Goal: Task Accomplishment & Management: Use online tool/utility

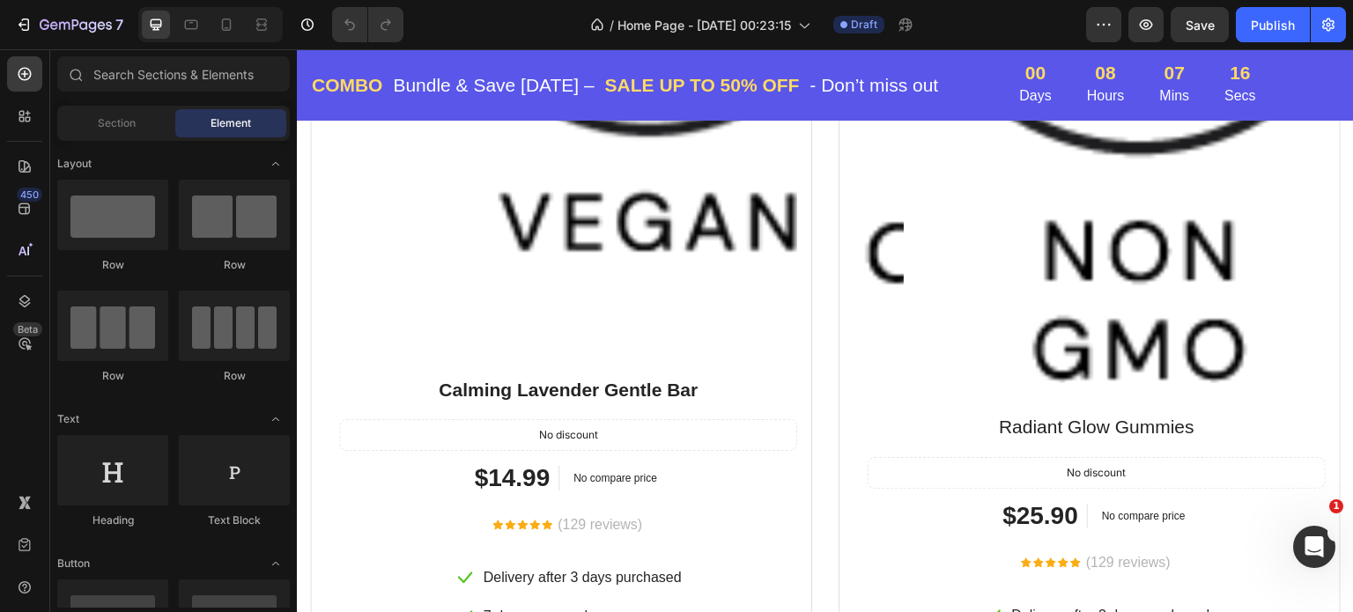
scroll to position [2819, 0]
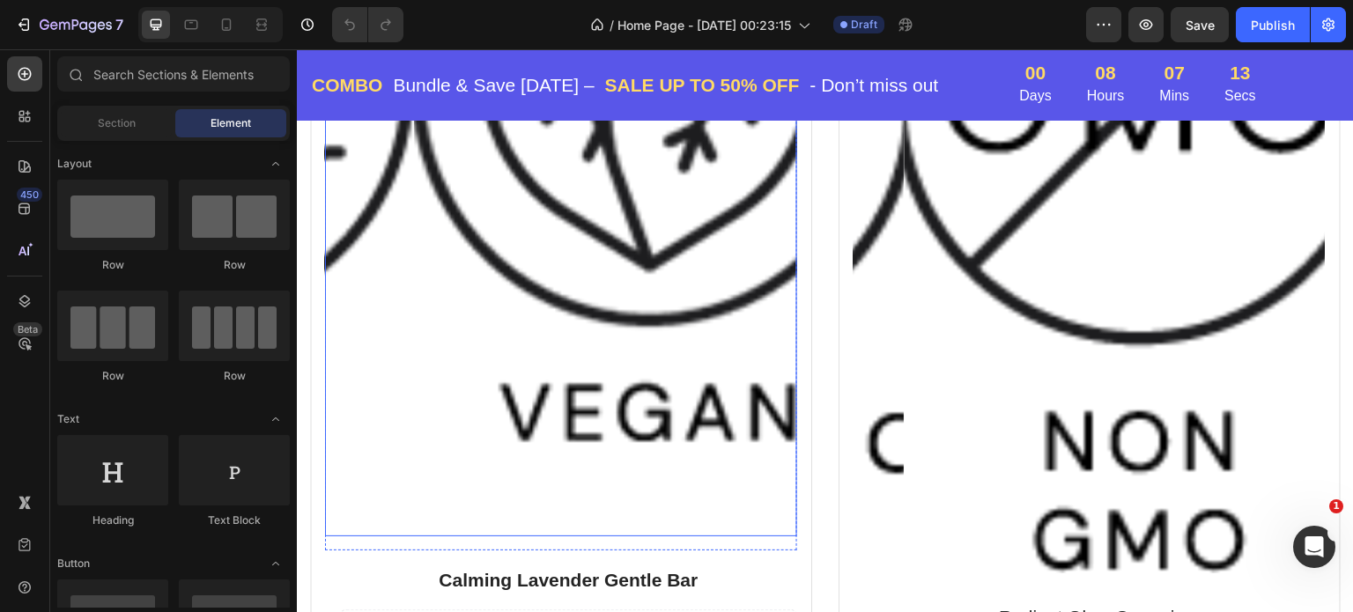
click at [585, 284] on img at bounding box center [650, 191] width 472 height 687
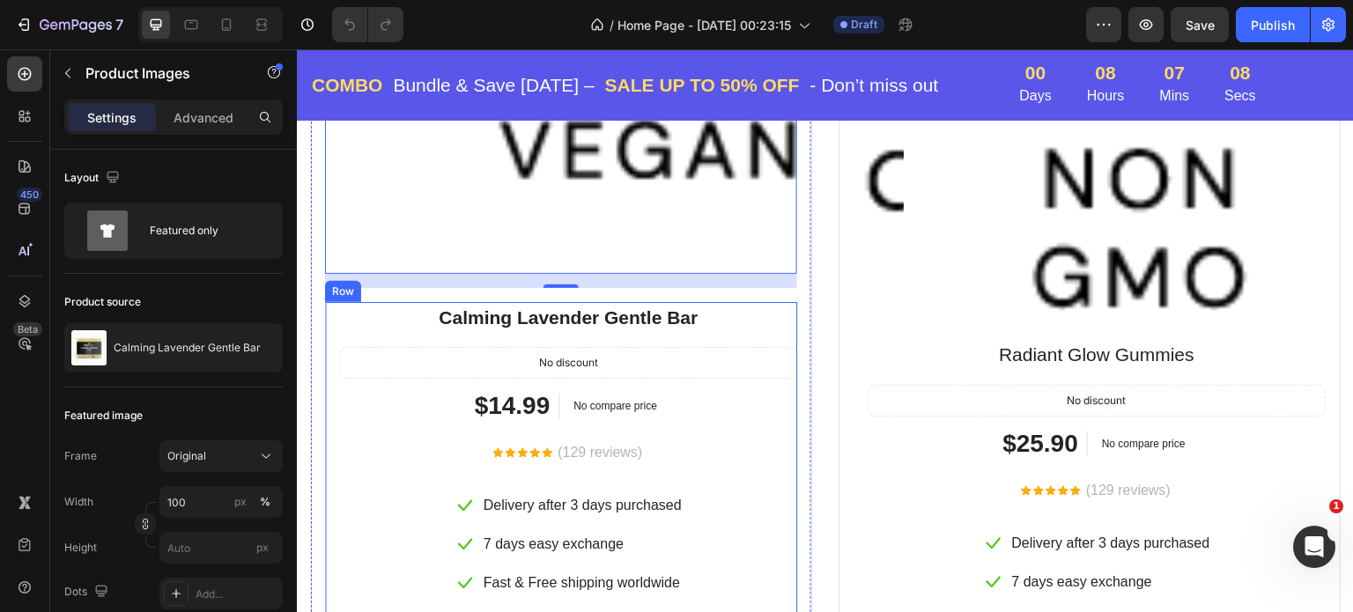
scroll to position [2996, 0]
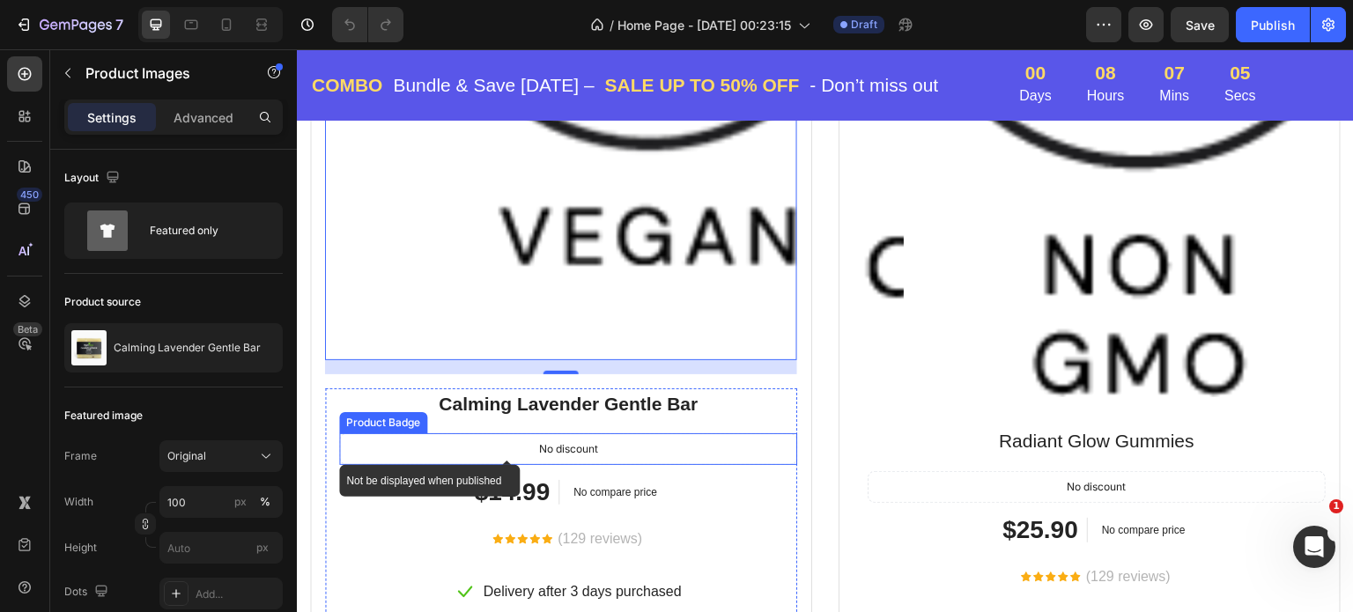
click at [522, 436] on div "No discount" at bounding box center [568, 449] width 456 height 30
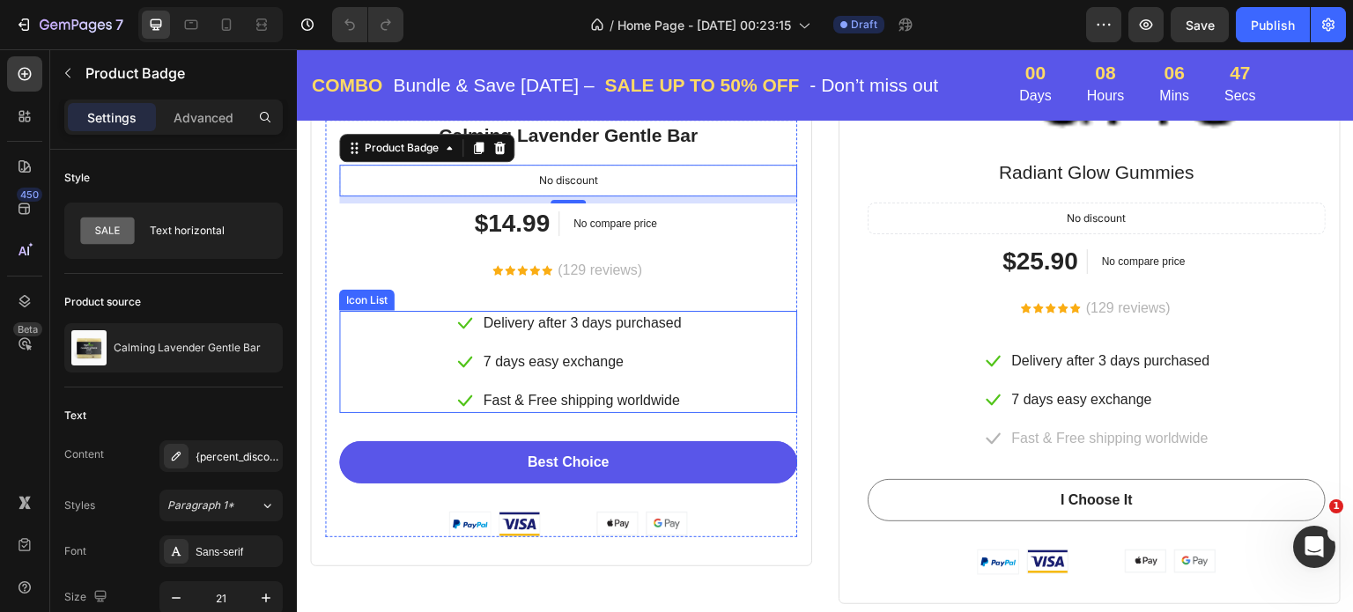
scroll to position [3084, 0]
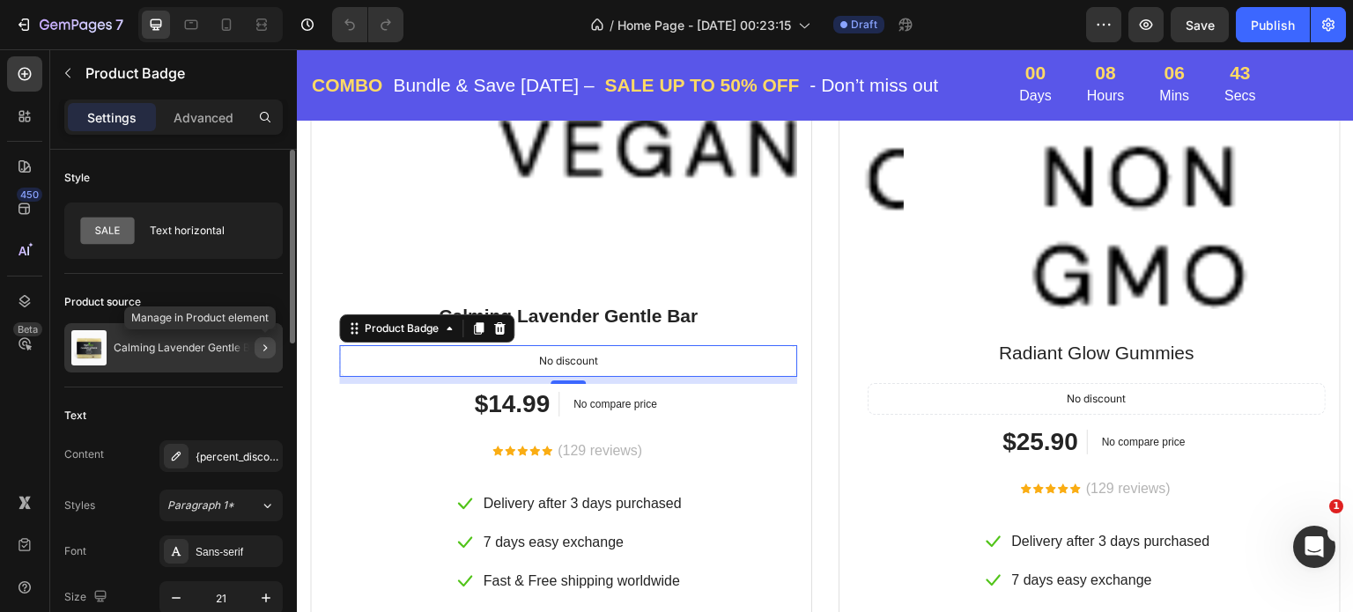
click at [262, 348] on icon "button" at bounding box center [265, 348] width 14 height 14
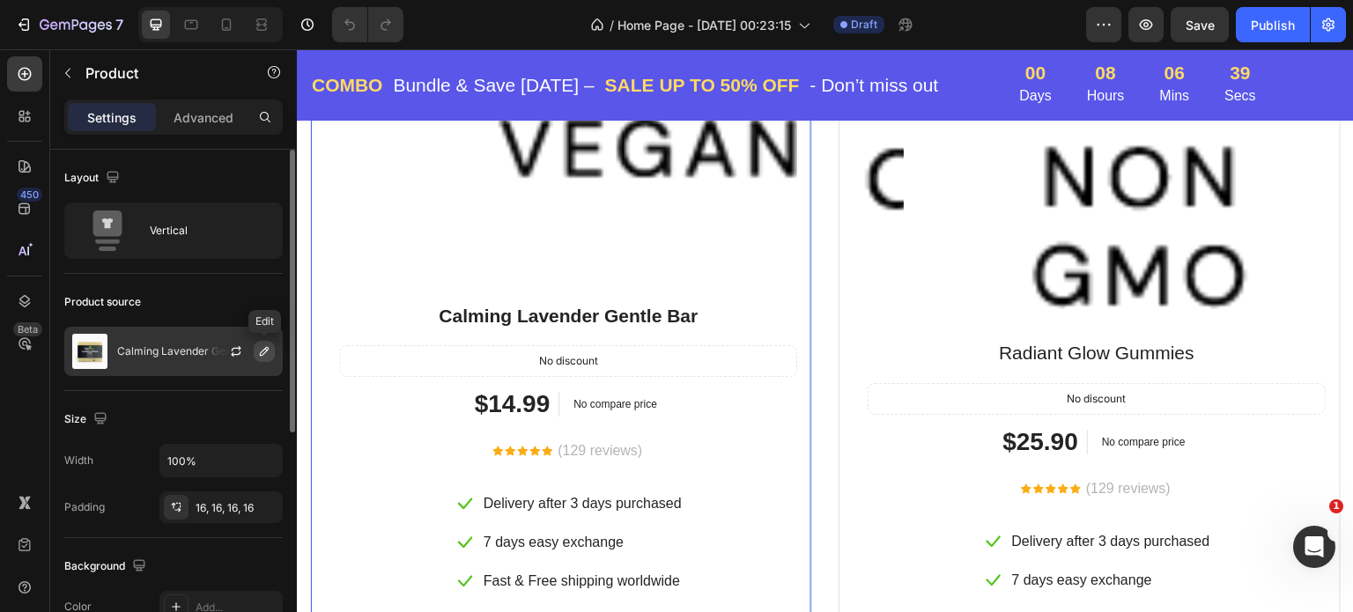
click at [264, 352] on icon "button" at bounding box center [264, 351] width 9 height 9
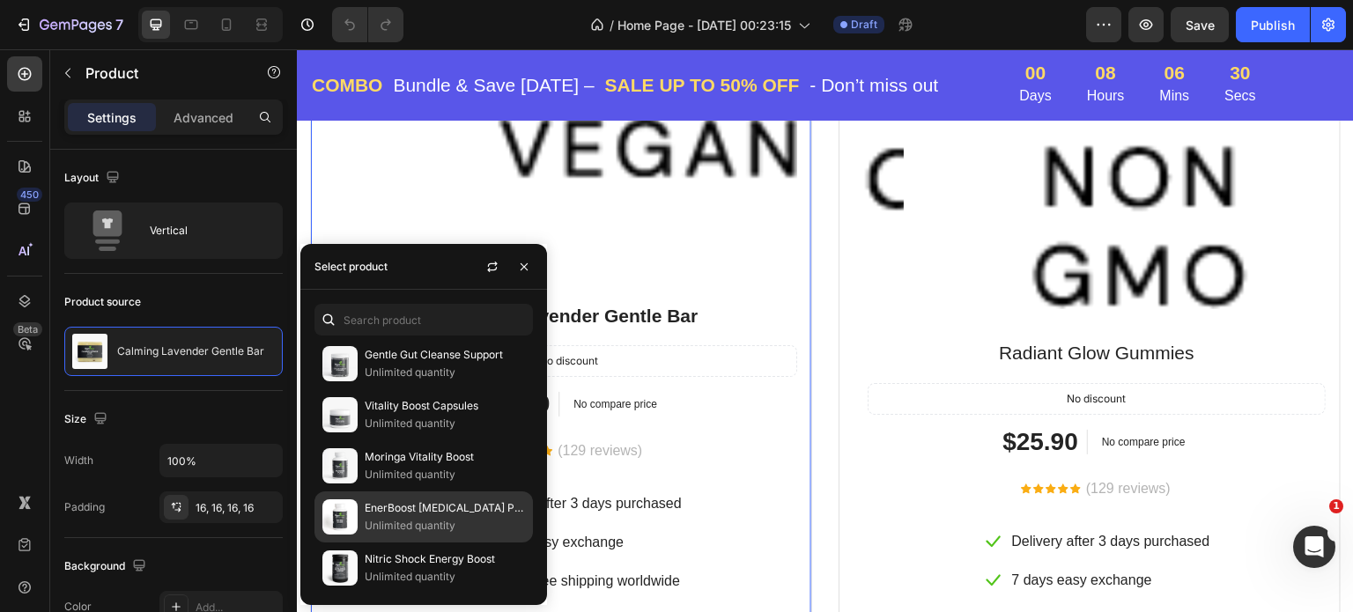
scroll to position [2320, 0]
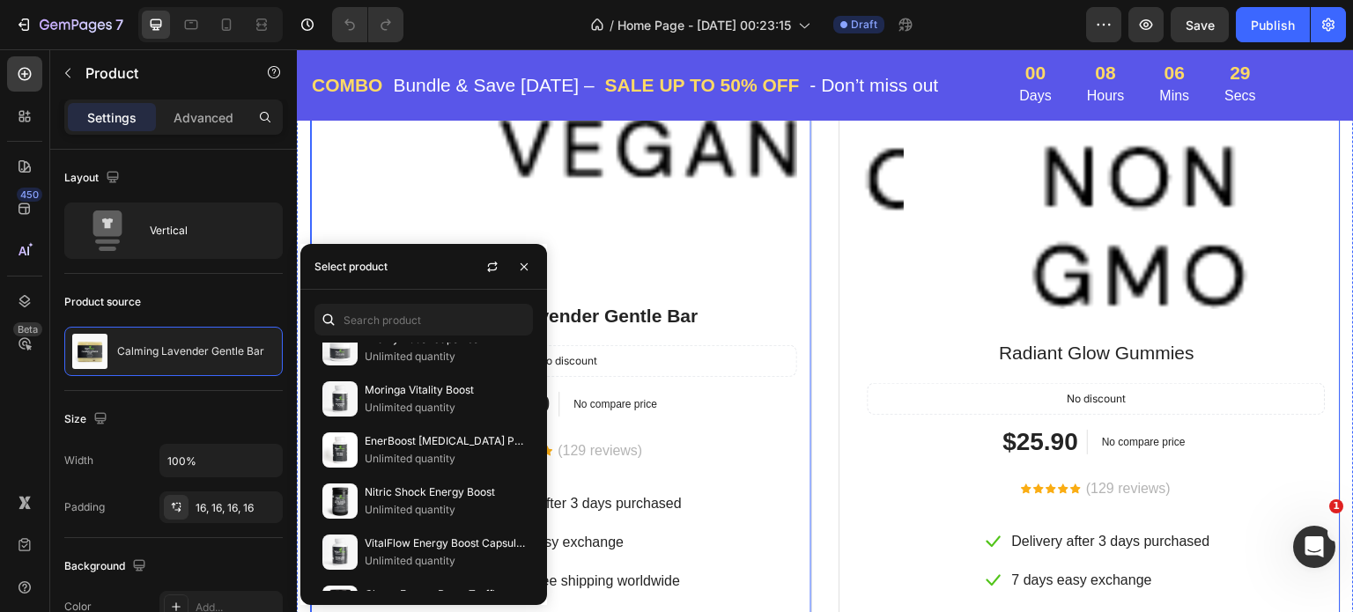
click at [819, 209] on div "BEST VALUE Text block Row Drop element here Row Product Images Row Calming Lave…" at bounding box center [825, 176] width 1031 height 1215
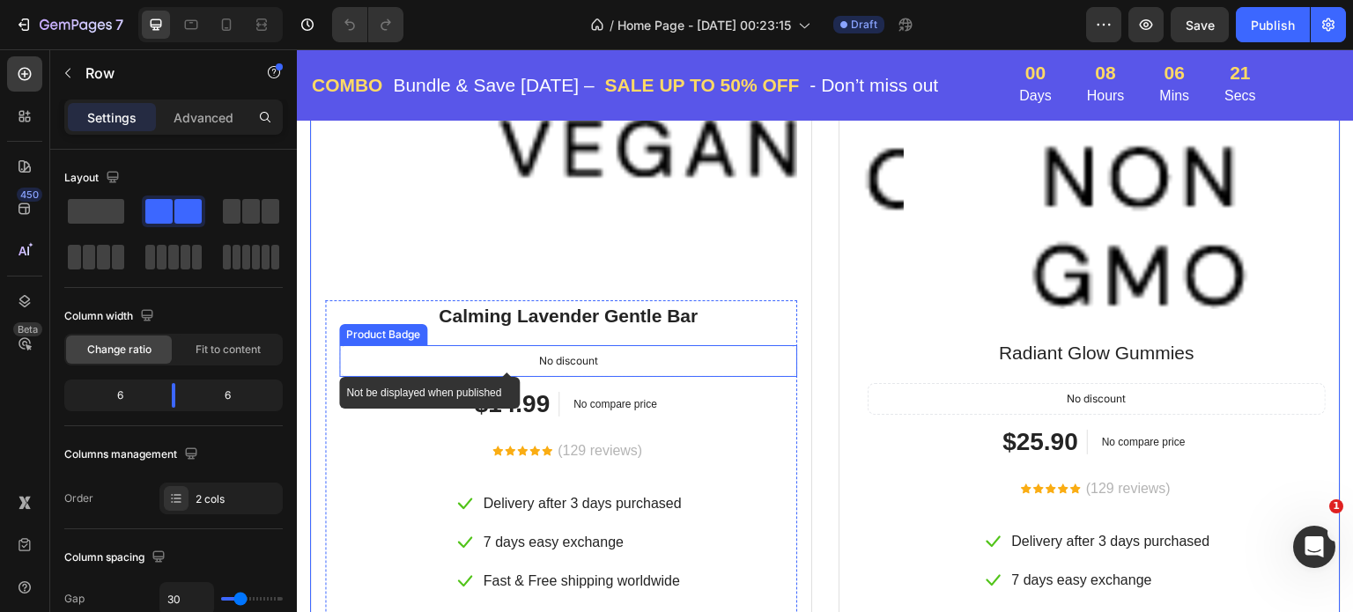
click at [504, 346] on div "No discount" at bounding box center [568, 361] width 456 height 30
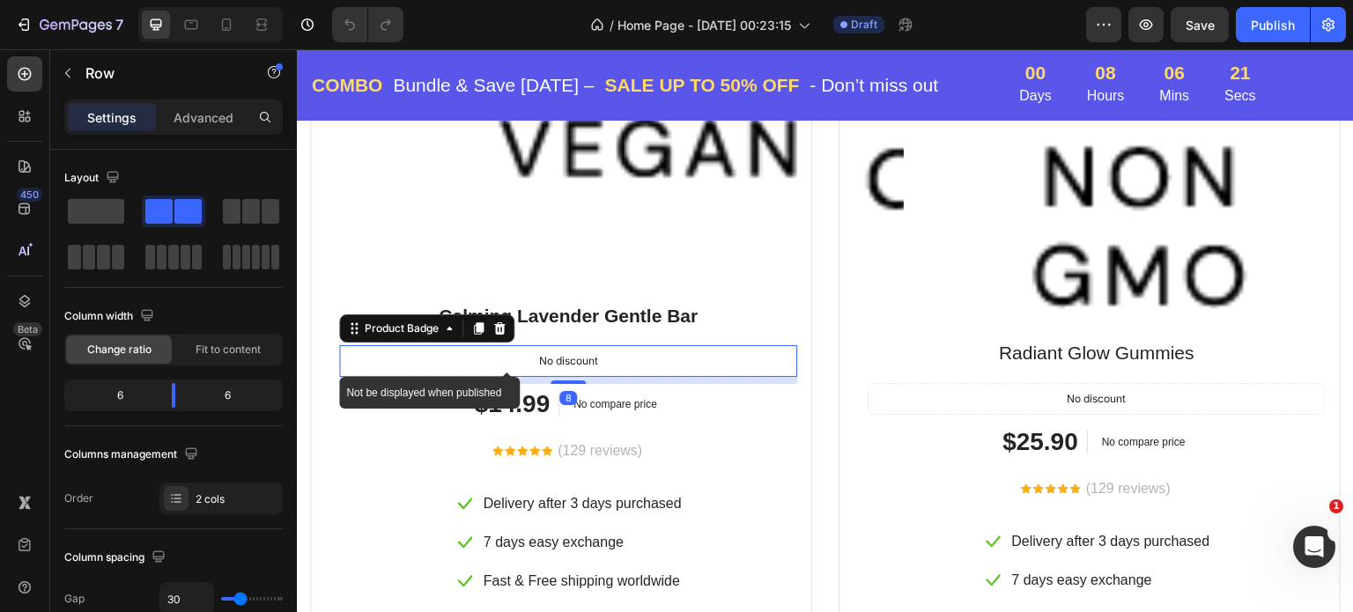
click at [504, 346] on div "No discount" at bounding box center [568, 361] width 456 height 30
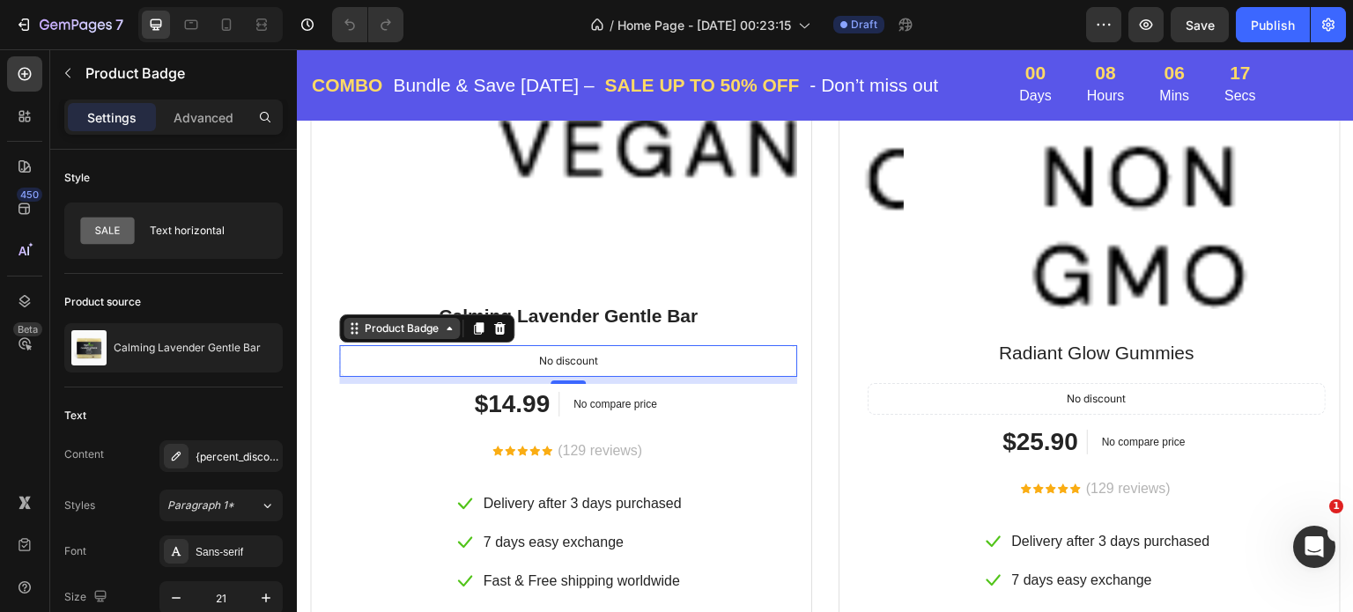
click at [431, 327] on div "Product Badge" at bounding box center [401, 329] width 81 height 16
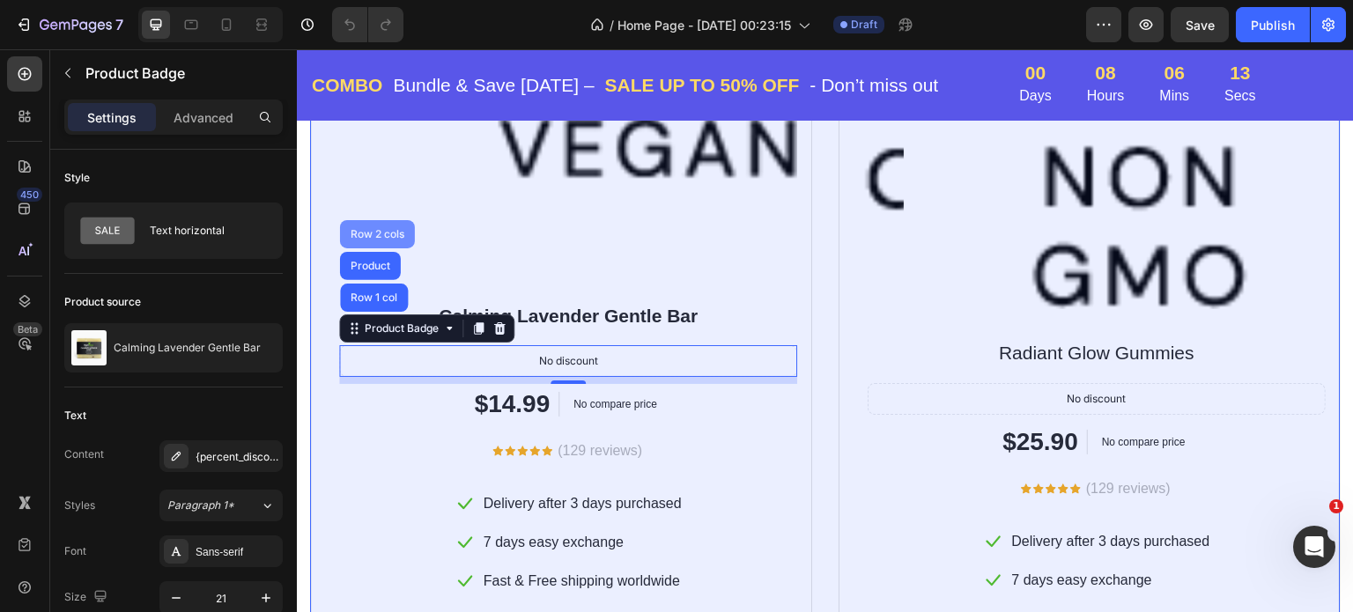
click at [374, 229] on div "Row 2 cols" at bounding box center [377, 234] width 61 height 11
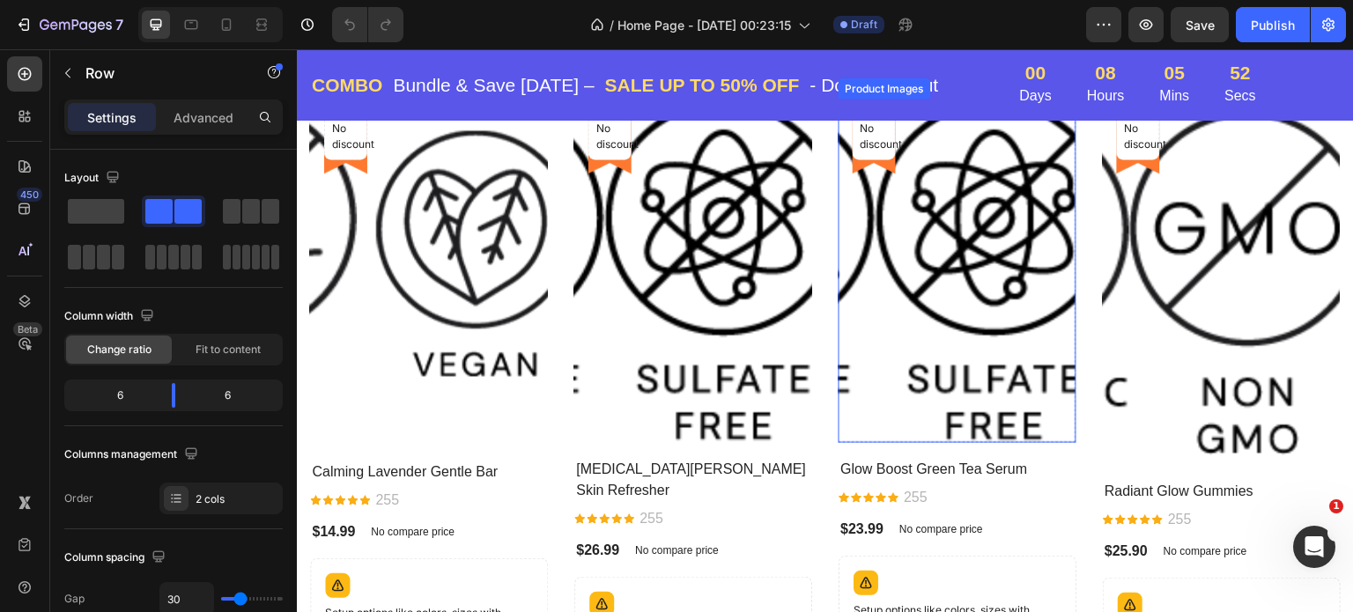
scroll to position [1322, 0]
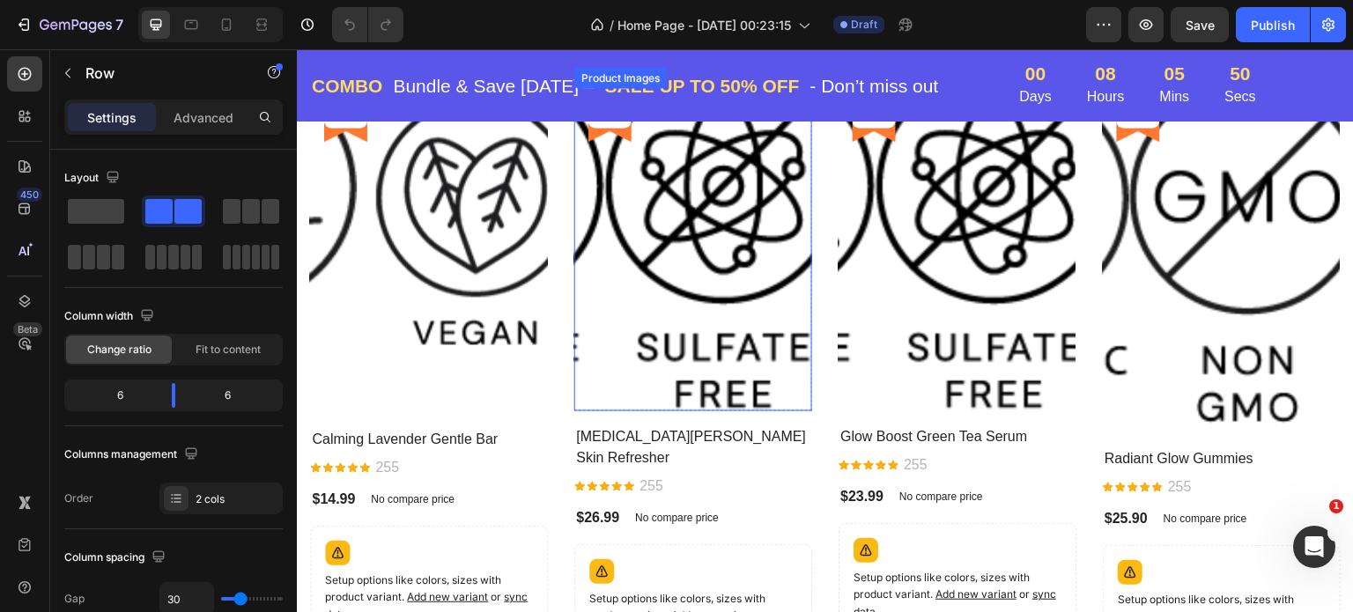
click at [671, 225] on img at bounding box center [723, 239] width 238 height 344
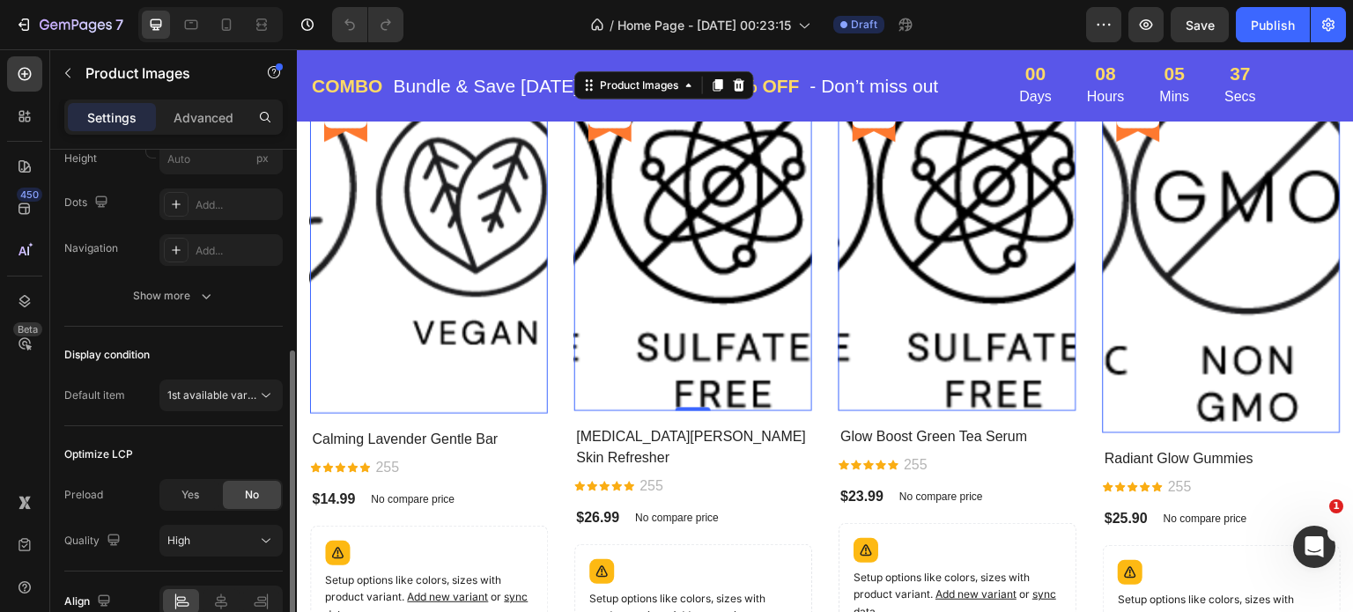
scroll to position [301, 0]
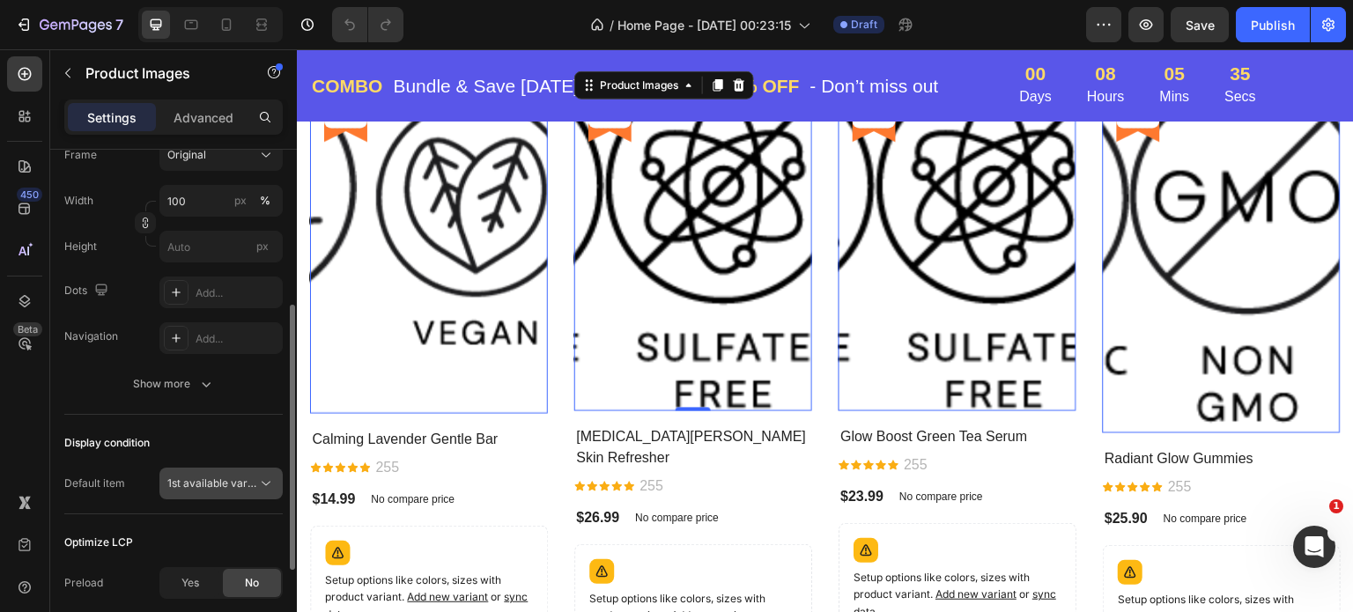
click at [233, 478] on span "1st available variant" at bounding box center [216, 483] width 99 height 13
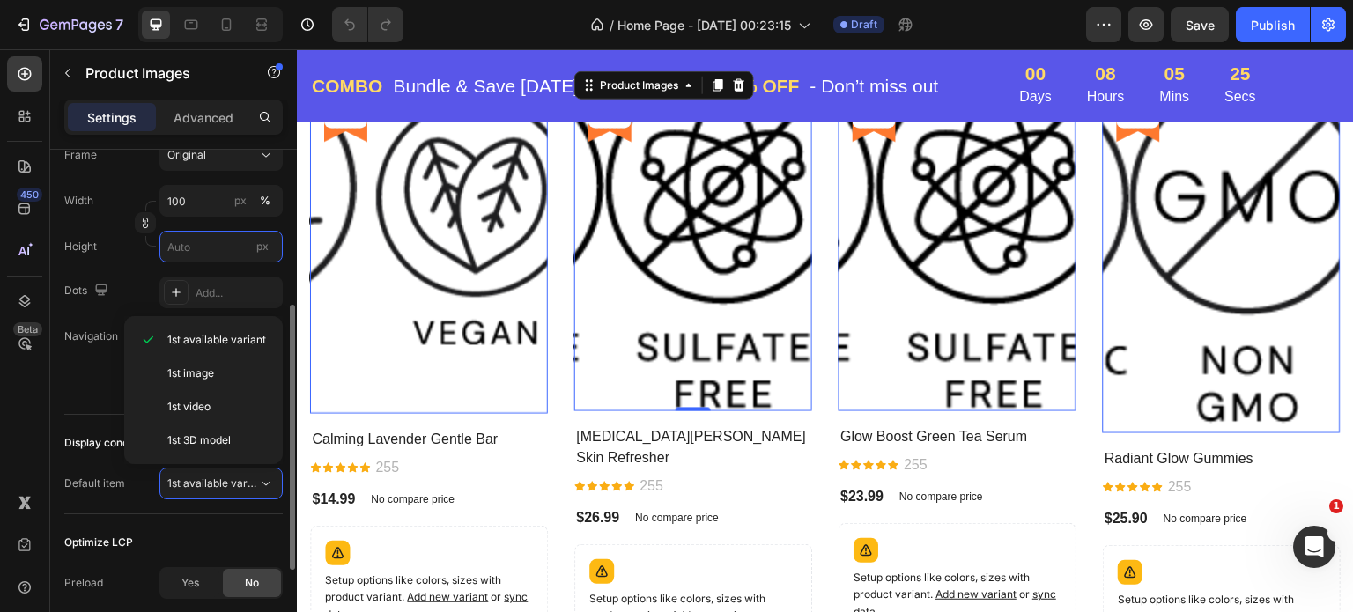
click at [226, 251] on input "px" at bounding box center [220, 247] width 123 height 32
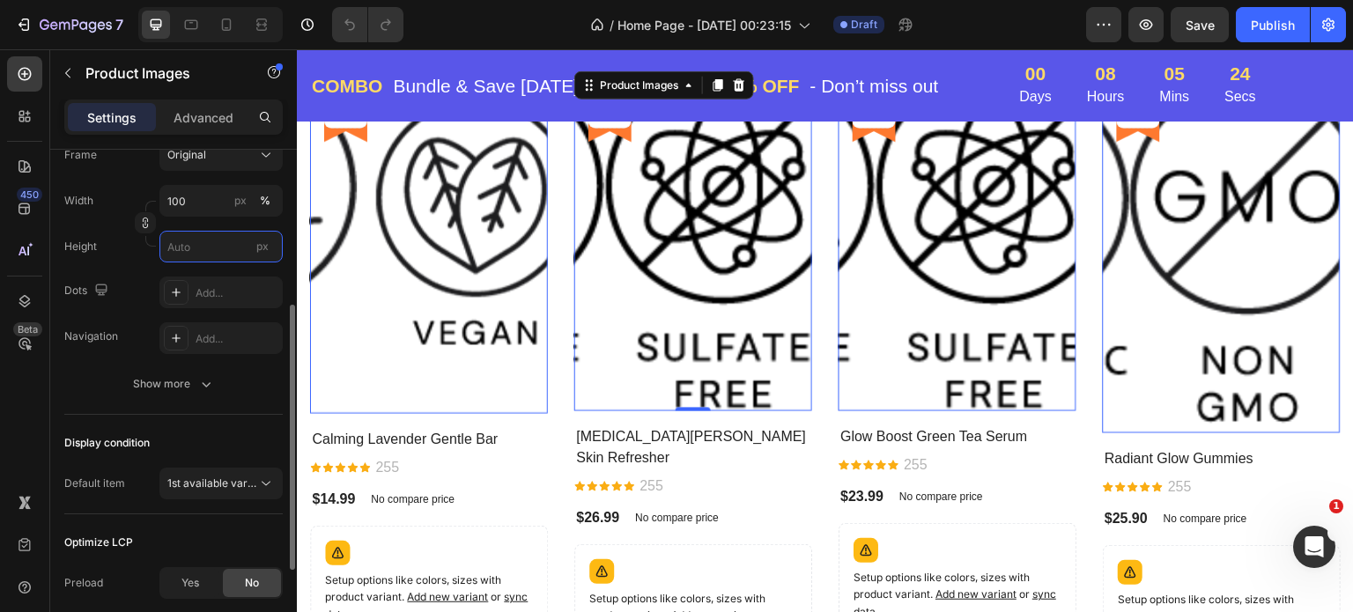
click at [227, 248] on input "px" at bounding box center [220, 247] width 123 height 32
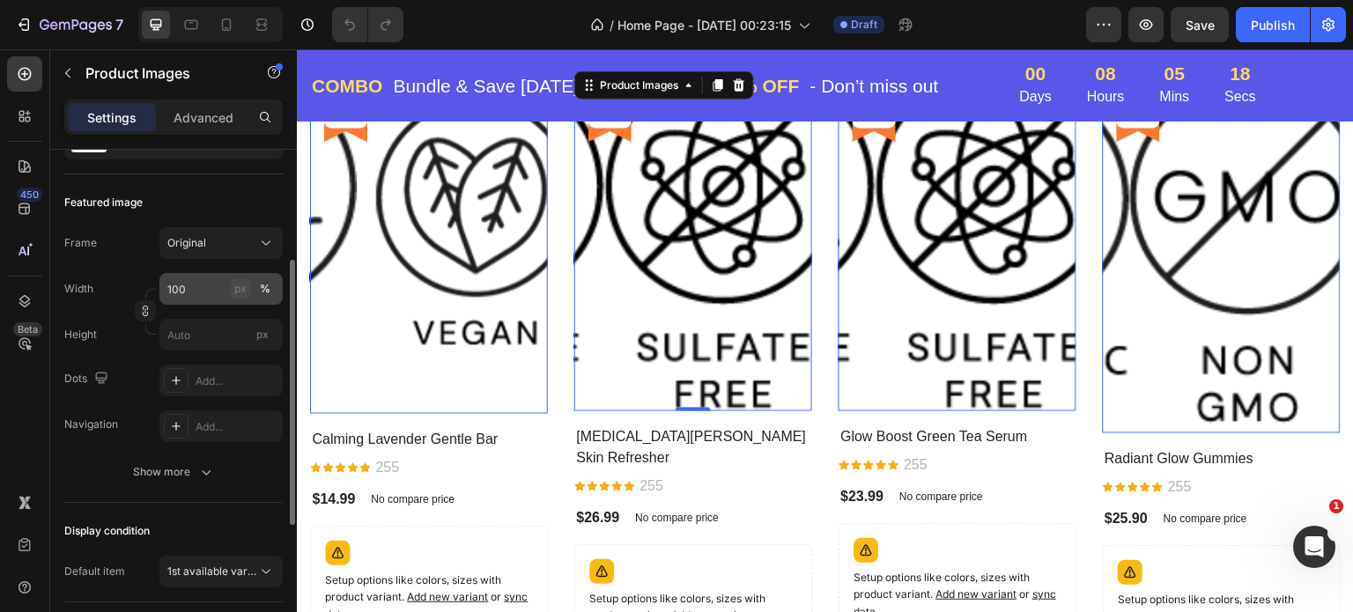
click at [241, 285] on div "px" at bounding box center [240, 289] width 12 height 16
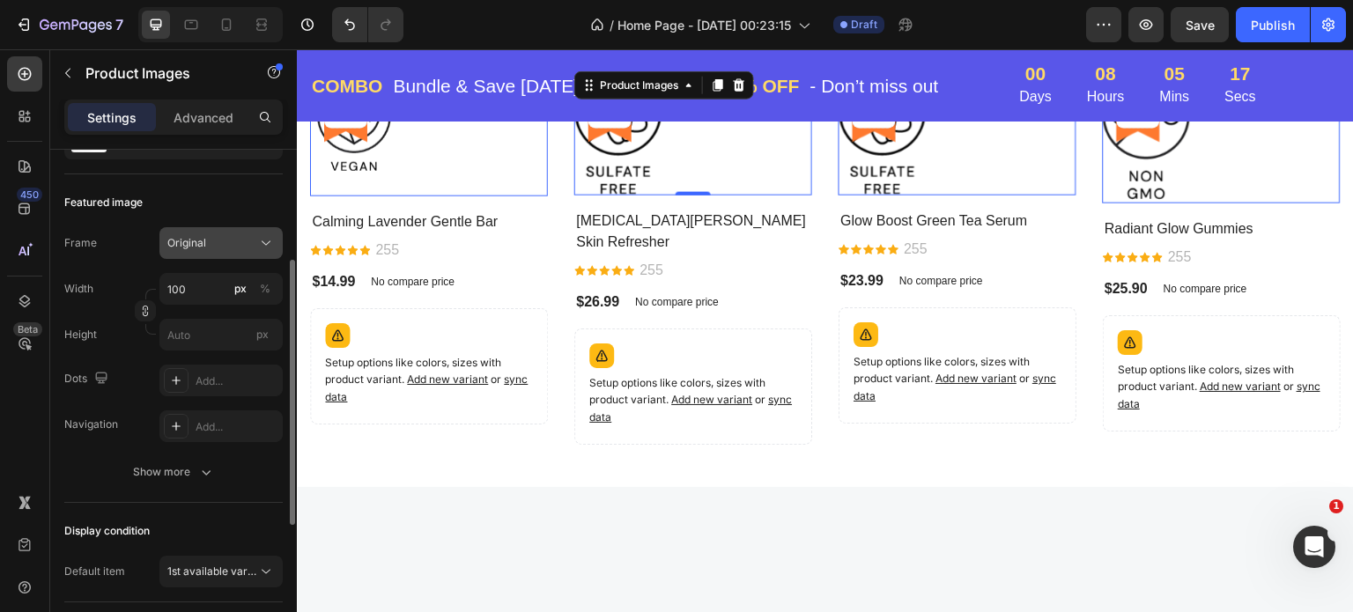
click at [240, 238] on div "Original" at bounding box center [210, 243] width 86 height 16
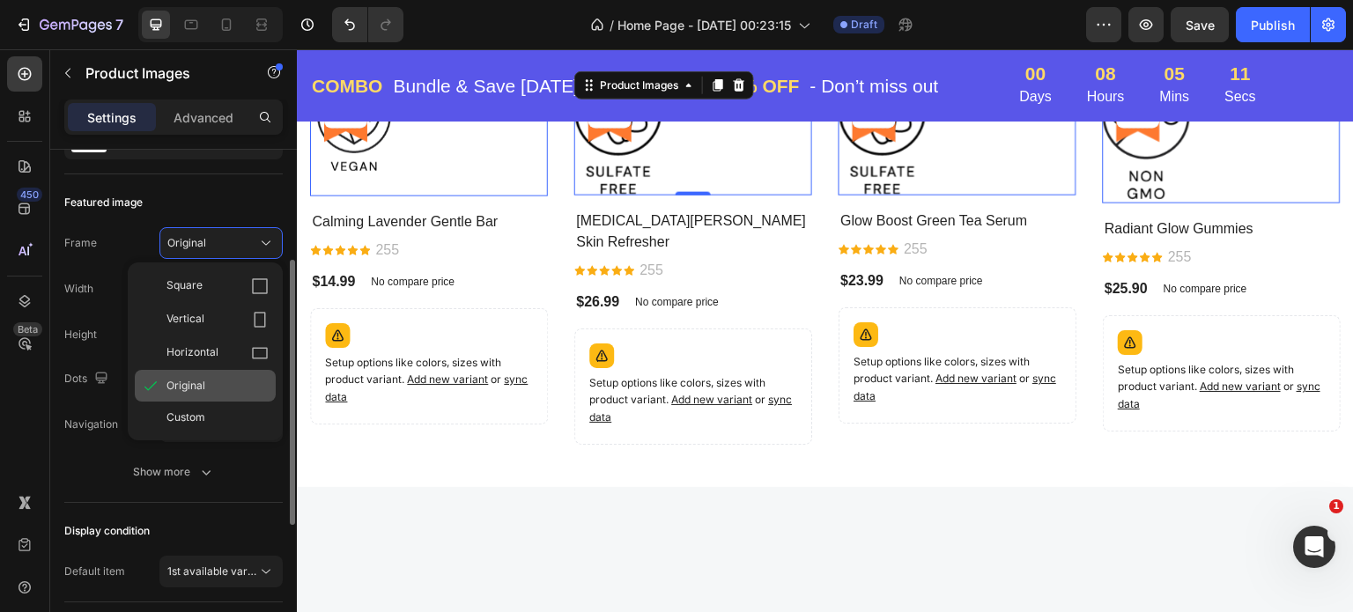
click at [224, 370] on div "Original" at bounding box center [205, 386] width 141 height 32
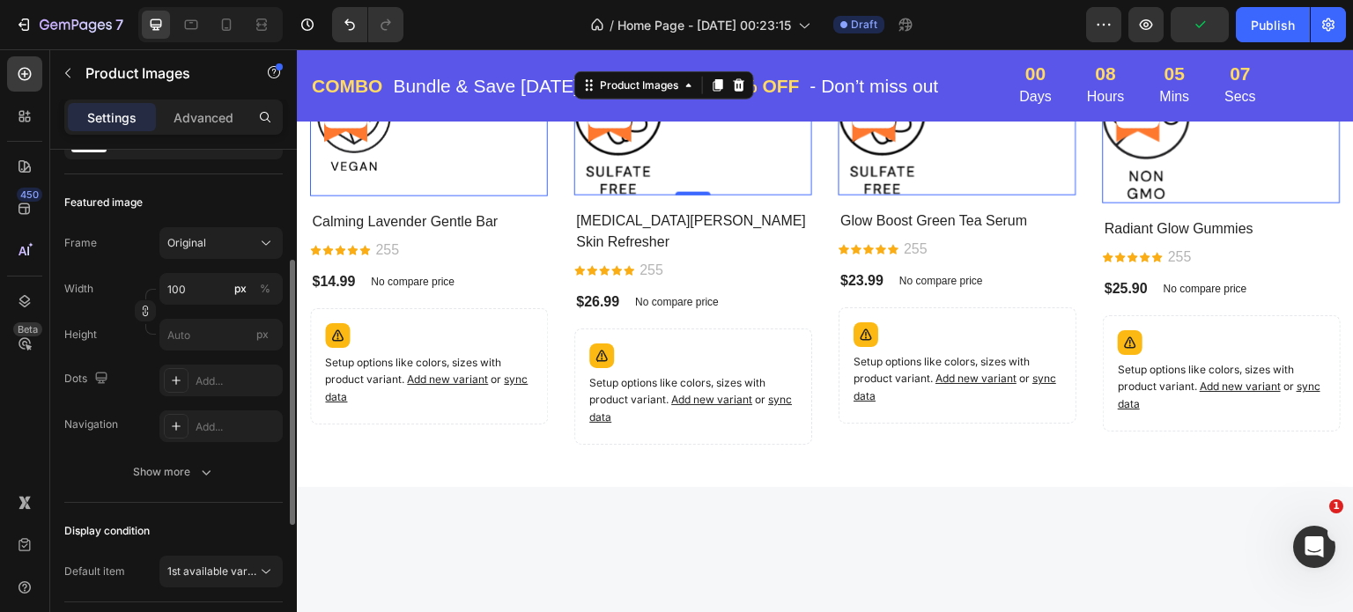
click at [462, 144] on div at bounding box center [429, 131] width 238 height 129
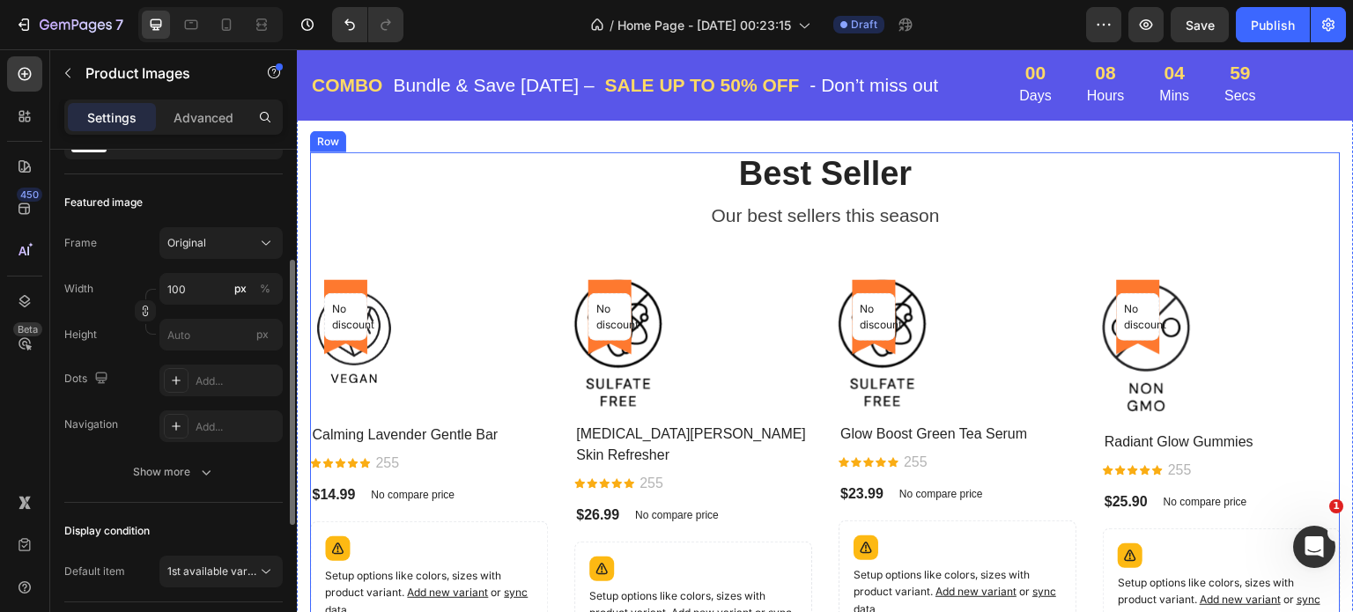
scroll to position [1234, 0]
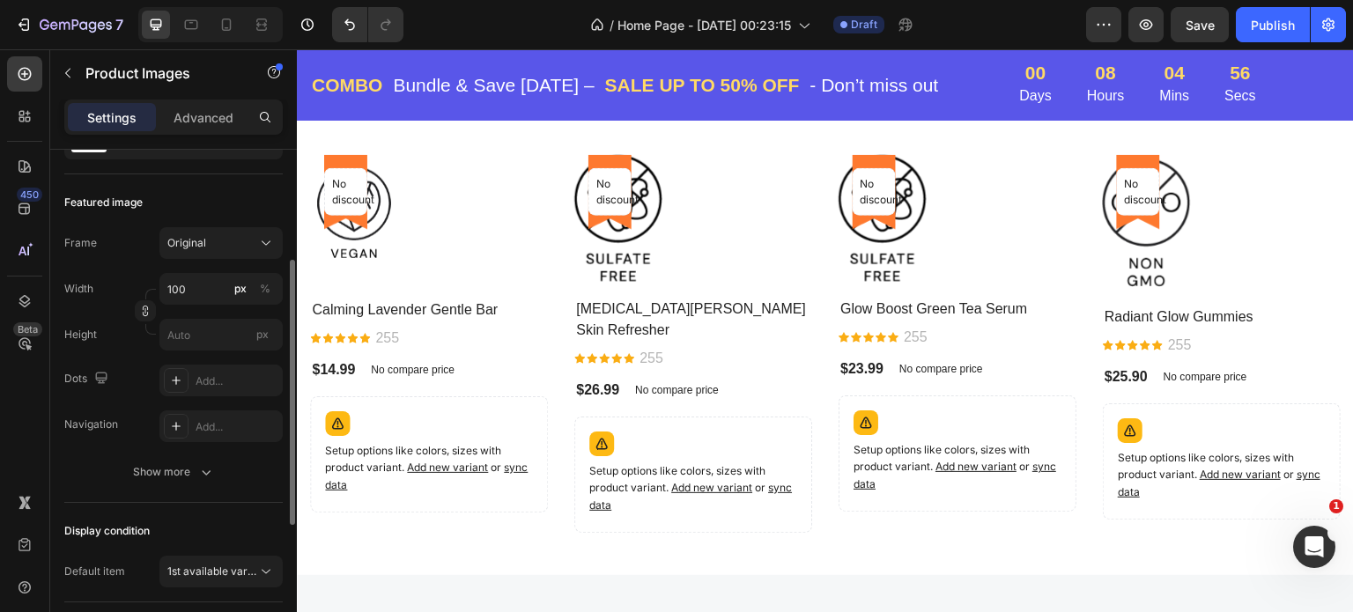
click at [450, 196] on div at bounding box center [429, 219] width 238 height 129
click at [449, 228] on div at bounding box center [429, 219] width 238 height 129
click at [422, 342] on div "Icon Icon Icon Icon Icon Icon List Hoz 255 Text block Row" at bounding box center [429, 338] width 238 height 25
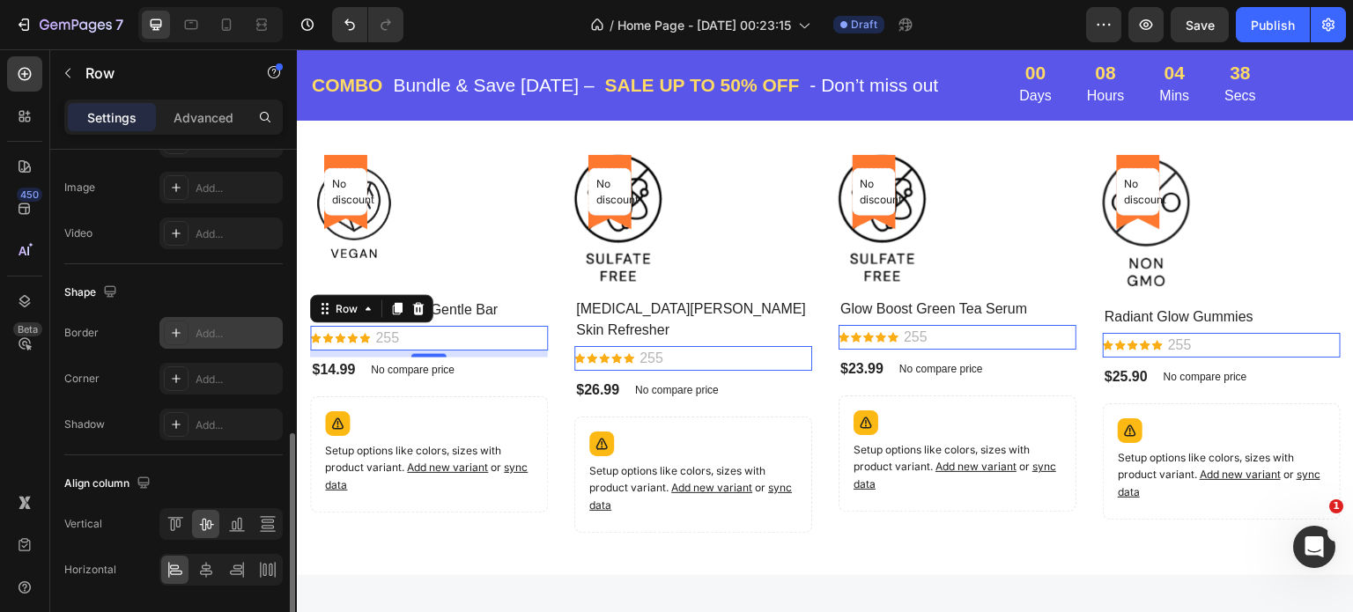
scroll to position [760, 0]
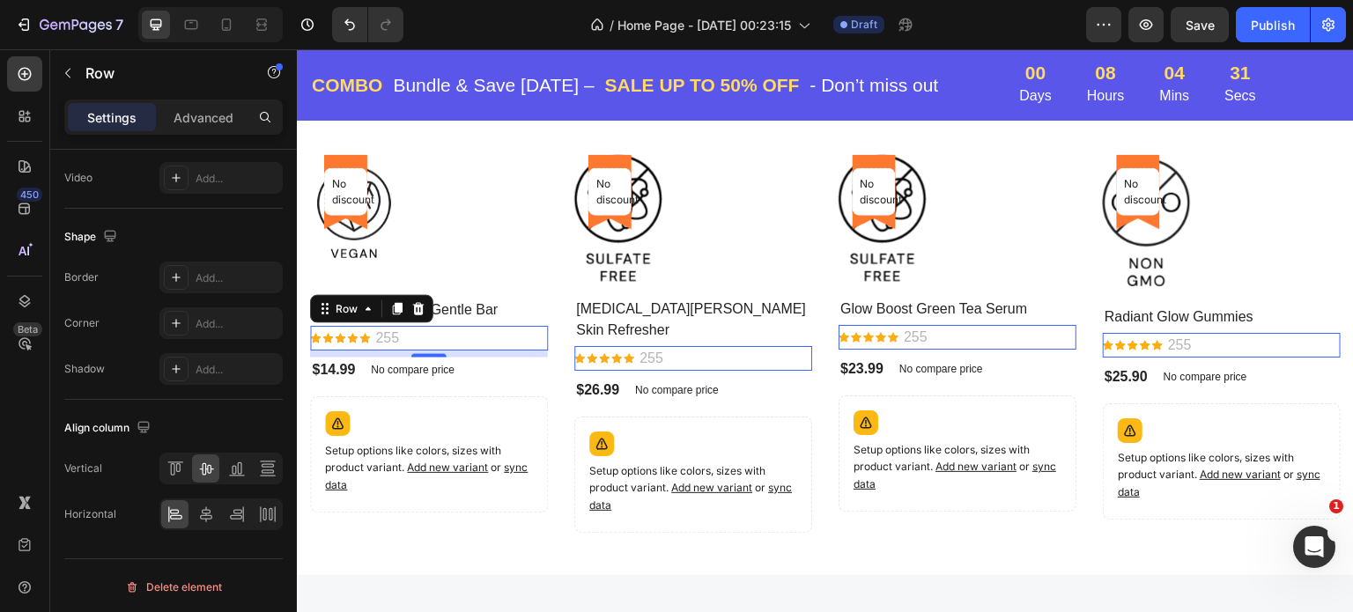
click at [487, 339] on div "Icon Icon Icon Icon Icon Icon List Hoz 255 Text block Row 8" at bounding box center [429, 338] width 238 height 25
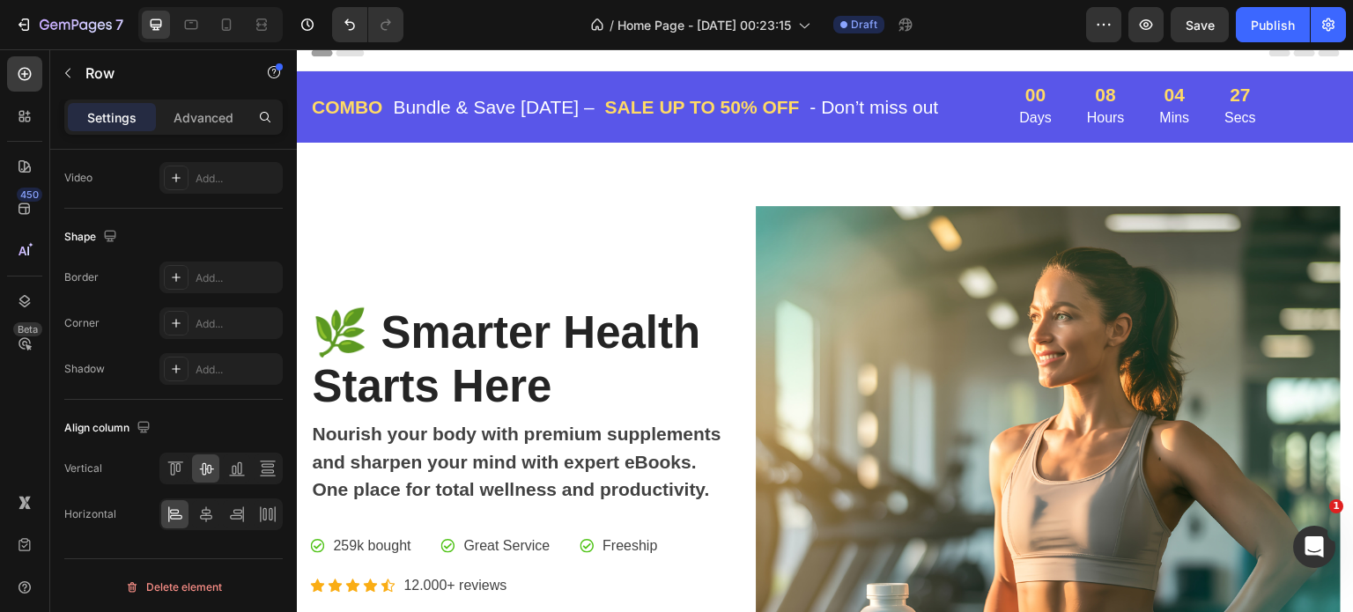
scroll to position [0, 0]
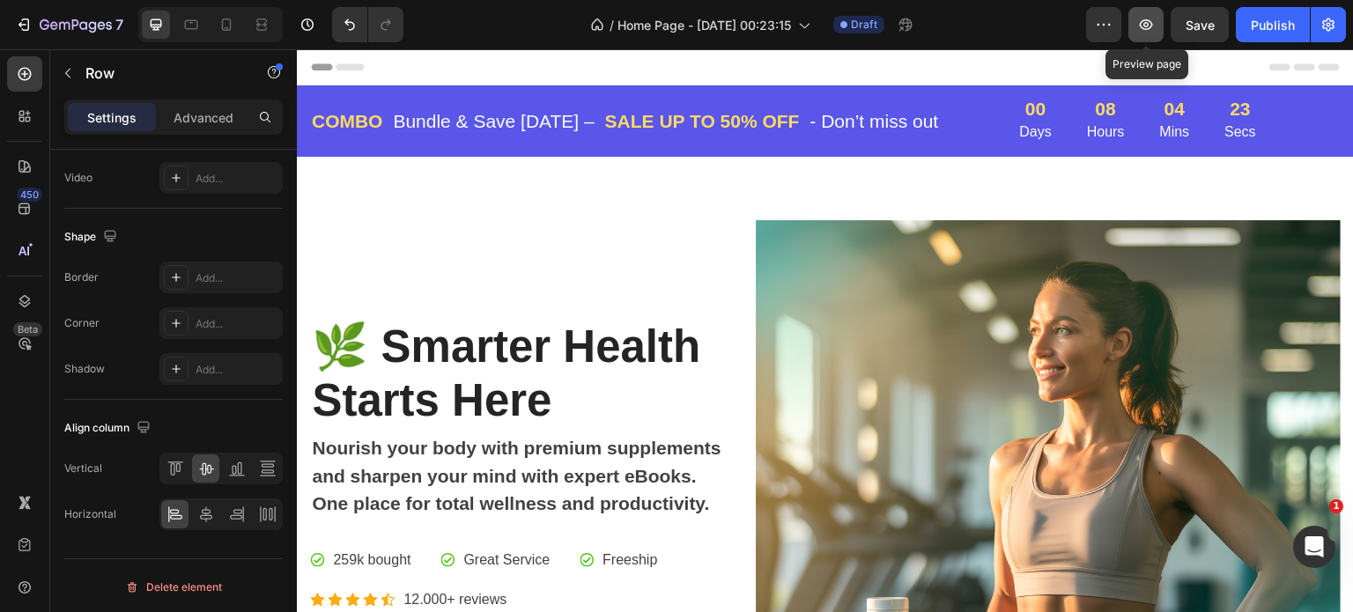
click at [1150, 24] on icon "button" at bounding box center [1146, 25] width 18 height 18
click at [316, 93] on div "COMBO Text block Bundle & Save Today – Text block Row SALE UP TO 50% OFF Text b…" at bounding box center [825, 120] width 1057 height 71
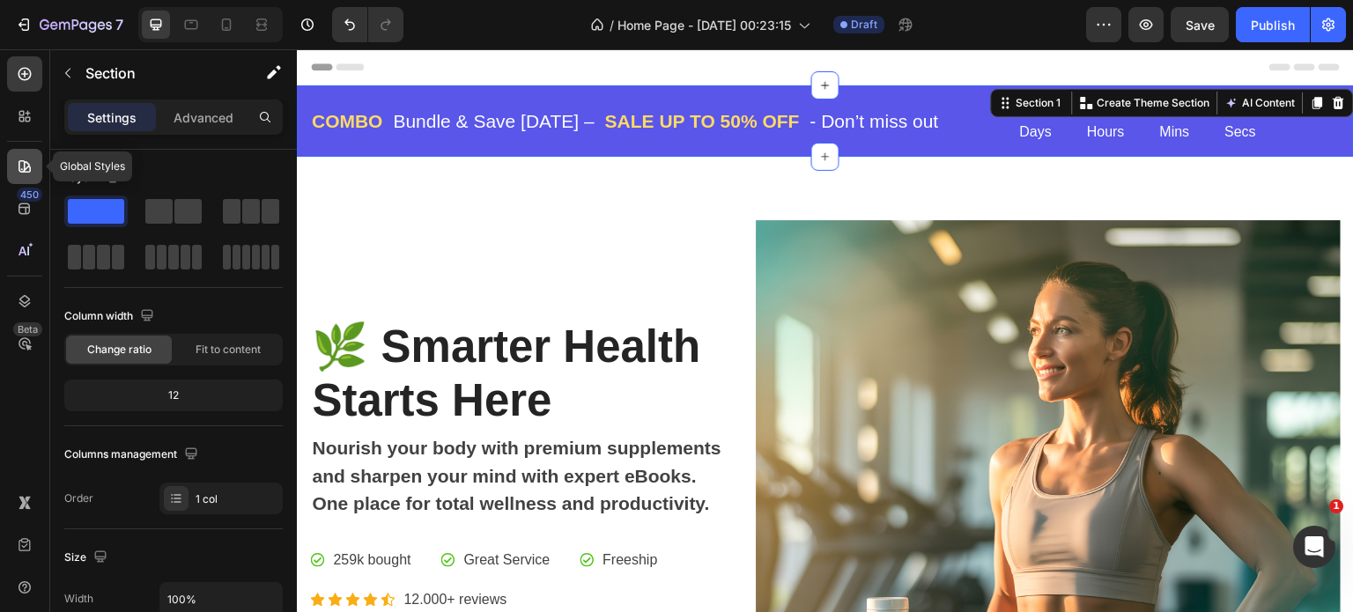
click at [23, 163] on icon at bounding box center [25, 167] width 18 height 18
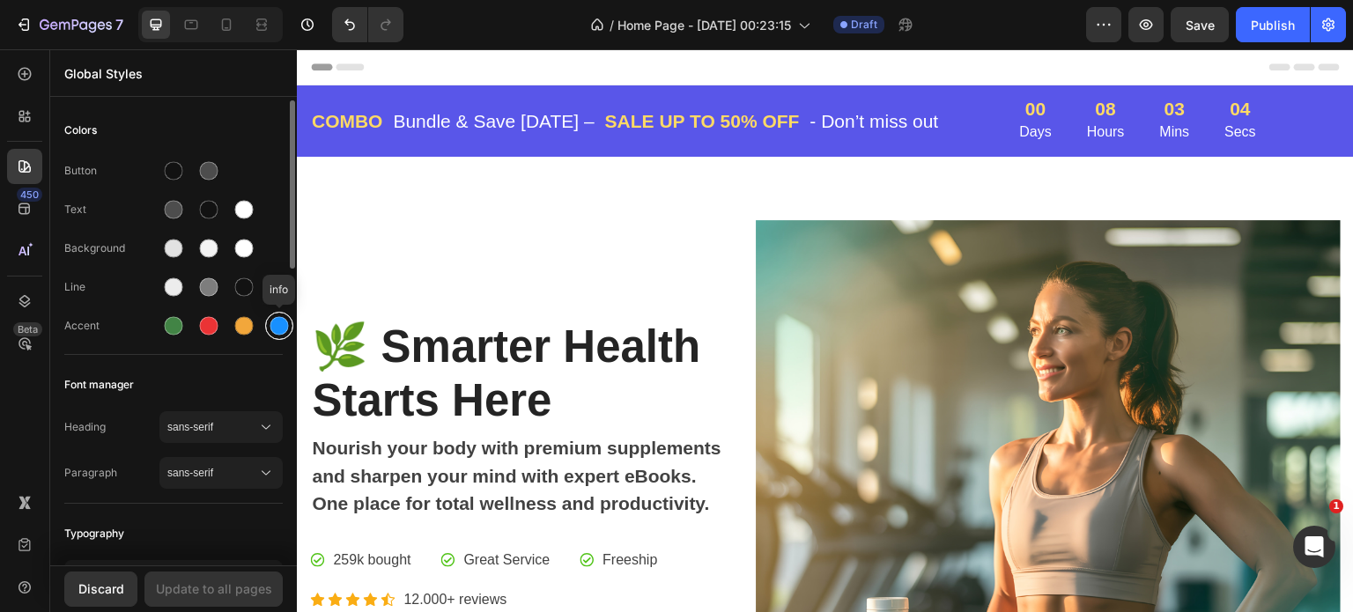
click at [278, 326] on div at bounding box center [279, 326] width 19 height 19
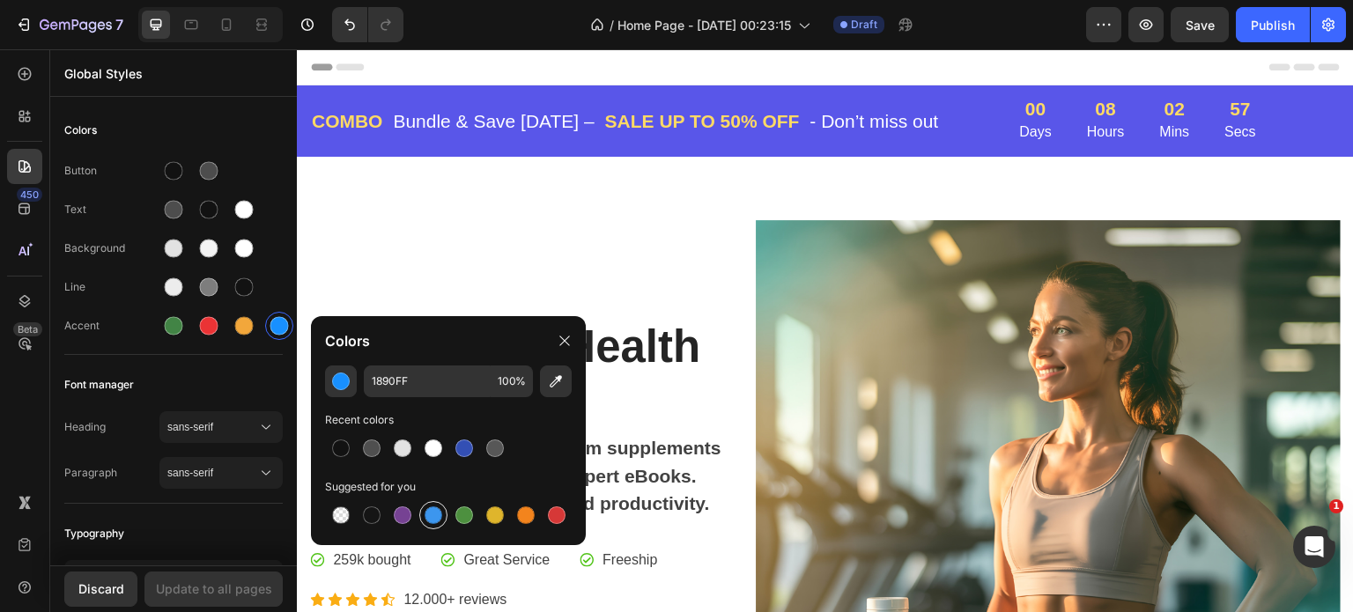
click at [433, 514] on div at bounding box center [434, 516] width 18 height 18
type input "3C96EE"
click at [216, 590] on div "Update to all pages" at bounding box center [214, 589] width 116 height 19
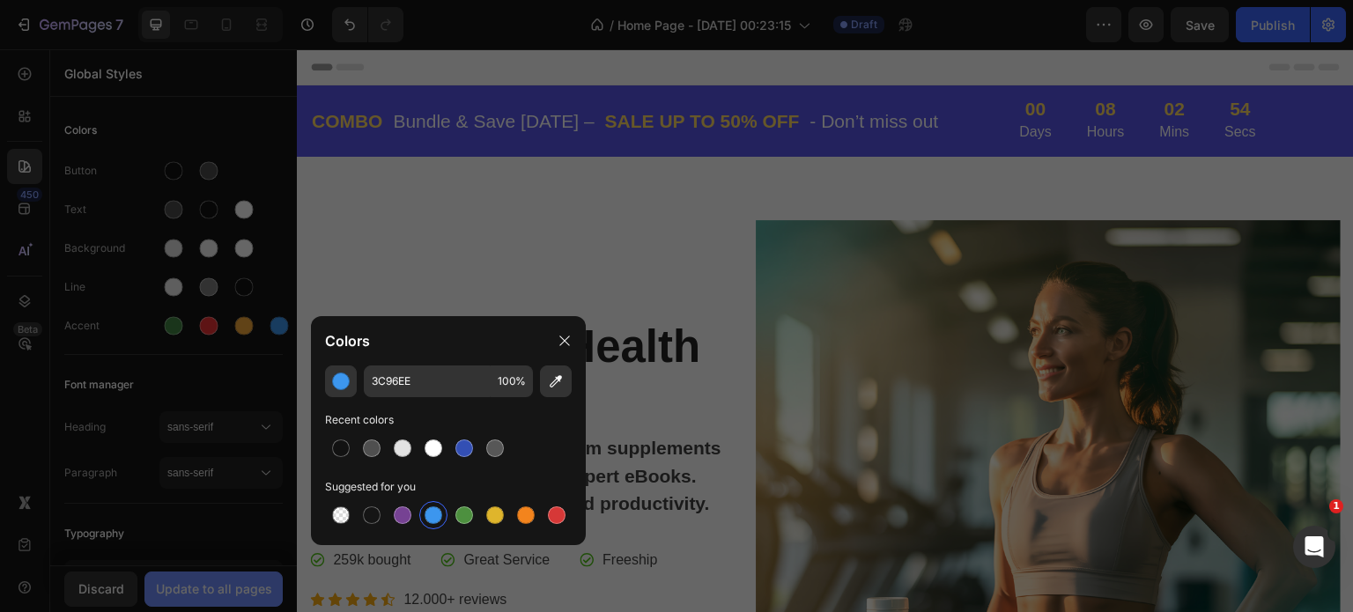
click at [216, 590] on div at bounding box center [676, 306] width 1353 height 612
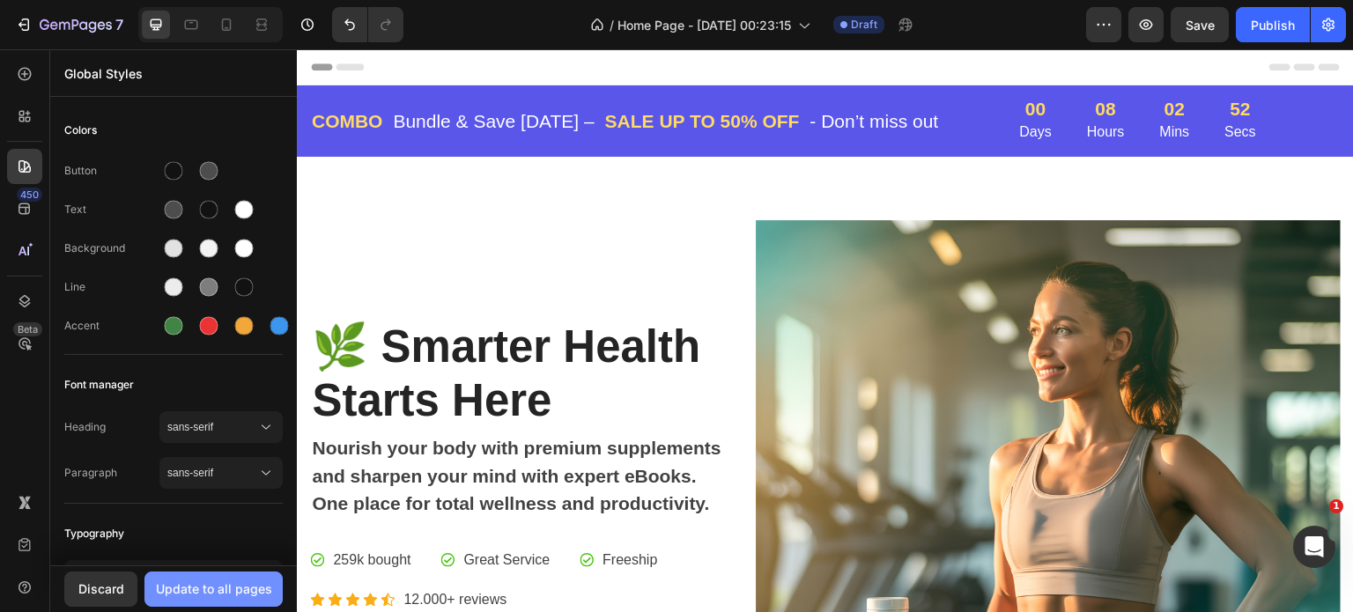
click at [216, 589] on div "Update to all pages" at bounding box center [214, 589] width 116 height 19
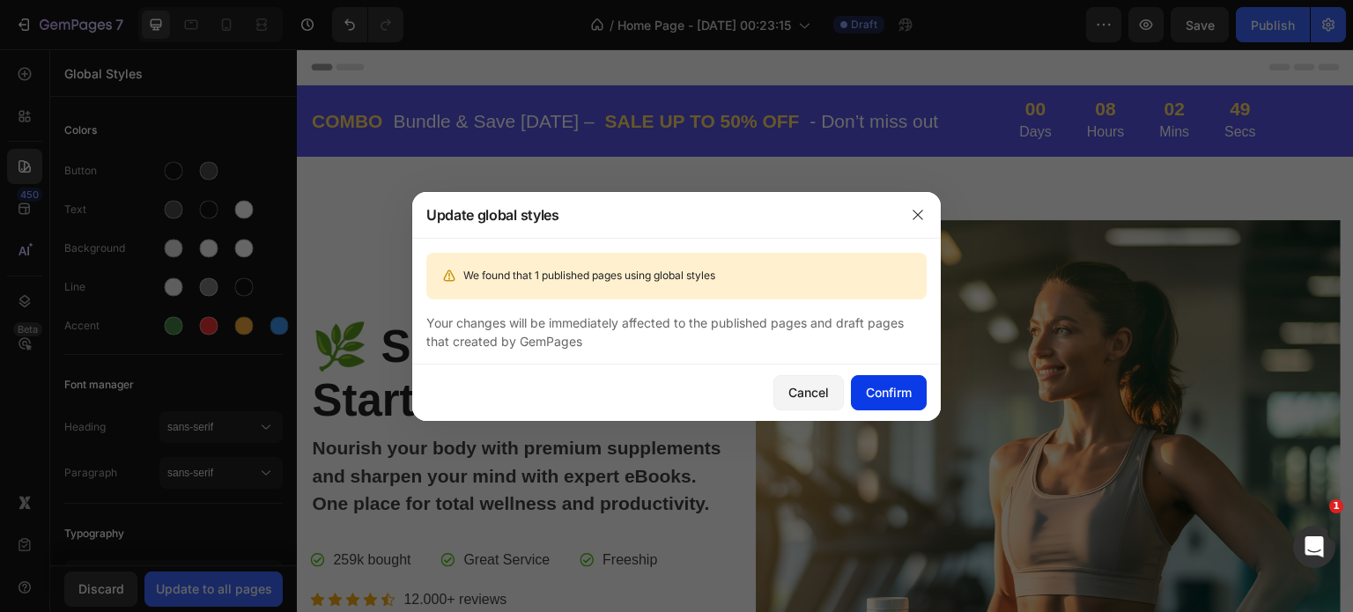
click at [901, 392] on div "Confirm" at bounding box center [889, 392] width 46 height 19
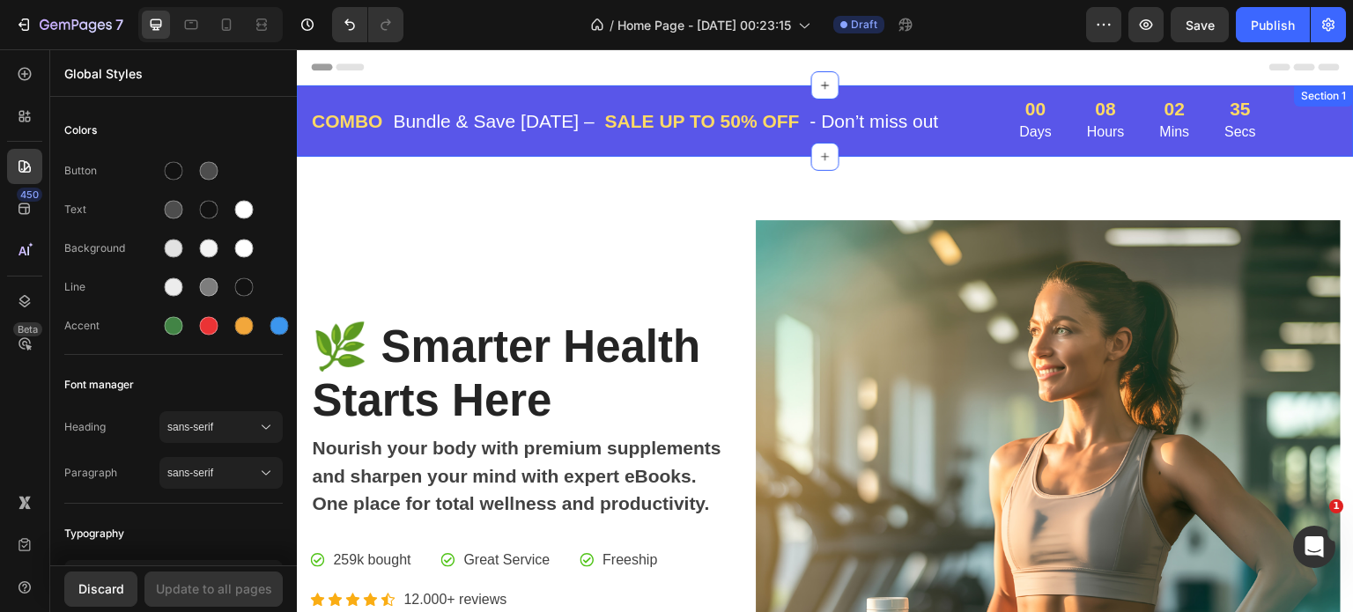
click at [969, 95] on div "COMBO Text block Bundle & Save Today – Text block Row SALE UP TO 50% OFF Text b…" at bounding box center [825, 120] width 1057 height 71
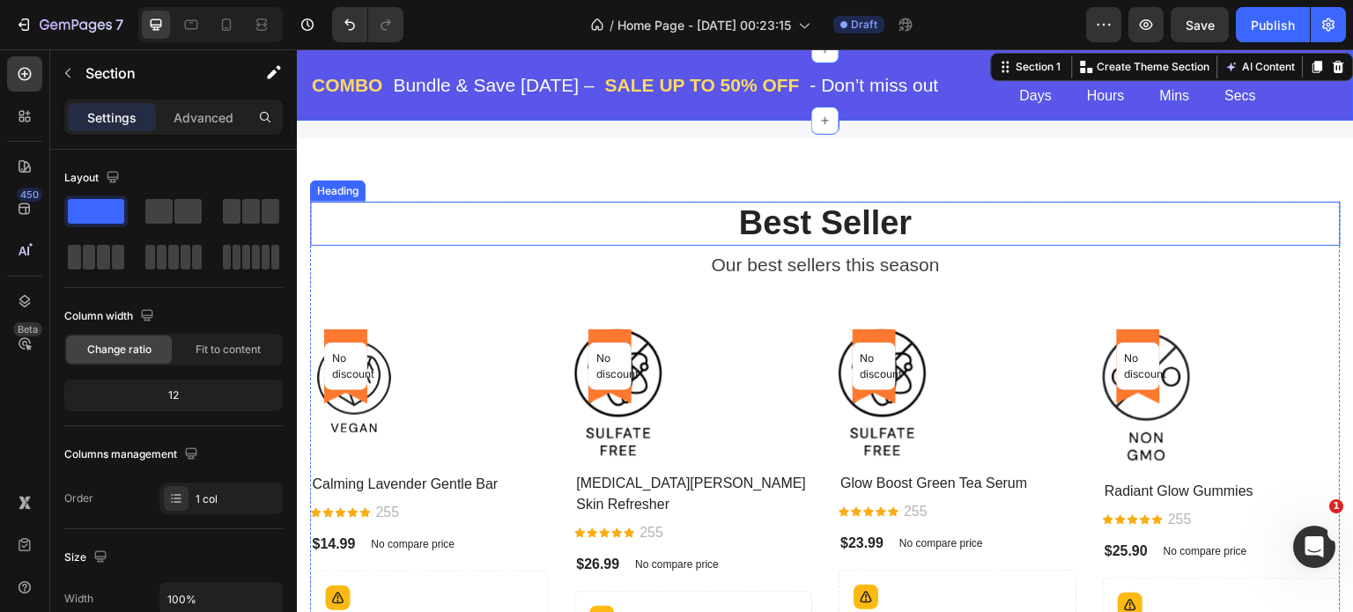
scroll to position [1145, 0]
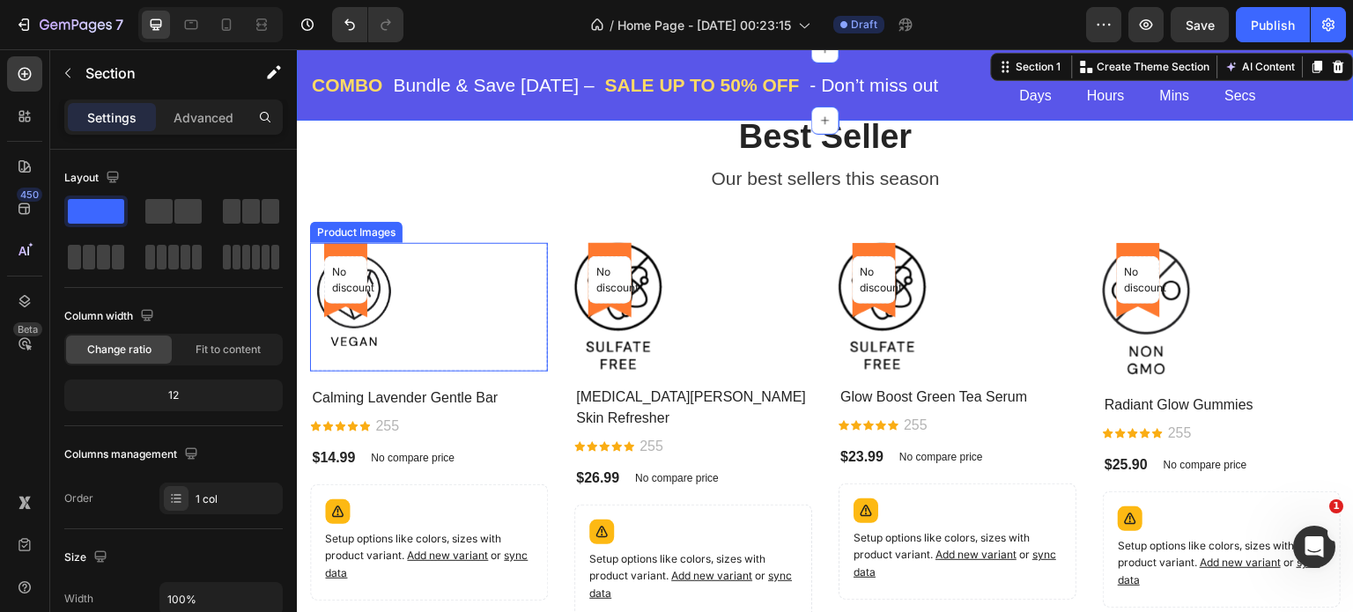
click at [481, 275] on div at bounding box center [429, 307] width 238 height 129
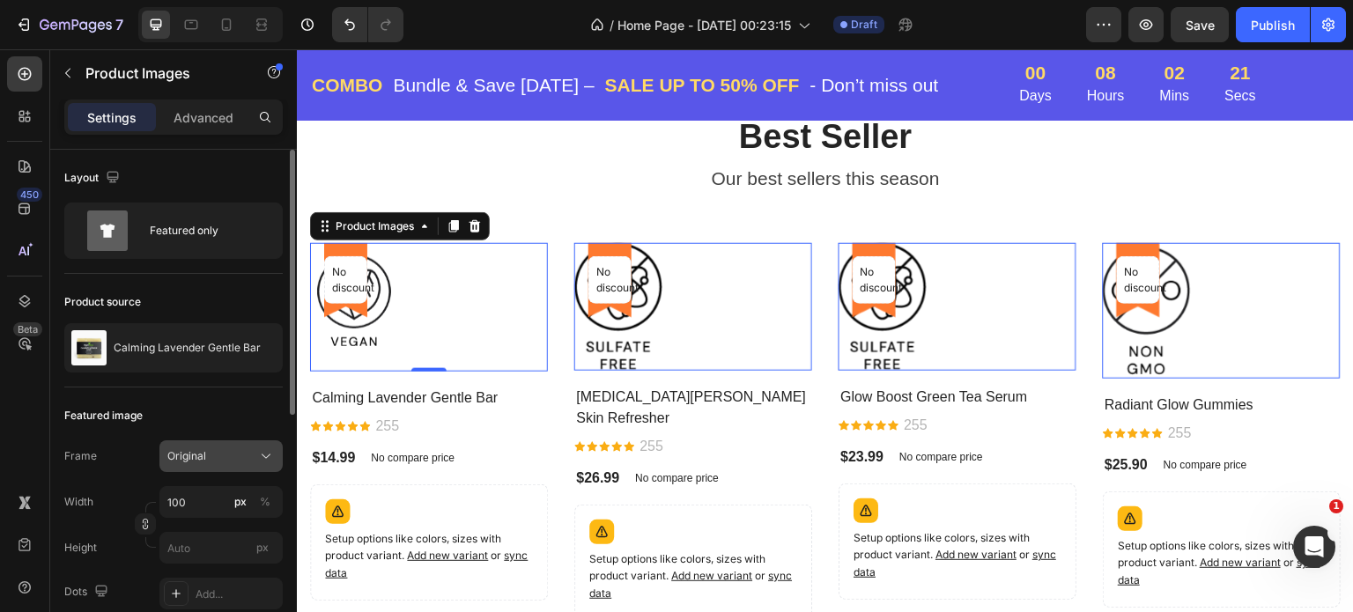
click at [227, 456] on div "Original" at bounding box center [210, 456] width 86 height 16
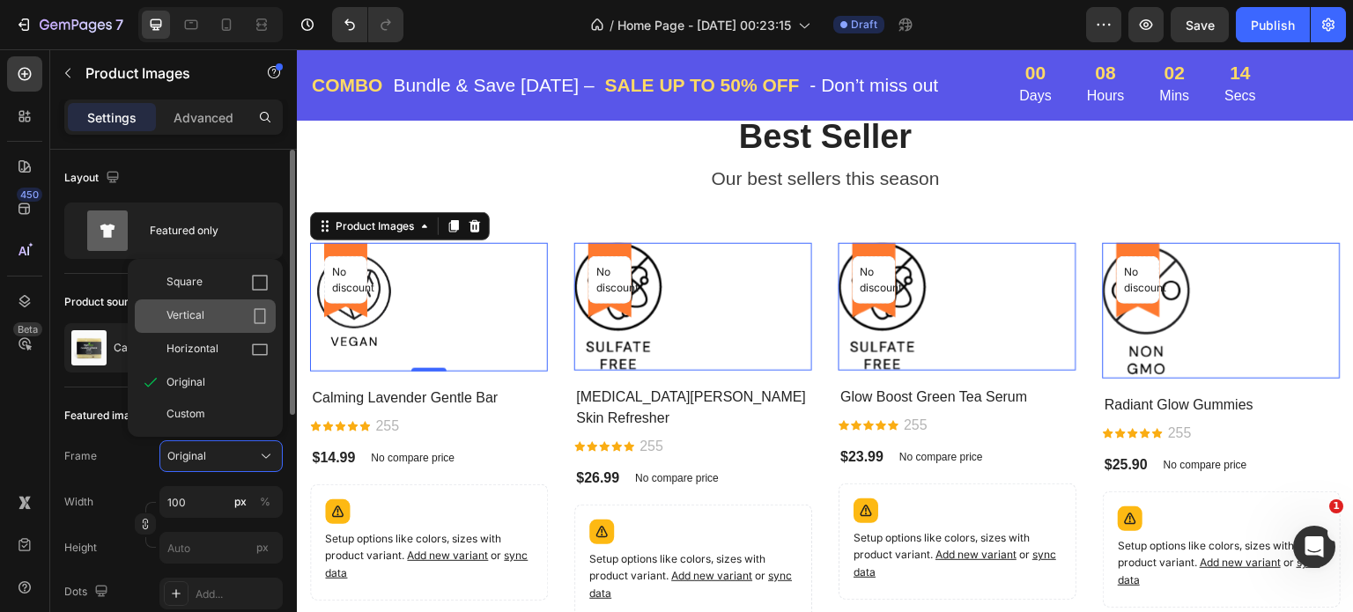
click at [231, 308] on div "Vertical" at bounding box center [218, 316] width 102 height 18
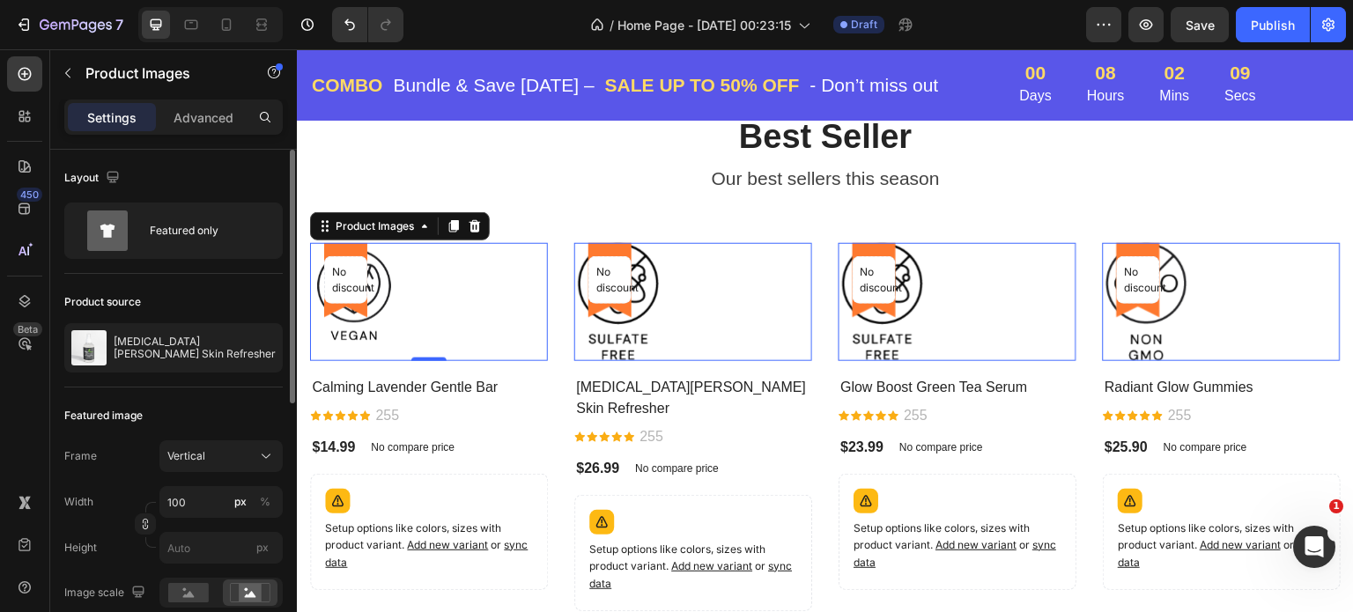
click at [708, 300] on div at bounding box center [693, 301] width 238 height 117
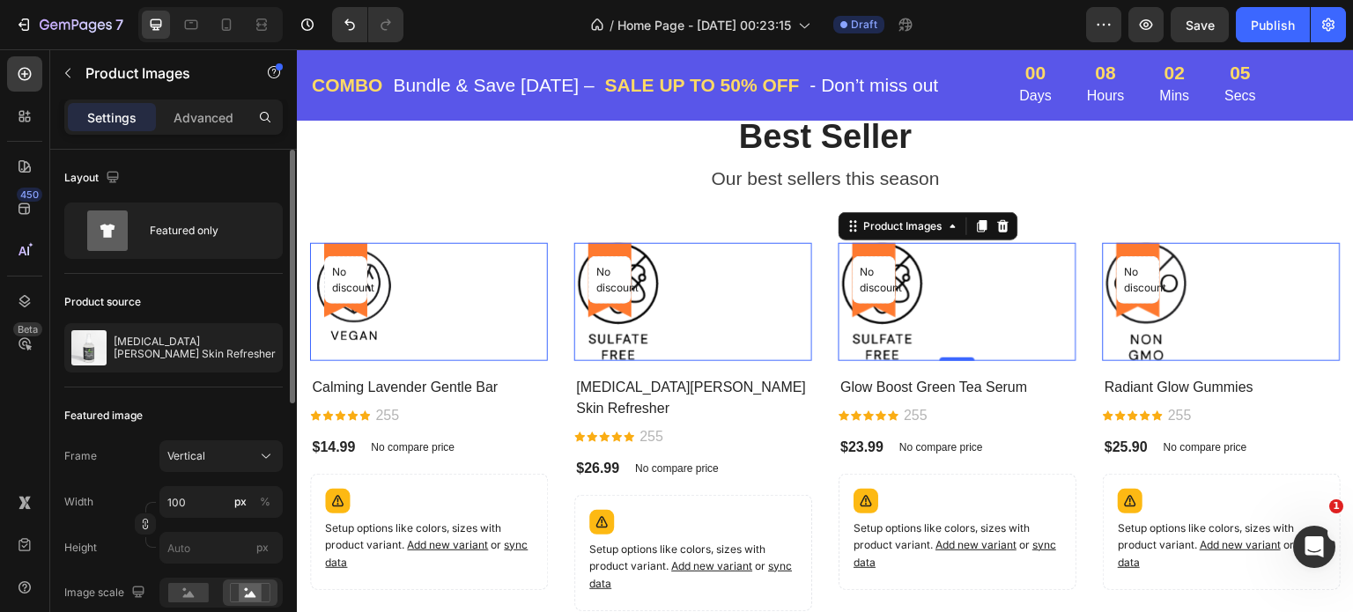
click at [1001, 286] on div at bounding box center [958, 301] width 238 height 117
click at [1230, 275] on div at bounding box center [1222, 301] width 238 height 117
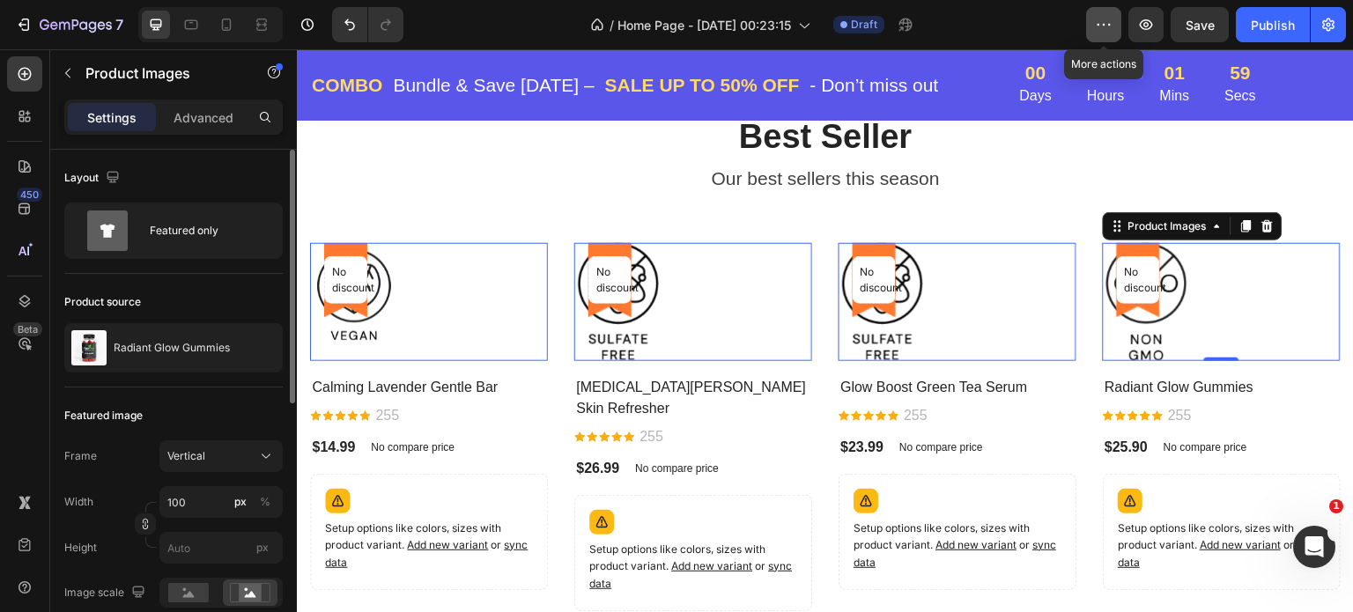
click at [1101, 26] on icon "button" at bounding box center [1104, 25] width 18 height 18
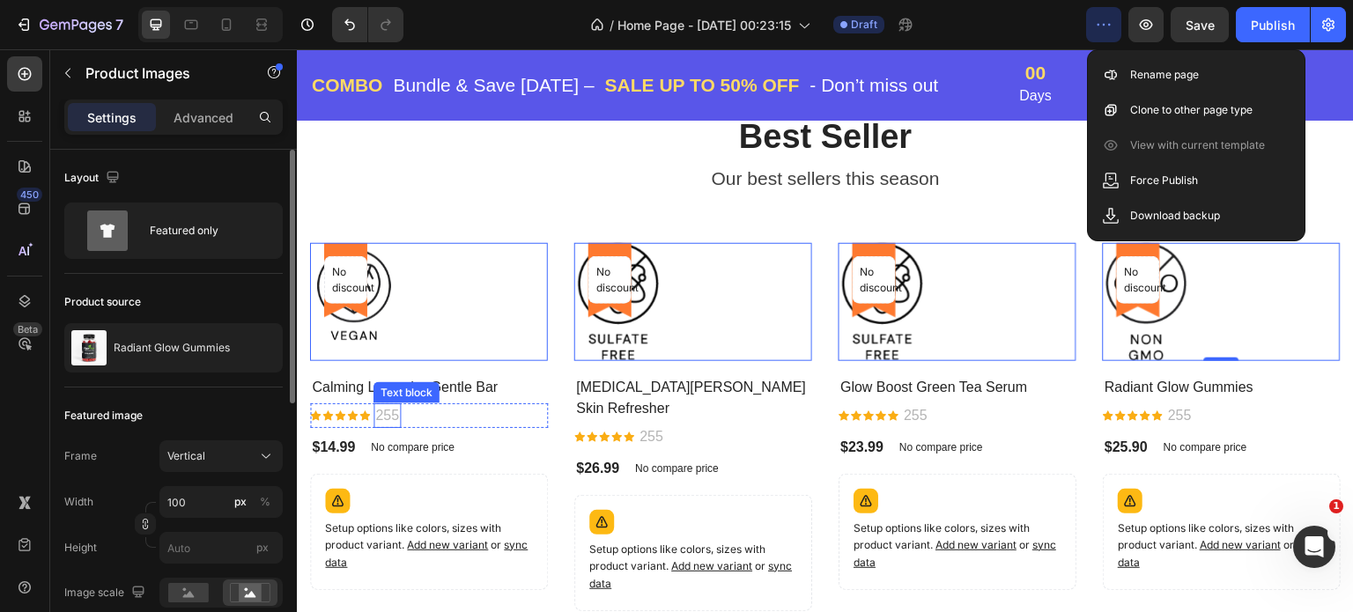
click at [389, 416] on p "255" at bounding box center [387, 415] width 24 height 21
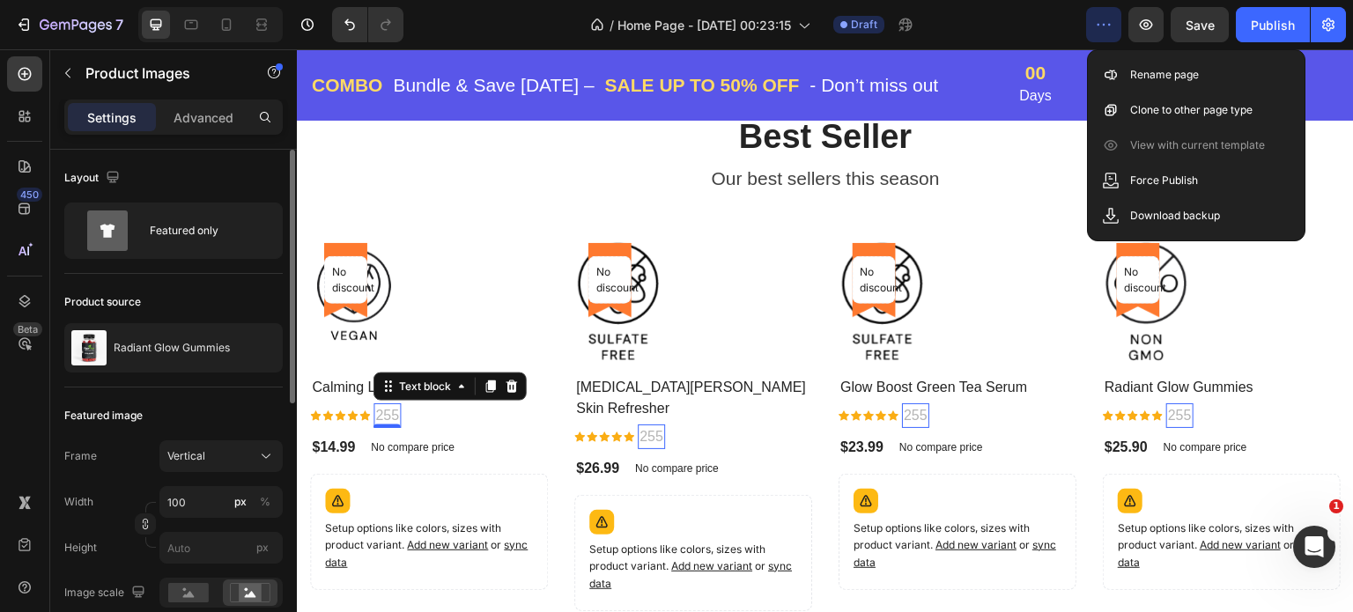
click at [389, 416] on p "255" at bounding box center [387, 415] width 24 height 21
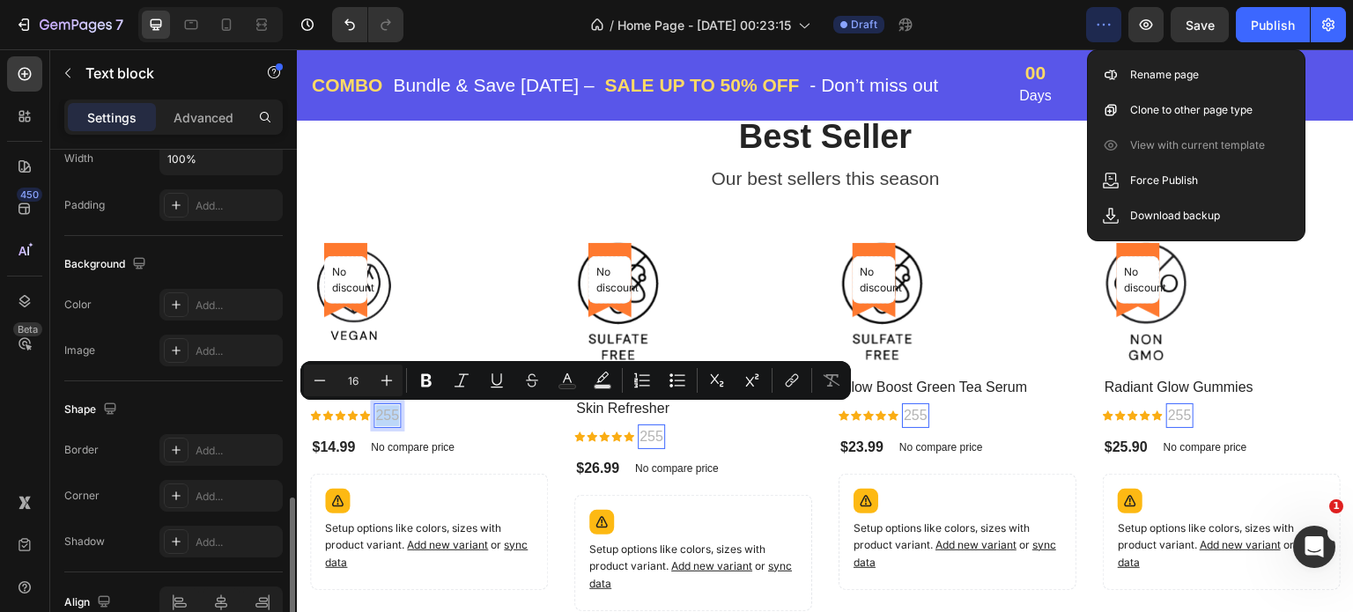
scroll to position [529, 0]
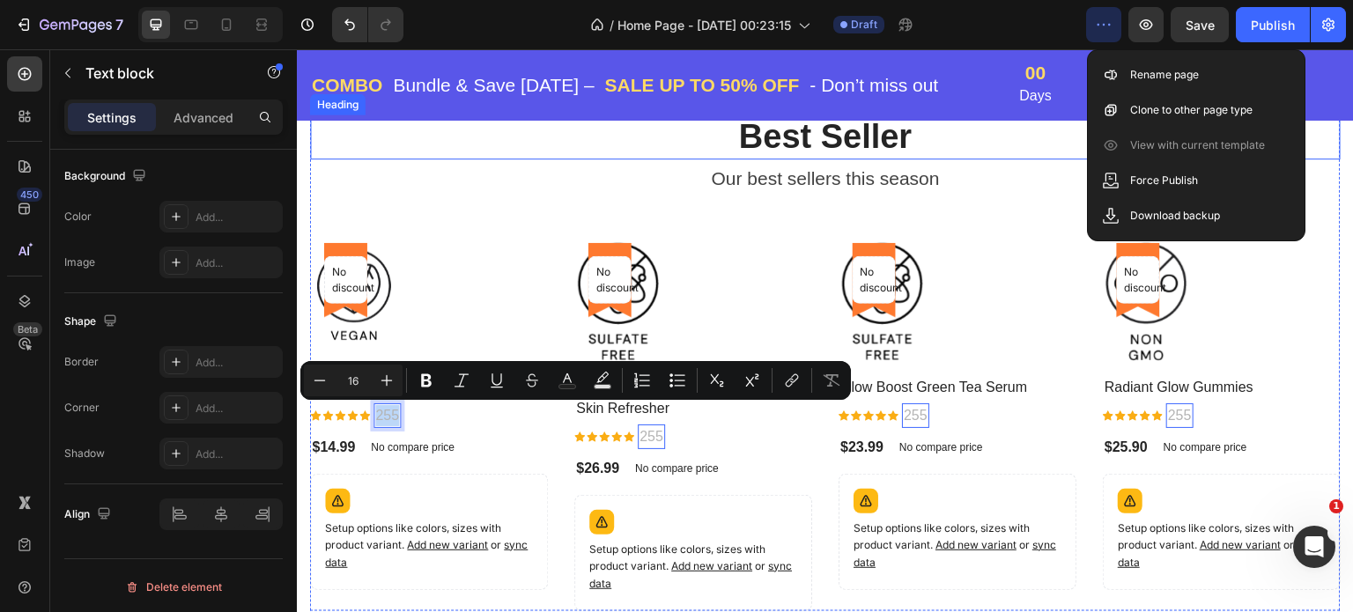
click at [615, 133] on p "Best Seller" at bounding box center [825, 137] width 1027 height 41
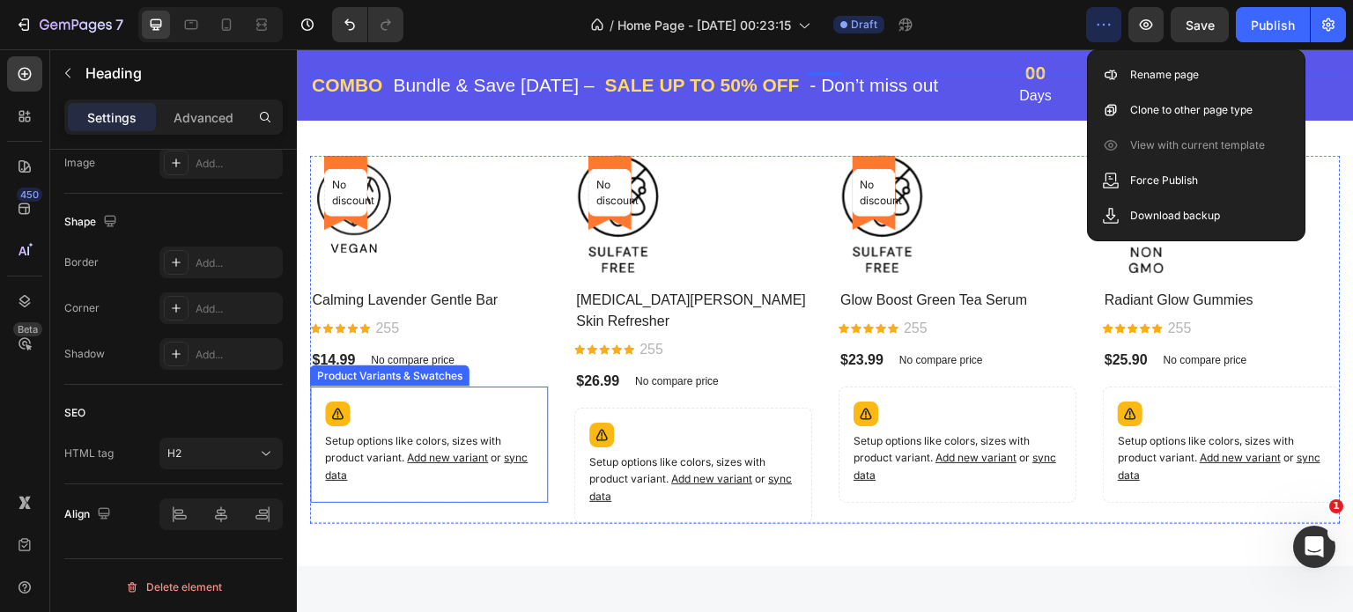
scroll to position [1234, 0]
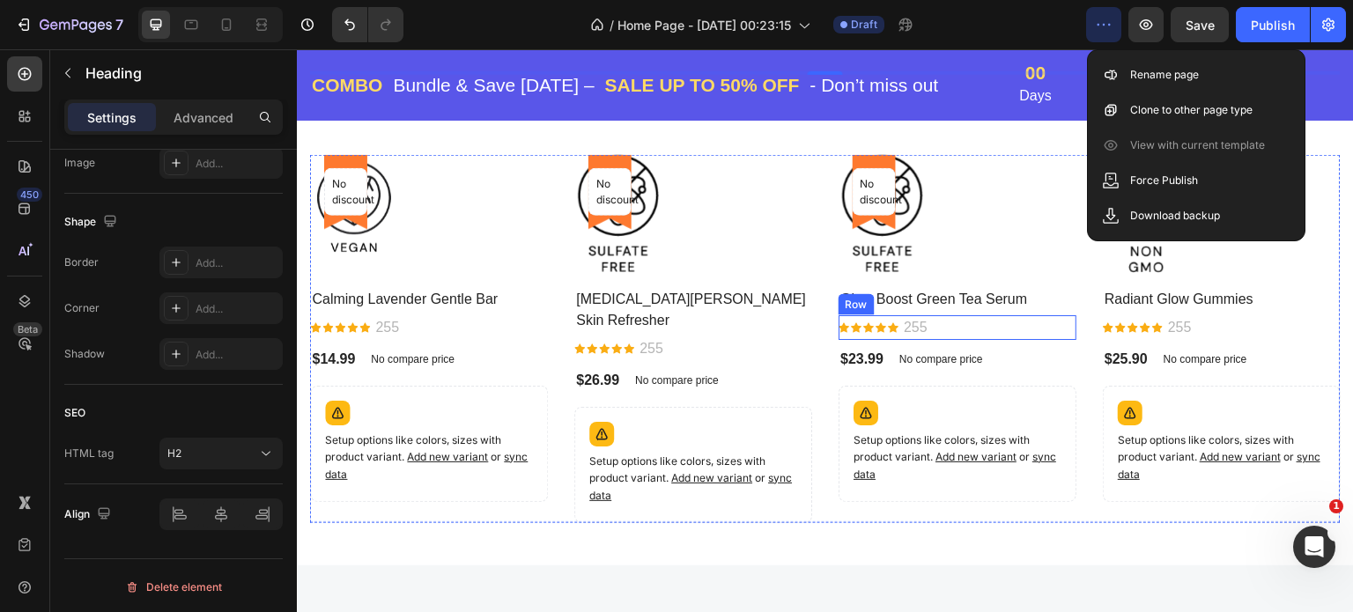
click at [925, 323] on div "Icon Icon Icon Icon Icon Icon List Hoz 255 Text block Row" at bounding box center [958, 327] width 238 height 25
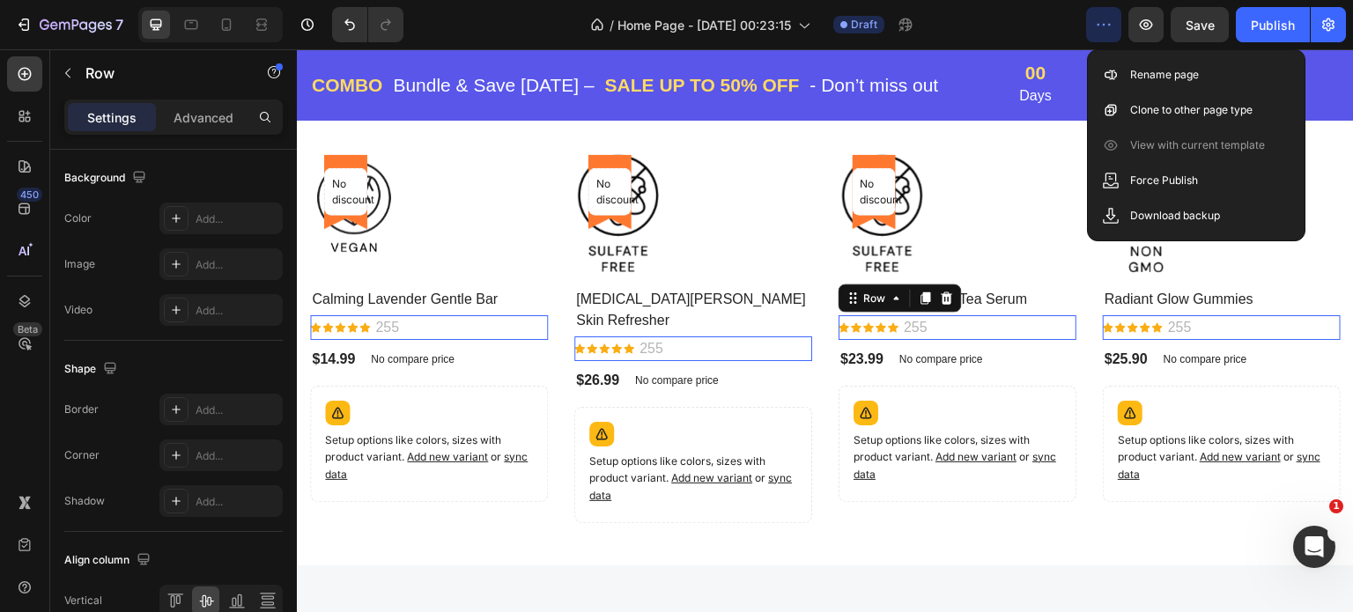
scroll to position [0, 0]
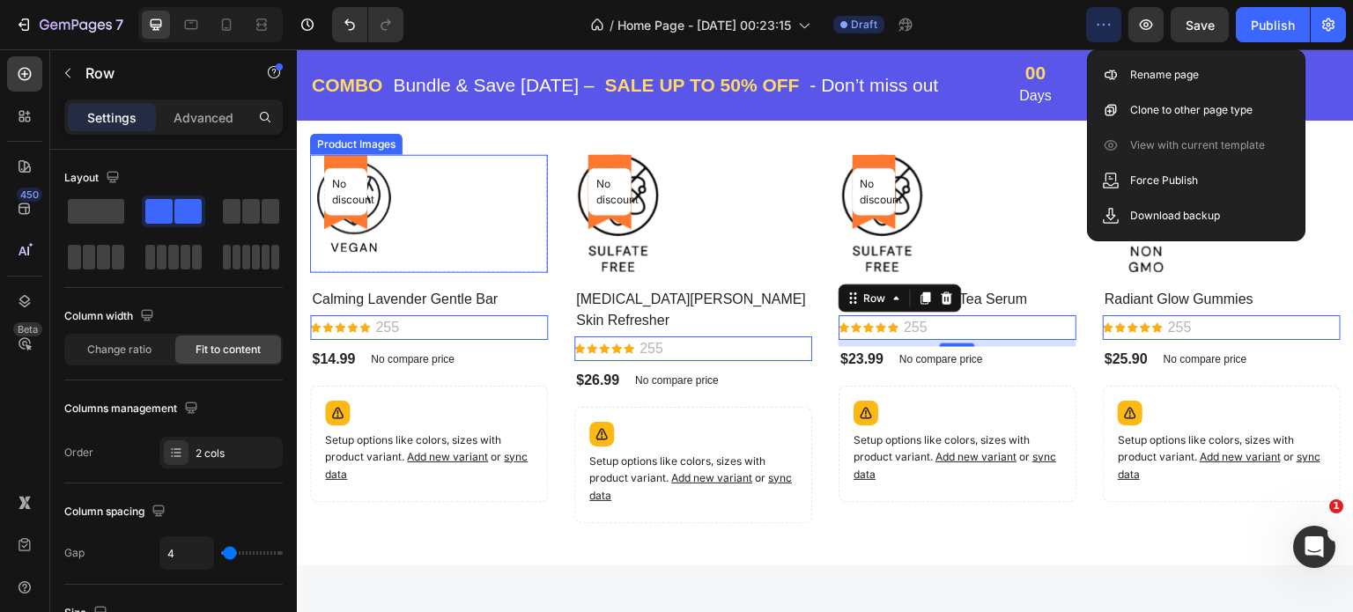
click at [460, 204] on div at bounding box center [429, 213] width 238 height 117
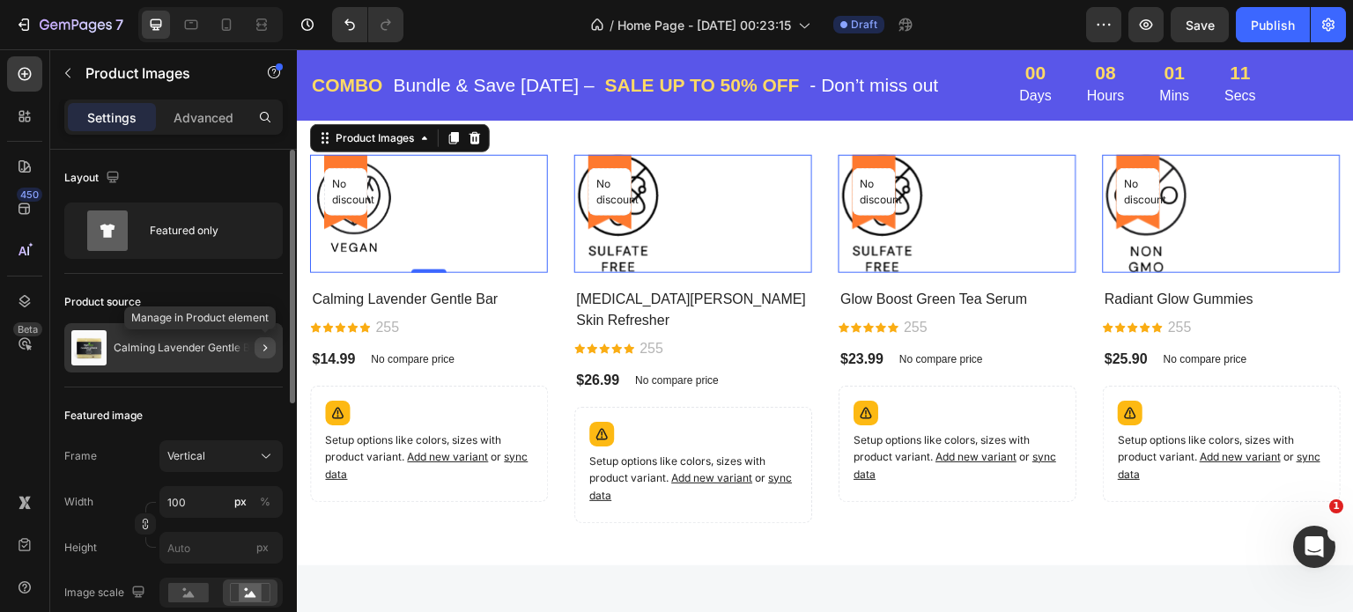
click at [263, 352] on icon "button" at bounding box center [265, 348] width 14 height 14
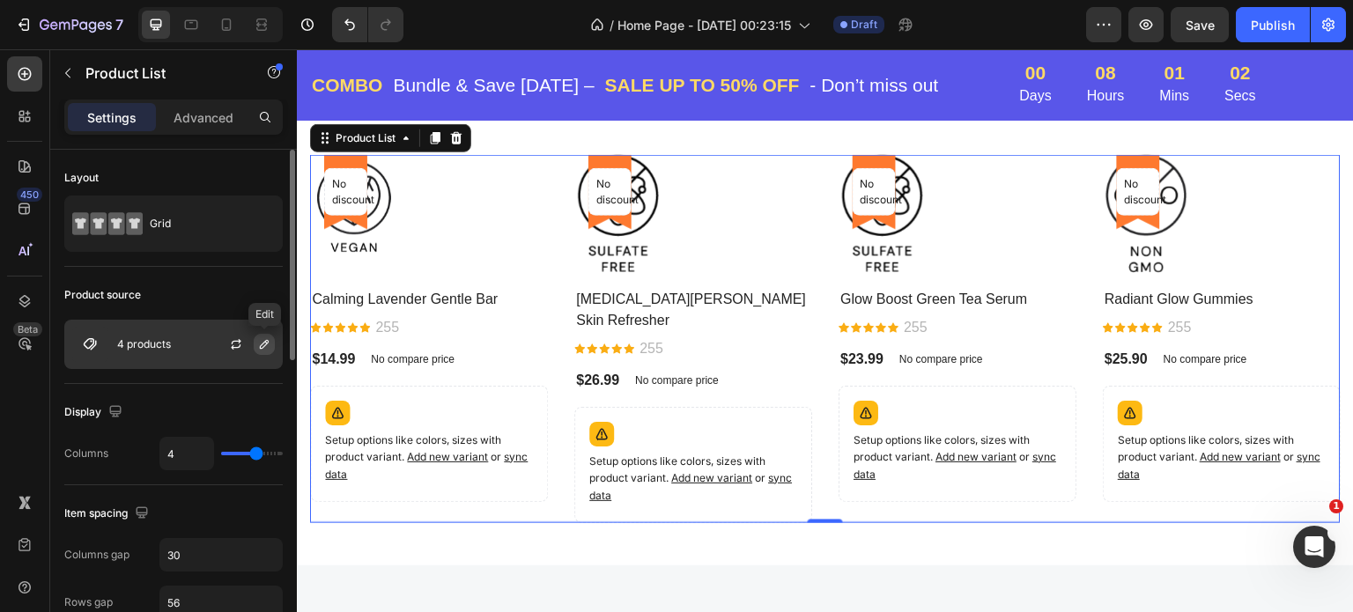
click at [261, 337] on icon "button" at bounding box center [264, 344] width 14 height 14
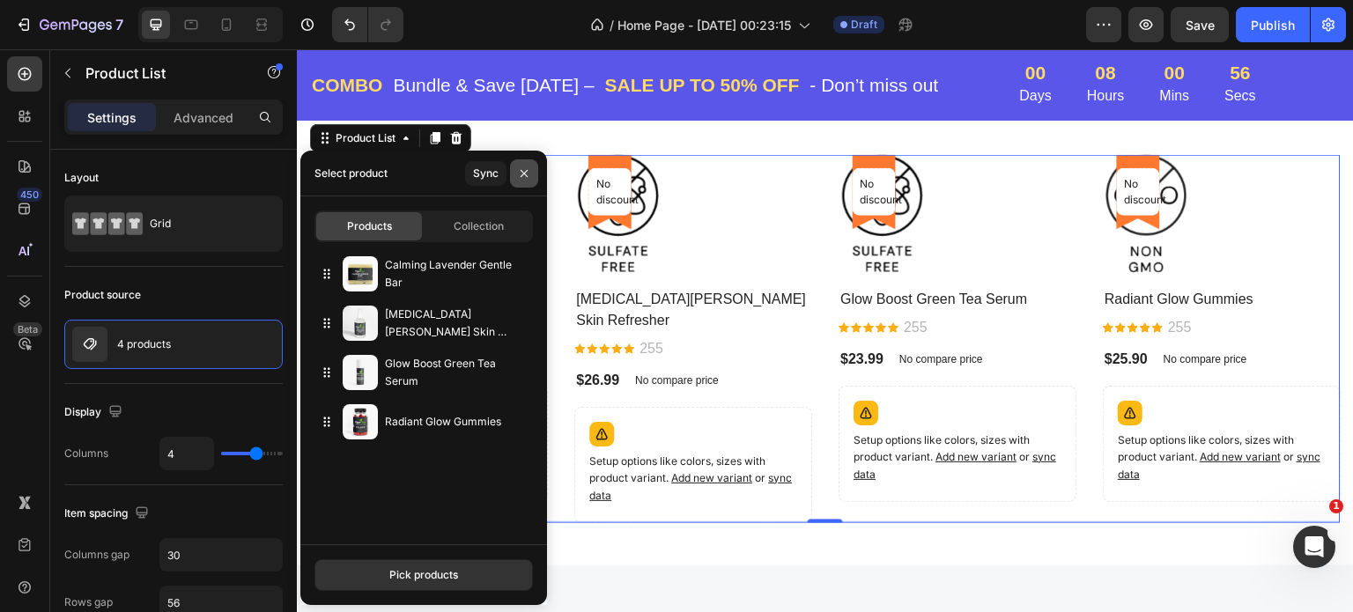
click at [525, 173] on icon "button" at bounding box center [524, 174] width 14 height 14
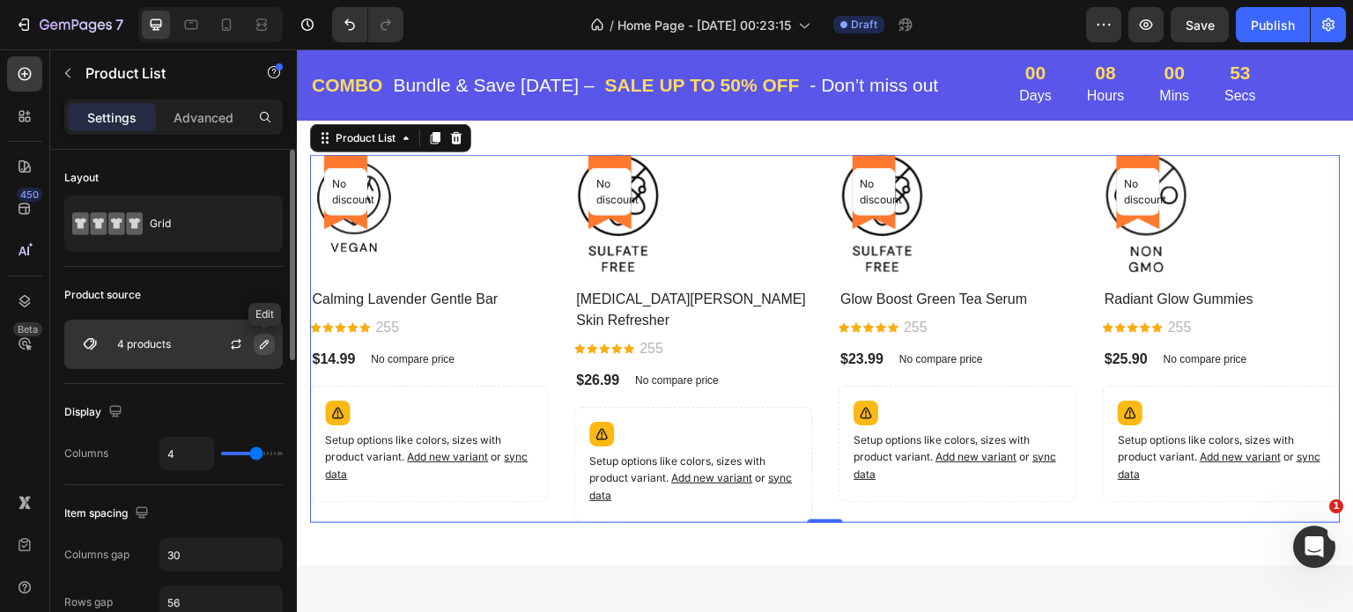
click at [265, 344] on icon "button" at bounding box center [264, 344] width 14 height 14
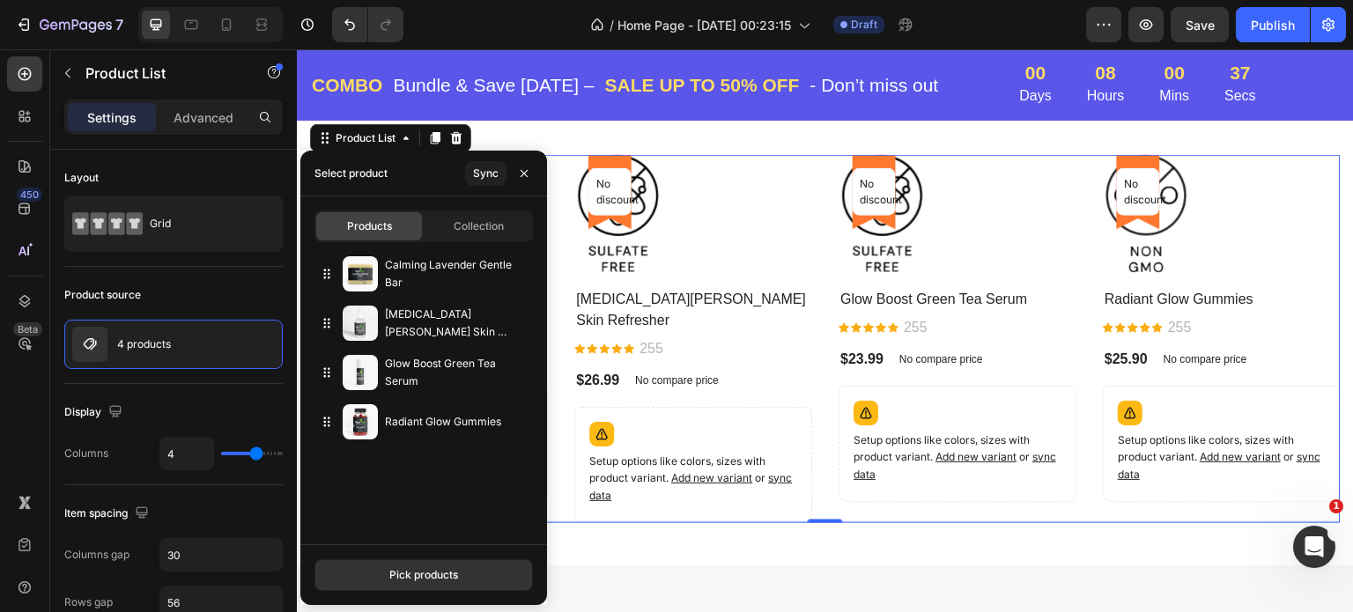
scroll to position [1322, 0]
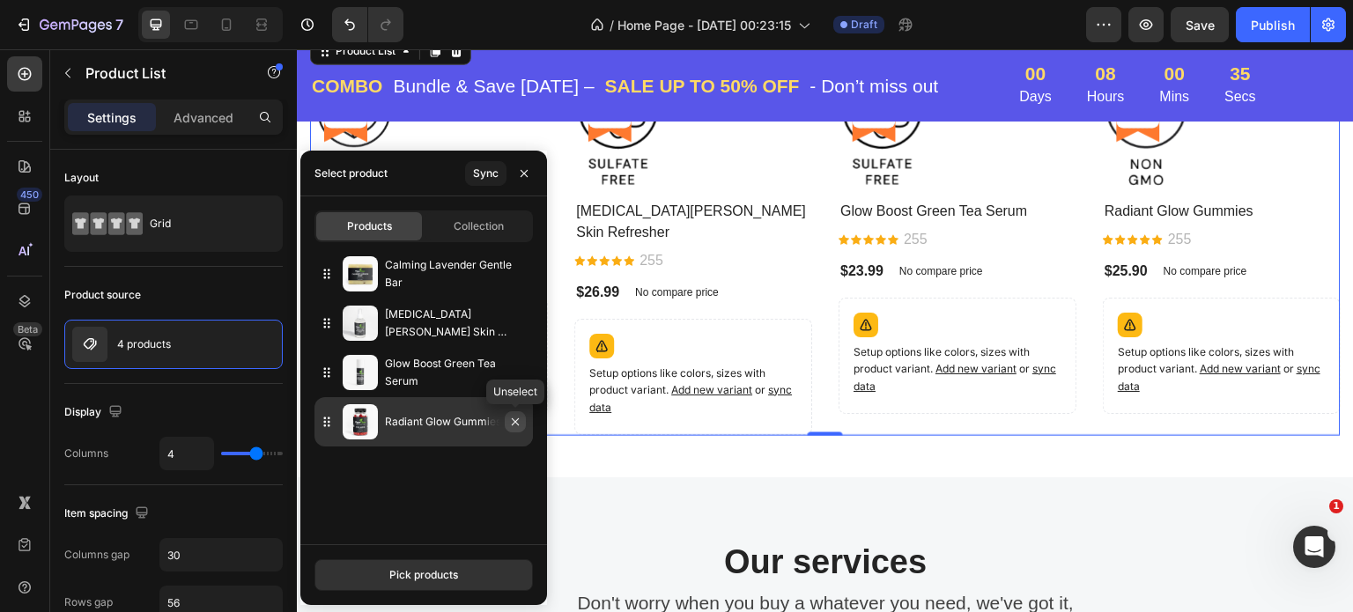
click at [515, 422] on icon "button" at bounding box center [515, 422] width 7 height 7
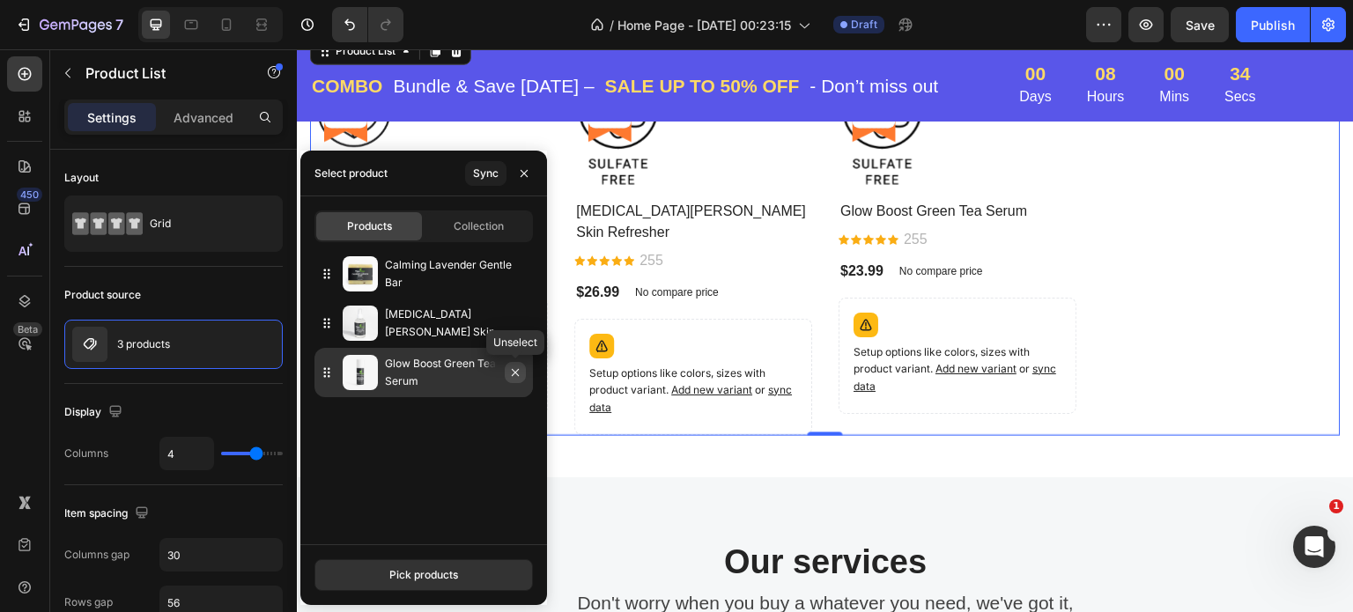
click at [515, 376] on icon "button" at bounding box center [515, 373] width 14 height 14
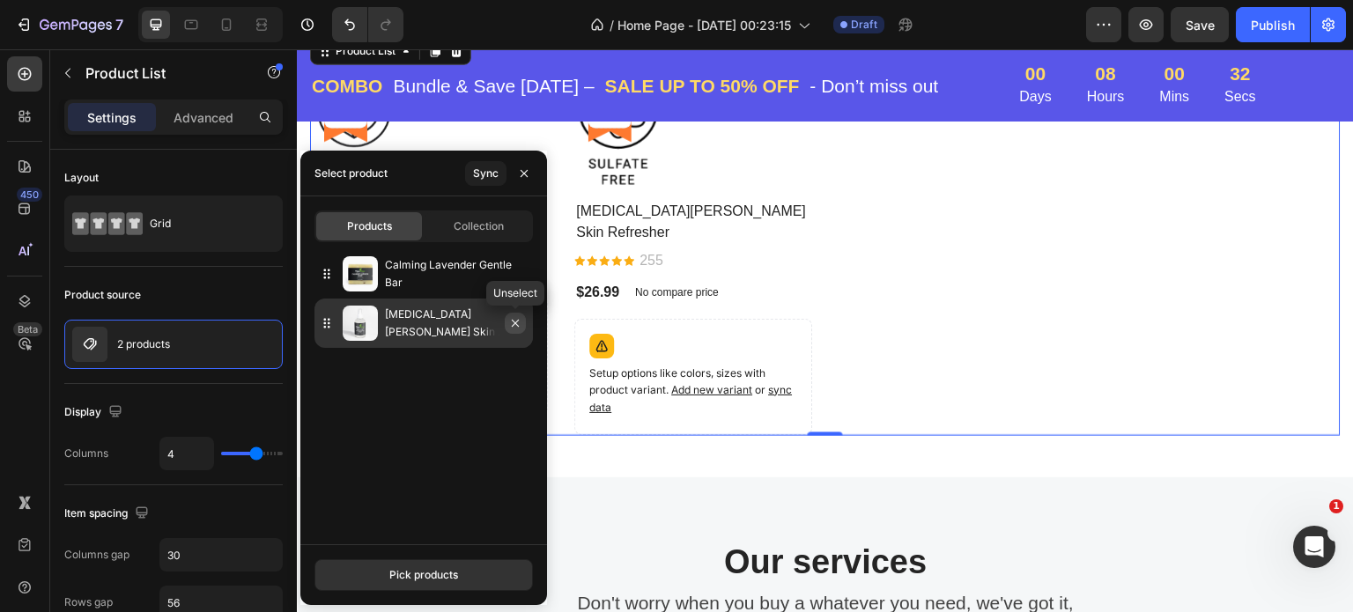
click at [516, 323] on icon "button" at bounding box center [515, 323] width 14 height 14
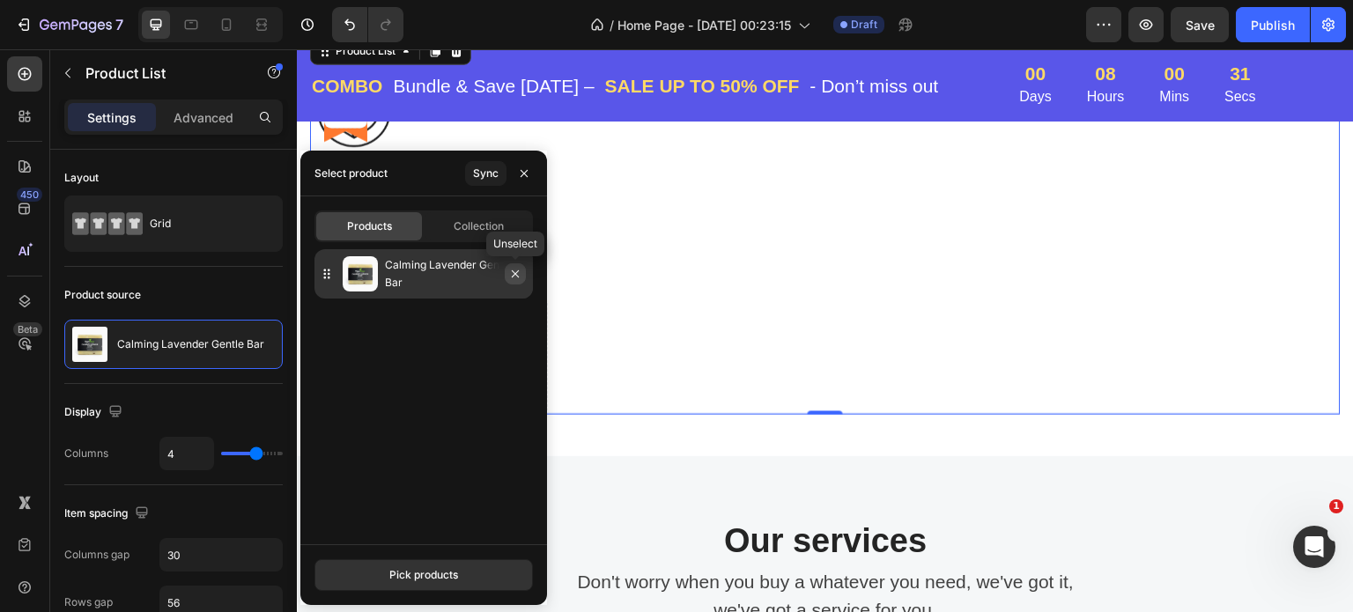
click at [515, 274] on icon "button" at bounding box center [515, 273] width 7 height 7
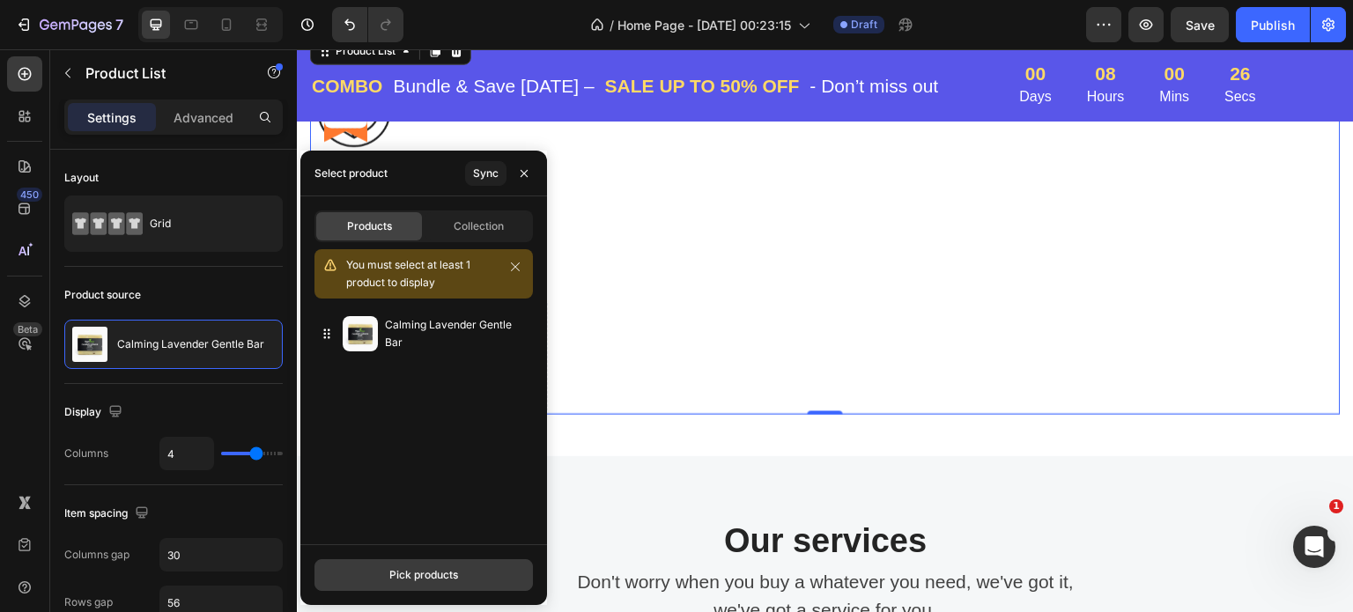
click at [367, 566] on button "Pick products" at bounding box center [424, 575] width 219 height 32
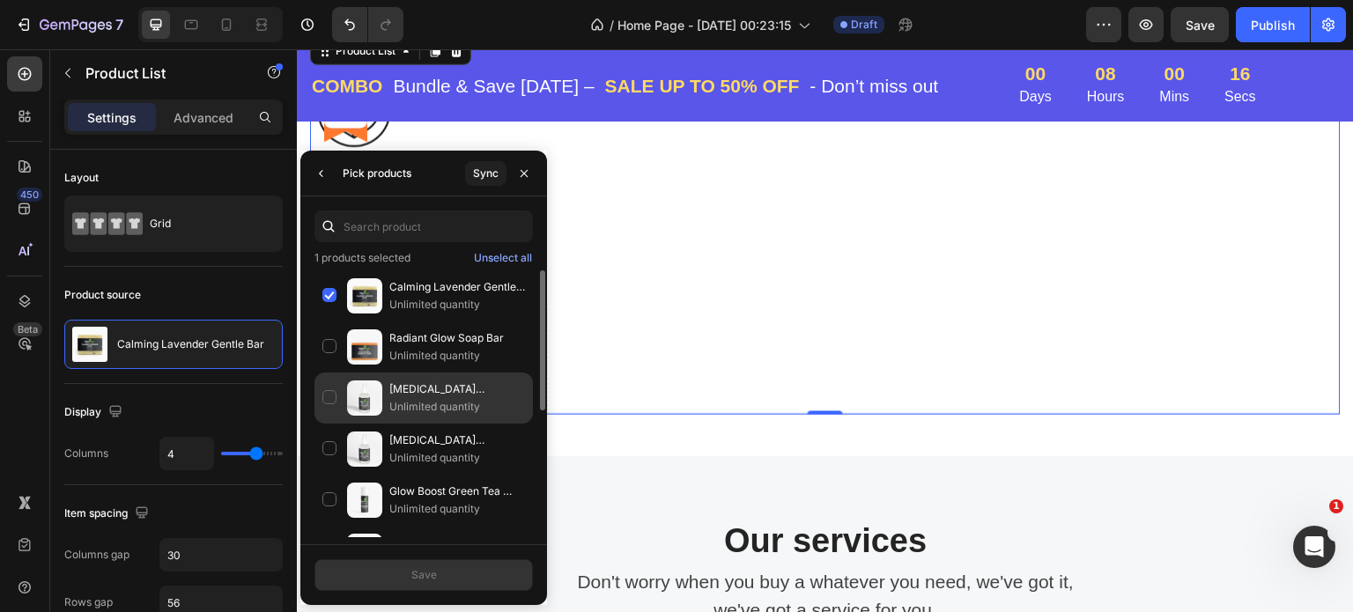
click at [330, 399] on div "Witch Hazel Skin Refresher Unlimited quantity" at bounding box center [424, 398] width 219 height 51
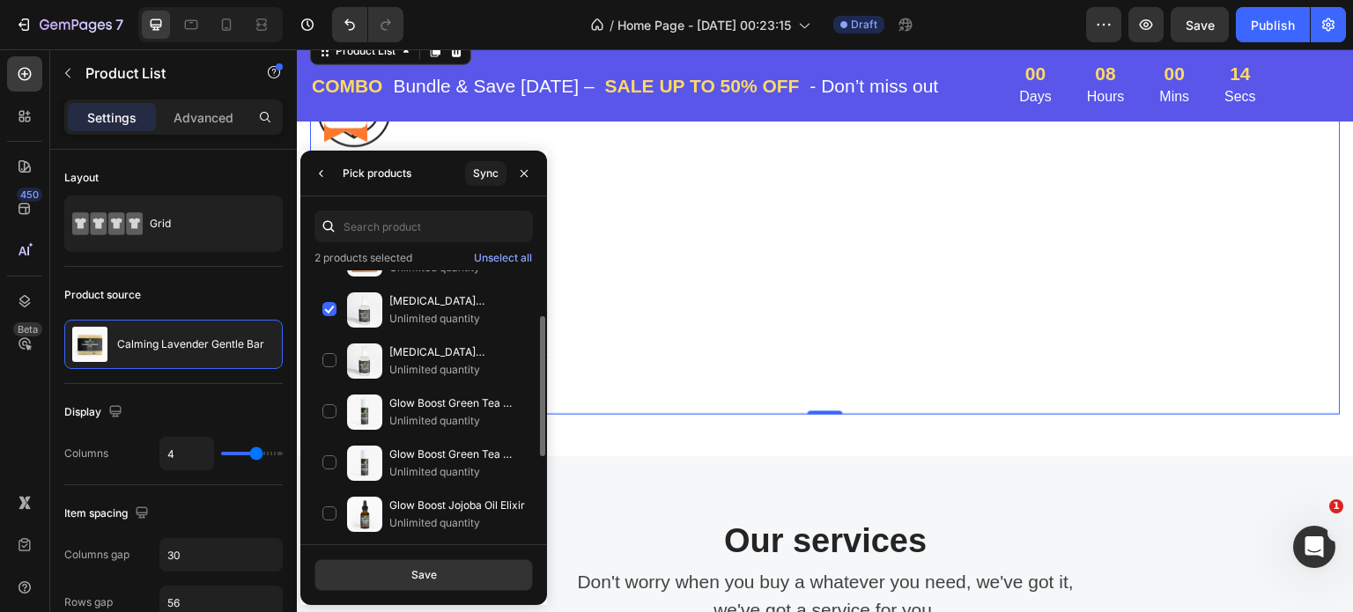
scroll to position [176, 0]
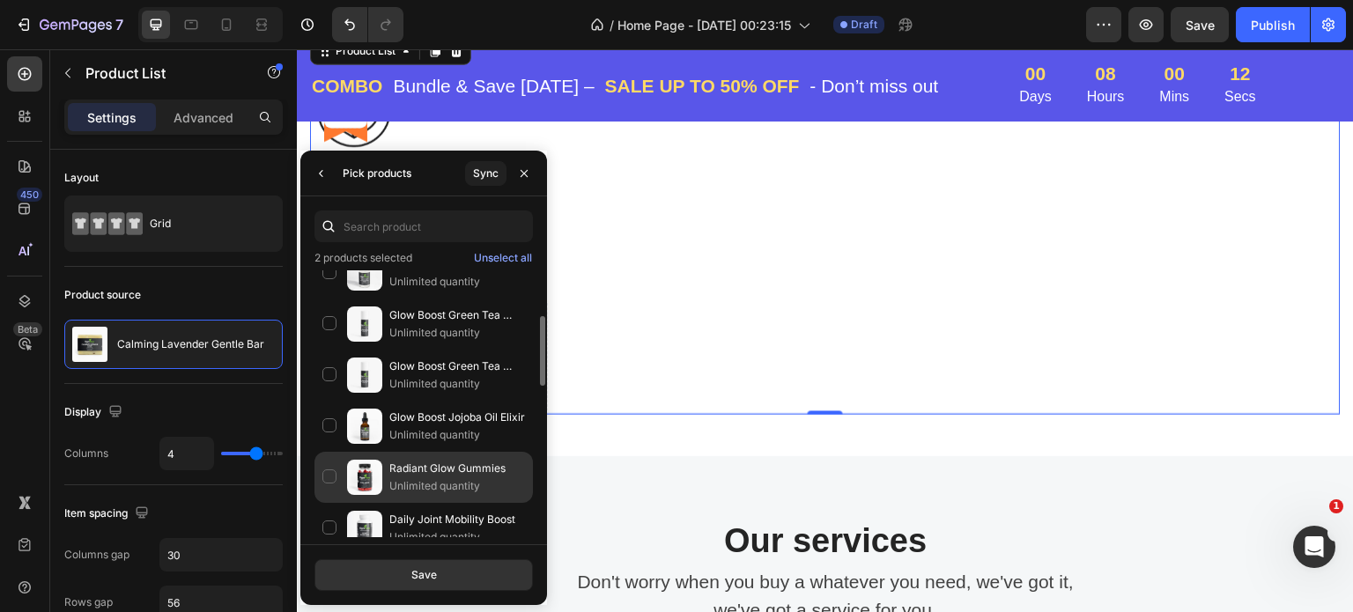
click at [331, 470] on div "Radiant Glow Gummies Unlimited quantity" at bounding box center [424, 477] width 219 height 51
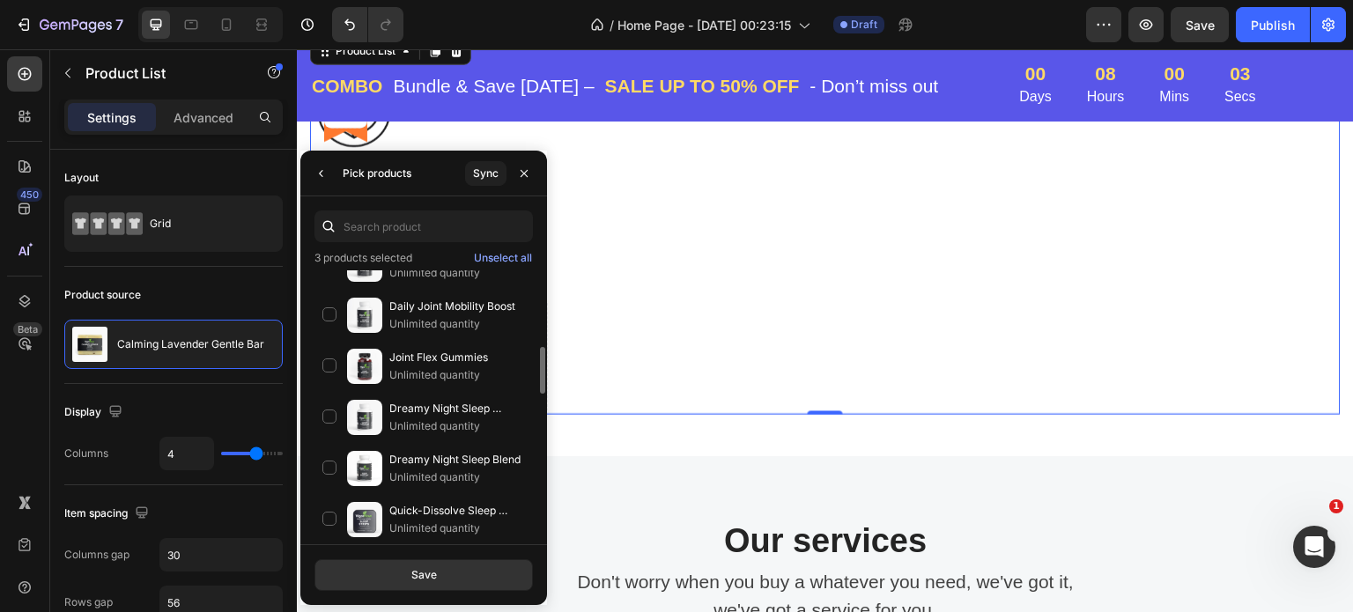
scroll to position [352, 0]
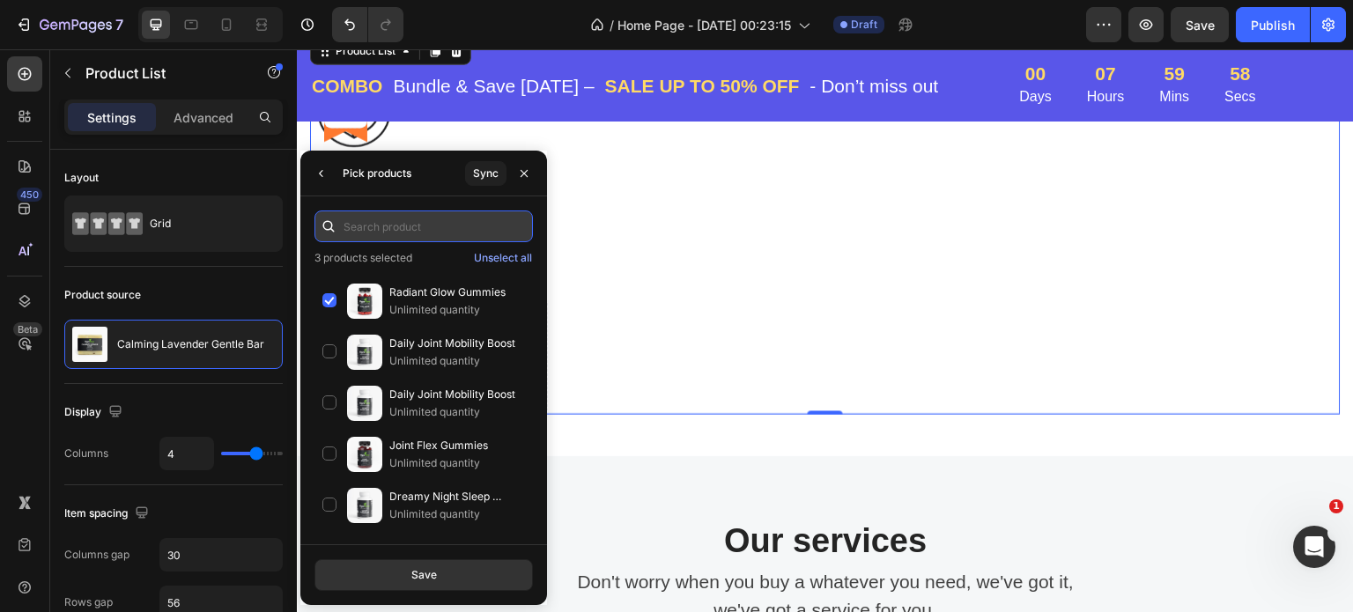
click at [404, 232] on input "text" at bounding box center [424, 227] width 219 height 32
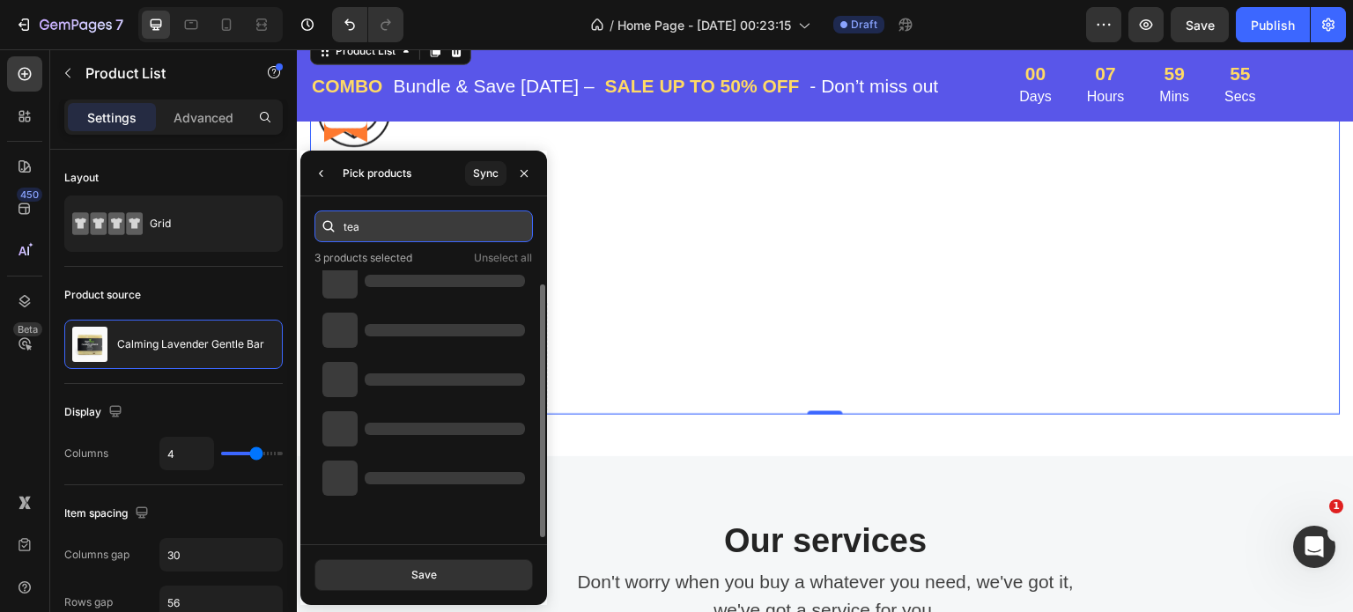
scroll to position [0, 0]
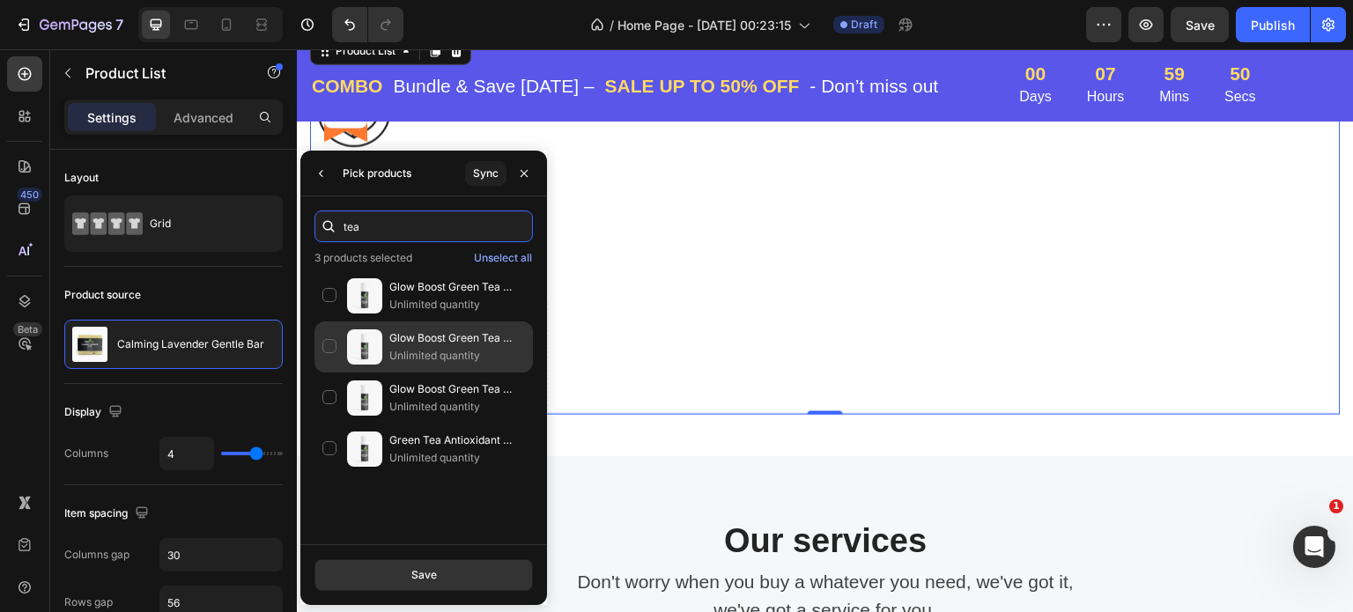
type input "tea"
click at [327, 348] on div "Glow Boost Green Tea Serum Unlimited quantity" at bounding box center [424, 347] width 219 height 51
click at [321, 347] on div "Glow Boost Green Tea Serum Unlimited quantity" at bounding box center [424, 347] width 219 height 51
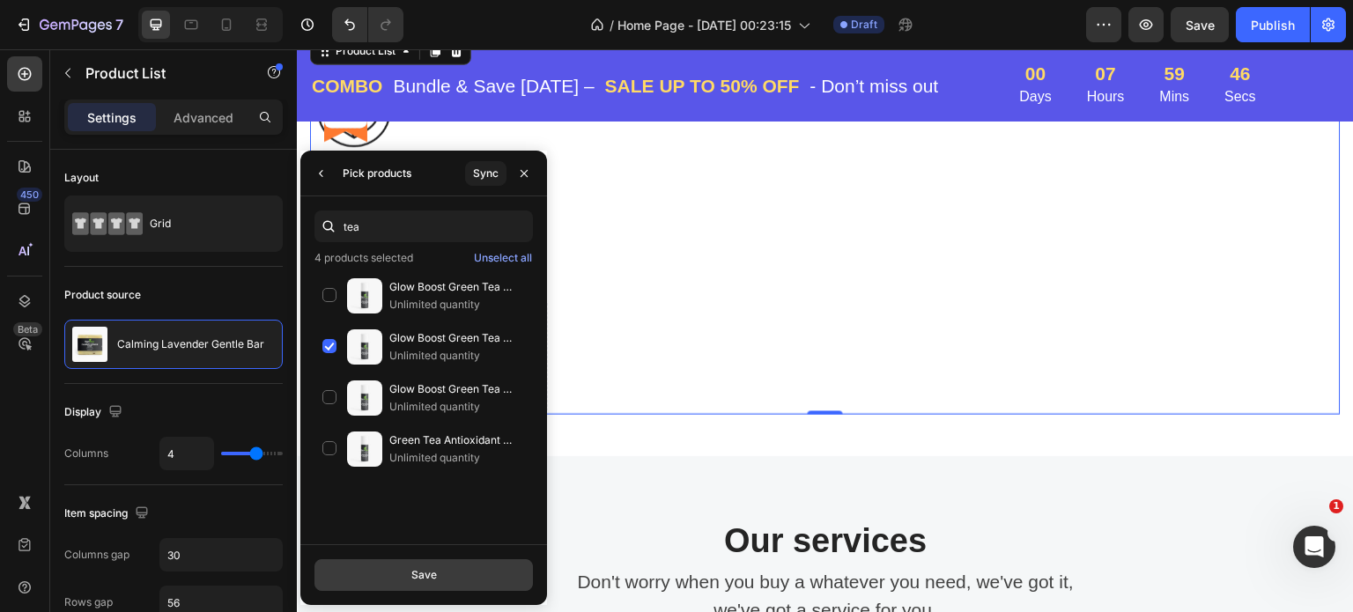
drag, startPoint x: 155, startPoint y: 518, endPoint x: 452, endPoint y: 569, distance: 301.3
click at [452, 570] on button "Save" at bounding box center [424, 575] width 219 height 32
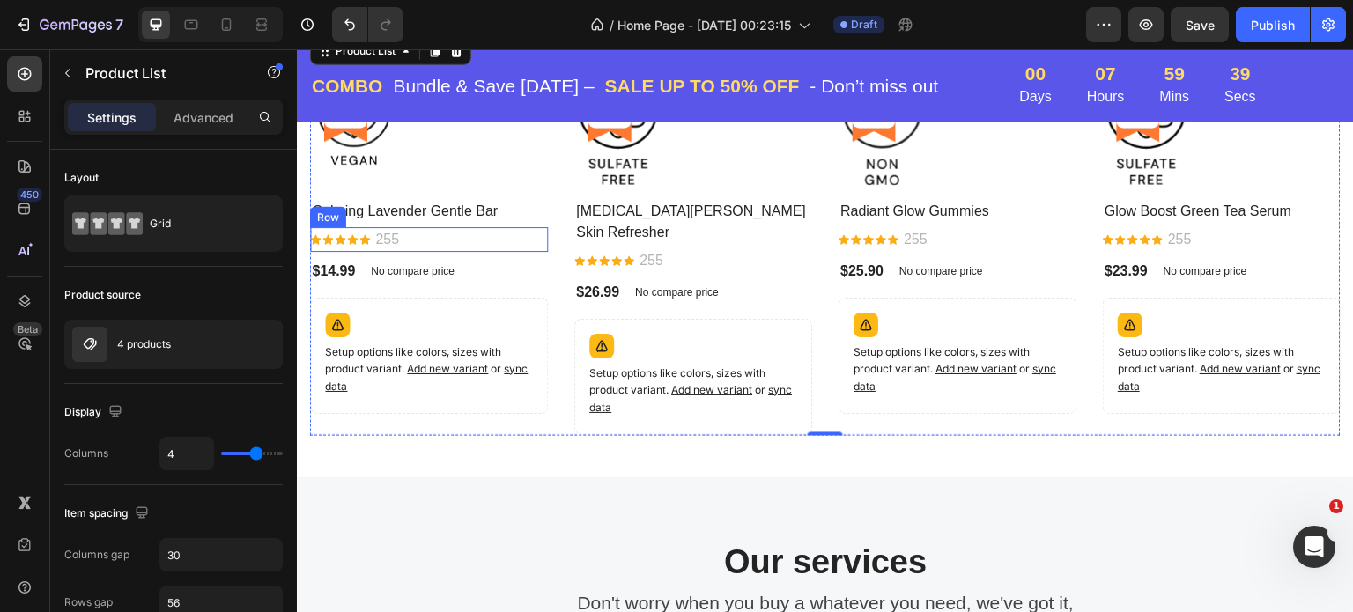
click at [409, 232] on div "Icon Icon Icon Icon Icon Icon List Hoz 255 Text block Row" at bounding box center [429, 239] width 238 height 25
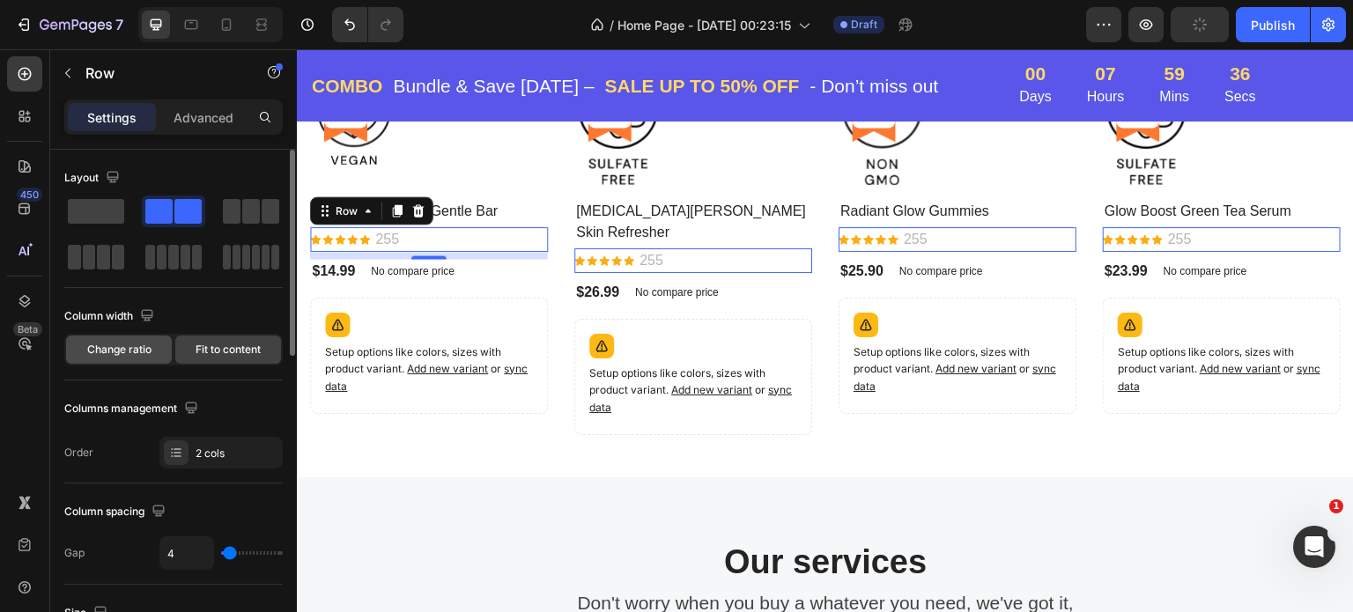
click at [111, 348] on span "Change ratio" at bounding box center [119, 350] width 64 height 16
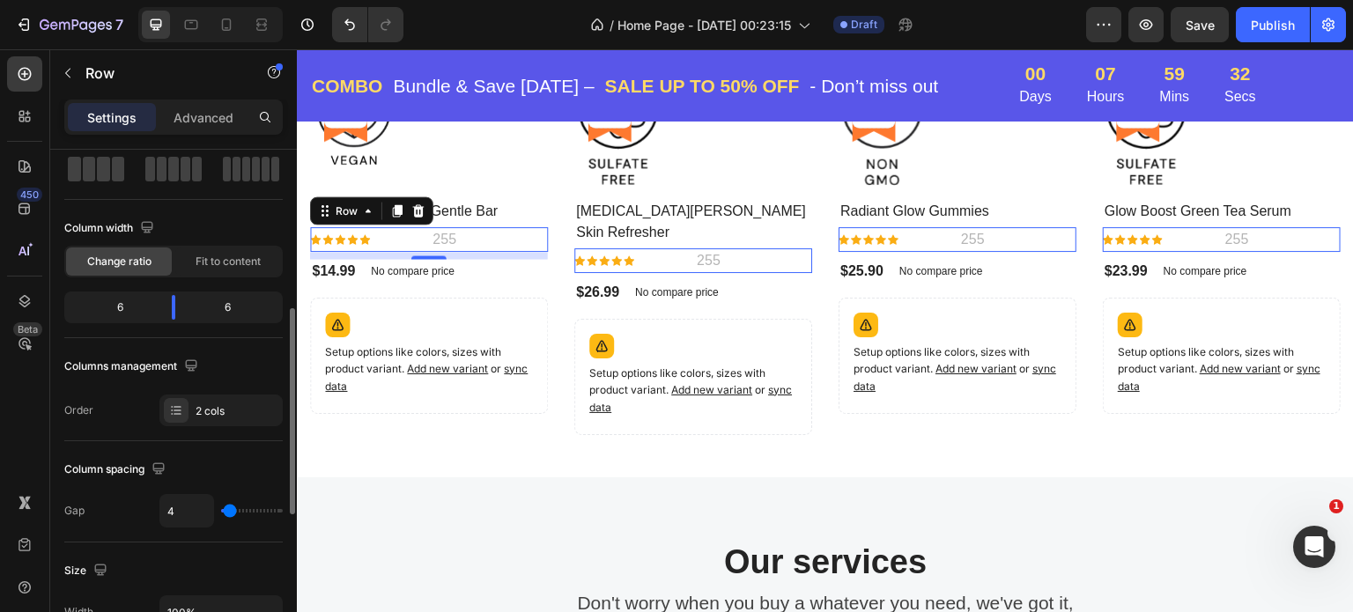
scroll to position [176, 0]
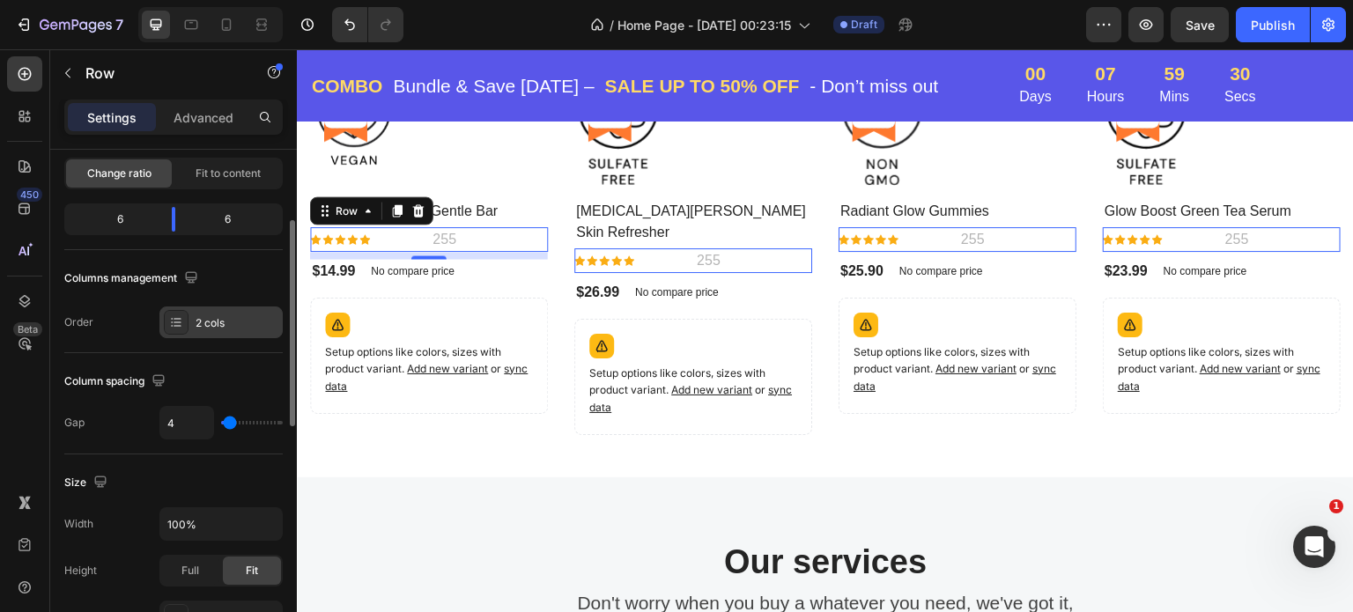
click at [236, 321] on div "2 cols" at bounding box center [237, 323] width 83 height 16
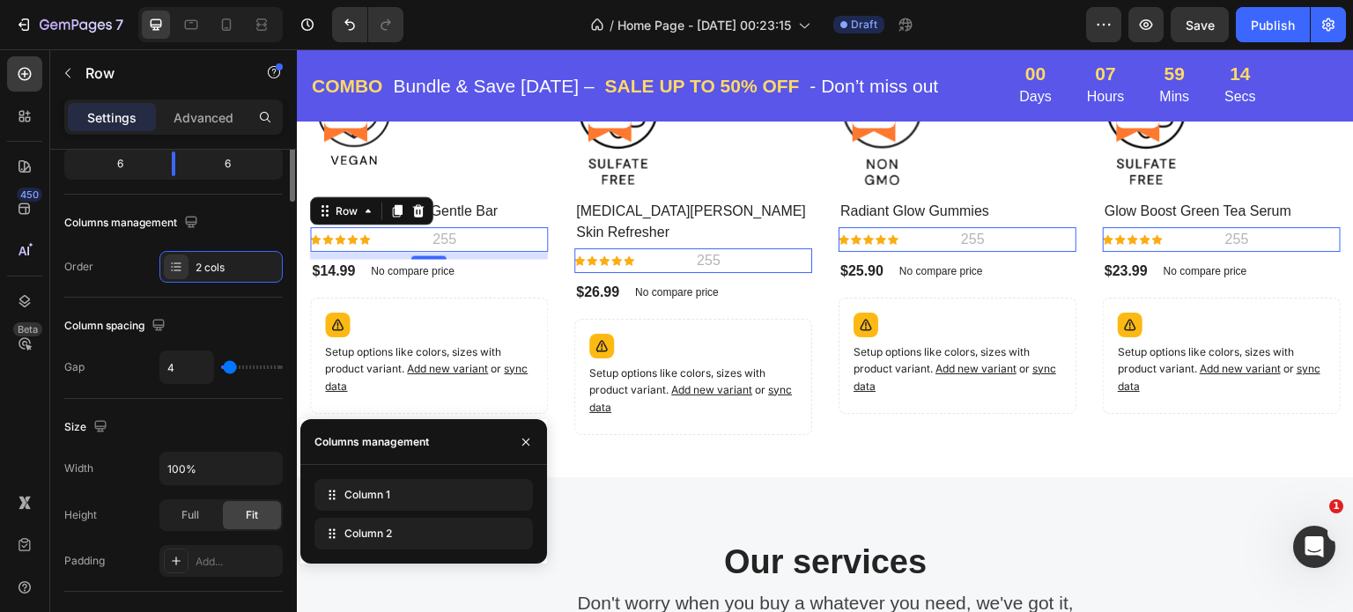
scroll to position [0, 0]
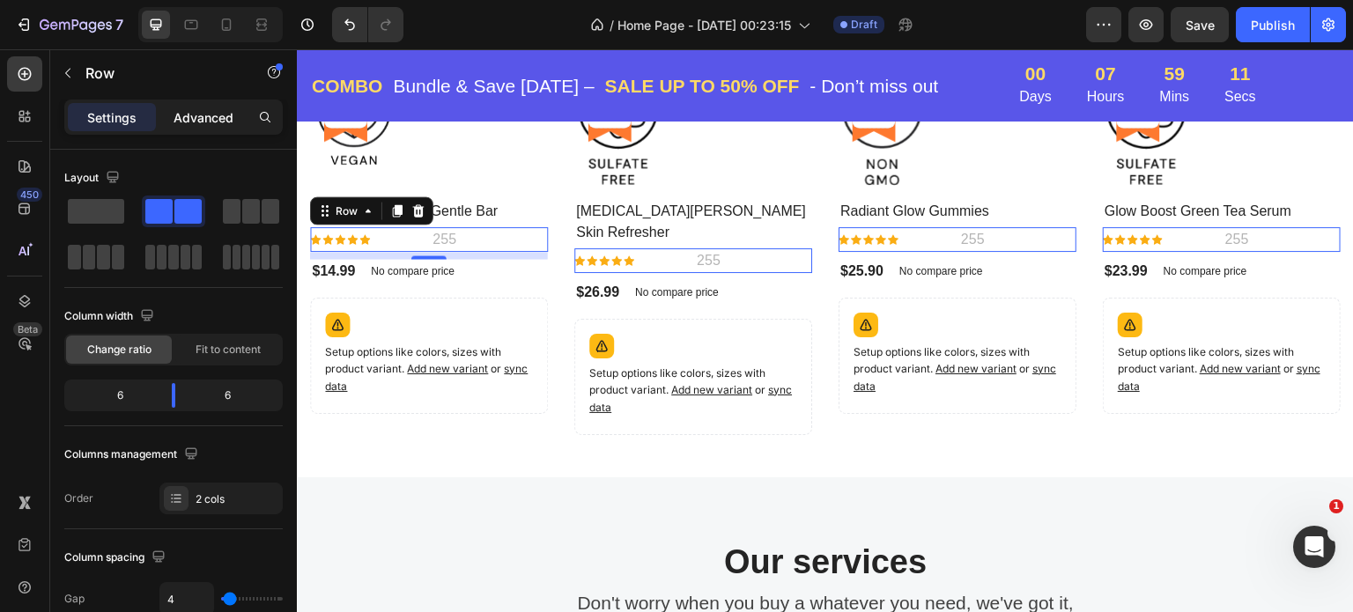
click at [209, 111] on p "Advanced" at bounding box center [204, 117] width 60 height 19
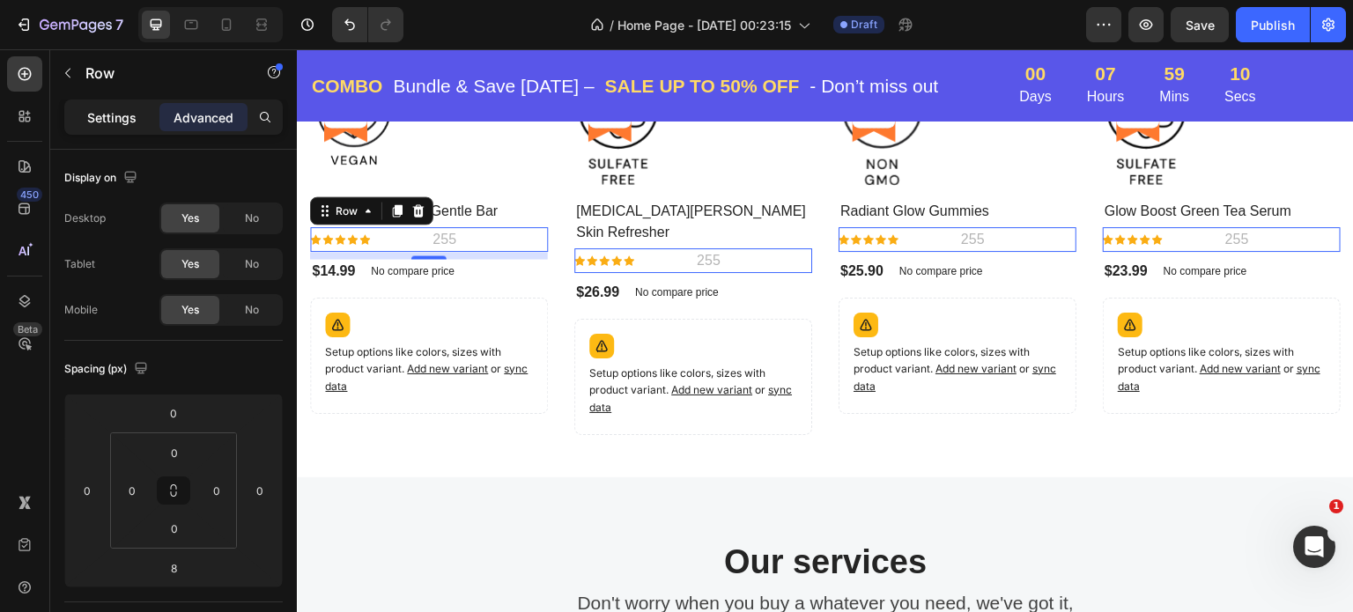
click at [115, 114] on p "Settings" at bounding box center [111, 117] width 49 height 19
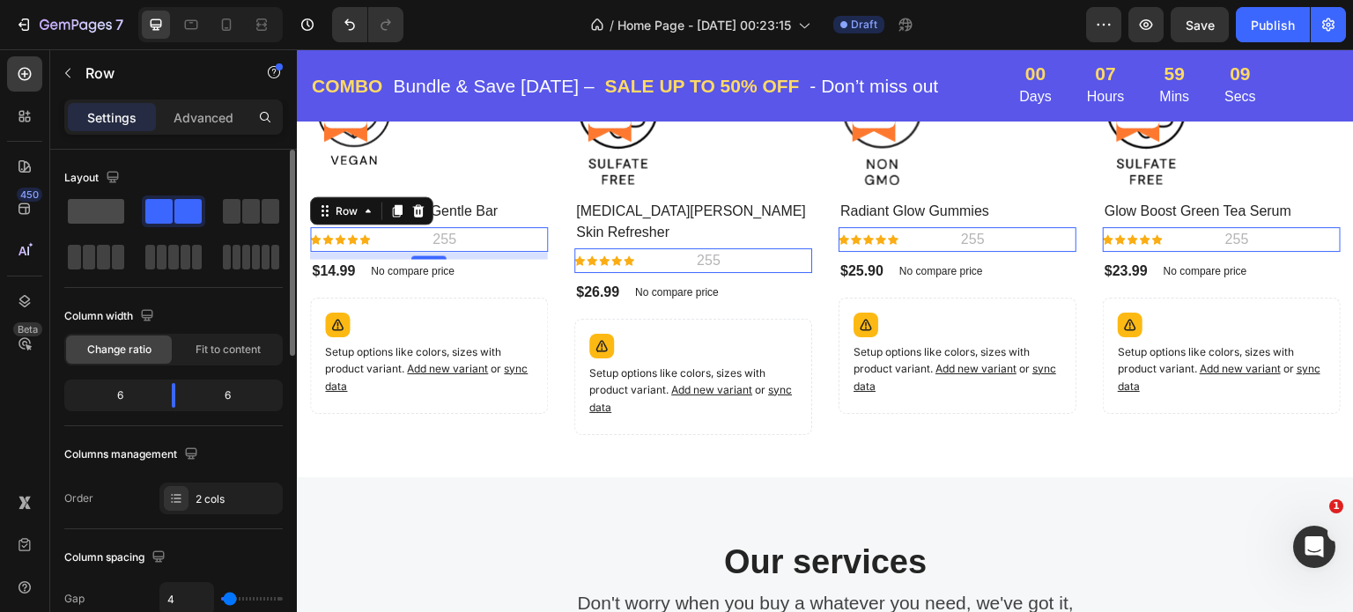
click at [99, 210] on span at bounding box center [96, 211] width 56 height 25
click at [99, 209] on span at bounding box center [96, 211] width 56 height 25
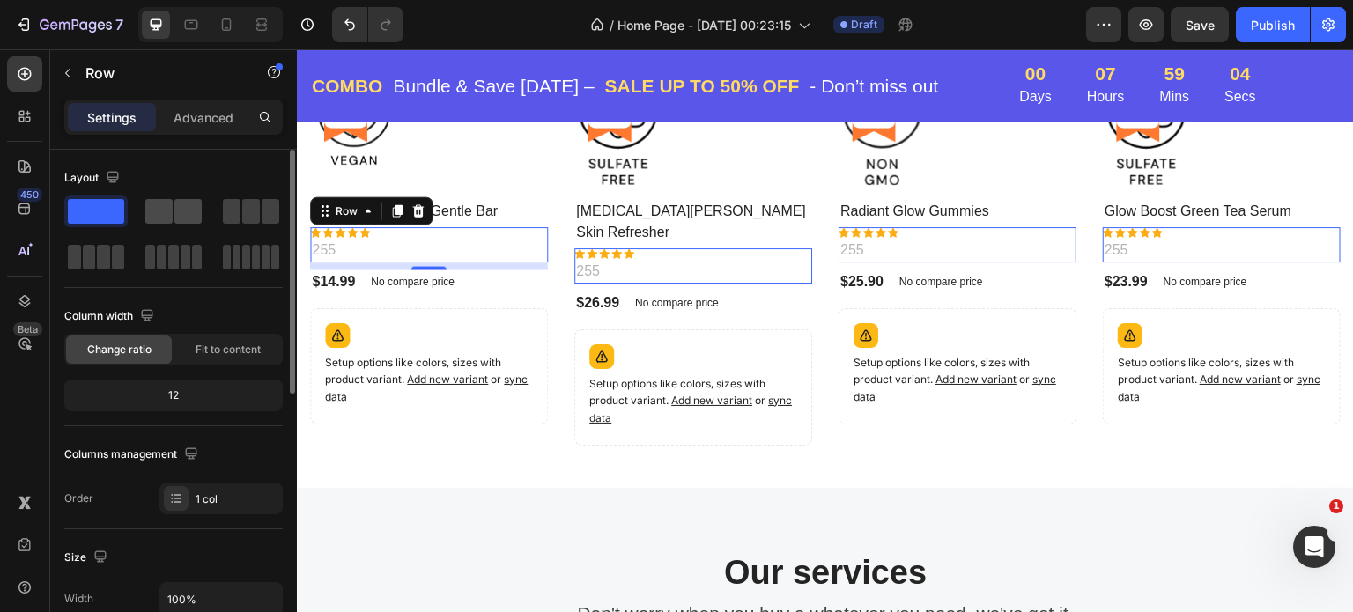
click at [180, 210] on span at bounding box center [187, 211] width 27 height 25
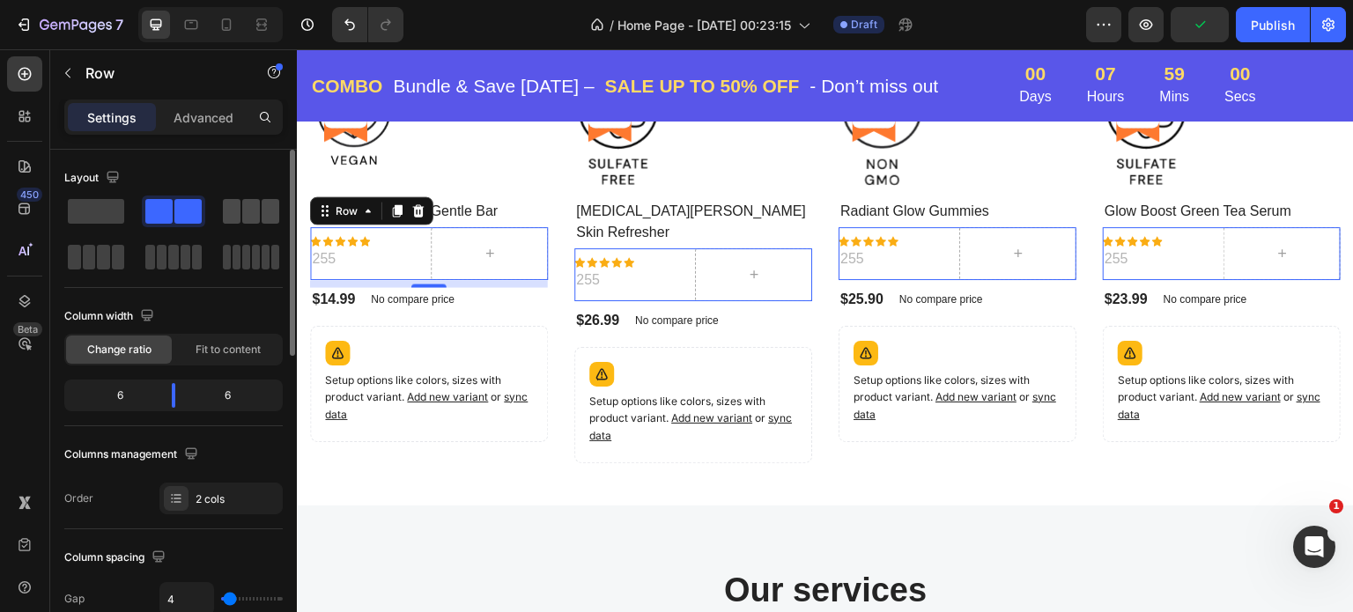
click at [255, 211] on span at bounding box center [251, 211] width 18 height 25
click at [159, 210] on span at bounding box center [158, 211] width 27 height 25
click at [134, 346] on span "Change ratio" at bounding box center [119, 350] width 64 height 16
click at [237, 352] on span "Fit to content" at bounding box center [228, 350] width 65 height 16
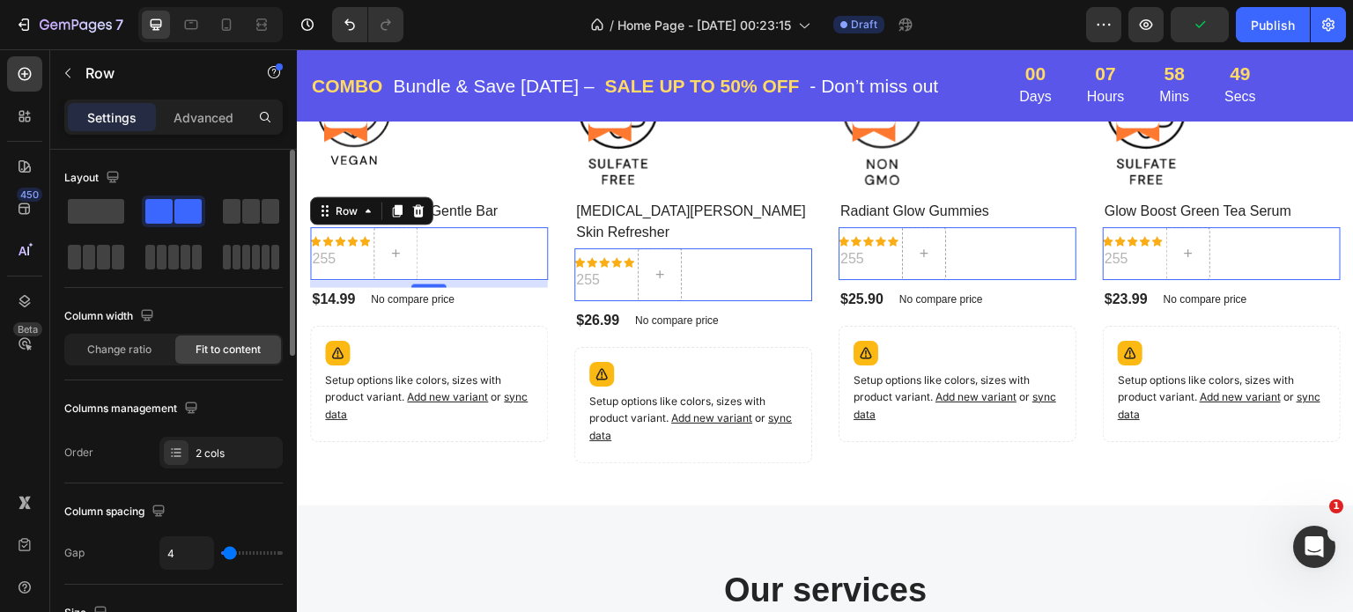
click at [139, 332] on div "Column width Change ratio Fit to content" at bounding box center [173, 333] width 219 height 63
click at [139, 346] on span "Change ratio" at bounding box center [119, 350] width 64 height 16
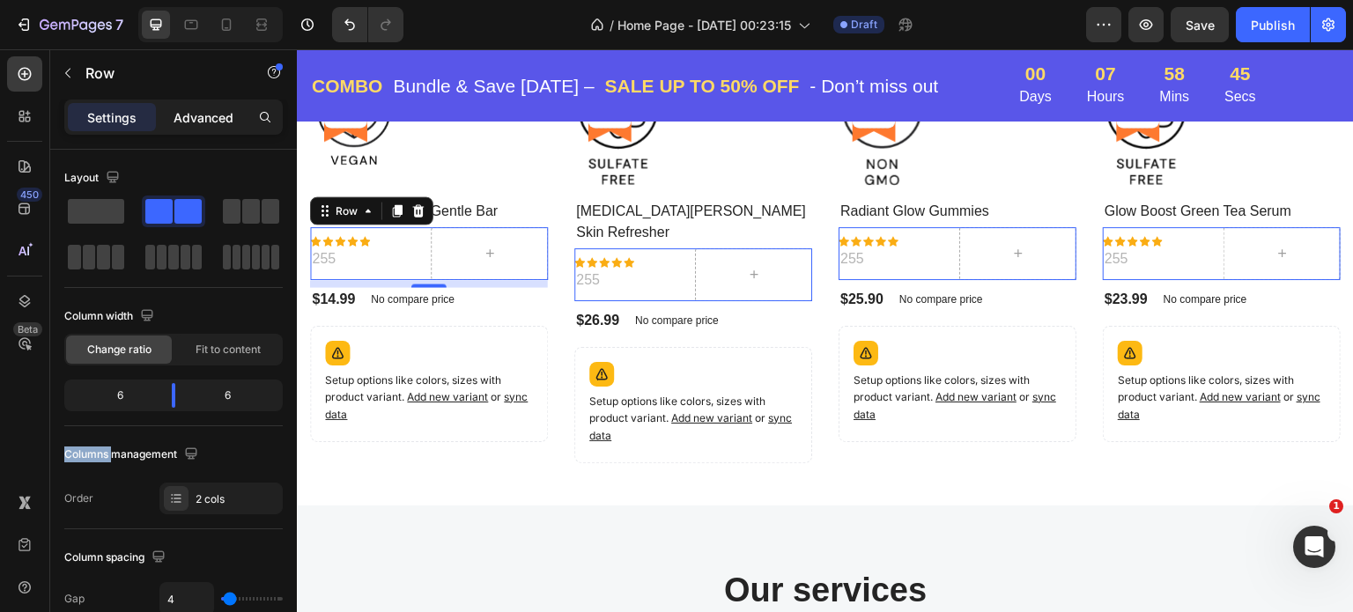
click at [189, 115] on p "Advanced" at bounding box center [204, 117] width 60 height 19
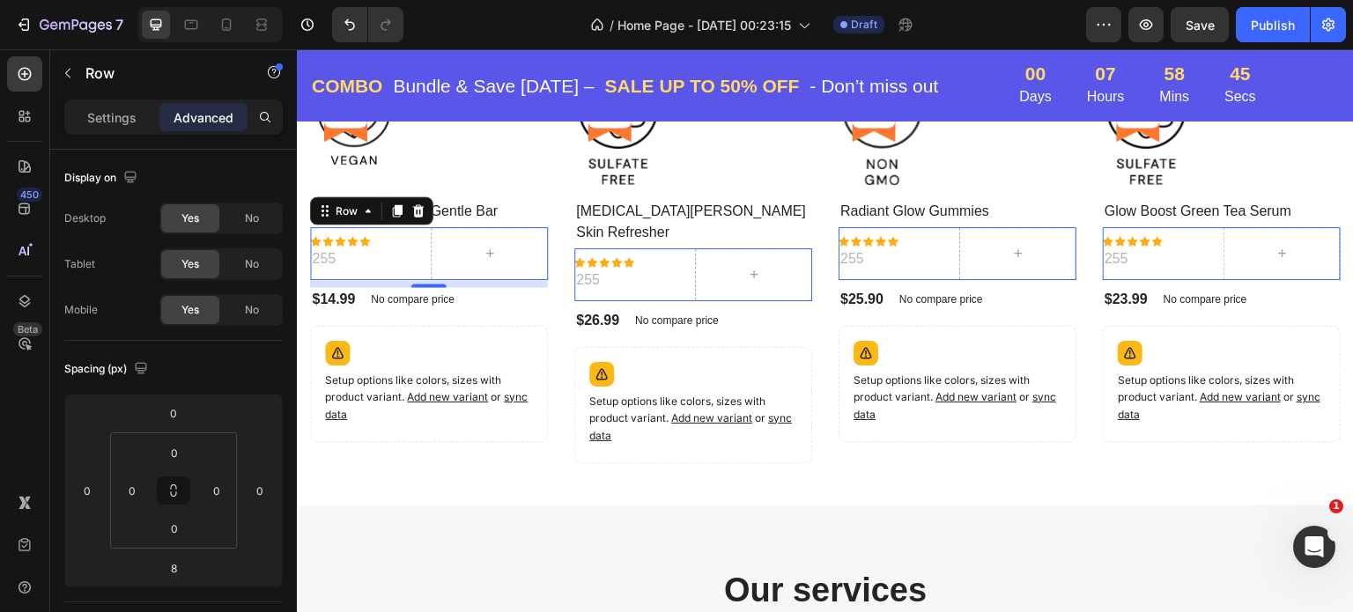
click at [189, 115] on p "Advanced" at bounding box center [204, 117] width 60 height 19
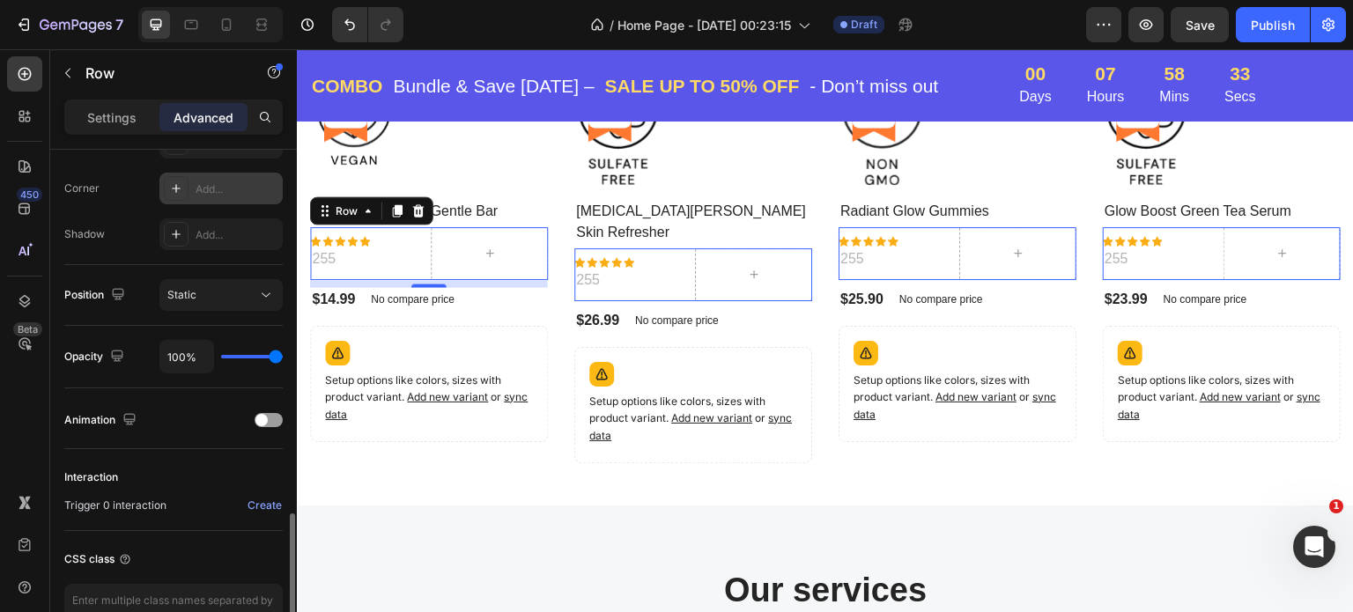
scroll to position [617, 0]
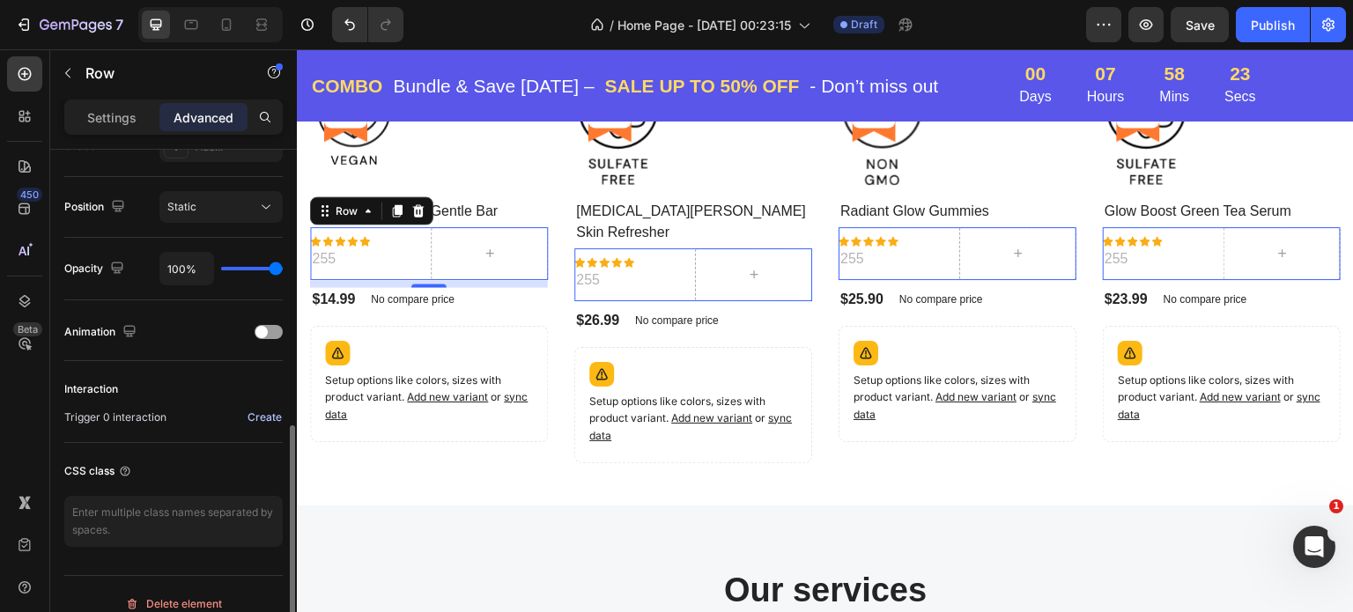
click at [259, 410] on div "Create" at bounding box center [265, 418] width 34 height 16
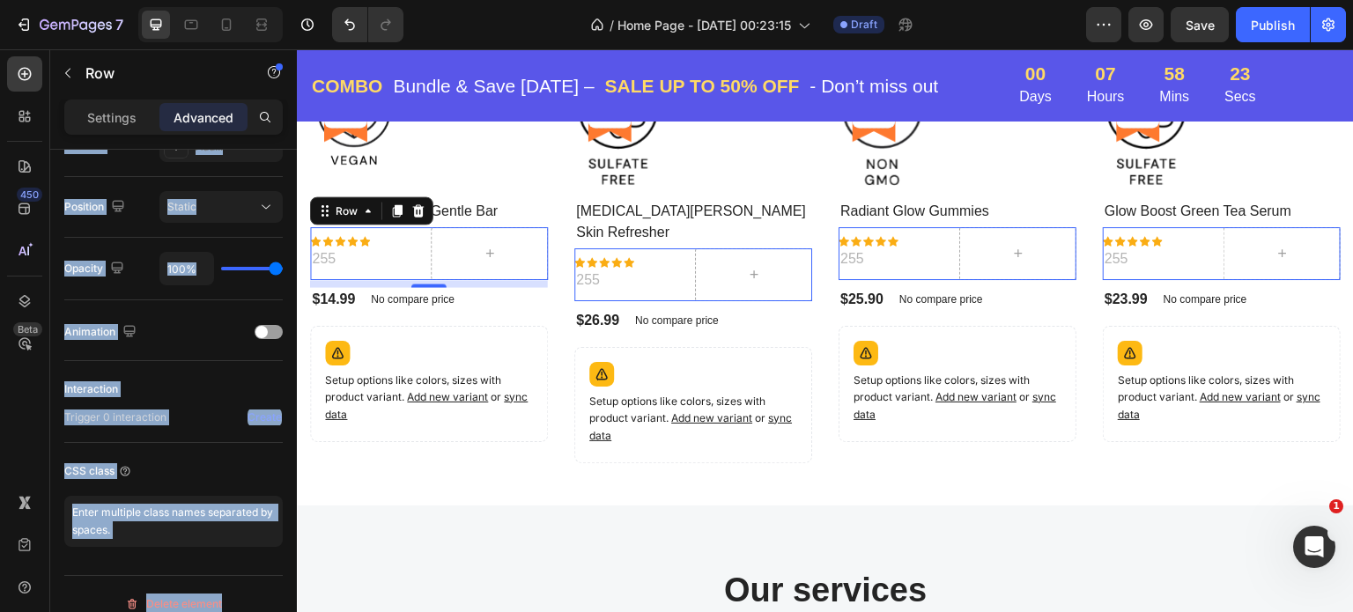
click at [259, 410] on div "450 Beta Sections(18) Elements(83) Section Element Hero Section Product Detail …" at bounding box center [148, 330] width 297 height 563
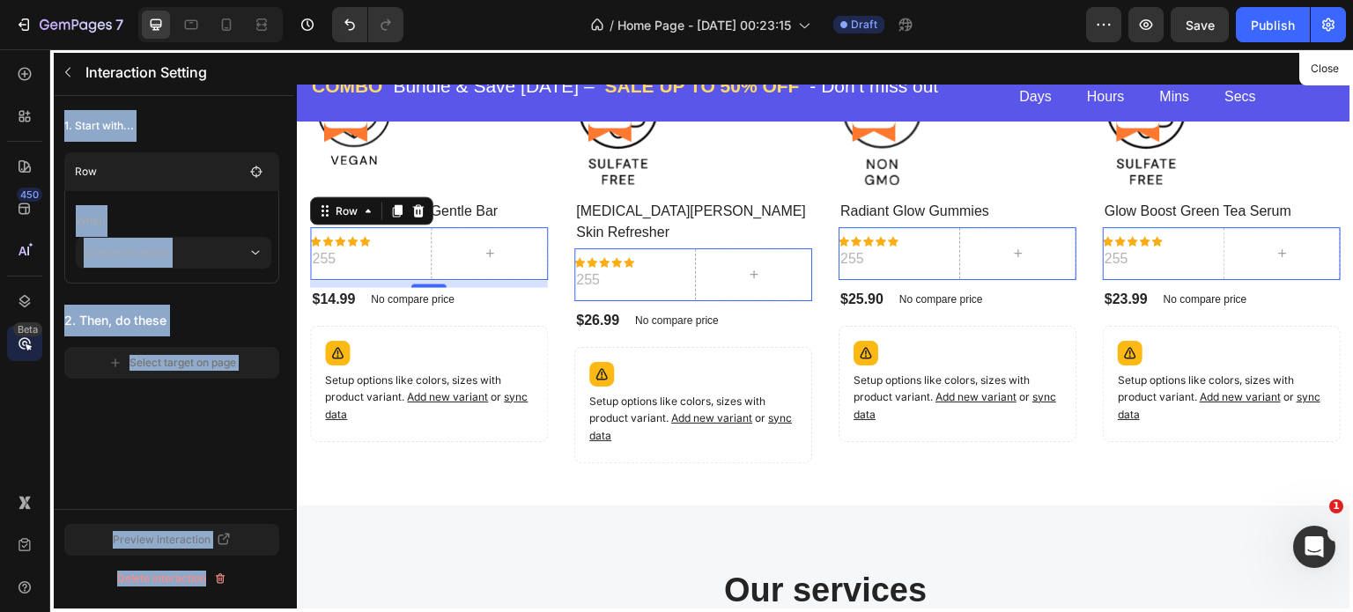
click at [131, 390] on div "1. Start with... Row When Choose an option 2. Then, do these Select target on p…" at bounding box center [171, 244] width 243 height 297
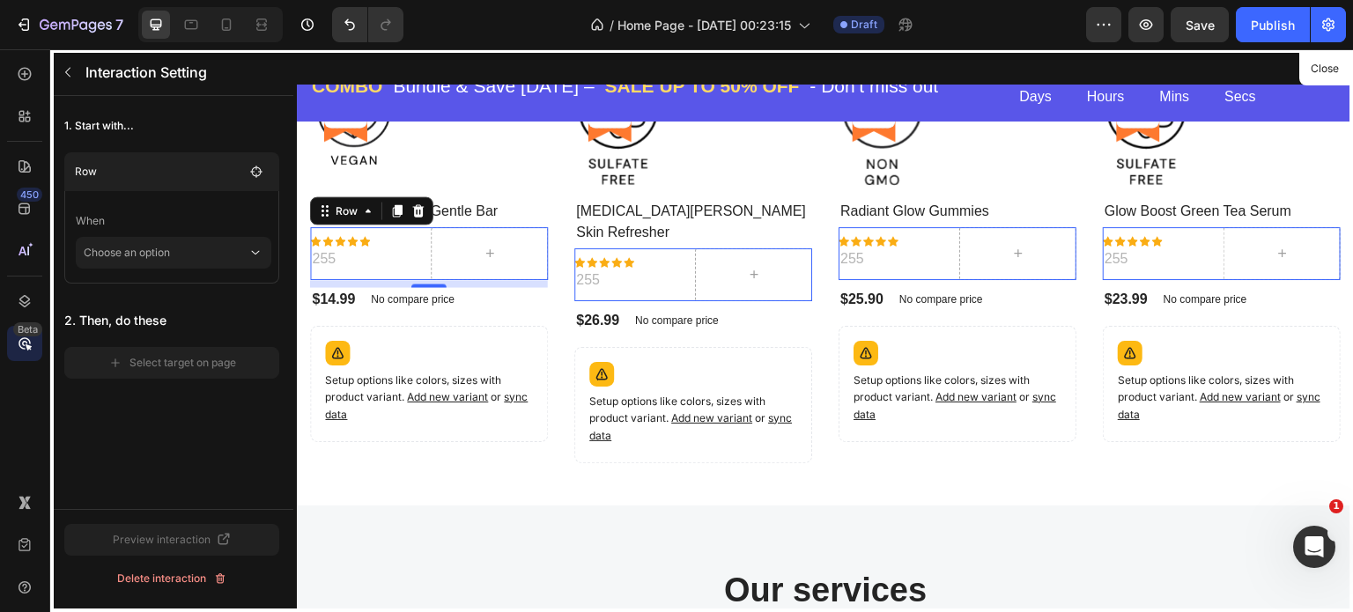
click at [131, 390] on div "1. Start with... Row When Choose an option 2. Then, do these Select target on p…" at bounding box center [171, 244] width 243 height 297
click at [169, 252] on p "Choose an option" at bounding box center [166, 253] width 164 height 32
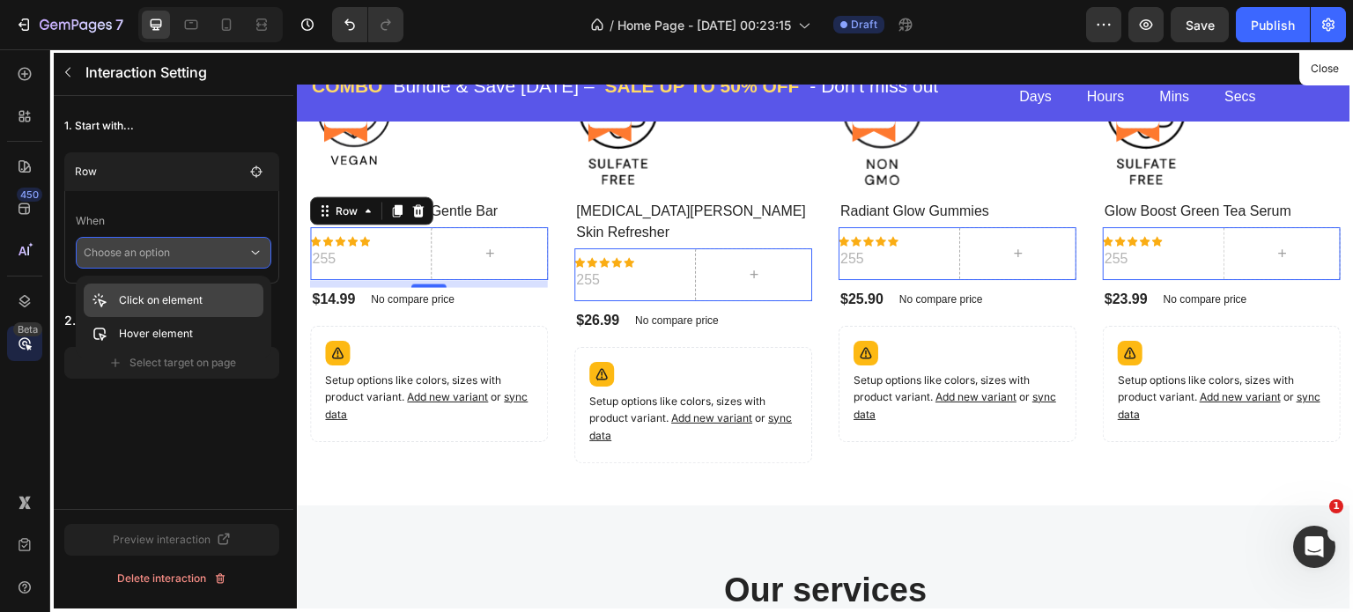
click at [152, 299] on p "Click on element" at bounding box center [161, 301] width 84 height 18
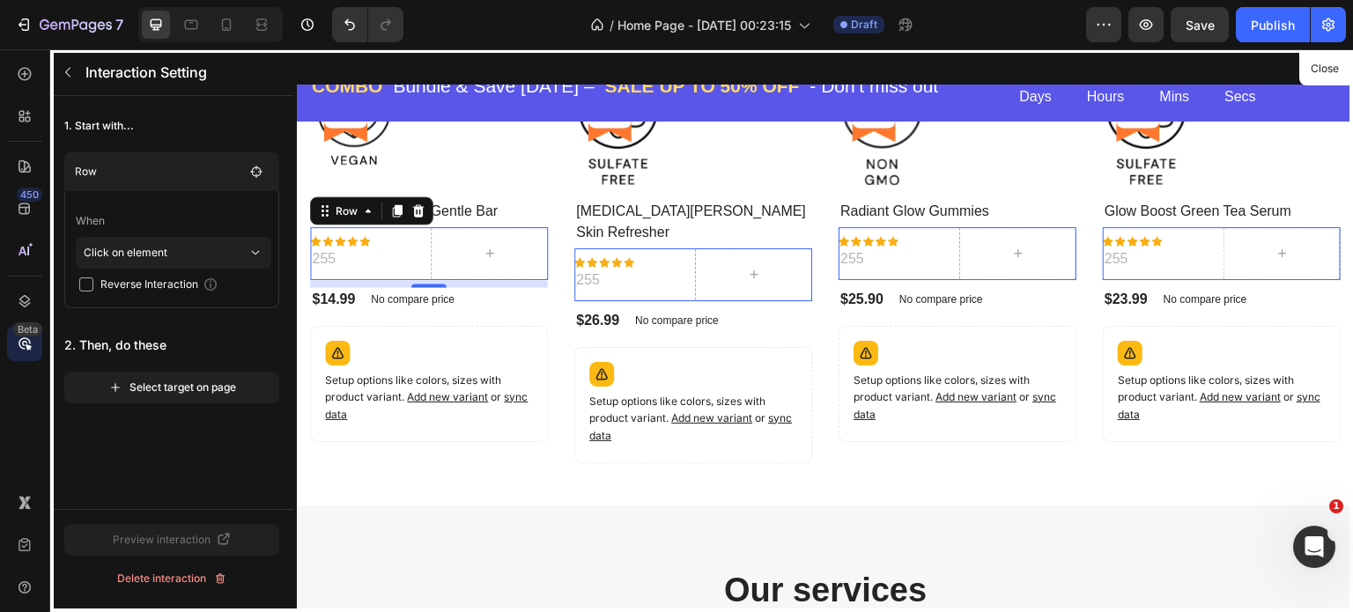
click at [152, 299] on p "Click on element" at bounding box center [161, 301] width 84 height 18
click at [354, 22] on icon "Undo/Redo" at bounding box center [350, 25] width 18 height 18
click at [350, 22] on icon "Undo/Redo" at bounding box center [350, 24] width 11 height 11
click at [350, 25] on icon "Undo/Redo" at bounding box center [350, 25] width 18 height 18
click at [345, 32] on icon "Undo/Redo" at bounding box center [350, 25] width 18 height 18
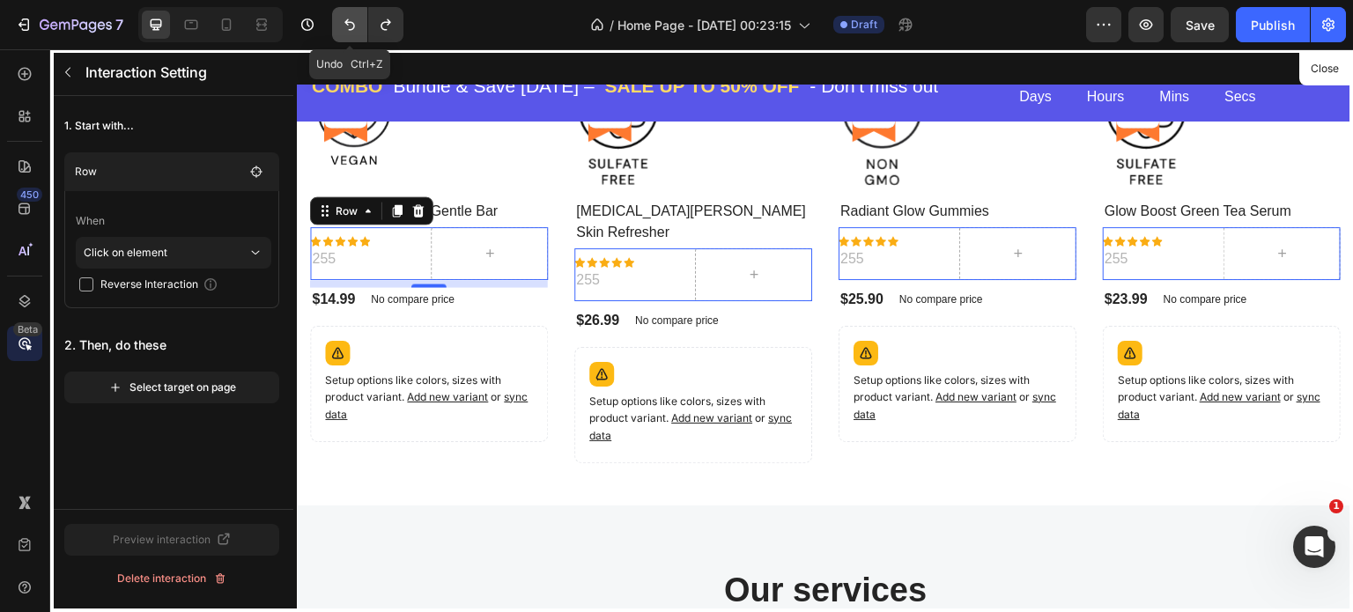
click at [349, 19] on icon "Undo/Redo" at bounding box center [350, 25] width 18 height 18
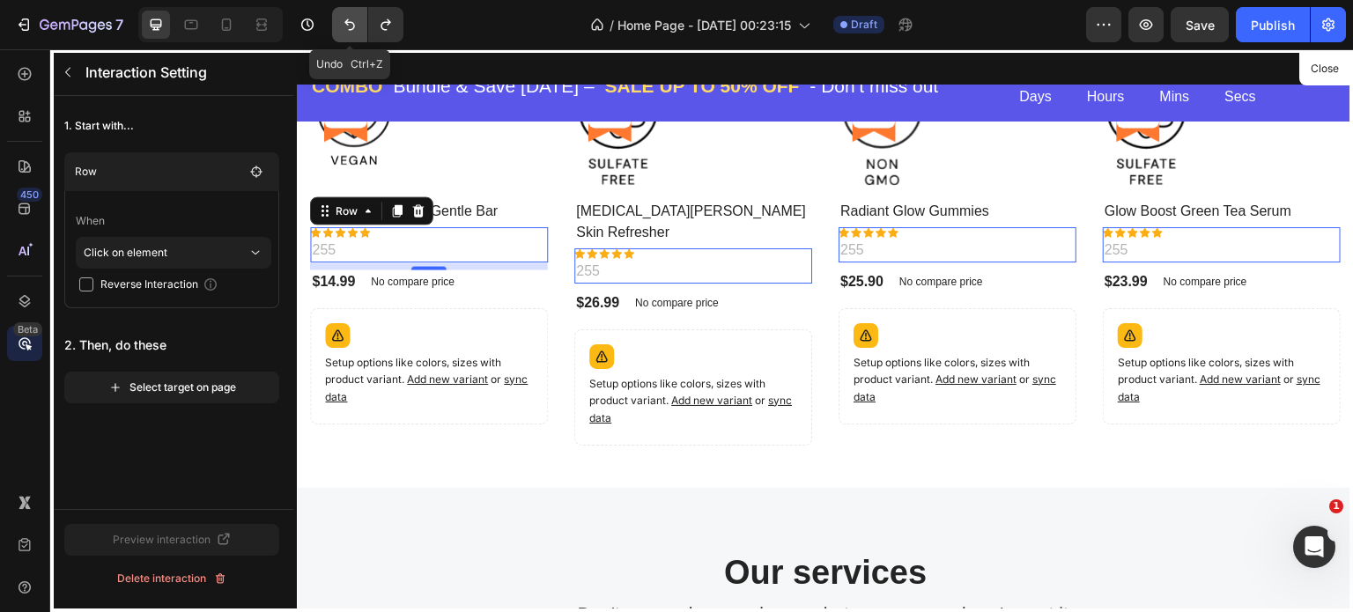
click at [335, 30] on button "Undo/Redo" at bounding box center [349, 24] width 35 height 35
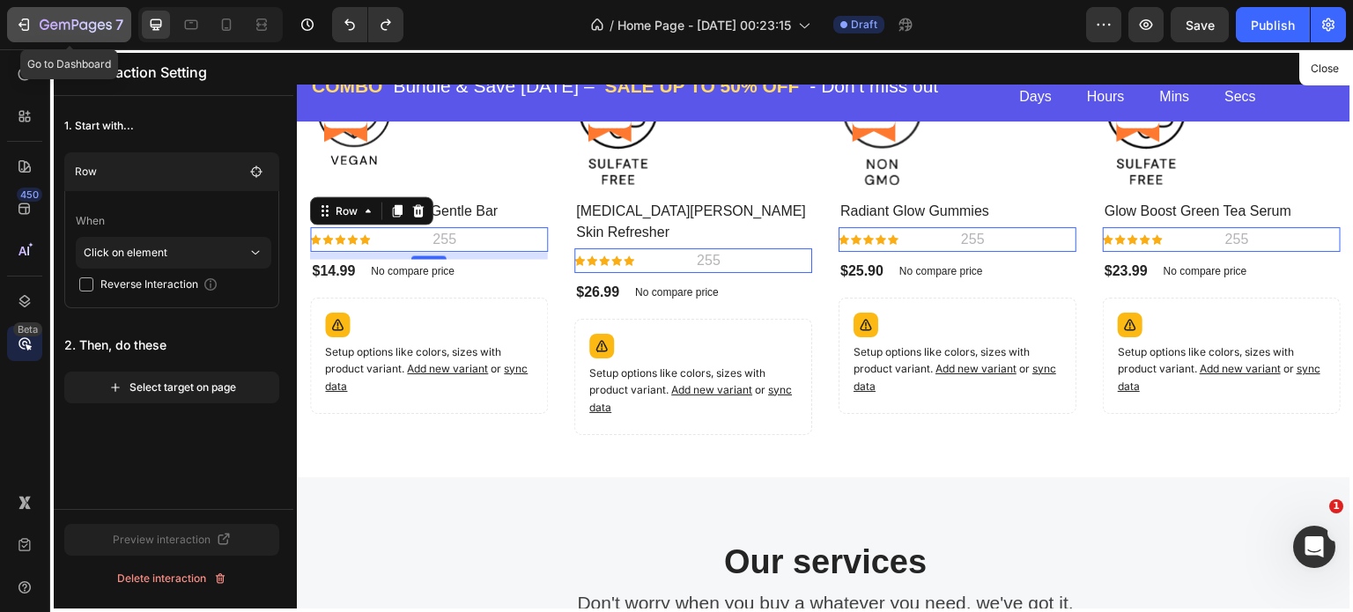
click at [35, 23] on div "7" at bounding box center [69, 24] width 108 height 21
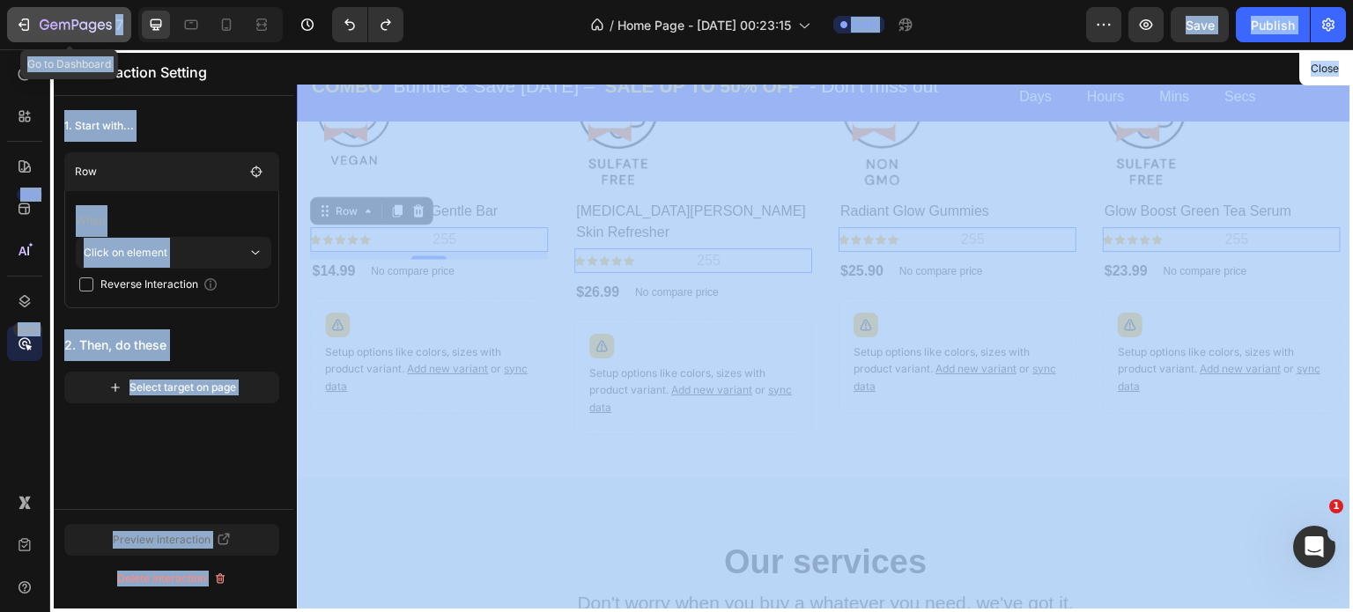
click at [34, 24] on div "7" at bounding box center [69, 24] width 108 height 21
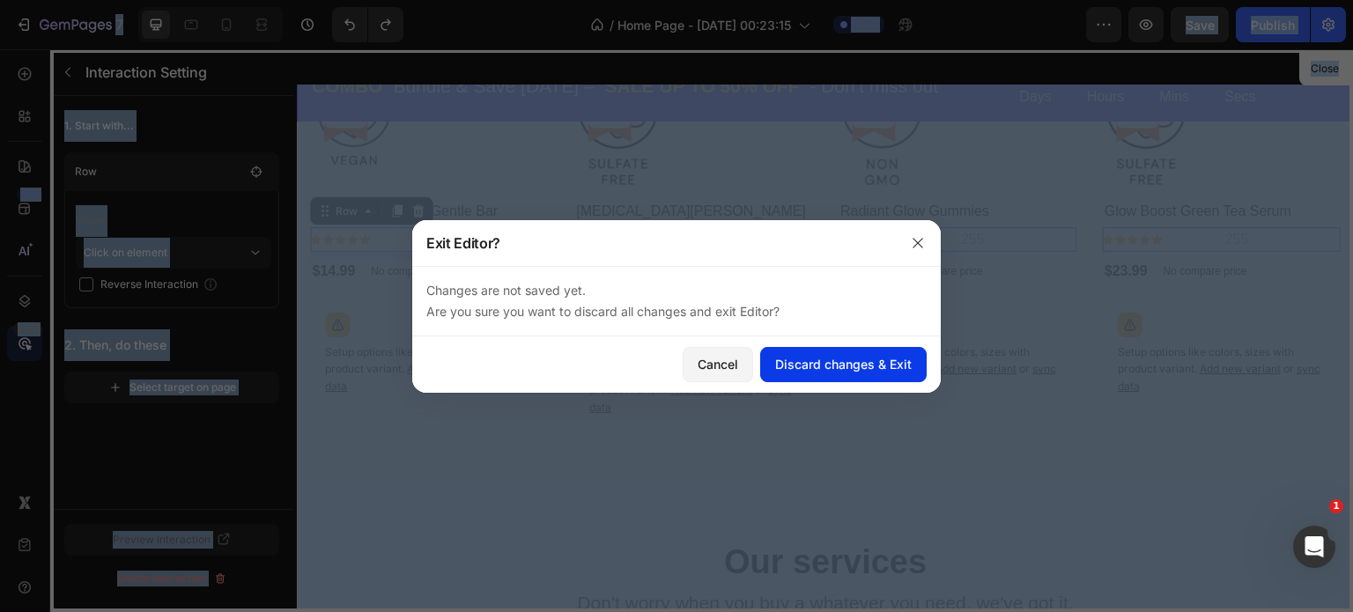
click at [894, 355] on div "Discard changes & Exit" at bounding box center [843, 364] width 137 height 19
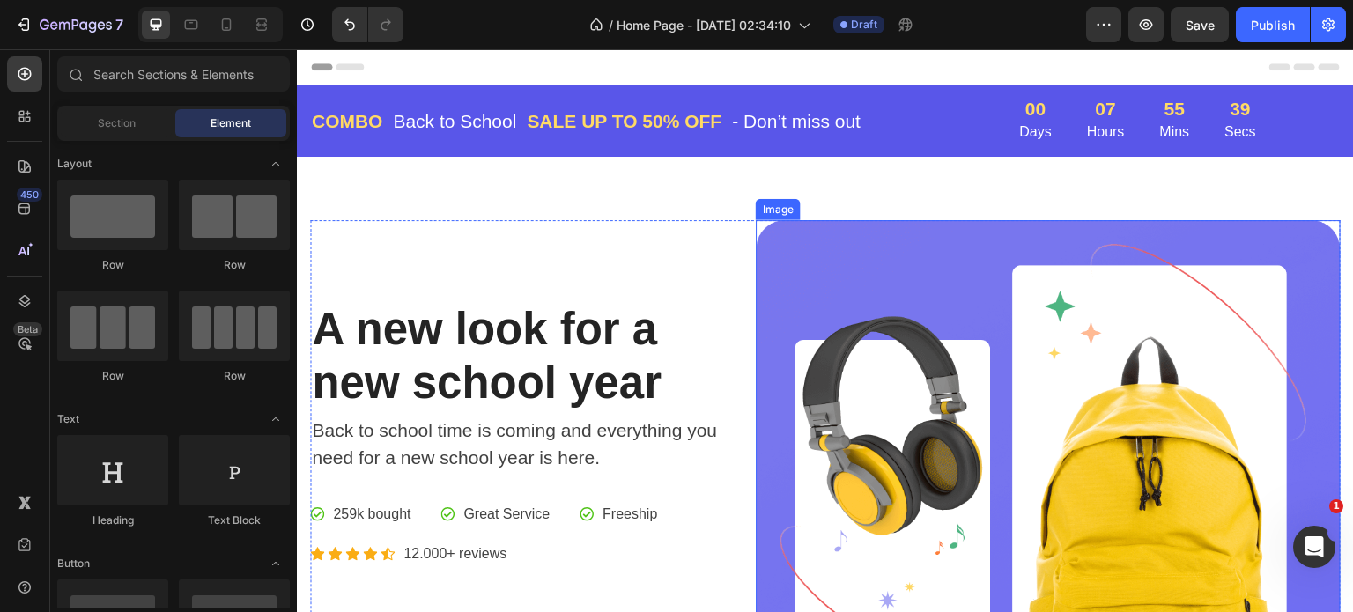
click at [801, 246] on img at bounding box center [1048, 480] width 585 height 521
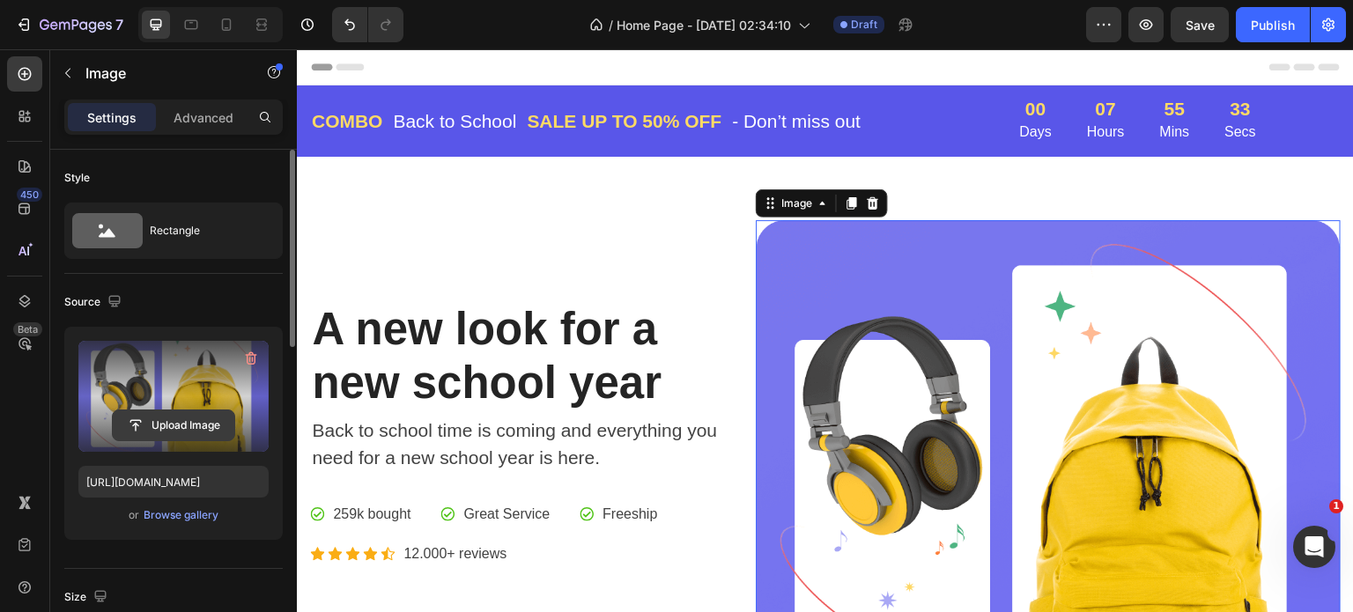
click at [166, 415] on input "file" at bounding box center [174, 426] width 122 height 30
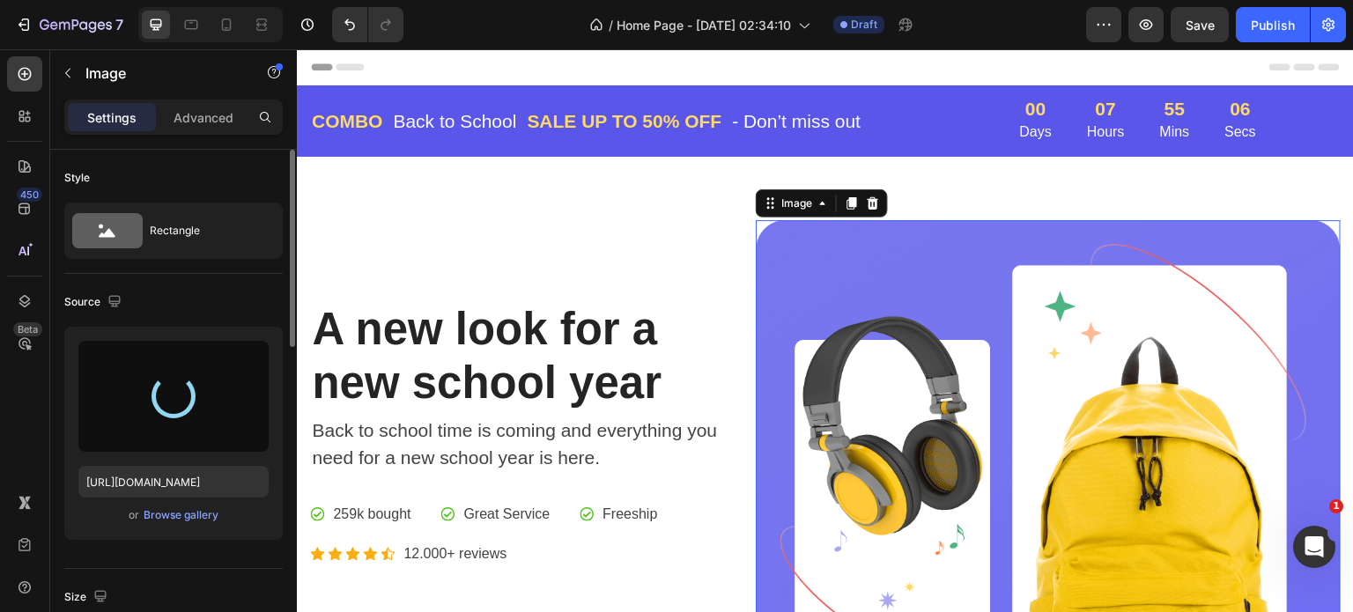
type input "https://cdn.shopify.com/s/files/1/0944/9291/8033/files/gempages_582142707682509…"
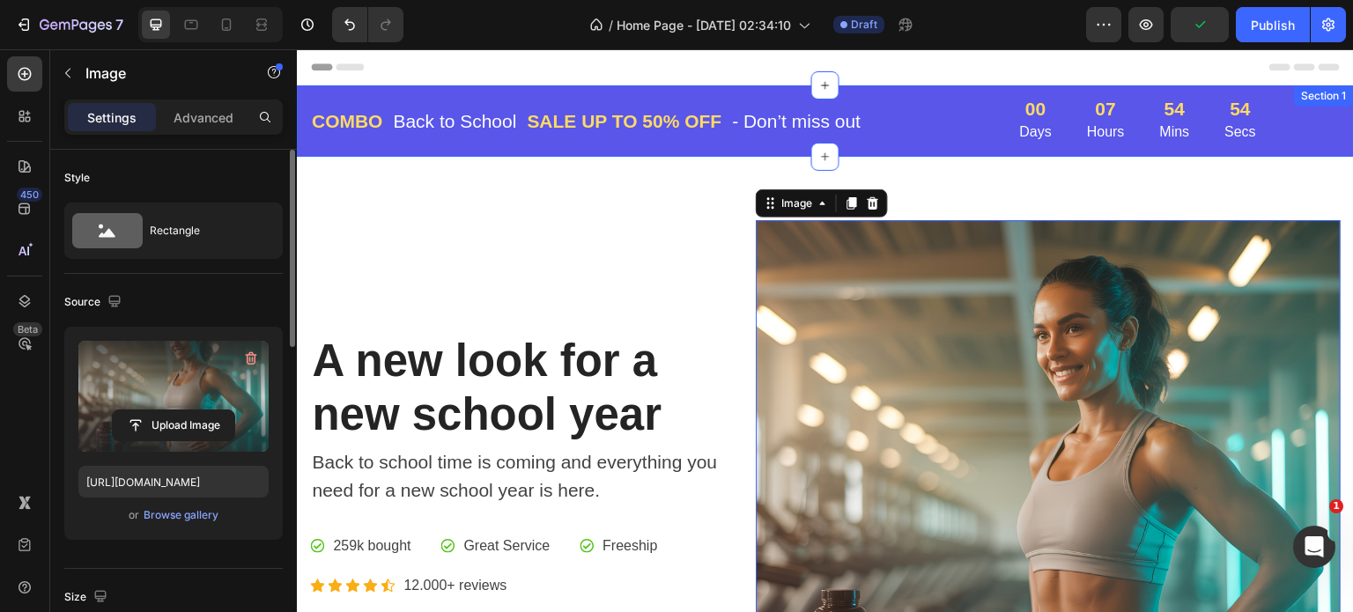
click at [942, 96] on div "COMBO Text block Back to School Text block Row SALE UP TO 50% OFF Text block - …" at bounding box center [825, 120] width 1057 height 71
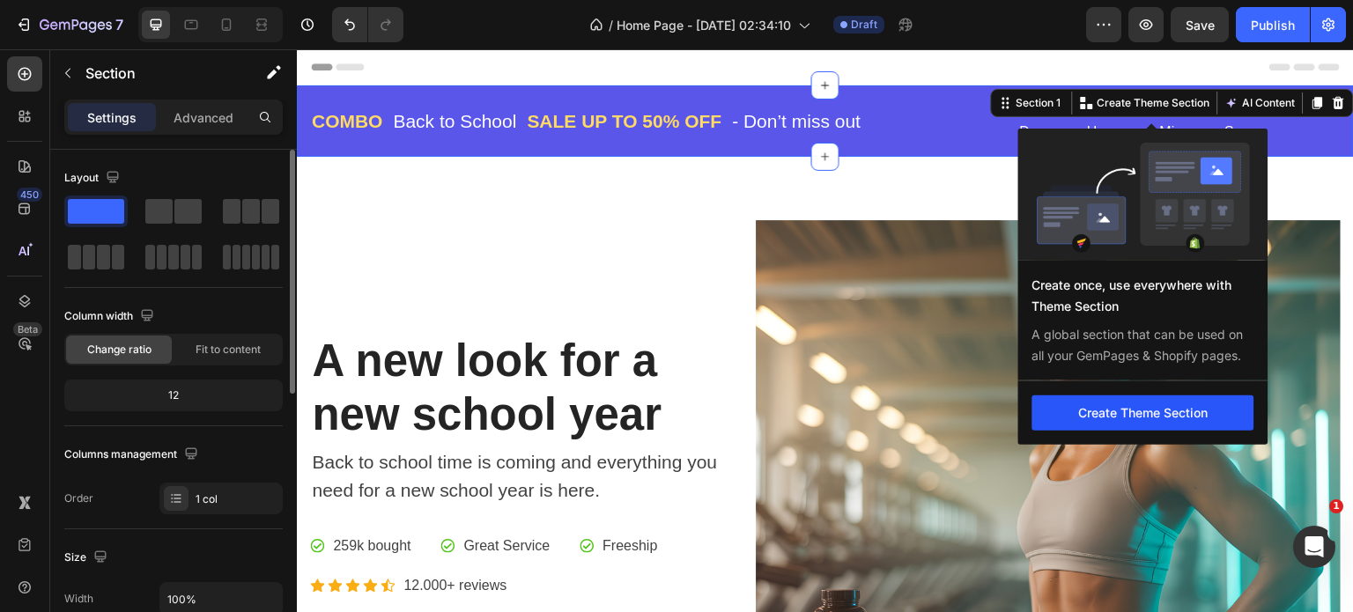
click at [1126, 417] on button "Create Theme Section" at bounding box center [1144, 413] width 222 height 35
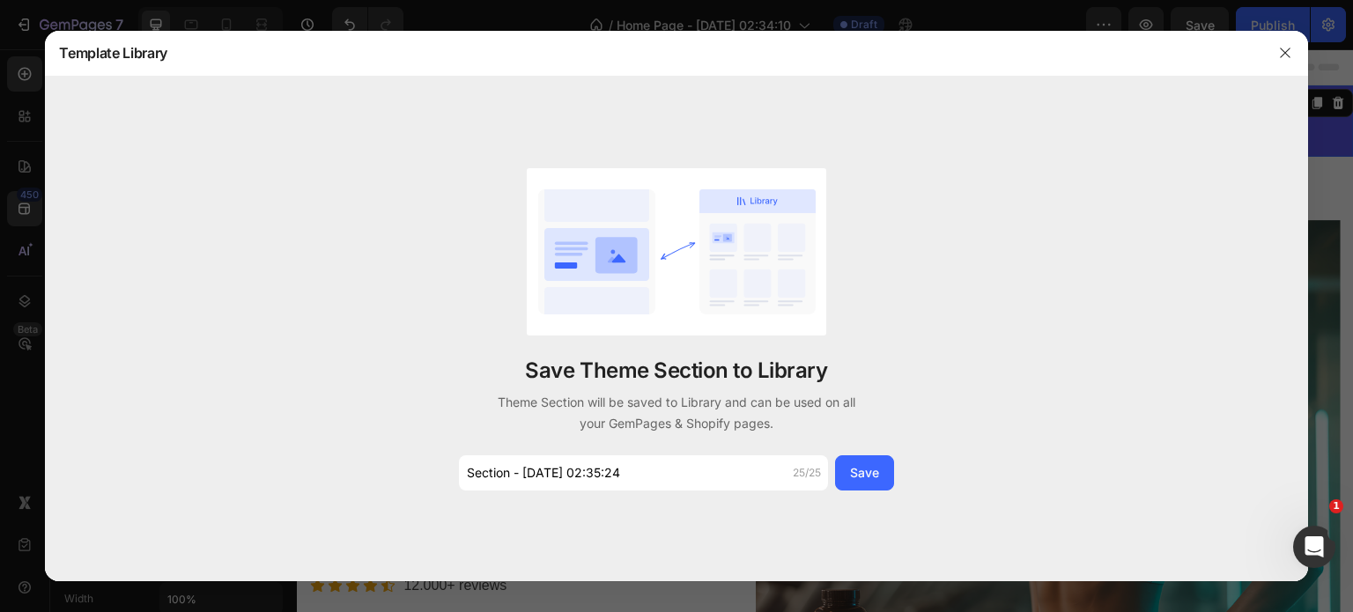
click at [1125, 417] on div "Save Theme Section to Library Theme Section will be saved to Library and can be…" at bounding box center [676, 330] width 1263 height 506
click at [1283, 49] on icon "button" at bounding box center [1285, 53] width 14 height 14
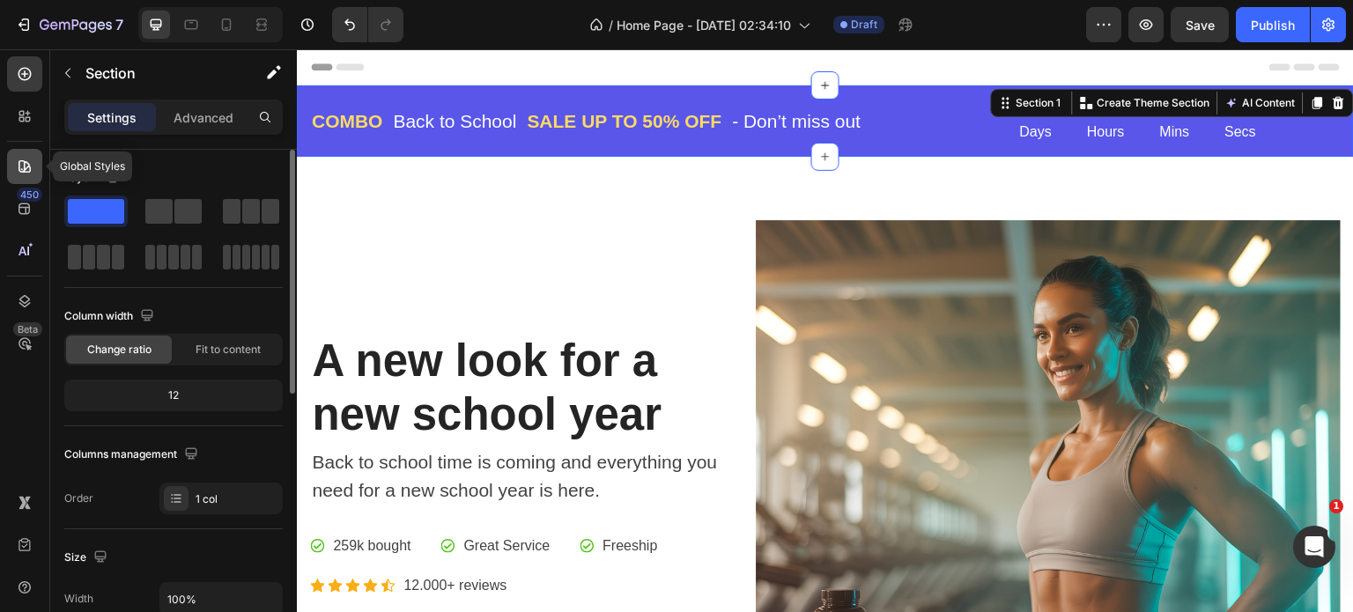
click at [23, 167] on icon at bounding box center [25, 167] width 18 height 18
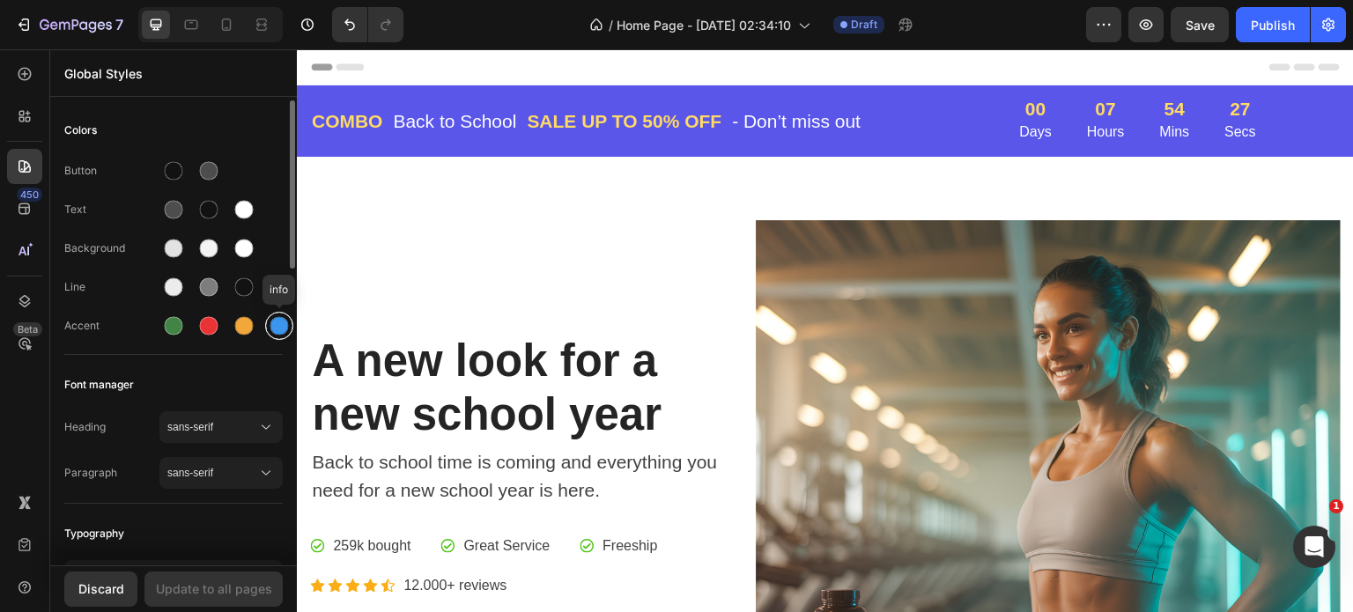
click at [278, 326] on div at bounding box center [279, 326] width 19 height 19
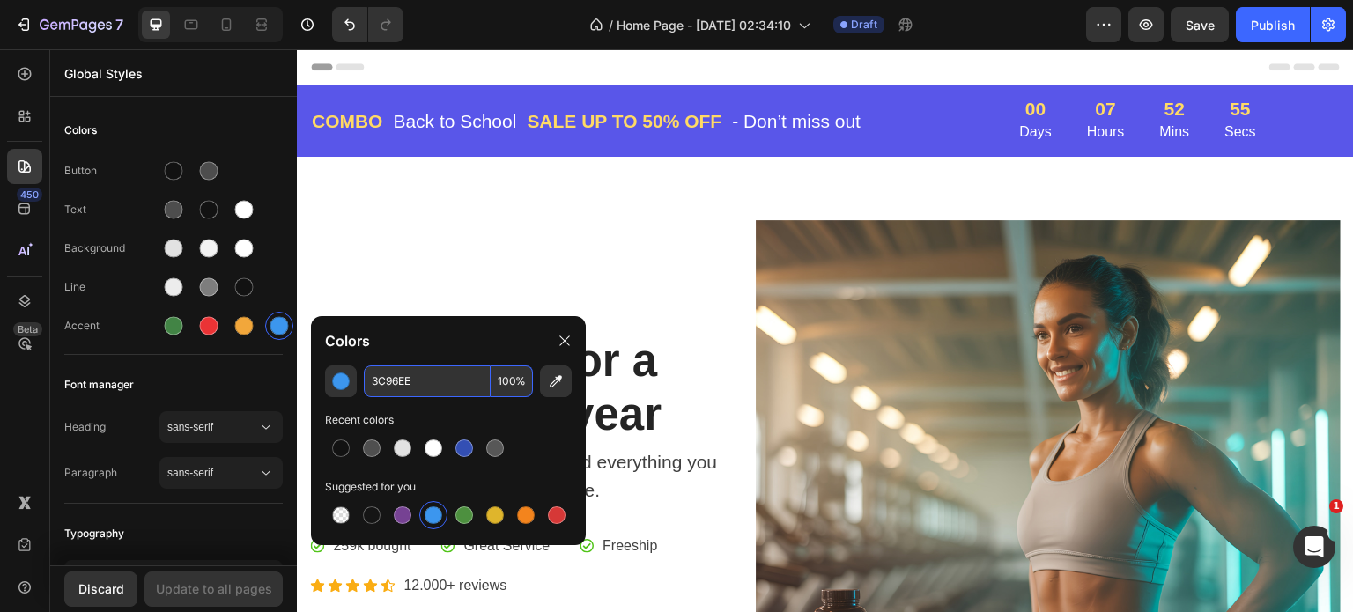
click at [437, 383] on input "3C96EE" at bounding box center [427, 382] width 127 height 32
type input "2AB674"
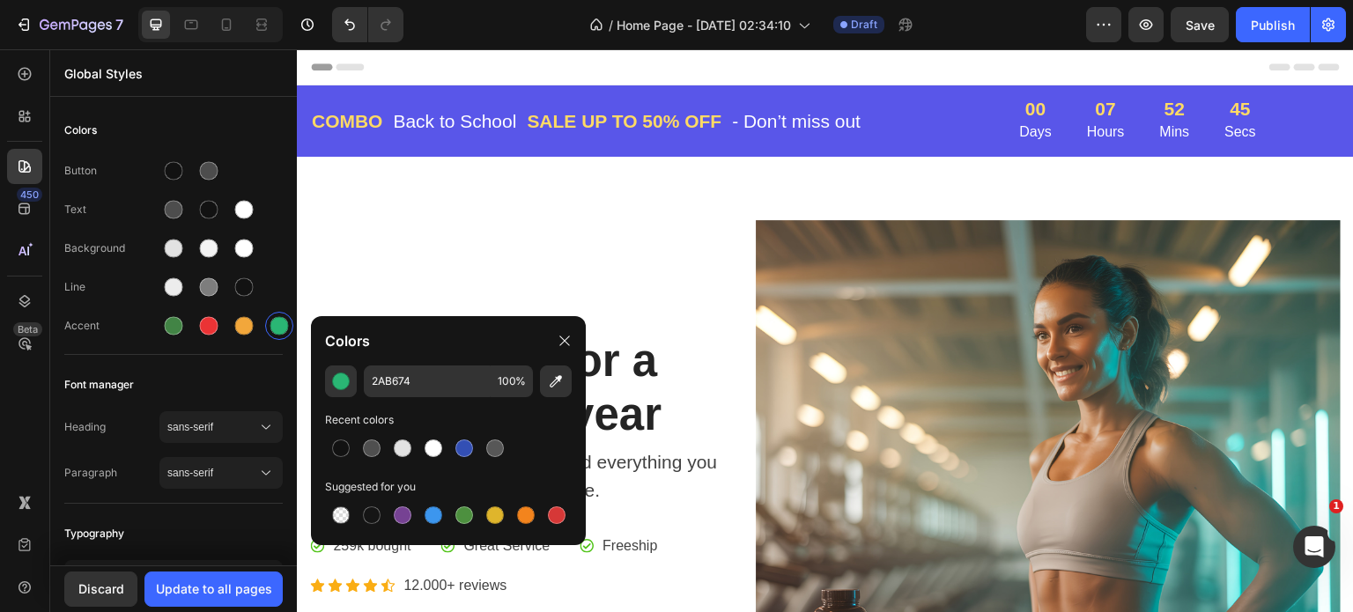
click at [475, 414] on div "Recent colors" at bounding box center [448, 420] width 247 height 18
click at [211, 588] on div "Update to all pages" at bounding box center [214, 589] width 116 height 19
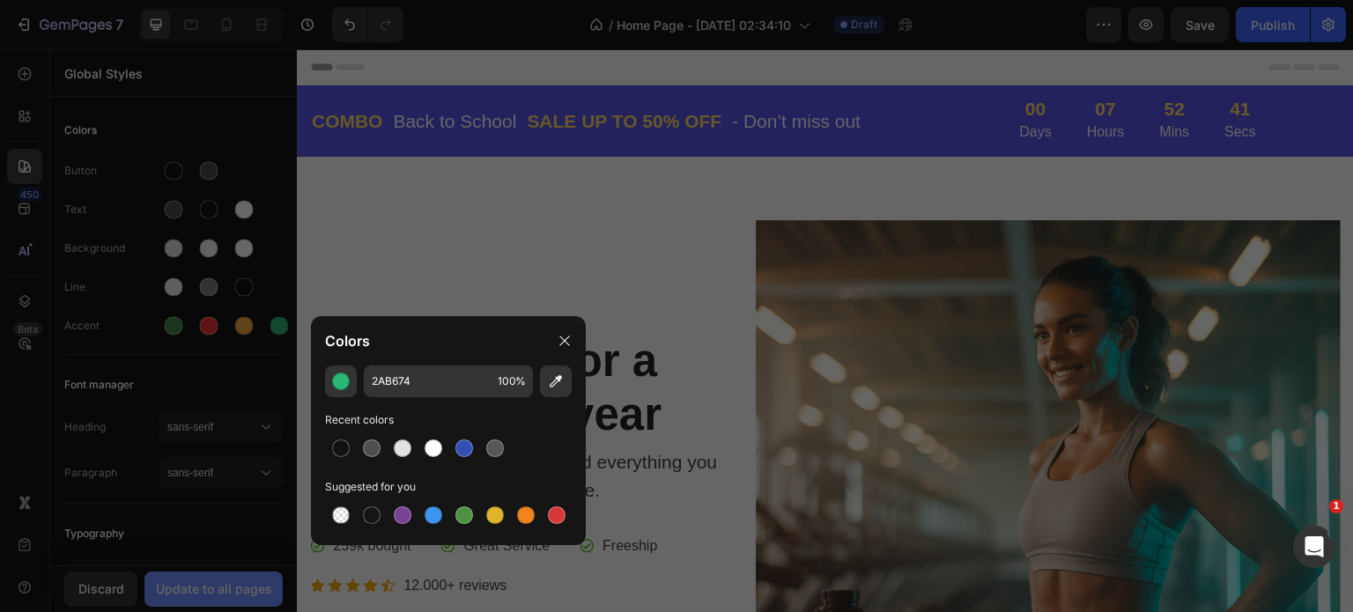
click at [211, 588] on div at bounding box center [676, 306] width 1353 height 612
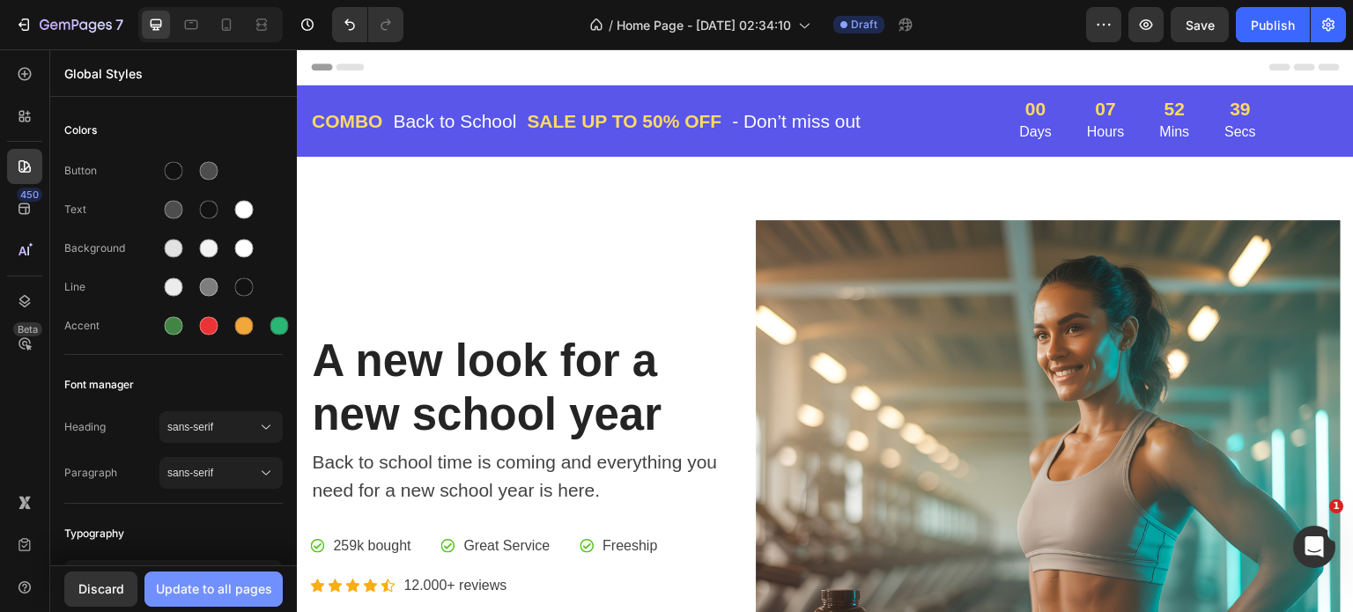
click at [211, 588] on div "Update to all pages" at bounding box center [214, 589] width 116 height 19
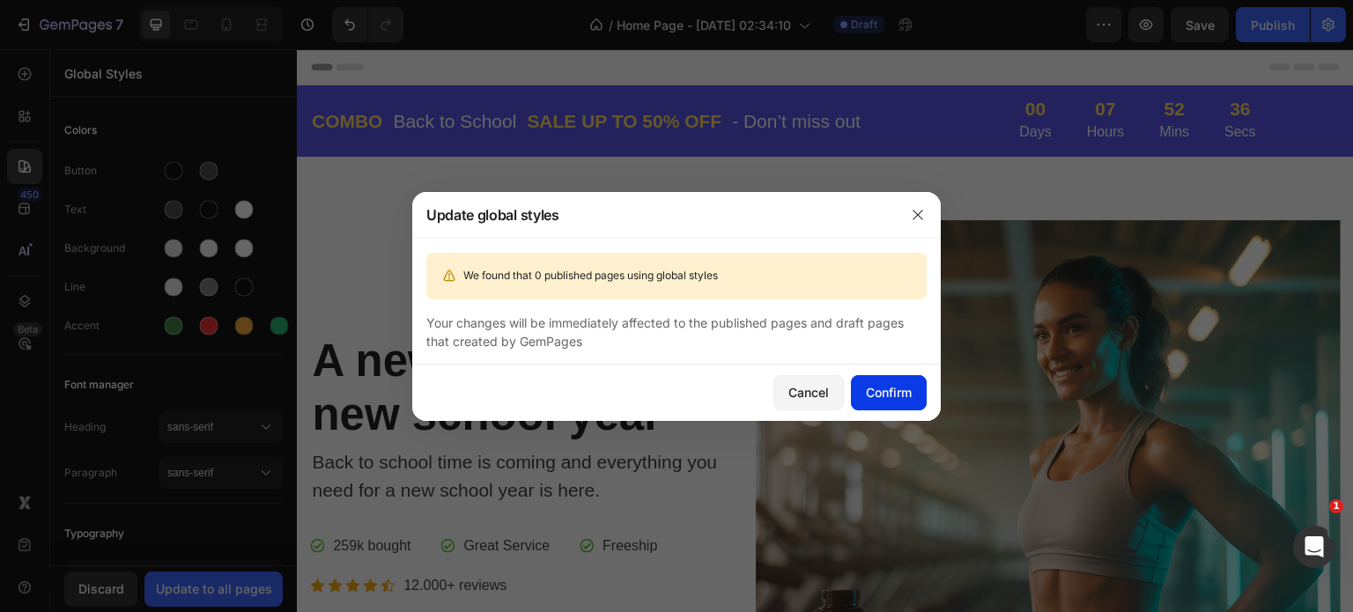
click at [874, 389] on div "Confirm" at bounding box center [889, 392] width 46 height 19
click at [874, 389] on button "Confirm" at bounding box center [889, 392] width 76 height 35
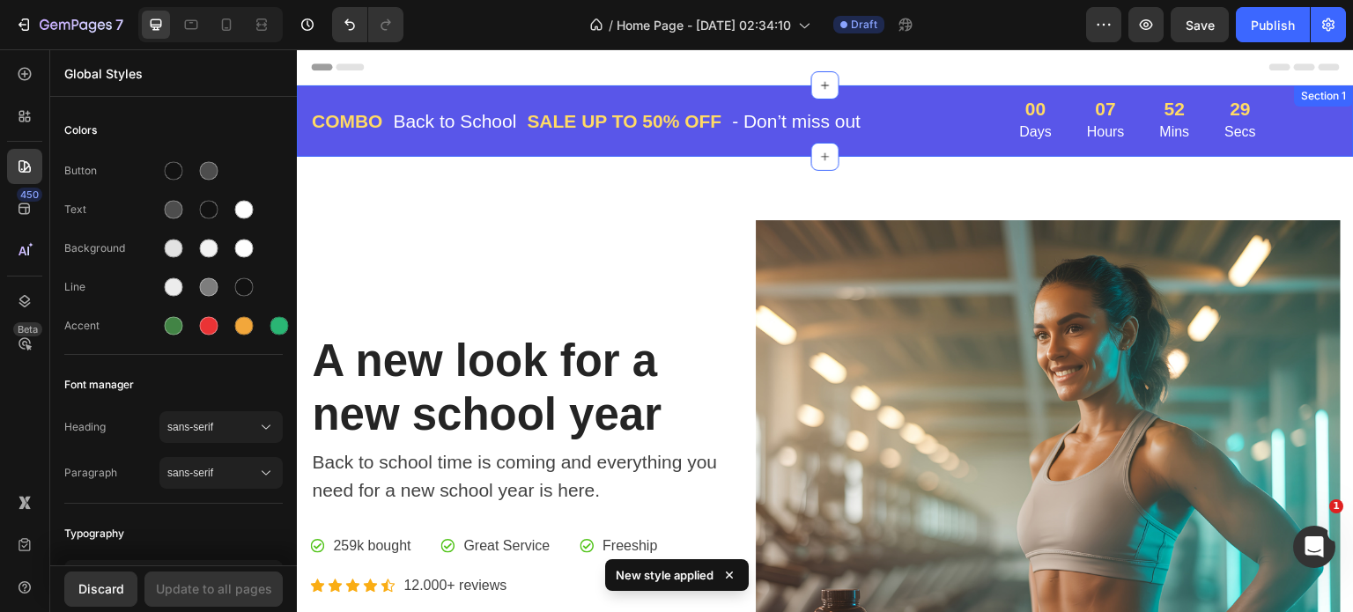
click at [919, 93] on div "COMBO Text block Back to School Text block Row SALE UP TO 50% OFF Text block - …" at bounding box center [825, 120] width 1057 height 71
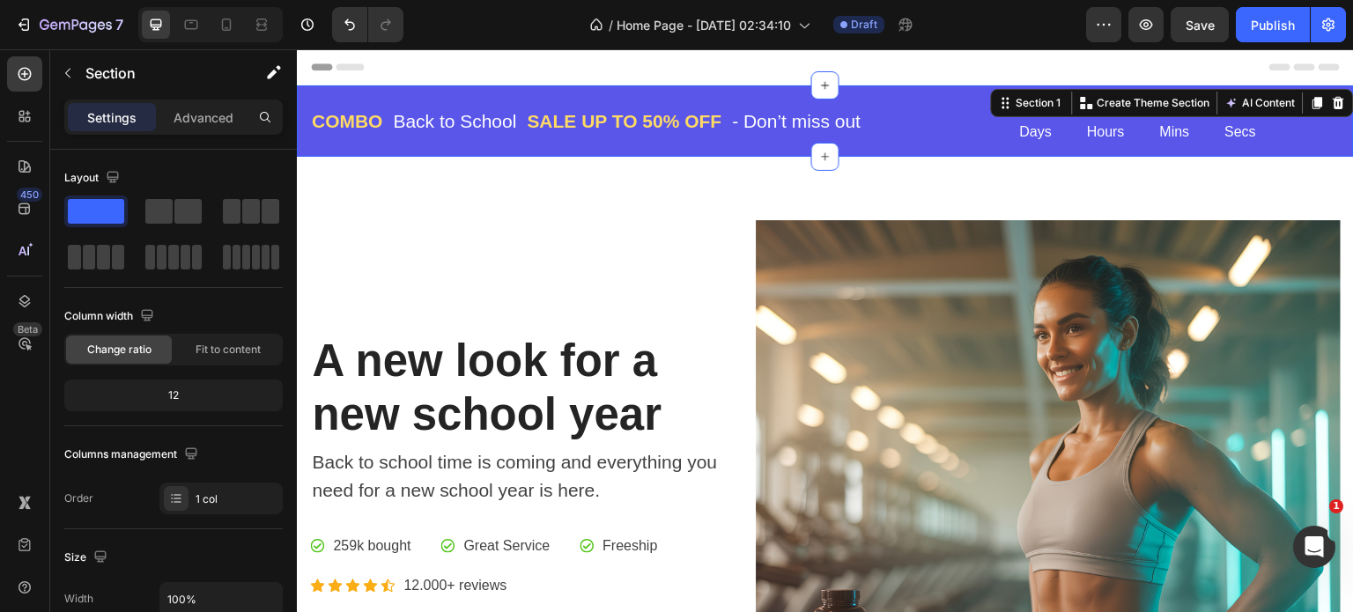
click at [912, 91] on div "COMBO Text block Back to School Text block Row SALE UP TO 50% OFF Text block - …" at bounding box center [825, 120] width 1057 height 71
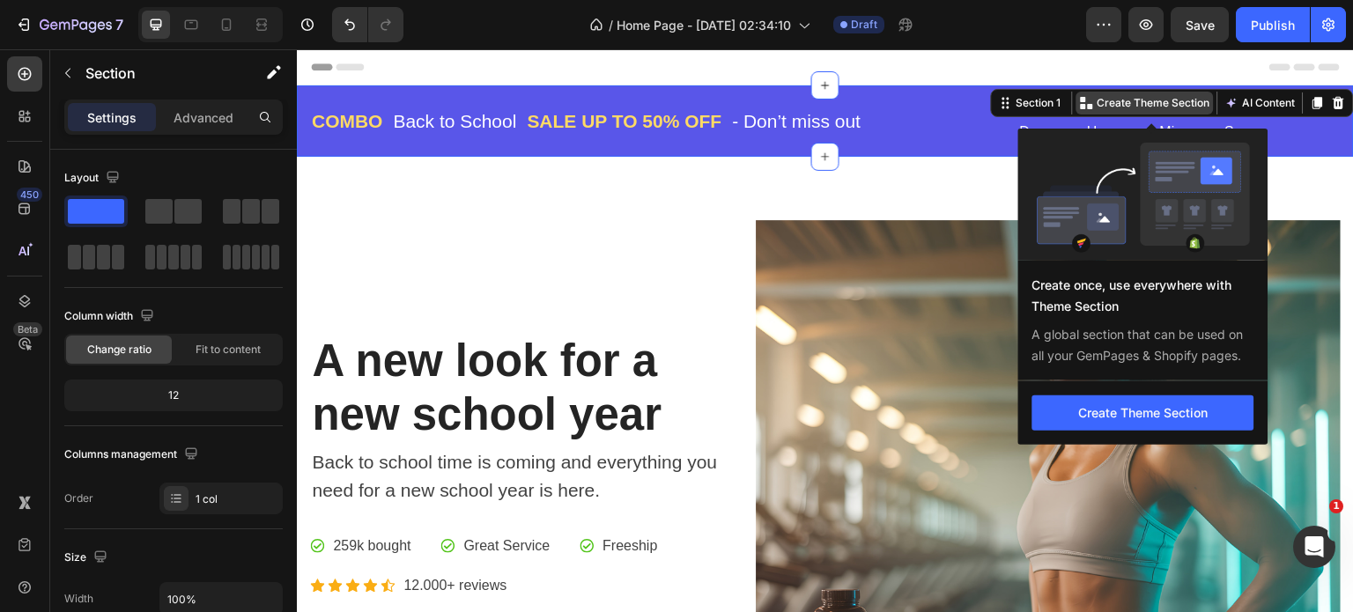
click at [1176, 100] on p "Create Theme Section" at bounding box center [1154, 103] width 113 height 16
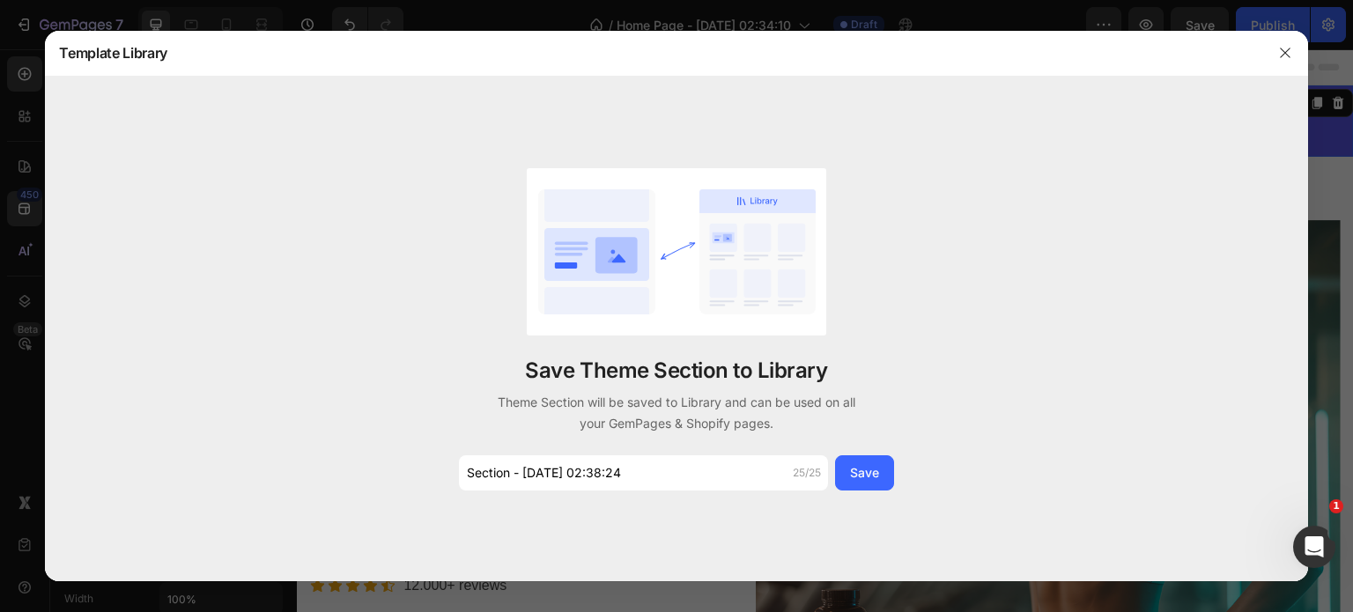
click at [1175, 100] on div "Save Theme Section to Library Theme Section will be saved to Library and can be…" at bounding box center [676, 330] width 1263 height 506
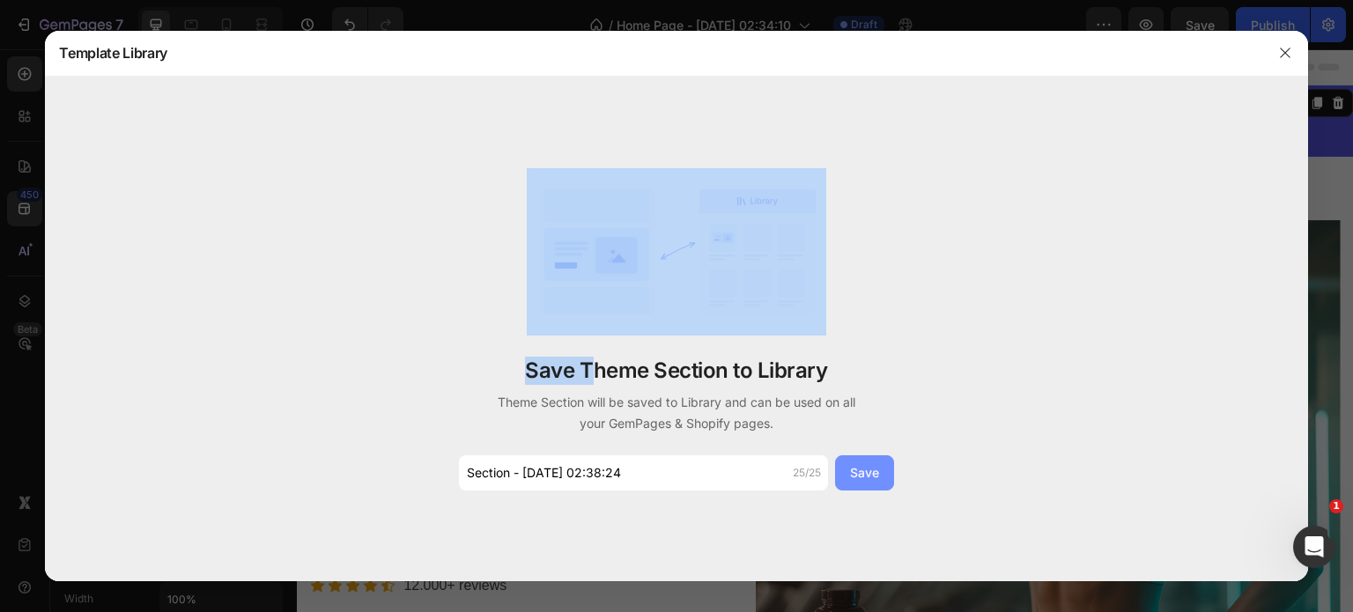
click at [855, 461] on button "Save" at bounding box center [864, 473] width 59 height 35
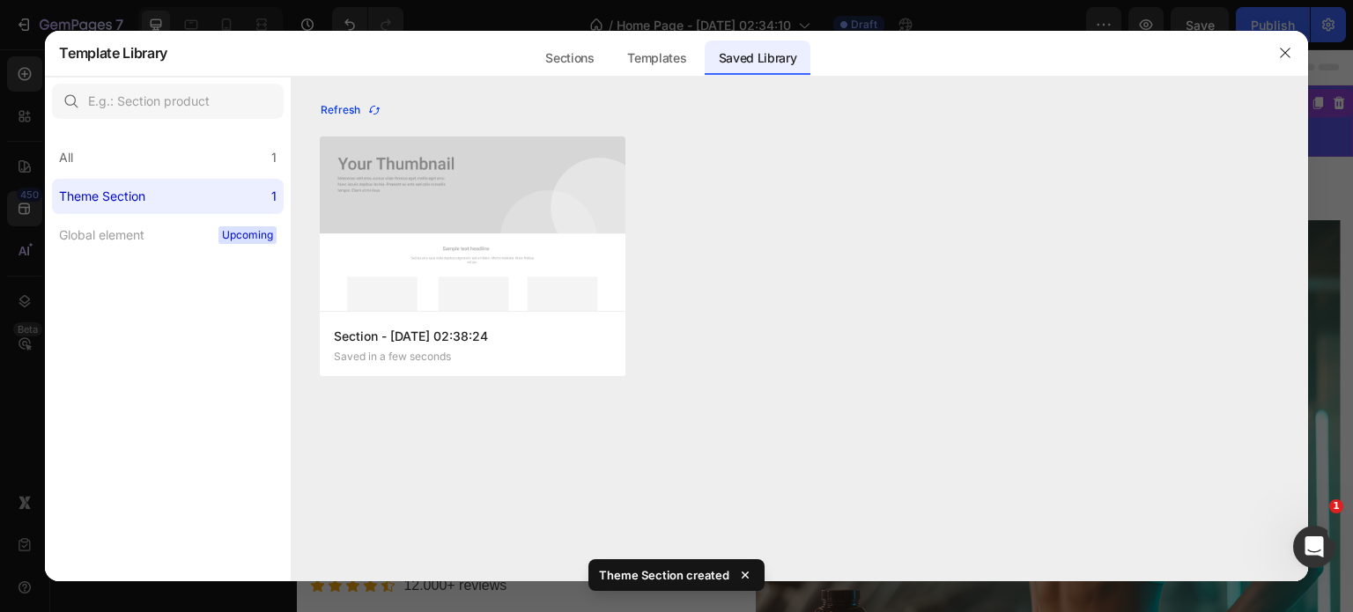
click at [338, 107] on div "Refresh" at bounding box center [351, 110] width 61 height 16
click at [337, 107] on div "Refresh" at bounding box center [351, 110] width 61 height 16
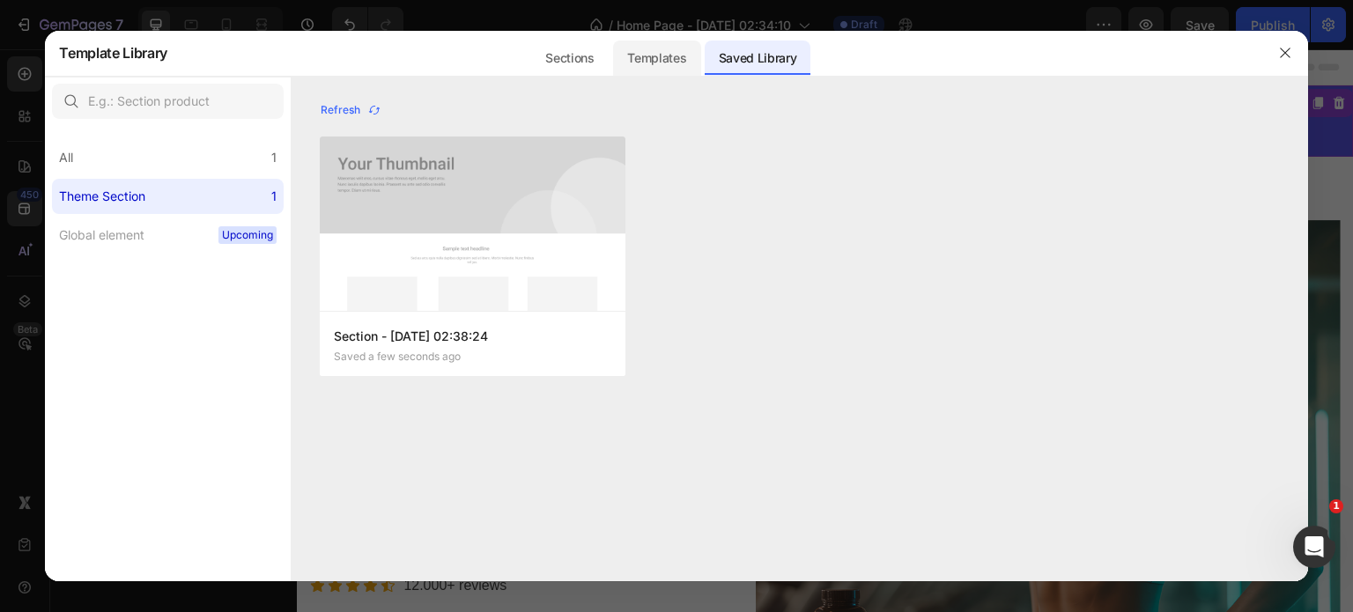
click at [661, 53] on div "Templates" at bounding box center [656, 58] width 87 height 35
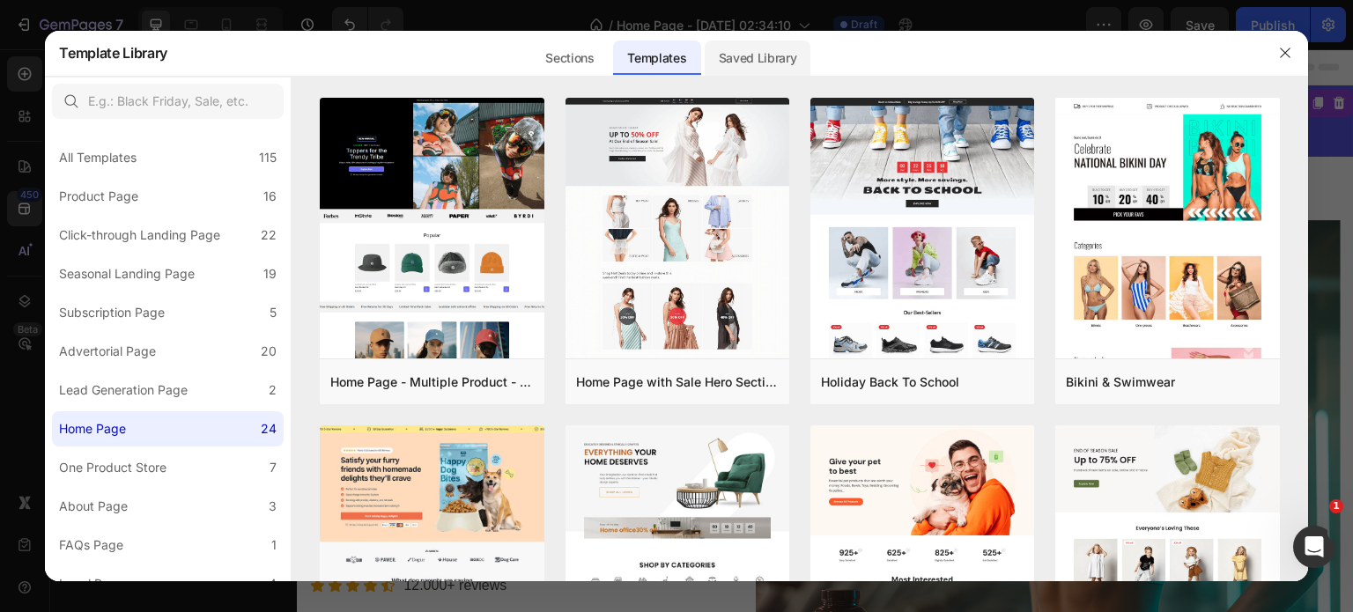
click at [775, 60] on div "Saved Library" at bounding box center [758, 58] width 107 height 35
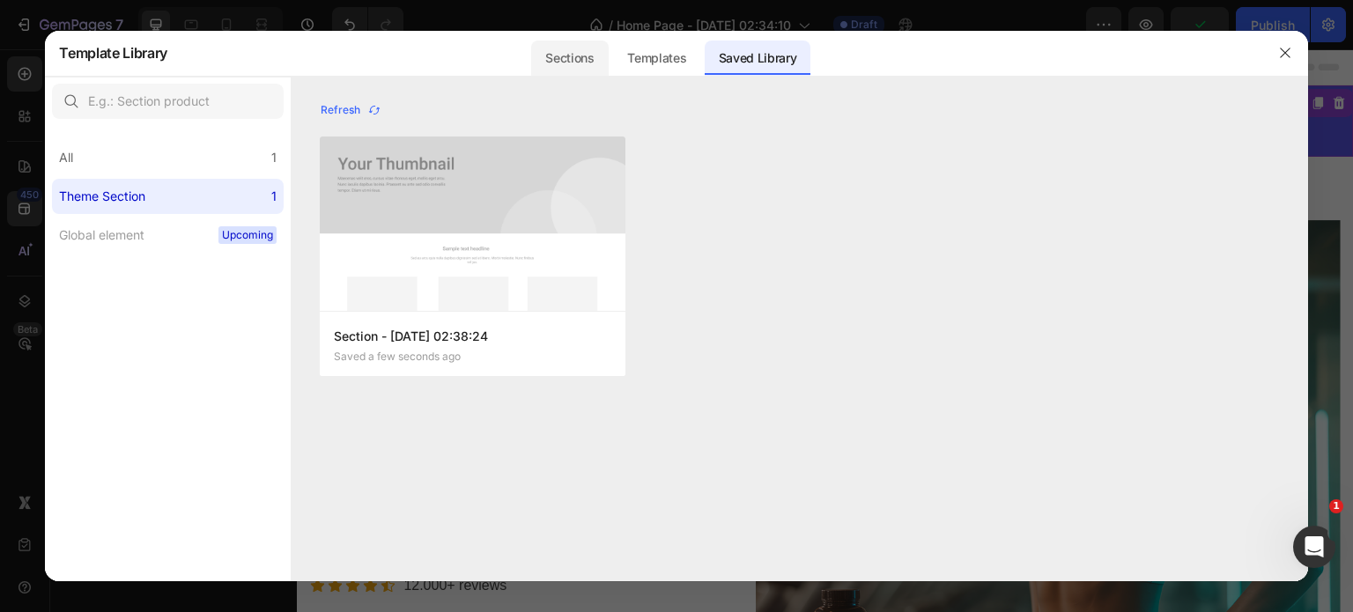
click at [583, 52] on div "Sections" at bounding box center [569, 58] width 77 height 35
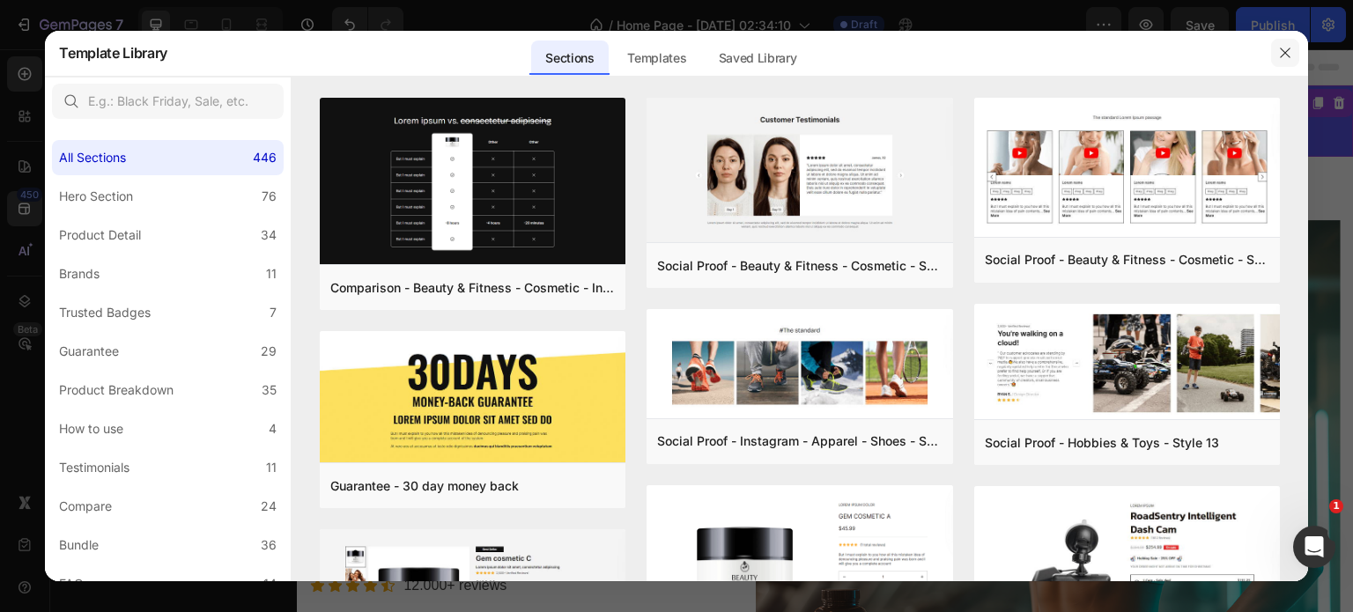
click at [1284, 56] on icon "button" at bounding box center [1285, 53] width 14 height 14
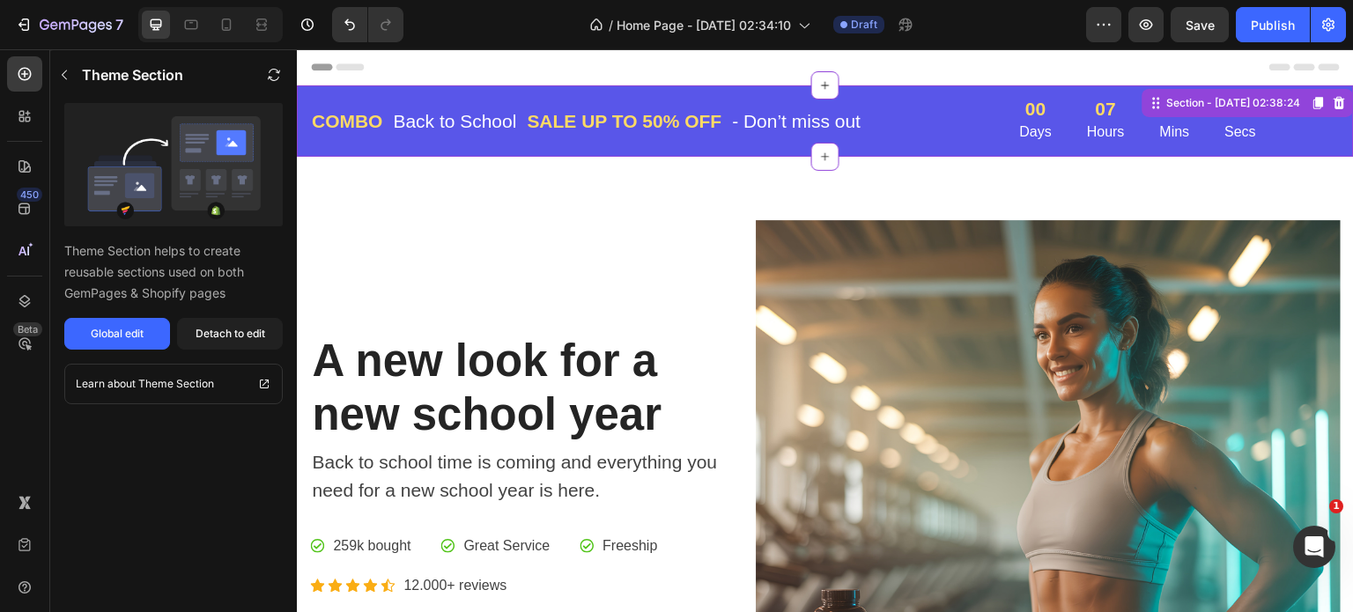
click at [964, 106] on div "COMBO Text block Back to School Text block Row SALE UP TO 50% OFF Text block - …" at bounding box center [645, 122] width 670 height 32
click at [960, 104] on div "COMBO Text block Back to School Text block Row SALE UP TO 50% OFF Text block - …" at bounding box center [645, 121] width 670 height 43
click at [927, 107] on div "COMBO Text block Back to School Text block Row SALE UP TO 50% OFF Text block - …" at bounding box center [645, 122] width 670 height 32
click at [222, 334] on div "Detach to edit" at bounding box center [231, 334] width 70 height 16
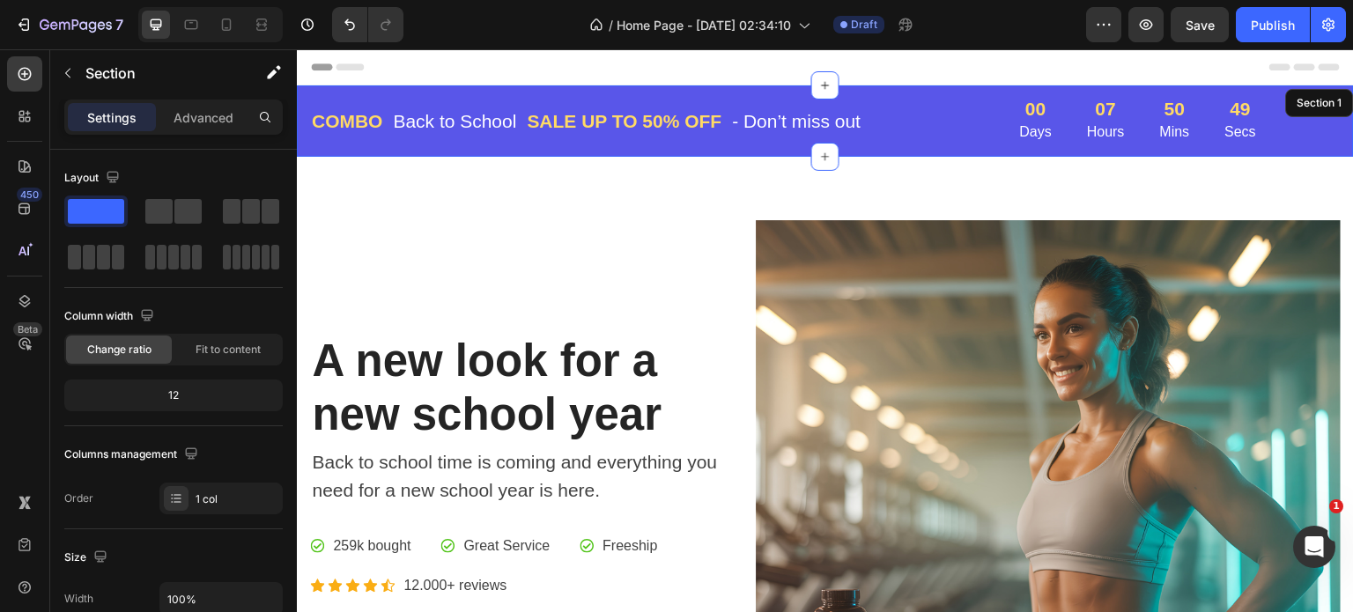
click at [321, 94] on div "COMBO Text block Back to School Text block Row SALE UP TO 50% OFF Text block - …" at bounding box center [825, 120] width 1057 height 71
click at [1022, 87] on div "COMBO Text block Back to School Text block Row SALE UP TO 50% OFF Text block - …" at bounding box center [825, 120] width 1057 height 71
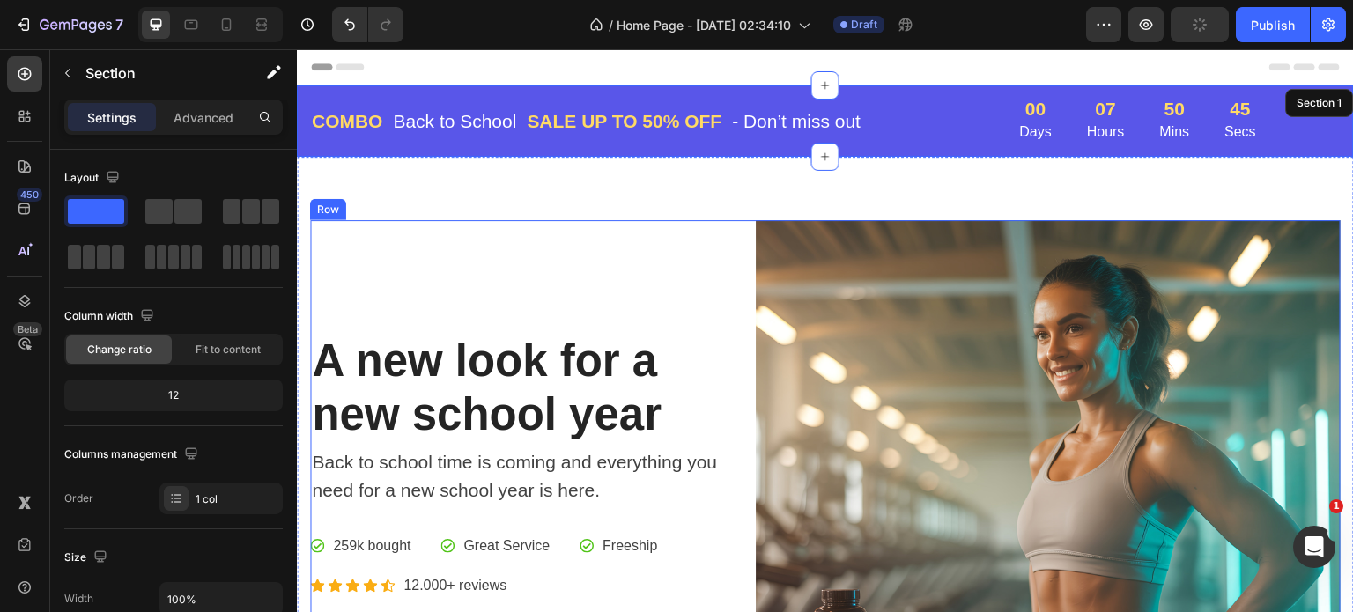
click at [590, 314] on div "A new look for a new school year Heading Back to school time is coming and ever…" at bounding box center [519, 512] width 418 height 585
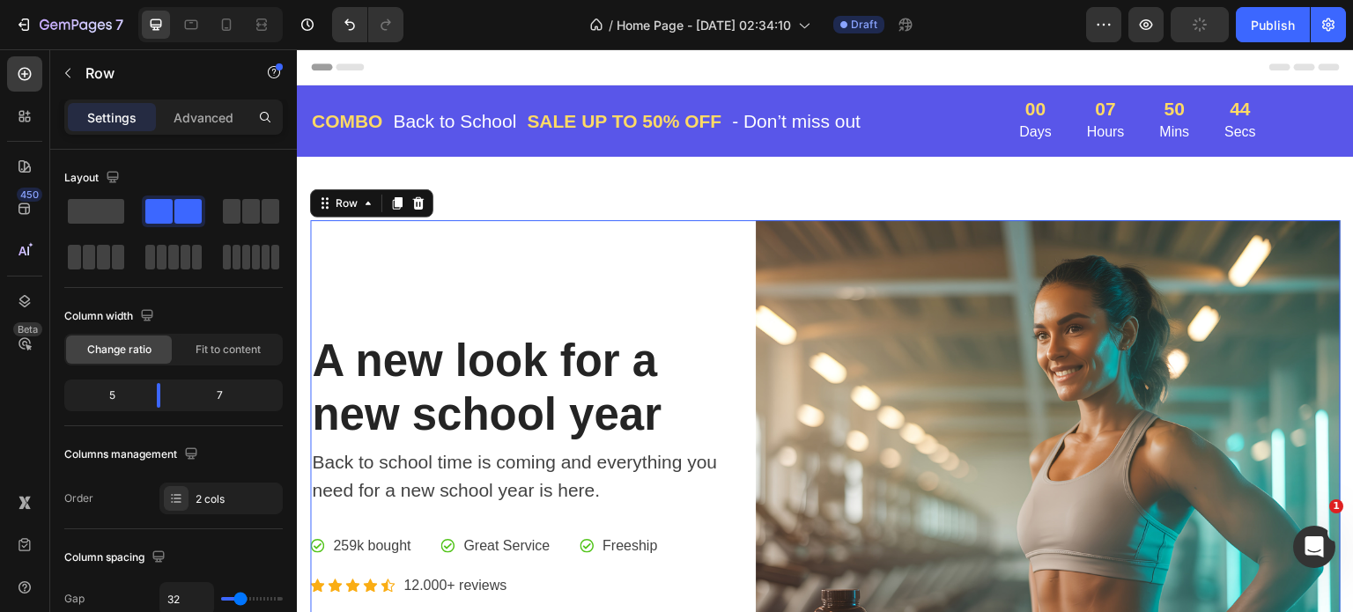
click at [590, 314] on div "A new look for a new school year Heading Back to school time is coming and ever…" at bounding box center [519, 512] width 418 height 585
click at [1182, 256] on img at bounding box center [1048, 512] width 585 height 585
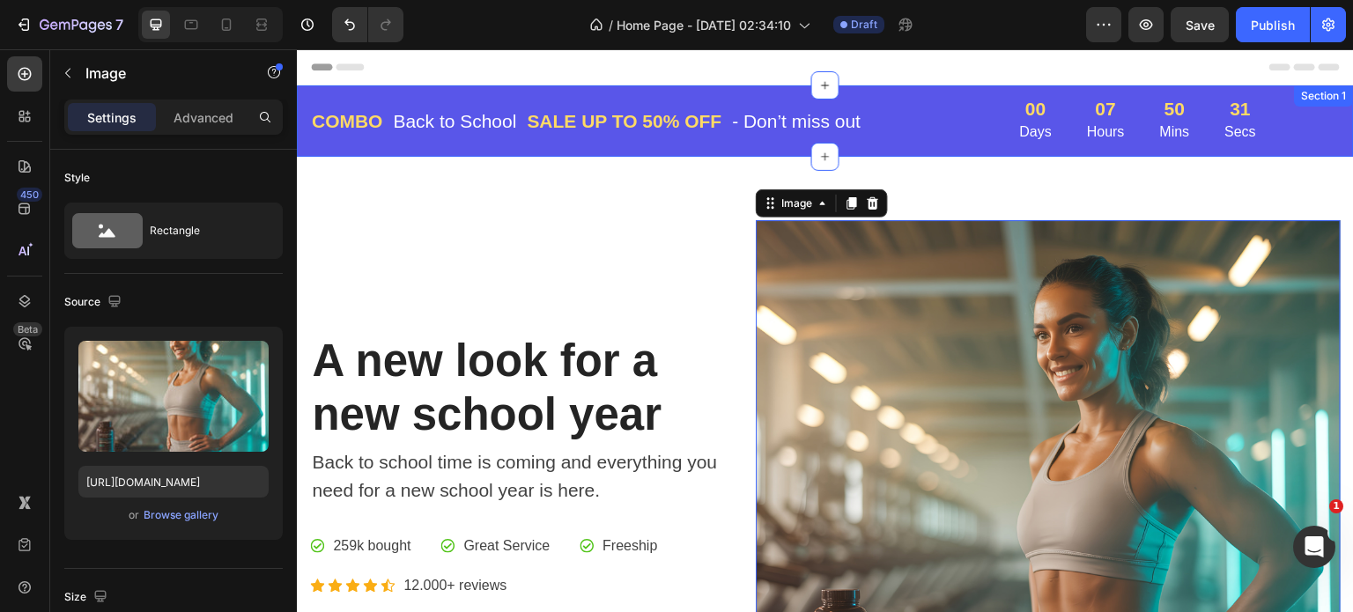
click at [1217, 86] on div "COMBO Text block Back to School Text block Row SALE UP TO 50% OFF Text block - …" at bounding box center [825, 120] width 1057 height 71
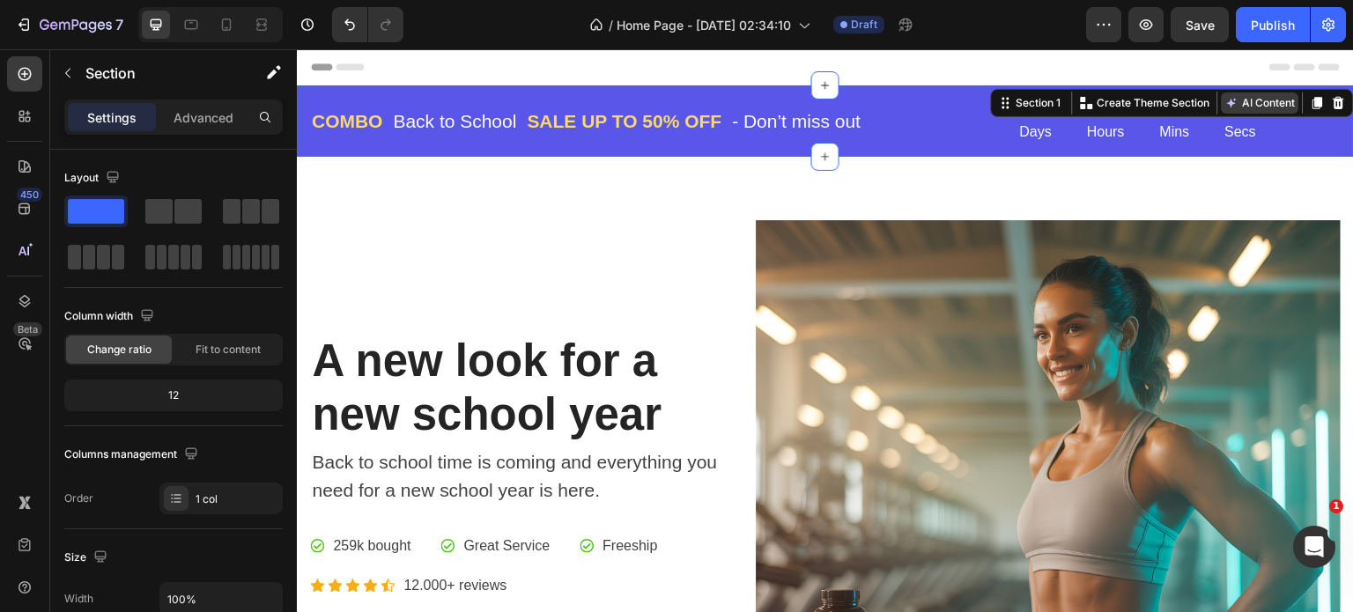
click at [1247, 106] on button "AI Content" at bounding box center [1261, 103] width 78 height 21
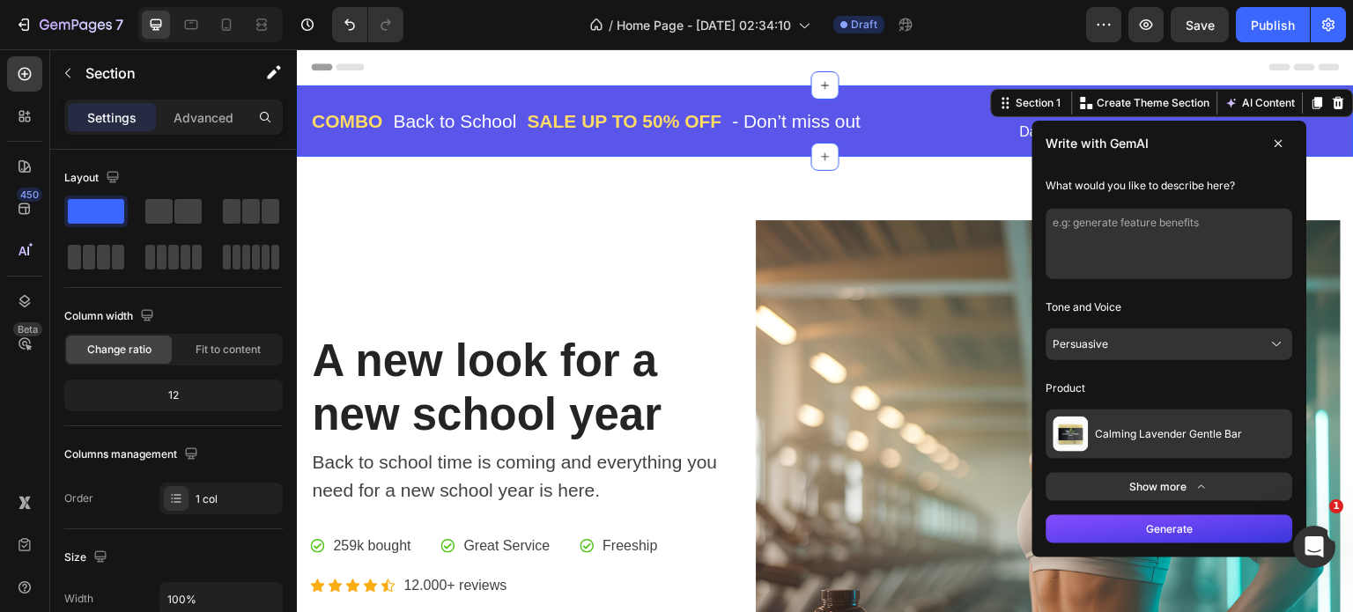
click at [1201, 482] on button "Show more" at bounding box center [1170, 487] width 247 height 28
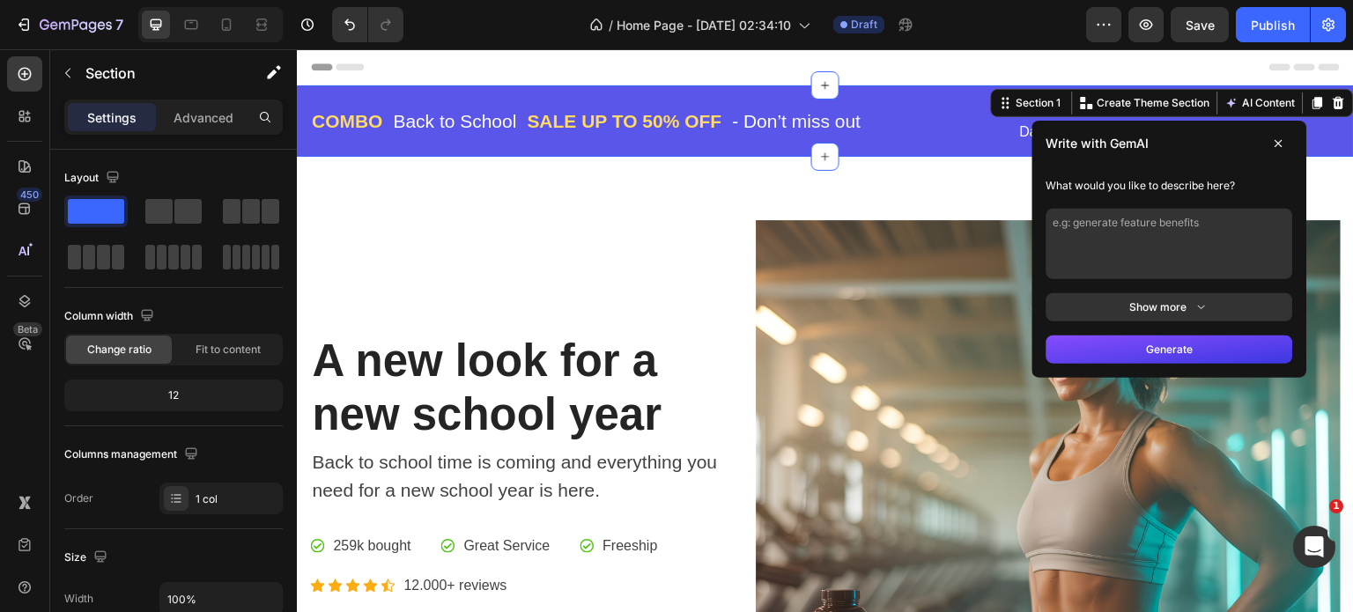
click at [1219, 296] on button "Show more" at bounding box center [1170, 307] width 247 height 28
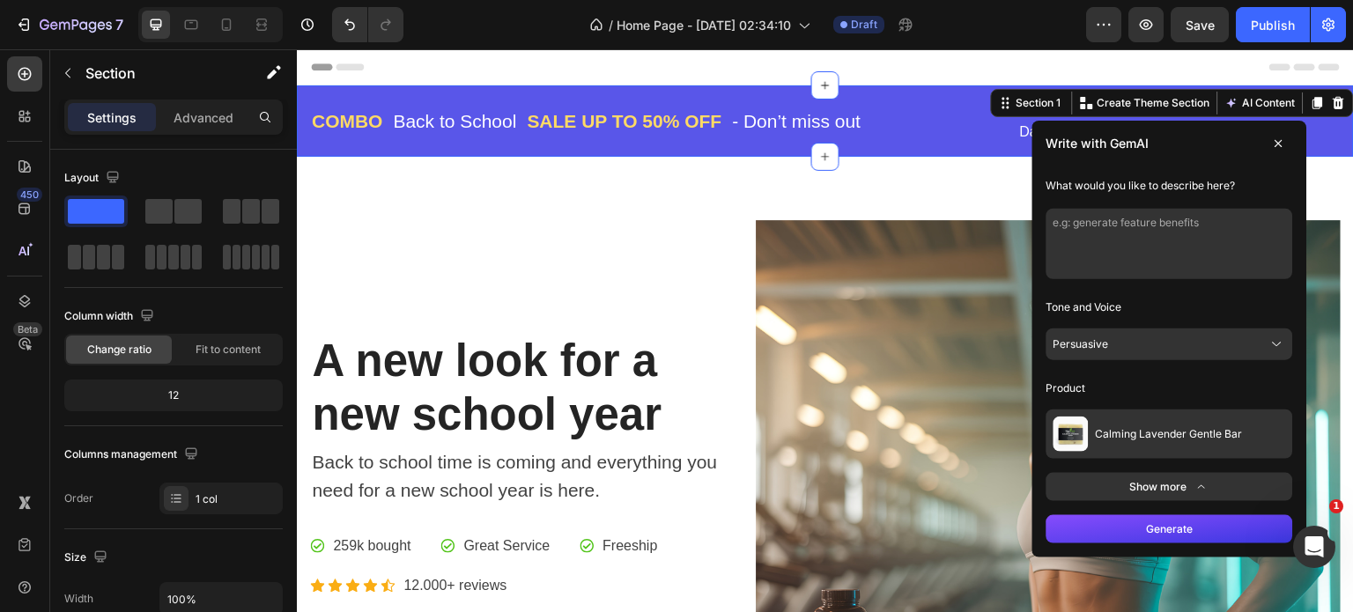
click at [1269, 342] on icon at bounding box center [1278, 345] width 18 height 18
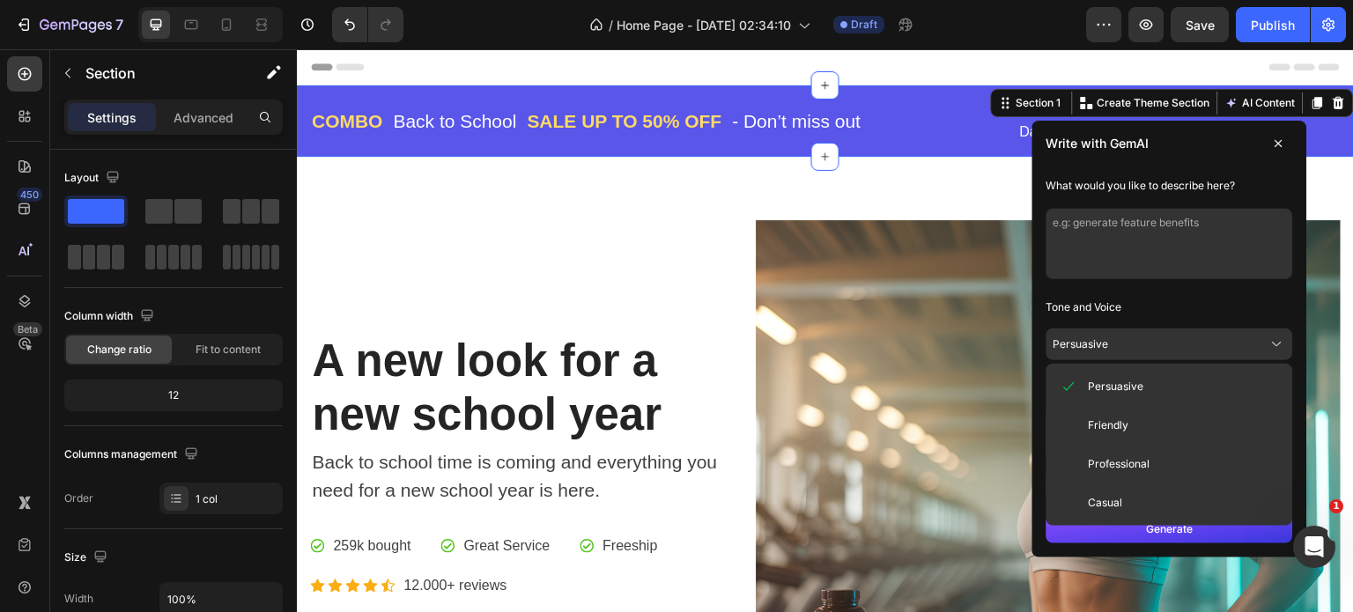
click at [1172, 410] on button "Friendly" at bounding box center [1170, 426] width 233 height 32
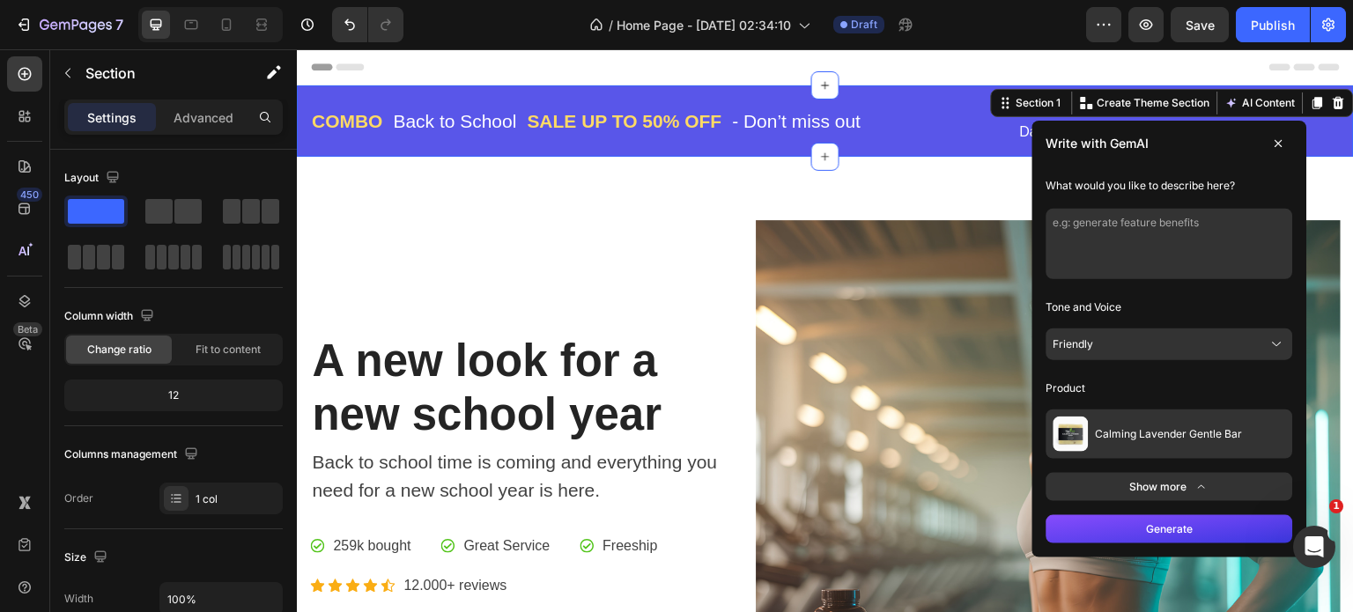
click at [1254, 439] on button "Calming Lavender Gentle Bar" at bounding box center [1170, 434] width 247 height 49
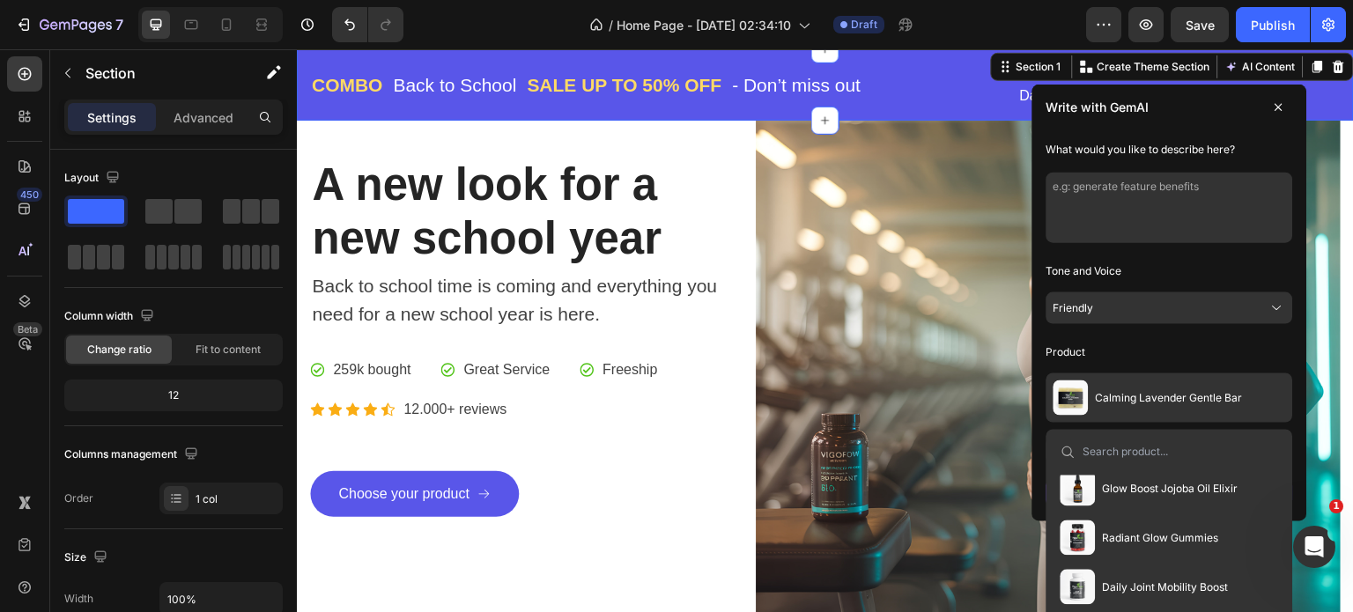
scroll to position [335, 0]
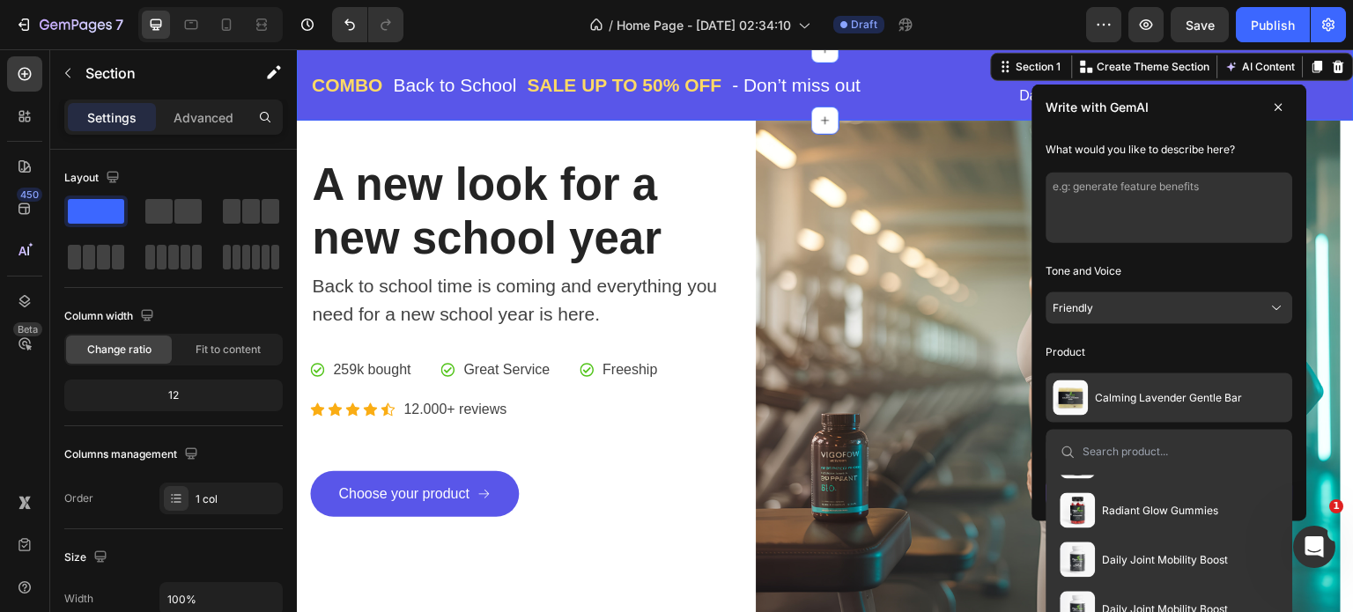
click at [1200, 512] on span "Radiant Glow Gummies" at bounding box center [1161, 511] width 116 height 14
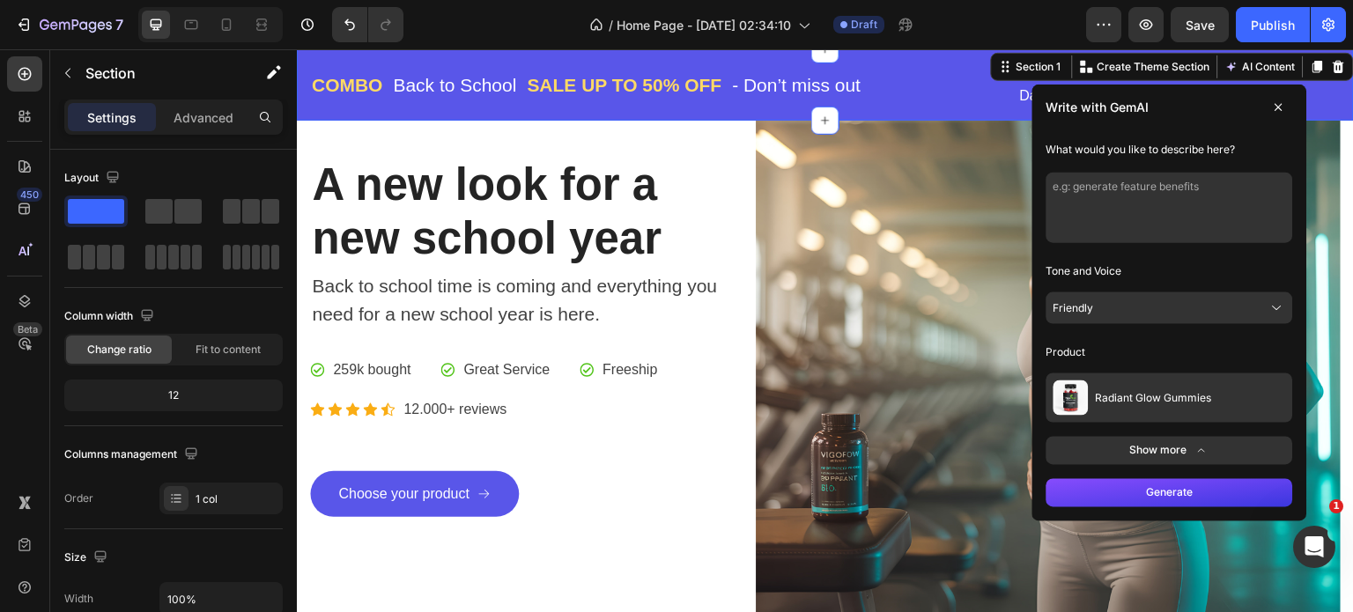
click at [1199, 500] on button "Generate" at bounding box center [1170, 493] width 247 height 28
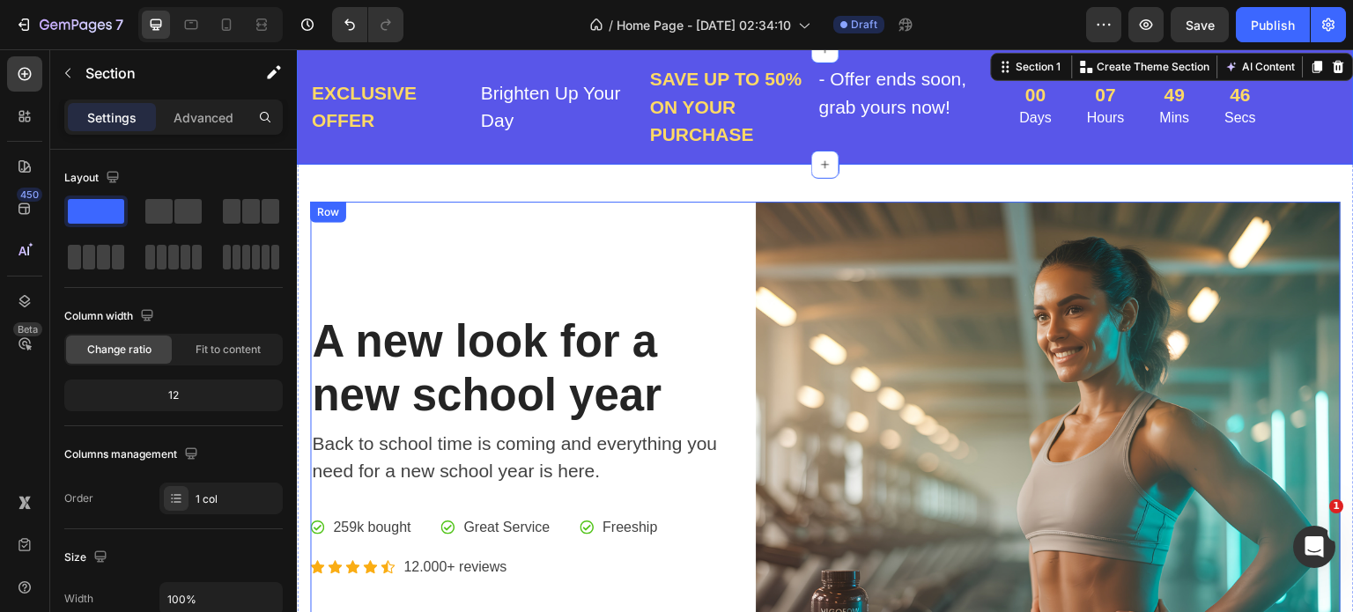
scroll to position [43, 0]
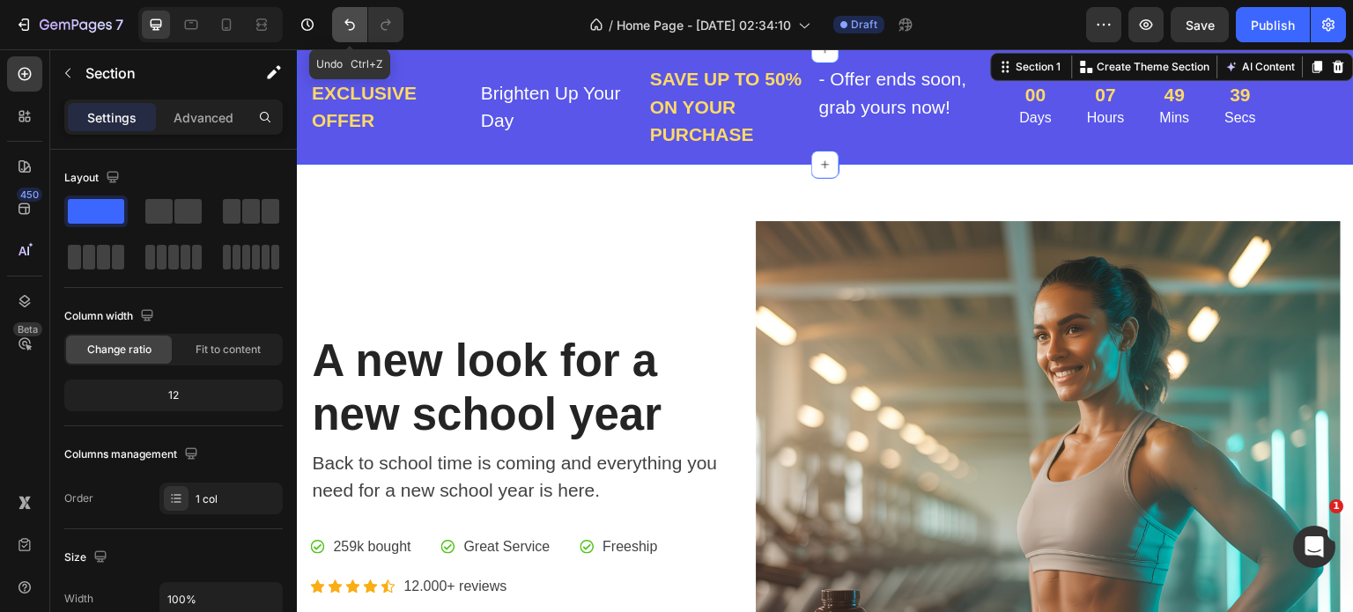
click at [352, 24] on icon "Undo/Redo" at bounding box center [350, 24] width 11 height 11
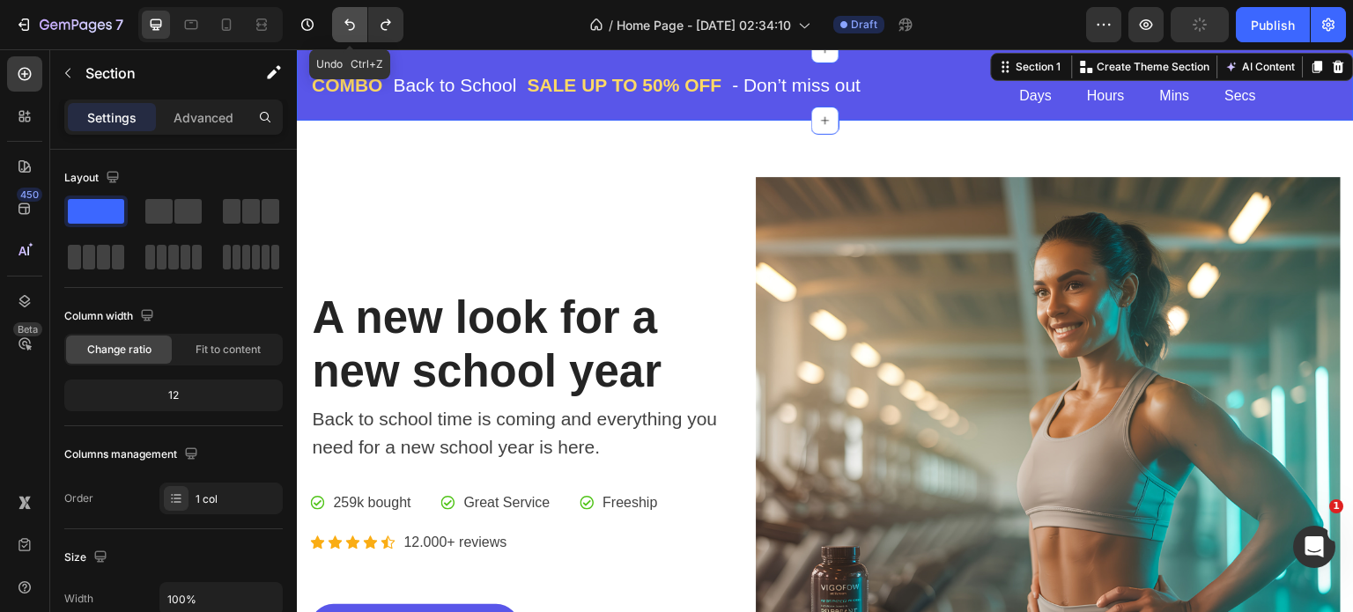
click at [352, 24] on icon "Undo/Redo" at bounding box center [350, 24] width 11 height 11
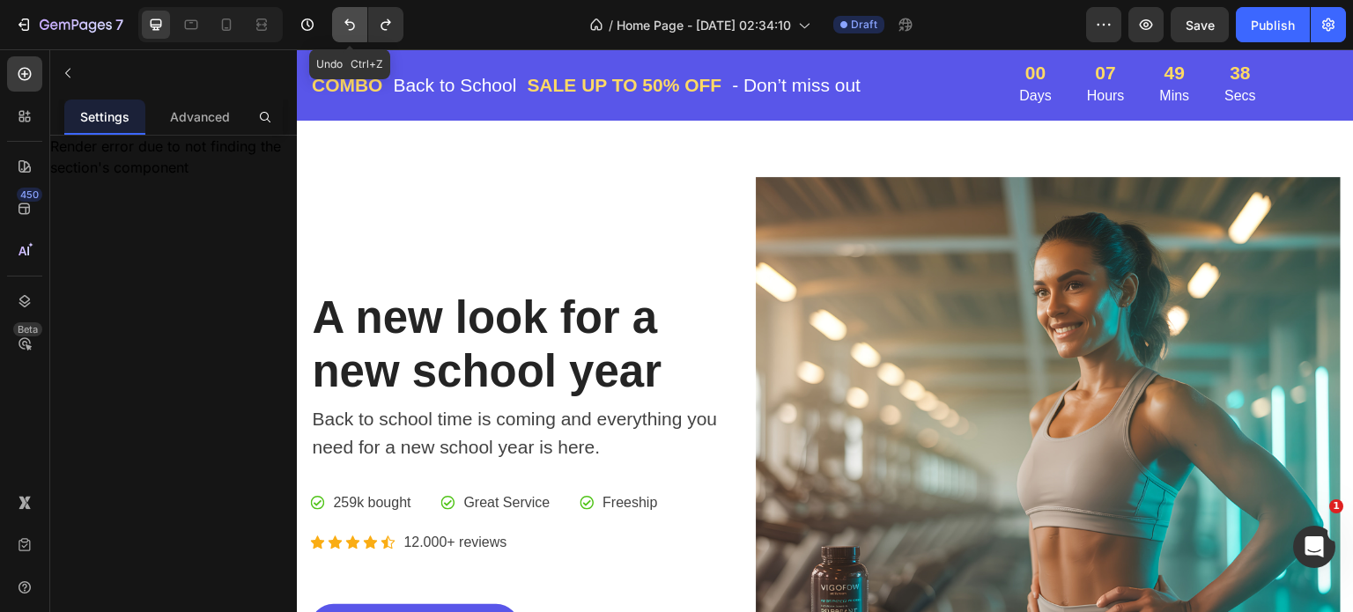
scroll to position [0, 0]
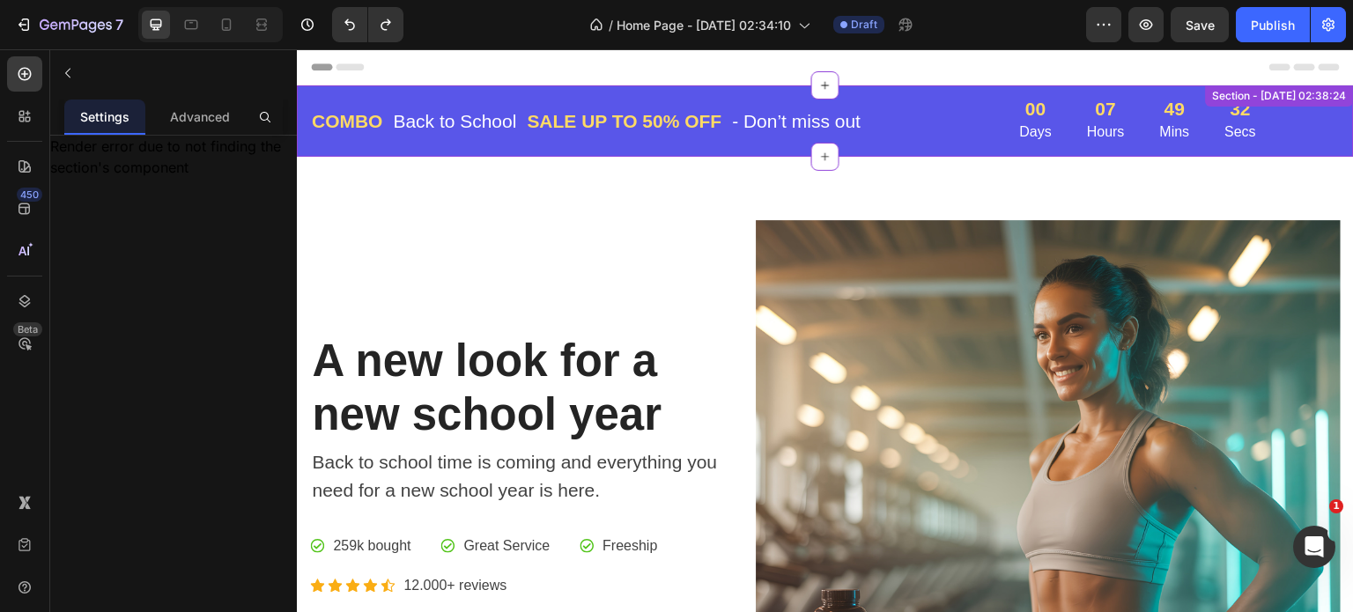
click at [477, 112] on p "Back to School" at bounding box center [455, 121] width 123 height 28
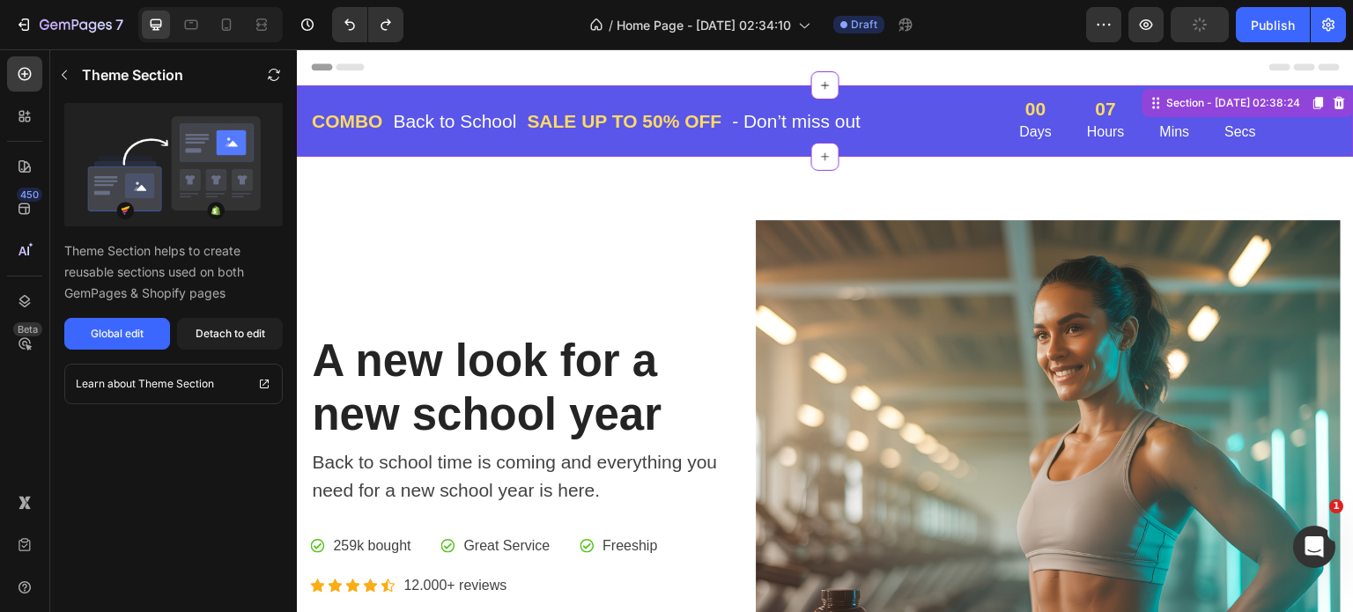
click at [478, 119] on p "Back to School" at bounding box center [455, 121] width 123 height 28
click at [665, 116] on p "SALE UP TO 50% OFF" at bounding box center [625, 121] width 195 height 28
click at [457, 122] on p "Back to School" at bounding box center [455, 121] width 123 height 28
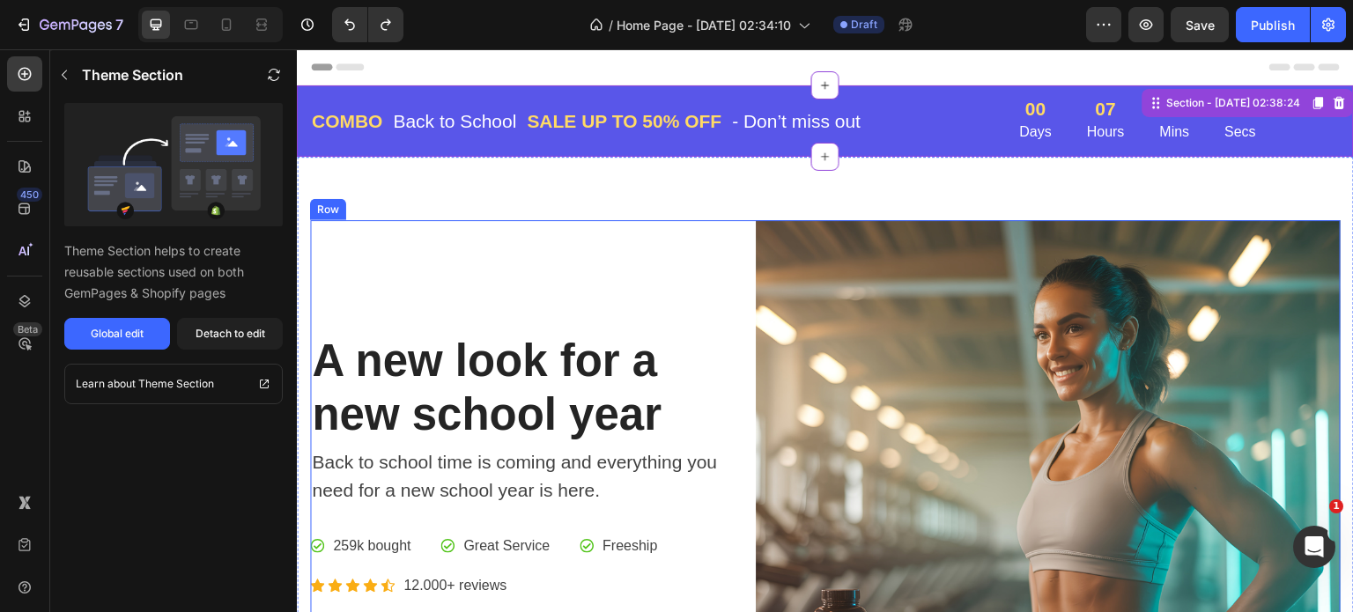
click at [533, 223] on div "A new look for a new school year Heading Back to school time is coming and ever…" at bounding box center [519, 512] width 418 height 585
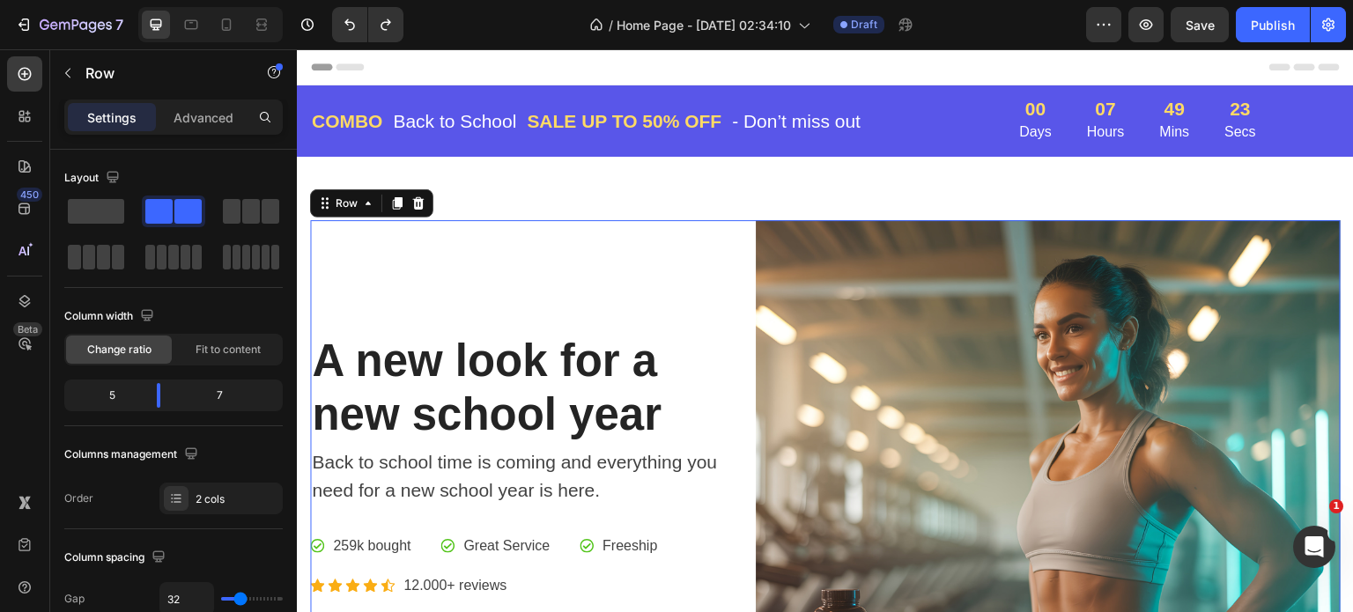
click at [533, 223] on div "A new look for a new school year Heading Back to school time is coming and ever…" at bounding box center [519, 512] width 418 height 585
click at [450, 121] on p "Back to School" at bounding box center [455, 121] width 123 height 28
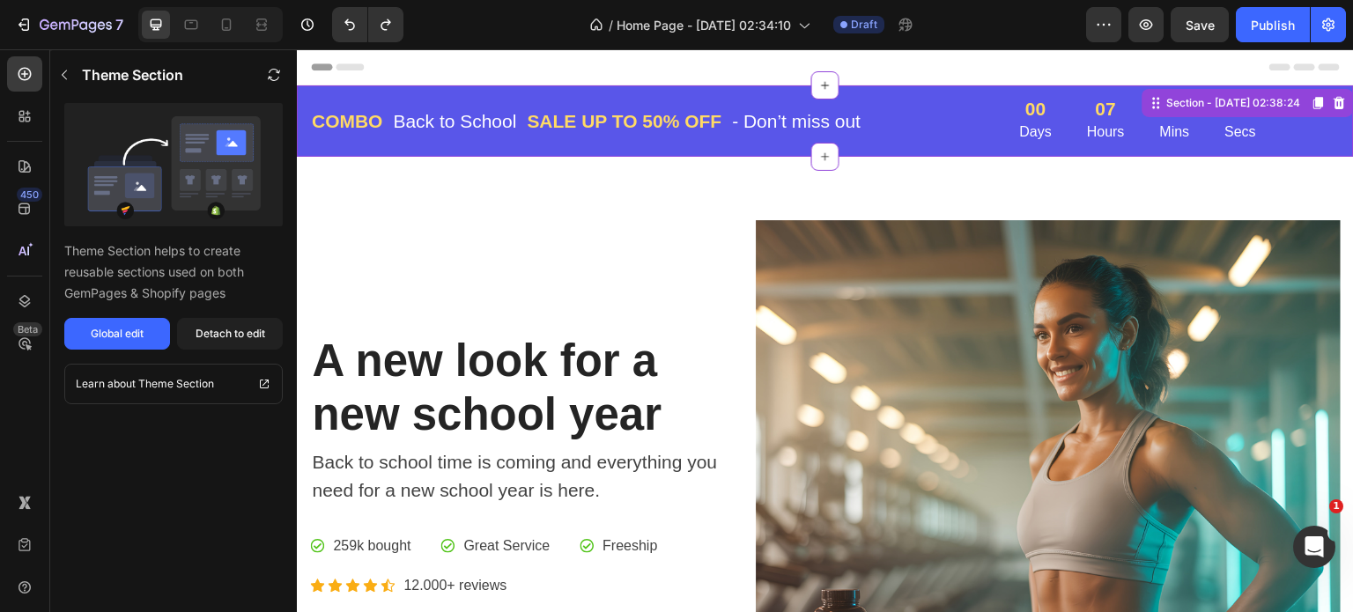
click at [486, 115] on p "Back to School" at bounding box center [455, 121] width 123 height 28
click at [1028, 190] on div "A new look for a new school year Heading Back to school time is coming and ever…" at bounding box center [825, 513] width 1057 height 712
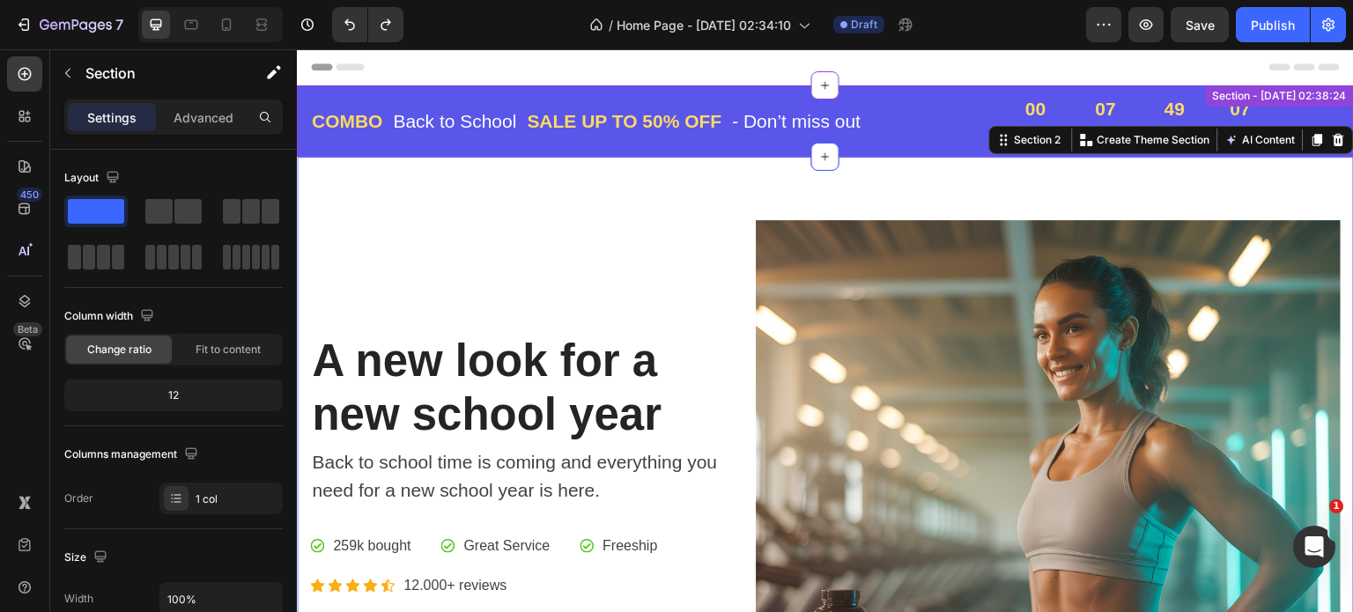
click at [1274, 99] on div "Section - [DATE] 02:38:24" at bounding box center [1280, 96] width 141 height 16
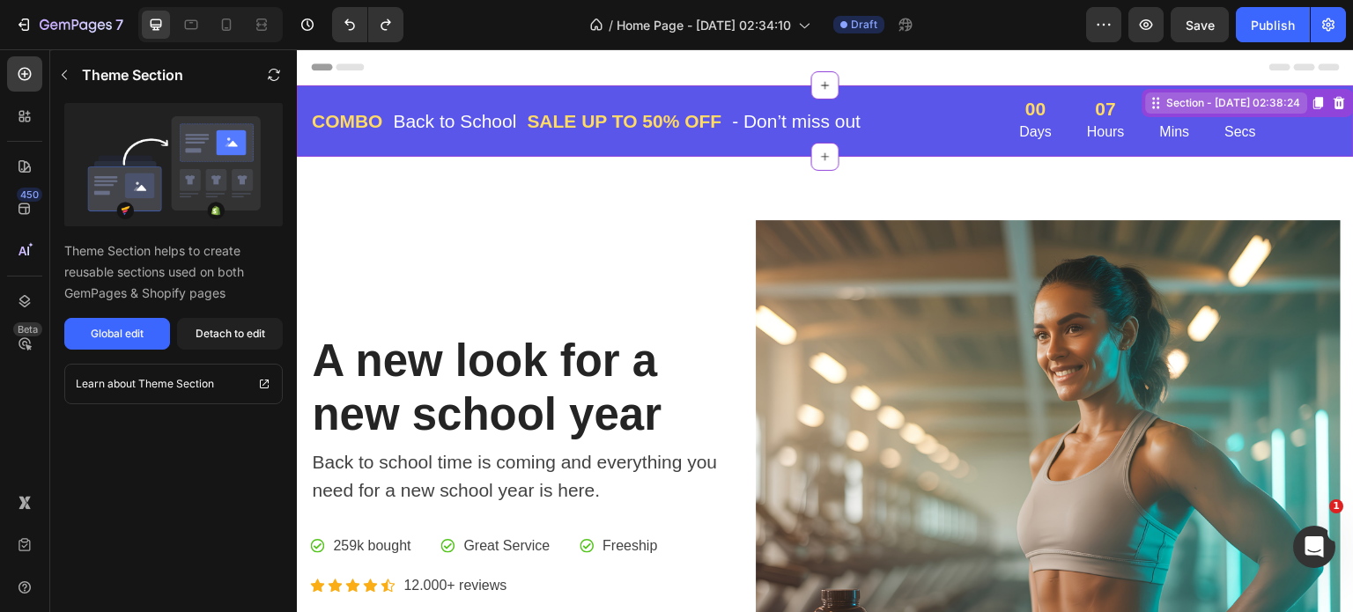
click at [1272, 112] on div "Section - [DATE] 02:38:24" at bounding box center [1227, 103] width 162 height 21
click at [155, 170] on img at bounding box center [174, 167] width 174 height 103
click at [23, 249] on icon at bounding box center [23, 251] width 8 height 9
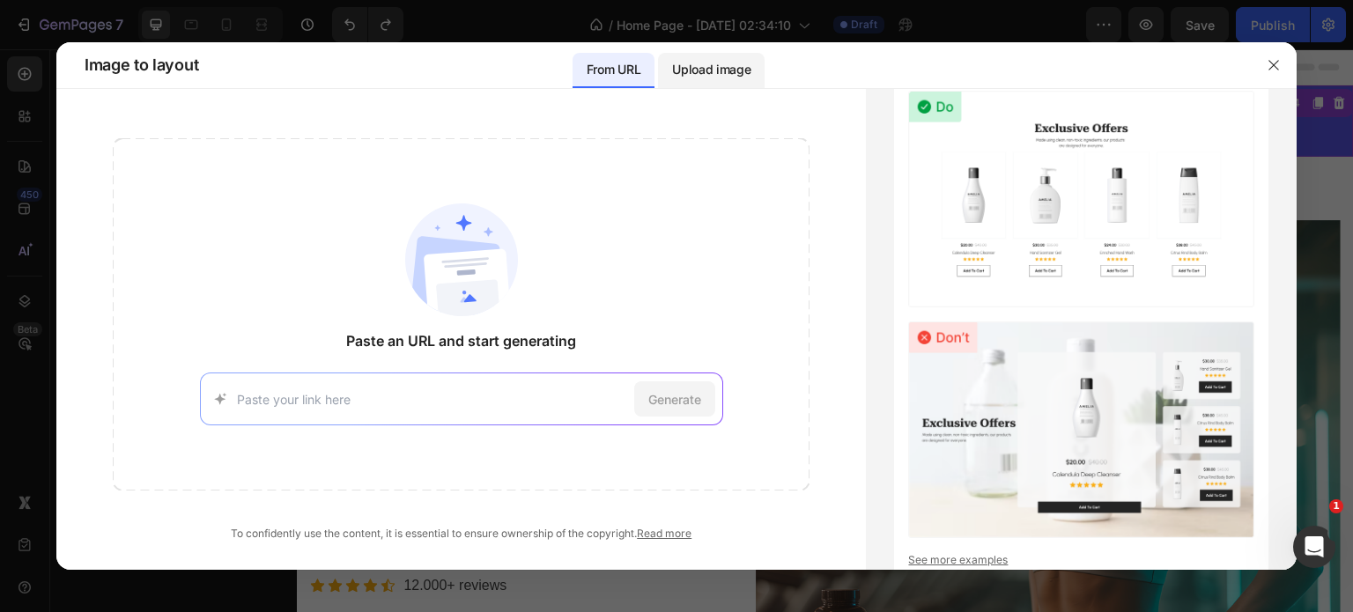
click at [720, 67] on p "Upload image" at bounding box center [711, 69] width 78 height 21
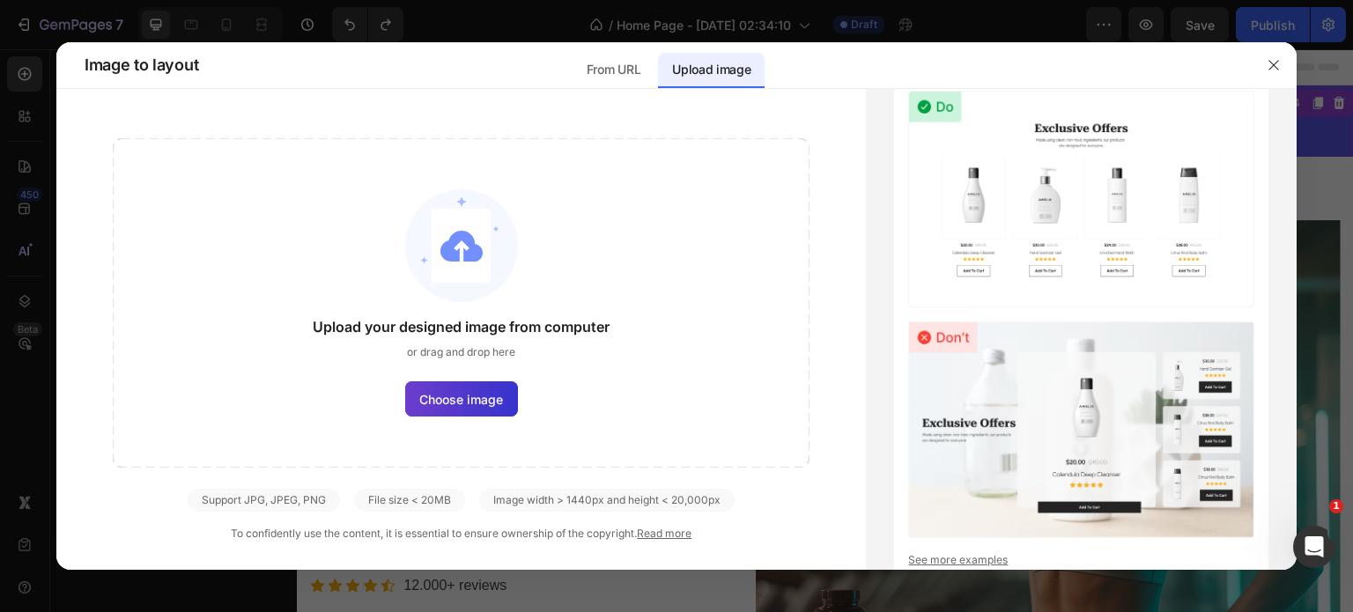
click at [480, 403] on span "Choose image" at bounding box center [461, 399] width 84 height 19
click at [0, 0] on input "Choose image" at bounding box center [0, 0] width 0 height 0
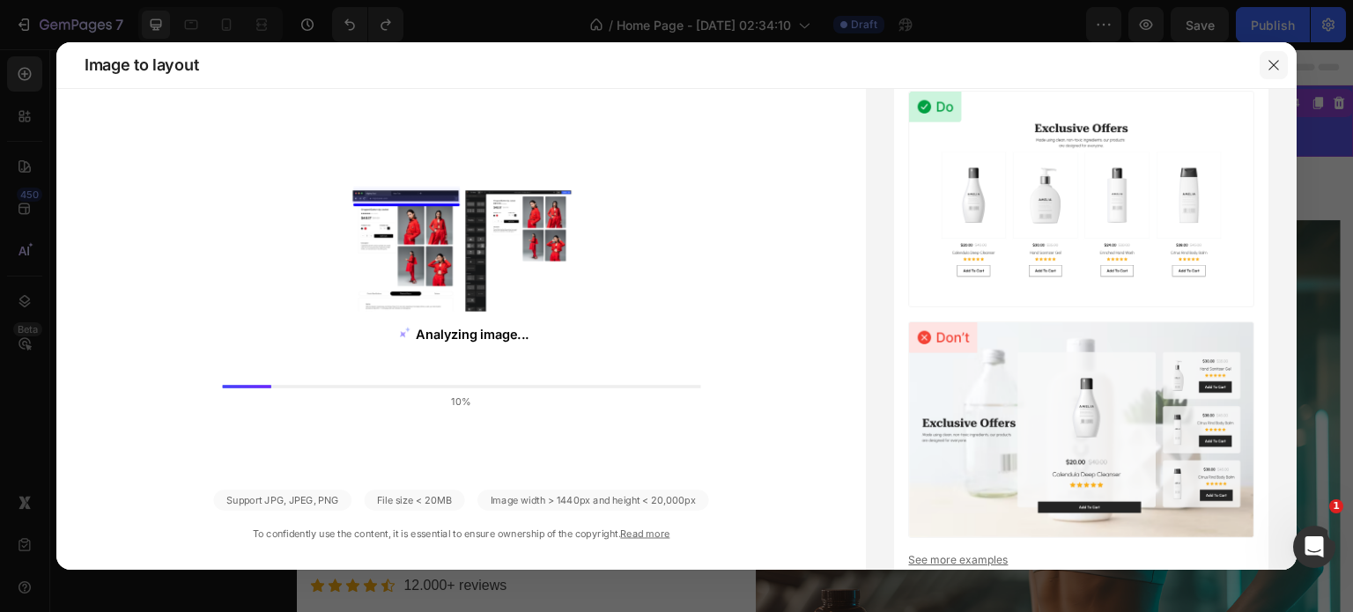
drag, startPoint x: 983, startPoint y: 14, endPoint x: 1282, endPoint y: 64, distance: 302.9
click at [1282, 64] on button "button" at bounding box center [1274, 65] width 28 height 28
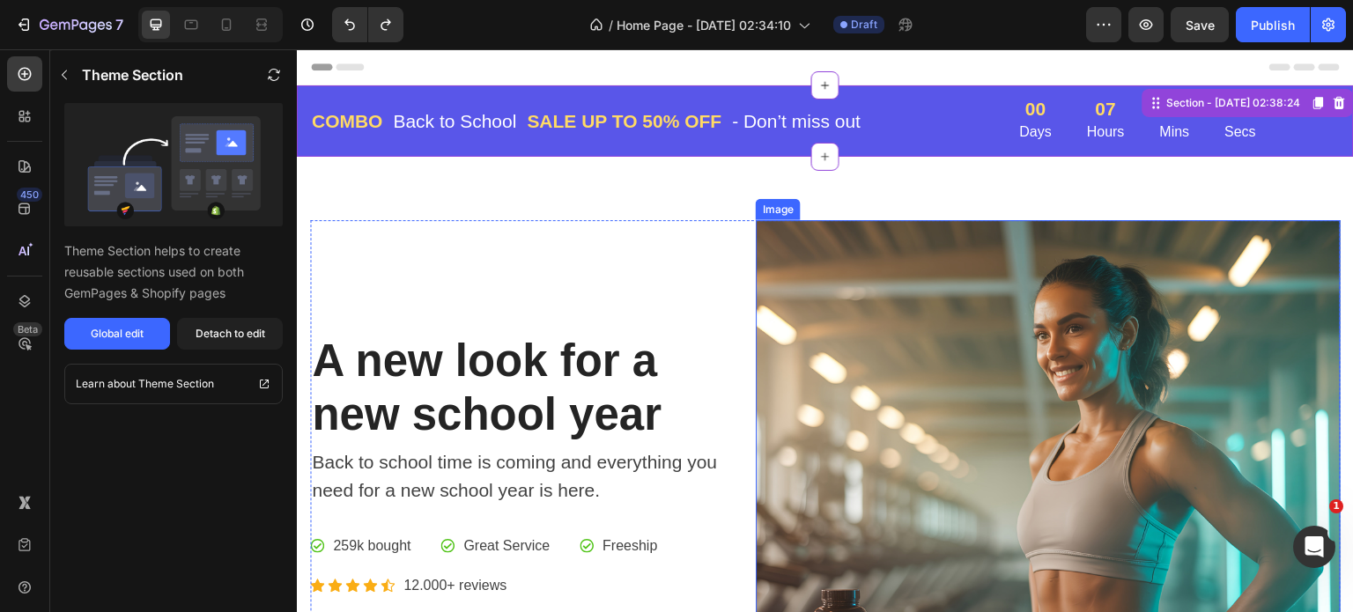
click at [1130, 289] on img at bounding box center [1048, 512] width 585 height 585
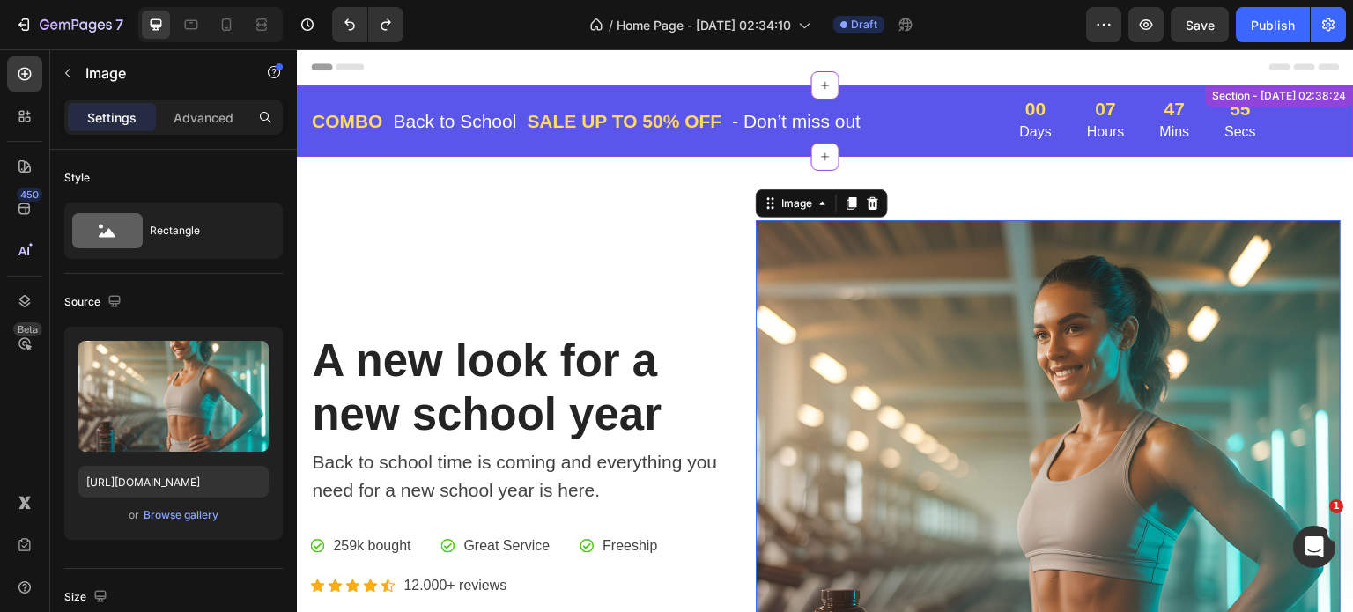
click at [483, 122] on p "Back to School" at bounding box center [455, 121] width 123 height 28
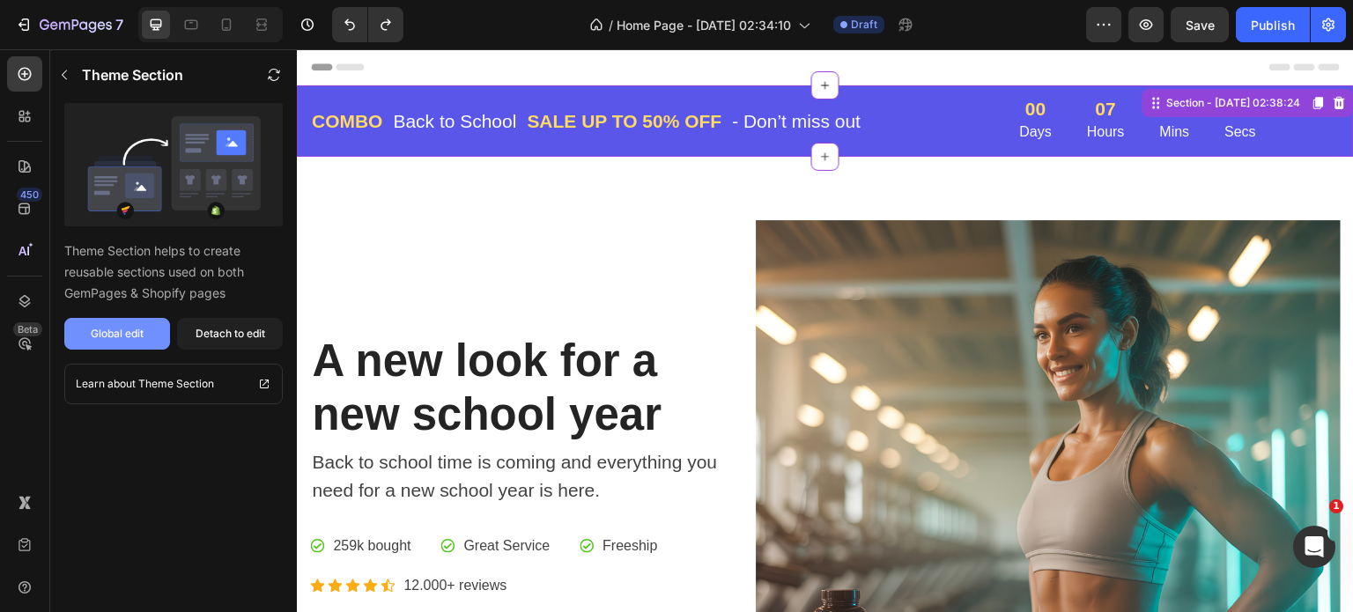
click at [139, 326] on div "Global edit" at bounding box center [117, 334] width 53 height 16
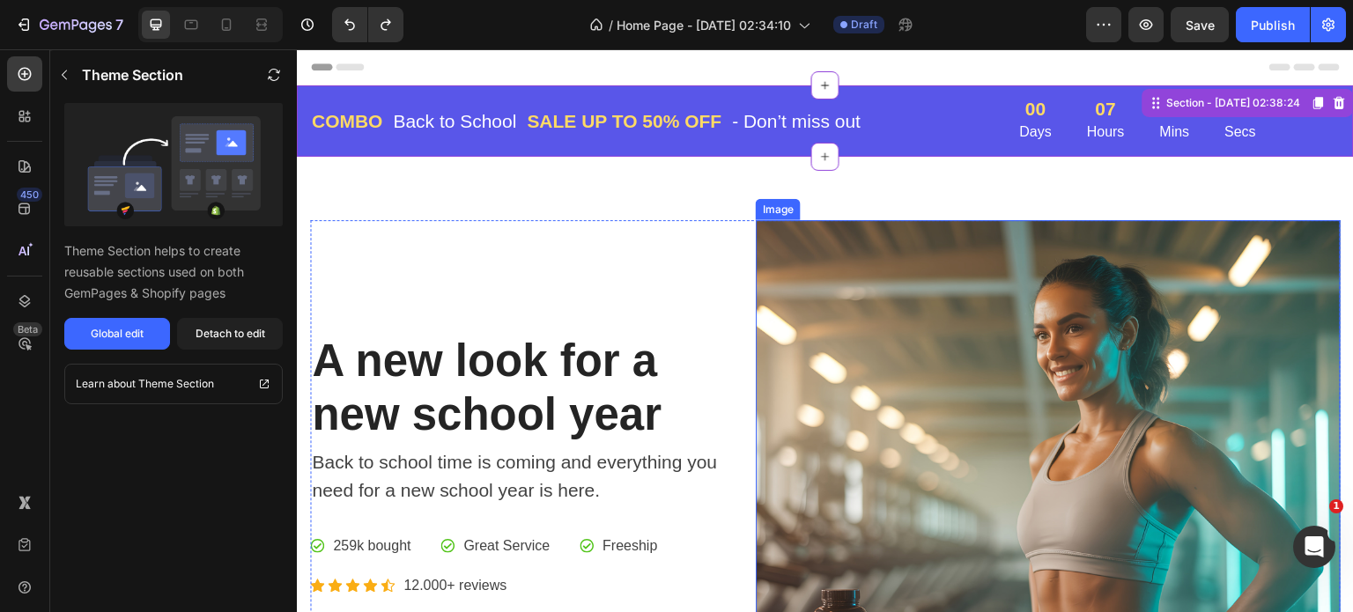
click at [992, 294] on img at bounding box center [1048, 512] width 585 height 585
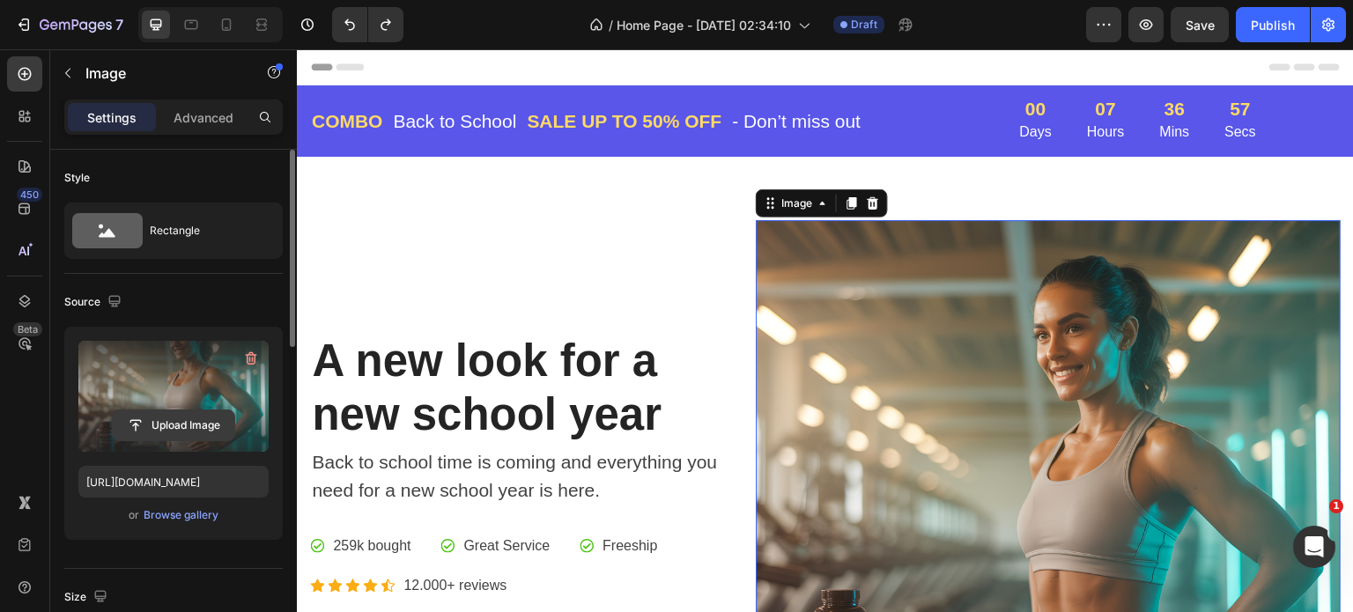
click at [160, 419] on input "file" at bounding box center [174, 426] width 122 height 30
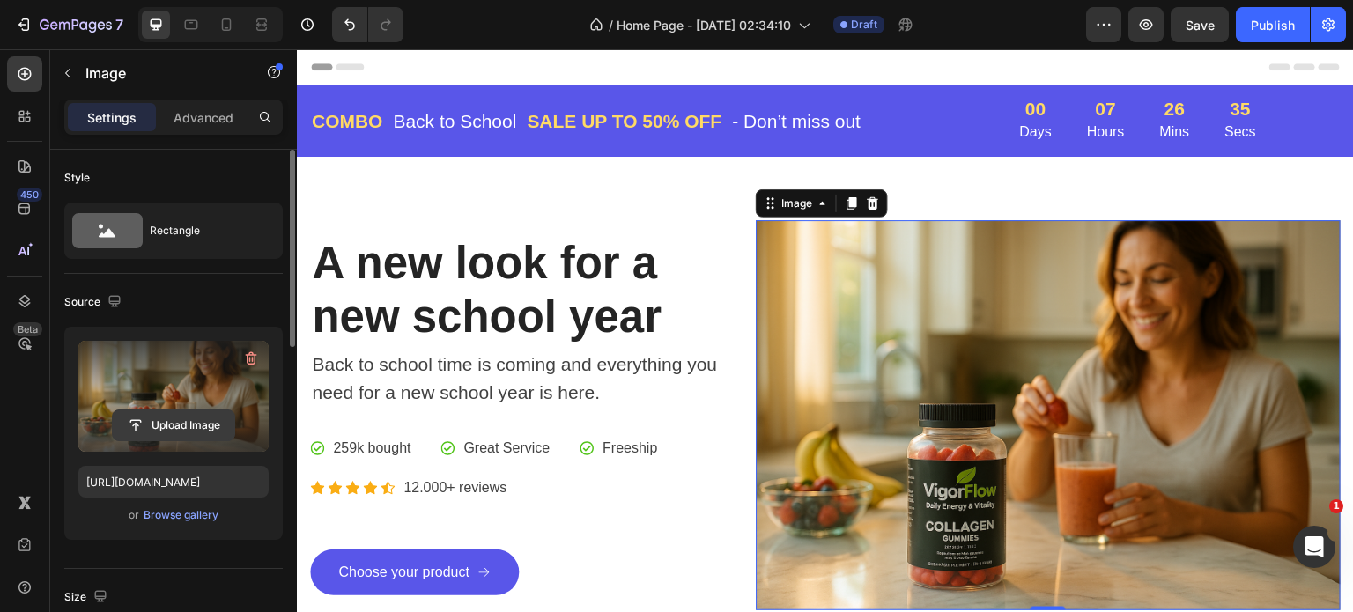
click at [163, 421] on input "file" at bounding box center [174, 426] width 122 height 30
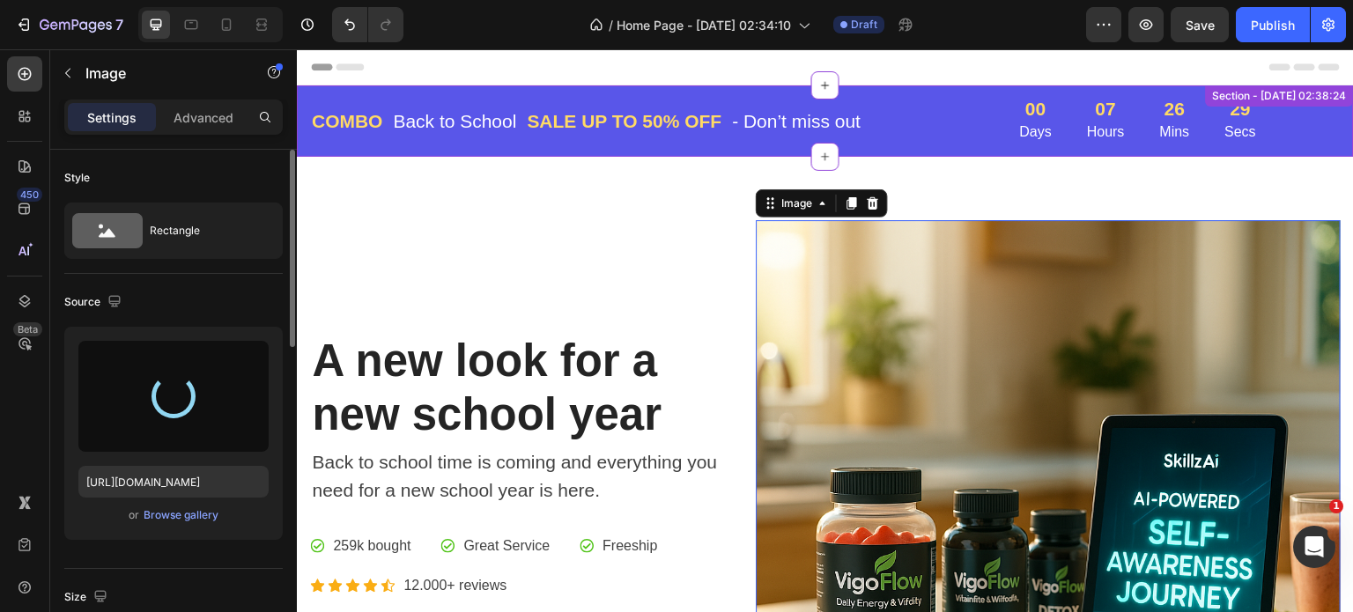
type input "https://cdn.shopify.com/s/files/1/0944/9291/8033/files/gempages_582142707682509…"
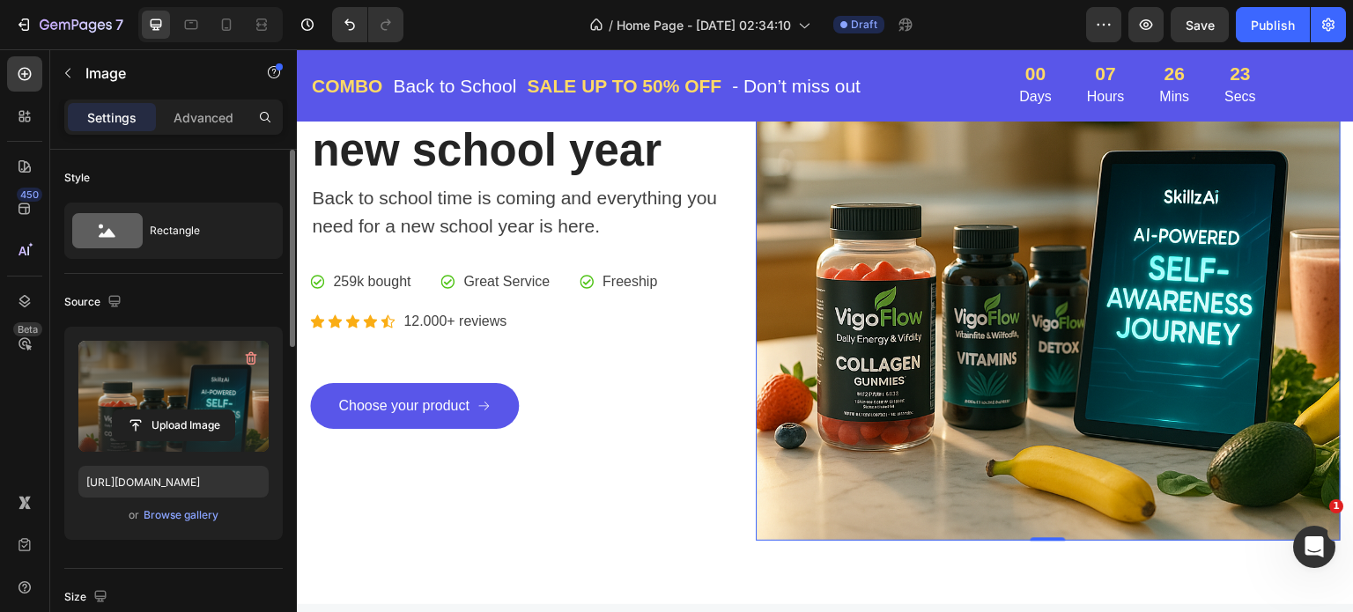
scroll to position [176, 0]
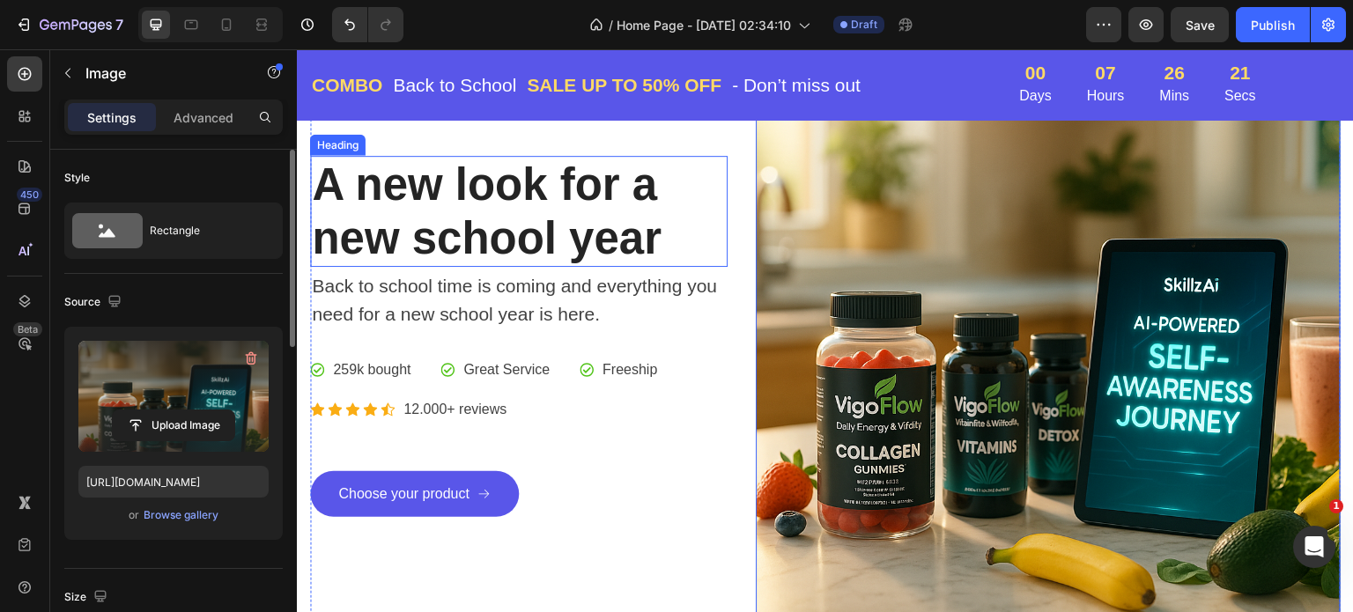
click at [442, 200] on p "A new look for a new school year" at bounding box center [519, 211] width 414 height 107
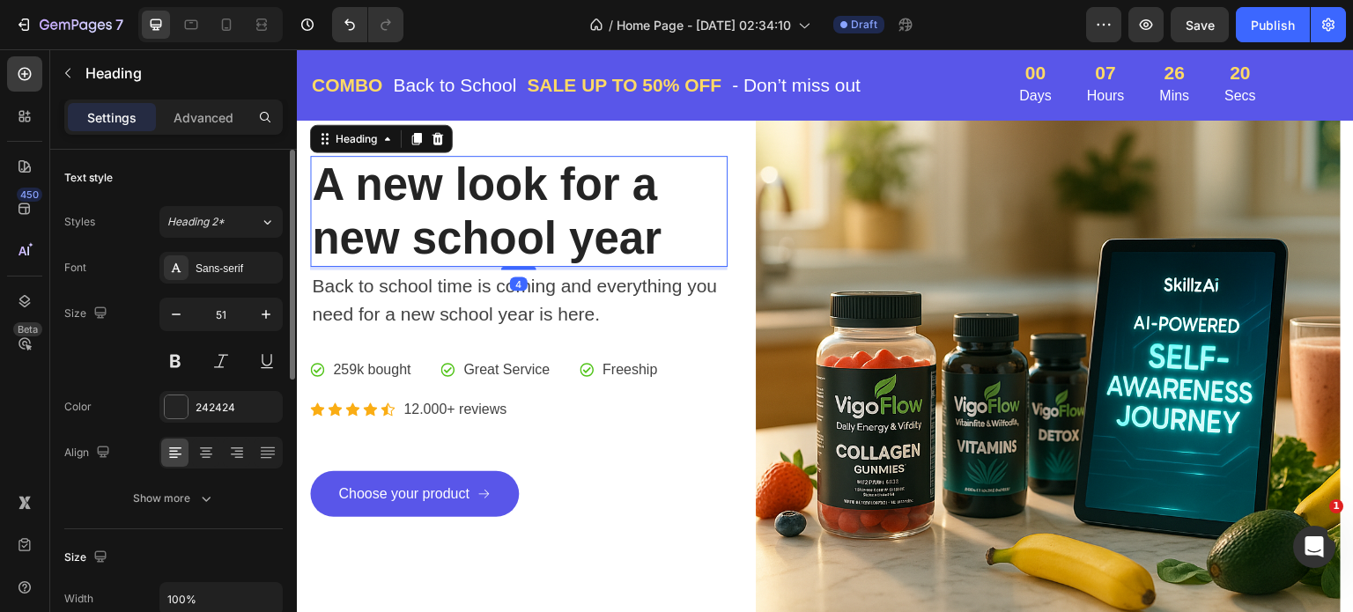
click at [442, 198] on p "A new look for a new school year" at bounding box center [519, 211] width 414 height 107
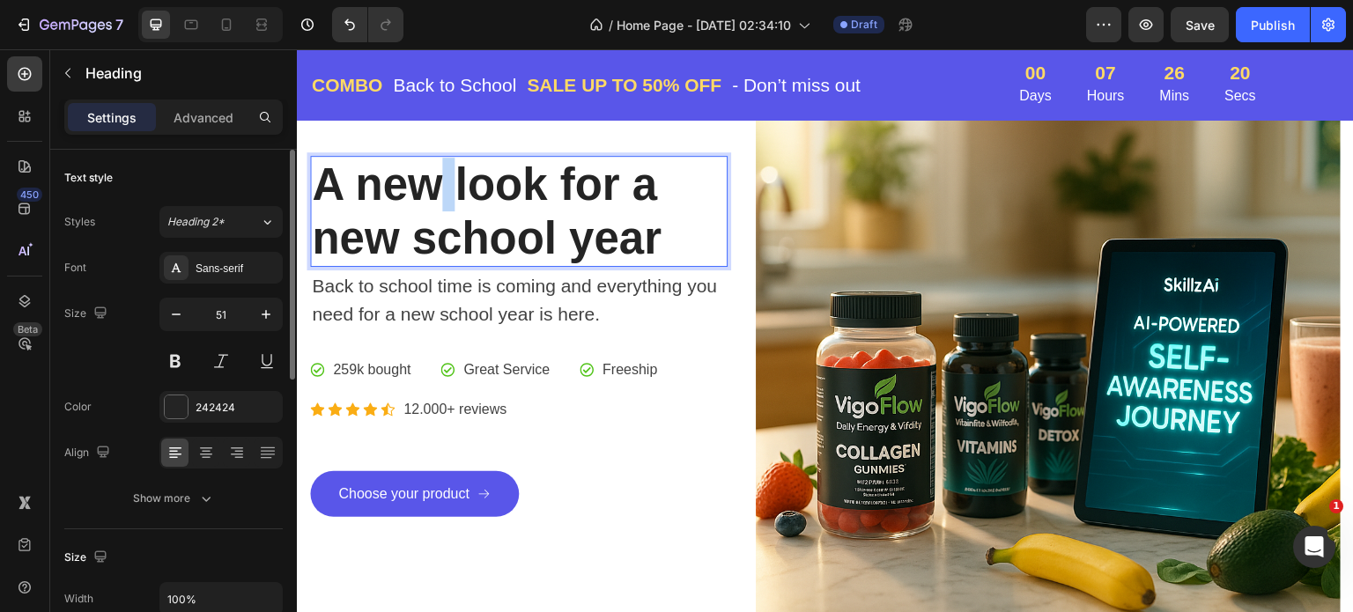
click at [442, 198] on p "A new look for a new school year" at bounding box center [519, 211] width 414 height 107
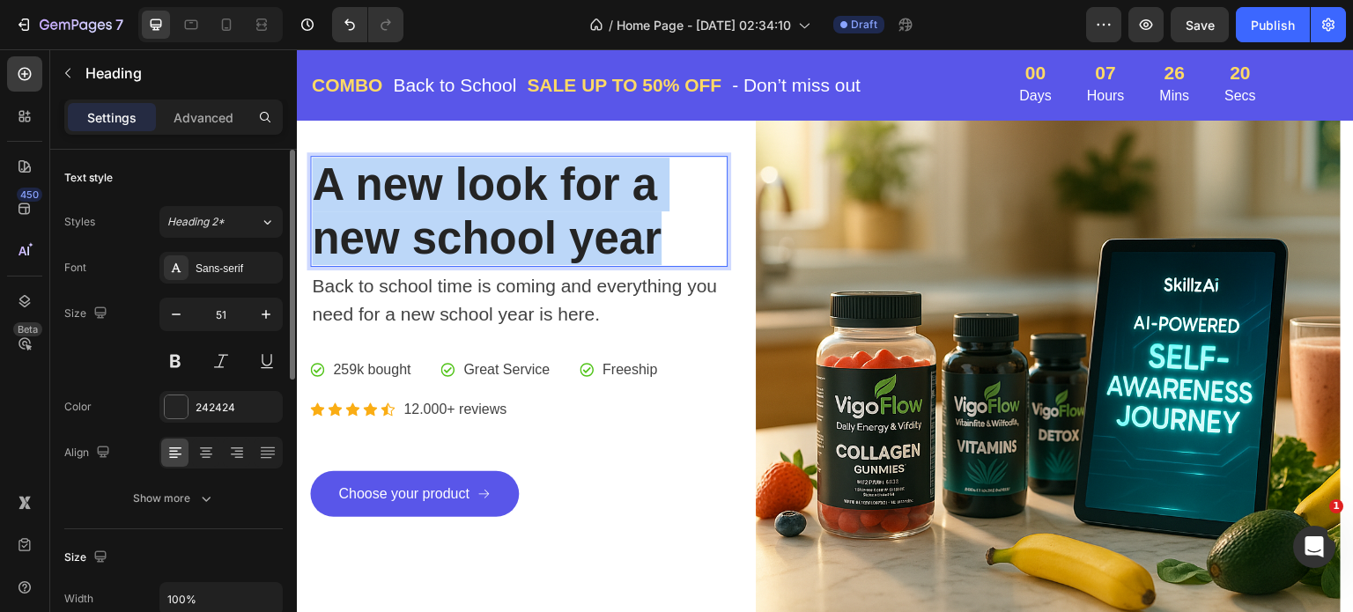
click at [442, 198] on p "A new look for a new school year" at bounding box center [519, 211] width 414 height 107
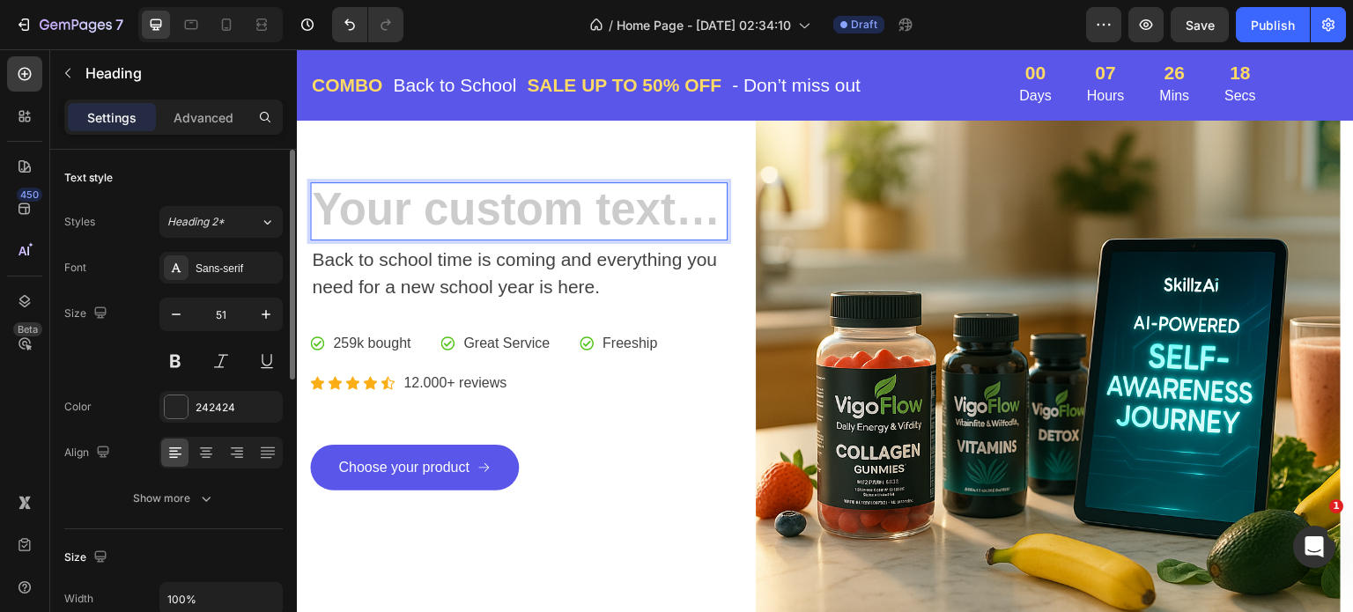
click at [441, 201] on h2 "Rich Text Editor. Editing area: main" at bounding box center [519, 210] width 418 height 57
click at [500, 354] on p "Great Service" at bounding box center [506, 343] width 86 height 21
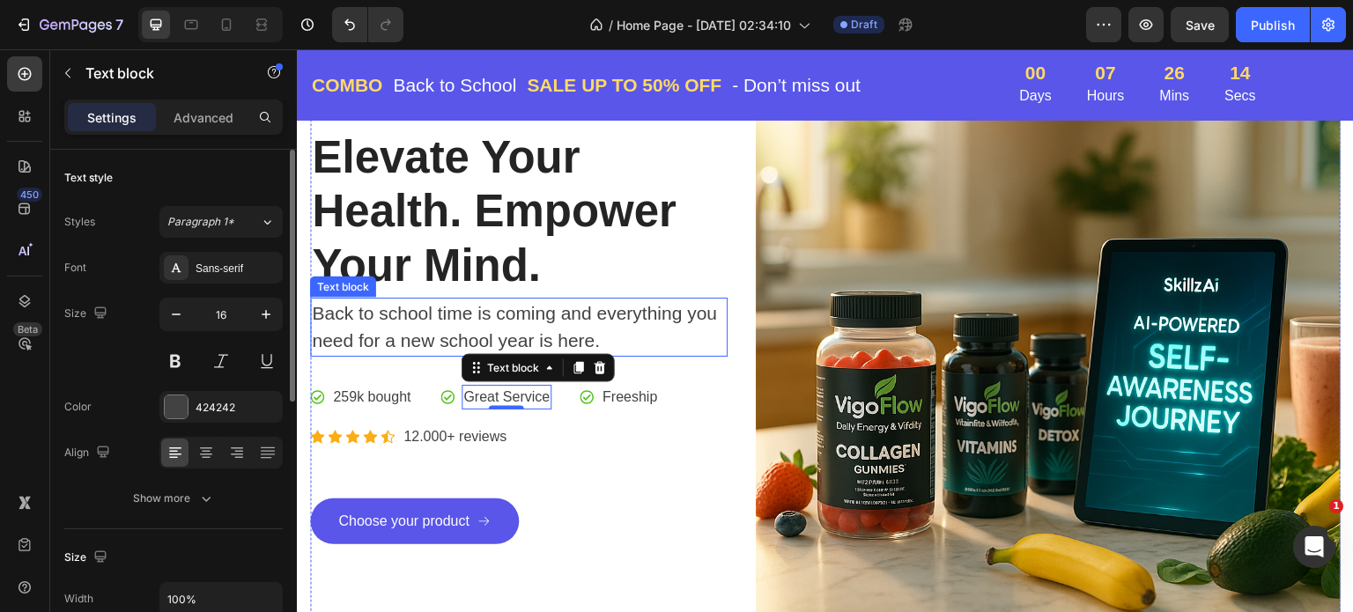
click at [455, 310] on p "Back to school time is coming and everything you need for a new school year is …" at bounding box center [519, 328] width 414 height 56
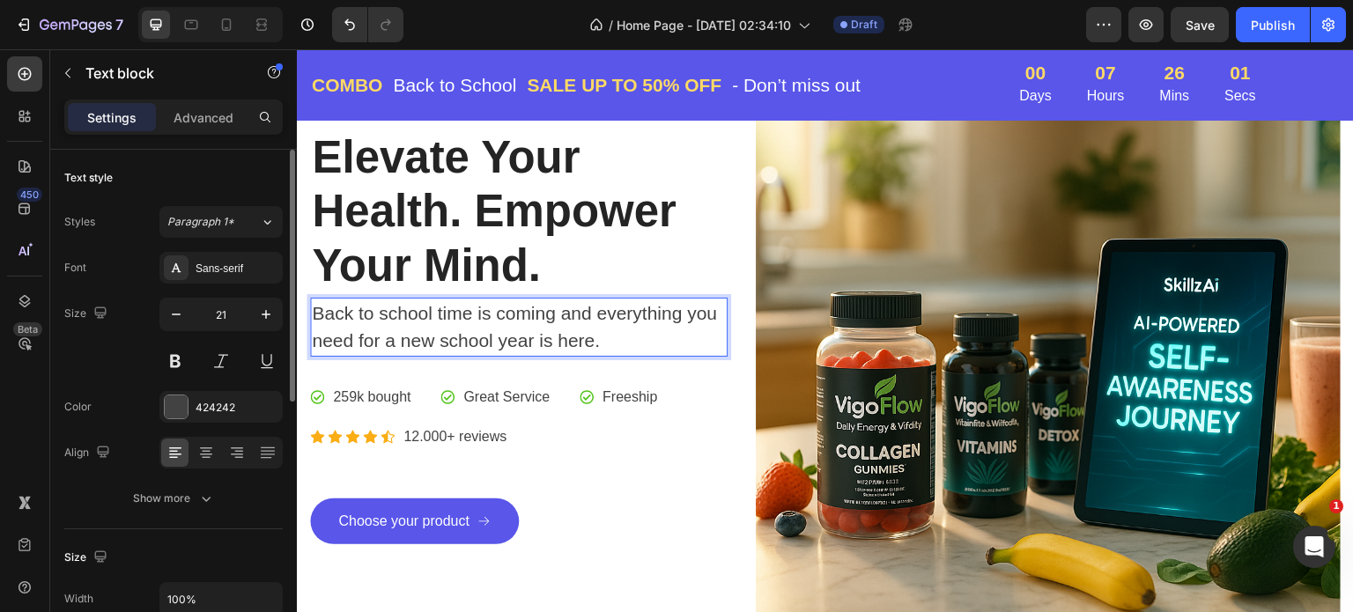
click at [479, 307] on p "Back to school time is coming and everything you need for a new school year is …" at bounding box center [519, 328] width 414 height 56
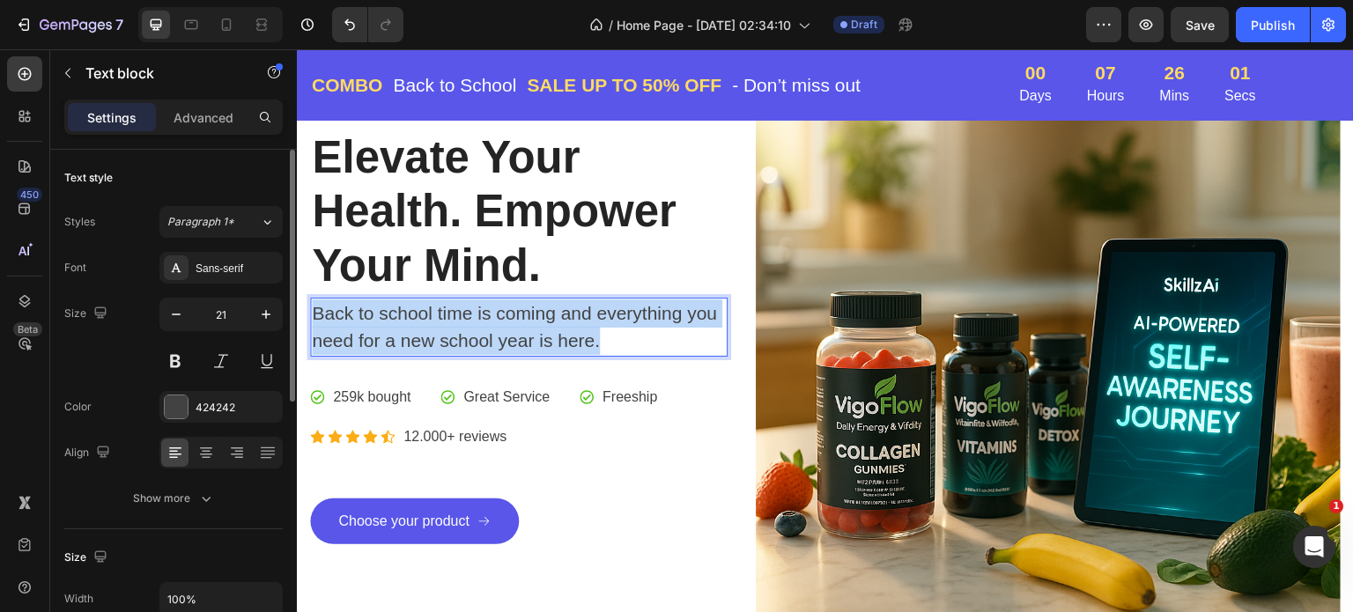
click at [479, 307] on p "Back to school time is coming and everything you need for a new school year is …" at bounding box center [519, 328] width 414 height 56
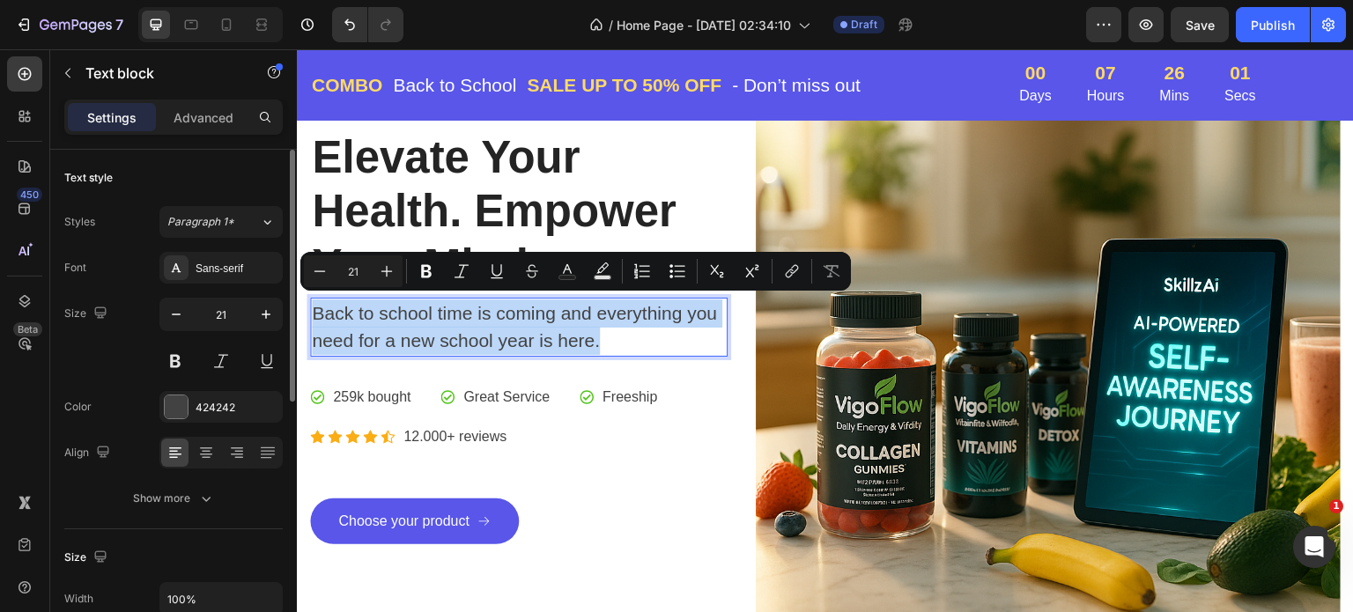
click at [479, 307] on p "Back to school time is coming and everything you need for a new school year is …" at bounding box center [519, 328] width 414 height 56
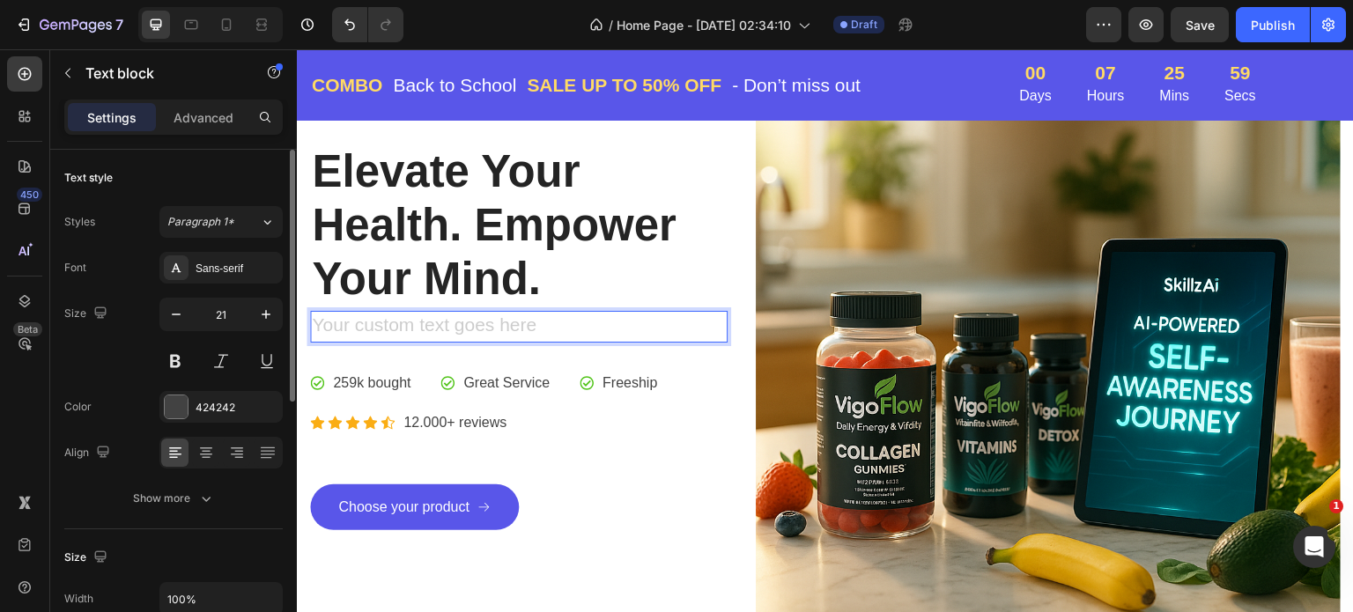
click at [392, 321] on div "Rich Text Editor. Editing area: main" at bounding box center [519, 327] width 418 height 32
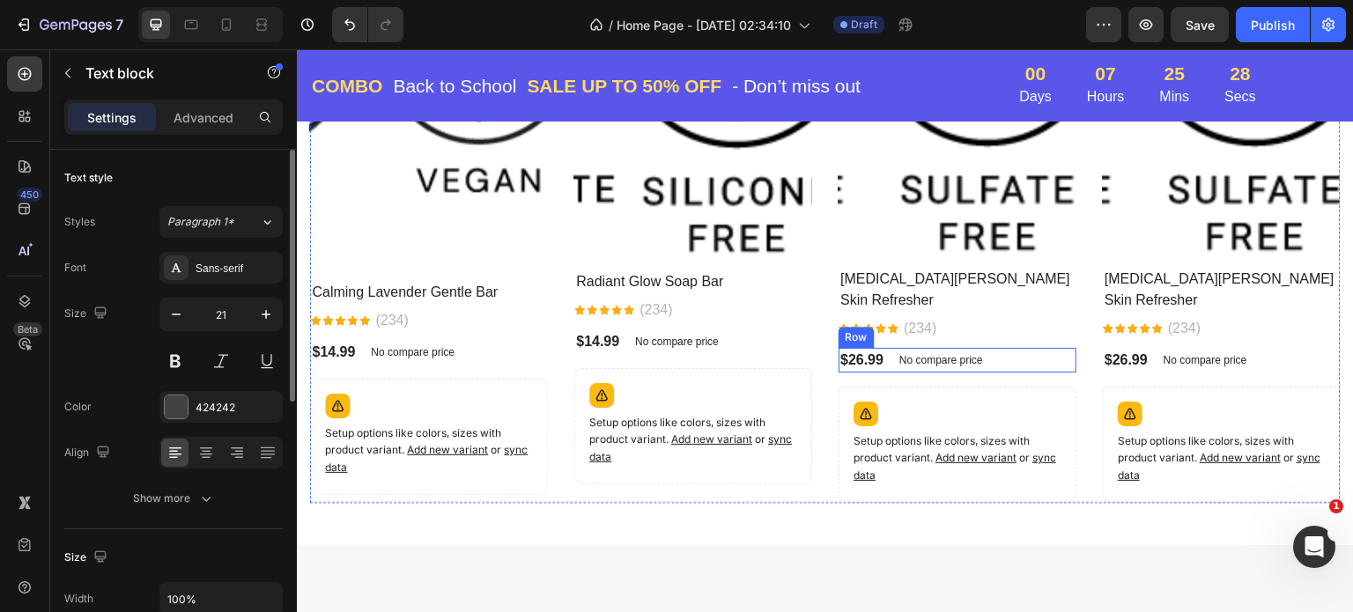
scroll to position [1410, 0]
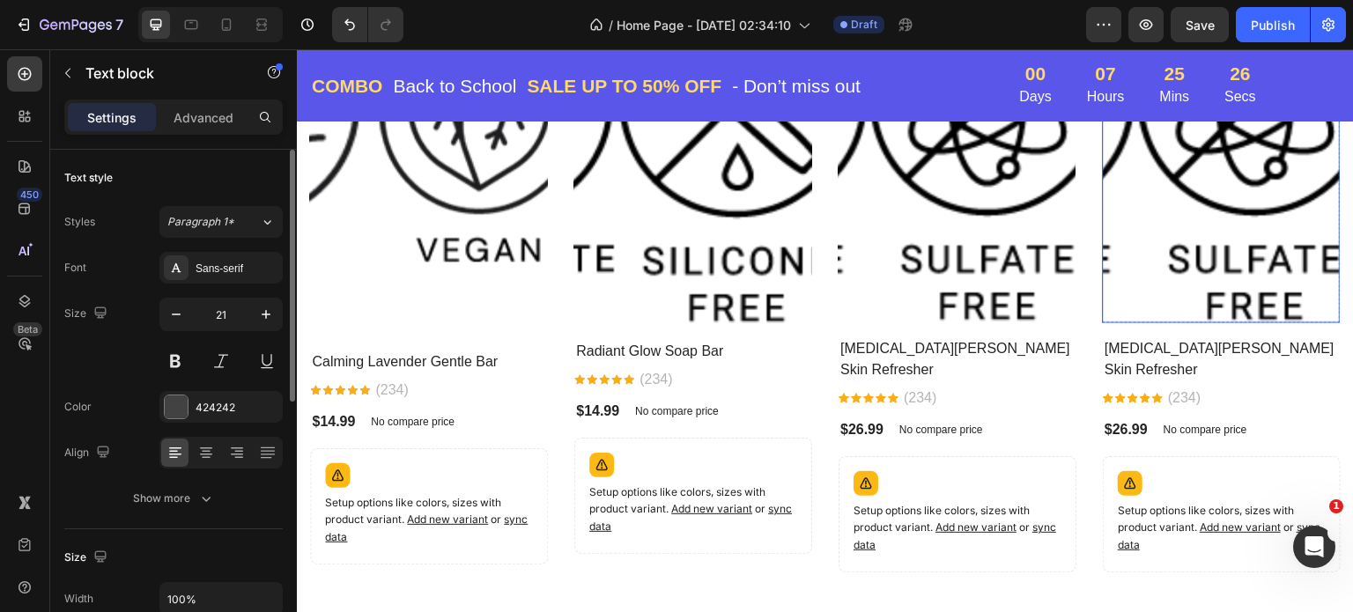
click at [1219, 255] on img at bounding box center [1256, 151] width 238 height 344
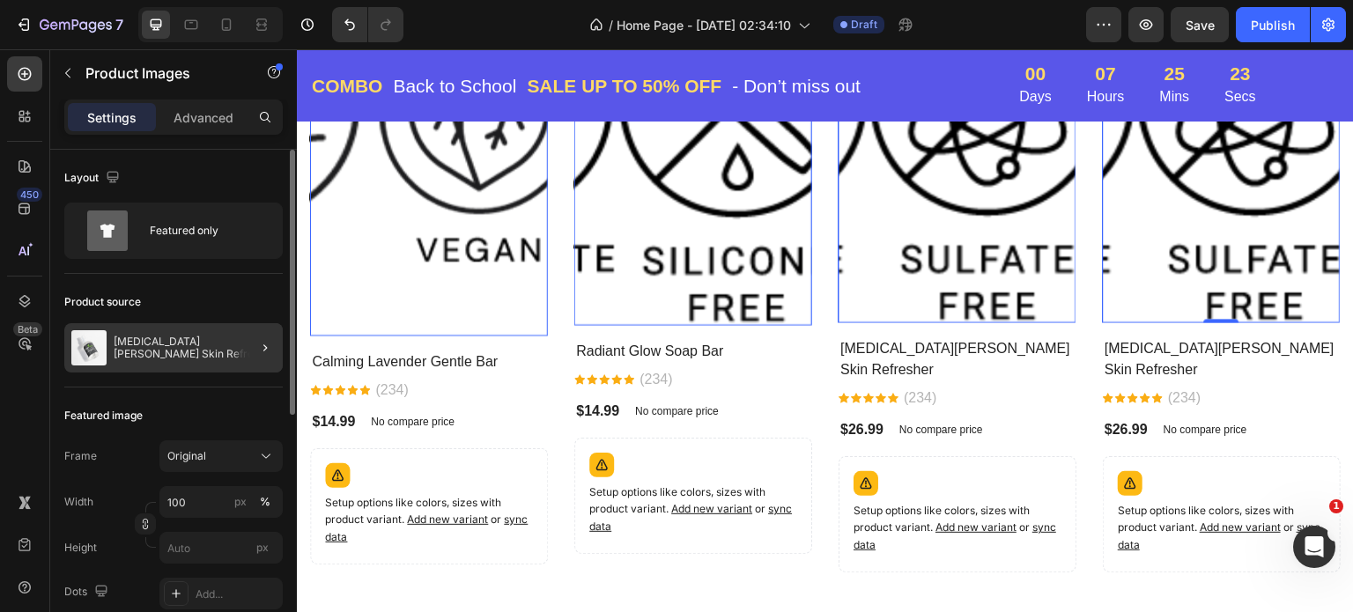
click at [253, 347] on div at bounding box center [257, 347] width 49 height 49
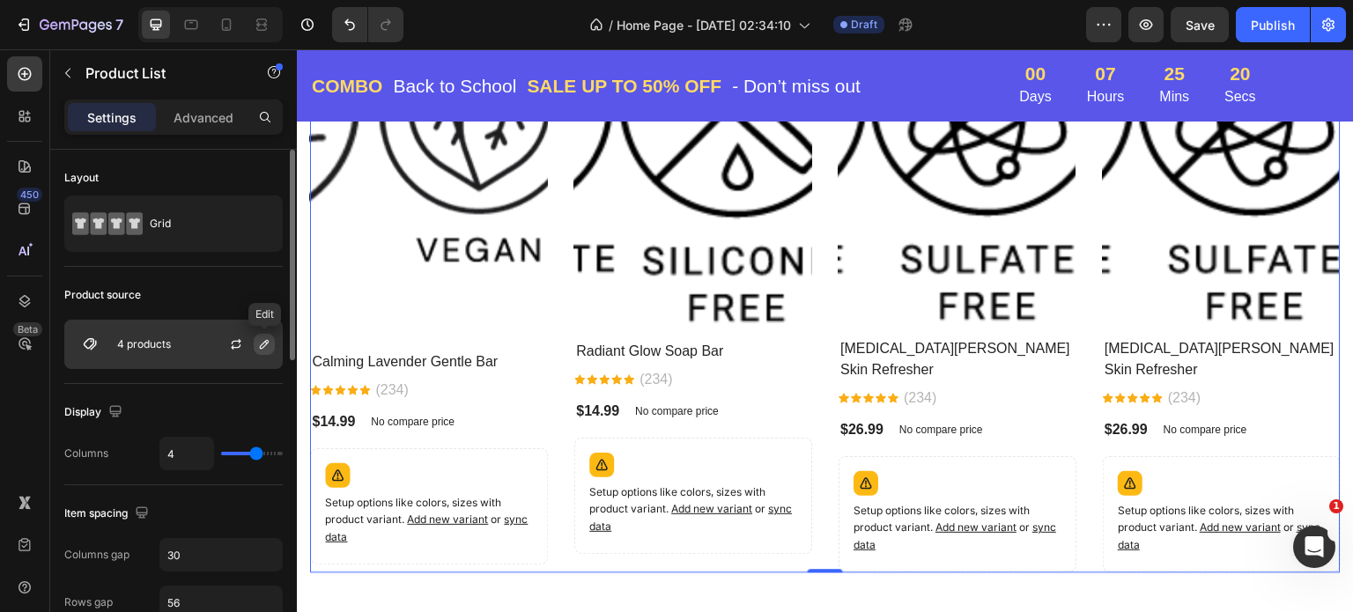
click at [263, 345] on icon "button" at bounding box center [264, 344] width 14 height 14
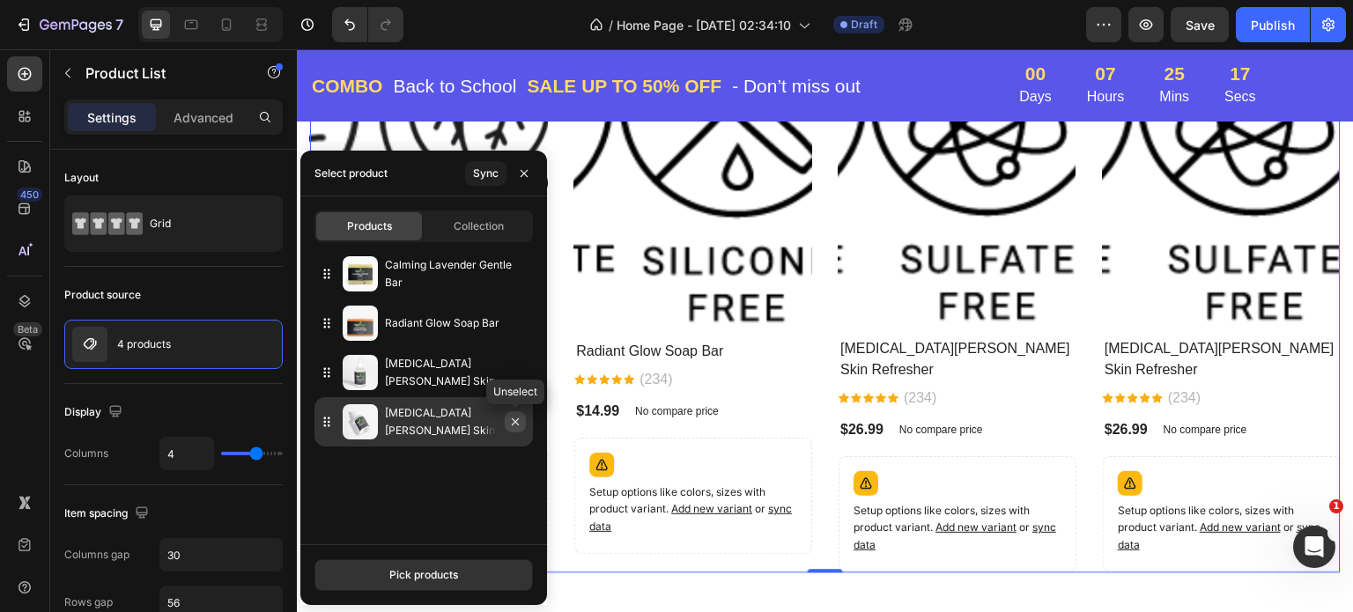
click at [516, 421] on icon "button" at bounding box center [515, 422] width 7 height 7
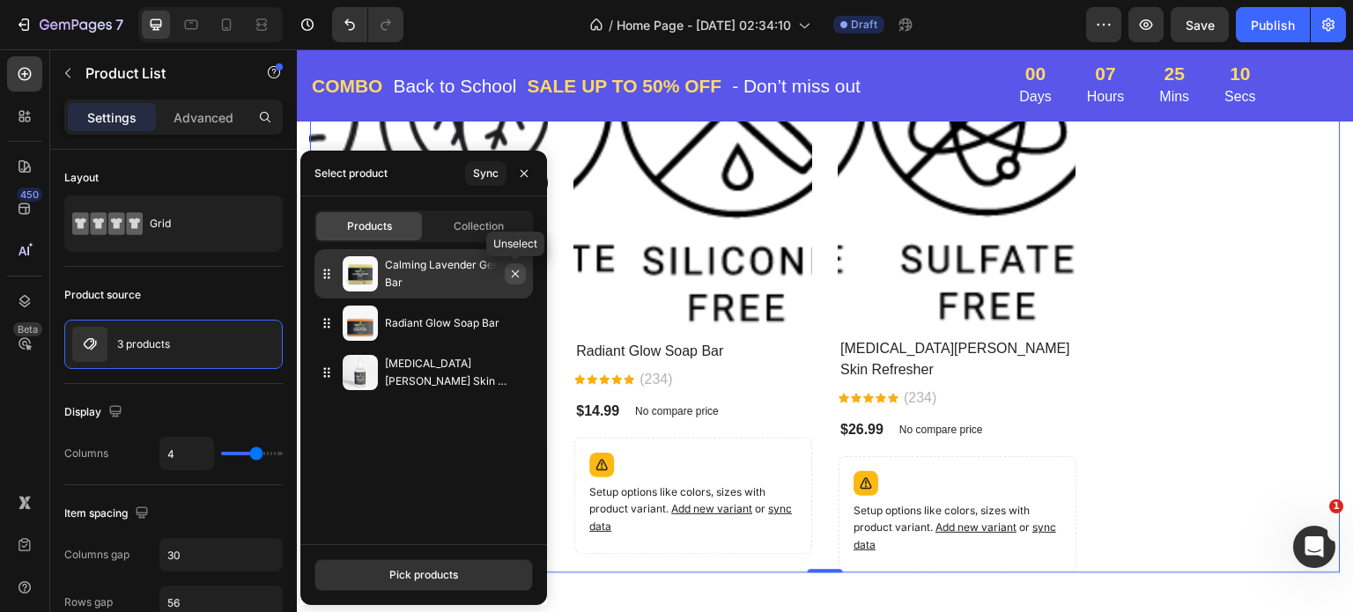
click at [515, 274] on icon "button" at bounding box center [515, 273] width 7 height 7
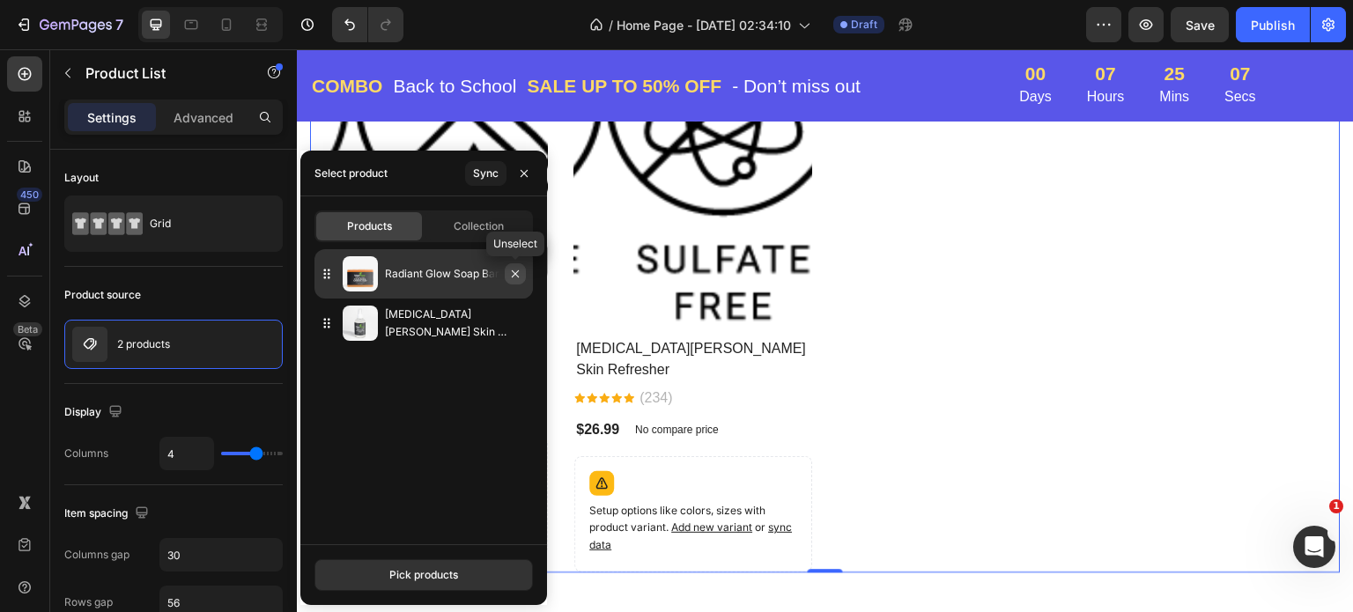
click at [513, 278] on icon "button" at bounding box center [515, 274] width 14 height 14
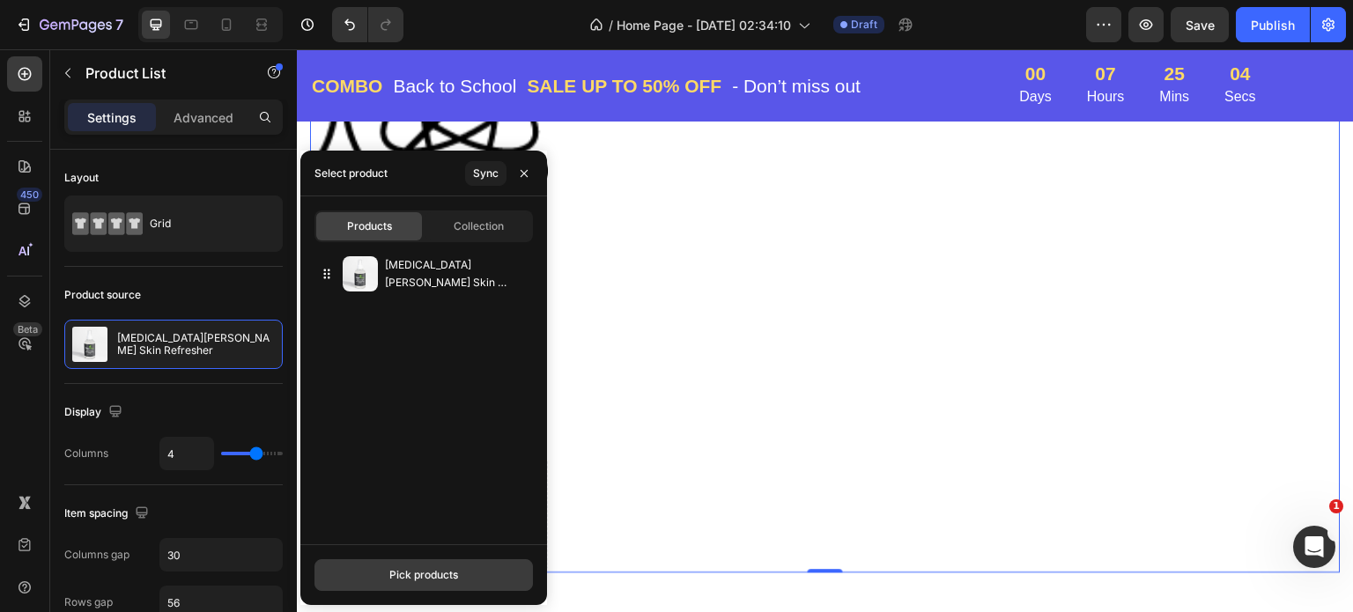
click at [399, 570] on div "Pick products" at bounding box center [423, 575] width 69 height 16
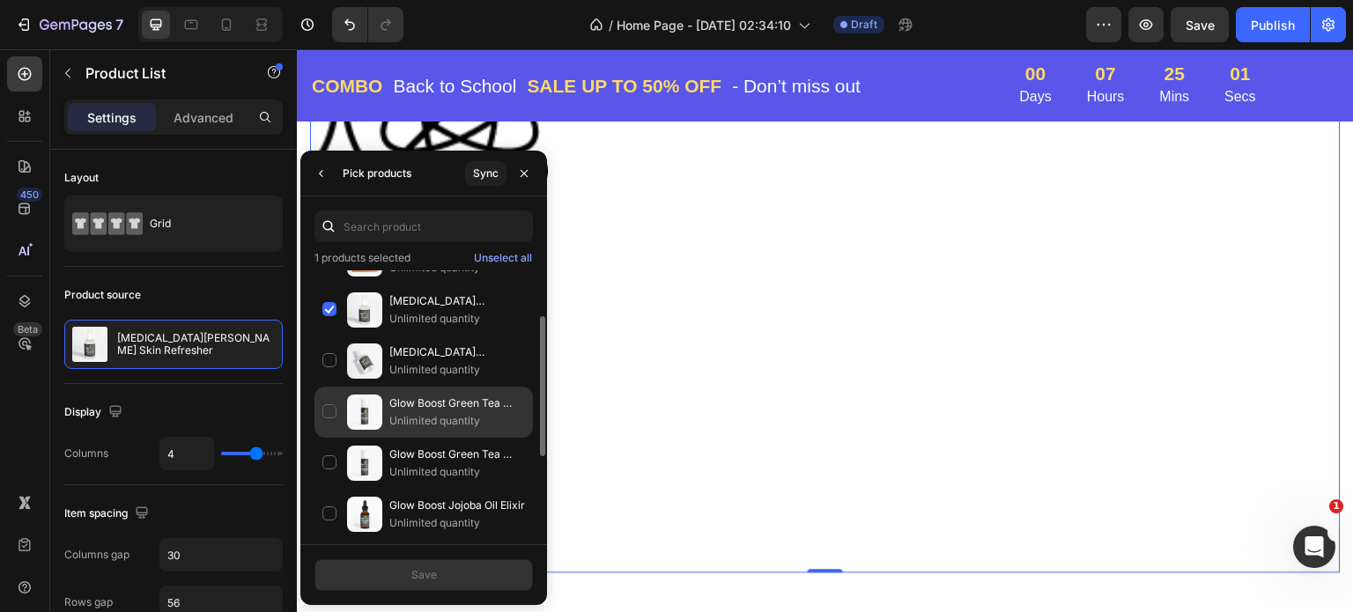
scroll to position [176, 0]
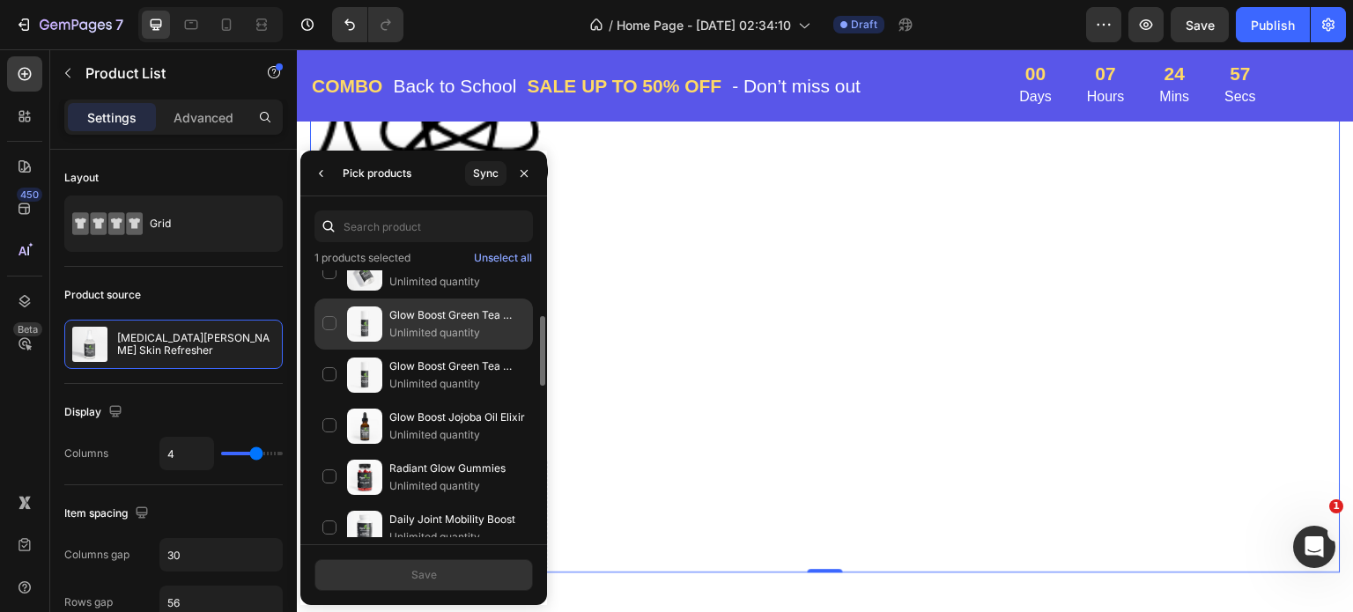
click at [325, 323] on div "Glow Boost Green Tea Serum Unlimited quantity" at bounding box center [424, 324] width 219 height 51
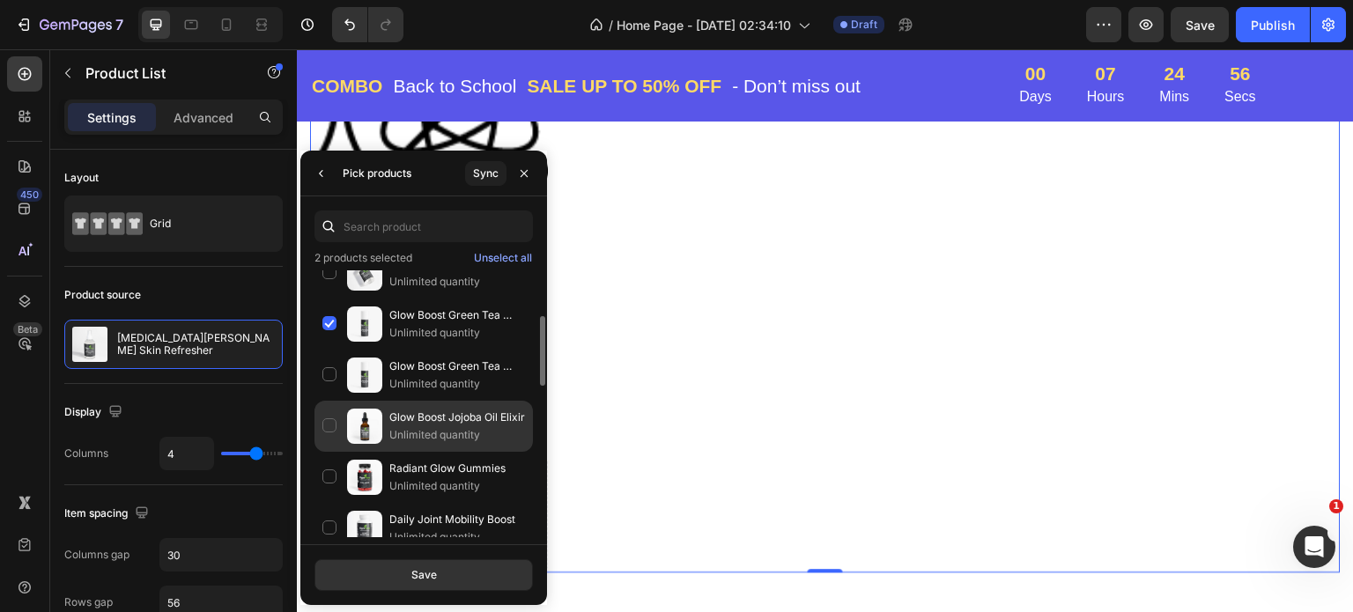
scroll to position [264, 0]
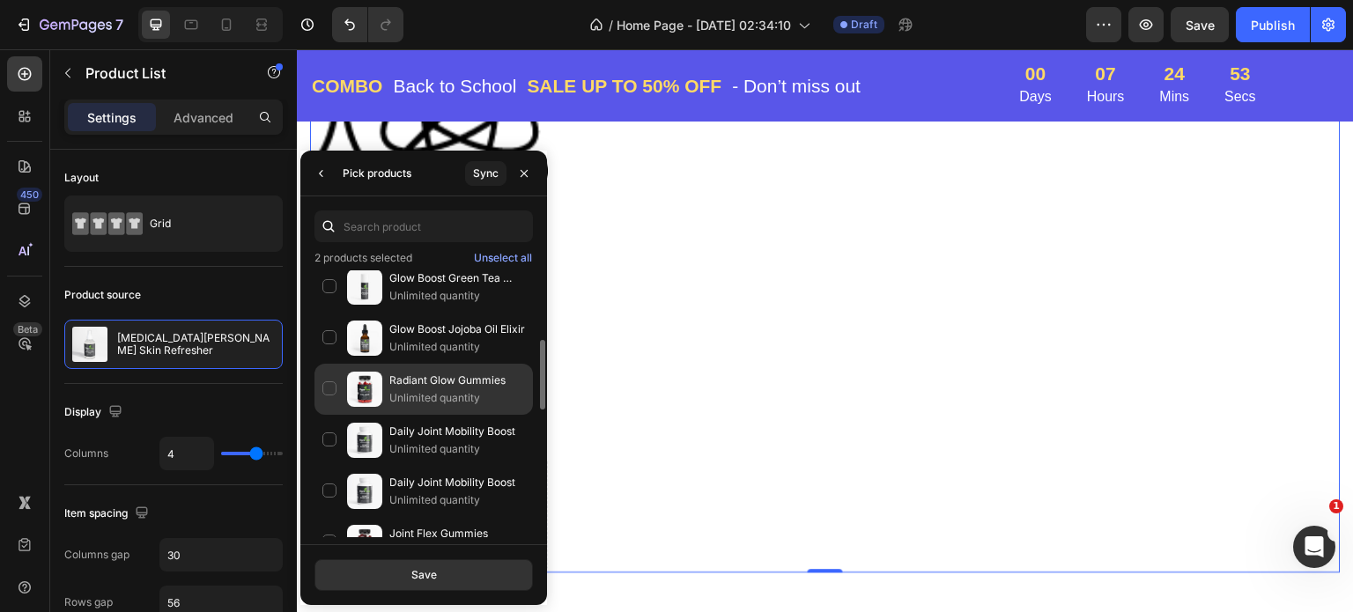
click at [326, 387] on div "Radiant Glow Gummies Unlimited quantity" at bounding box center [424, 389] width 219 height 51
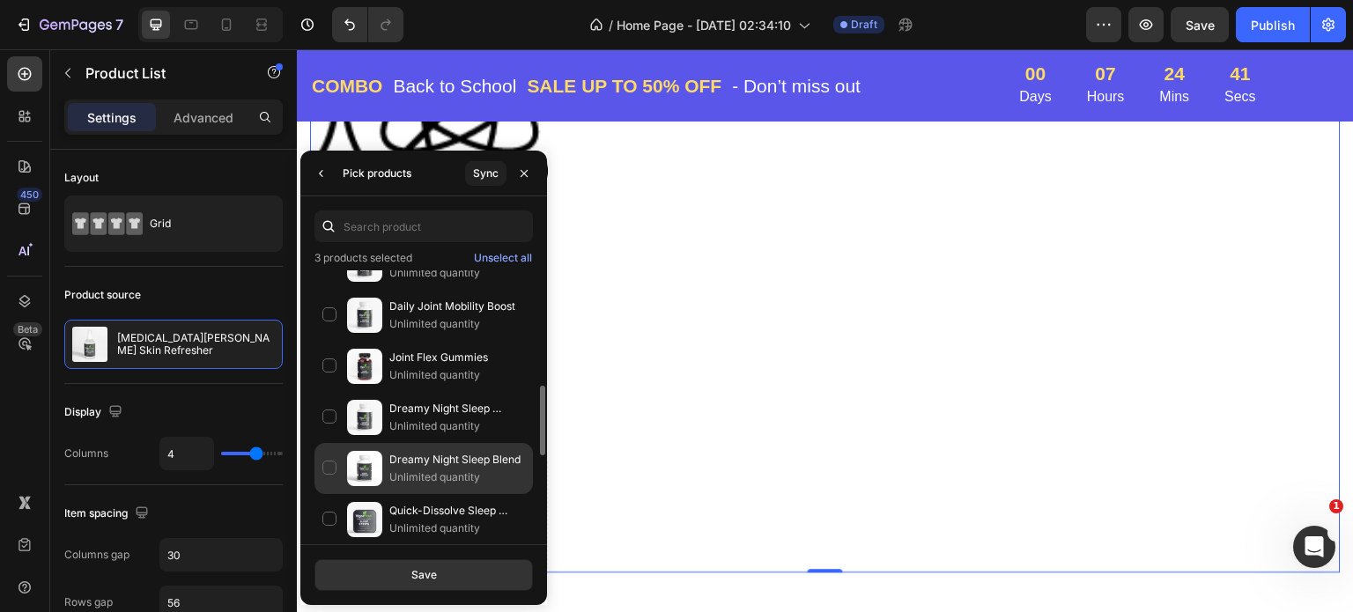
scroll to position [529, 0]
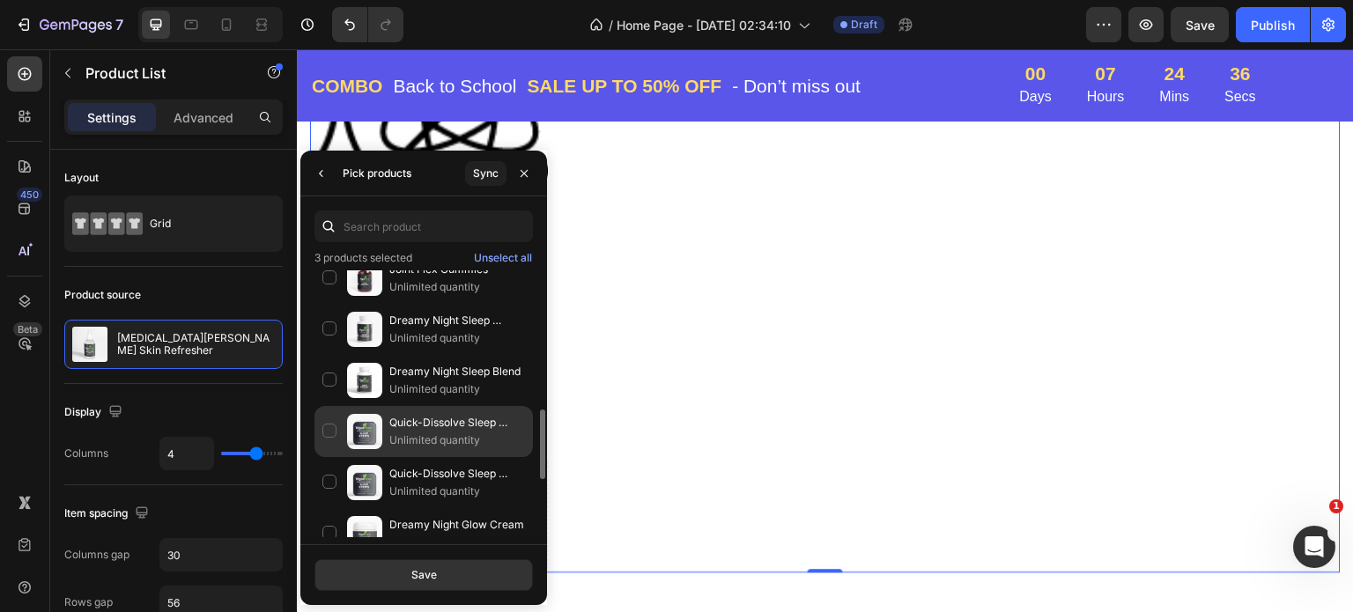
click at [325, 426] on div "Quick-Dissolve Sleep Strips Unlimited quantity" at bounding box center [424, 431] width 219 height 51
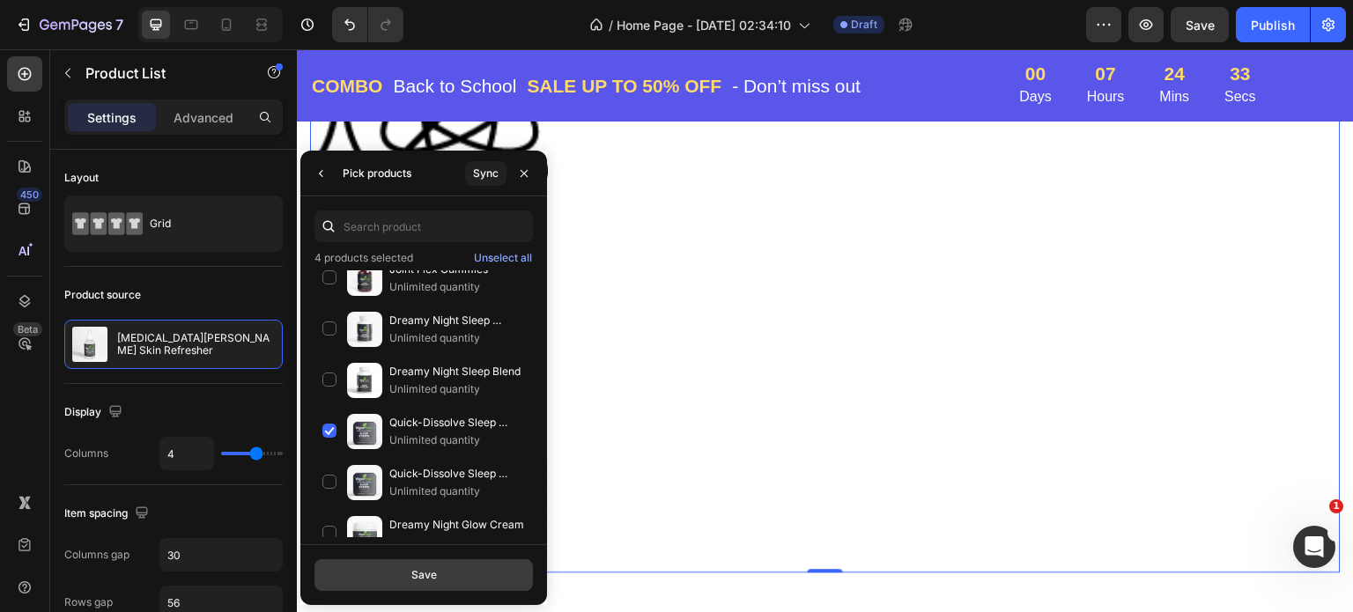
click at [433, 572] on div "Save" at bounding box center [424, 575] width 26 height 16
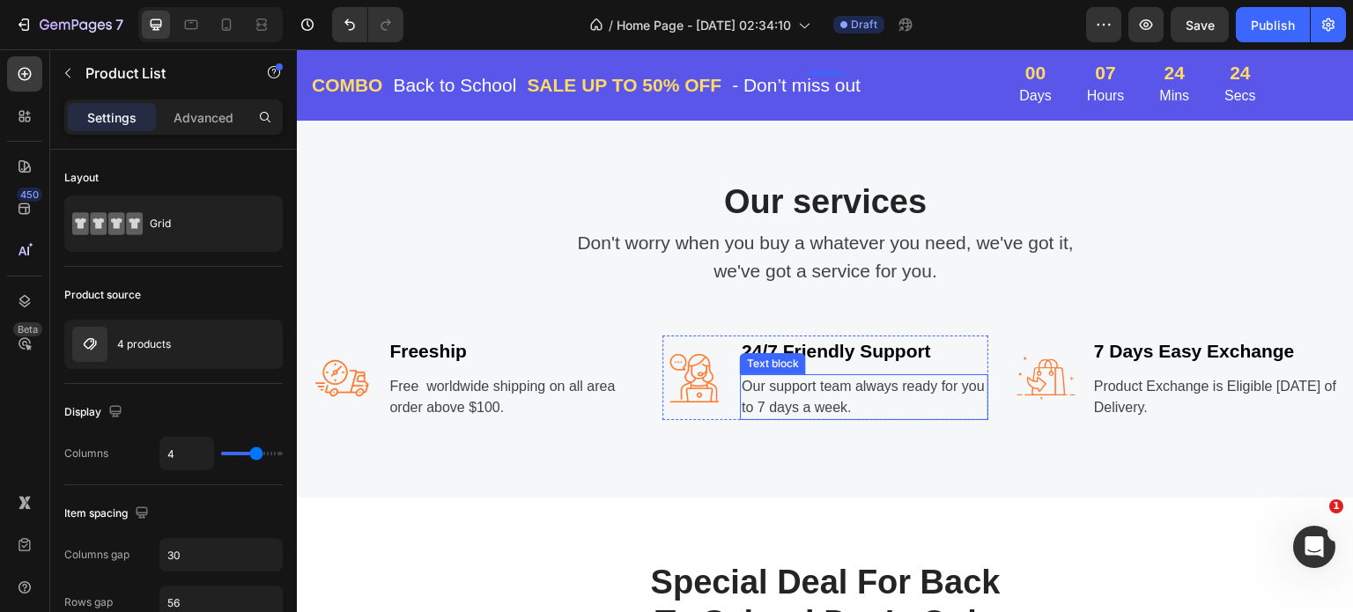
scroll to position [1938, 0]
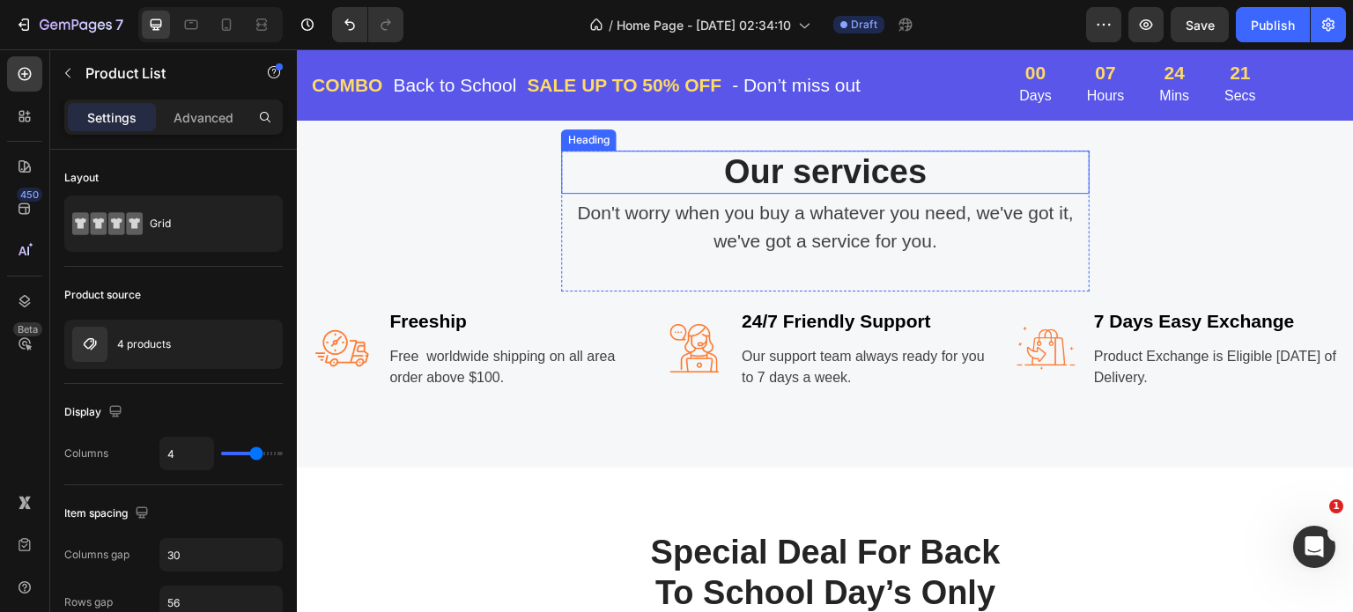
click at [856, 177] on p "Our services" at bounding box center [825, 172] width 525 height 41
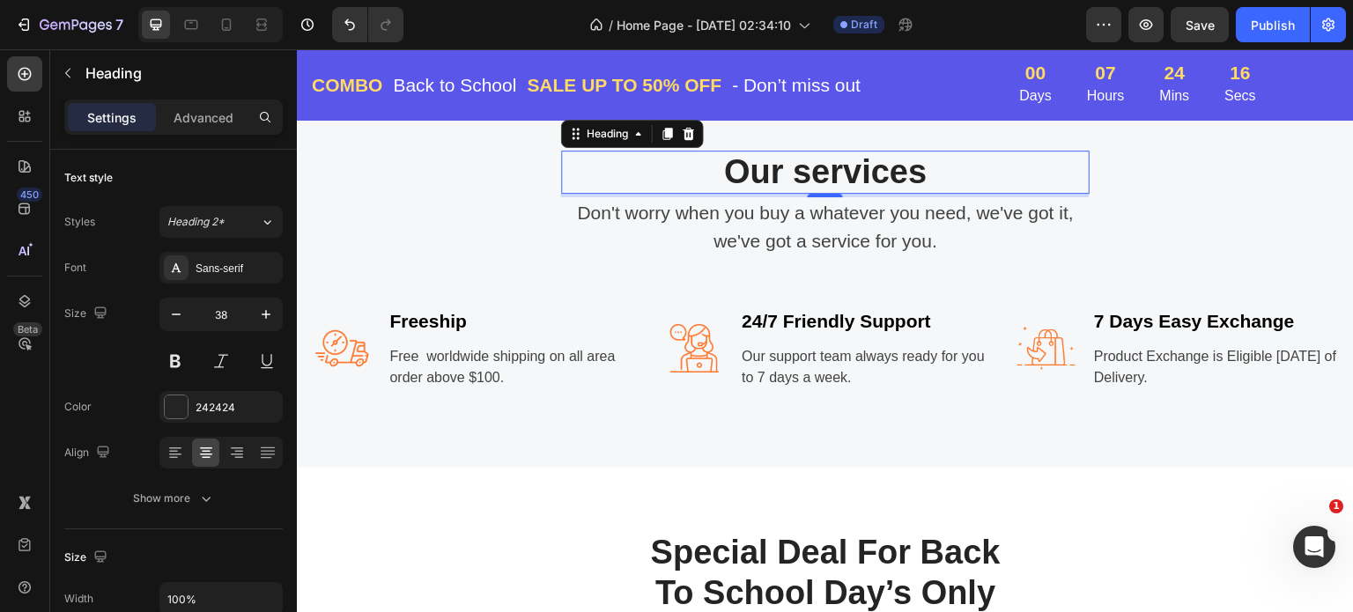
click at [848, 167] on p "Our services" at bounding box center [825, 172] width 525 height 41
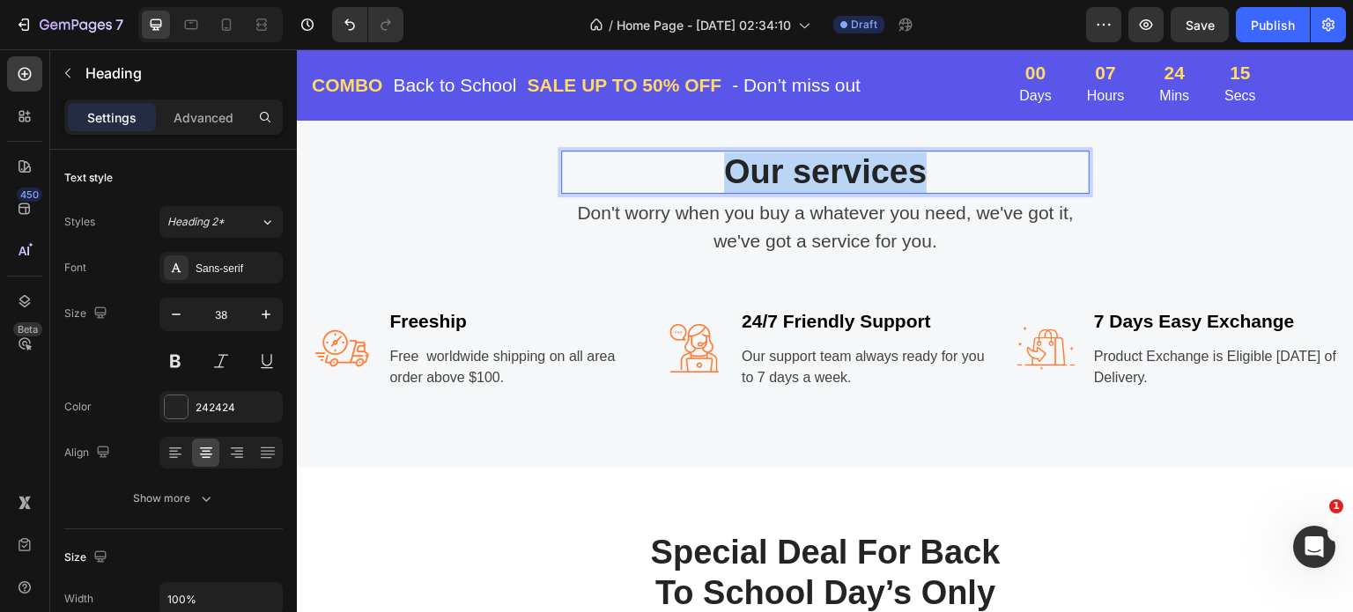
click at [848, 167] on p "Our services" at bounding box center [825, 172] width 525 height 41
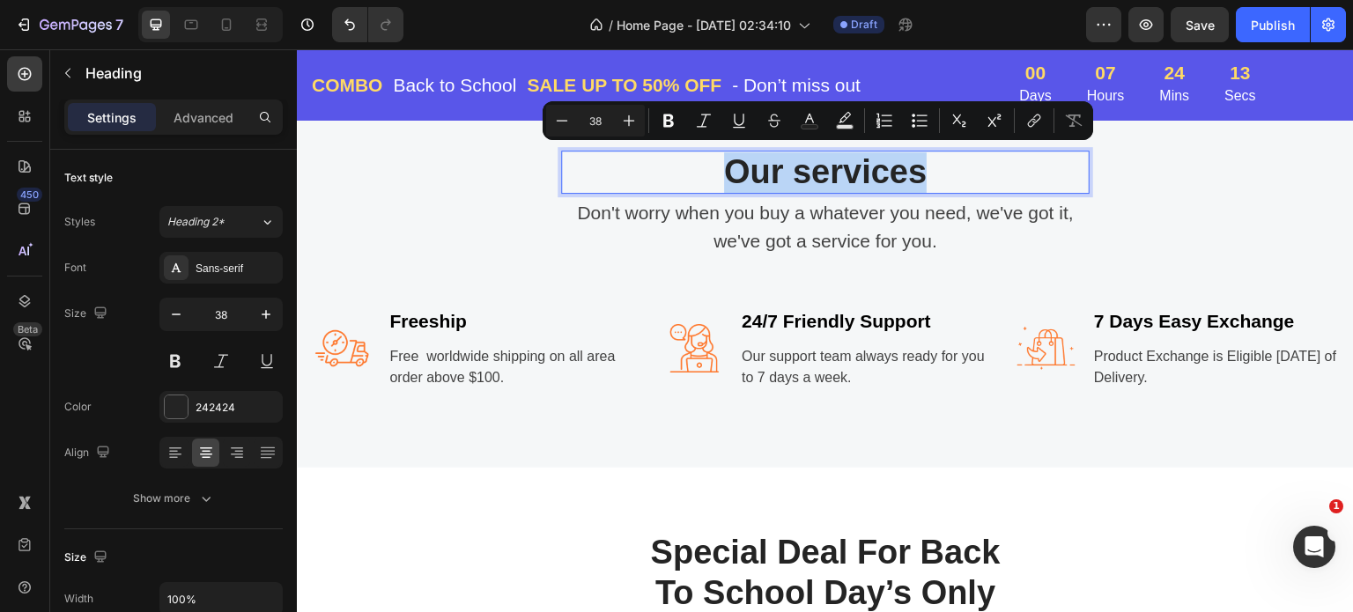
copy p "Our services"
click at [450, 352] on p "Free worldwide shipping on all area order above $100." at bounding box center [511, 367] width 245 height 42
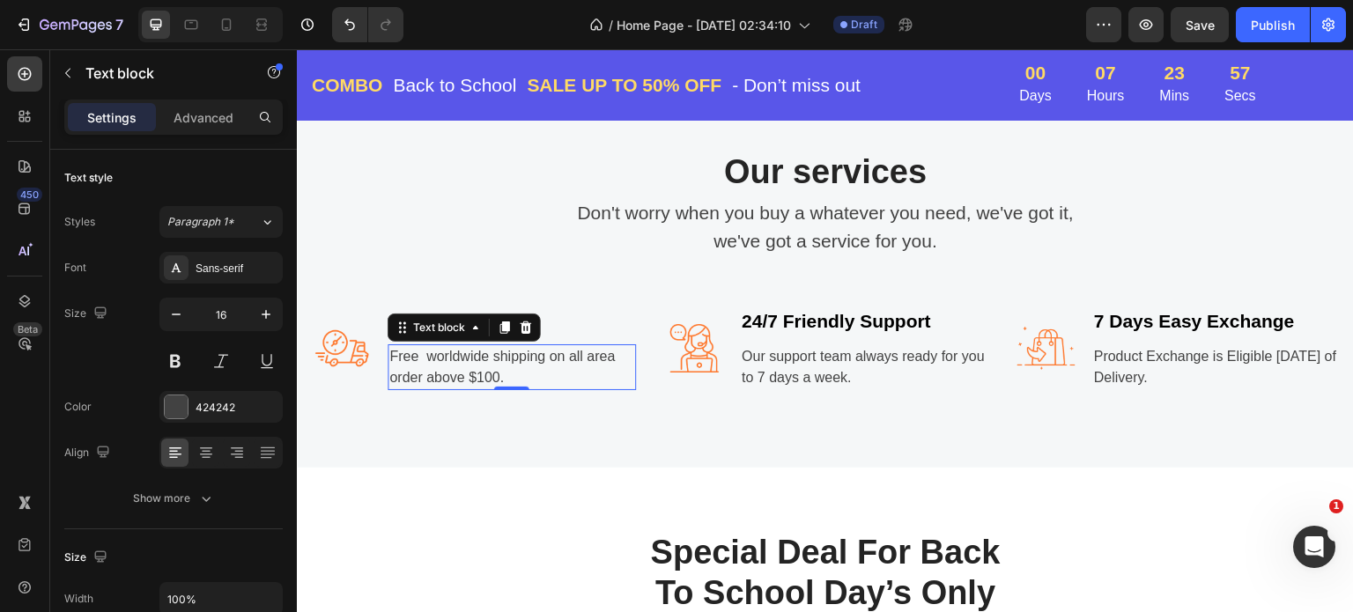
click at [515, 359] on p "Free worldwide shipping on all area order above $100." at bounding box center [511, 367] width 245 height 42
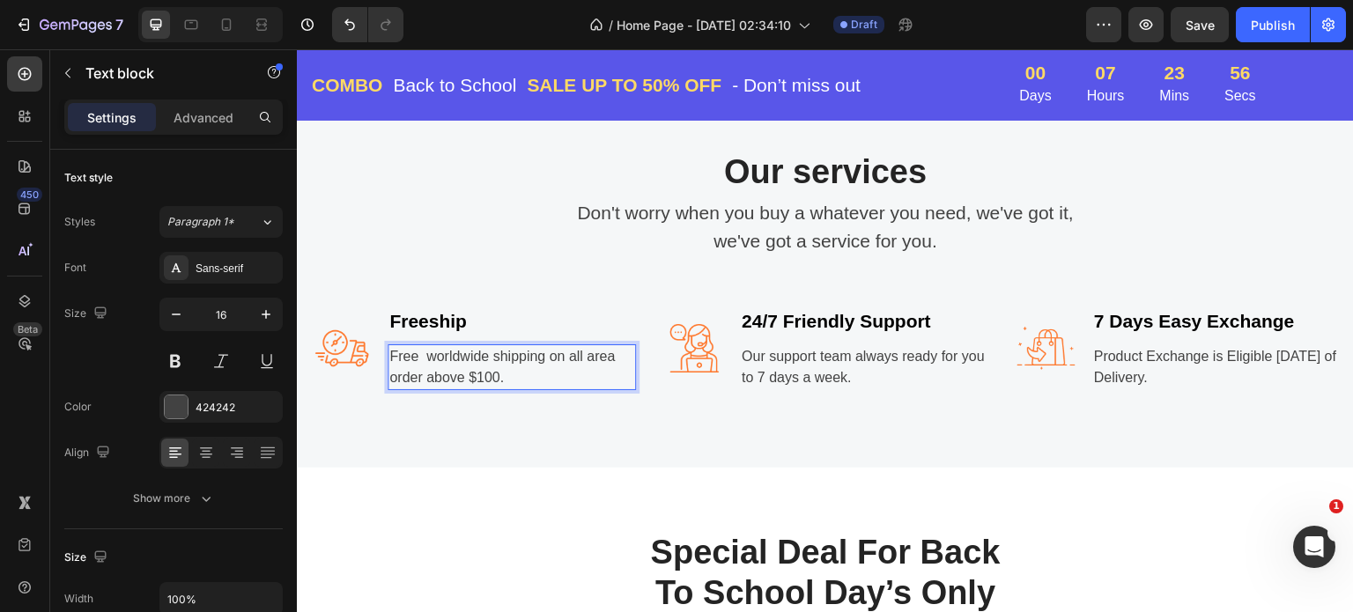
click at [508, 368] on p "Free worldwide shipping on all area order above $100." at bounding box center [511, 367] width 245 height 42
click at [1167, 316] on p "7 Days Easy Exchange" at bounding box center [1216, 321] width 245 height 28
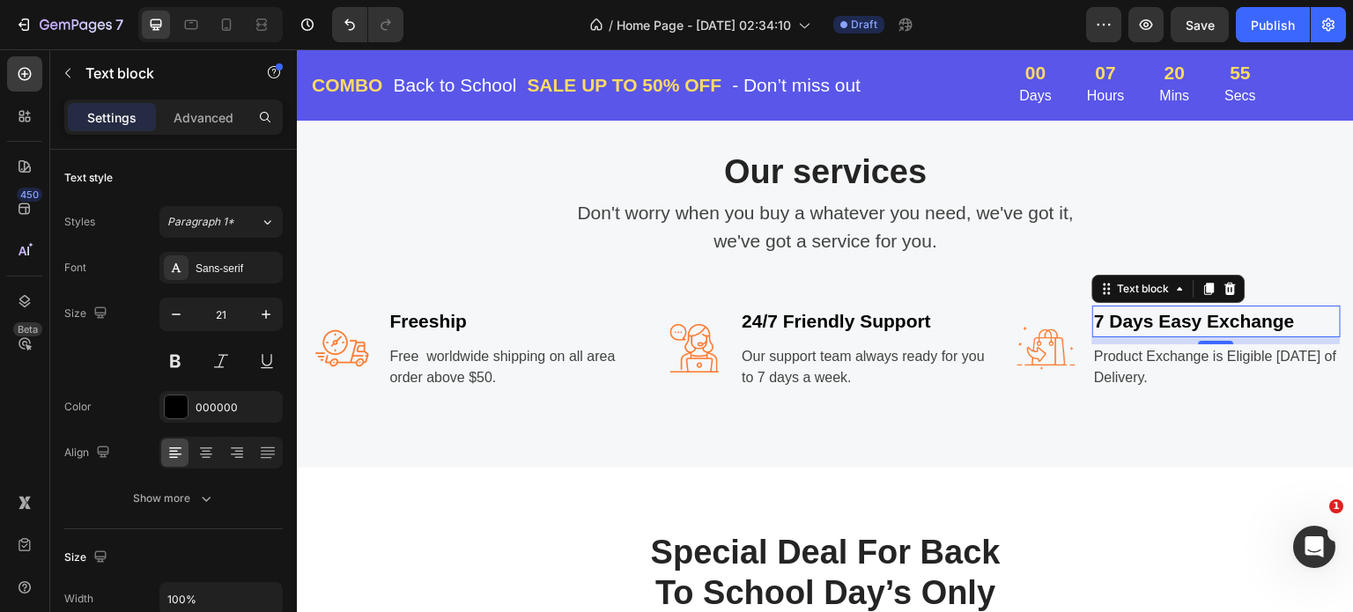
click at [1251, 312] on p "7 Days Easy Exchange" at bounding box center [1216, 321] width 245 height 28
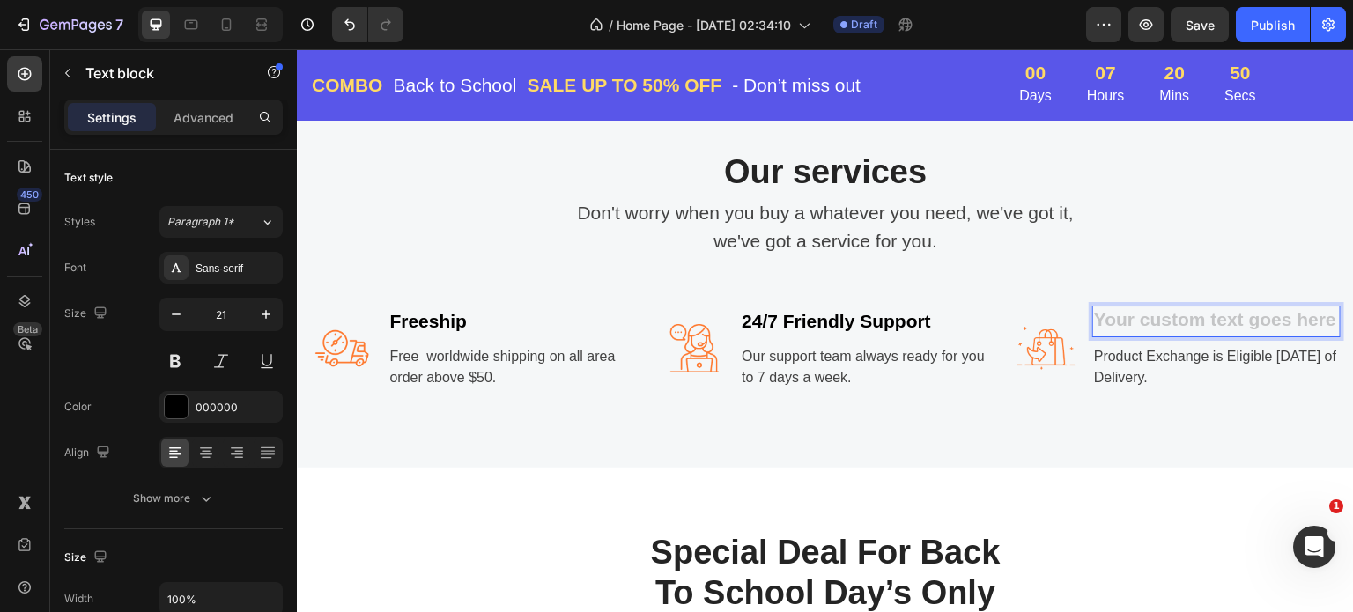
click at [1109, 313] on div "Rich Text Editor. Editing area: main" at bounding box center [1217, 322] width 248 height 32
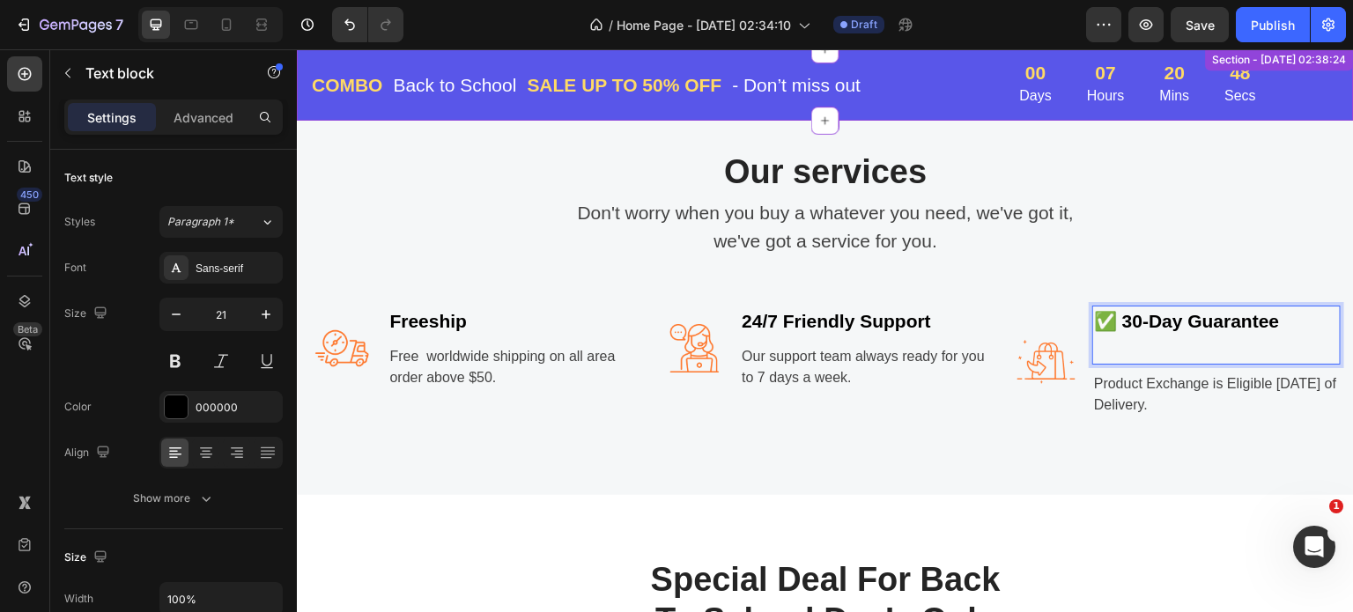
click at [1165, 109] on div "COMBO Text block Back to School Text block Row SALE UP TO 50% OFF Text block - …" at bounding box center [825, 84] width 1057 height 71
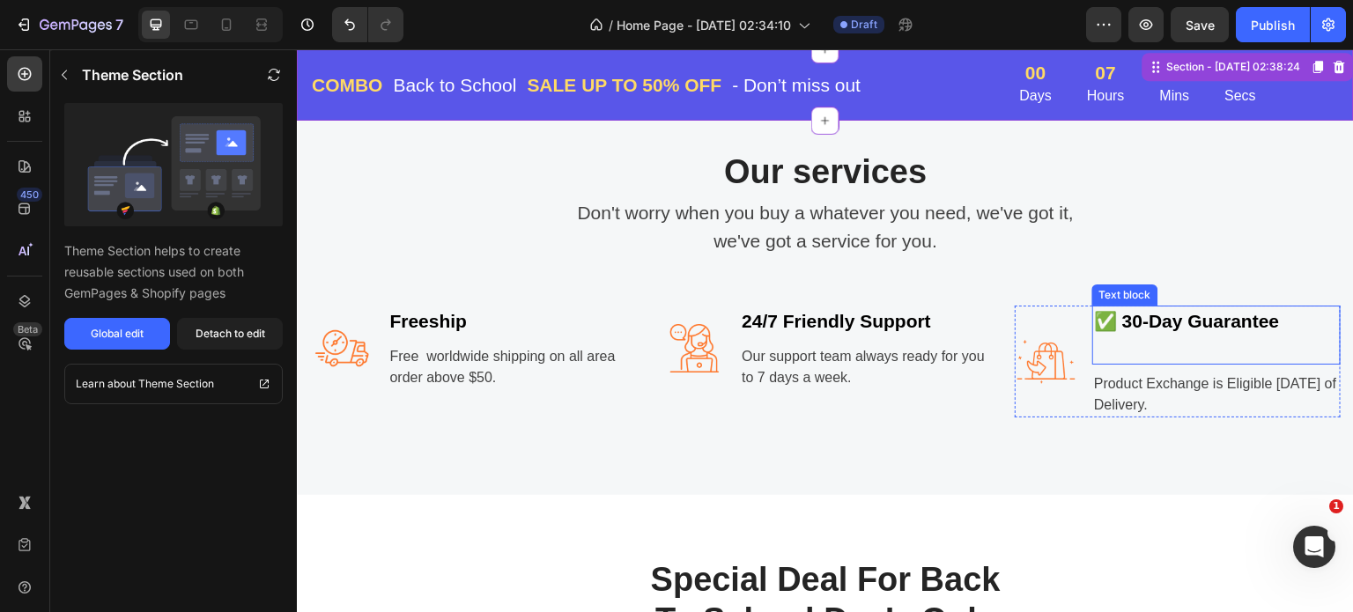
click at [1102, 341] on p "Rich Text Editor. Editing area: main" at bounding box center [1216, 350] width 245 height 28
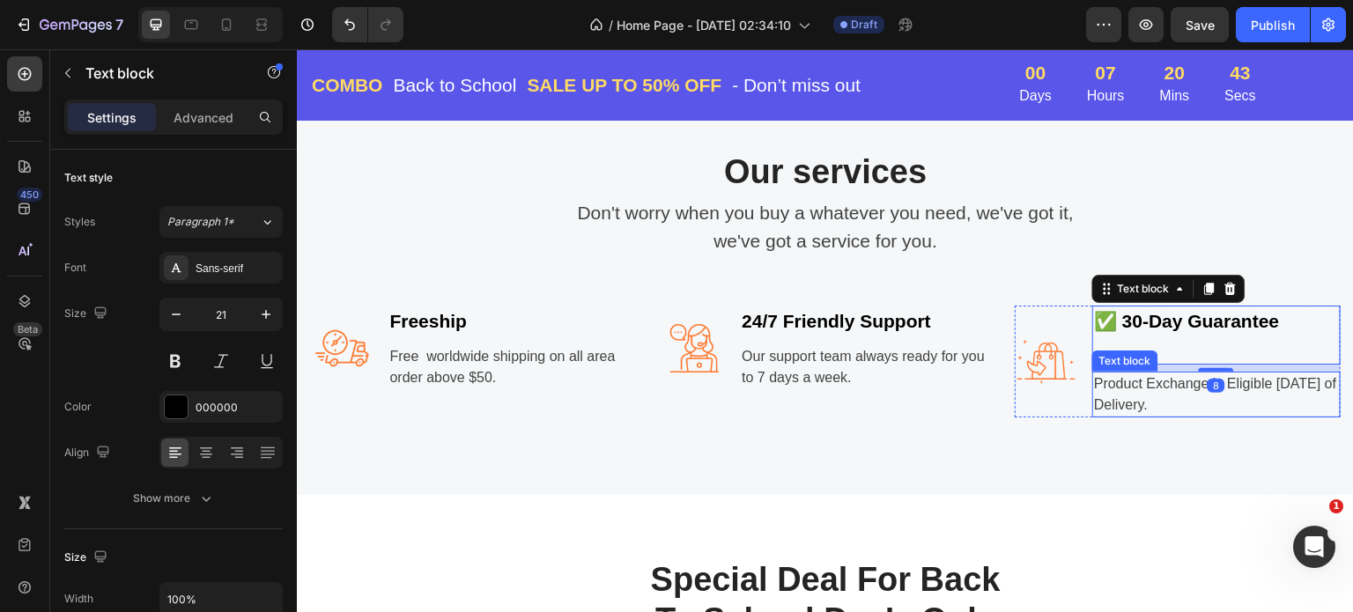
click at [1104, 387] on p "Product Exchange is Eligible Within 7 Days of Delivery." at bounding box center [1216, 395] width 245 height 42
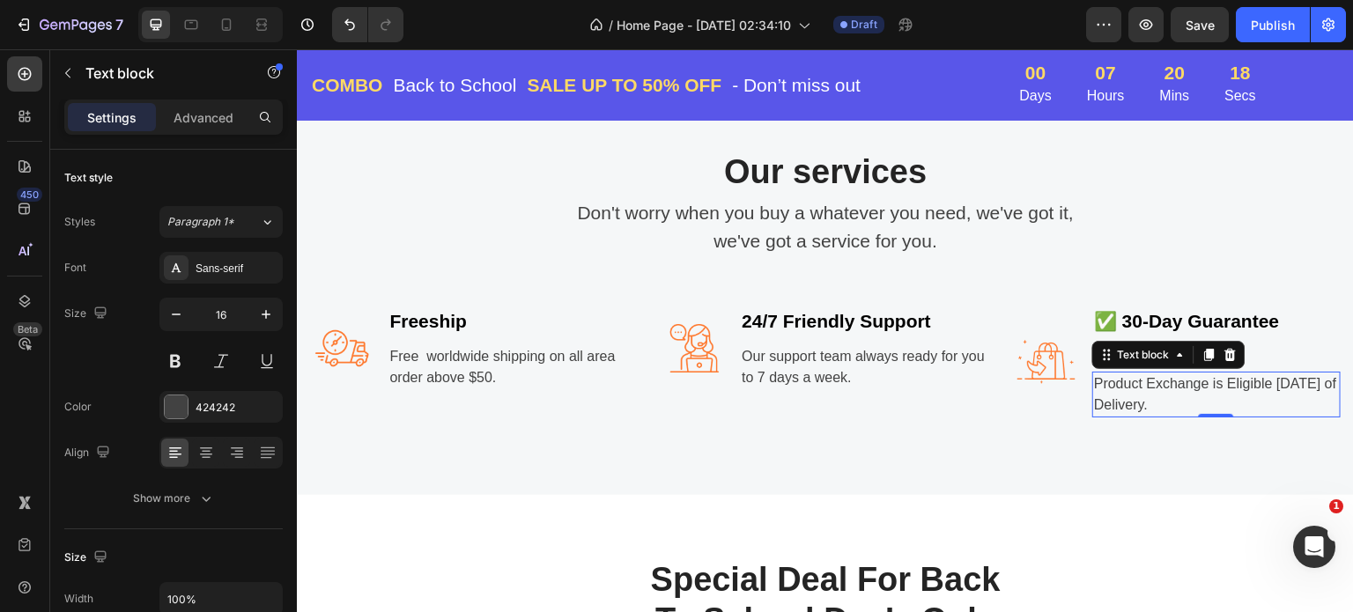
click at [1191, 390] on p "Product Exchange is Eligible Within 7 Days of Delivery." at bounding box center [1216, 395] width 245 height 42
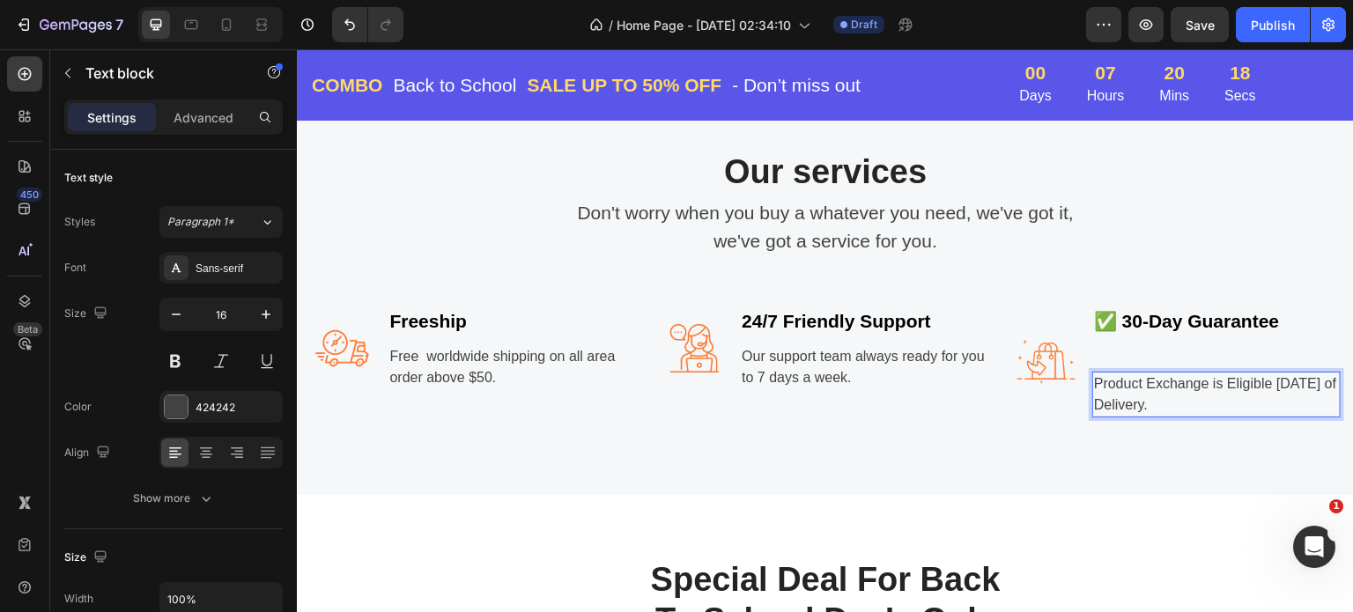
click at [1191, 391] on p "Product Exchange is Eligible Within 7 Days of Delivery." at bounding box center [1216, 395] width 245 height 42
click at [1191, 391] on p "Product Exchange is Eligible [DATE] of Delivery." at bounding box center [1216, 395] width 245 height 42
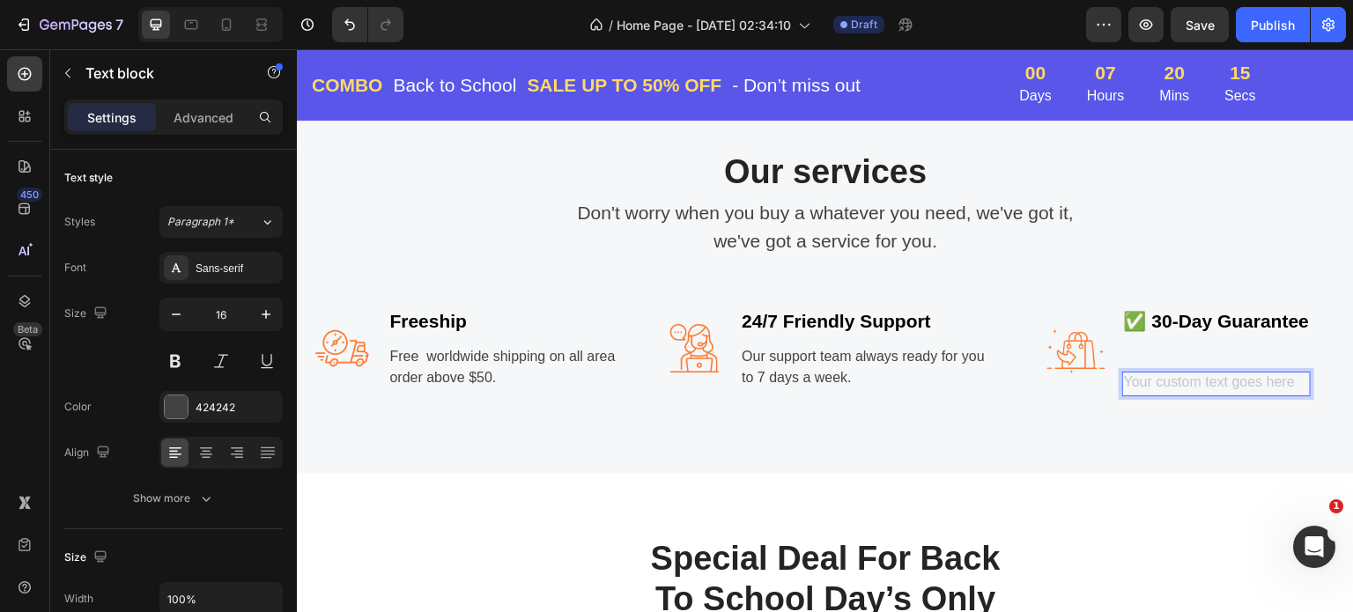
click at [1123, 374] on div "Rich Text Editor. Editing area: main" at bounding box center [1217, 384] width 189 height 25
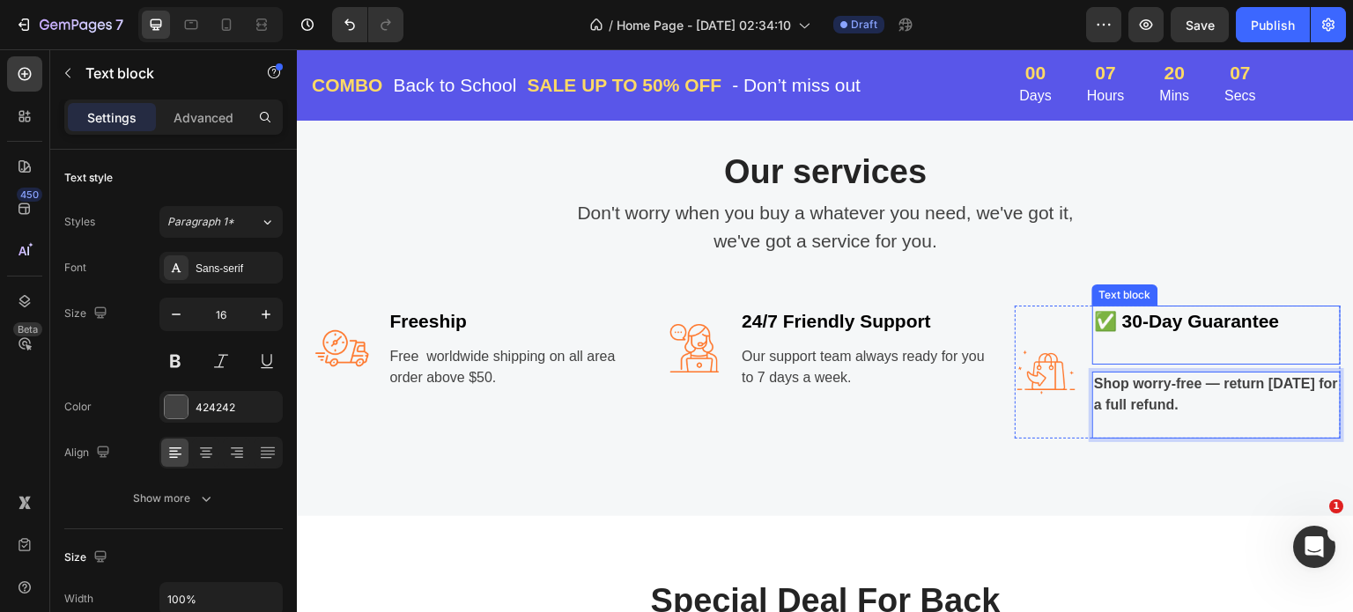
click at [1094, 350] on p "Rich Text Editor. Editing area: main" at bounding box center [1216, 350] width 245 height 28
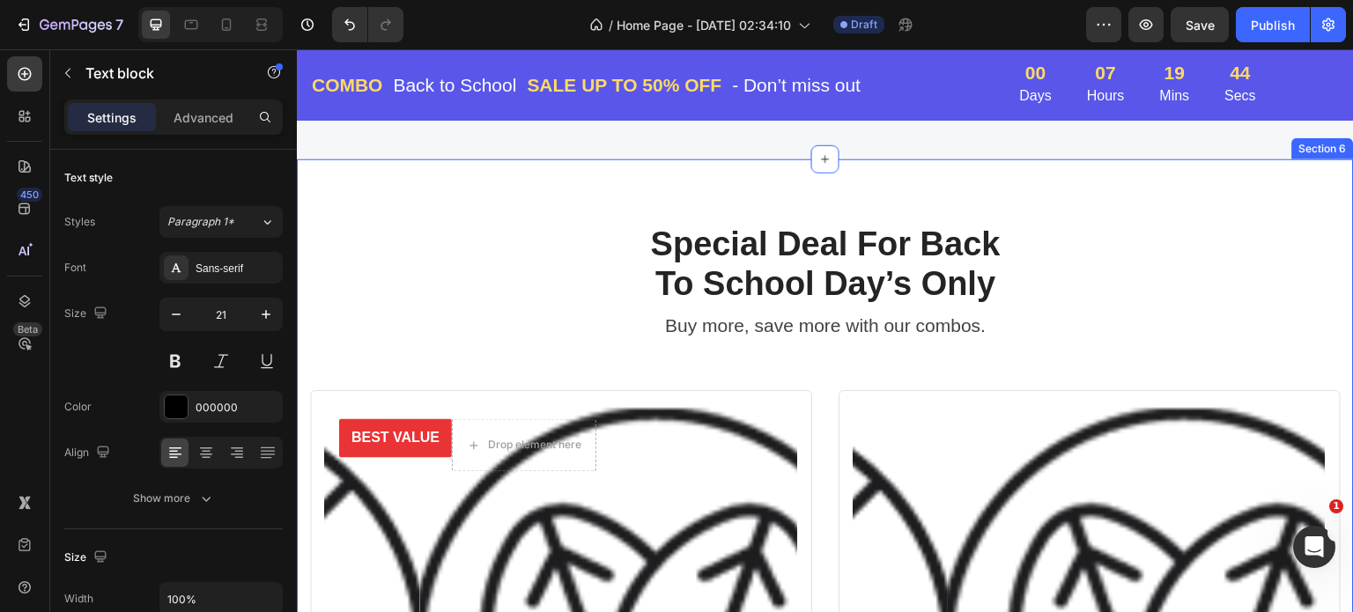
scroll to position [2291, 0]
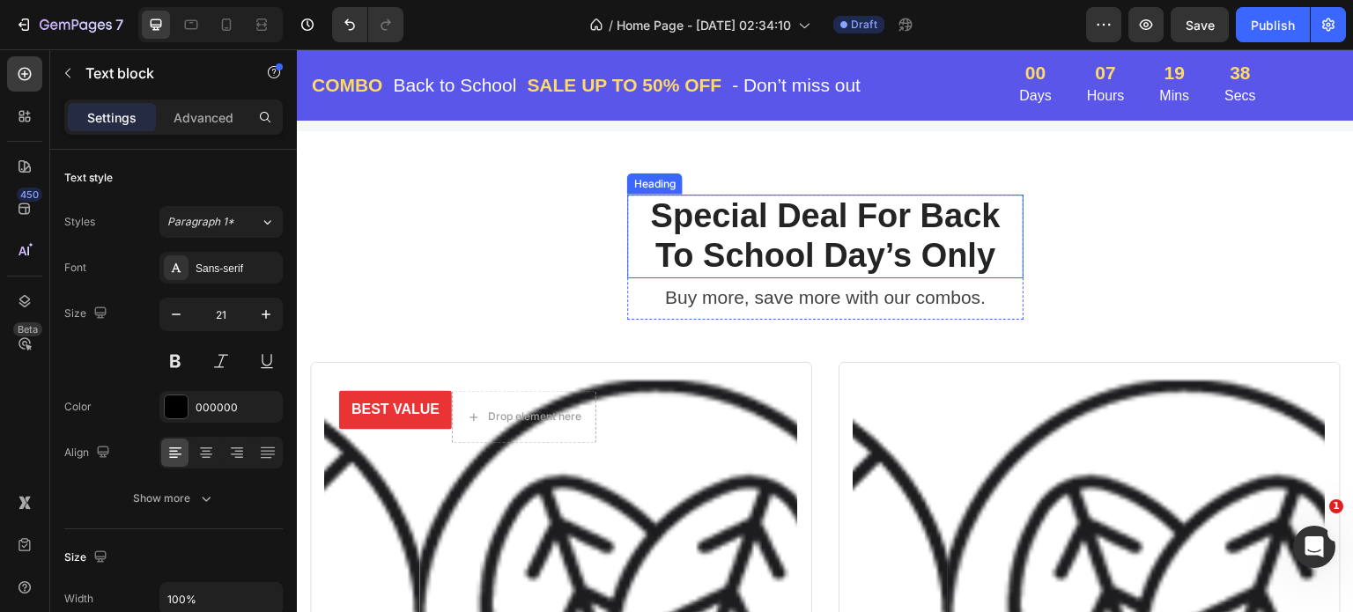
click at [779, 236] on p "Special Deal For Back To School Day’s Only" at bounding box center [825, 236] width 393 height 80
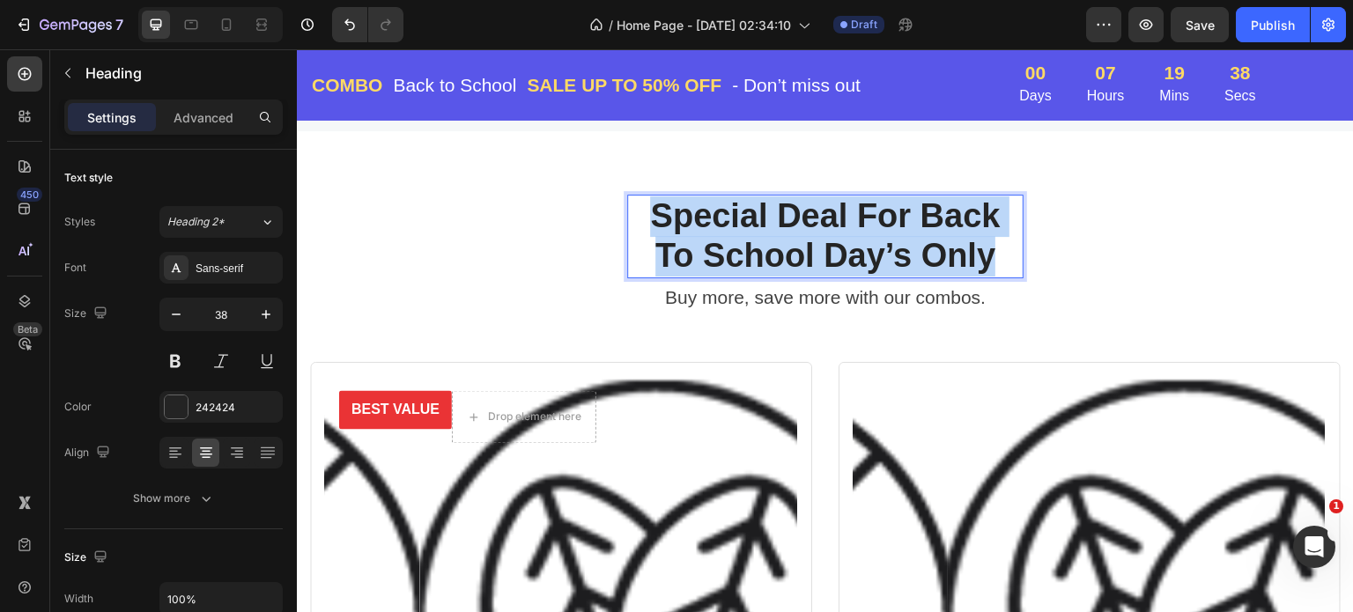
click at [779, 236] on p "Special Deal For Back To School Day’s Only" at bounding box center [825, 236] width 393 height 80
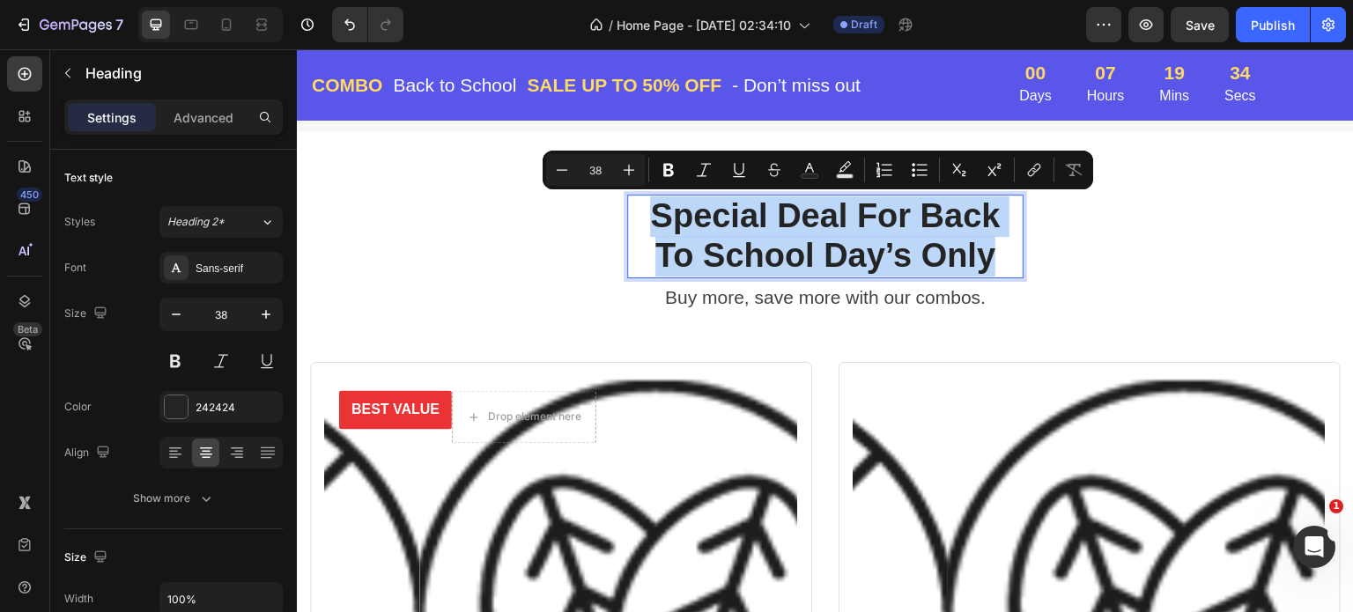
copy p "Special Deal For Back To School Day’s Only"
click at [865, 224] on p "Special Deal For Back To School Day’s Only" at bounding box center [825, 236] width 393 height 80
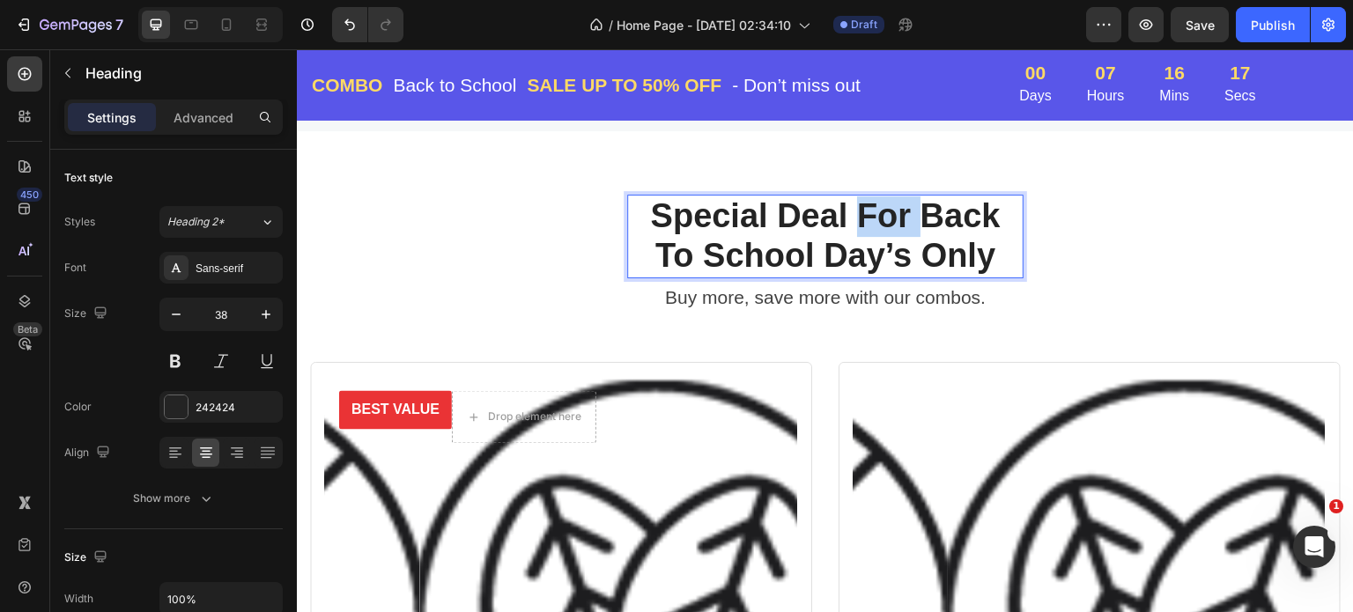
click at [865, 224] on p "Special Deal For Back To School Day’s Only" at bounding box center [825, 236] width 393 height 80
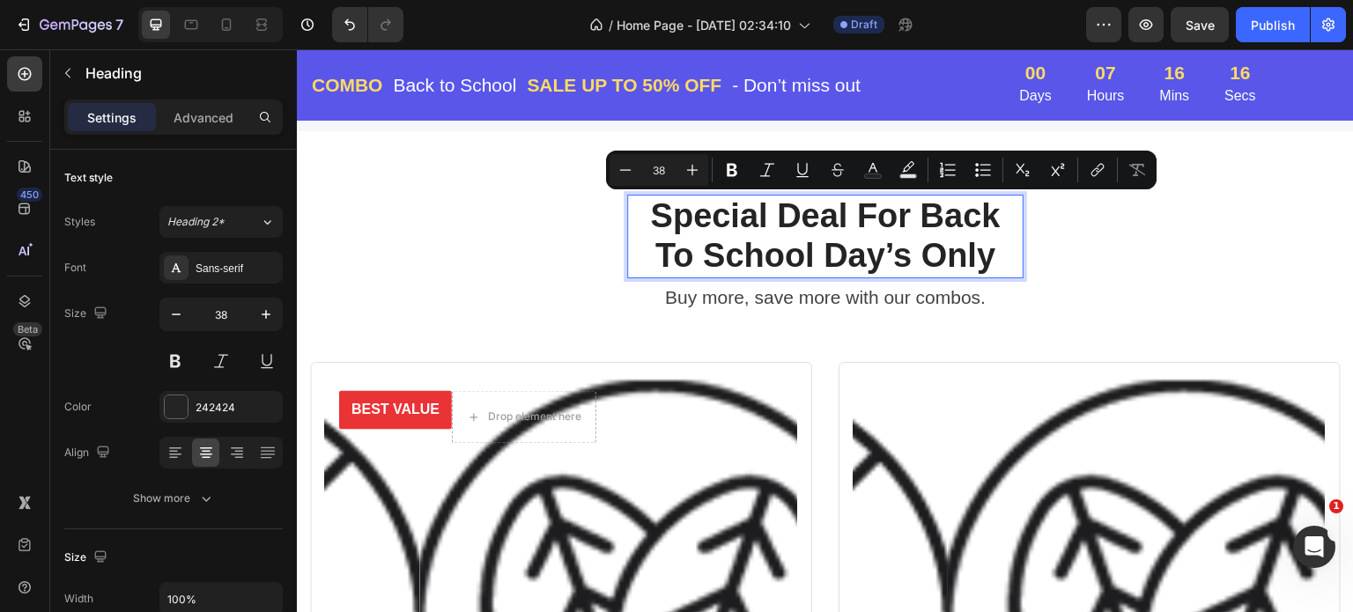
click at [956, 254] on p "Special Deal For Back To School Day’s Only" at bounding box center [825, 236] width 393 height 80
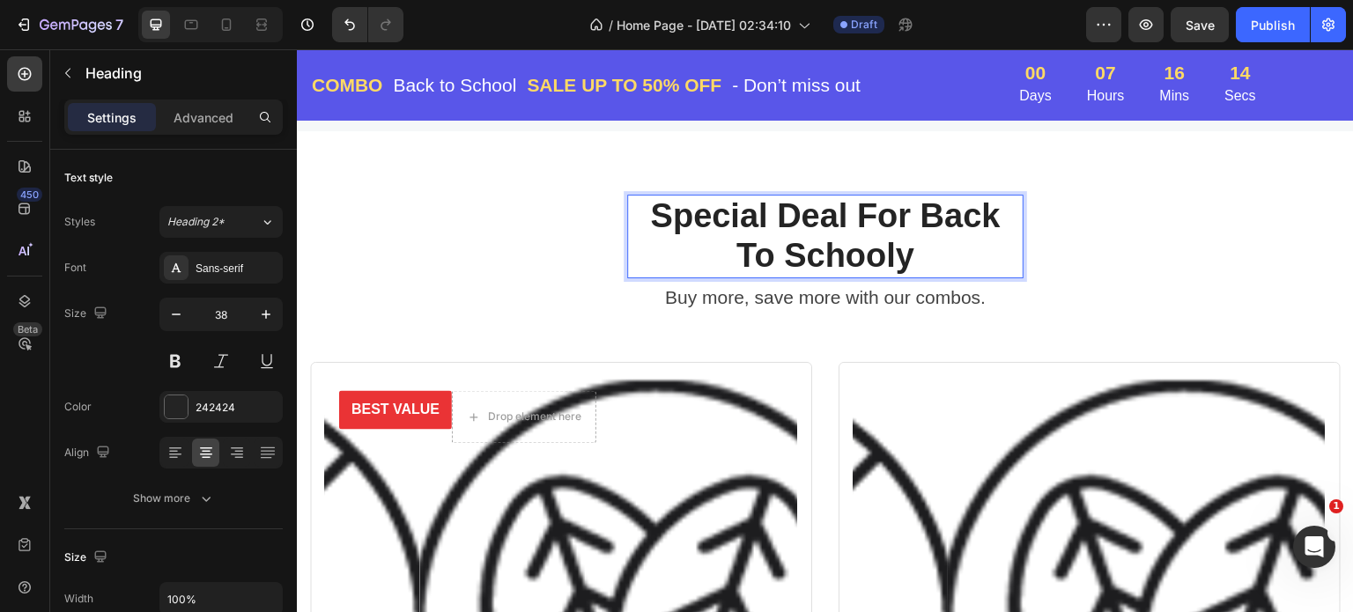
click at [962, 256] on p "Special Deal For Back To Schooly" at bounding box center [825, 236] width 393 height 80
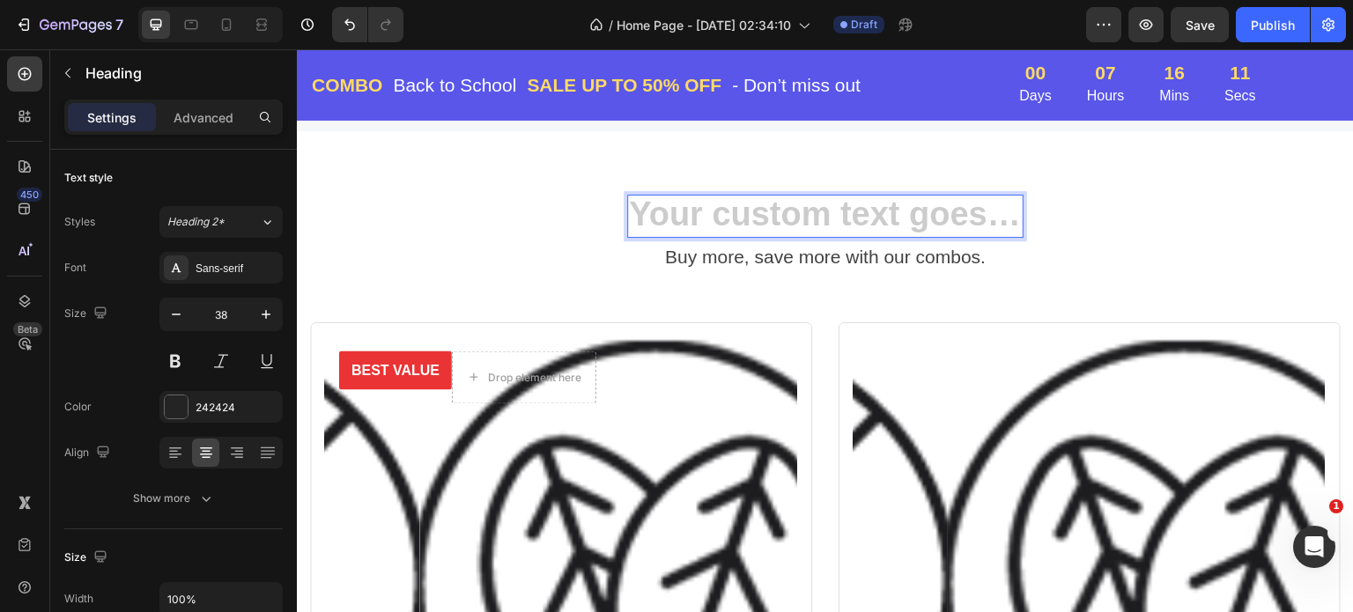
click at [766, 209] on h2 "Rich Text Editor. Editing area: main" at bounding box center [825, 217] width 396 height 44
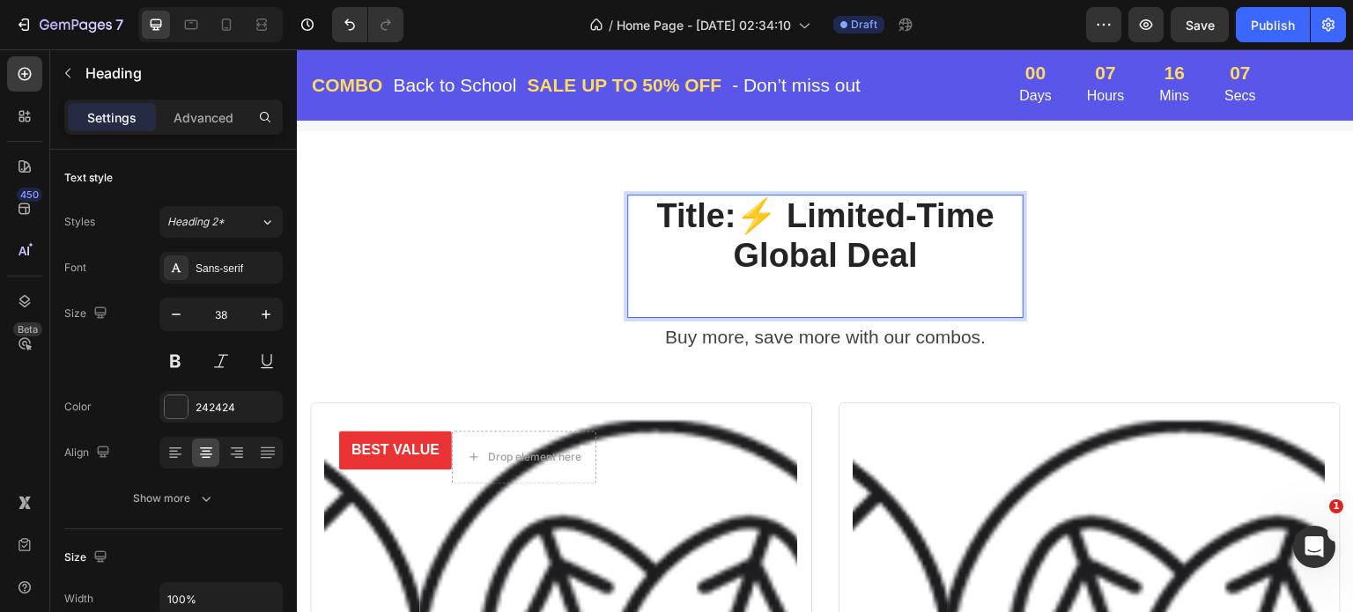
click at [730, 213] on p "Title: ⚡ Limited-Time Global Deal" at bounding box center [825, 256] width 393 height 121
click at [739, 207] on p "Title: ⚡ Limited-Time Global Deal" at bounding box center [825, 256] width 393 height 121
click at [745, 210] on p "Title: ⚡ Limited-Time Global Deal" at bounding box center [825, 256] width 393 height 121
click at [745, 213] on p "Title: ⚡ Limited-Time Global Deal" at bounding box center [825, 256] width 393 height 121
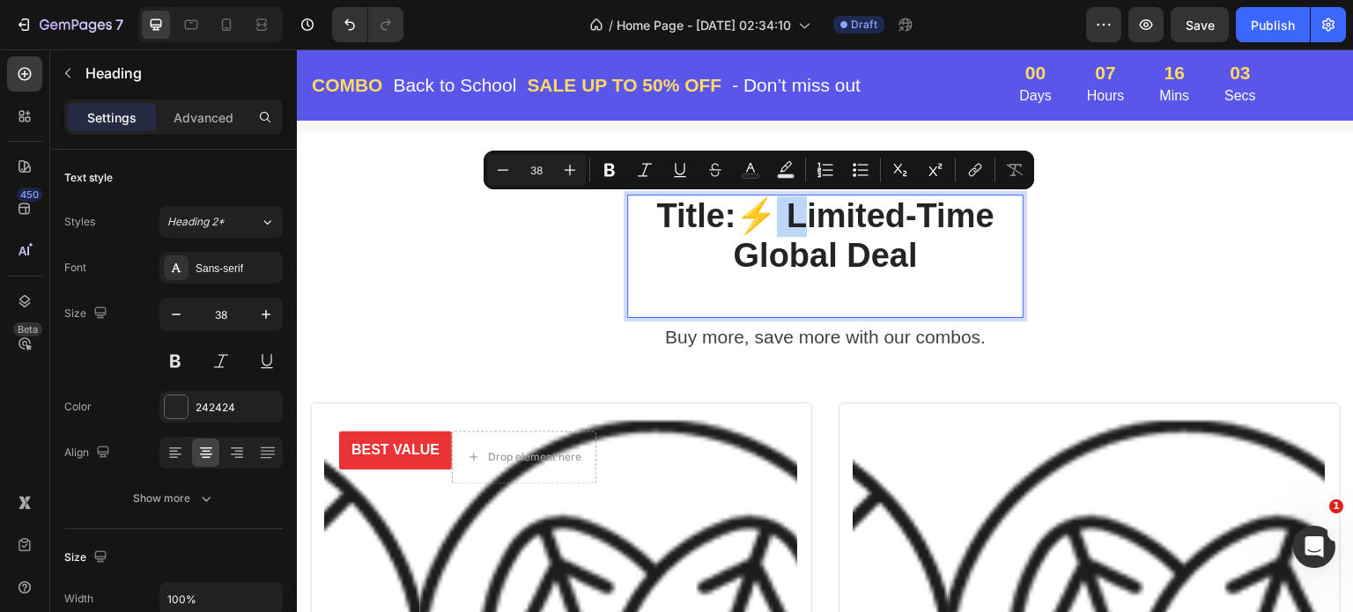
click at [745, 213] on p "Title: ⚡ Limited-Time Global Deal" at bounding box center [825, 256] width 393 height 121
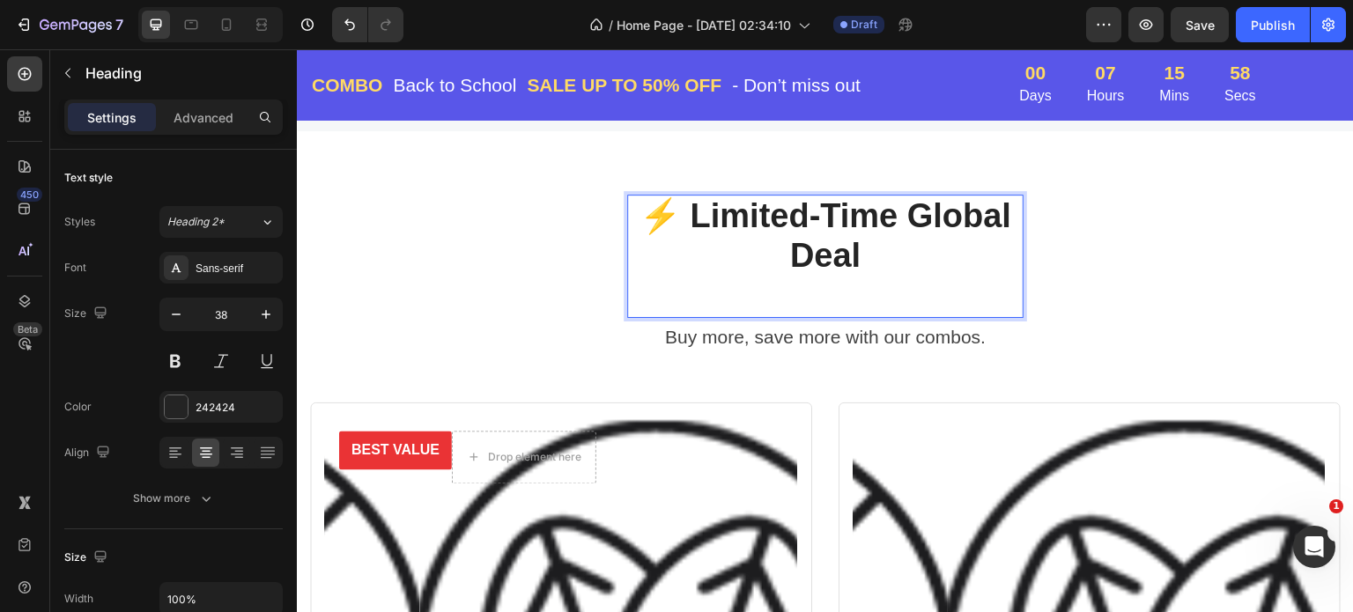
click at [643, 304] on p "⚡ Limited-Time Global Deal" at bounding box center [825, 256] width 393 height 121
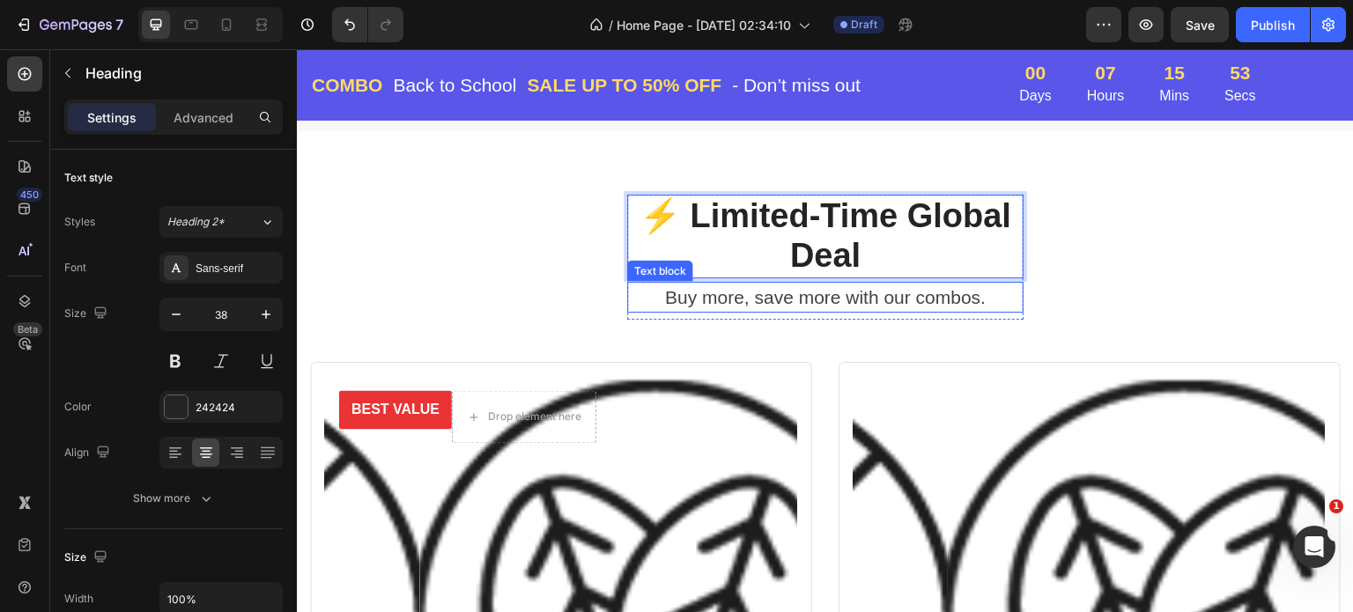
click at [755, 295] on p "Buy more, save more with our combos." at bounding box center [825, 298] width 393 height 28
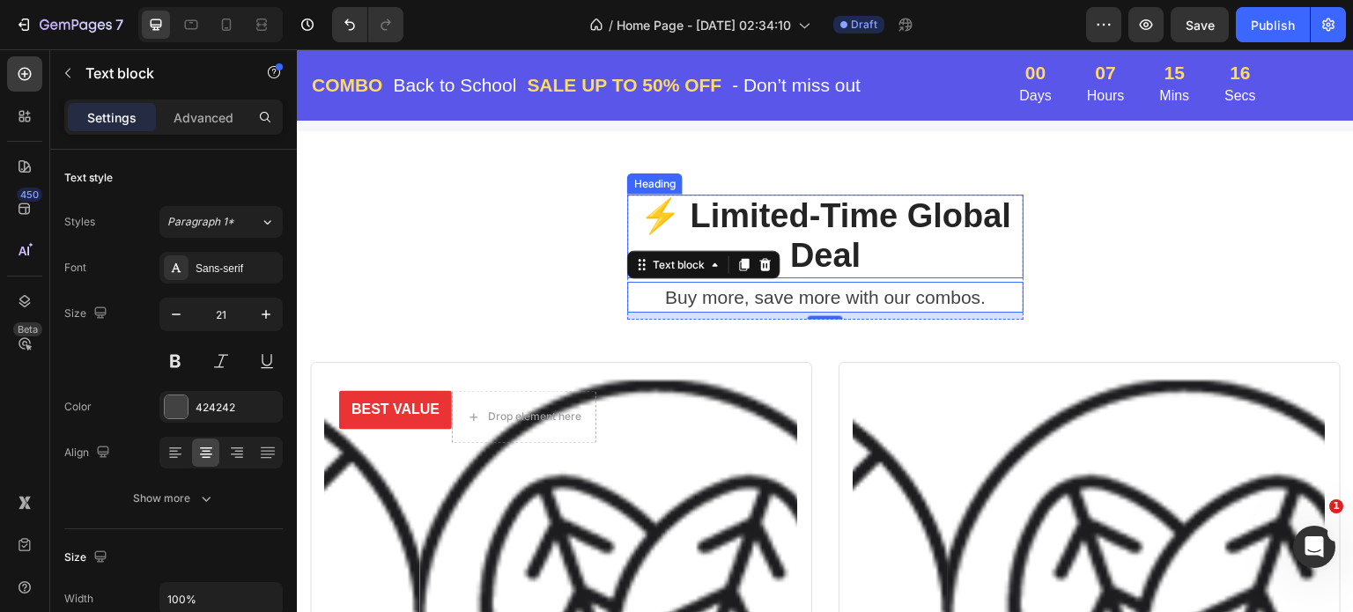
click at [841, 218] on p "⚡ Limited-Time Global Deal" at bounding box center [825, 236] width 393 height 80
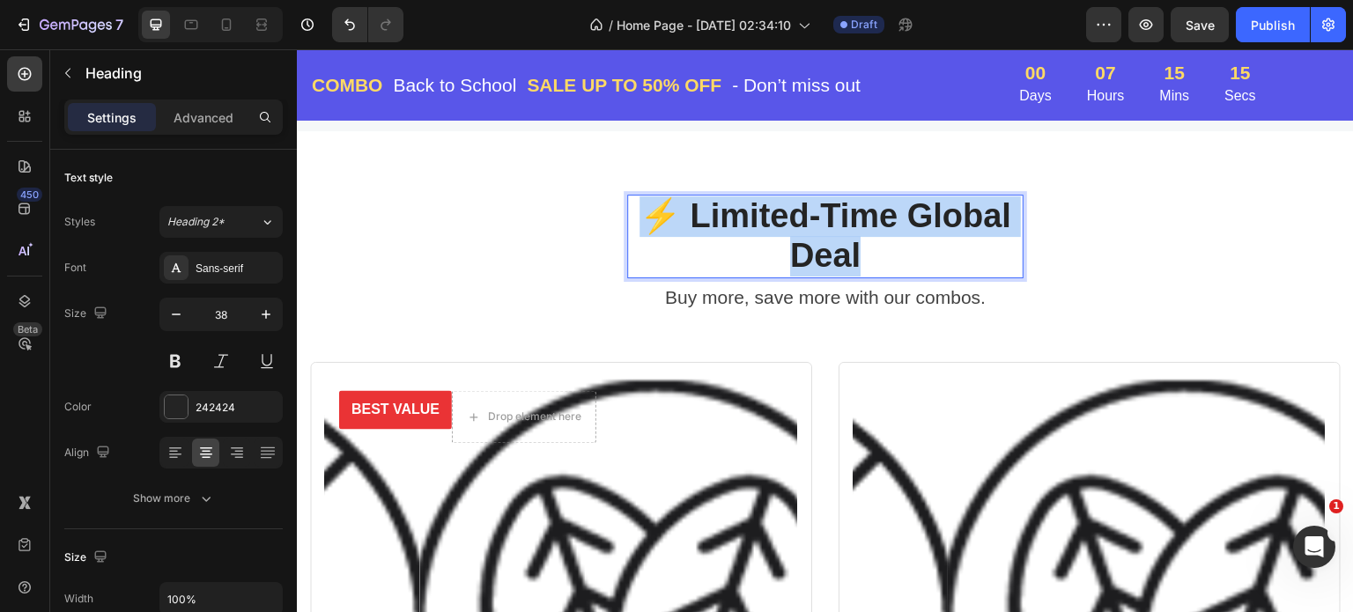
click at [841, 218] on p "⚡ Limited-Time Global Deal" at bounding box center [825, 236] width 393 height 80
click at [841, 217] on p "⚡ Limited-Time Global Deal" at bounding box center [825, 236] width 393 height 80
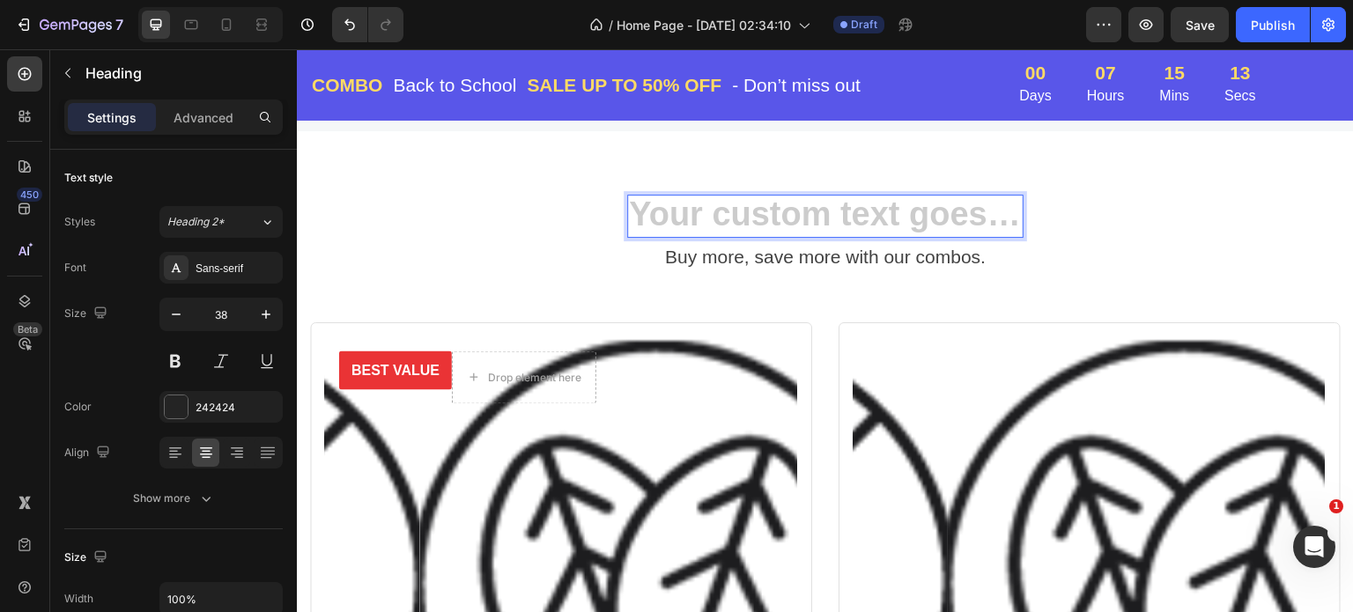
click at [775, 211] on h2 "Rich Text Editor. Editing area: main" at bounding box center [825, 217] width 396 height 44
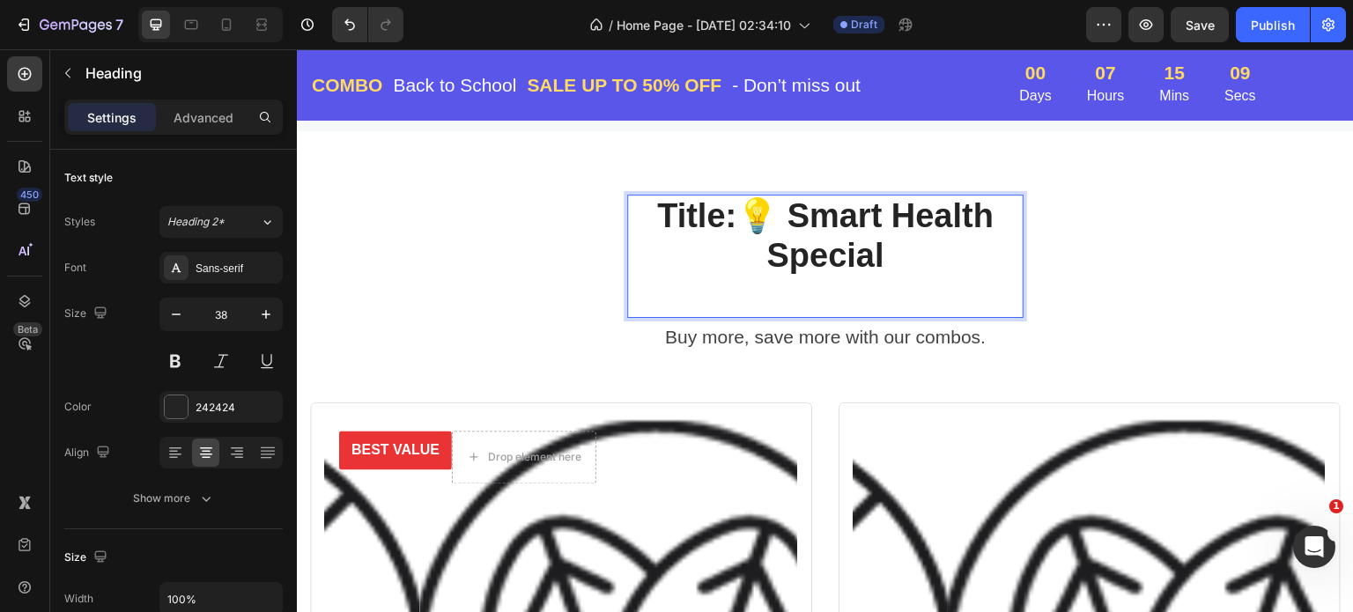
click at [736, 213] on p "Title: 💡 Smart Health Special" at bounding box center [825, 256] width 393 height 121
click at [738, 210] on p "Title: 💡 Smart Health Special" at bounding box center [825, 256] width 393 height 121
click at [740, 214] on p "Title: 💡 Smart Health Special" at bounding box center [825, 256] width 393 height 121
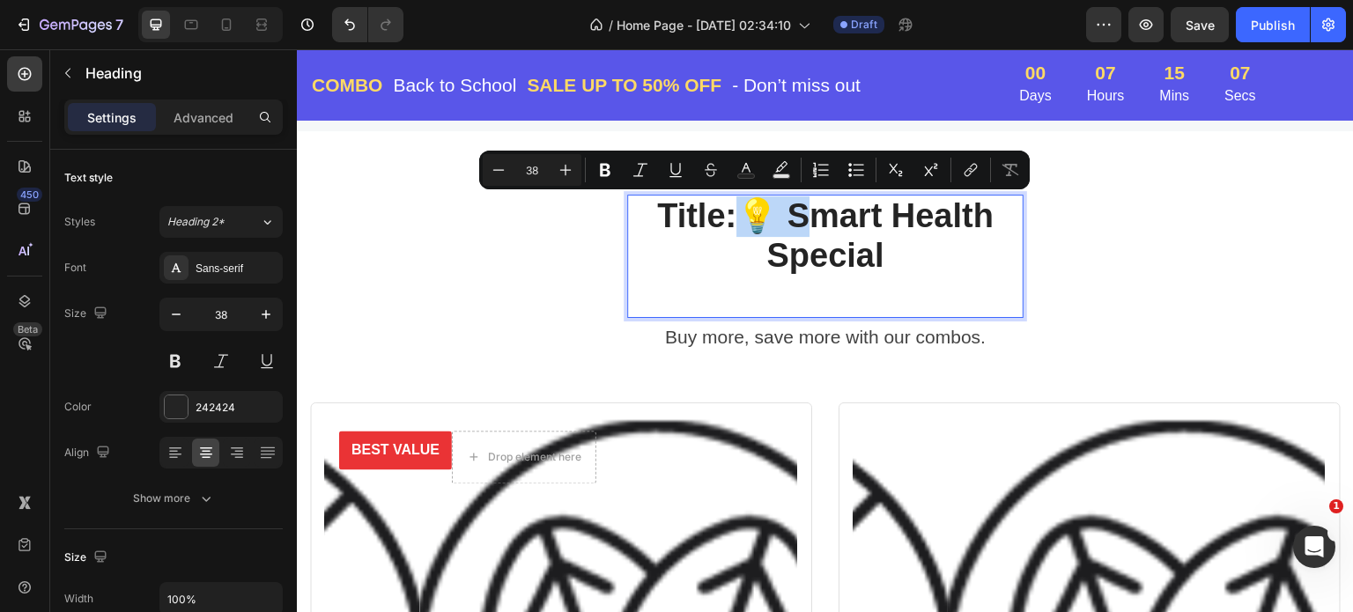
click at [740, 214] on p "Title: 💡 Smart Health Special" at bounding box center [825, 256] width 393 height 121
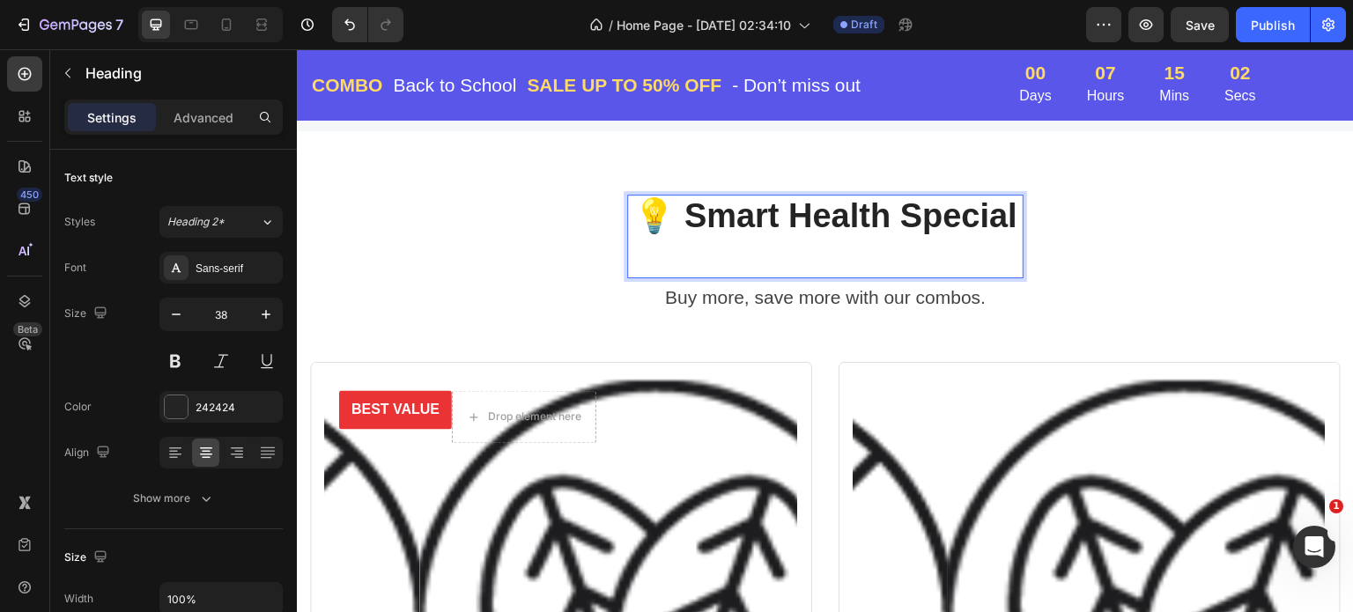
click at [752, 260] on p "💡 Smart Health Special" at bounding box center [825, 236] width 393 height 80
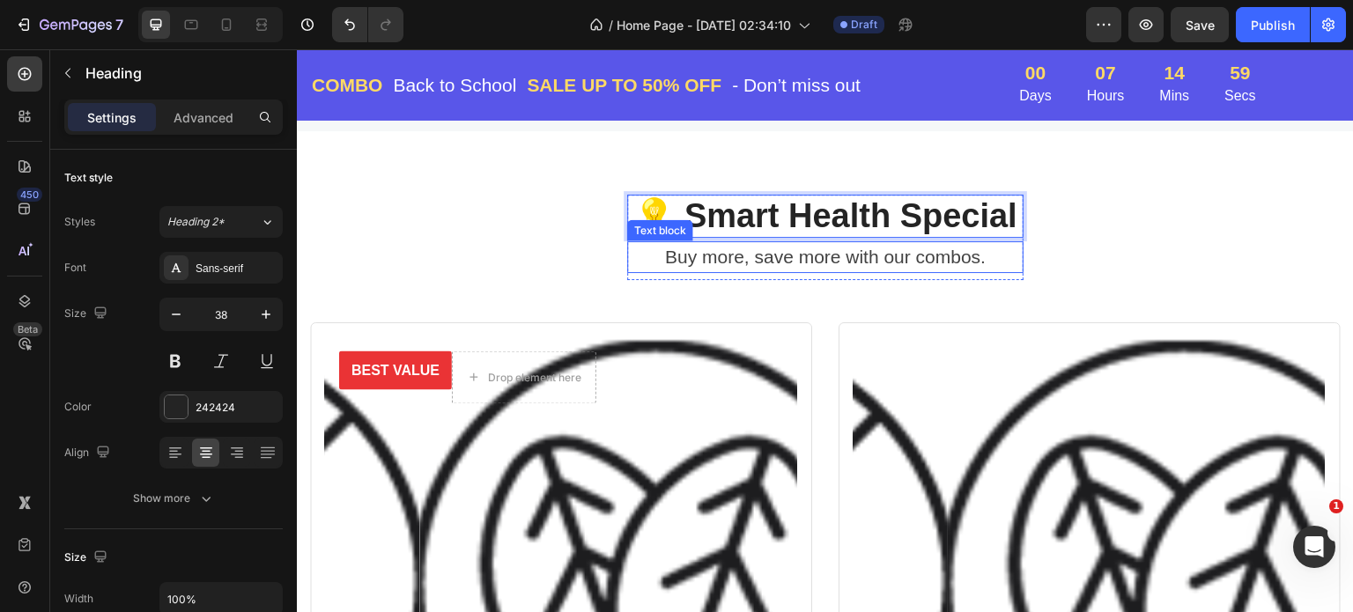
click at [759, 253] on p "Buy more, save more with our combos." at bounding box center [825, 257] width 393 height 28
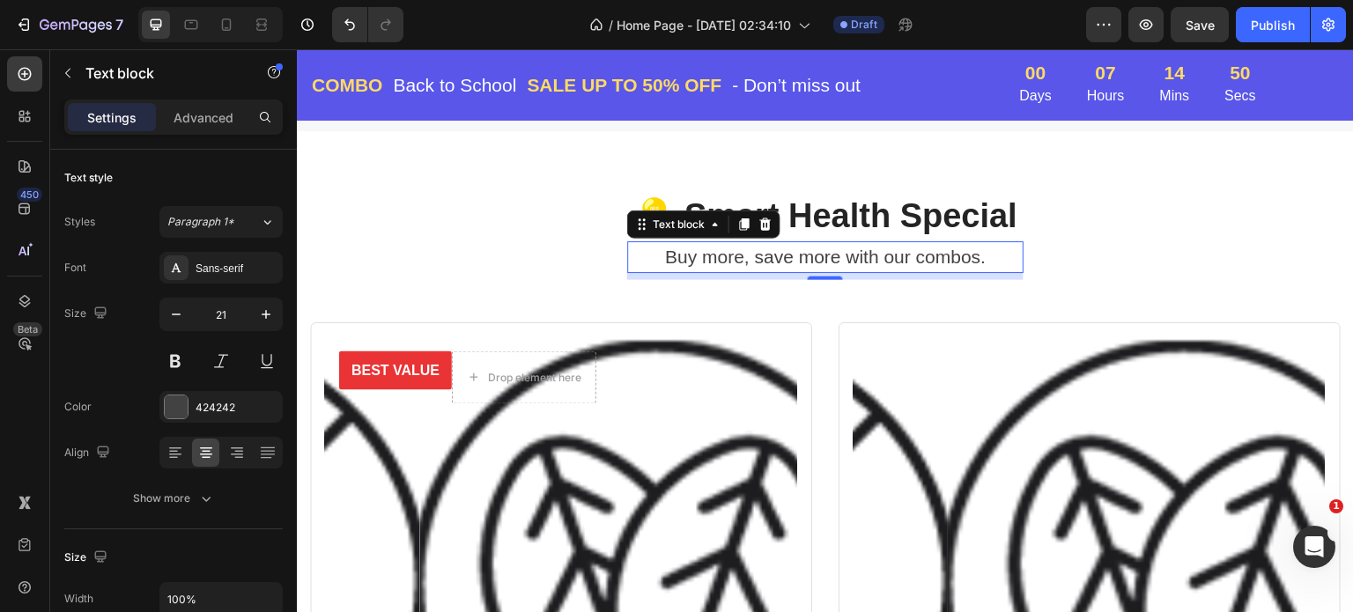
click at [850, 254] on p "Buy more, save more with our combos." at bounding box center [825, 257] width 393 height 28
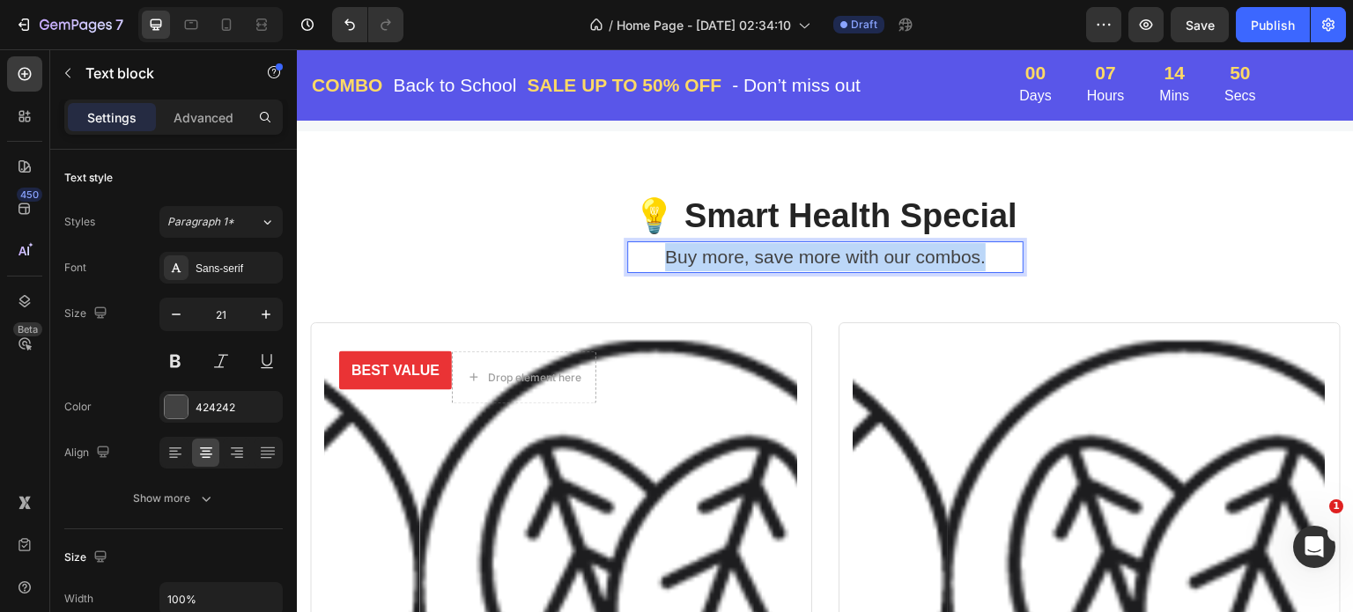
click at [850, 254] on p "Buy more, save more with our combos." at bounding box center [825, 257] width 393 height 28
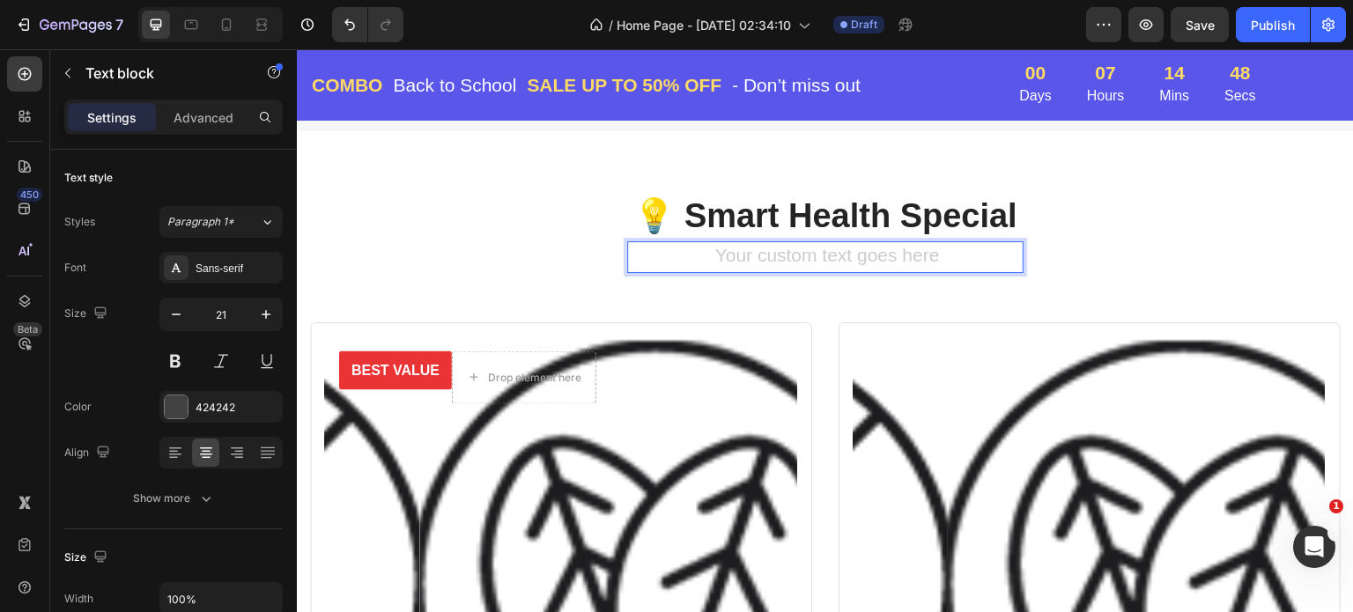
click at [819, 256] on div "Rich Text Editor. Editing area: main" at bounding box center [825, 257] width 396 height 32
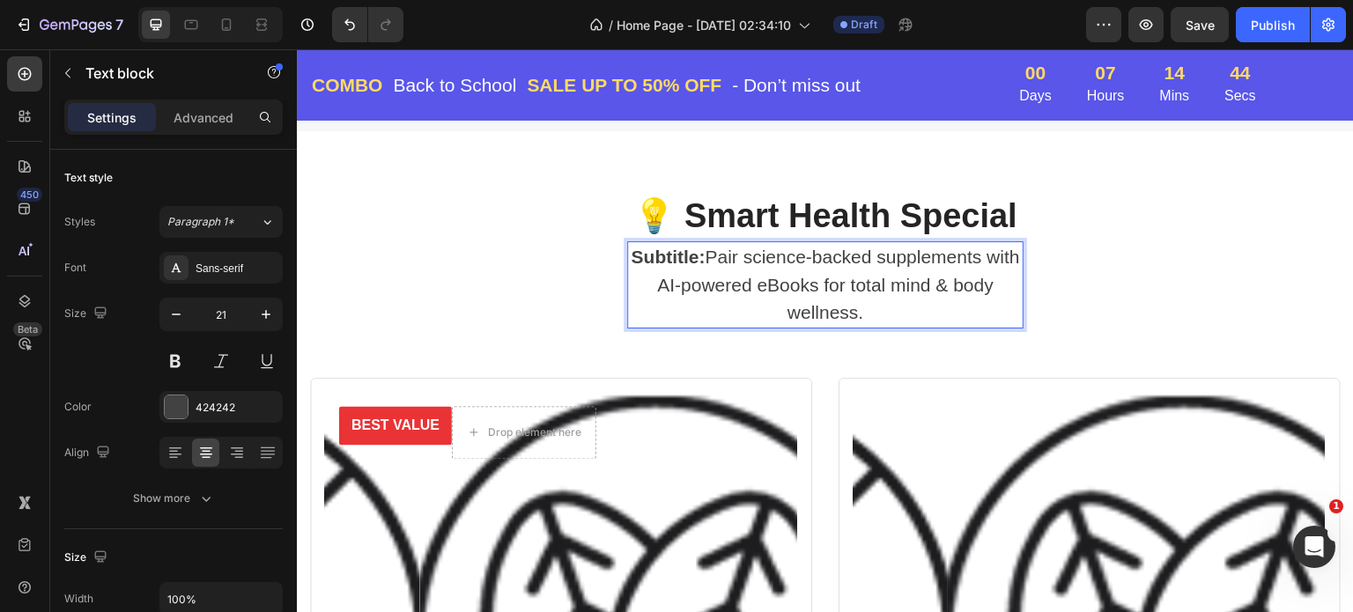
click at [717, 256] on p "Subtitle: Pair science-backed supplements with AI-powered eBooks for total mind…" at bounding box center [825, 285] width 393 height 84
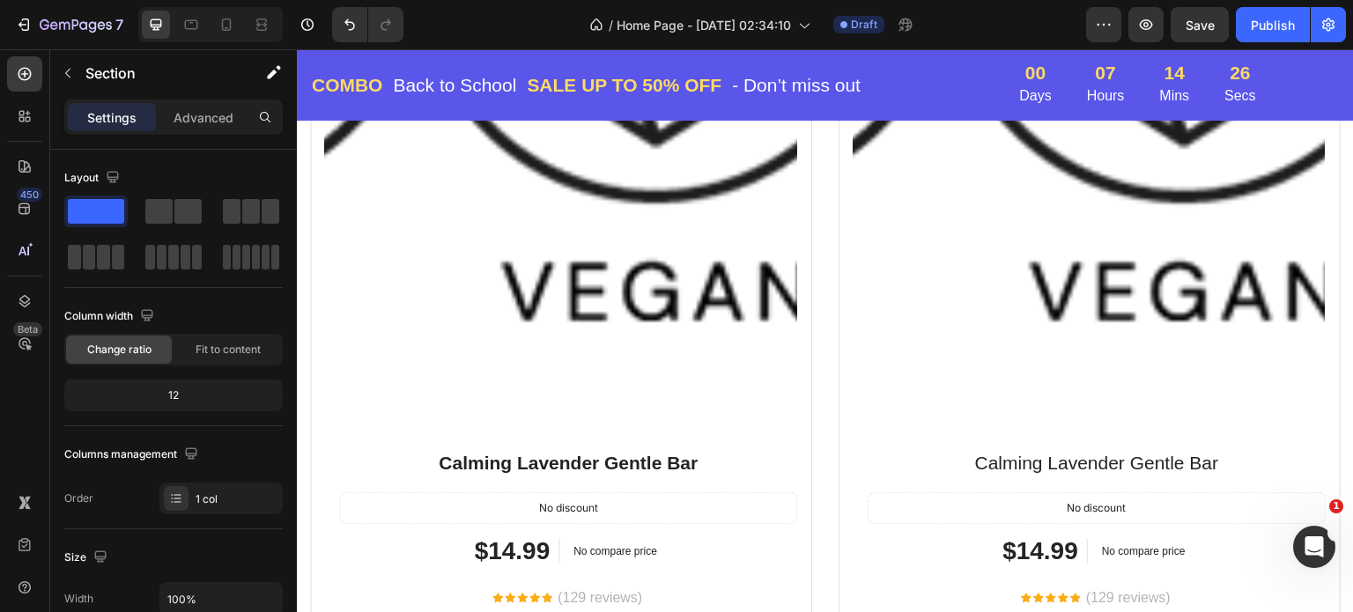
scroll to position [2996, 0]
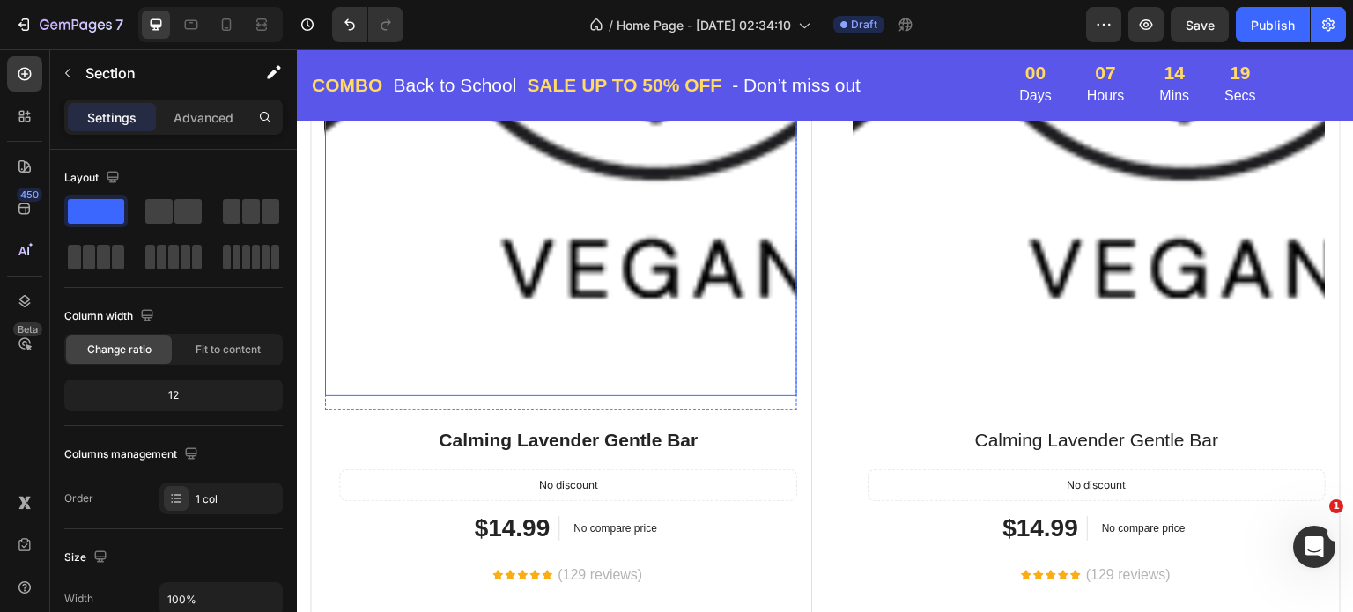
click at [721, 199] on img at bounding box center [656, 42] width 472 height 708
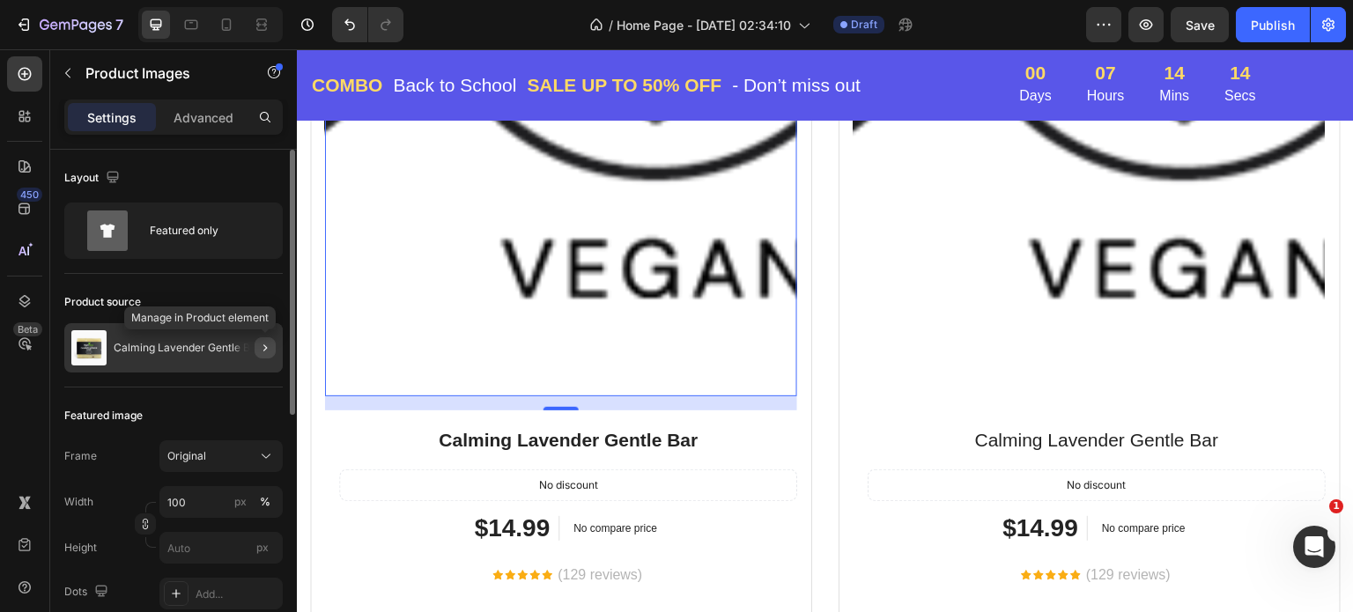
click at [263, 348] on icon "button" at bounding box center [265, 348] width 14 height 14
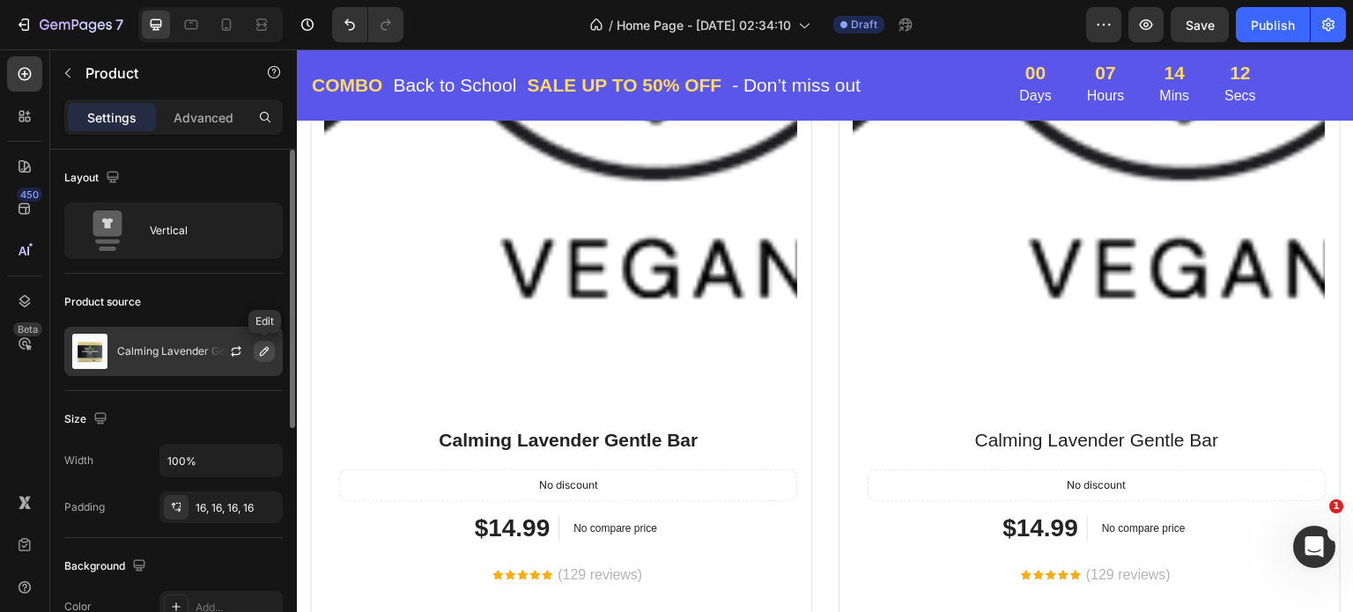
click at [267, 348] on icon "button" at bounding box center [264, 352] width 14 height 14
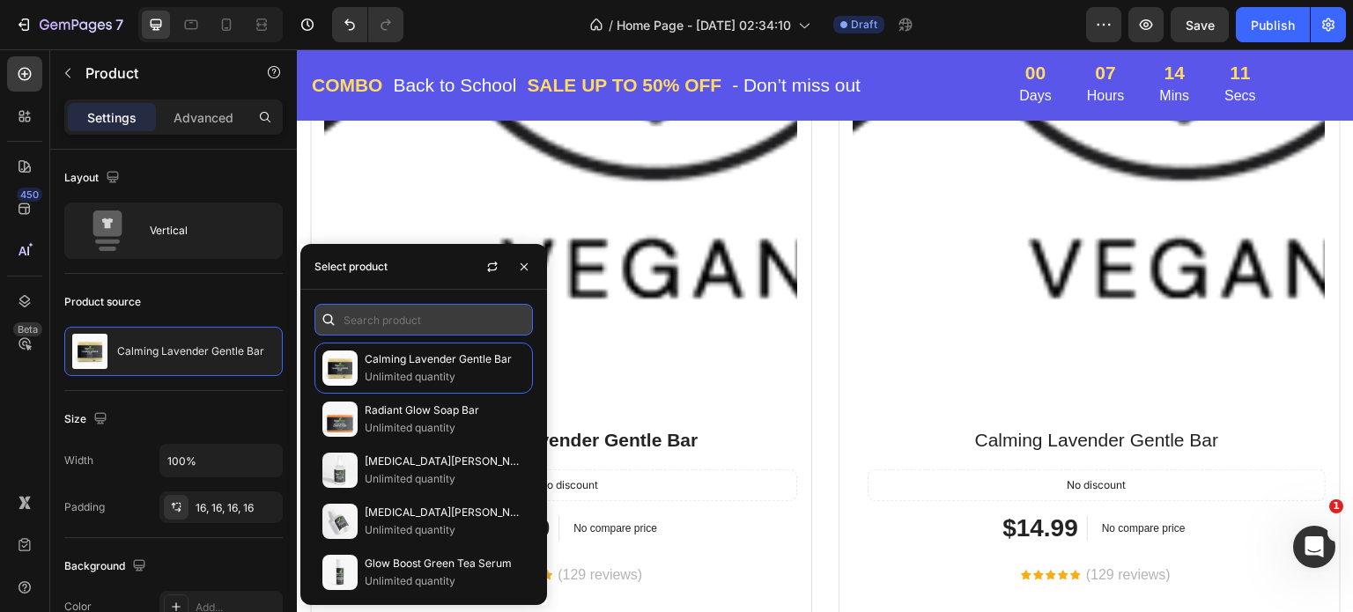
click at [407, 313] on input "text" at bounding box center [424, 320] width 219 height 32
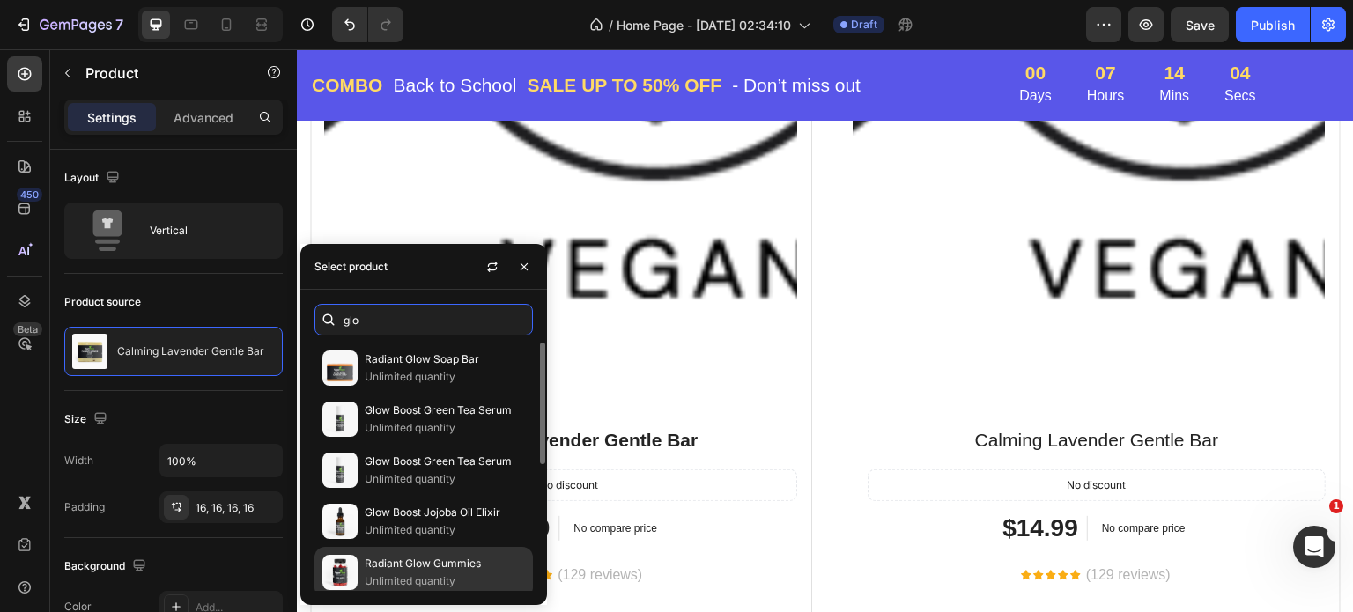
type input "glo"
click at [404, 562] on p "Radiant Glow Gummies" at bounding box center [445, 564] width 160 height 18
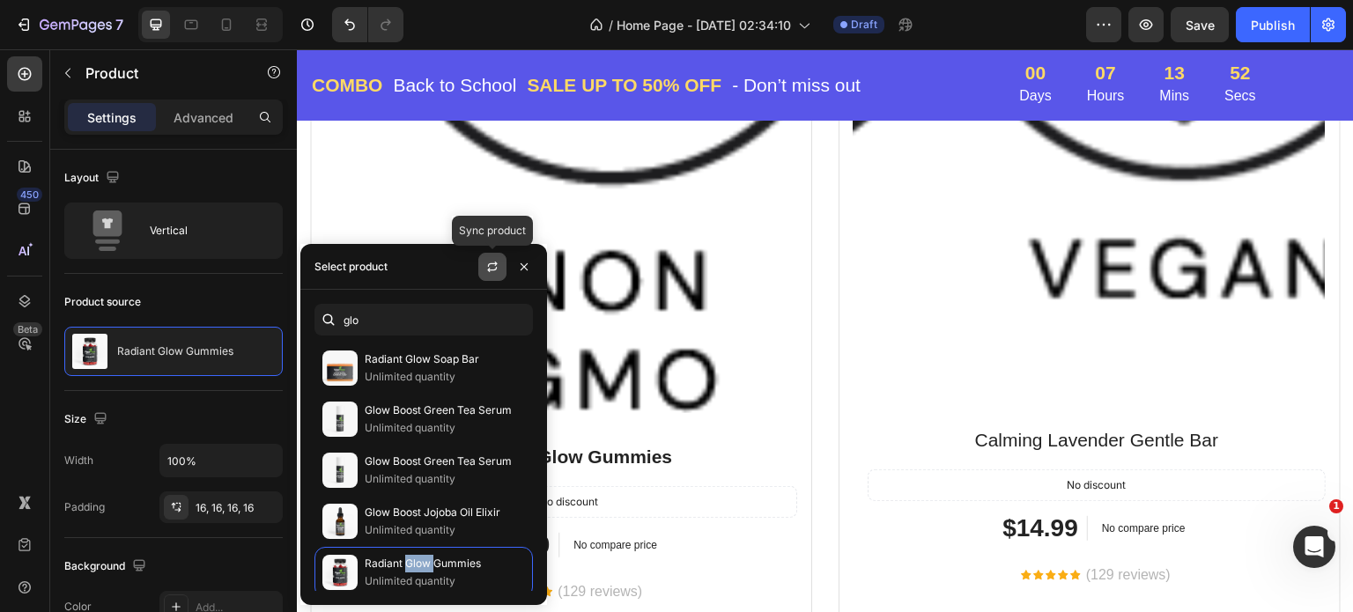
click at [493, 265] on icon "button" at bounding box center [492, 267] width 14 height 14
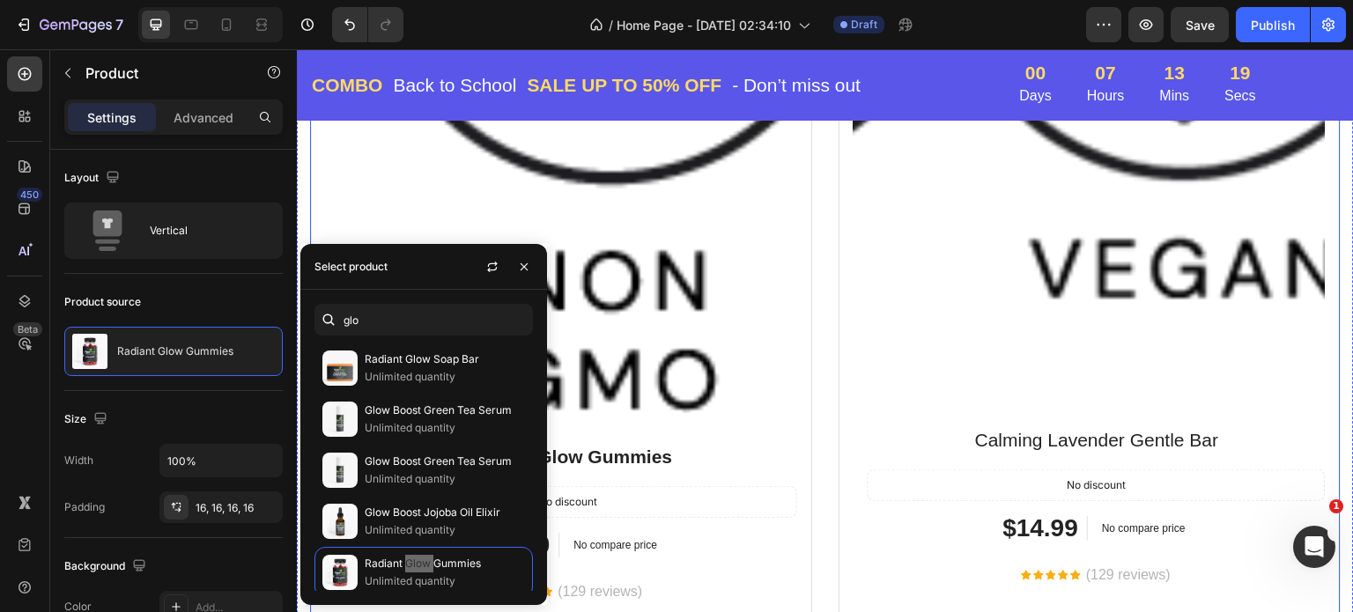
click at [814, 356] on div "BEST VALUE Text block Row Drop element here Row Product Images Row Radiant Glow…" at bounding box center [825, 267] width 1031 height 1189
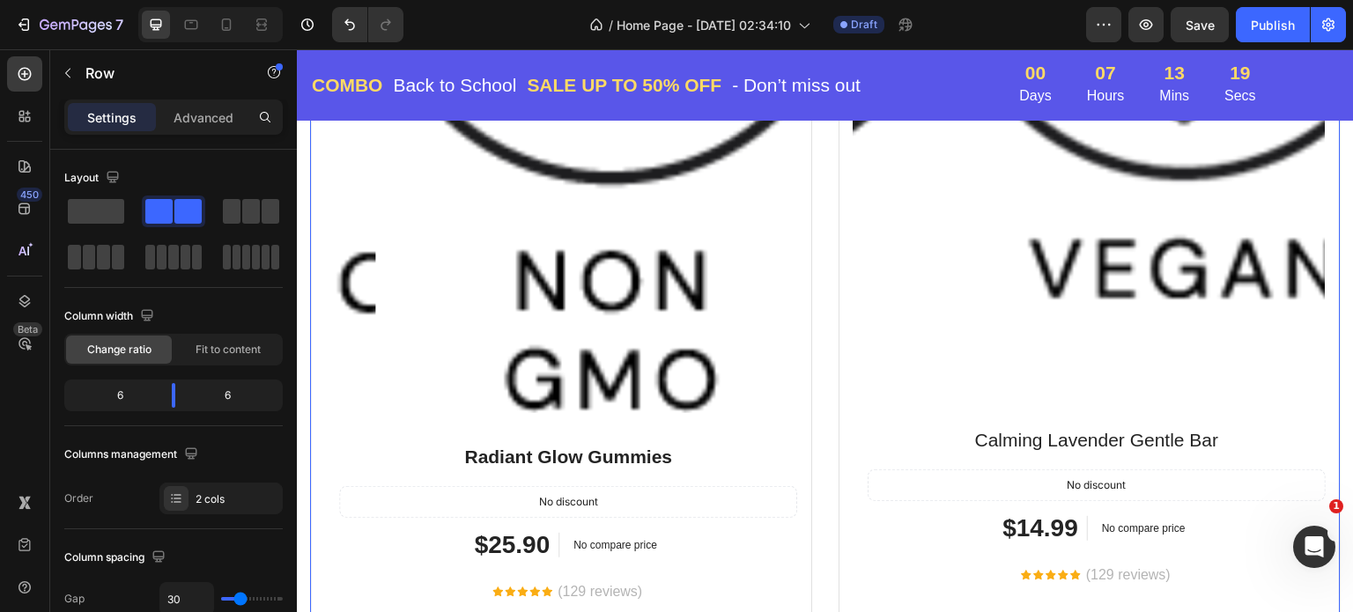
click at [814, 356] on div "BEST VALUE Text block Row Drop element here Row Product Images Row Radiant Glow…" at bounding box center [825, 267] width 1031 height 1189
click at [1077, 347] on img at bounding box center [1185, 42] width 472 height 708
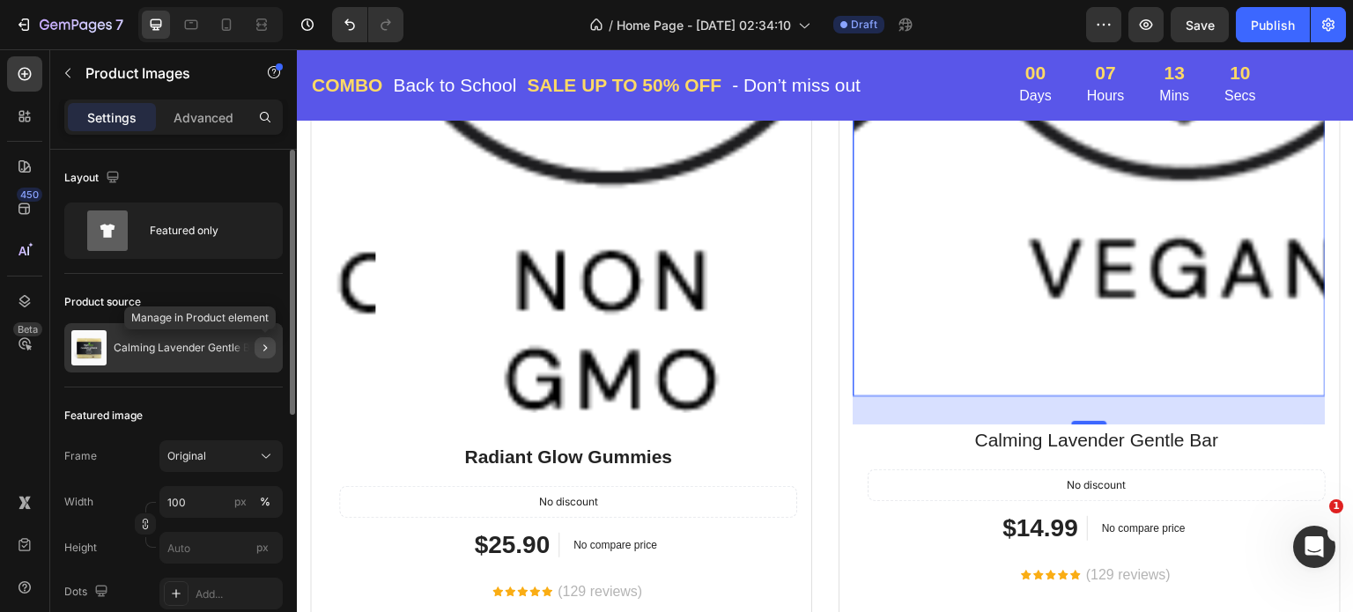
click at [264, 345] on icon "button" at bounding box center [265, 348] width 4 height 7
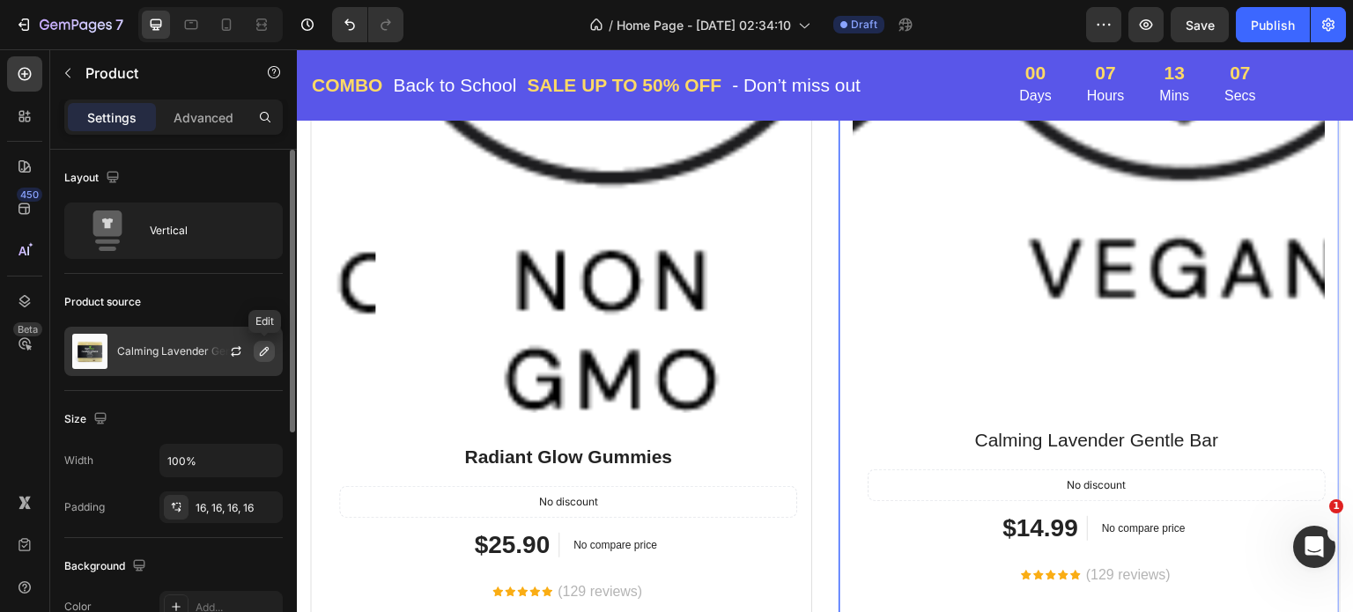
click at [264, 352] on icon "button" at bounding box center [264, 352] width 14 height 14
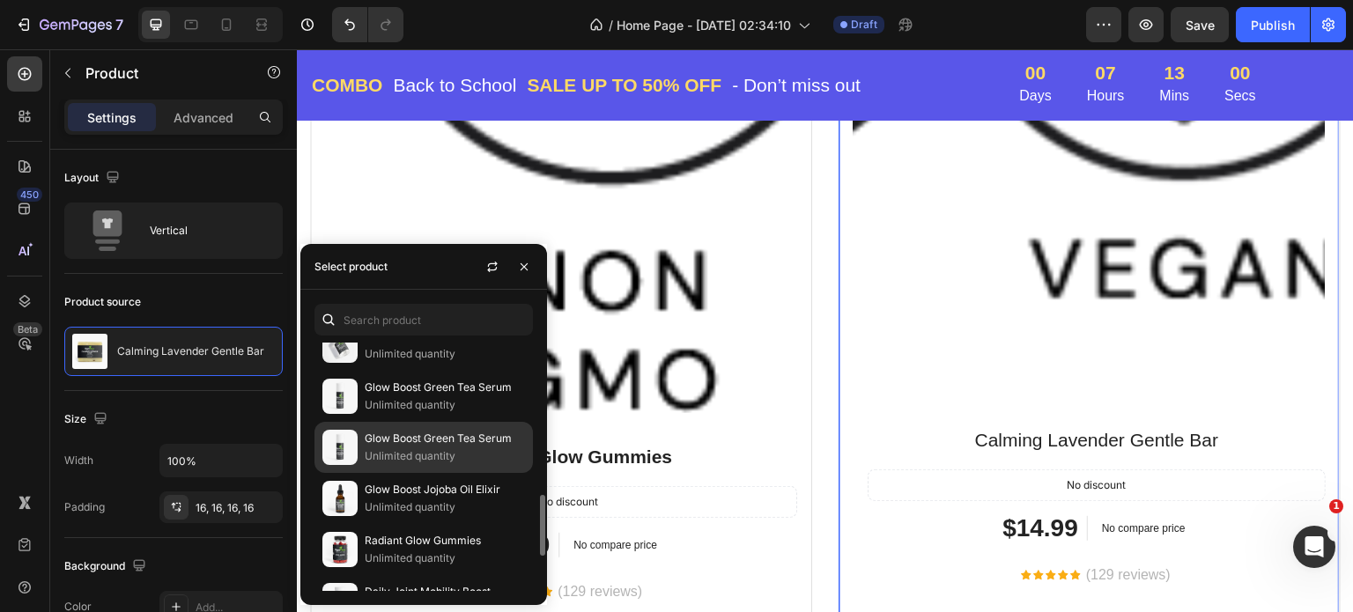
scroll to position [264, 0]
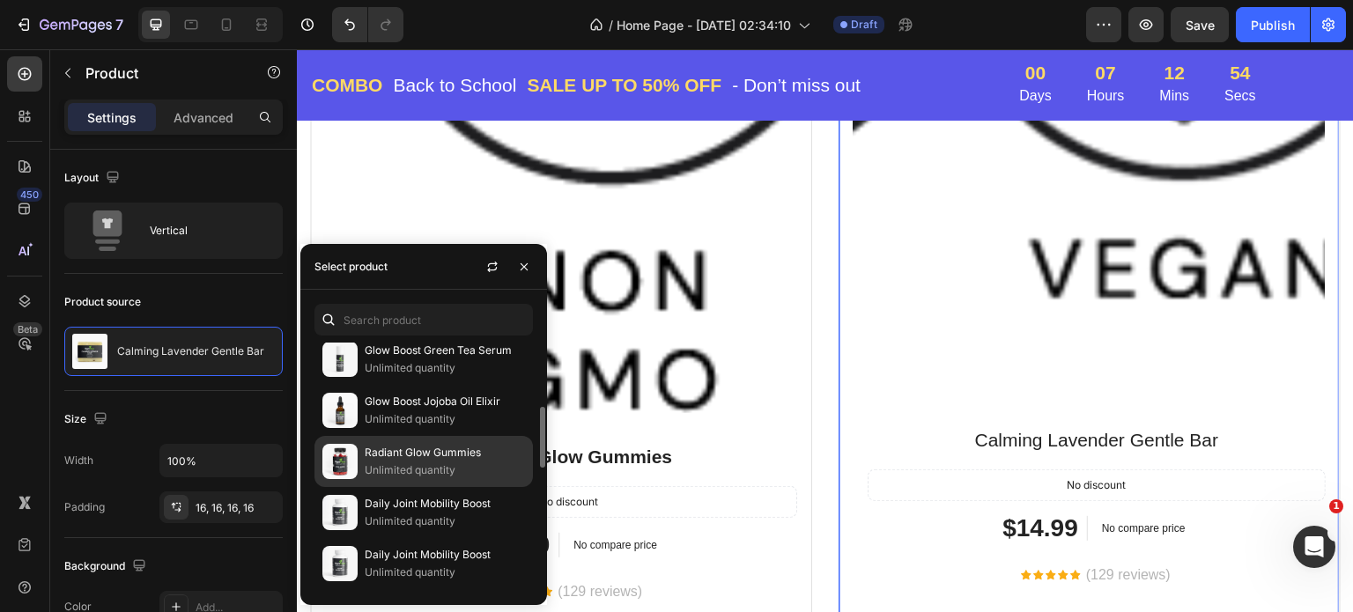
click at [416, 455] on p "Radiant Glow Gummies" at bounding box center [445, 453] width 160 height 18
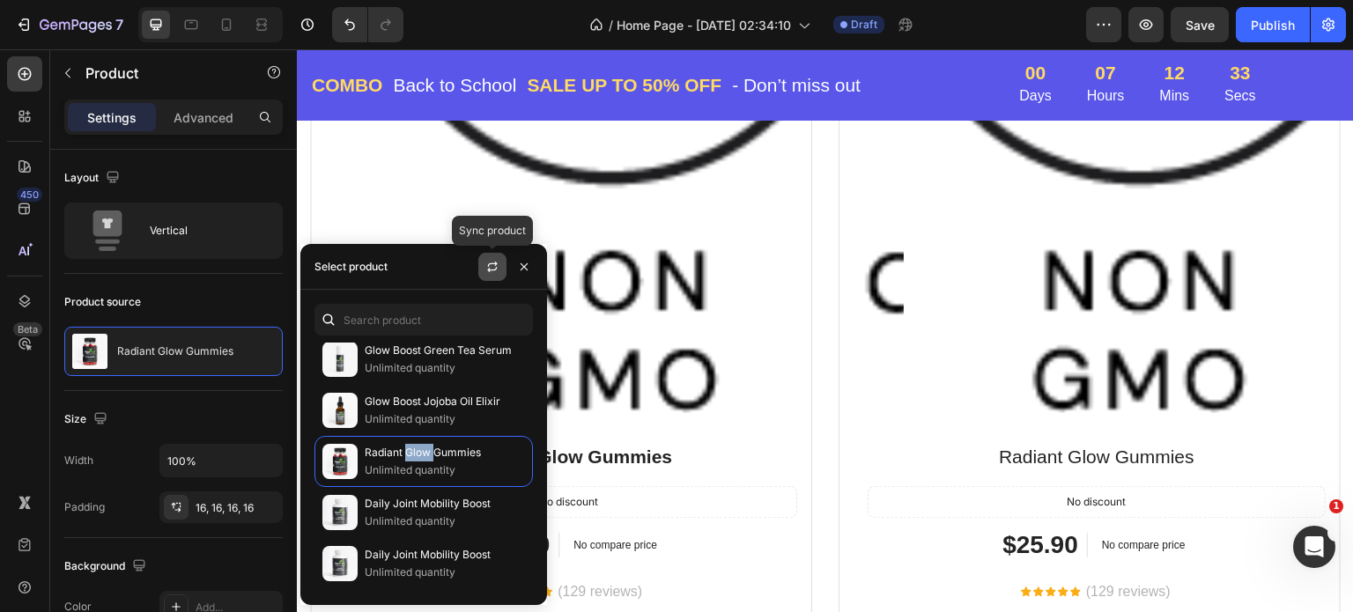
click at [498, 266] on icon "button" at bounding box center [492, 267] width 14 height 14
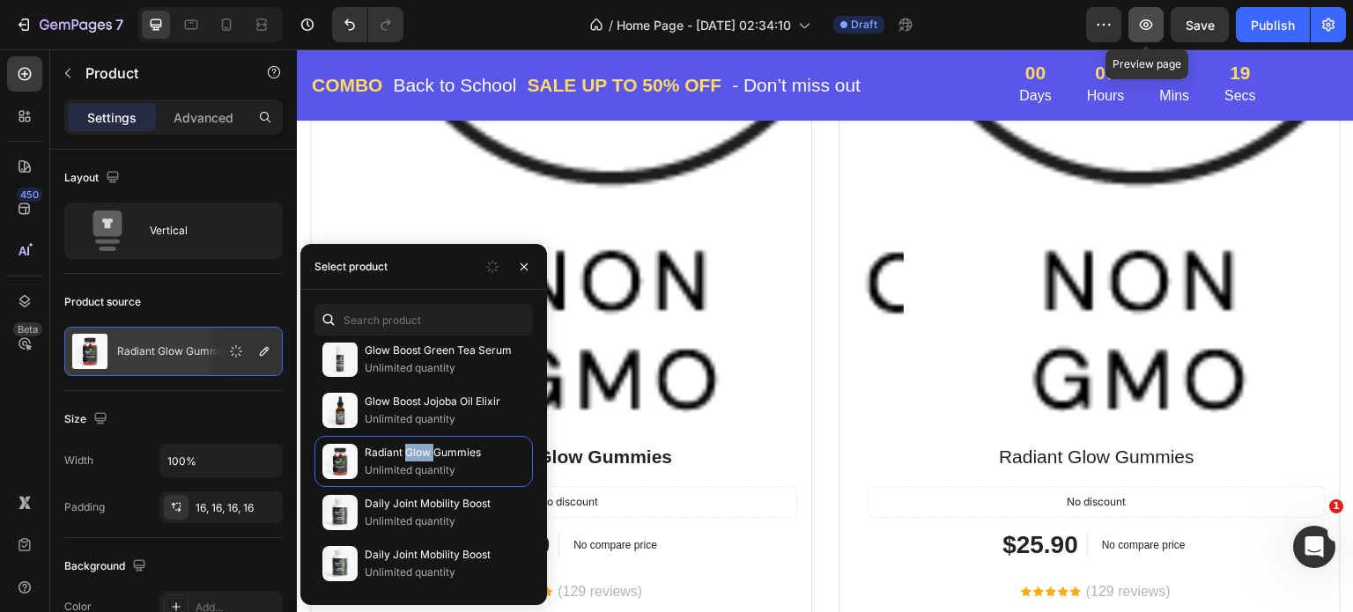
click at [1144, 24] on icon "button" at bounding box center [1146, 25] width 18 height 18
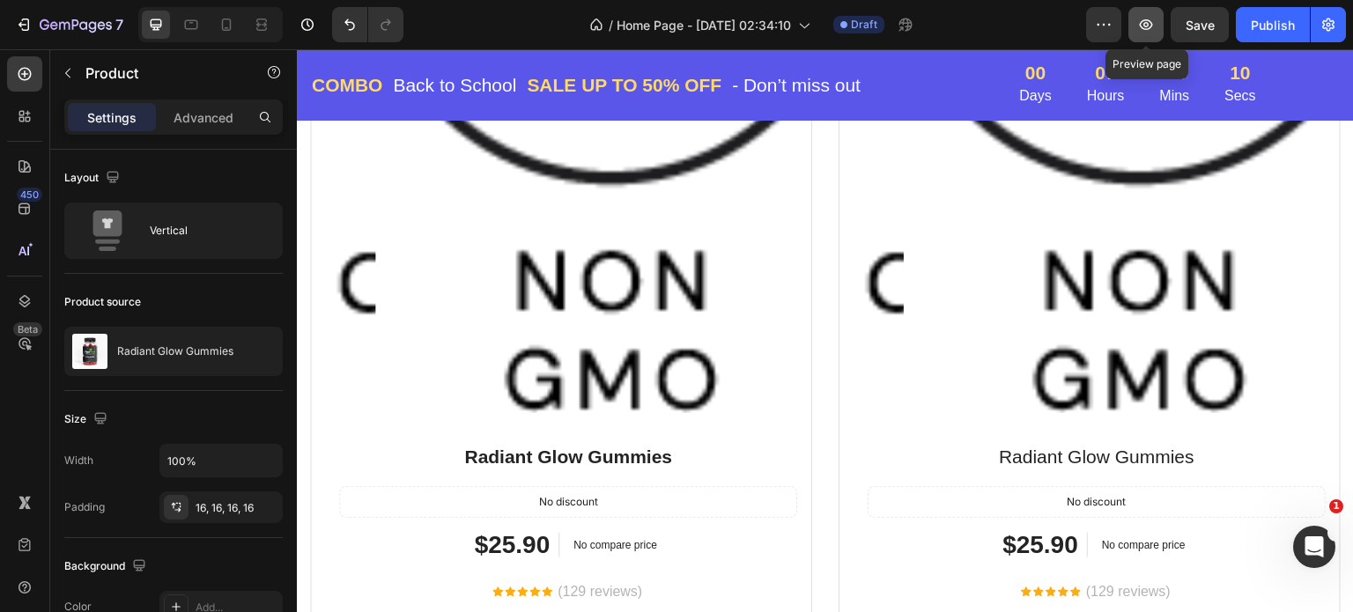
click at [1144, 26] on icon "button" at bounding box center [1146, 25] width 18 height 18
click at [1140, 28] on icon "button" at bounding box center [1146, 25] width 18 height 18
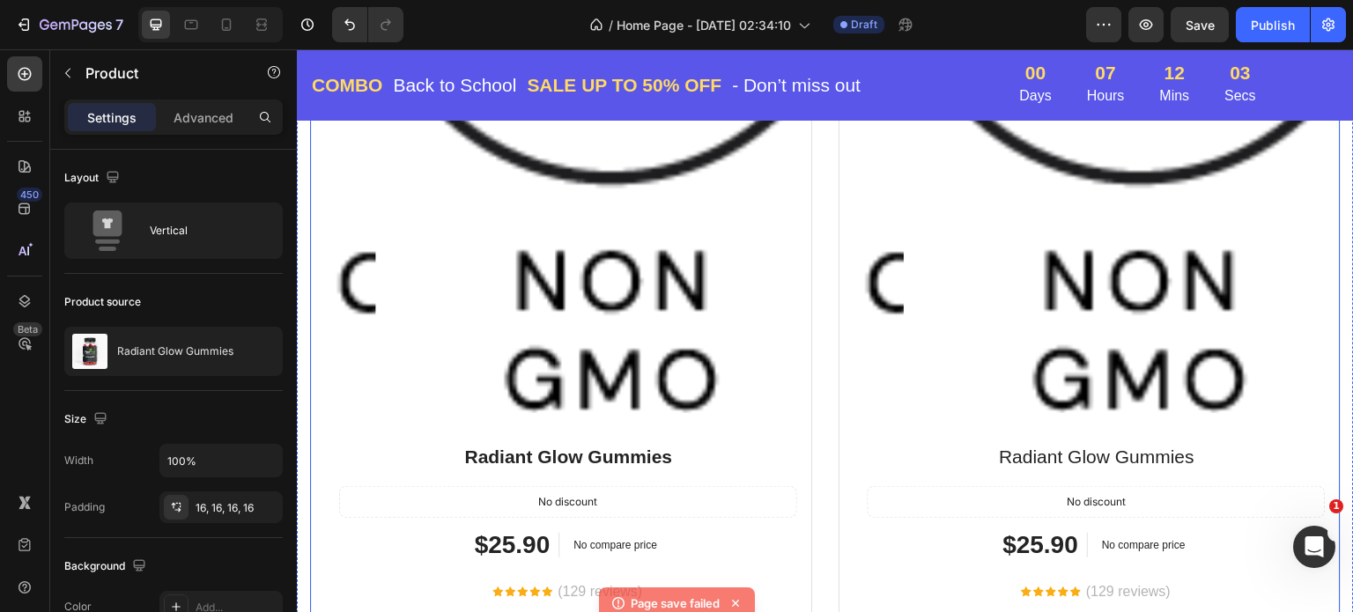
click at [818, 157] on div "BEST VALUE Text block Row Drop element here Row Product Images Row Radiant Glow…" at bounding box center [825, 267] width 1031 height 1189
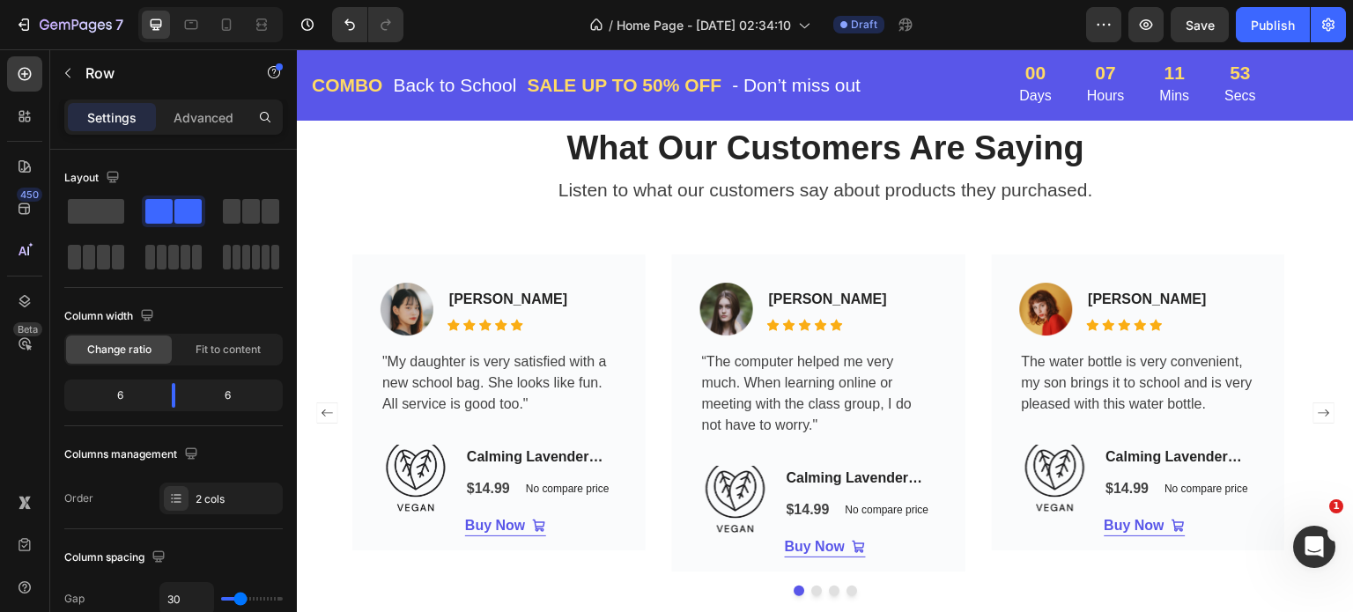
scroll to position [3877, 0]
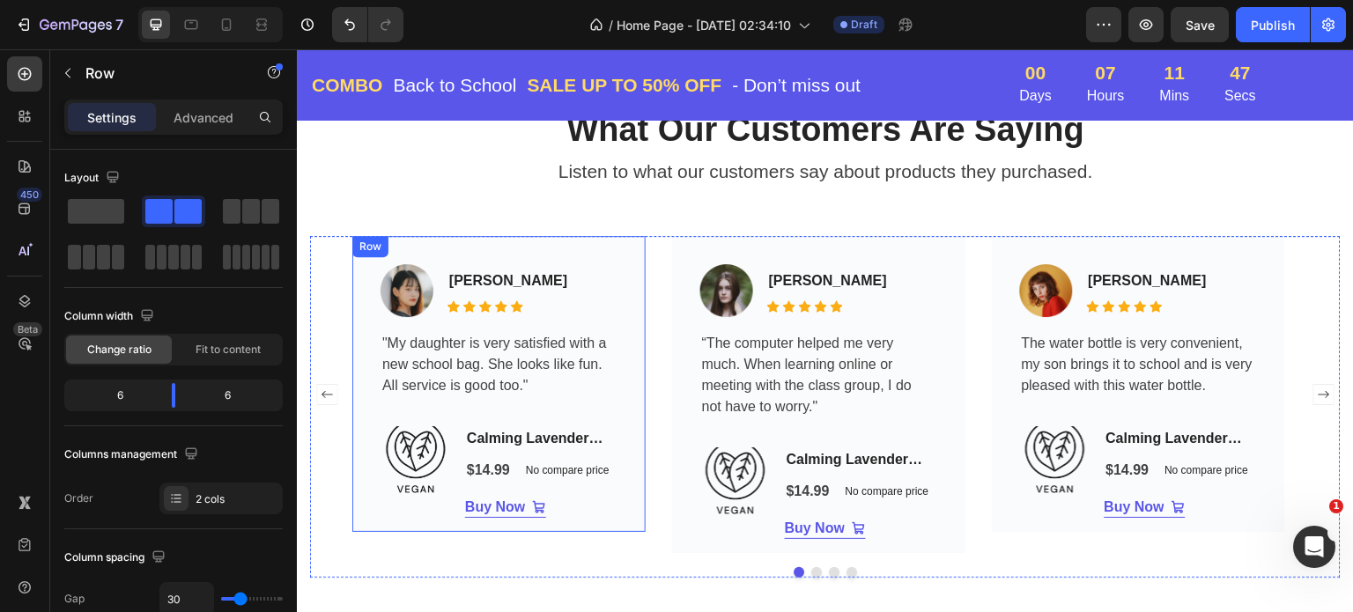
click at [621, 307] on div "Image Jacintha McKinsey Text block Icon Icon Icon Icon Icon Icon List Hoz Row "…" at bounding box center [498, 384] width 293 height 296
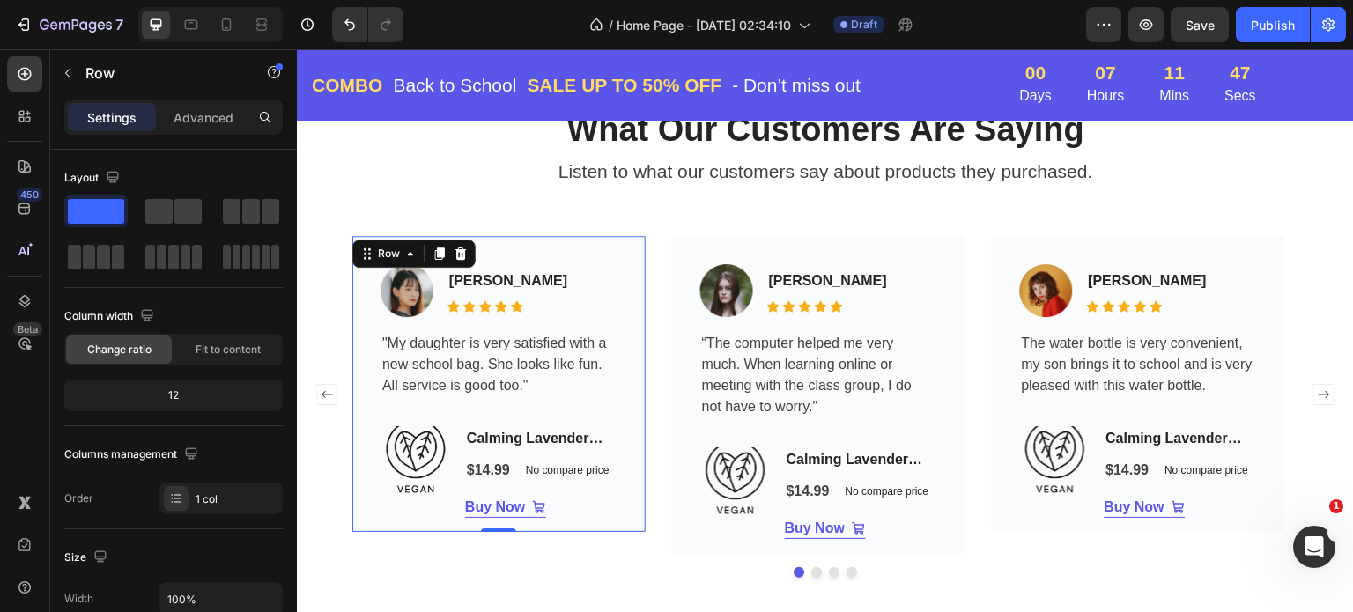
click at [621, 307] on div "Image Jacintha McKinsey Text block Icon Icon Icon Icon Icon Icon List Hoz Row "…" at bounding box center [498, 384] width 293 height 296
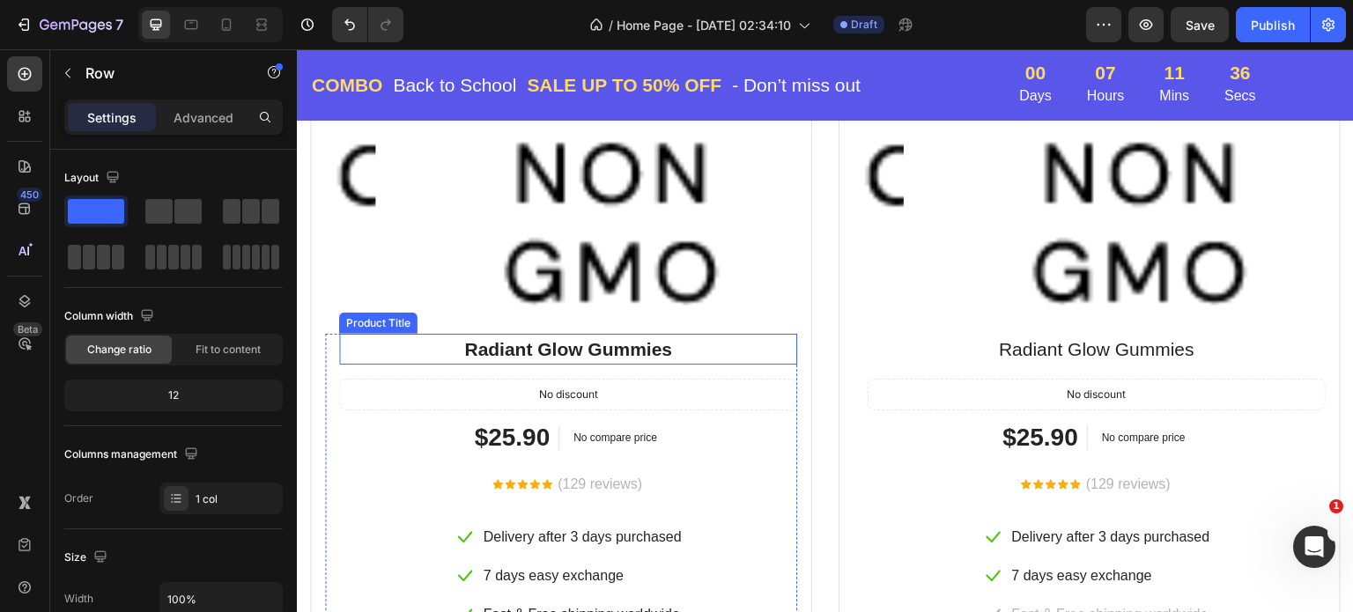
scroll to position [3260, 0]
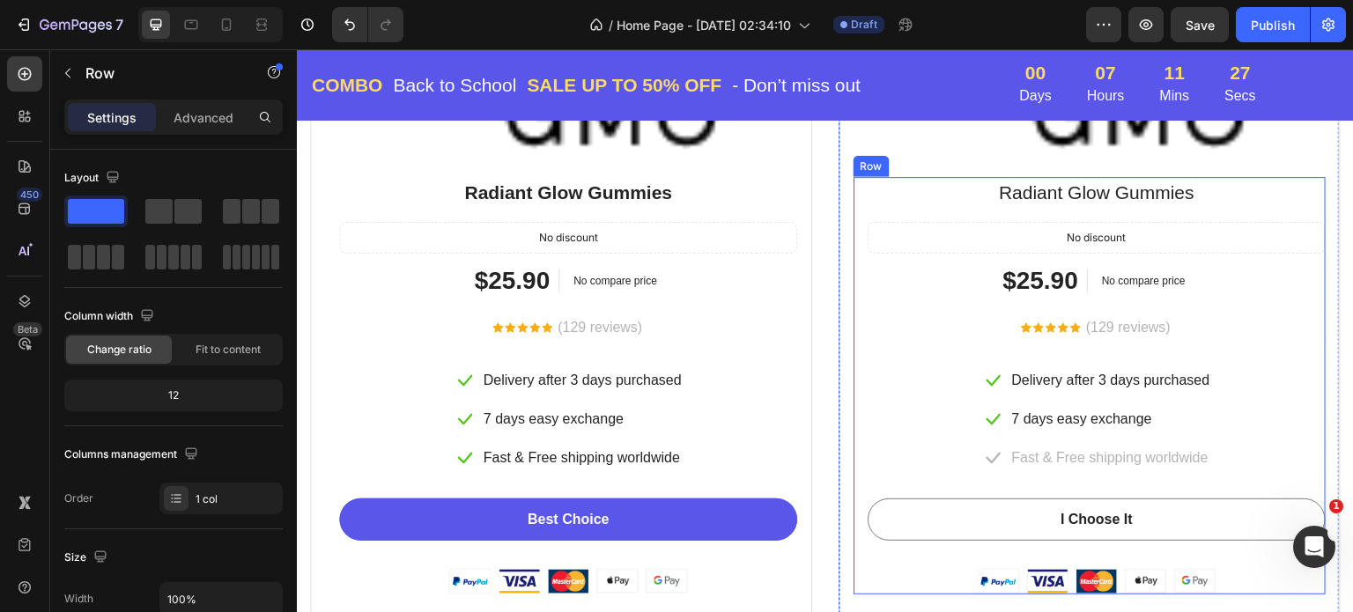
click at [931, 303] on div "Radiant Glow Gummies Product Title No discount Not be displayed when published …" at bounding box center [1097, 386] width 458 height 418
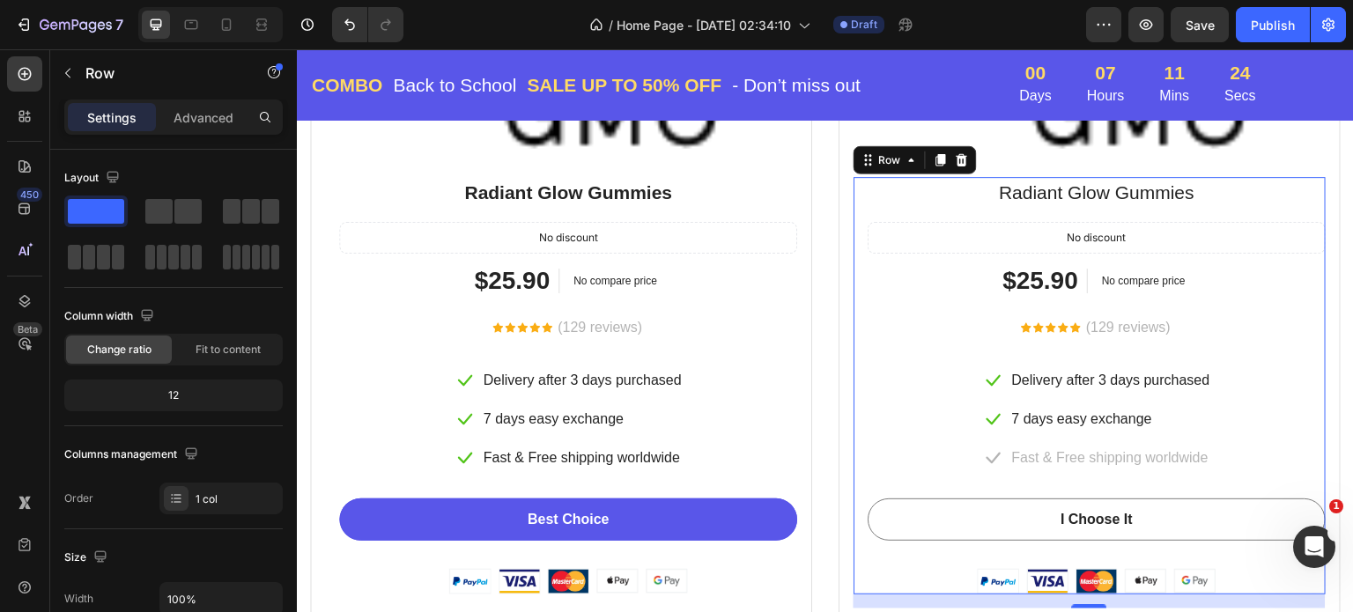
click at [930, 302] on div "Radiant Glow Gummies Product Title No discount Not be displayed when published …" at bounding box center [1097, 386] width 458 height 418
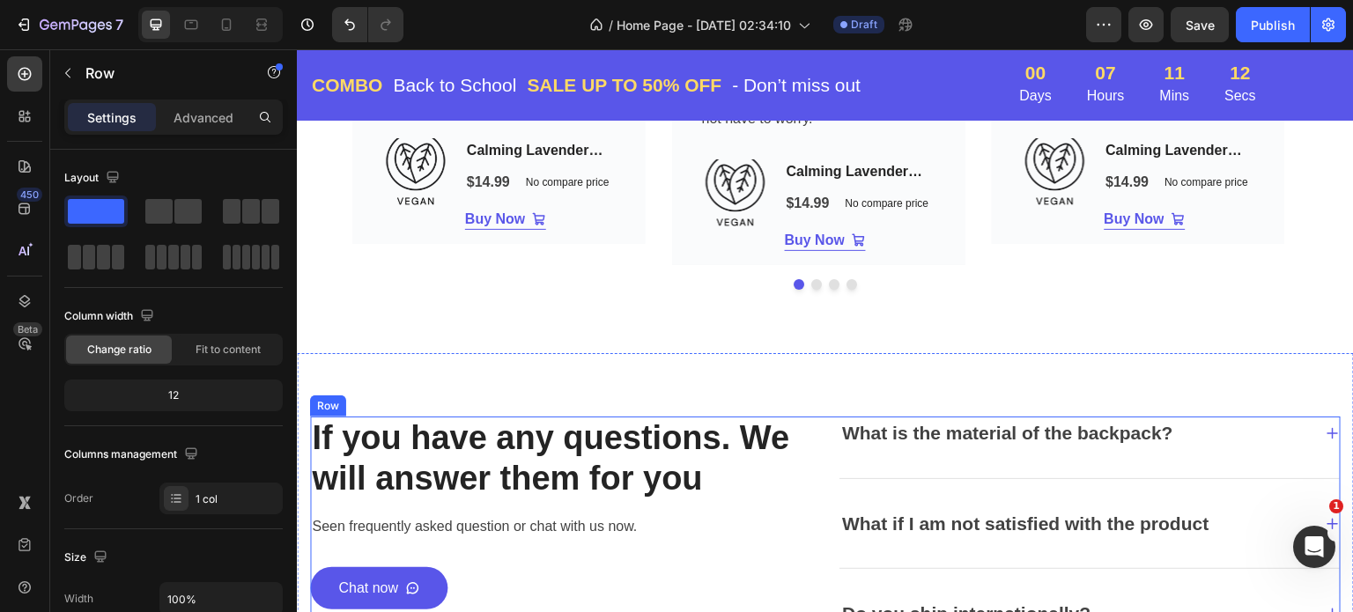
scroll to position [4141, 0]
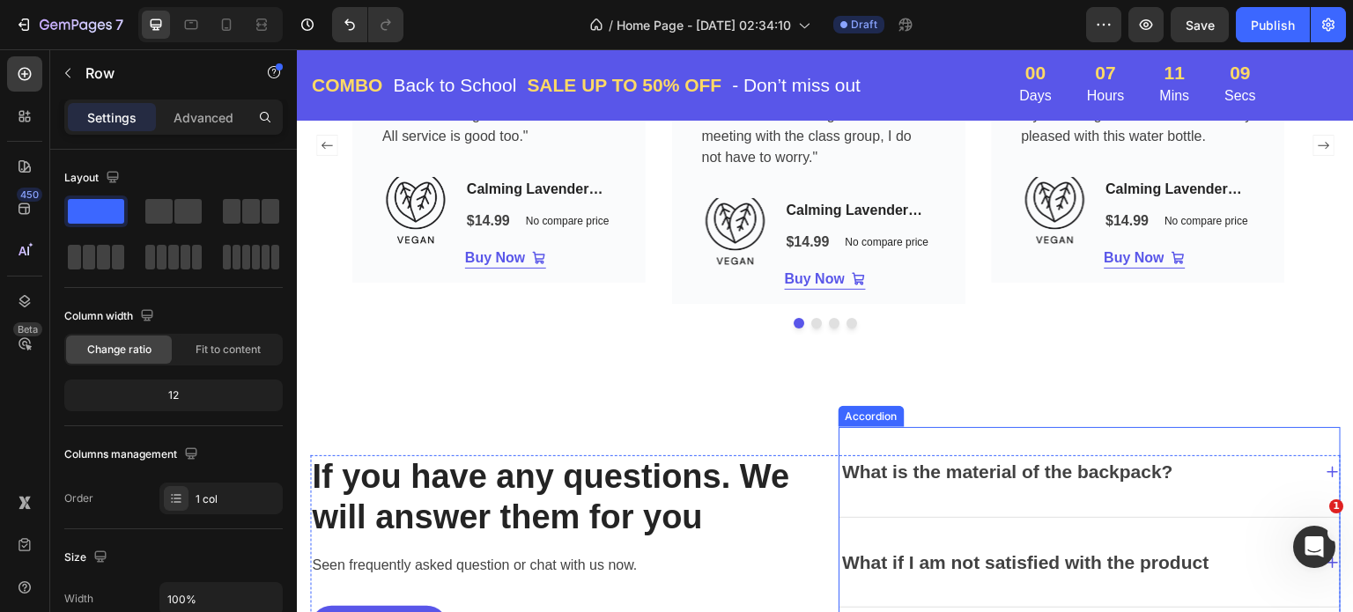
click at [1023, 470] on div "What is the material of the backpack?" at bounding box center [1008, 472] width 337 height 33
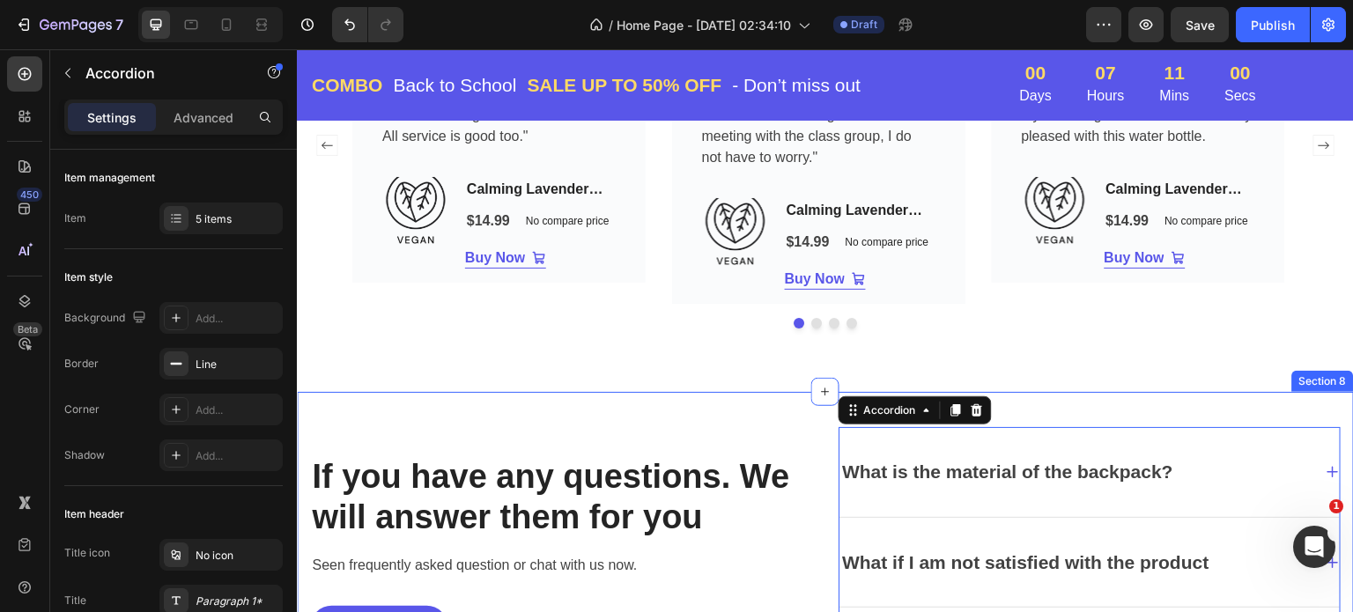
click at [1304, 387] on div "Section 8" at bounding box center [1324, 381] width 62 height 21
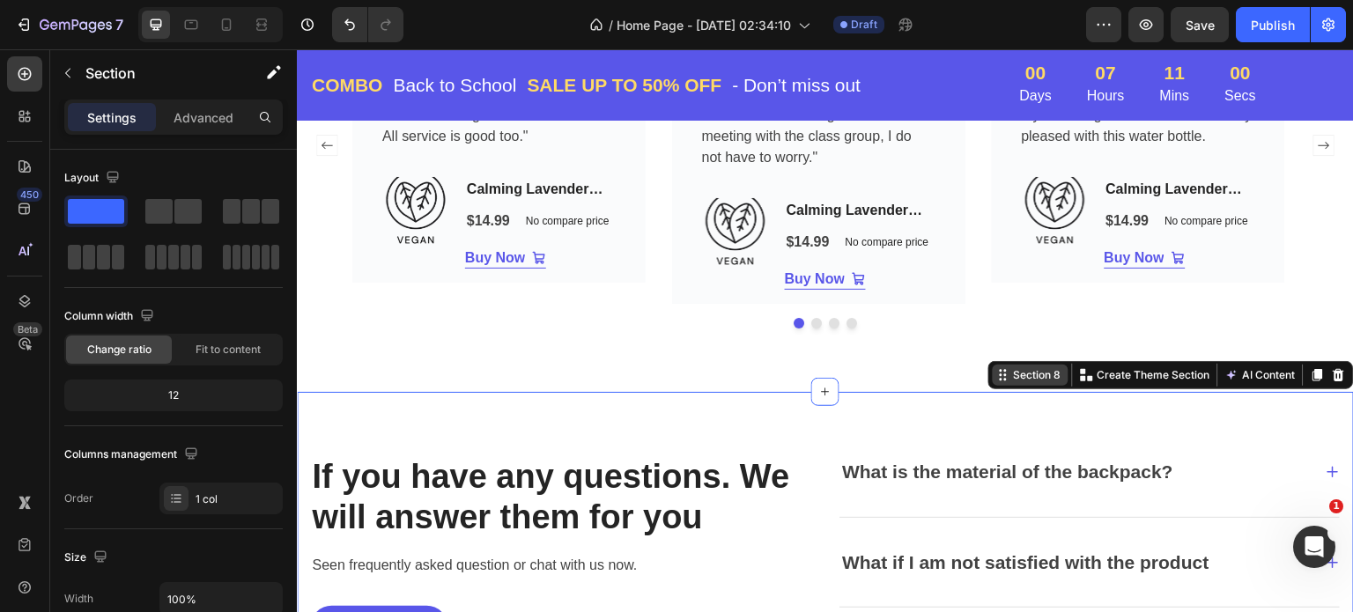
click at [1304, 387] on div "Section 8 Create Theme Section AI Content Write with GemAI What would you like …" at bounding box center [1172, 375] width 366 height 28
click at [1246, 372] on button "AI Content" at bounding box center [1261, 375] width 78 height 21
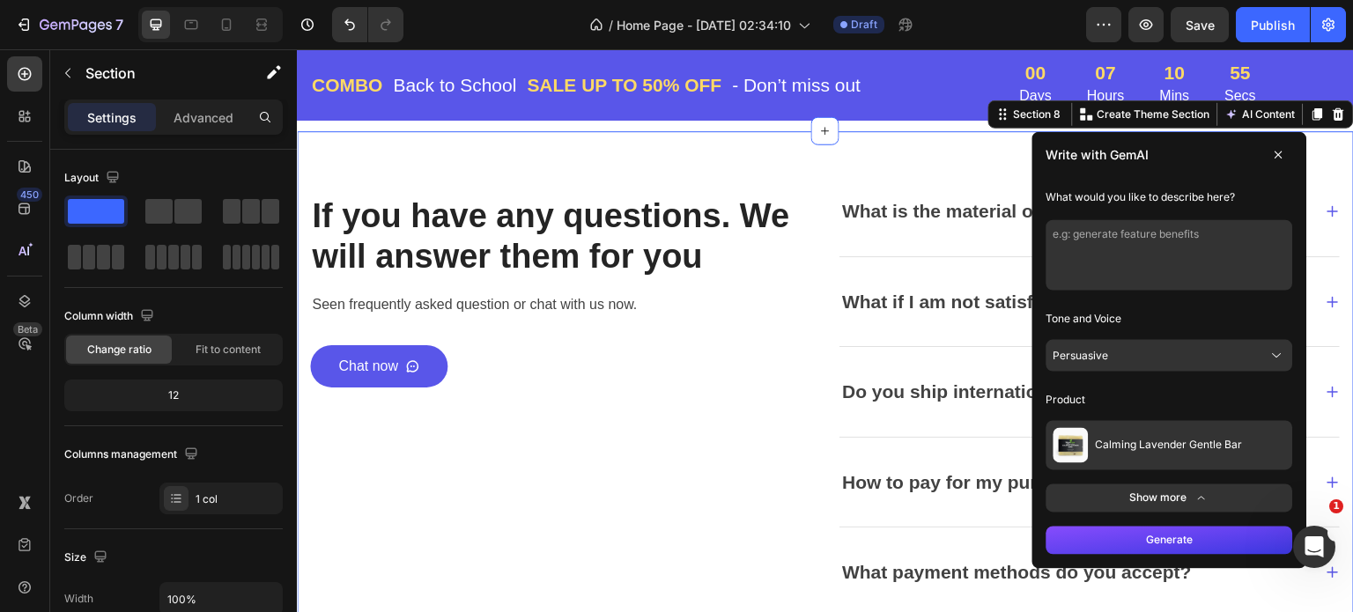
scroll to position [4405, 0]
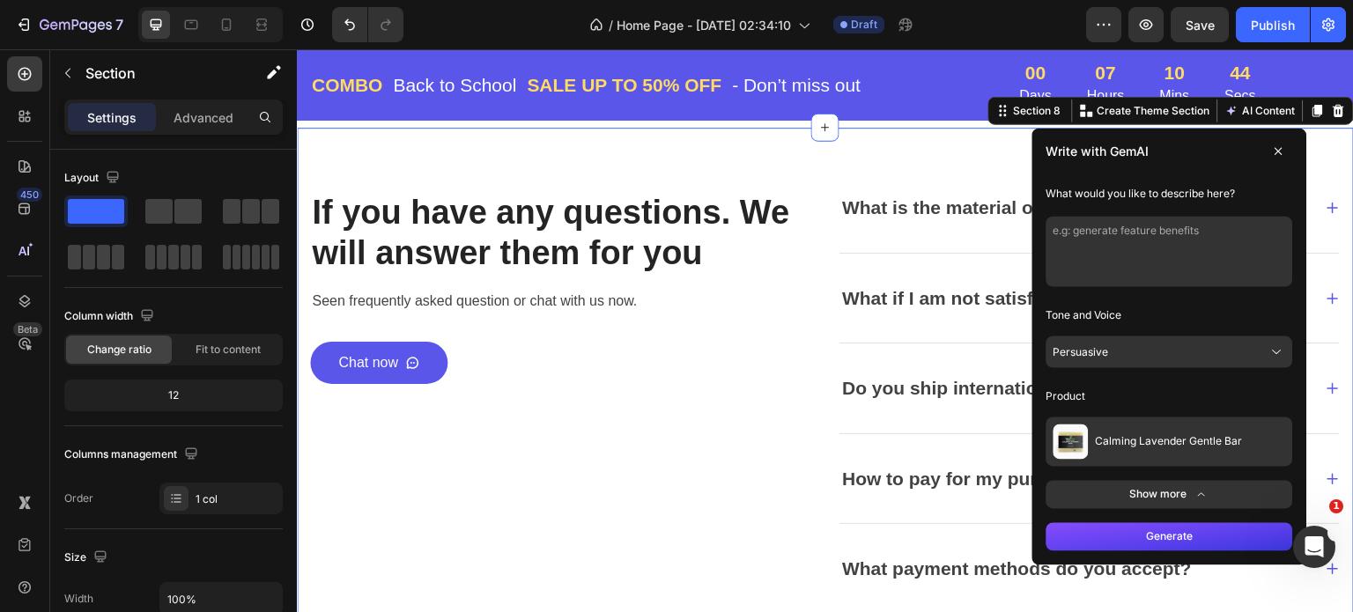
click at [1195, 497] on icon at bounding box center [1202, 495] width 15 height 14
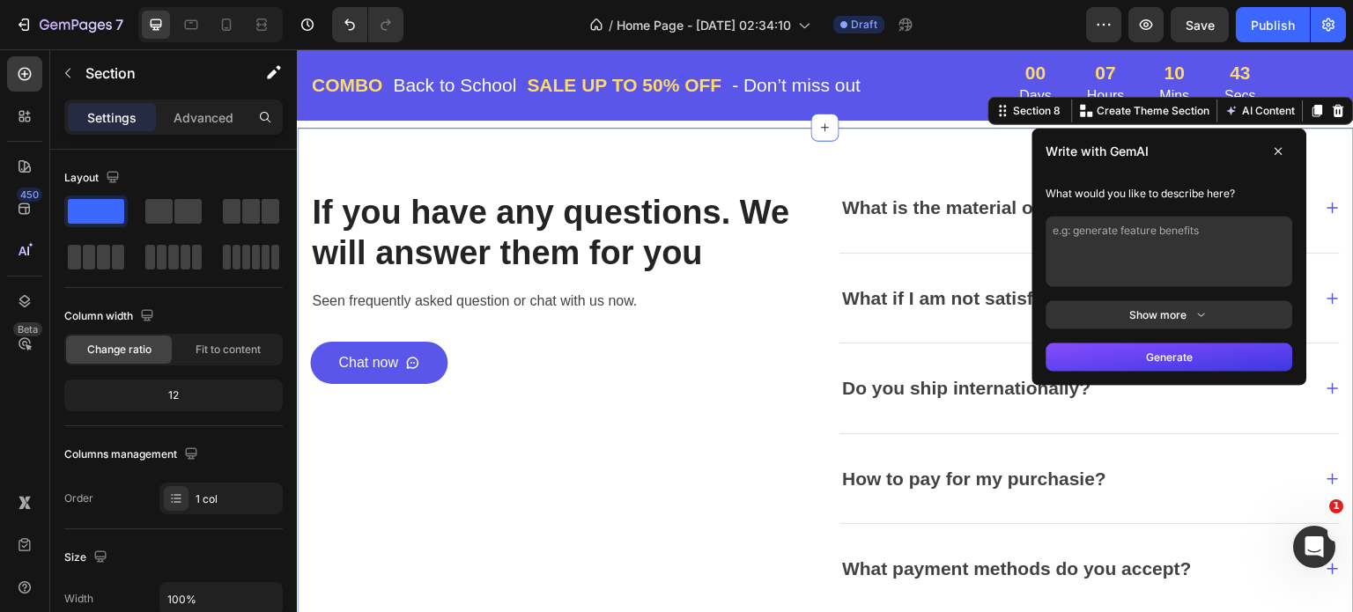
click at [1188, 497] on div "How to pay for my purchasie?" at bounding box center [1090, 479] width 500 height 90
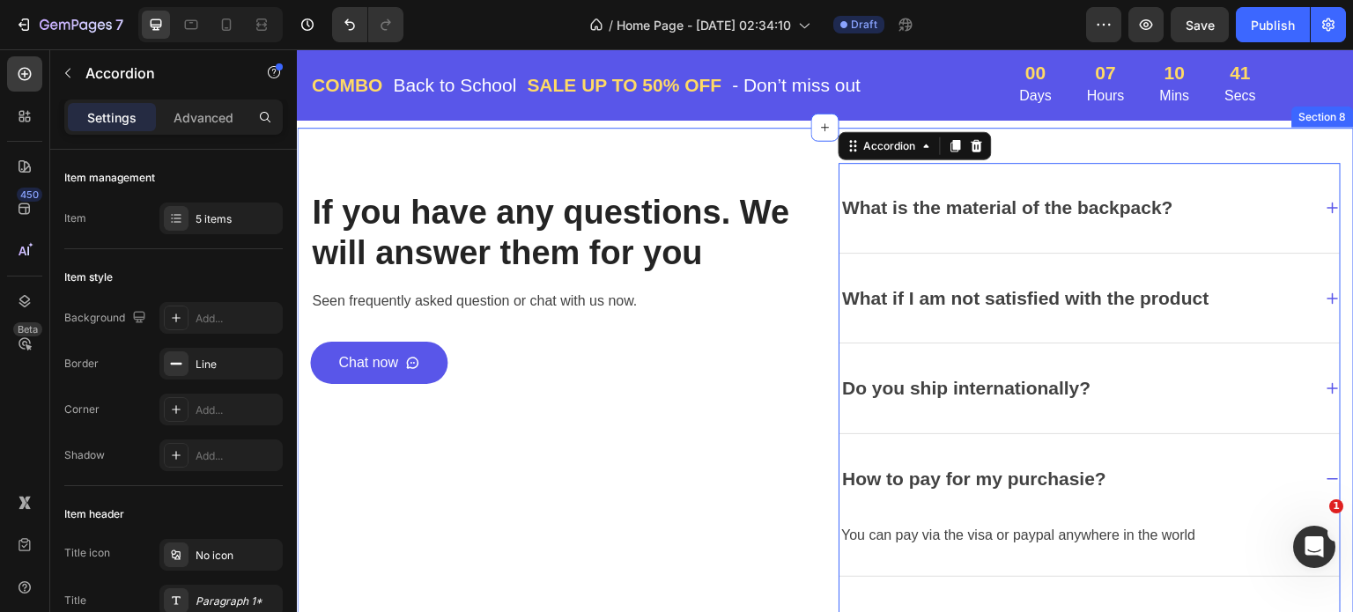
click at [1296, 117] on div "Section 8" at bounding box center [1324, 117] width 62 height 21
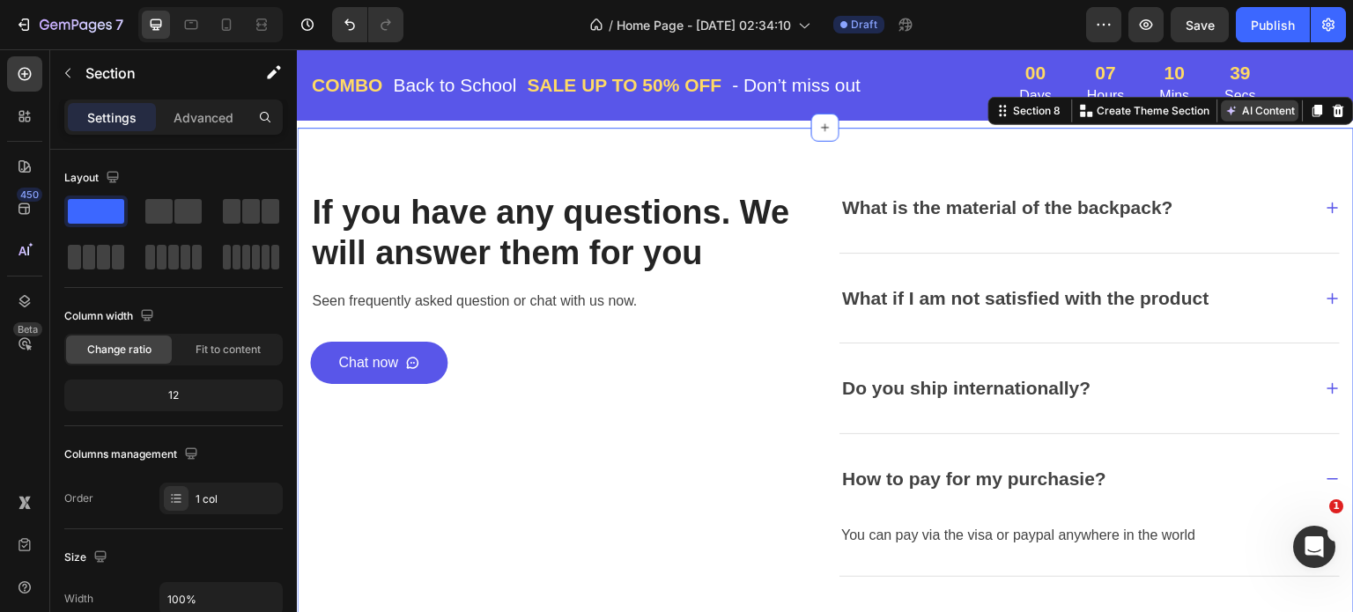
click at [1262, 112] on button "AI Content" at bounding box center [1261, 110] width 78 height 21
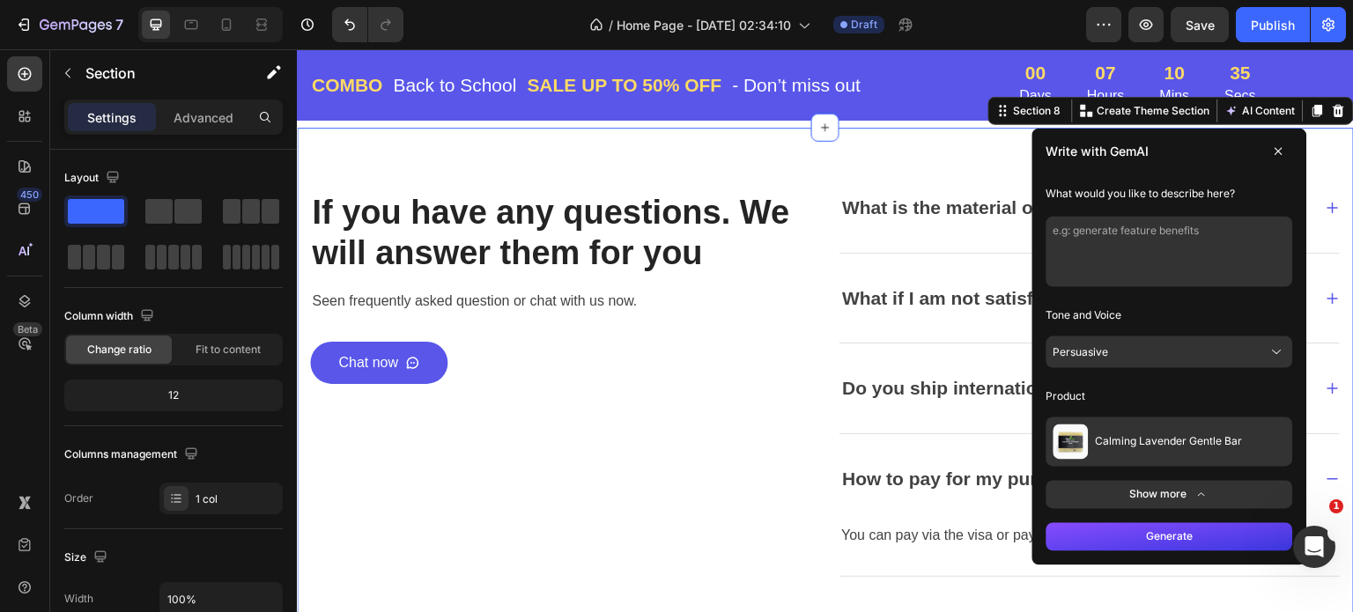
click at [1212, 439] on span "Calming Lavender Gentle Bar" at bounding box center [1169, 442] width 147 height 14
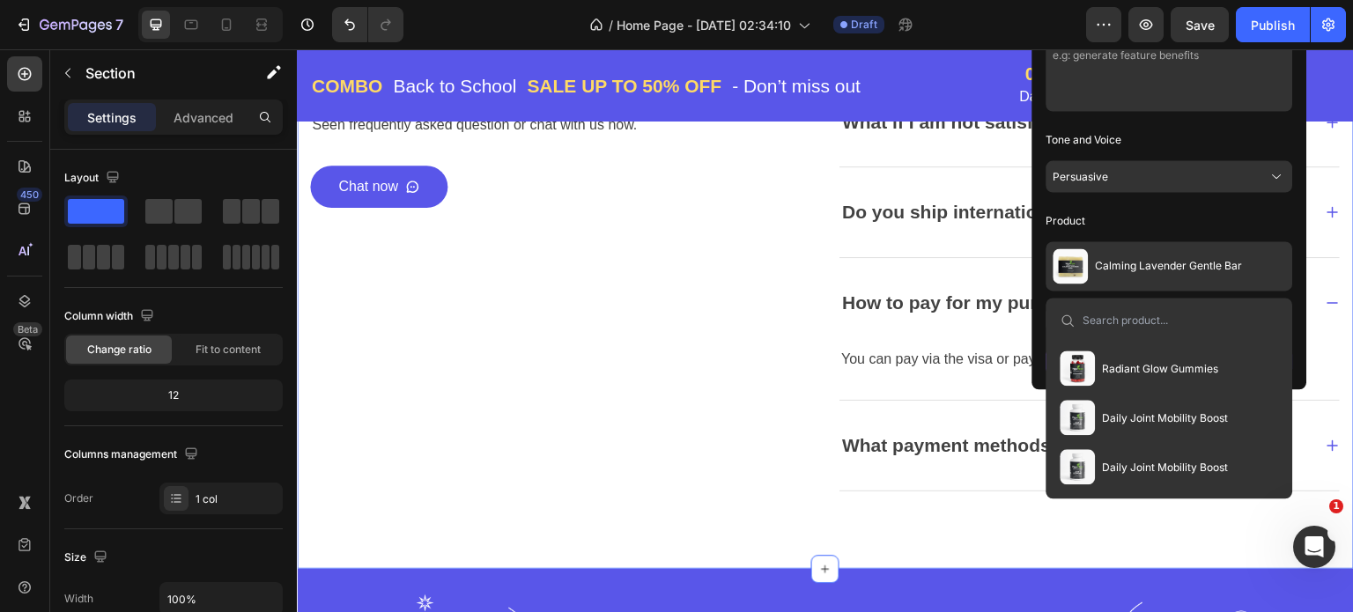
scroll to position [352, 0]
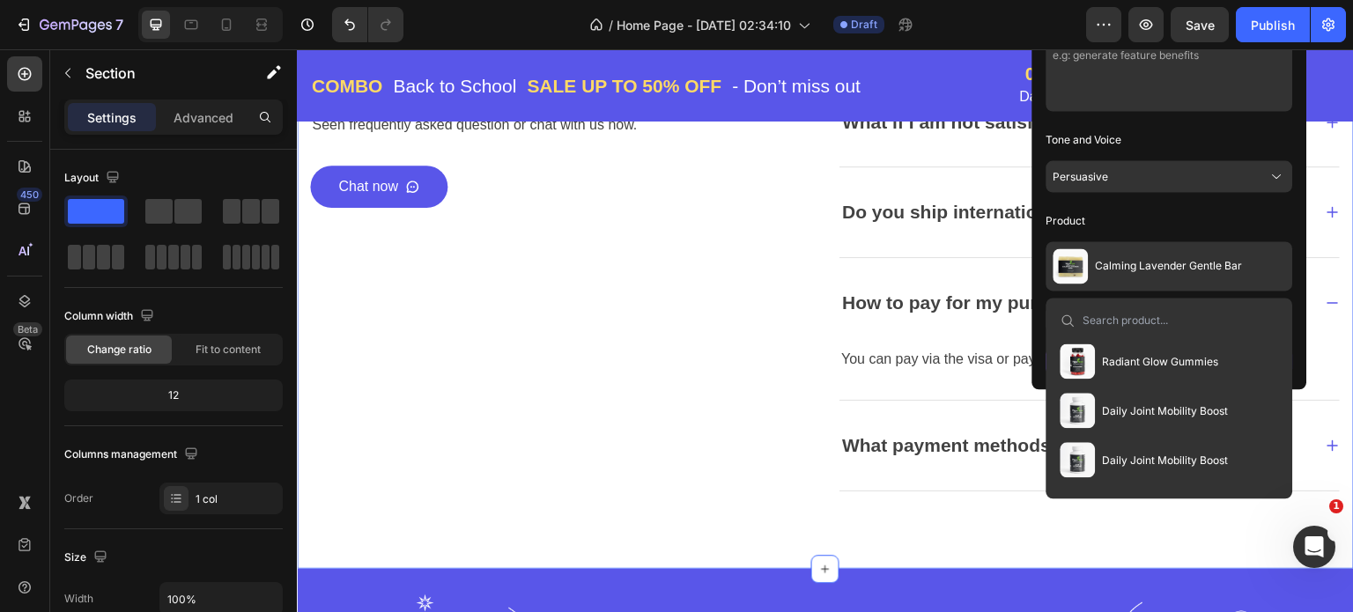
click at [1147, 363] on span "Radiant Glow Gummies" at bounding box center [1161, 361] width 116 height 14
click at [1147, 363] on button "Generate" at bounding box center [1170, 361] width 247 height 28
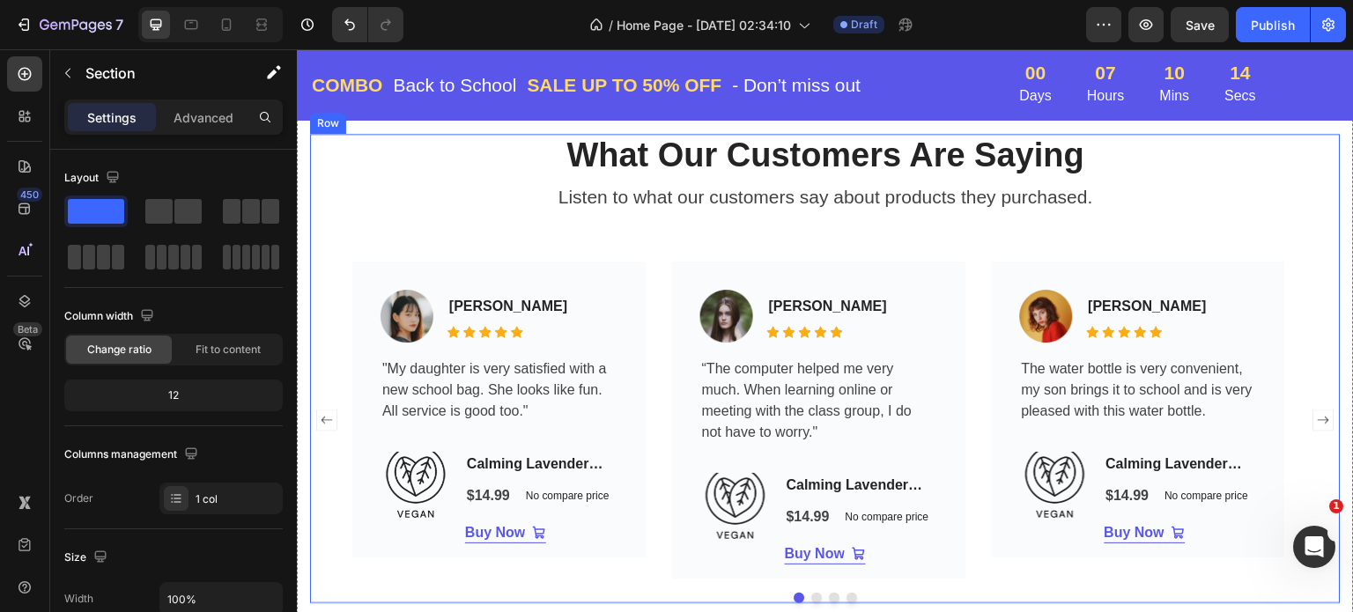
scroll to position [3789, 0]
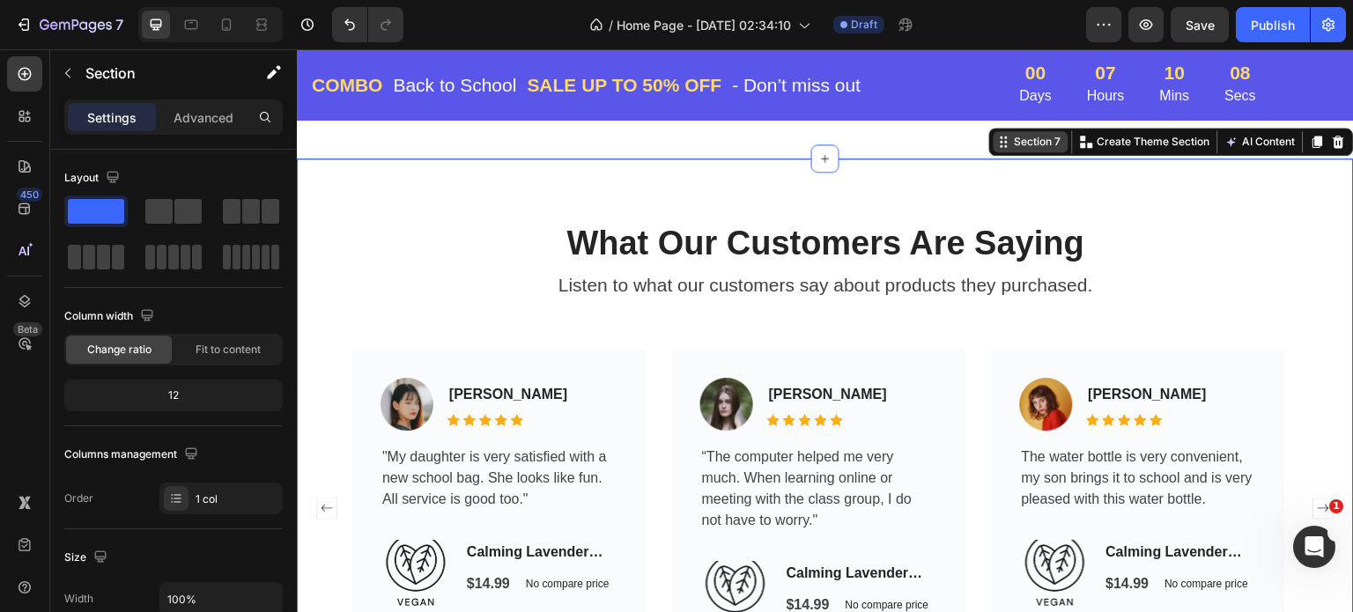
click at [1311, 144] on div "Section 7 Create Theme Section AI Content Write with GemAI What would you like …" at bounding box center [1171, 142] width 365 height 28
click at [1246, 131] on button "AI Content" at bounding box center [1261, 141] width 78 height 21
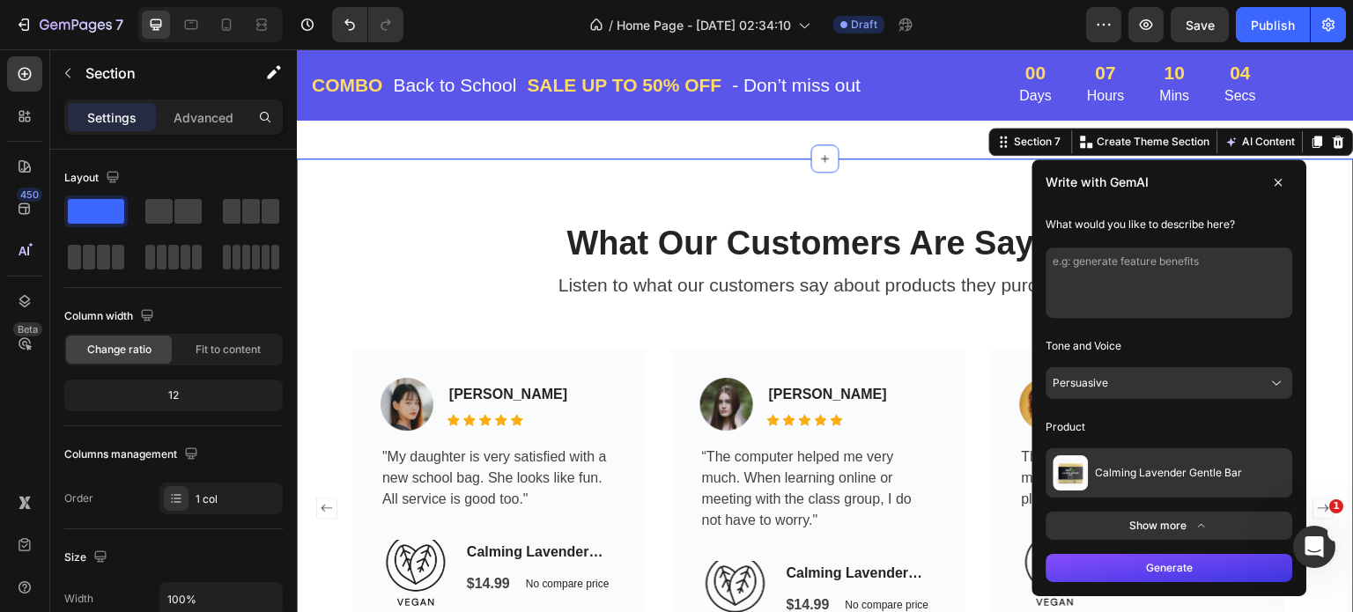
click at [1241, 458] on button "Calming Lavender Gentle Bar" at bounding box center [1170, 472] width 247 height 49
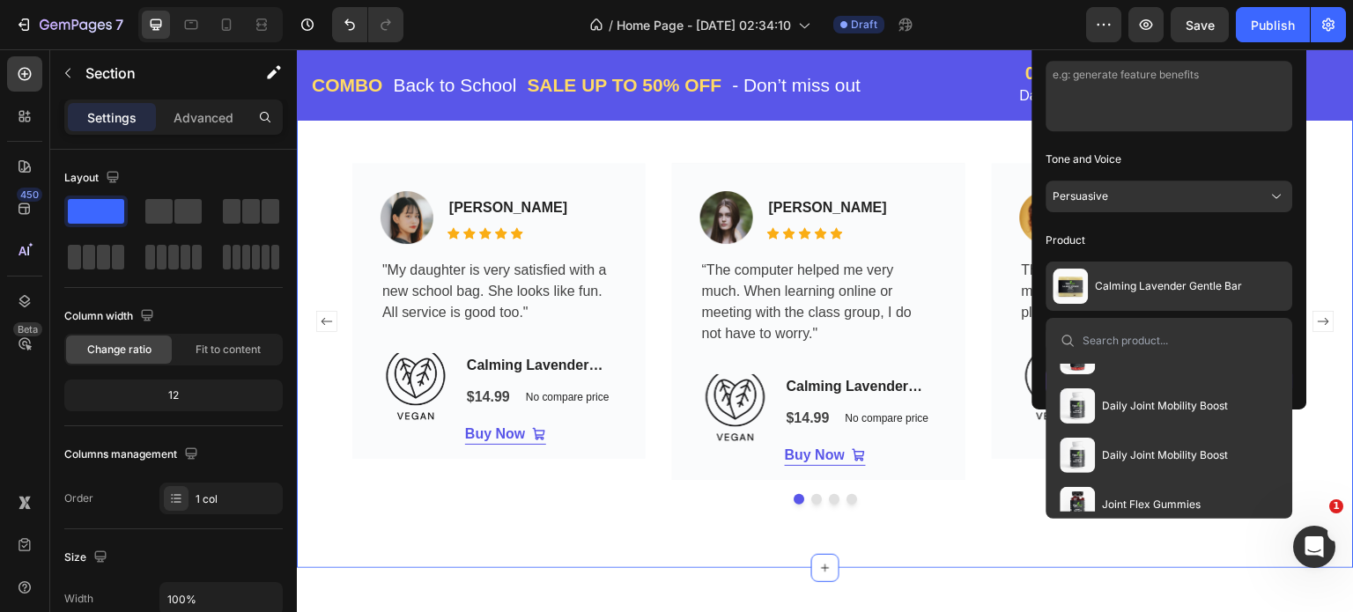
scroll to position [289, 0]
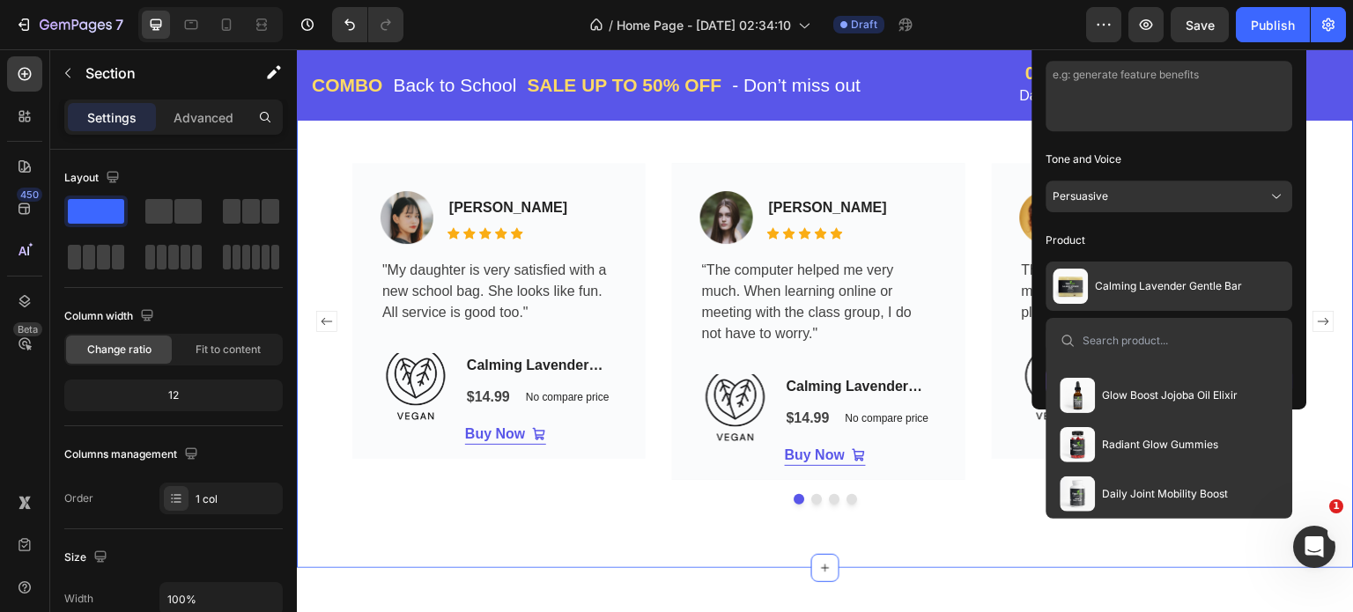
click at [1171, 443] on span "Radiant Glow Gummies" at bounding box center [1161, 445] width 116 height 14
click at [1170, 443] on div "Buy Now" at bounding box center [1145, 434] width 81 height 21
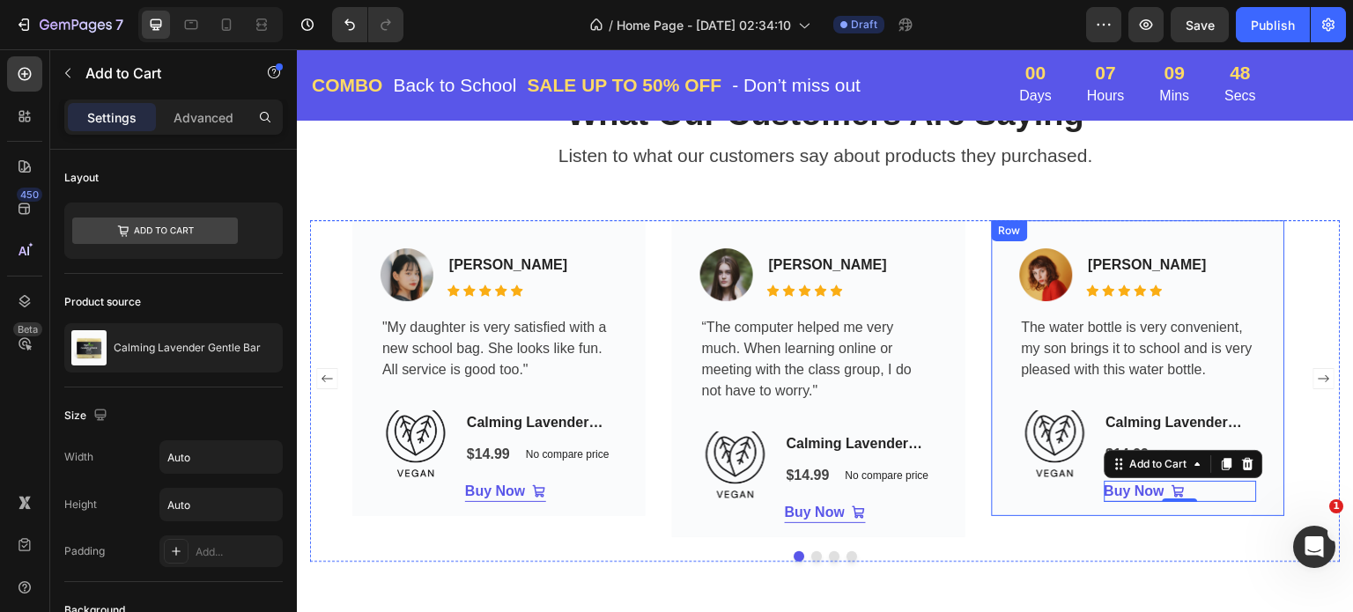
scroll to position [3789, 0]
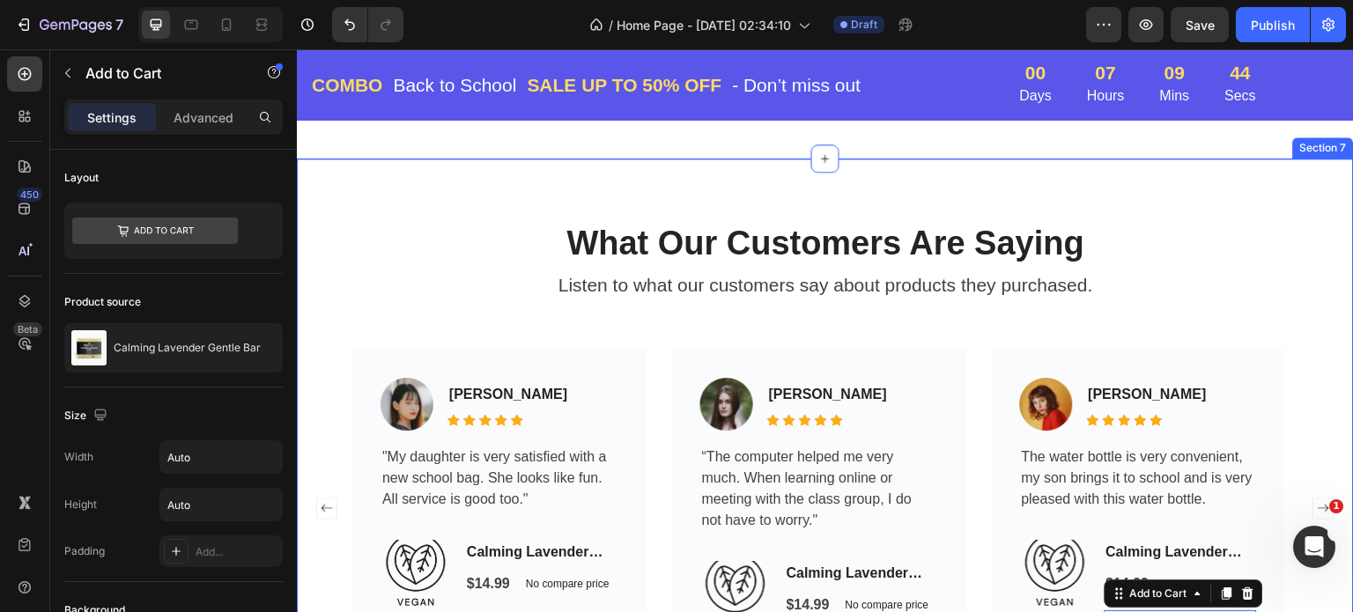
click at [1304, 141] on div "Section 7" at bounding box center [1324, 148] width 54 height 16
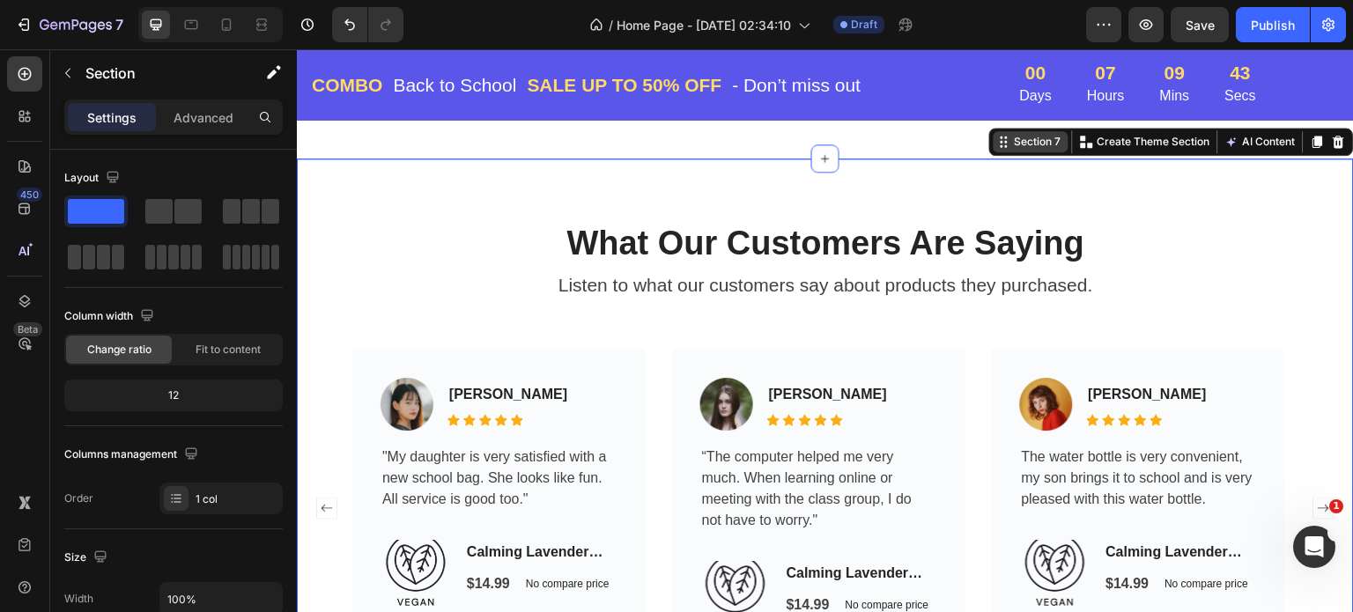
click at [1308, 141] on div at bounding box center [1318, 141] width 21 height 21
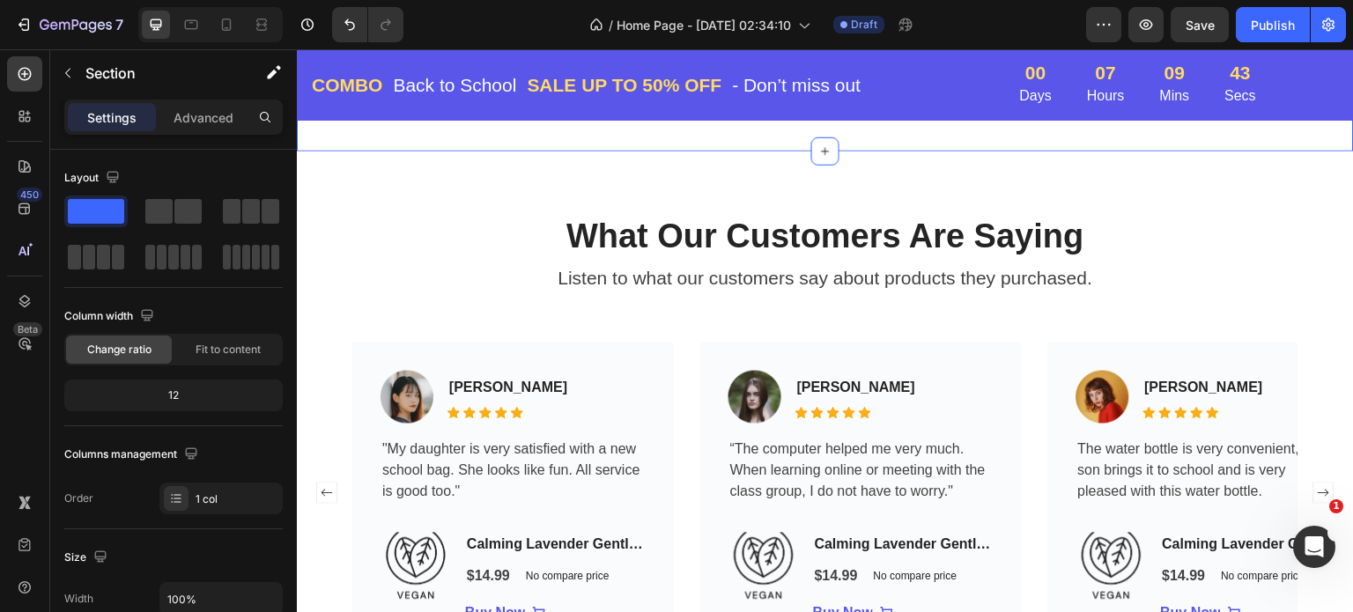
scroll to position [4422, 0]
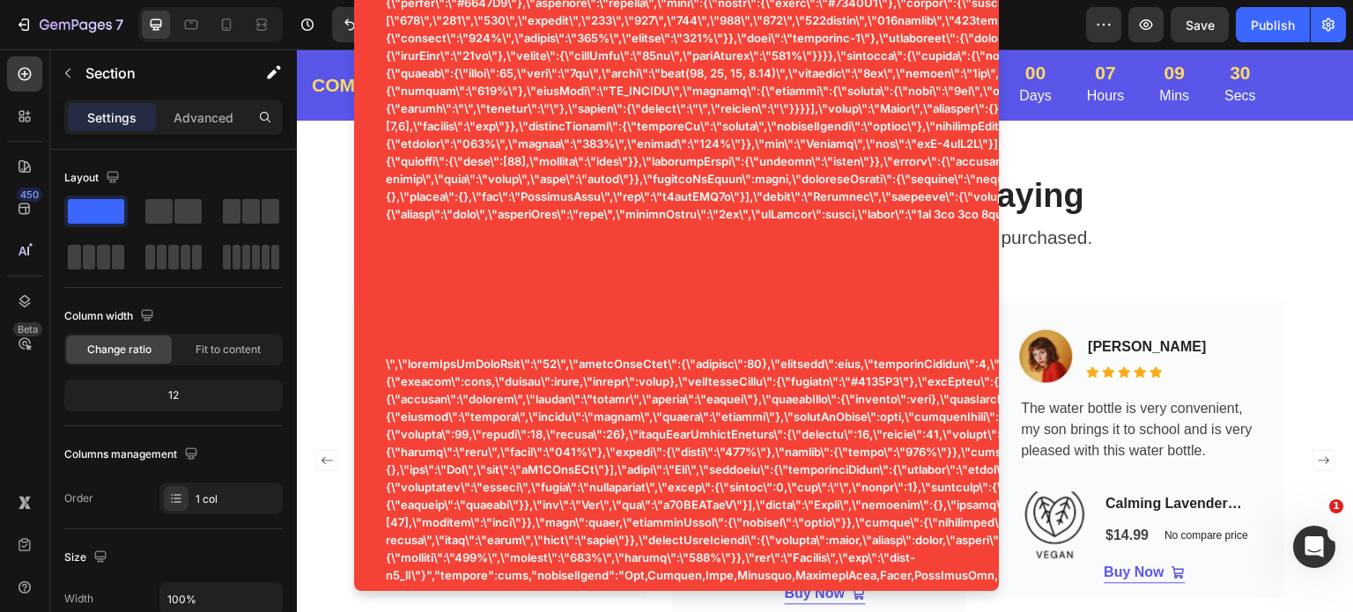
click at [1247, 146] on div "What Our Customers Are Saying Heading Listen to what our customers say about pr…" at bounding box center [825, 409] width 1057 height 596
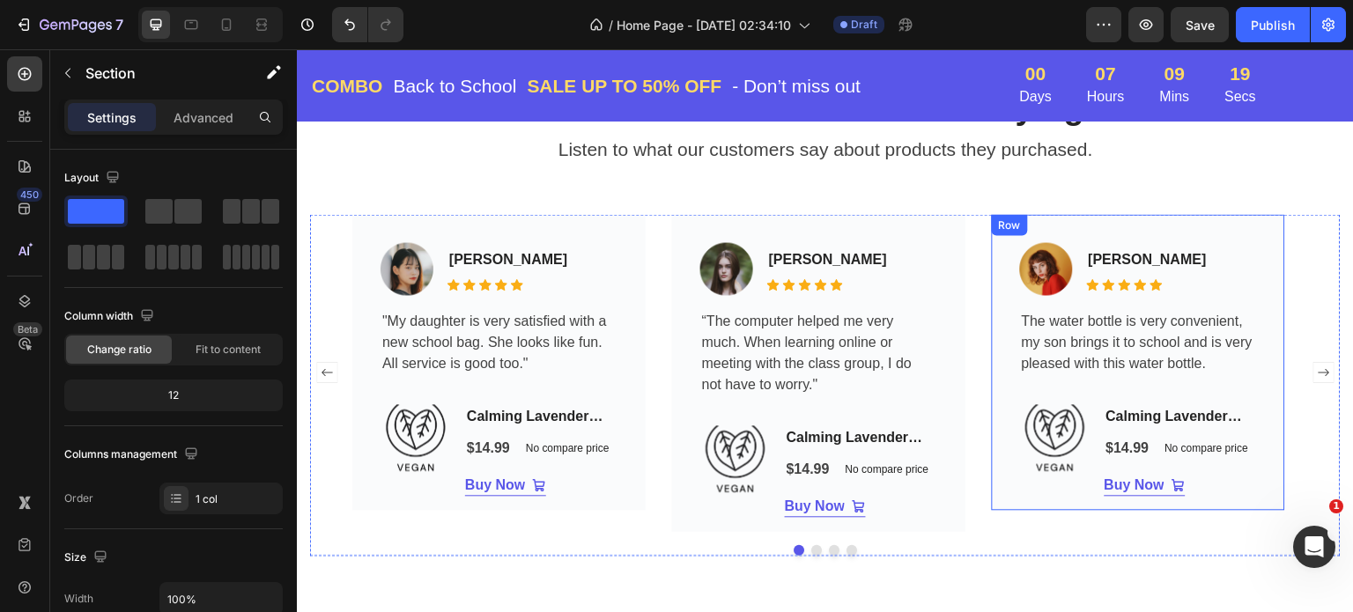
scroll to position [4334, 0]
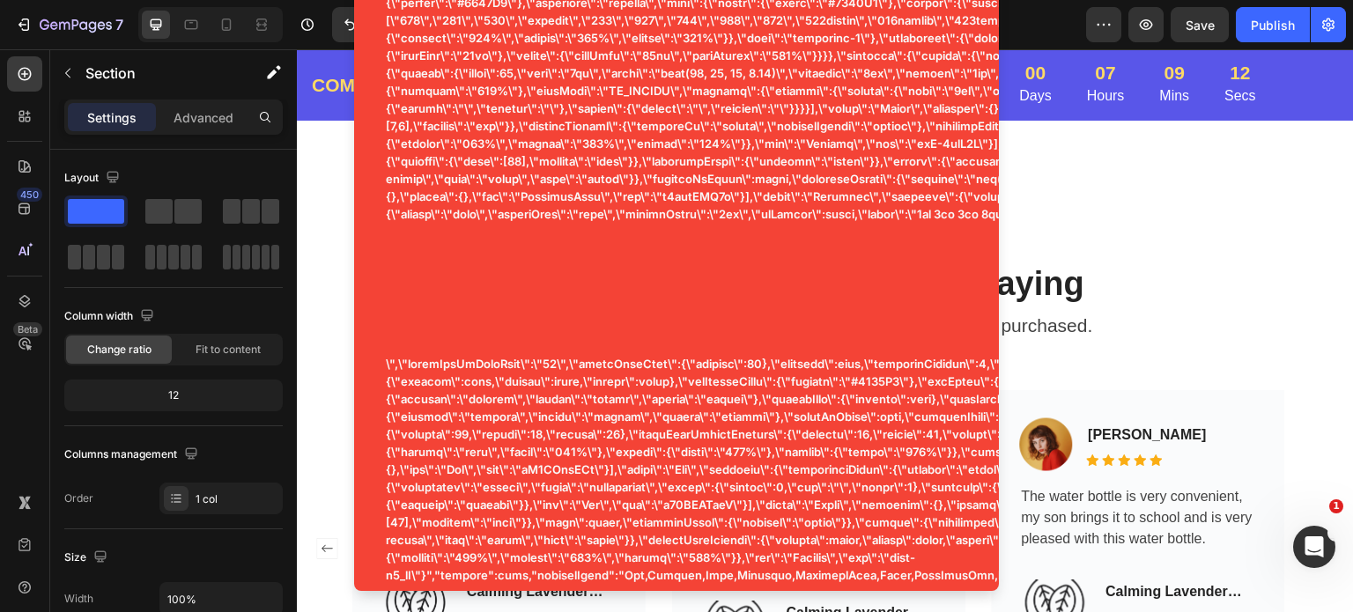
click at [1265, 239] on div "What Our Customers Are Saying Heading Listen to what our customers say about pr…" at bounding box center [825, 497] width 1057 height 596
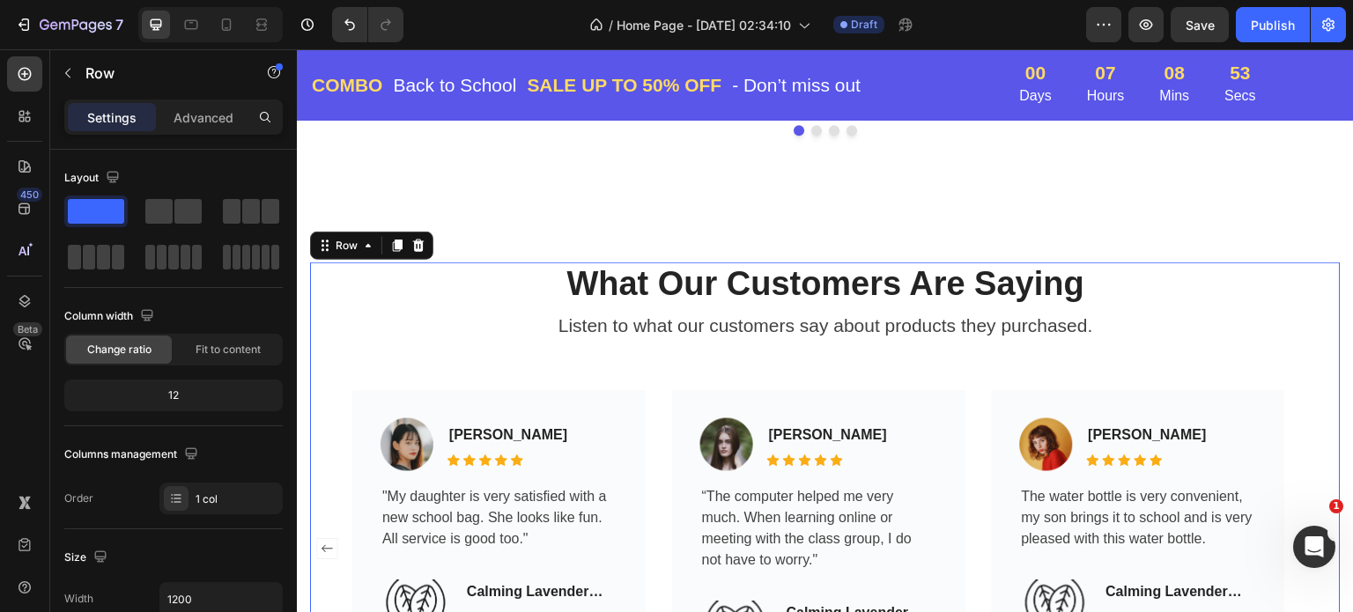
click at [1283, 377] on div "What Our Customers Are Saying Heading Listen to what our customers say about pr…" at bounding box center [825, 498] width 1031 height 470
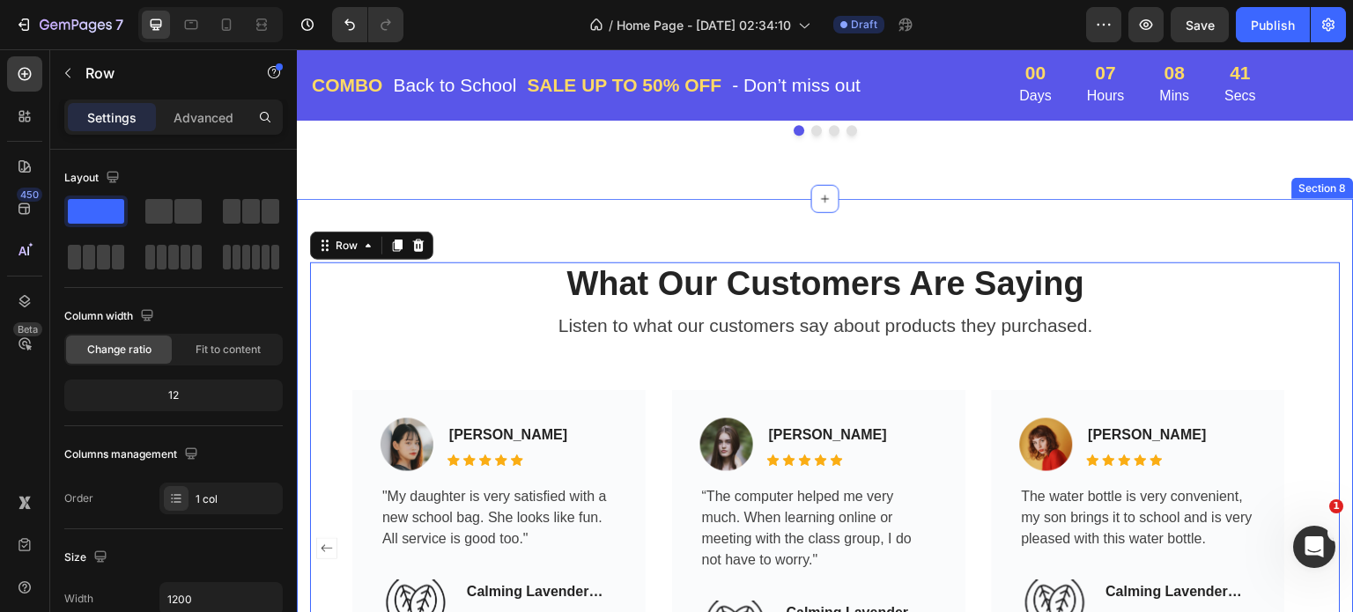
click at [1310, 193] on div "Section 8" at bounding box center [1324, 188] width 62 height 21
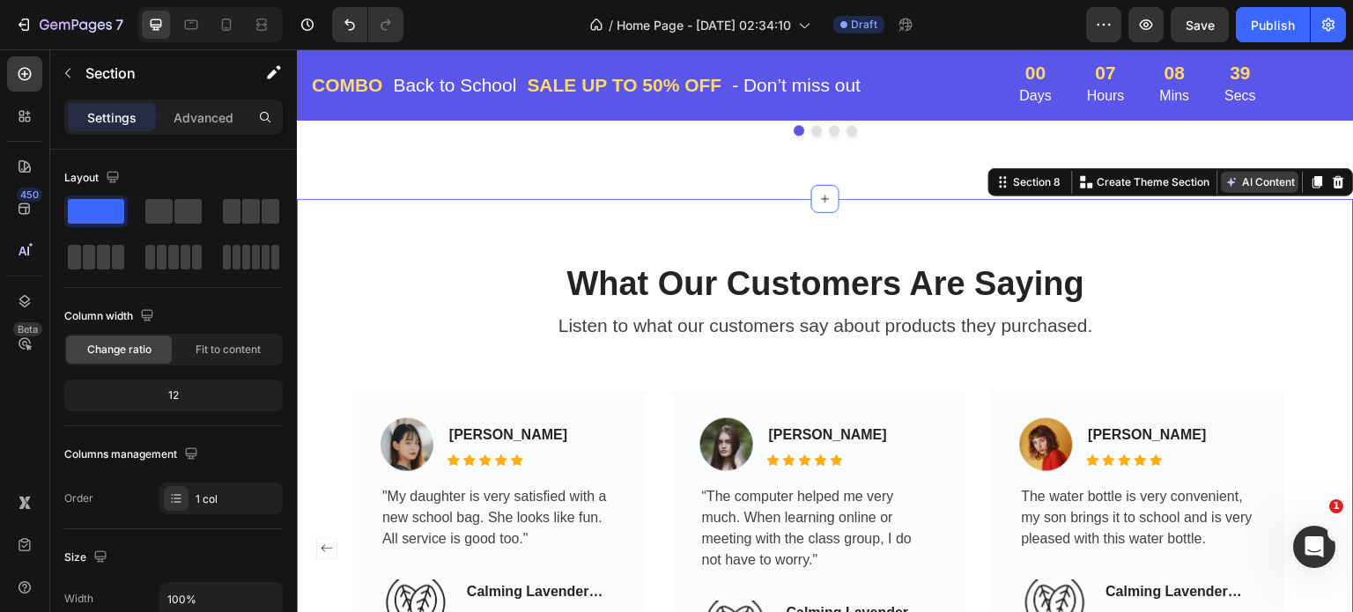
click at [1241, 181] on button "AI Content" at bounding box center [1261, 182] width 78 height 21
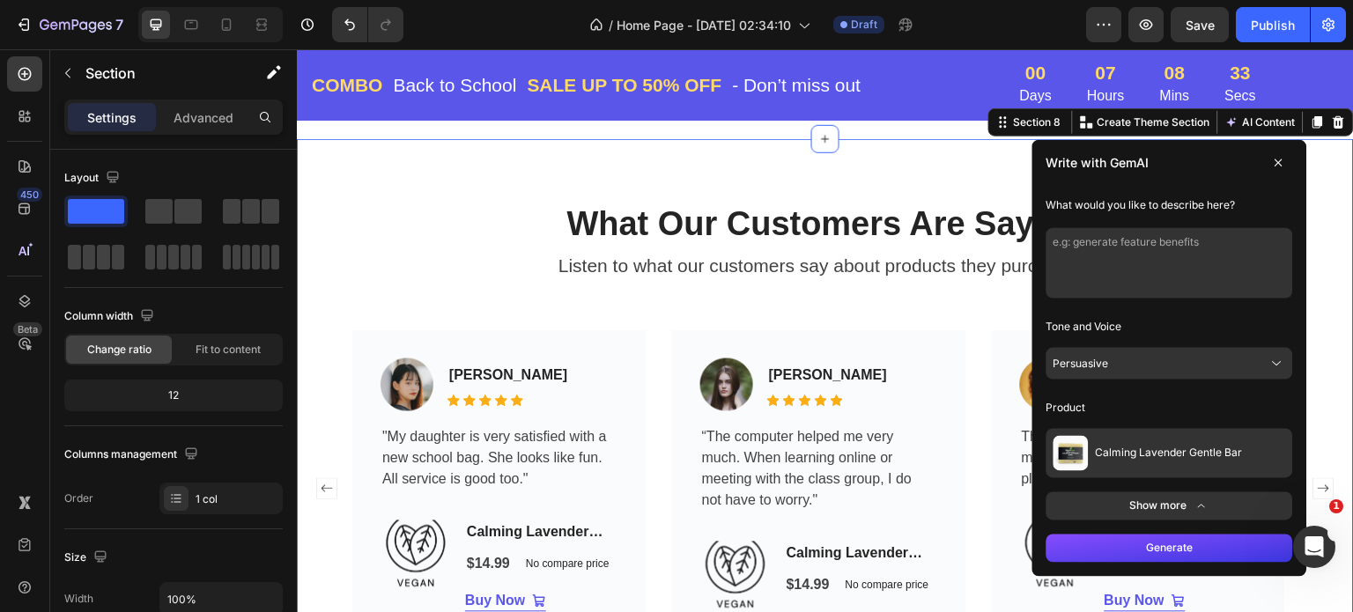
scroll to position [4422, 0]
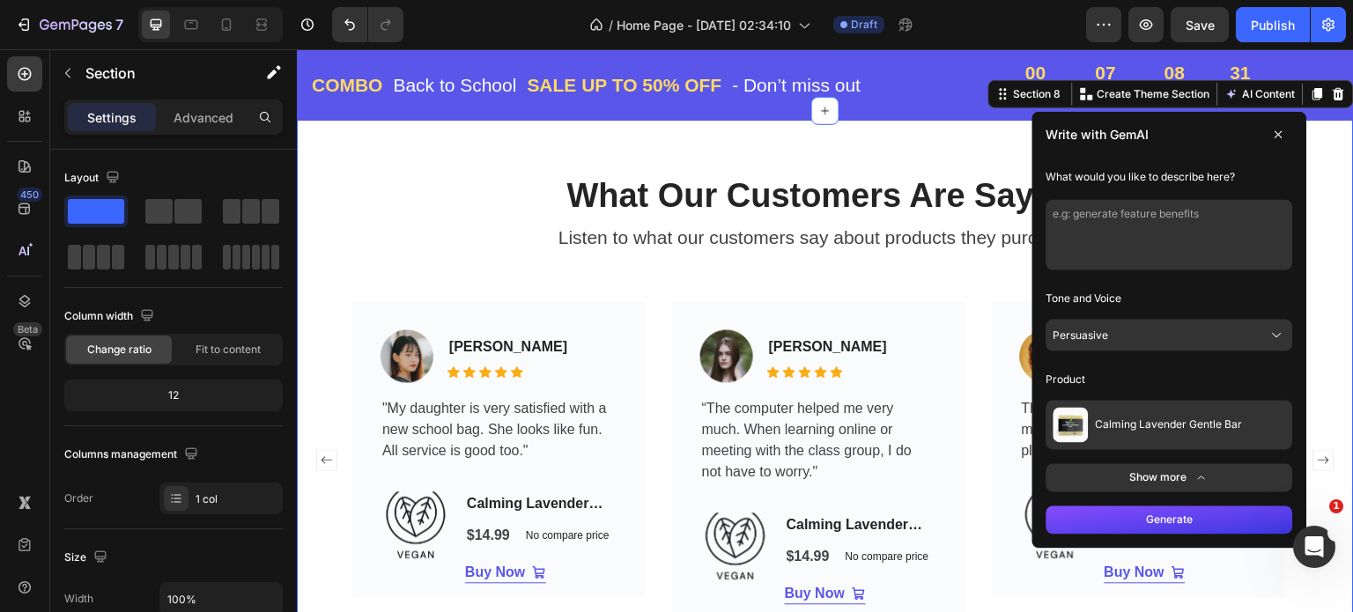
click at [1241, 430] on button "Calming Lavender Gentle Bar" at bounding box center [1170, 425] width 247 height 49
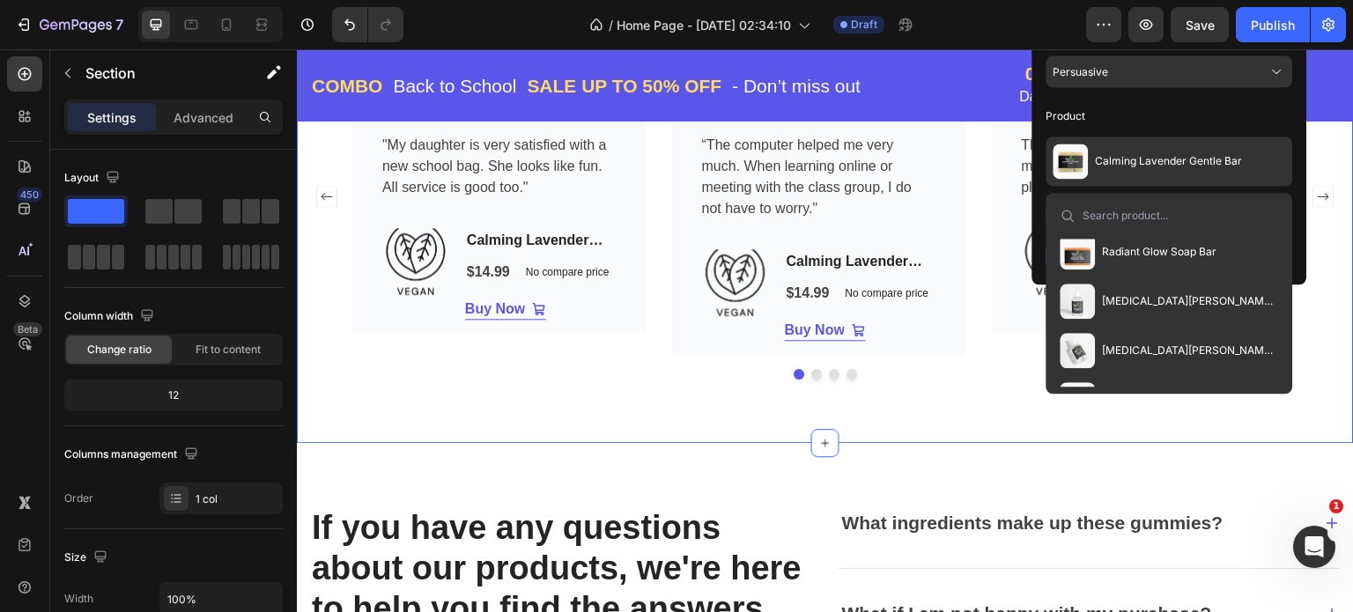
scroll to position [264, 0]
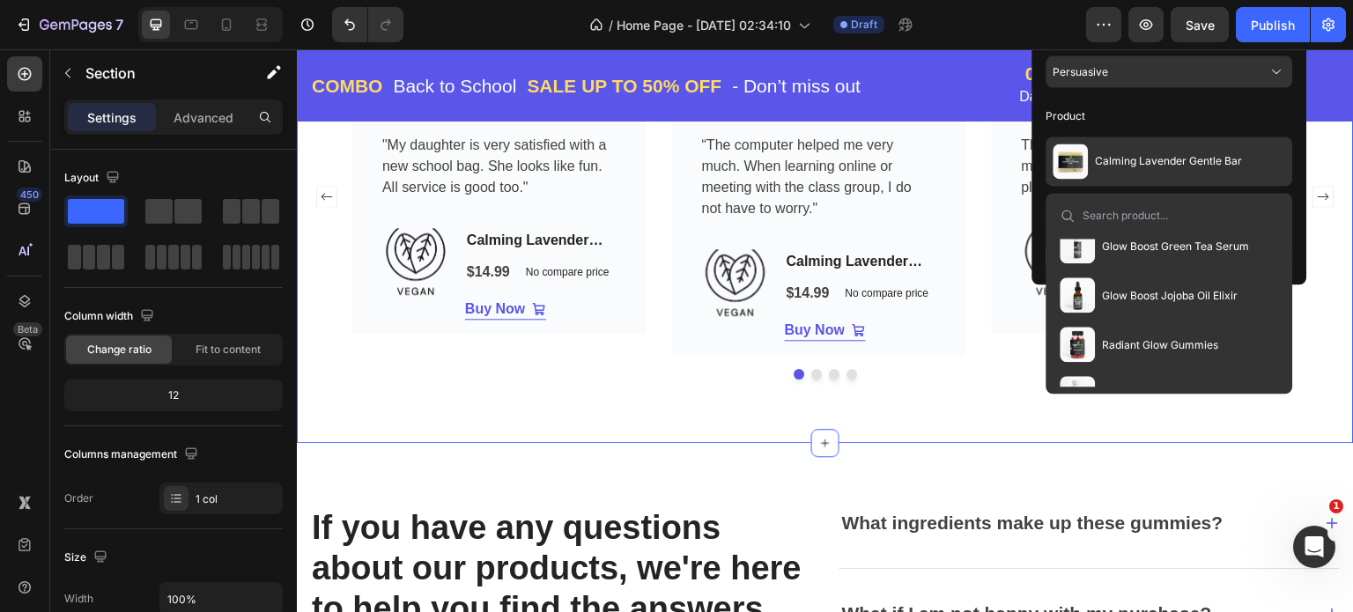
click at [1149, 338] on span "Radiant Glow Gummies" at bounding box center [1161, 344] width 116 height 14
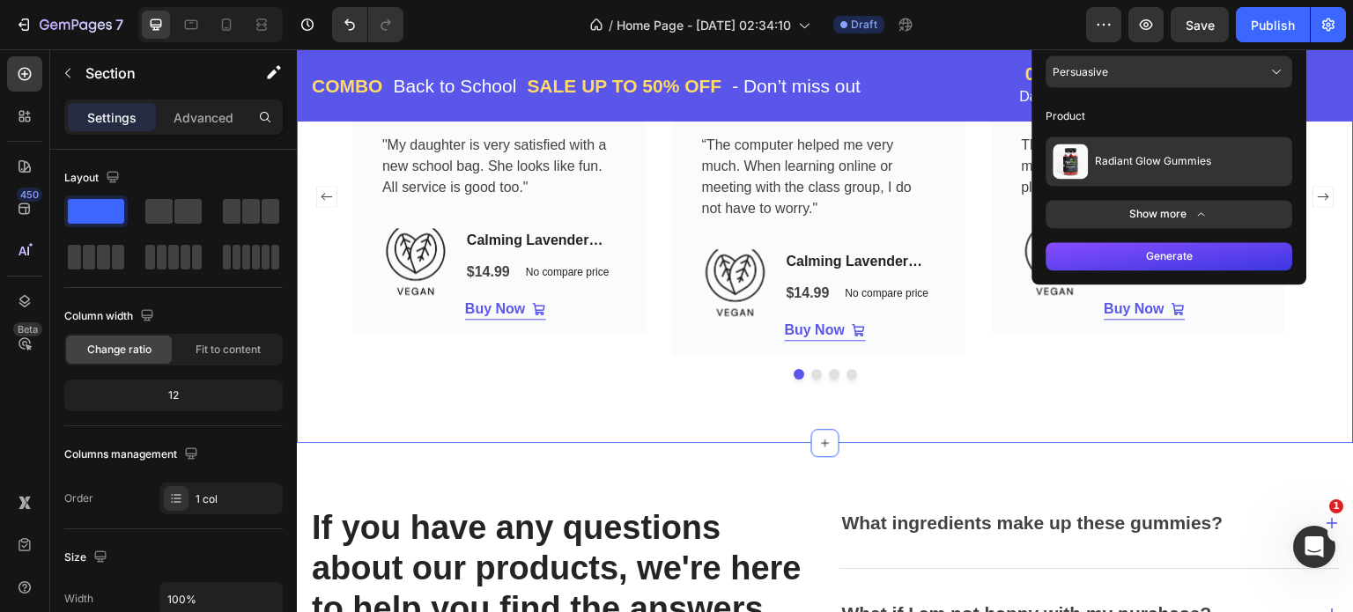
click at [1149, 338] on div "Image Nydia Weber Text block Icon Icon Icon Icon Icon Icon List Hoz Row The wat…" at bounding box center [1138, 196] width 293 height 317
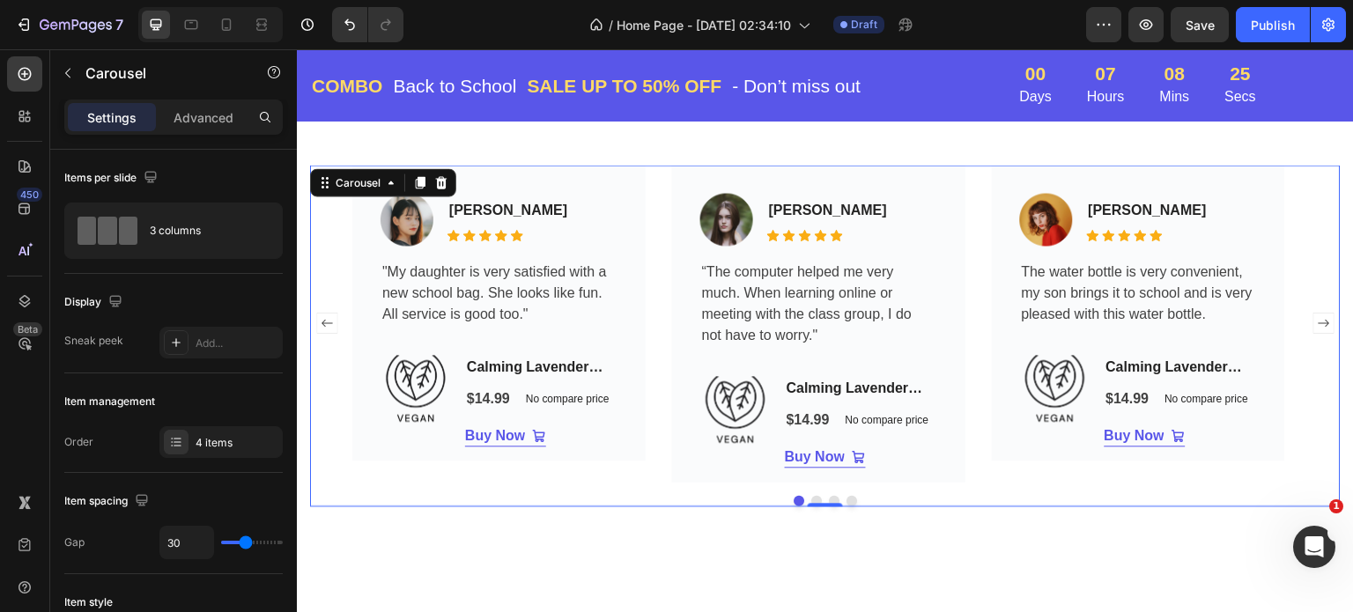
scroll to position [4334, 0]
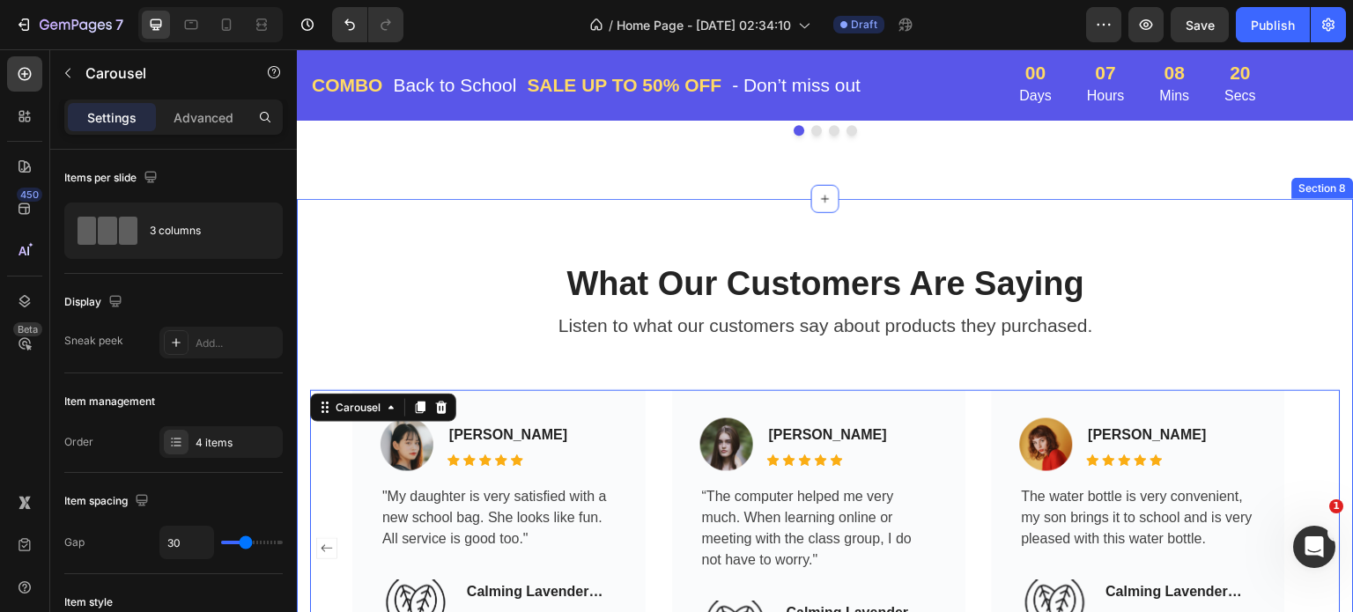
click at [1307, 193] on div "Section 8" at bounding box center [1324, 188] width 62 height 21
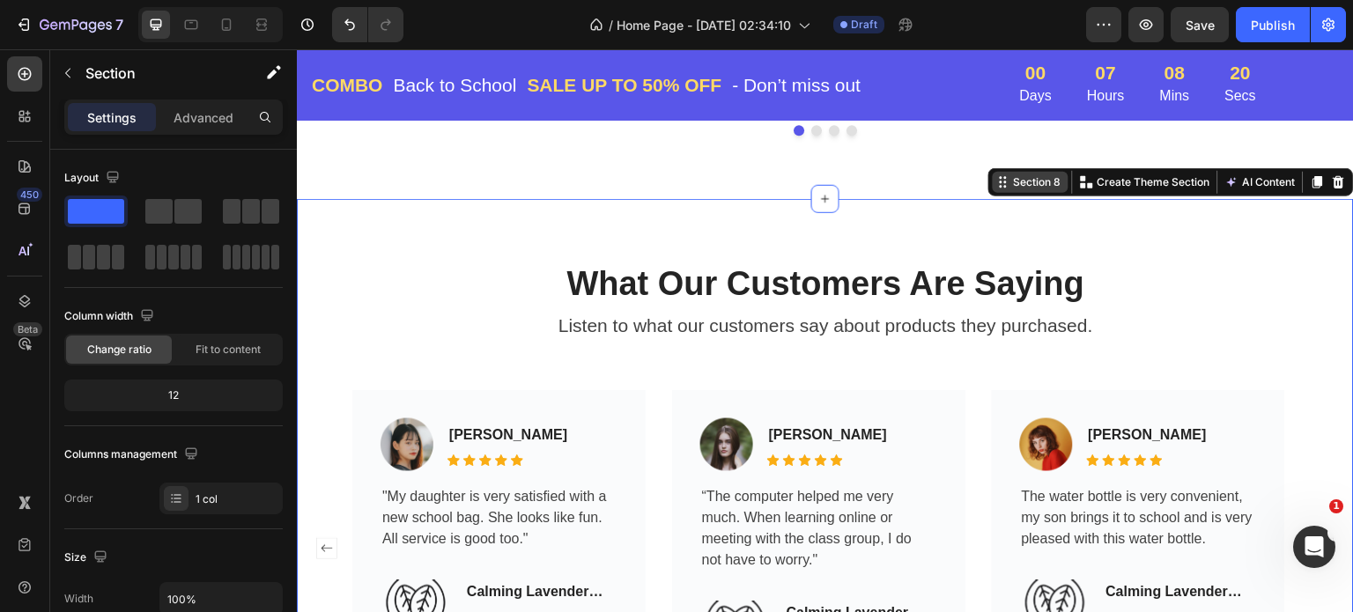
click at [1307, 193] on div "Section 8 Create Theme Section AI Content Write with GemAI What would you like …" at bounding box center [1172, 182] width 366 height 28
click at [1265, 179] on button "AI Content" at bounding box center [1261, 182] width 78 height 21
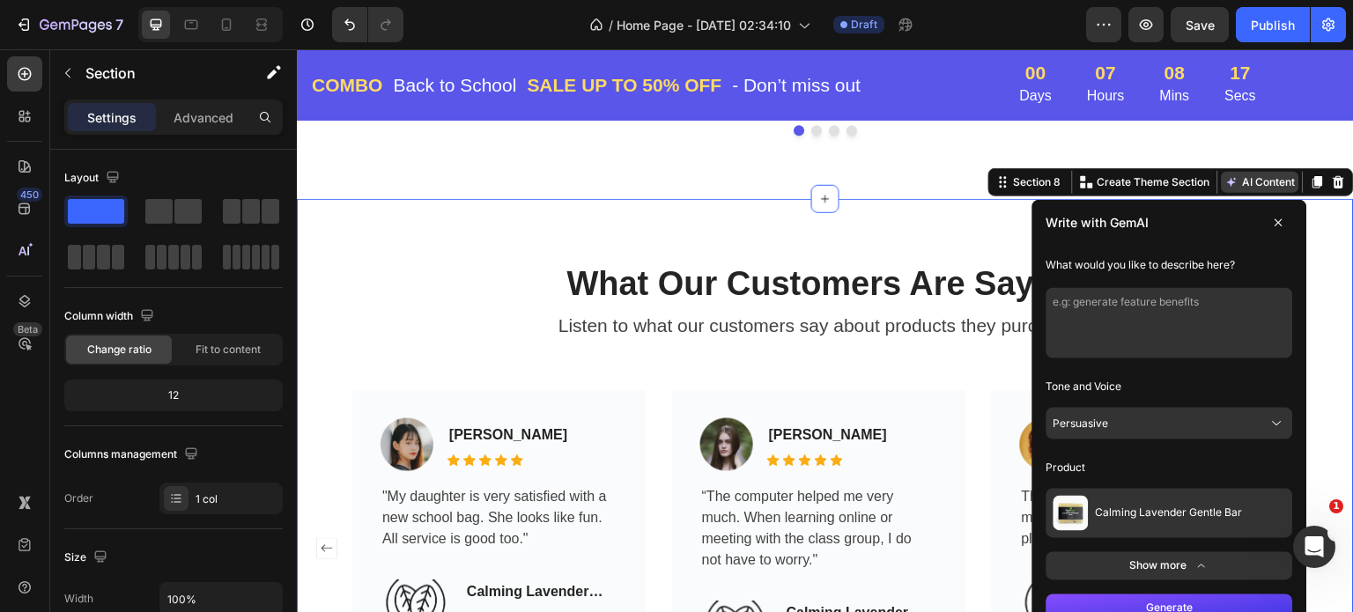
click at [1265, 179] on button "AI Content" at bounding box center [1261, 182] width 78 height 21
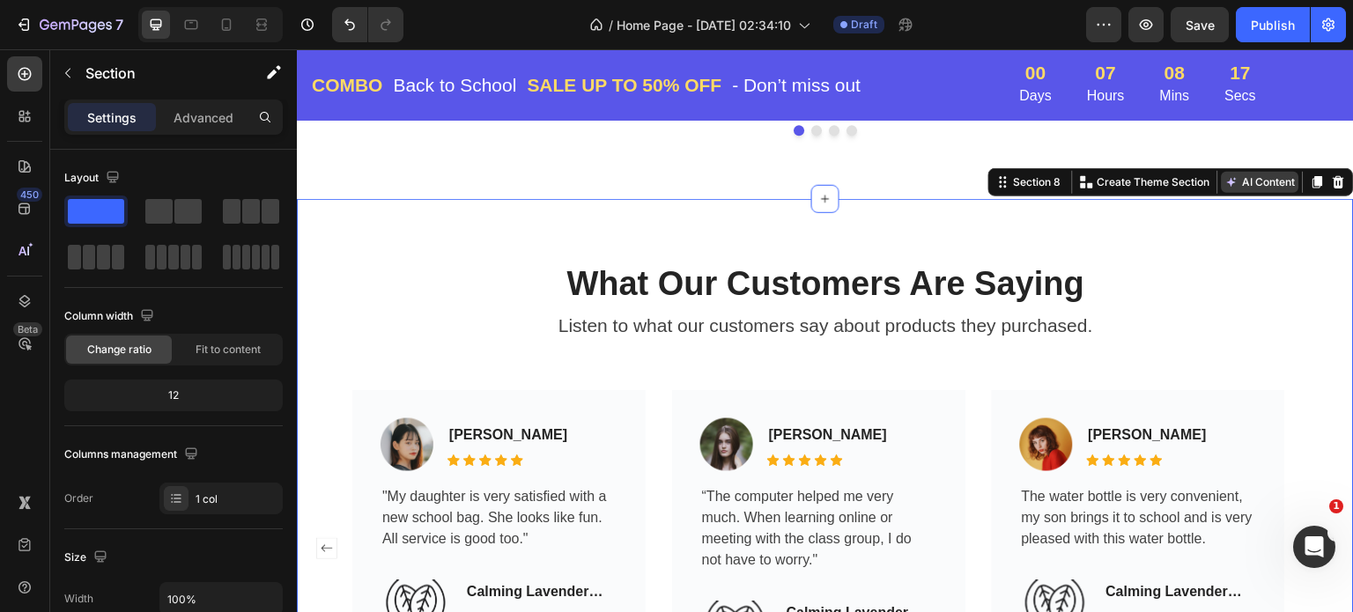
click at [1265, 179] on button "AI Content" at bounding box center [1261, 182] width 78 height 21
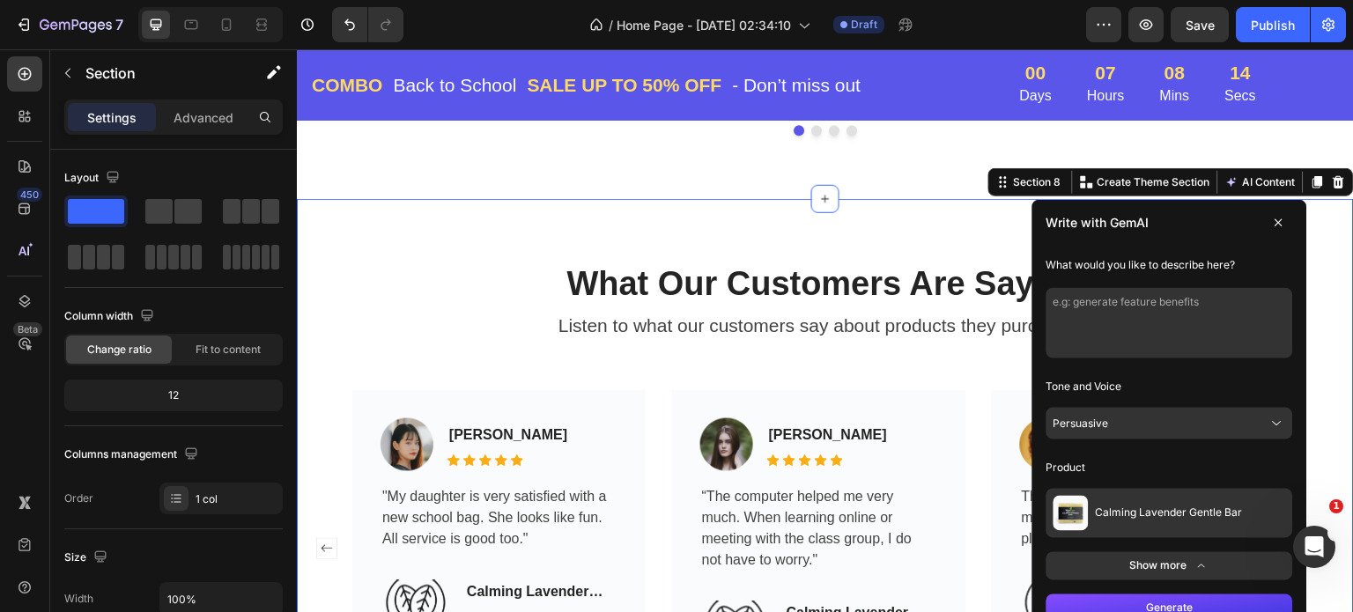
click at [1192, 512] on span "Calming Lavender Gentle Bar" at bounding box center [1169, 514] width 147 height 14
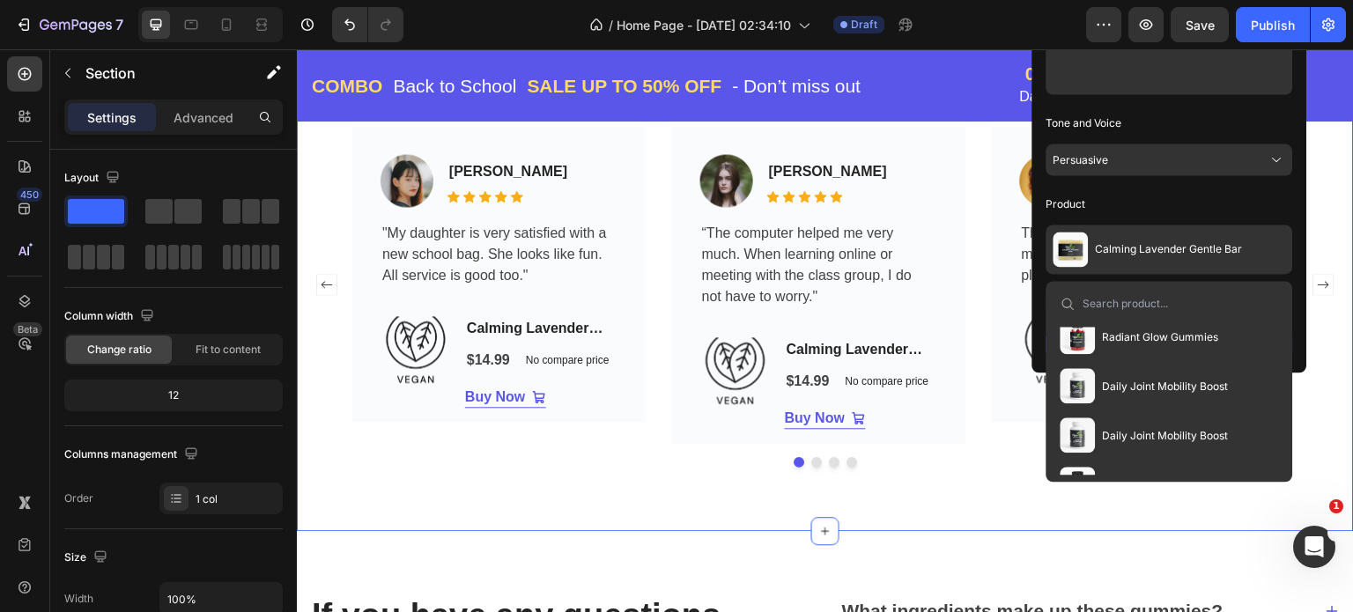
scroll to position [278, 0]
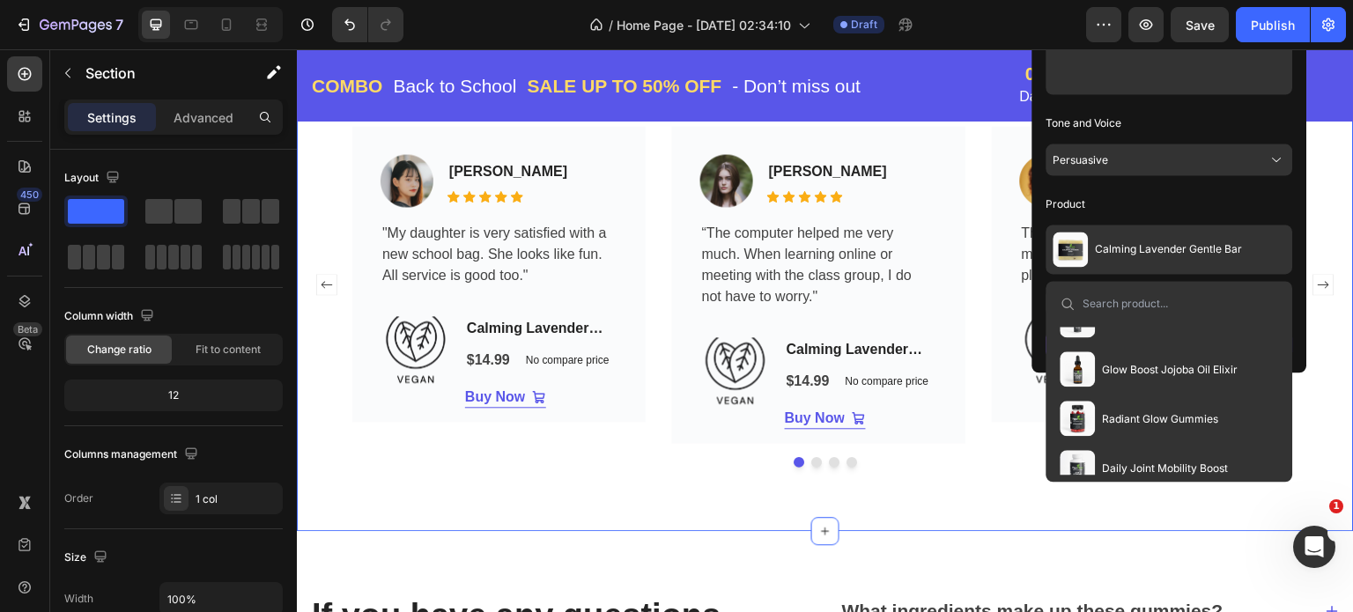
click at [1149, 414] on span "Radiant Glow Gummies" at bounding box center [1161, 418] width 116 height 14
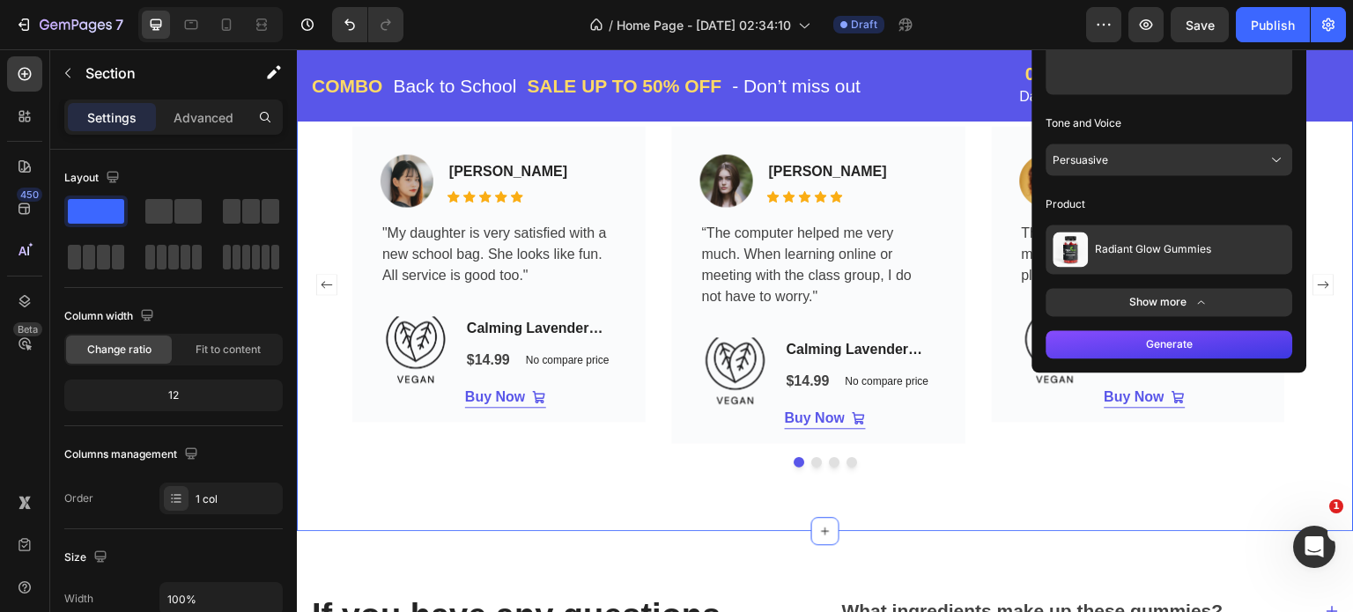
click at [1215, 342] on button "Generate" at bounding box center [1170, 344] width 247 height 28
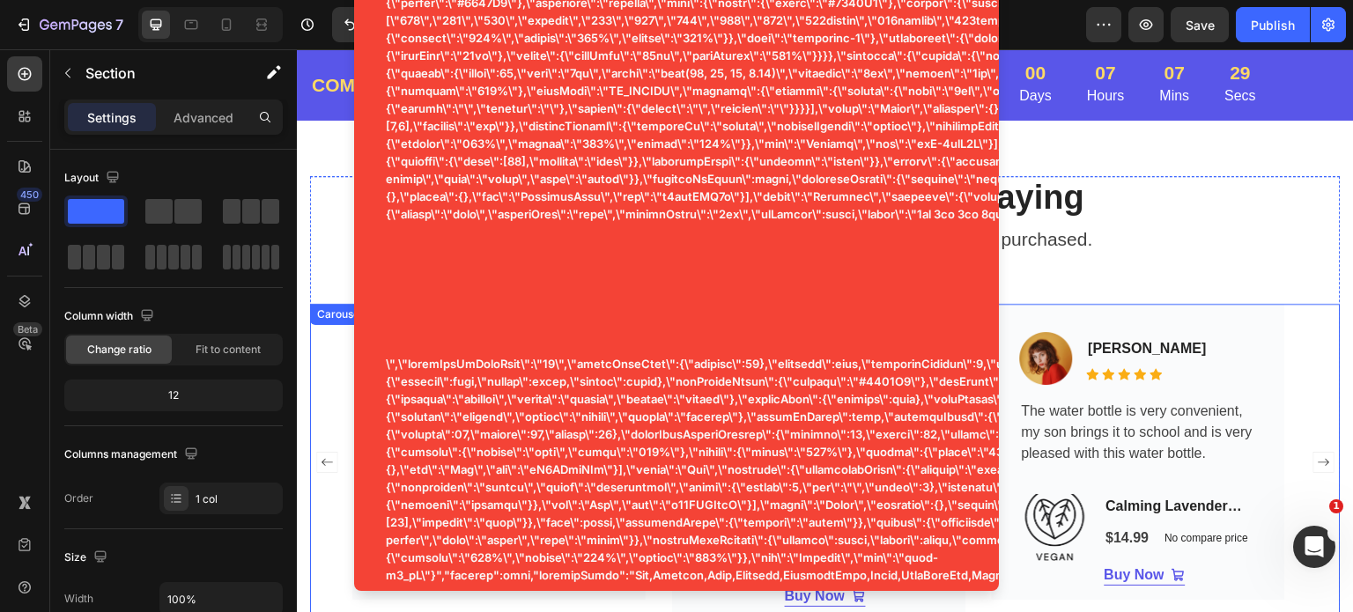
scroll to position [3725, 0]
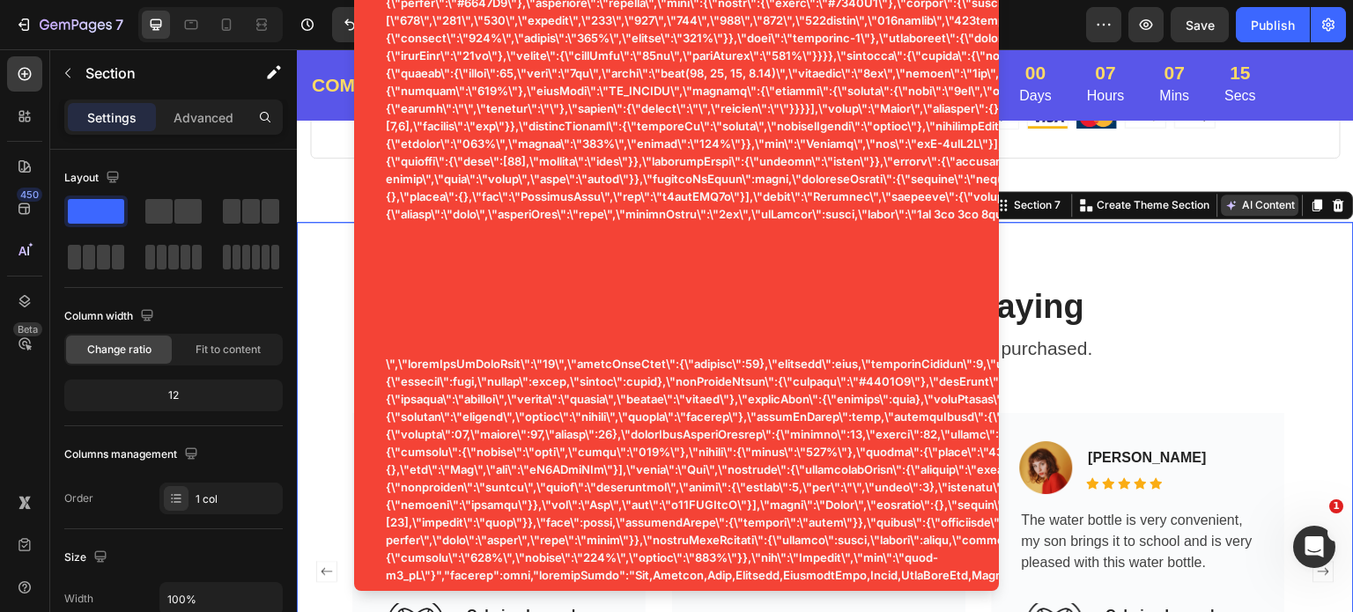
click at [1248, 195] on button "AI Content" at bounding box center [1261, 205] width 78 height 21
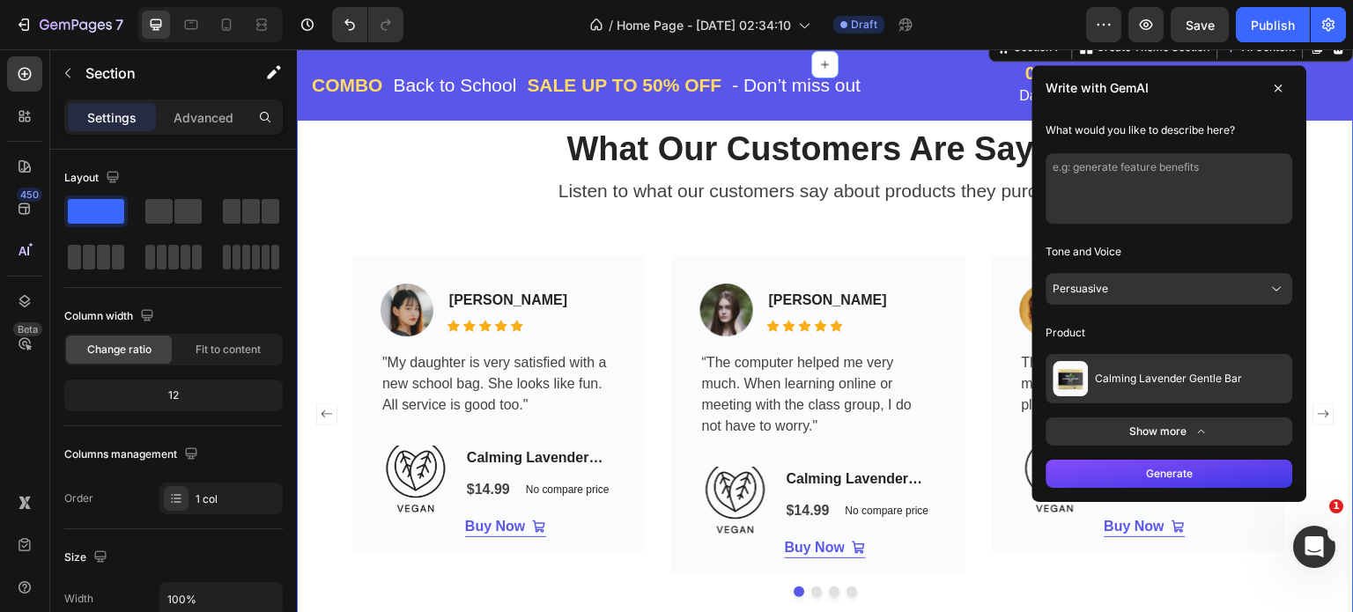
scroll to position [3901, 0]
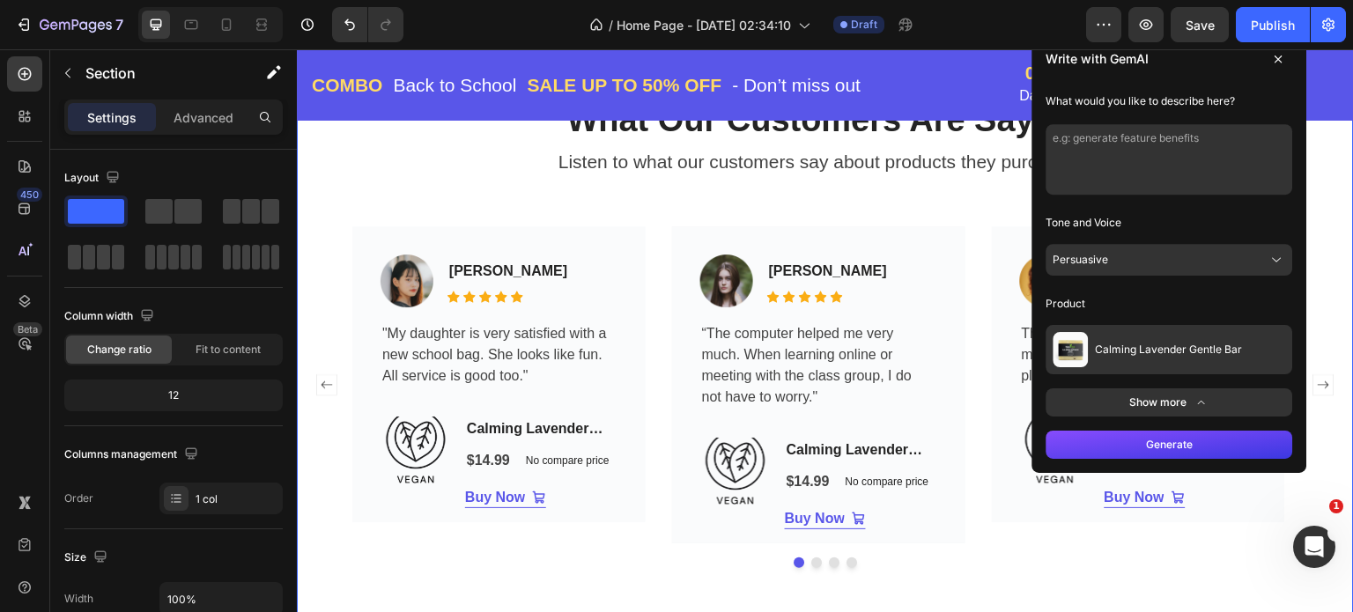
click at [1234, 359] on button "Calming Lavender Gentle Bar" at bounding box center [1170, 349] width 247 height 49
click at [1237, 360] on button "Calming Lavender Gentle Bar" at bounding box center [1170, 349] width 247 height 49
click at [1234, 356] on button "Calming Lavender Gentle Bar" at bounding box center [1170, 349] width 247 height 49
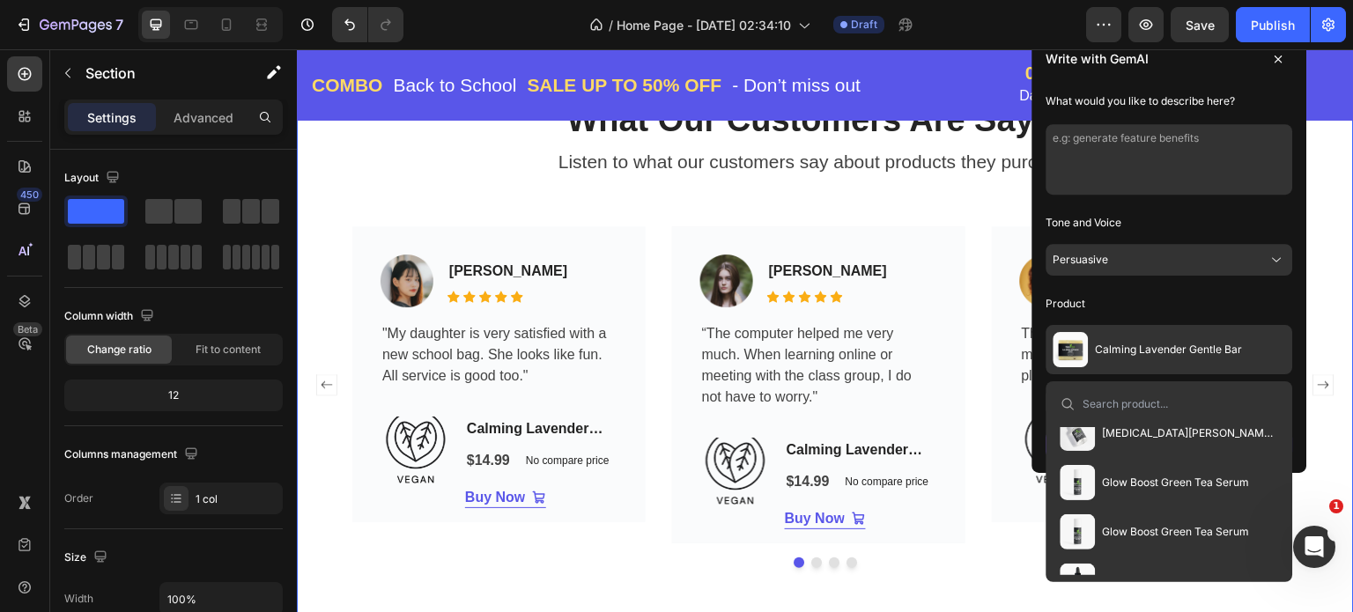
scroll to position [204, 0]
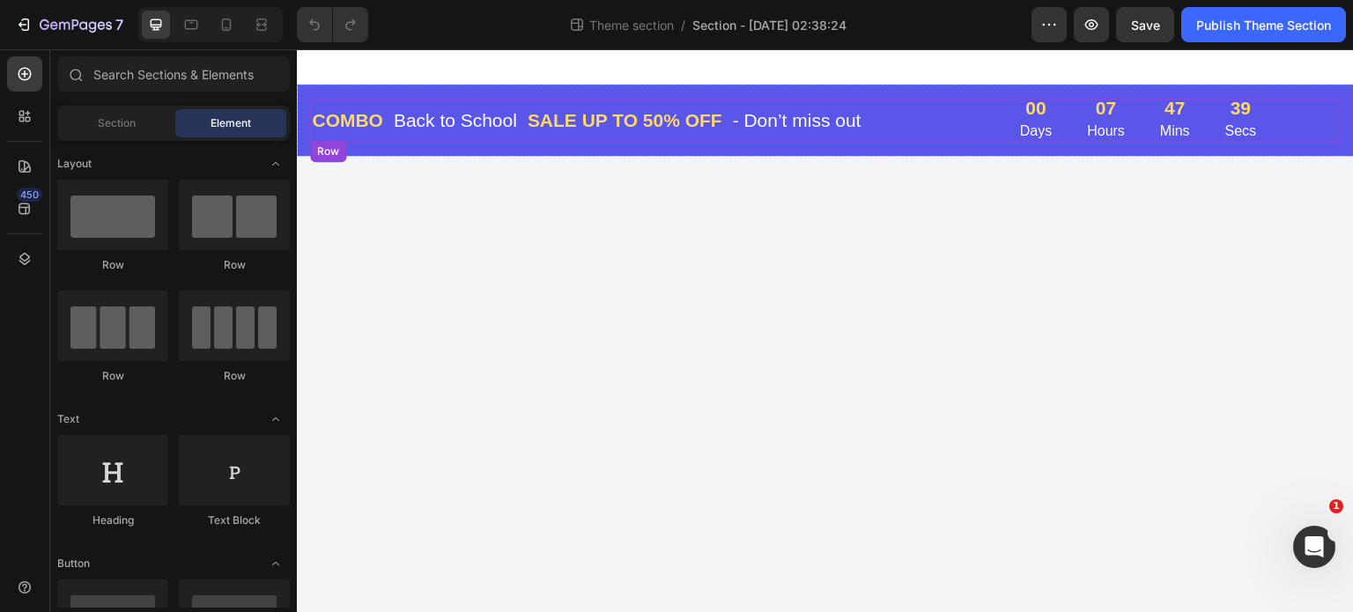
click at [960, 101] on div "COMBO Text block Back to School Text block Row SALE UP TO 50% OFF Text block - …" at bounding box center [645, 120] width 670 height 43
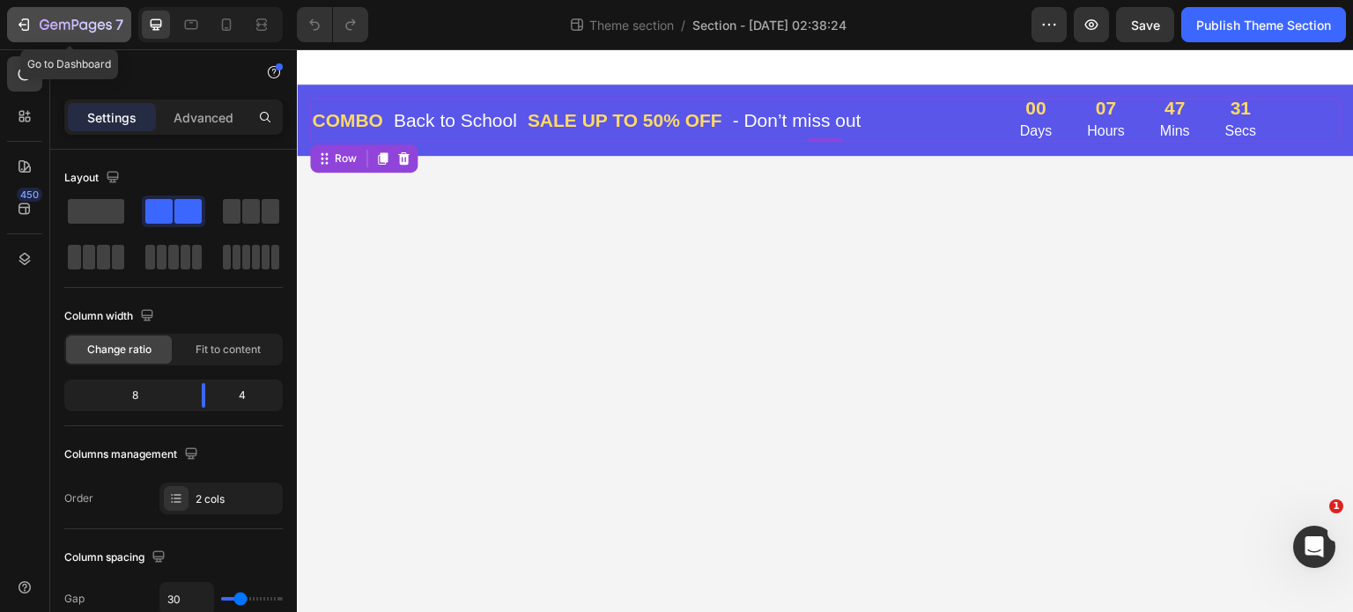
click at [21, 28] on icon "button" at bounding box center [24, 25] width 18 height 18
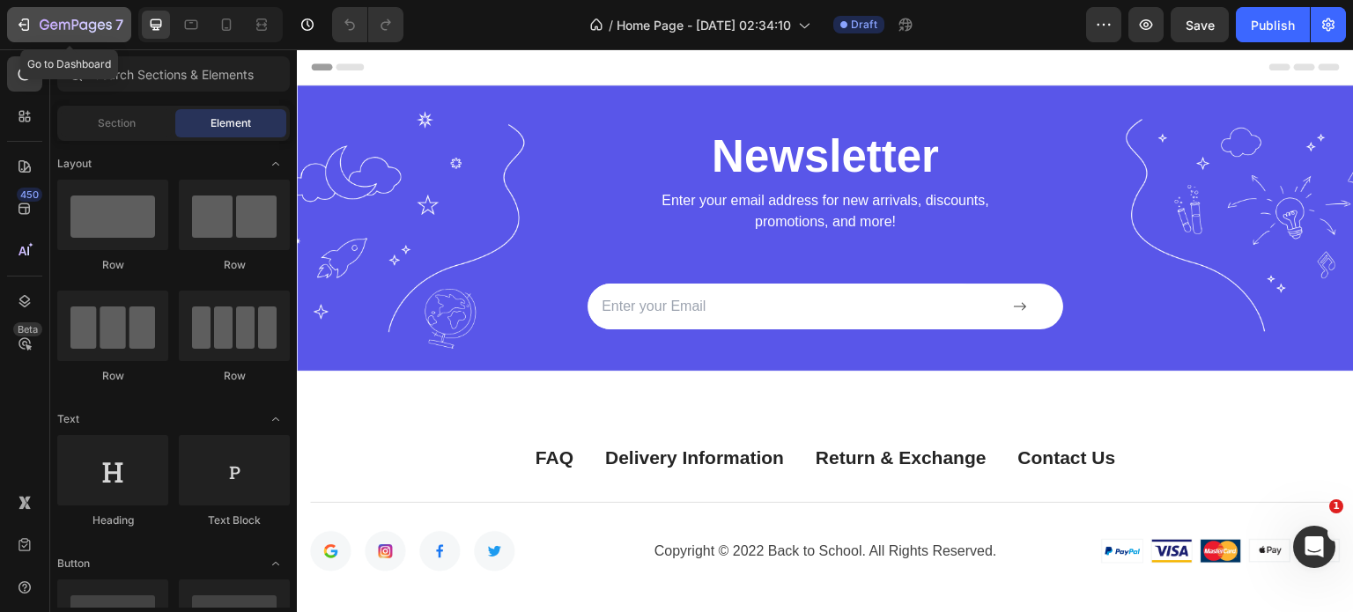
click at [46, 20] on icon "button" at bounding box center [45, 24] width 10 height 11
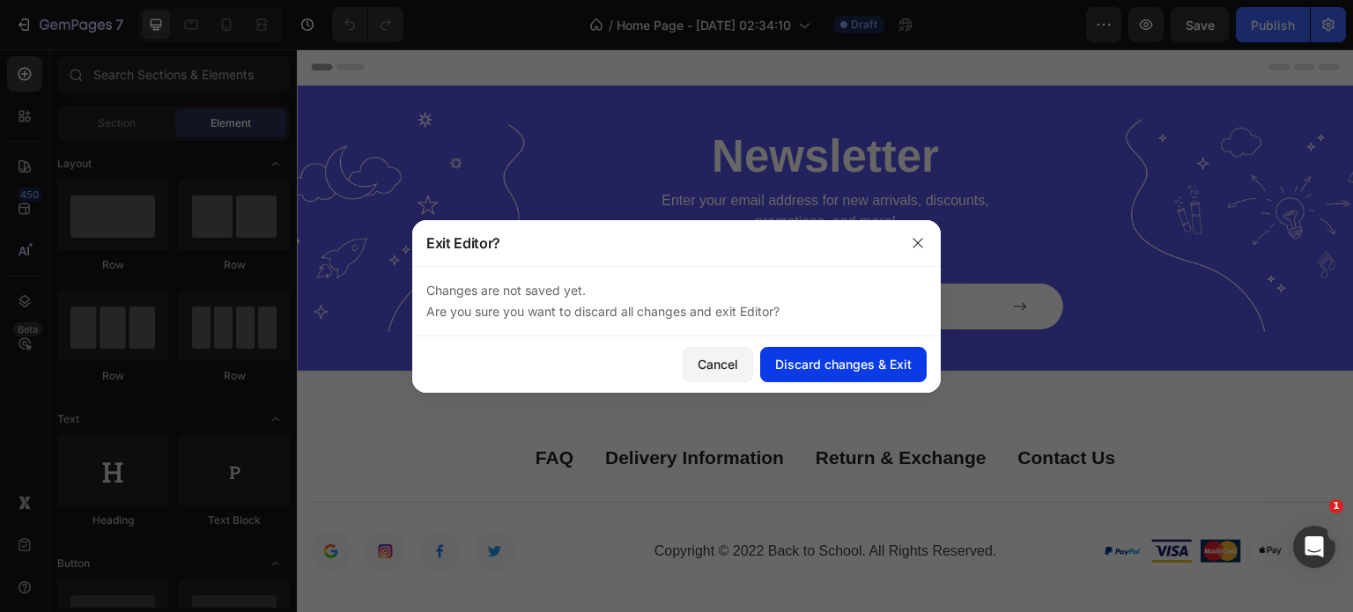
click at [786, 362] on div "Discard changes & Exit" at bounding box center [843, 364] width 137 height 19
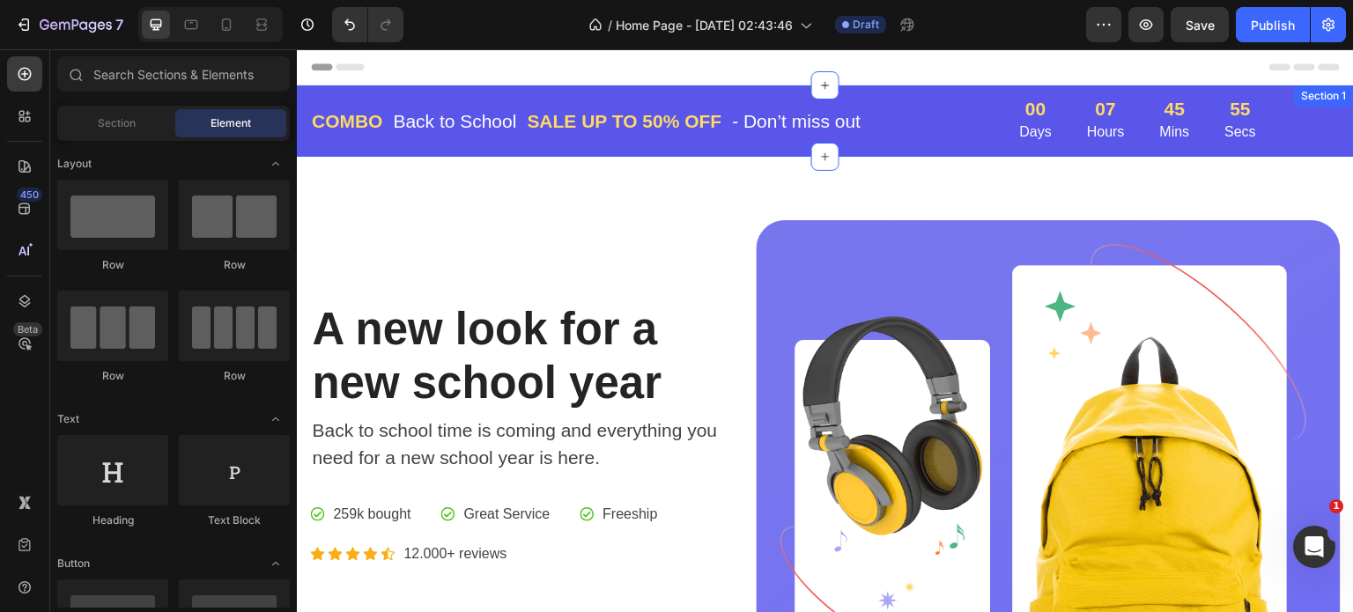
click at [1001, 93] on div "COMBO Text block Back to School Text block Row SALE UP TO 50% OFF Text block - …" at bounding box center [825, 120] width 1057 height 71
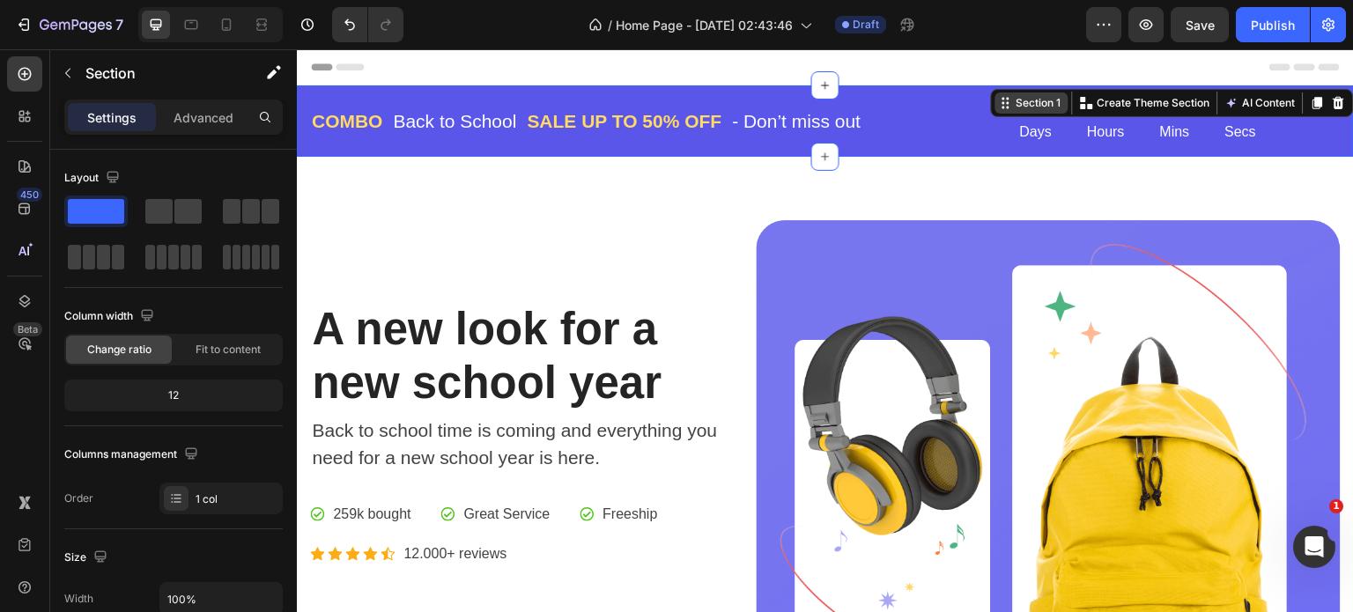
click at [1025, 111] on div "Section 1" at bounding box center [1032, 103] width 73 height 21
click at [1273, 99] on button "AI Content" at bounding box center [1261, 103] width 78 height 21
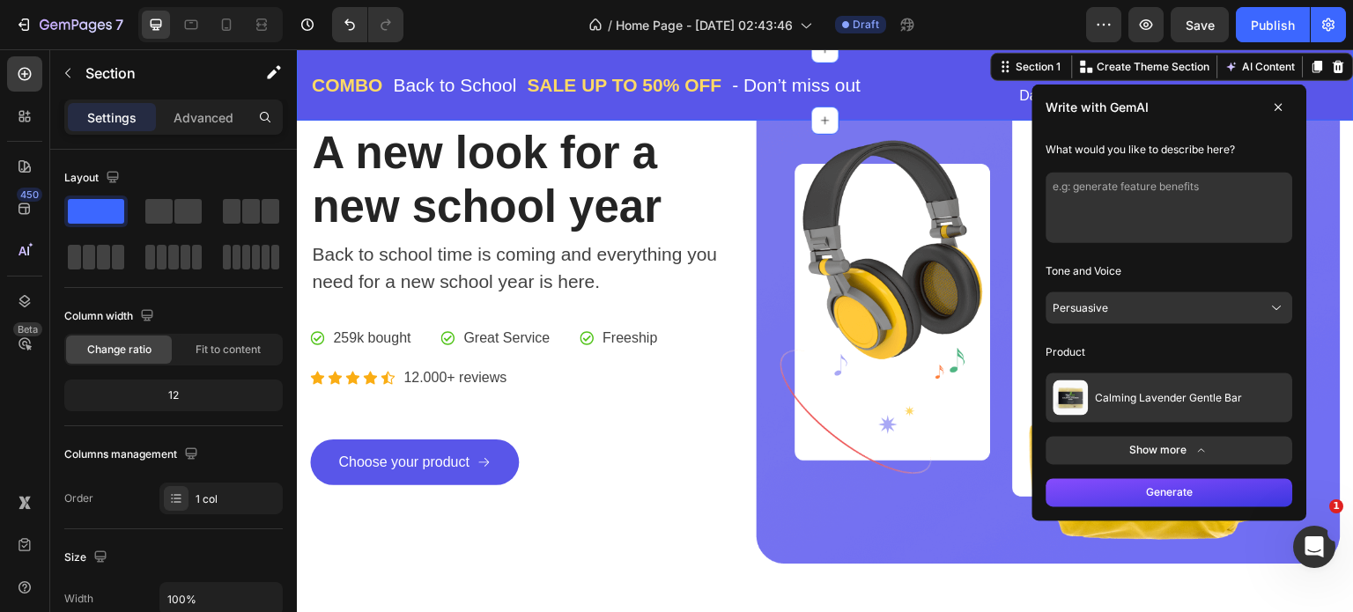
scroll to position [88, 0]
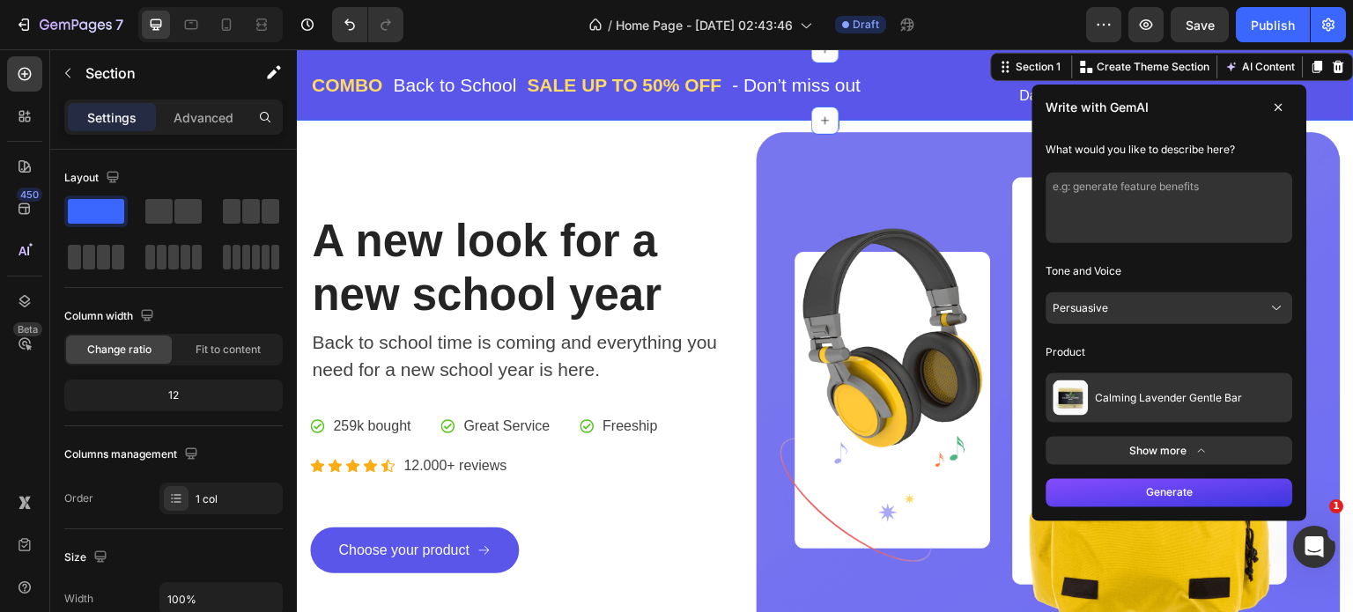
click at [1077, 193] on textarea at bounding box center [1170, 208] width 247 height 70
type textarea "gerarate feature benefits of my supplement & ebooks"
click at [1261, 404] on button "Calming Lavender Gentle Bar" at bounding box center [1170, 398] width 247 height 49
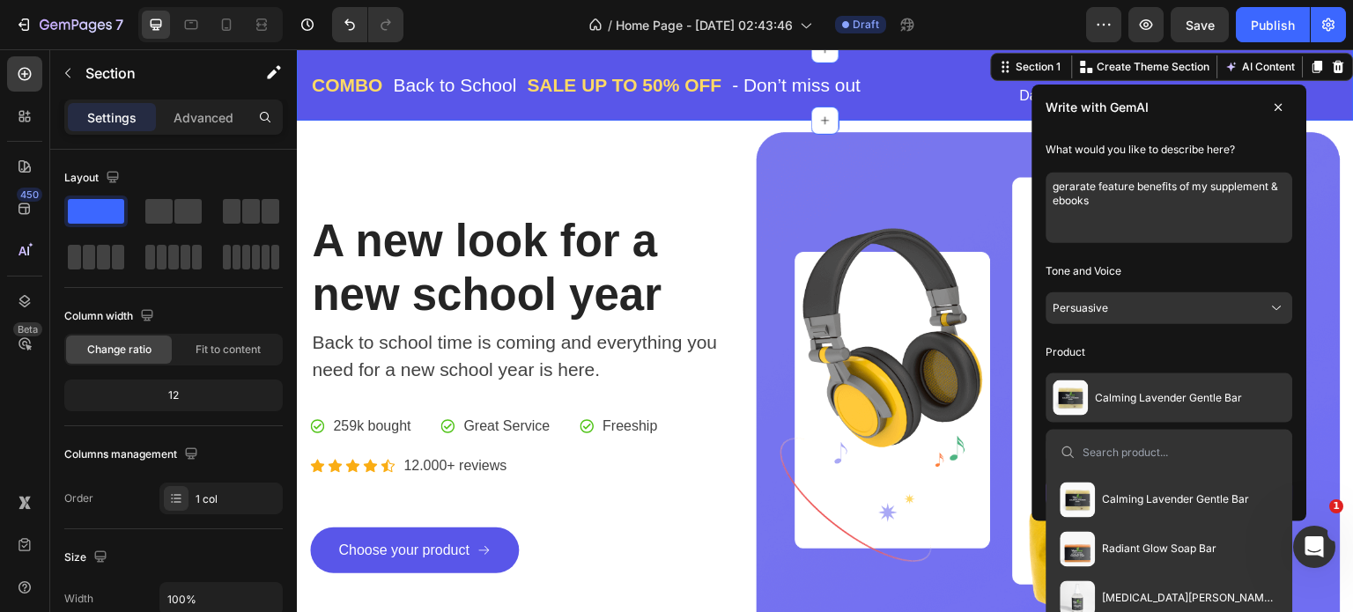
click at [1261, 404] on button "Calming Lavender Gentle Bar" at bounding box center [1170, 398] width 247 height 49
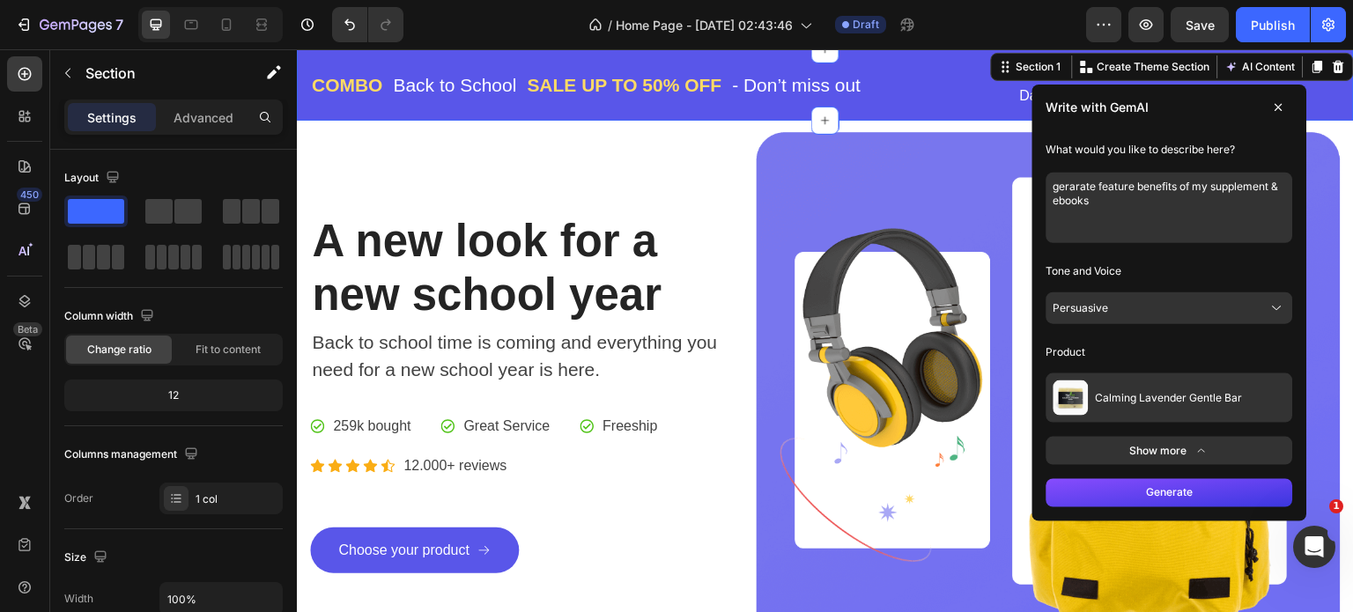
click at [1213, 447] on button "Show more" at bounding box center [1170, 451] width 247 height 28
click at [1213, 447] on img at bounding box center [1048, 392] width 585 height 521
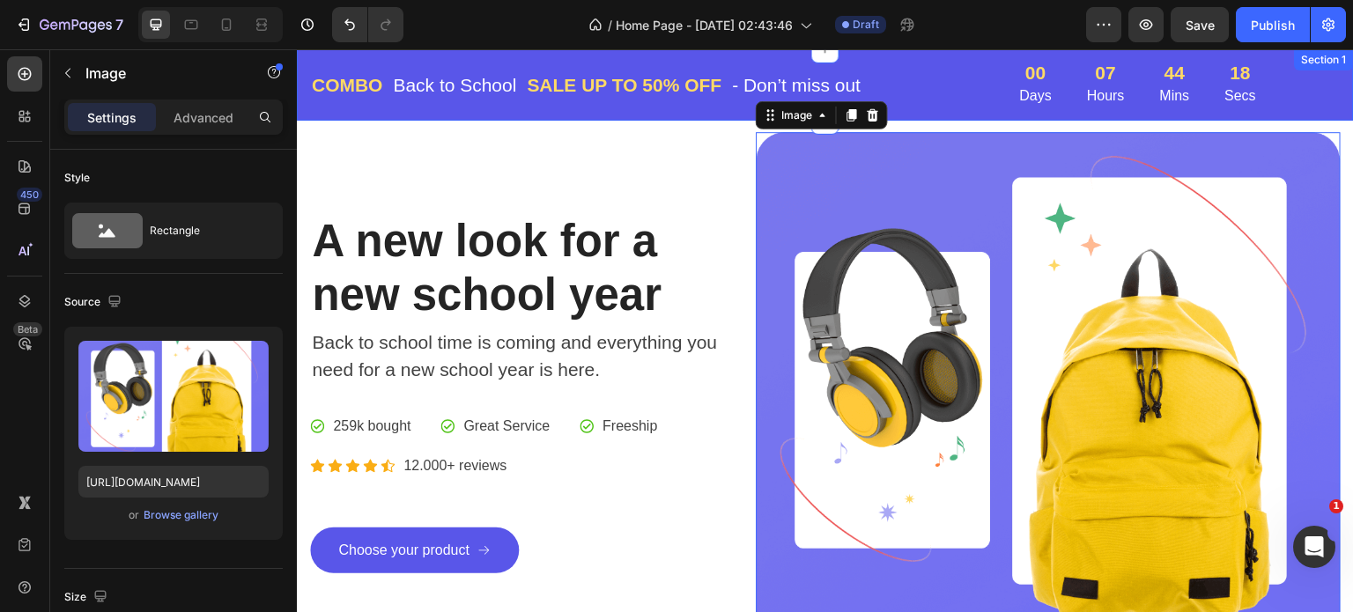
click at [1272, 54] on div "COMBO Text block Back to School Text block Row SALE UP TO 50% OFF Text block - …" at bounding box center [825, 84] width 1057 height 71
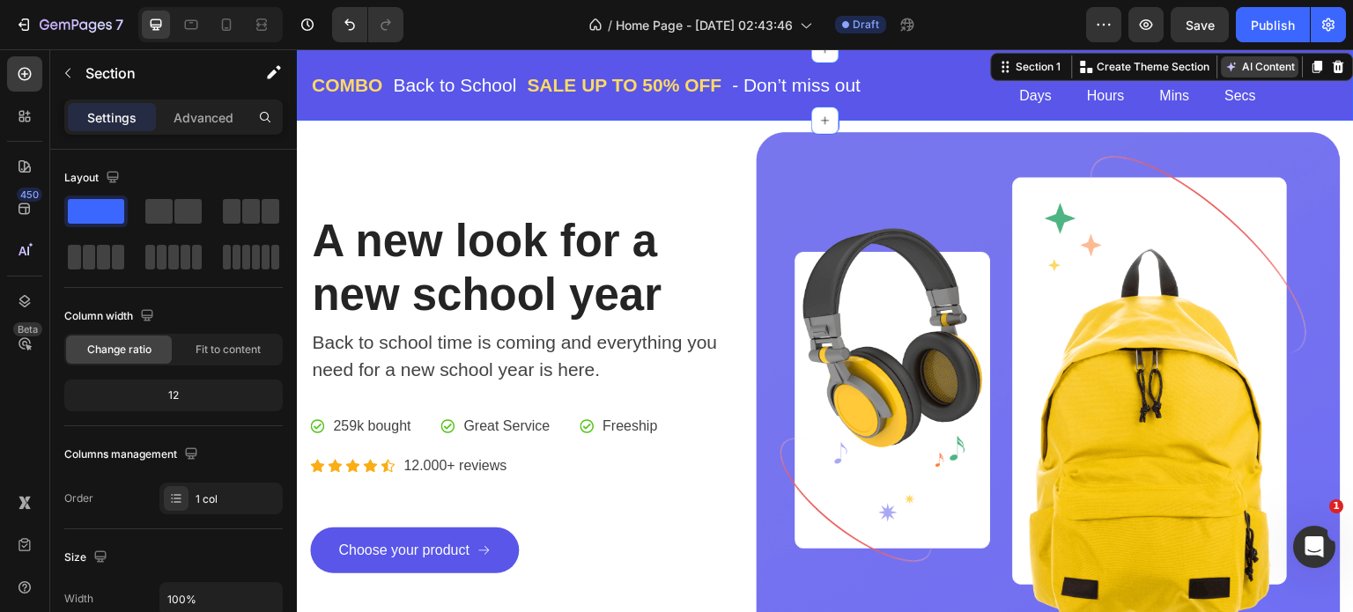
click at [1241, 66] on button "AI Content" at bounding box center [1261, 66] width 78 height 21
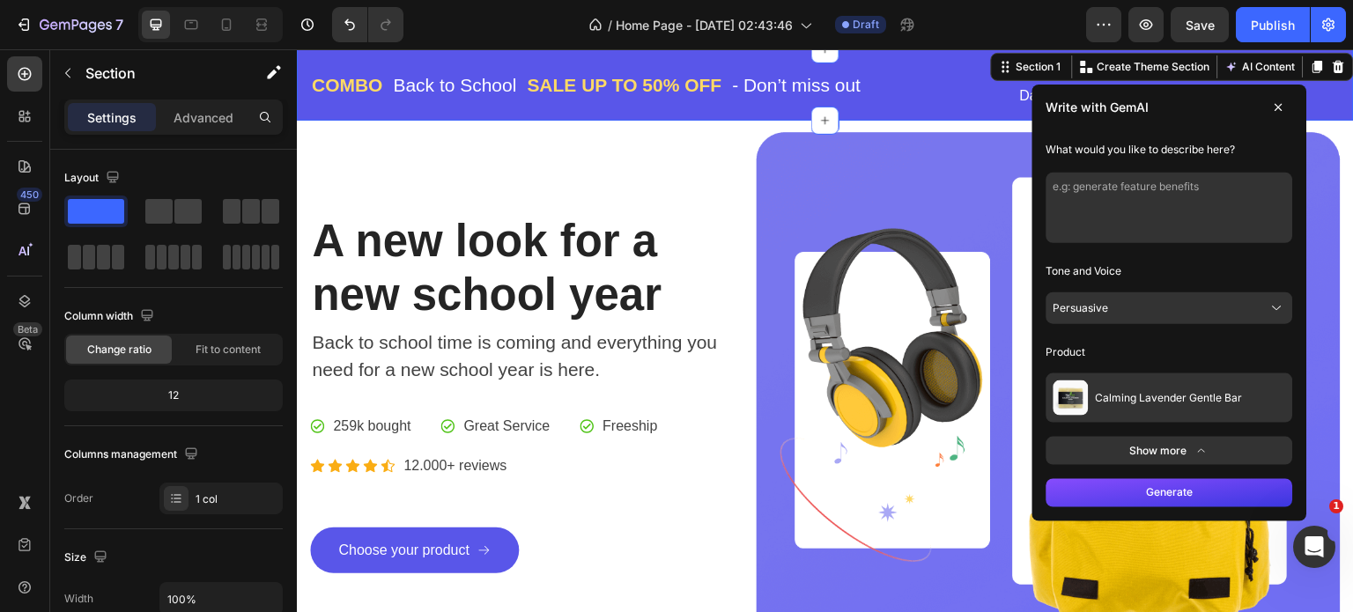
click at [1094, 196] on textarea at bounding box center [1170, 208] width 247 height 70
click at [1160, 395] on span "Calming Lavender Gentle Bar" at bounding box center [1169, 398] width 147 height 14
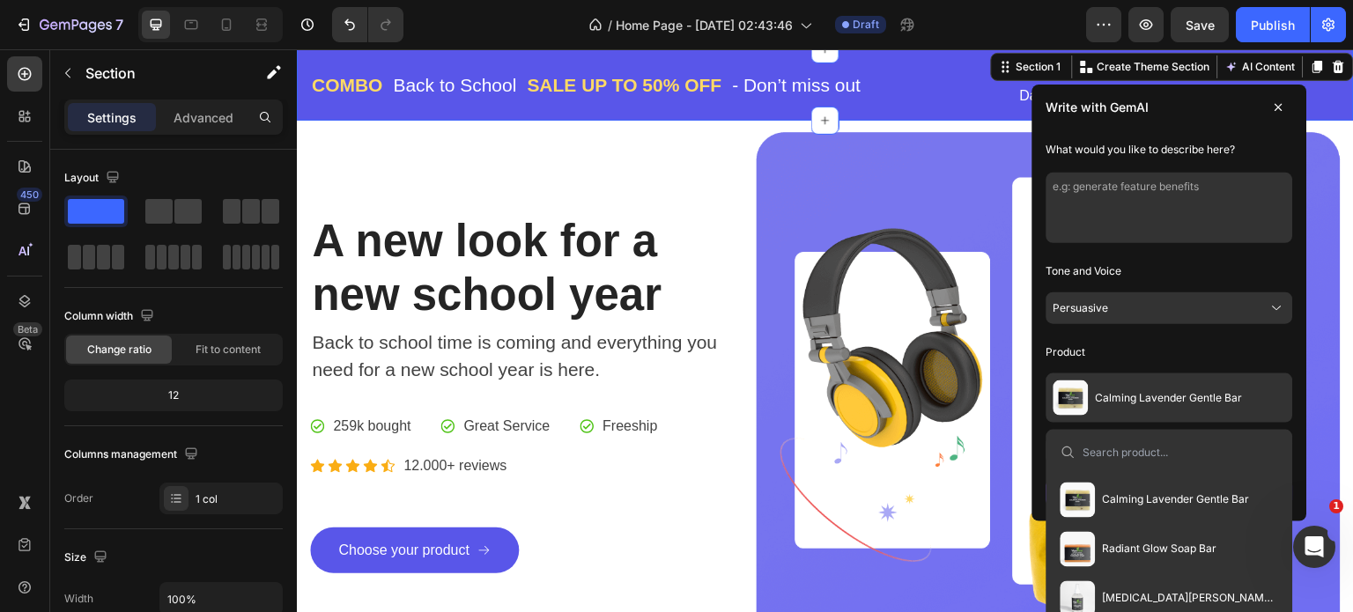
click at [1149, 449] on input at bounding box center [1182, 453] width 196 height 14
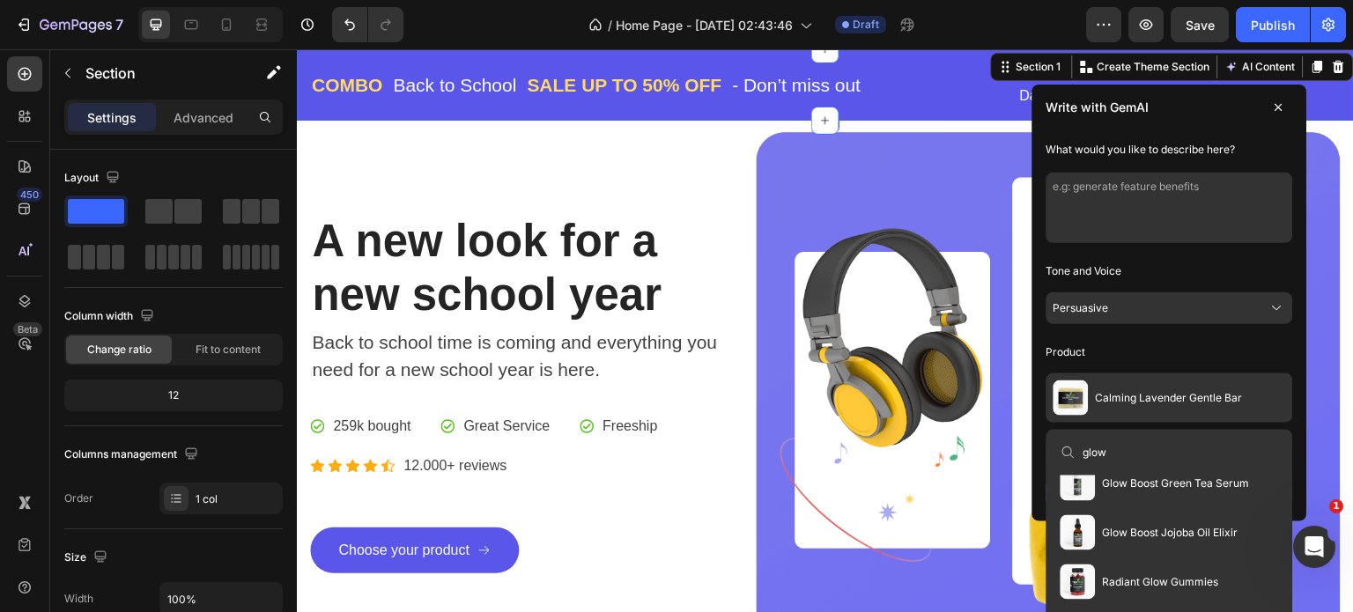
scroll to position [176, 0]
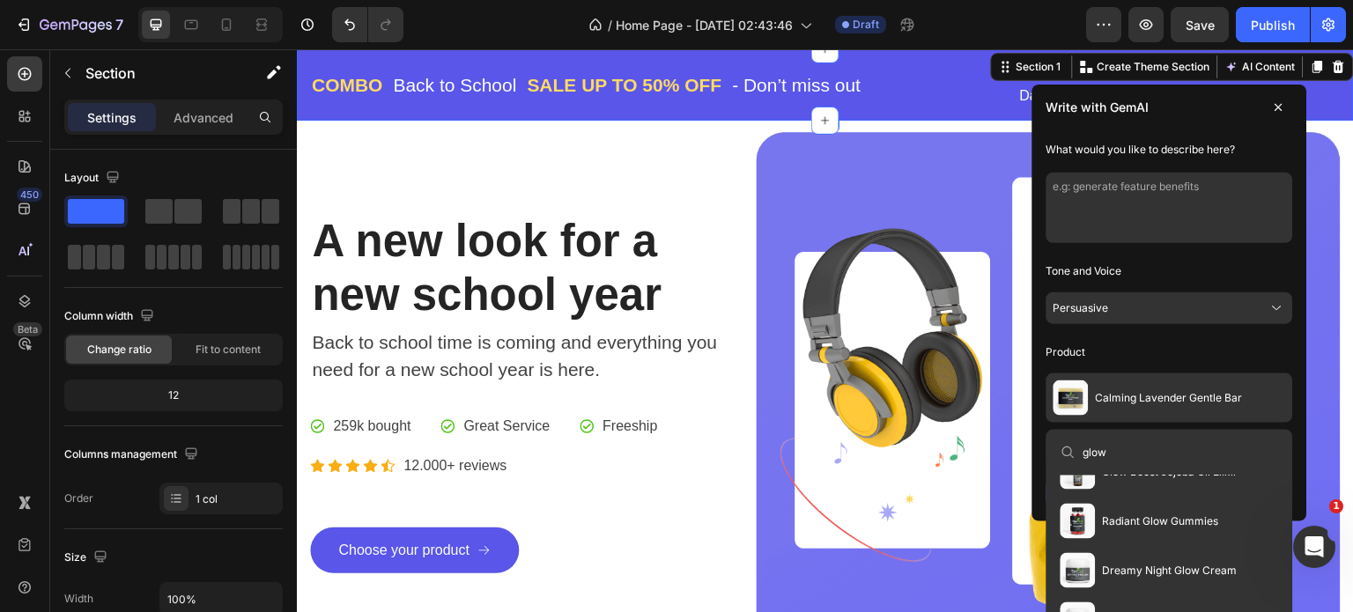
type input "glow"
click at [1152, 522] on span "Radiant Glow Gummies" at bounding box center [1161, 522] width 116 height 14
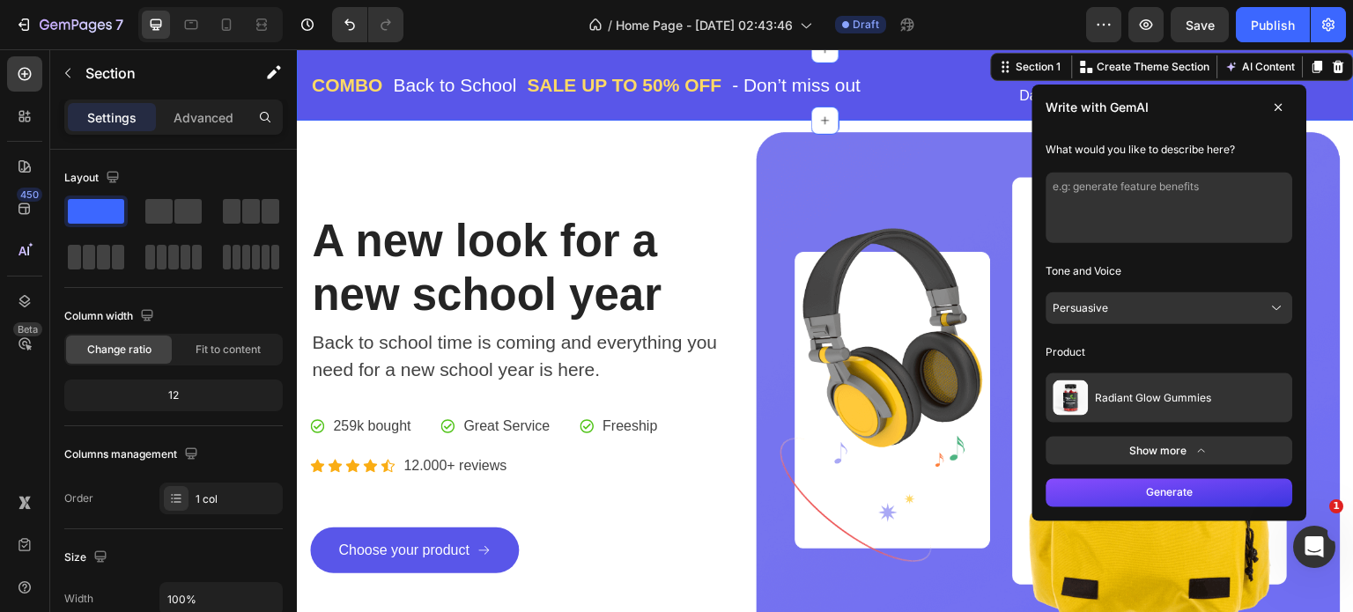
click at [1083, 190] on textarea at bounding box center [1170, 208] width 247 height 70
type textarea "gerarate feature benefits of my ebboks and supplements"
click at [1223, 491] on button "Generate" at bounding box center [1170, 493] width 247 height 28
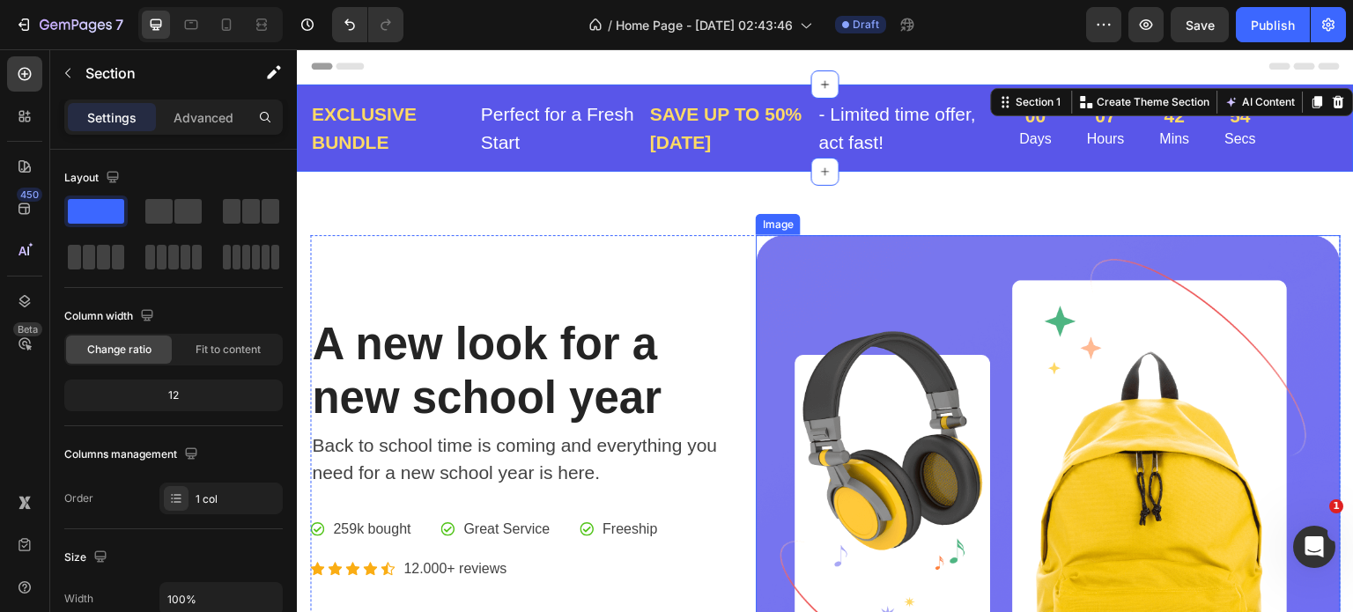
scroll to position [0, 0]
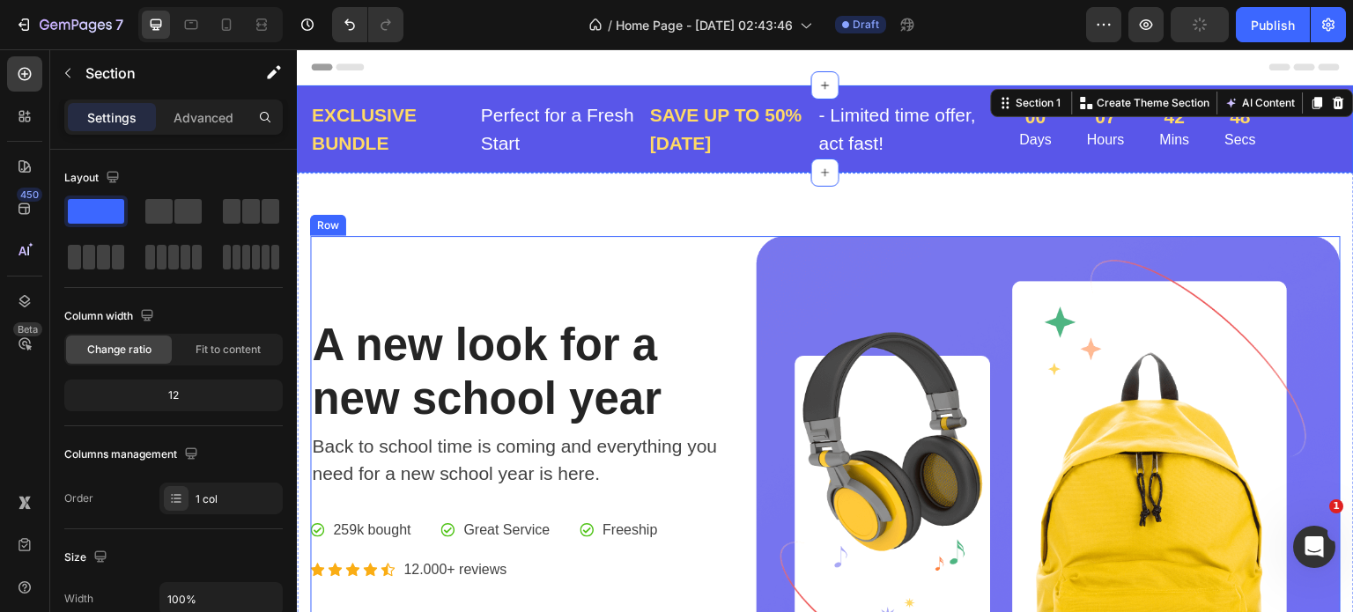
click at [565, 276] on div "A new look for a new school year Heading Back to school time is coming and ever…" at bounding box center [519, 496] width 418 height 521
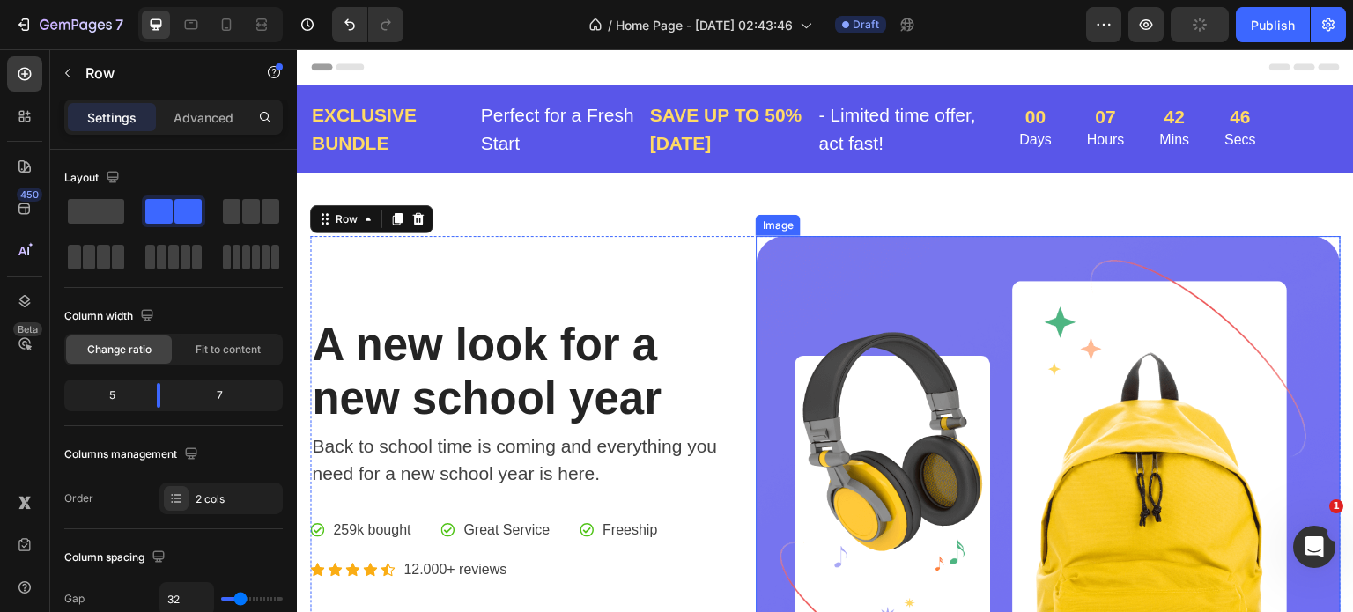
click at [1119, 246] on img at bounding box center [1048, 496] width 585 height 521
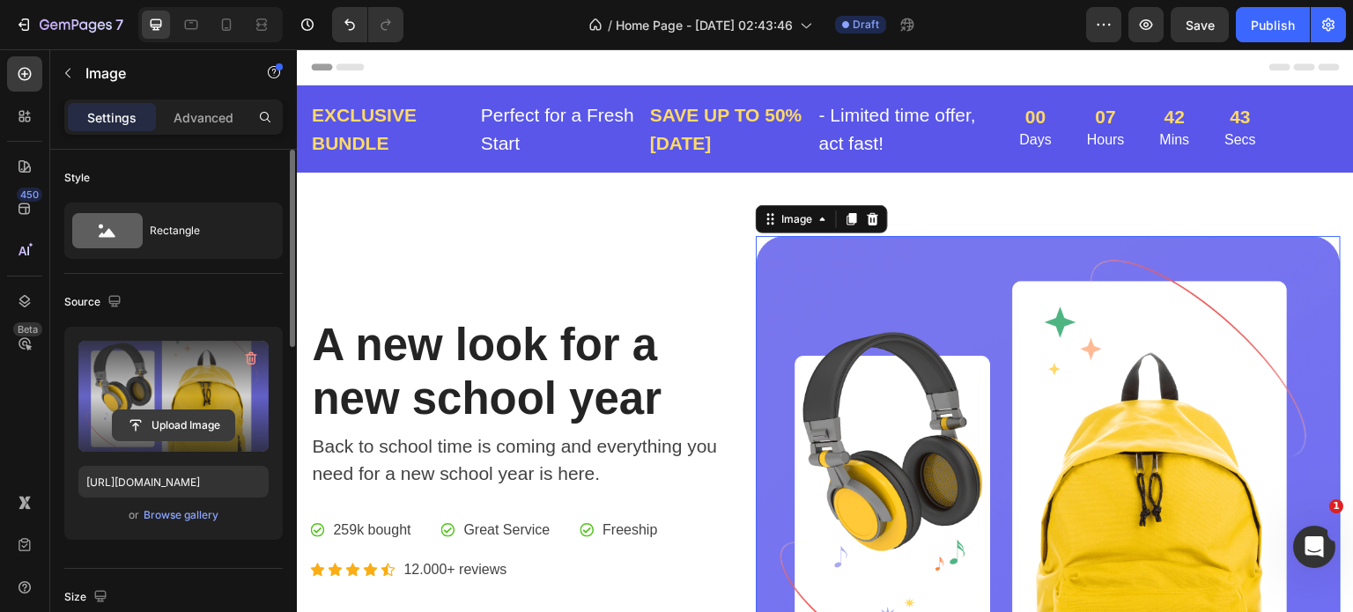
click at [203, 417] on input "file" at bounding box center [174, 426] width 122 height 30
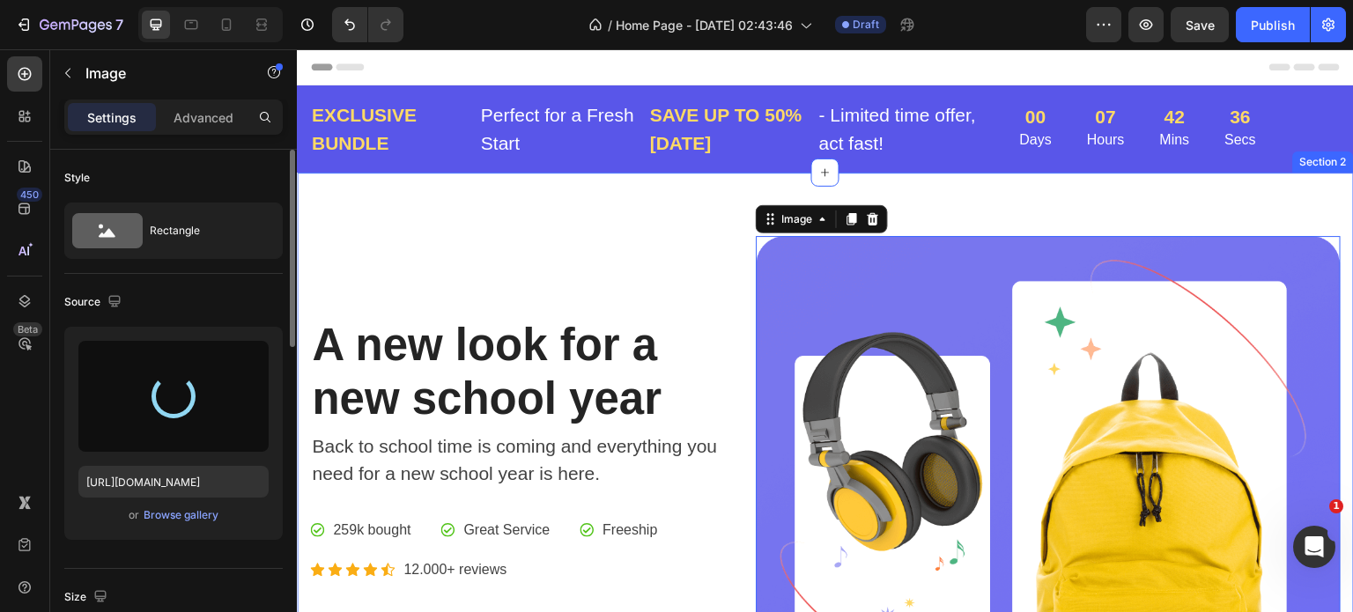
type input "https://cdn.shopify.com/s/files/1/0944/9291/8033/files/gempages_582142707682509…"
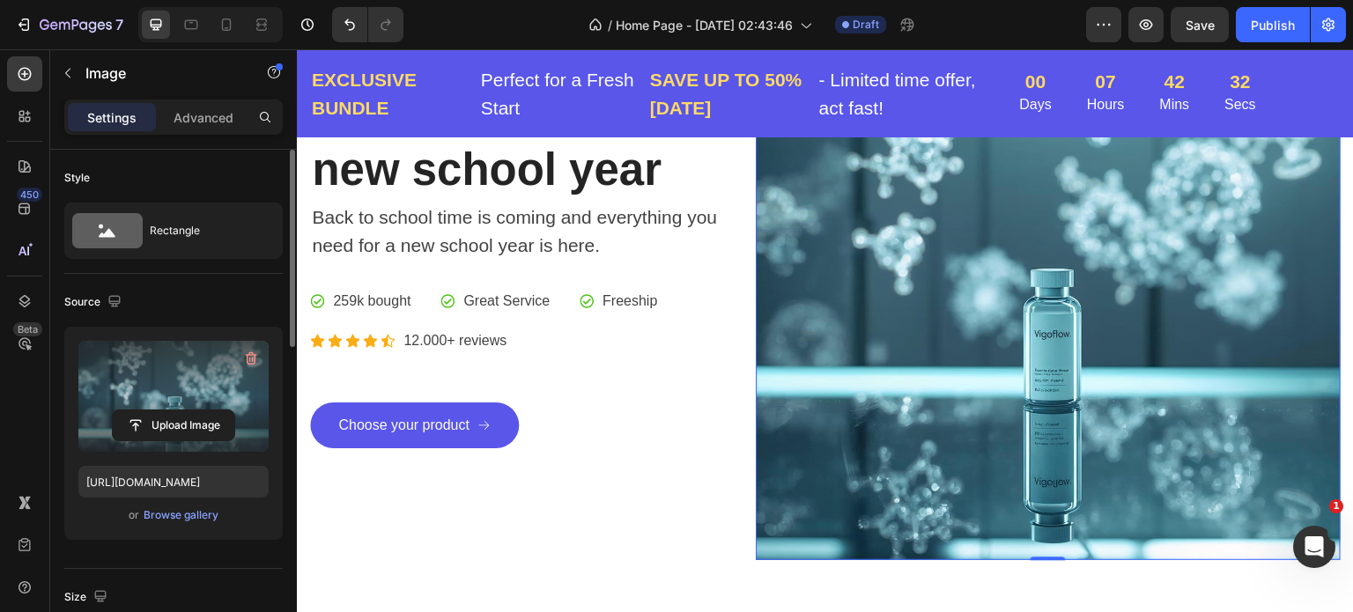
scroll to position [264, 0]
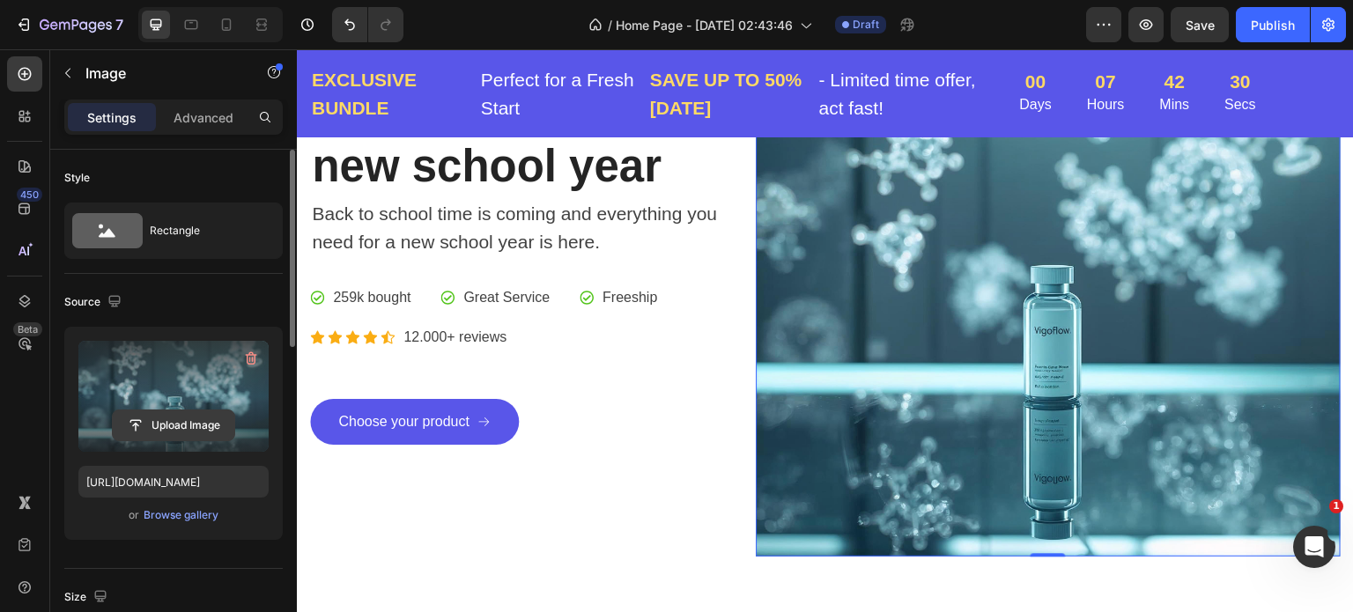
click at [167, 421] on input "file" at bounding box center [174, 426] width 122 height 30
drag, startPoint x: 253, startPoint y: 357, endPoint x: 207, endPoint y: 404, distance: 65.4
click at [252, 358] on icon "button" at bounding box center [253, 359] width 2 height 5
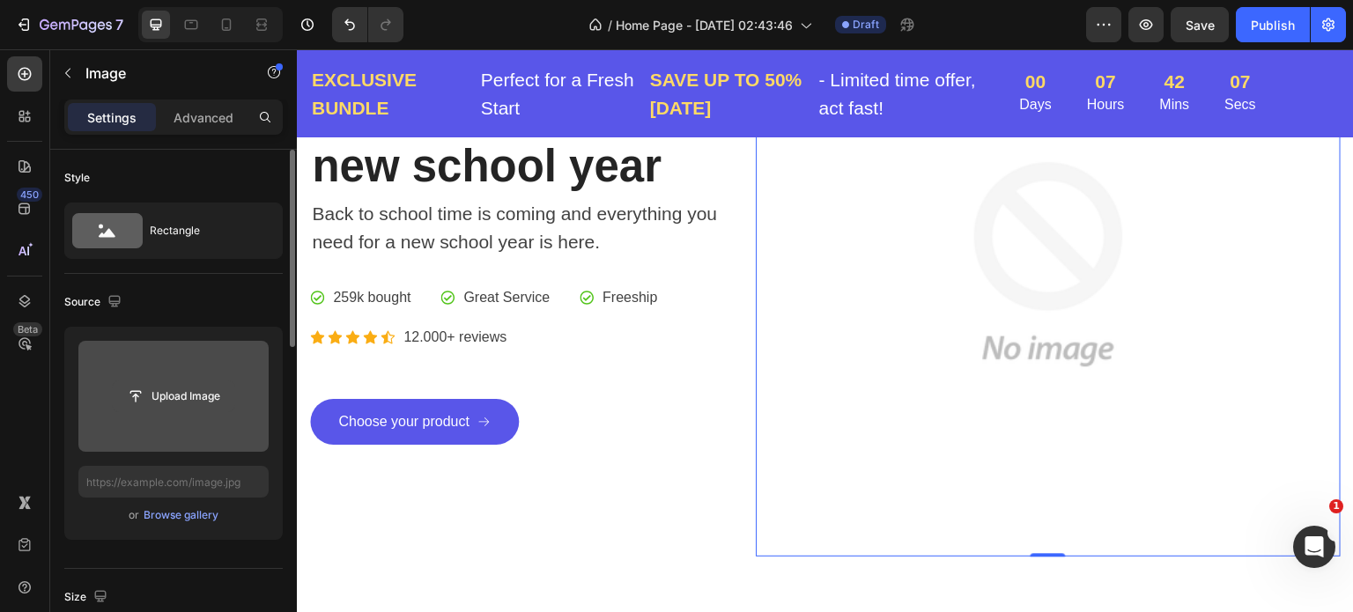
click at [165, 392] on input "file" at bounding box center [174, 397] width 122 height 30
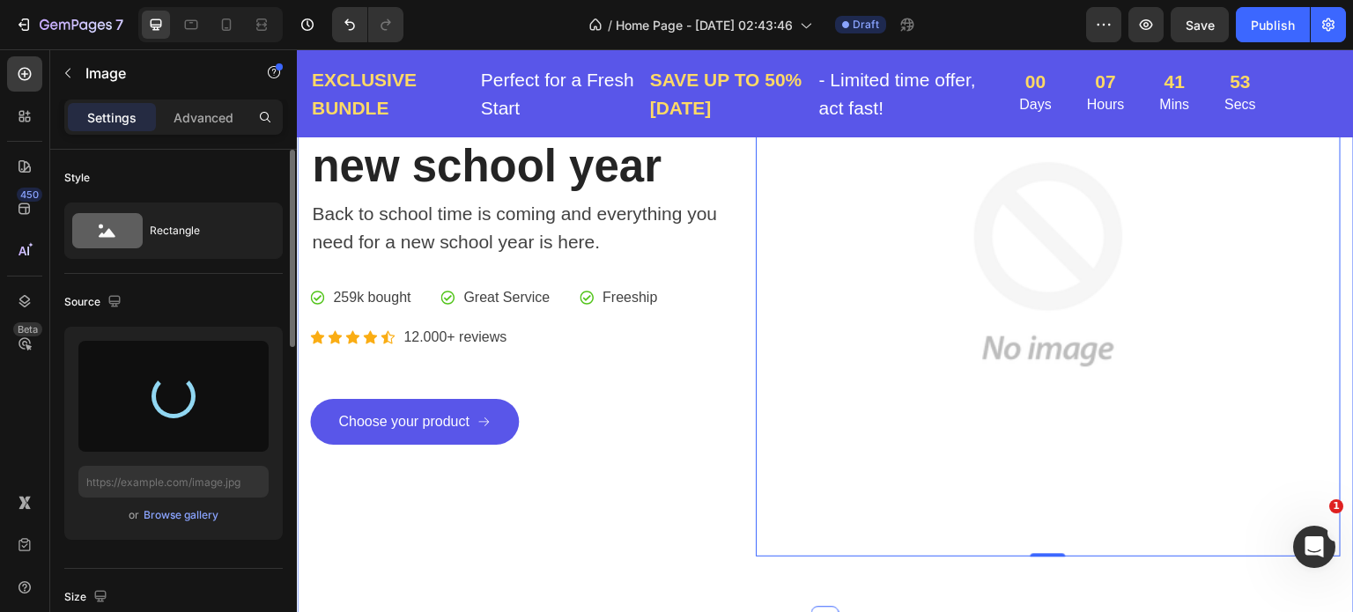
type input "https://cdn.shopify.com/s/files/1/0944/9291/8033/files/gempages_582142707682509…"
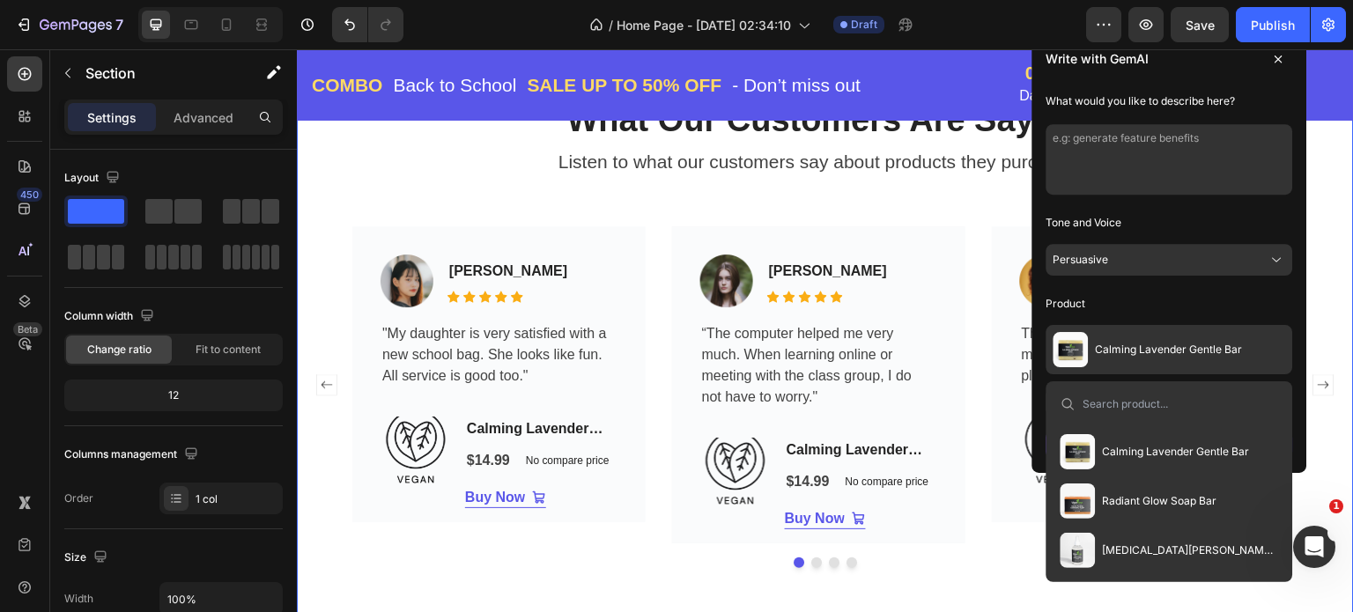
scroll to position [264, 0]
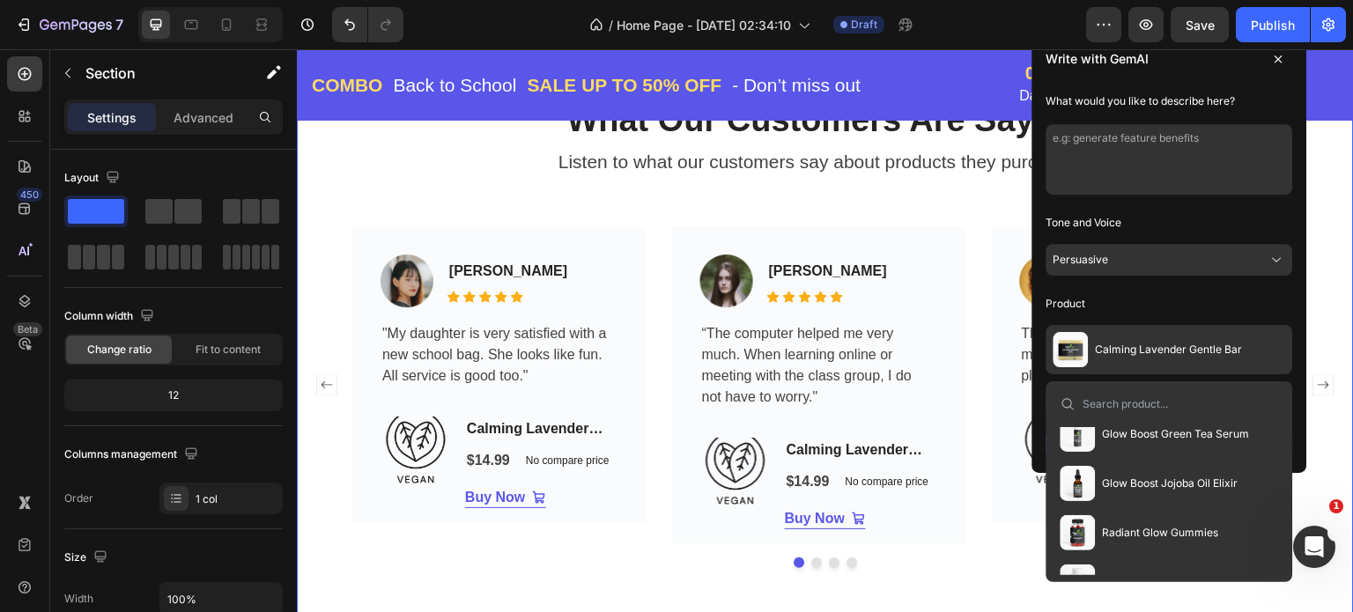
click at [1124, 524] on button "Radiant Glow Gummies" at bounding box center [1140, 532] width 173 height 49
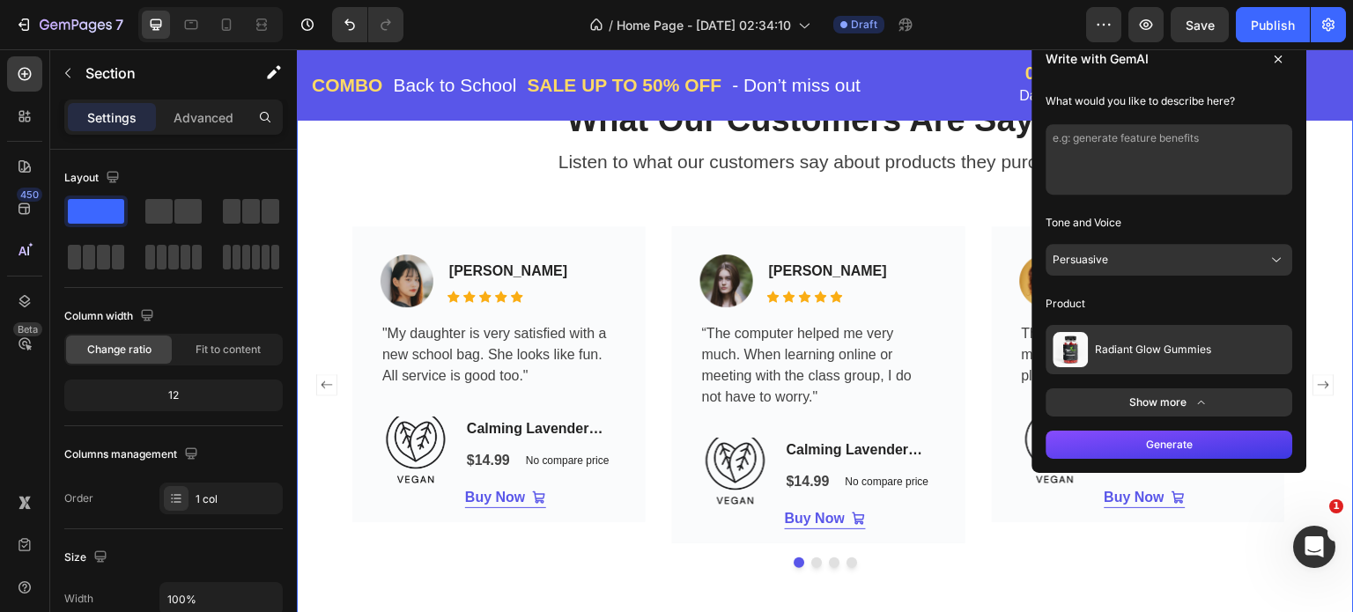
click at [1155, 441] on button "Generate" at bounding box center [1170, 445] width 247 height 28
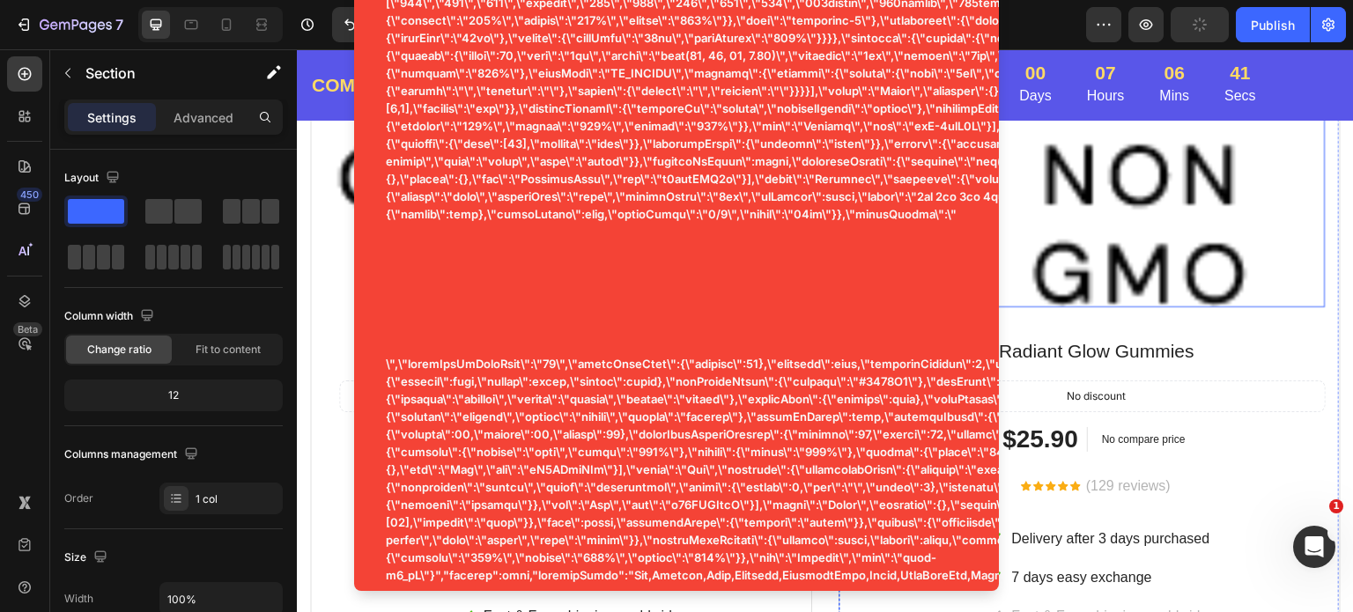
scroll to position [3108, 0]
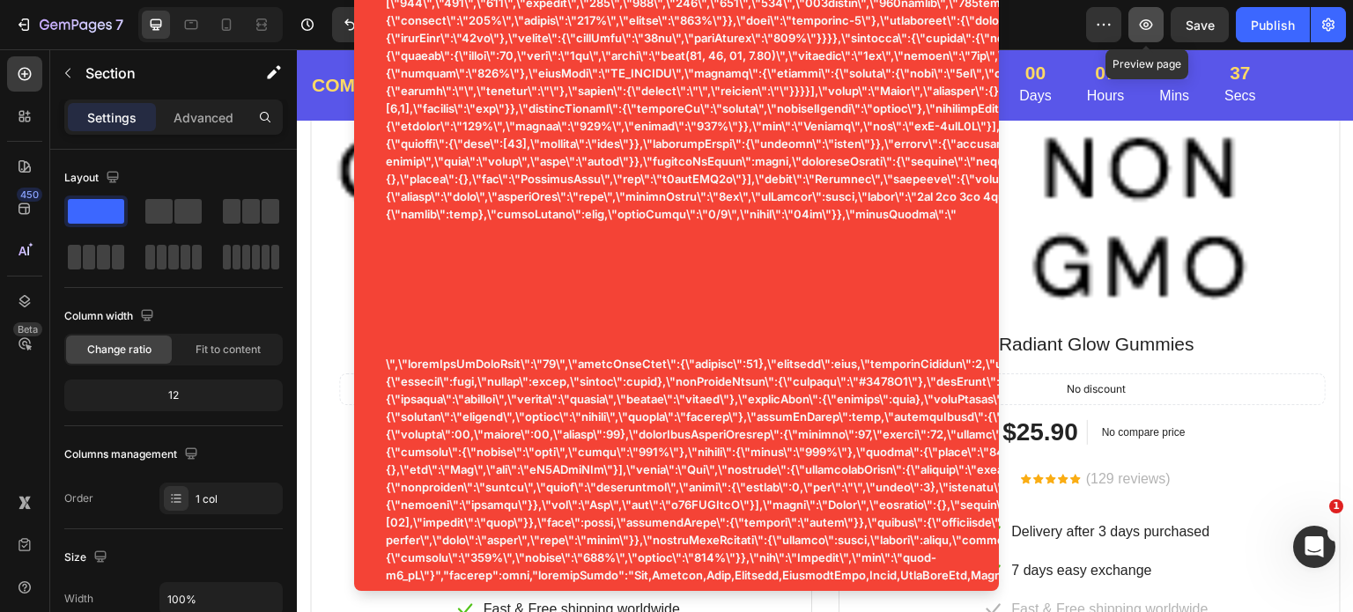
click at [1144, 19] on icon "button" at bounding box center [1146, 25] width 18 height 18
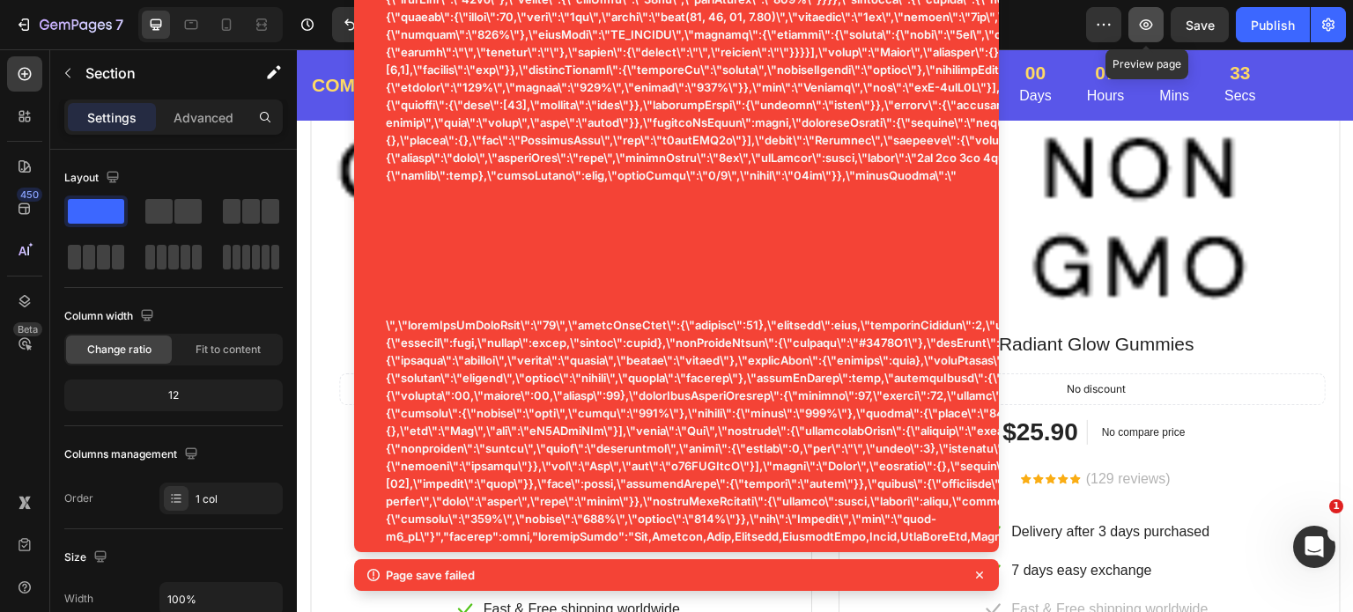
click at [1153, 26] on icon "button" at bounding box center [1146, 25] width 18 height 18
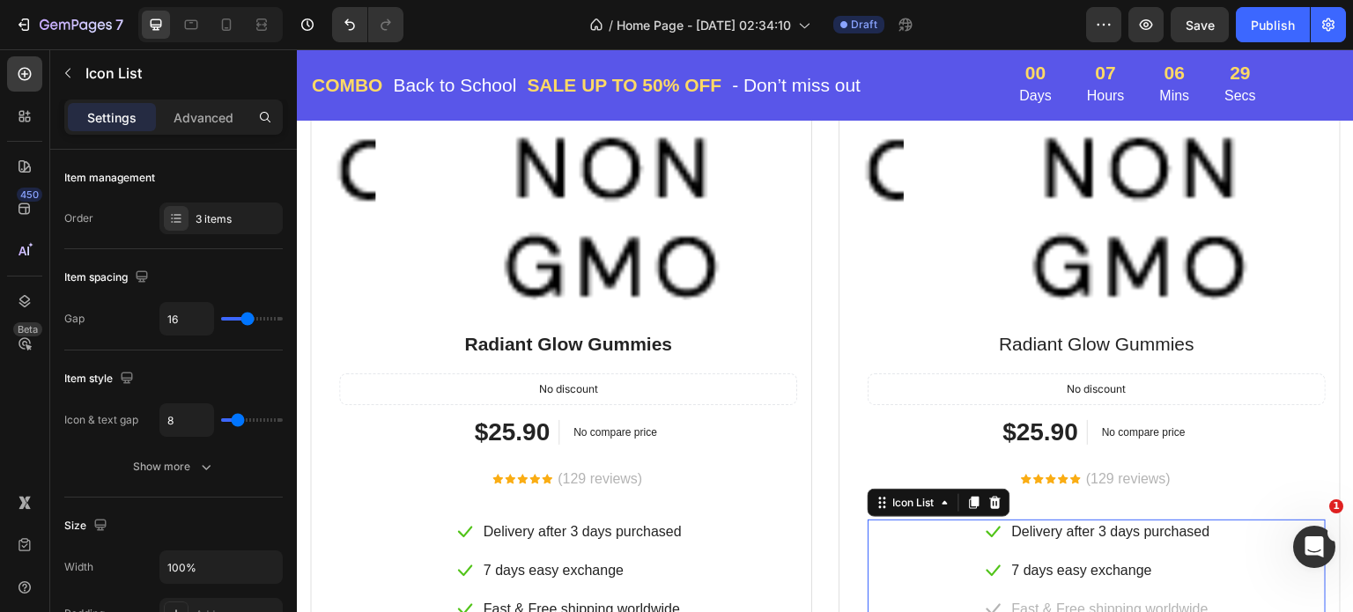
drag, startPoint x: 1275, startPoint y: 624, endPoint x: 979, endPoint y: 577, distance: 299.7
click at [982, 575] on ul "Icon Delivery after 3 days purchased Text block Icon 7 days easy exchange Text …" at bounding box center [1097, 571] width 230 height 102
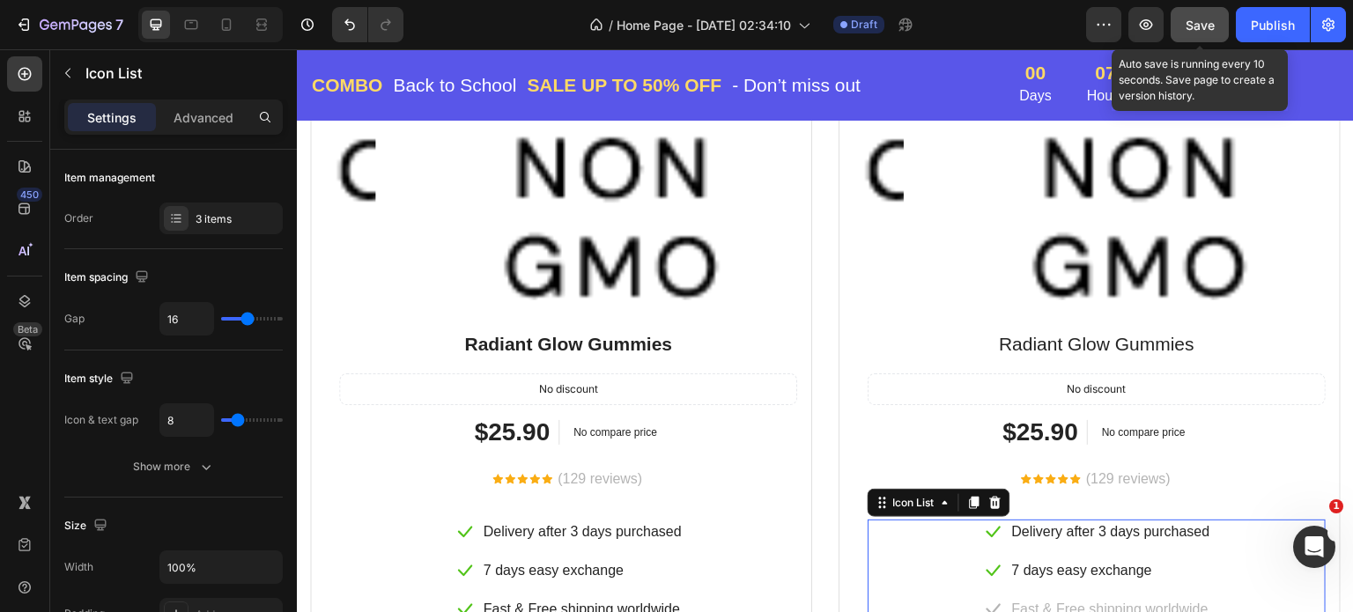
click at [1195, 25] on span "Save" at bounding box center [1200, 25] width 29 height 15
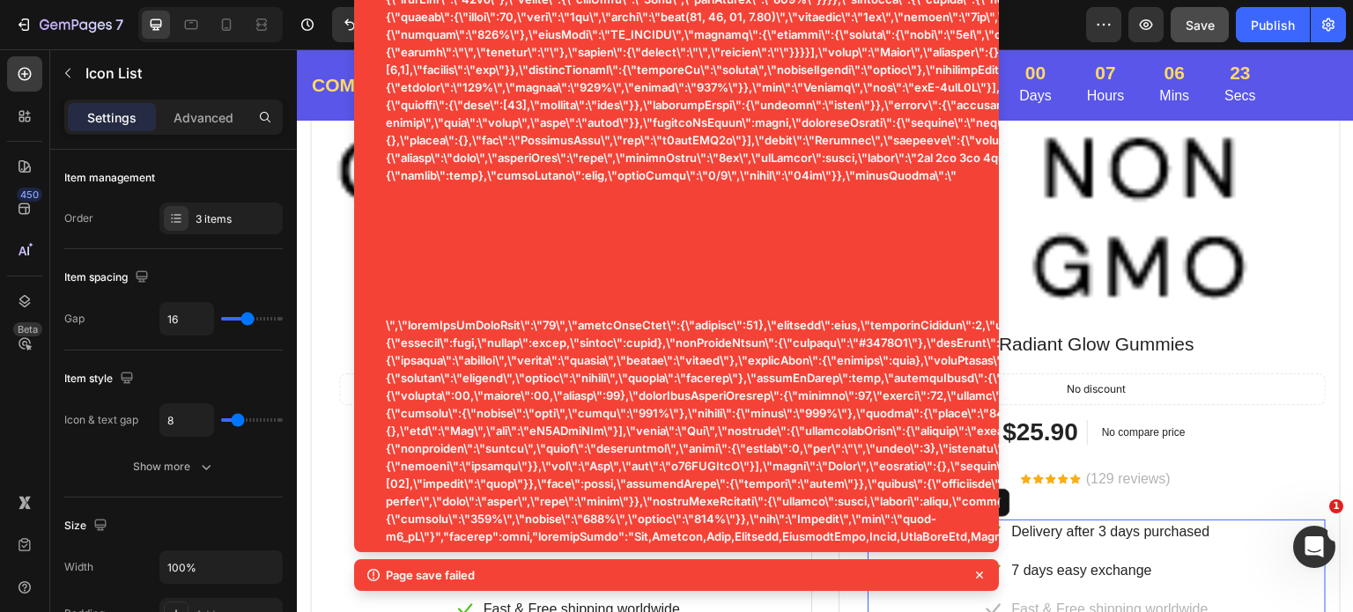
click at [979, 574] on icon at bounding box center [979, 575] width 7 height 7
click at [979, 574] on icon at bounding box center [980, 576] width 18 height 18
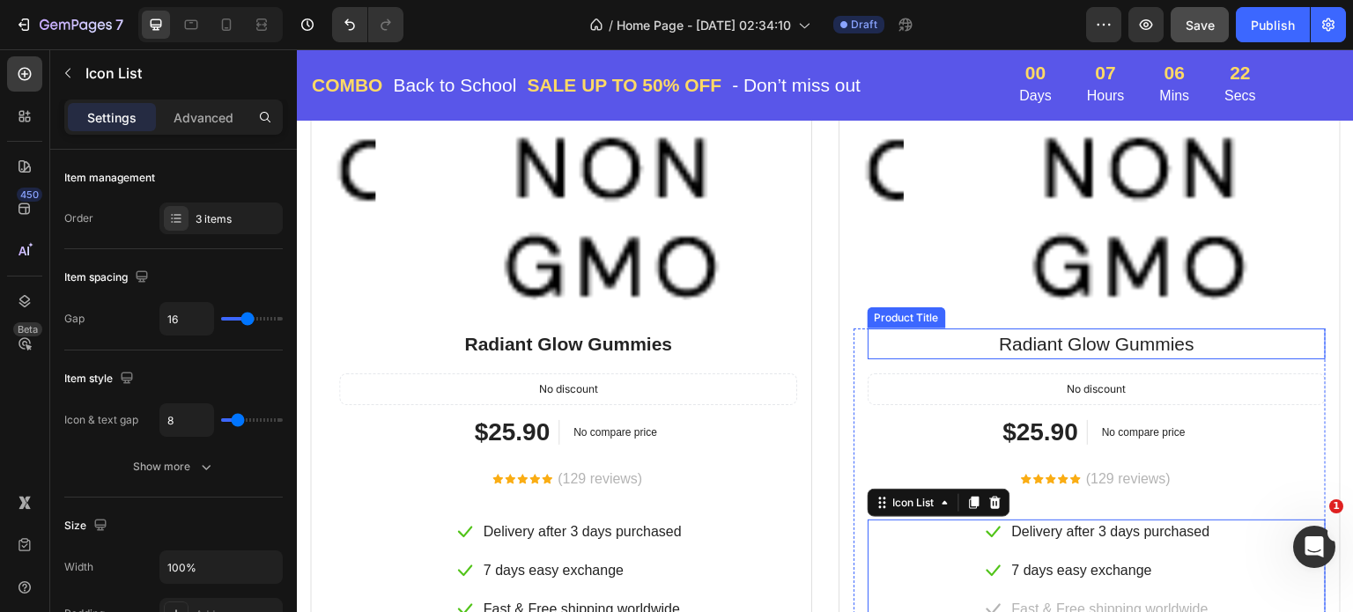
click at [908, 310] on div "Product Title" at bounding box center [906, 318] width 71 height 16
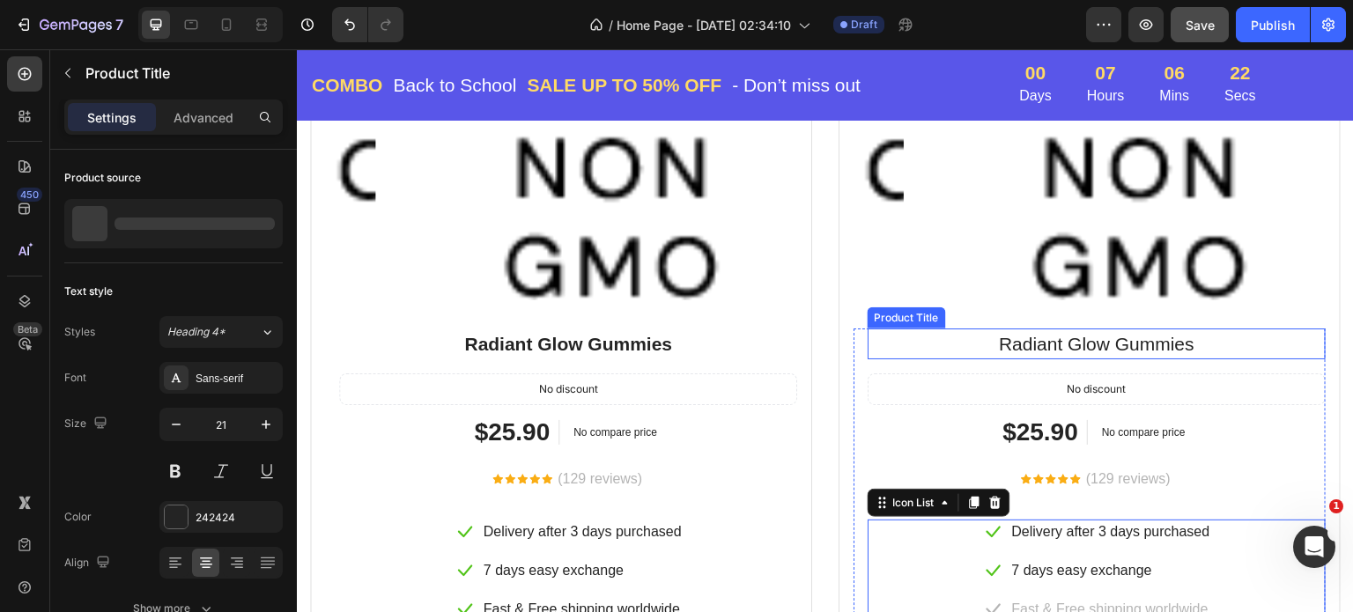
click at [908, 310] on div "Product Title" at bounding box center [906, 318] width 71 height 16
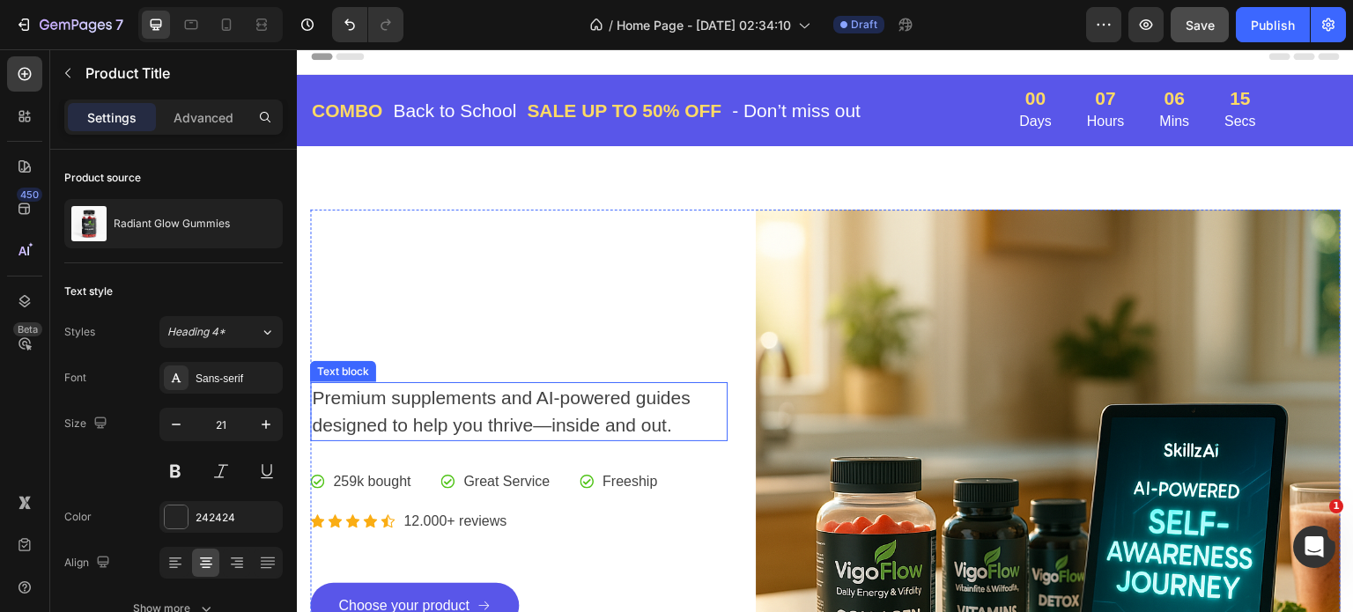
scroll to position [0, 0]
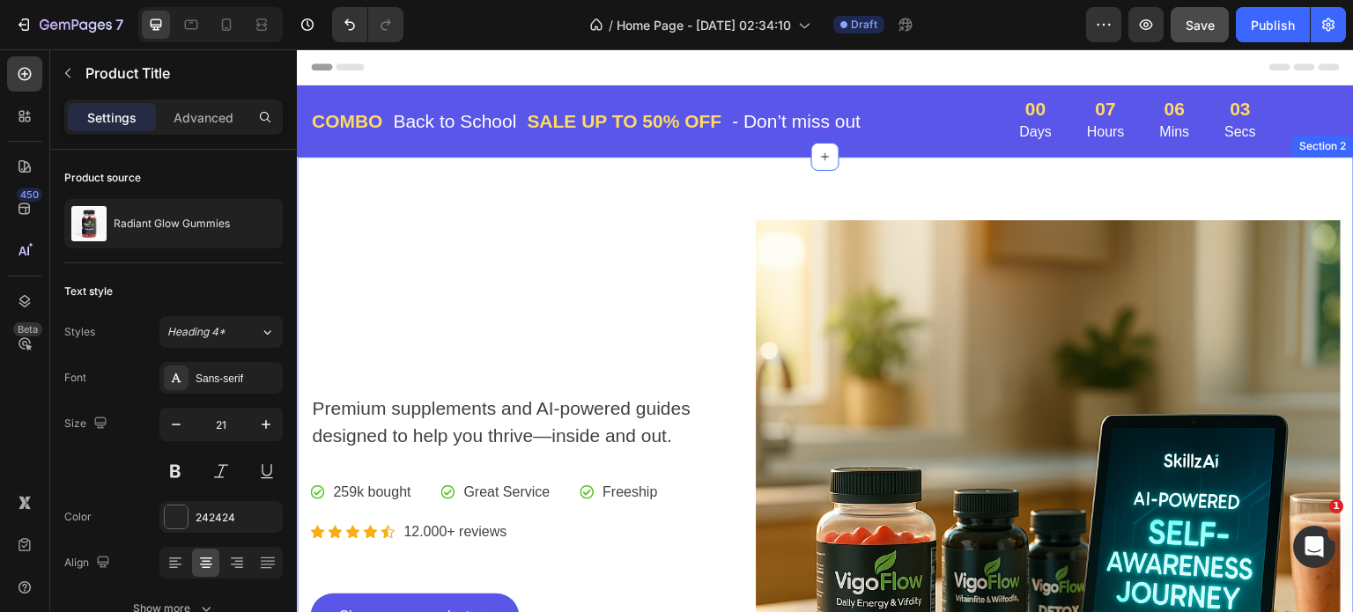
click at [1315, 152] on div "Section 2" at bounding box center [1323, 146] width 61 height 21
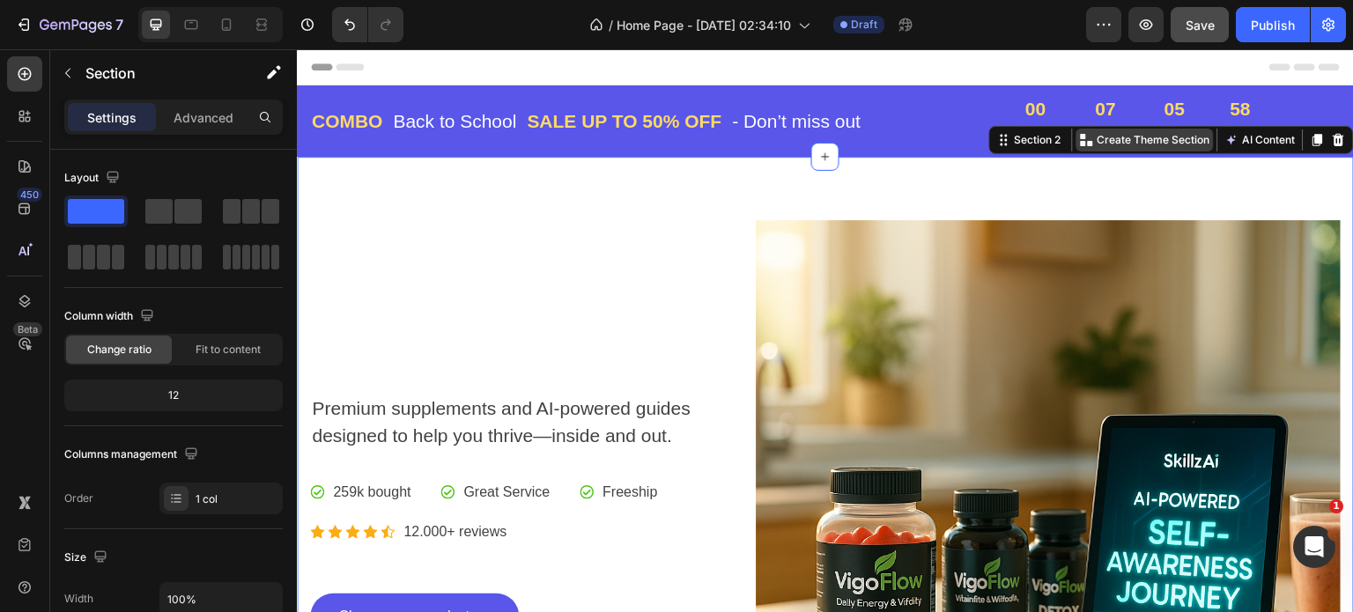
click at [1138, 140] on p "Create Theme Section" at bounding box center [1154, 140] width 113 height 16
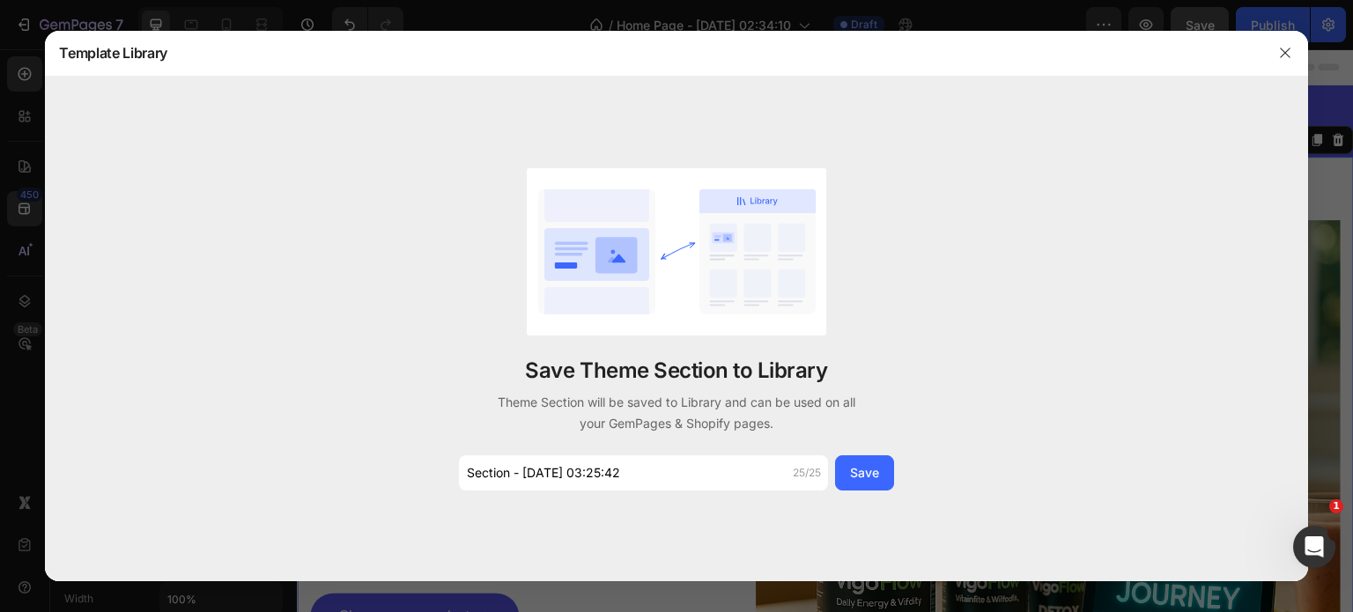
click at [1138, 140] on div "Save Theme Section to Library Theme Section will be saved to Library and can be…" at bounding box center [676, 330] width 1263 height 506
click at [1279, 49] on icon "button" at bounding box center [1285, 53] width 14 height 14
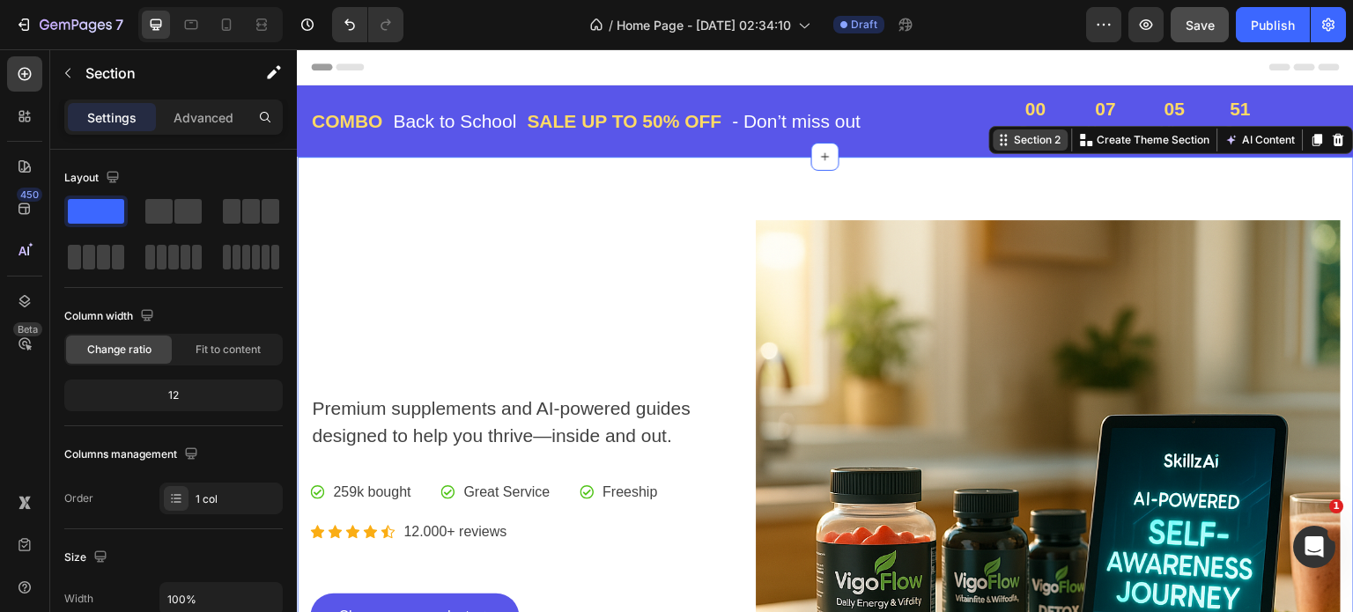
click at [1020, 149] on div "Section 2" at bounding box center [1031, 140] width 75 height 21
click at [994, 147] on div "Section 2" at bounding box center [1031, 140] width 75 height 21
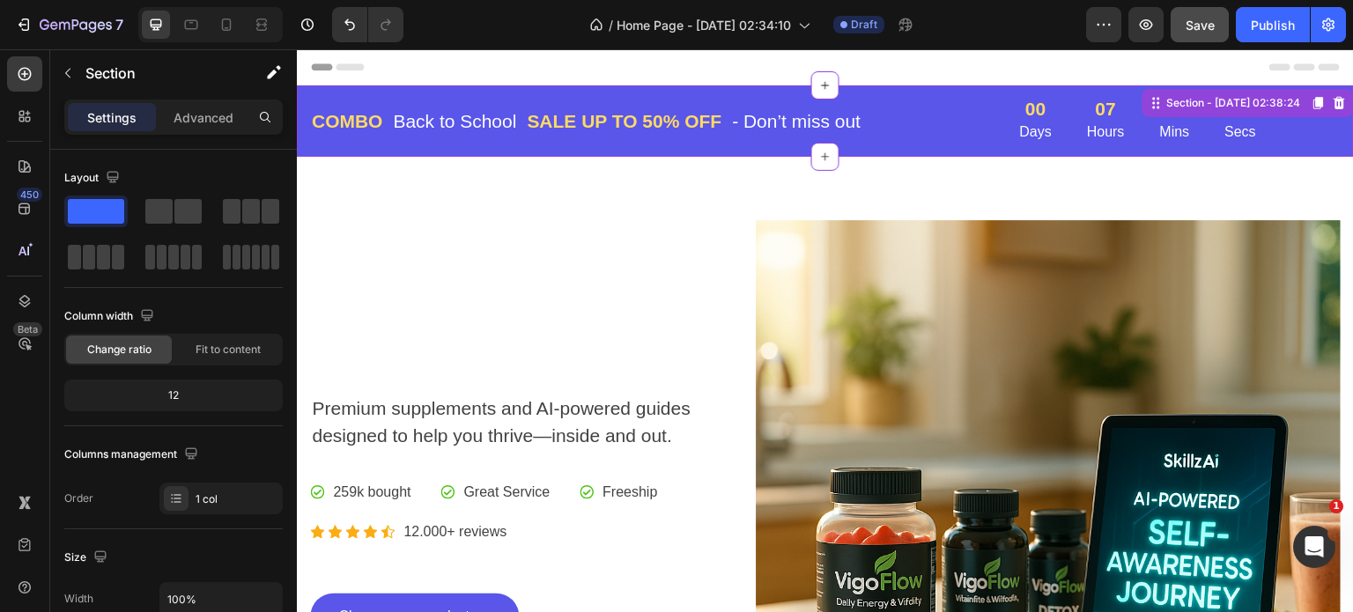
click at [926, 91] on div "COMBO Text block Back to School Text block Row SALE UP TO 50% OFF Text block - …" at bounding box center [825, 120] width 1057 height 71
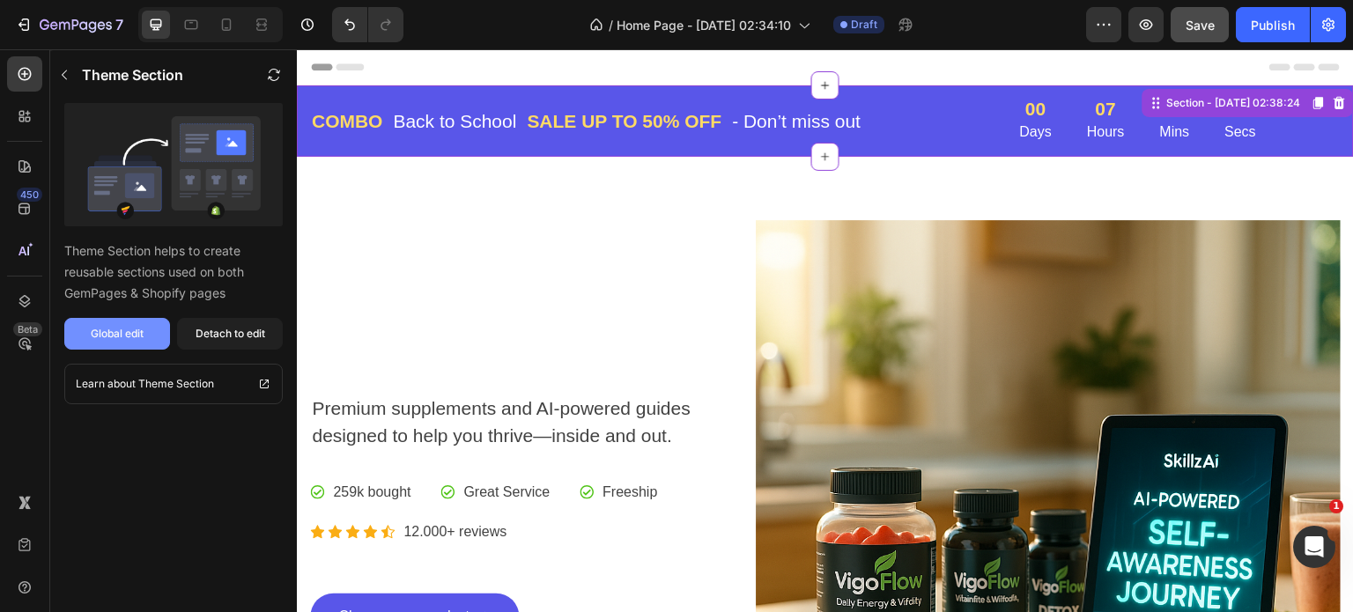
click at [138, 330] on div "Global edit" at bounding box center [117, 334] width 53 height 16
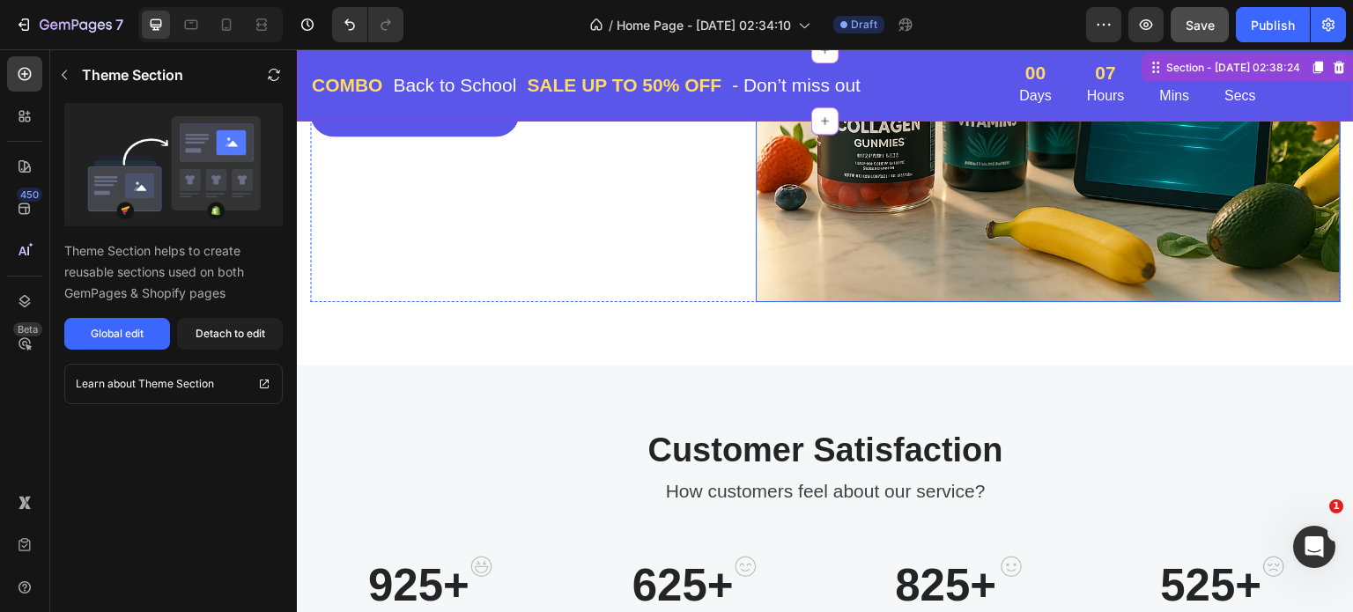
scroll to position [529, 0]
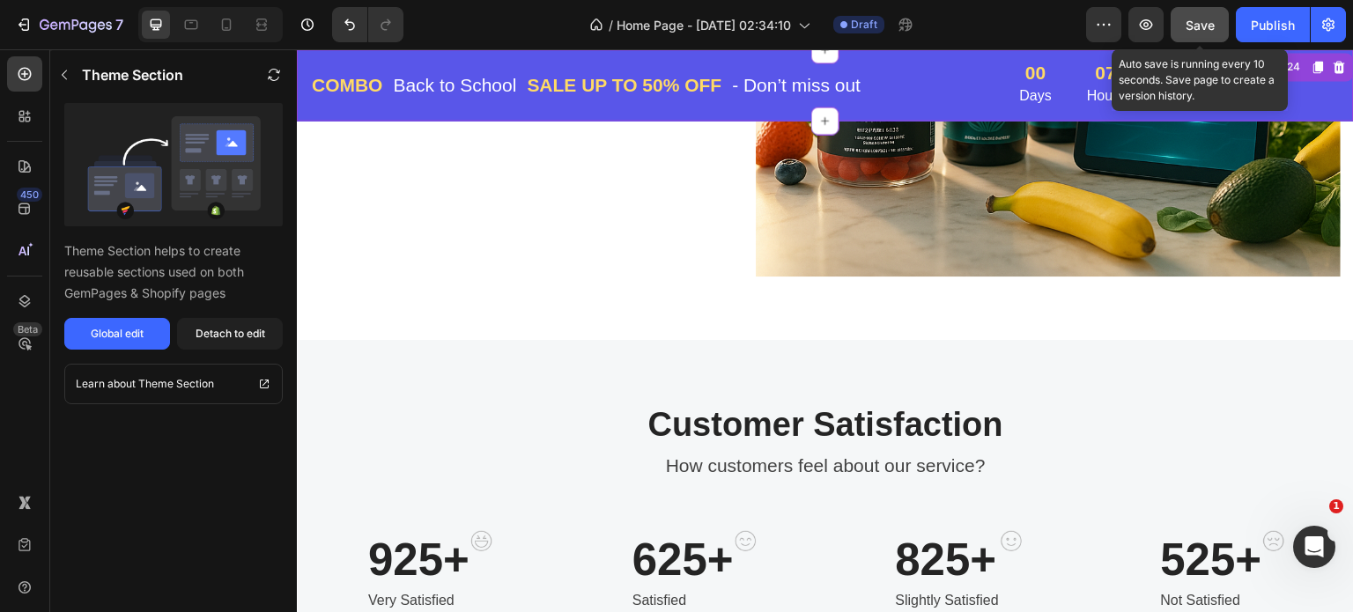
click at [1199, 22] on span "Save" at bounding box center [1200, 25] width 29 height 15
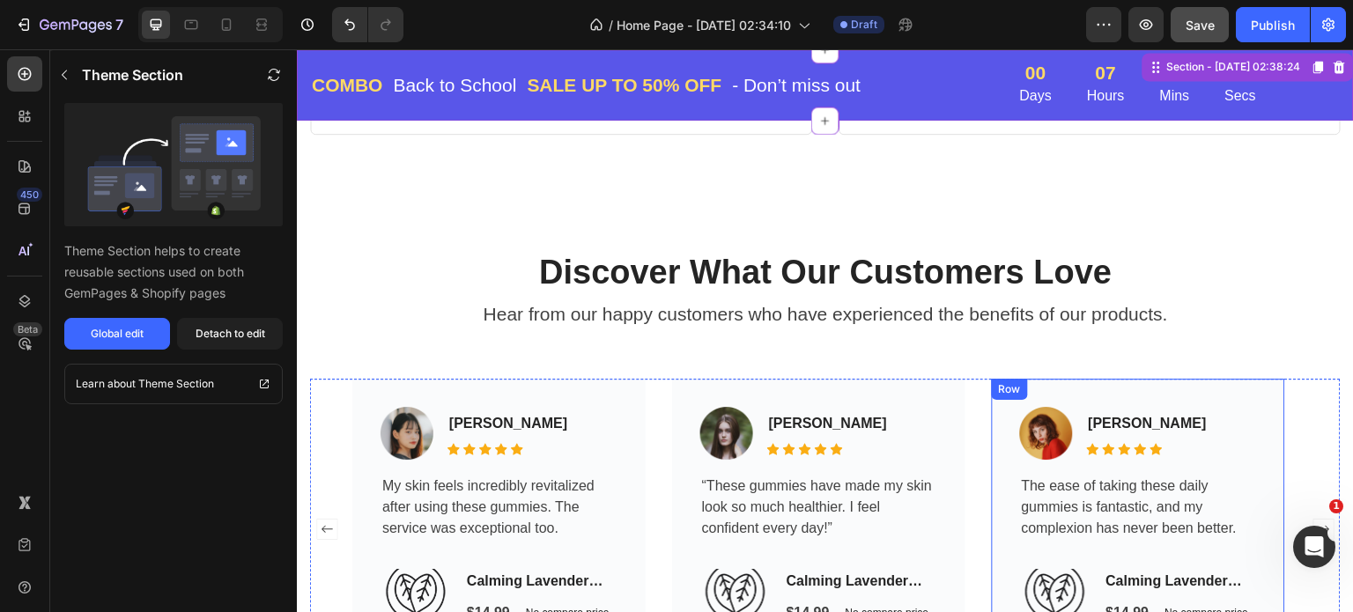
scroll to position [3789, 0]
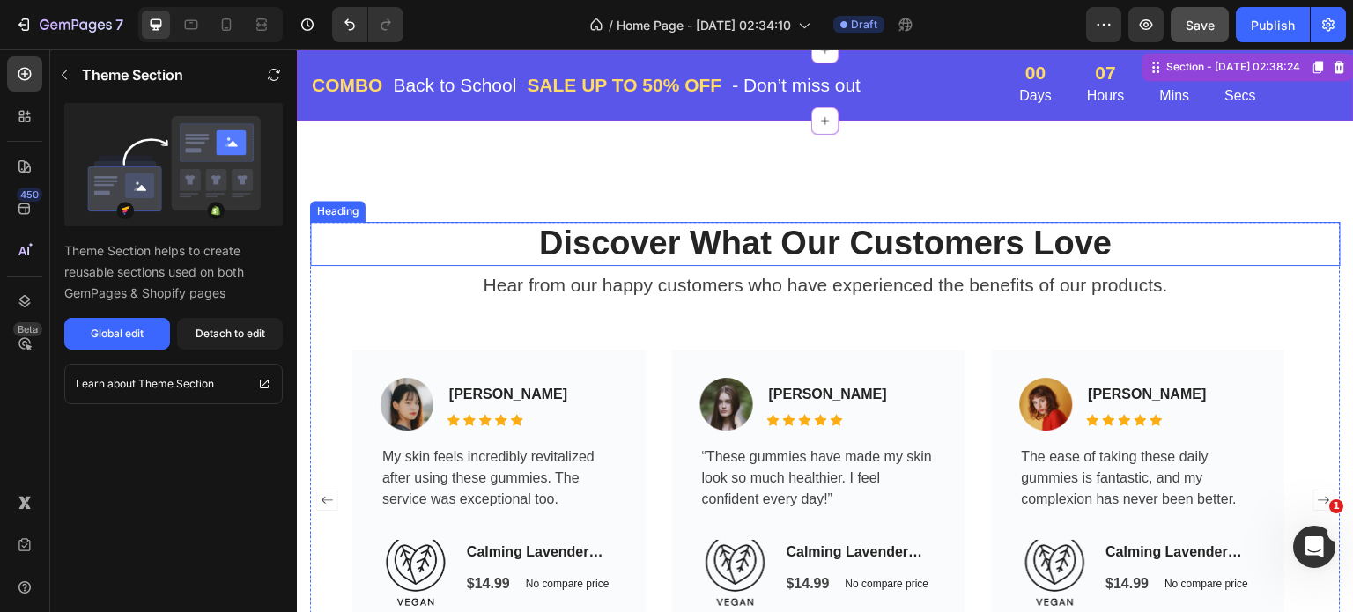
click at [1228, 226] on h2 "Discover What Our Customers Love" at bounding box center [825, 244] width 1031 height 44
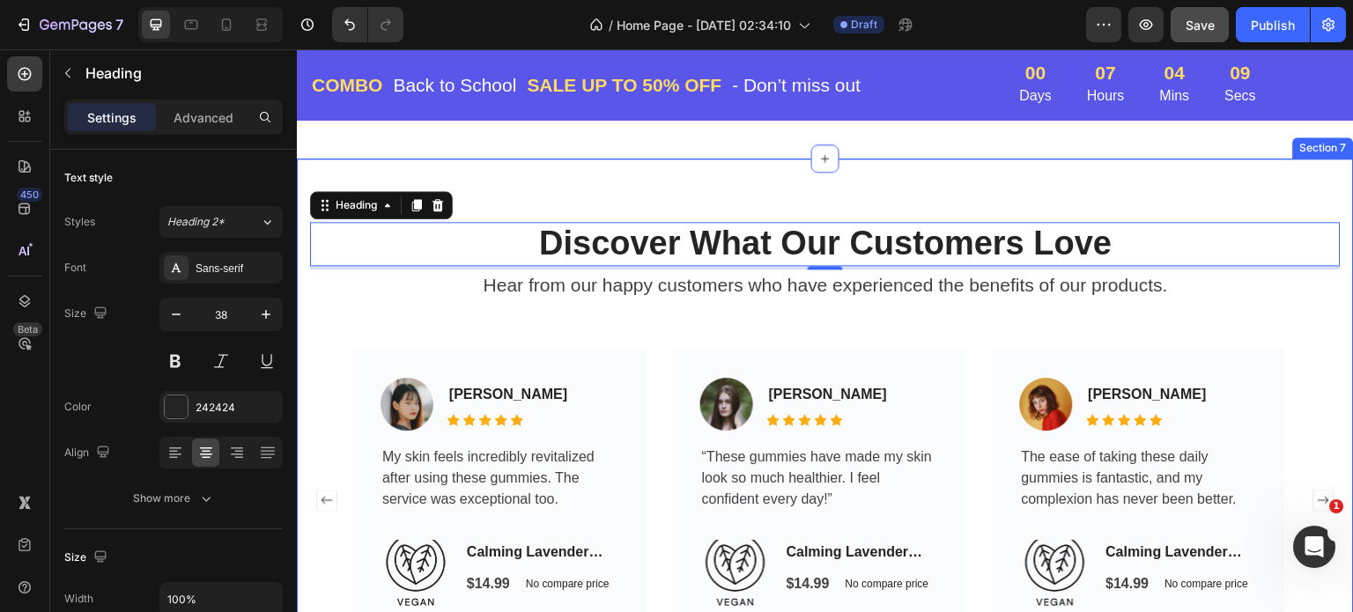
click at [1316, 140] on div "Section 7" at bounding box center [1324, 148] width 54 height 16
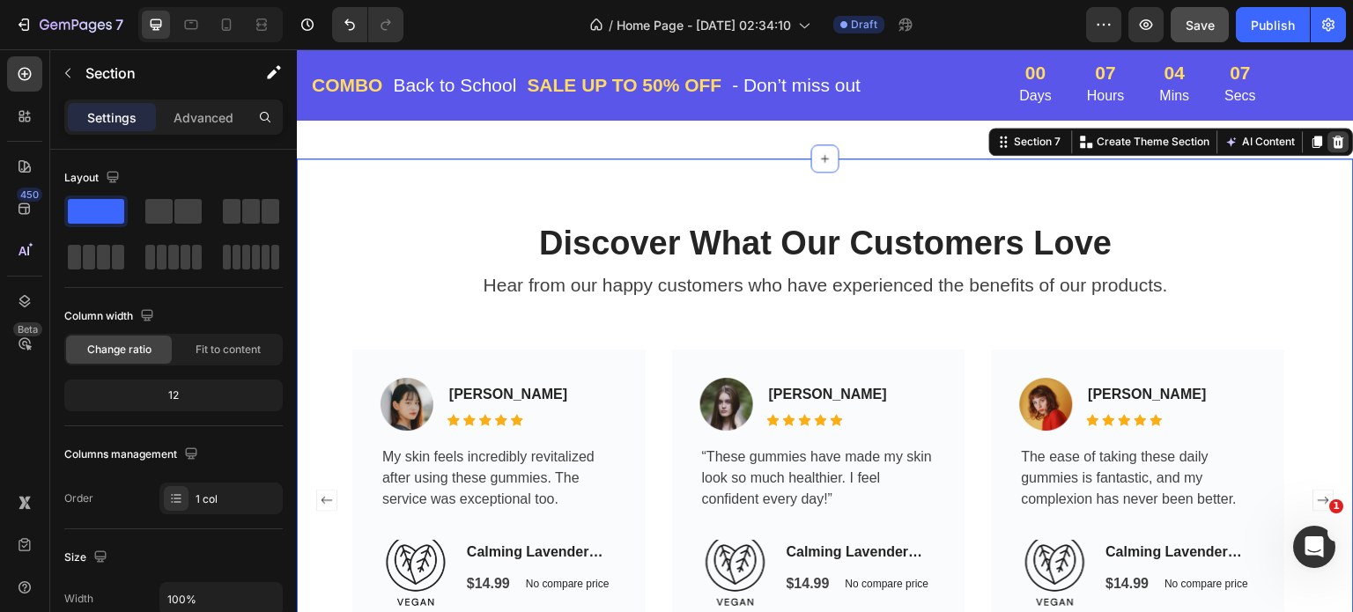
click at [1334, 136] on icon at bounding box center [1339, 142] width 11 height 12
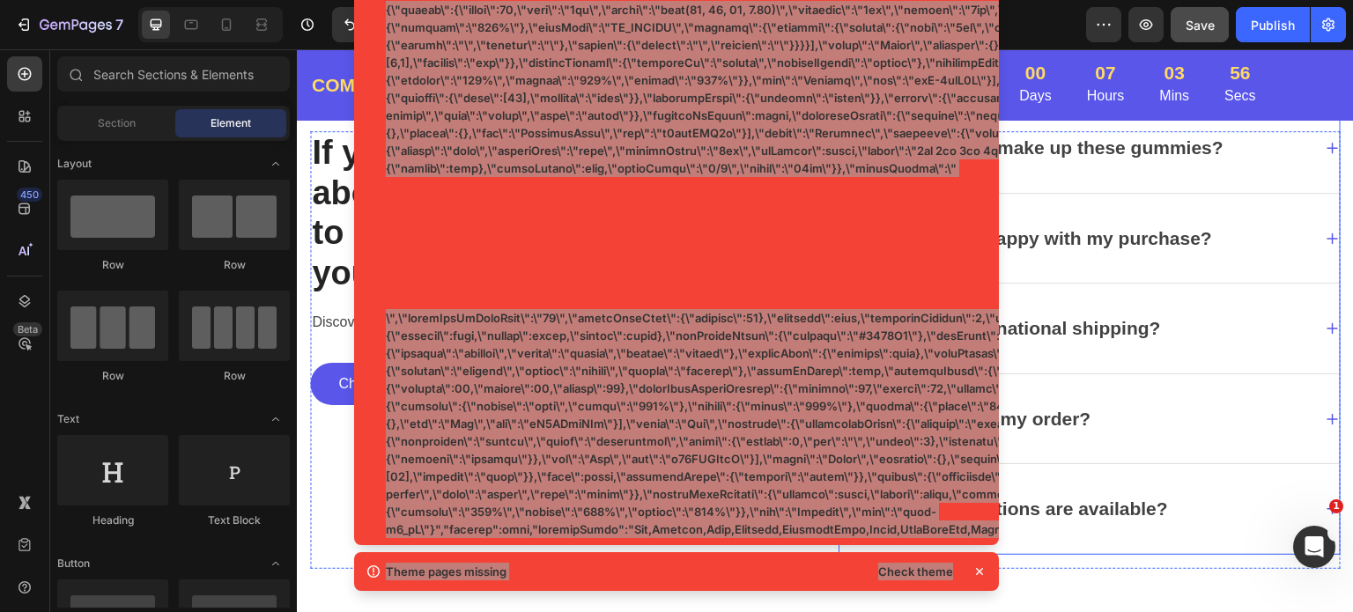
scroll to position [4582, 0]
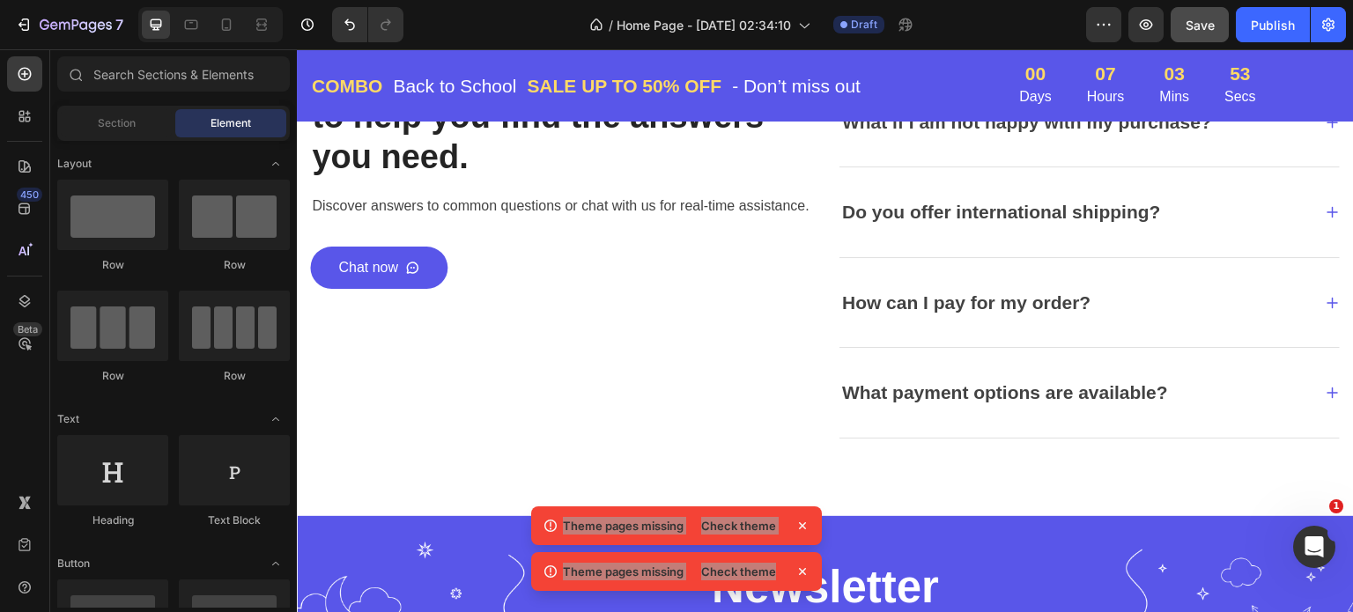
click at [929, 571] on p "Newsletter" at bounding box center [825, 587] width 472 height 54
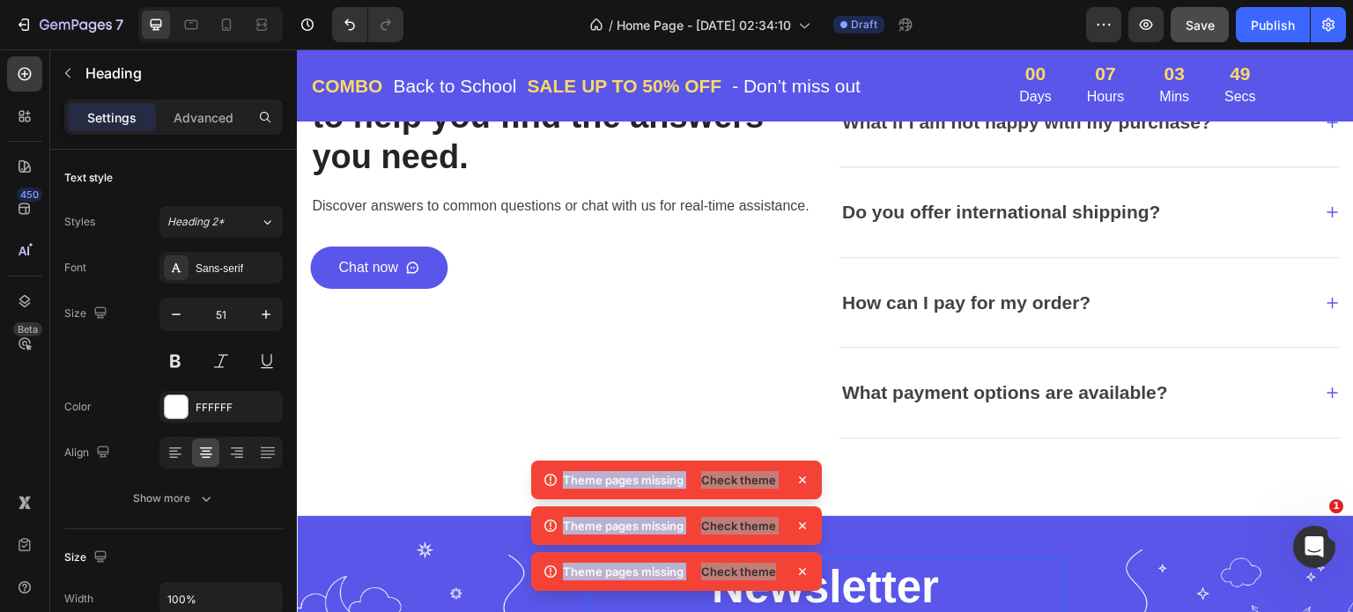
click at [801, 478] on icon at bounding box center [803, 480] width 18 height 18
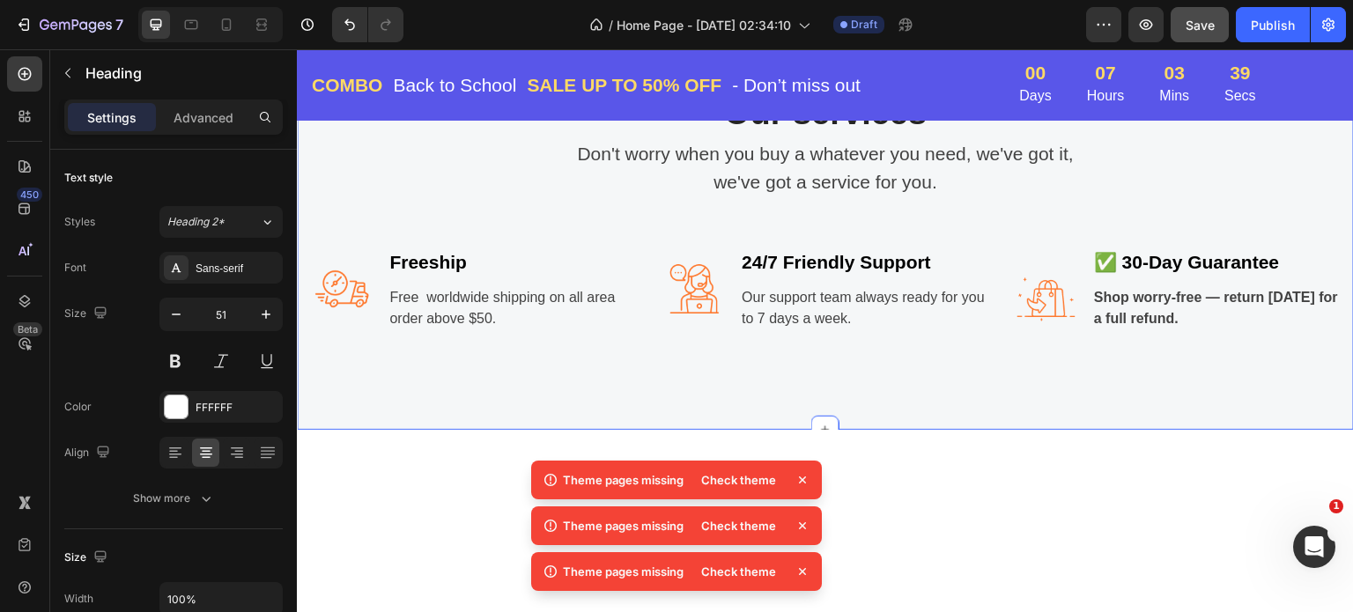
scroll to position [1762, 0]
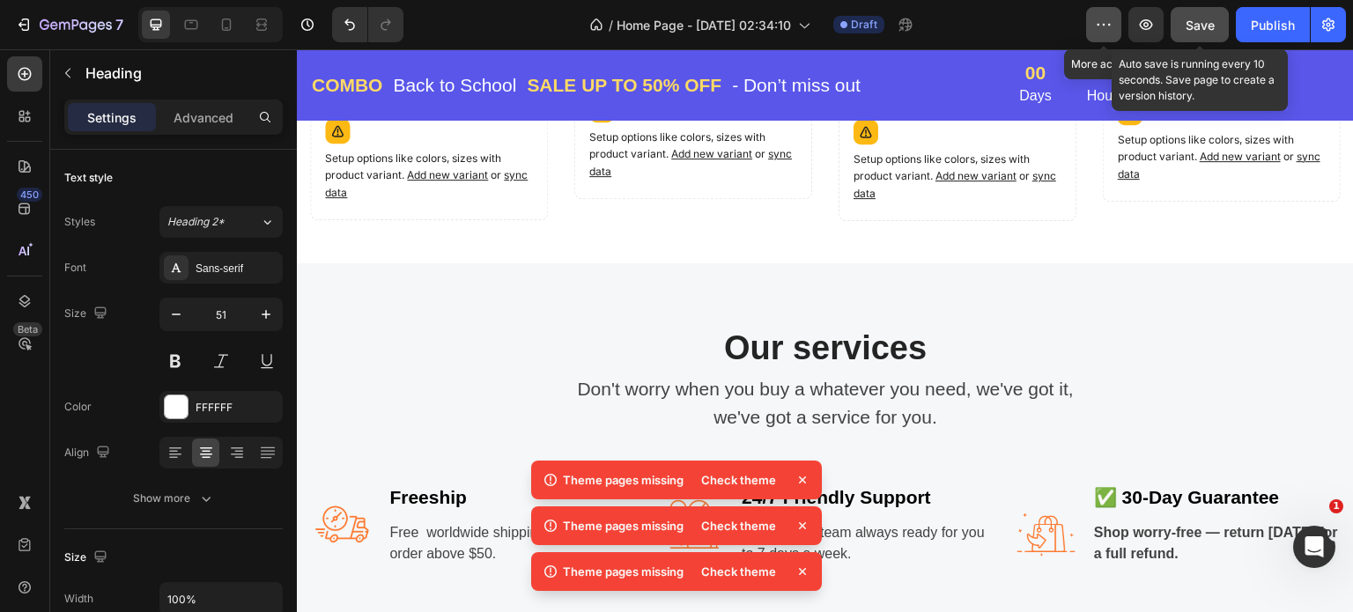
click at [1101, 20] on icon "button" at bounding box center [1104, 25] width 18 height 18
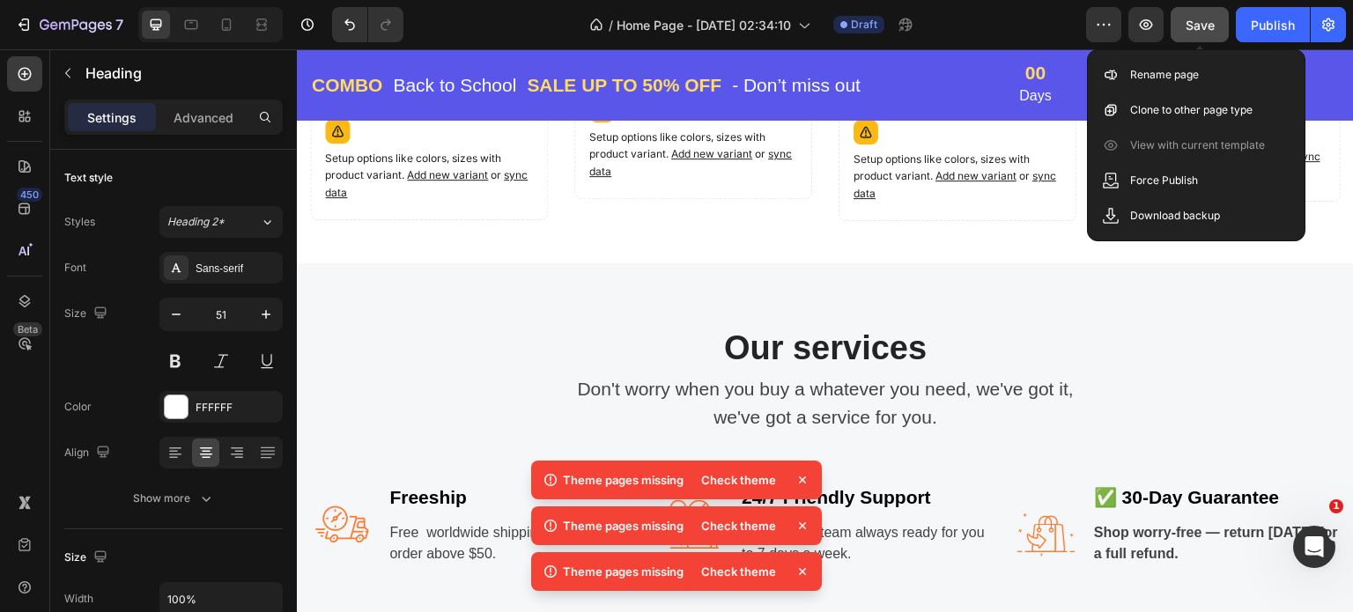
click at [1192, 25] on span "Save" at bounding box center [1200, 25] width 29 height 15
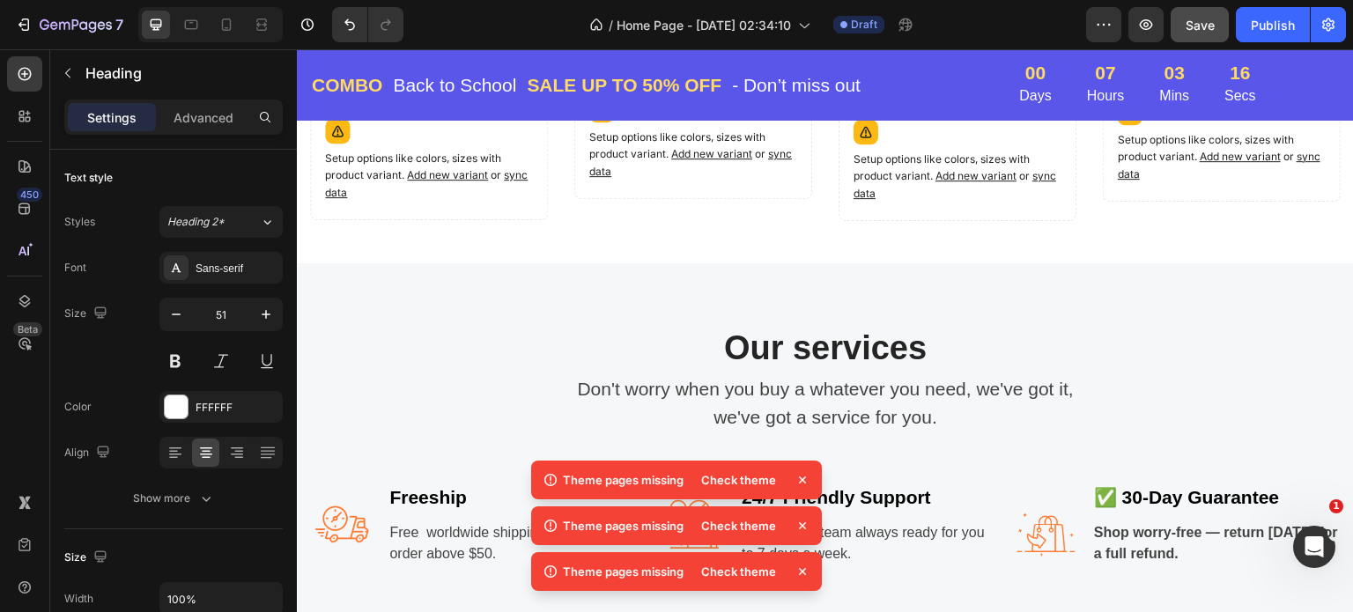
click at [804, 574] on icon at bounding box center [802, 571] width 7 height 7
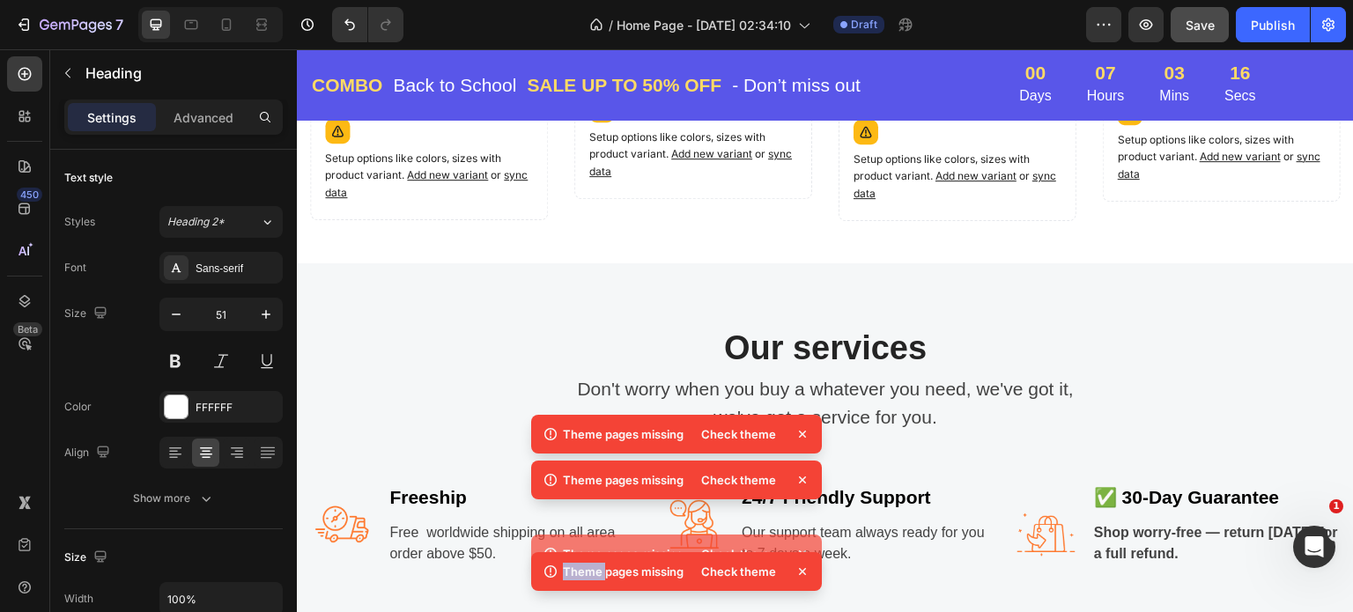
click at [804, 563] on icon at bounding box center [803, 554] width 18 height 18
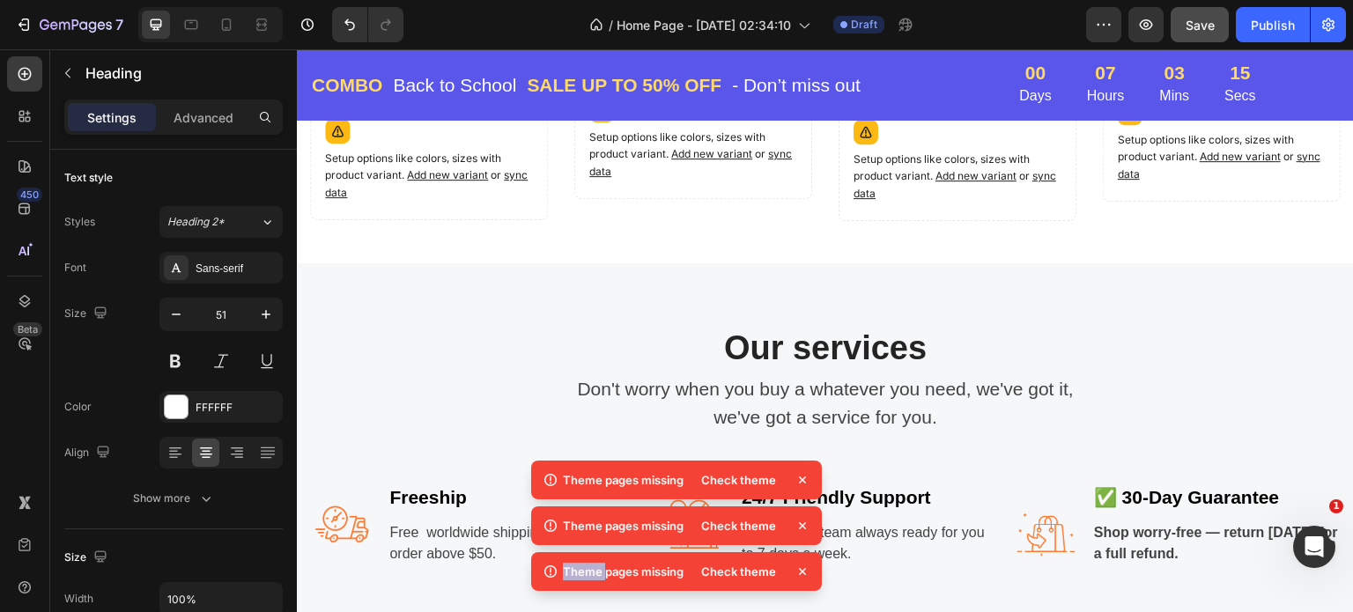
click at [803, 571] on icon at bounding box center [802, 571] width 7 height 7
click at [803, 564] on icon at bounding box center [803, 572] width 18 height 18
click at [803, 570] on icon at bounding box center [802, 571] width 7 height 7
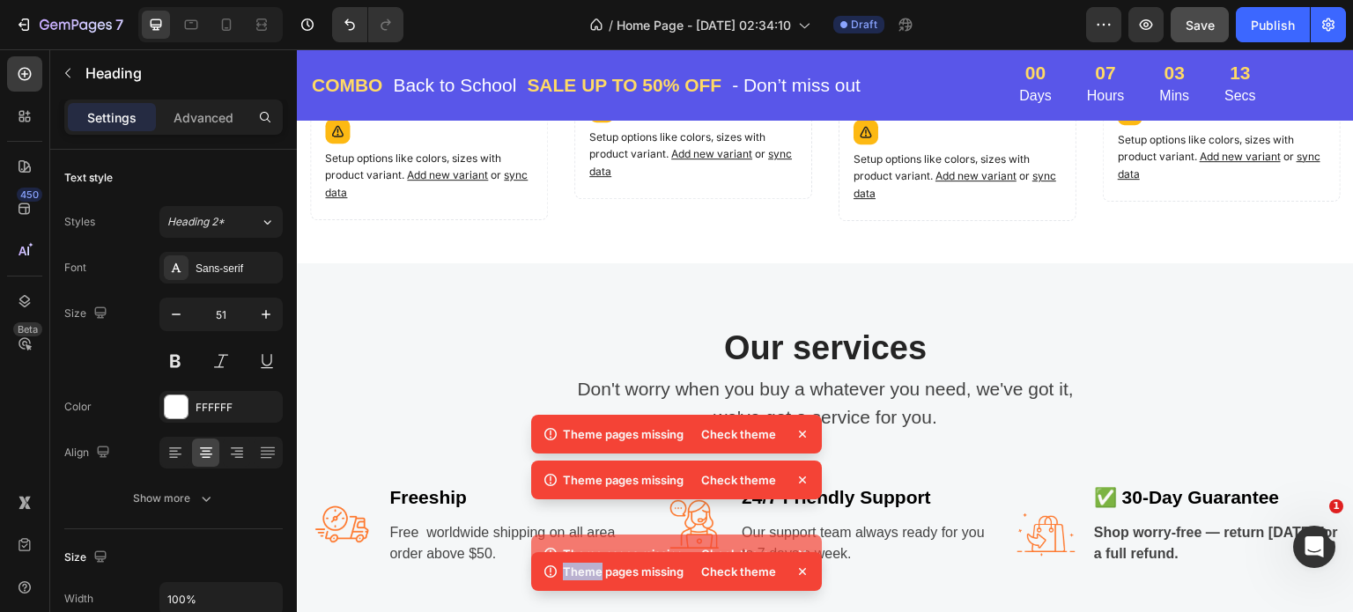
click at [804, 563] on icon at bounding box center [803, 554] width 18 height 18
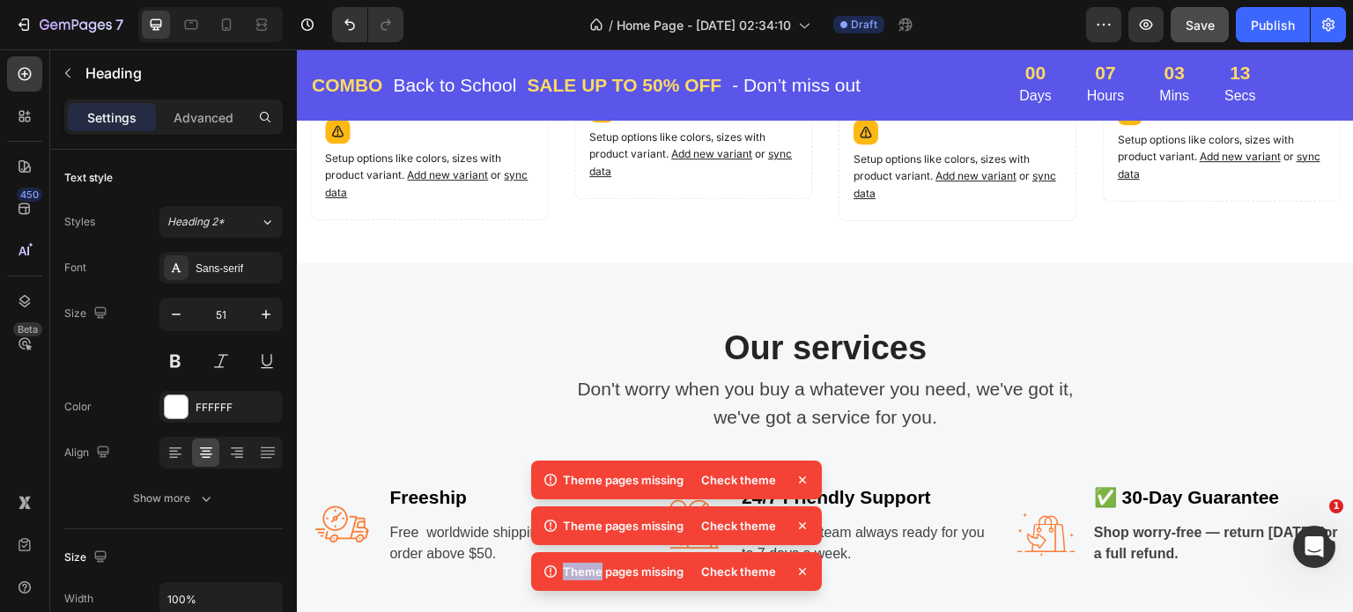
click at [792, 564] on div at bounding box center [792, 564] width 0 height 0
click at [804, 527] on icon at bounding box center [803, 526] width 18 height 18
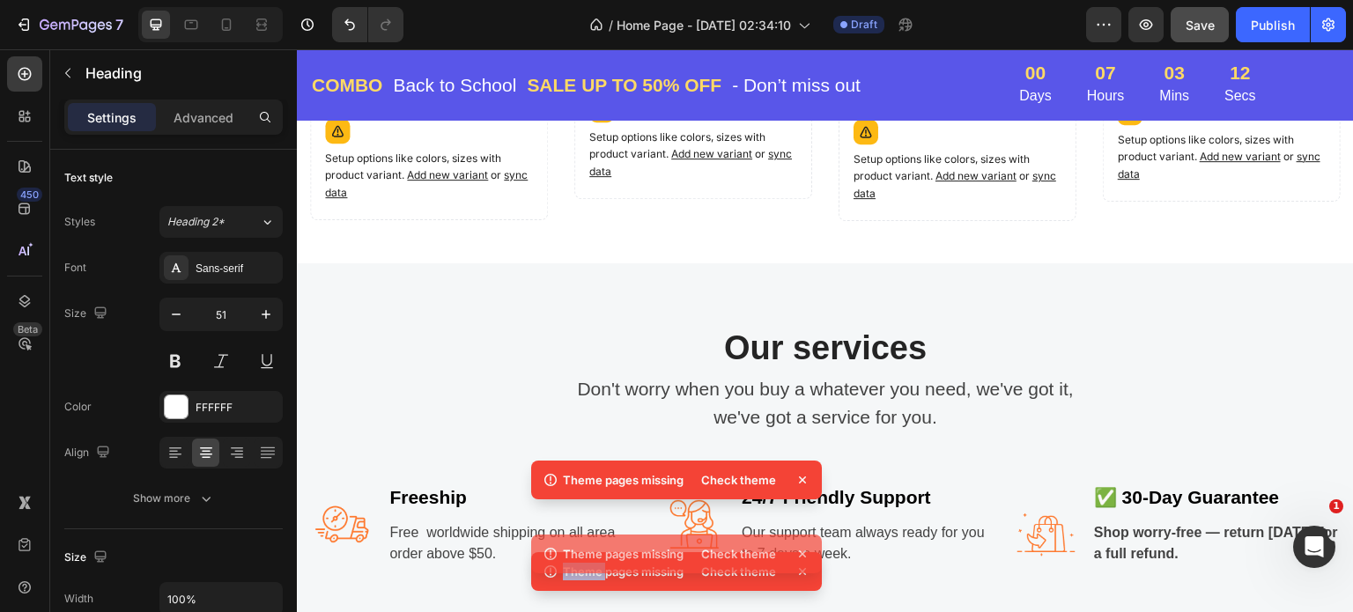
click at [804, 545] on icon at bounding box center [803, 554] width 18 height 18
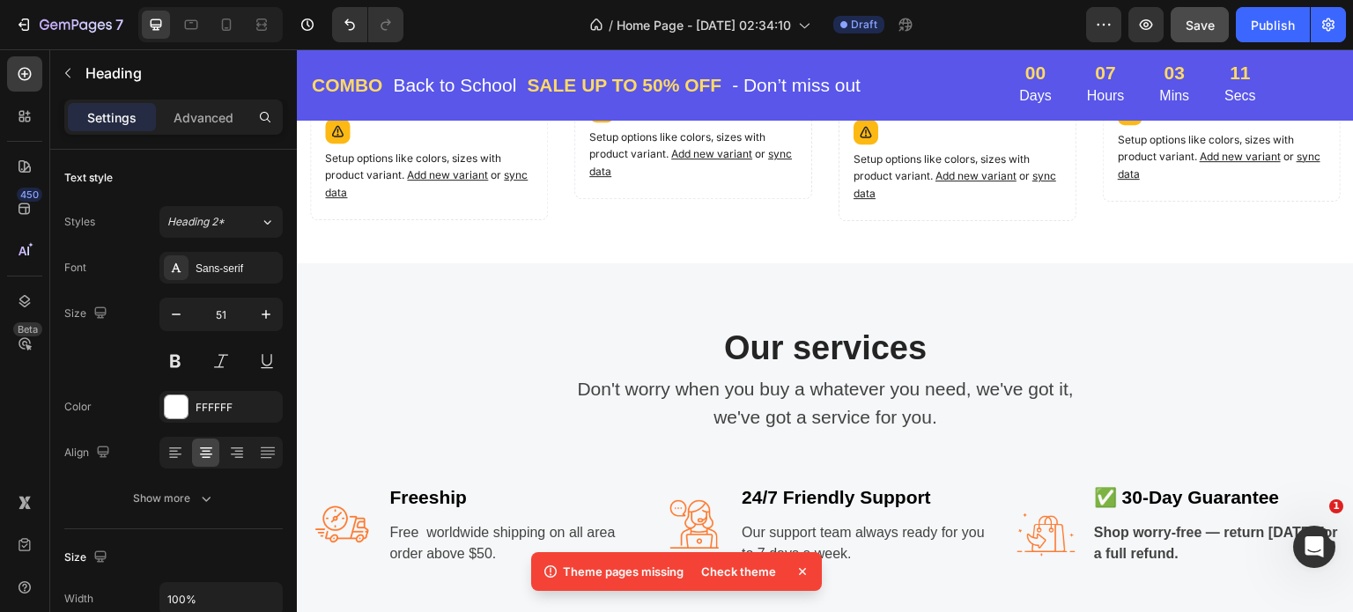
click at [801, 572] on icon at bounding box center [802, 571] width 7 height 7
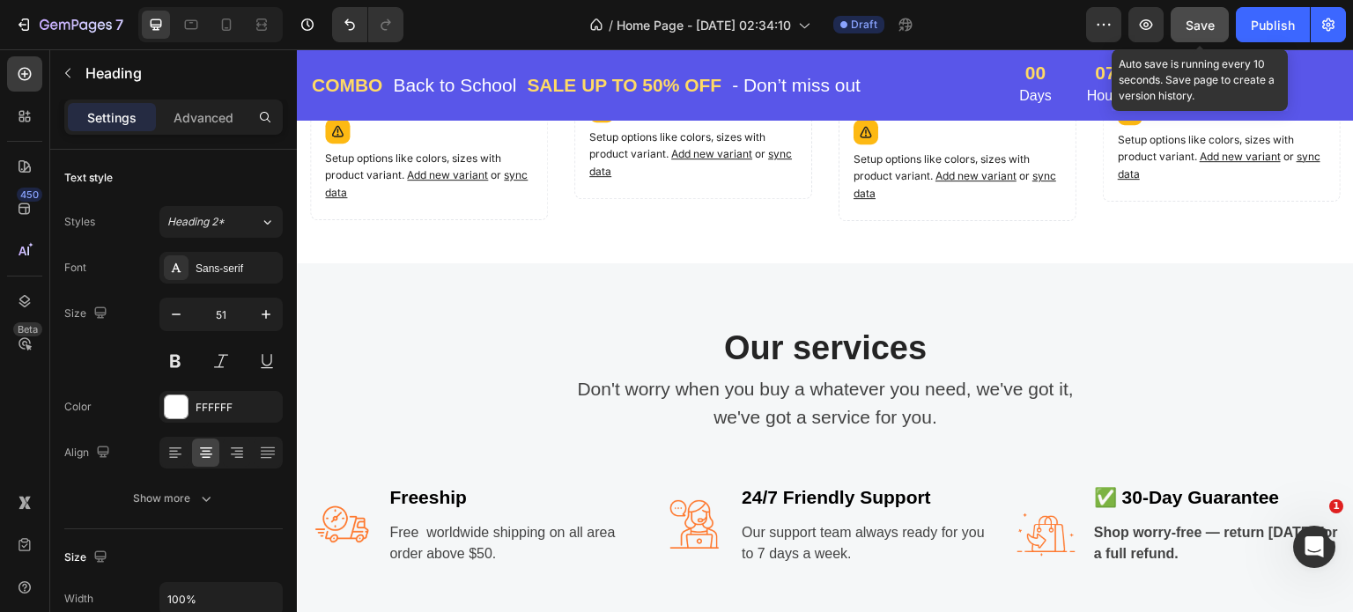
click at [1203, 27] on span "Save" at bounding box center [1200, 25] width 29 height 15
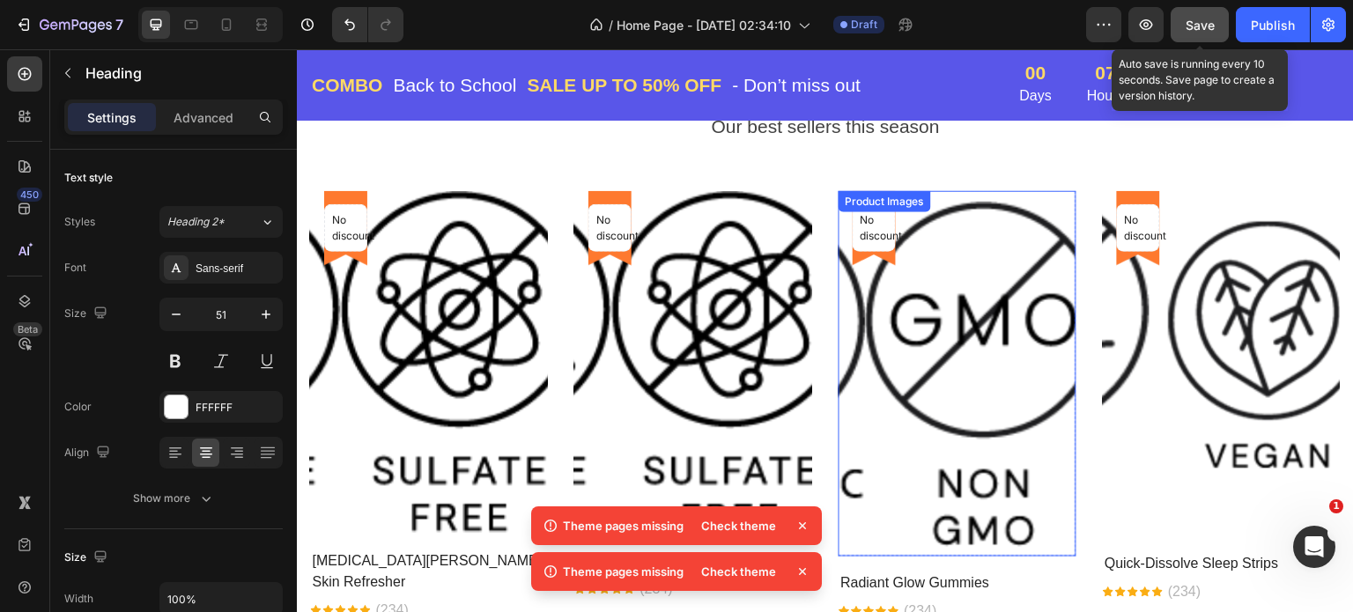
scroll to position [1145, 0]
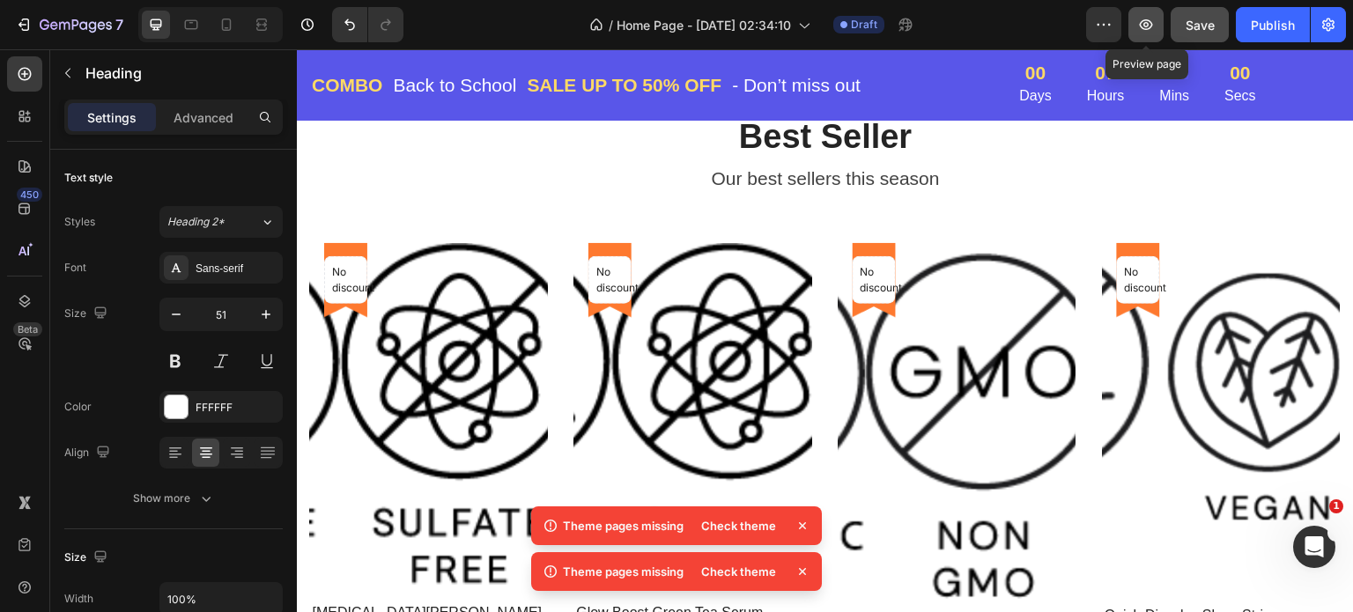
click at [1151, 18] on icon "button" at bounding box center [1146, 25] width 18 height 18
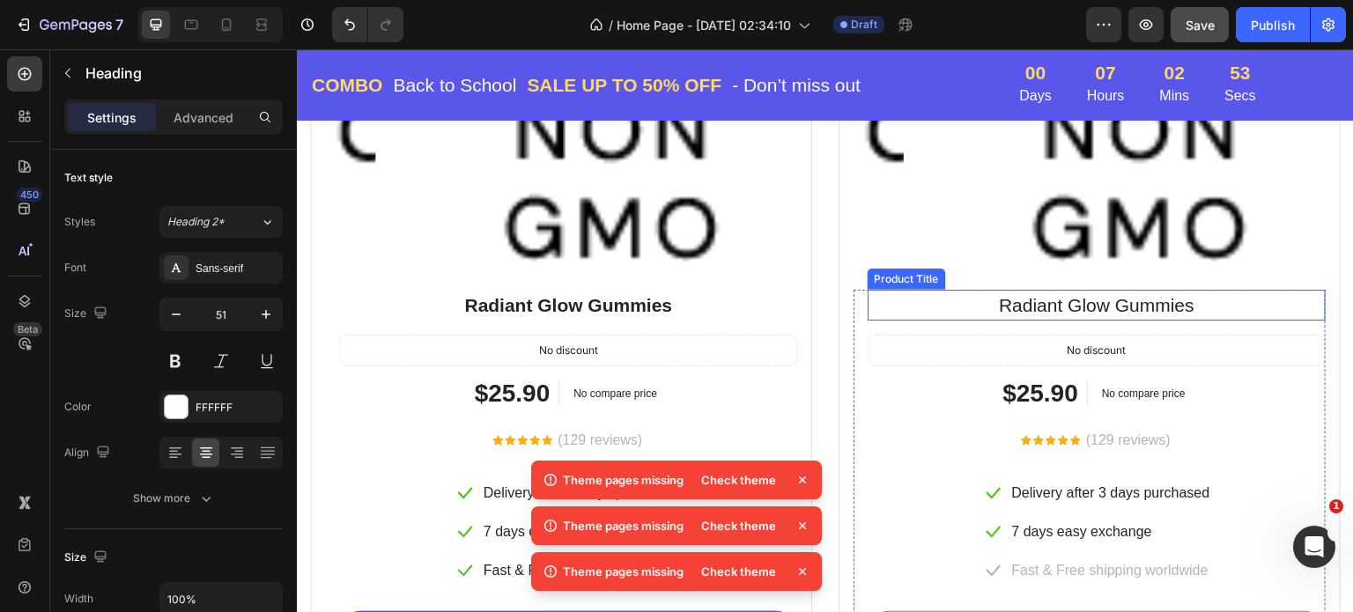
scroll to position [3524, 0]
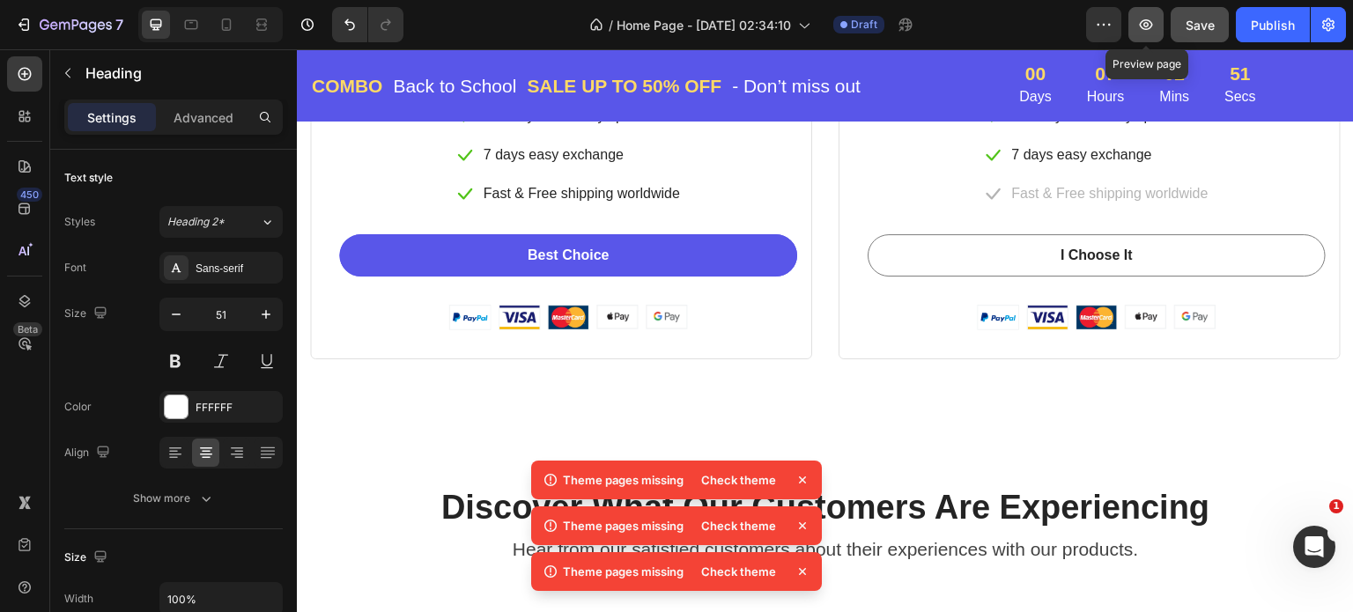
click at [1147, 19] on icon "button" at bounding box center [1146, 24] width 13 height 11
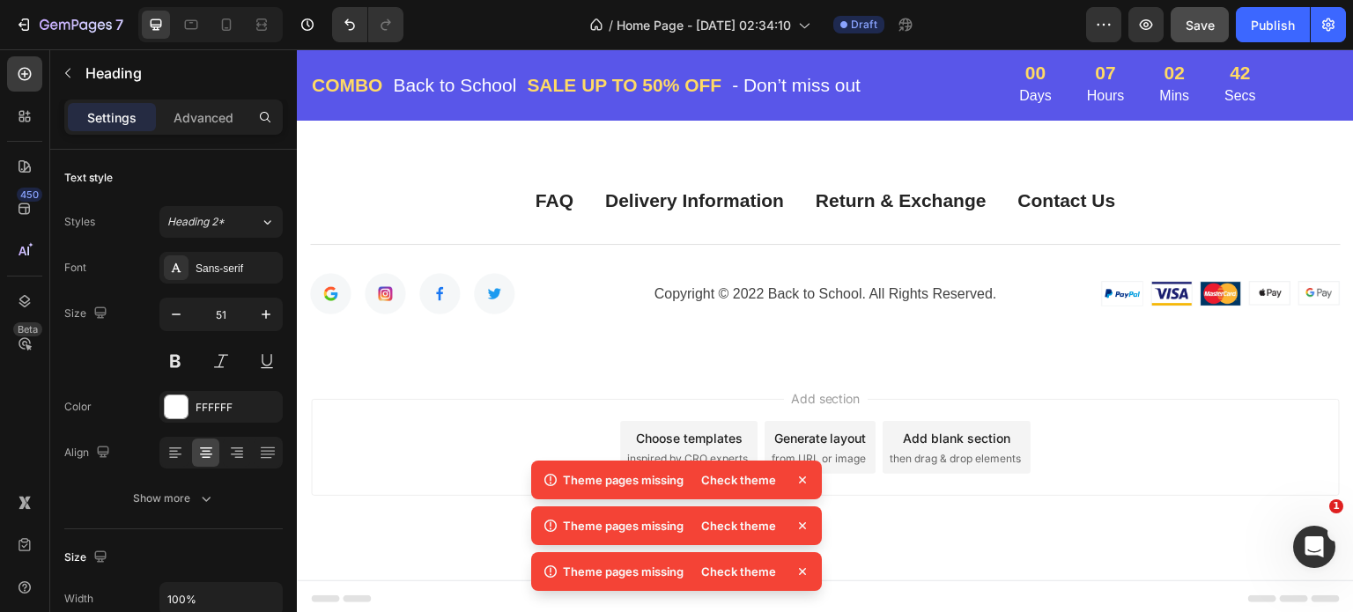
scroll to position [5271, 0]
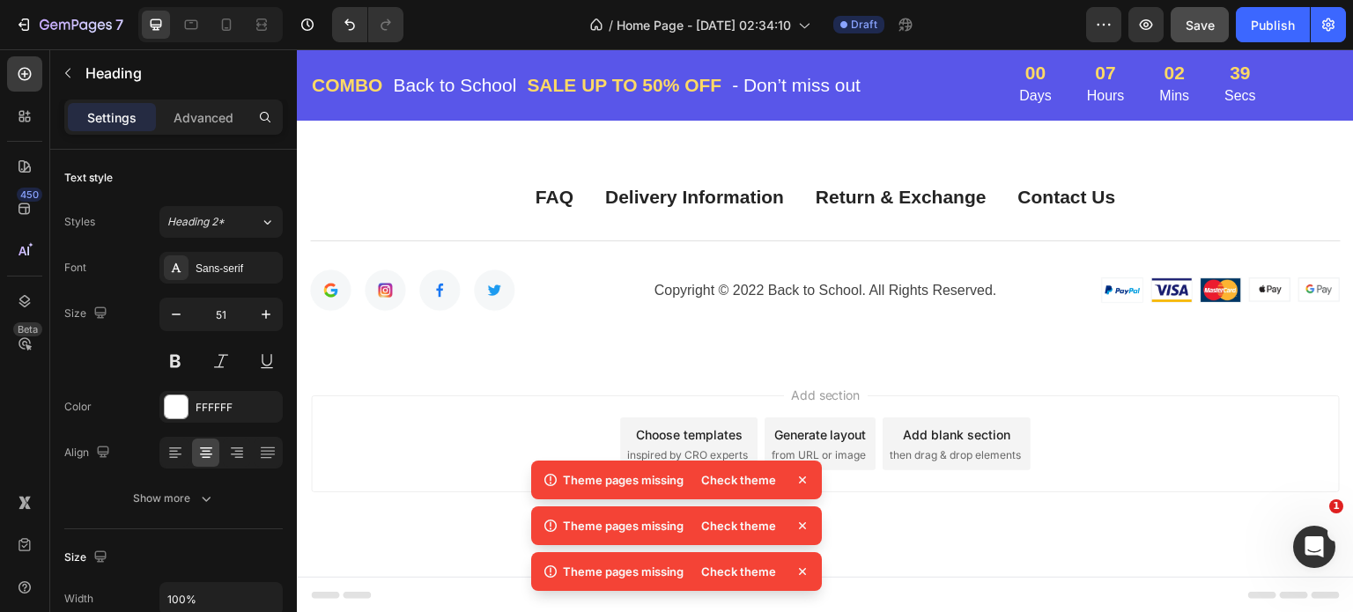
click at [808, 478] on icon at bounding box center [803, 480] width 18 height 18
click at [801, 526] on icon at bounding box center [802, 525] width 7 height 7
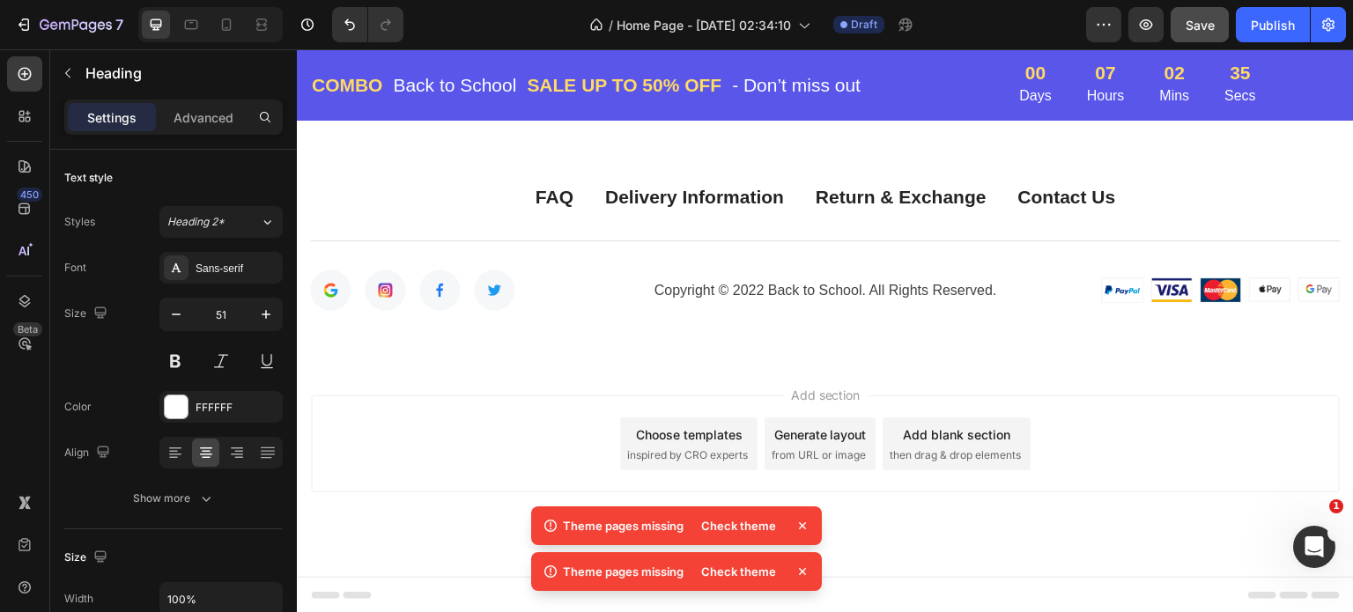
click at [801, 527] on icon at bounding box center [802, 525] width 7 height 7
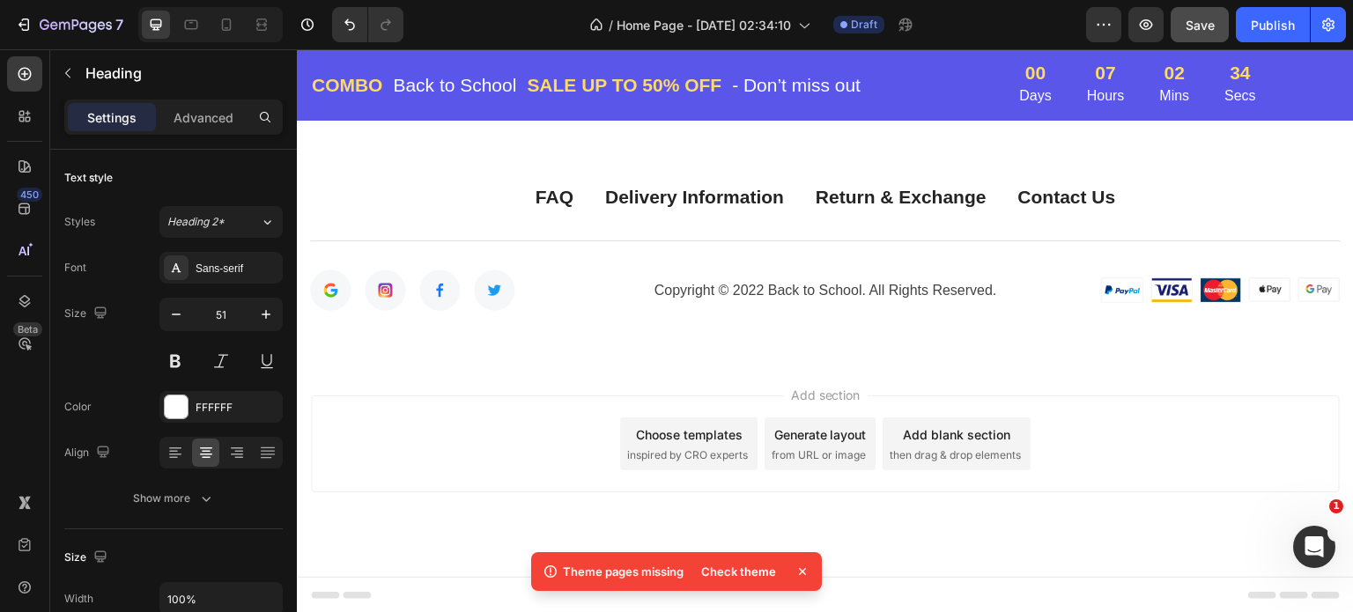
click at [800, 567] on icon at bounding box center [803, 572] width 18 height 18
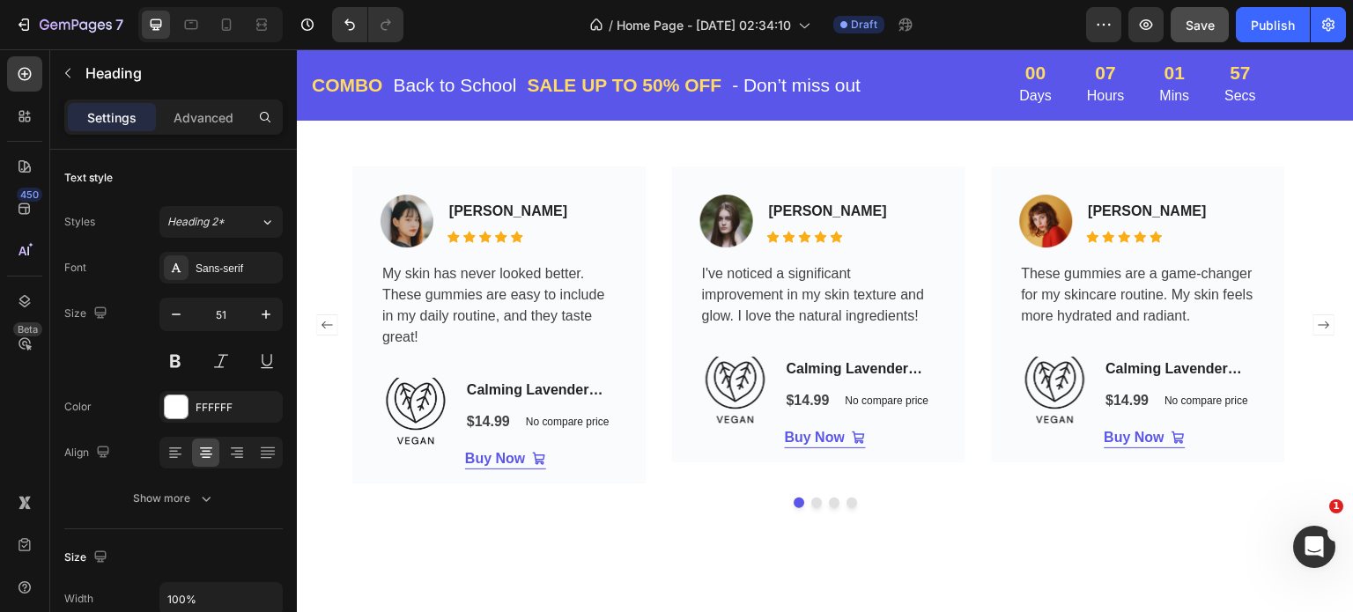
scroll to position [3965, 0]
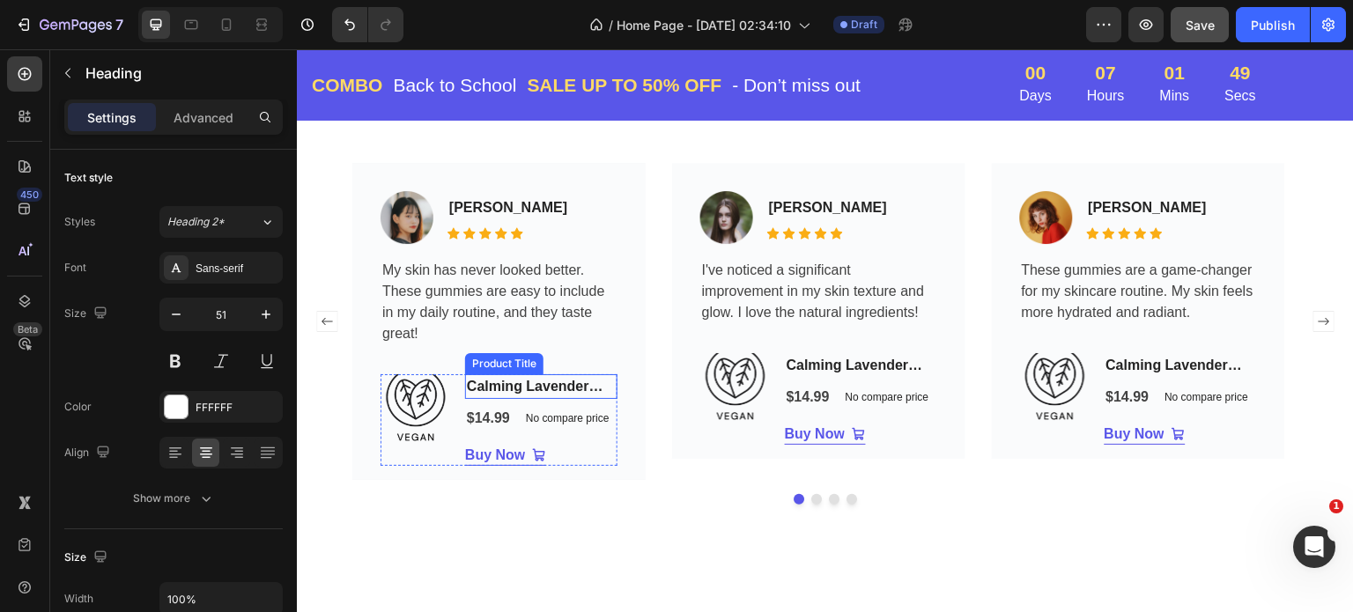
click at [478, 387] on h2 "Calming Lavender Gentle Bar" at bounding box center [541, 386] width 152 height 25
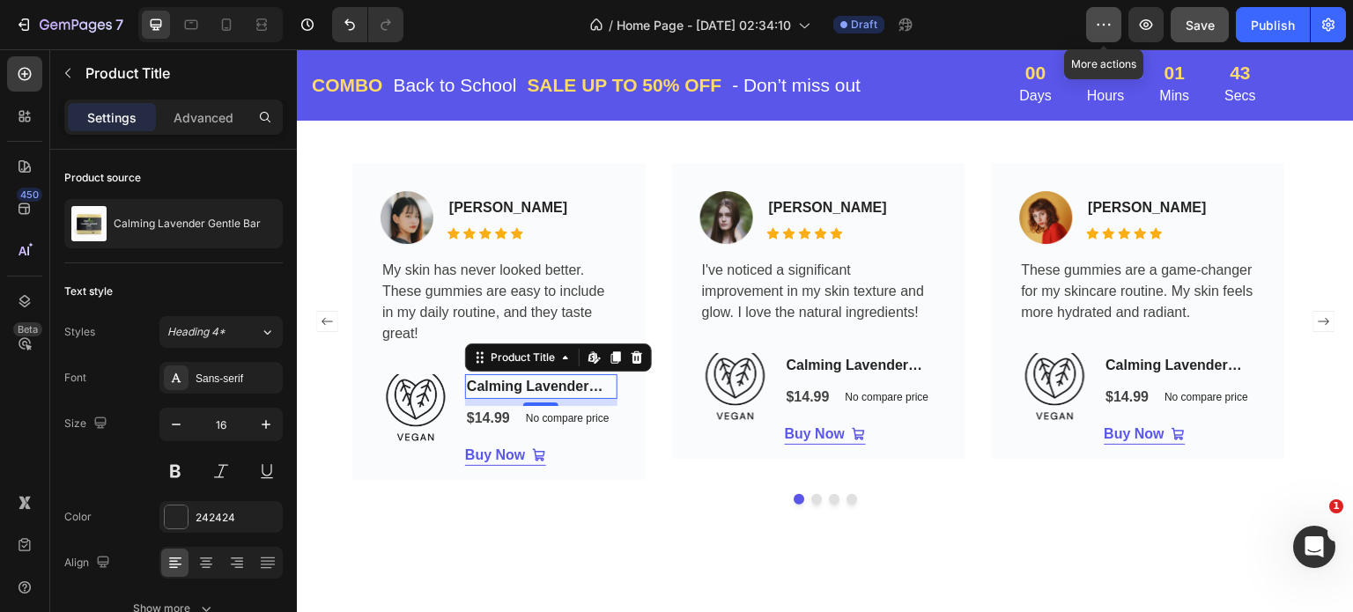
click at [1108, 24] on icon "button" at bounding box center [1104, 25] width 18 height 18
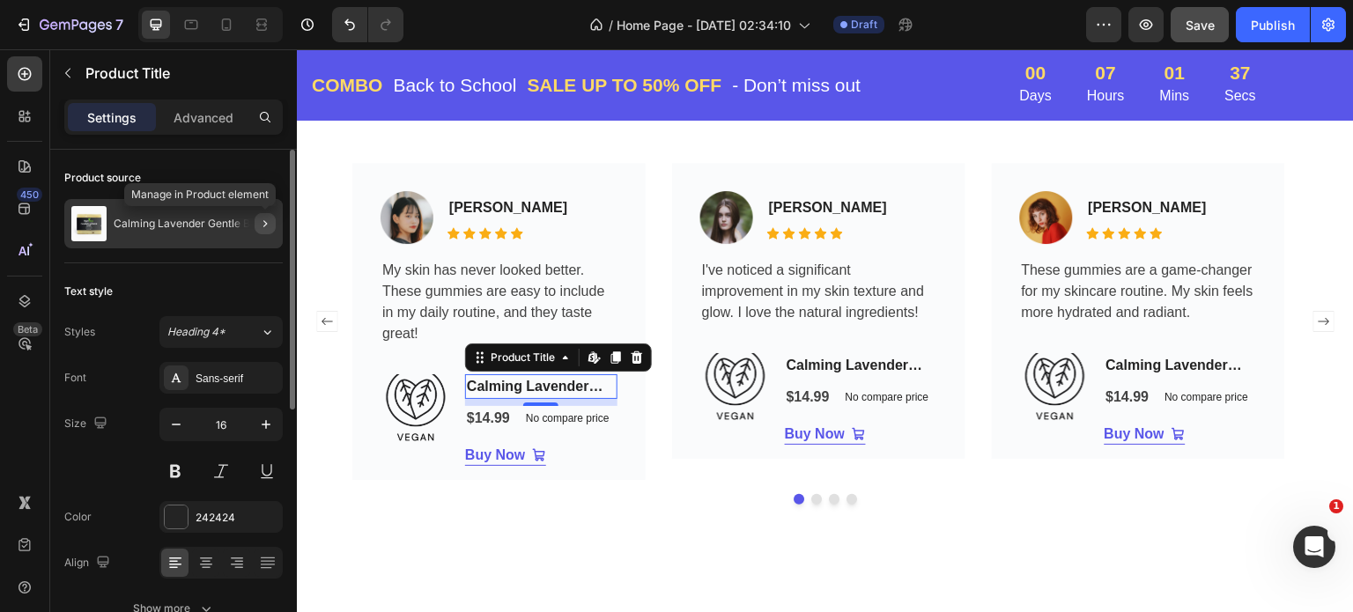
click at [263, 224] on icon "button" at bounding box center [265, 224] width 14 height 14
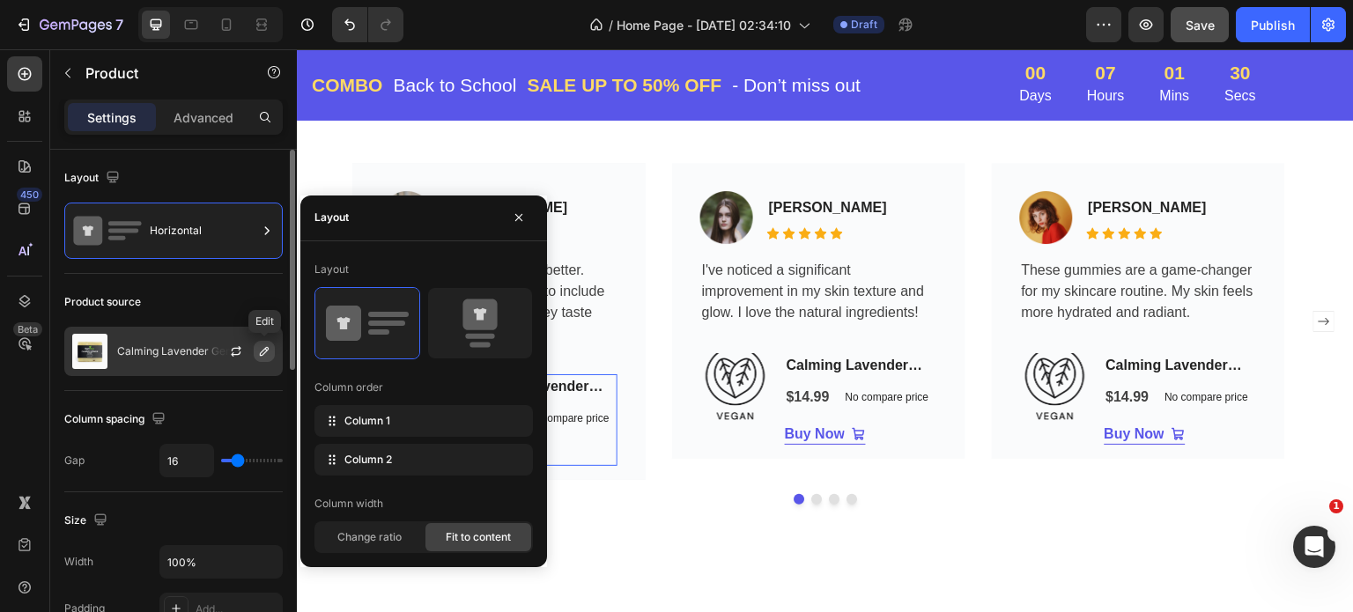
click at [263, 349] on icon "button" at bounding box center [264, 351] width 9 height 9
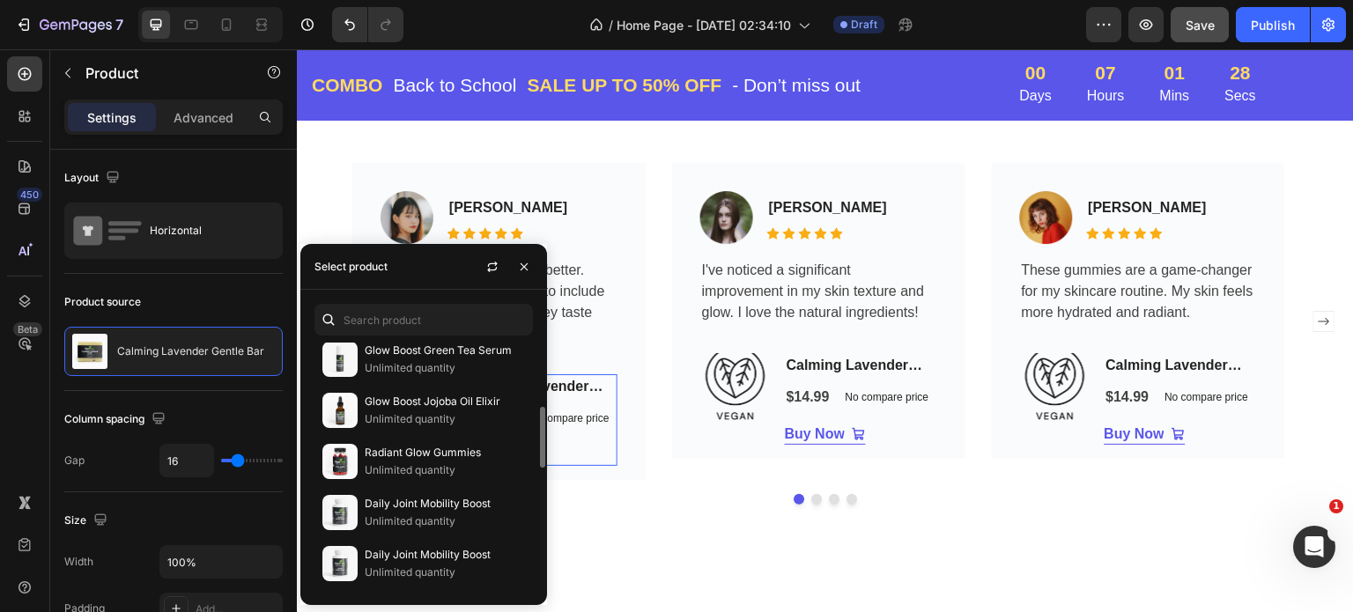
scroll to position [352, 0]
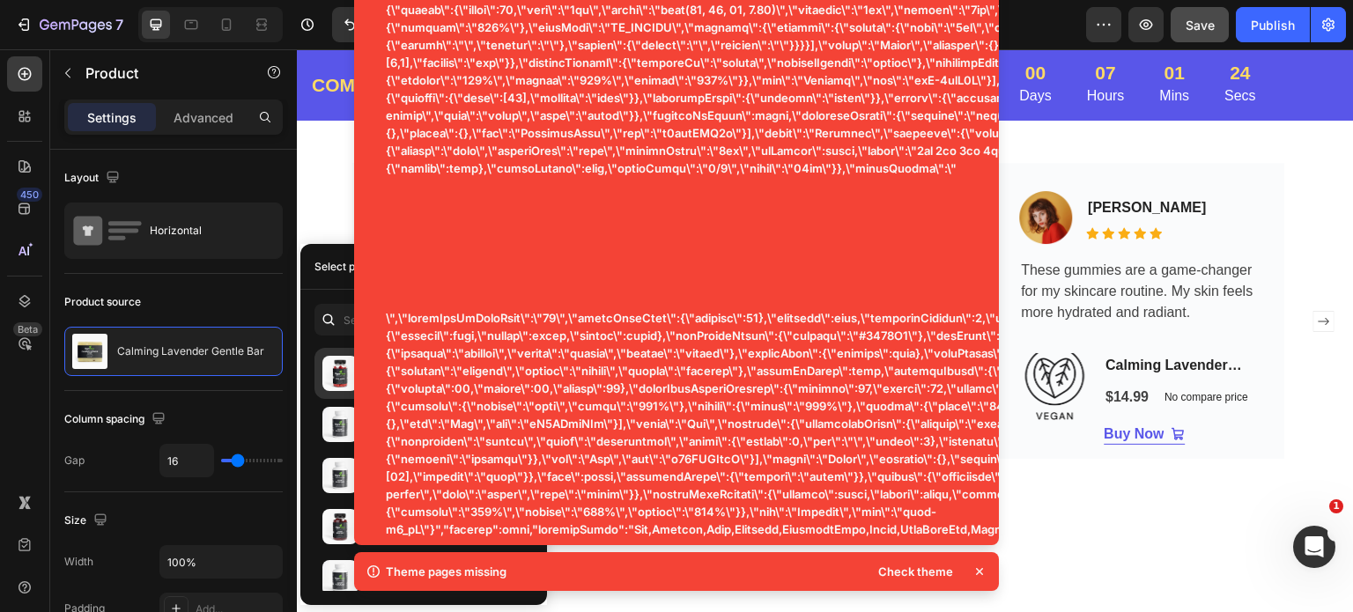
click at [345, 373] on img at bounding box center [339, 373] width 35 height 35
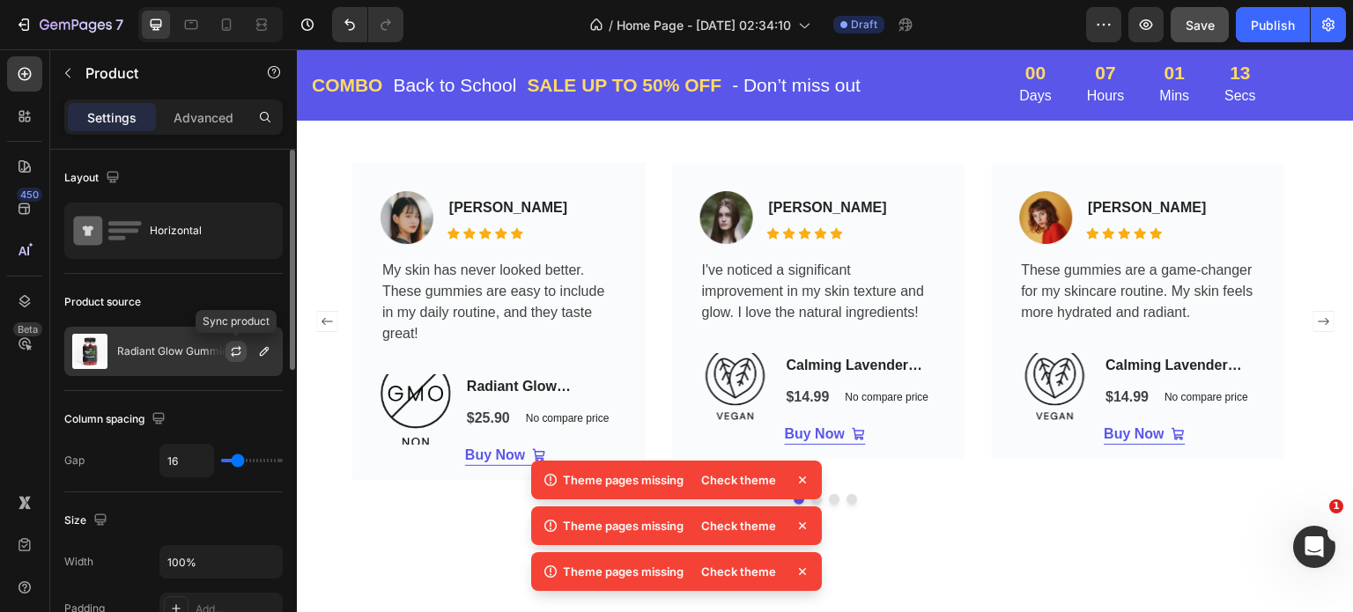
click at [241, 348] on icon "button" at bounding box center [236, 352] width 14 height 14
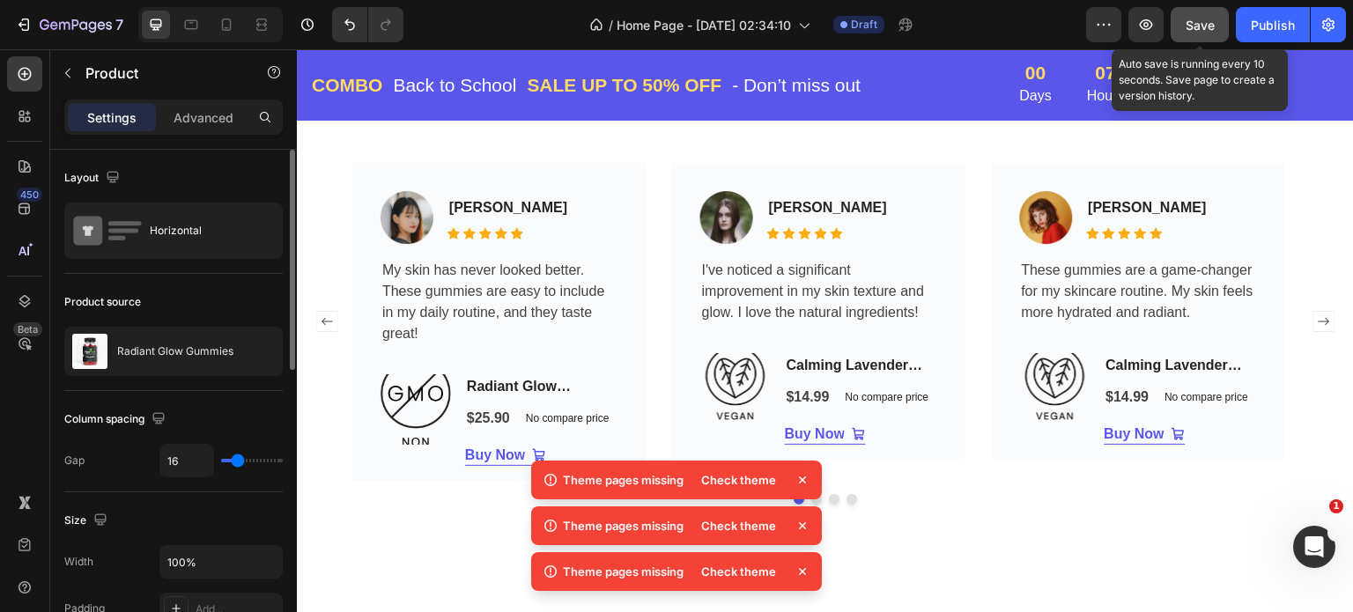
click at [1200, 20] on span "Save" at bounding box center [1200, 25] width 29 height 15
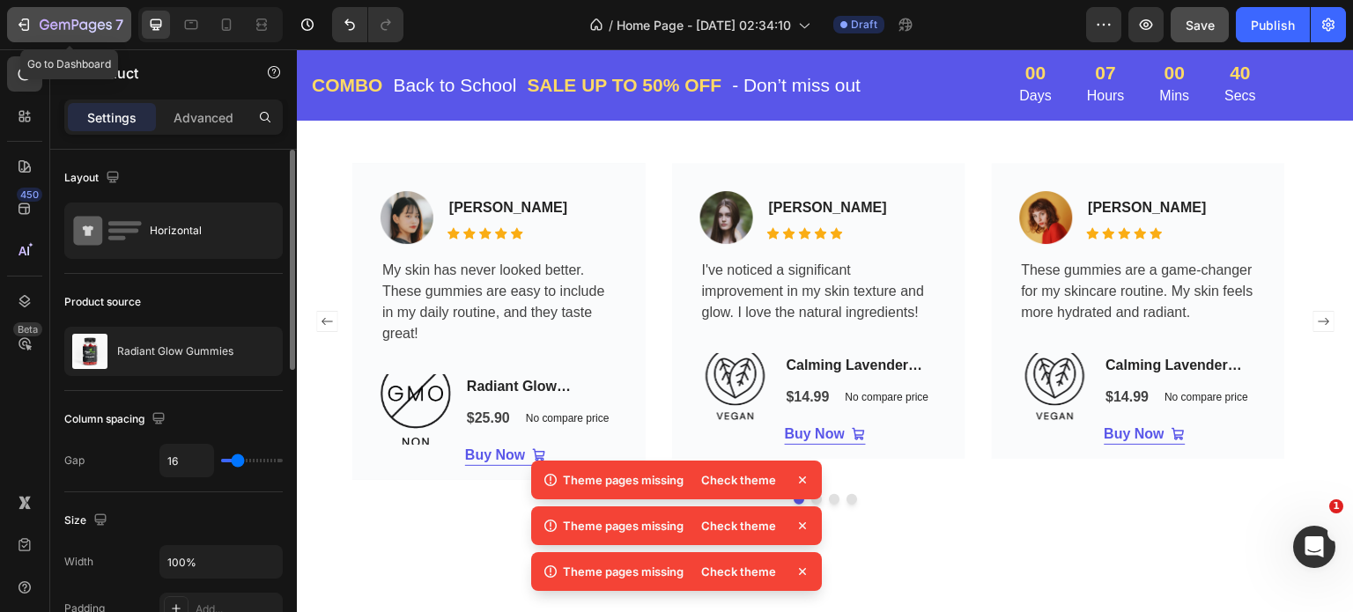
click at [33, 19] on div "7" at bounding box center [69, 24] width 108 height 21
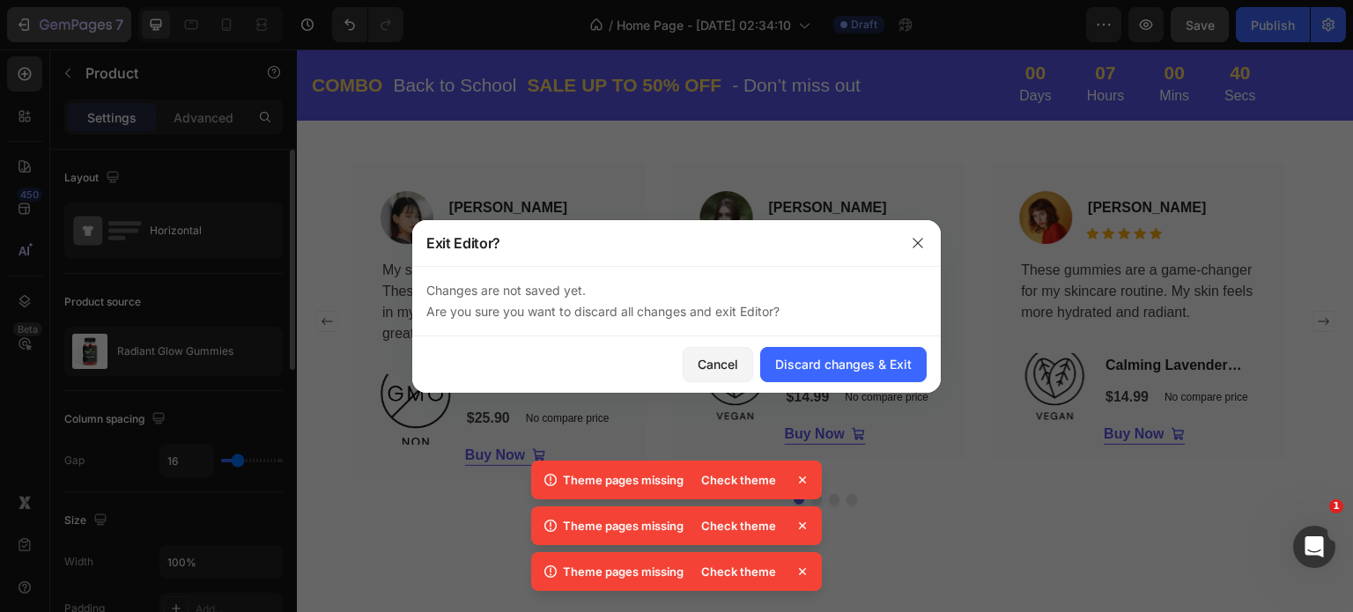
click at [33, 19] on div at bounding box center [676, 306] width 1353 height 612
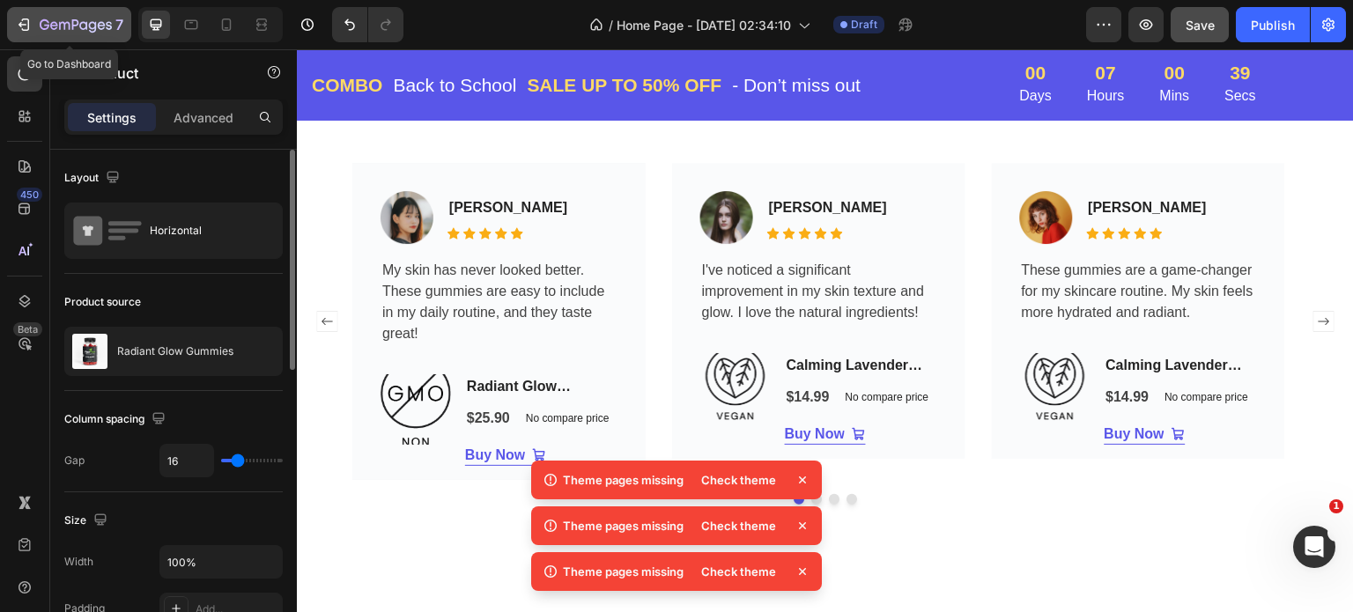
click at [33, 18] on div "7" at bounding box center [69, 24] width 108 height 21
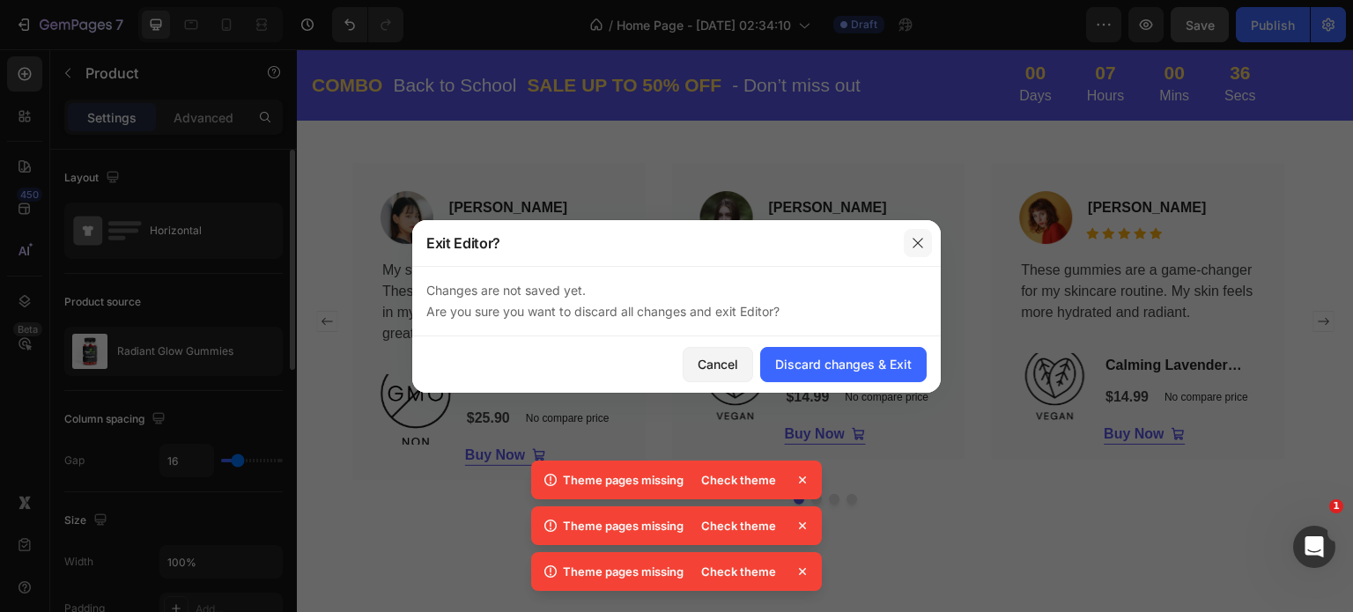
click at [913, 239] on icon "button" at bounding box center [918, 243] width 14 height 14
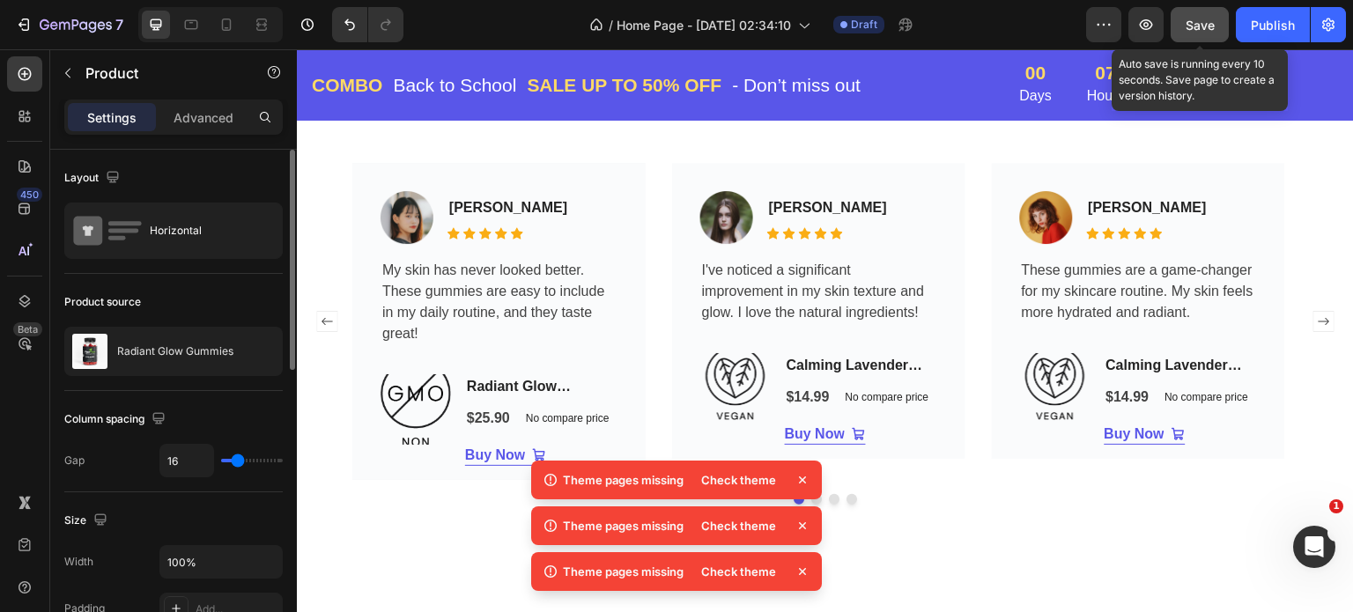
click at [1209, 20] on span "Save" at bounding box center [1200, 25] width 29 height 15
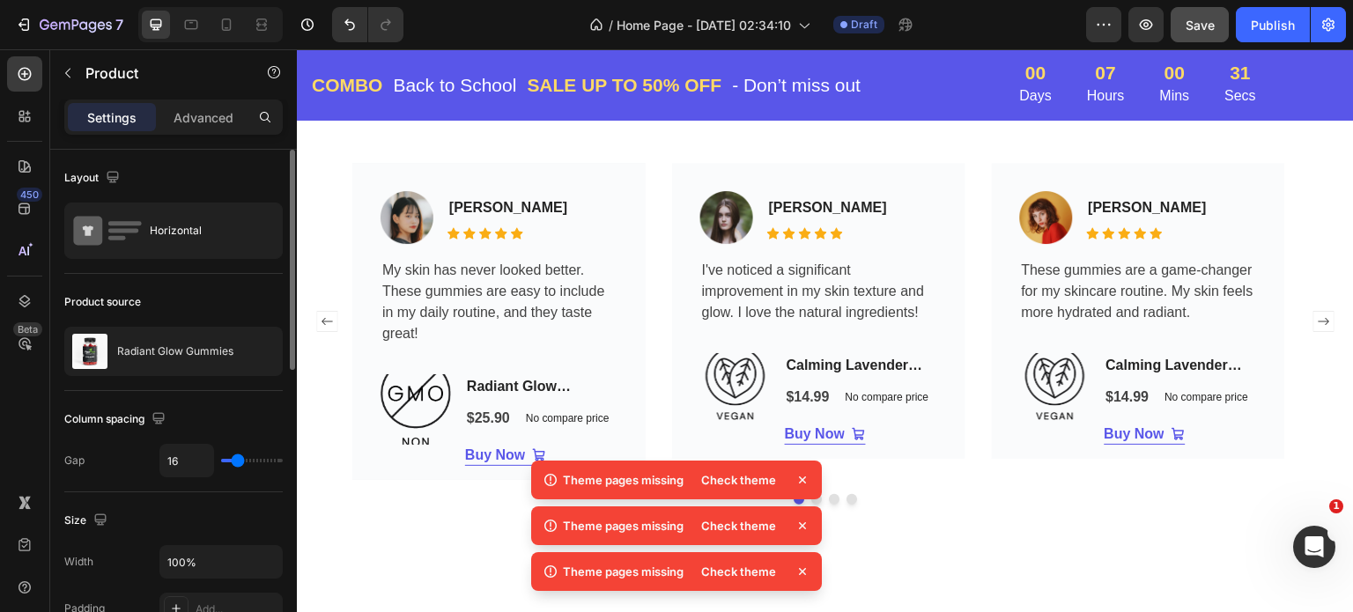
click at [800, 482] on icon at bounding box center [802, 480] width 7 height 7
click at [803, 521] on icon at bounding box center [803, 526] width 18 height 18
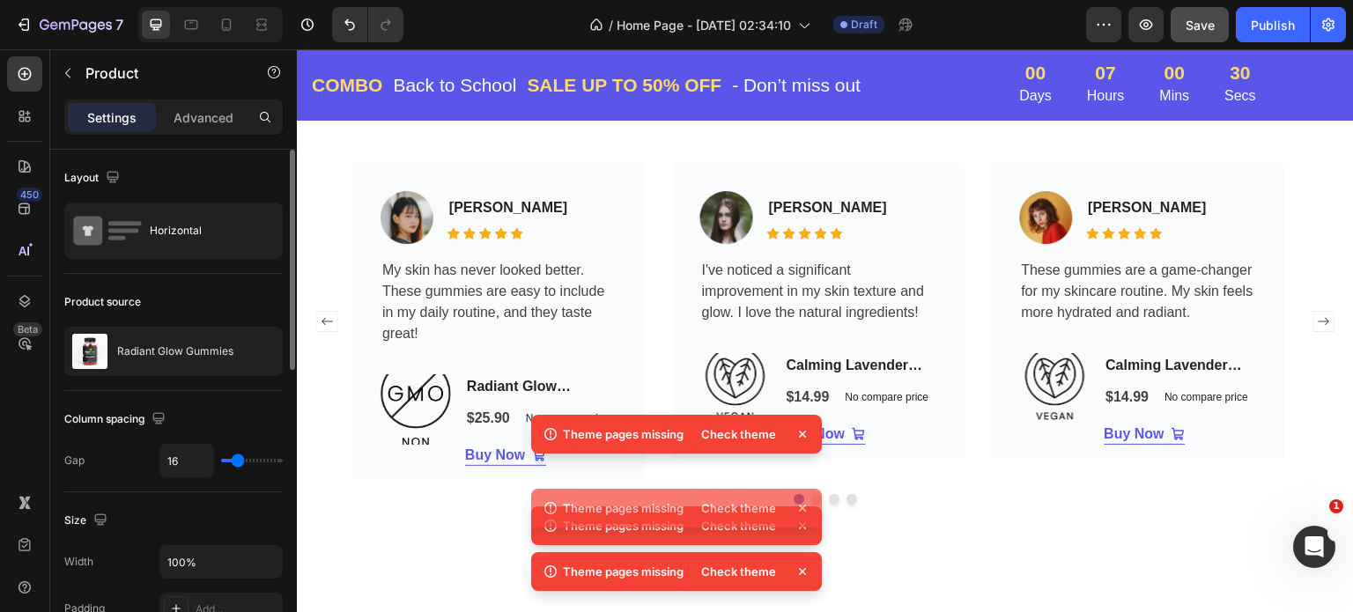
click at [803, 522] on div "Theme pages missing Check theme Theme pages missing Check theme Theme pages mis…" at bounding box center [676, 506] width 291 height 183
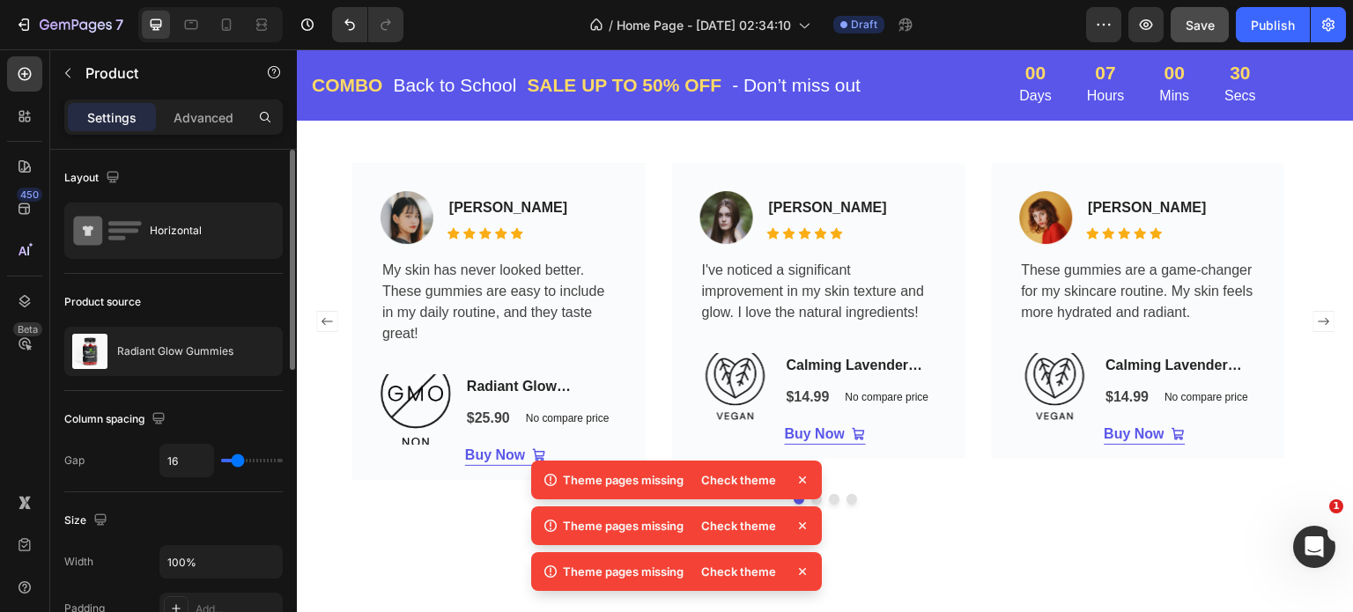
click at [803, 525] on icon at bounding box center [802, 525] width 7 height 7
click at [801, 528] on icon at bounding box center [802, 525] width 7 height 7
click at [801, 528] on icon at bounding box center [803, 526] width 18 height 18
click at [801, 529] on icon at bounding box center [803, 526] width 18 height 18
click at [803, 528] on icon at bounding box center [803, 526] width 18 height 18
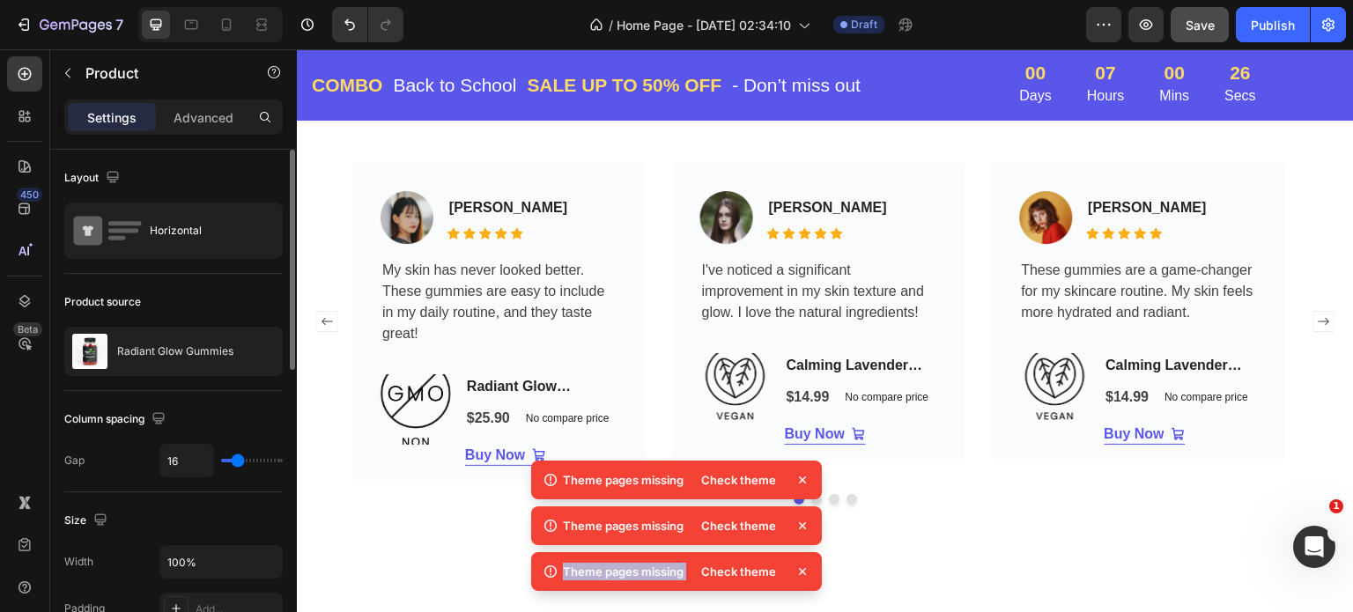
click at [803, 528] on icon at bounding box center [803, 526] width 18 height 18
click at [806, 517] on icon at bounding box center [803, 526] width 18 height 18
click at [804, 575] on icon at bounding box center [803, 572] width 18 height 18
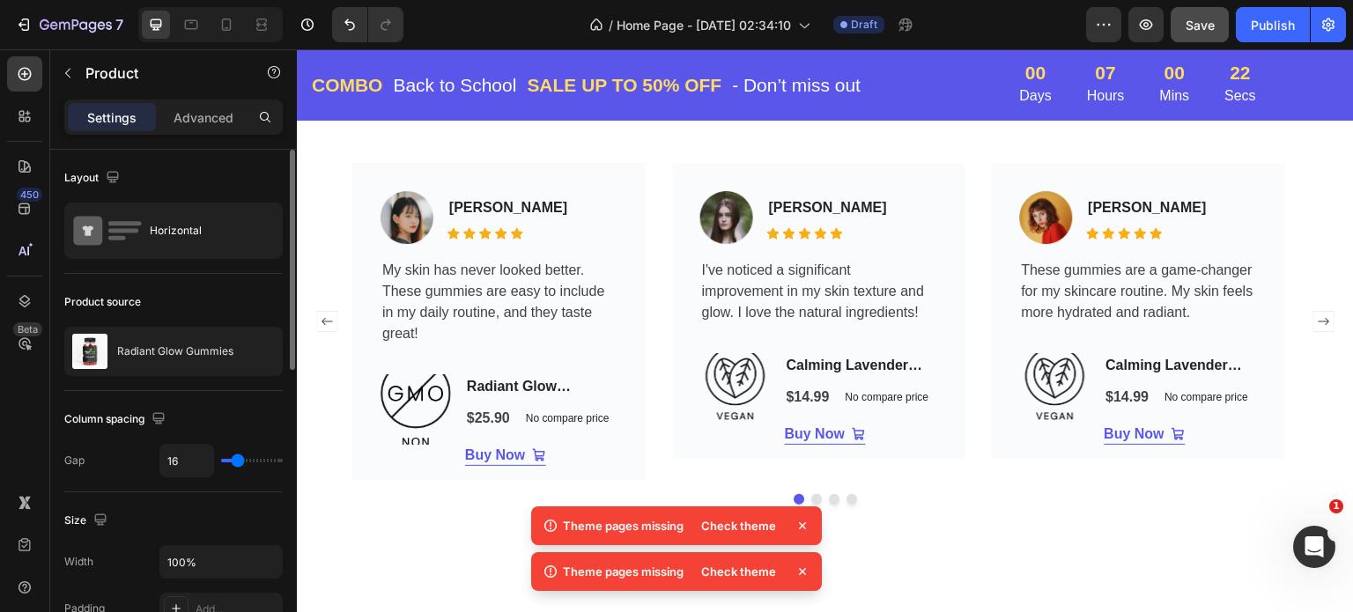
click at [802, 576] on icon at bounding box center [803, 572] width 18 height 18
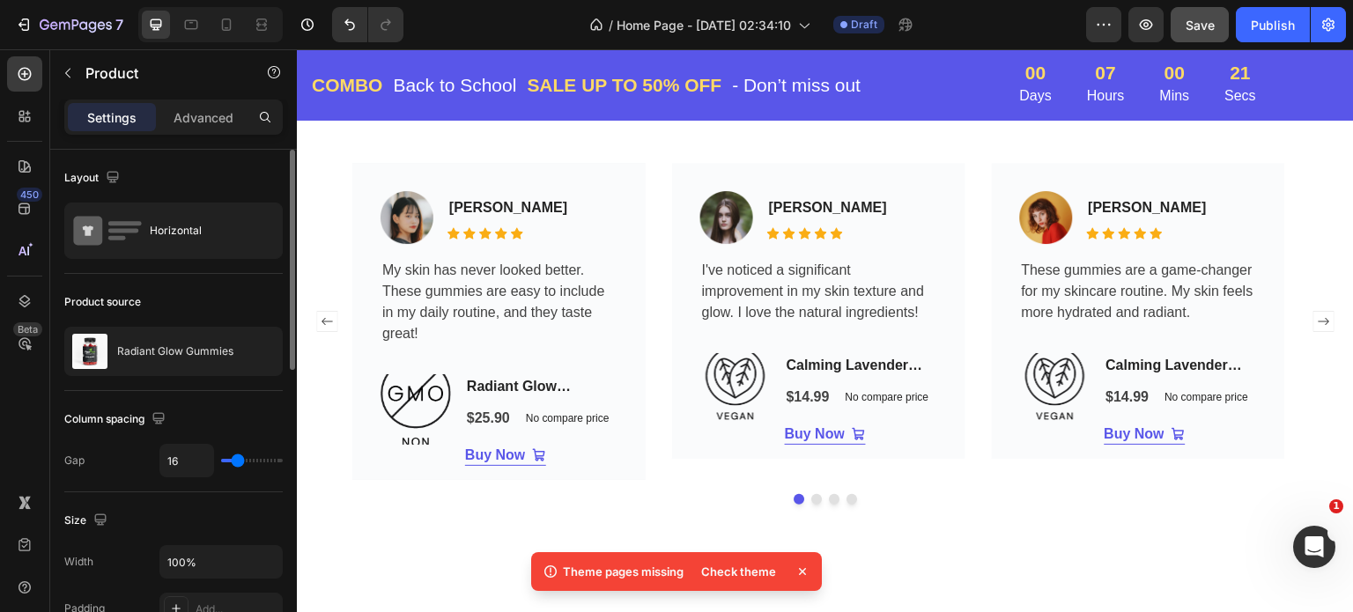
click at [804, 566] on icon at bounding box center [803, 572] width 18 height 18
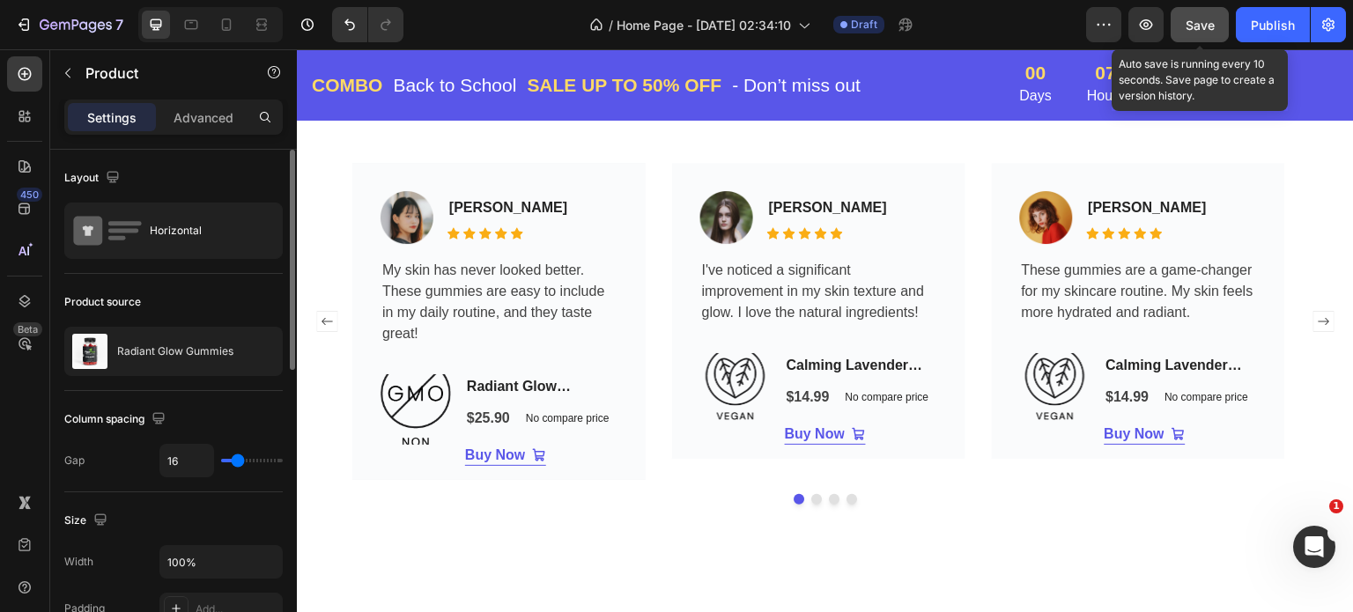
click at [1205, 12] on button "Save" at bounding box center [1200, 24] width 58 height 35
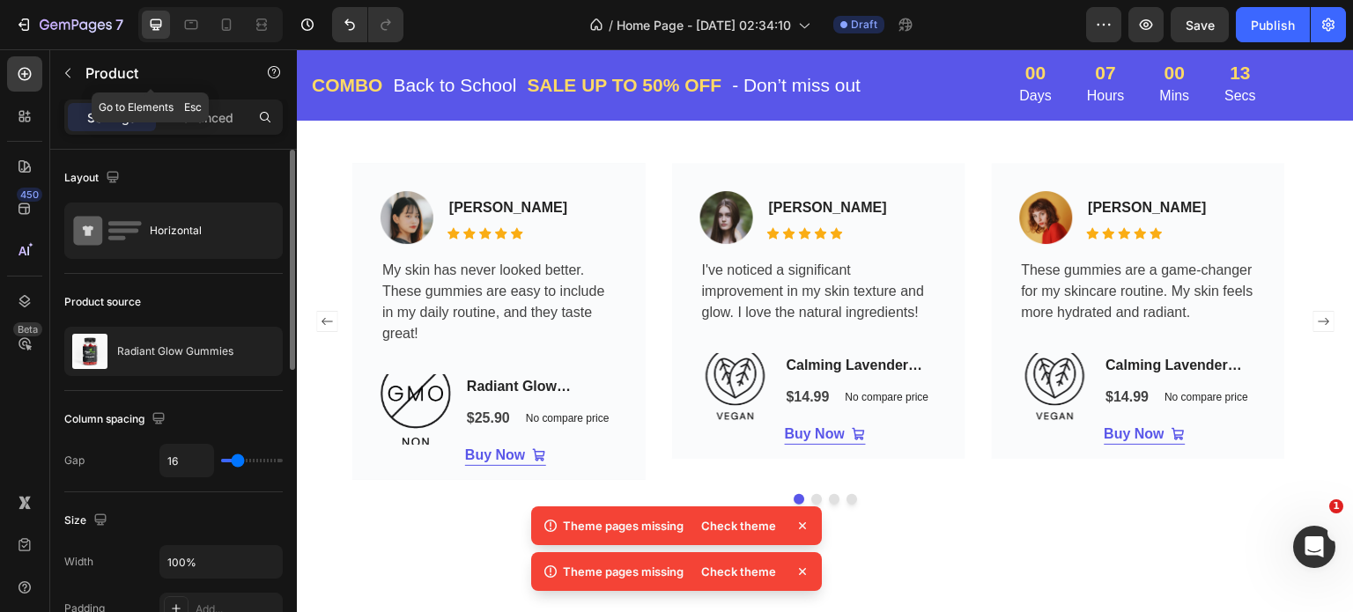
click at [75, 68] on button "button" at bounding box center [68, 73] width 28 height 28
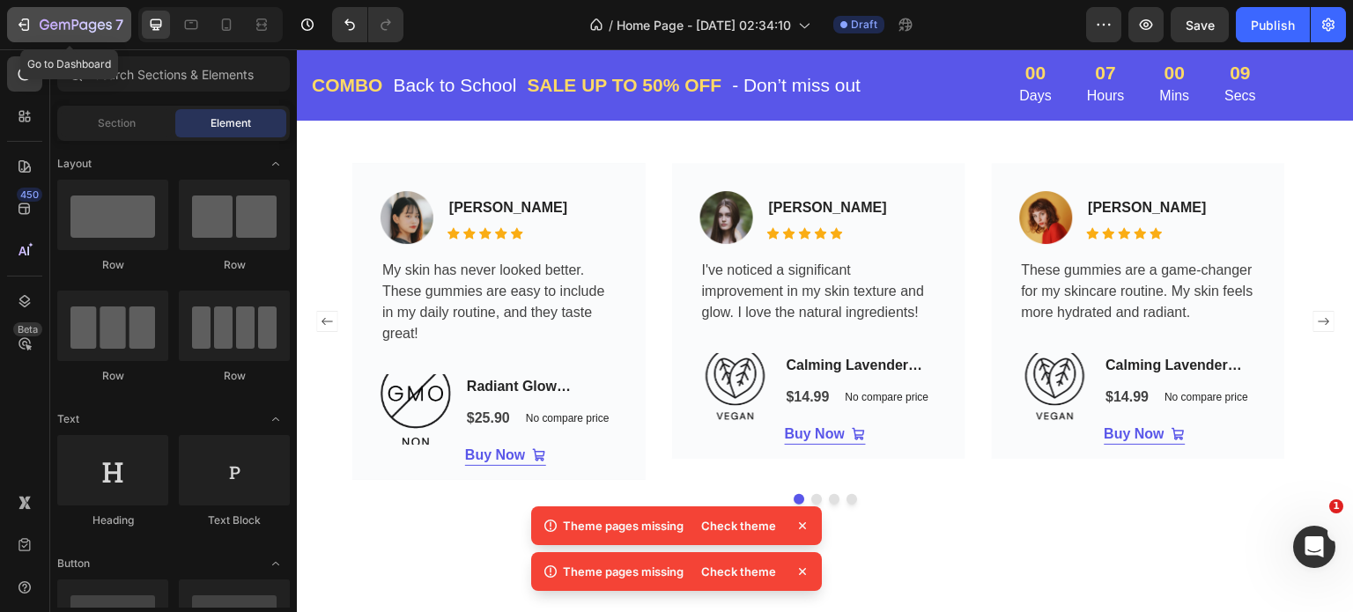
click at [20, 28] on icon "button" at bounding box center [24, 25] width 18 height 18
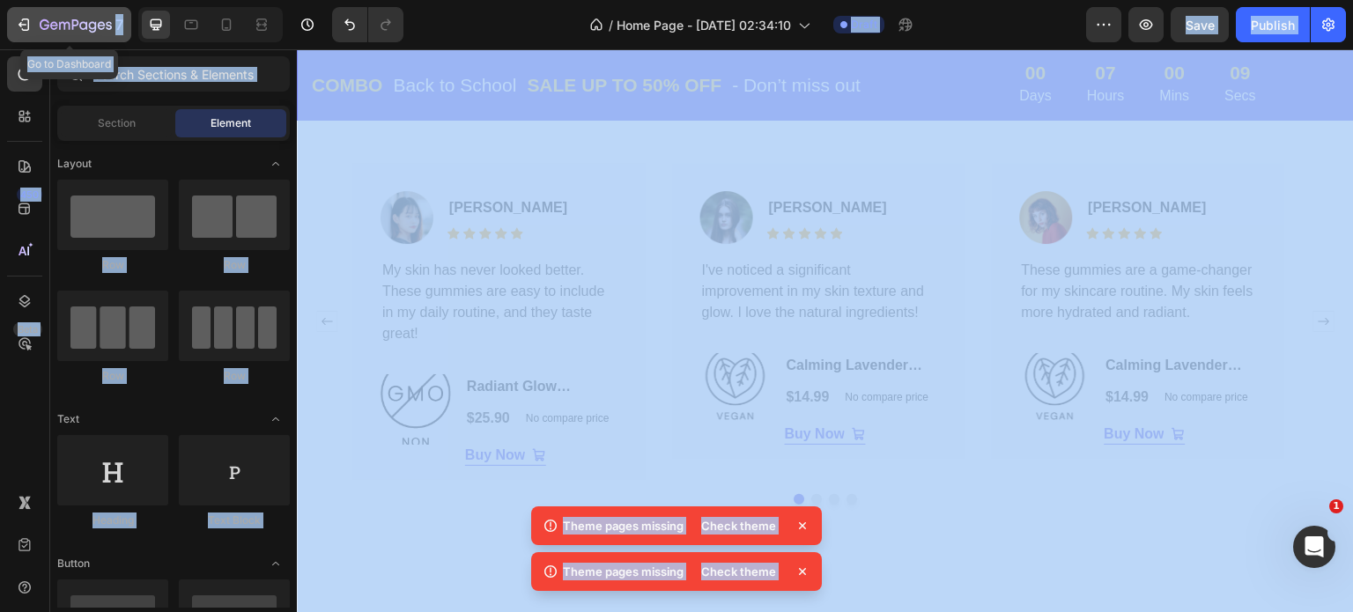
click at [20, 27] on icon "button" at bounding box center [24, 25] width 18 height 18
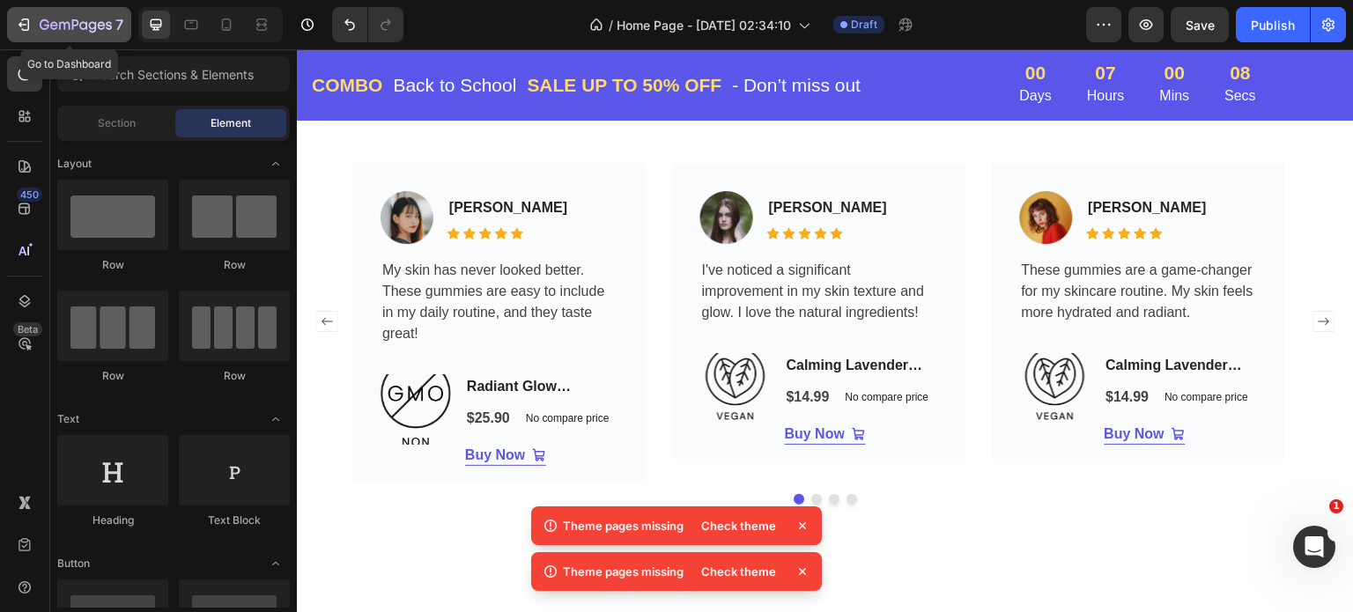
click at [20, 27] on icon "button" at bounding box center [24, 25] width 18 height 18
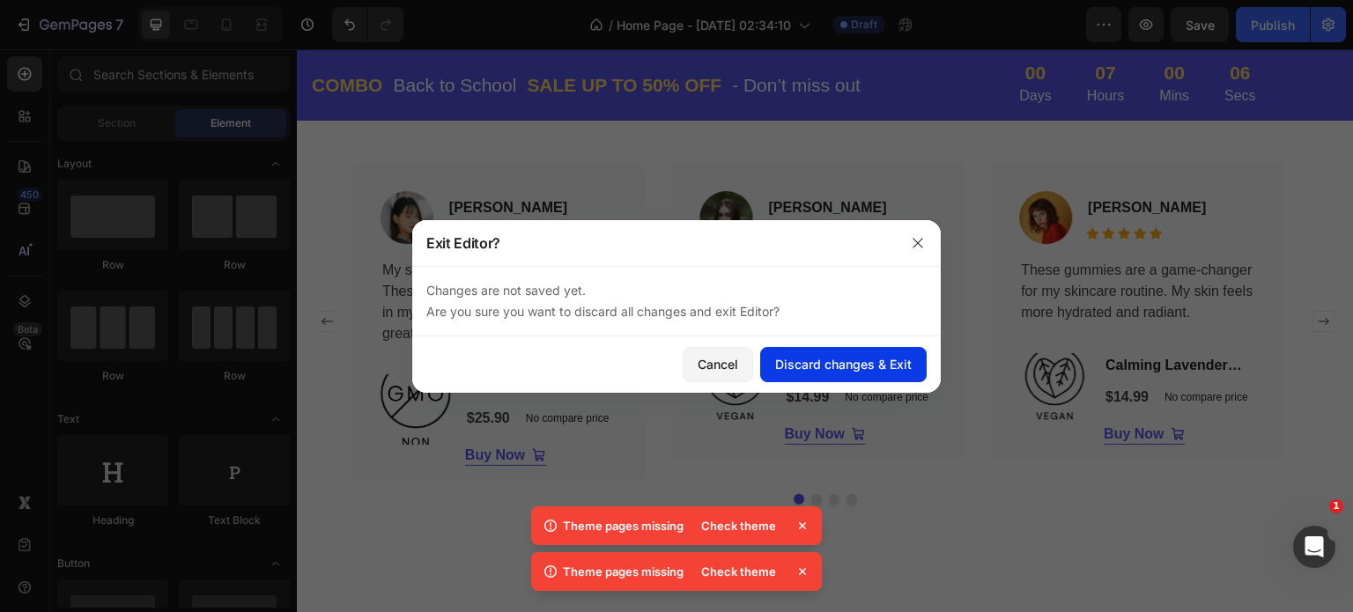
click at [853, 361] on div "Discard changes & Exit" at bounding box center [843, 364] width 137 height 19
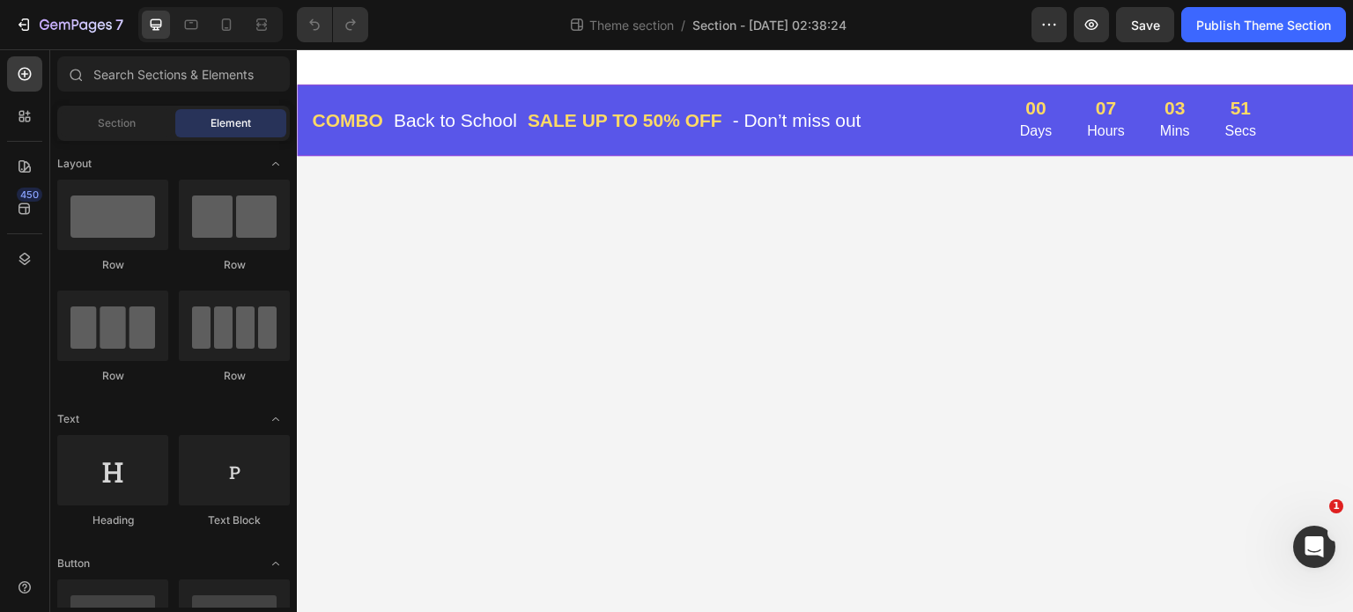
click at [958, 96] on div "COMBO Text block Back to School Text block Row SALE UP TO 50% OFF Text block - …" at bounding box center [825, 120] width 1057 height 71
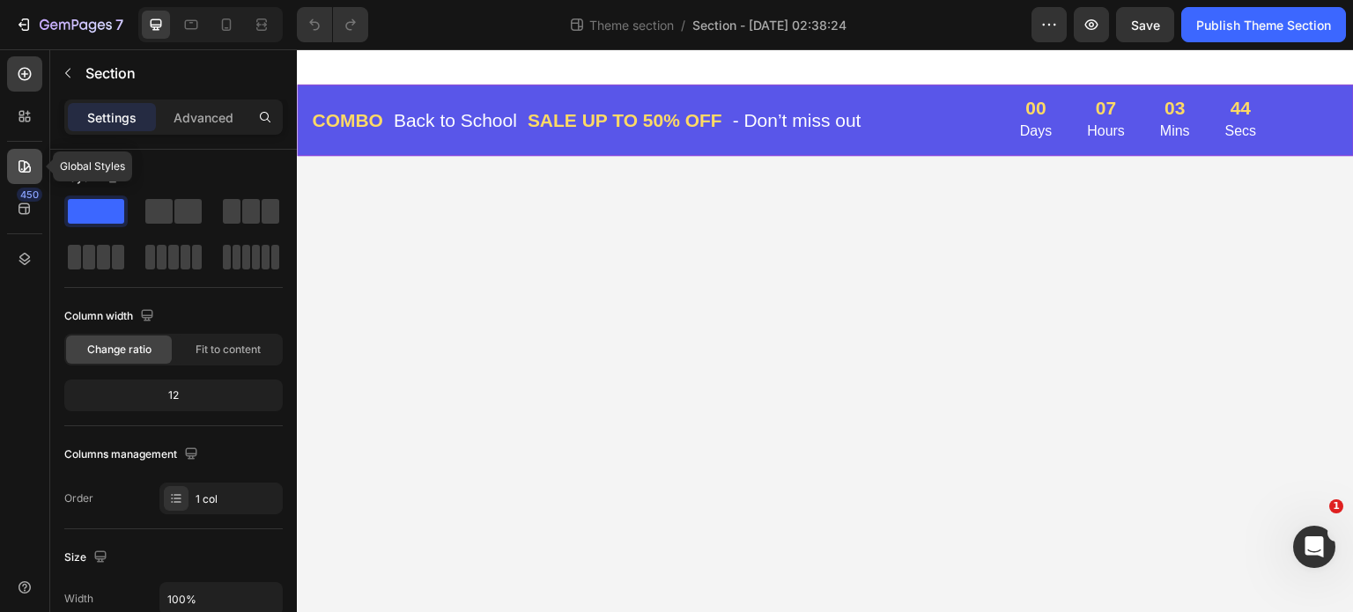
click at [20, 161] on icon at bounding box center [25, 167] width 18 height 18
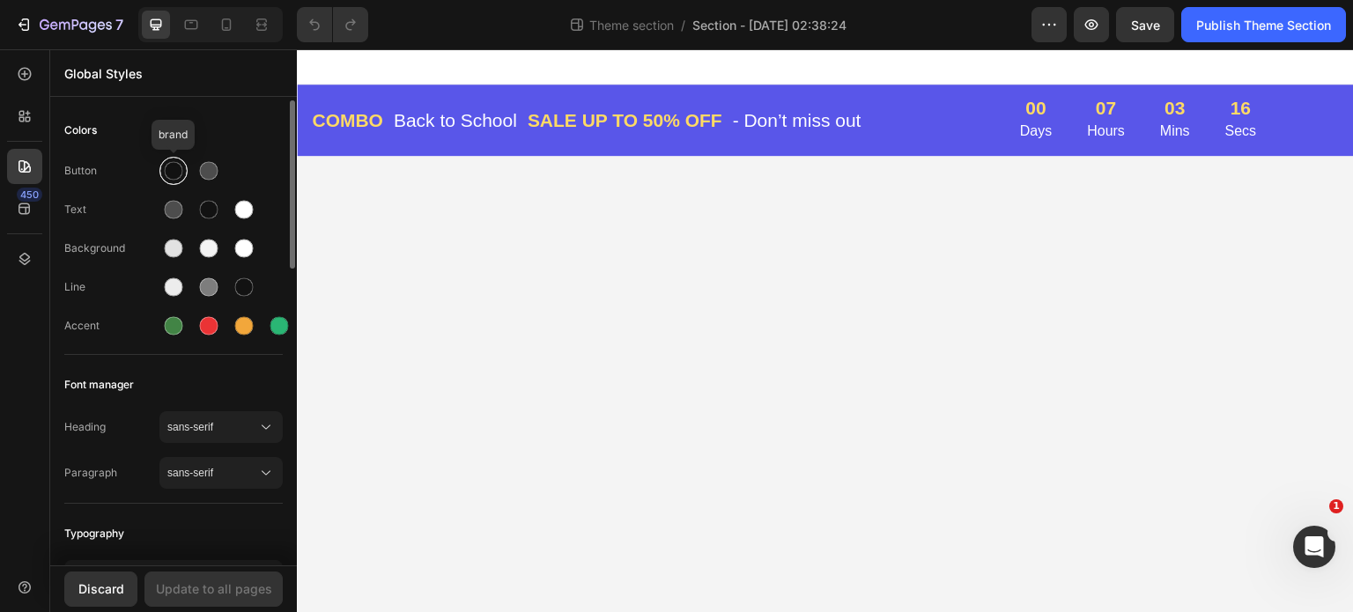
click at [174, 168] on div at bounding box center [174, 171] width 19 height 19
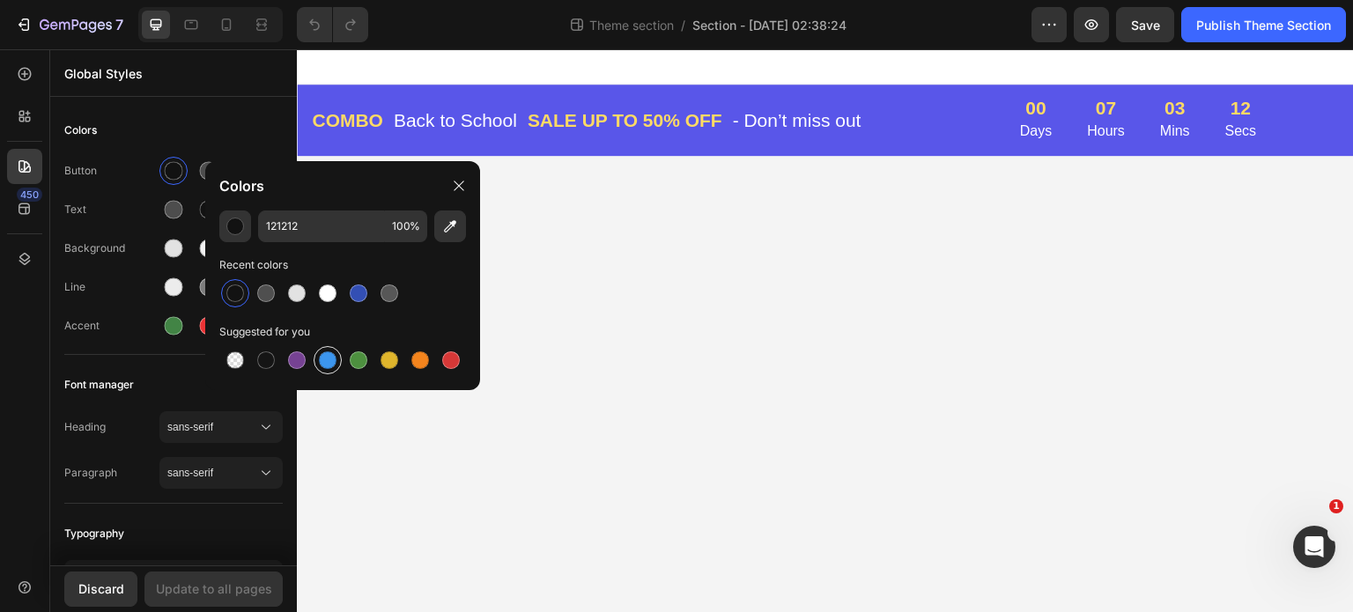
click at [329, 356] on div at bounding box center [328, 361] width 18 height 18
type input "3C96EE"
click at [329, 356] on div at bounding box center [328, 361] width 18 height 18
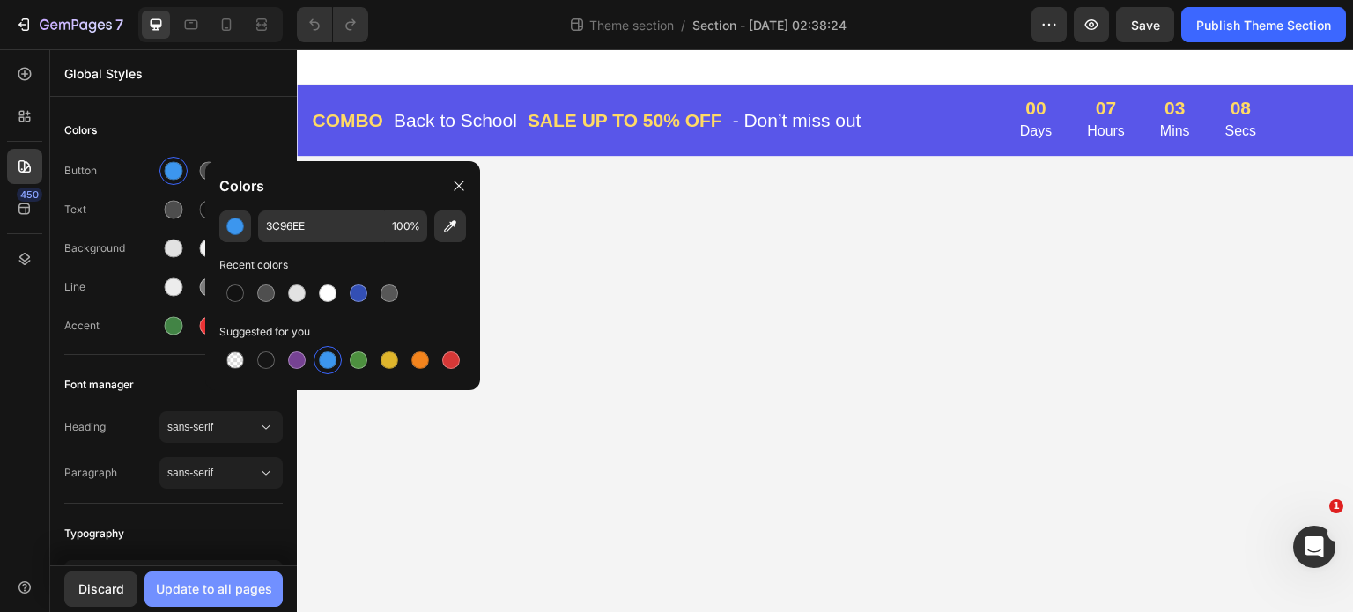
click at [219, 592] on div "Update to all pages" at bounding box center [214, 589] width 116 height 19
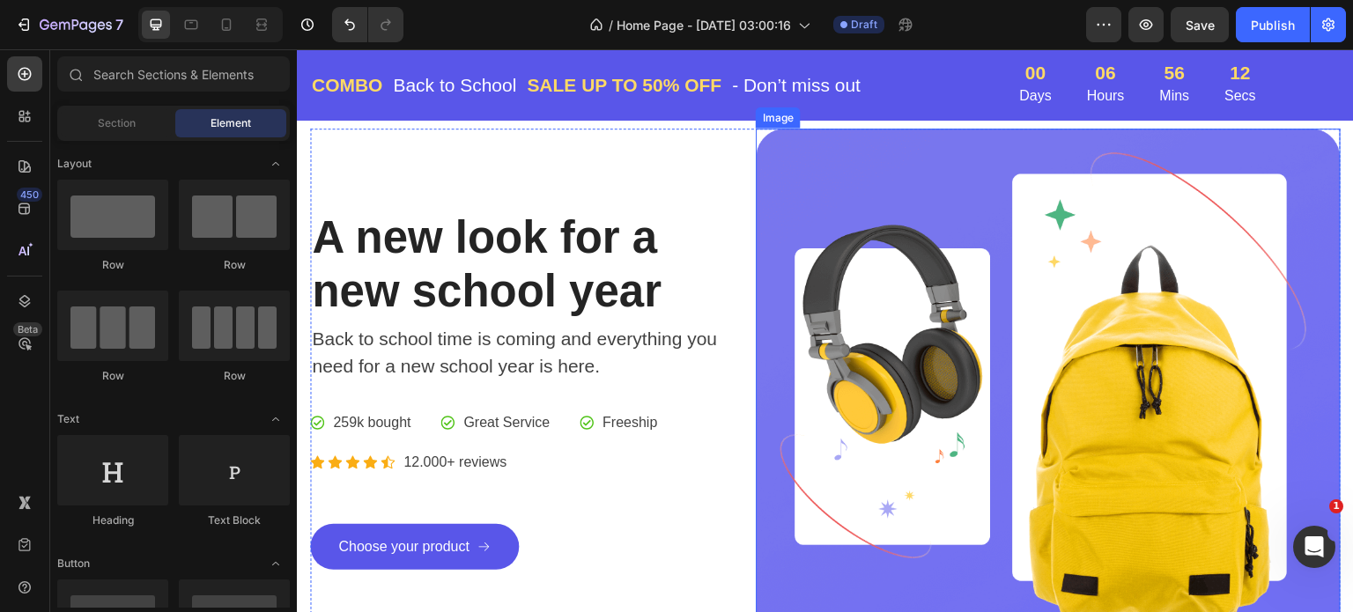
scroll to position [88, 0]
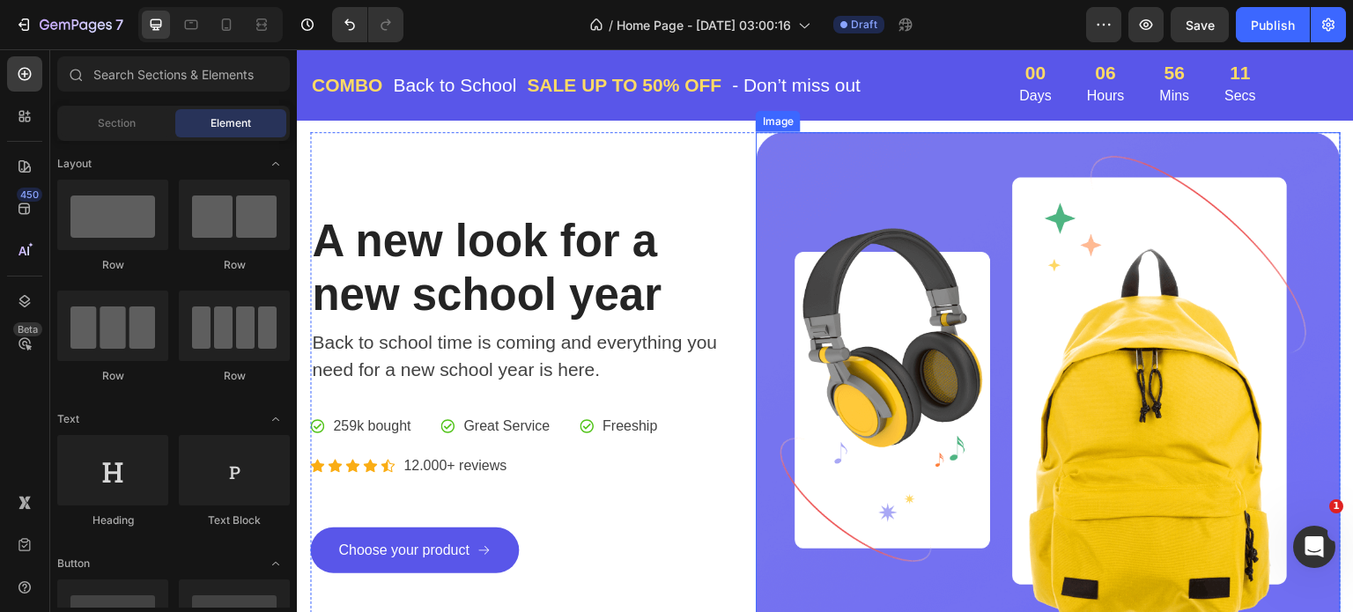
click at [954, 165] on img at bounding box center [1048, 392] width 585 height 521
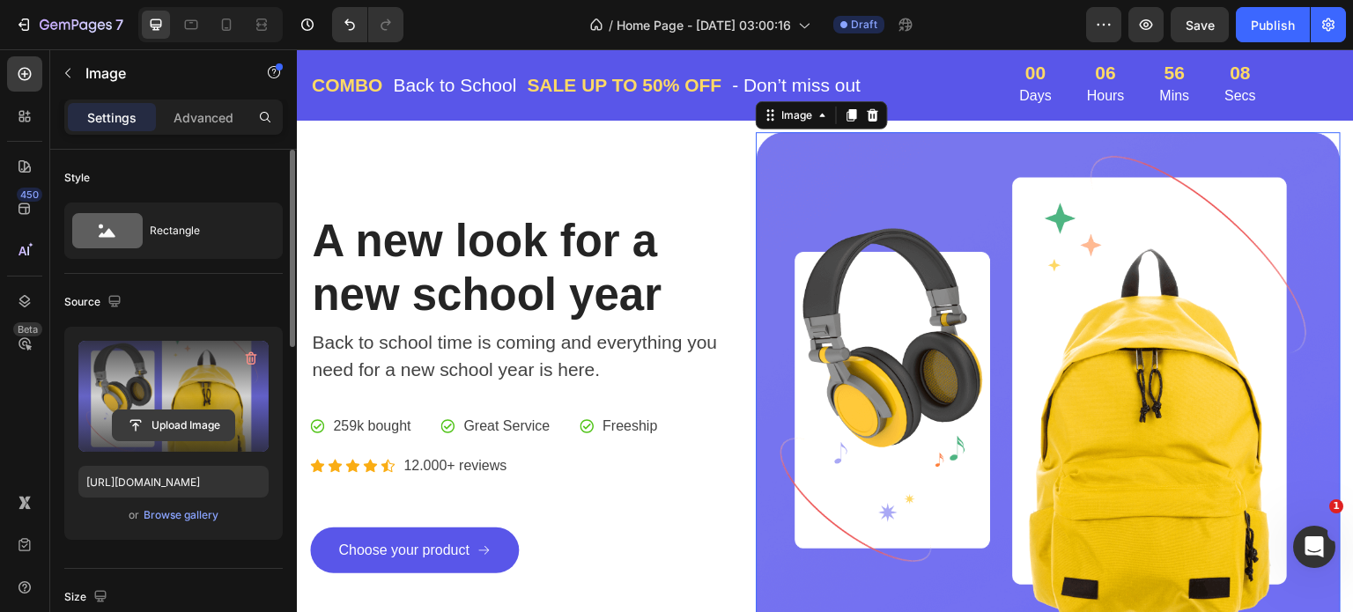
click at [158, 419] on input "file" at bounding box center [174, 426] width 122 height 30
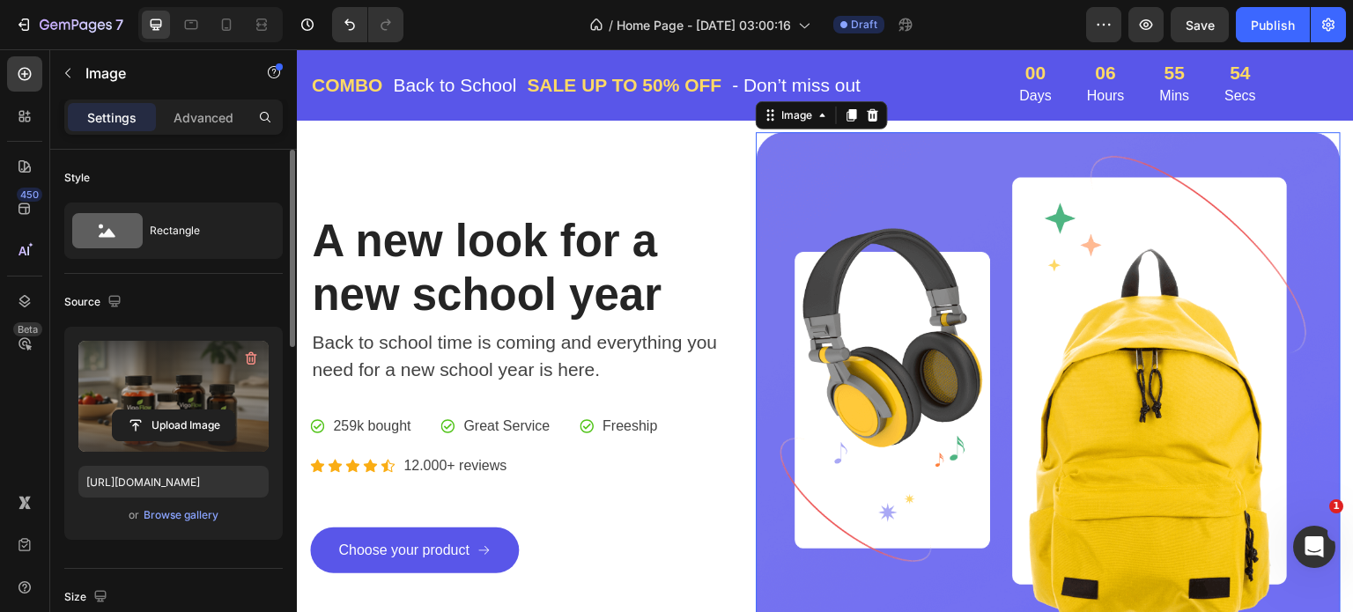
scroll to position [23, 0]
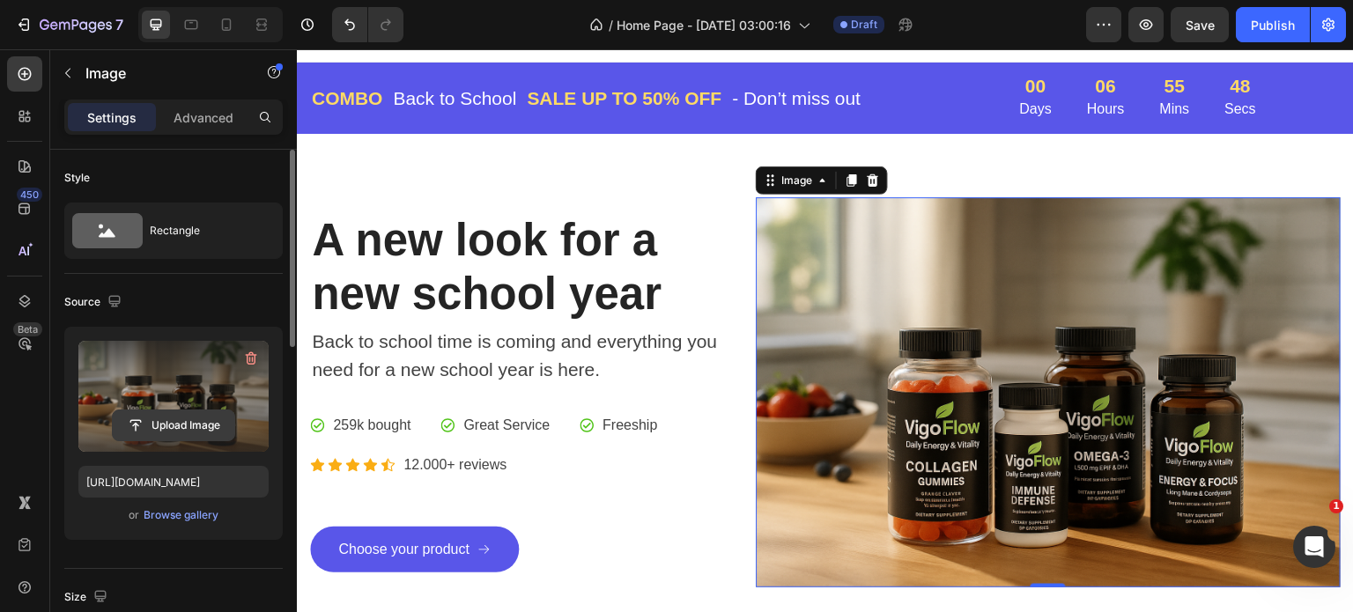
click at [191, 418] on input "file" at bounding box center [174, 426] width 122 height 30
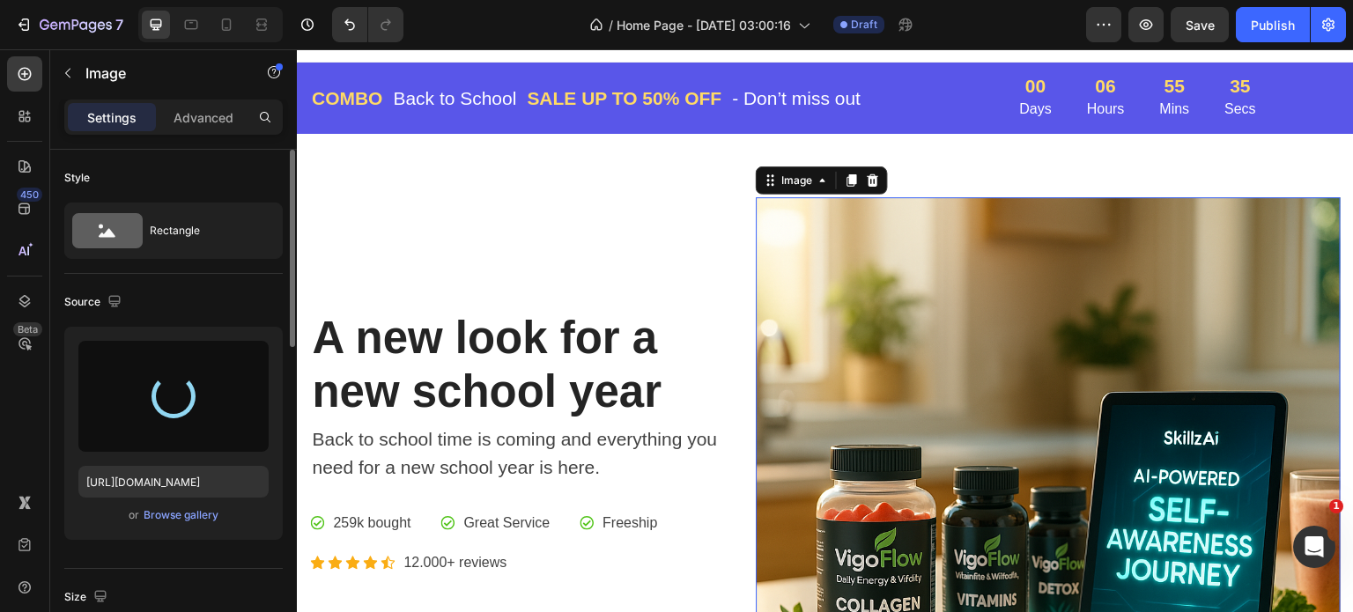
type input "[URL][DOMAIN_NAME]"
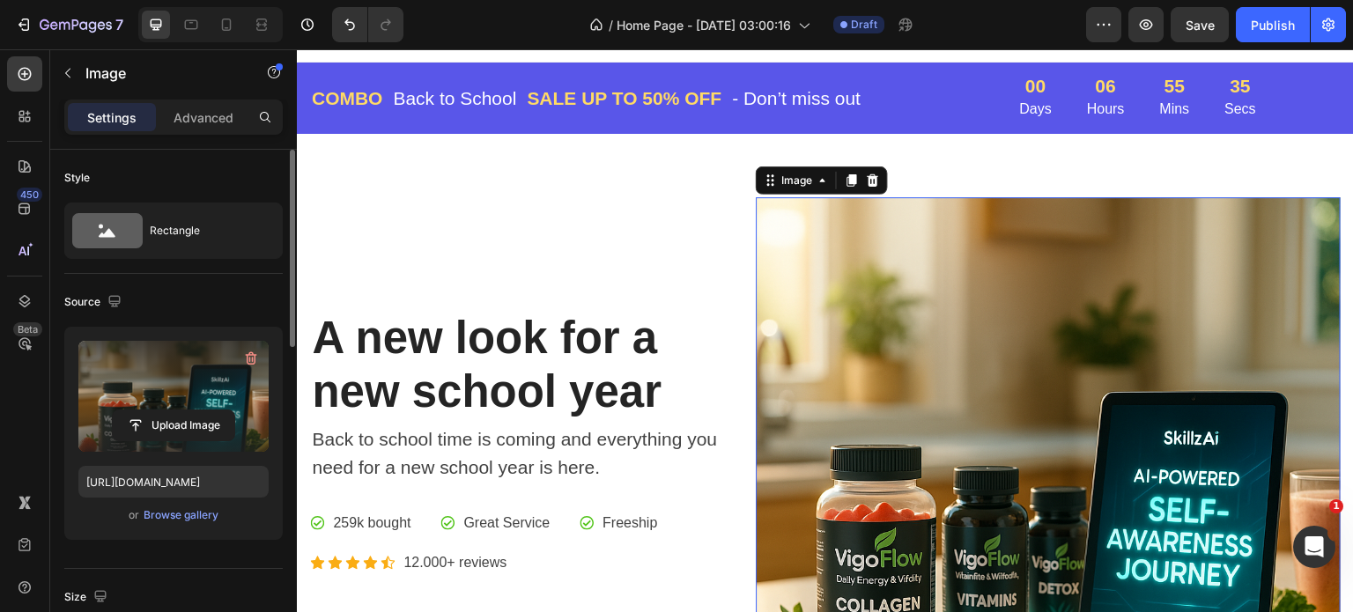
scroll to position [119, 0]
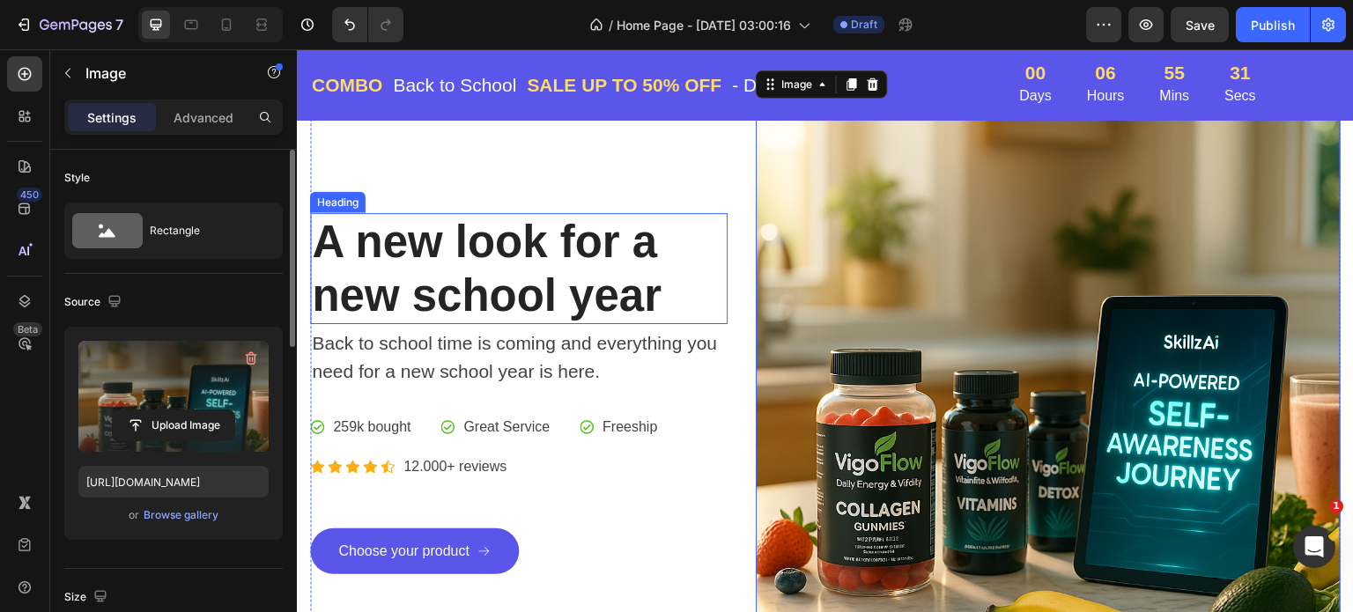
click at [513, 250] on p "A new look for a new school year" at bounding box center [519, 268] width 414 height 107
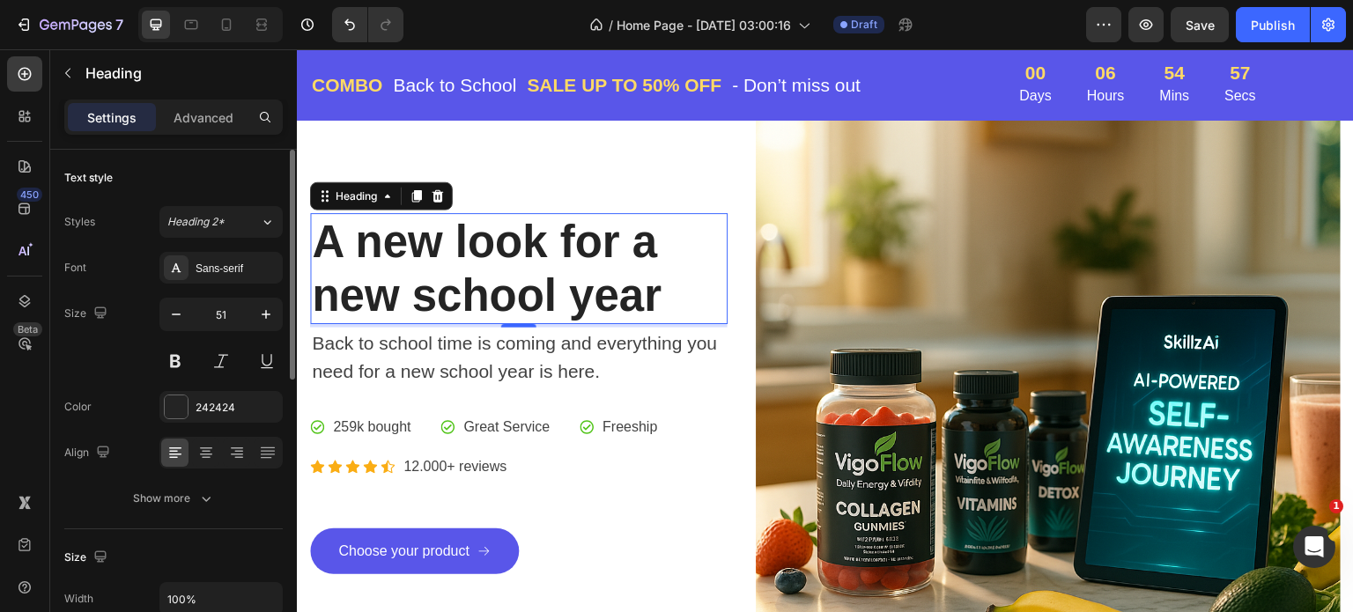
click at [647, 293] on p "A new look for a new school year" at bounding box center [519, 268] width 414 height 107
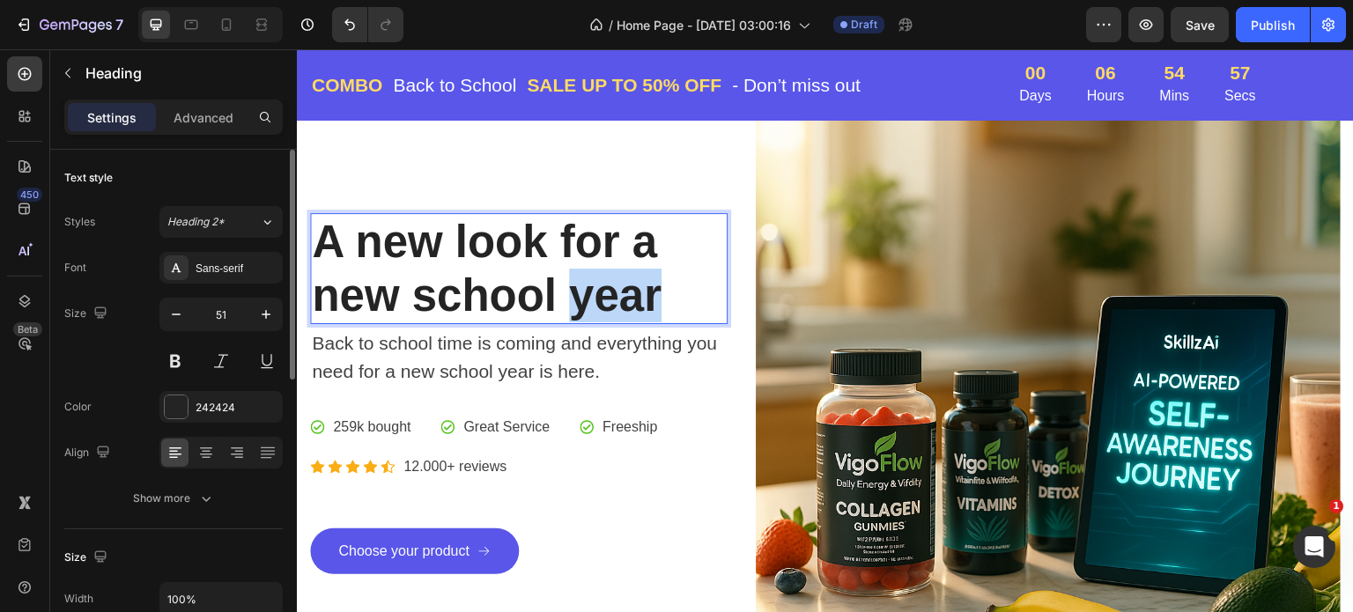
click at [647, 293] on p "A new look for a new school year" at bounding box center [519, 268] width 414 height 107
click at [587, 286] on p "A new look for a new school" at bounding box center [519, 268] width 414 height 107
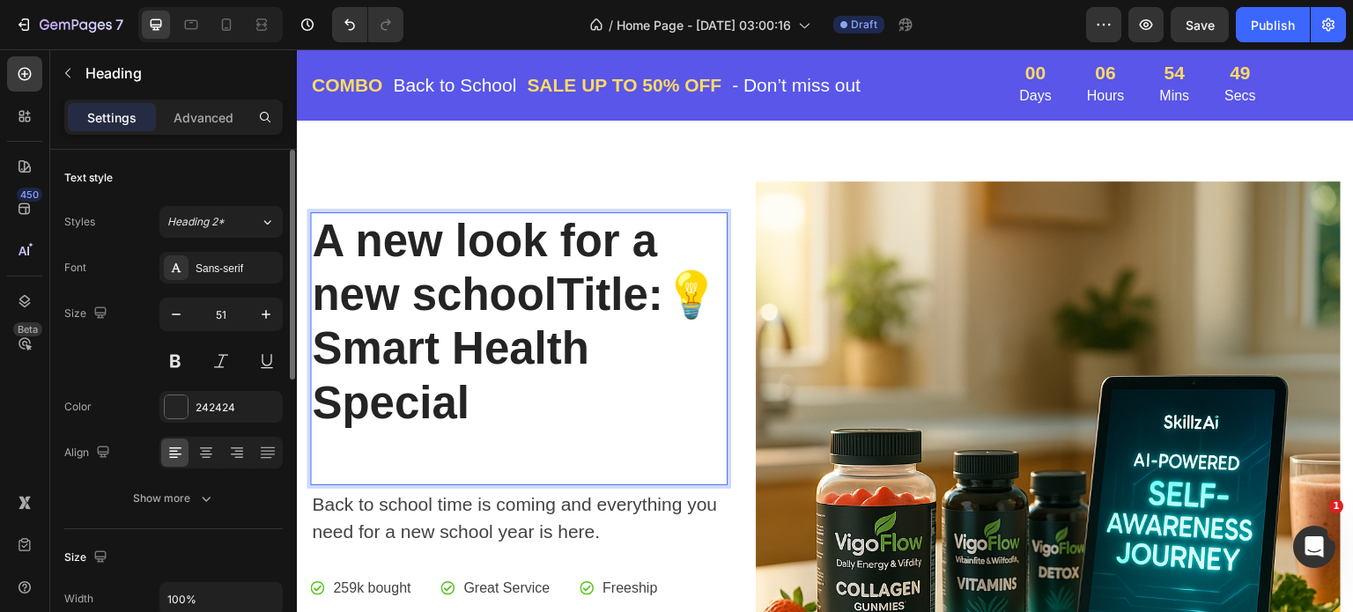
click at [686, 289] on p "A new look for a new school Title: 💡 Smart Health Special" at bounding box center [519, 349] width 414 height 270
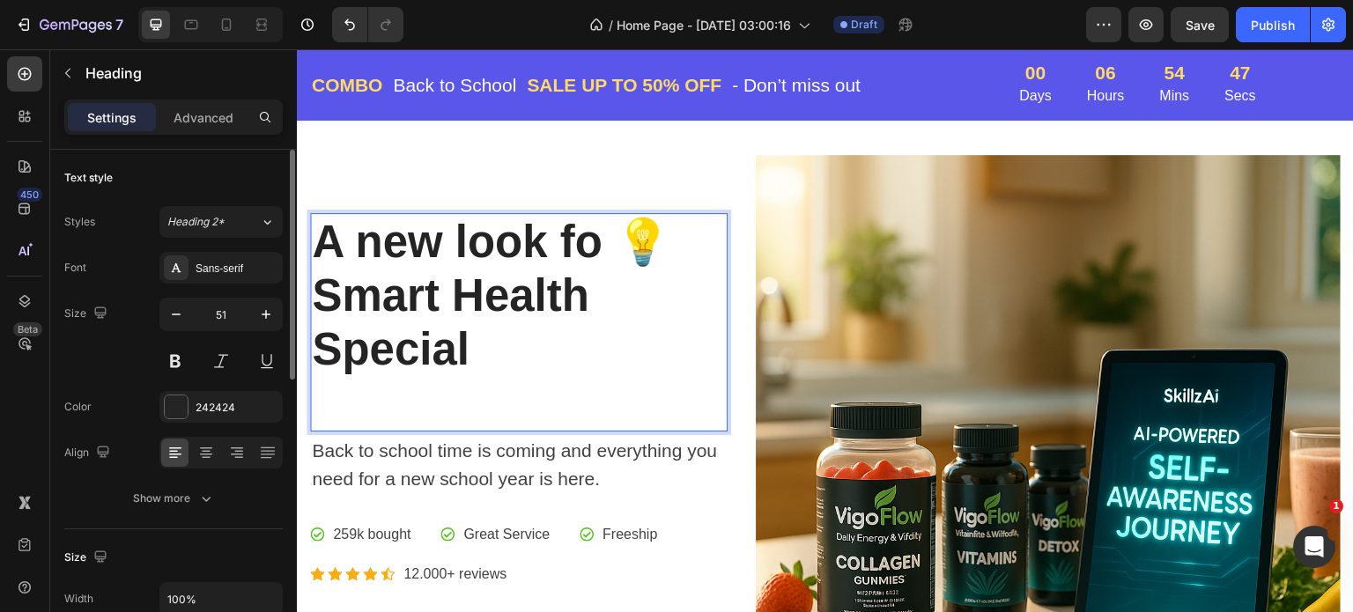
scroll to position [92, 0]
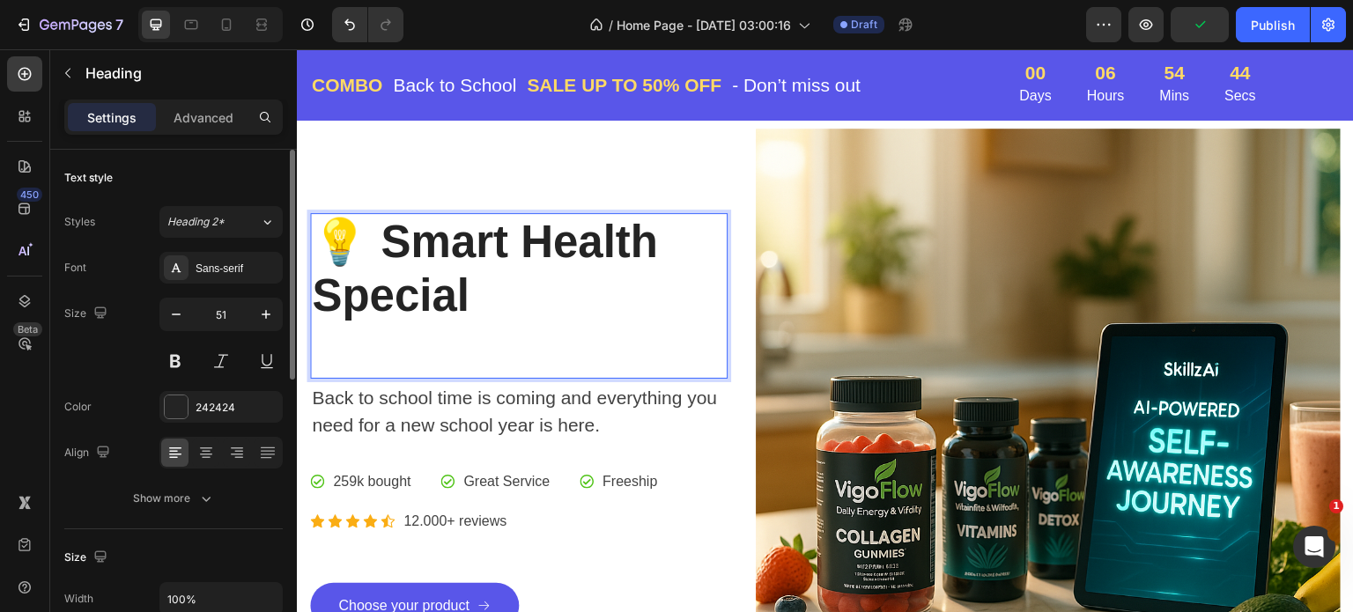
click at [393, 233] on p "💡 Smart Health Special" at bounding box center [519, 296] width 414 height 162
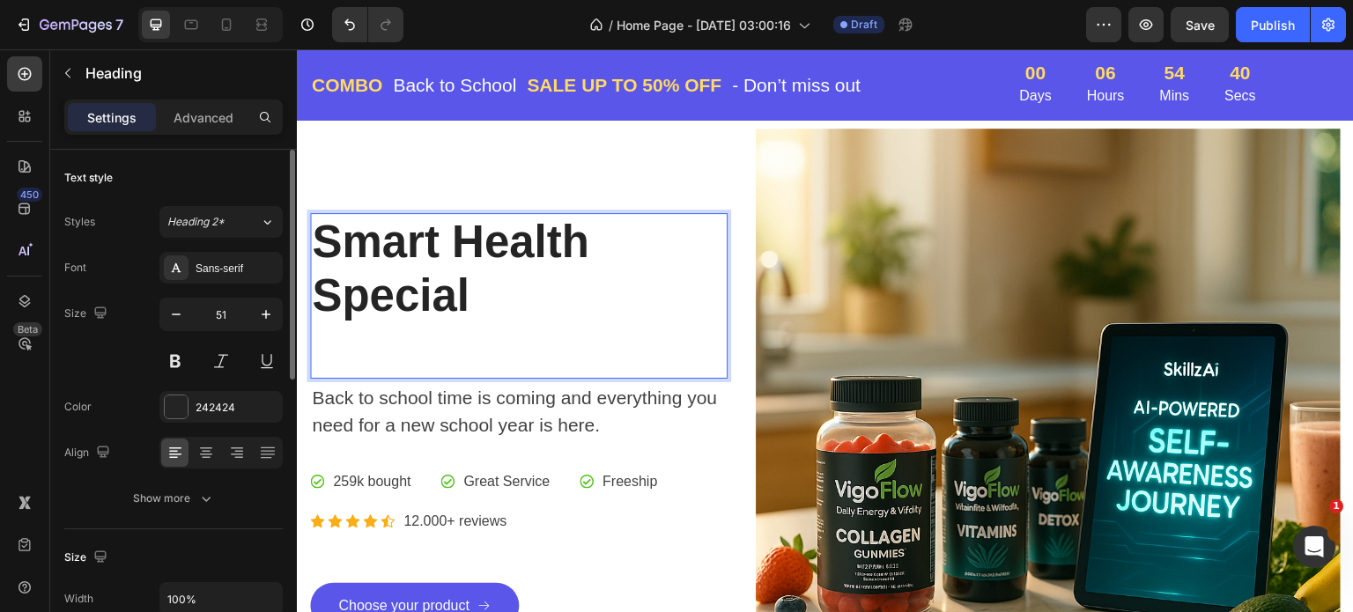
click at [392, 349] on p "Smart Health Special" at bounding box center [519, 296] width 414 height 162
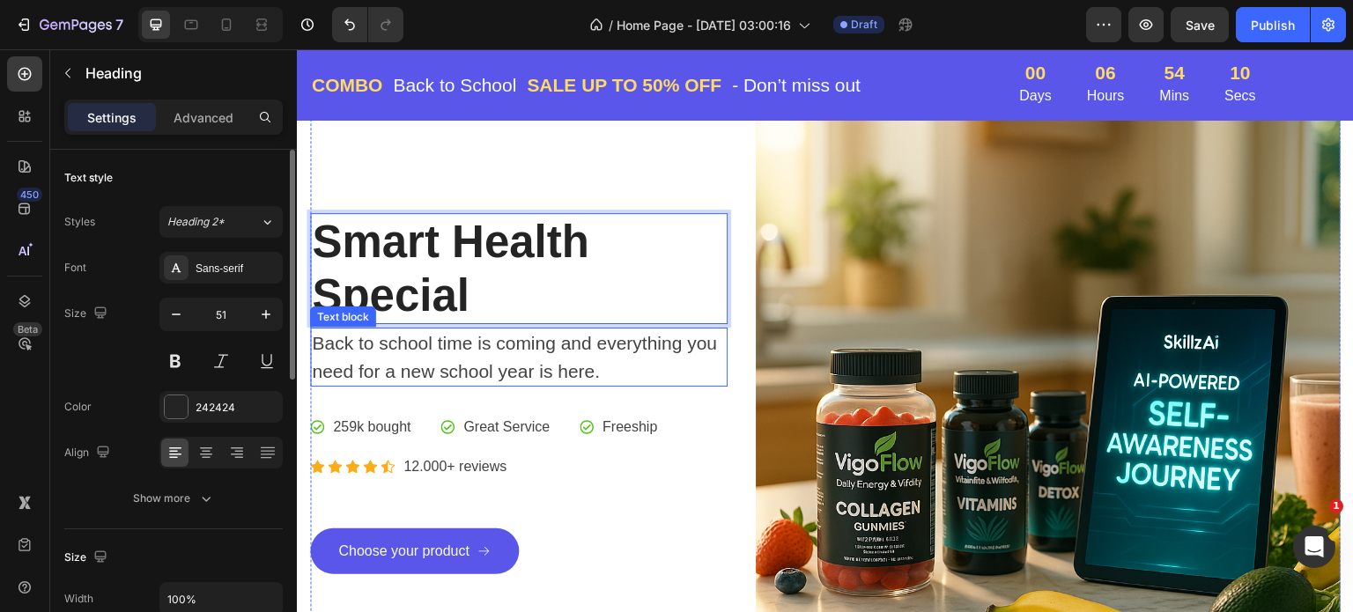
click at [520, 359] on p "Back to school time is coming and everything you need for a new school year is …" at bounding box center [519, 358] width 414 height 56
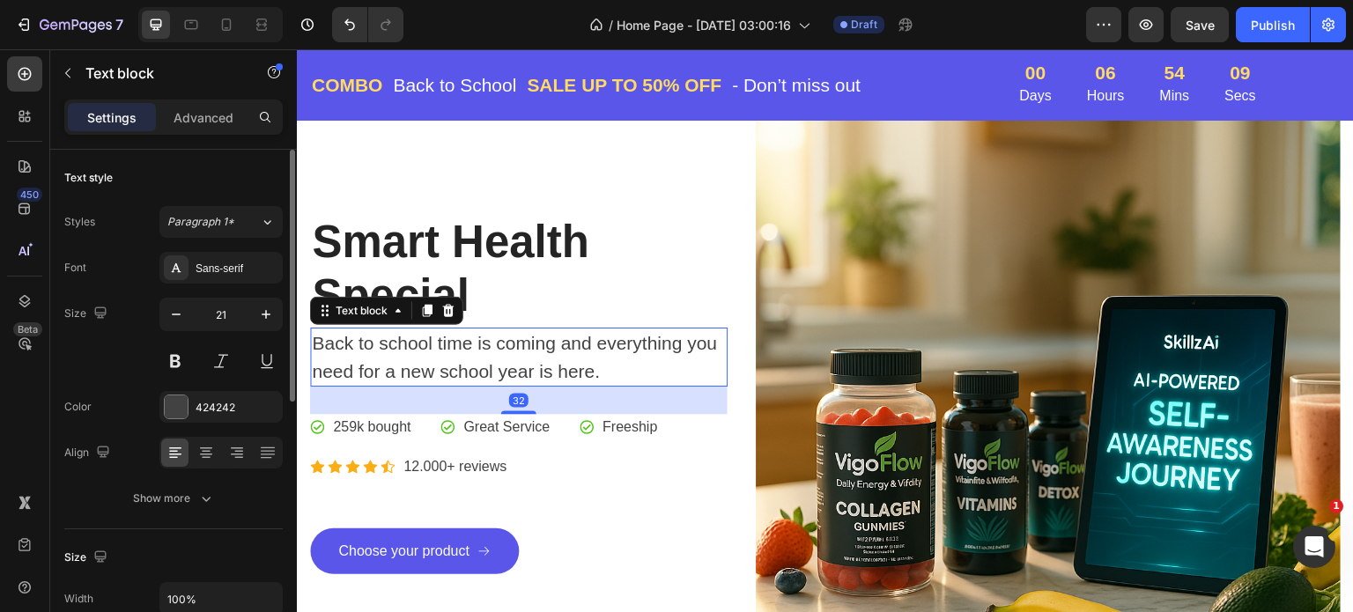
click at [603, 363] on p "Back to school time is coming and everything you need for a new school year is …" at bounding box center [519, 358] width 414 height 56
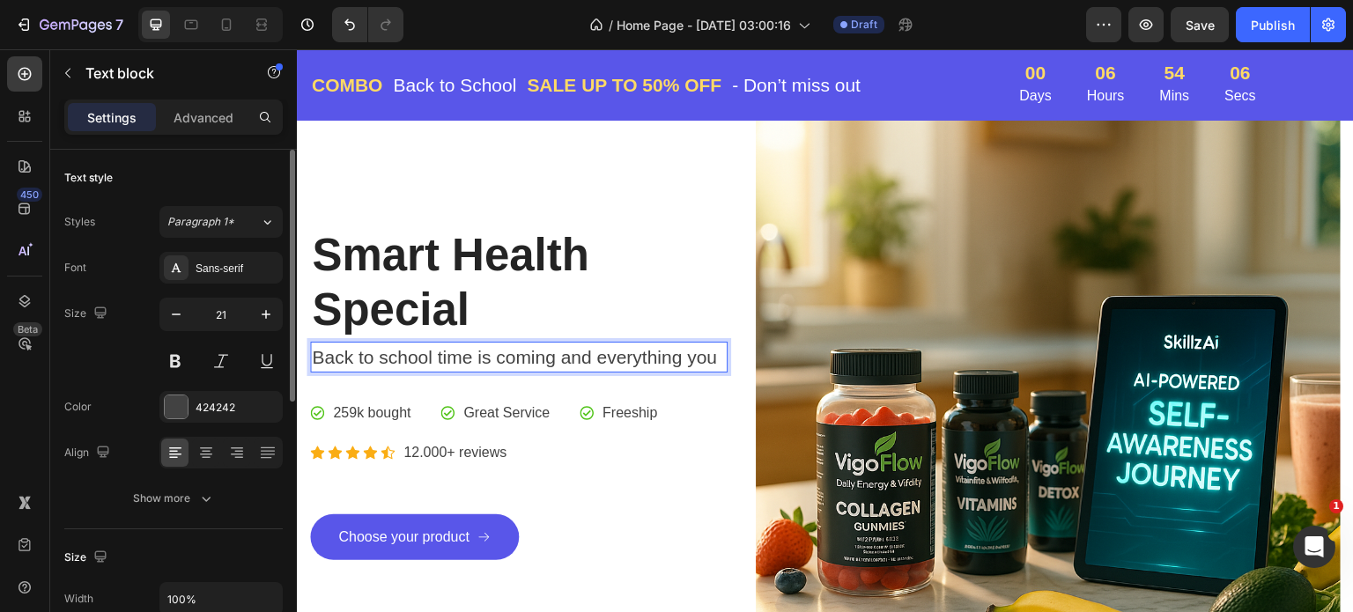
scroll to position [133, 0]
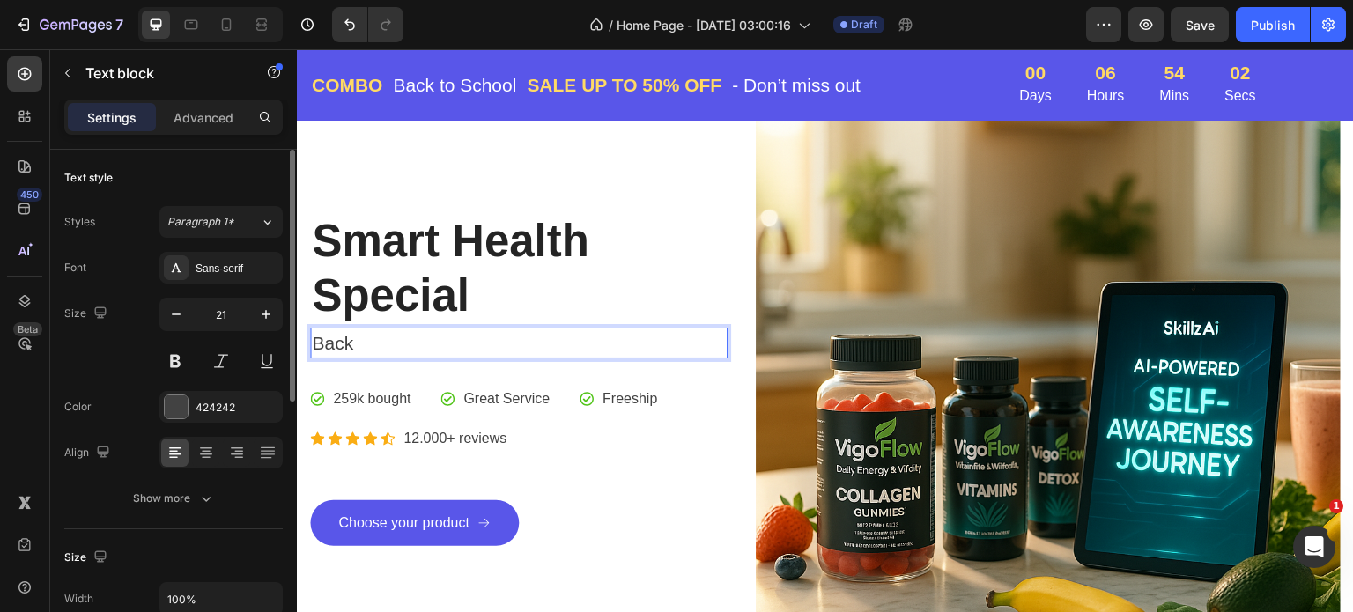
click at [400, 338] on p "Back" at bounding box center [519, 344] width 414 height 28
click at [469, 133] on div "Smart Health Special Heading Back Text block 32 Icon 259k bought Text block Ico…" at bounding box center [519, 379] width 418 height 585
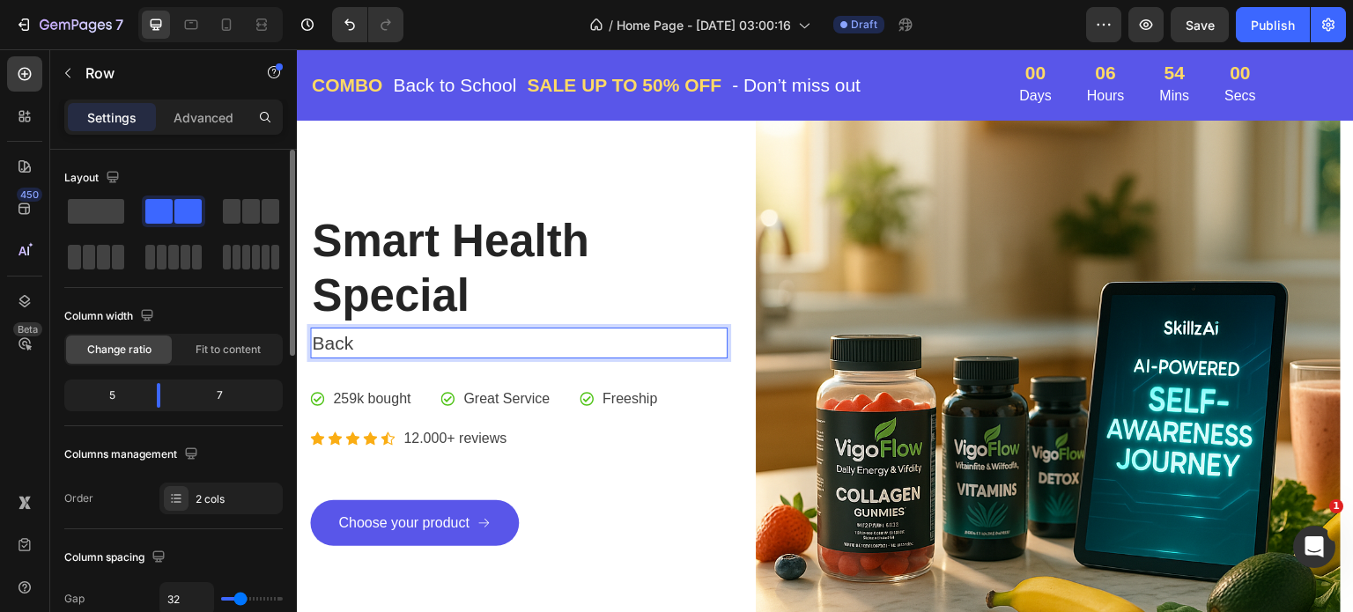
scroll to position [106, 0]
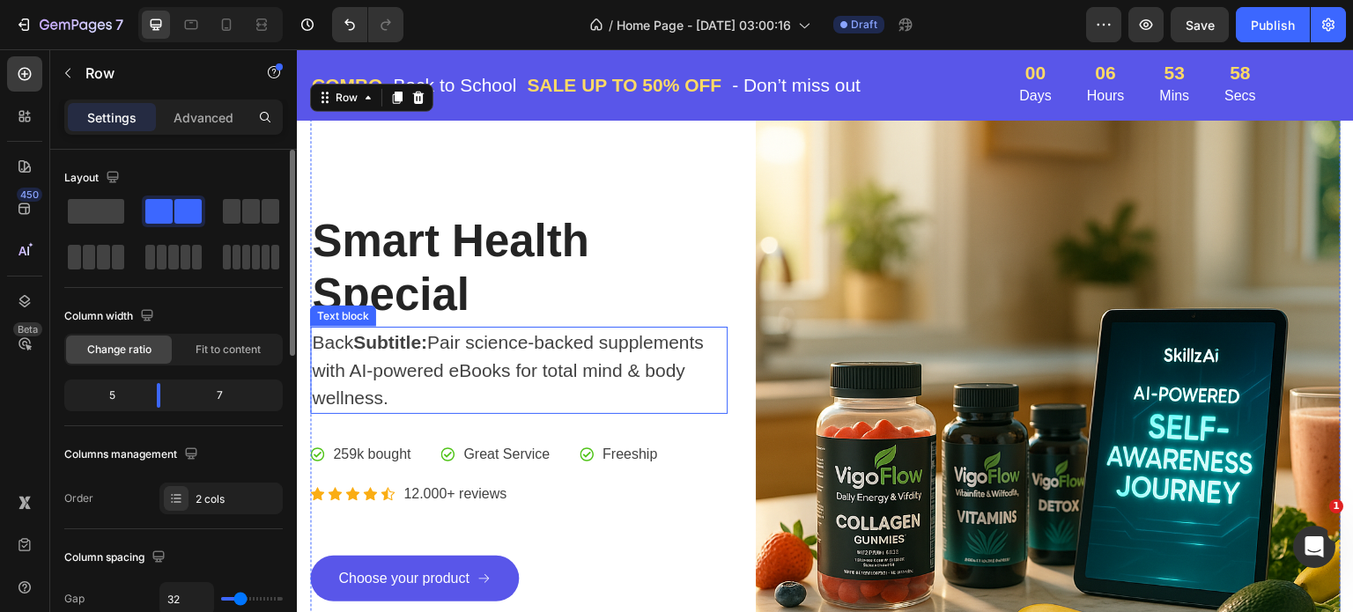
click at [437, 341] on p "Back Subtitle: Pair science-backed supplements with AI-powered eBooks for total…" at bounding box center [519, 371] width 414 height 84
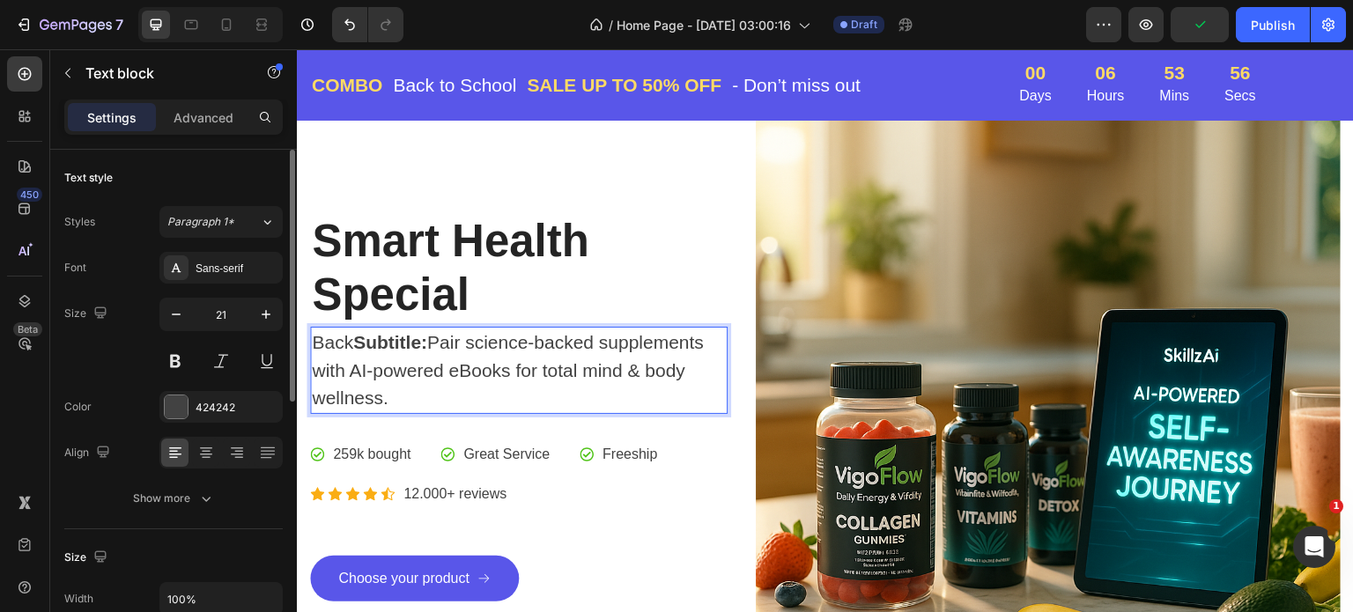
click at [437, 341] on p "Back Subtitle: Pair science-backed supplements with AI-powered eBooks for total…" at bounding box center [519, 371] width 414 height 84
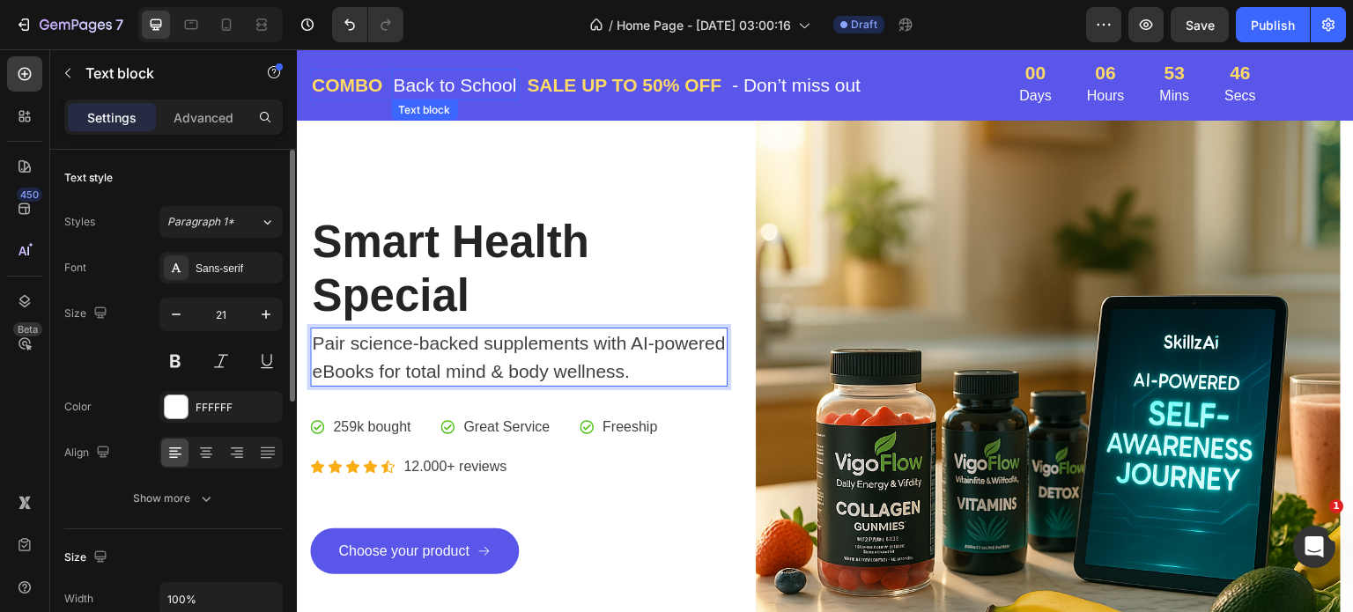
click at [500, 84] on p "Back to School" at bounding box center [455, 85] width 123 height 28
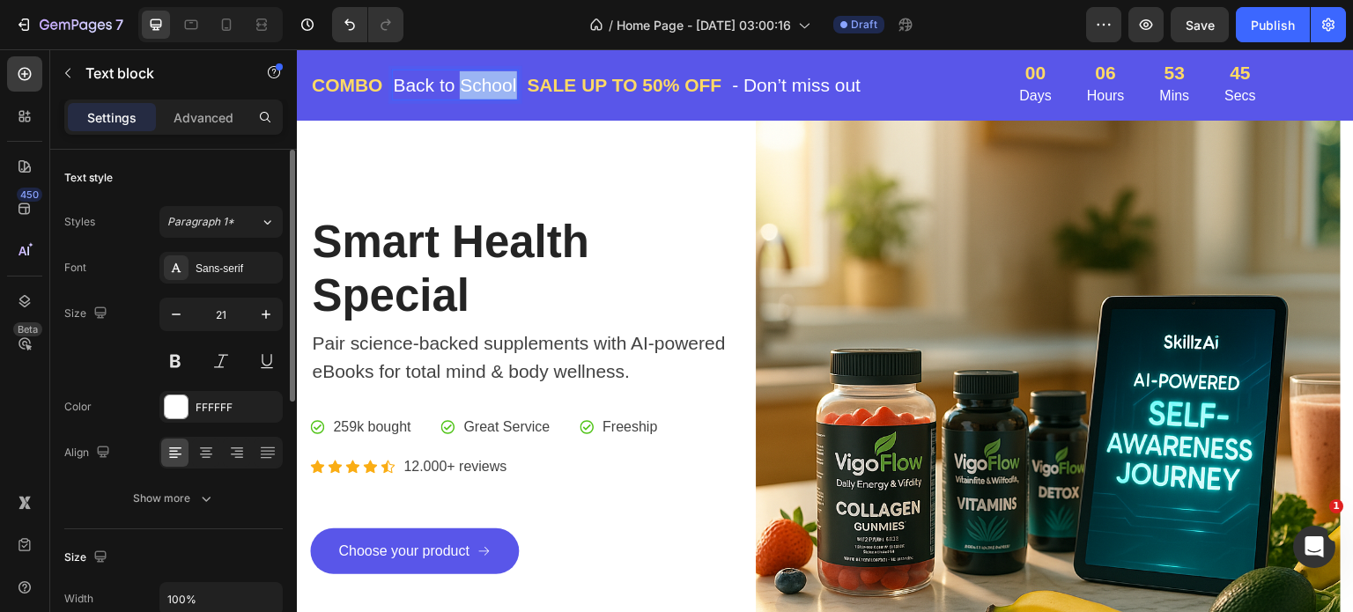
click at [500, 84] on p "Back to School" at bounding box center [455, 85] width 123 height 28
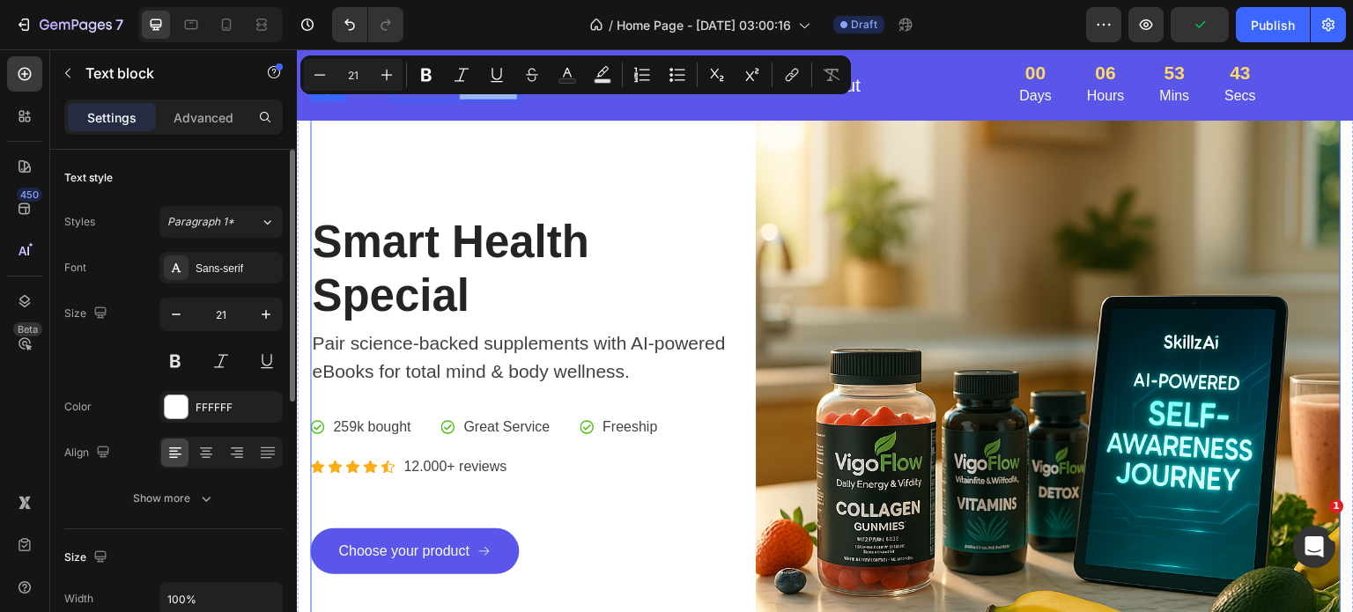
click at [657, 155] on div "Smart Health Special Heading Pair science-backed supplements with AI-powered eB…" at bounding box center [519, 393] width 418 height 585
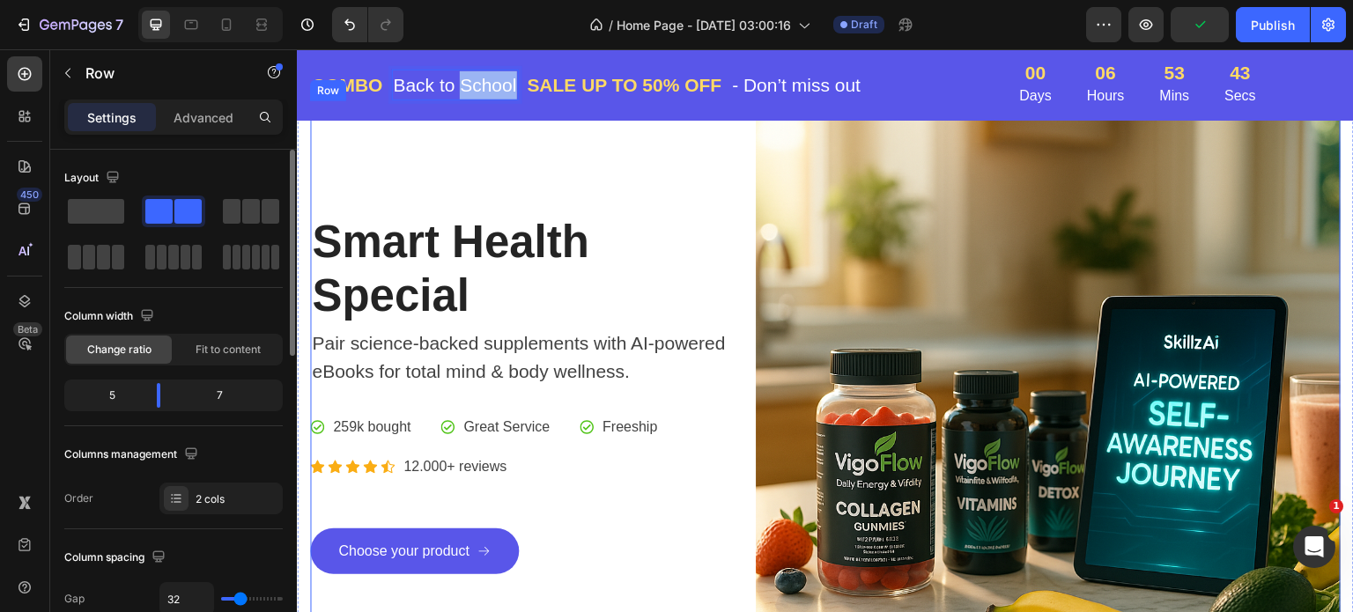
click at [656, 153] on div "Smart Health Special Heading Pair science-backed supplements with AI-powered eB…" at bounding box center [519, 393] width 418 height 585
click at [480, 84] on p "Back to School" at bounding box center [455, 85] width 123 height 28
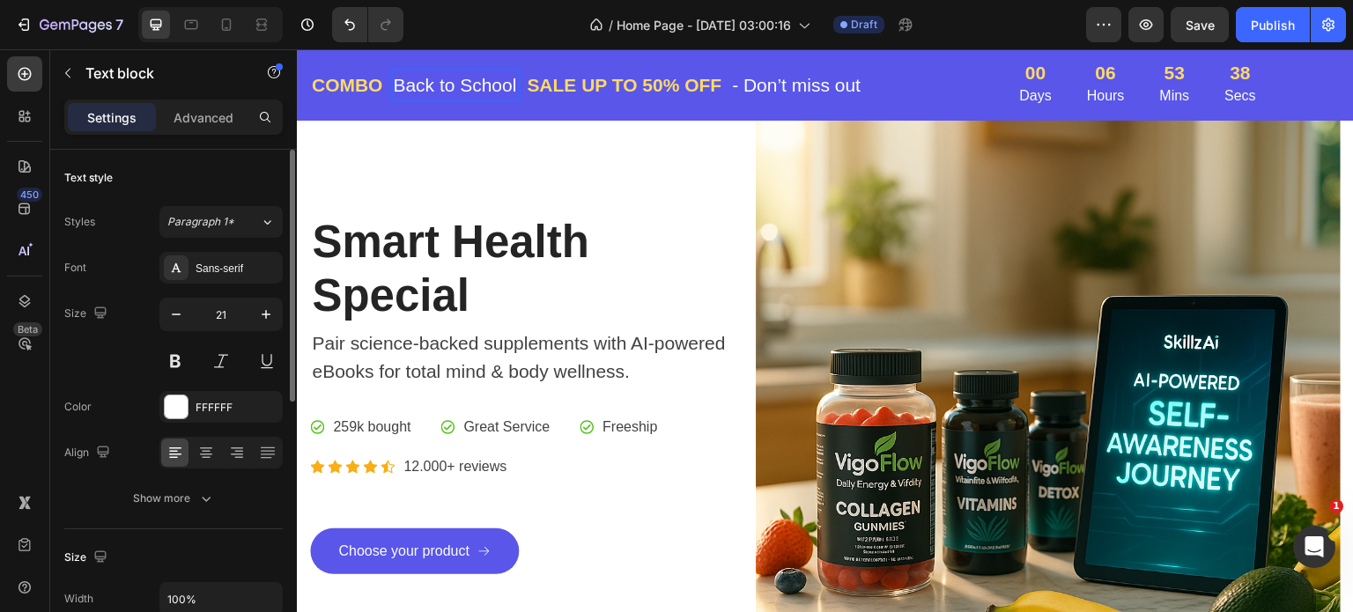
click at [486, 84] on p "Back to School" at bounding box center [455, 85] width 123 height 28
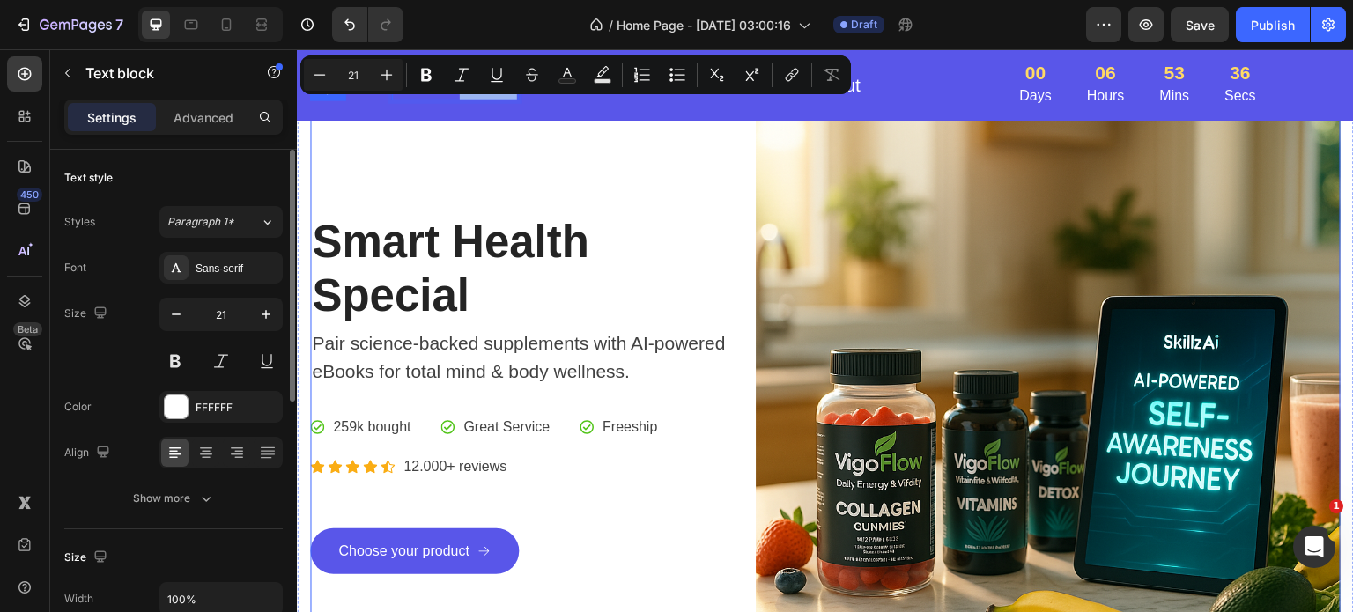
click at [514, 148] on div "Smart Health Special Heading Pair science-backed supplements with AI-powered eB…" at bounding box center [519, 393] width 418 height 585
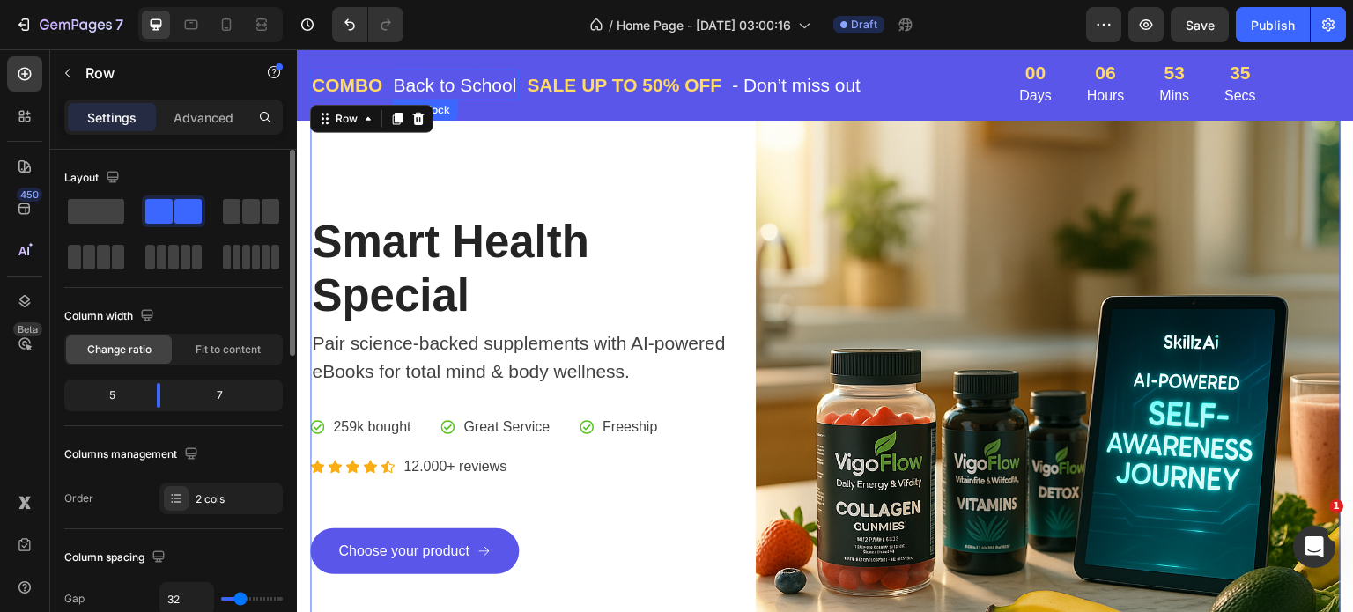
click at [486, 85] on p "Back to School" at bounding box center [455, 85] width 123 height 28
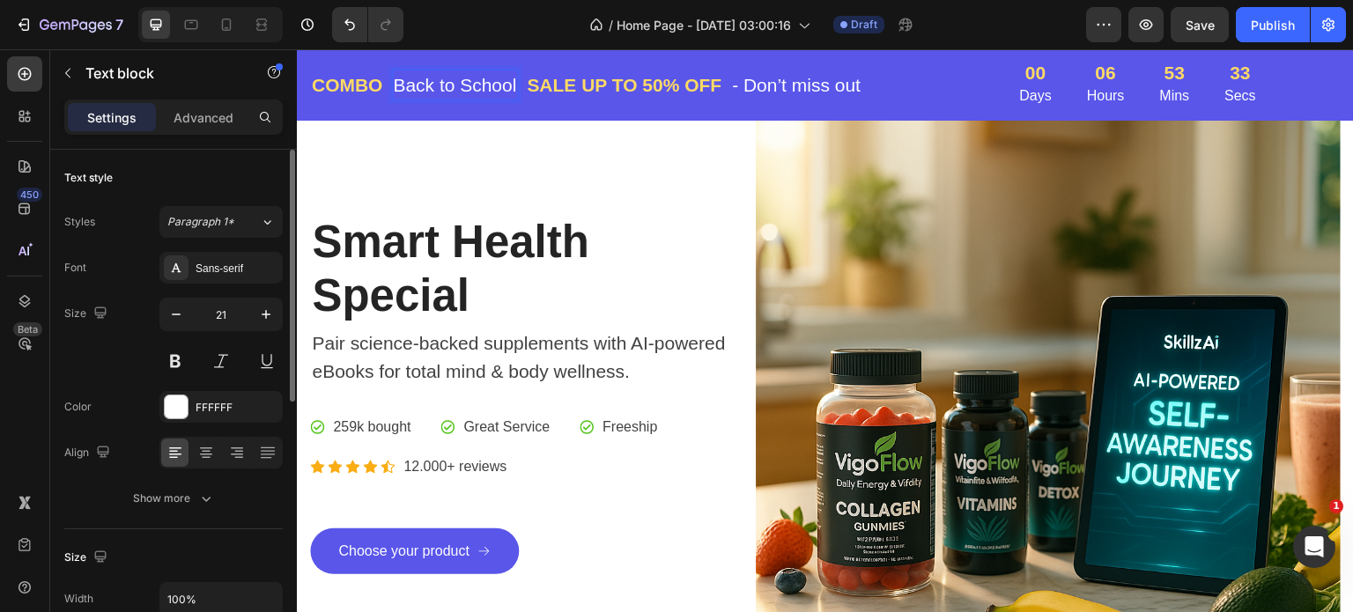
click at [500, 80] on p "Back to School" at bounding box center [455, 85] width 123 height 28
click at [493, 85] on p "Back to Scol" at bounding box center [445, 85] width 103 height 28
click at [403, 82] on p "B" at bounding box center [400, 85] width 12 height 28
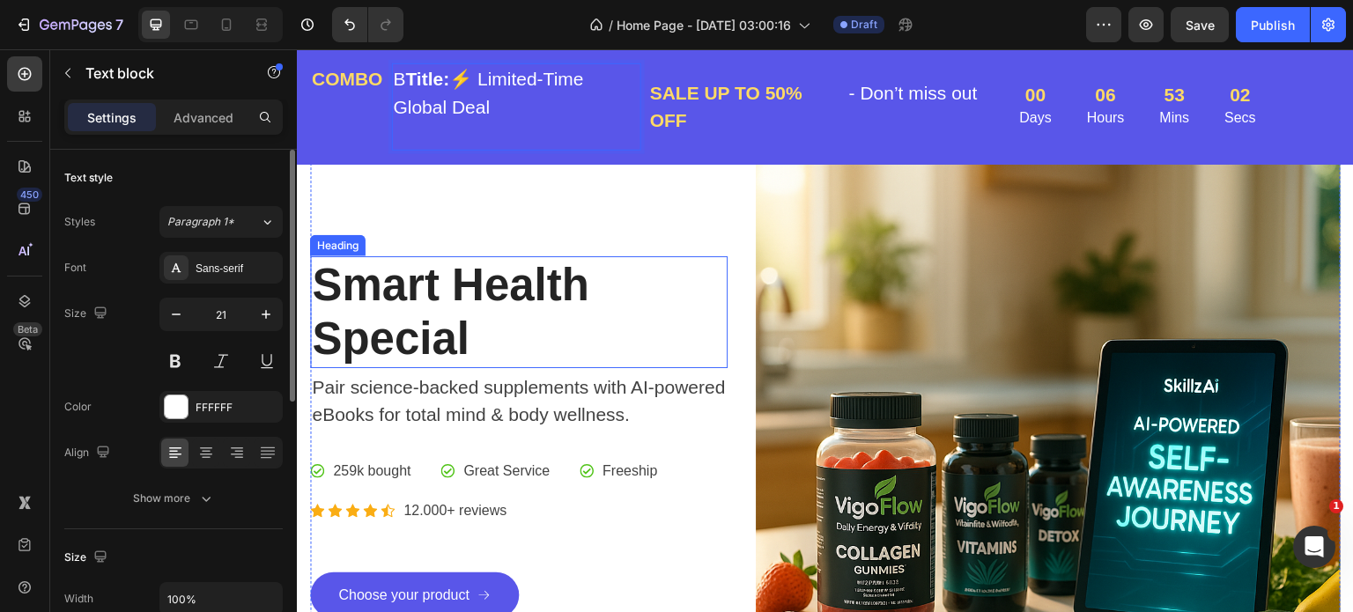
scroll to position [161, 0]
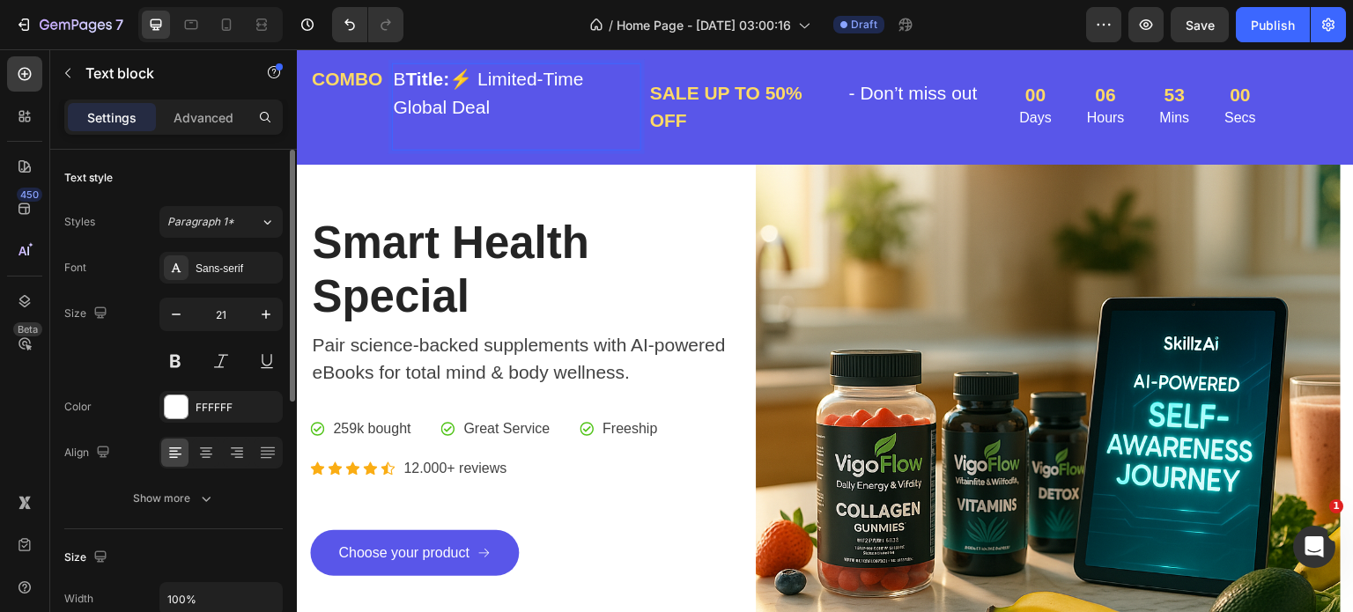
click at [462, 83] on p "B Title: ⚡ Limited-Time Global Deal" at bounding box center [517, 107] width 247 height 84
click at [463, 80] on p "B Title: ⚡ Limited-Time Global Deal" at bounding box center [517, 107] width 247 height 84
click at [463, 78] on p "B Title: ⚡ Limited-Time Global Deal" at bounding box center [517, 107] width 247 height 84
click at [465, 72] on p "B Title: ⚡ Limited-Time Global Deal" at bounding box center [517, 107] width 247 height 84
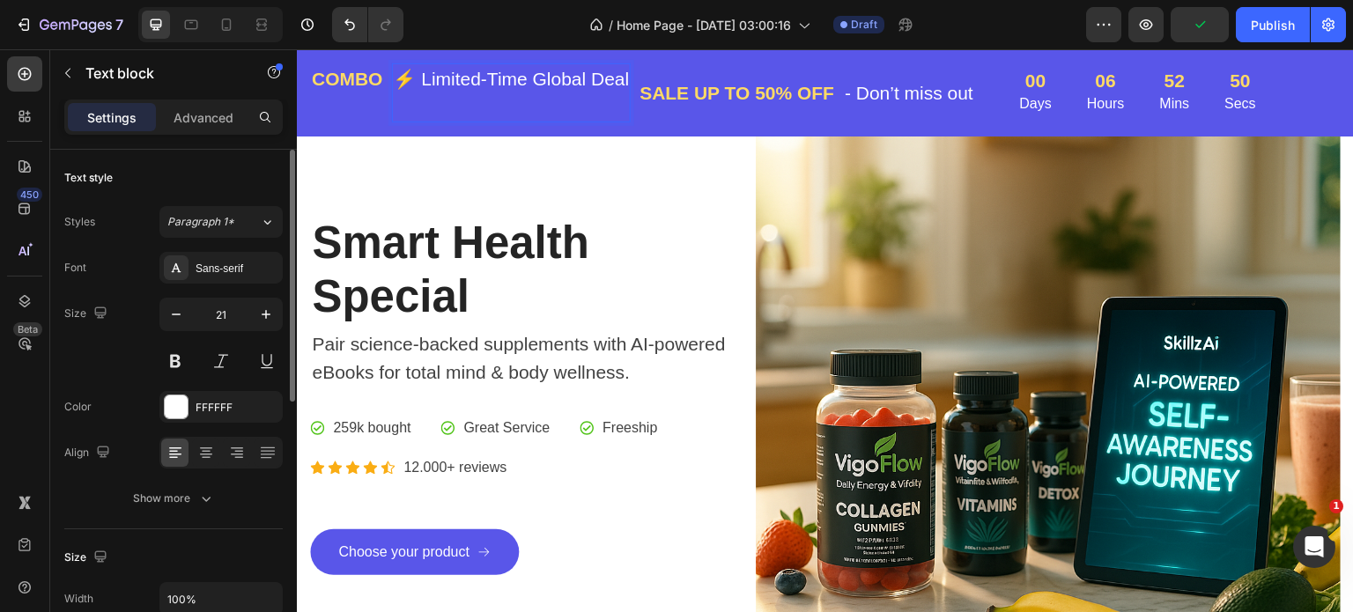
click at [425, 78] on p "⚡ Limited-Time Global Deal" at bounding box center [512, 93] width 236 height 56
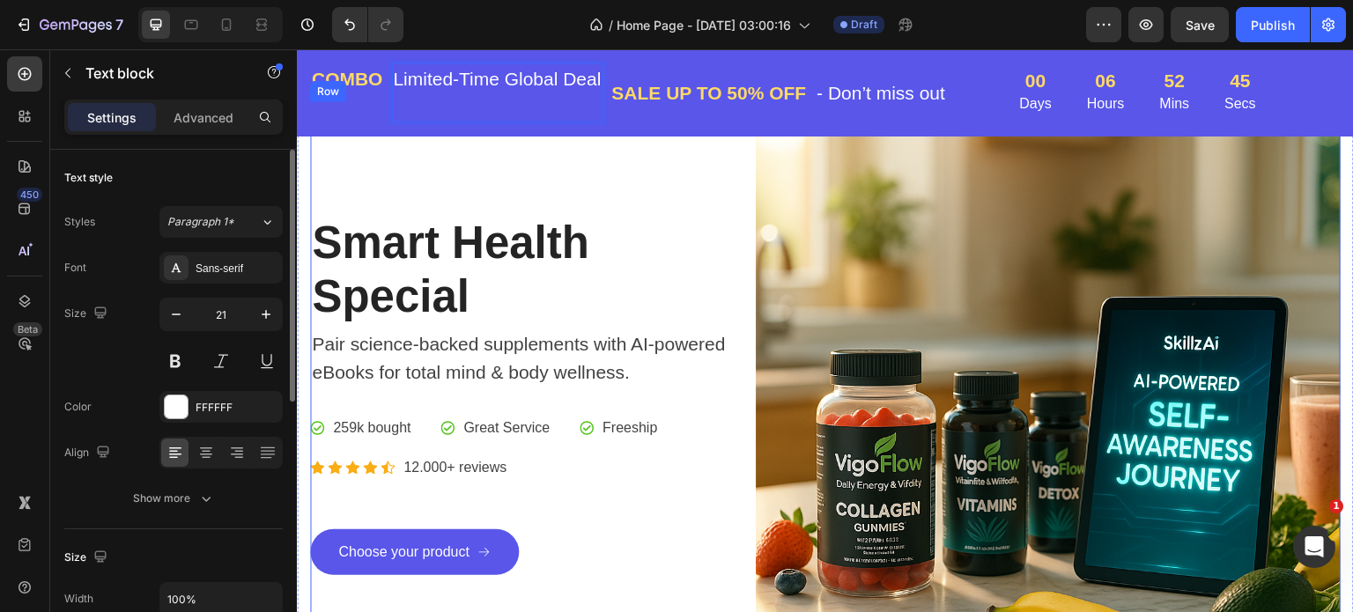
click at [624, 152] on div "Smart Health Special Heading Pair science-backed supplements with AI-powered eB…" at bounding box center [519, 394] width 418 height 585
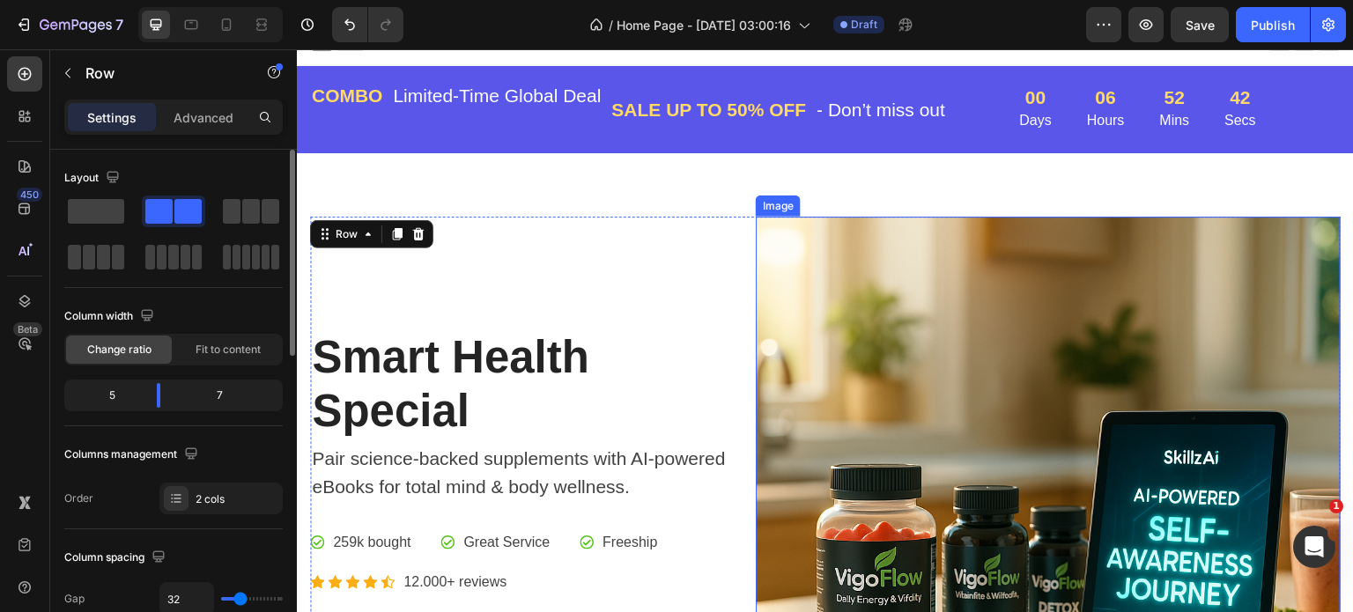
scroll to position [0, 0]
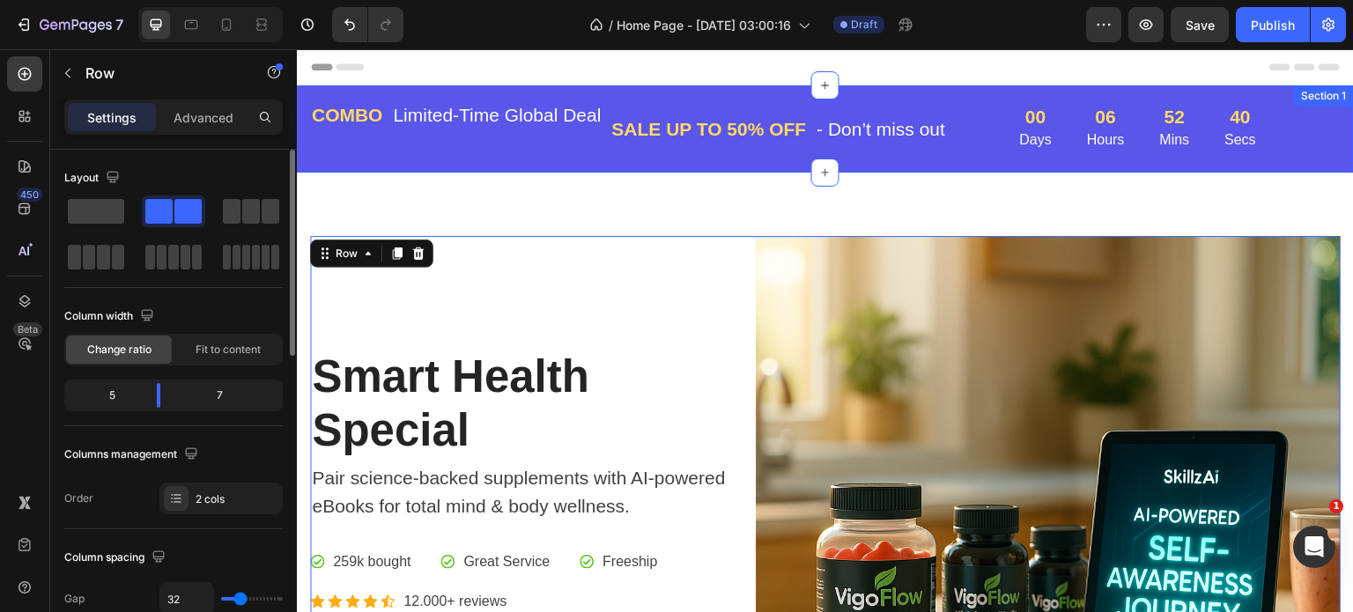
click at [1303, 99] on div "Section 1" at bounding box center [1324, 95] width 59 height 21
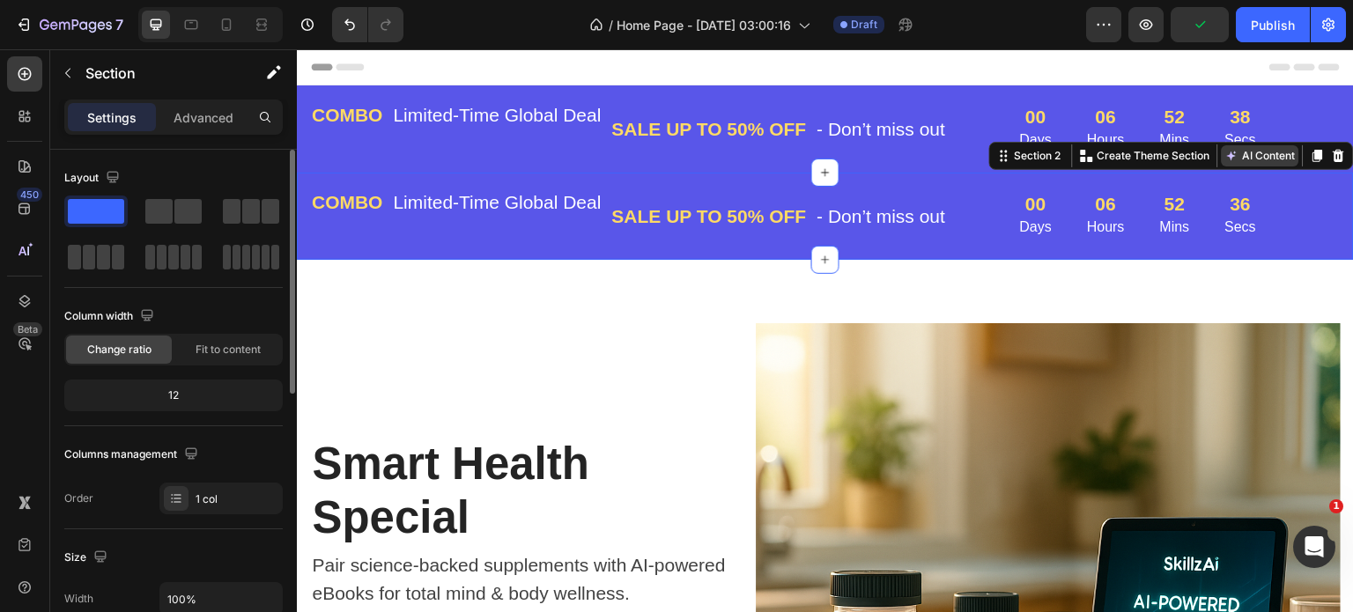
click at [1248, 157] on button "AI Content" at bounding box center [1261, 155] width 78 height 21
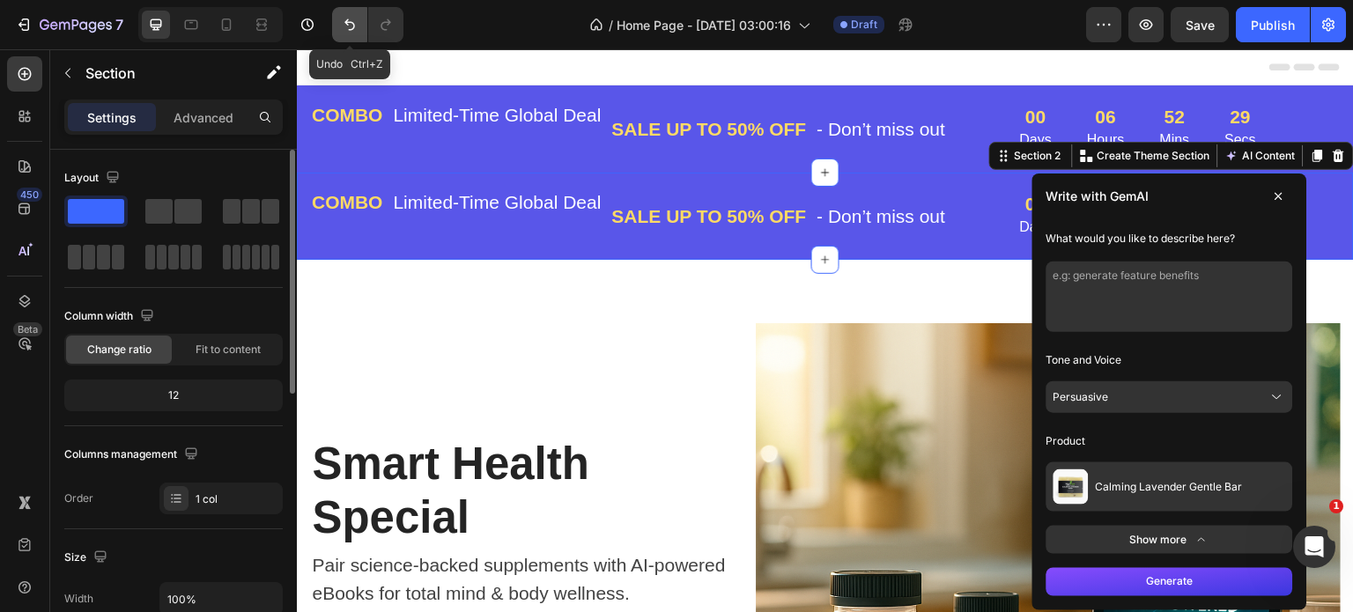
click at [352, 25] on icon "Undo/Redo" at bounding box center [350, 25] width 18 height 18
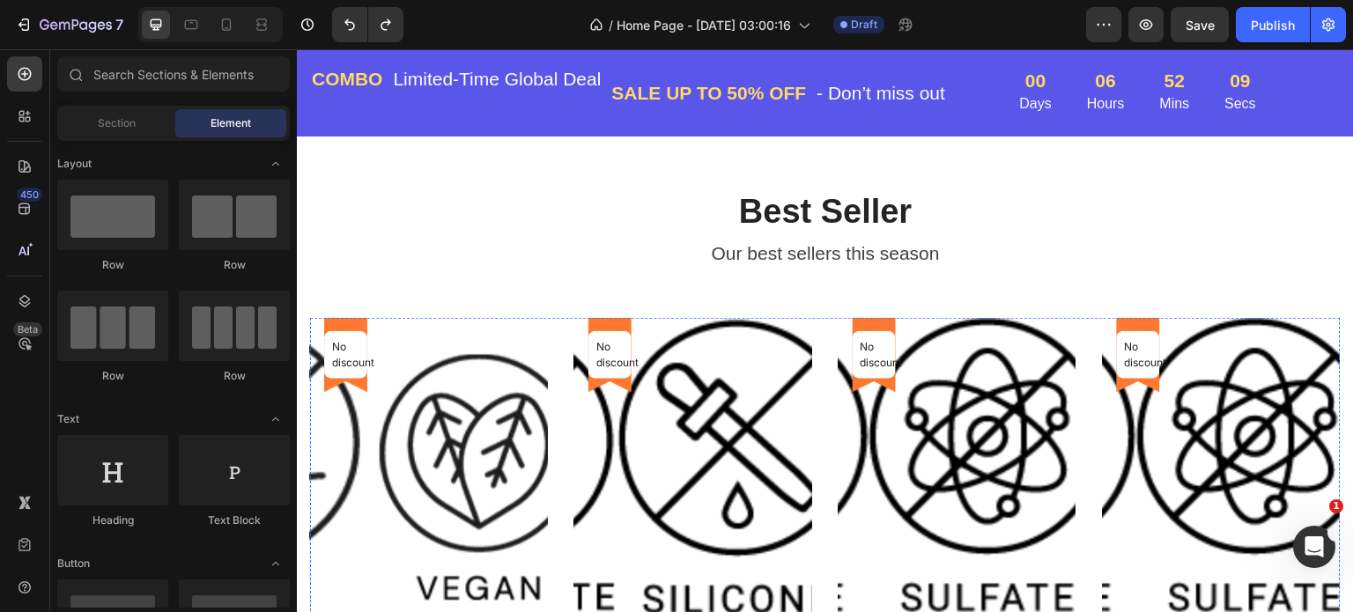
scroll to position [1057, 0]
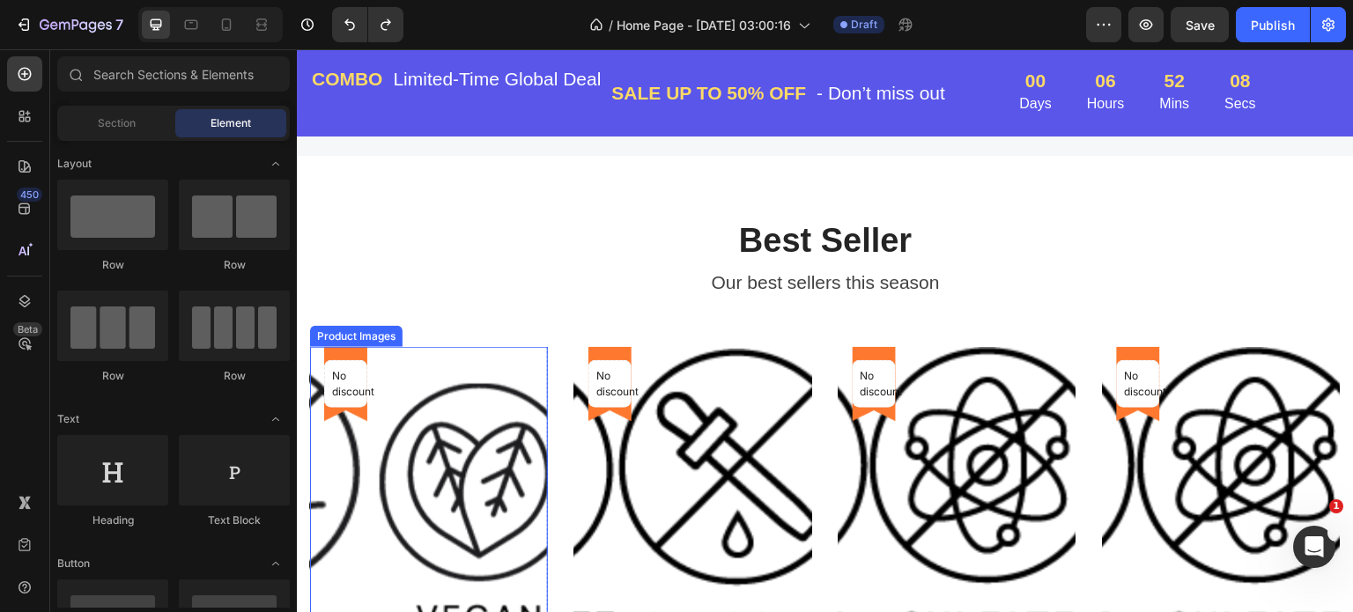
click at [487, 429] on img at bounding box center [479, 525] width 238 height 357
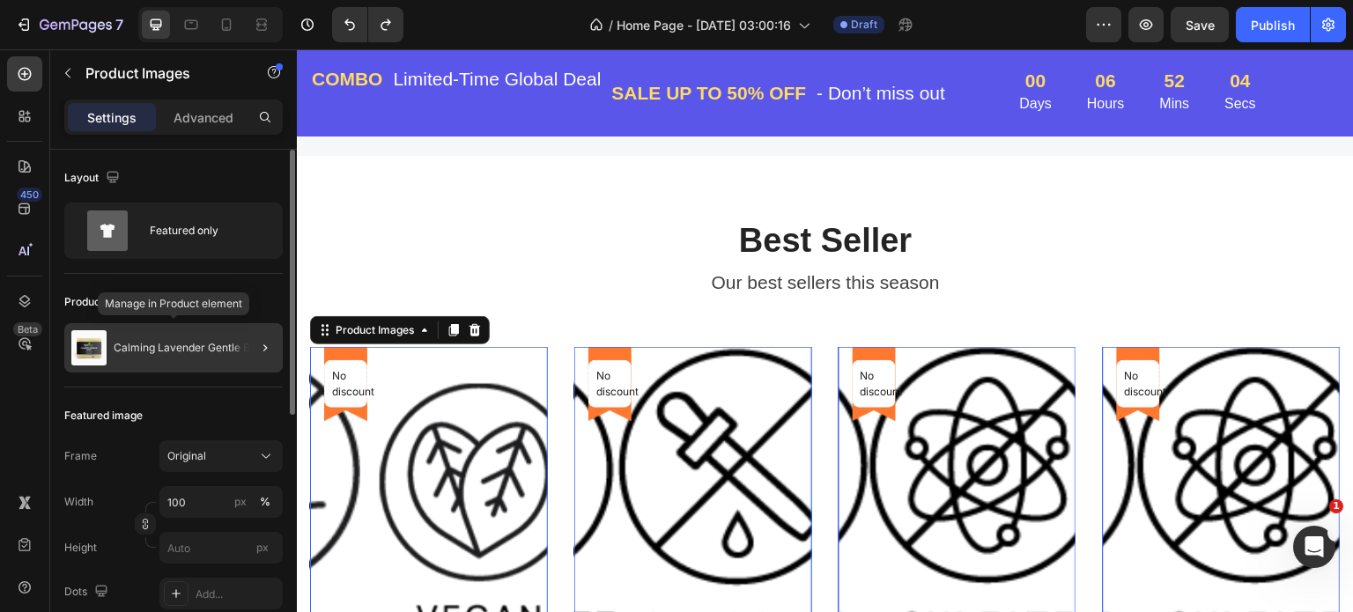
click at [219, 346] on p "Calming Lavender Gentle Bar" at bounding box center [187, 348] width 147 height 12
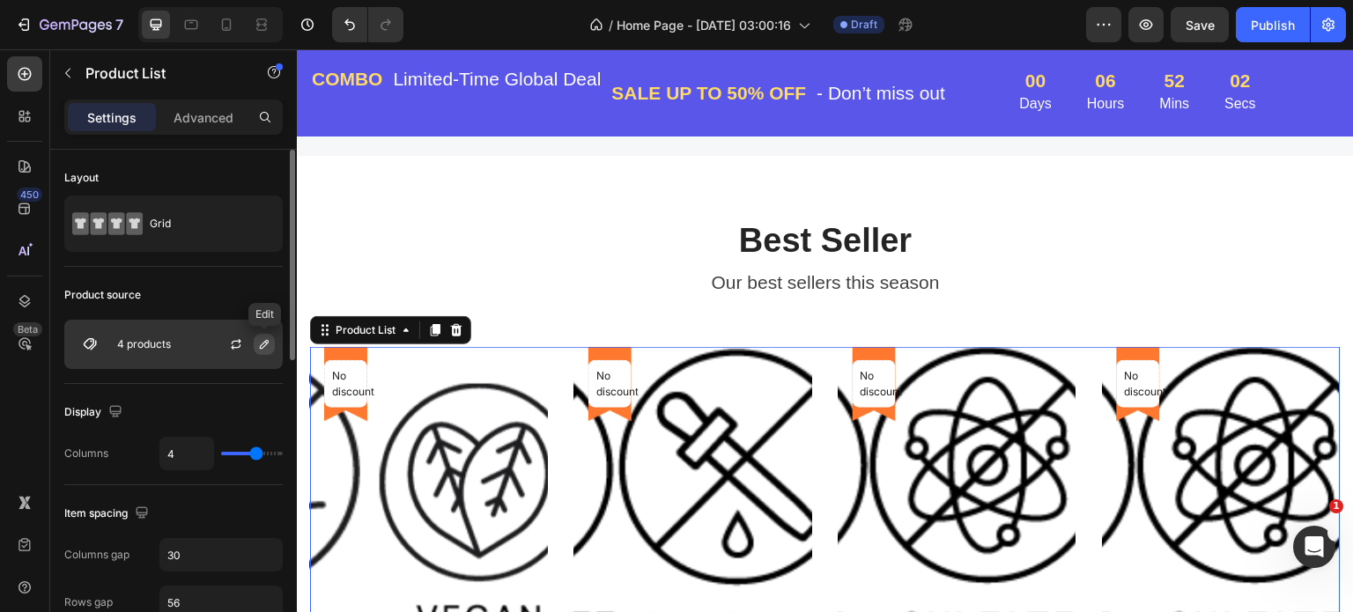
click at [261, 345] on icon "button" at bounding box center [264, 344] width 14 height 14
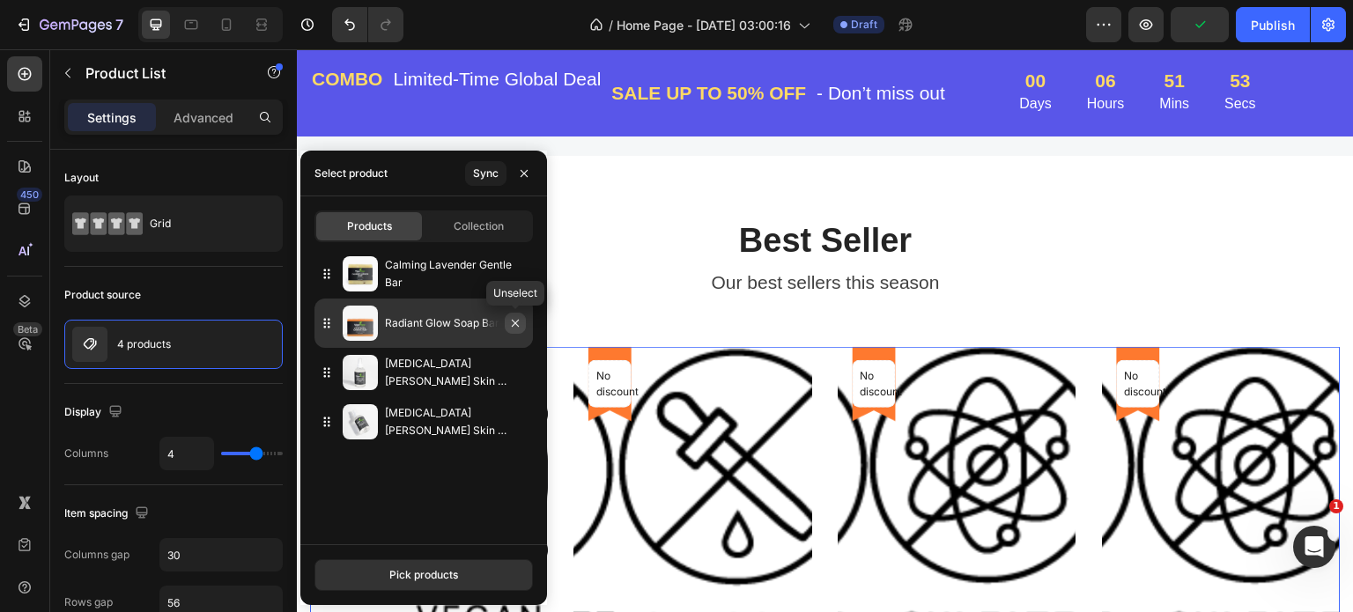
click at [513, 323] on icon "button" at bounding box center [515, 323] width 14 height 14
click at [513, 348] on div "Witch Hazel Skin Refresher" at bounding box center [424, 372] width 219 height 49
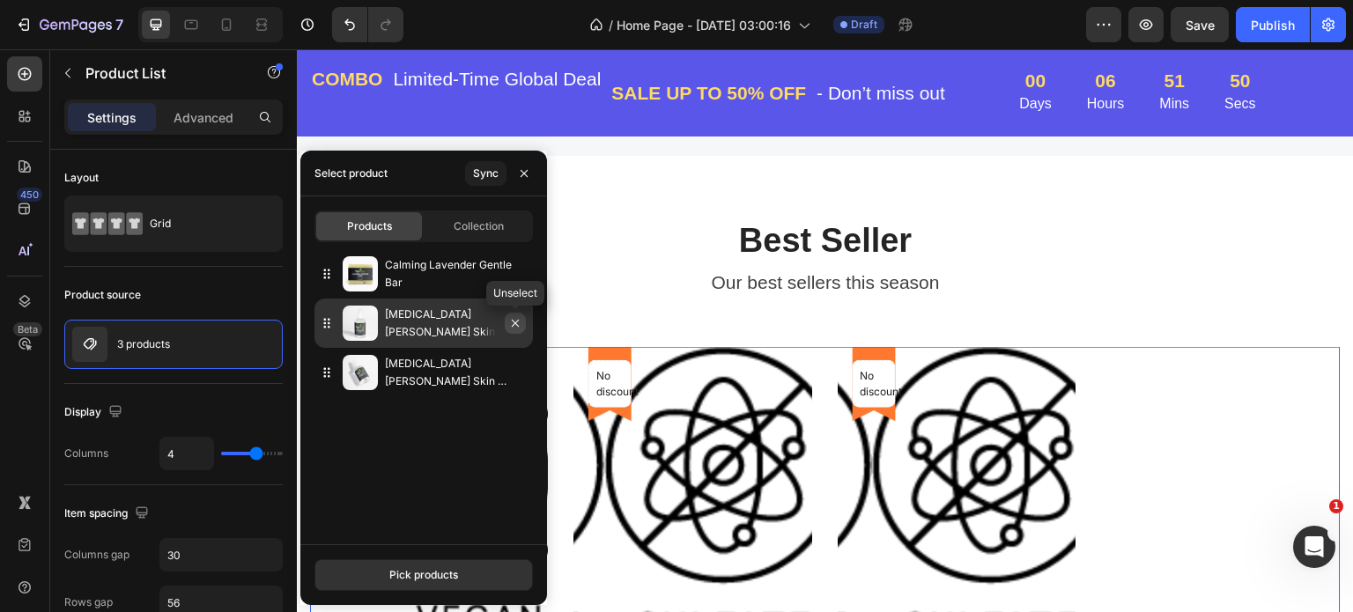
click at [515, 324] on icon "button" at bounding box center [515, 323] width 7 height 7
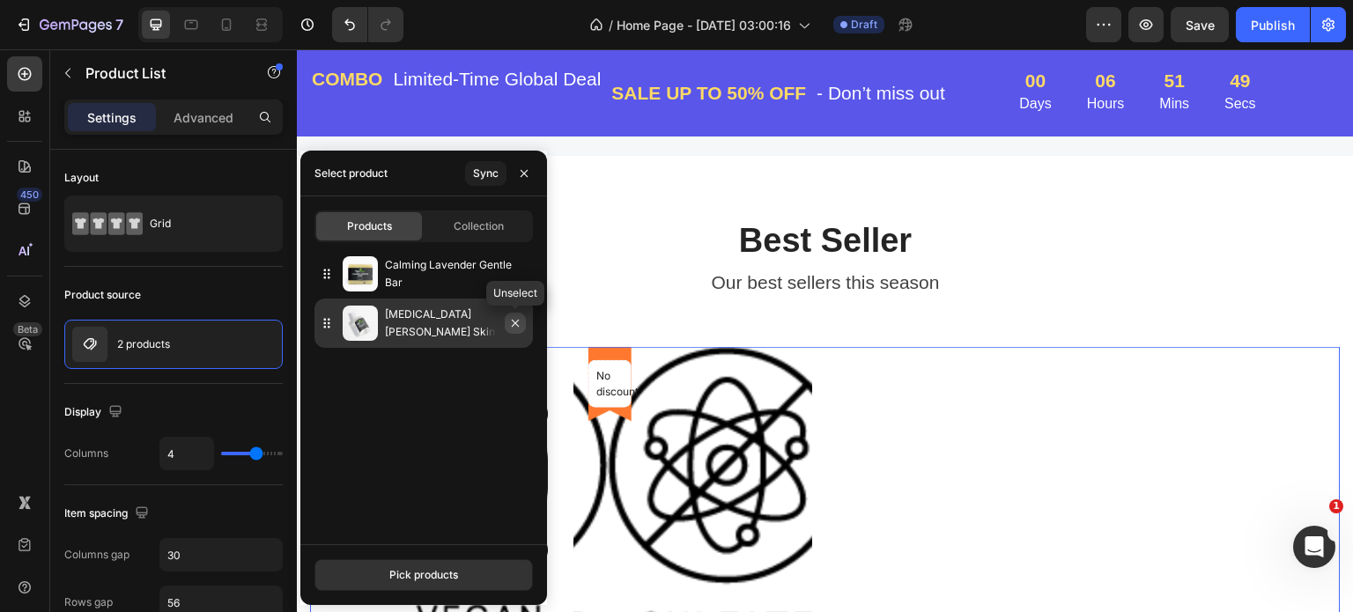
click at [515, 329] on icon "button" at bounding box center [515, 323] width 14 height 14
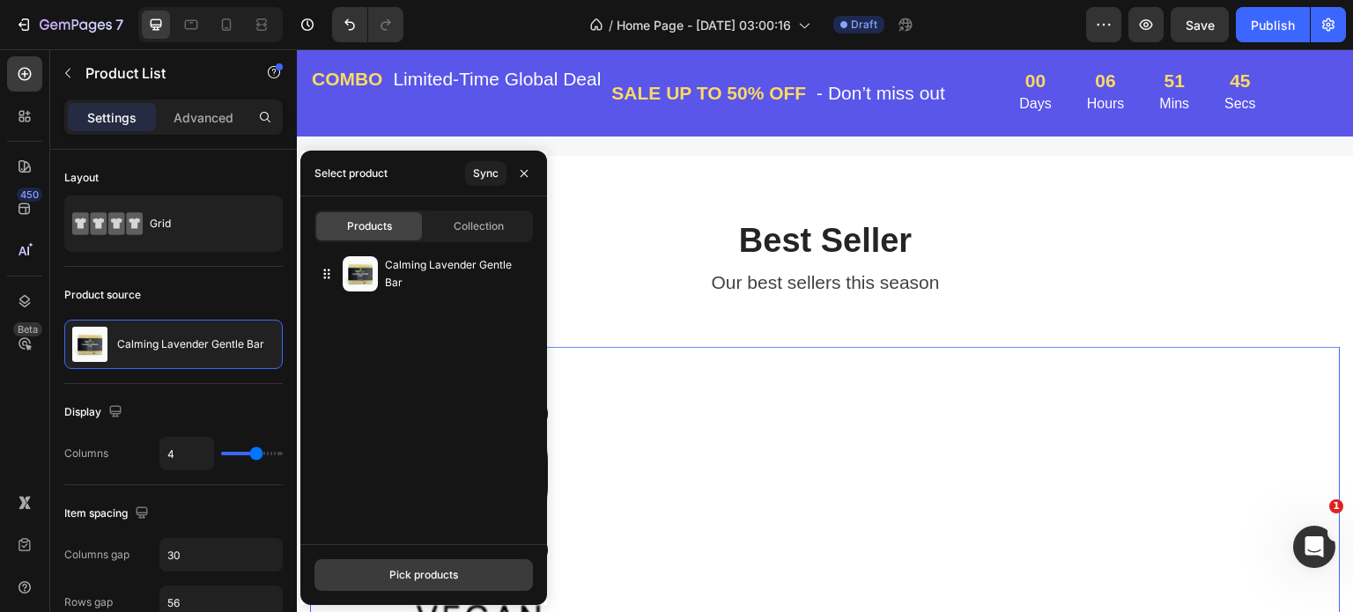
click at [437, 573] on div "Pick products" at bounding box center [423, 575] width 69 height 16
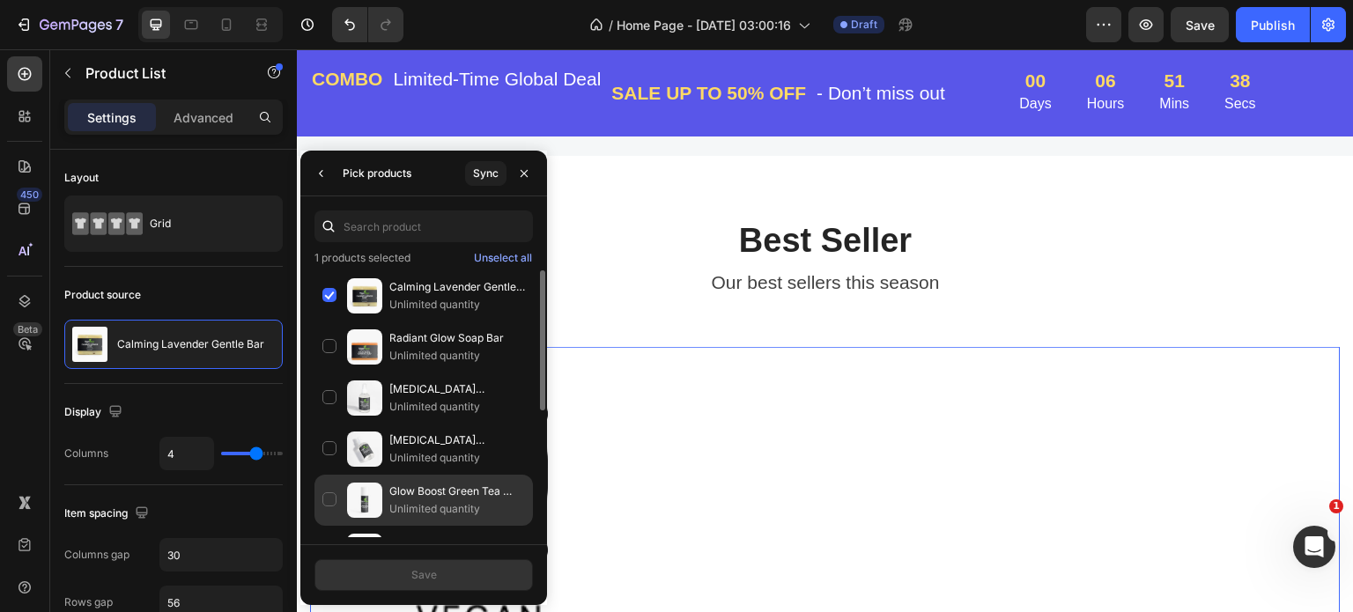
click at [331, 498] on div "Glow Boost Green Tea Serum Unlimited quantity" at bounding box center [424, 500] width 219 height 51
click at [330, 499] on div "Glow Boost Green Tea Serum Unlimited quantity" at bounding box center [424, 500] width 219 height 51
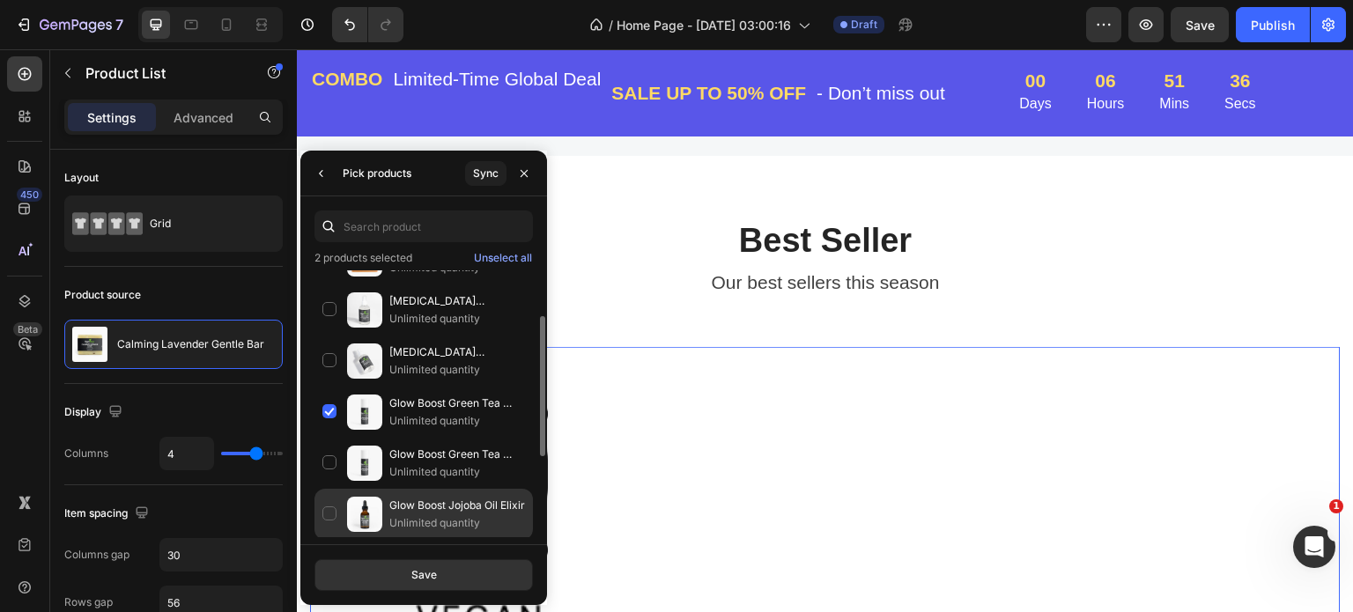
scroll to position [176, 0]
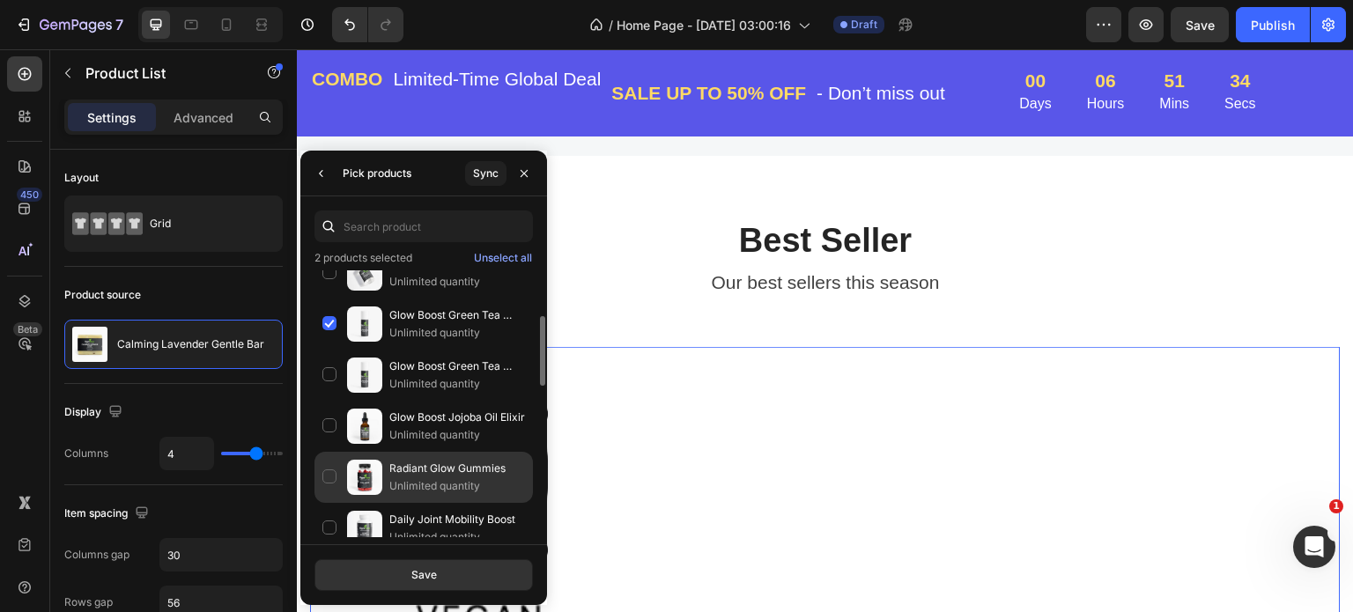
click at [327, 476] on div "Radiant Glow Gummies Unlimited quantity" at bounding box center [424, 477] width 219 height 51
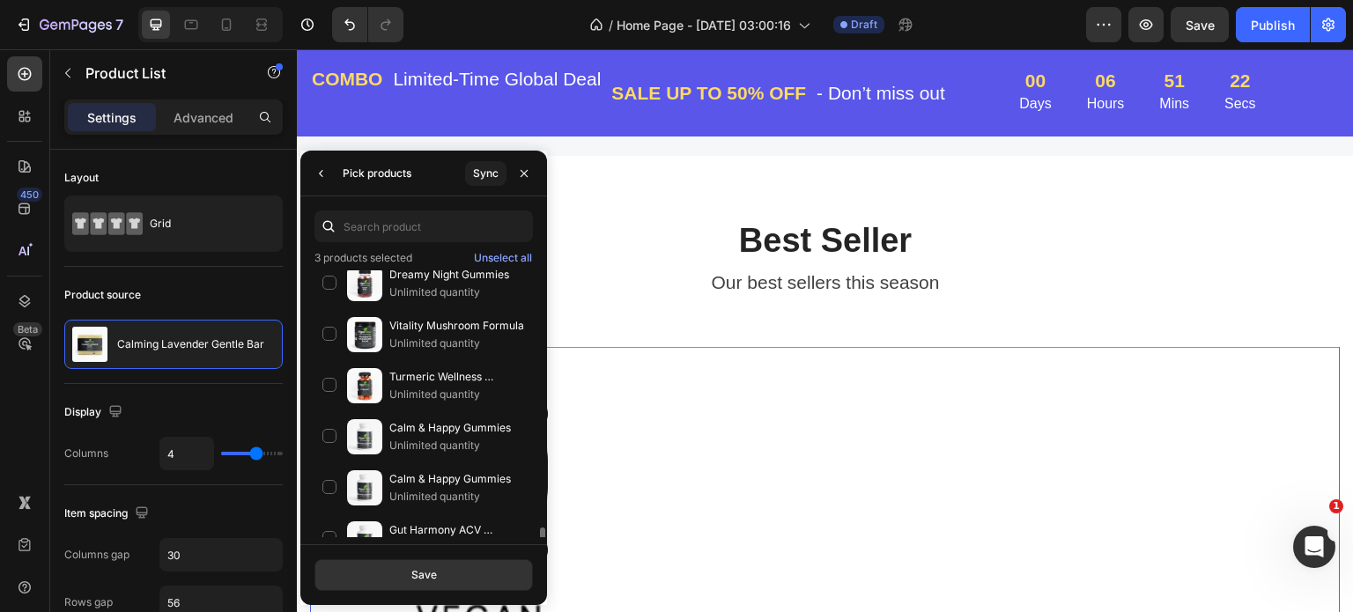
scroll to position [969, 0]
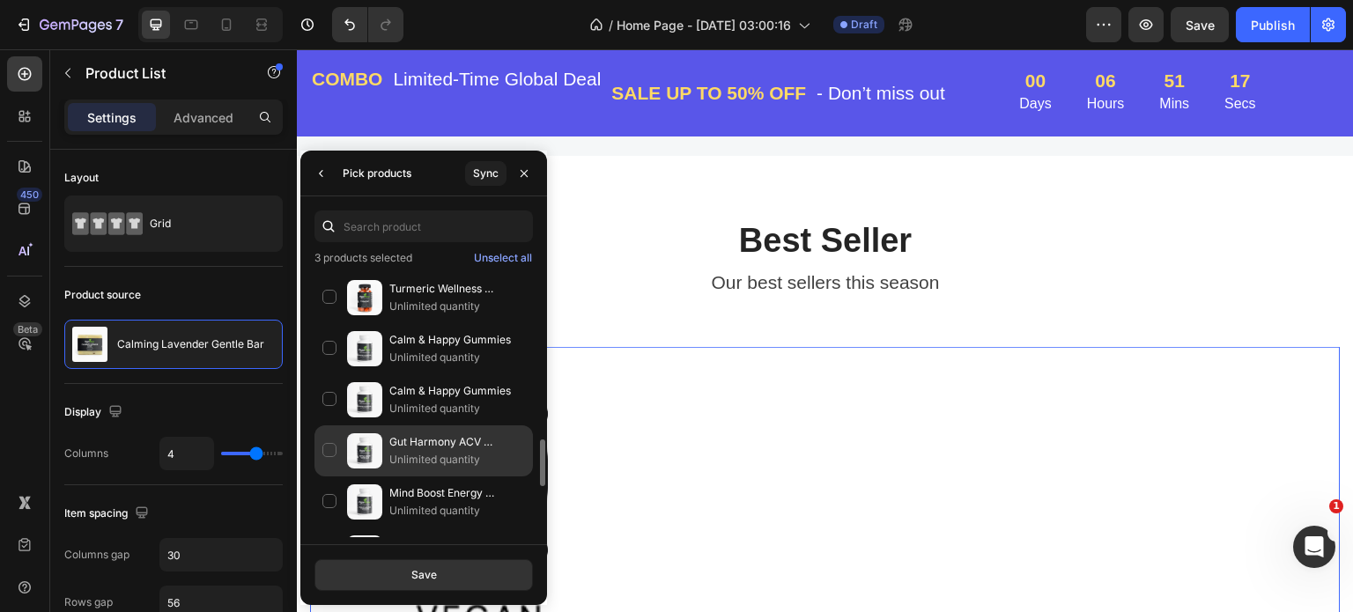
click at [333, 442] on div "Gut Harmony ACV Capsules Unlimited quantity" at bounding box center [424, 451] width 219 height 51
click at [331, 447] on div "Gut Harmony ACV Capsules Unlimited quantity" at bounding box center [424, 451] width 219 height 51
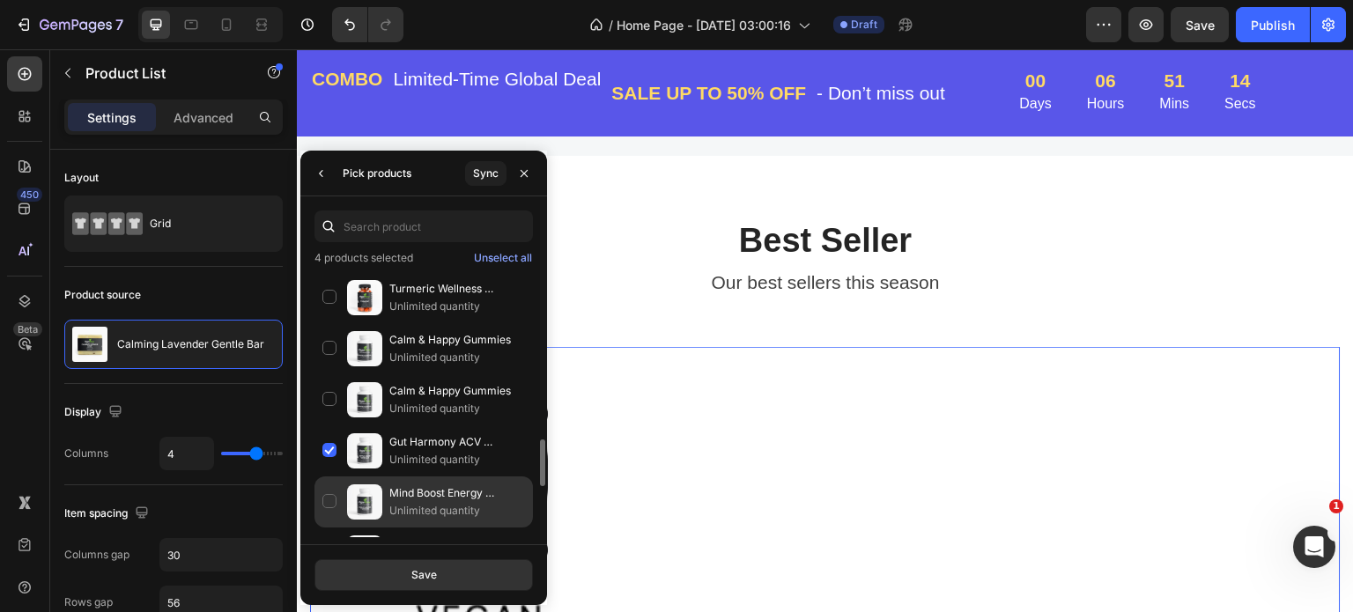
scroll to position [1057, 0]
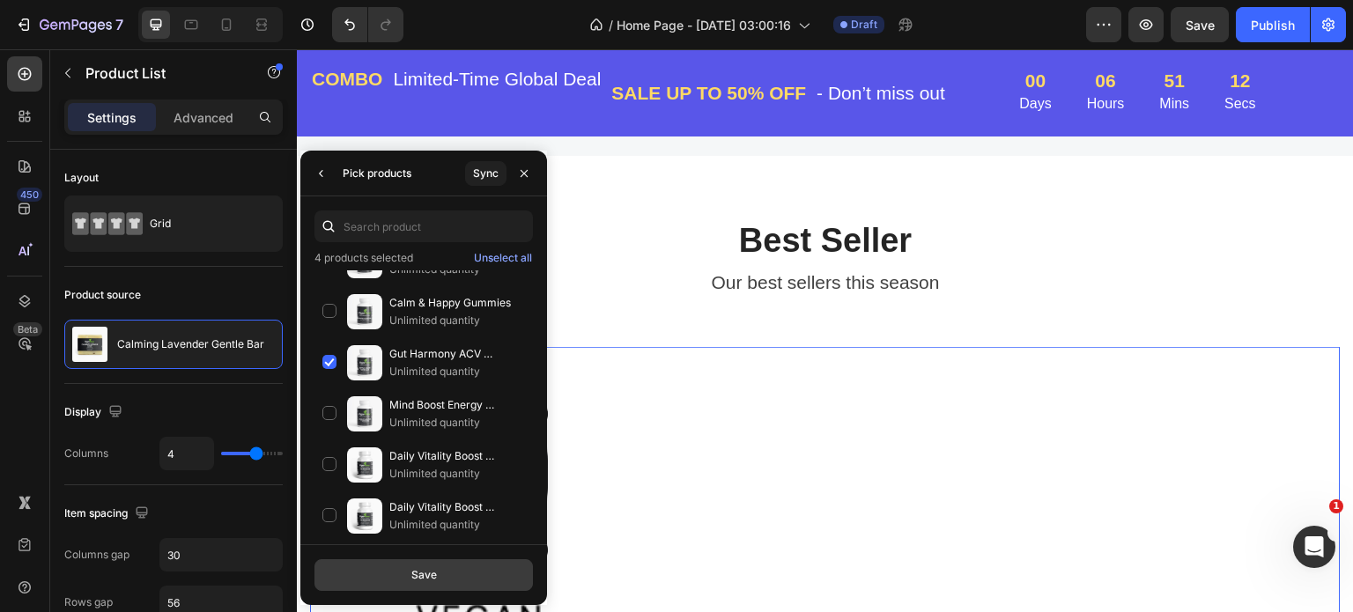
click at [413, 571] on div "Save" at bounding box center [424, 575] width 26 height 16
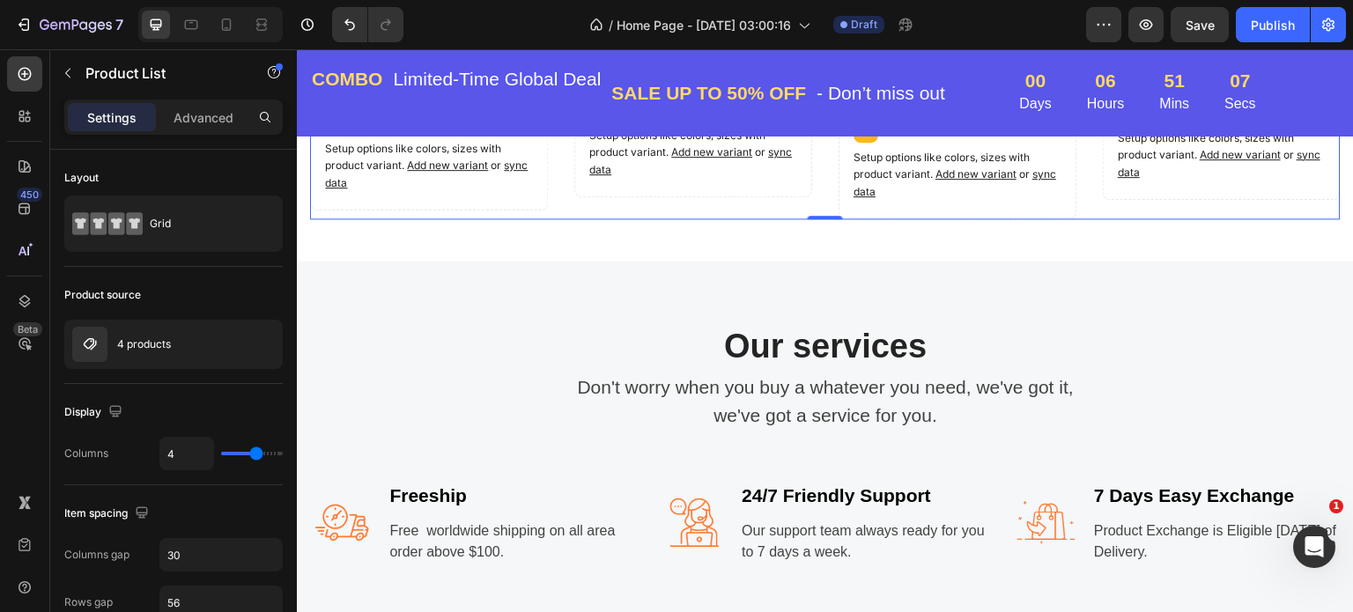
scroll to position [1850, 0]
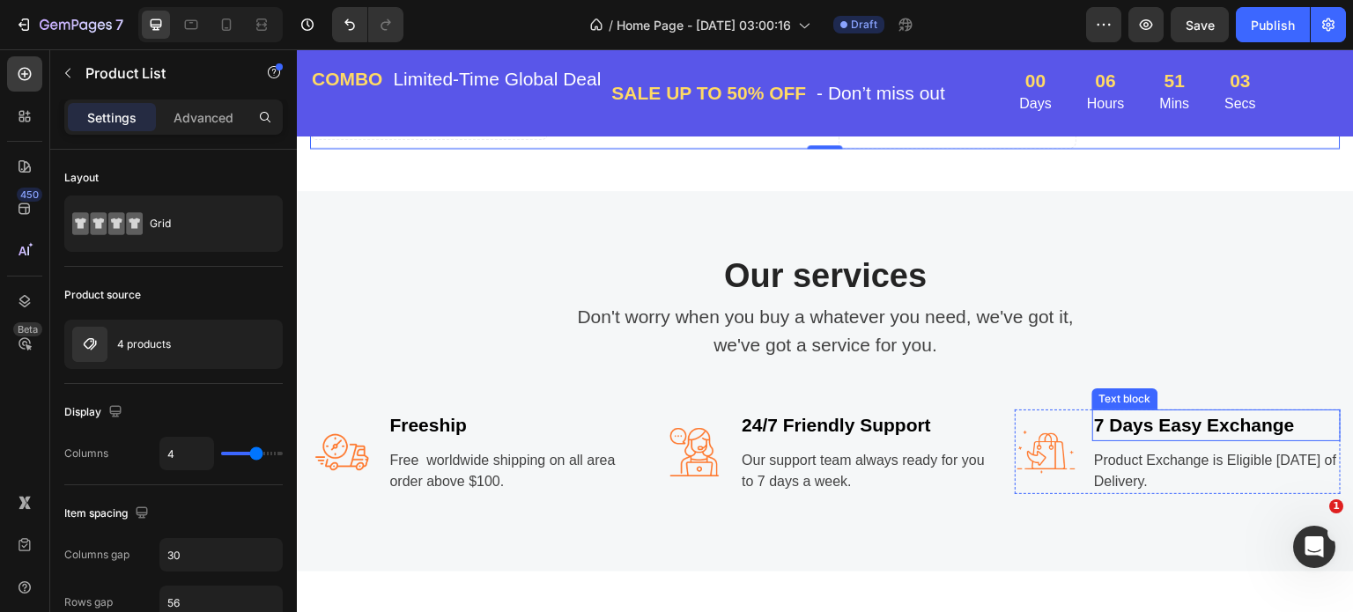
click at [1167, 417] on p "7 Days Easy Exchange" at bounding box center [1216, 425] width 245 height 28
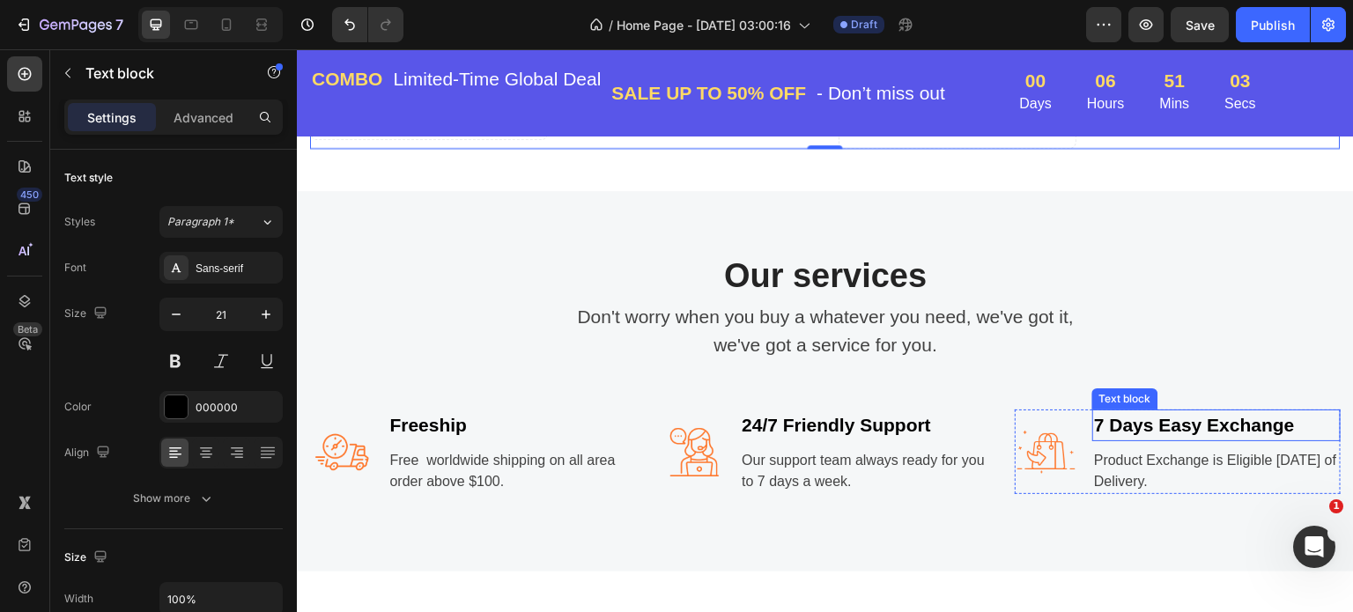
click at [1167, 417] on p "7 Days Easy Exchange" at bounding box center [1216, 425] width 245 height 28
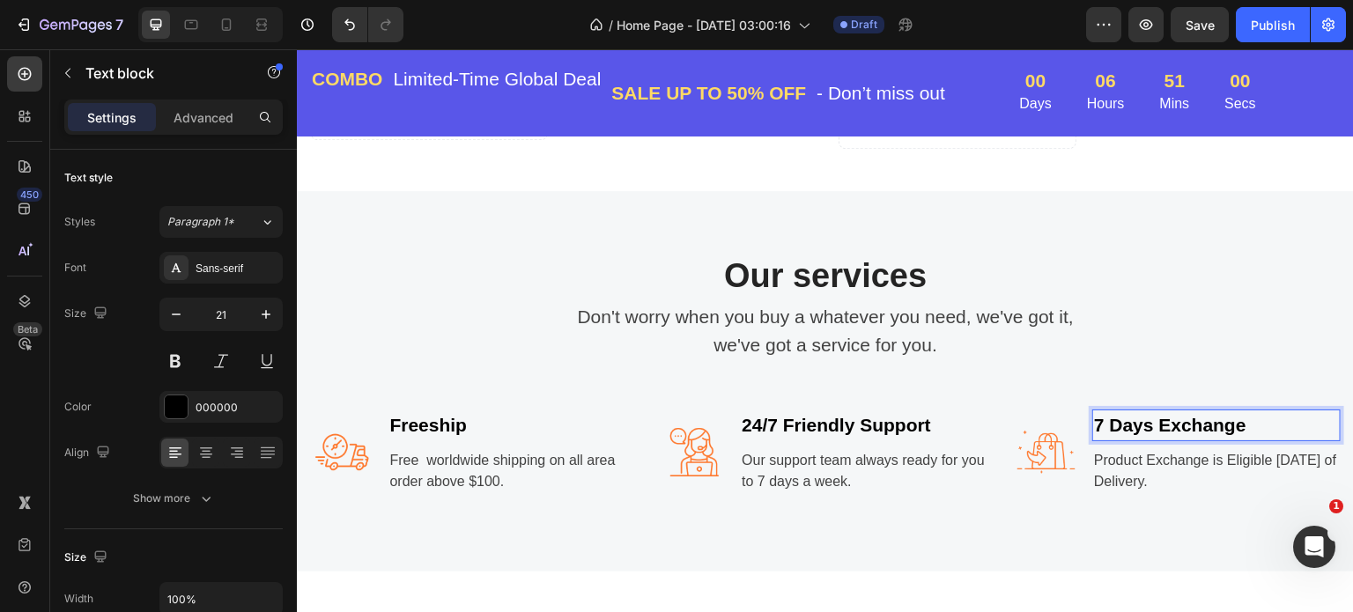
click at [1253, 419] on p "7 Days Exchange" at bounding box center [1216, 425] width 245 height 28
click at [1135, 419] on p "7" at bounding box center [1216, 425] width 245 height 28
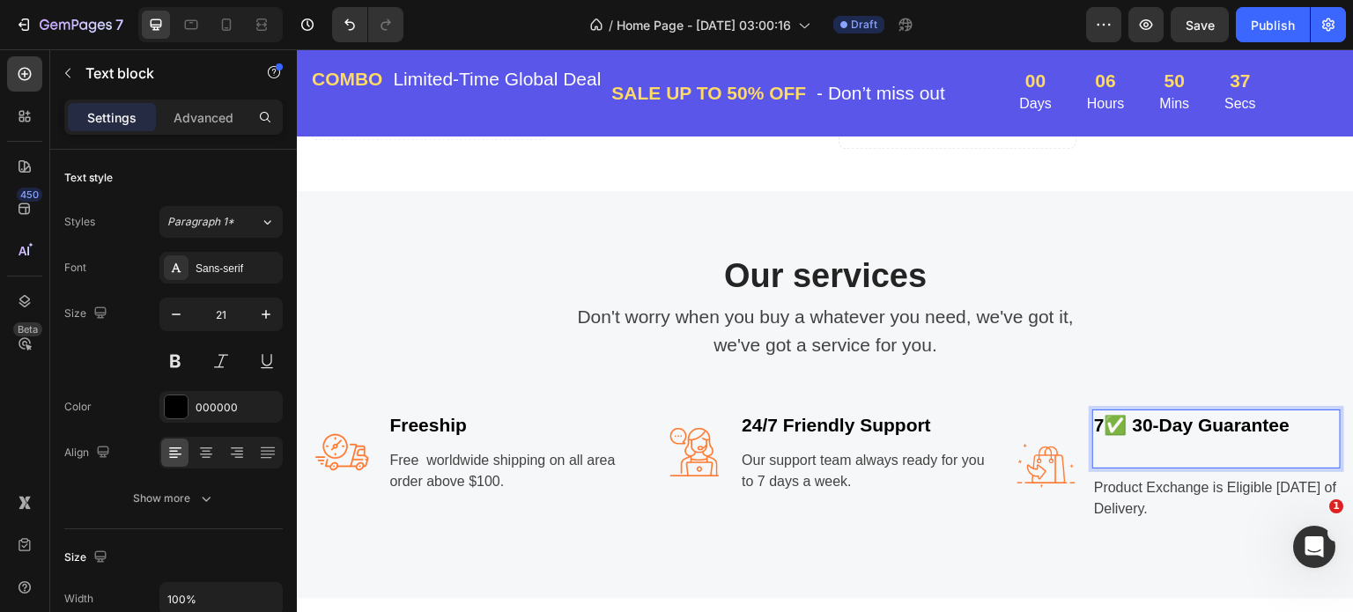
click at [1105, 420] on strong "✅ 30-Day Guarantee" at bounding box center [1197, 425] width 185 height 20
click at [1111, 446] on p "Rich Text Editor. Editing area: main" at bounding box center [1216, 454] width 245 height 28
click at [1111, 447] on p "Rich Text Editor. Editing area: main" at bounding box center [1216, 454] width 245 height 28
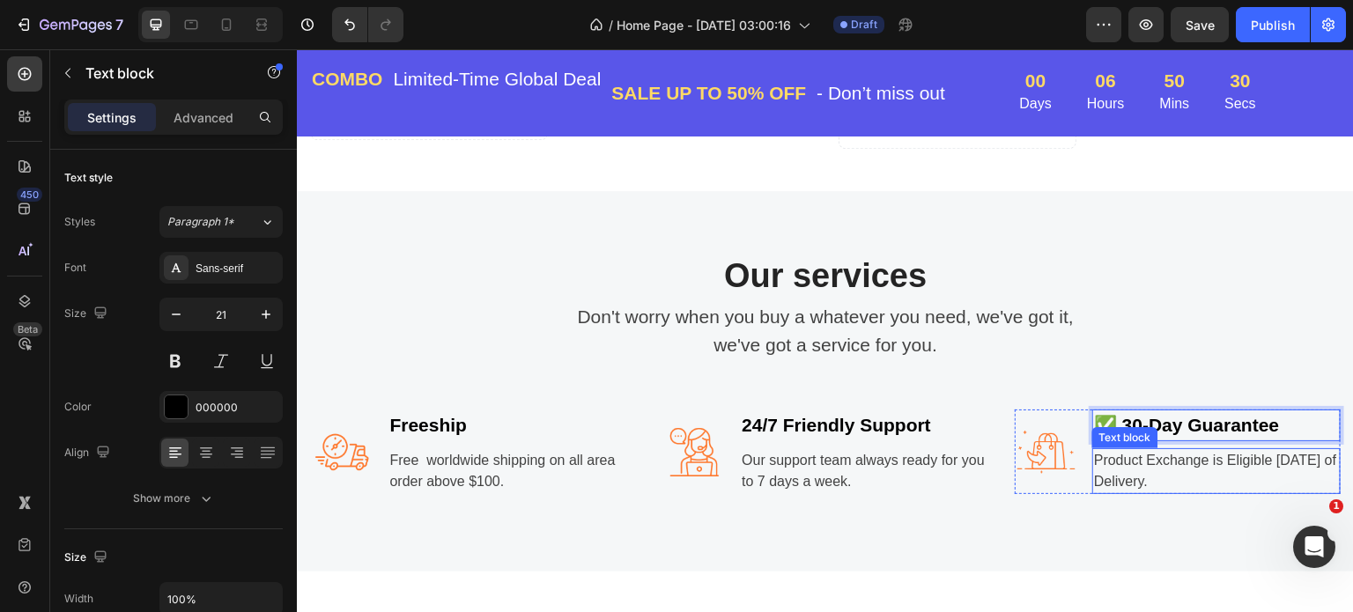
click at [1115, 456] on p "Product Exchange is Eligible Within 7 Days of Delivery." at bounding box center [1216, 471] width 245 height 42
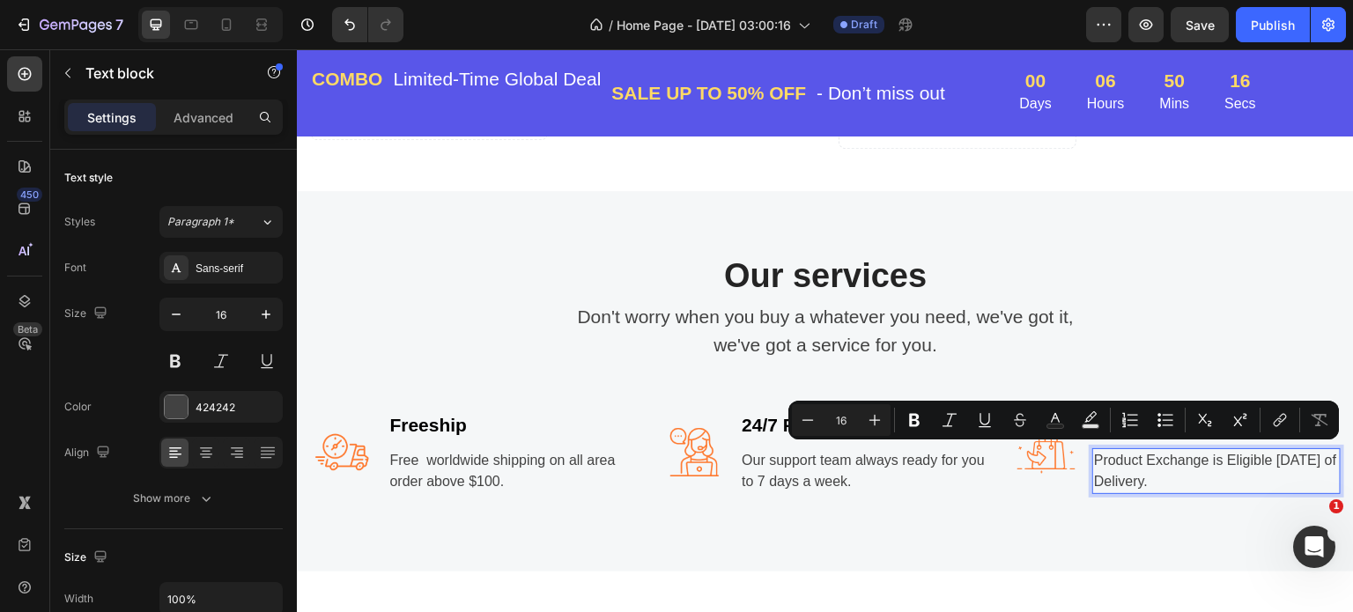
click at [1195, 476] on p "Product Exchange is Eligible Within 7 Days of Delivery." at bounding box center [1216, 471] width 245 height 42
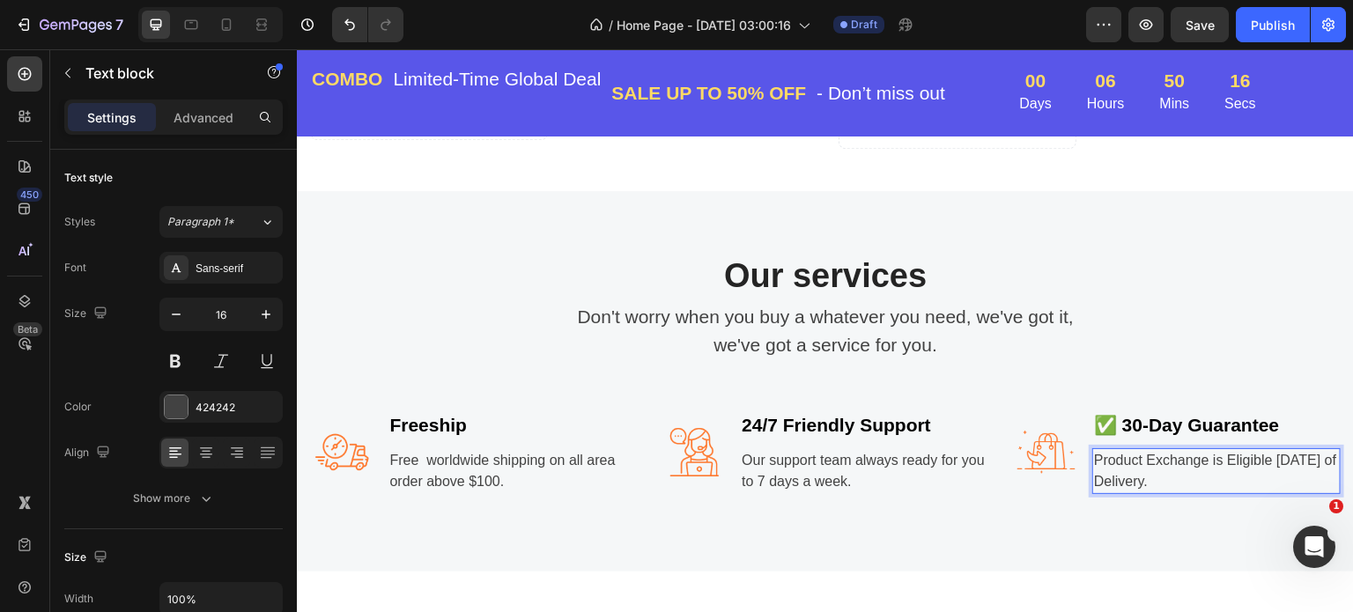
click at [1195, 476] on p "Product Exchange is Eligible Within 7 Days of Delivery." at bounding box center [1216, 471] width 245 height 42
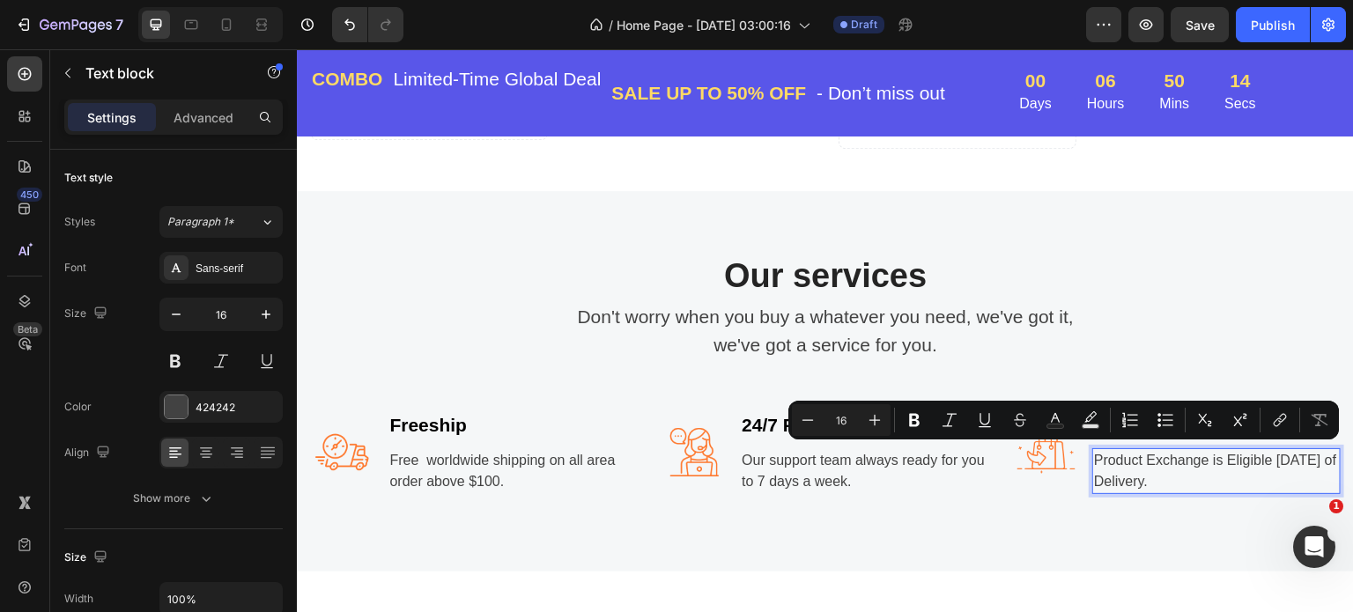
click at [1204, 476] on p "Product Exchange is Eligible Within 7 Days of Delivery." at bounding box center [1216, 471] width 245 height 42
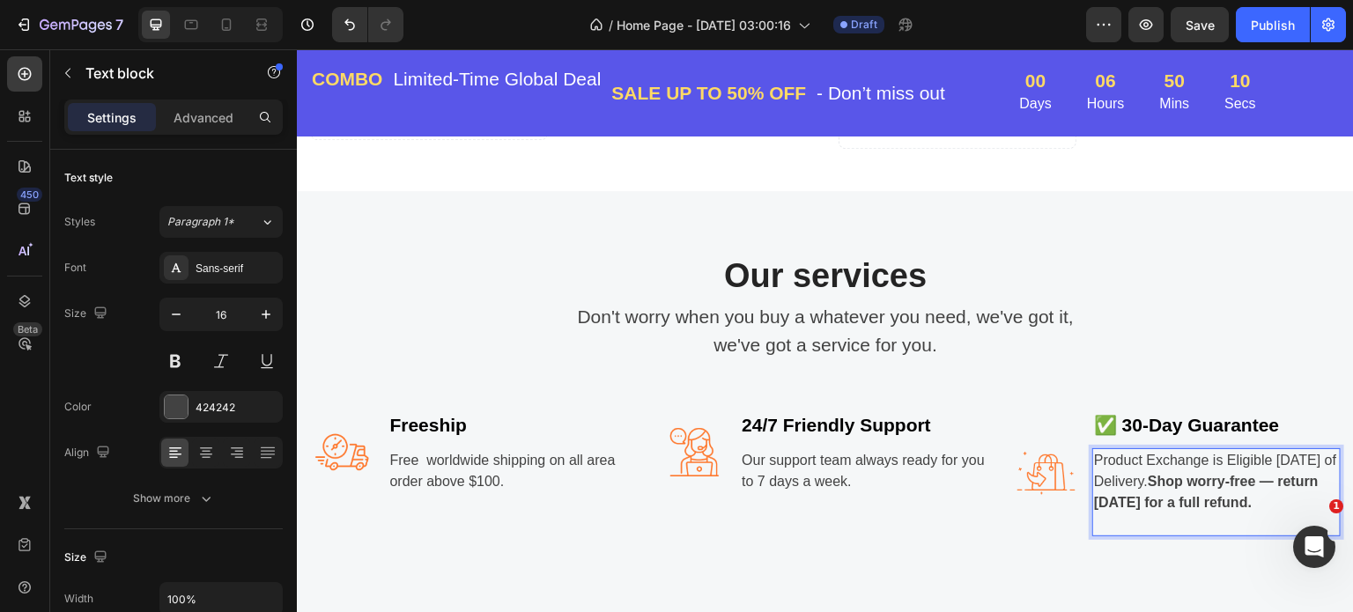
click at [1191, 478] on strong "Shop worry-free — return within 30 days for a full refund." at bounding box center [1206, 492] width 225 height 36
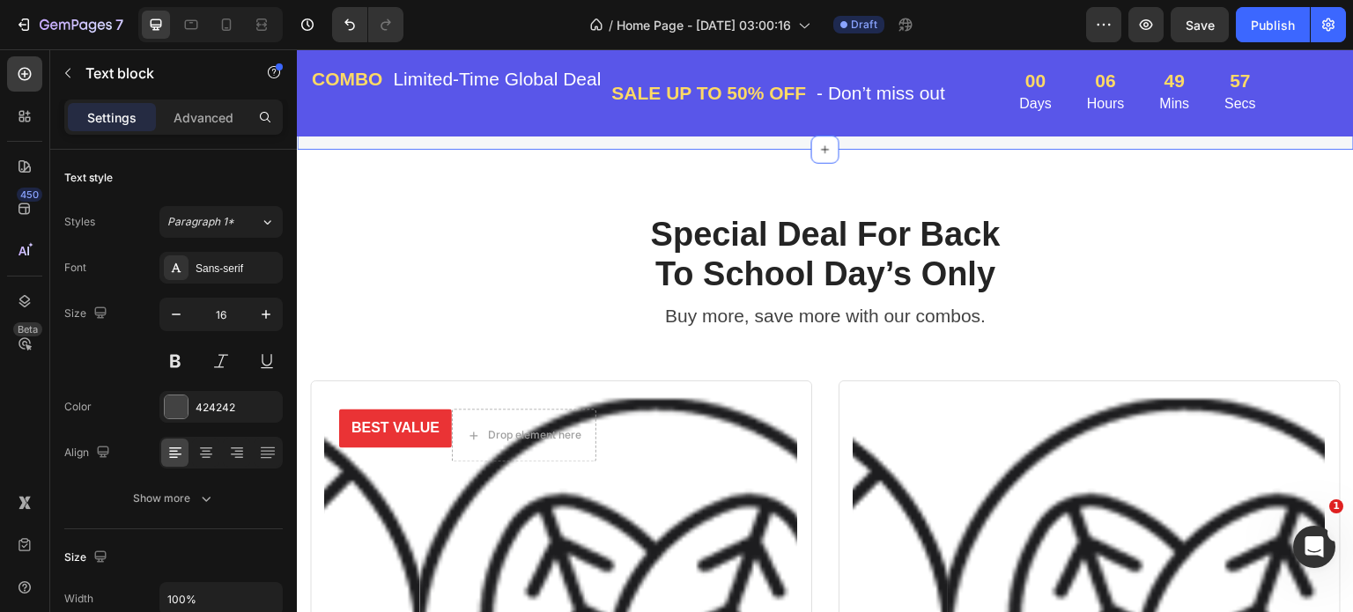
scroll to position [2291, 0]
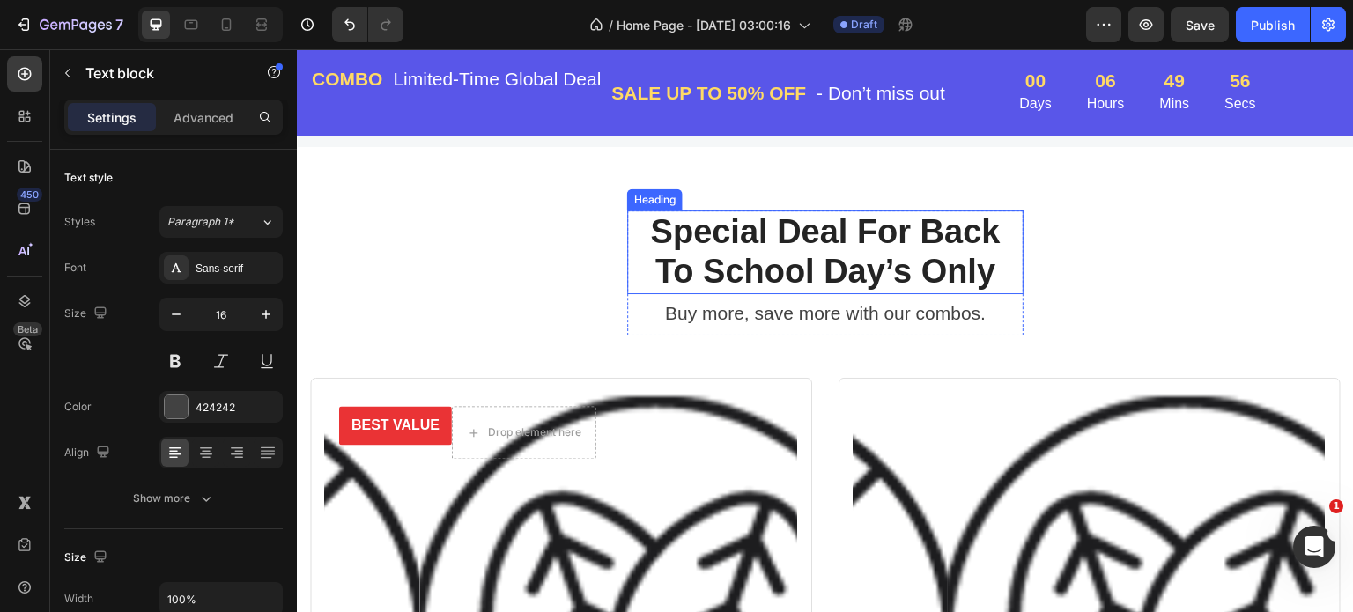
click at [826, 233] on p "Special Deal For Back To School Day’s Only" at bounding box center [825, 252] width 393 height 80
click at [986, 277] on p "Special Deal For Back To School Day’s Only" at bounding box center [825, 252] width 393 height 80
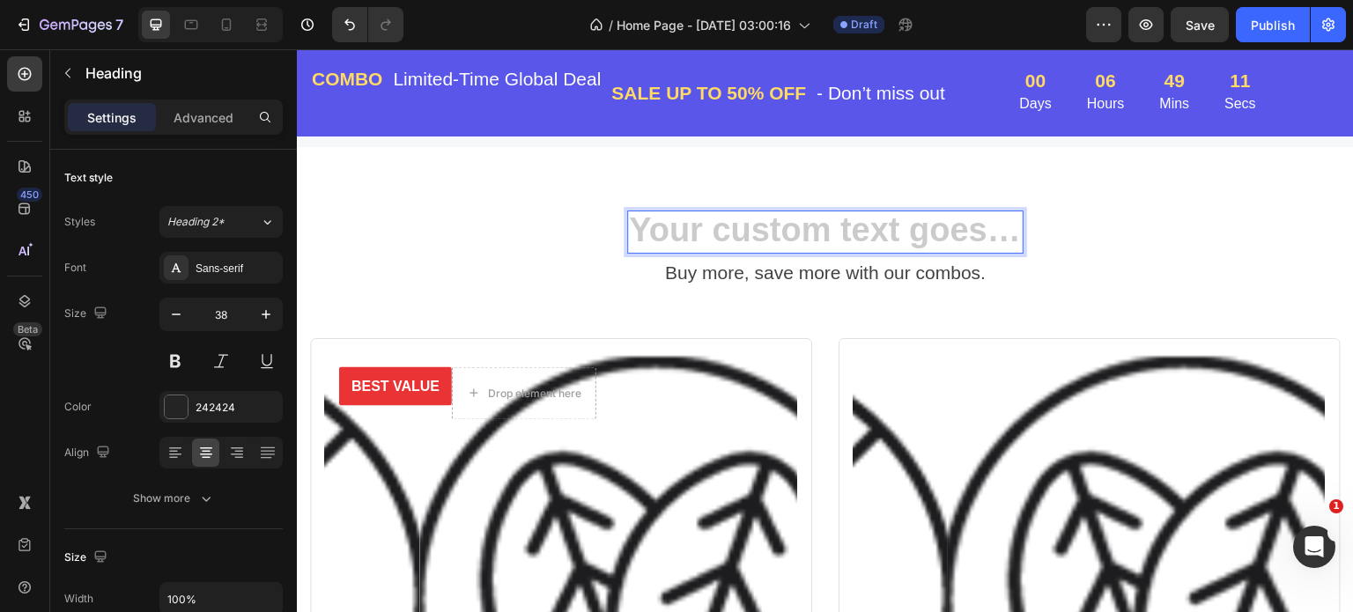
click at [748, 227] on h2 "Rich Text Editor. Editing area: main" at bounding box center [825, 233] width 396 height 44
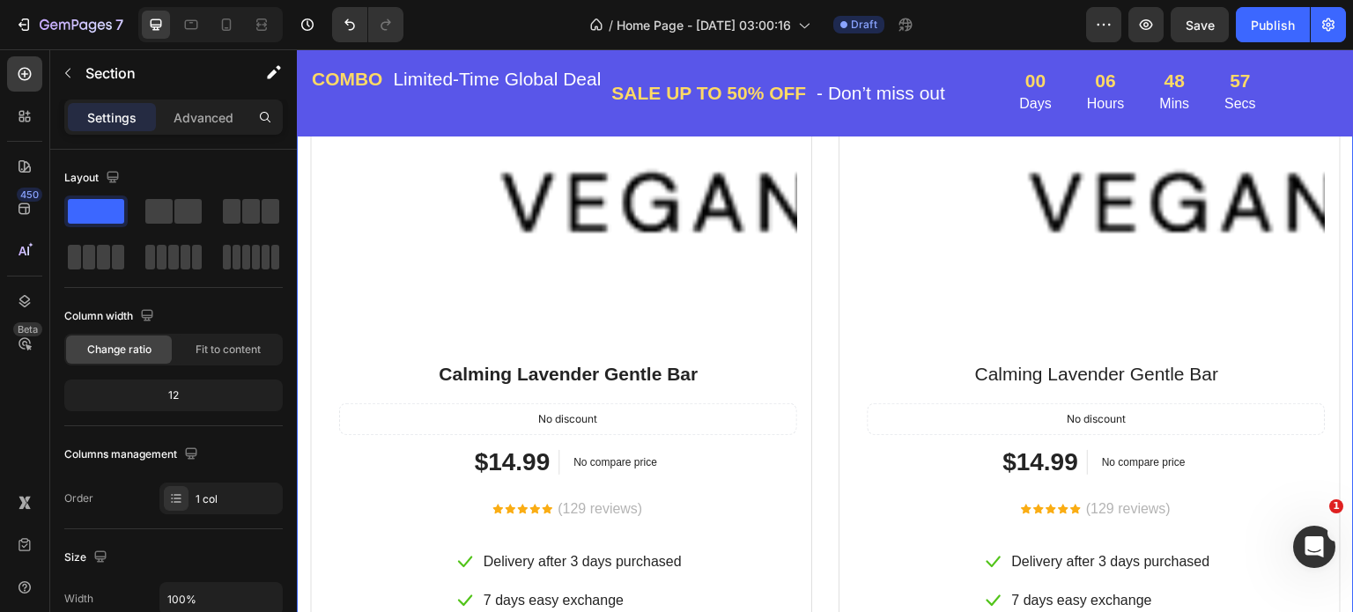
scroll to position [3084, 0]
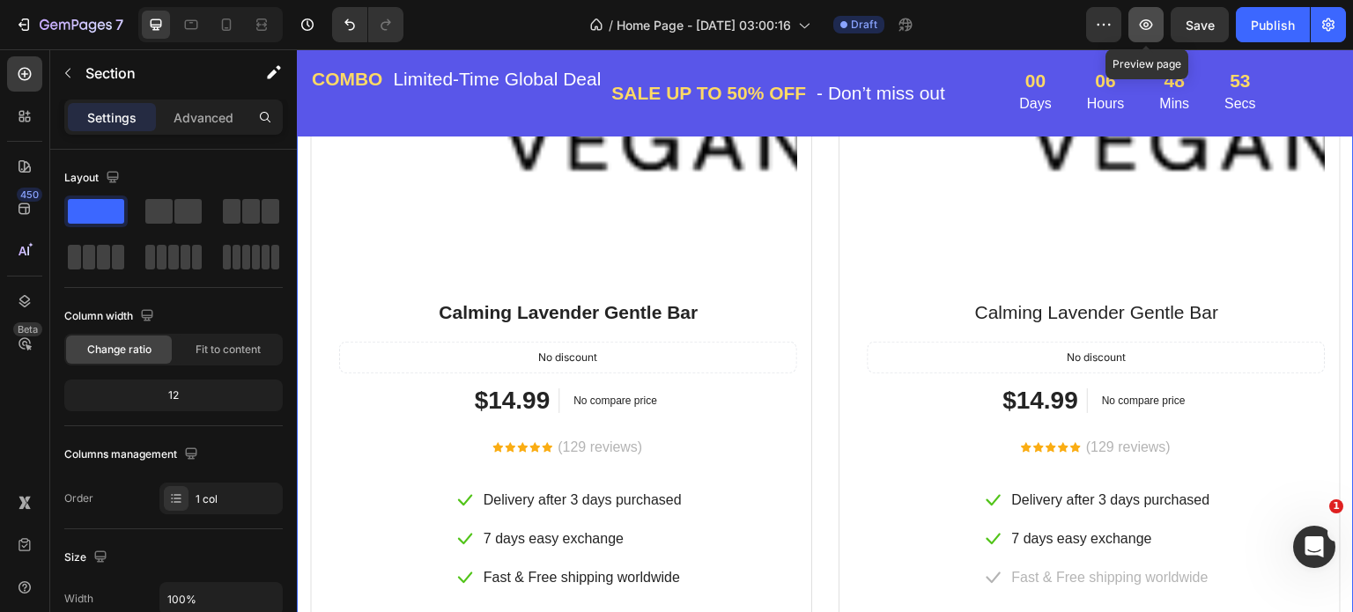
click at [1147, 19] on icon "button" at bounding box center [1146, 25] width 18 height 18
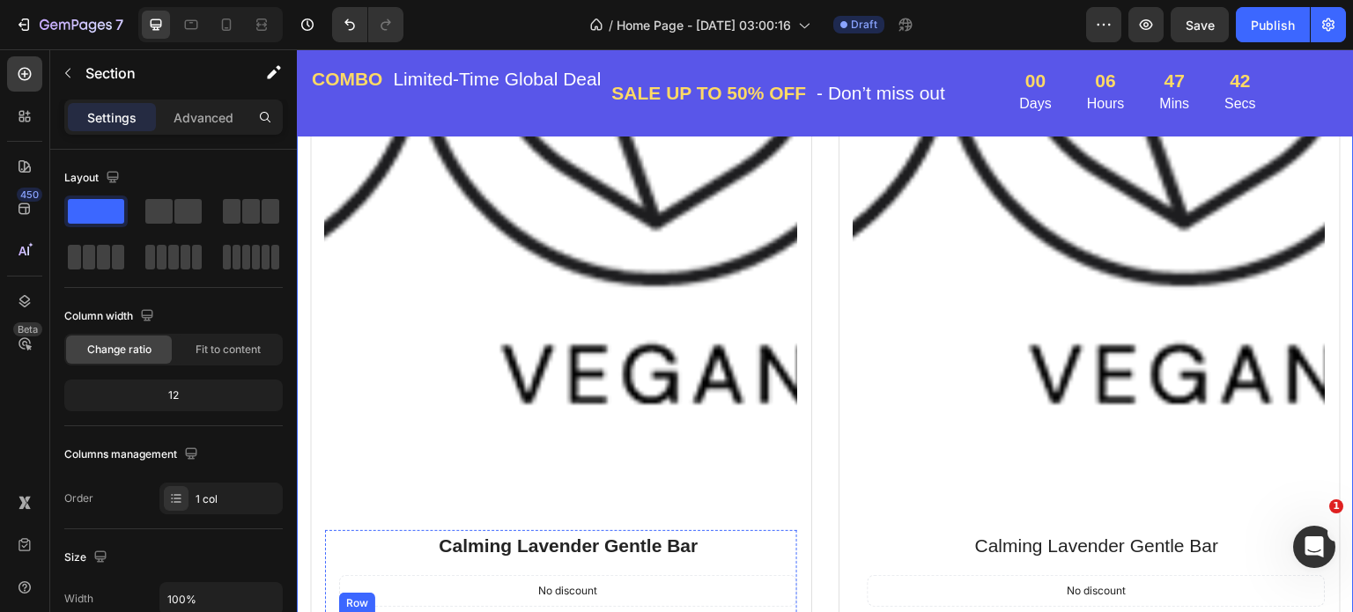
scroll to position [2819, 0]
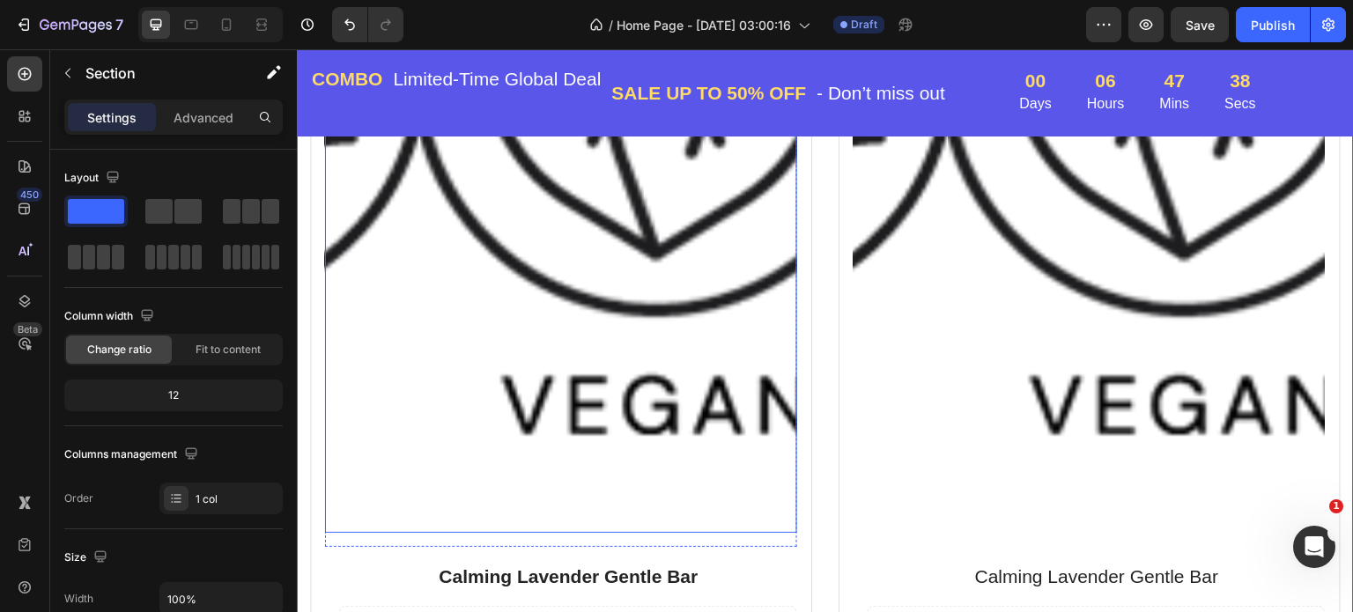
click at [566, 286] on img at bounding box center [656, 179] width 472 height 708
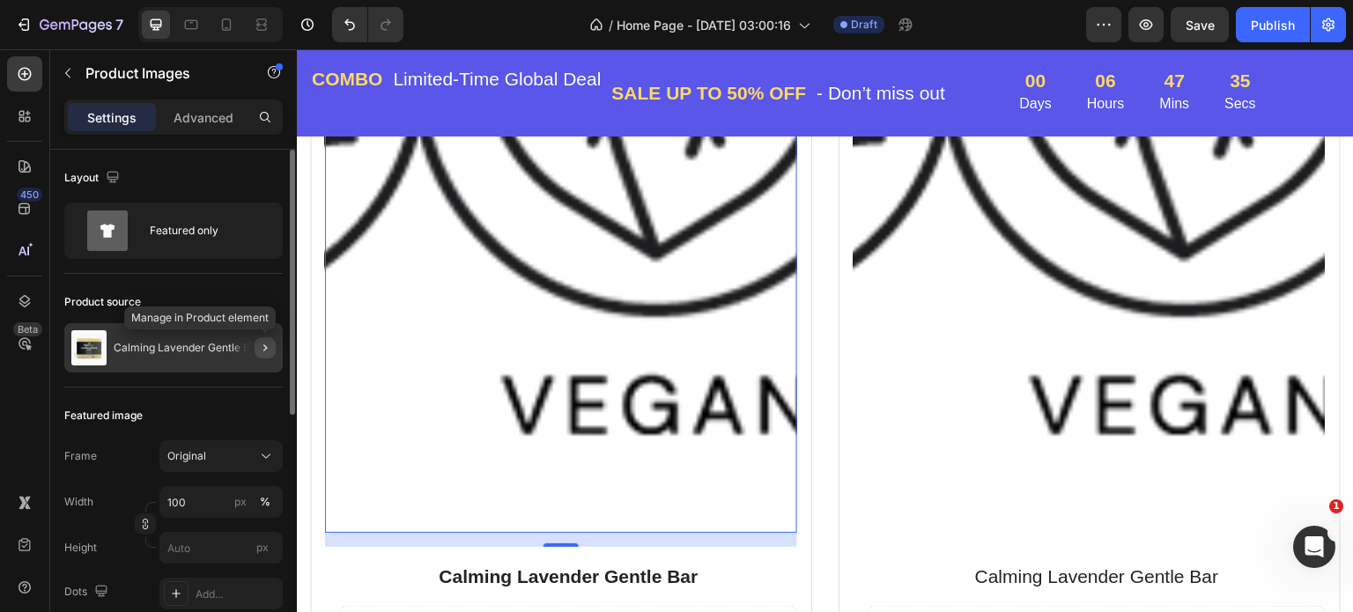
click at [265, 350] on icon "button" at bounding box center [265, 348] width 14 height 14
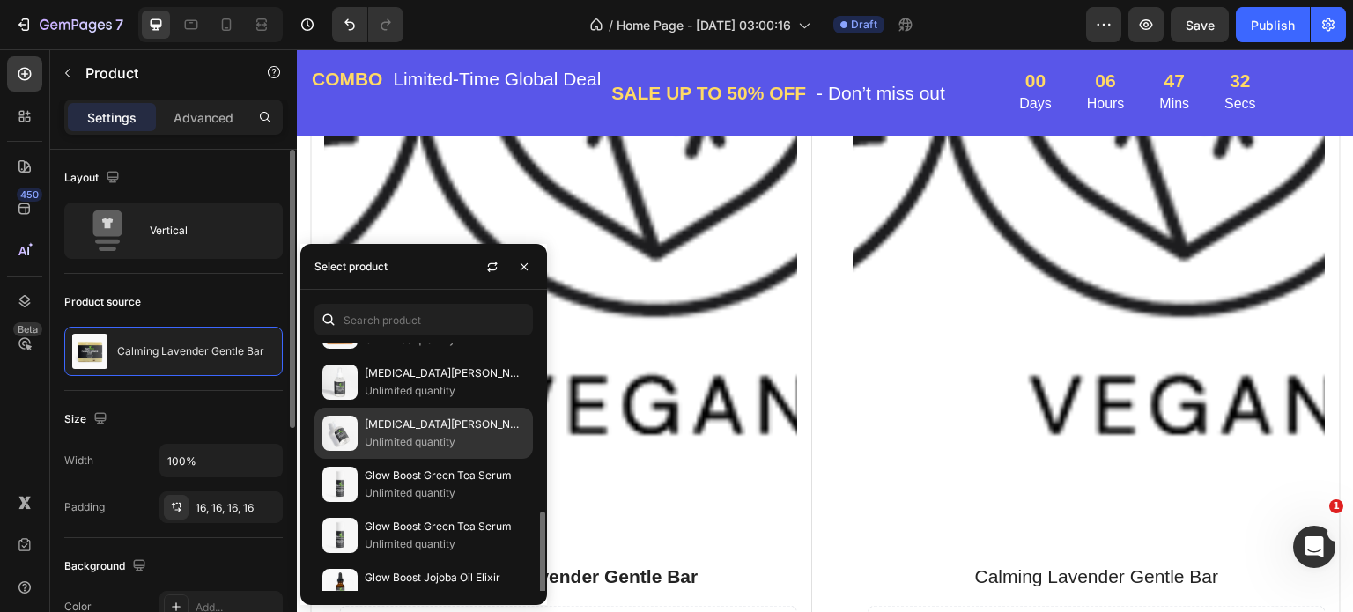
scroll to position [176, 0]
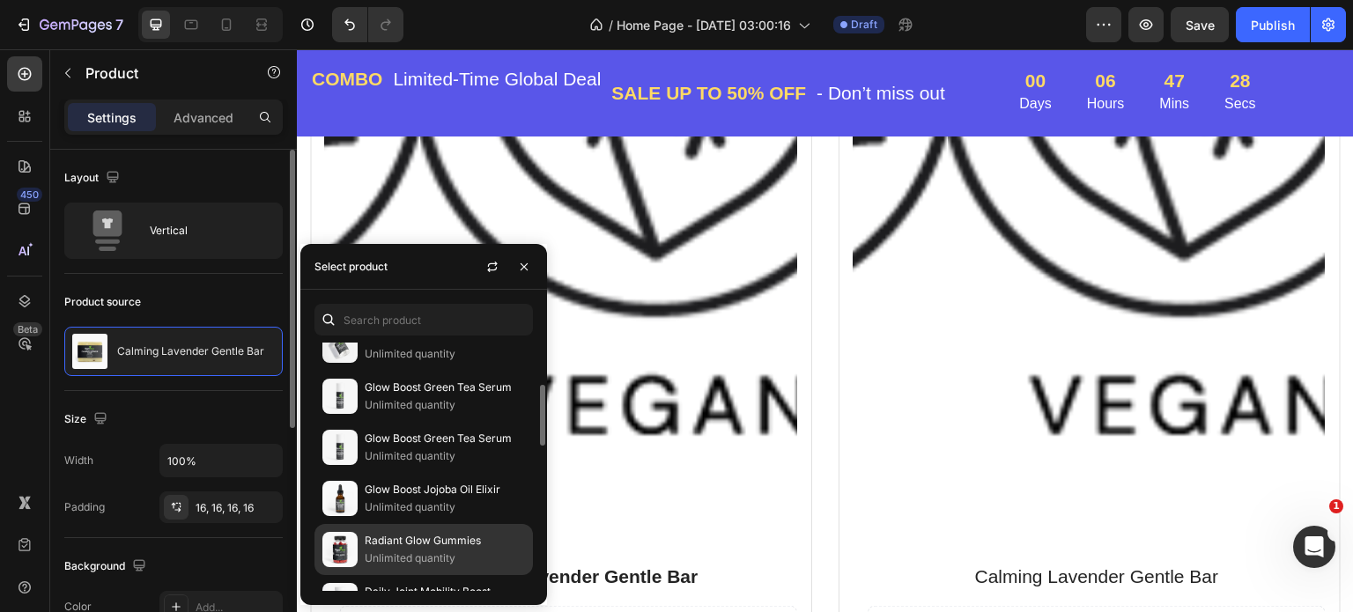
click at [402, 535] on p "Radiant Glow Gummies" at bounding box center [445, 541] width 160 height 18
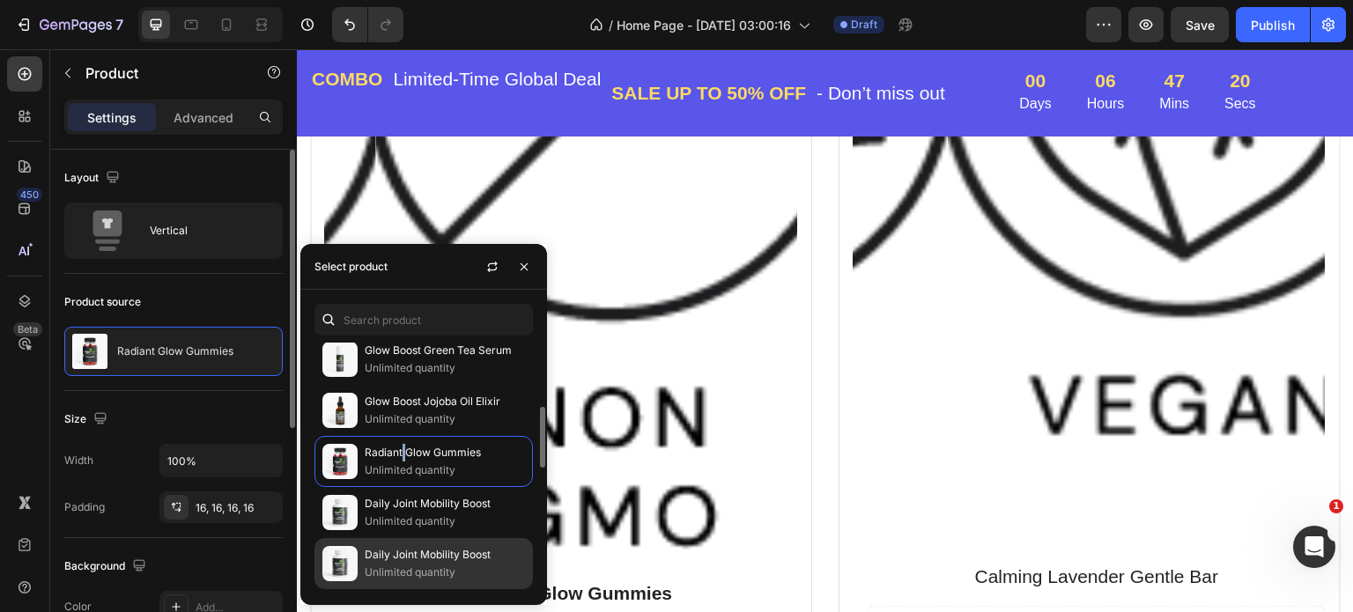
scroll to position [352, 0]
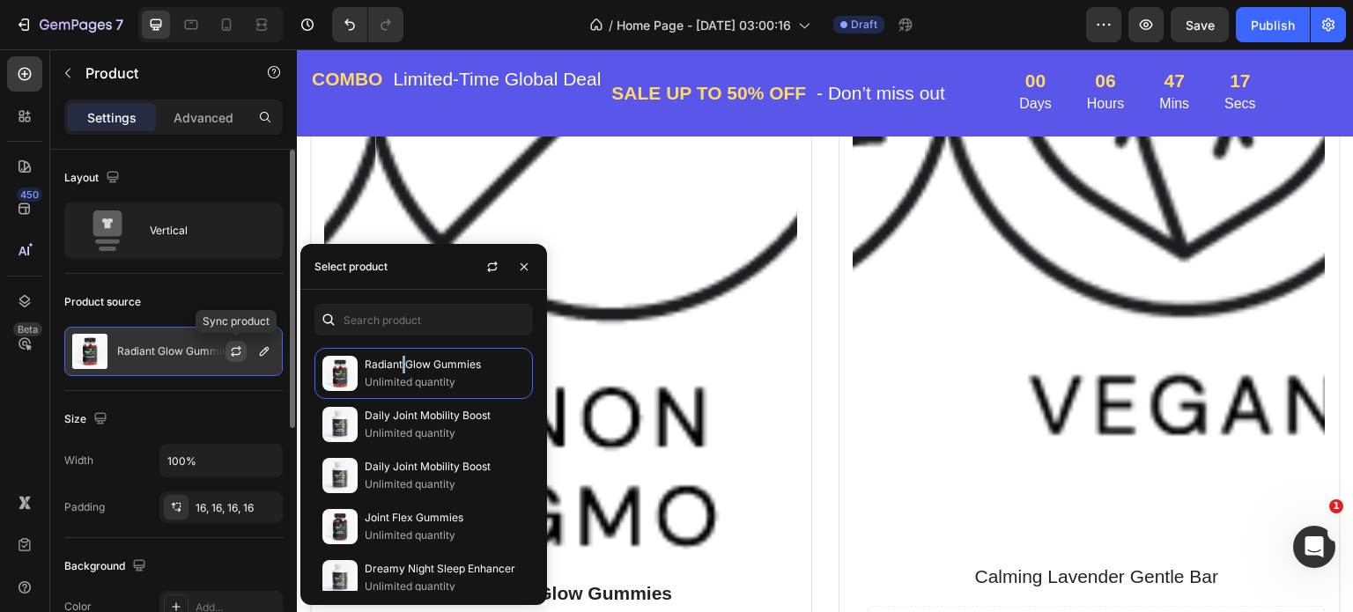
click at [240, 347] on icon "button" at bounding box center [237, 348] width 10 height 5
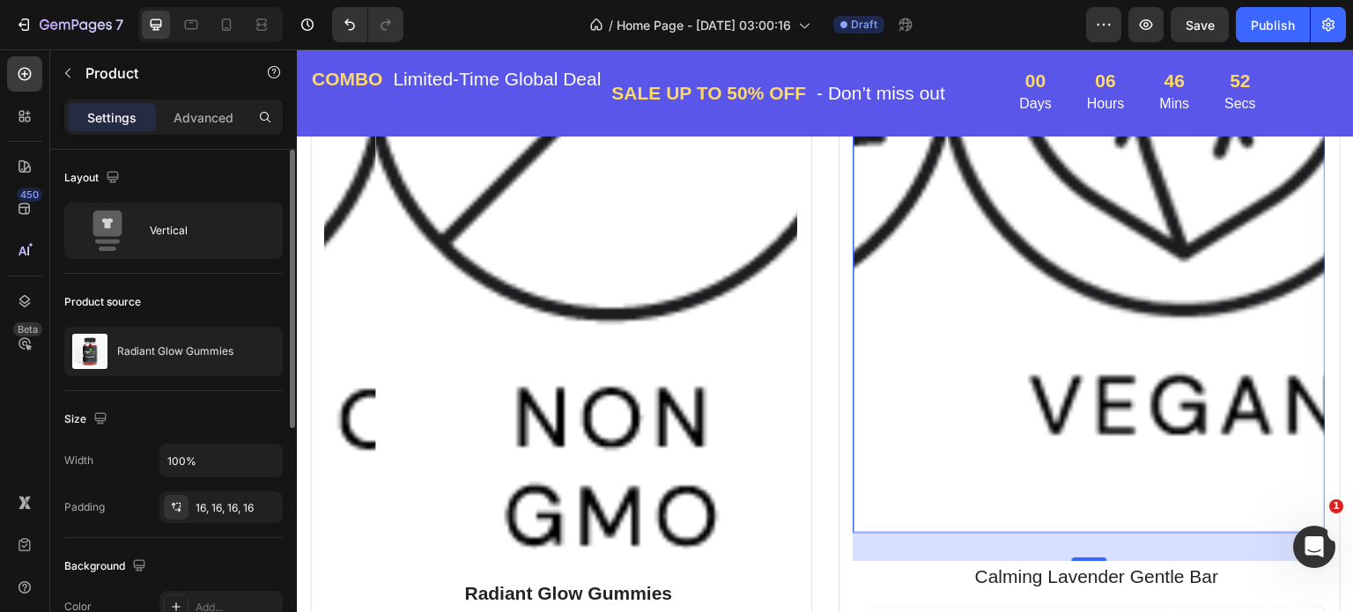
click at [1032, 324] on img at bounding box center [1185, 179] width 472 height 708
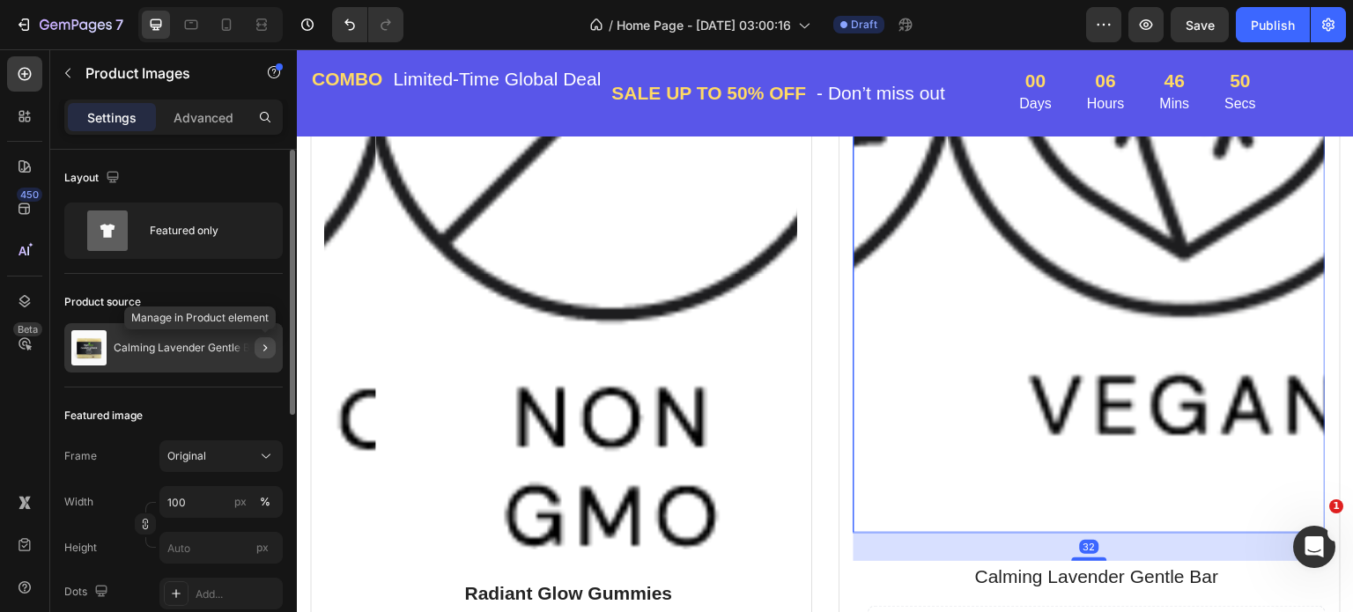
click at [266, 348] on icon "button" at bounding box center [265, 348] width 4 height 7
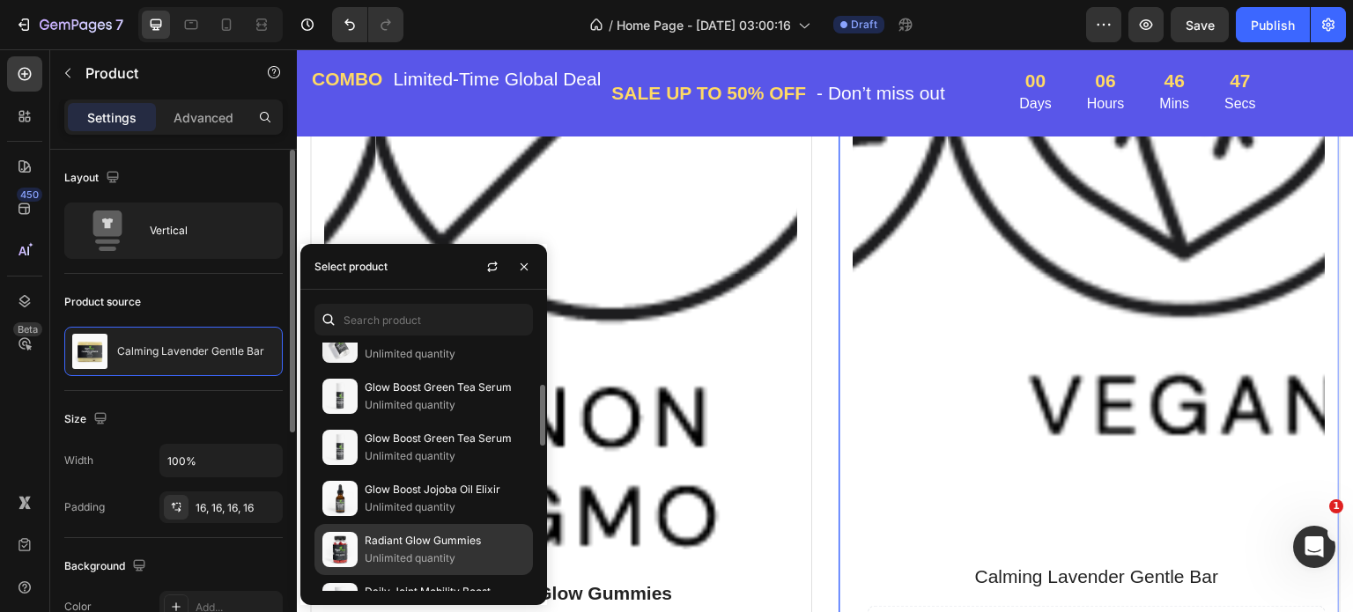
scroll to position [264, 0]
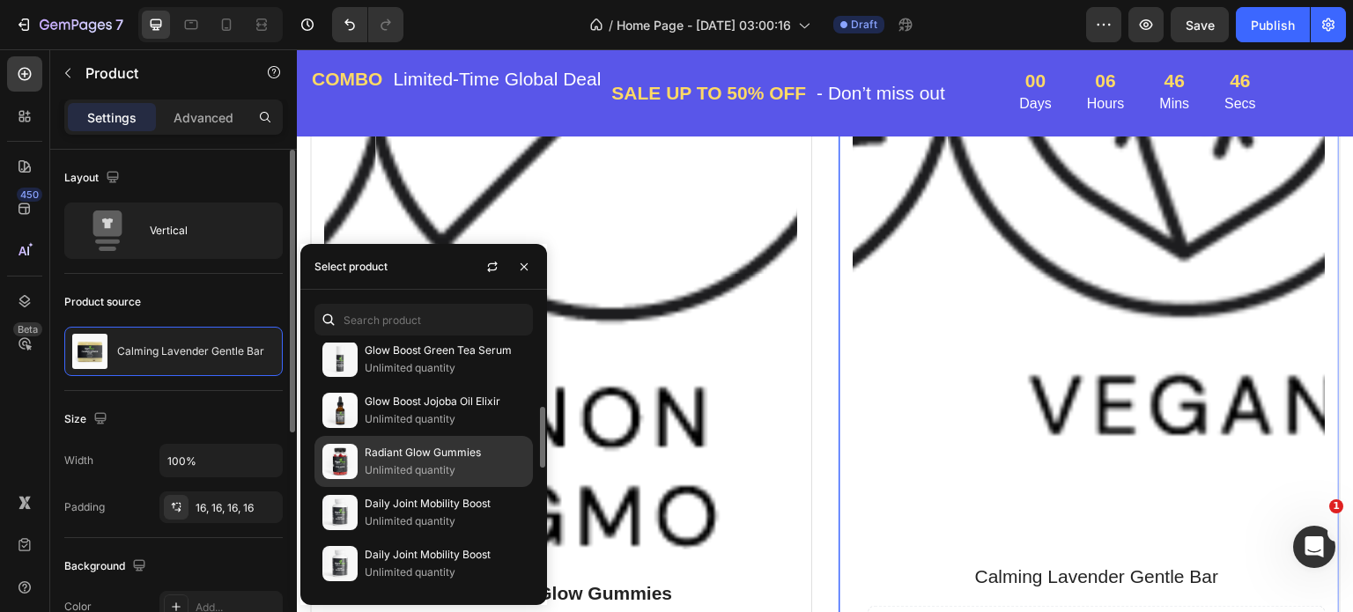
click at [411, 457] on p "Radiant Glow Gummies" at bounding box center [445, 453] width 160 height 18
click at [411, 0] on body "7 Version history / Home Page - Sep 29, 03:00:16 Draft Preview Save Publish 450…" at bounding box center [676, 0] width 1353 height 0
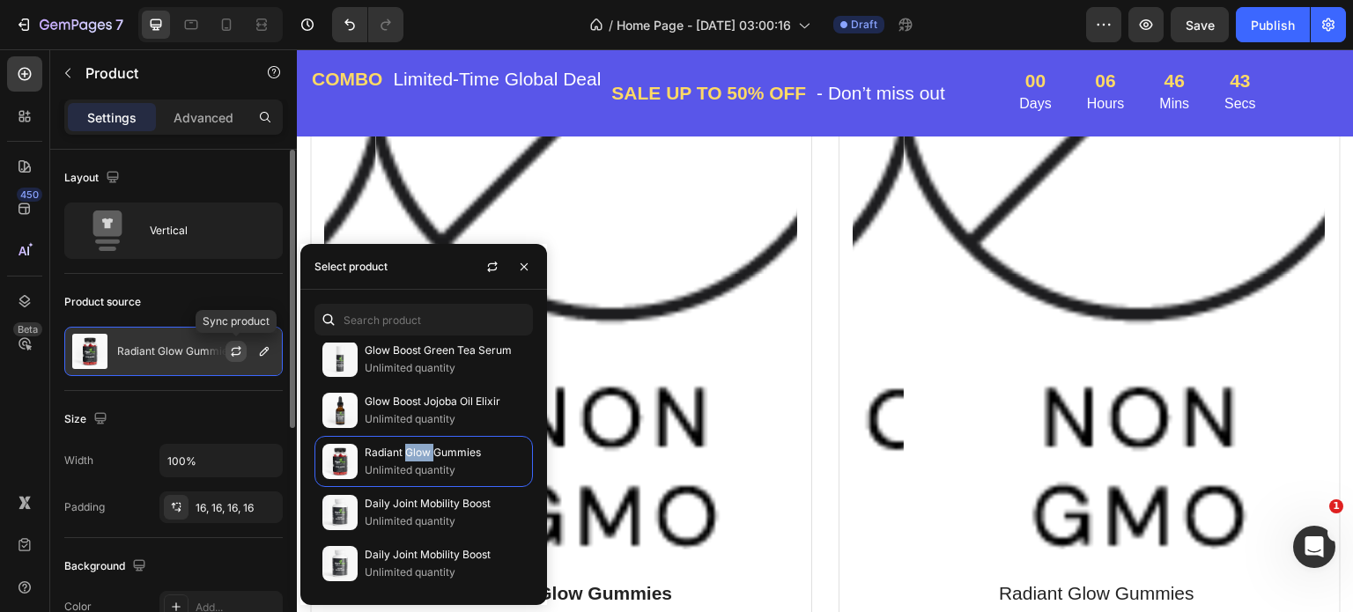
click at [236, 350] on icon "button" at bounding box center [236, 352] width 14 height 14
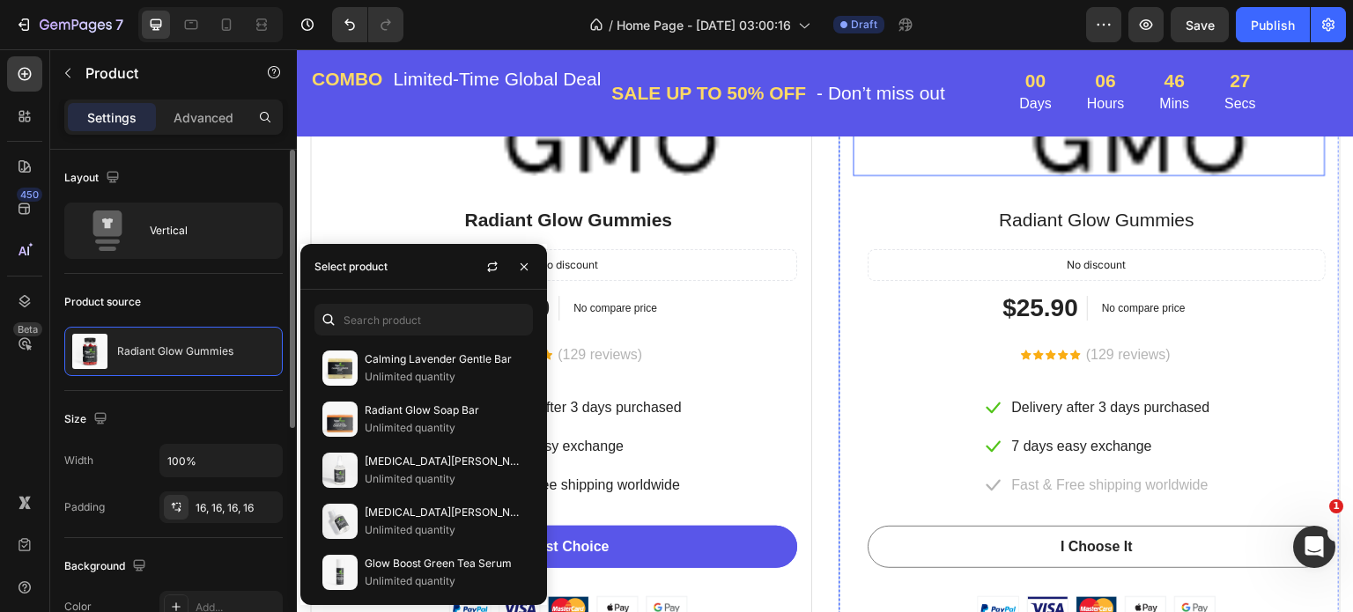
scroll to position [3260, 0]
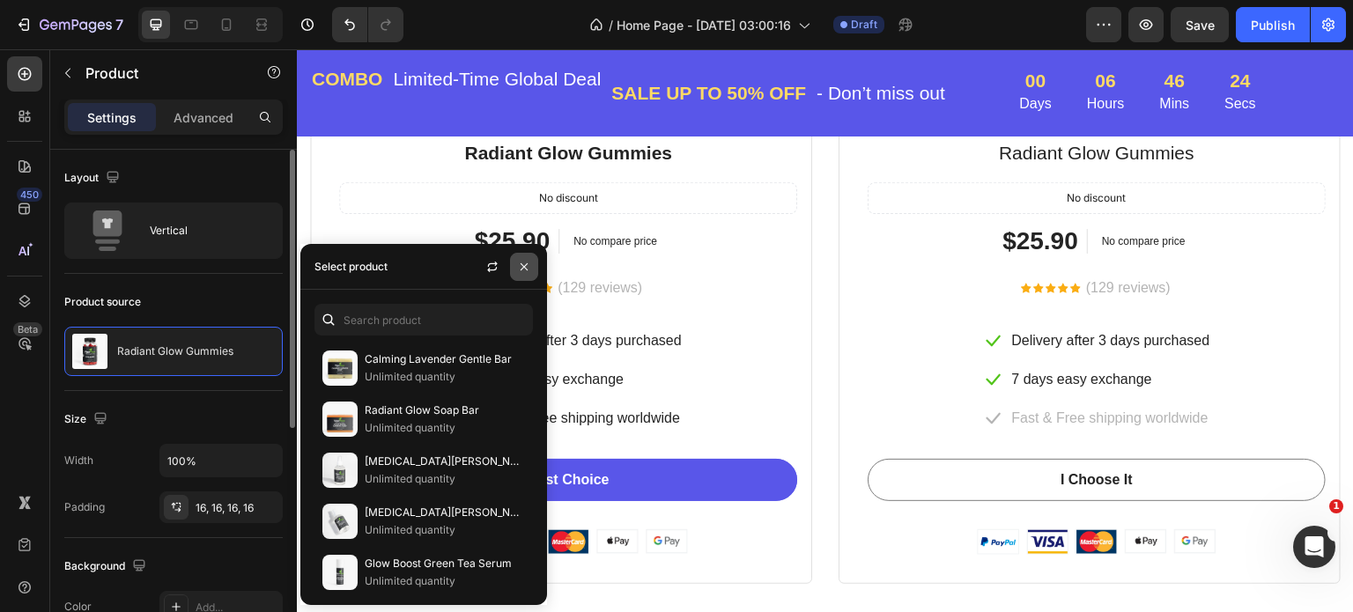
click at [522, 268] on icon "button" at bounding box center [524, 266] width 7 height 7
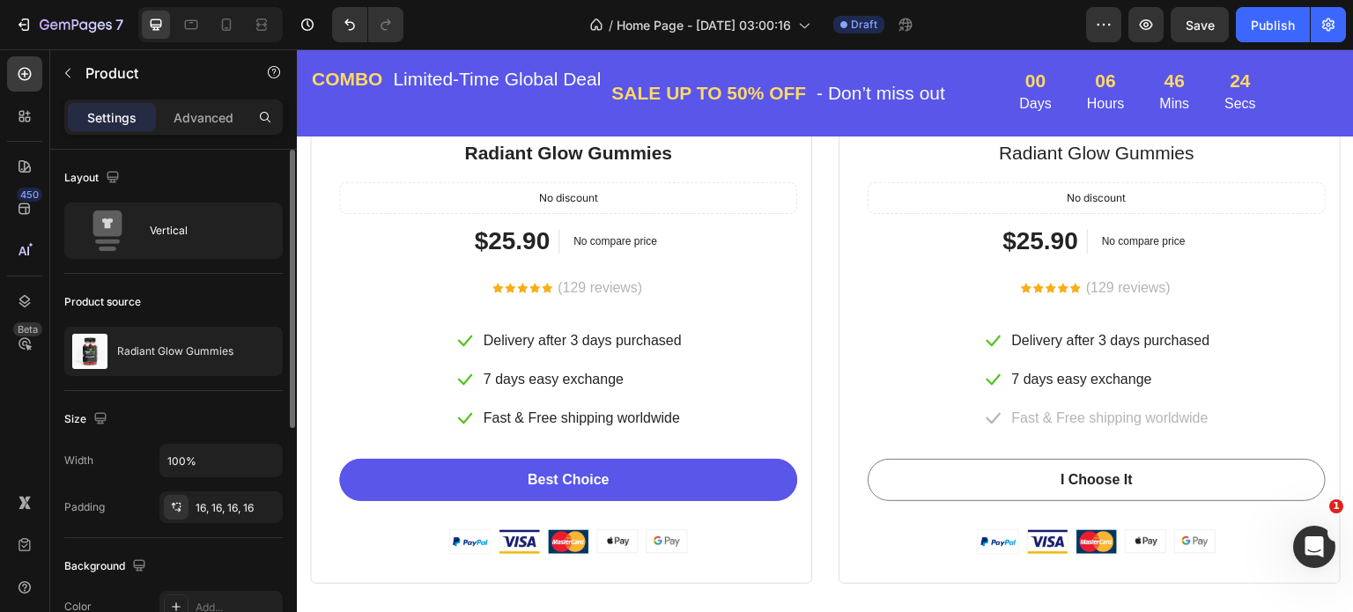
click at [522, 276] on div "Icon Icon Icon Icon Icon Icon List Hoz" at bounding box center [523, 288] width 60 height 25
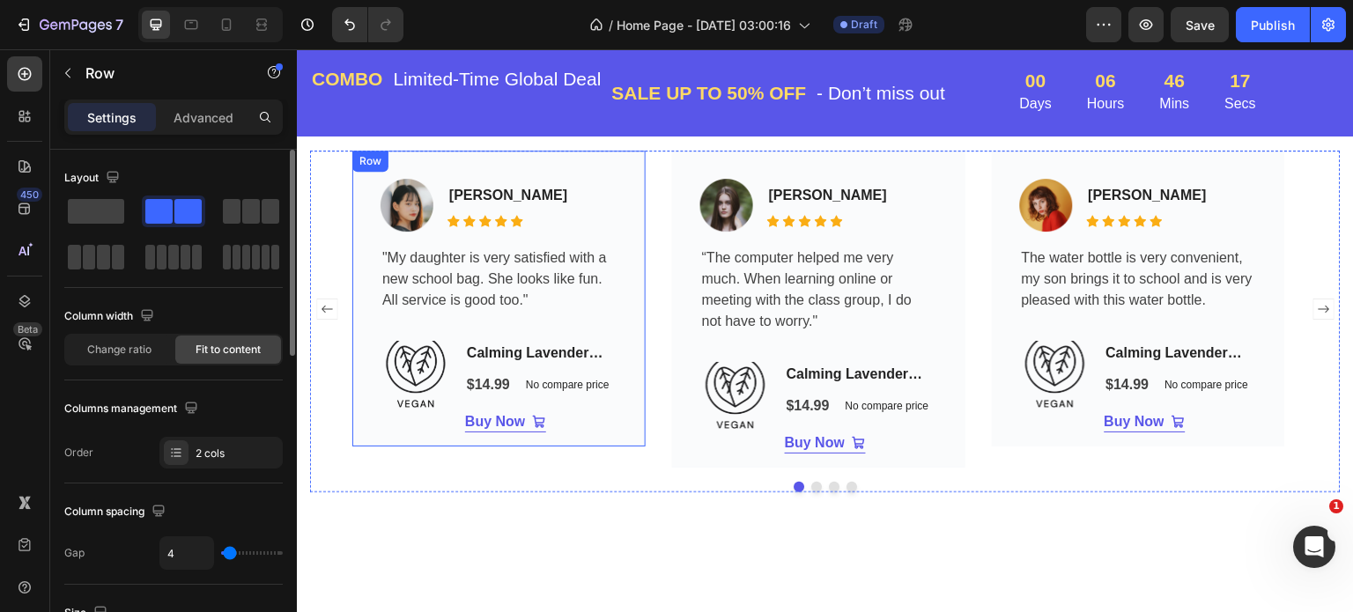
scroll to position [3965, 0]
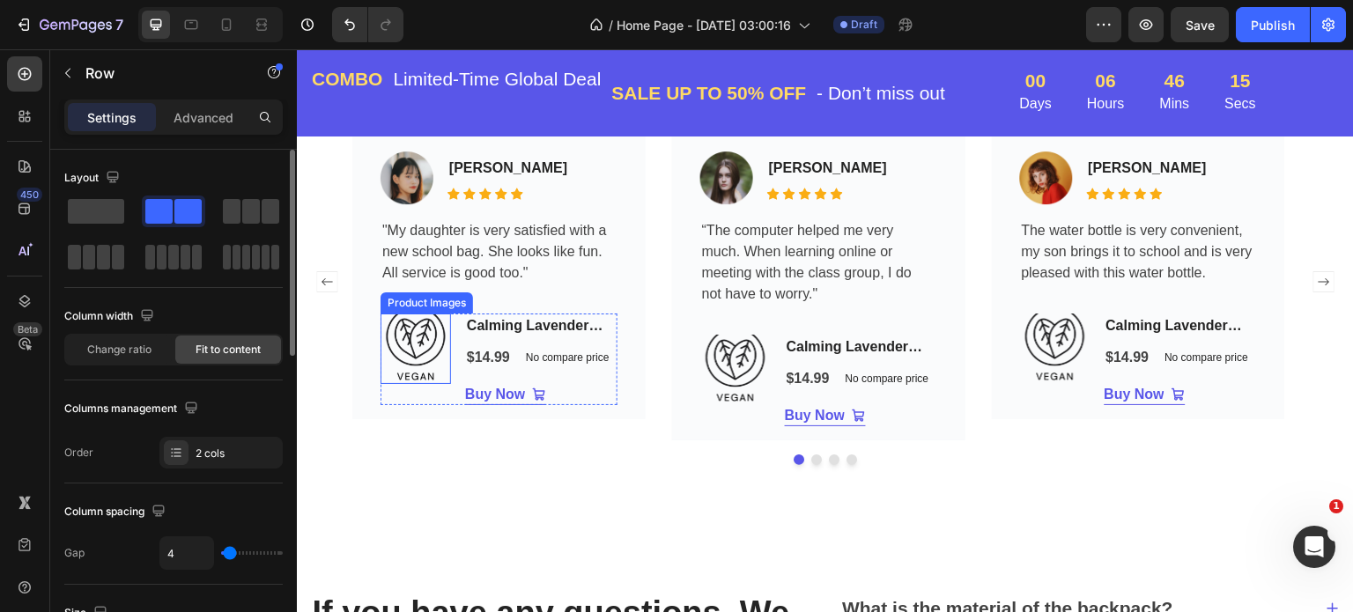
click at [427, 349] on img at bounding box center [416, 349] width 70 height 70
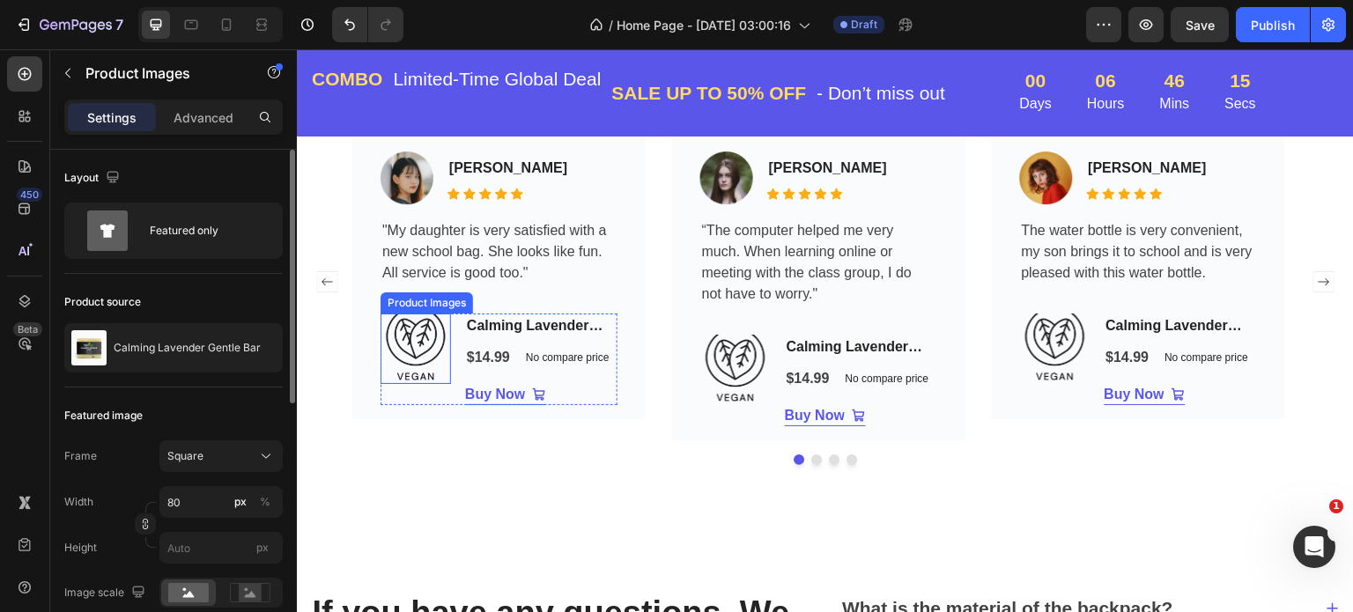
click at [427, 349] on img at bounding box center [416, 349] width 70 height 70
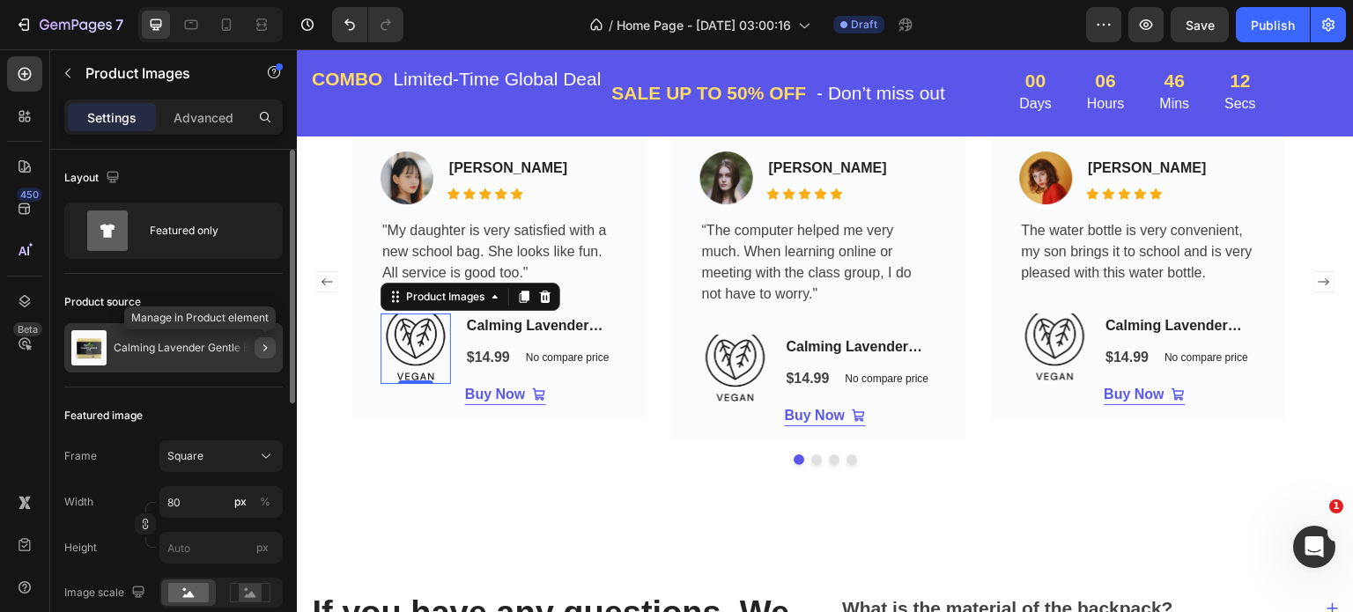
click at [264, 346] on icon "button" at bounding box center [265, 348] width 14 height 14
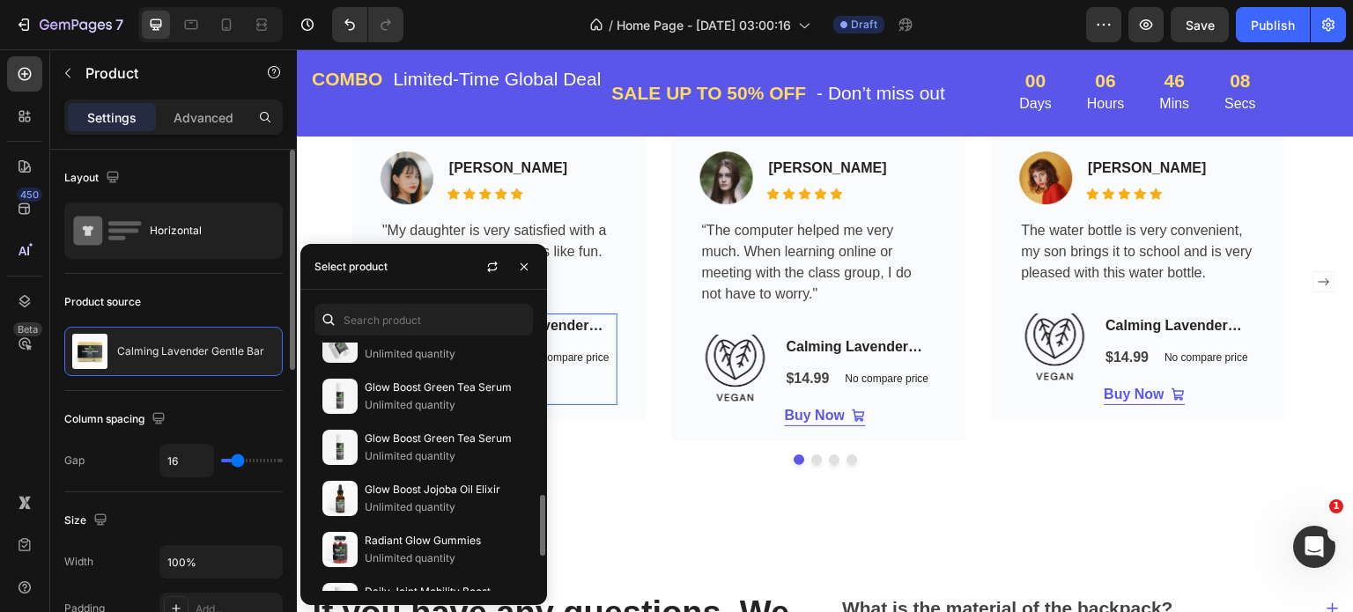
scroll to position [264, 0]
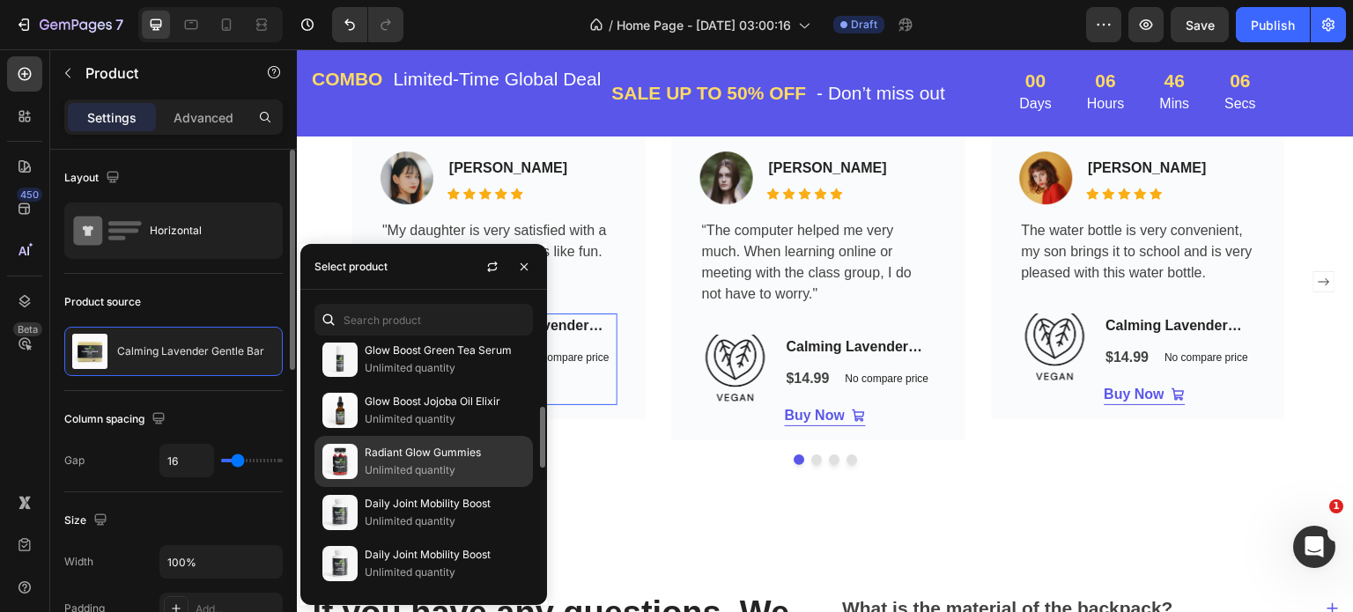
click at [396, 448] on p "Radiant Glow Gummies" at bounding box center [445, 453] width 160 height 18
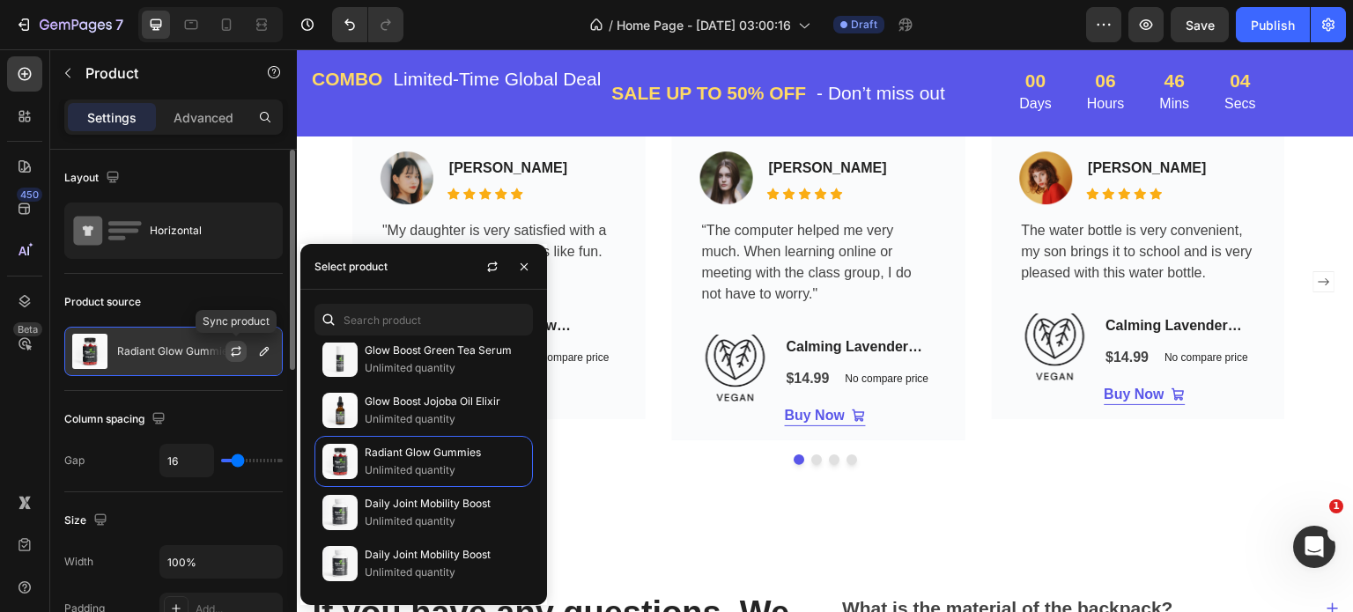
click at [235, 346] on icon "button" at bounding box center [236, 352] width 14 height 14
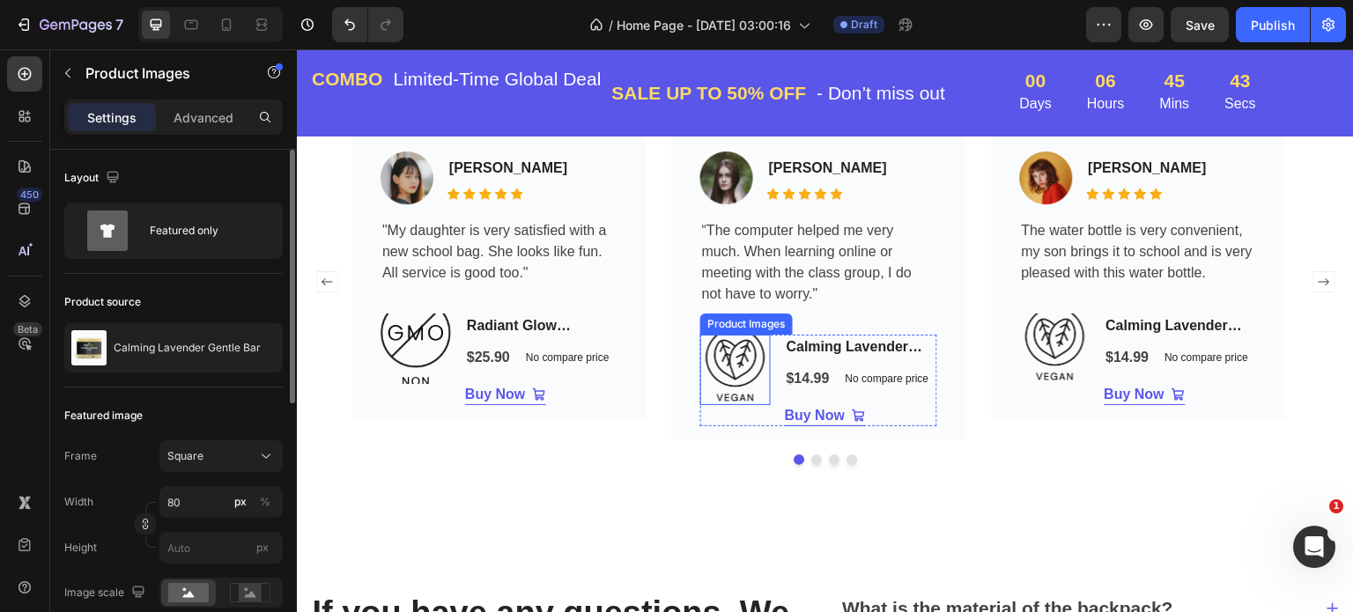
click at [769, 354] on img at bounding box center [735, 370] width 70 height 70
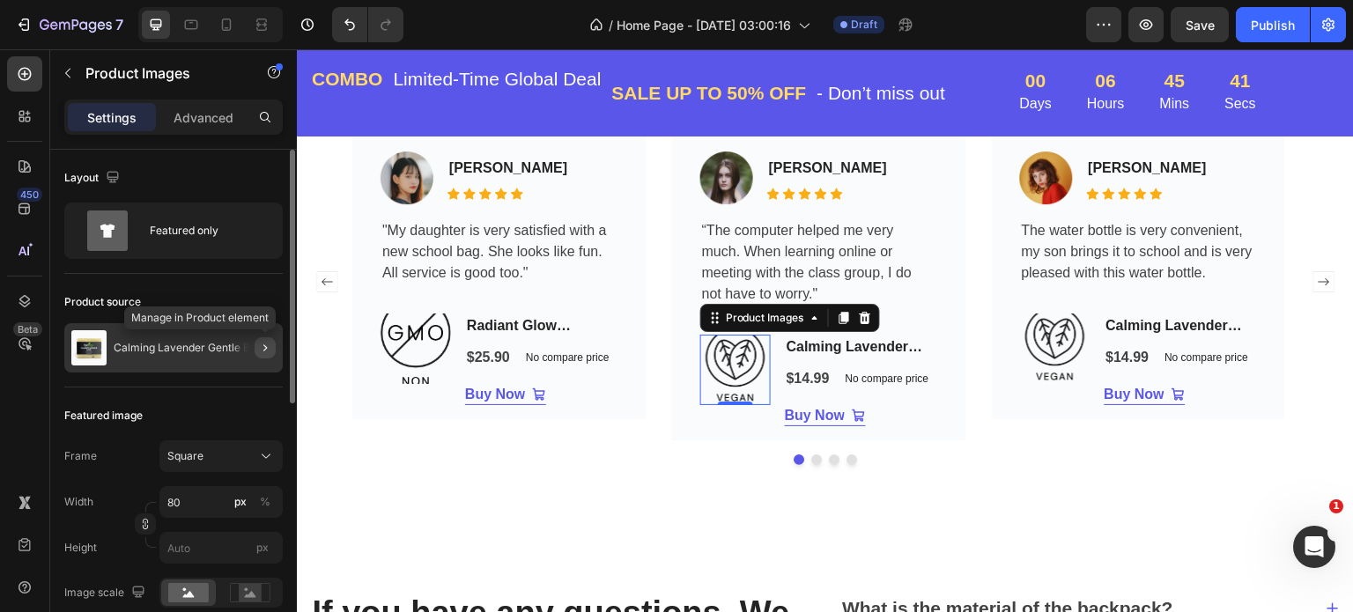
click at [261, 345] on icon "button" at bounding box center [265, 348] width 14 height 14
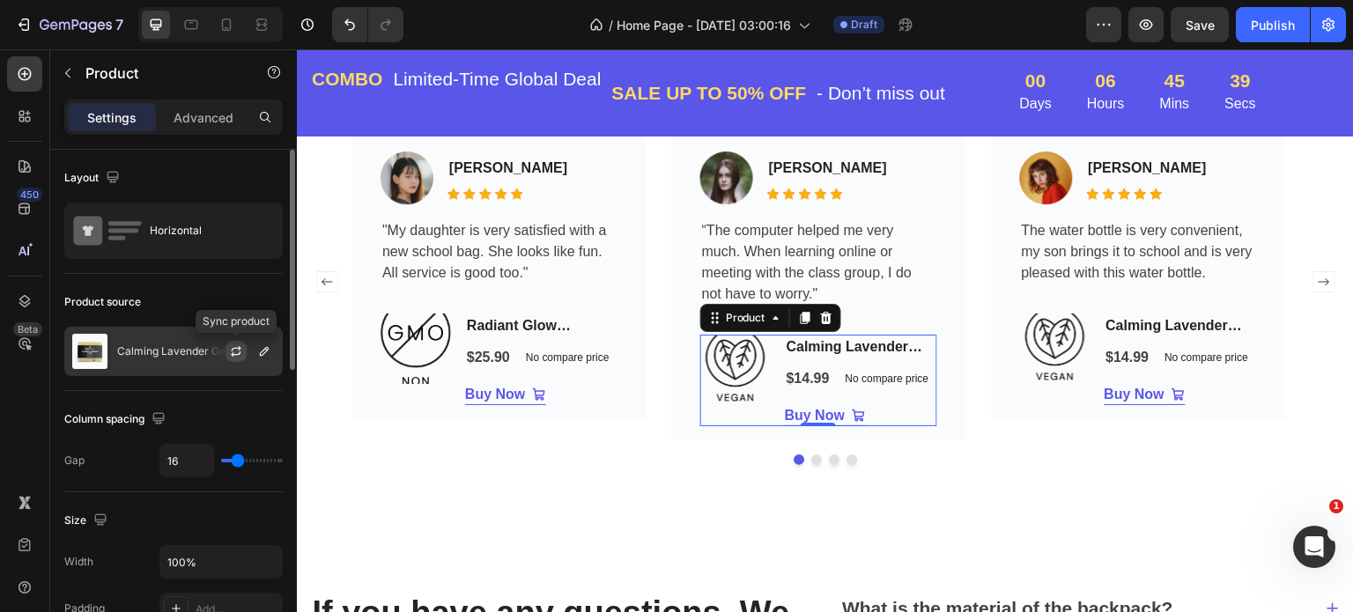
click at [235, 351] on icon "button" at bounding box center [236, 352] width 14 height 14
click at [235, 351] on icon "button" at bounding box center [236, 352] width 18 height 18
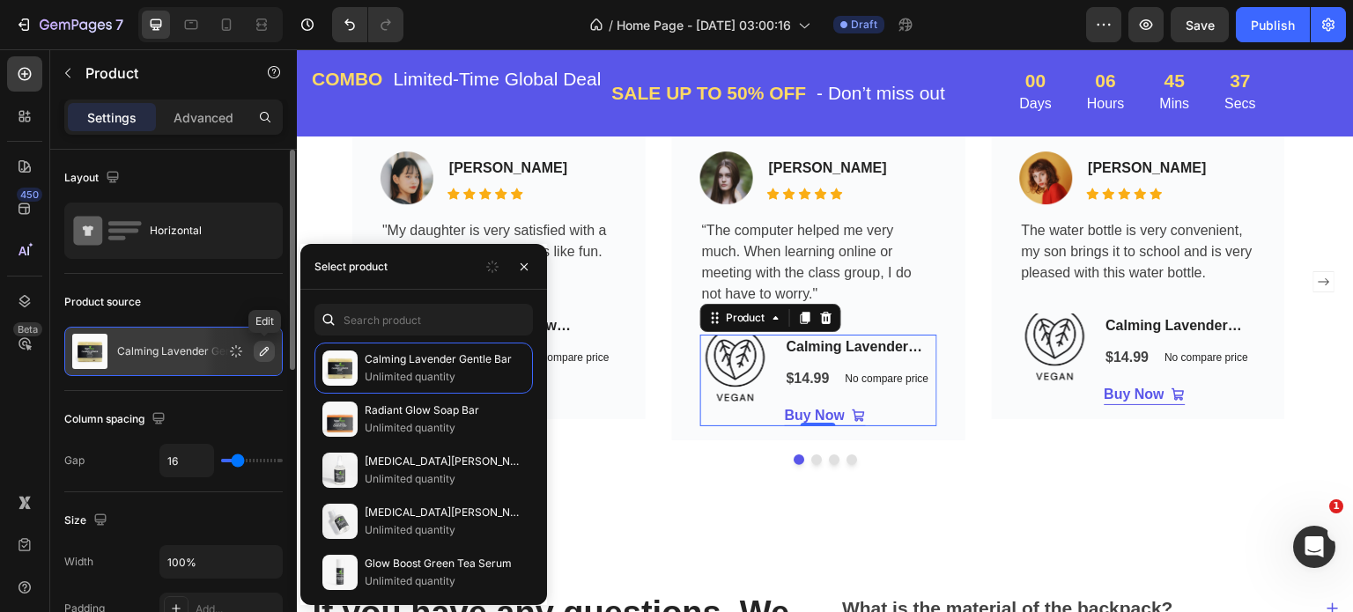
click at [256, 353] on button "button" at bounding box center [264, 351] width 21 height 21
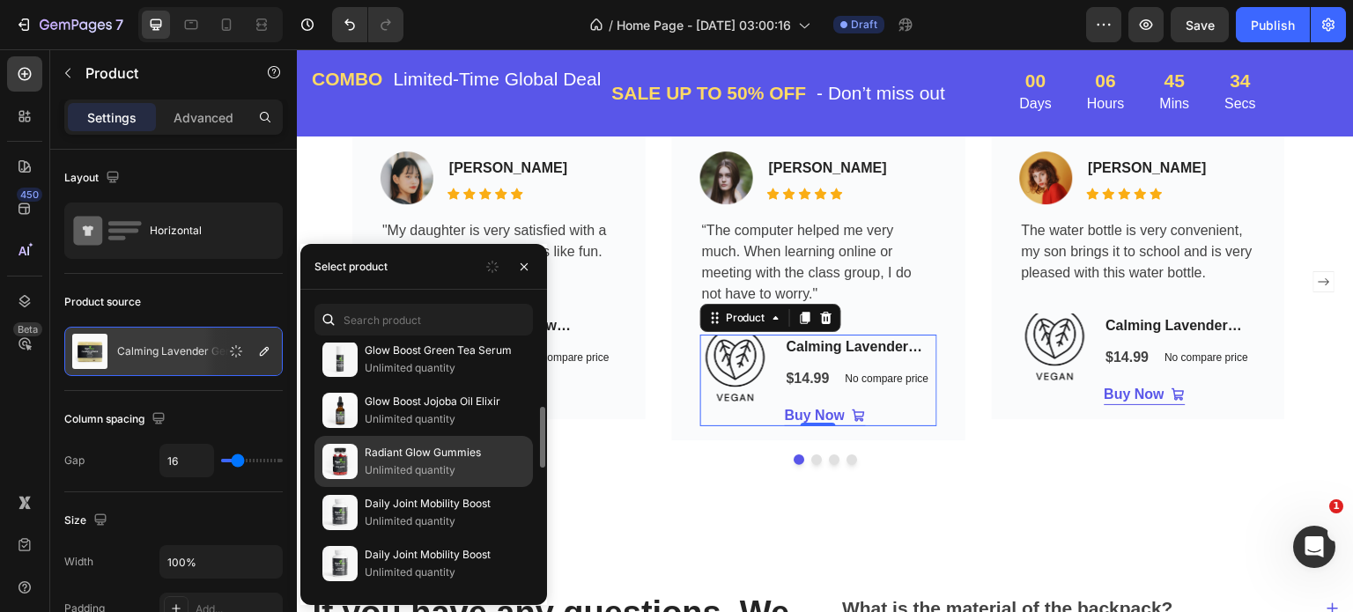
click at [398, 454] on p "Radiant Glow Gummies" at bounding box center [445, 453] width 160 height 18
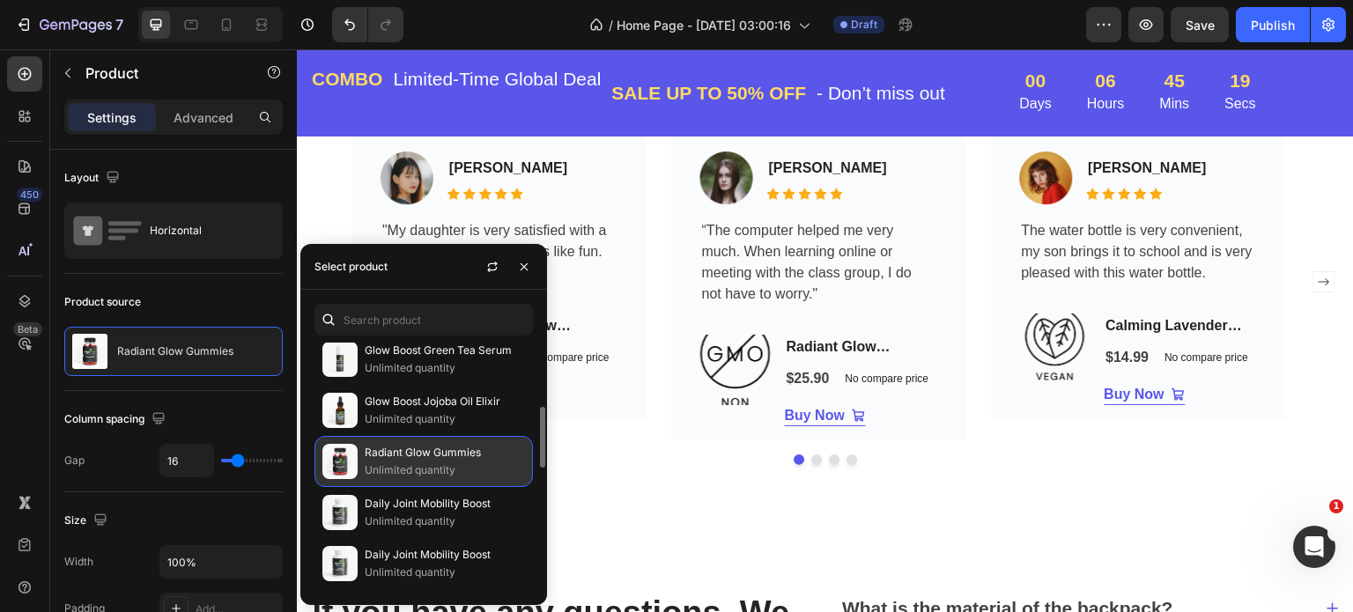
click at [398, 456] on p "Radiant Glow Gummies" at bounding box center [445, 453] width 160 height 18
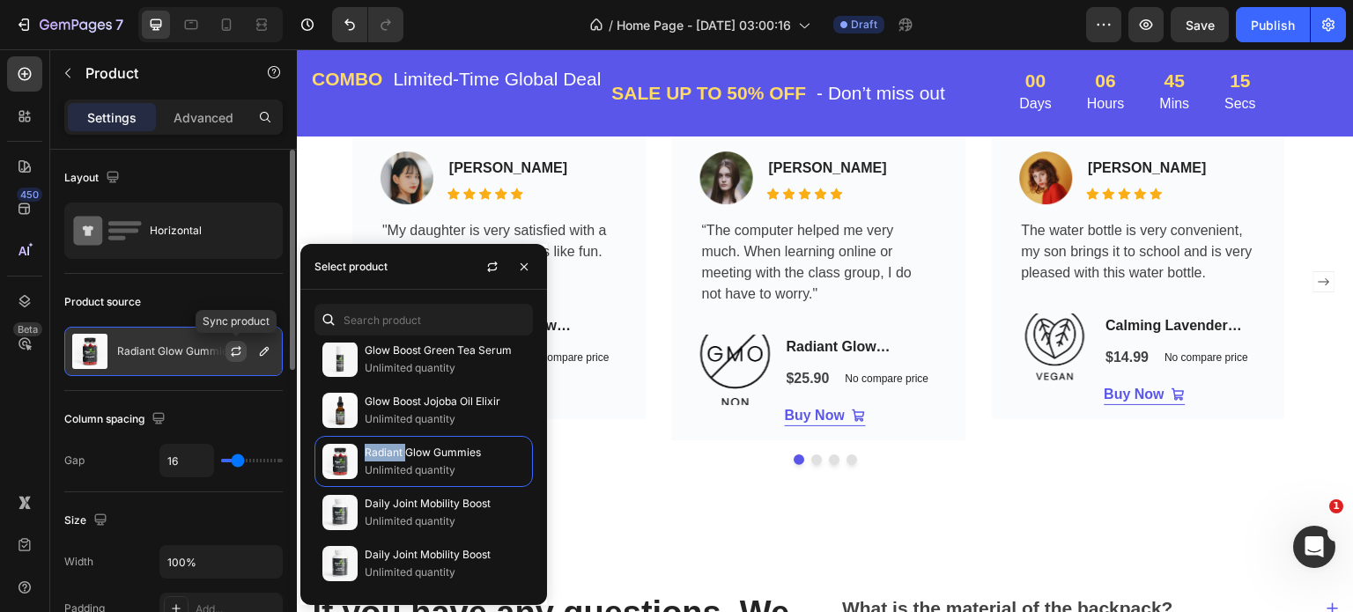
click at [232, 348] on icon "button" at bounding box center [236, 352] width 14 height 14
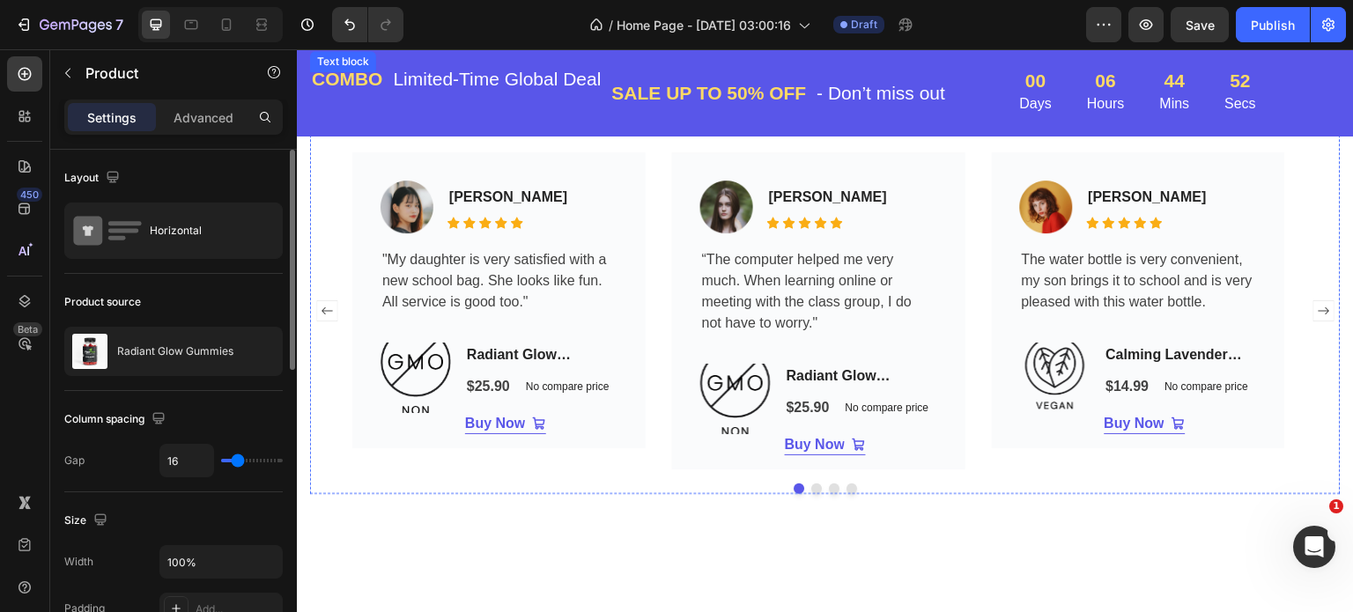
scroll to position [3965, 0]
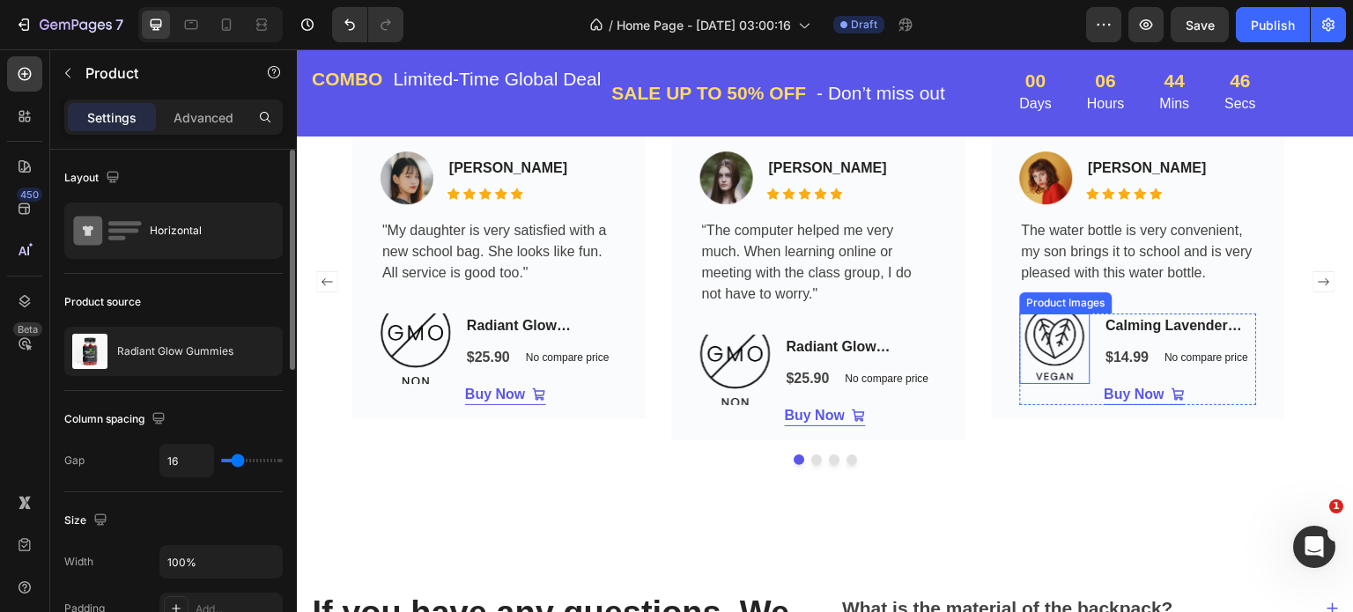
click at [1058, 342] on img at bounding box center [1055, 349] width 70 height 70
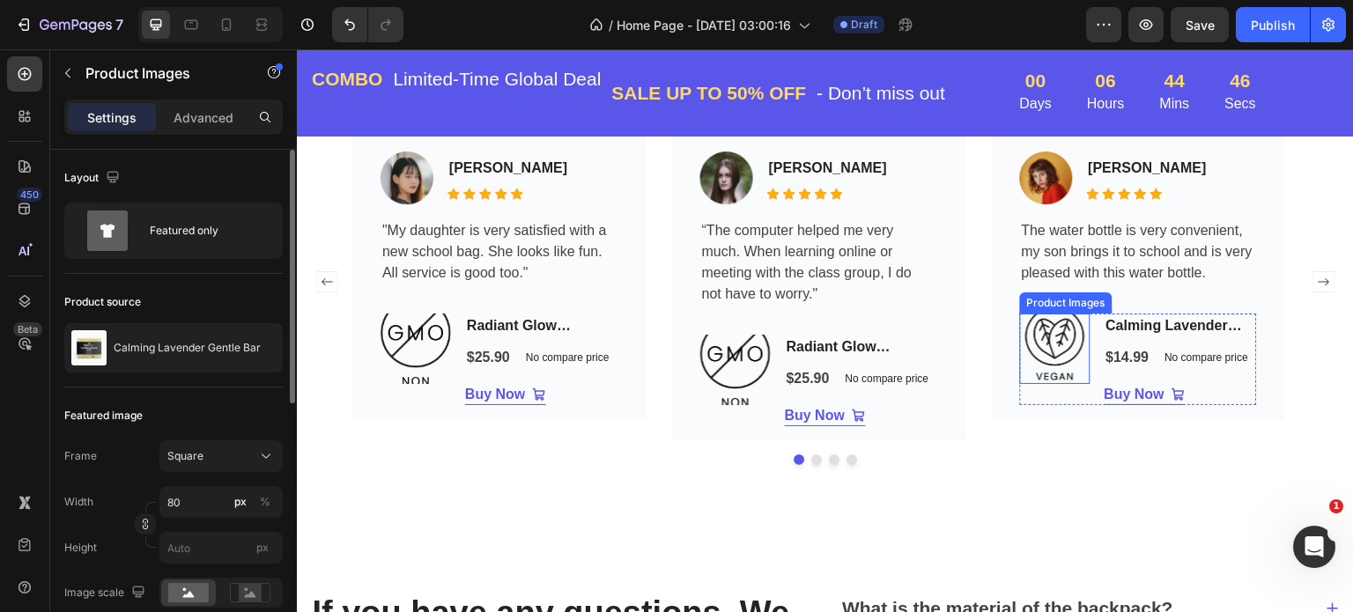
click at [1058, 342] on img at bounding box center [1055, 349] width 70 height 70
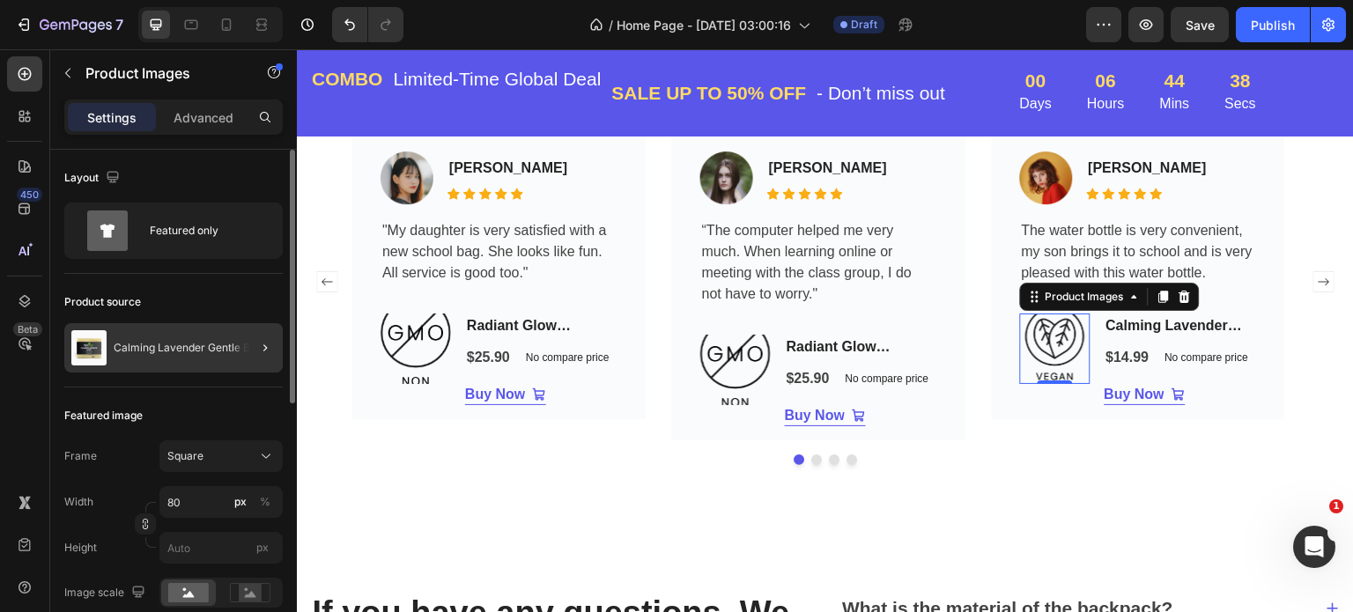
click at [253, 348] on div at bounding box center [257, 347] width 49 height 49
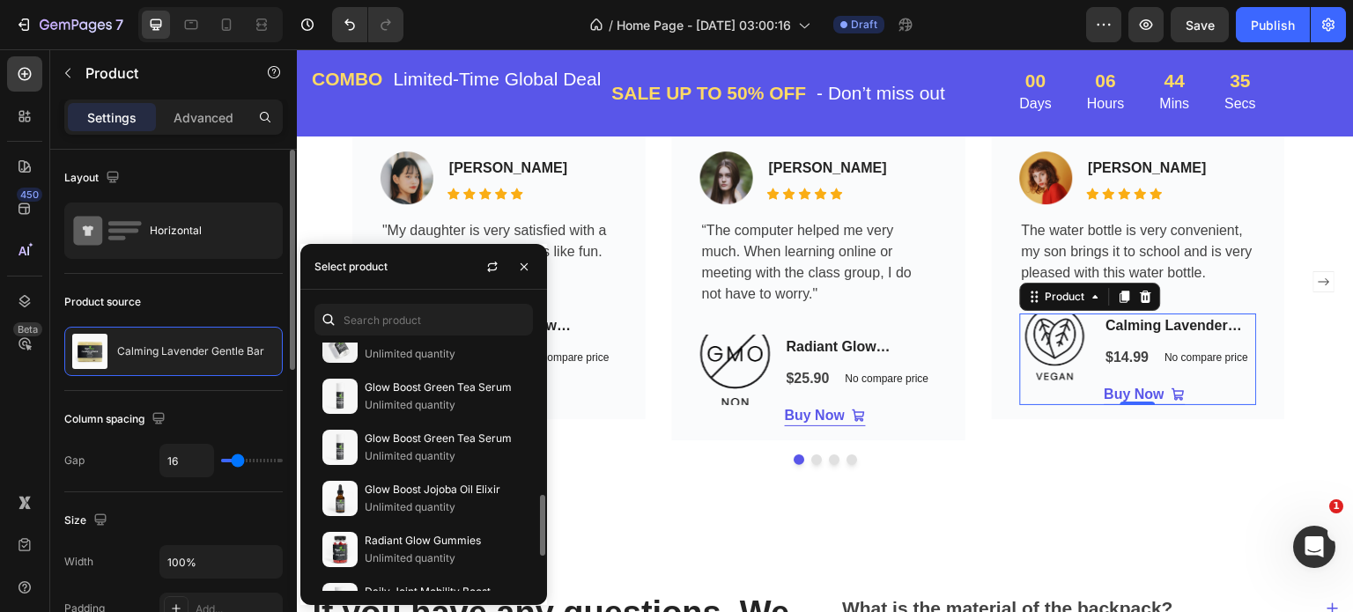
scroll to position [264, 0]
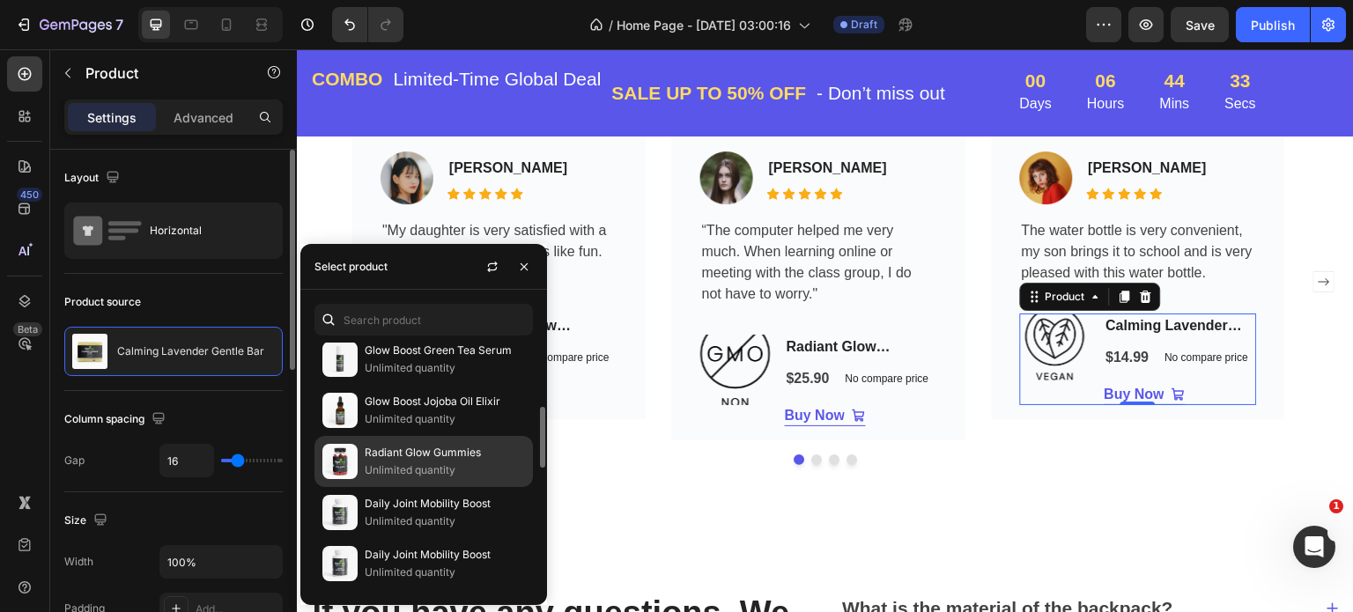
click at [399, 448] on p "Radiant Glow Gummies" at bounding box center [445, 453] width 160 height 18
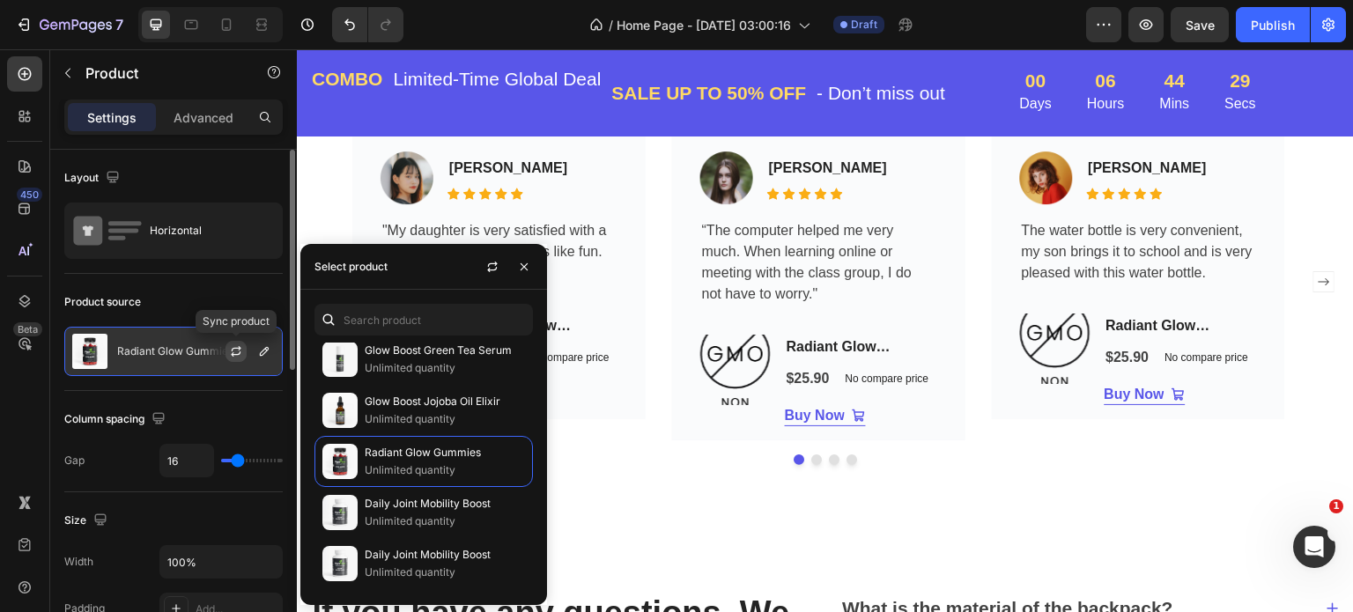
click at [233, 350] on icon "button" at bounding box center [237, 348] width 10 height 5
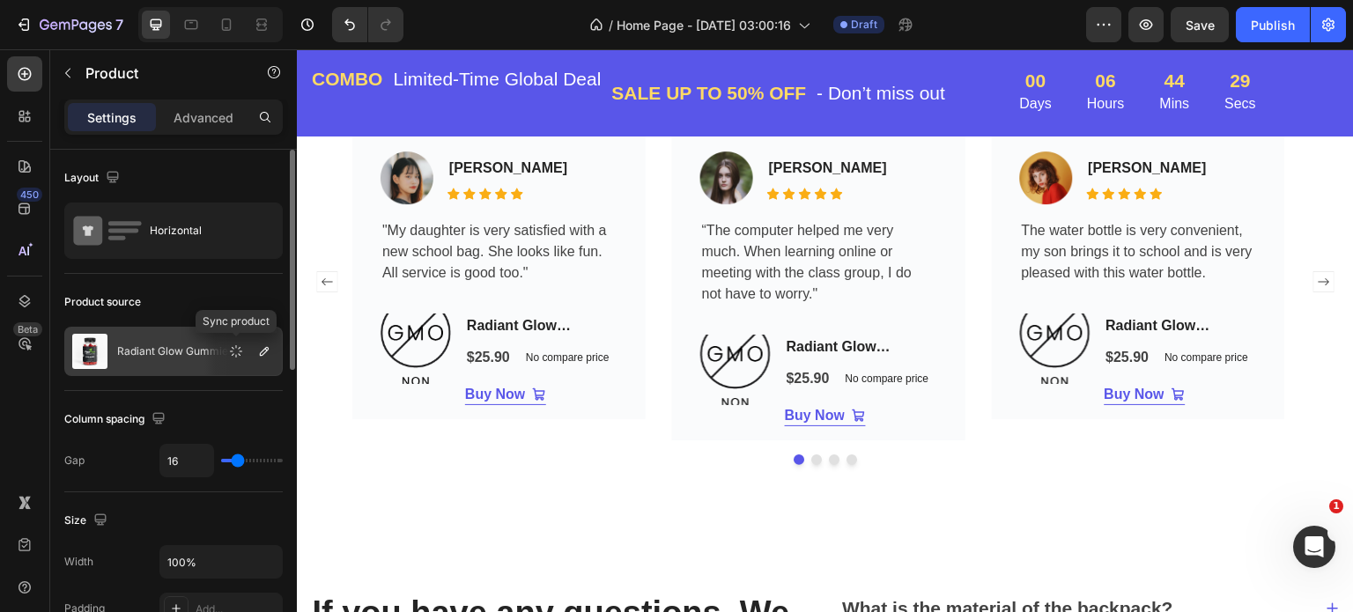
click at [233, 350] on icon "button" at bounding box center [235, 351] width 19 height 19
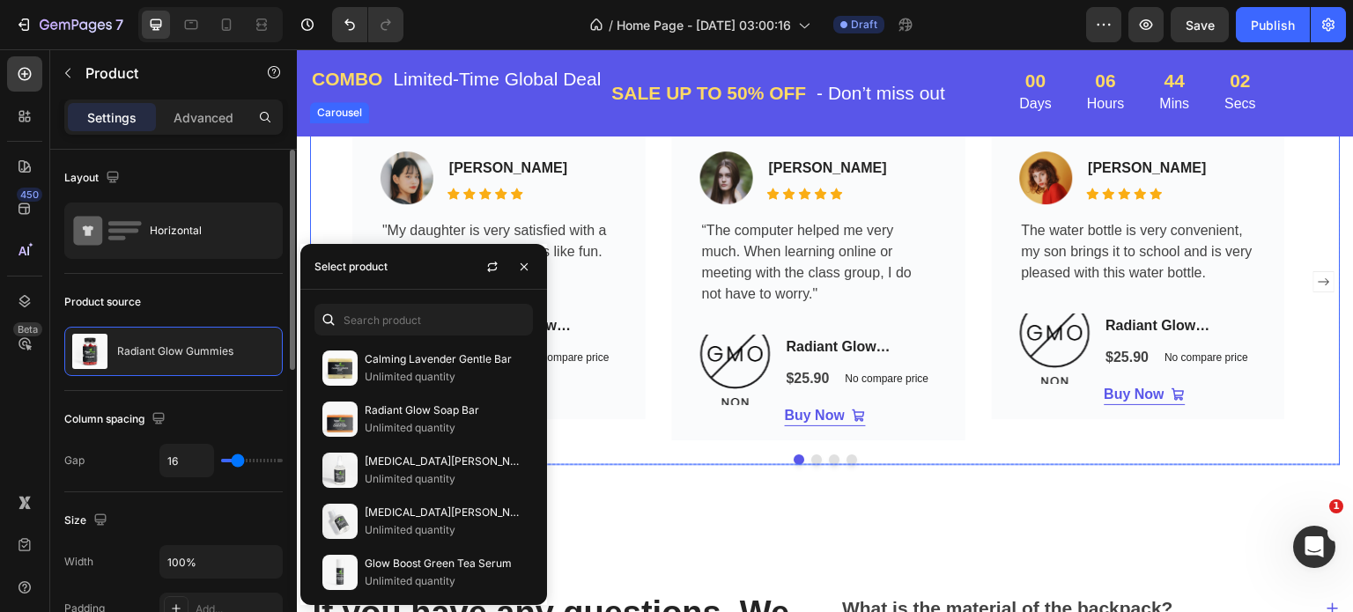
click at [1314, 285] on icon "Carousel Next Arrow" at bounding box center [1324, 281] width 21 height 21
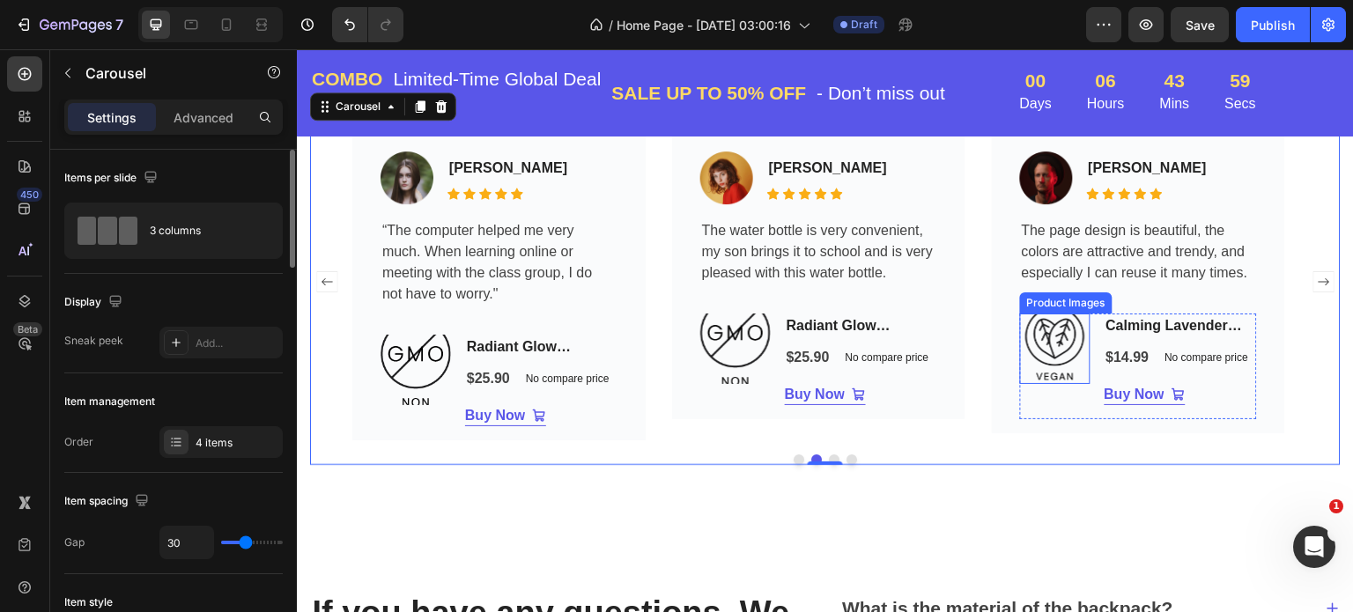
click at [1049, 351] on img at bounding box center [1055, 349] width 70 height 70
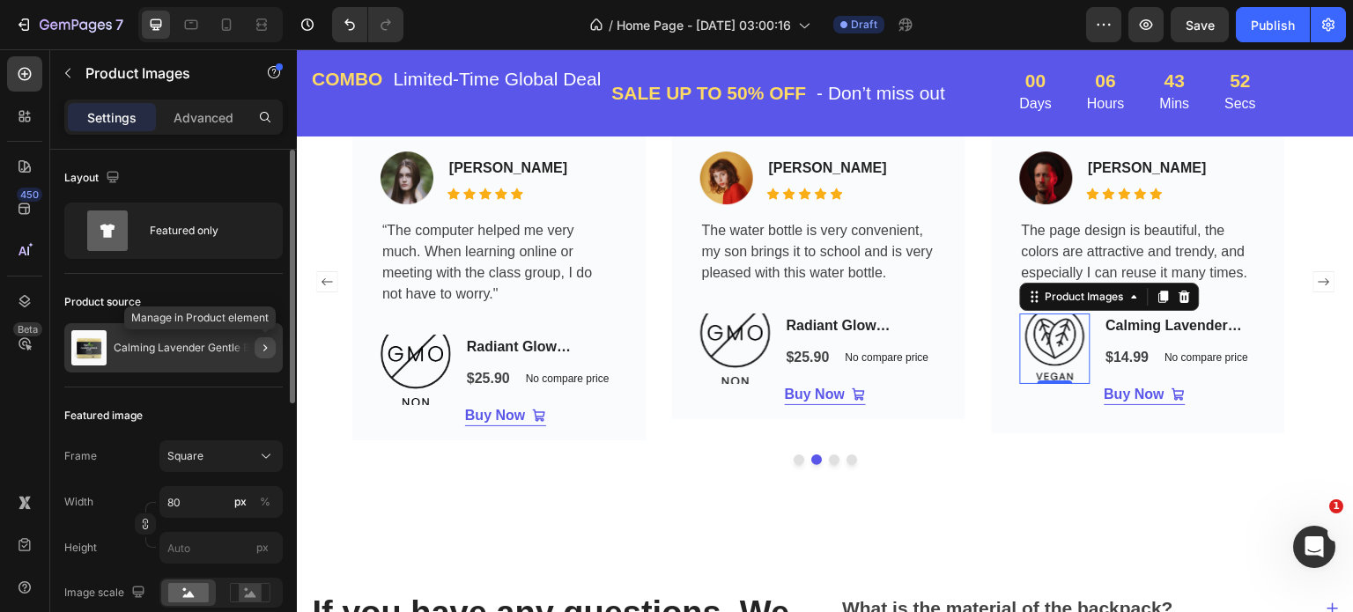
click at [260, 348] on icon "button" at bounding box center [265, 348] width 14 height 14
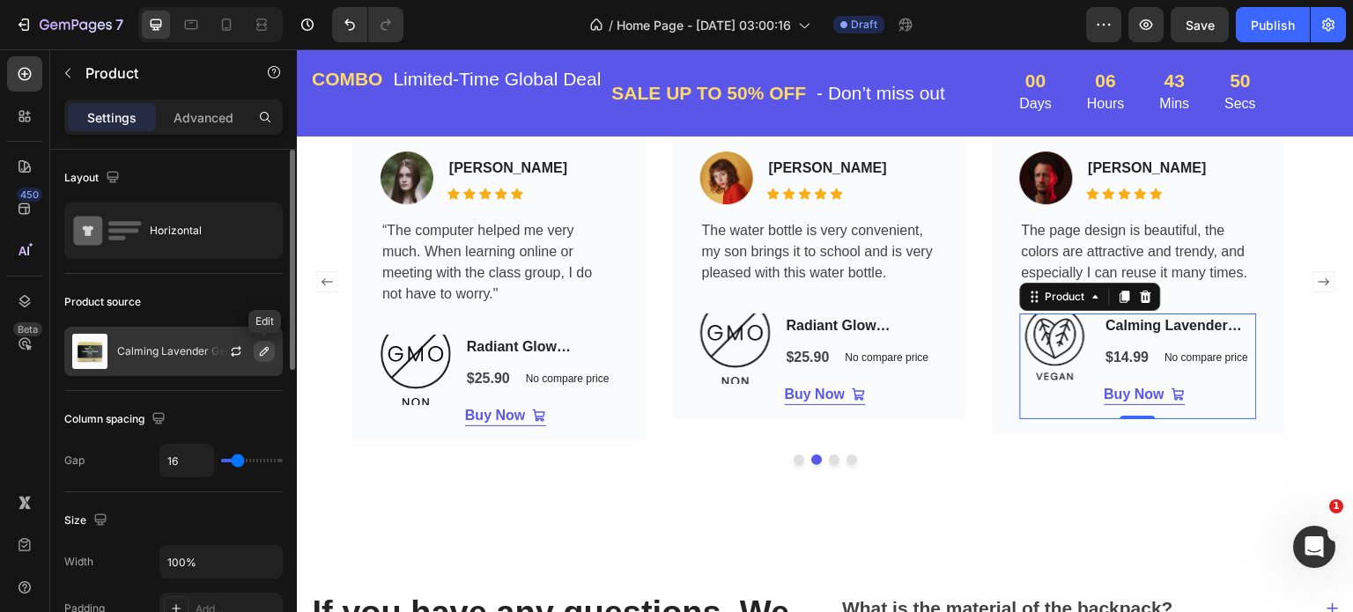
click at [257, 348] on icon "button" at bounding box center [264, 352] width 14 height 14
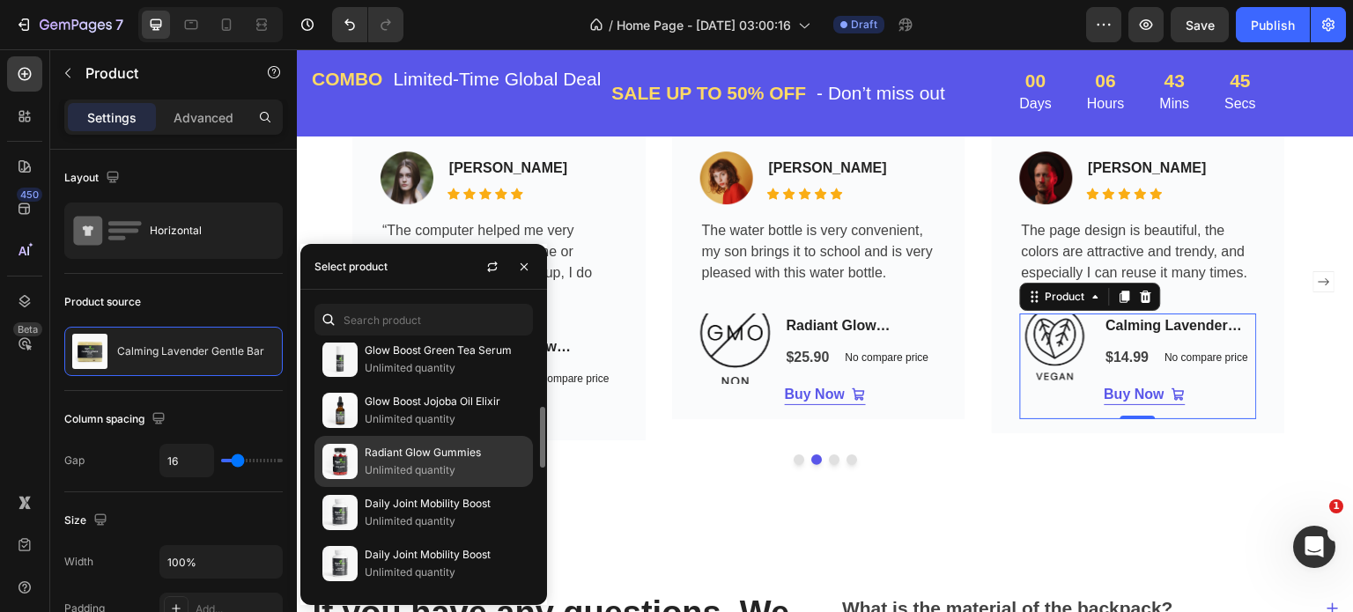
click at [404, 448] on p "Radiant Glow Gummies" at bounding box center [445, 453] width 160 height 18
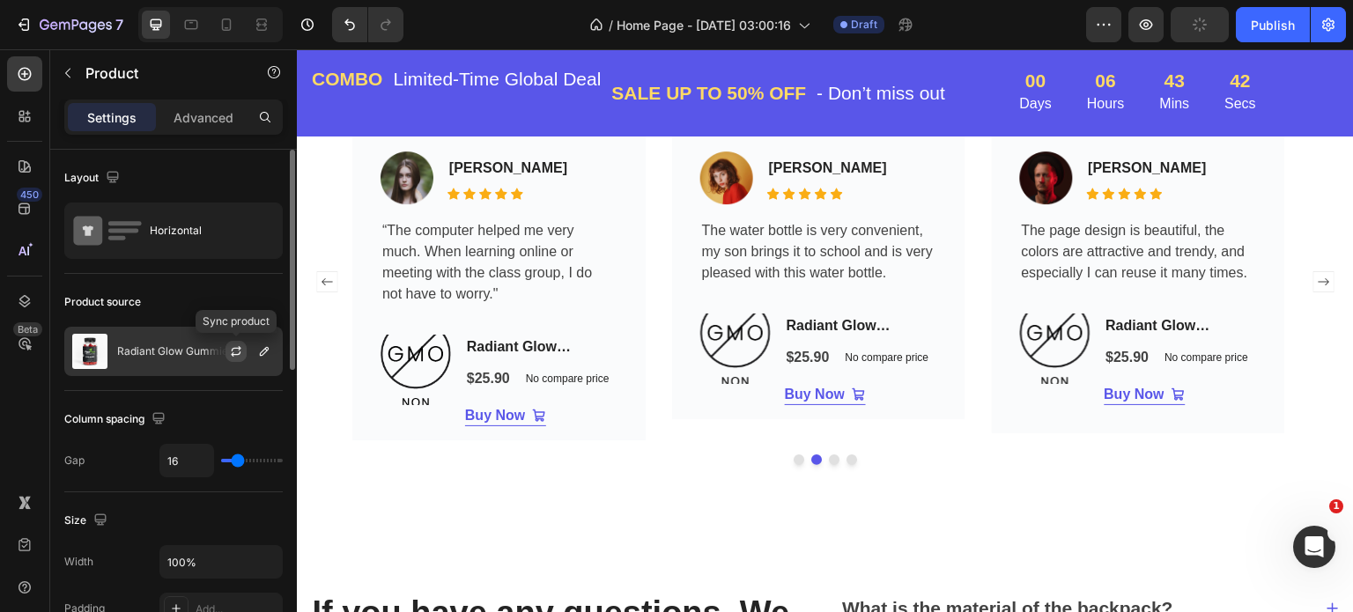
click at [234, 351] on icon "button" at bounding box center [236, 352] width 14 height 14
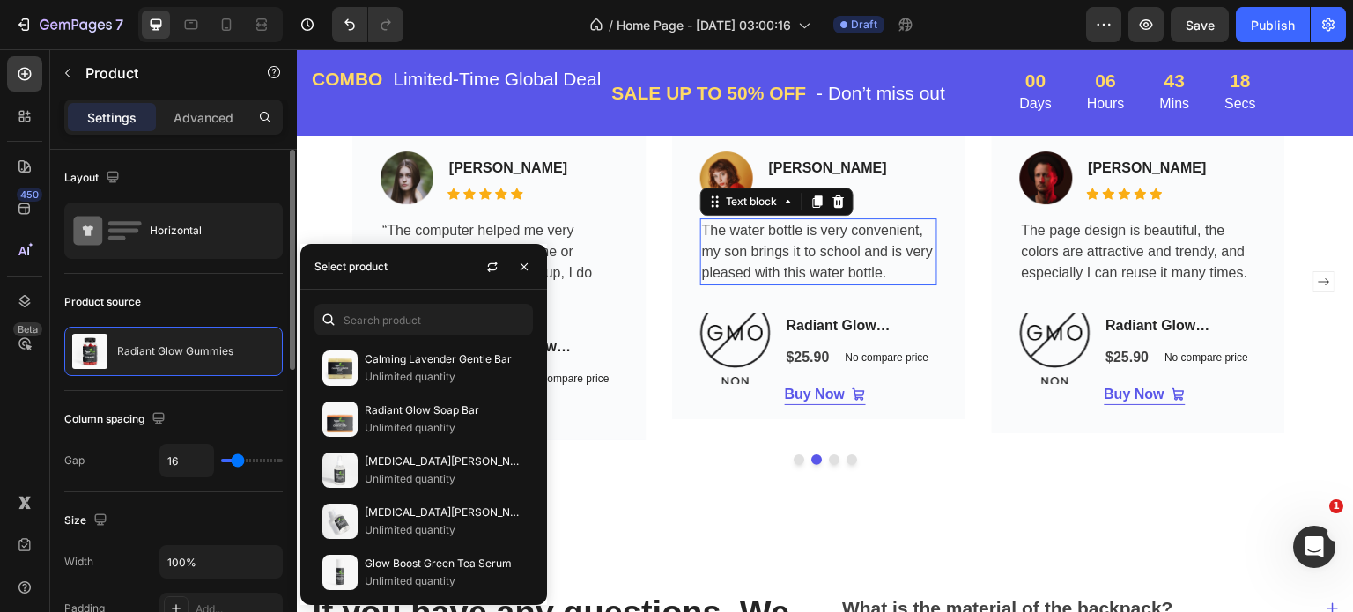
click at [798, 240] on p "The water bottle is very convenient, my son brings it to school and is very ple…" at bounding box center [818, 251] width 233 height 63
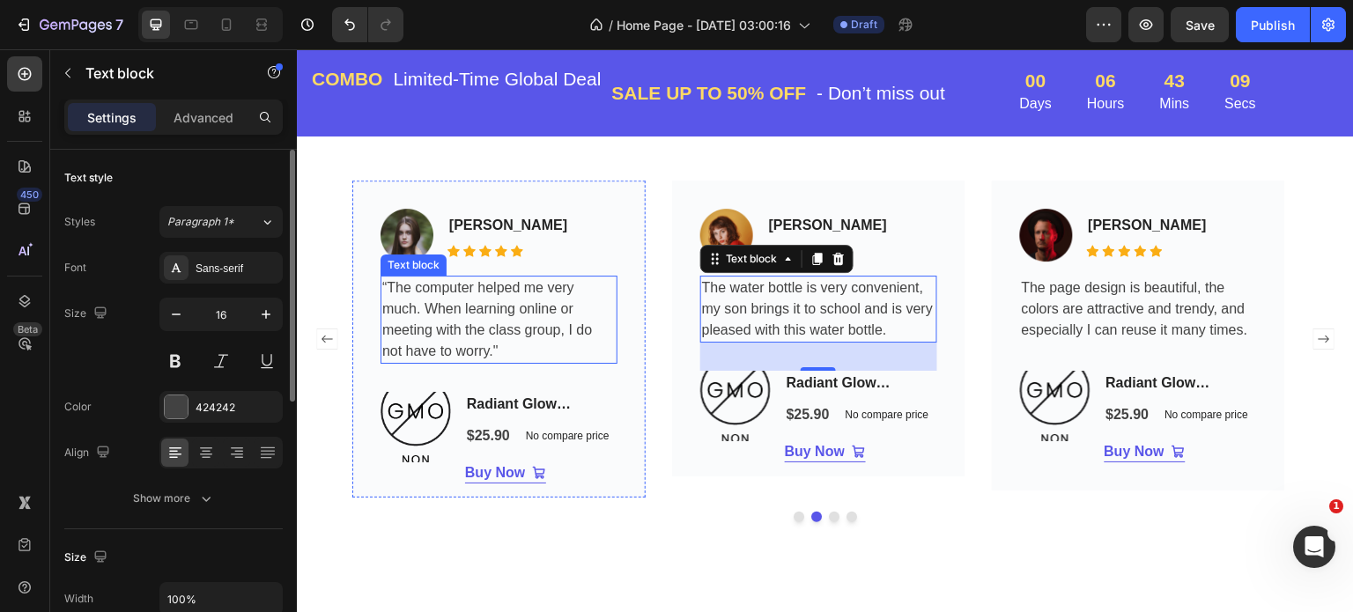
scroll to position [3877, 0]
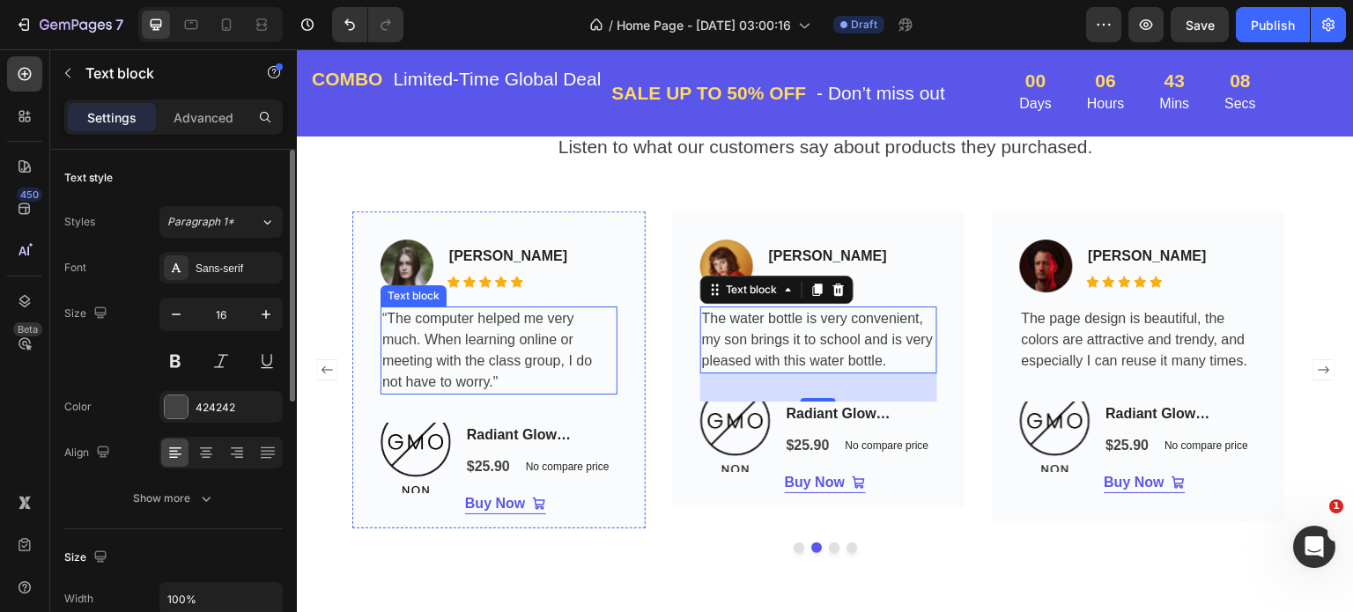
click at [465, 336] on p "“The computer helped me very much. When learning online or meeting with the cla…" at bounding box center [498, 350] width 233 height 85
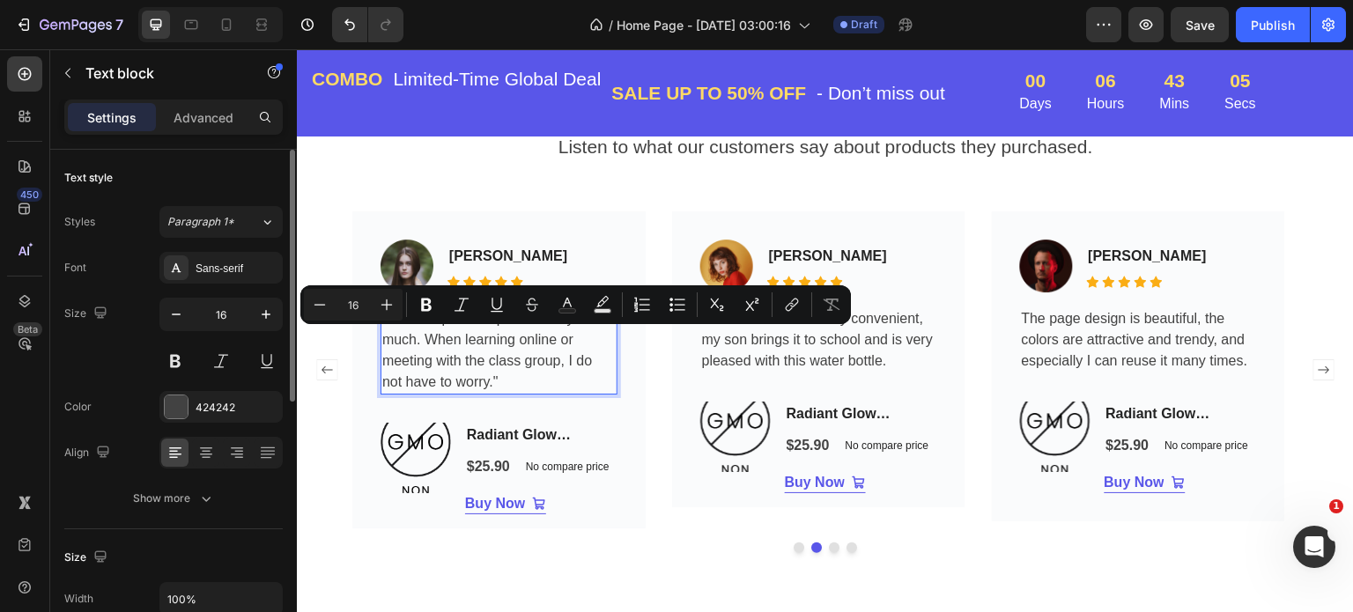
click at [388, 330] on p "“The computer helped me very much. When learning online or meeting with the cla…" at bounding box center [498, 350] width 233 height 85
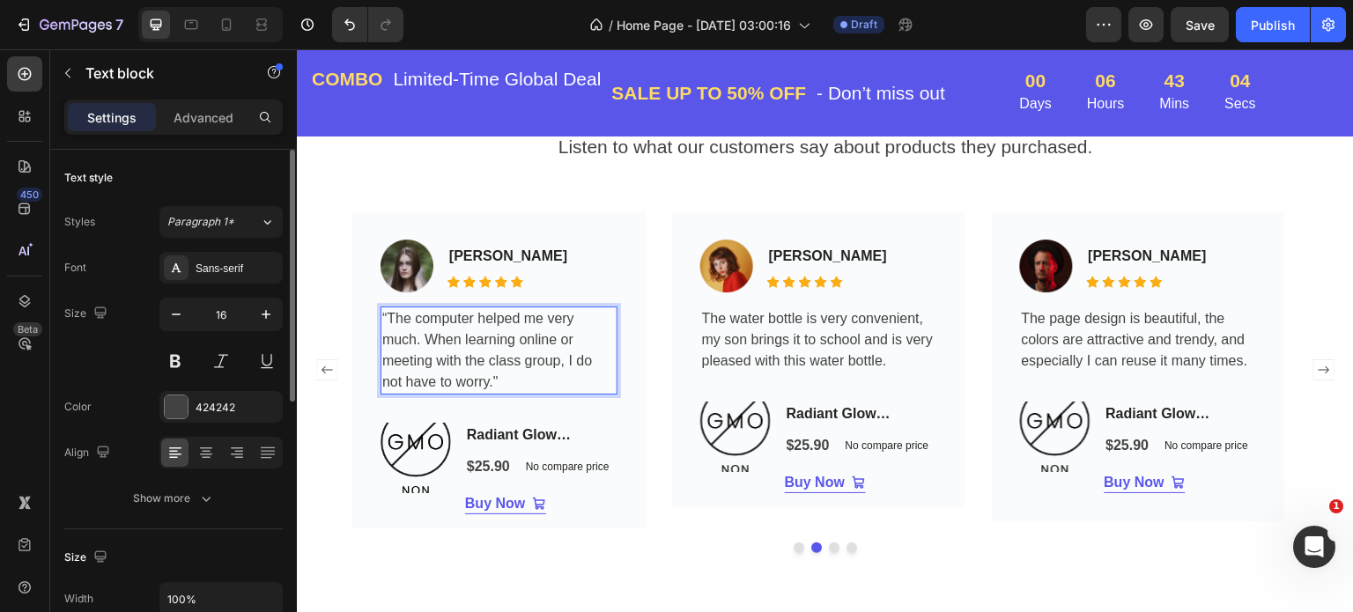
click at [508, 389] on p "“The computer helped me very much. When learning online or meeting with the cla…" at bounding box center [498, 350] width 233 height 85
click at [508, 381] on p "“The computer helped me very much. When learning online or meeting with the cla…" at bounding box center [498, 350] width 233 height 85
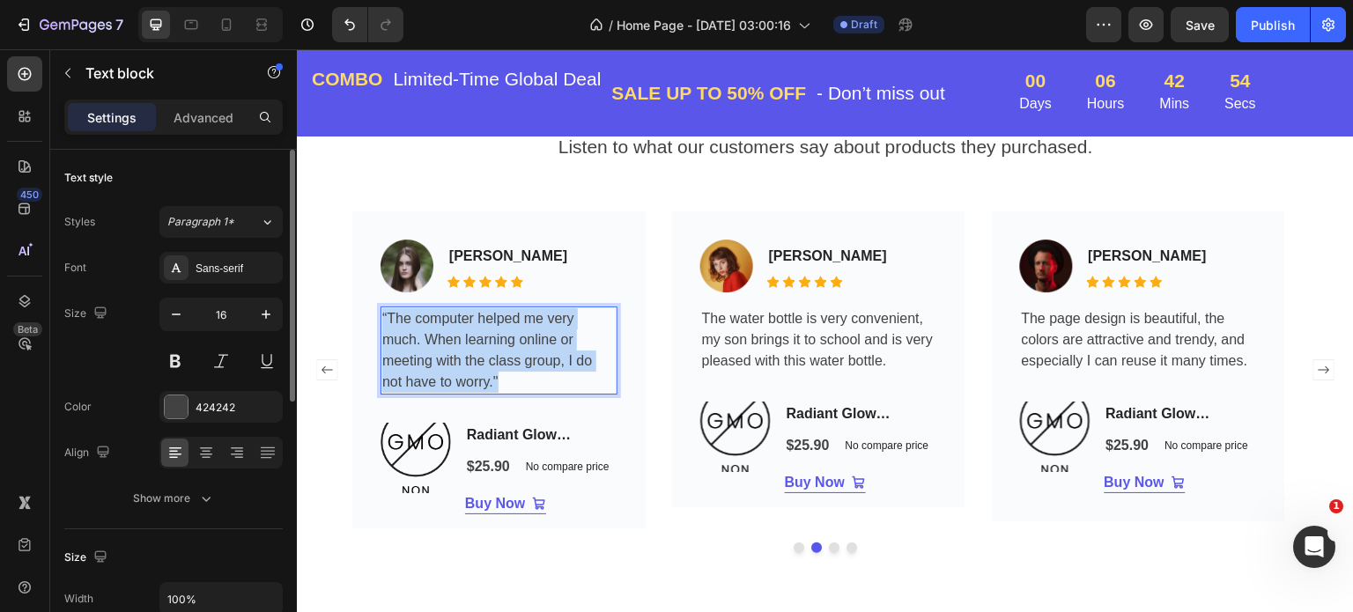
click at [508, 381] on p "“The computer helped me very much. When learning online or meeting with the cla…" at bounding box center [498, 350] width 233 height 85
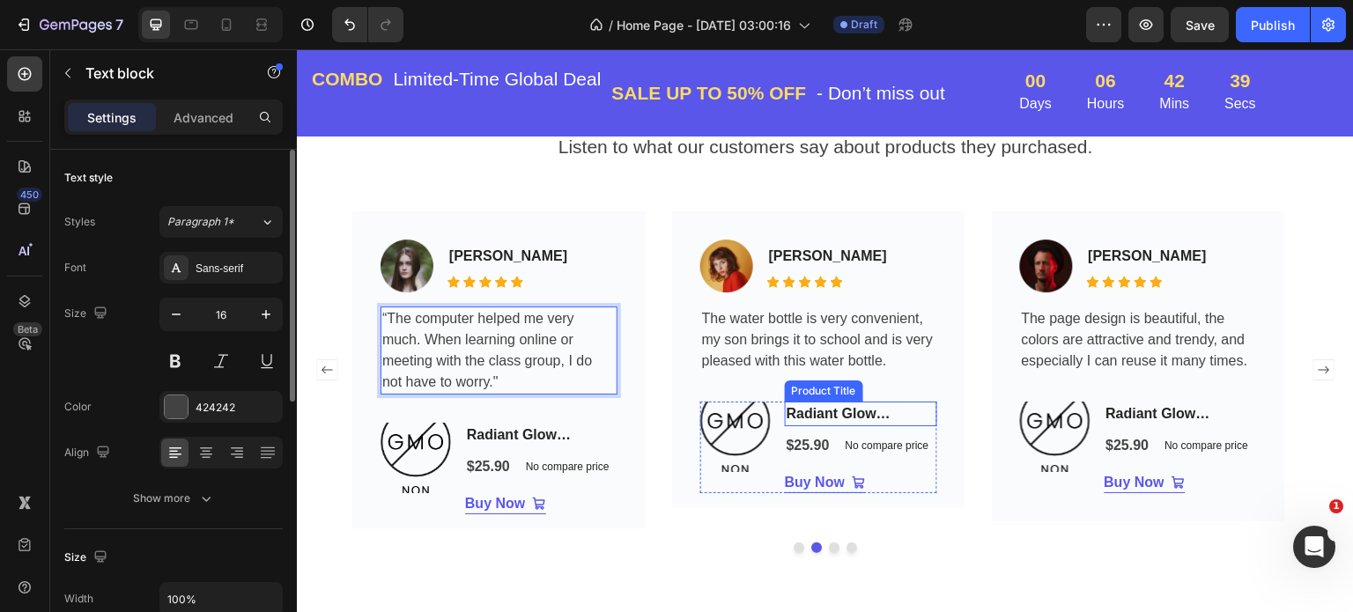
click at [815, 417] on h2 "Radiant Glow Gummies" at bounding box center [861, 414] width 152 height 25
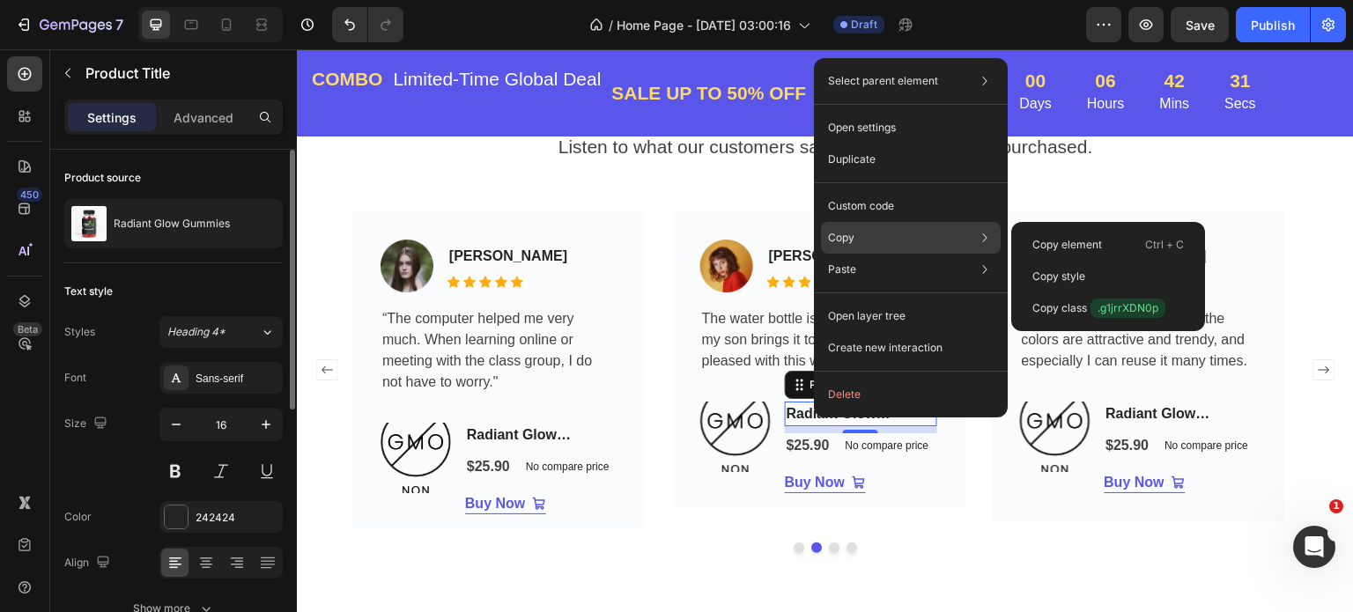
click at [889, 227] on div "Copy Copy element Ctrl + C Copy style Copy class .g1jrrXDN0p" at bounding box center [911, 238] width 180 height 32
click at [1066, 277] on p "Copy style" at bounding box center [1059, 277] width 53 height 16
click at [1067, 277] on img at bounding box center [1046, 266] width 53 height 53
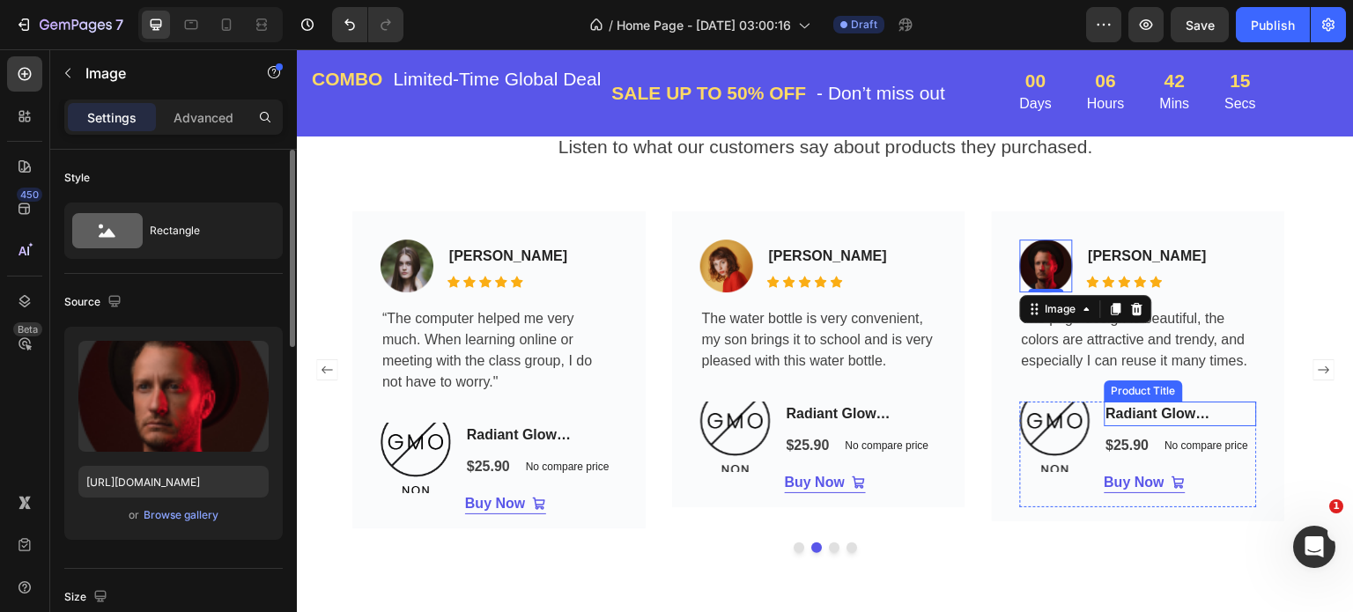
click at [1137, 417] on h2 "Radiant Glow Gummies" at bounding box center [1181, 414] width 152 height 25
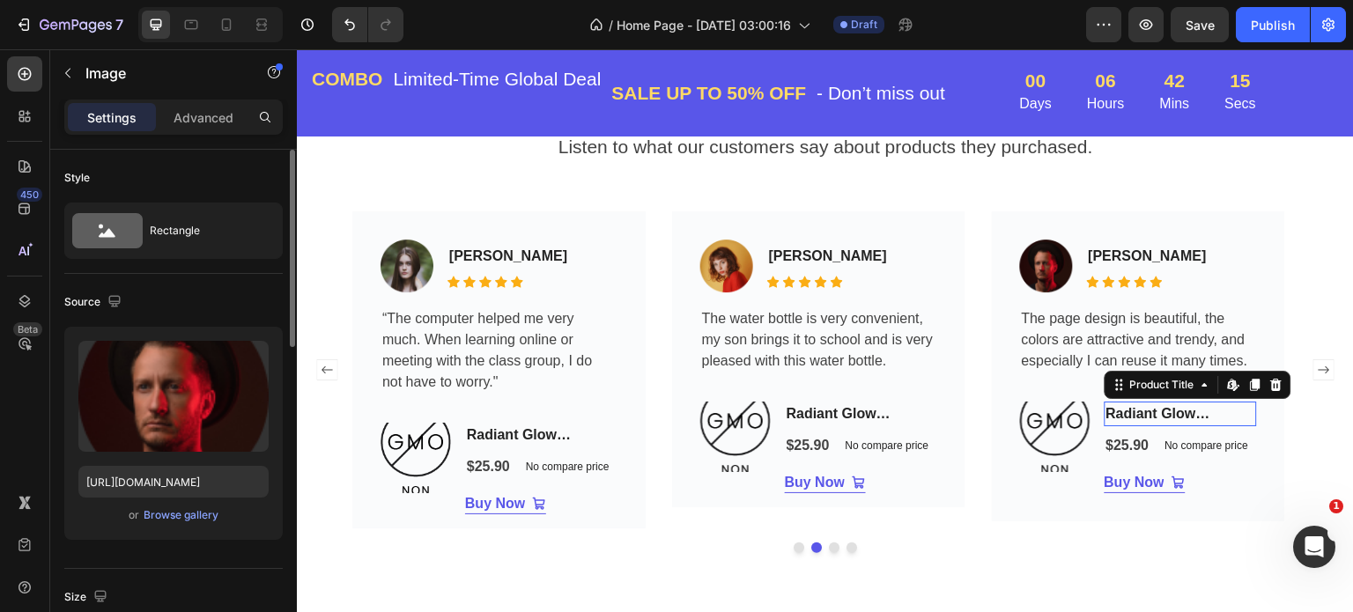
click at [1137, 417] on h2 "Radiant Glow Gummies" at bounding box center [1181, 414] width 152 height 25
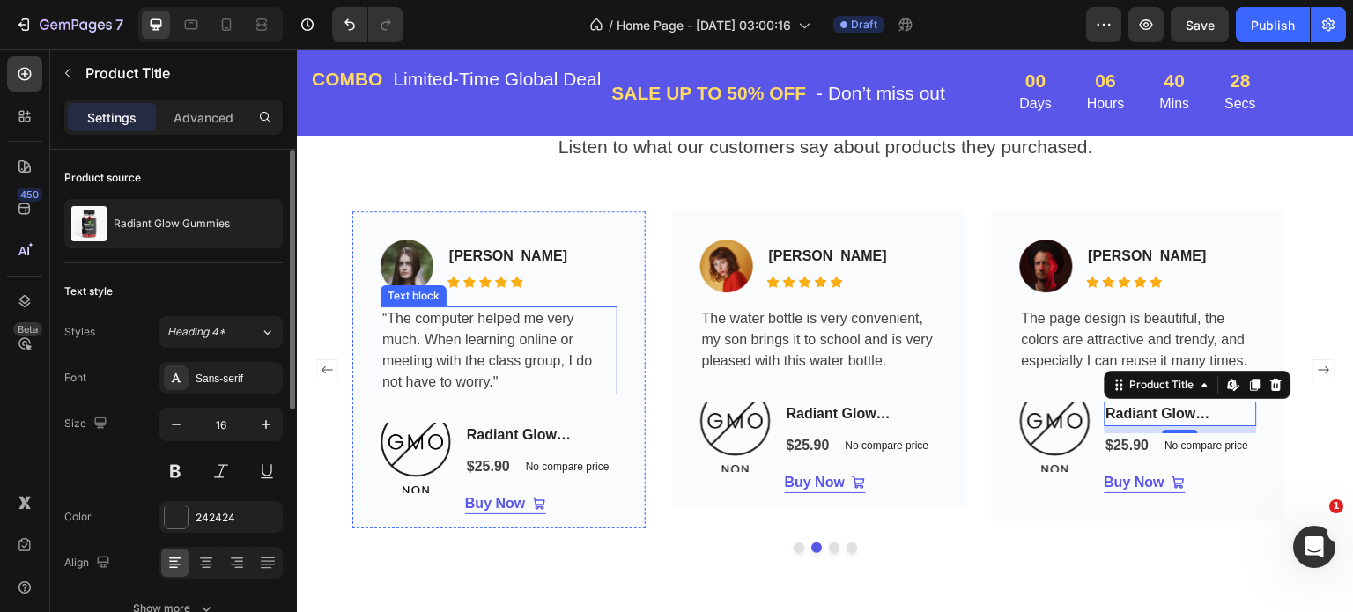
click at [490, 323] on p "“The computer helped me very much. When learning online or meeting with the cla…" at bounding box center [498, 350] width 233 height 85
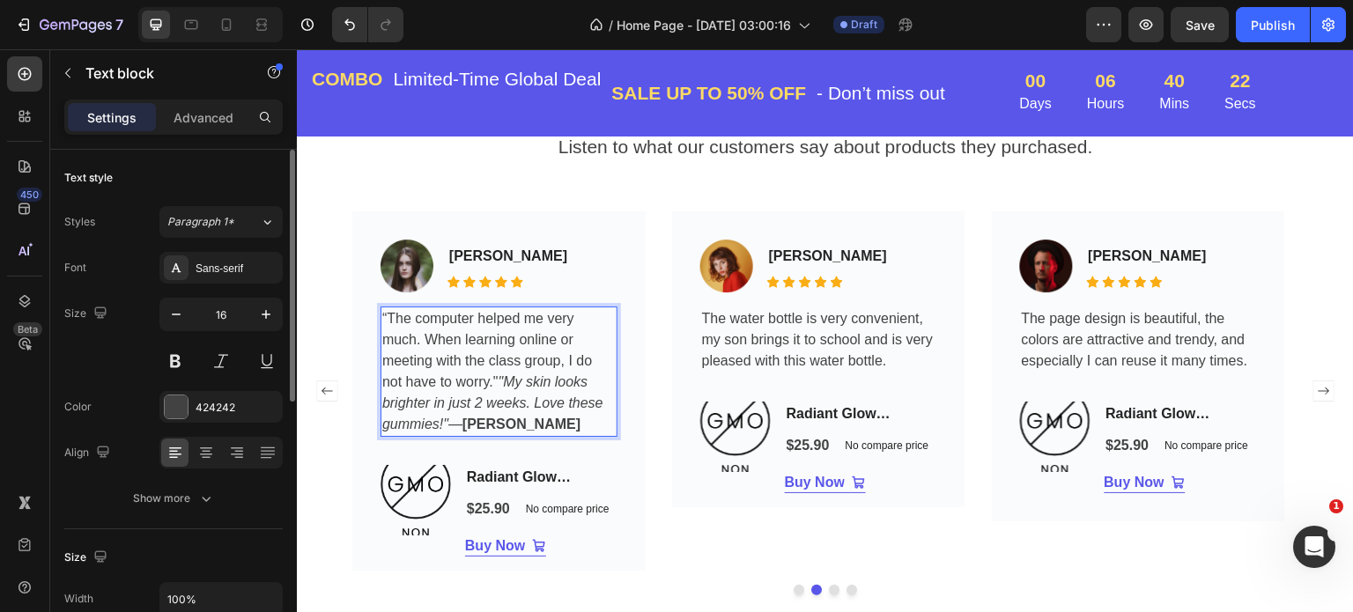
click at [499, 380] on icon ""My skin looks brighter in just 2 weeks. Love these gummies!"" at bounding box center [492, 402] width 221 height 57
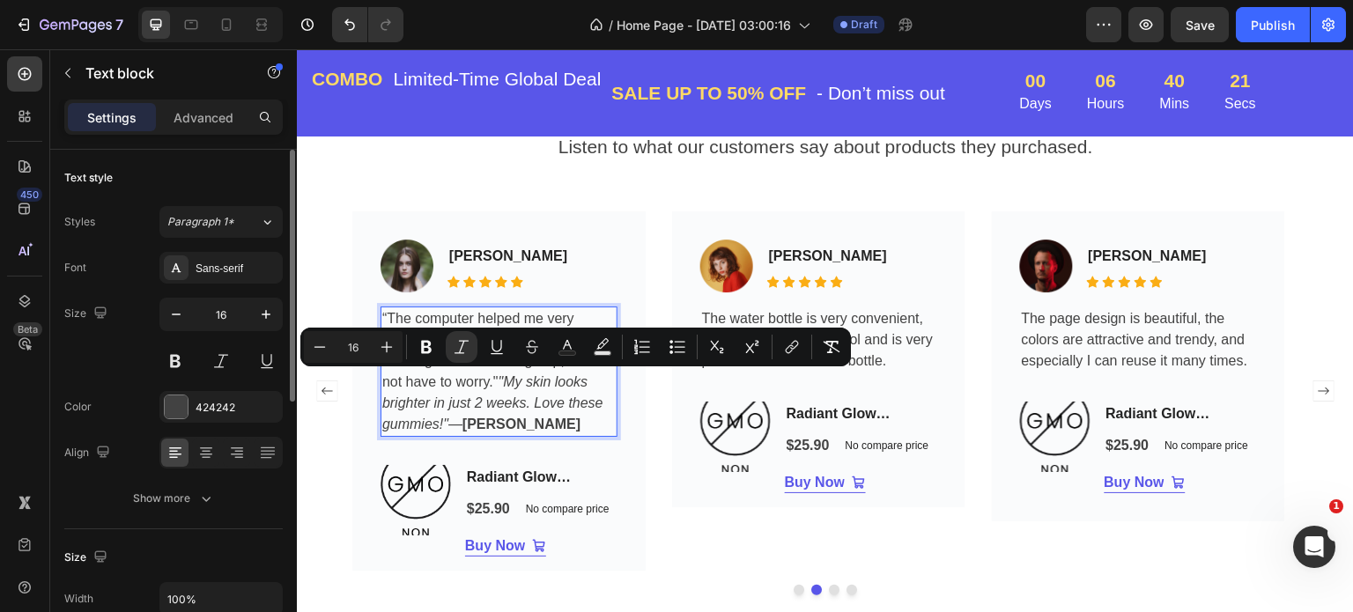
click at [493, 382] on p "“The computer helped me very much. When learning online or meeting with the cla…" at bounding box center [498, 371] width 233 height 127
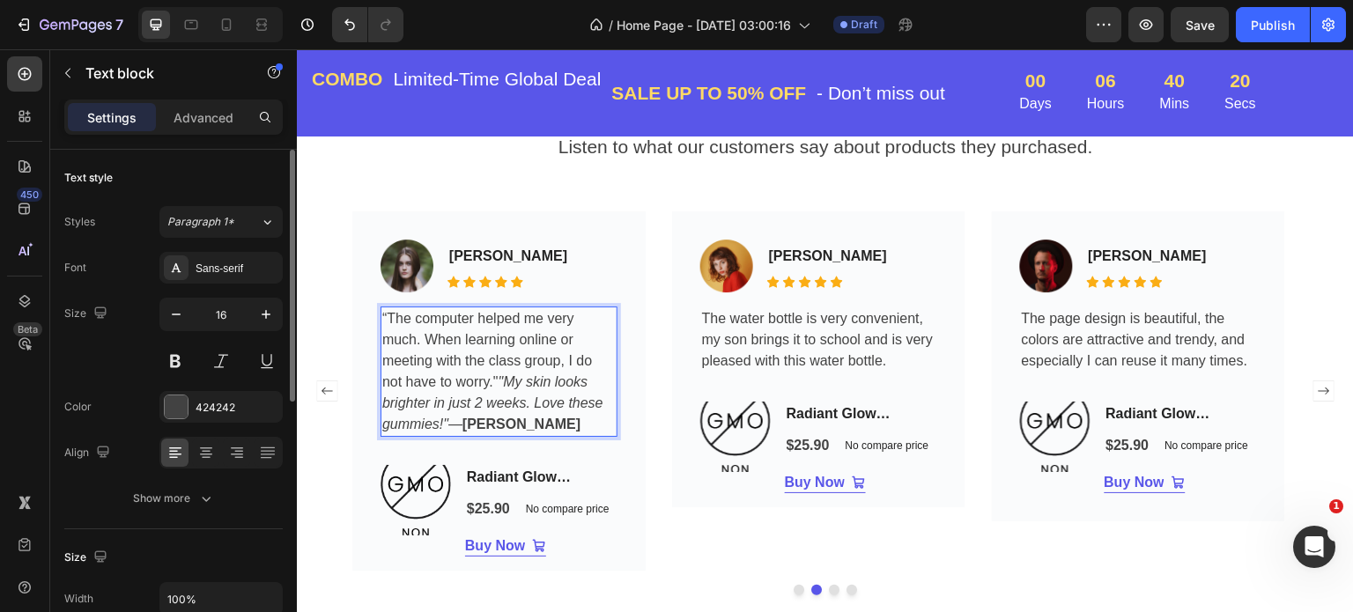
click at [495, 381] on p "“The computer helped me very much. When learning online or meeting with the cla…" at bounding box center [498, 371] width 233 height 127
click at [497, 381] on p "“The computer helped me very much. When learning online or meeting with the cla…" at bounding box center [498, 371] width 233 height 127
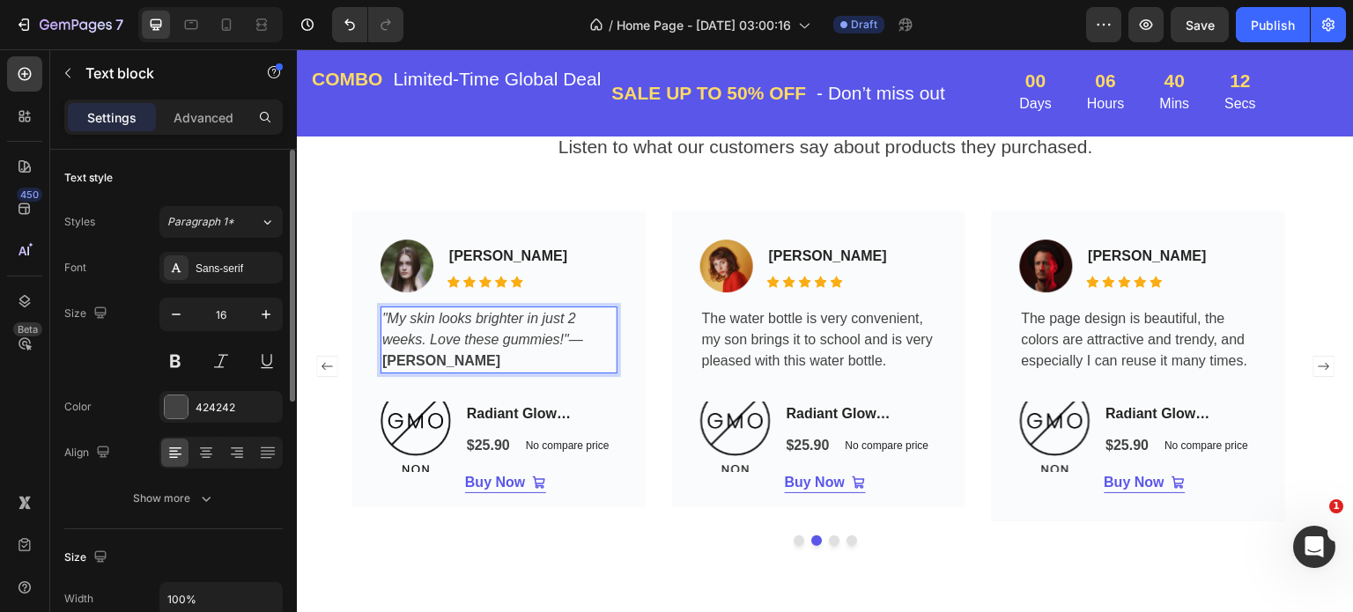
click at [472, 354] on p ""My skin looks brighter in just 2 weeks. Love these gummies!" — Emily W." at bounding box center [498, 339] width 233 height 63
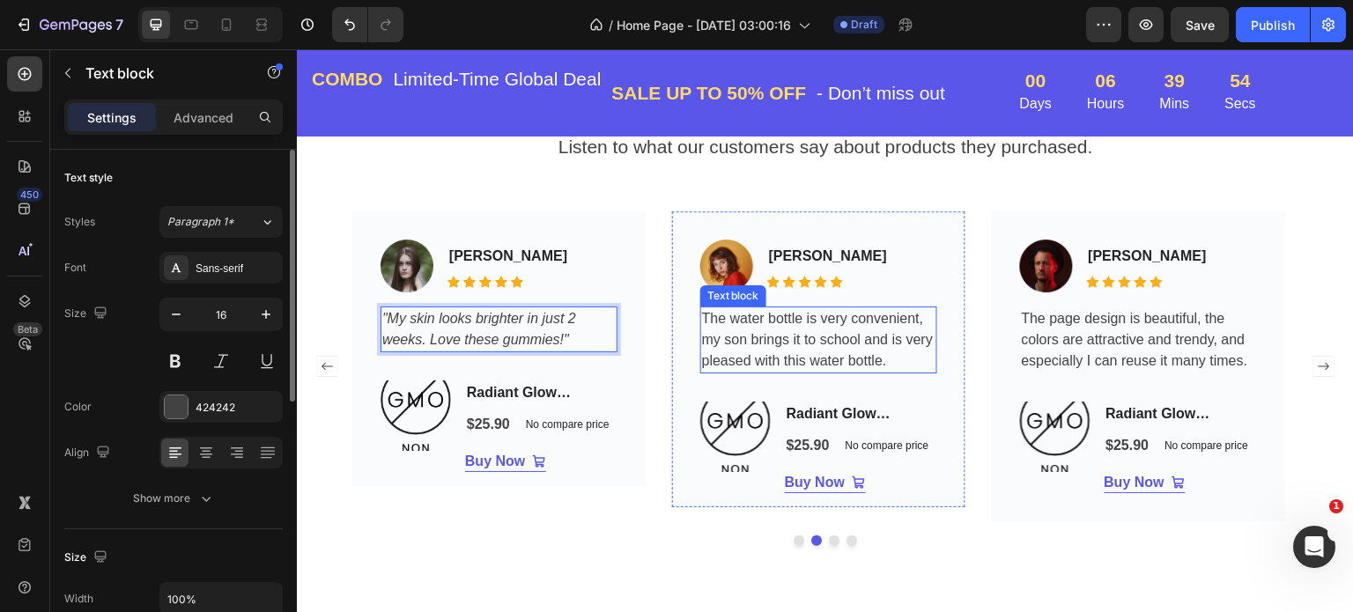
click at [789, 338] on p "The water bottle is very convenient, my son brings it to school and is very ple…" at bounding box center [818, 339] width 233 height 63
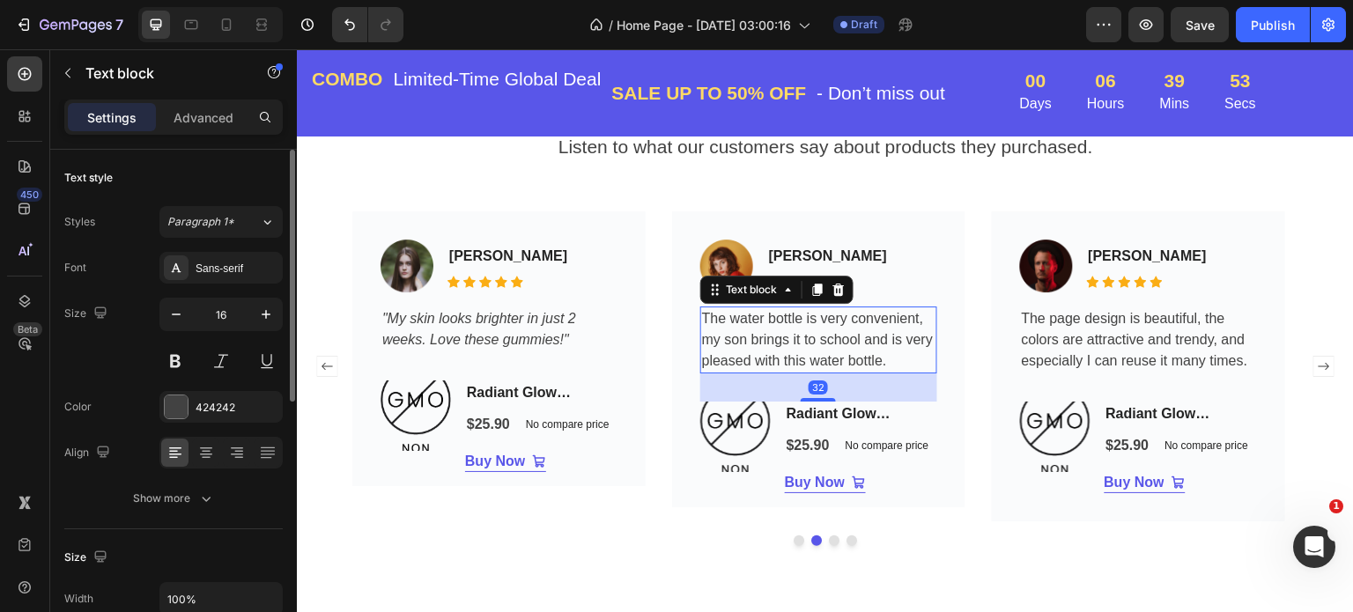
click at [875, 361] on p "The water bottle is very convenient, my son brings it to school and is very ple…" at bounding box center [818, 339] width 233 height 63
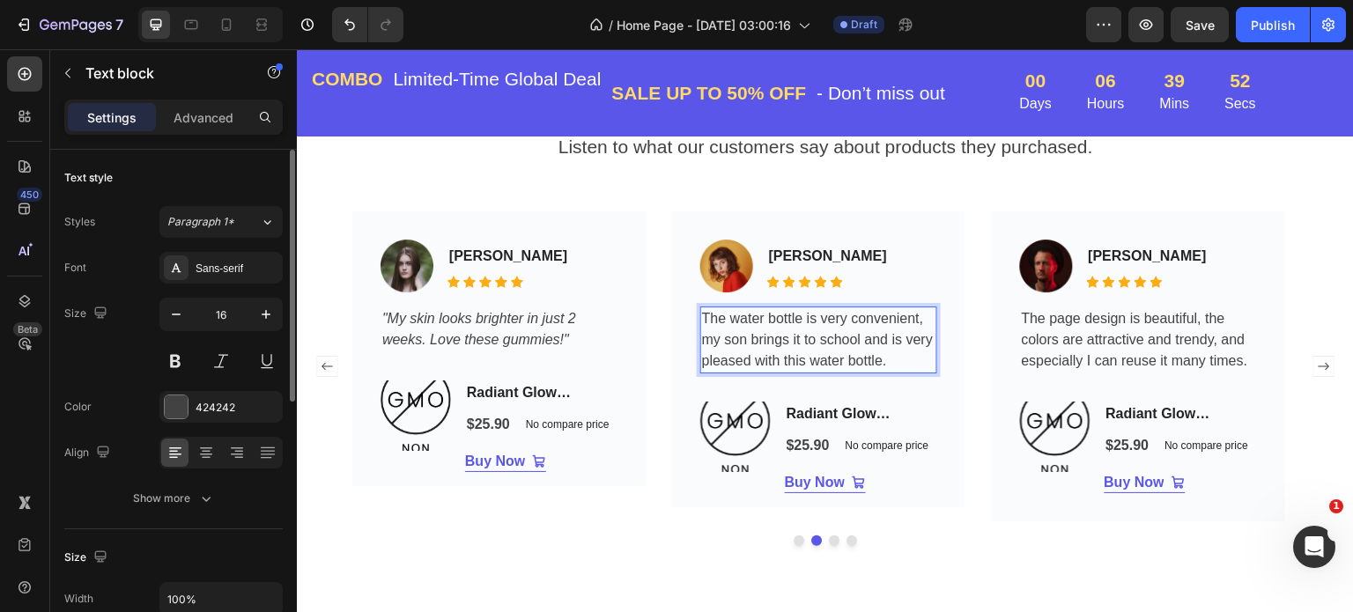
click at [892, 362] on p "The water bottle is very convenient, my son brings it to school and is very ple…" at bounding box center [818, 339] width 233 height 63
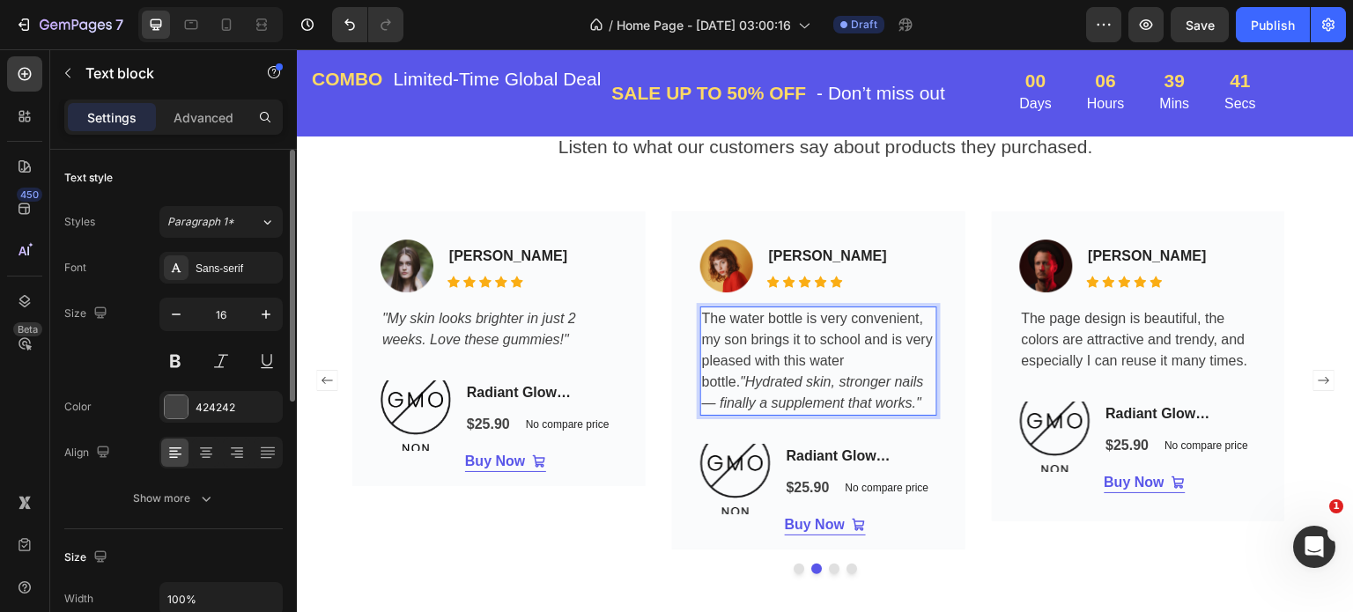
click at [742, 382] on icon ""Hydrated skin, stronger nails — finally a supplement that works."" at bounding box center [813, 392] width 222 height 36
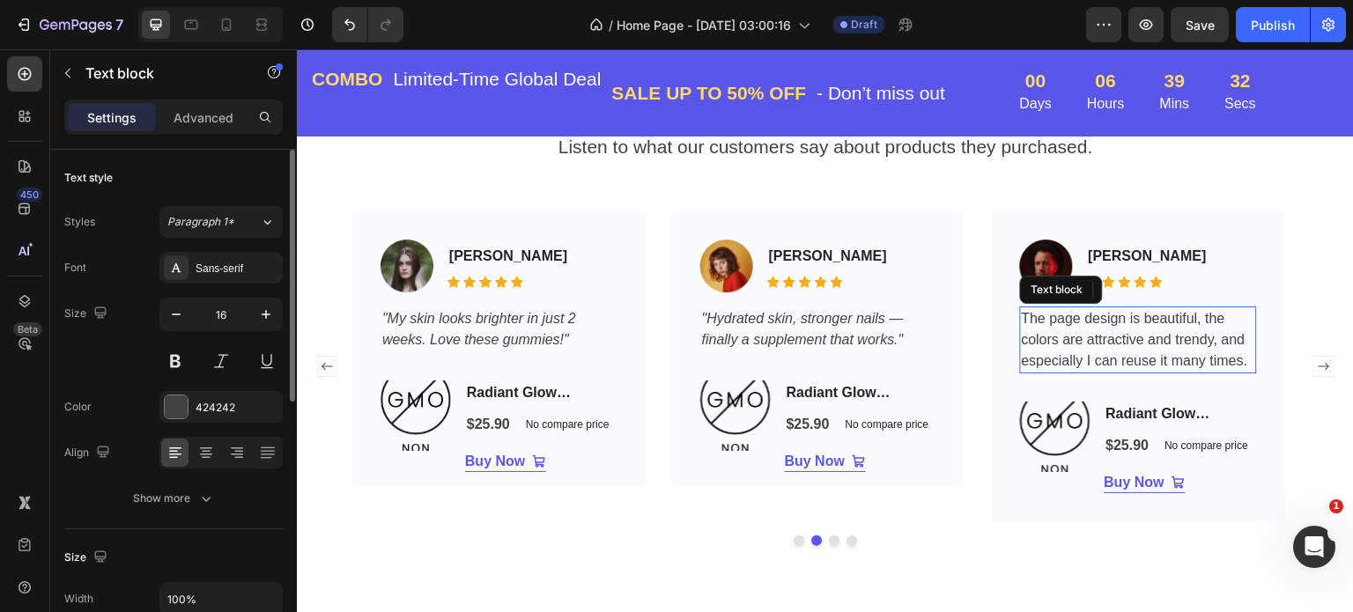
click at [1195, 343] on p "The page design is beautiful, the colors are attractive and trendy, and especia…" at bounding box center [1138, 339] width 233 height 63
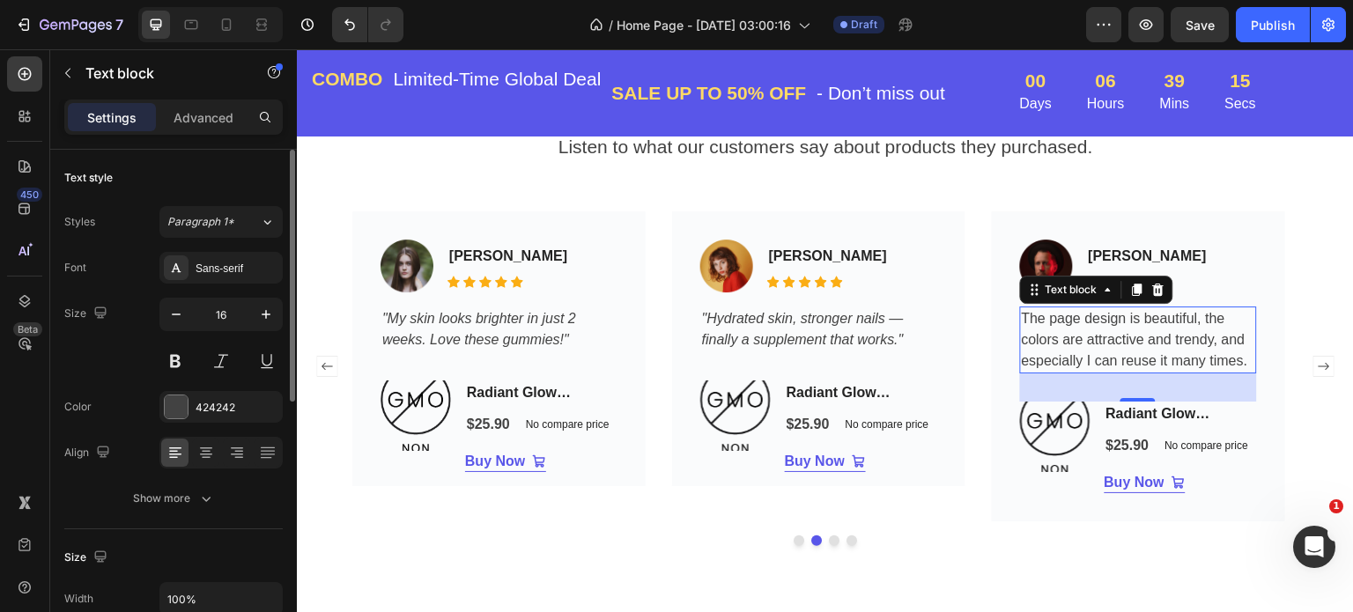
click at [1244, 365] on p "The page design is beautiful, the colors are attractive and trendy, and especia…" at bounding box center [1138, 339] width 233 height 63
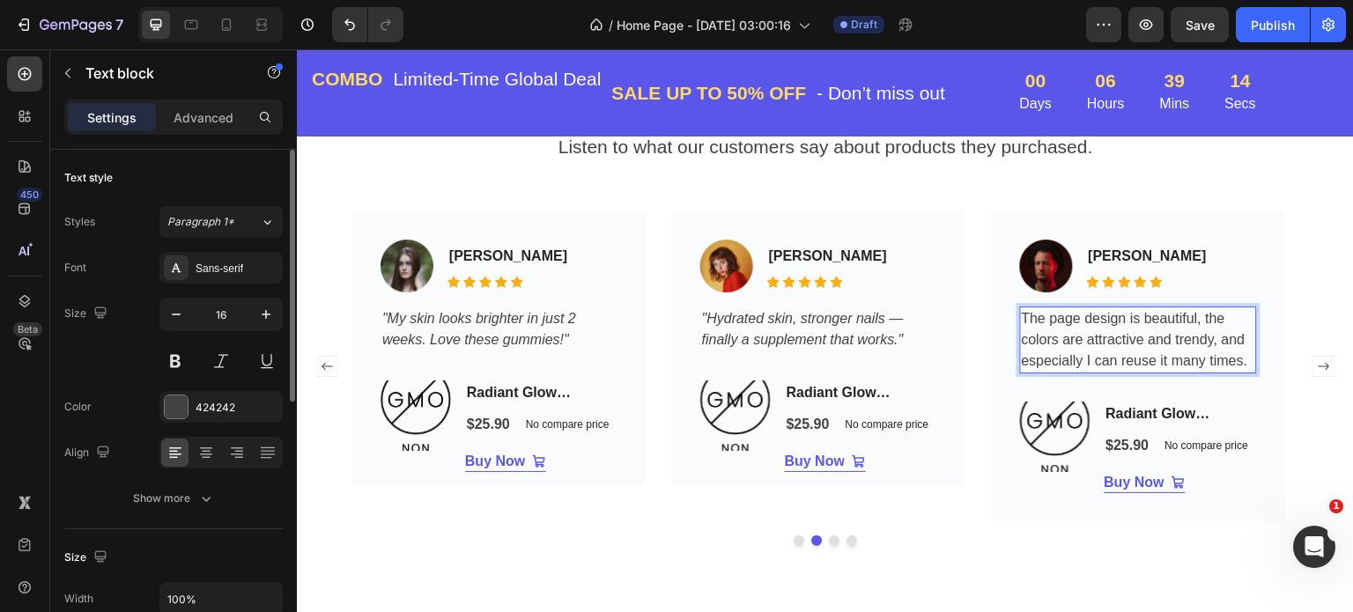
click at [1250, 360] on p "The page design is beautiful, the colors are attractive and trendy, and especia…" at bounding box center [1138, 339] width 233 height 63
click at [1137, 158] on p "Listen to what our customers say about products they purchased." at bounding box center [825, 147] width 1027 height 28
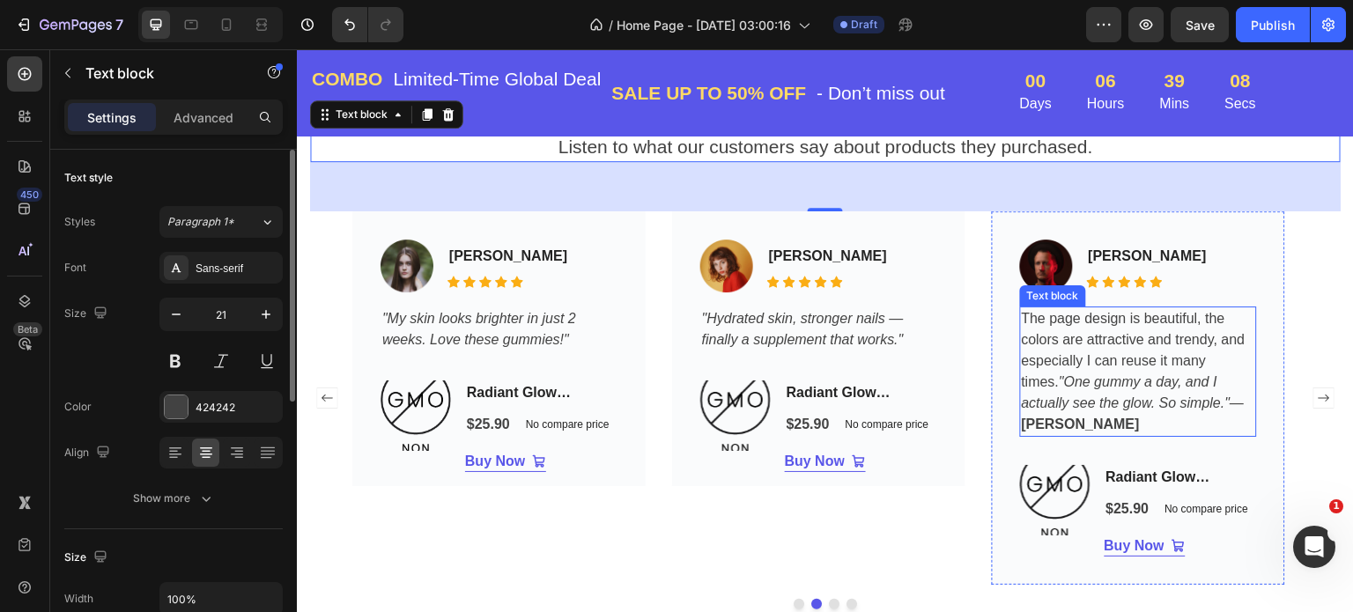
click at [1060, 382] on icon ""One gummy a day, and I actually see the glow. So simple."" at bounding box center [1126, 392] width 209 height 36
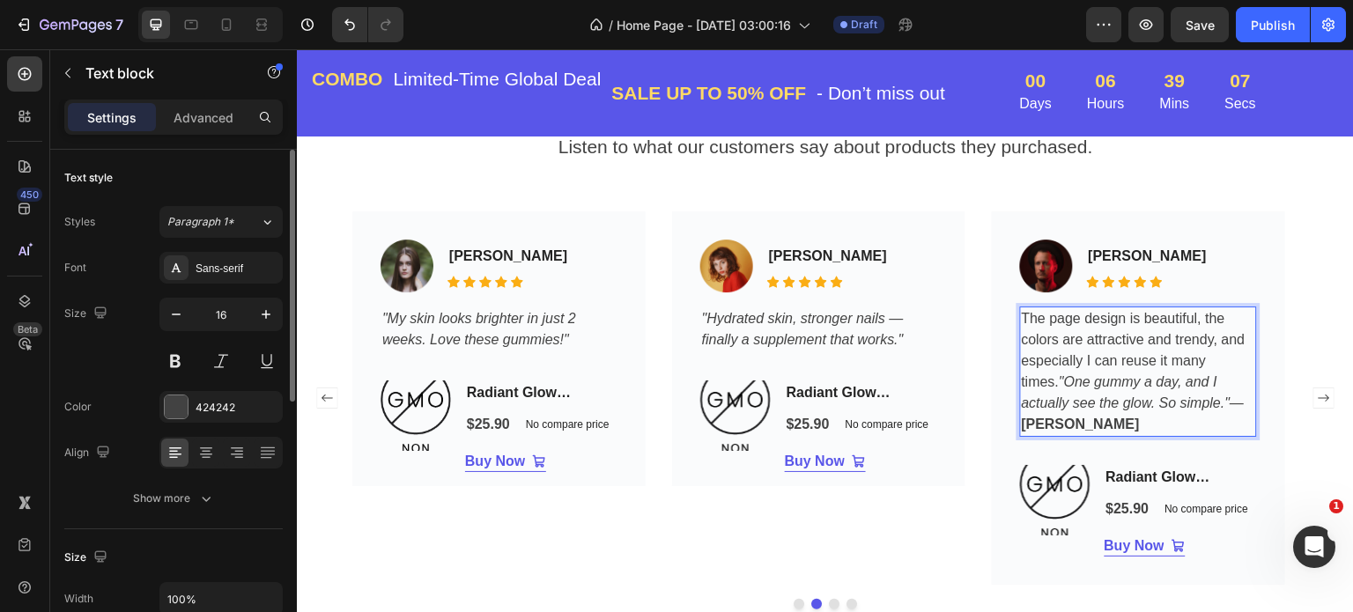
click at [1062, 382] on icon ""One gummy a day, and I actually see the glow. So simple."" at bounding box center [1126, 392] width 209 height 36
click at [1061, 381] on icon ""One gummy a day, and I actually see the glow. So simple."" at bounding box center [1126, 392] width 209 height 36
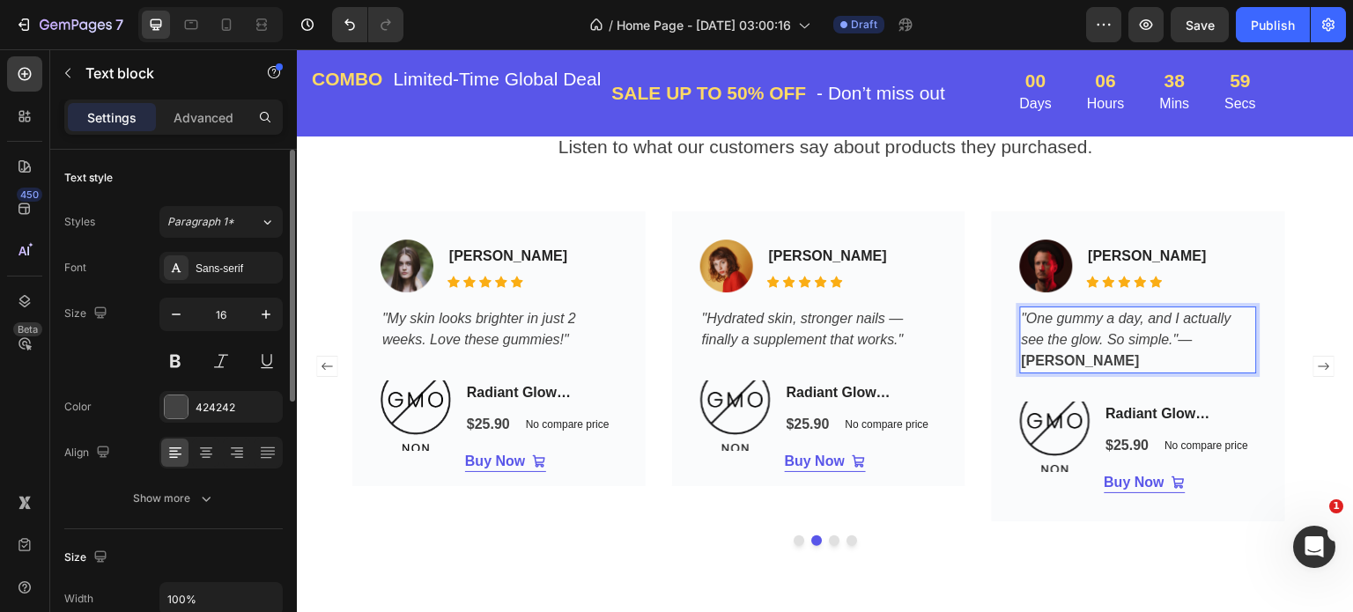
click at [1080, 359] on p ""One gummy a day, and I actually see the glow. So simple." — Daniel M." at bounding box center [1138, 339] width 233 height 63
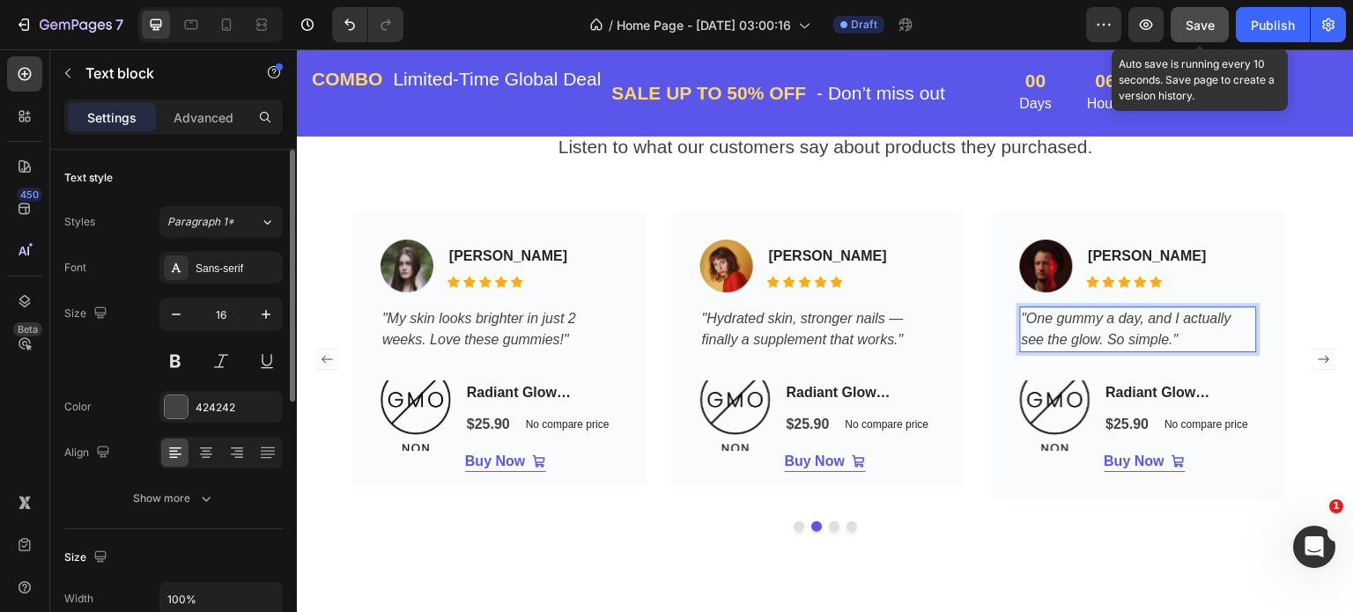
click at [1209, 18] on span "Save" at bounding box center [1200, 25] width 29 height 15
click at [1209, 18] on icon "button" at bounding box center [1200, 25] width 18 height 18
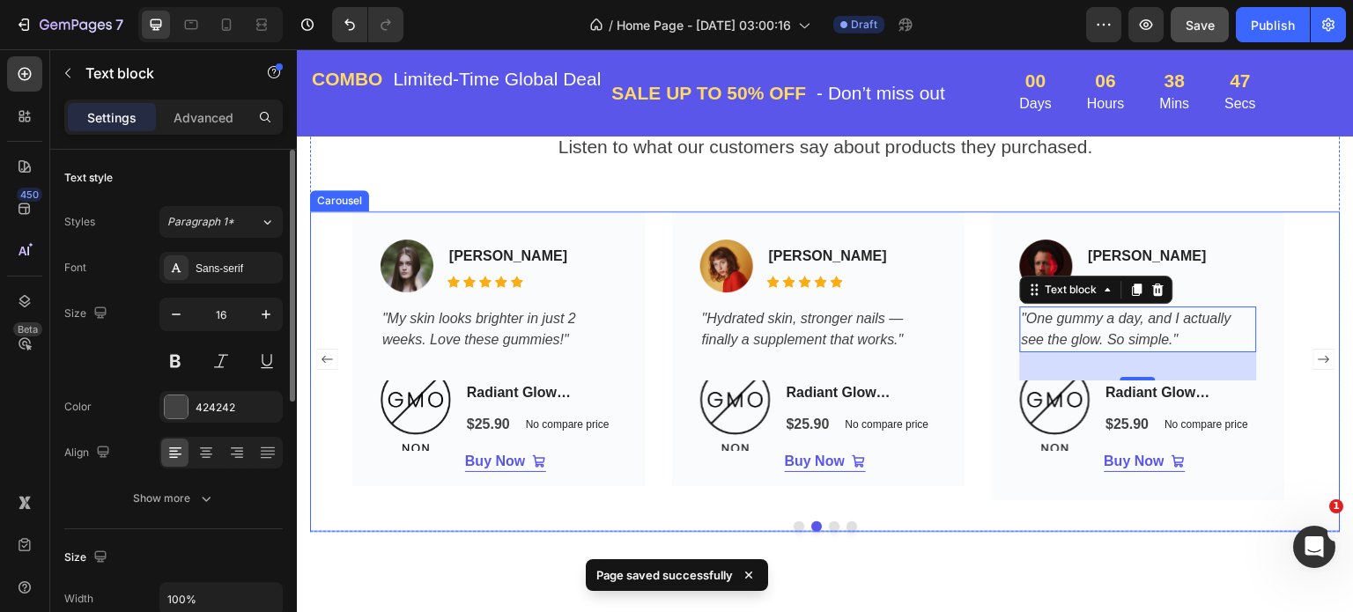
click at [1314, 363] on rect "Carousel Next Arrow" at bounding box center [1324, 360] width 20 height 20
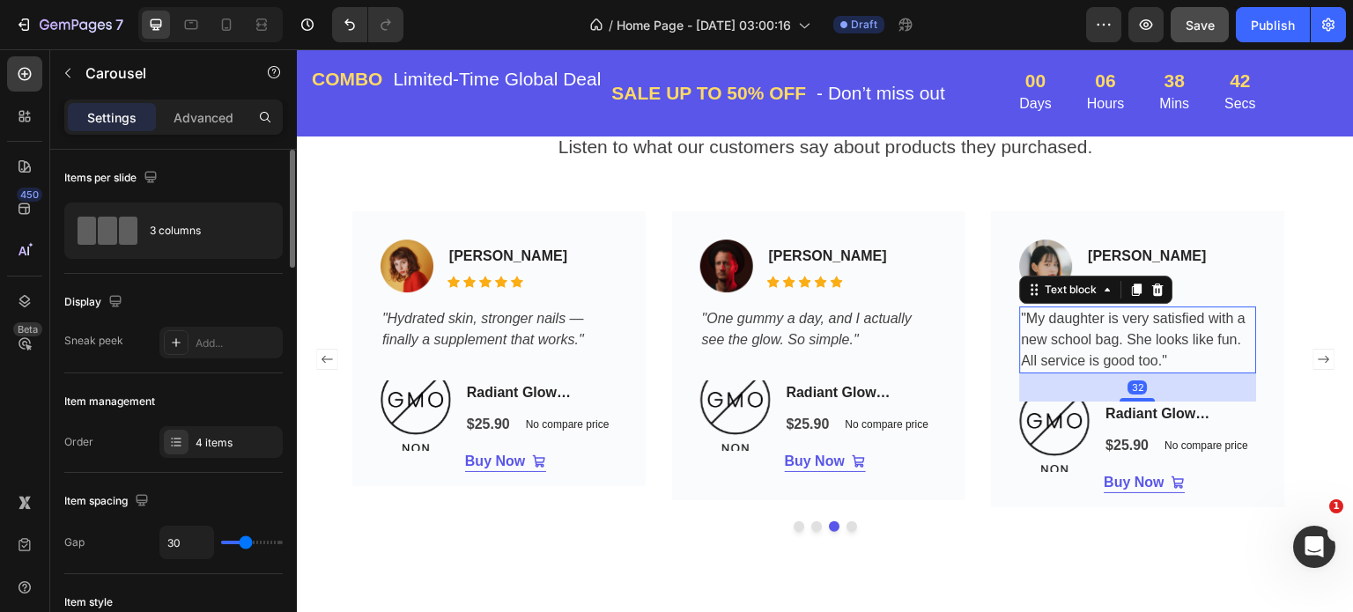
click at [1113, 336] on p ""My daughter is very satisfied with a new school bag. She looks like fun. All s…" at bounding box center [1138, 339] width 233 height 63
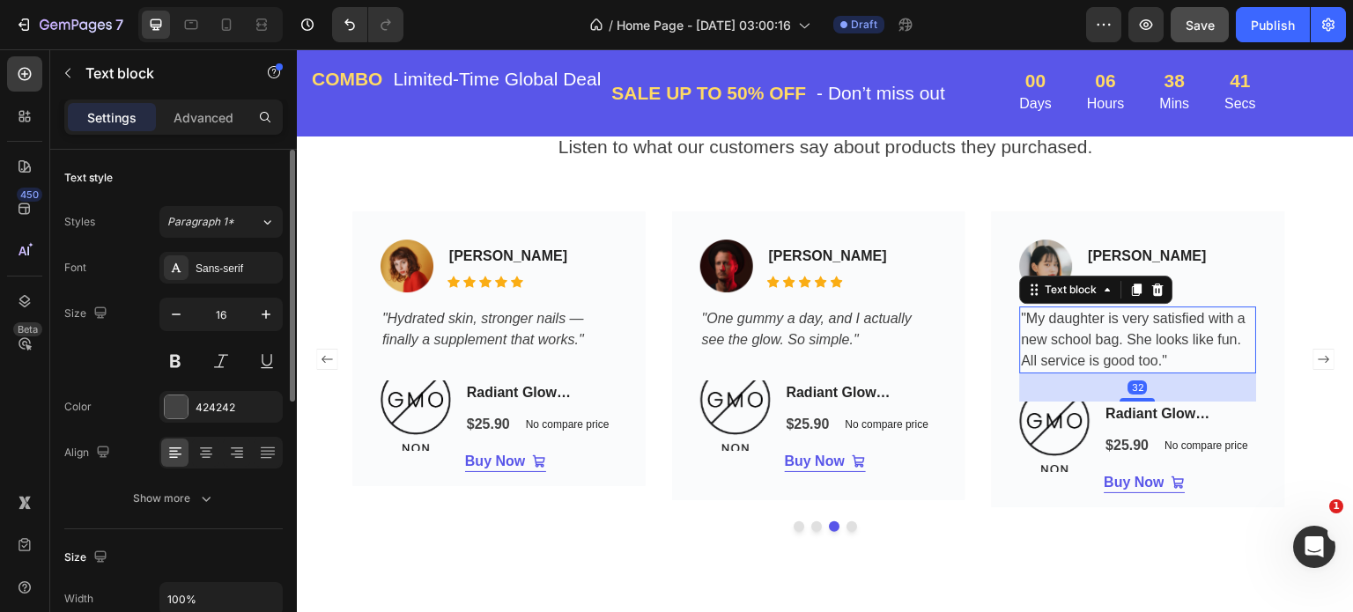
click at [1204, 362] on p ""My daughter is very satisfied with a new school bag. She looks like fun. All s…" at bounding box center [1138, 339] width 233 height 63
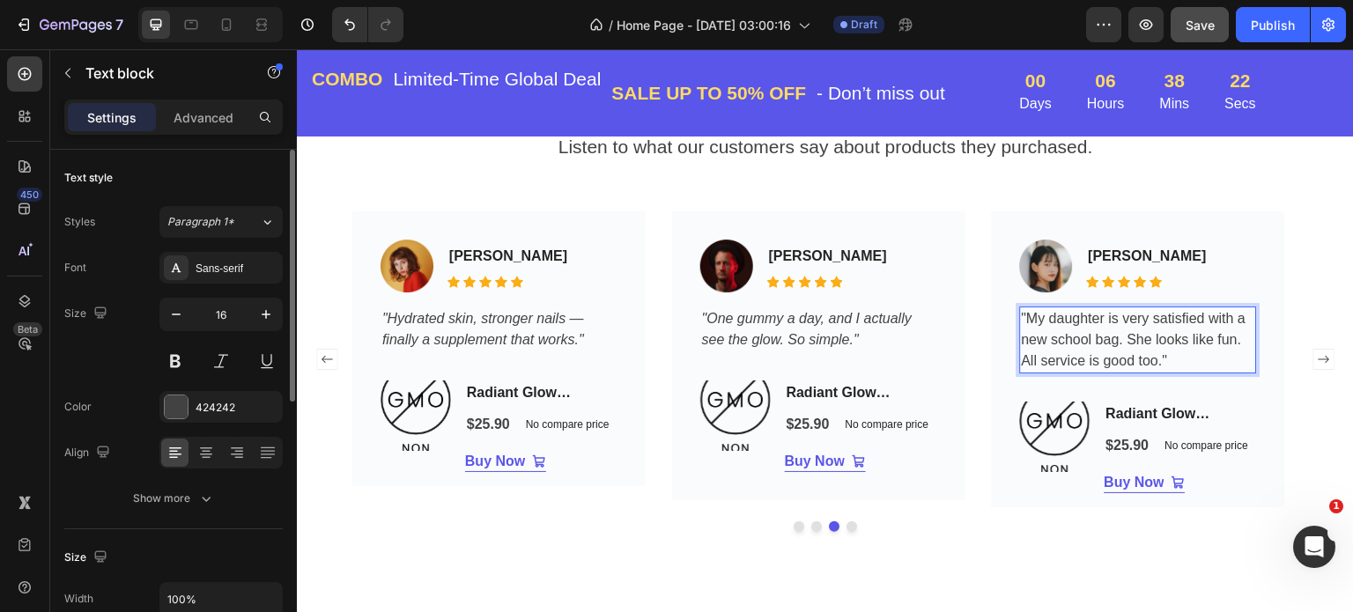
click at [1193, 361] on p ""My daughter is very satisfied with a new school bag. She looks like fun. All s…" at bounding box center [1138, 339] width 233 height 63
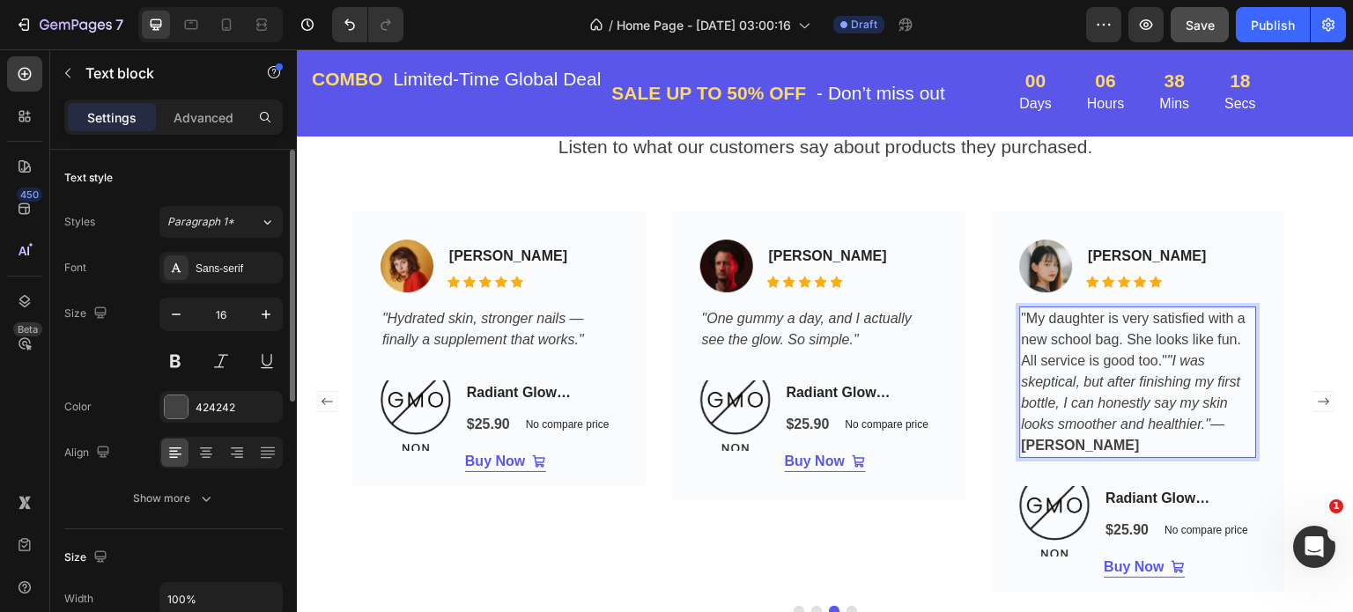
click at [1170, 359] on p ""My daughter is very satisfied with a new school bag. She looks like fun. All s…" at bounding box center [1138, 382] width 233 height 148
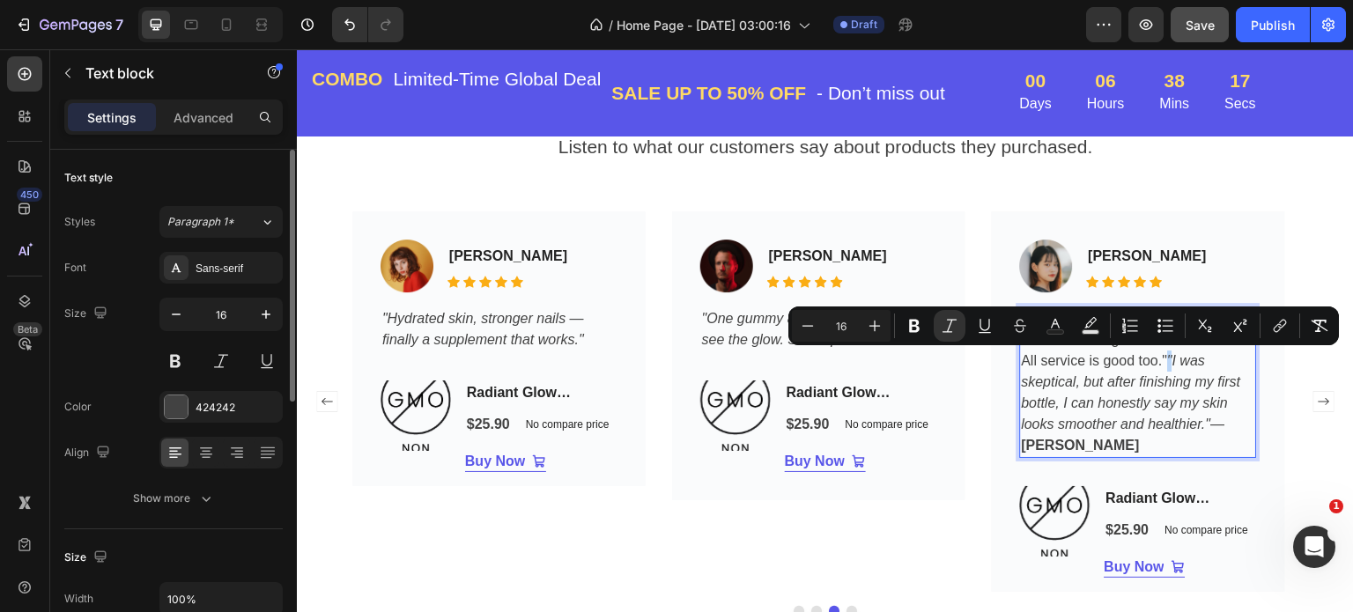
click at [1172, 363] on icon ""I was skeptical, but after finishing my first bottle, I can honestly say my sk…" at bounding box center [1131, 392] width 219 height 78
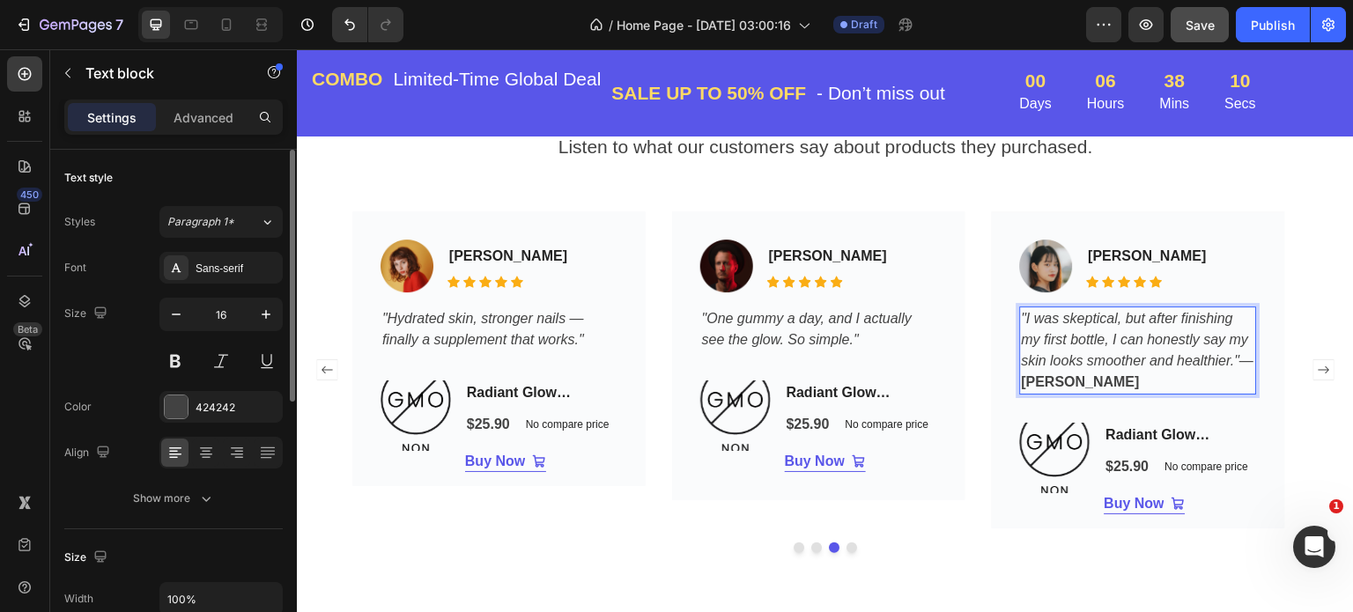
click at [1130, 382] on p ""I was skeptical, but after finishing my first bottle, I can honestly say my sk…" at bounding box center [1138, 350] width 233 height 85
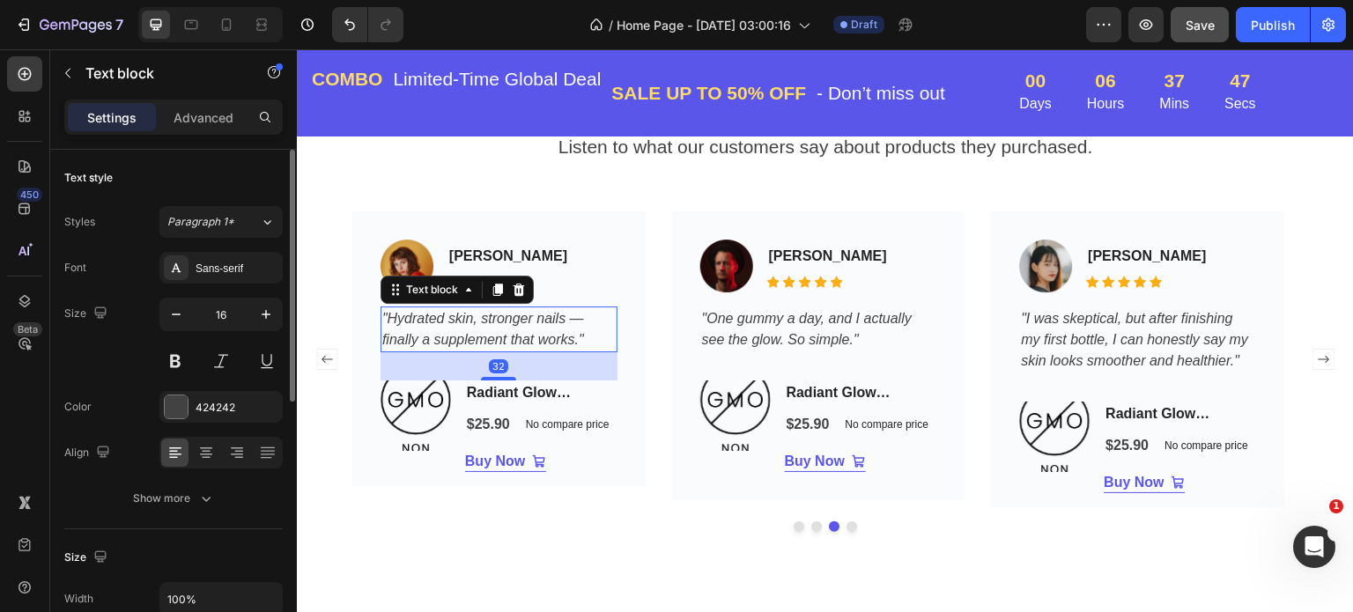
click at [598, 338] on p ""Hydrated skin, stronger nails — finally a supplement that works."" at bounding box center [498, 329] width 233 height 42
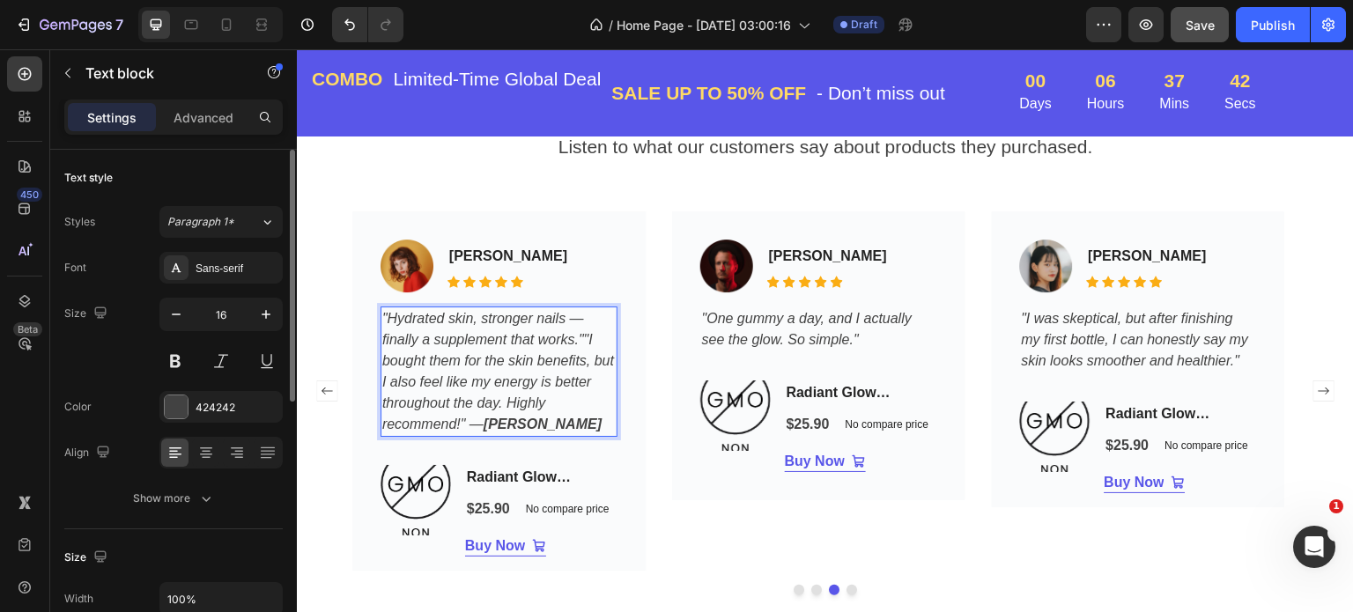
click at [586, 338] on icon ""Hydrated skin, stronger nails — finally a supplement that works.""I bought the…" at bounding box center [498, 371] width 232 height 121
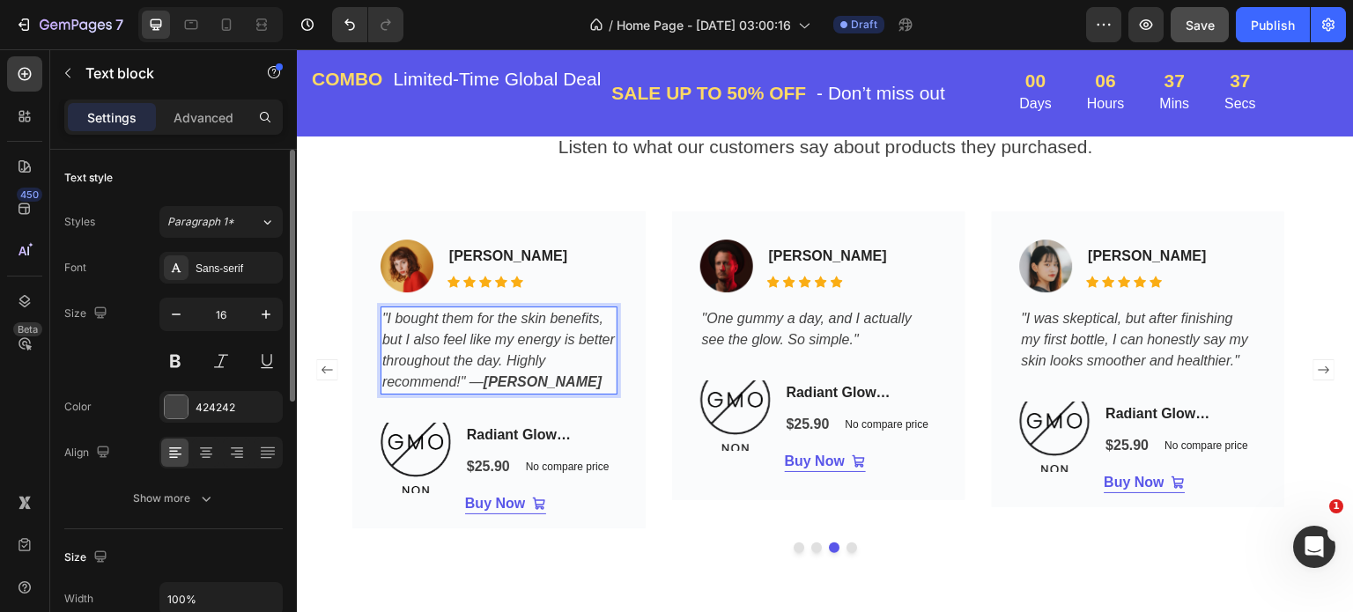
click at [568, 381] on p ""I bought them for the skin benefits, but I also feel like my energy is better …" at bounding box center [498, 350] width 233 height 85
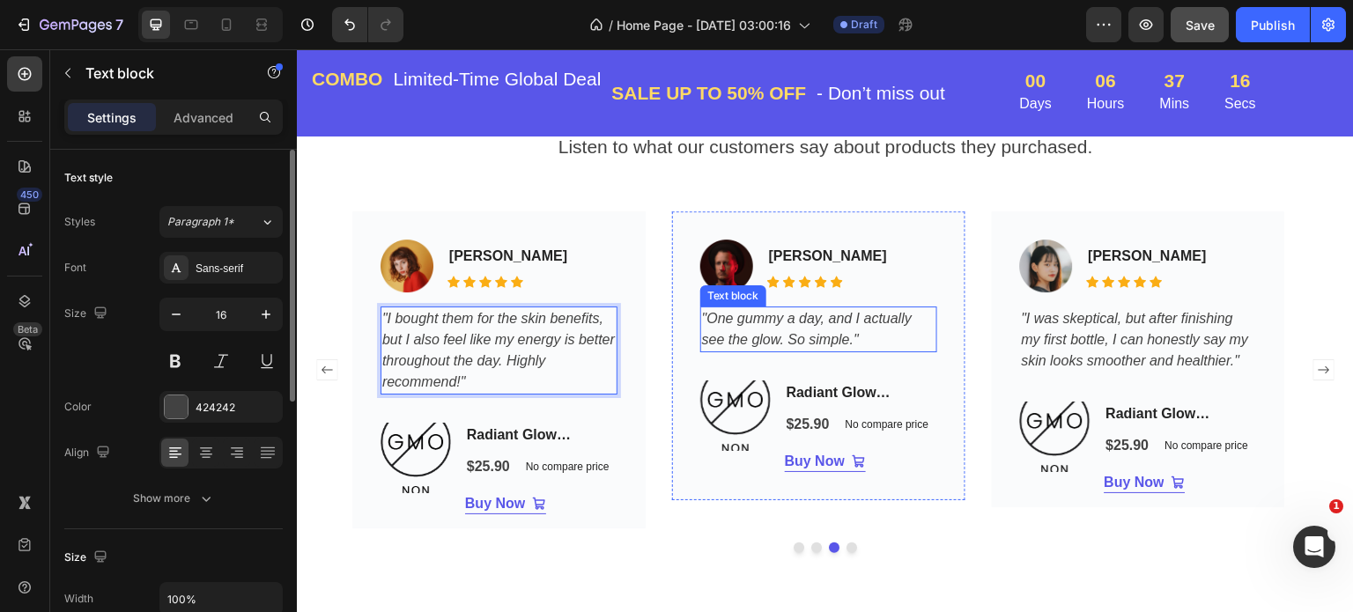
click at [878, 339] on p ""One gummy a day, and I actually see the glow. So simple."" at bounding box center [818, 329] width 233 height 42
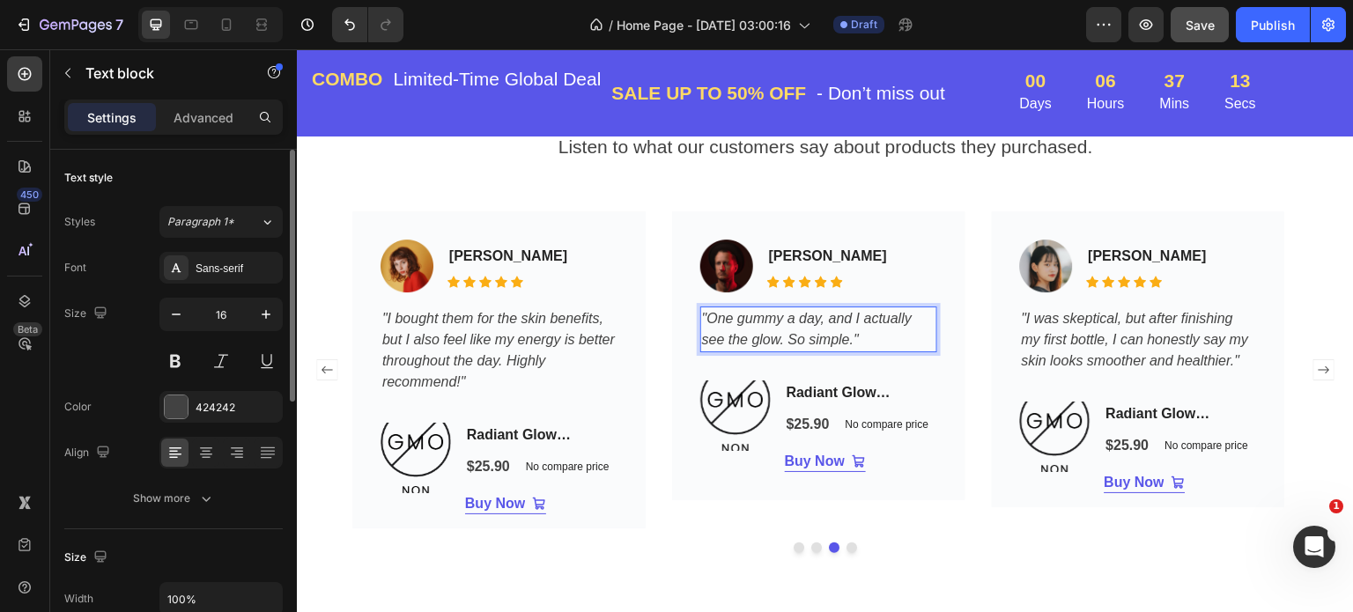
click at [937, 139] on p "Listen to what our customers say about products they purchased." at bounding box center [825, 147] width 1027 height 28
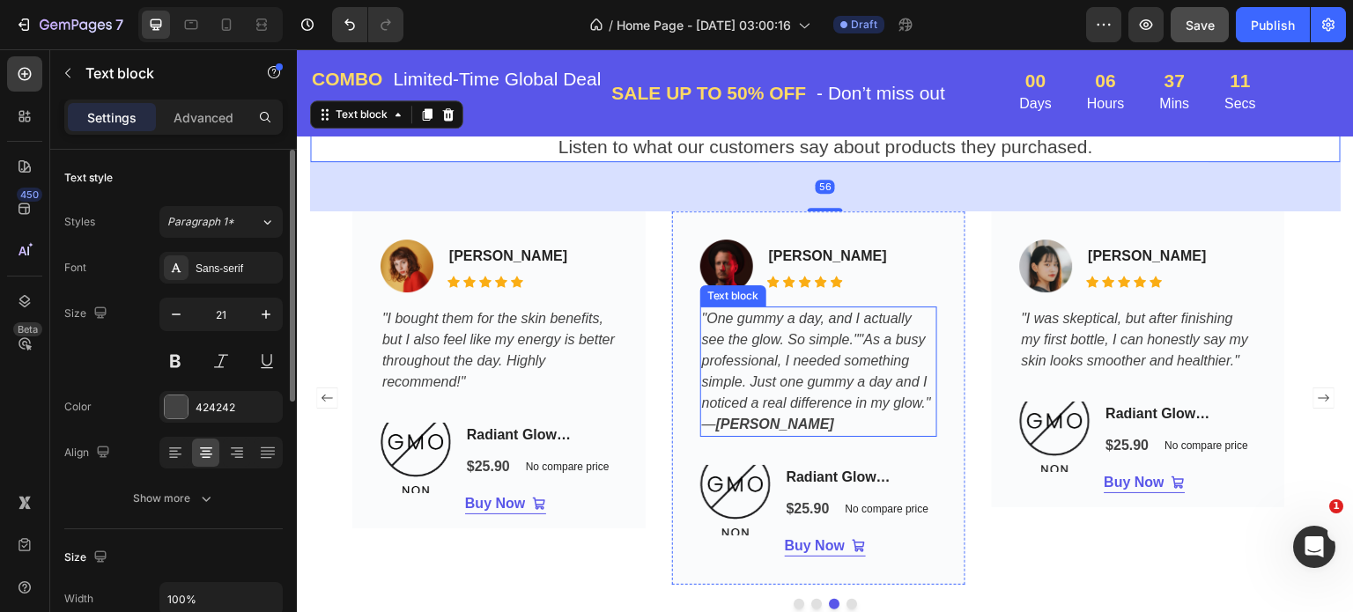
click at [860, 337] on icon ""One gummy a day, and I actually see the glow. So simple.""As a busy profession…" at bounding box center [816, 371] width 229 height 121
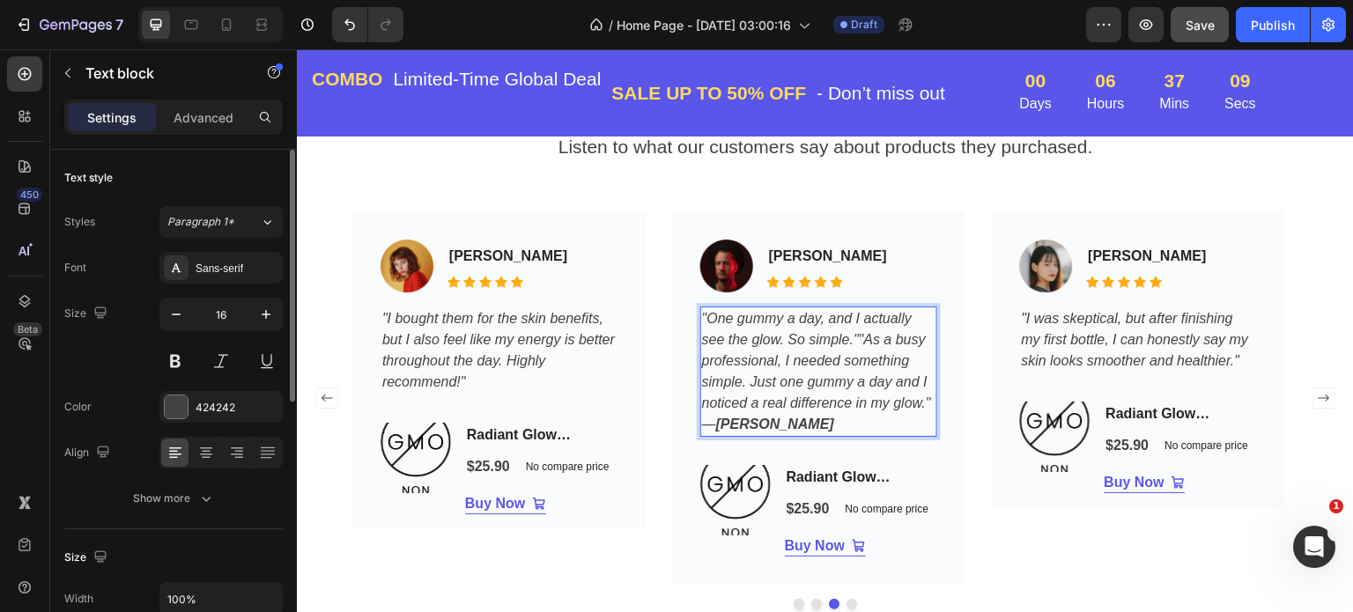
click at [858, 336] on icon ""One gummy a day, and I actually see the glow. So simple.""As a busy profession…" at bounding box center [816, 371] width 229 height 121
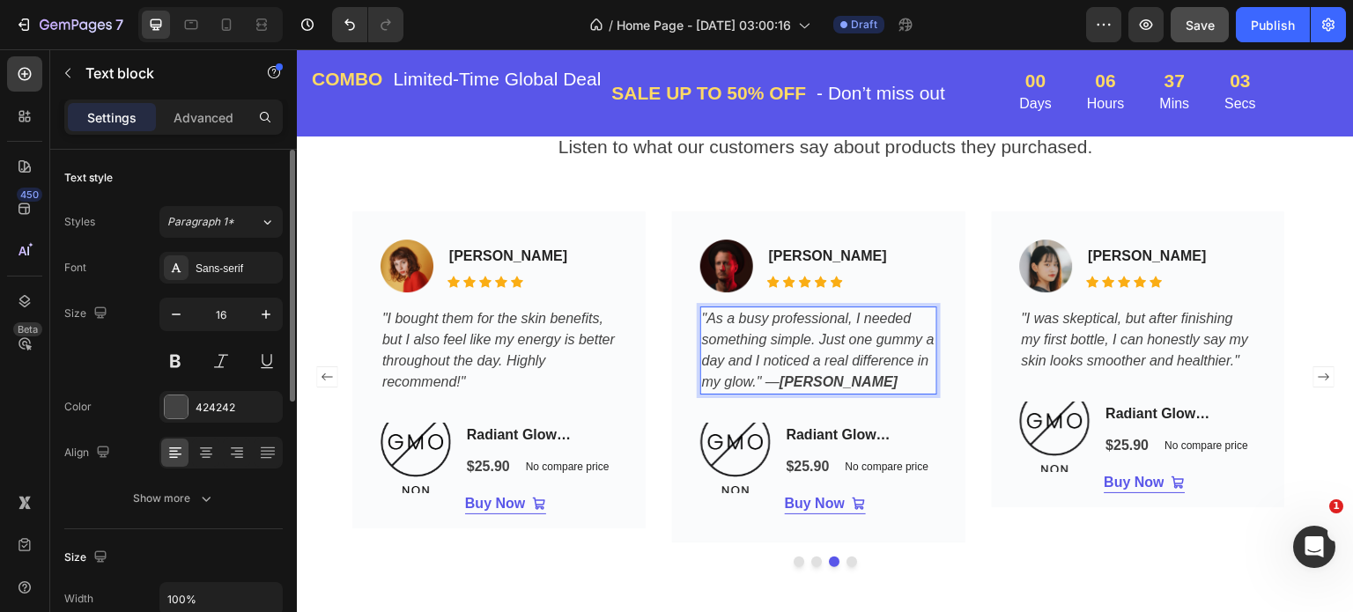
click at [863, 381] on p ""As a busy professional, I needed something simple. Just one gummy a day and I …" at bounding box center [818, 350] width 233 height 85
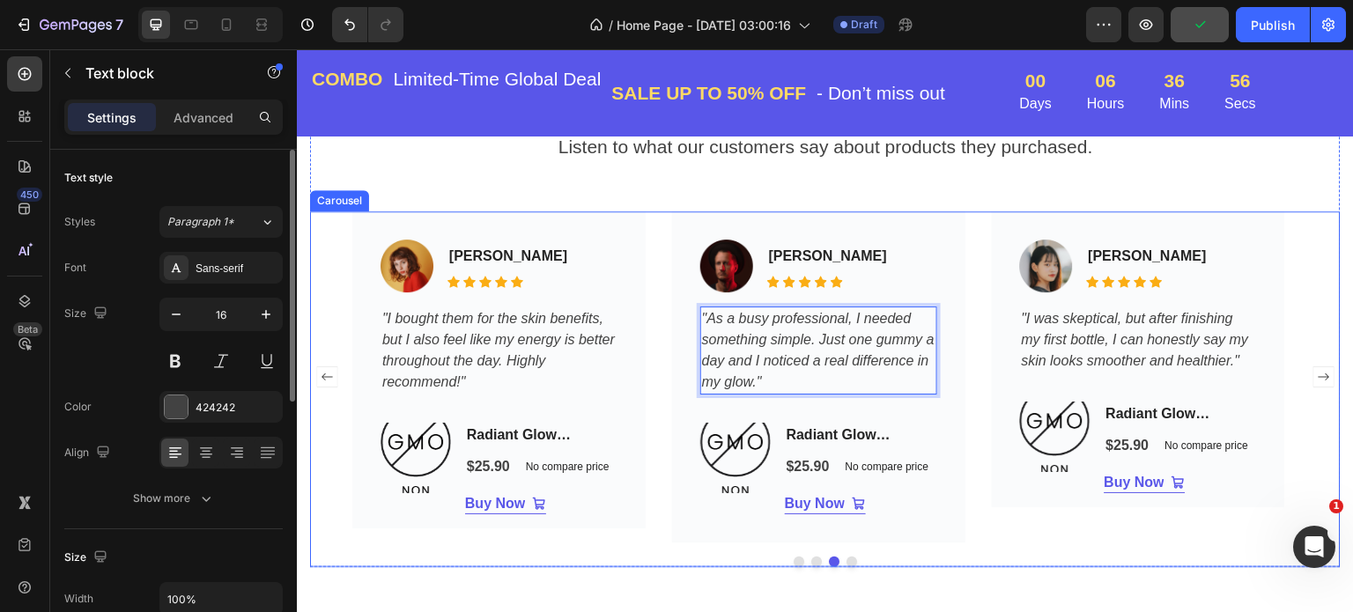
click at [1316, 377] on rect "Carousel Next Arrow" at bounding box center [1324, 377] width 20 height 20
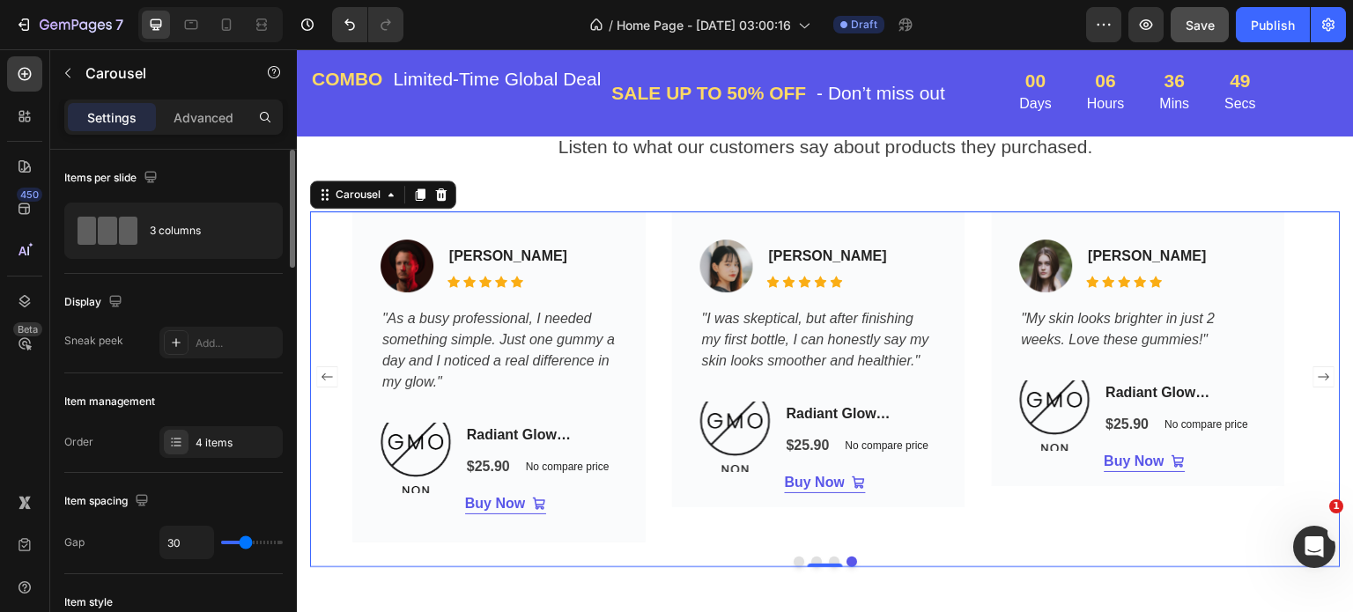
click at [326, 376] on icon "Carousel Back Arrow" at bounding box center [326, 377] width 21 height 21
click at [326, 376] on rect "Carousel Back Arrow" at bounding box center [326, 377] width 20 height 20
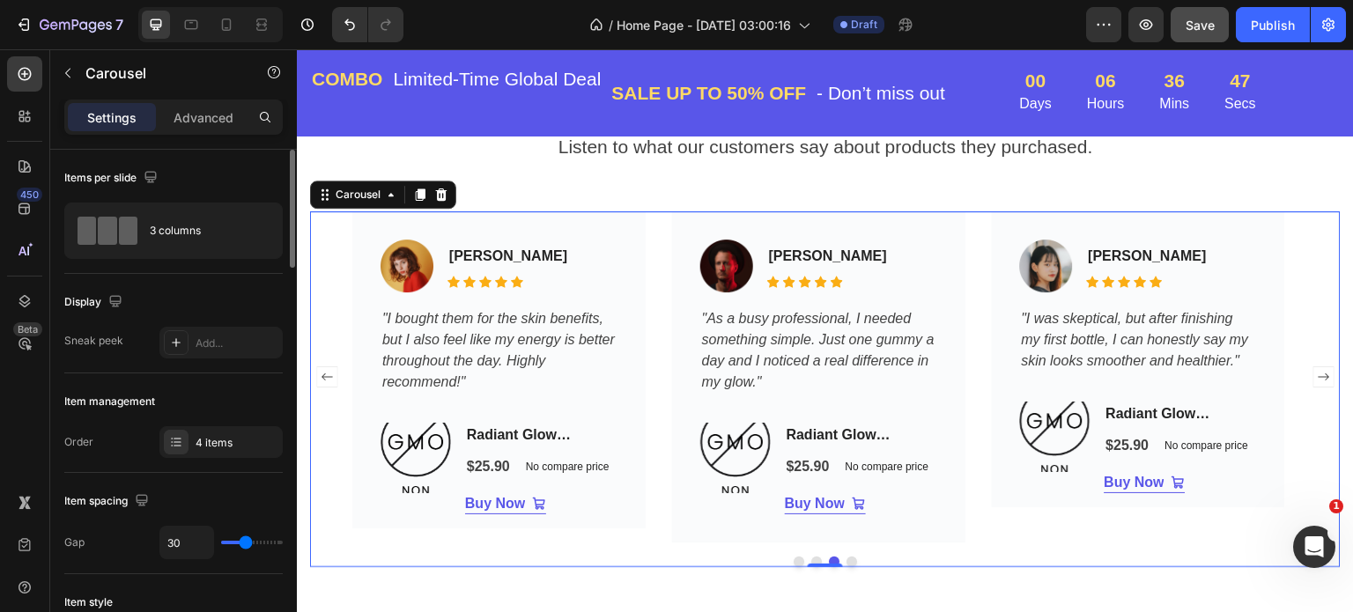
click at [326, 375] on rect "Carousel Back Arrow" at bounding box center [326, 377] width 20 height 20
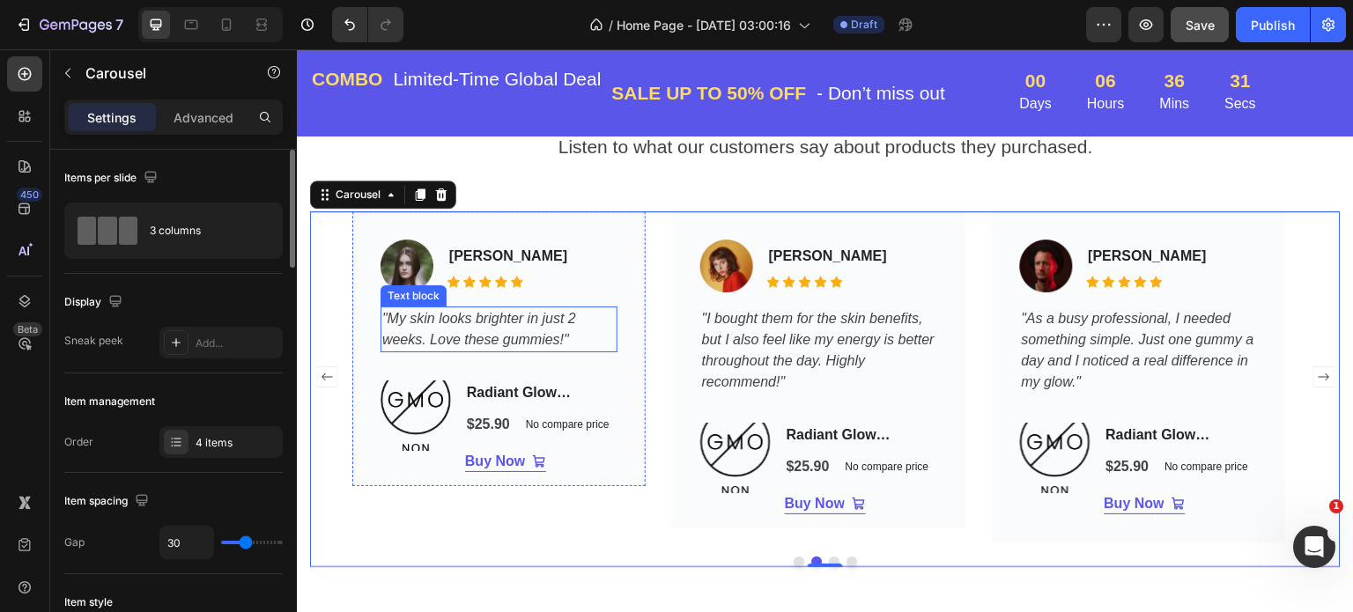
click at [582, 341] on p ""My skin looks brighter in just 2 weeks. Love these gummies!"" at bounding box center [498, 329] width 233 height 42
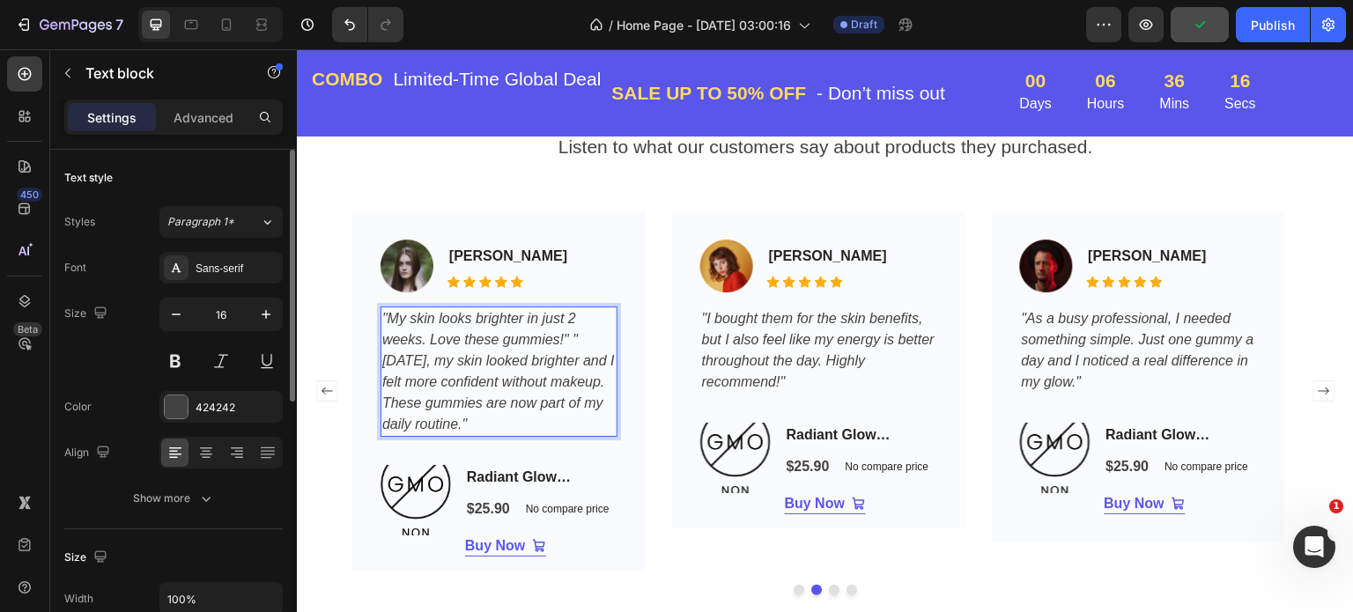
click at [580, 338] on p ""My skin looks brighter in just 2 weeks. Love these gummies!" "Within two weeks…" at bounding box center [498, 371] width 233 height 127
click at [581, 338] on p ""My skin looks brighter in just 2 weeks. Love these gummies!" "Within two weeks…" at bounding box center [498, 371] width 233 height 127
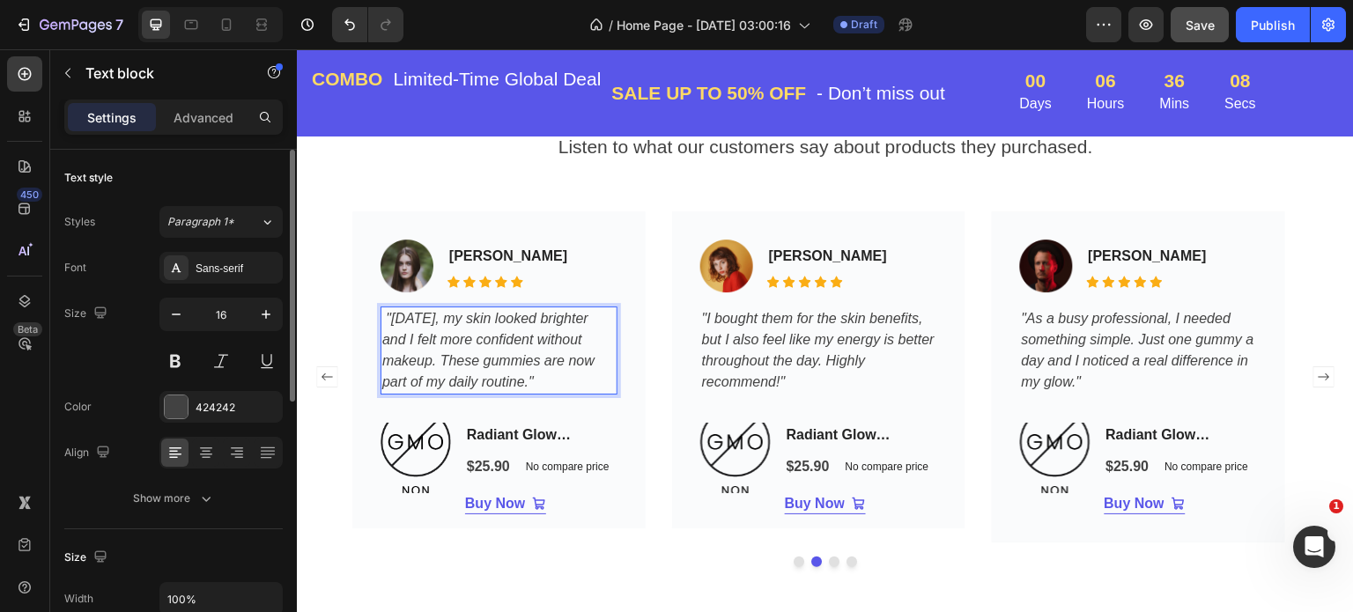
click at [389, 316] on icon ""Within two weeks, my skin looked brighter and I felt more confident without ma…" at bounding box center [488, 350] width 212 height 78
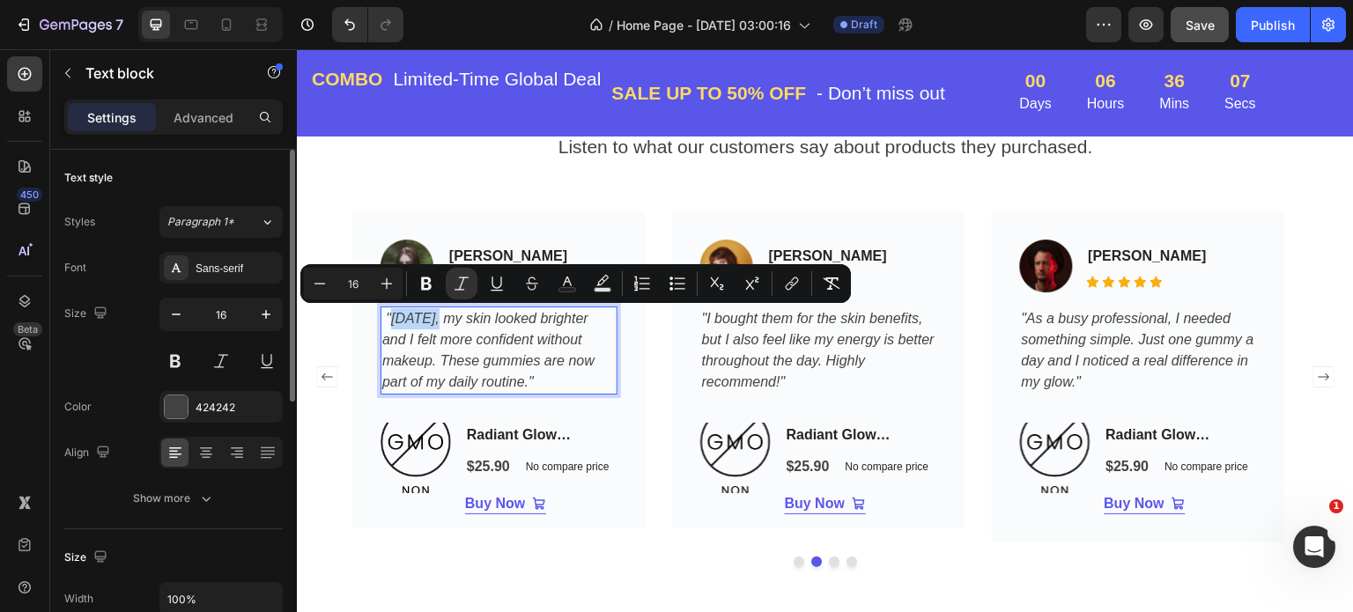
click at [385, 316] on icon ""Within two weeks, my skin looked brighter and I felt more confident without ma…" at bounding box center [488, 350] width 212 height 78
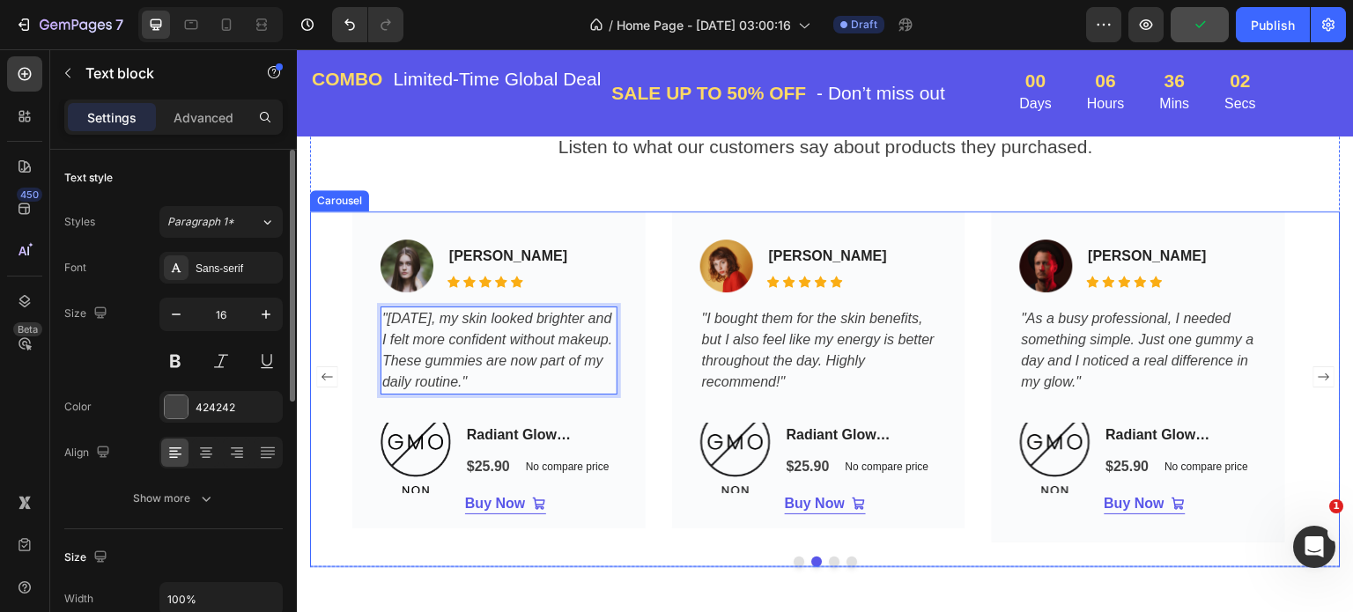
click at [1315, 379] on icon "Carousel Next Arrow" at bounding box center [1324, 377] width 21 height 21
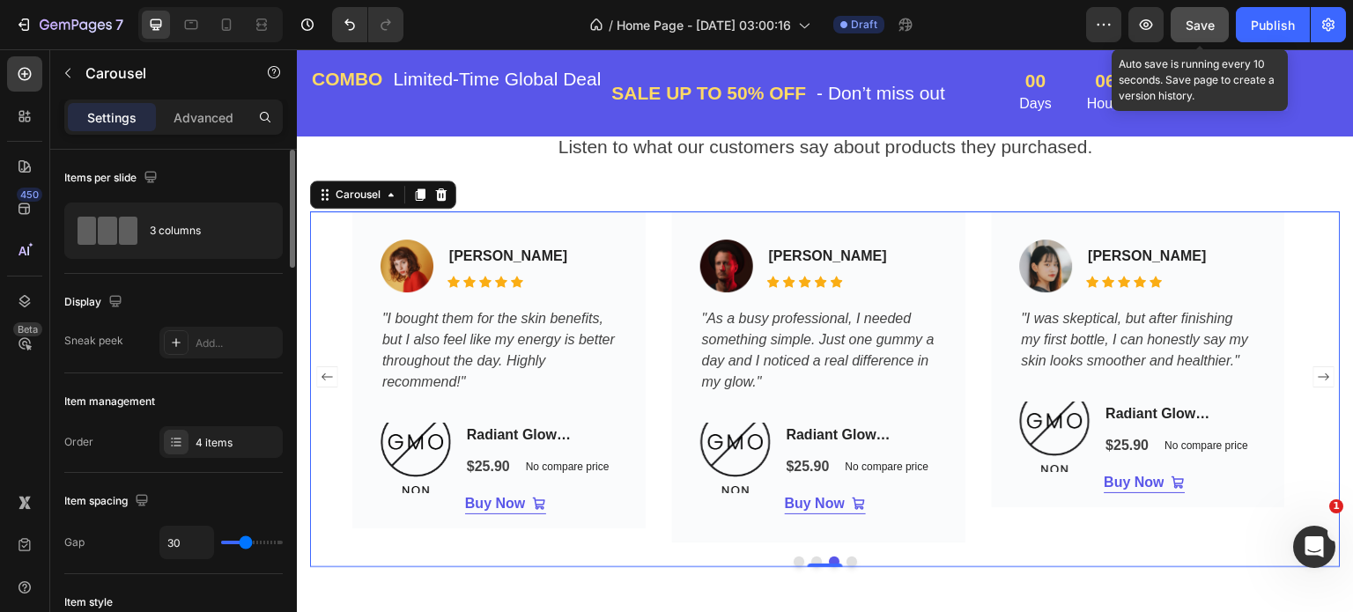
click at [1201, 25] on span "Save" at bounding box center [1200, 25] width 29 height 15
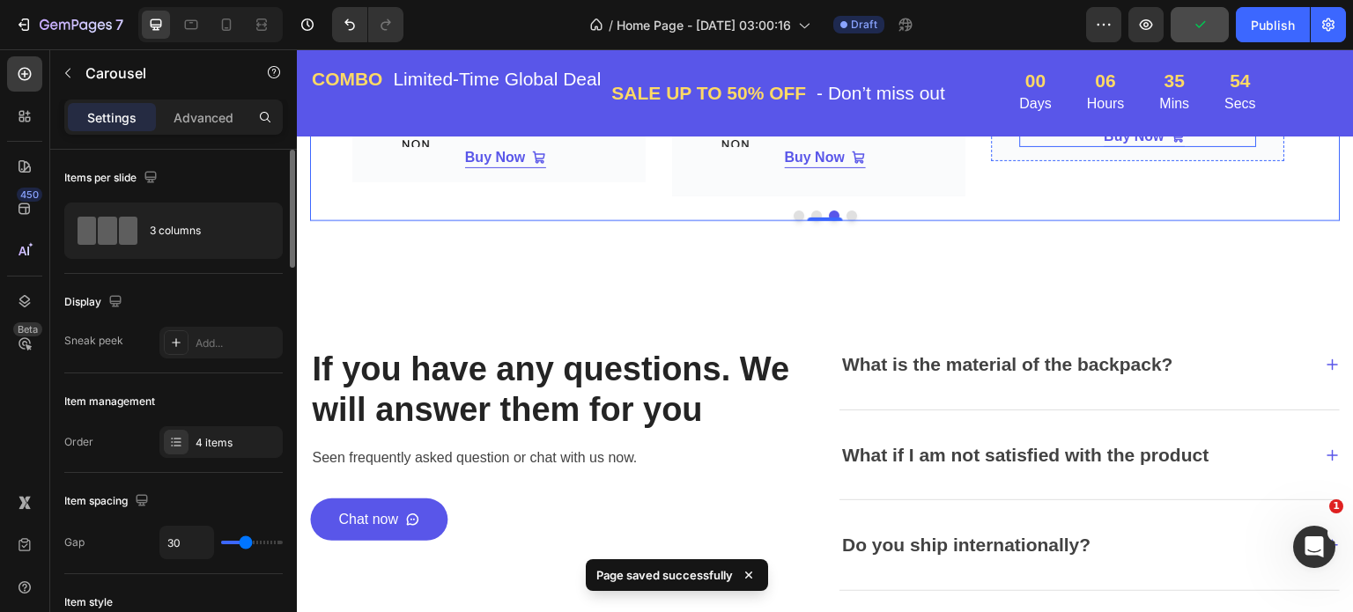
scroll to position [4229, 0]
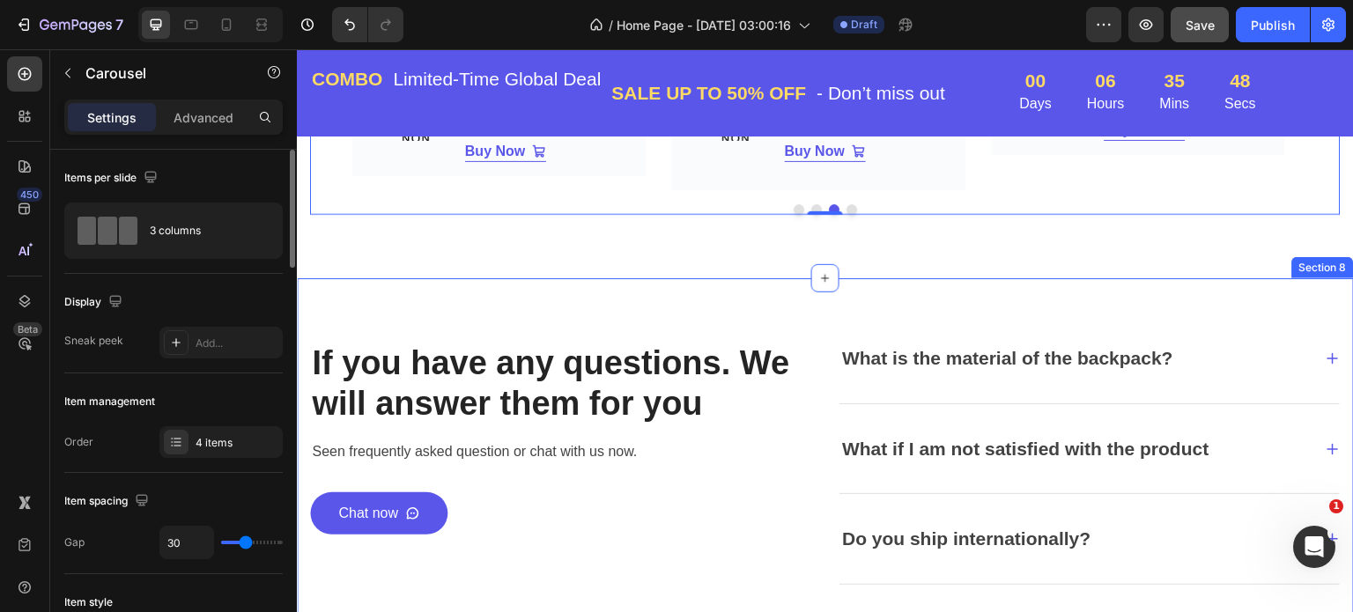
click at [1308, 275] on div "Section 8" at bounding box center [1324, 267] width 62 height 21
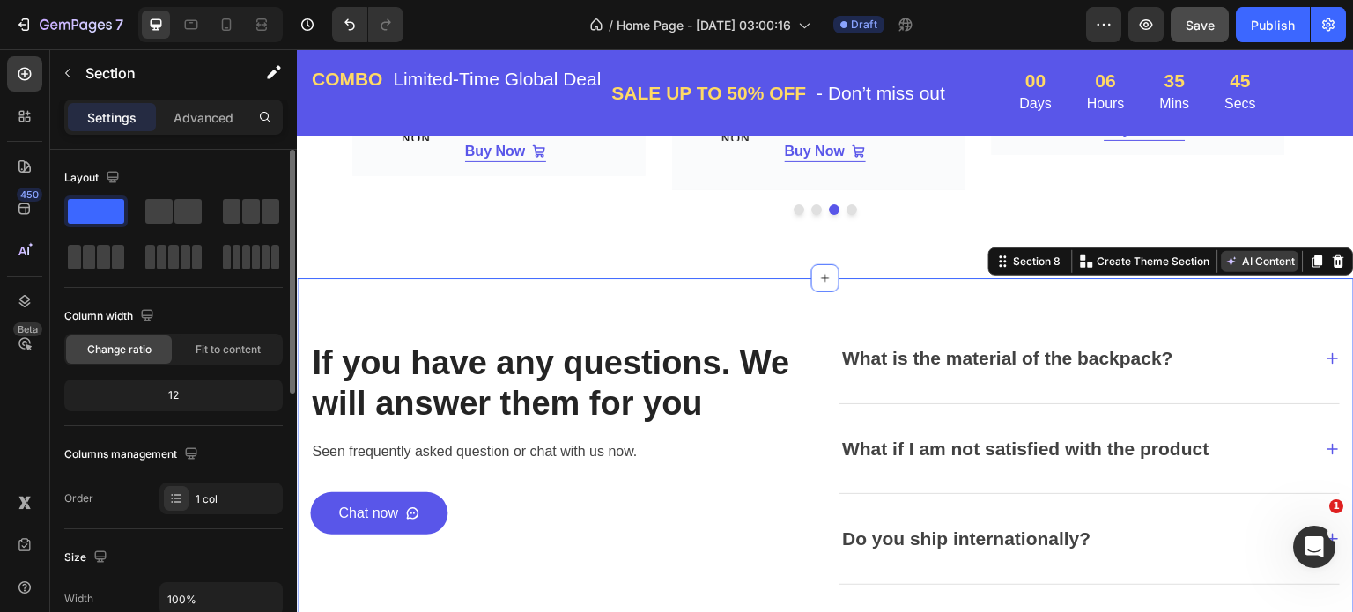
click at [1264, 261] on button "AI Content" at bounding box center [1261, 261] width 78 height 21
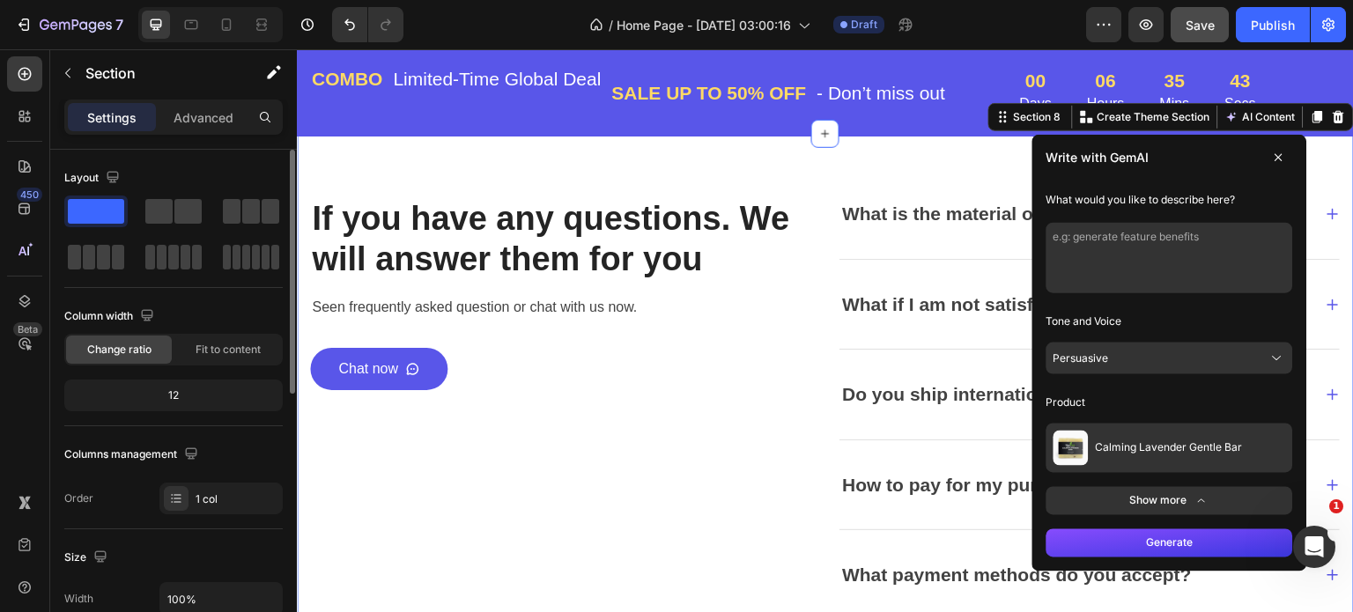
scroll to position [4405, 0]
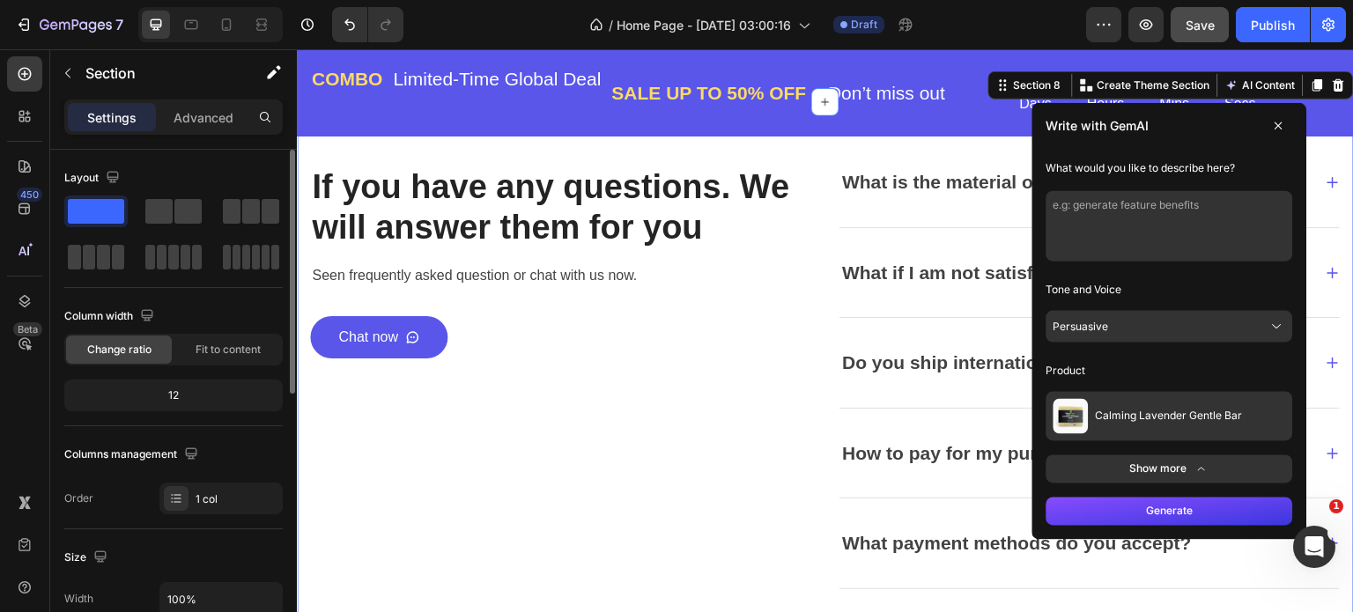
click at [1247, 418] on button "Calming Lavender Gentle Bar" at bounding box center [1170, 416] width 247 height 49
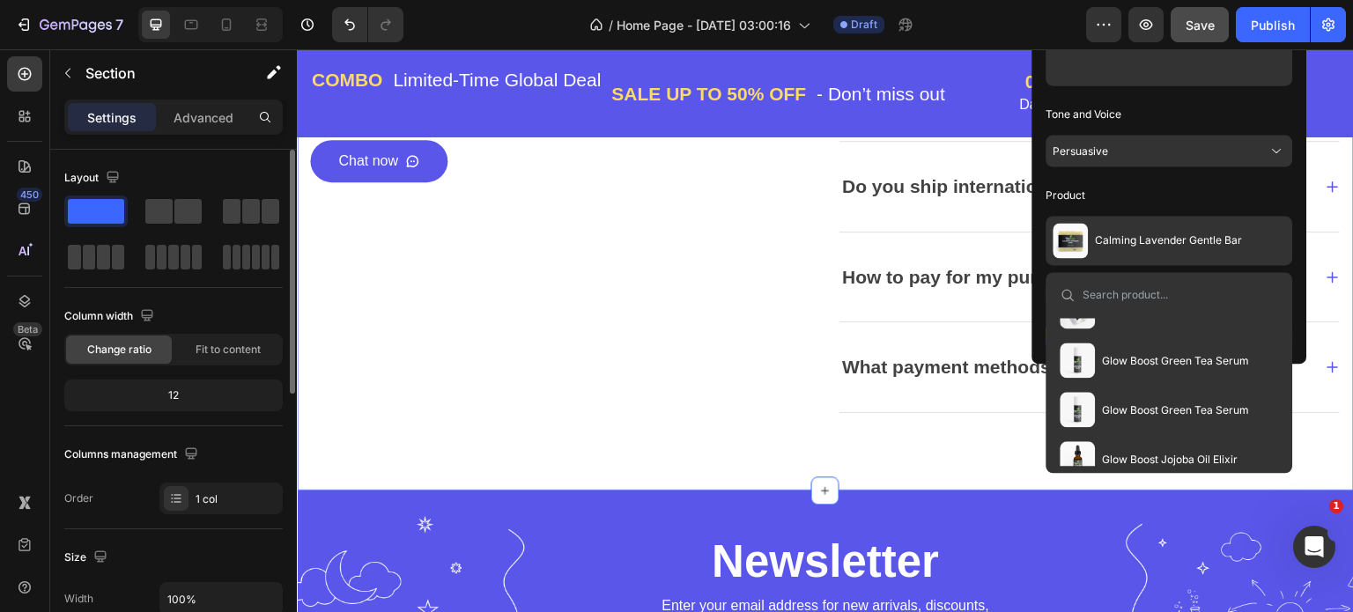
scroll to position [247, 0]
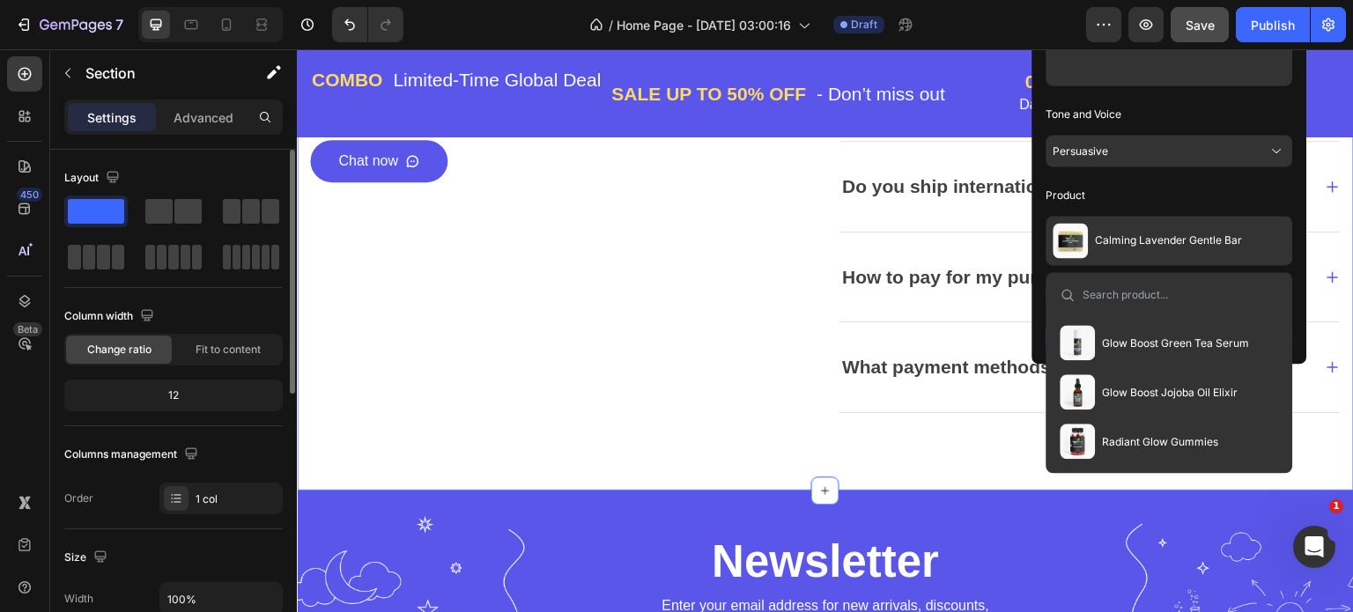
click at [1137, 434] on span "Radiant Glow Gummies" at bounding box center [1161, 441] width 116 height 14
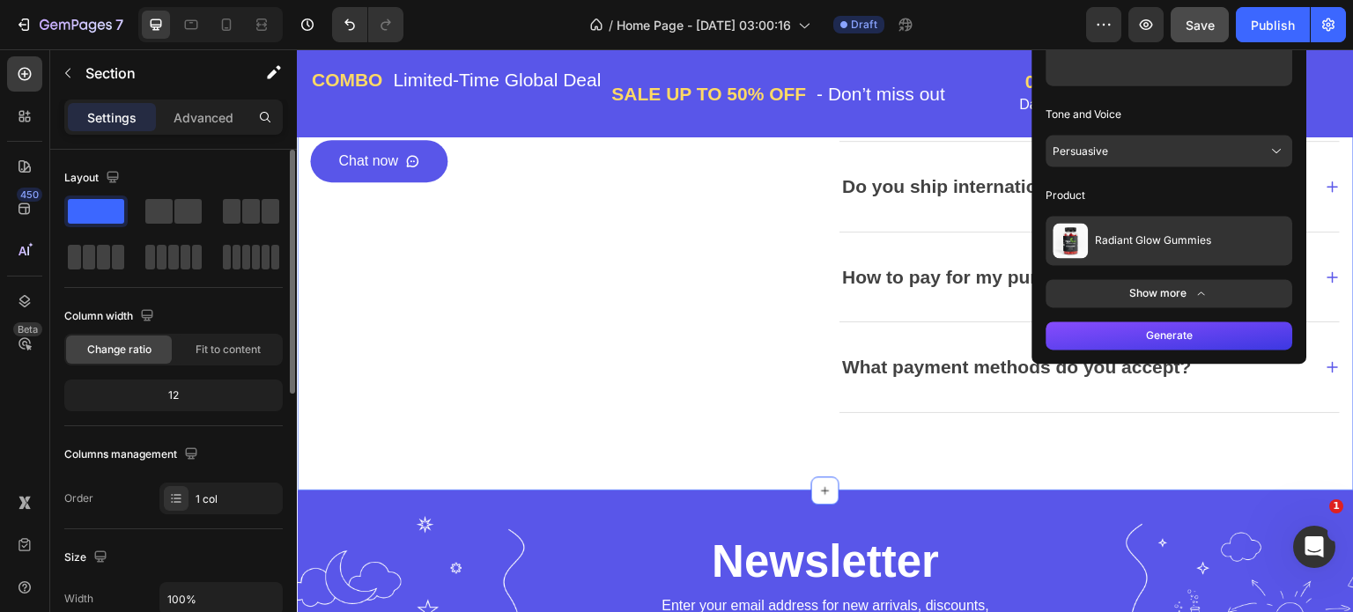
click at [1188, 332] on button "Generate" at bounding box center [1170, 336] width 247 height 28
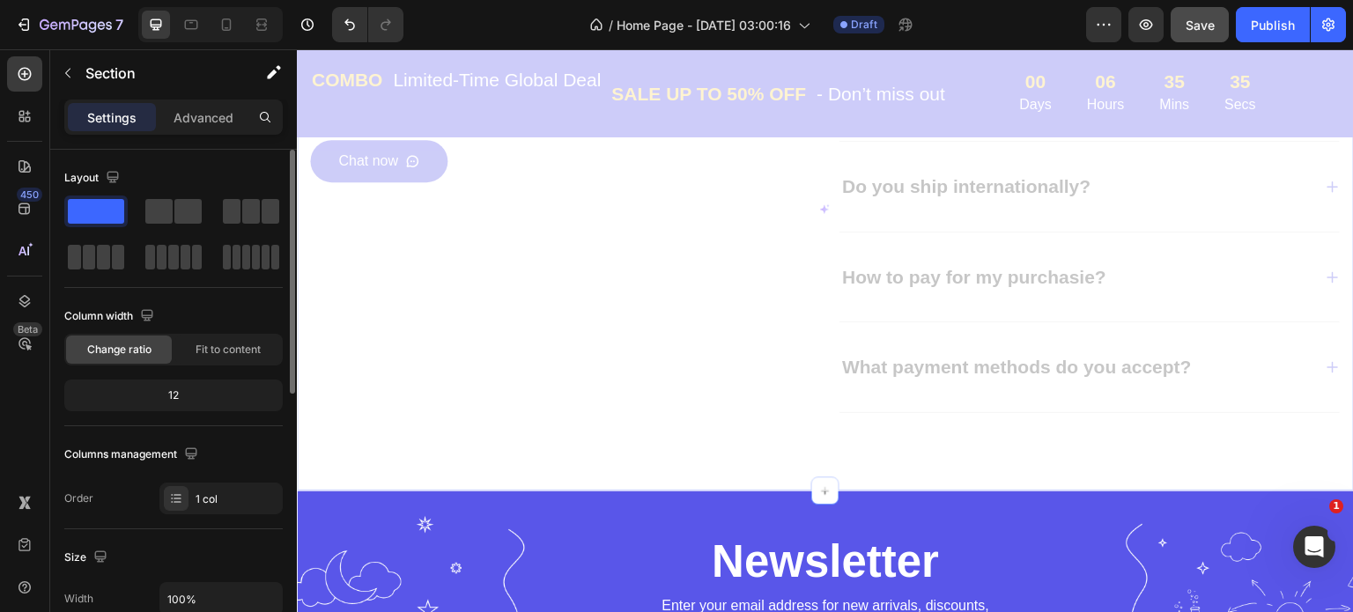
click at [1188, 332] on div at bounding box center [825, 208] width 1057 height 565
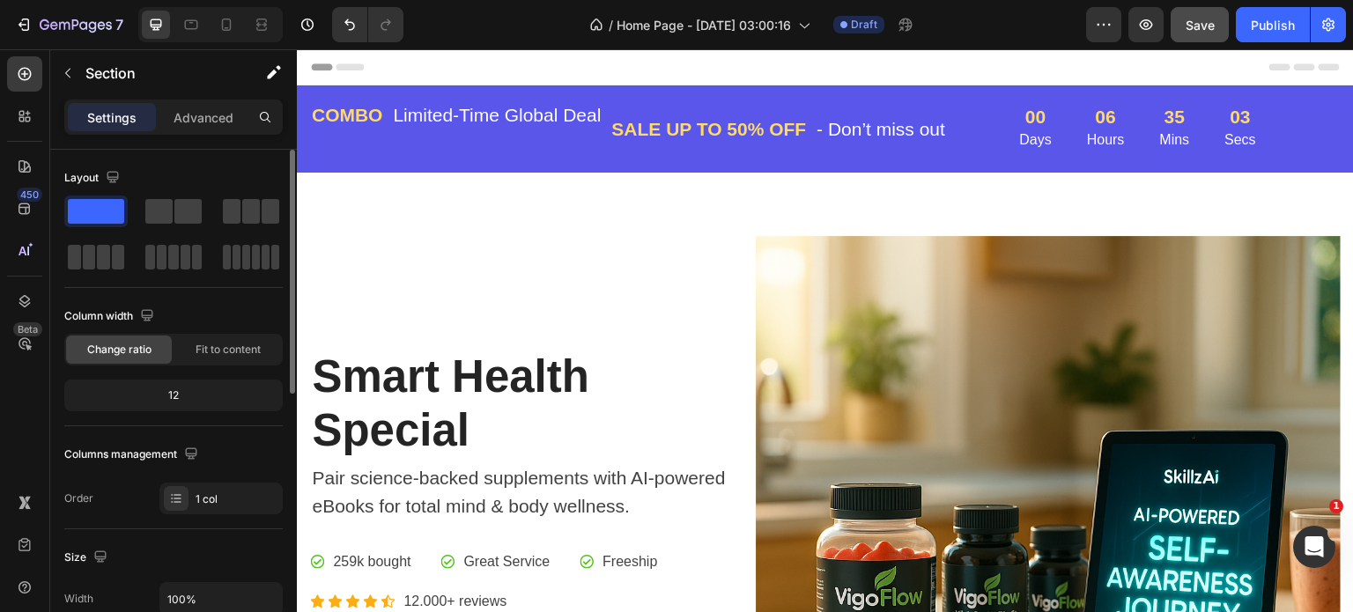
scroll to position [0, 0]
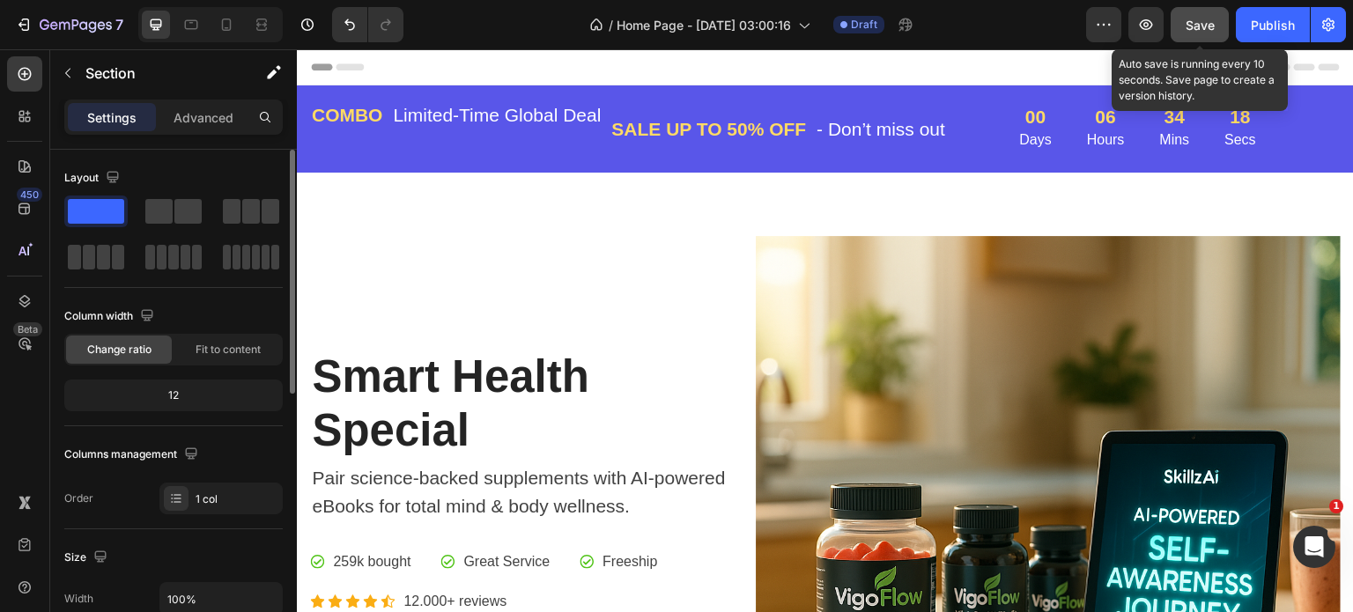
click at [1203, 24] on span "Save" at bounding box center [1200, 25] width 29 height 15
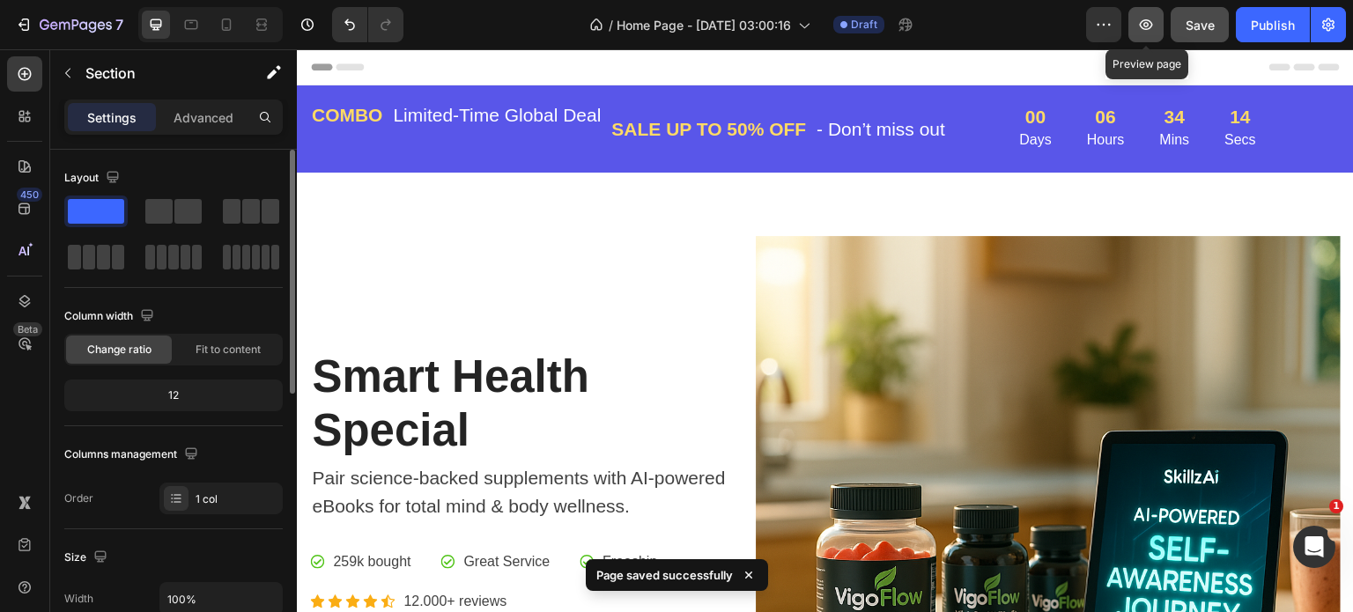
click at [1145, 24] on icon "button" at bounding box center [1146, 24] width 5 height 5
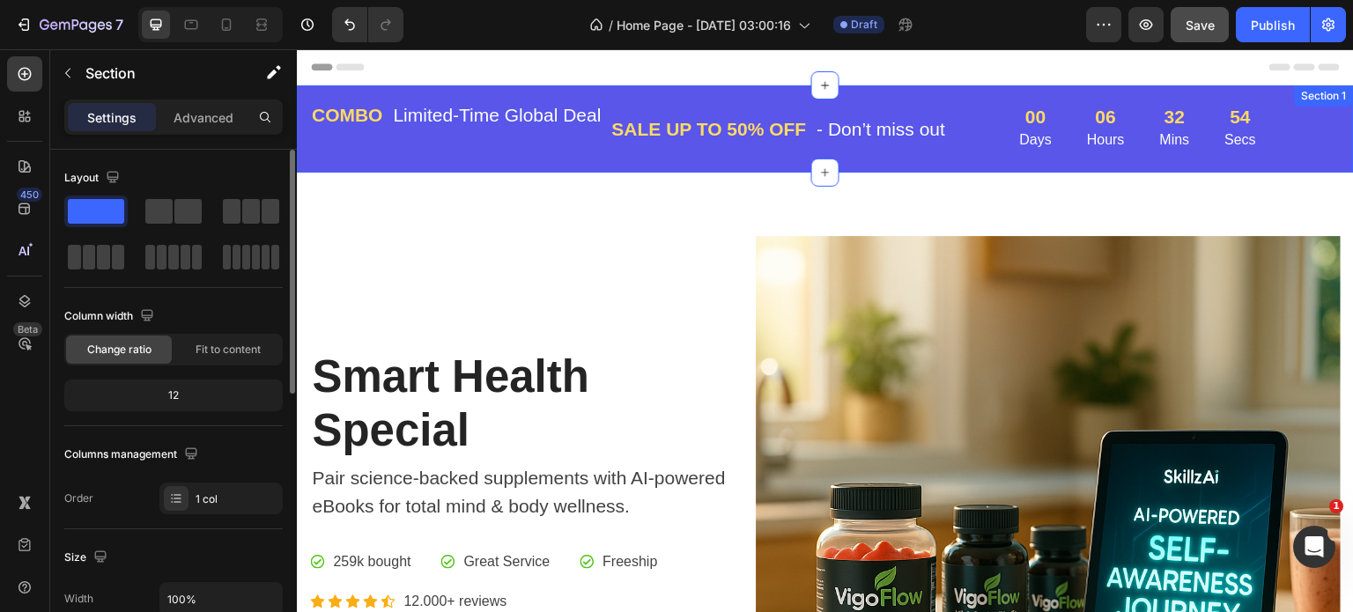
click at [1318, 101] on div "Section 1" at bounding box center [1325, 96] width 52 height 16
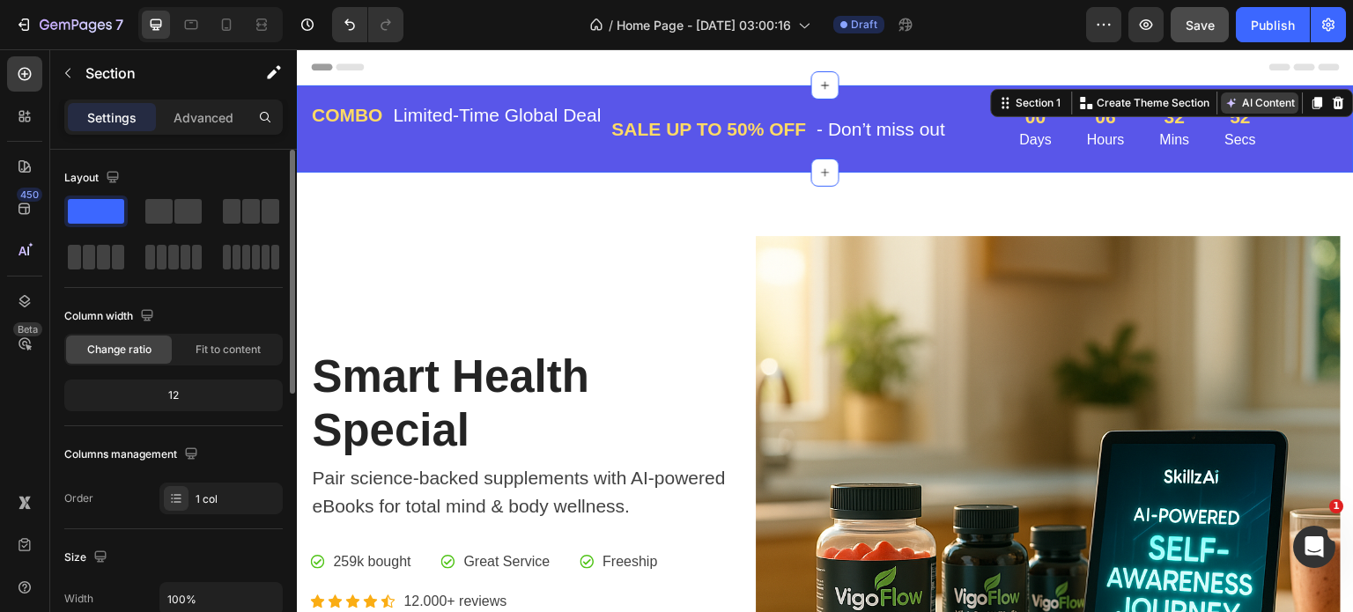
click at [1268, 96] on button "AI Content" at bounding box center [1261, 103] width 78 height 21
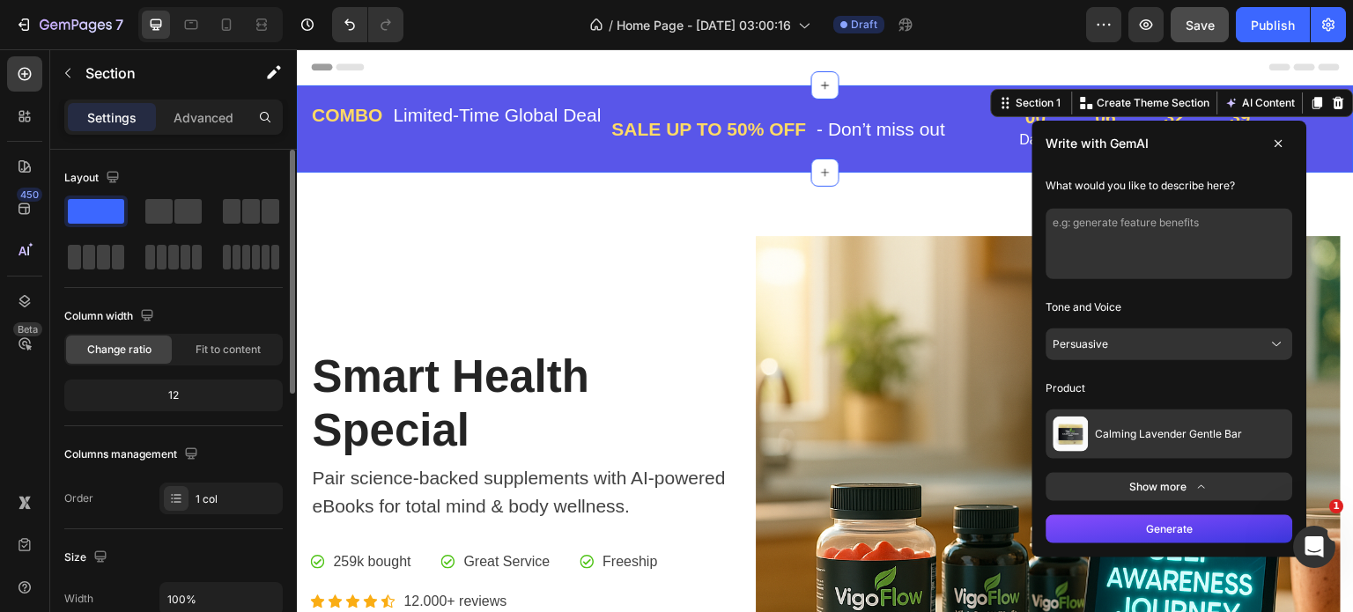
click at [1248, 433] on button "Calming Lavender Gentle Bar" at bounding box center [1170, 434] width 247 height 49
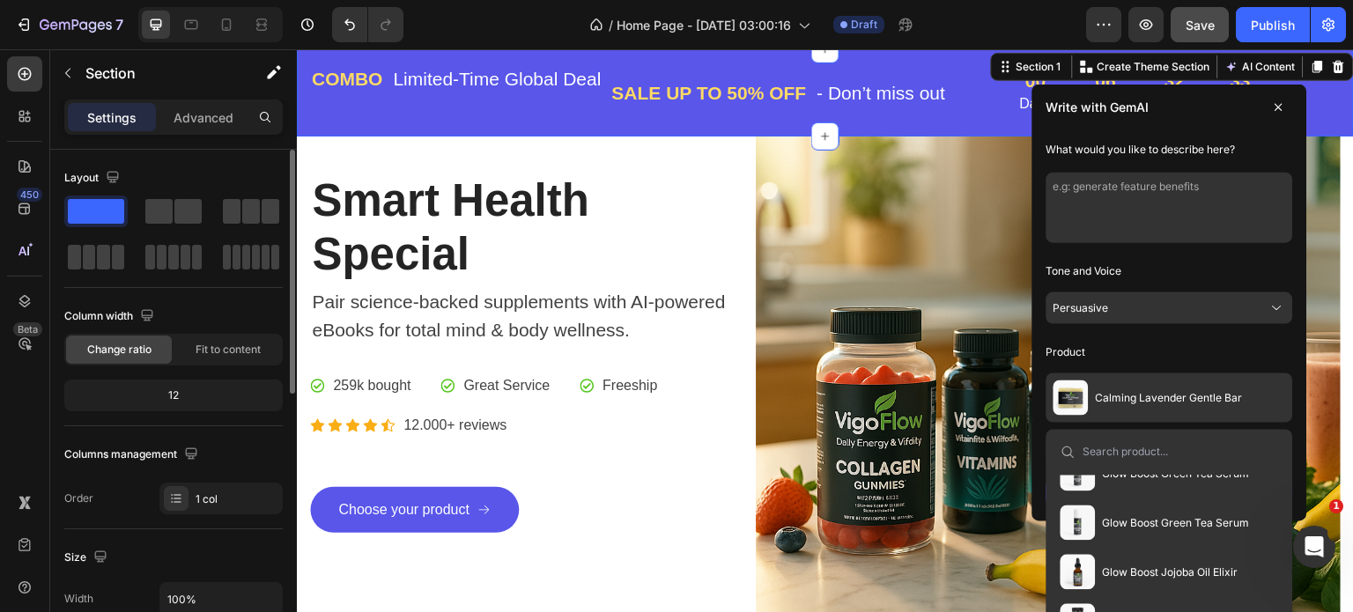
scroll to position [264, 0]
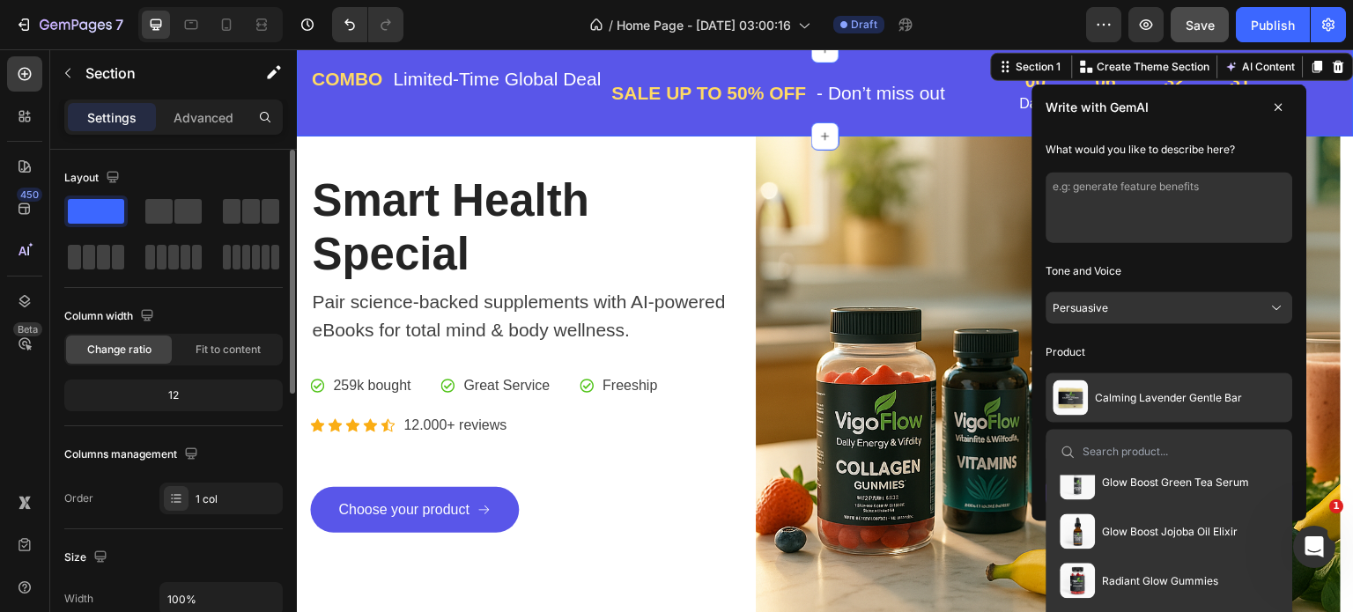
click at [1132, 579] on span "Radiant Glow Gummies" at bounding box center [1161, 581] width 116 height 14
click at [1132, 579] on img at bounding box center [1048, 352] width 585 height 585
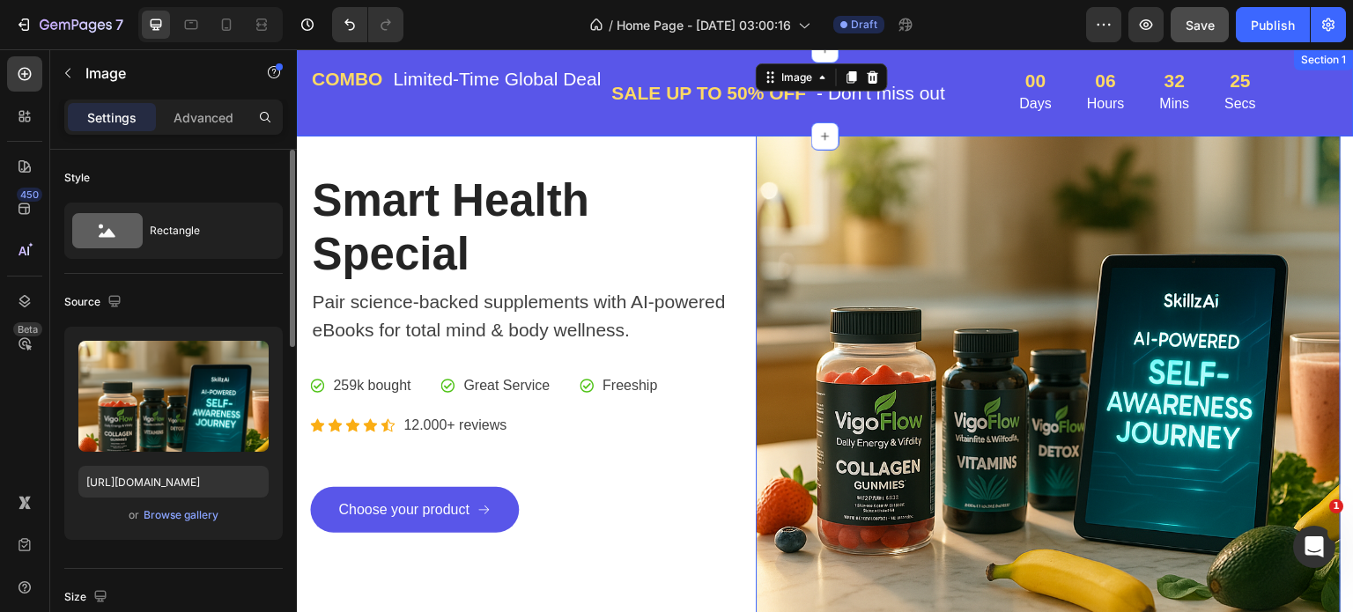
click at [1311, 60] on div "Section 1" at bounding box center [1324, 59] width 59 height 21
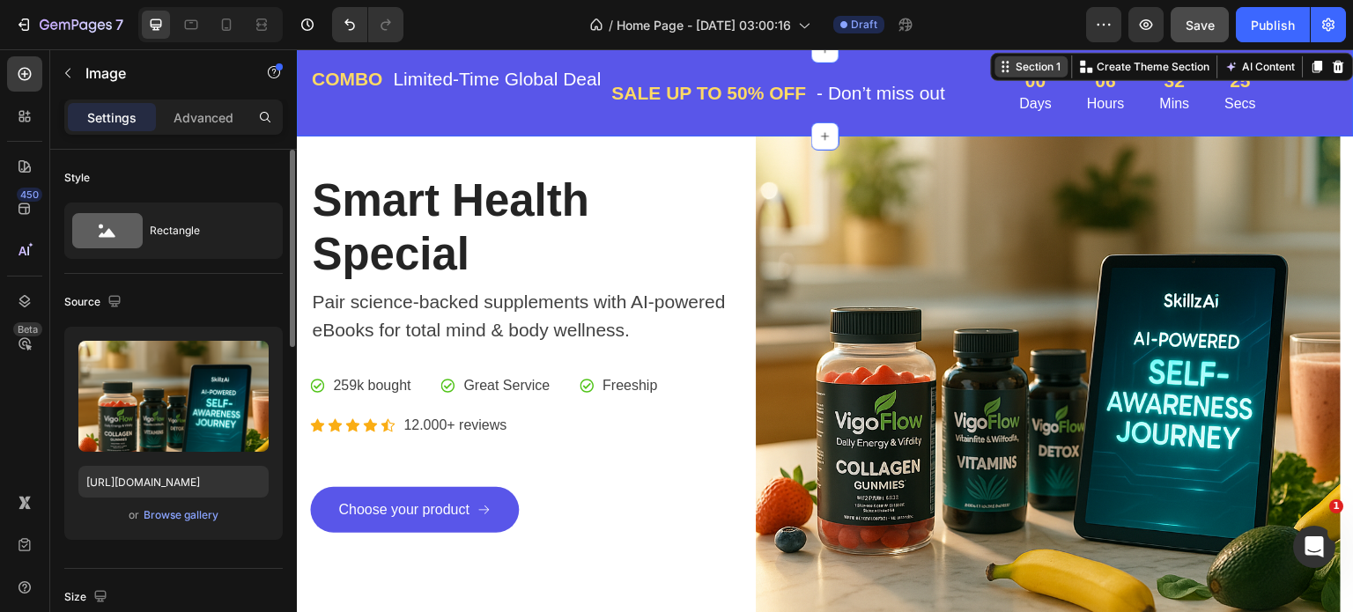
click at [1311, 60] on icon at bounding box center [1318, 67] width 14 height 14
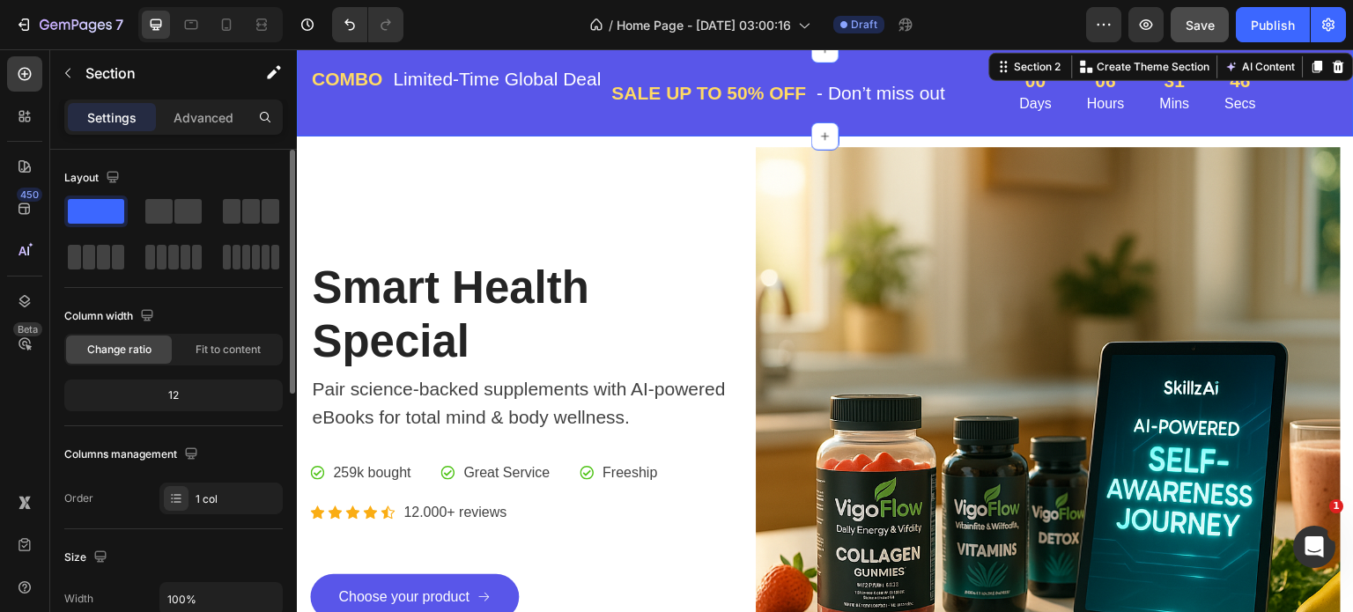
scroll to position [263, 0]
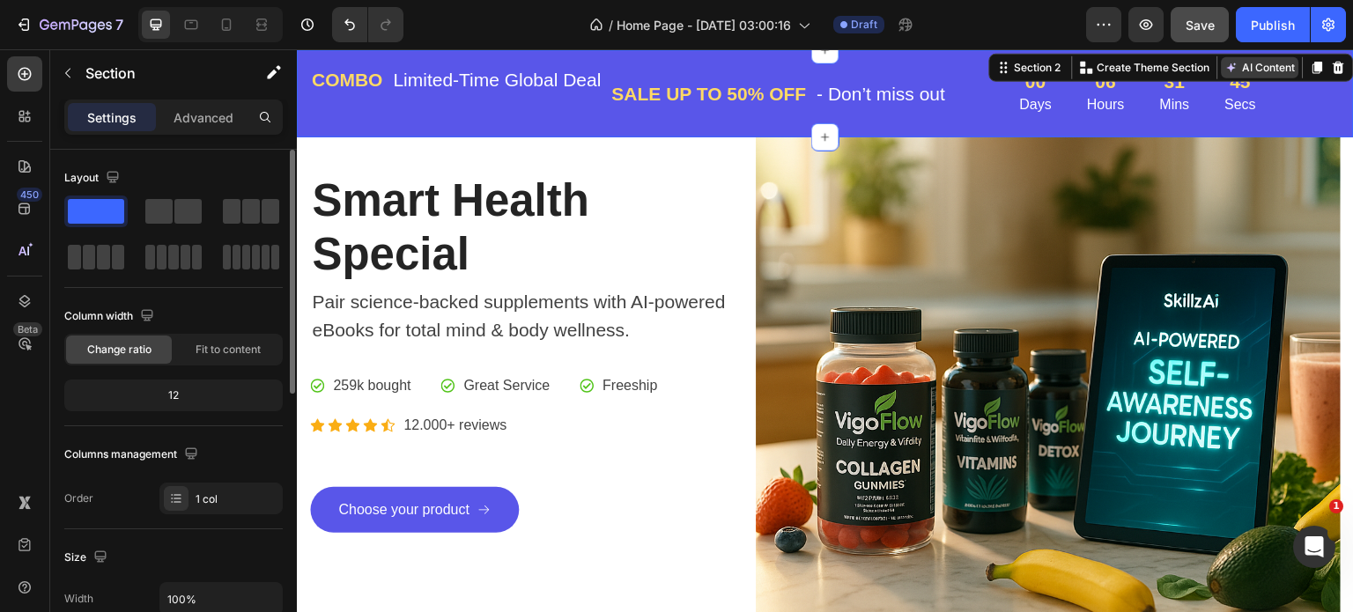
click at [1253, 66] on button "AI Content" at bounding box center [1261, 66] width 78 height 21
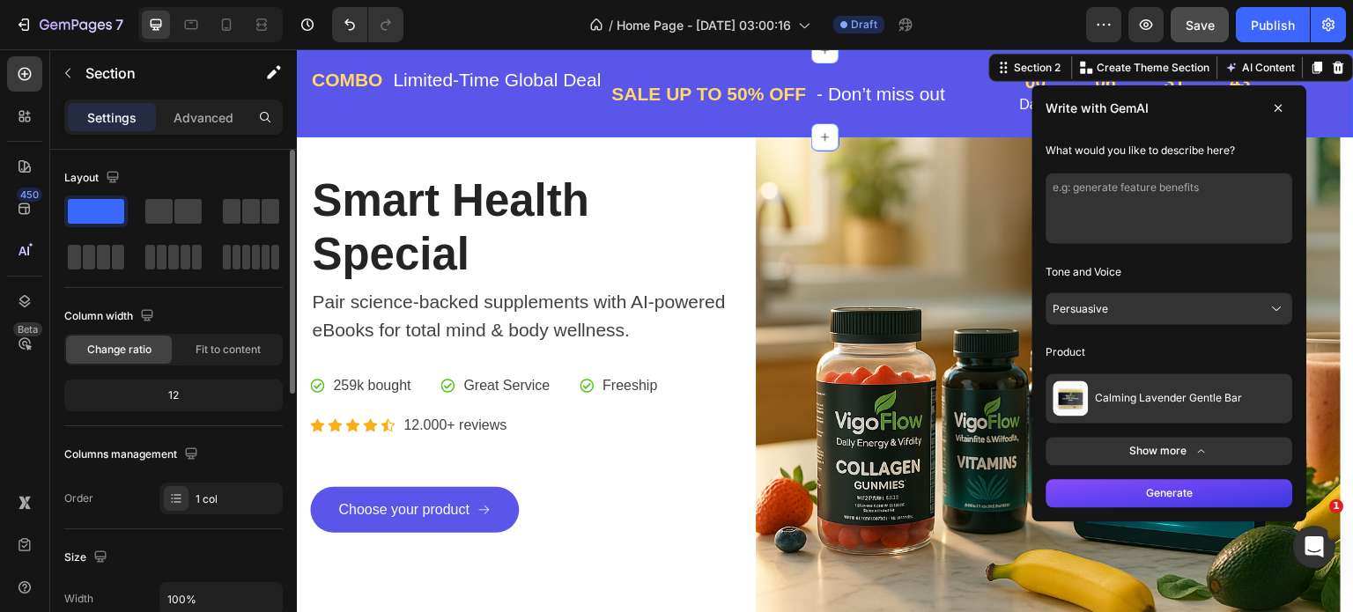
click at [1226, 404] on span "Calming Lavender Gentle Bar" at bounding box center [1169, 398] width 147 height 14
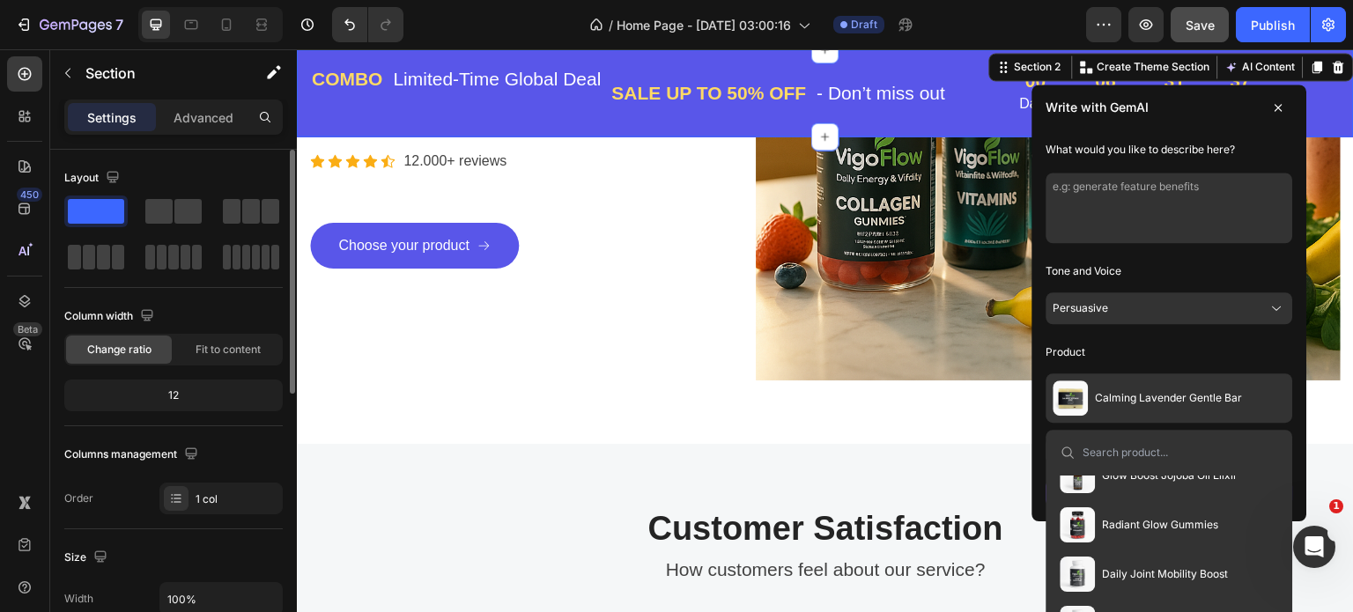
scroll to position [352, 0]
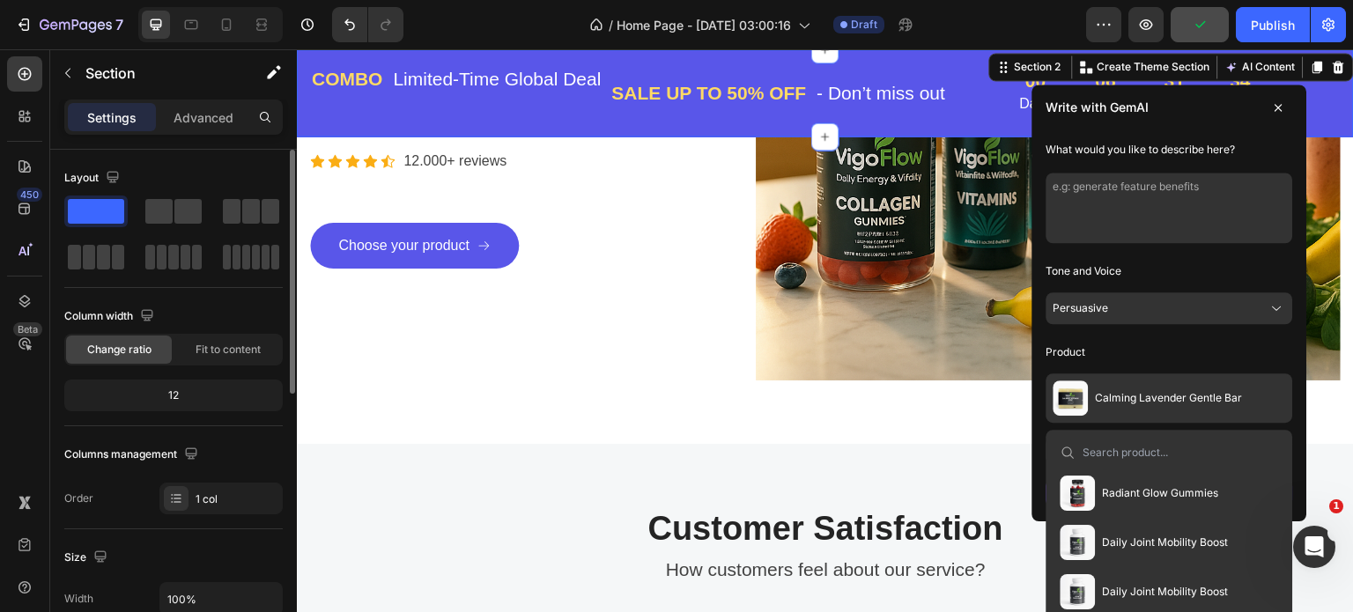
click at [1078, 484] on img at bounding box center [1078, 493] width 35 height 35
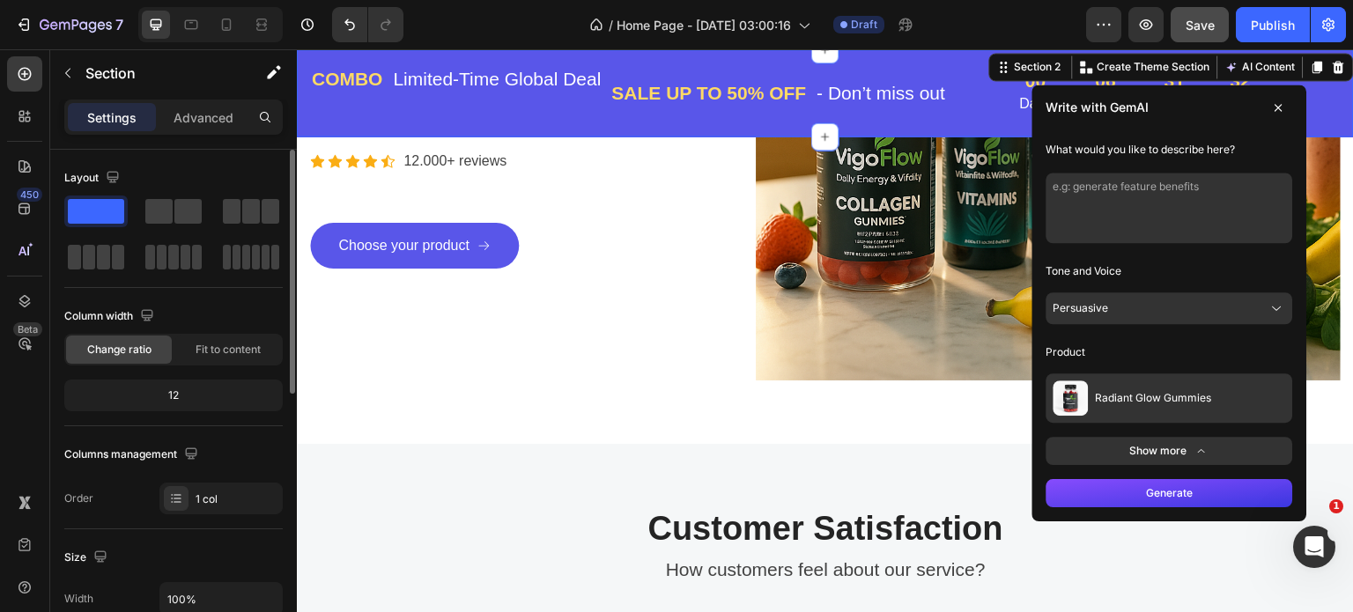
click at [1165, 494] on button "Generate" at bounding box center [1170, 493] width 247 height 28
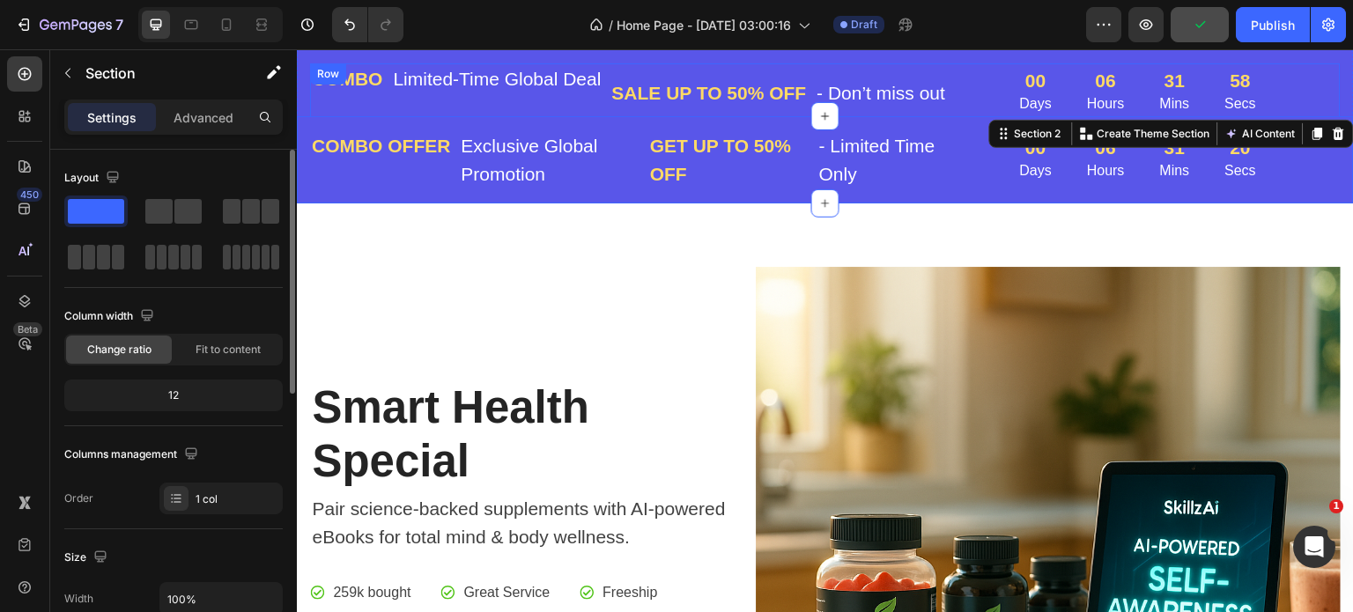
scroll to position [0, 0]
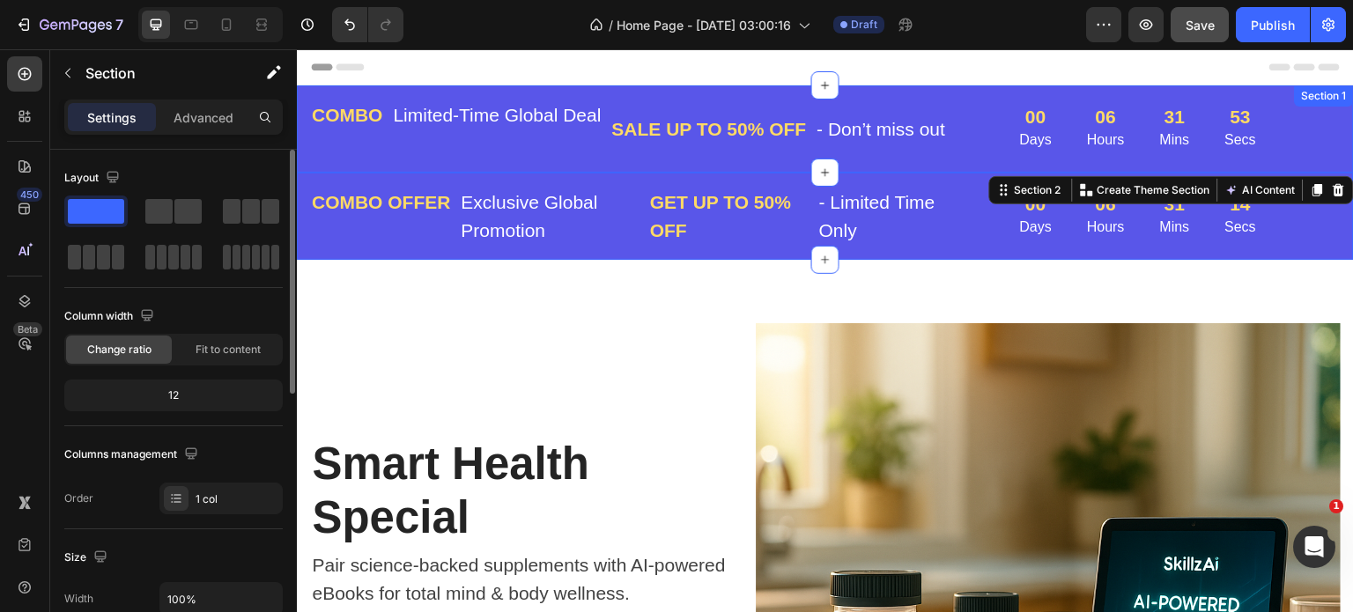
click at [1090, 91] on div "COMBO Text block Limited-Time Global Deal Text block Row SALE UP TO 50% OFF Tex…" at bounding box center [825, 128] width 1057 height 87
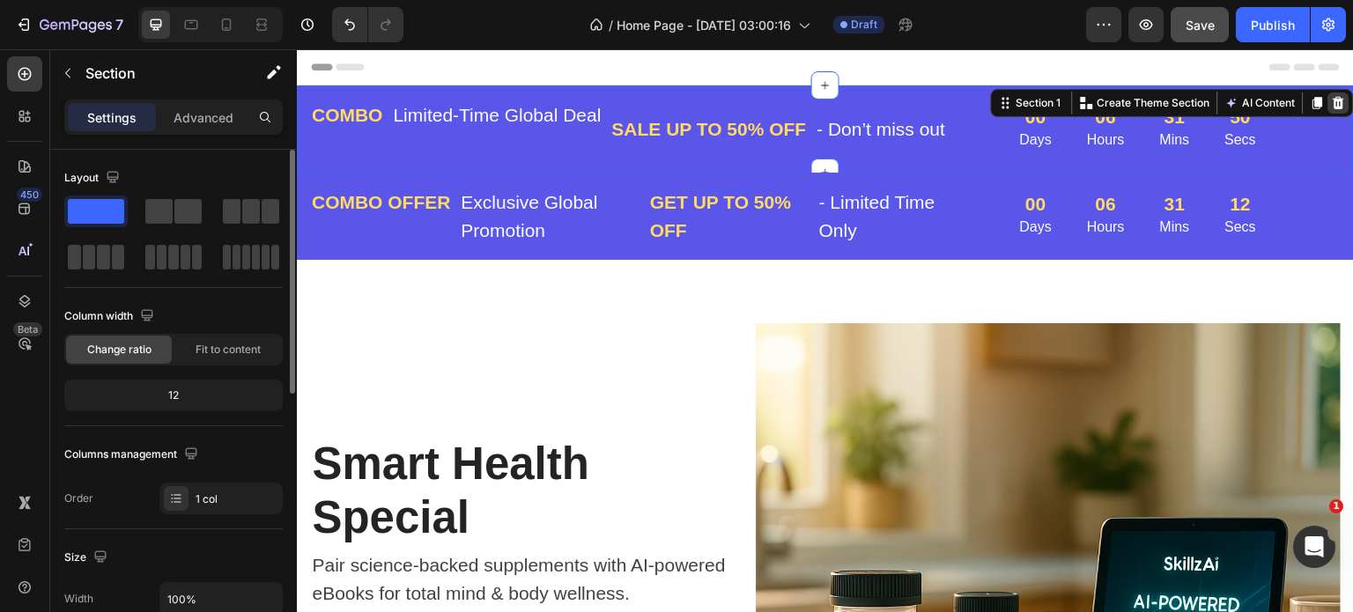
click at [1334, 100] on icon at bounding box center [1339, 103] width 11 height 12
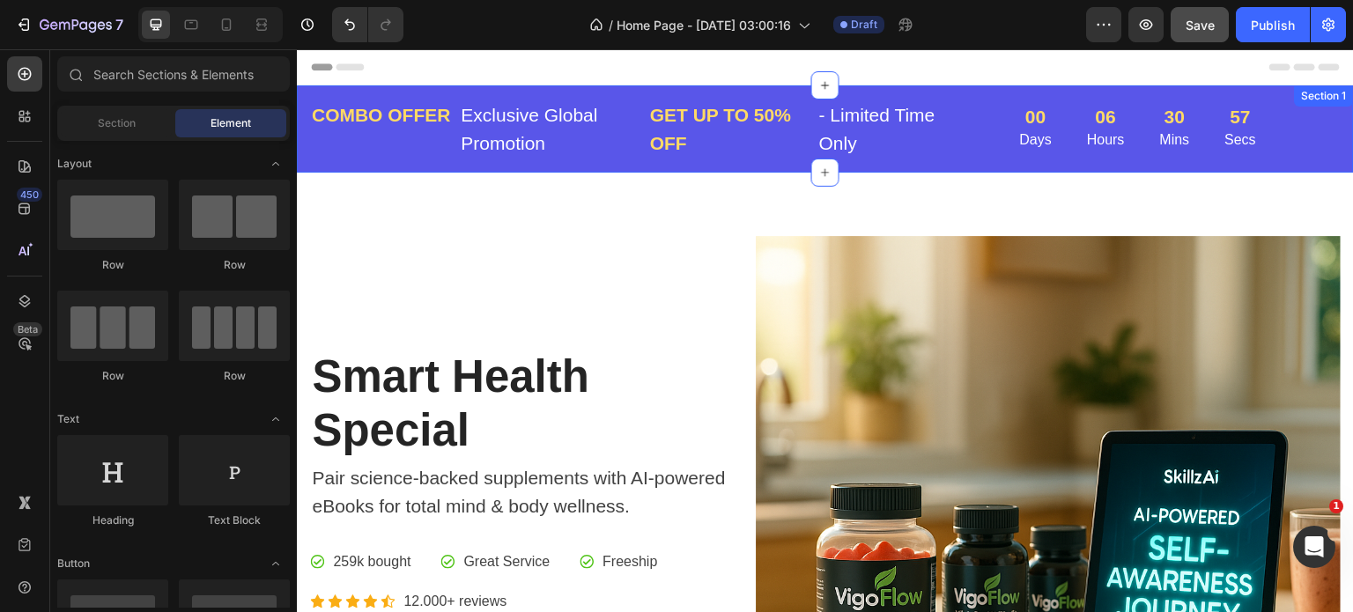
click at [949, 93] on div "COMBO OFFER Text block Exclusive Global Promotion Text block Row GET UP TO 50% …" at bounding box center [825, 128] width 1057 height 87
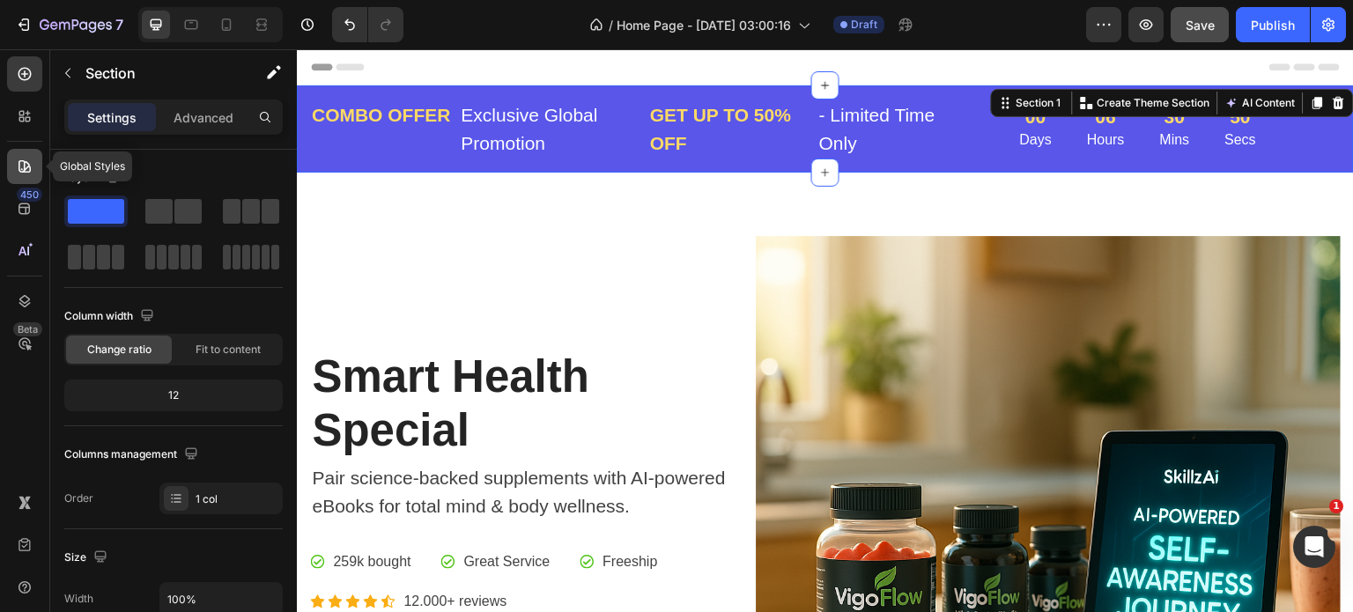
click at [25, 167] on icon at bounding box center [25, 166] width 12 height 12
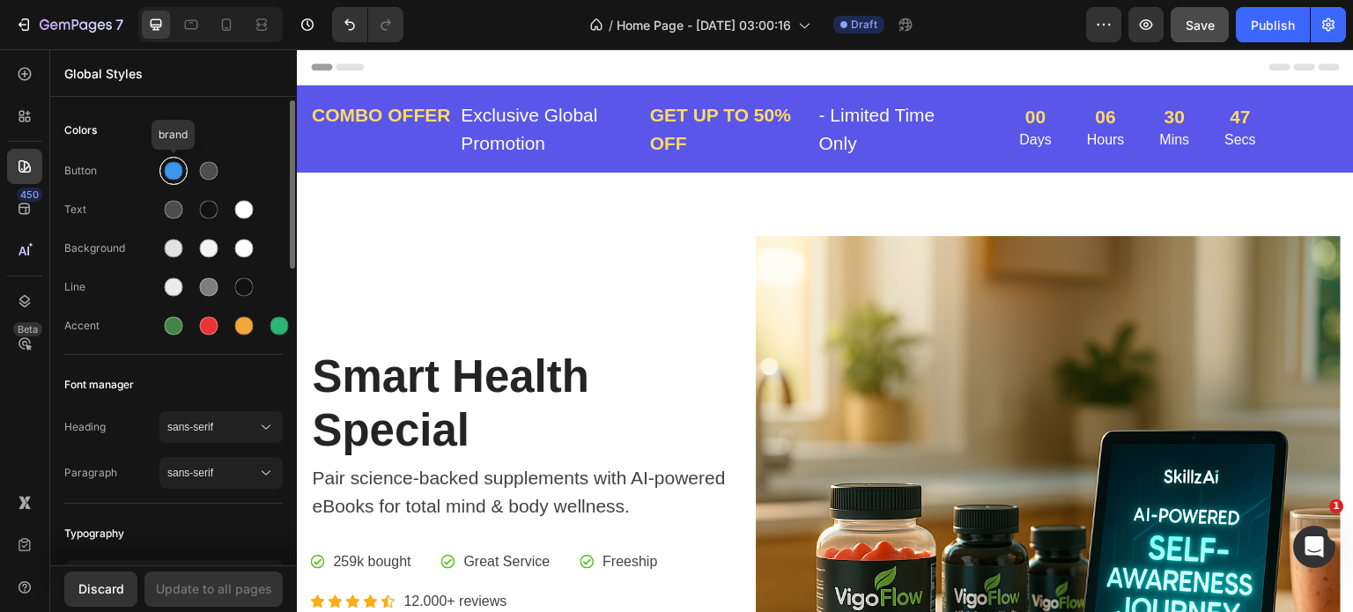
click at [163, 169] on div at bounding box center [173, 170] width 21 height 21
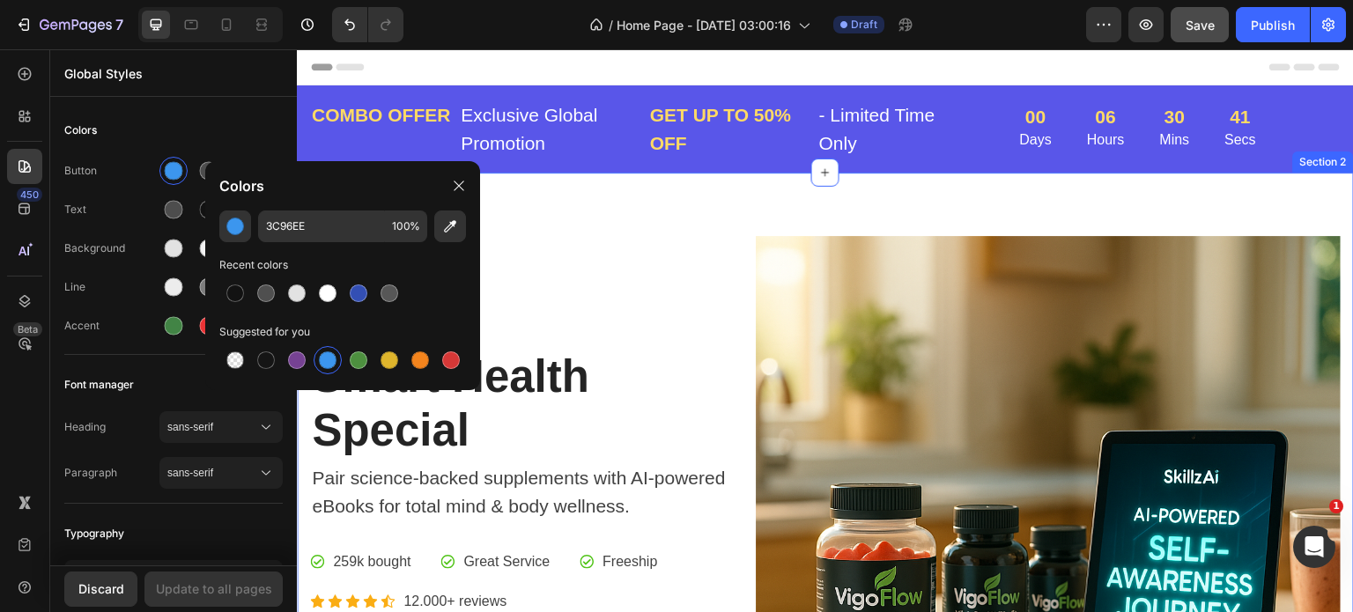
click at [656, 211] on div "Smart Health Special Heading Pair science-backed supplements with AI-powered eB…" at bounding box center [825, 529] width 1057 height 712
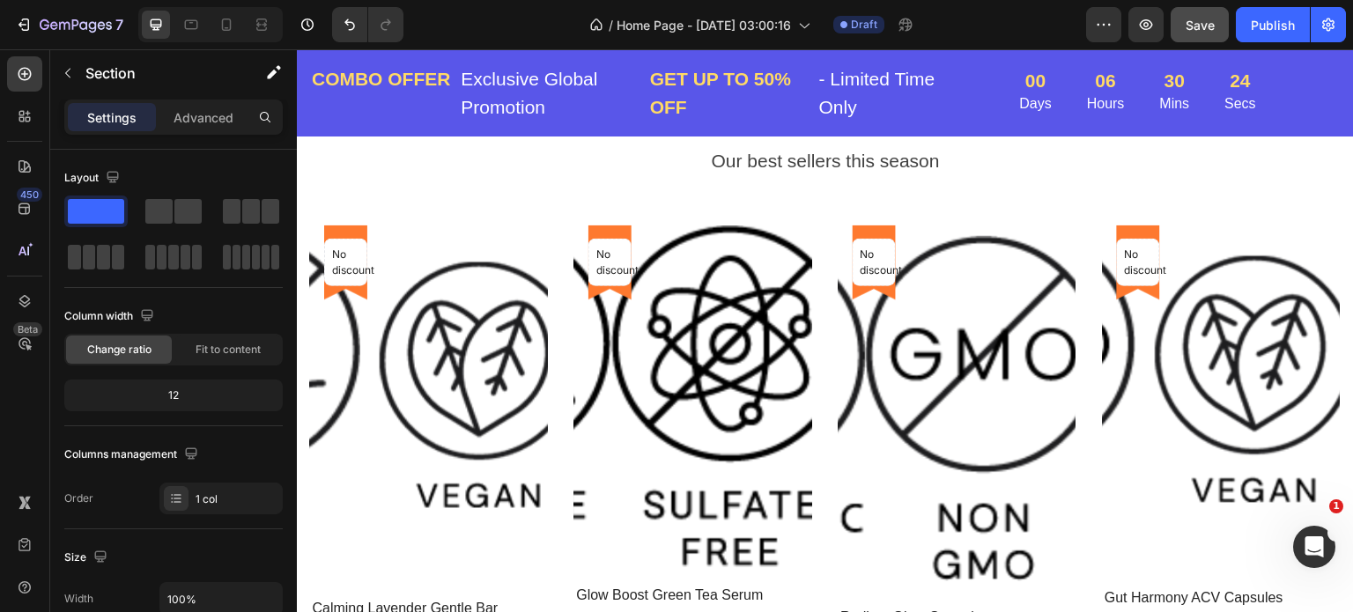
scroll to position [1145, 0]
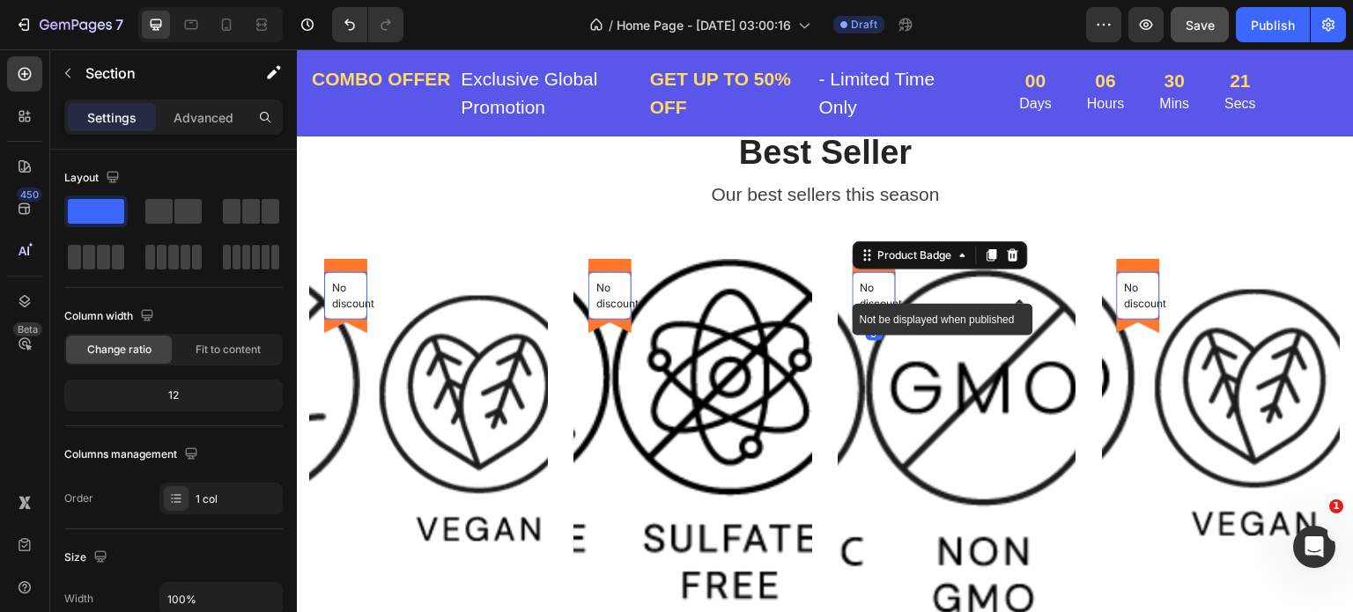
click at [871, 292] on p "No discount" at bounding box center [874, 296] width 27 height 32
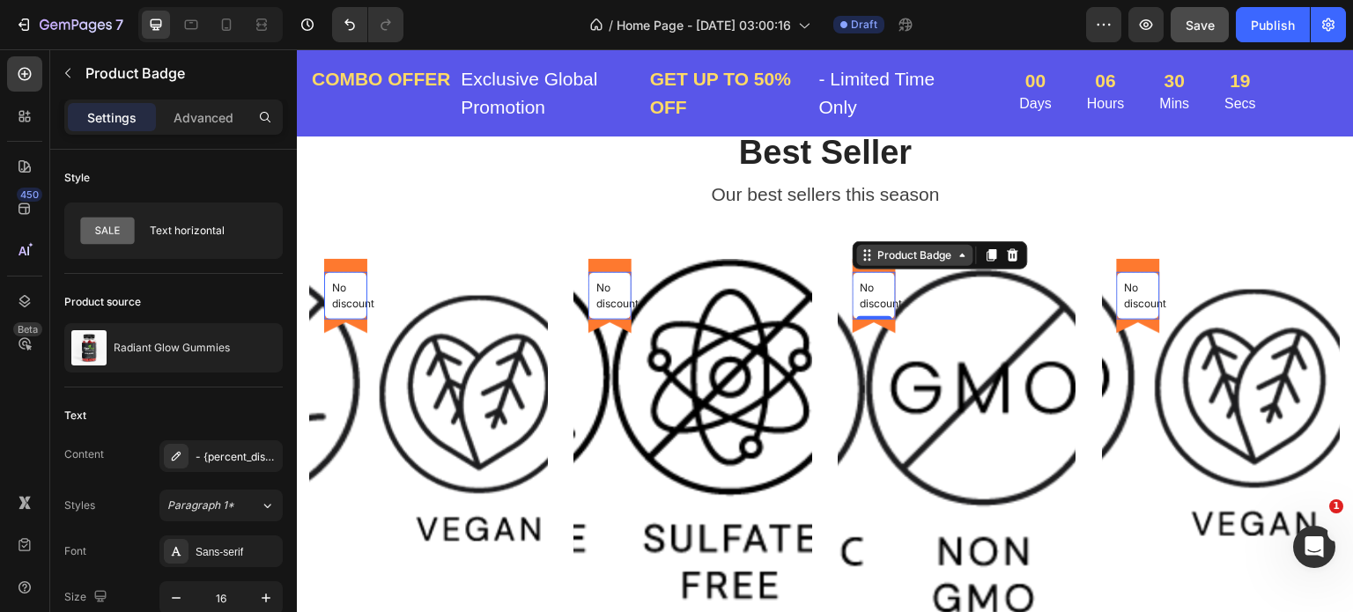
click at [904, 257] on div "Product Badge" at bounding box center [915, 256] width 81 height 16
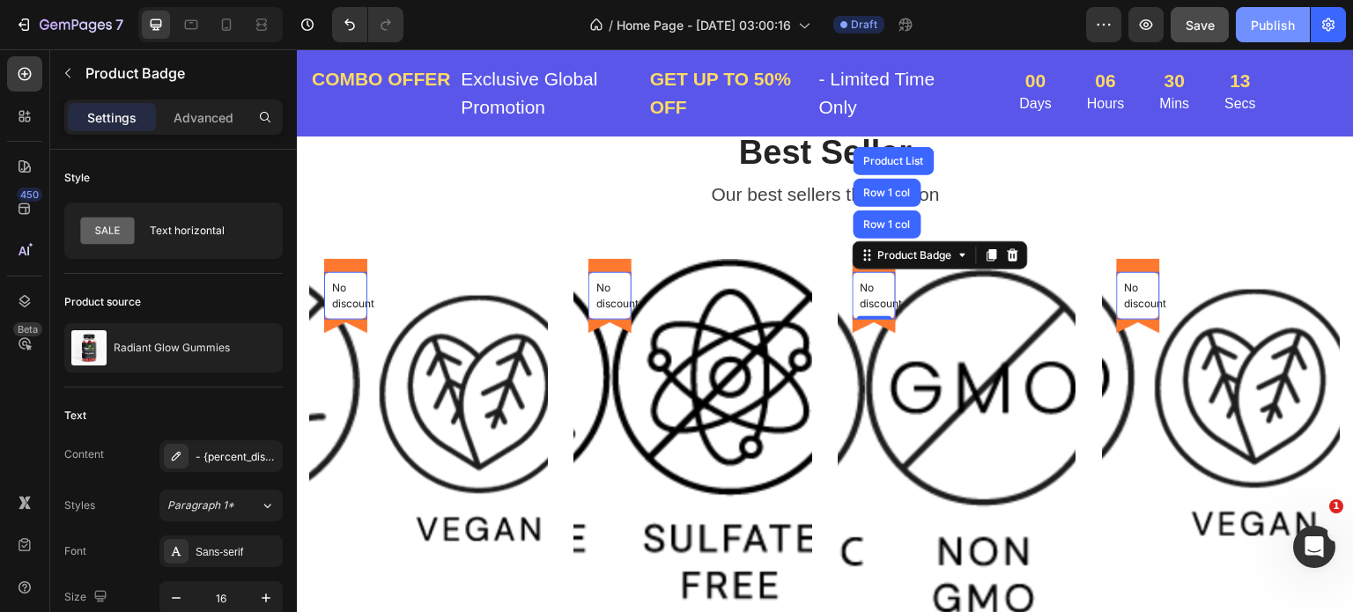
click at [1259, 26] on div "Publish" at bounding box center [1273, 25] width 44 height 19
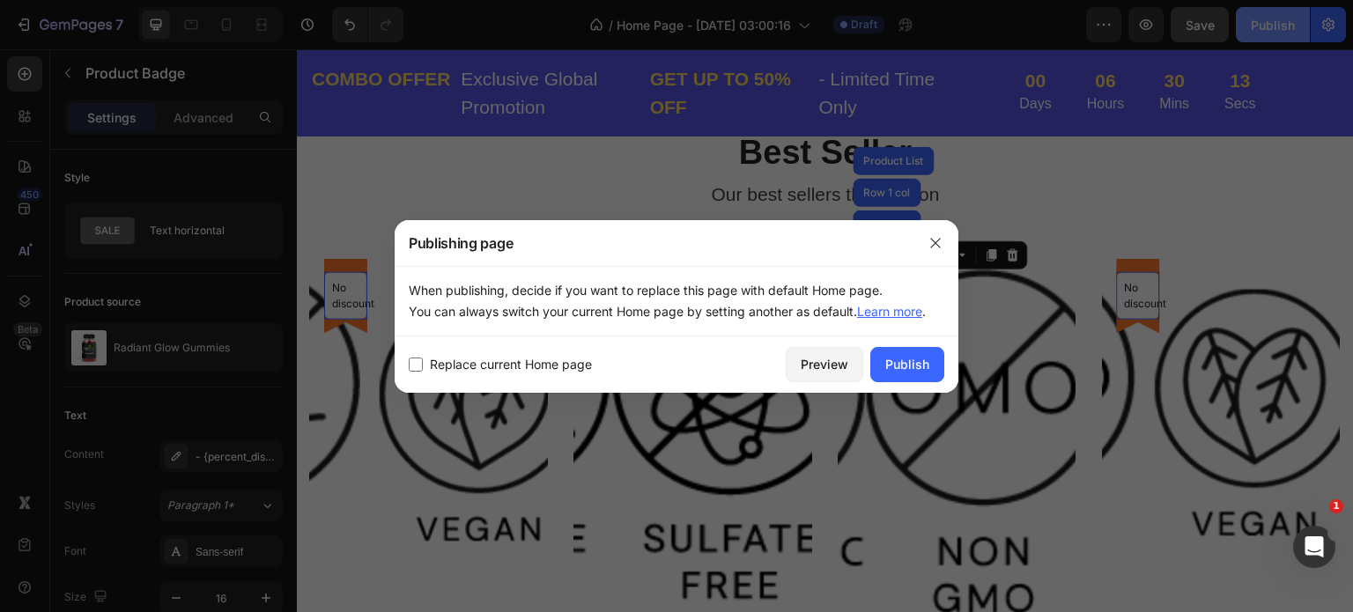
click at [1259, 26] on div at bounding box center [676, 306] width 1353 height 612
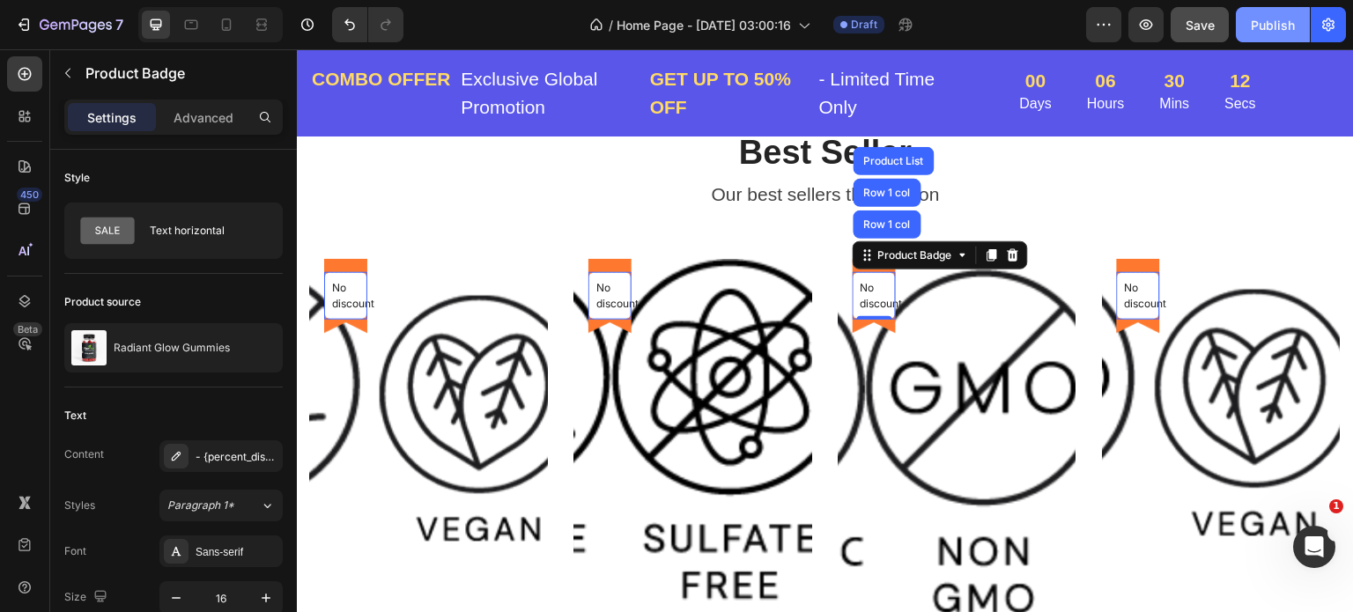
click at [1260, 29] on div "Publish" at bounding box center [1273, 25] width 44 height 19
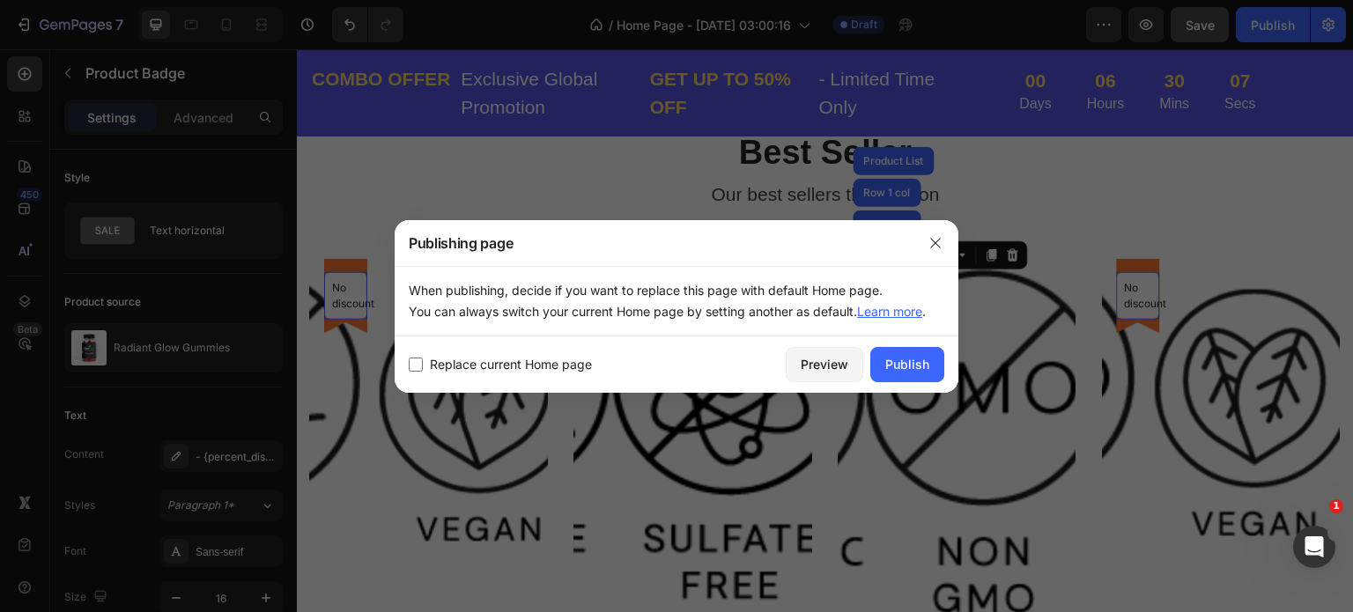
click at [411, 366] on input "checkbox" at bounding box center [416, 365] width 14 height 14
click at [412, 365] on input "checkbox" at bounding box center [416, 365] width 14 height 14
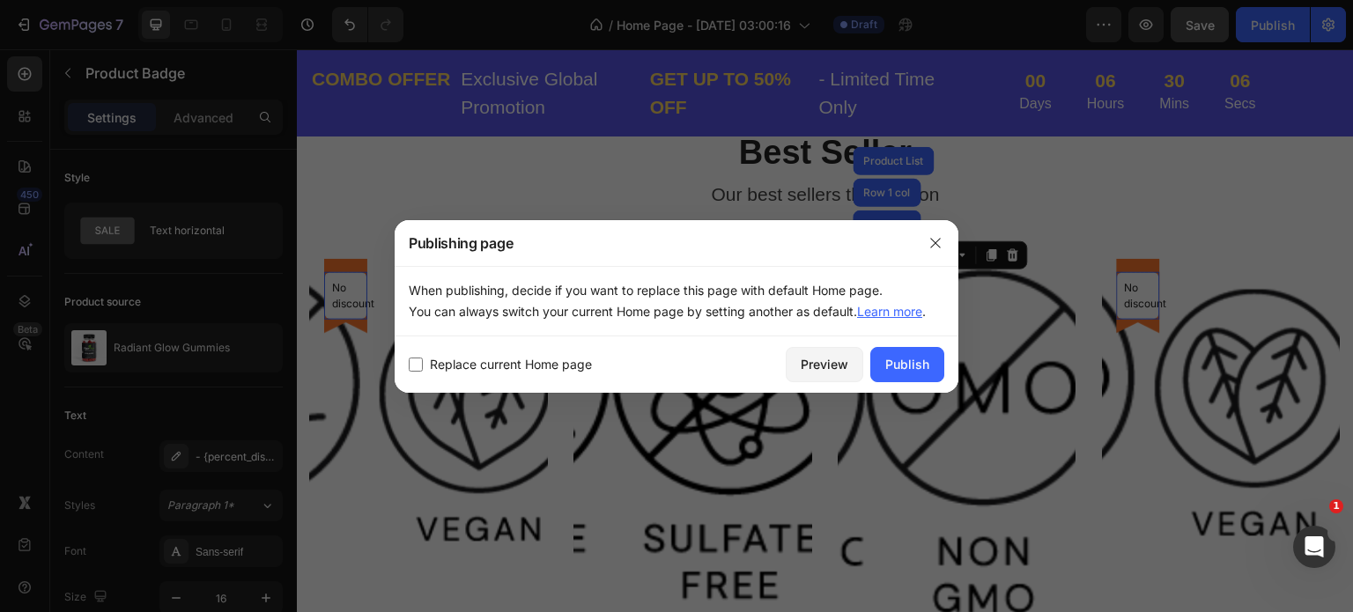
checkbox input "true"
click at [826, 363] on div "Preview" at bounding box center [825, 364] width 48 height 19
drag, startPoint x: 930, startPoint y: 245, endPoint x: 923, endPoint y: 251, distance: 9.4
click at [930, 246] on icon "button" at bounding box center [936, 243] width 14 height 14
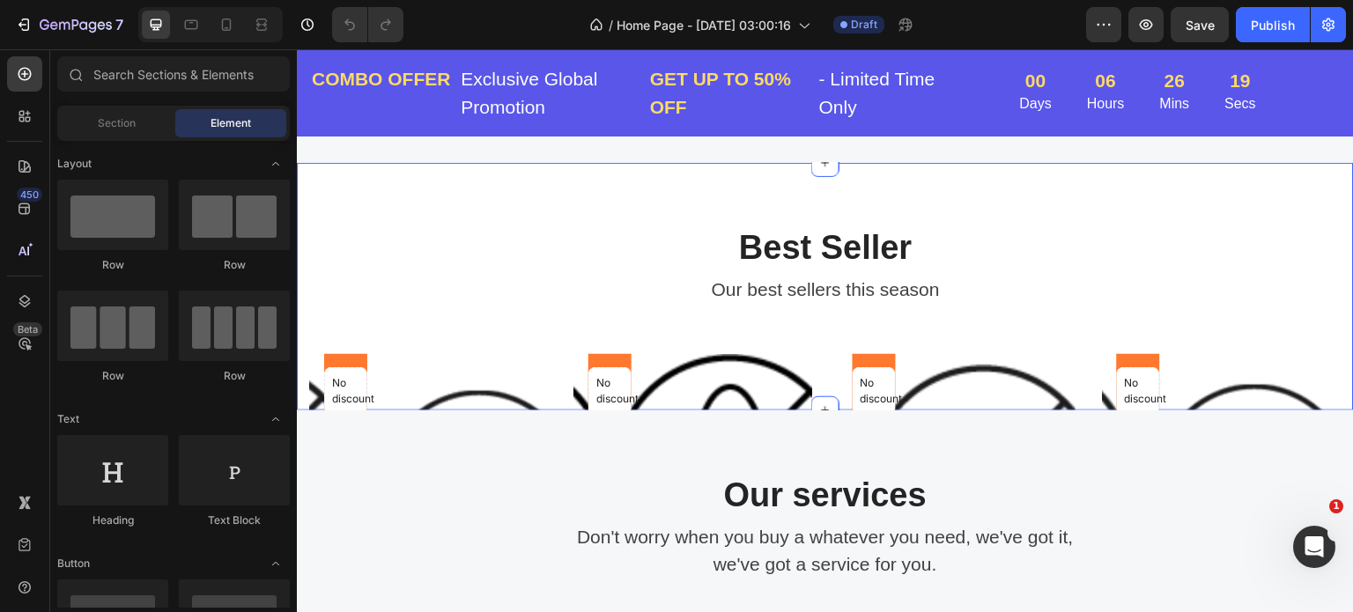
scroll to position [1234, 0]
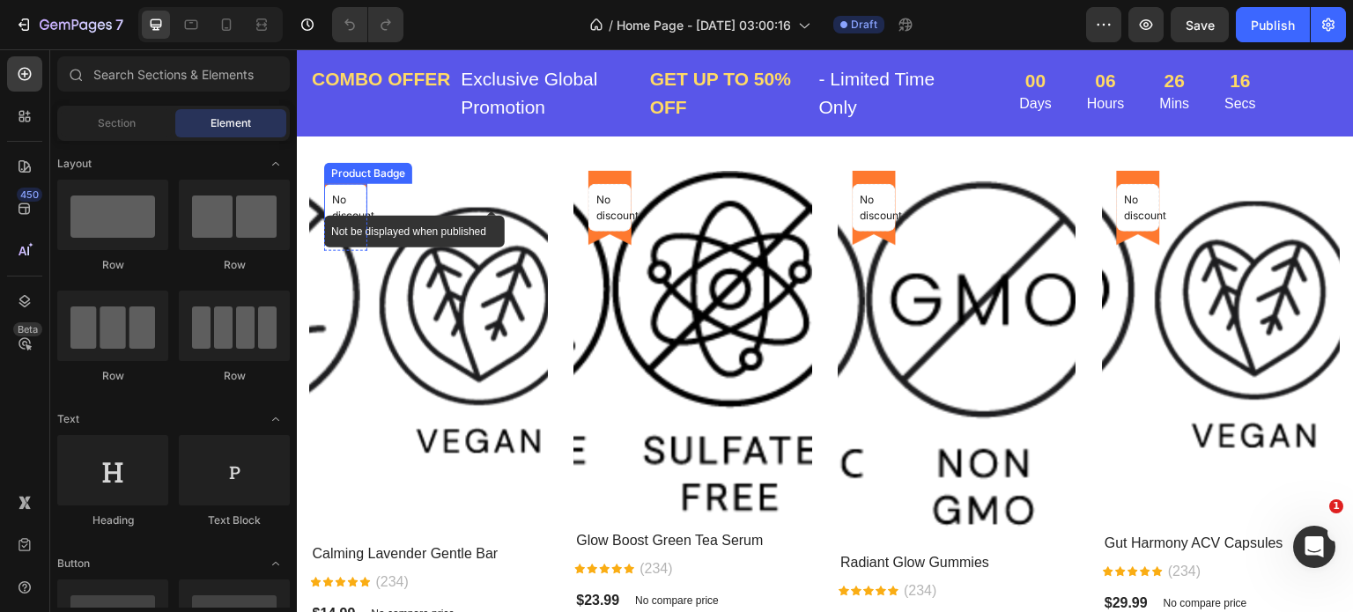
click at [350, 203] on p "No discount" at bounding box center [345, 208] width 27 height 32
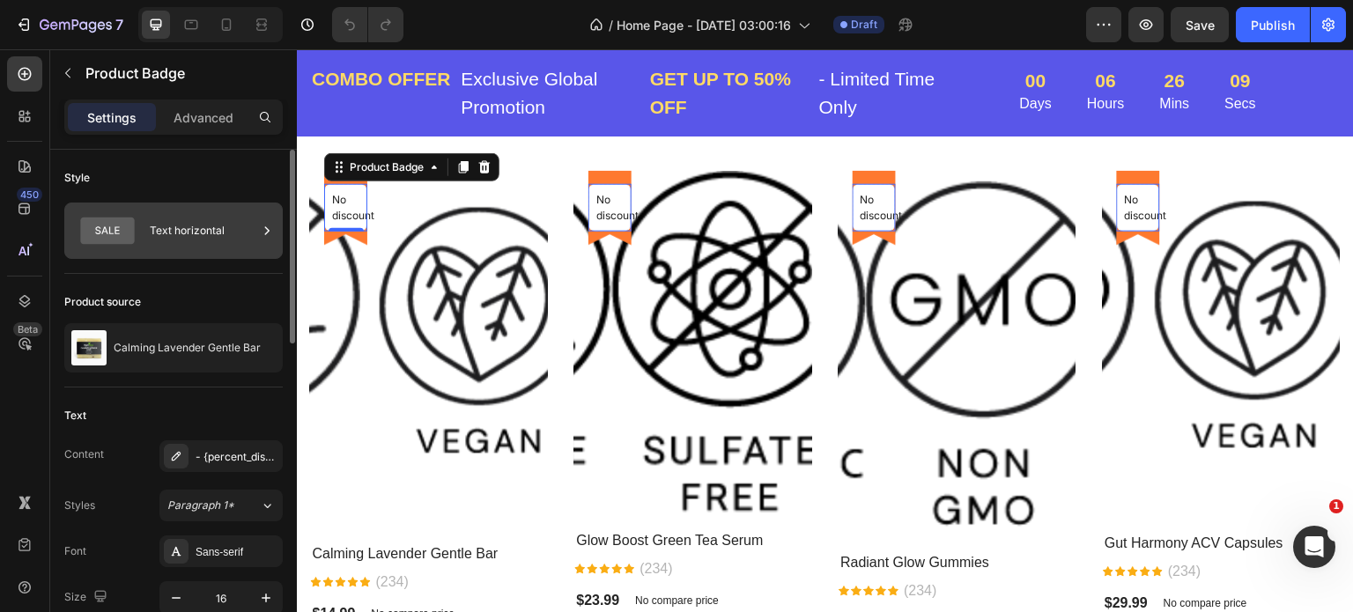
click at [197, 229] on div "Text horizontal" at bounding box center [203, 231] width 107 height 41
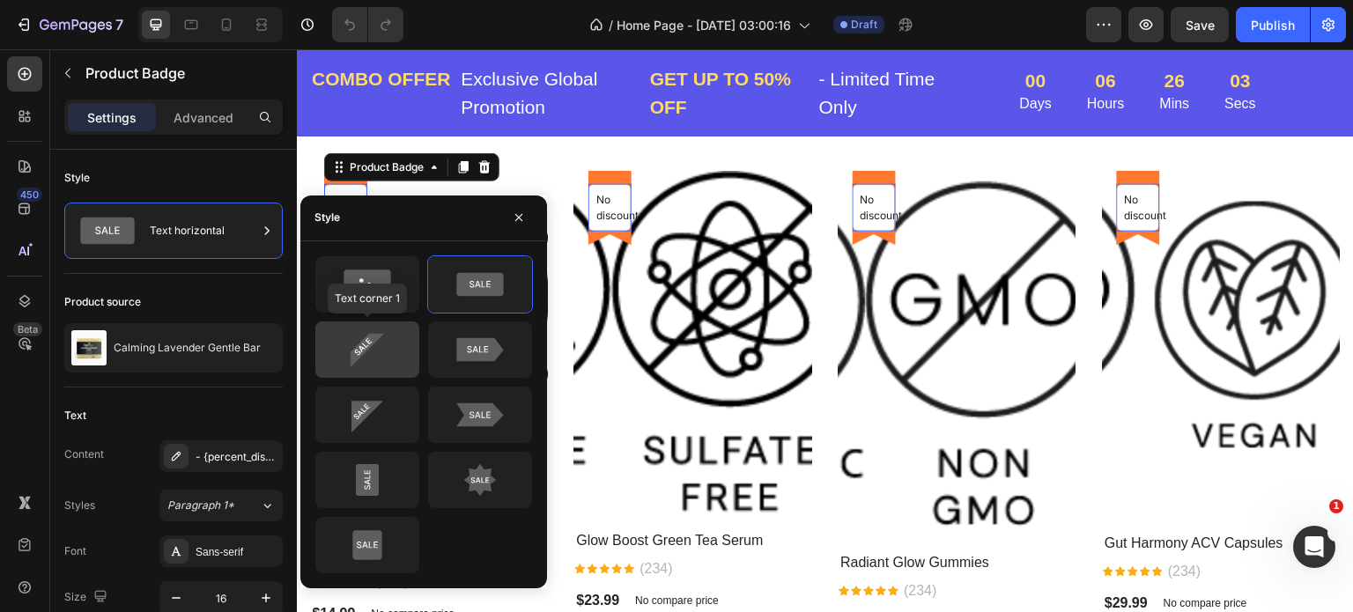
click at [377, 348] on icon at bounding box center [367, 349] width 83 height 35
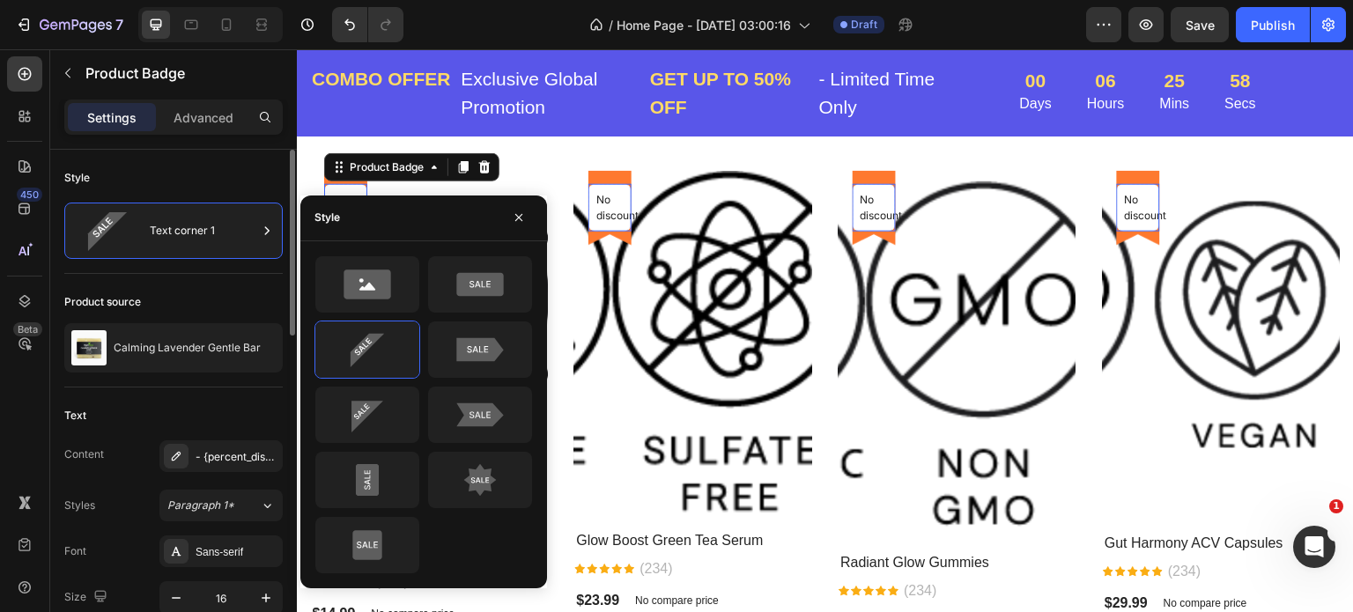
scroll to position [88, 0]
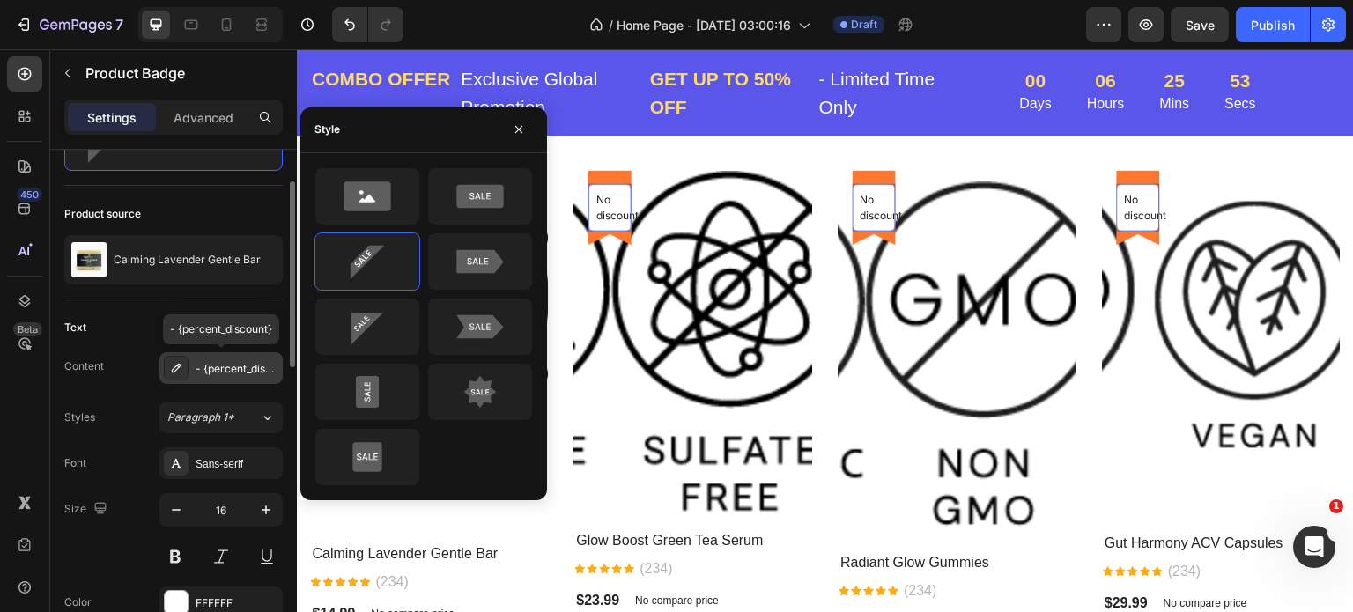
click at [180, 366] on icon at bounding box center [176, 368] width 9 height 9
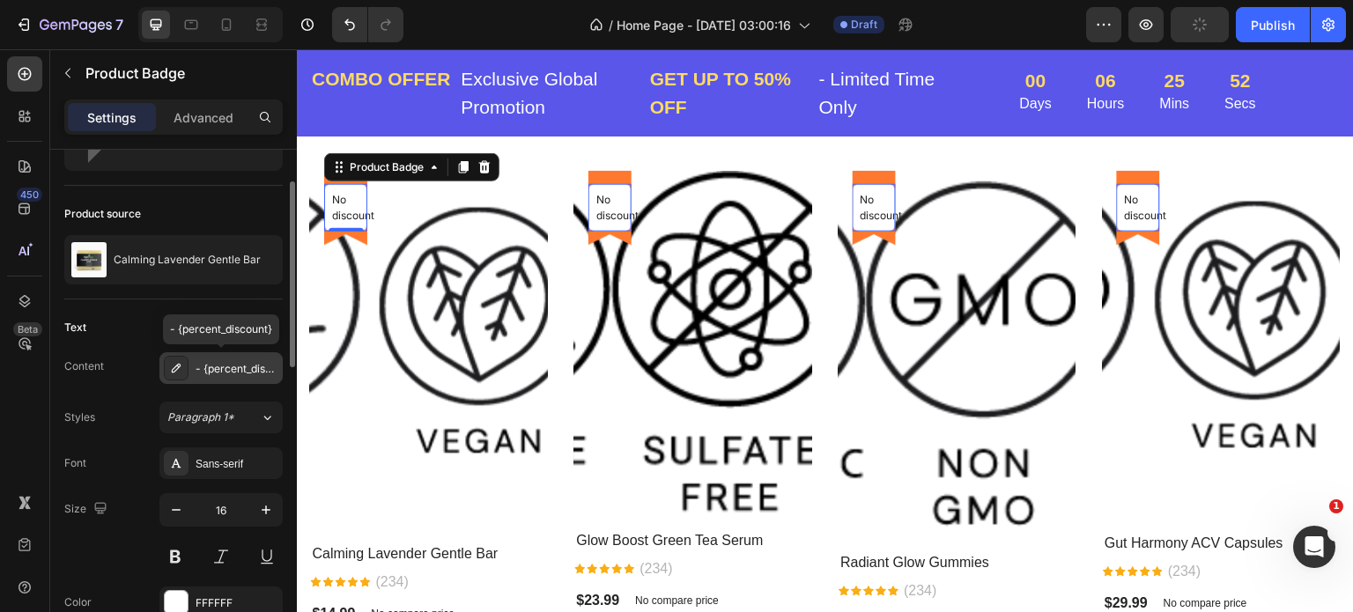
click at [180, 366] on icon at bounding box center [176, 368] width 9 height 9
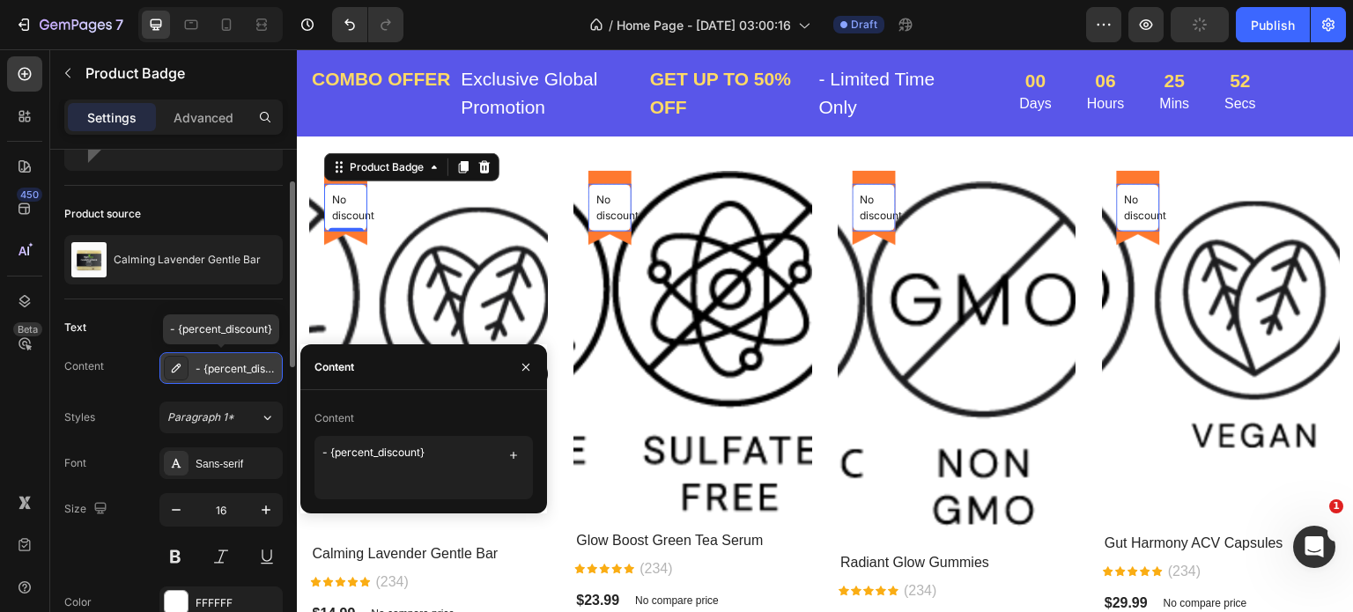
click at [180, 366] on icon at bounding box center [176, 368] width 9 height 9
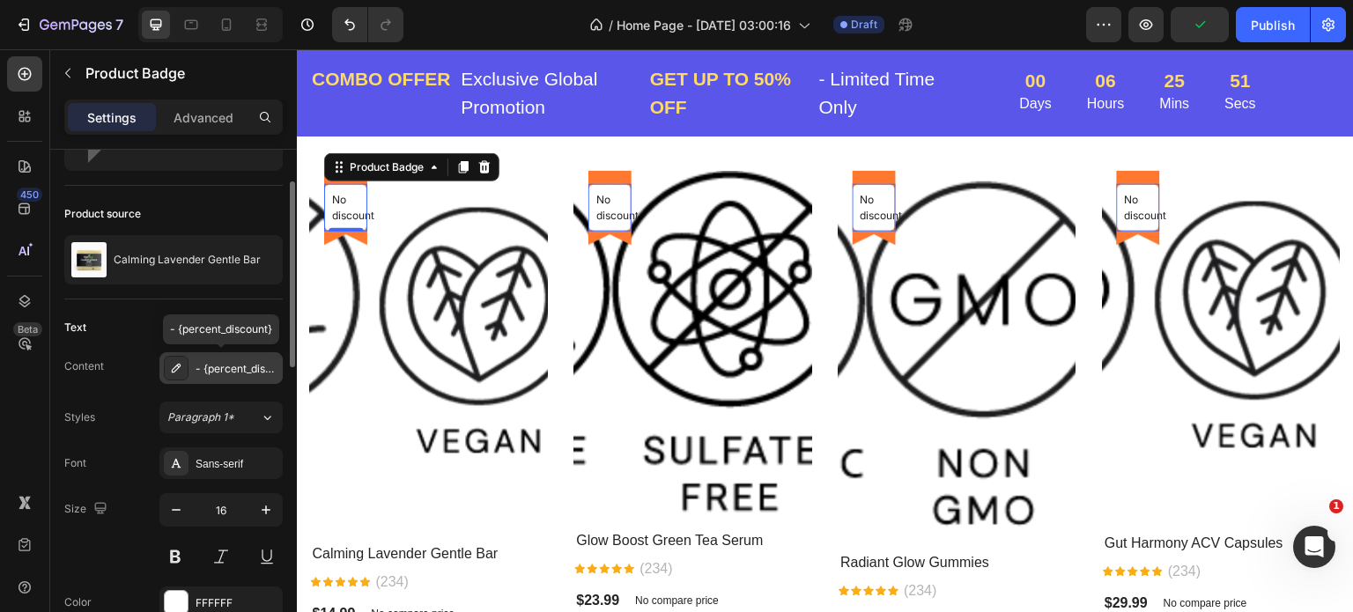
click at [180, 366] on icon at bounding box center [176, 368] width 9 height 9
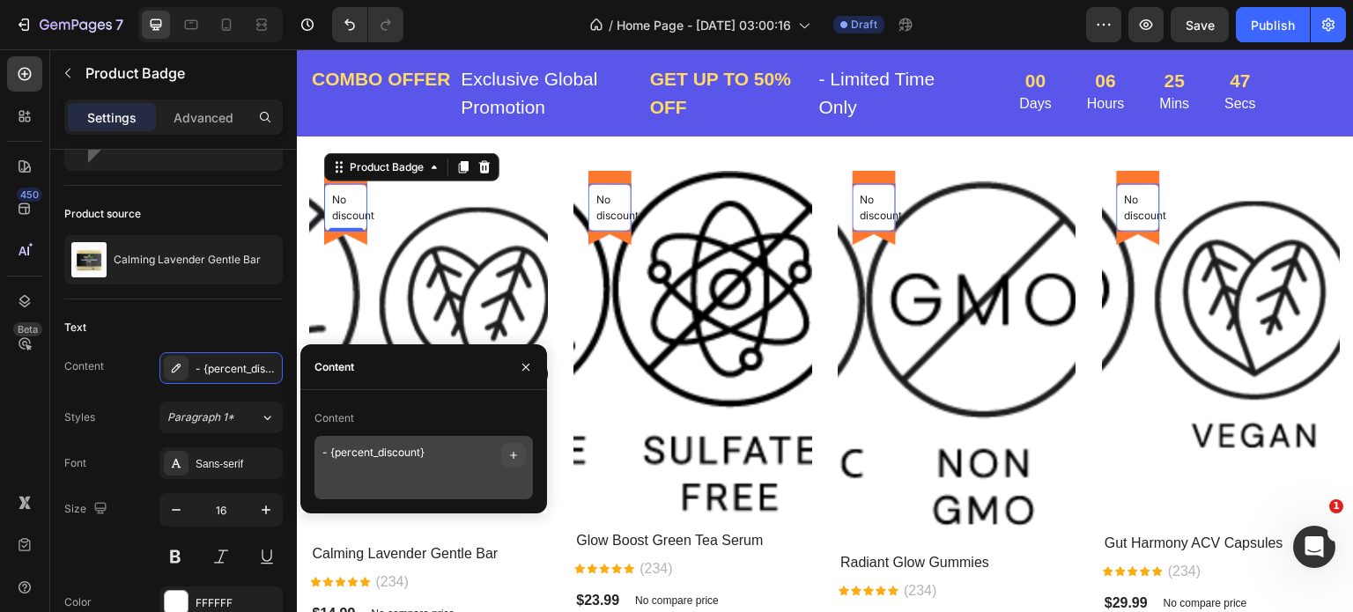
click at [515, 456] on icon "button" at bounding box center [513, 455] width 7 height 7
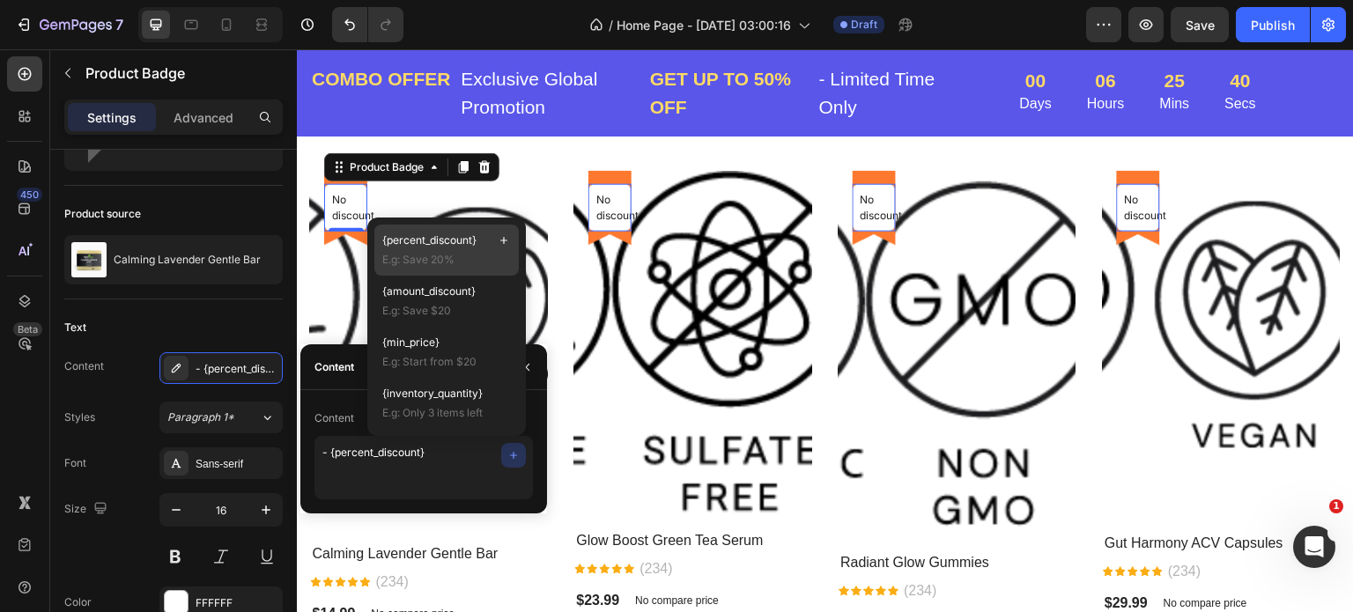
click at [441, 259] on span "E.g: Save 20%" at bounding box center [446, 260] width 129 height 16
click at [430, 256] on span "E.g: Save 20%" at bounding box center [446, 260] width 129 height 16
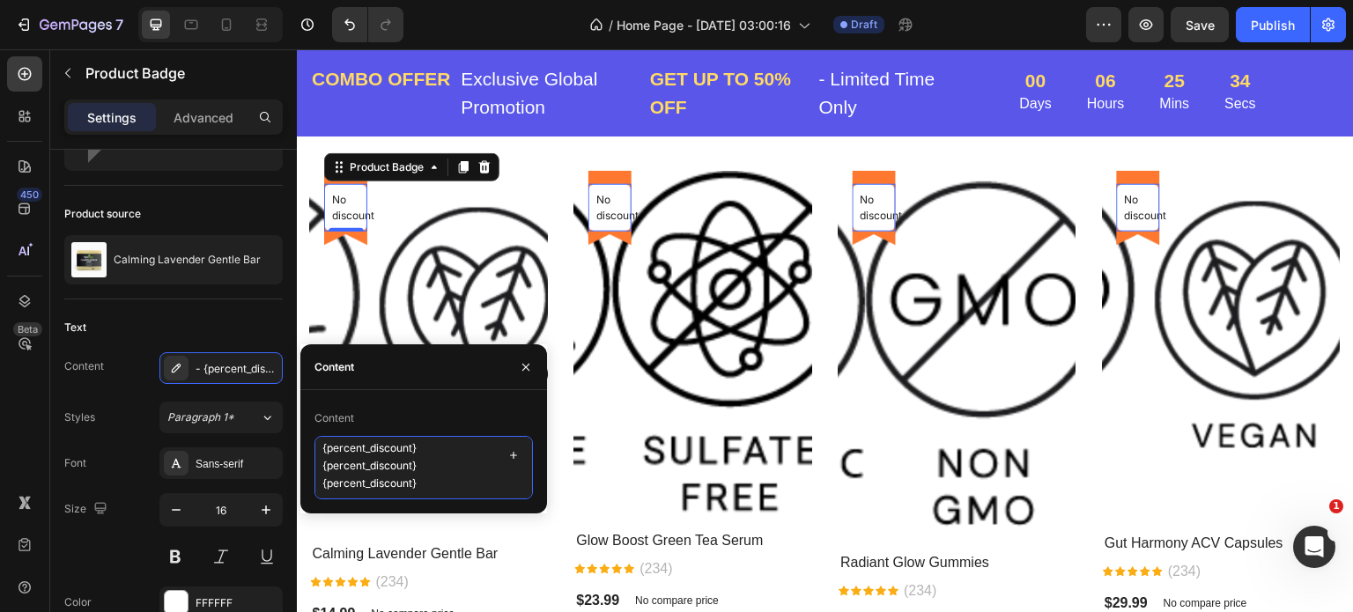
click at [426, 484] on textarea "- {percent_discount} {percent_discount} {percent_discount} {percent_discount}" at bounding box center [424, 467] width 219 height 63
click at [468, 440] on textarea "- {percent_discount}" at bounding box center [424, 467] width 219 height 63
click at [467, 440] on textarea "- {percent_discount}" at bounding box center [424, 467] width 219 height 63
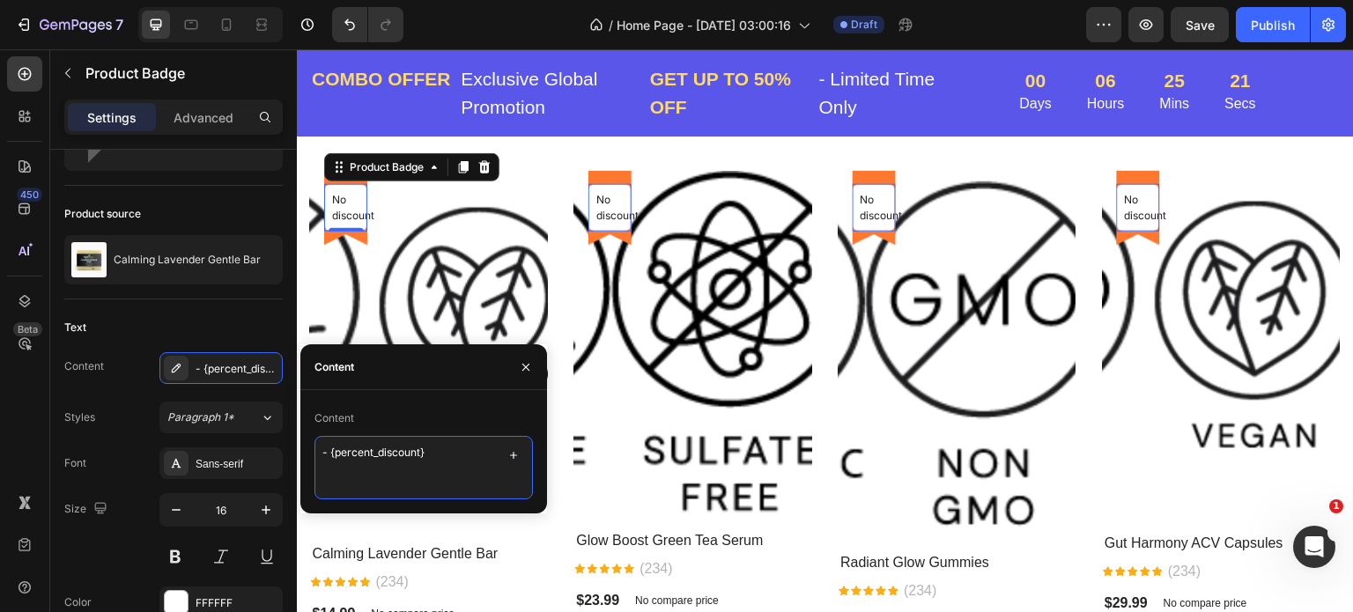
click at [454, 454] on textarea "- {percent_discount}" at bounding box center [424, 467] width 219 height 63
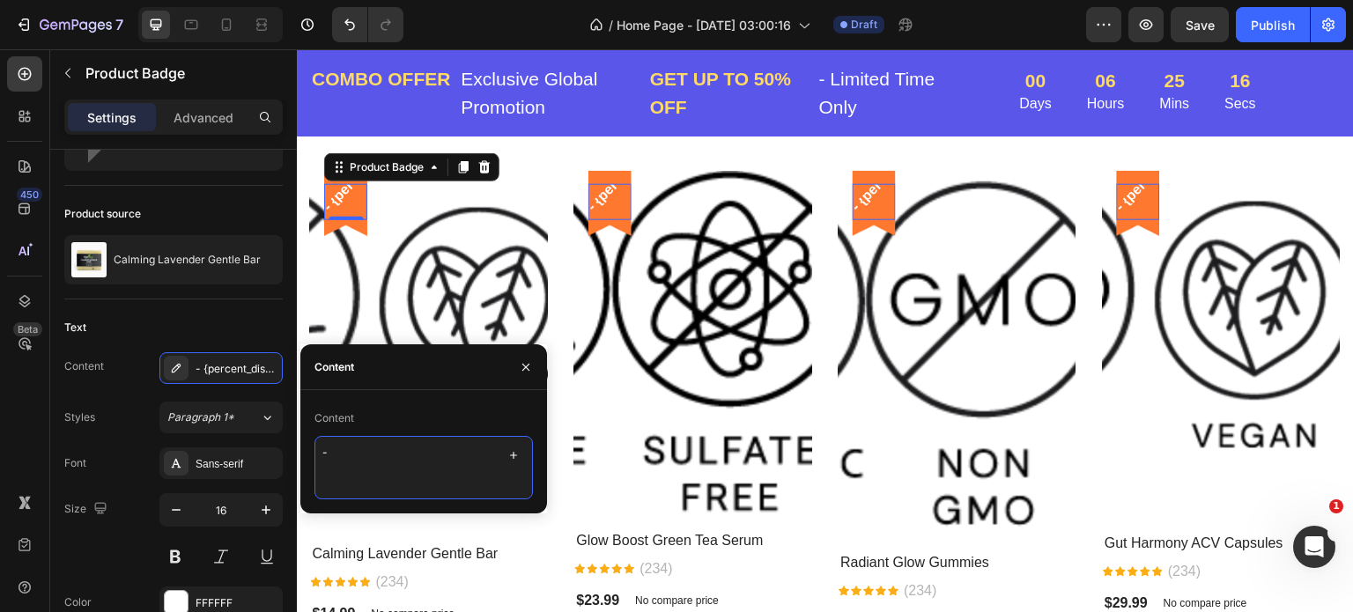
type textarea "-"
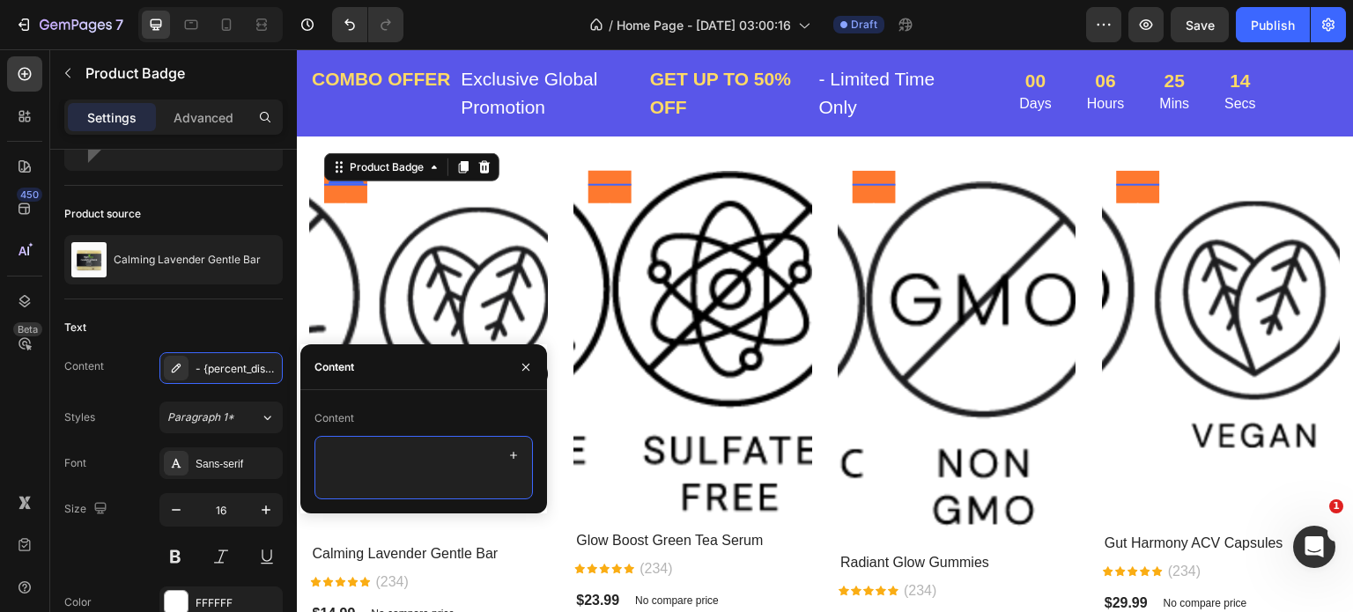
click at [402, 461] on textarea at bounding box center [424, 467] width 219 height 63
click at [515, 460] on icon "button" at bounding box center [514, 455] width 14 height 14
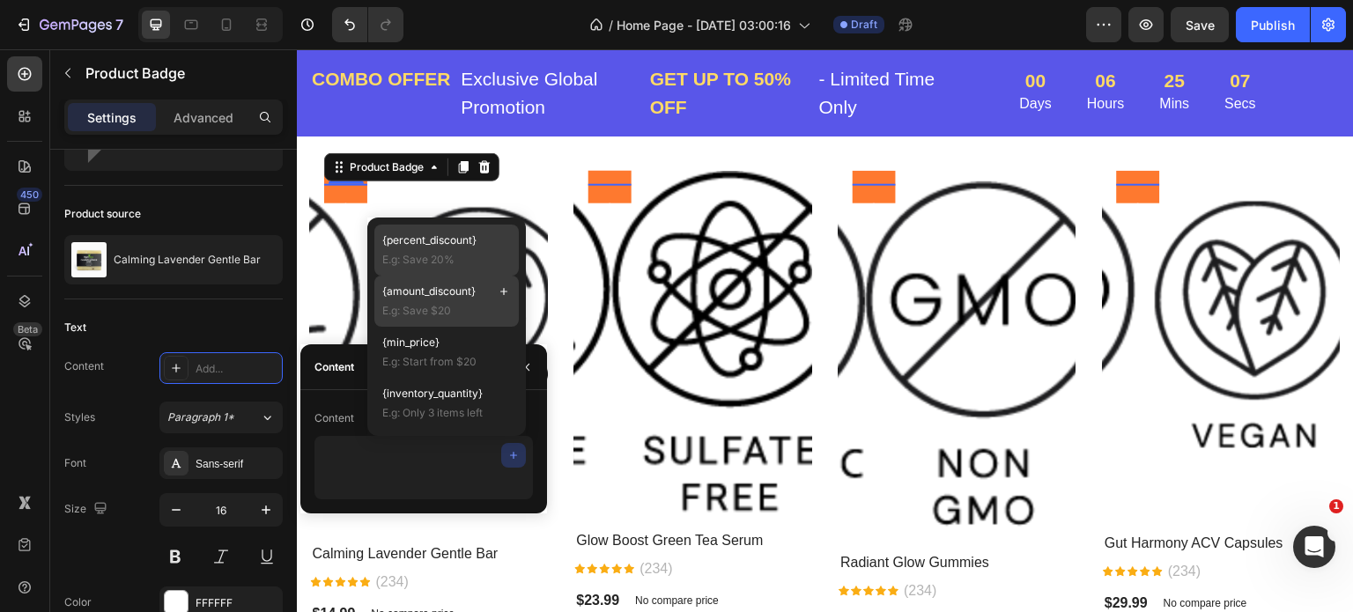
click at [426, 293] on span "{amount_discount}" at bounding box center [428, 292] width 93 height 16
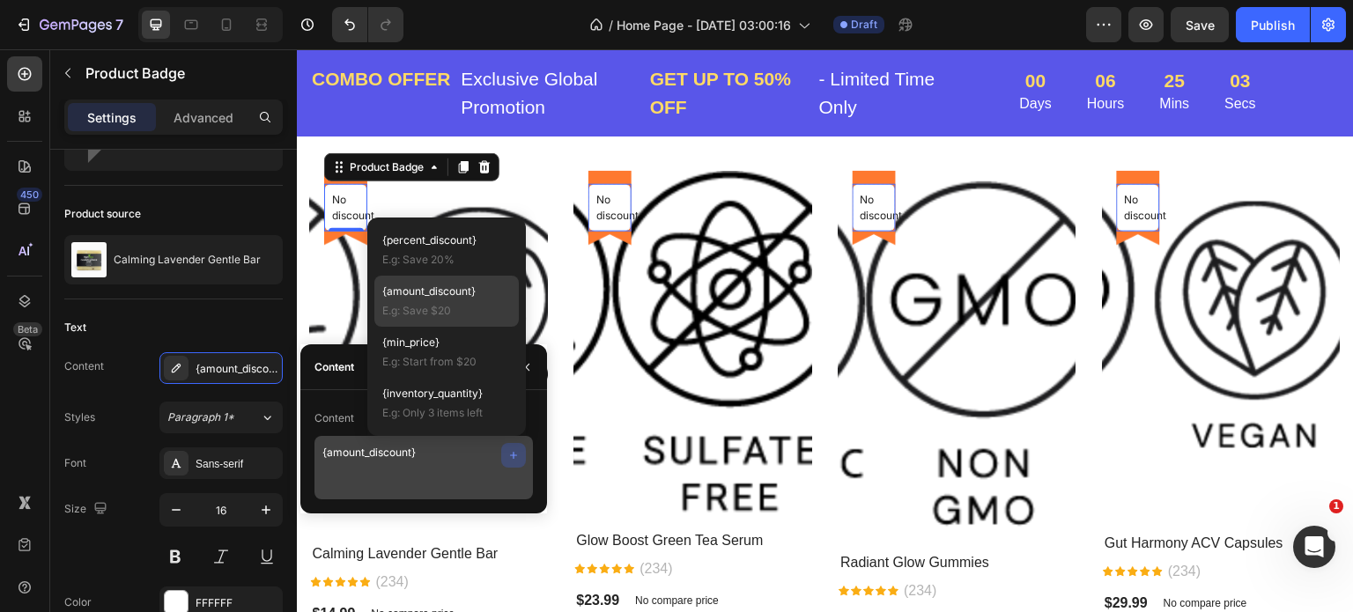
click at [509, 456] on icon "button" at bounding box center [514, 455] width 14 height 14
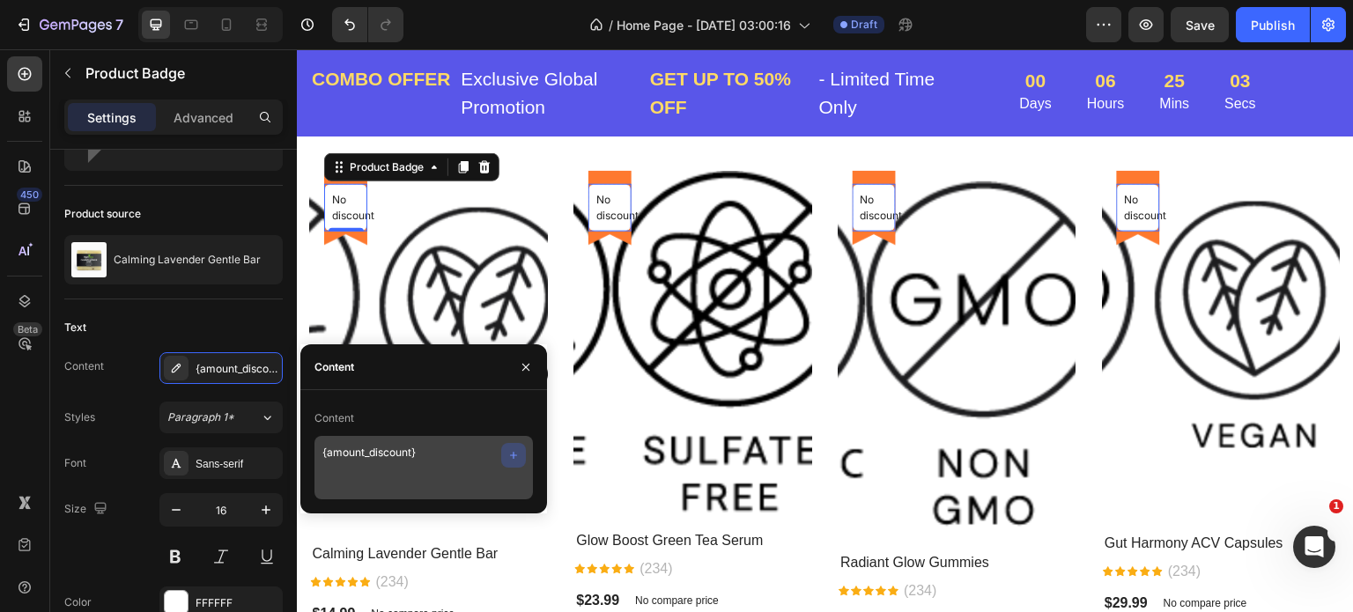
click at [509, 456] on icon "button" at bounding box center [514, 455] width 14 height 14
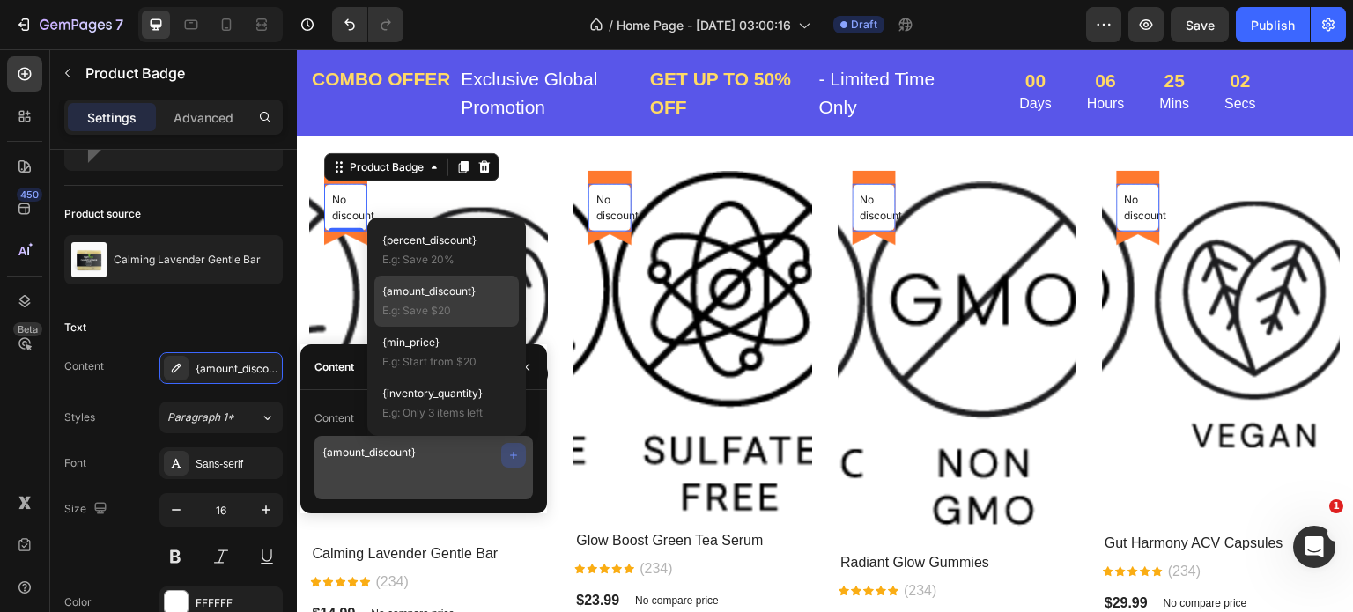
click at [510, 455] on icon "button" at bounding box center [514, 455] width 14 height 14
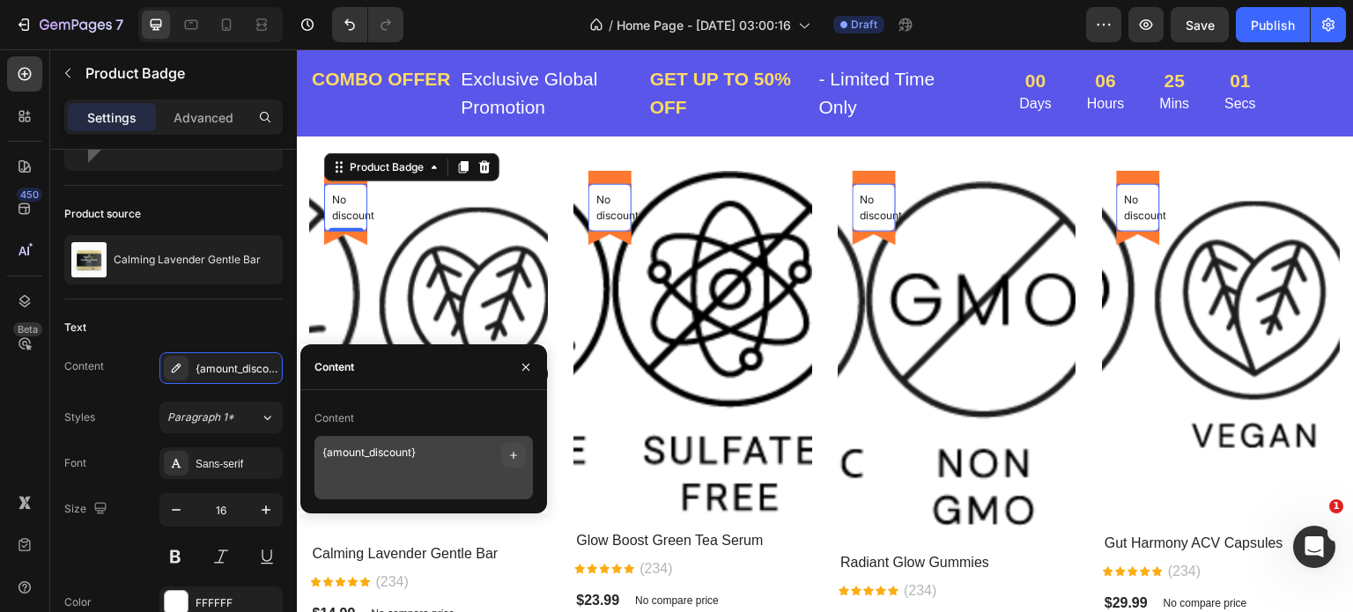
click at [510, 455] on icon "button" at bounding box center [514, 455] width 14 height 14
click at [514, 457] on icon "button" at bounding box center [513, 455] width 7 height 7
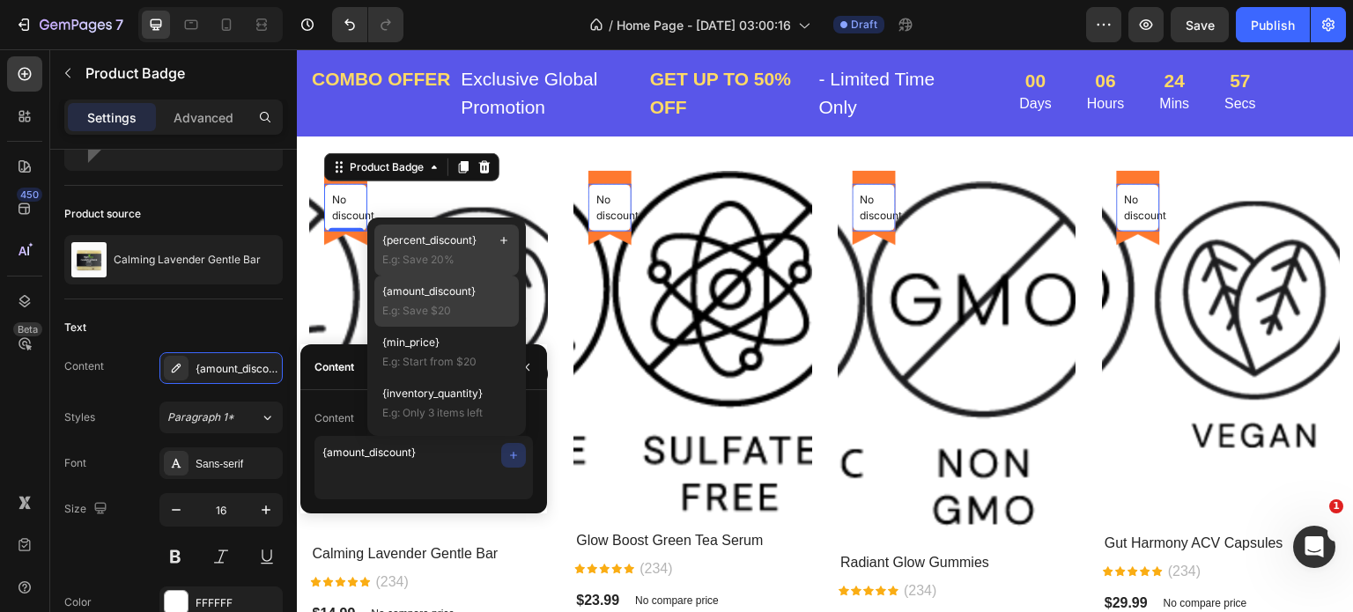
click at [419, 239] on span "{percent_discount}" at bounding box center [429, 241] width 94 height 16
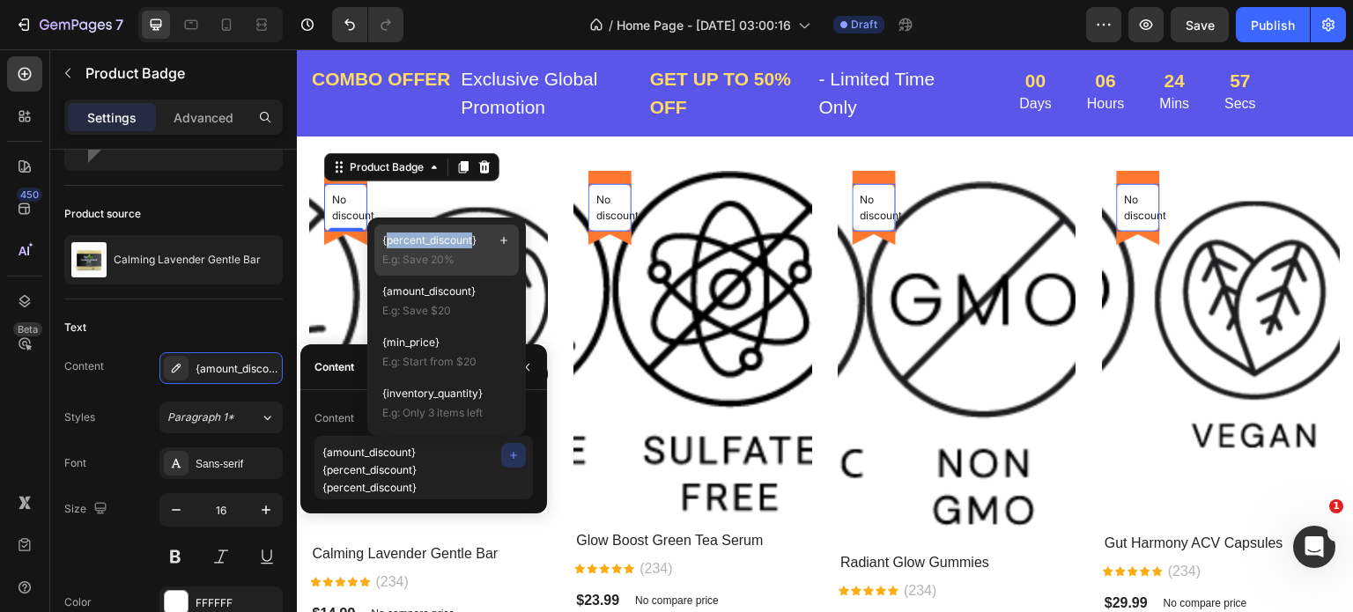
scroll to position [4, 0]
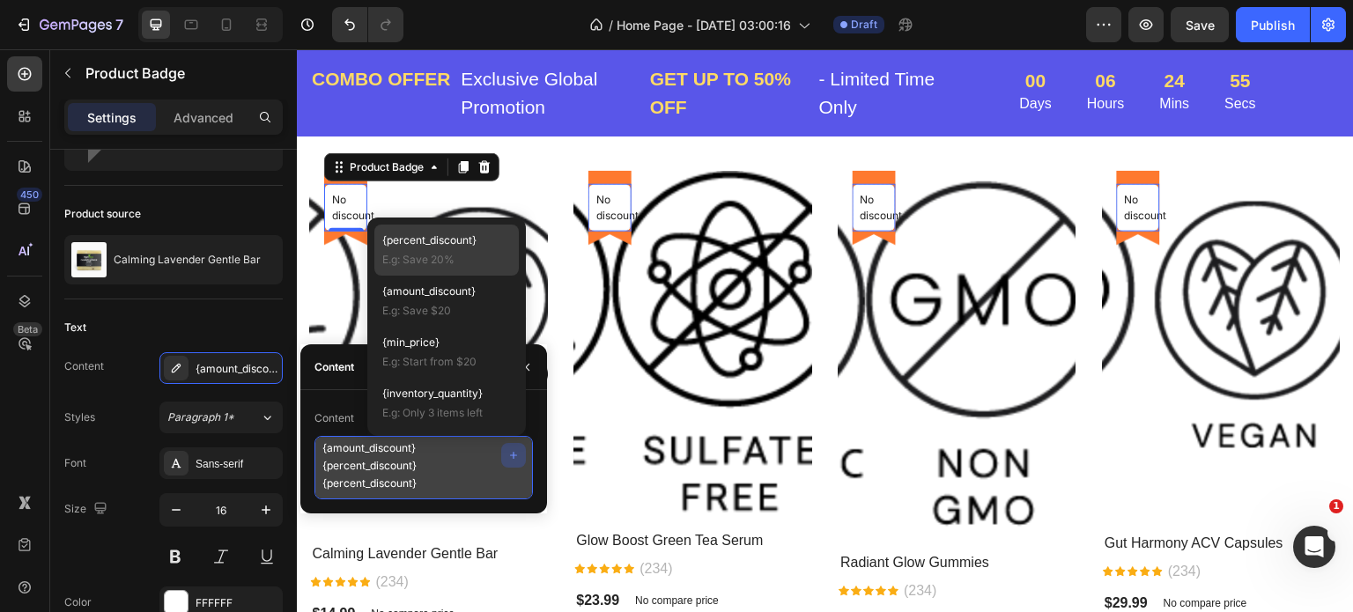
click at [434, 482] on textarea "{amount_discount} {percent_discount} {percent_discount}" at bounding box center [424, 467] width 219 height 63
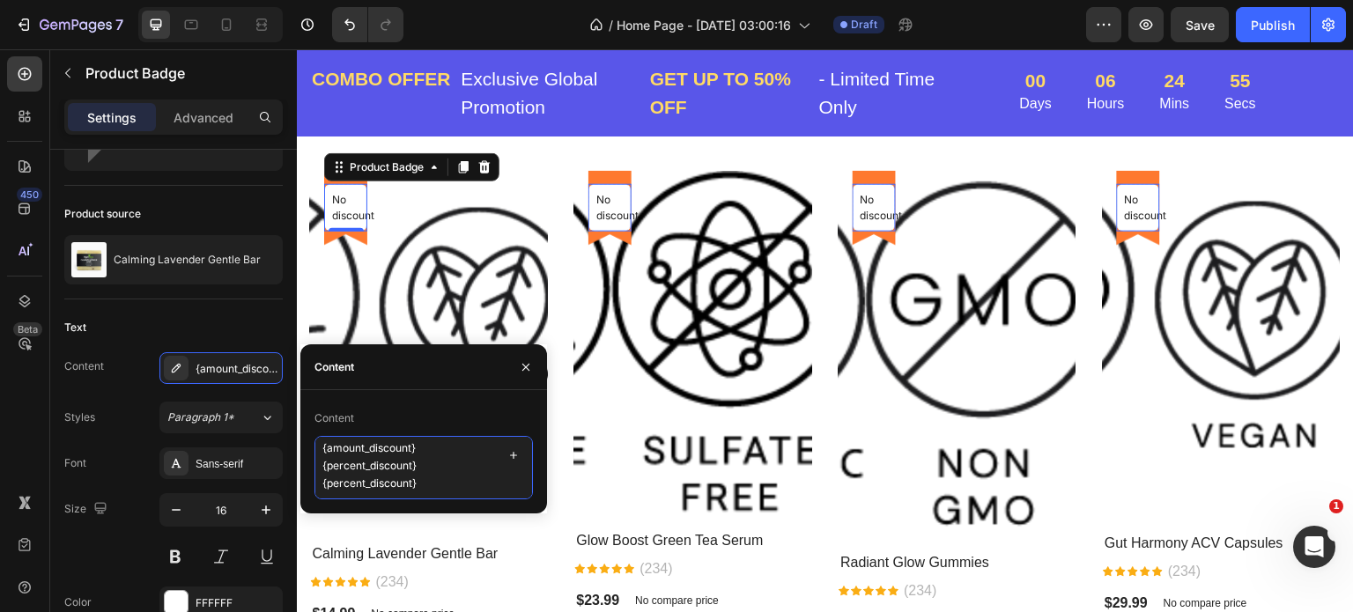
click at [434, 482] on textarea "{amount_discount} {percent_discount} {percent_discount}" at bounding box center [424, 467] width 219 height 63
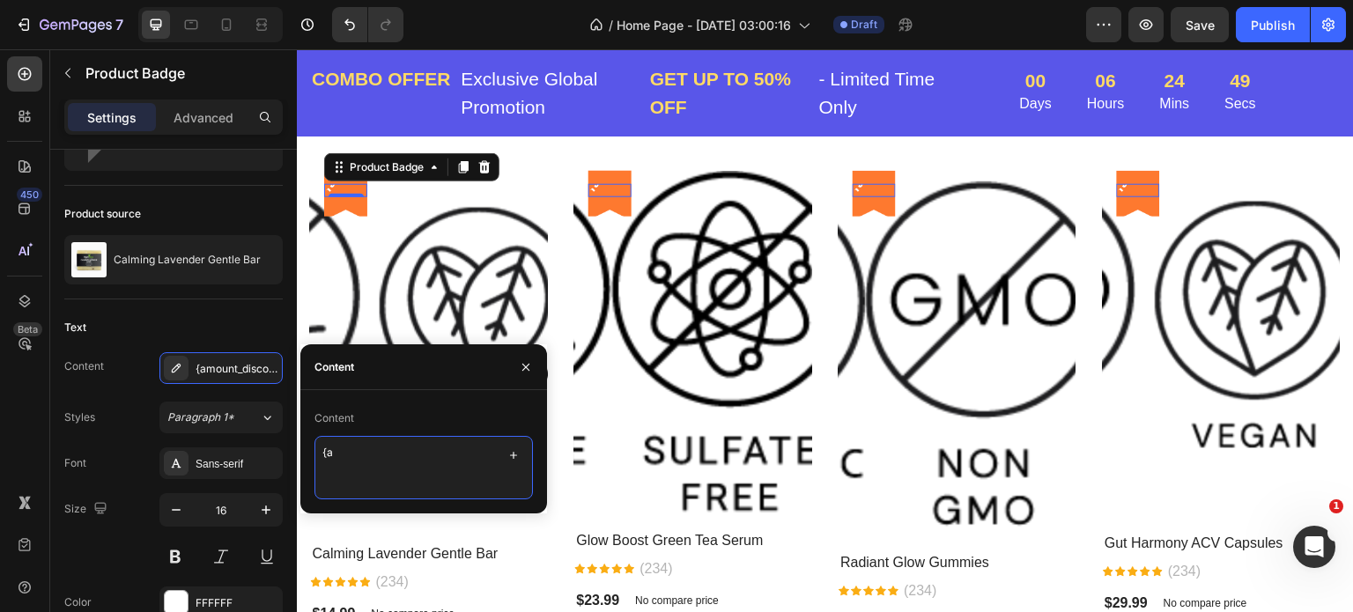
type textarea "{"
click at [384, 454] on textarea at bounding box center [424, 467] width 219 height 63
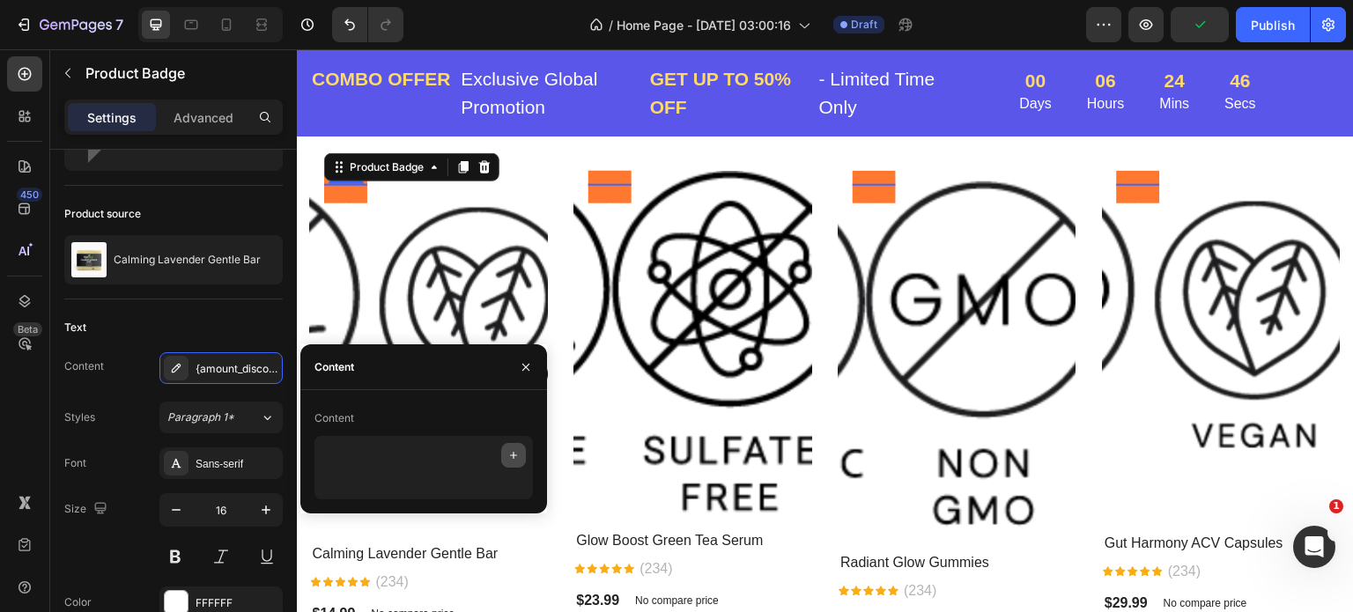
click at [511, 454] on icon "button" at bounding box center [514, 455] width 14 height 14
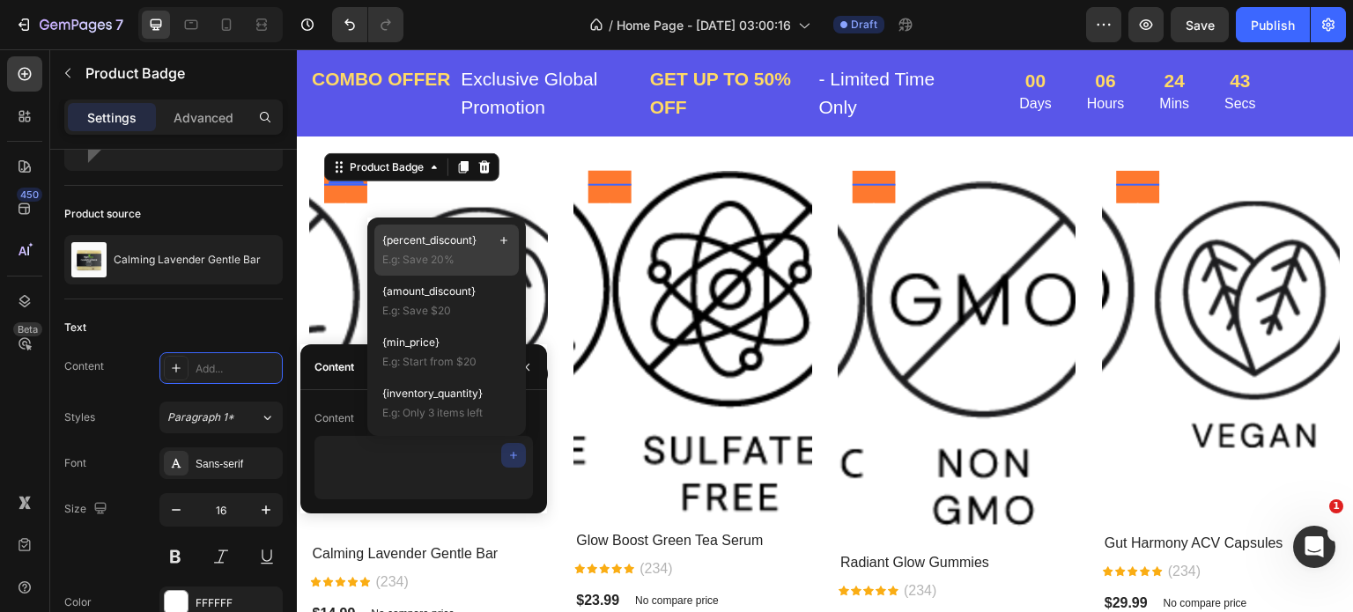
click at [433, 242] on span "{percent_discount}" at bounding box center [429, 241] width 94 height 16
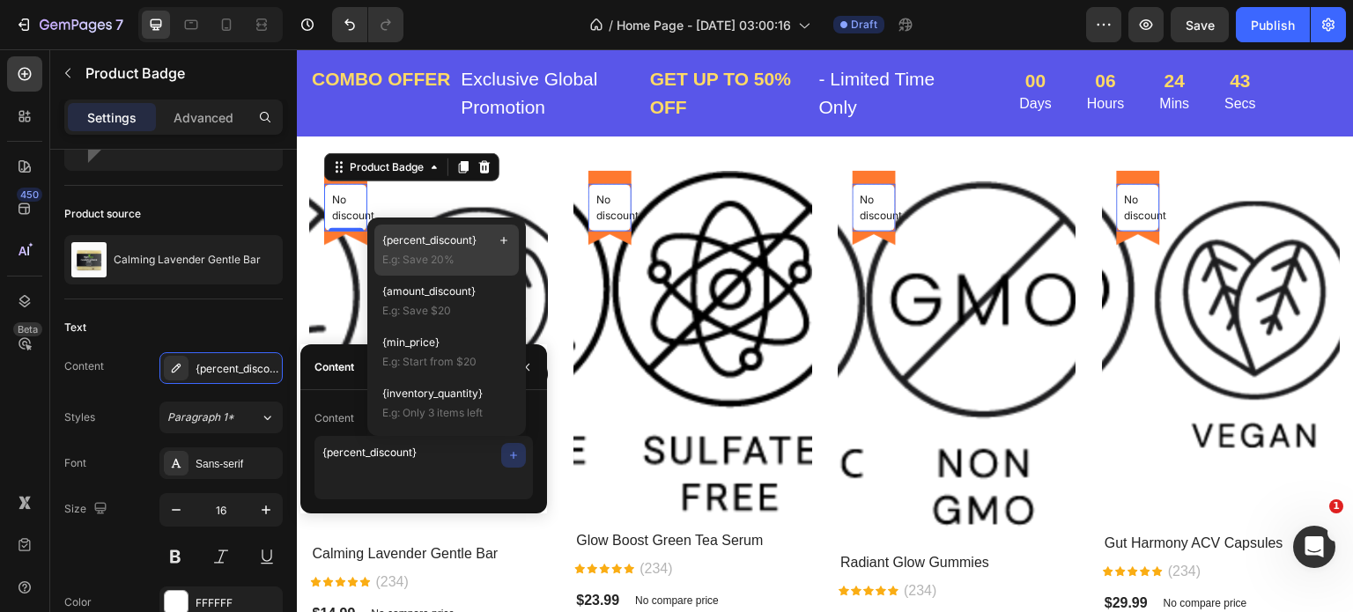
click at [433, 242] on span "{percent_discount}" at bounding box center [429, 241] width 94 height 16
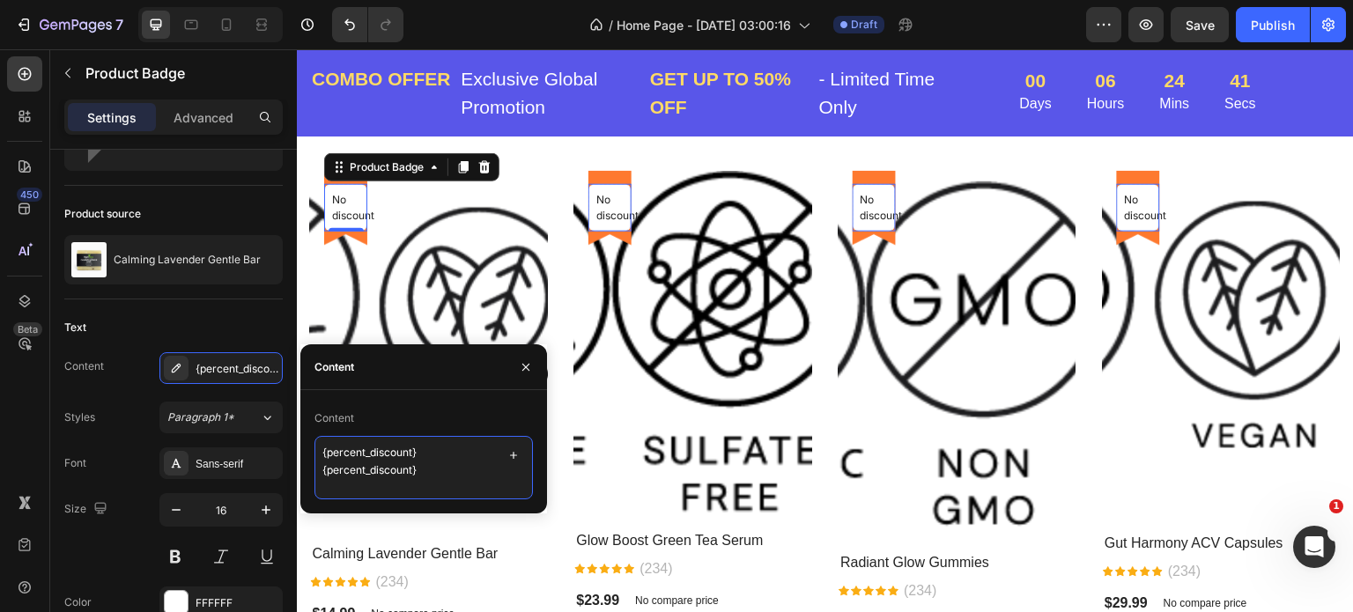
click at [456, 474] on textarea "{percent_discount} {percent_discount}" at bounding box center [424, 467] width 219 height 63
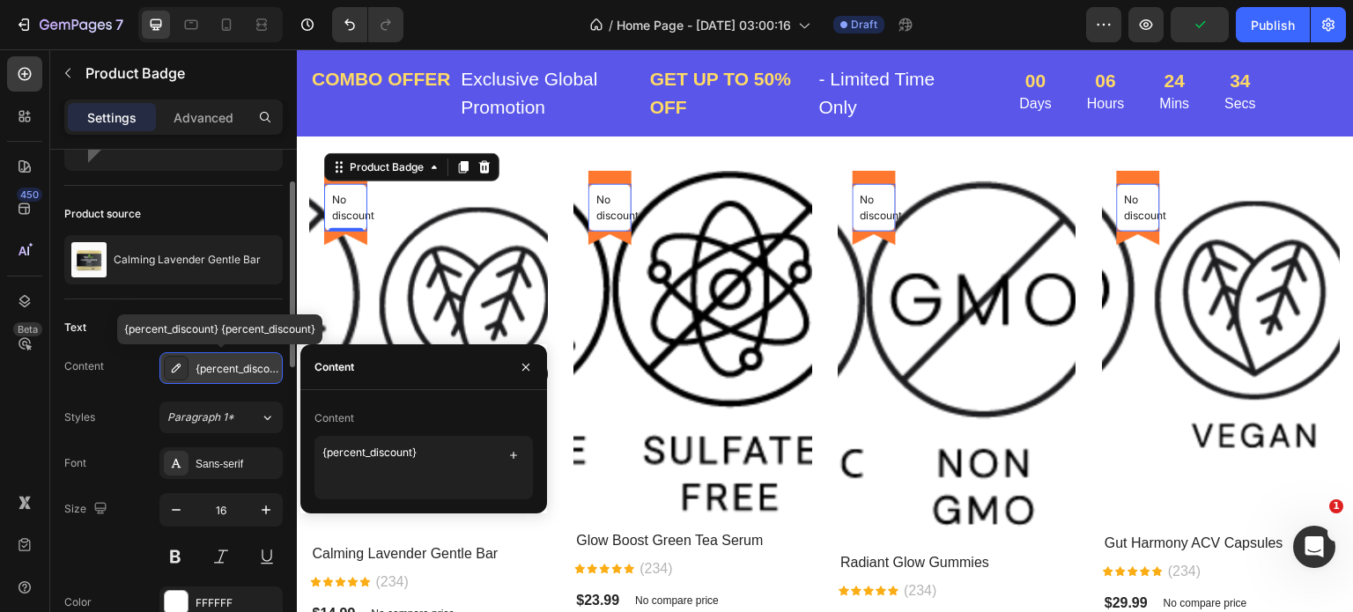
click at [176, 366] on icon at bounding box center [176, 368] width 14 height 14
type textarea "{percent_discount}"
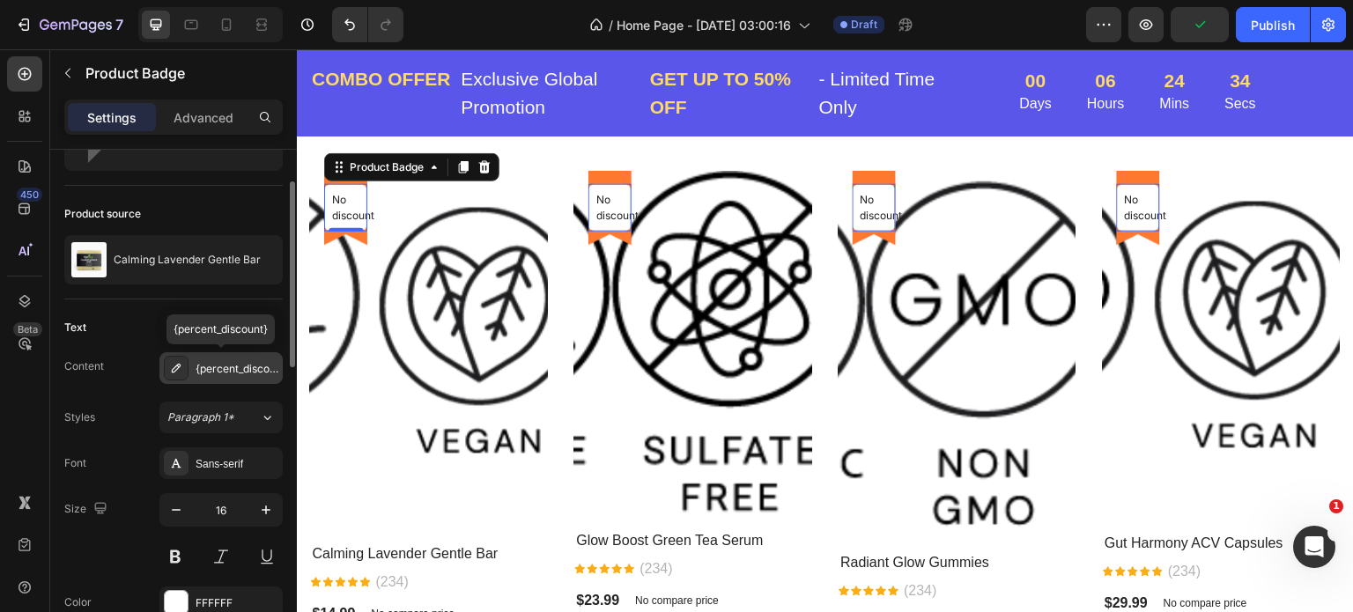
click at [176, 366] on icon at bounding box center [176, 368] width 14 height 14
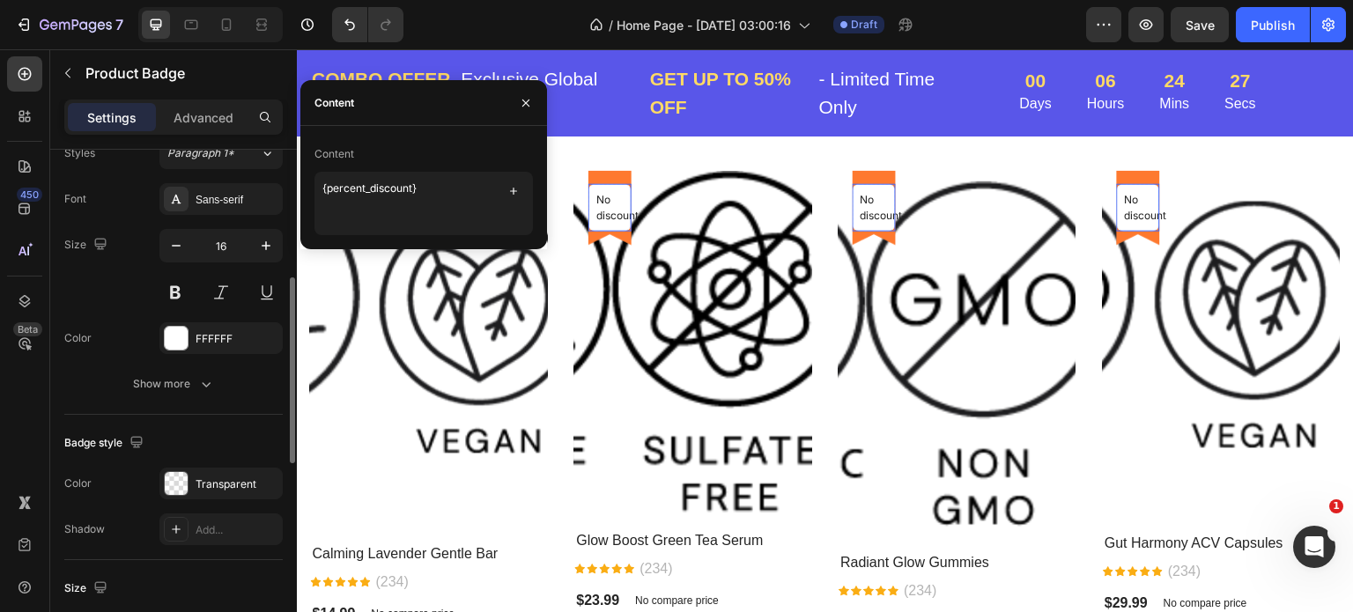
scroll to position [441, 0]
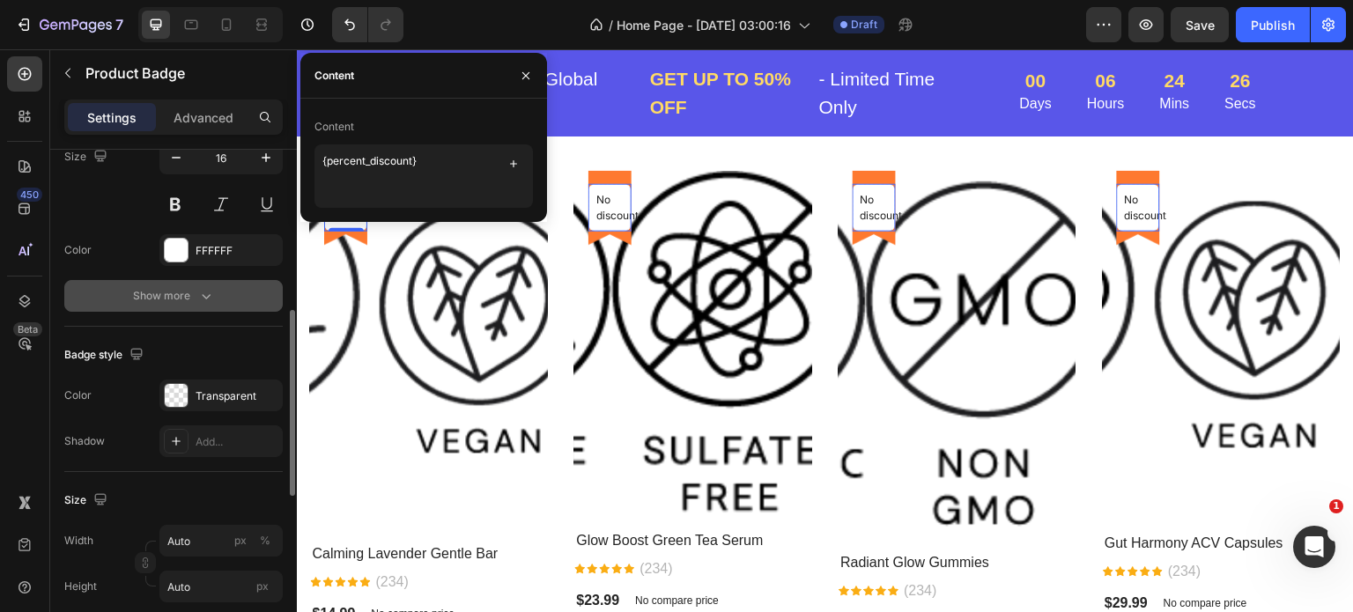
click at [186, 294] on div "Show more" at bounding box center [174, 296] width 82 height 18
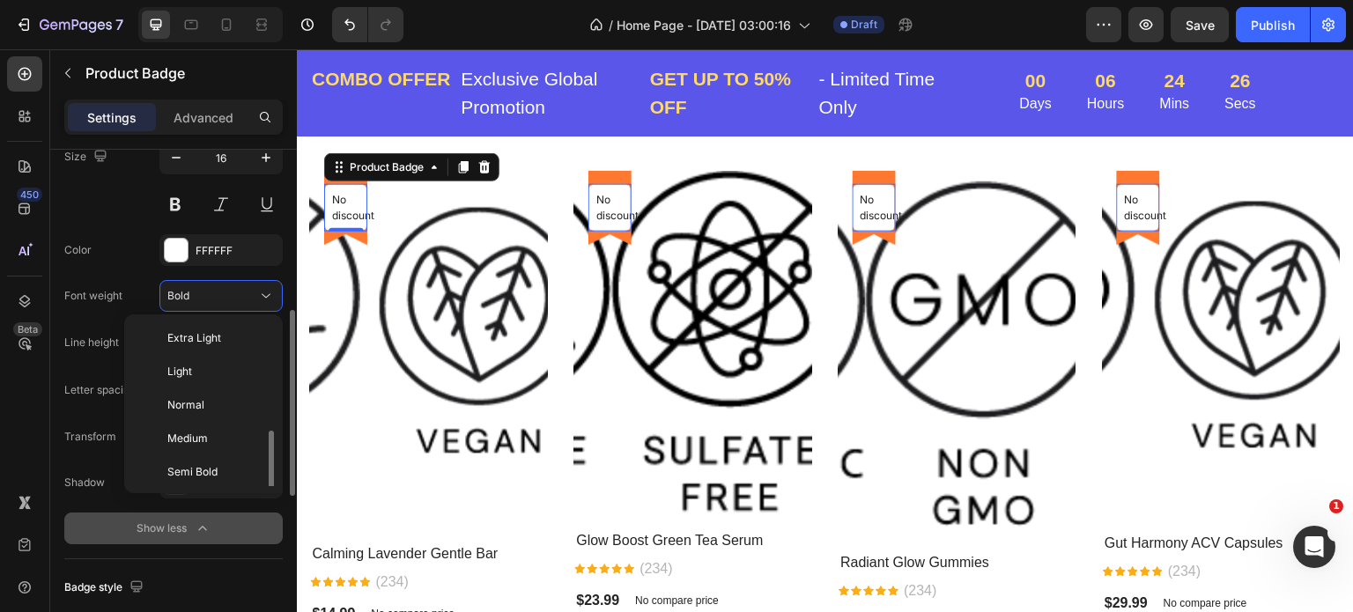
scroll to position [63, 0]
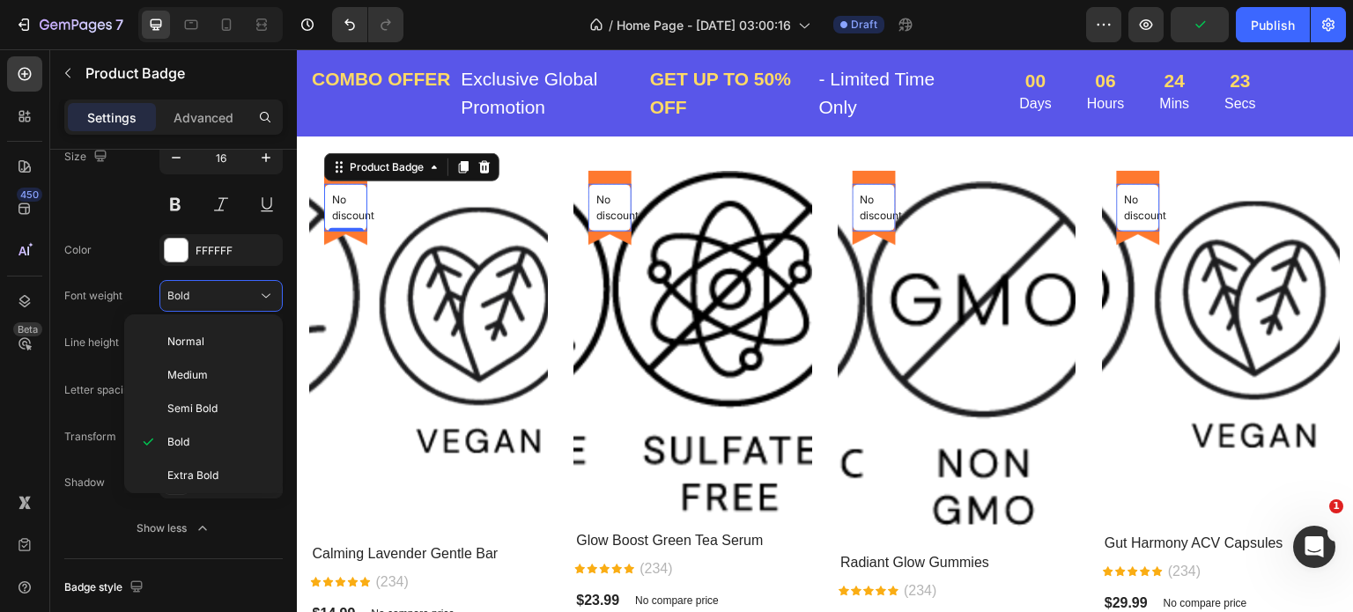
click at [0, 300] on div "450 Beta" at bounding box center [25, 330] width 50 height 563
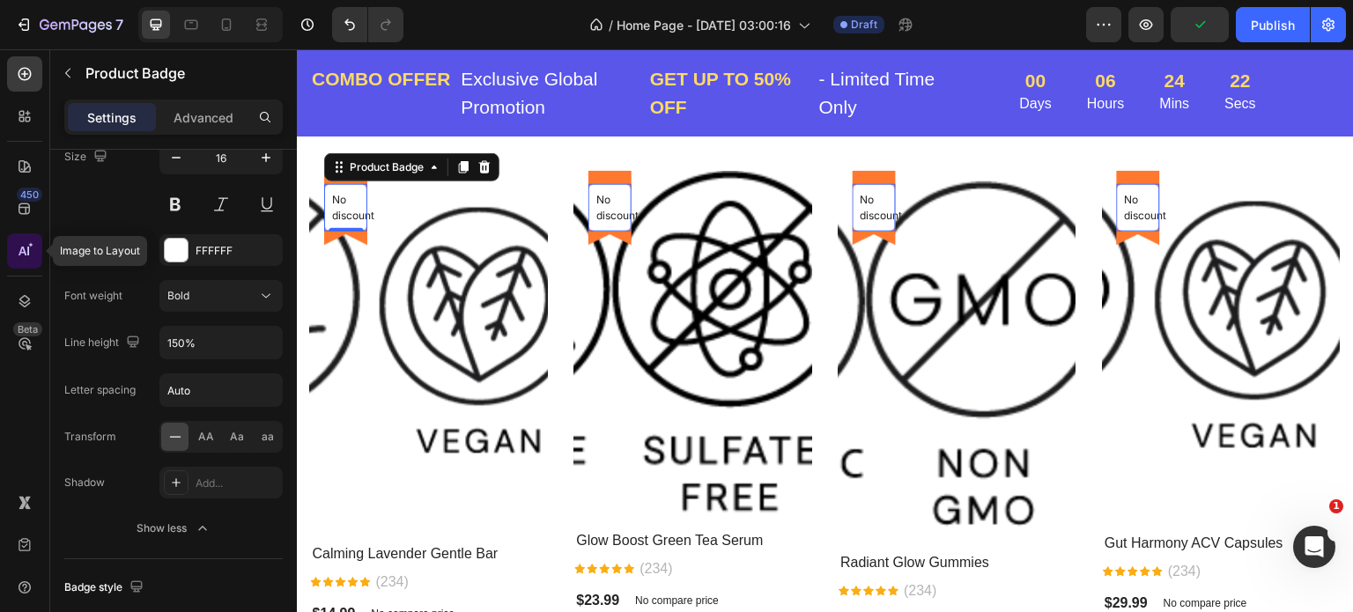
click at [24, 256] on icon at bounding box center [25, 251] width 18 height 18
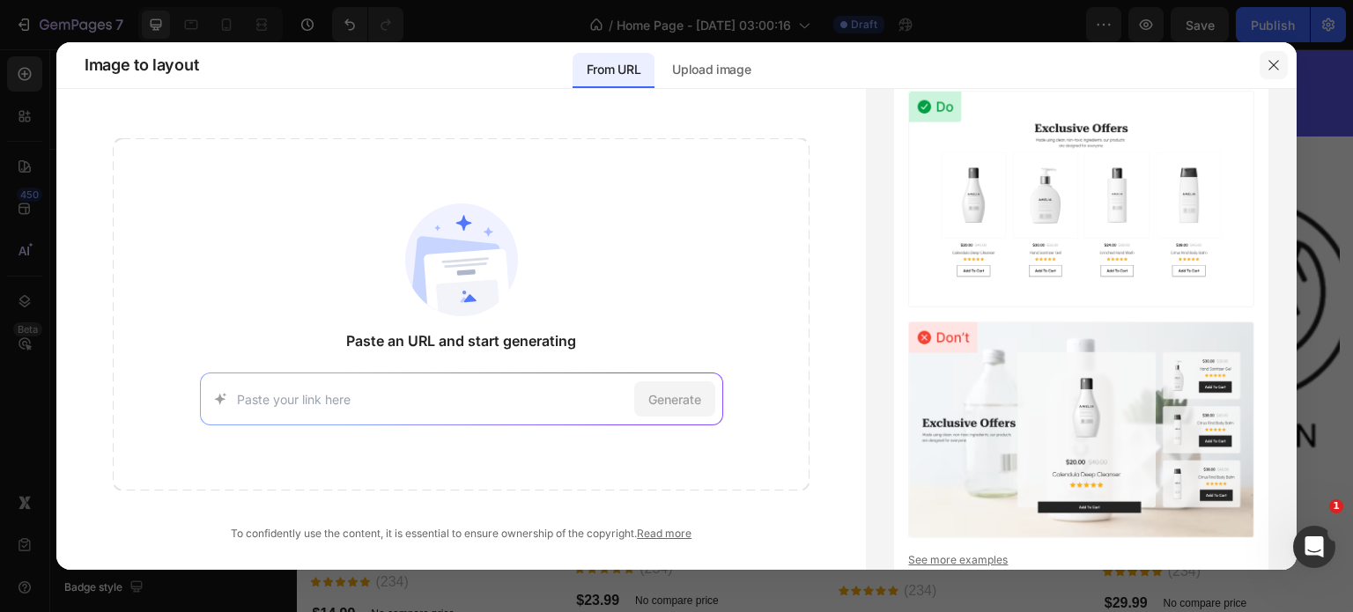
click at [1270, 63] on icon "button" at bounding box center [1274, 65] width 14 height 14
click at [1271, 63] on div "COMBO OFFER Text block Exclusive Global Promotion Text block Row GET UP TO 50% …" at bounding box center [825, 92] width 1057 height 87
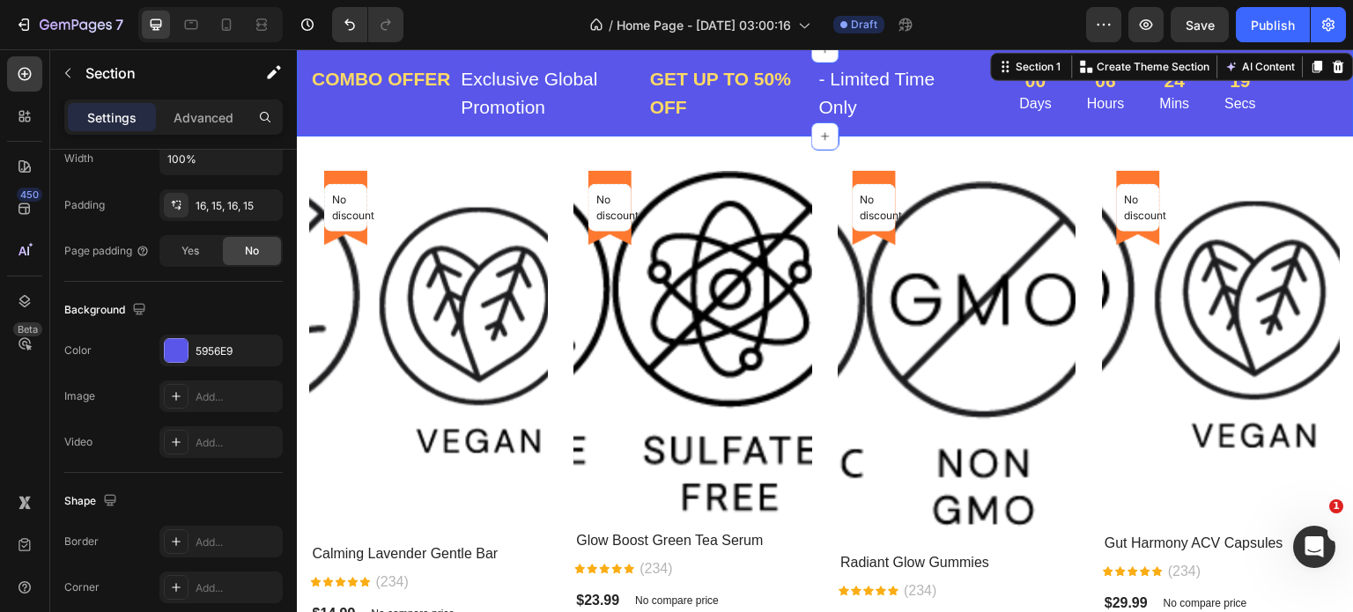
scroll to position [0, 0]
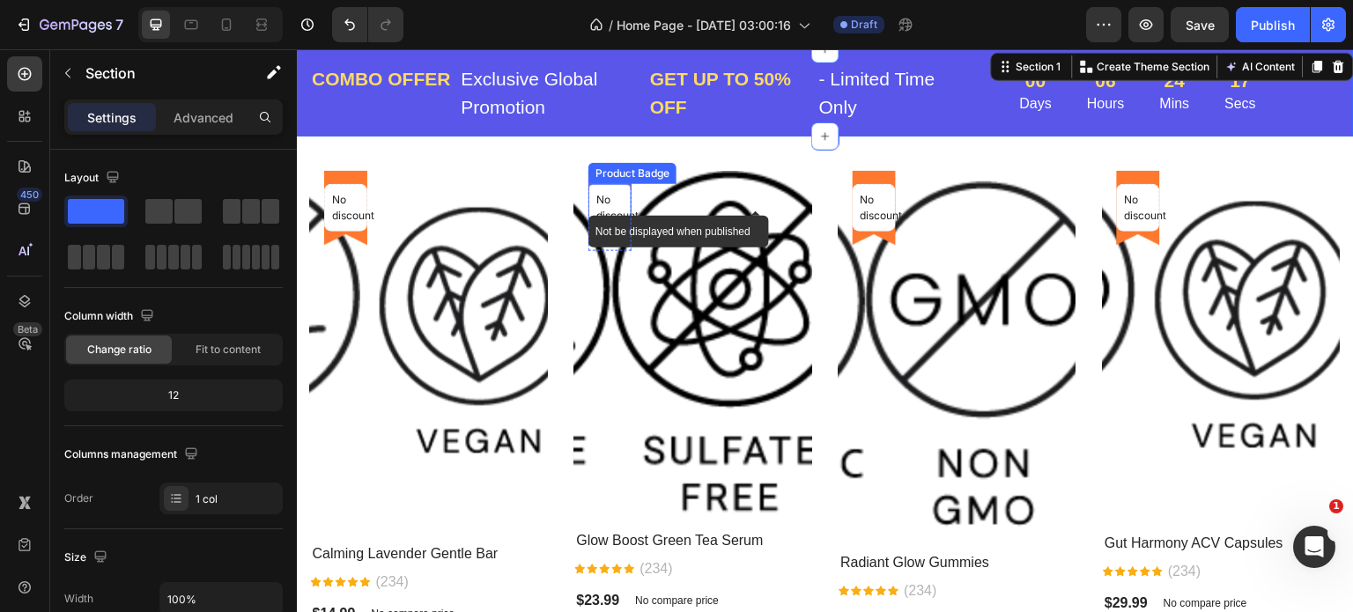
click at [600, 196] on p "No discount" at bounding box center [609, 208] width 27 height 32
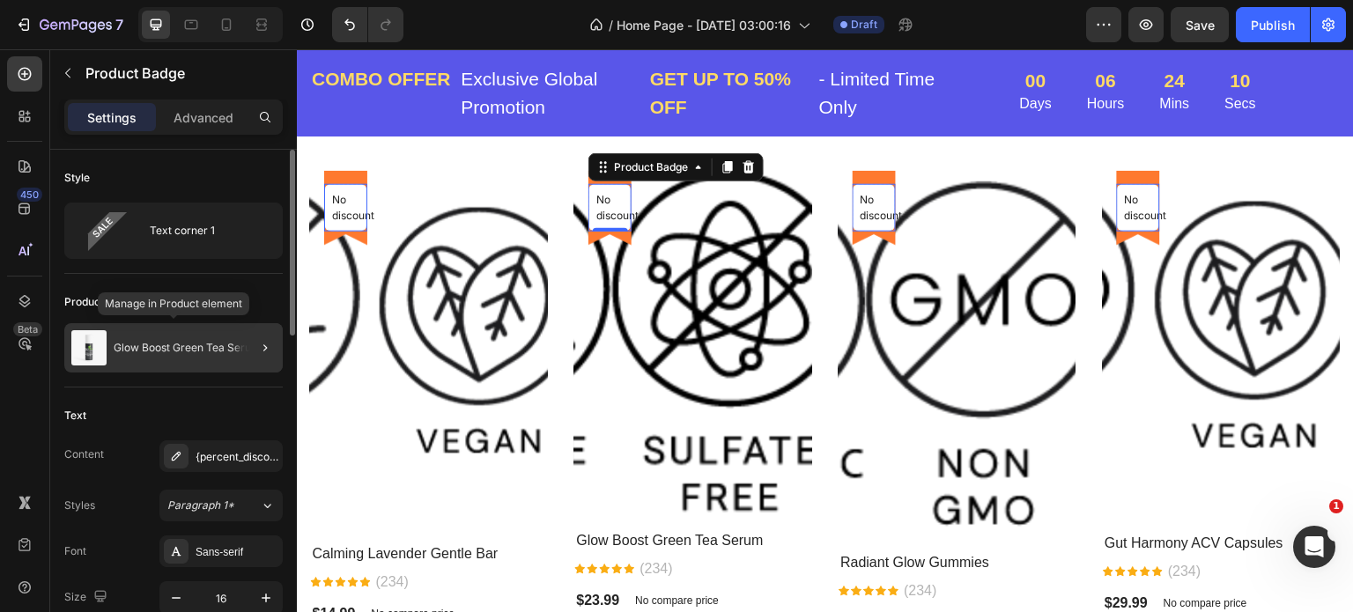
click at [176, 345] on p "Glow Boost Green Tea Serum" at bounding box center [187, 348] width 147 height 12
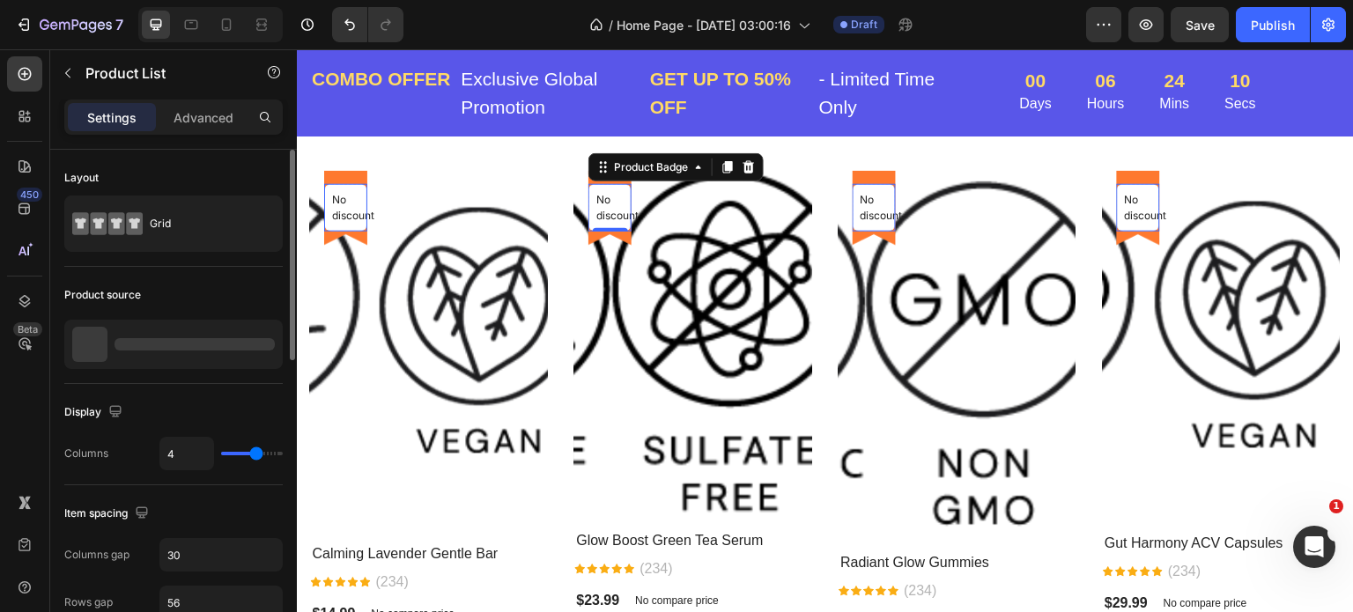
click at [176, 345] on div at bounding box center [195, 344] width 160 height 12
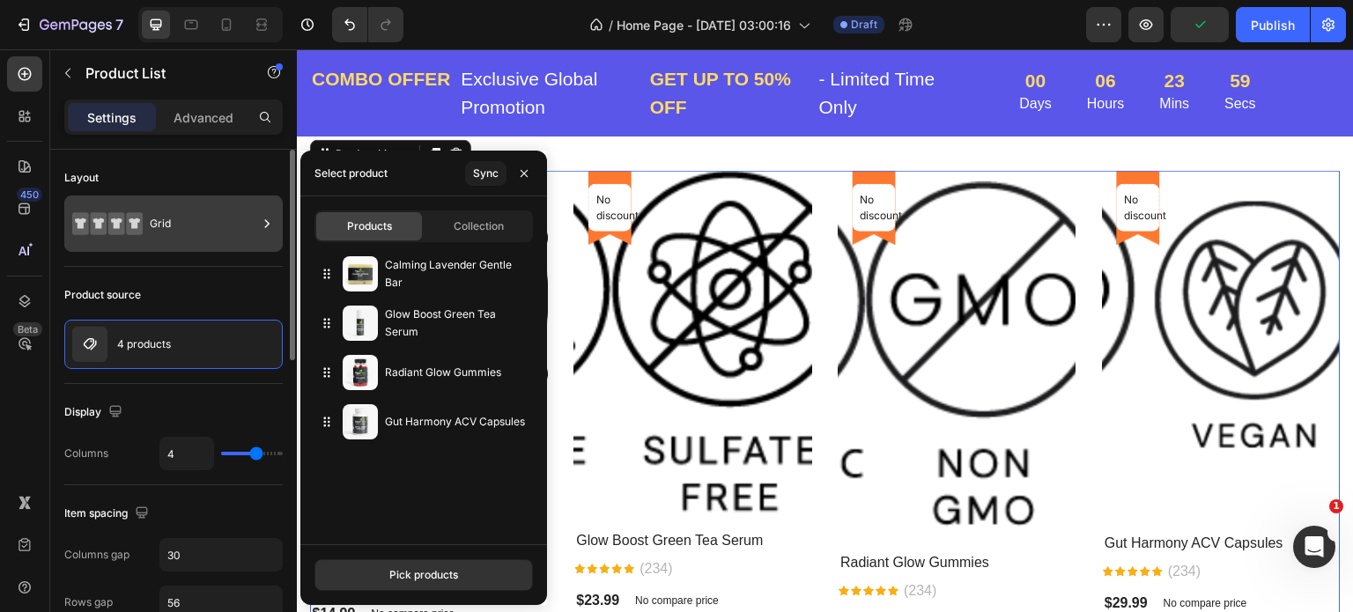
click at [243, 225] on div "Grid" at bounding box center [203, 224] width 107 height 41
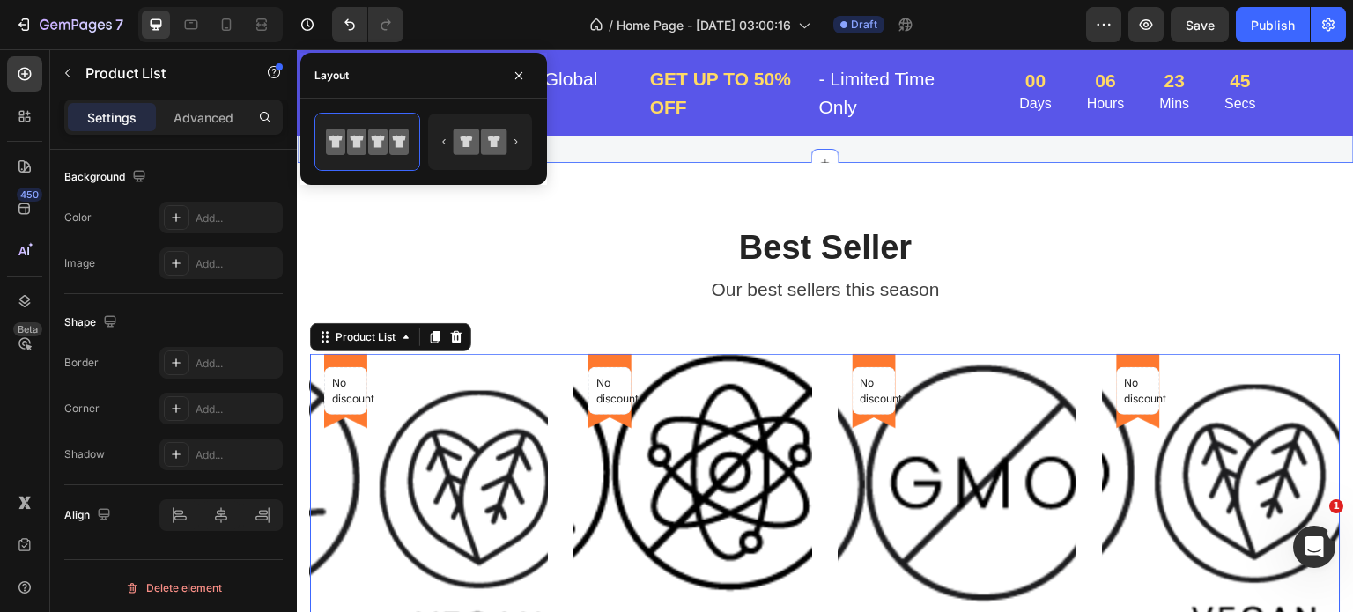
scroll to position [1057, 0]
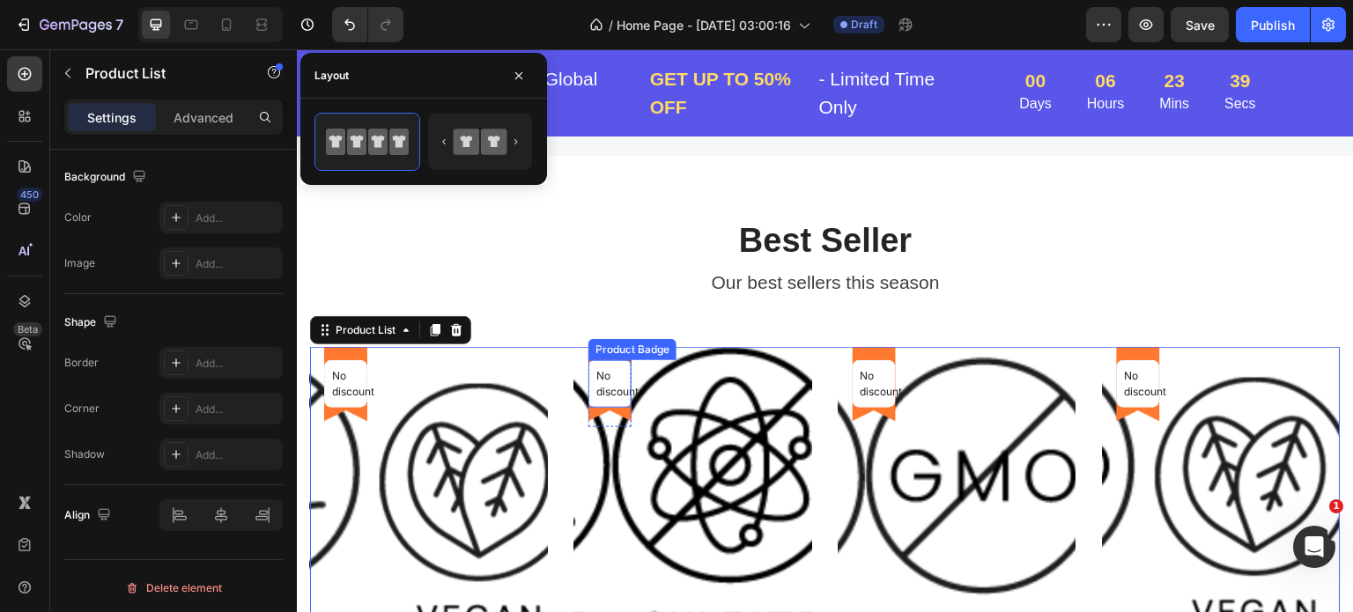
click at [651, 356] on div "Product Badge" at bounding box center [633, 349] width 88 height 21
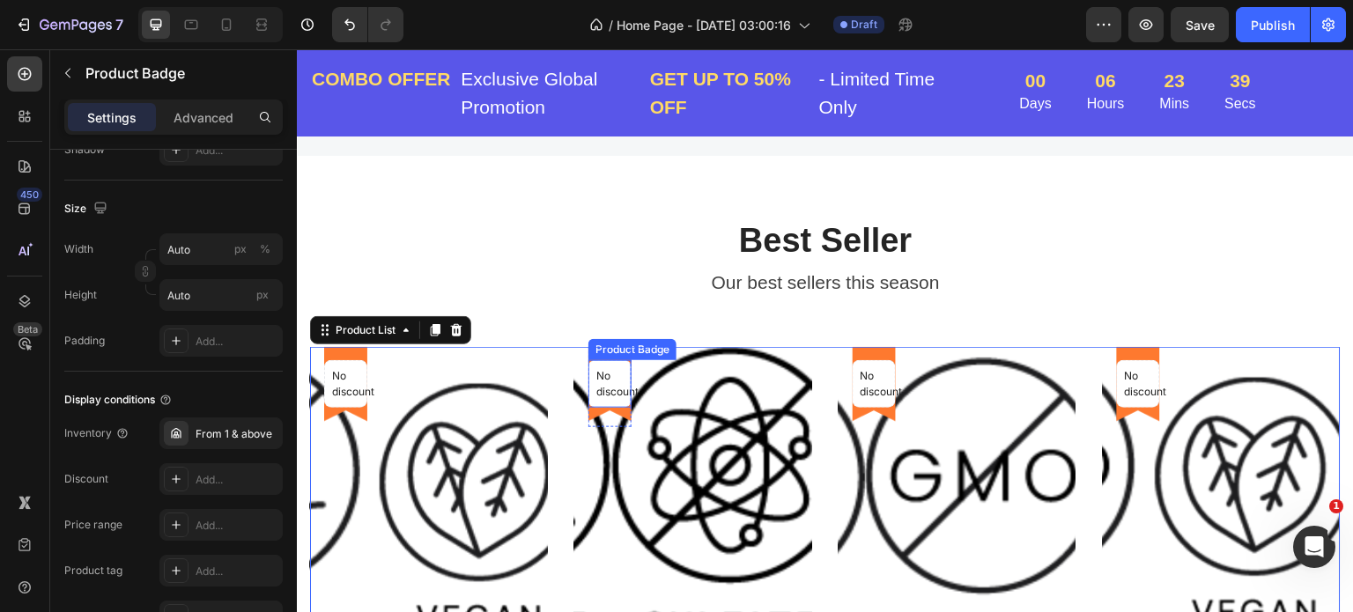
click at [651, 356] on div "Product Badge" at bounding box center [633, 349] width 88 height 21
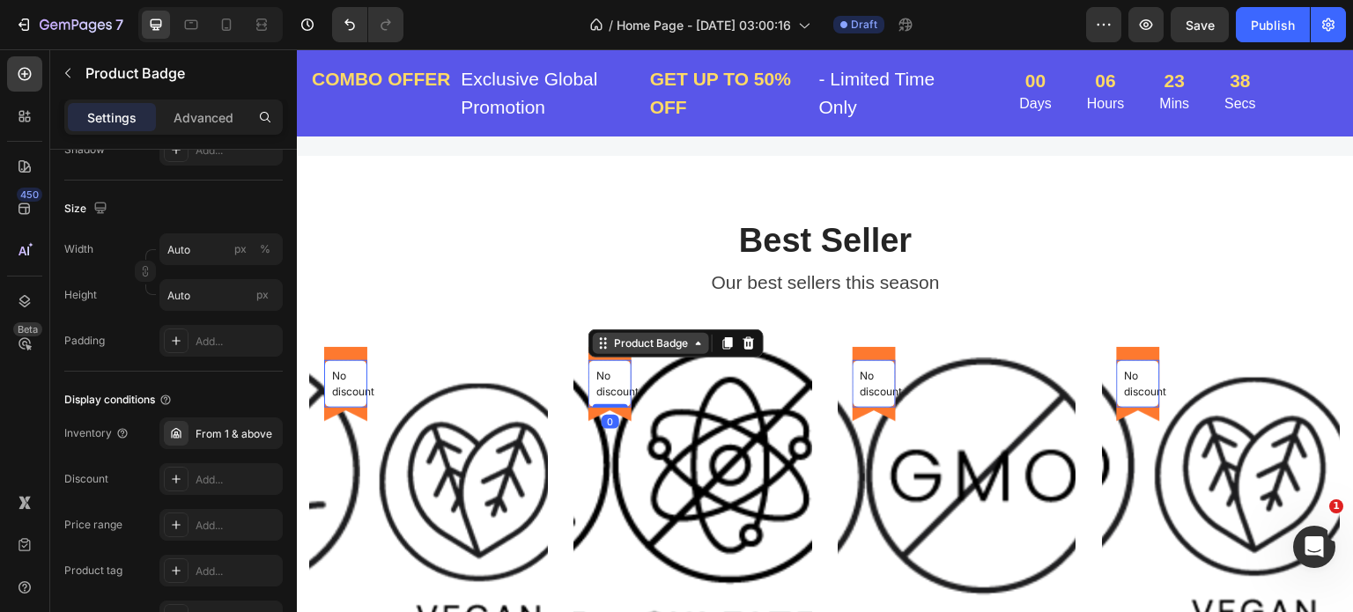
scroll to position [0, 0]
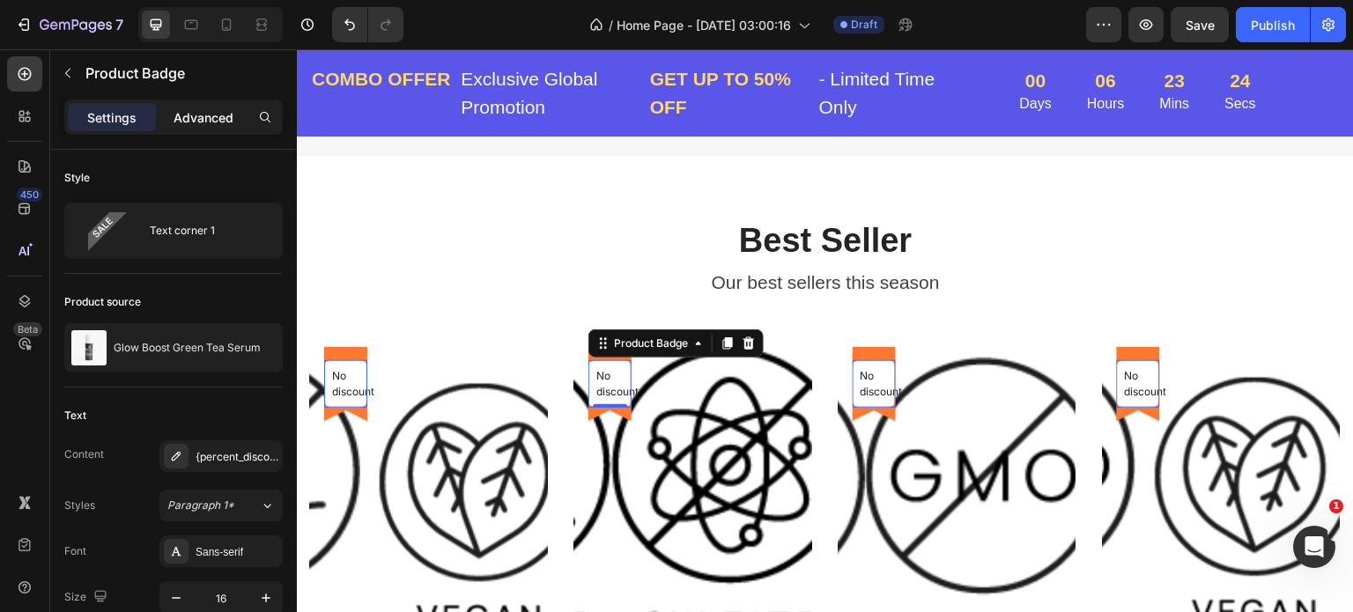
click at [196, 118] on p "Advanced" at bounding box center [204, 117] width 60 height 19
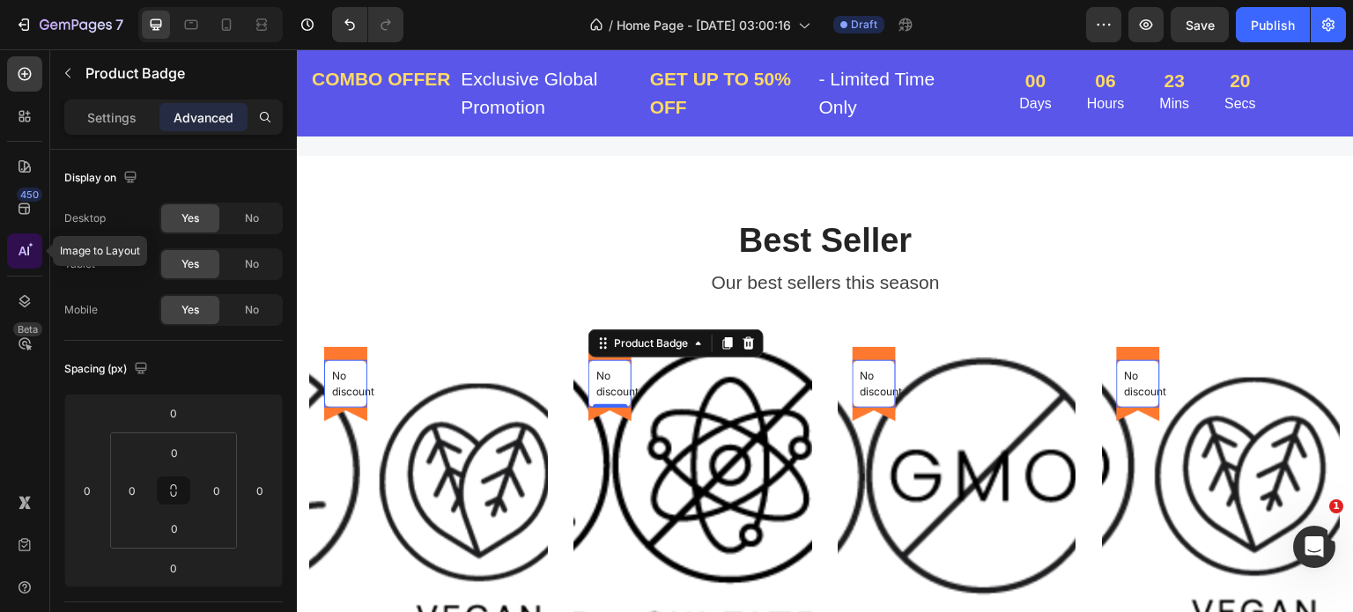
click at [26, 250] on icon at bounding box center [25, 251] width 18 height 18
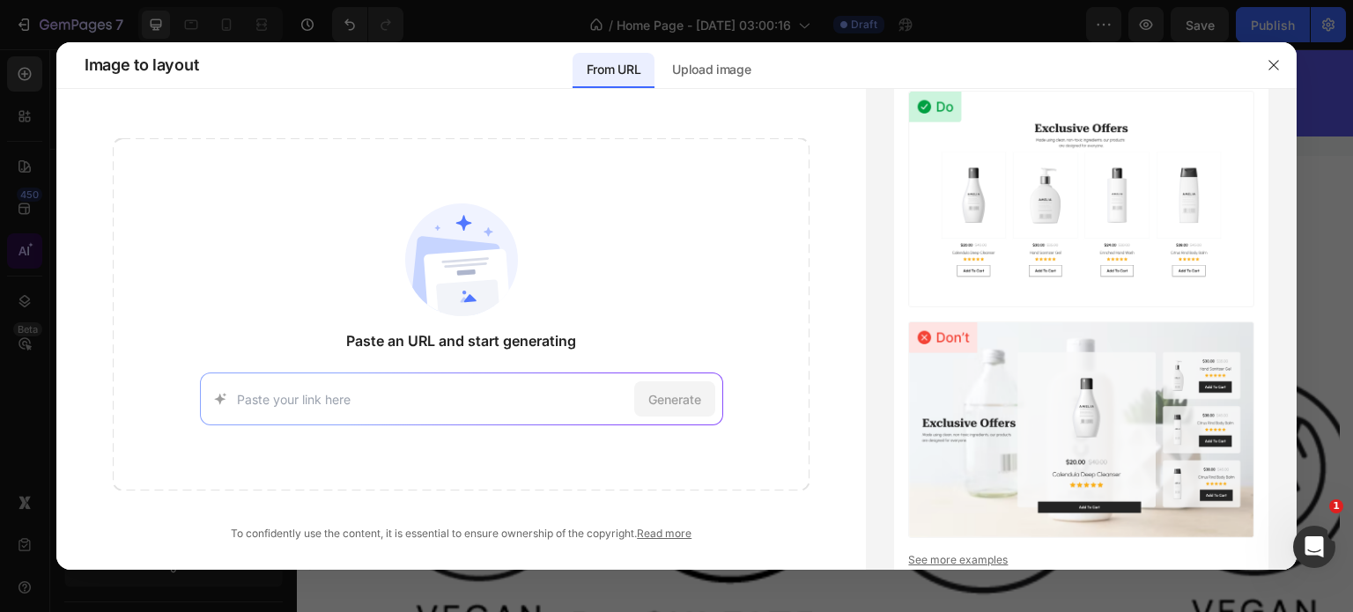
click at [26, 250] on div at bounding box center [676, 306] width 1353 height 612
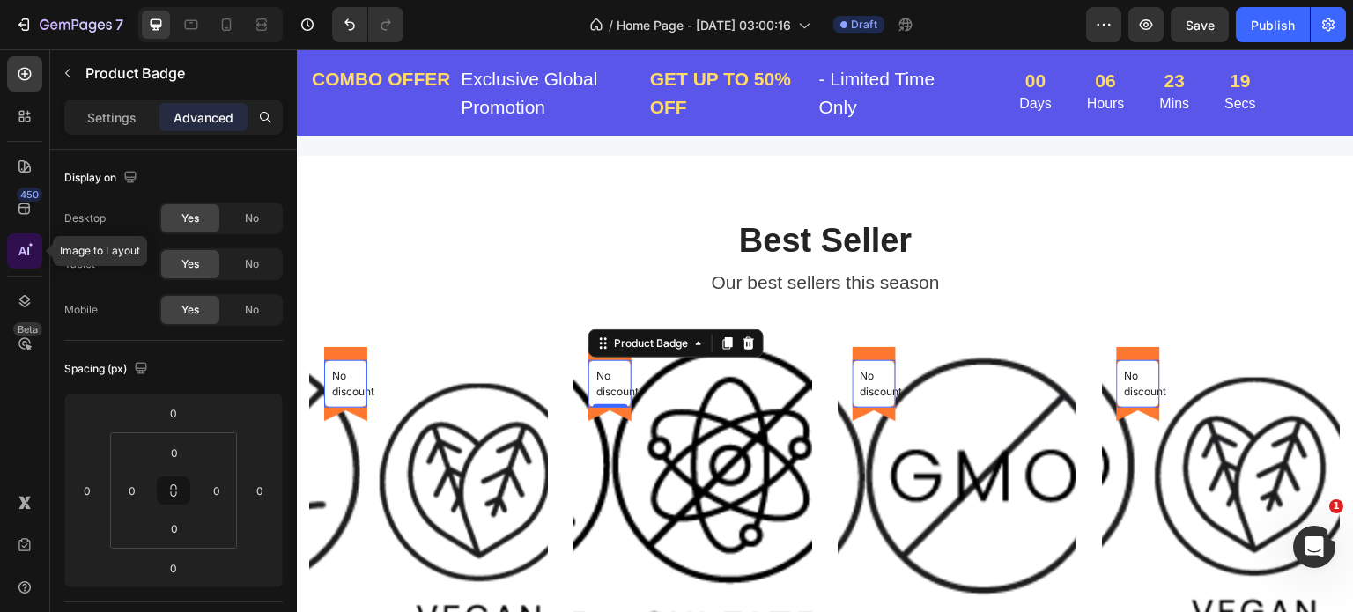
click at [26, 250] on icon at bounding box center [25, 251] width 18 height 18
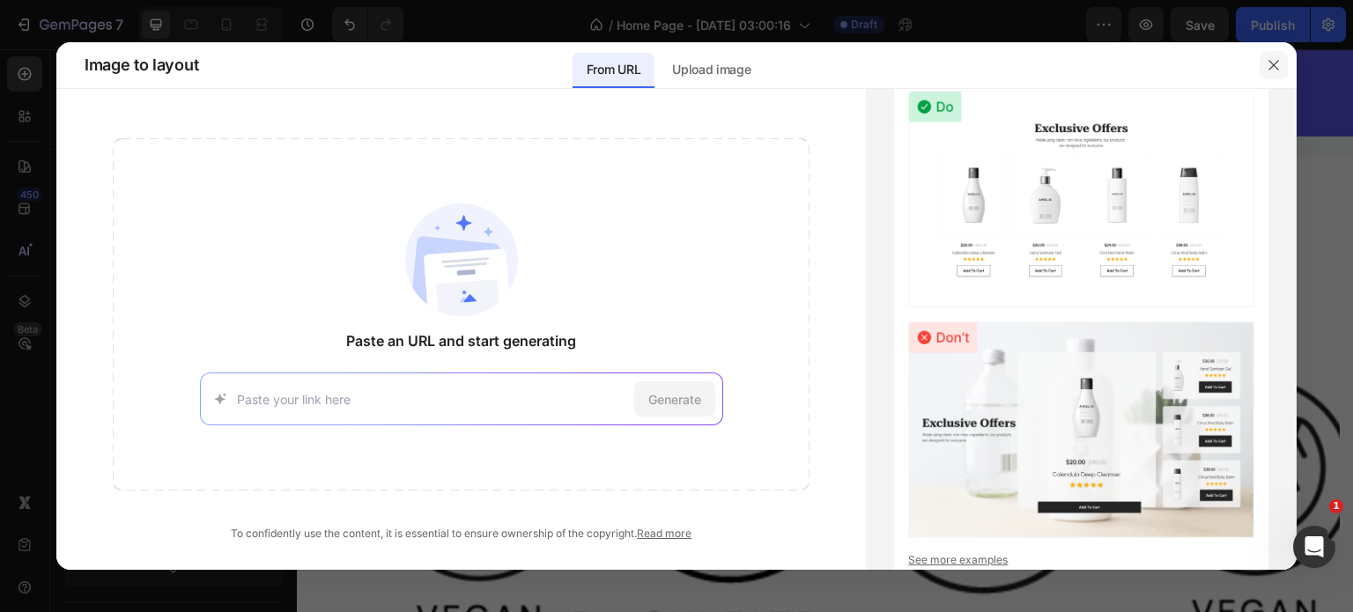
click at [1274, 63] on icon "button" at bounding box center [1274, 65] width 14 height 14
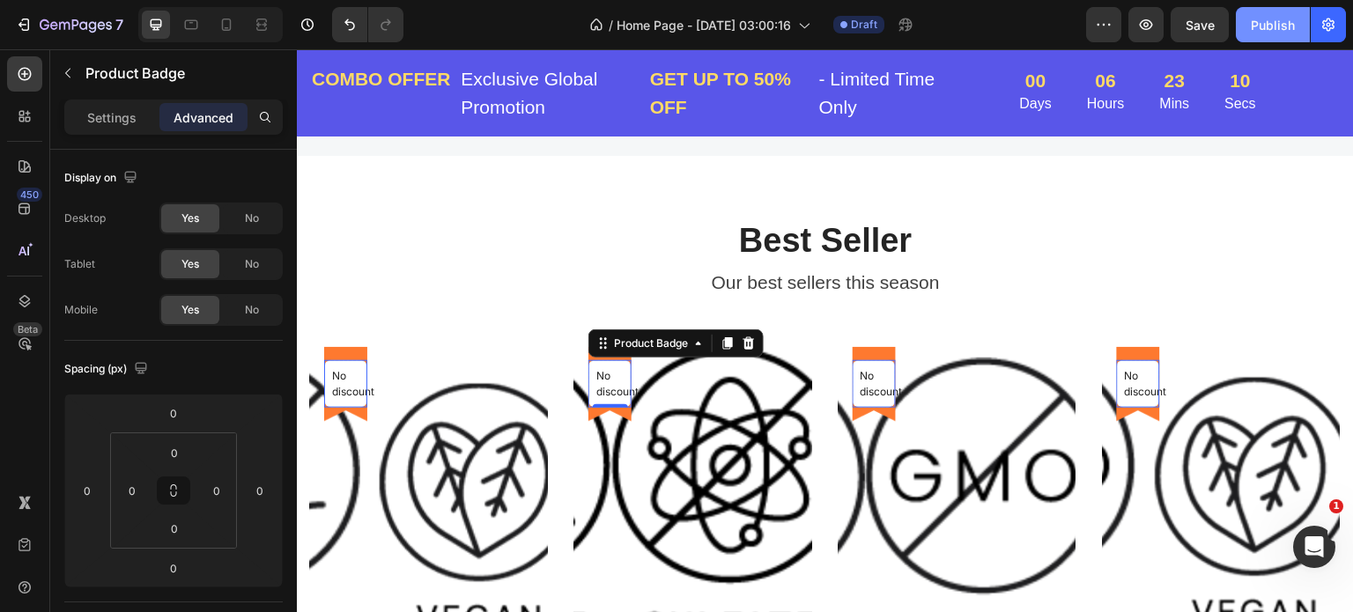
click at [1266, 20] on div "Publish" at bounding box center [1273, 25] width 44 height 19
click at [1269, 27] on div "Publish" at bounding box center [1273, 25] width 44 height 19
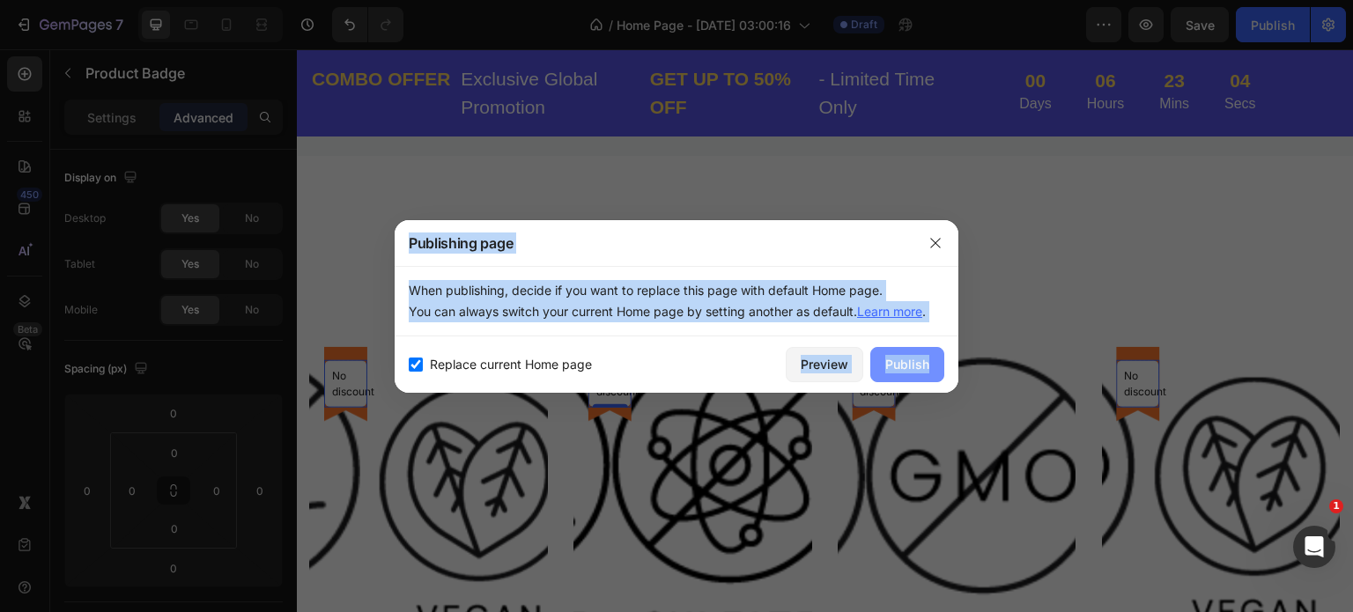
click at [907, 363] on div "Publish" at bounding box center [907, 364] width 44 height 19
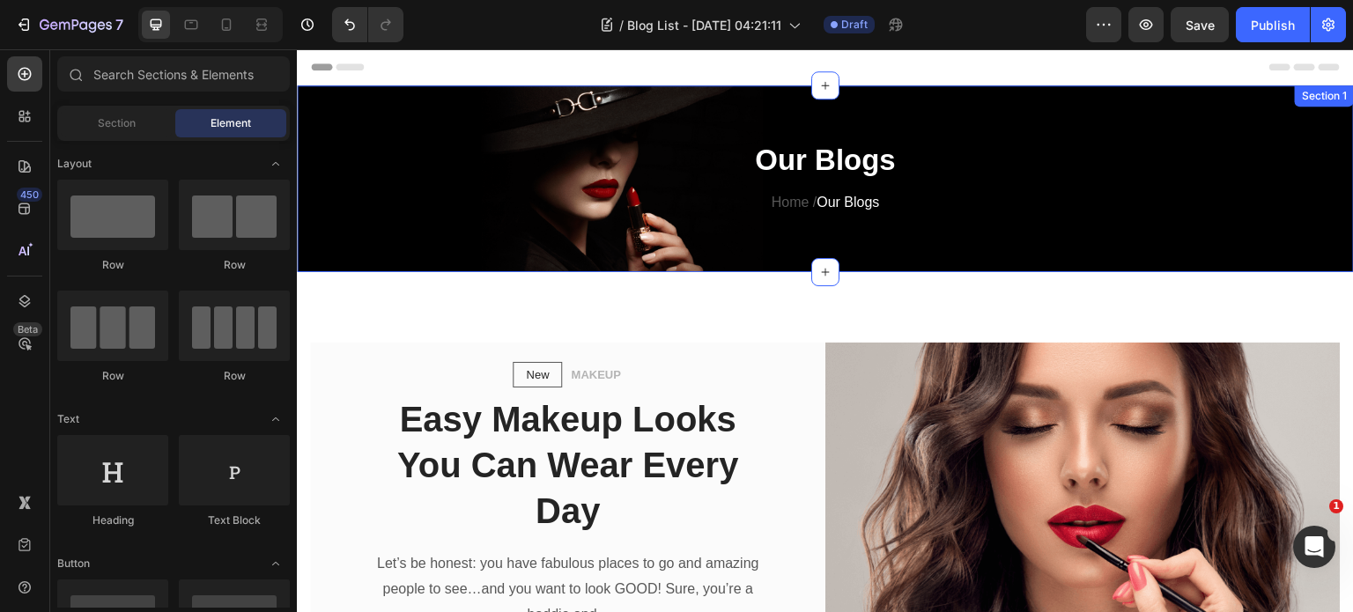
click at [965, 115] on div "Our Blogs Heading Home / Our Blogs Text block Row Section 1" at bounding box center [825, 178] width 1057 height 187
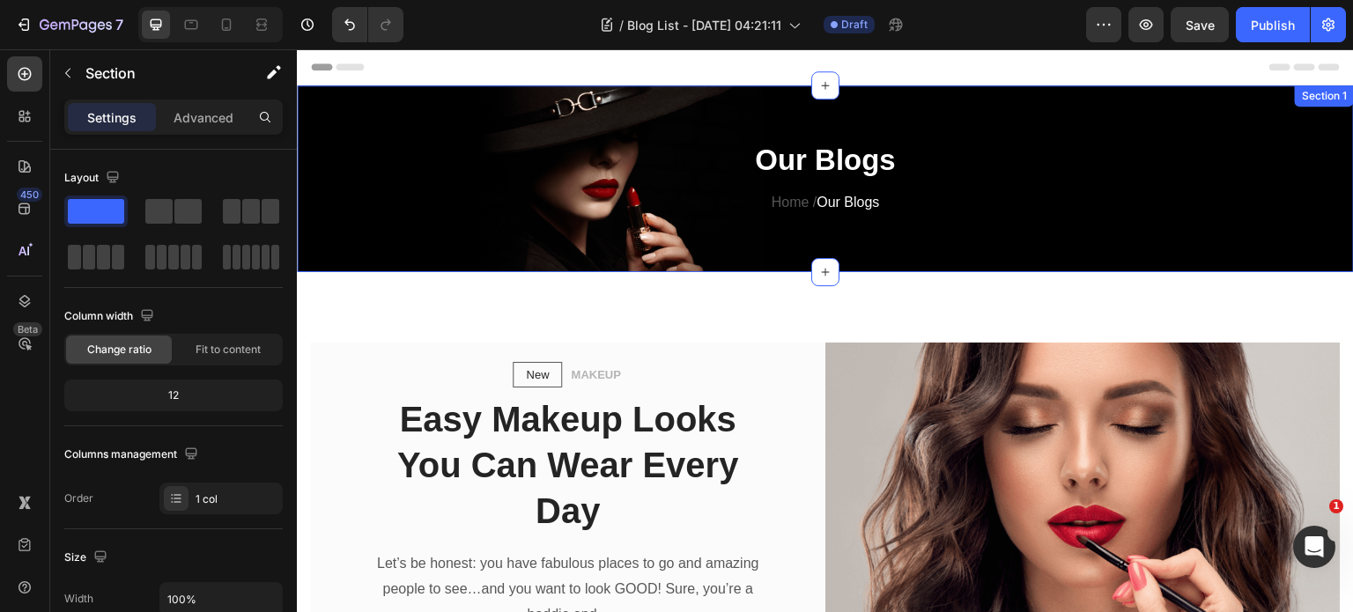
click at [965, 115] on div "Our Blogs Heading Home / Our Blogs Text block Row Section 1" at bounding box center [825, 178] width 1057 height 187
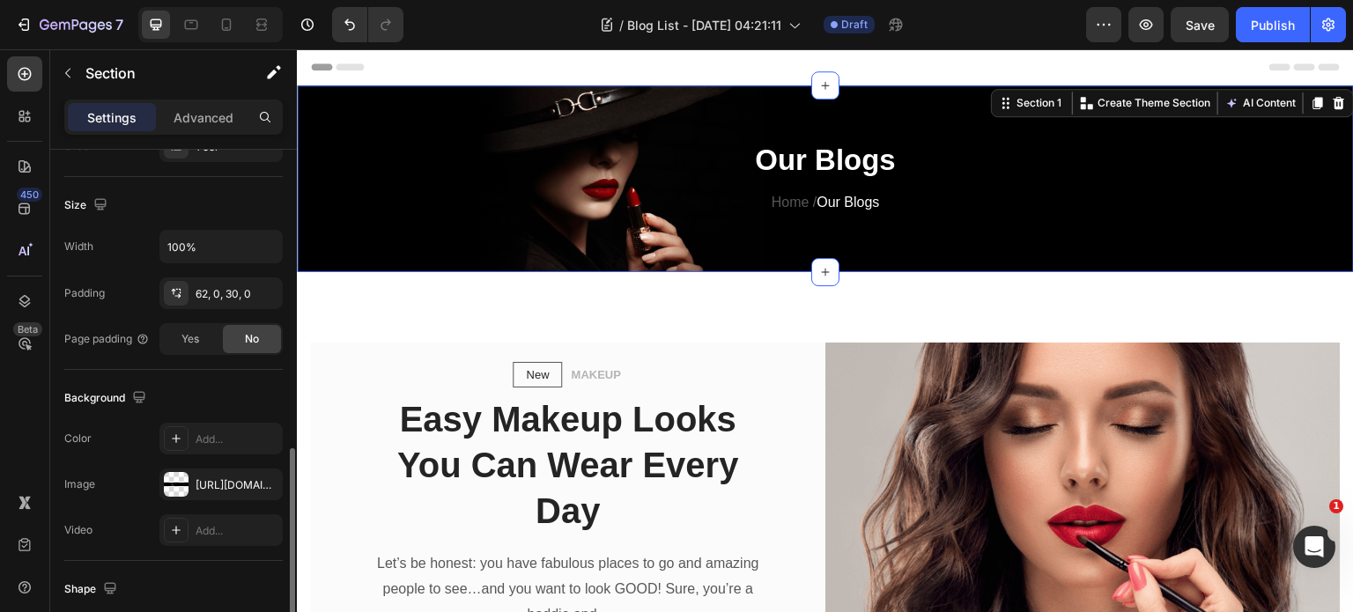
scroll to position [441, 0]
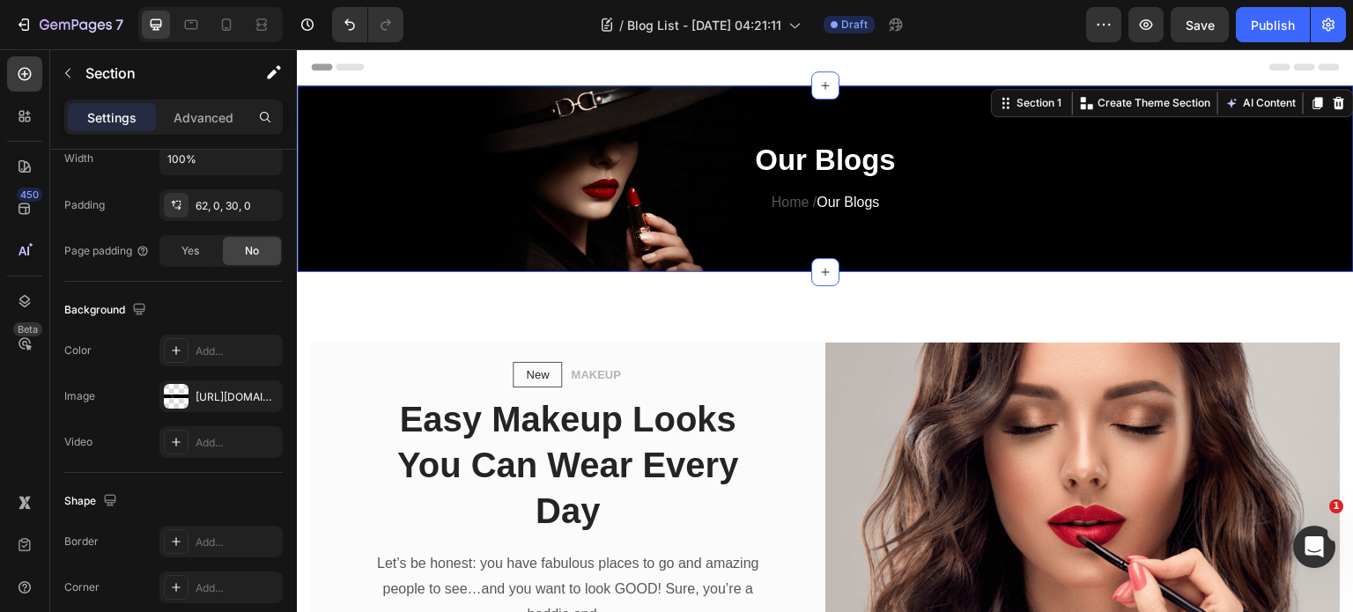
click at [935, 108] on div "Our Blogs Heading Home / Our Blogs Text block Row Section 1 Create Theme Sectio…" at bounding box center [825, 178] width 1057 height 187
click at [442, 114] on div "Our Blogs Heading Home / Our Blogs Text block Row Section 1 Create Theme Sectio…" at bounding box center [825, 178] width 1057 height 187
click at [441, 114] on div "Our Blogs Heading Home / Our Blogs Text block Row Section 1 Create Theme Sectio…" at bounding box center [825, 178] width 1057 height 187
click at [512, 257] on div "Our Blogs Heading Home / Our Blogs Text block Row Section 1 Create Theme Sectio…" at bounding box center [825, 178] width 1057 height 187
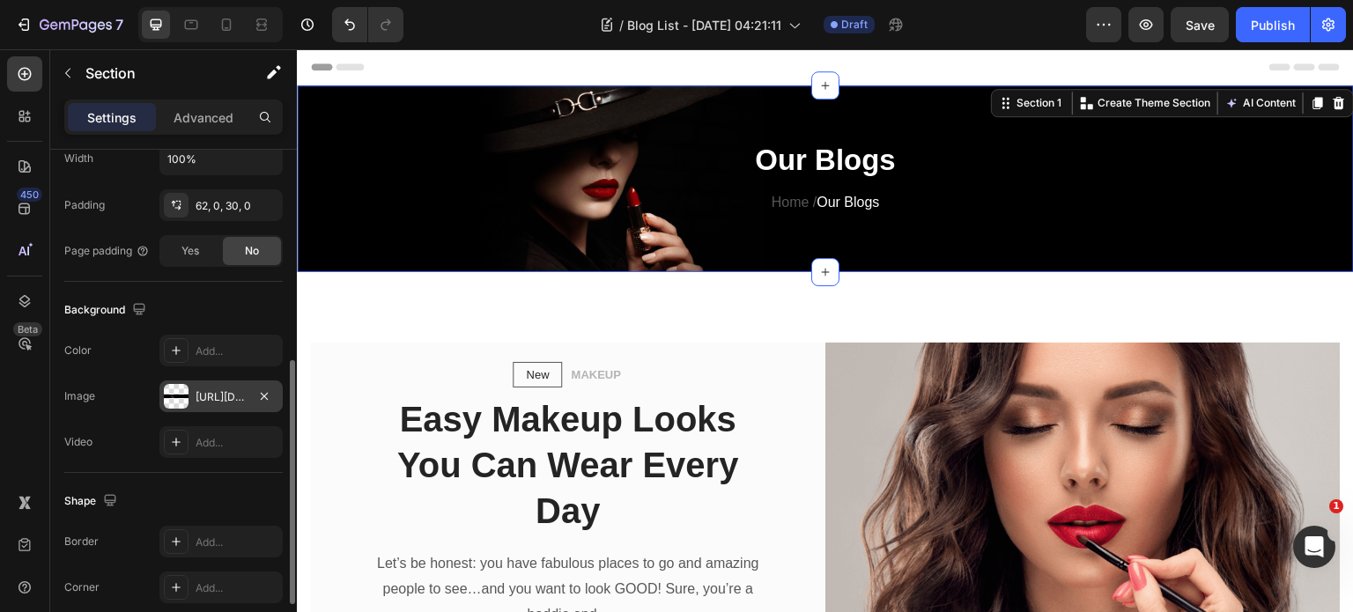
click at [204, 394] on div "[URL][DOMAIN_NAME]" at bounding box center [221, 397] width 51 height 16
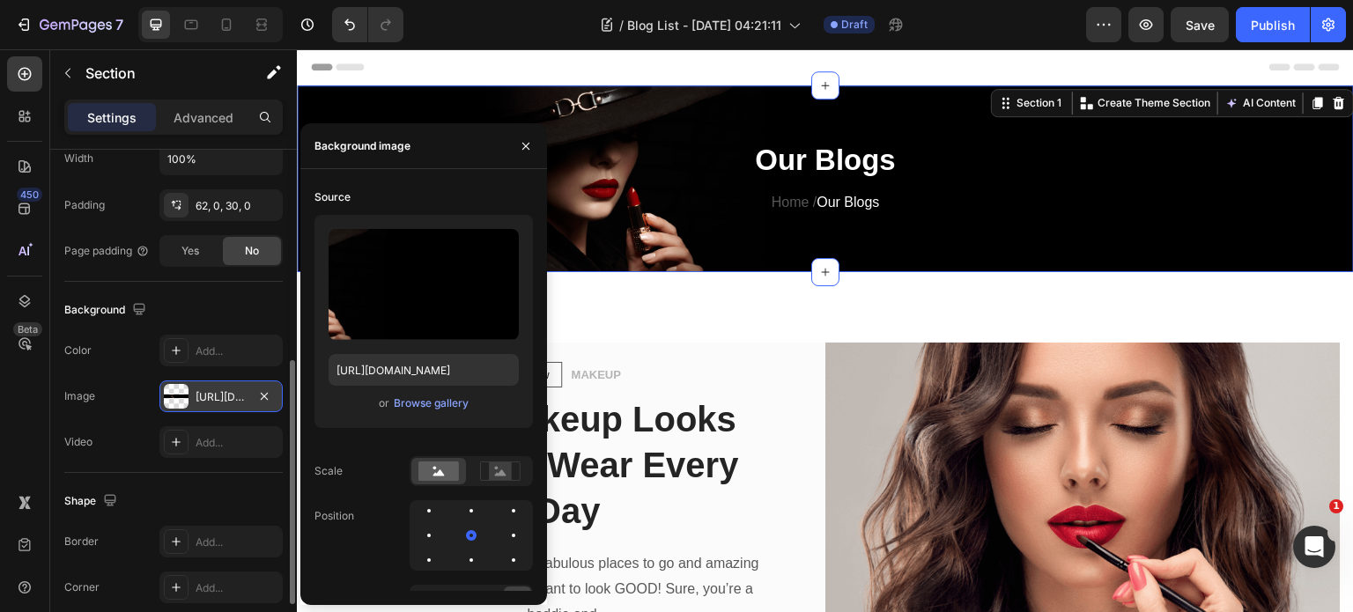
click at [204, 394] on div "[URL][DOMAIN_NAME]" at bounding box center [221, 397] width 51 height 16
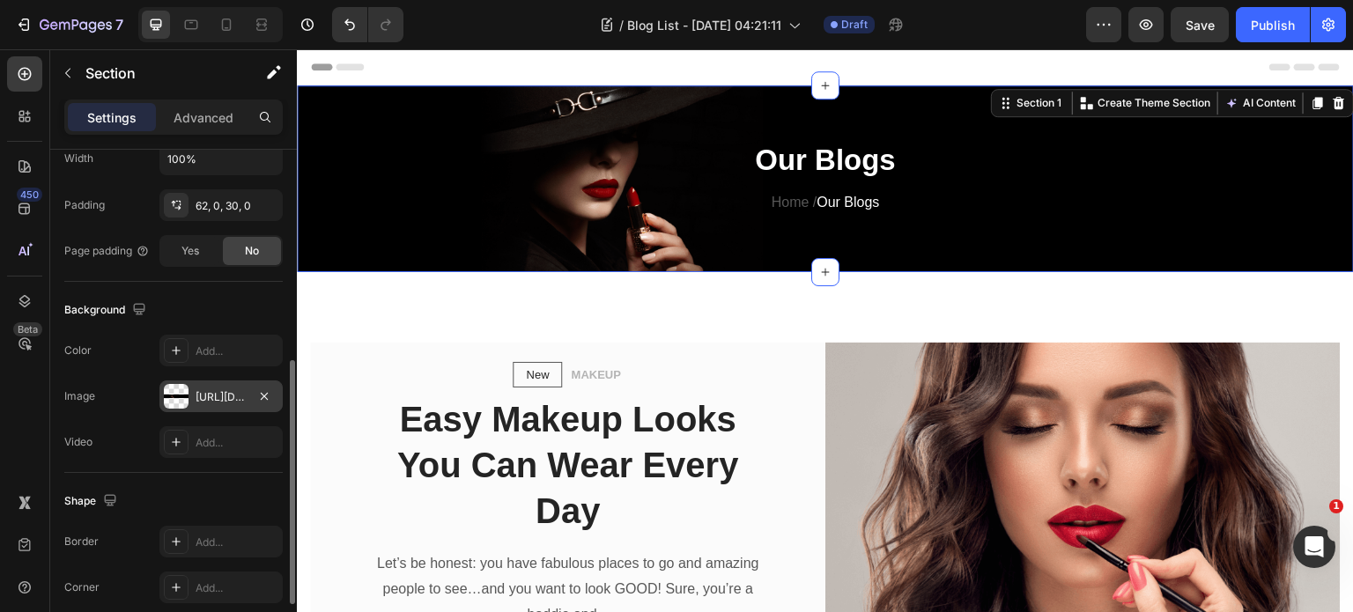
click at [204, 394] on div "[URL][DOMAIN_NAME]" at bounding box center [221, 397] width 51 height 16
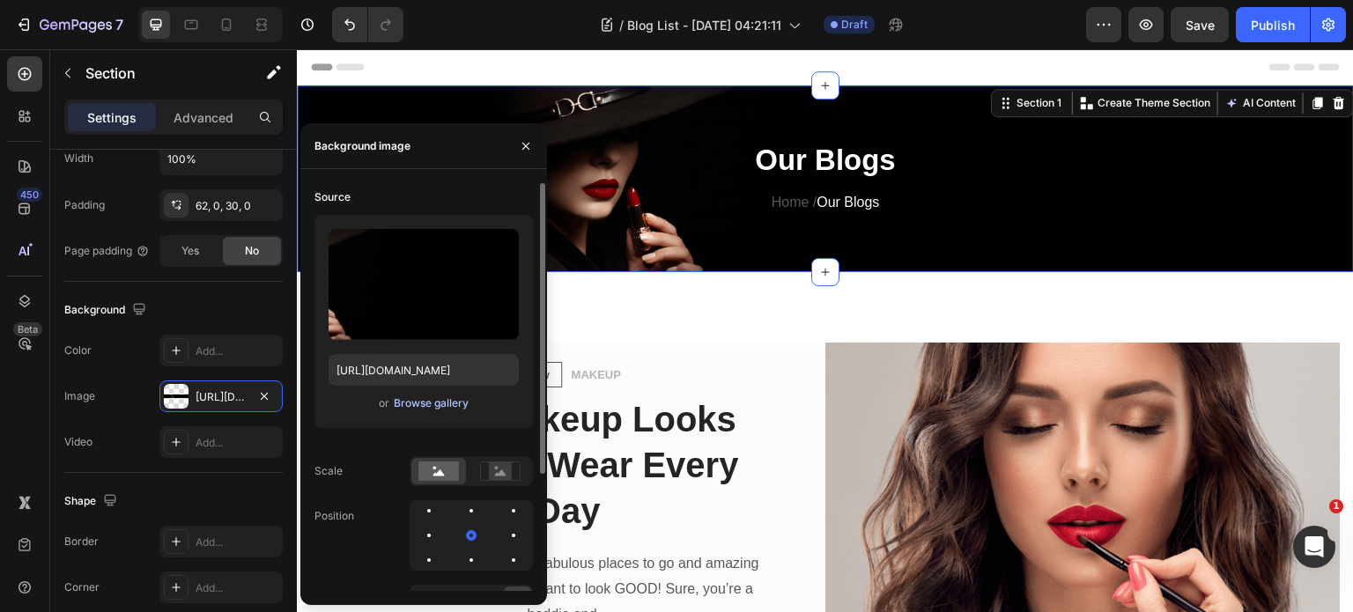
click at [417, 398] on div "Browse gallery" at bounding box center [431, 404] width 75 height 16
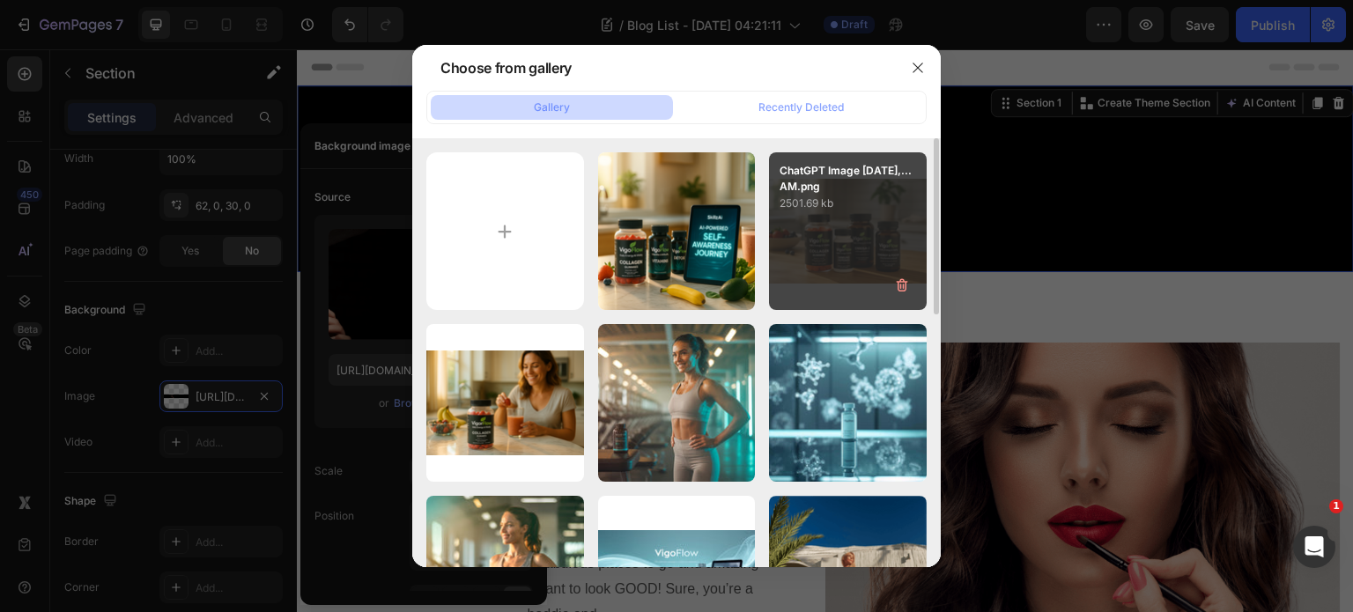
click at [850, 235] on div "ChatGPT Image [DATE],...AM.png 2501.69 kb" at bounding box center [848, 231] width 158 height 158
type input "[URL][DOMAIN_NAME]"
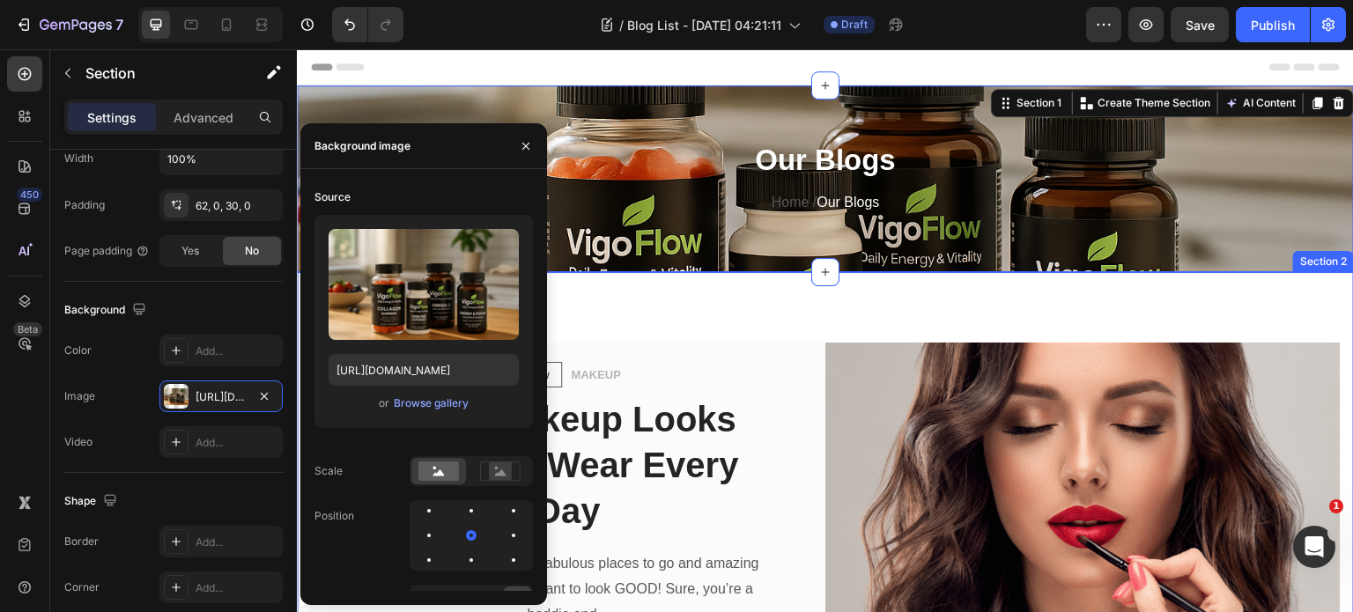
click at [767, 312] on div "New Text block Row MAKEUP Text block Row Easy Makeup Looks You Can Wear Every D…" at bounding box center [825, 513] width 1057 height 483
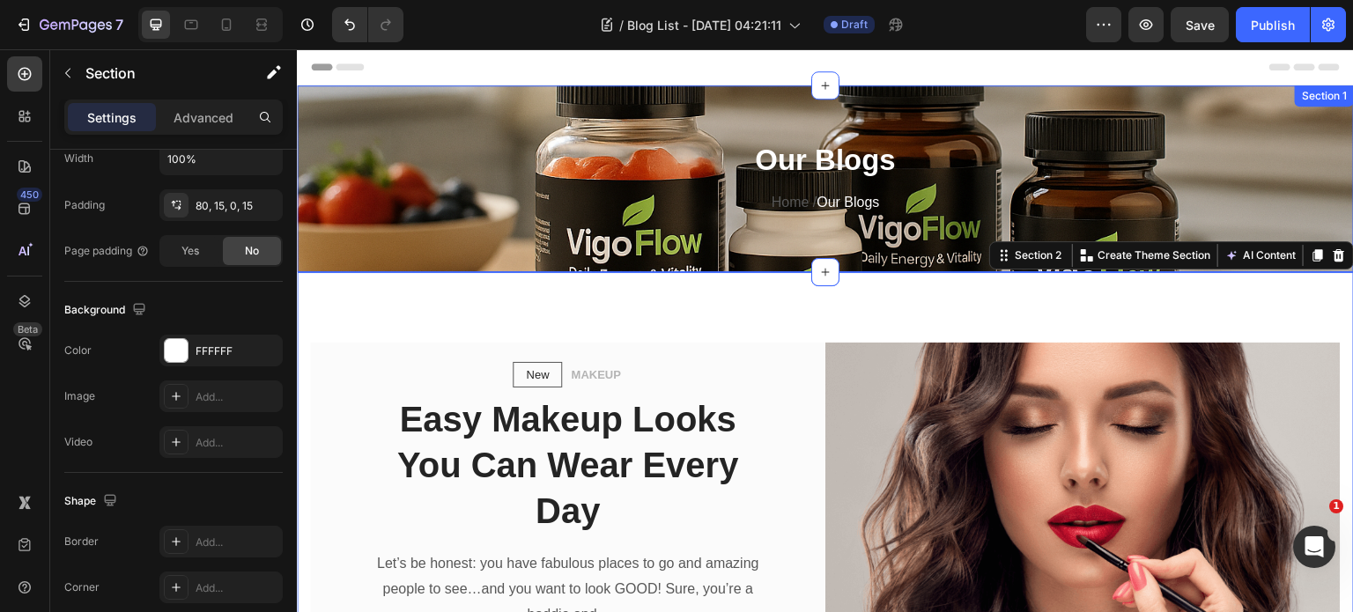
click at [1064, 108] on div "Our Blogs Heading Home / Our Blogs Text block Row Section 1" at bounding box center [825, 178] width 1057 height 187
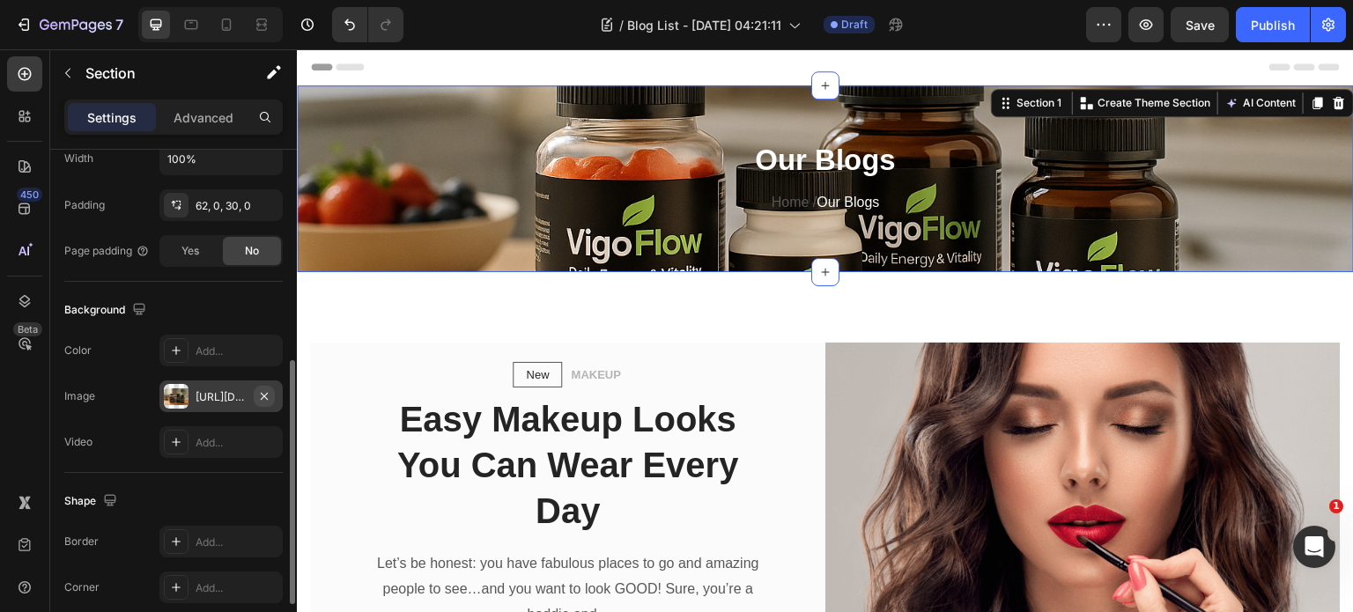
click at [261, 394] on icon "button" at bounding box center [264, 396] width 14 height 14
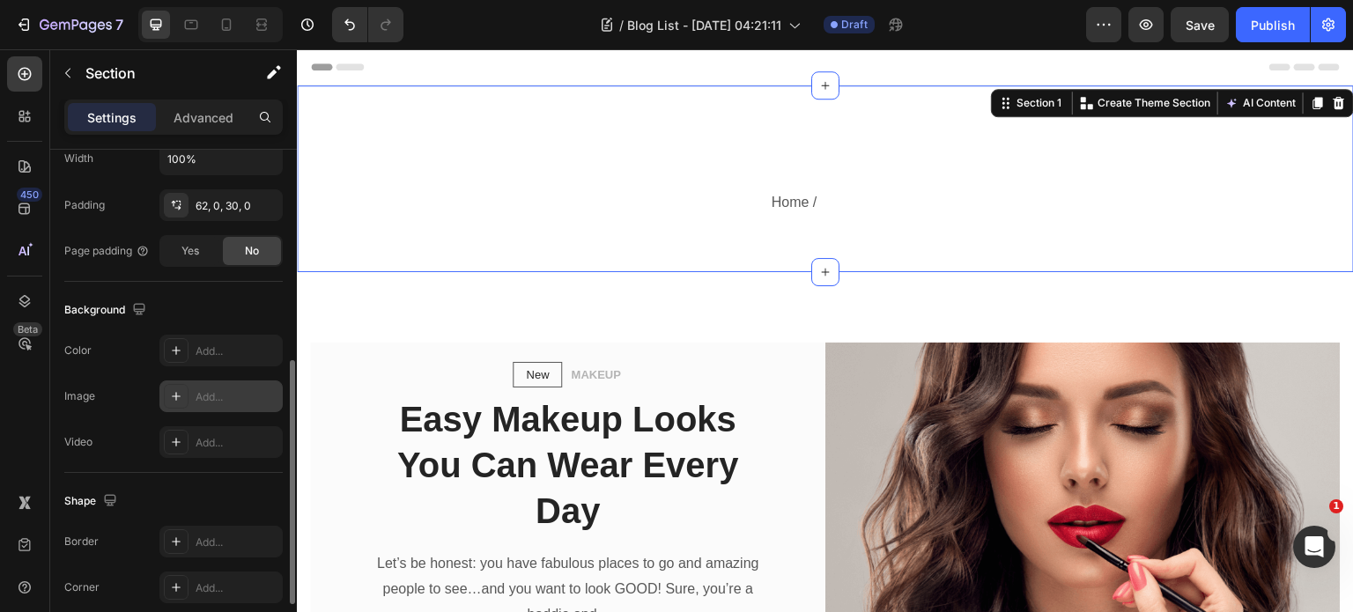
click at [211, 396] on div "Add..." at bounding box center [237, 397] width 83 height 16
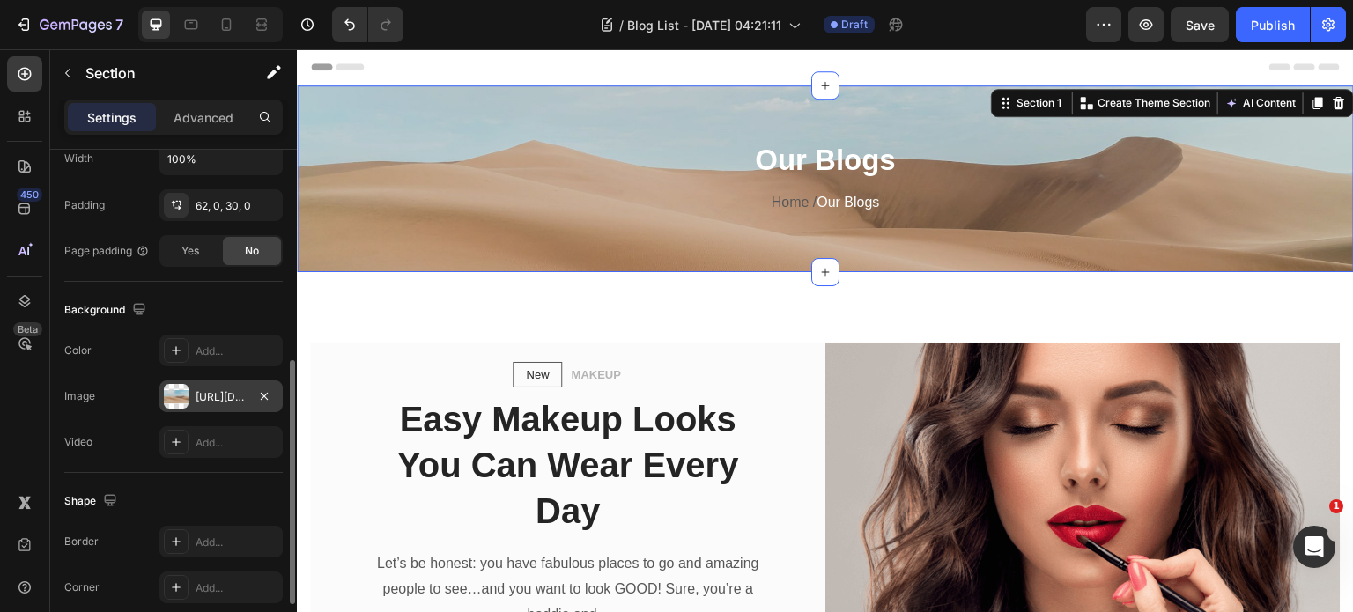
click at [211, 396] on div "[URL][DOMAIN_NAME]" at bounding box center [221, 397] width 51 height 16
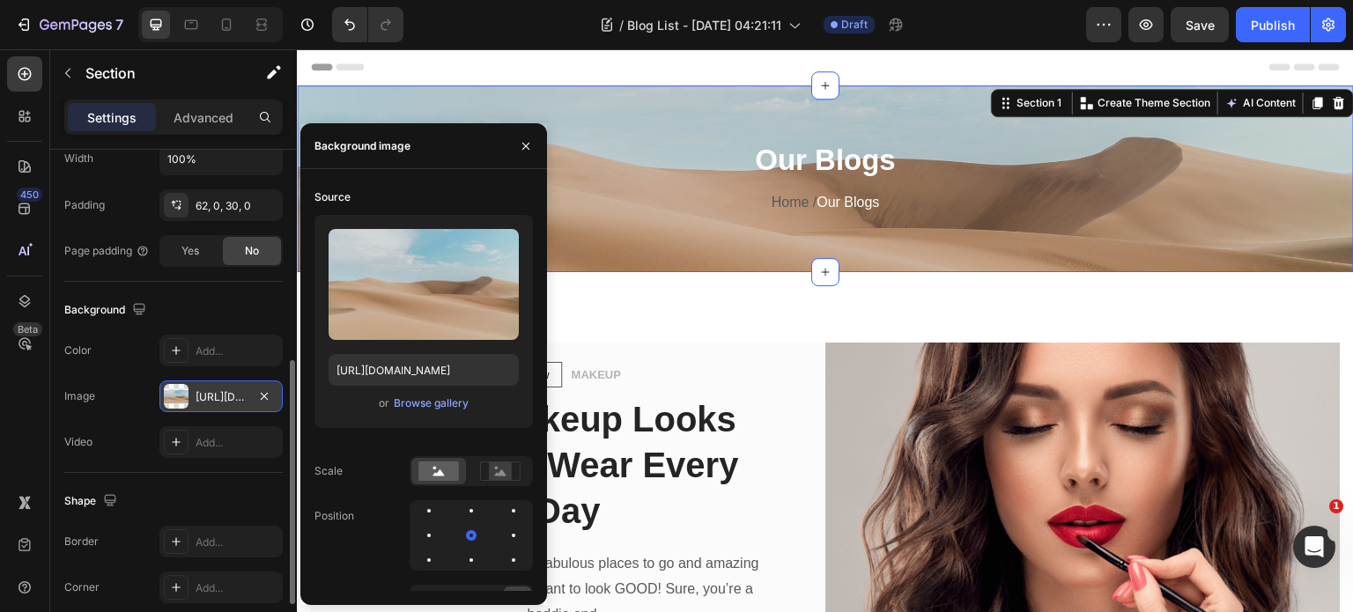
click at [211, 396] on div "[URL][DOMAIN_NAME]" at bounding box center [221, 397] width 51 height 16
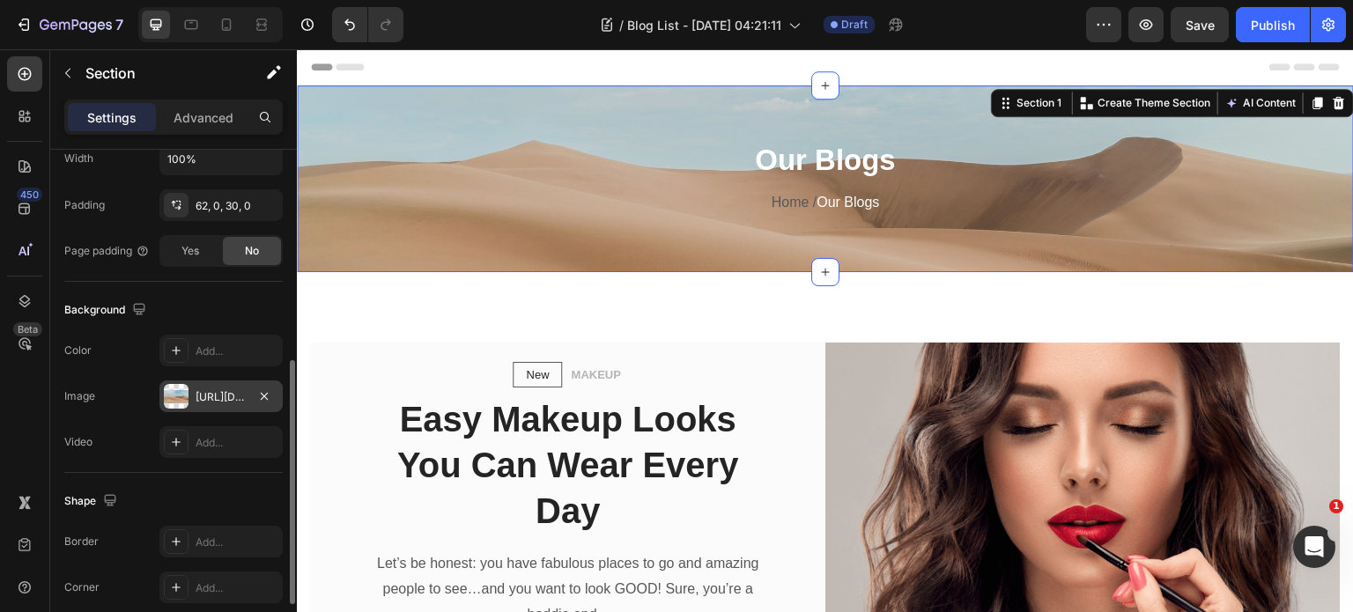
click at [211, 396] on div "[URL][DOMAIN_NAME]" at bounding box center [221, 397] width 51 height 16
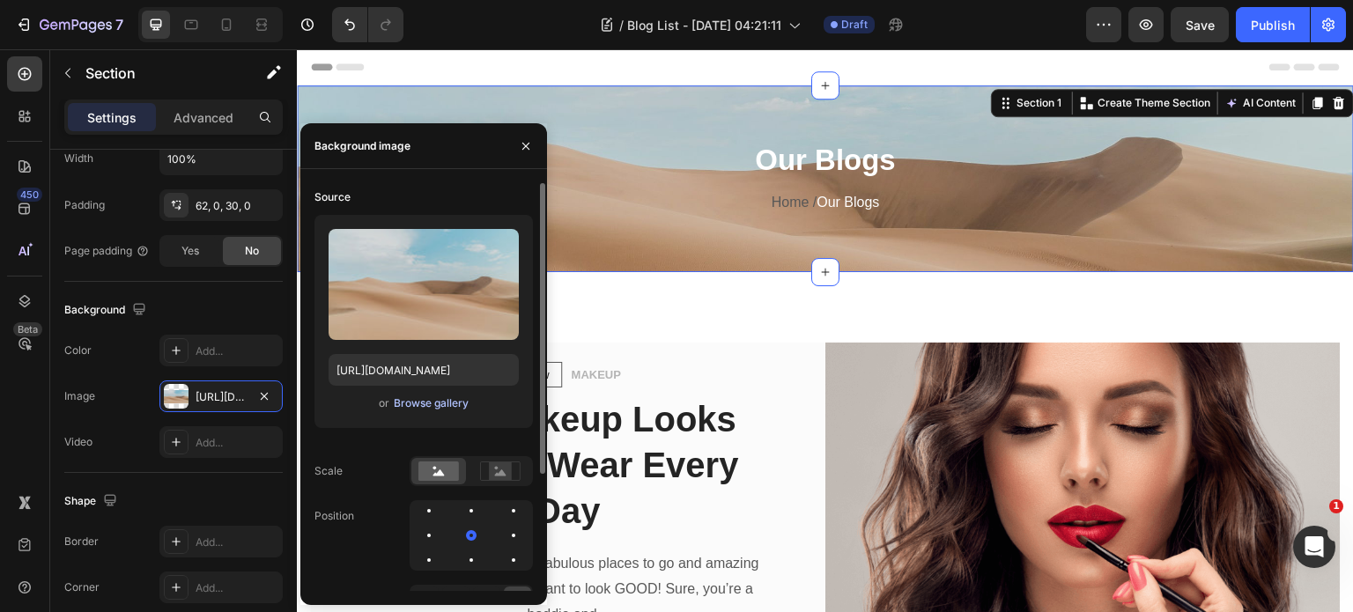
click at [421, 401] on div "Browse gallery" at bounding box center [431, 404] width 75 height 16
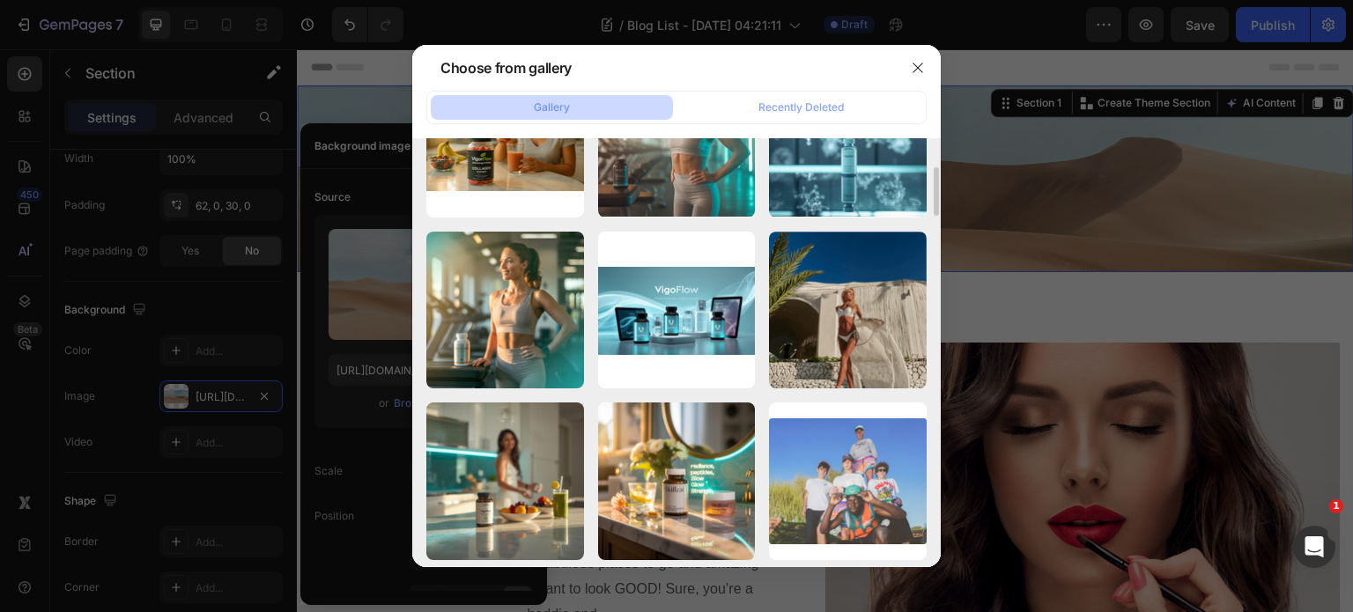
scroll to position [0, 0]
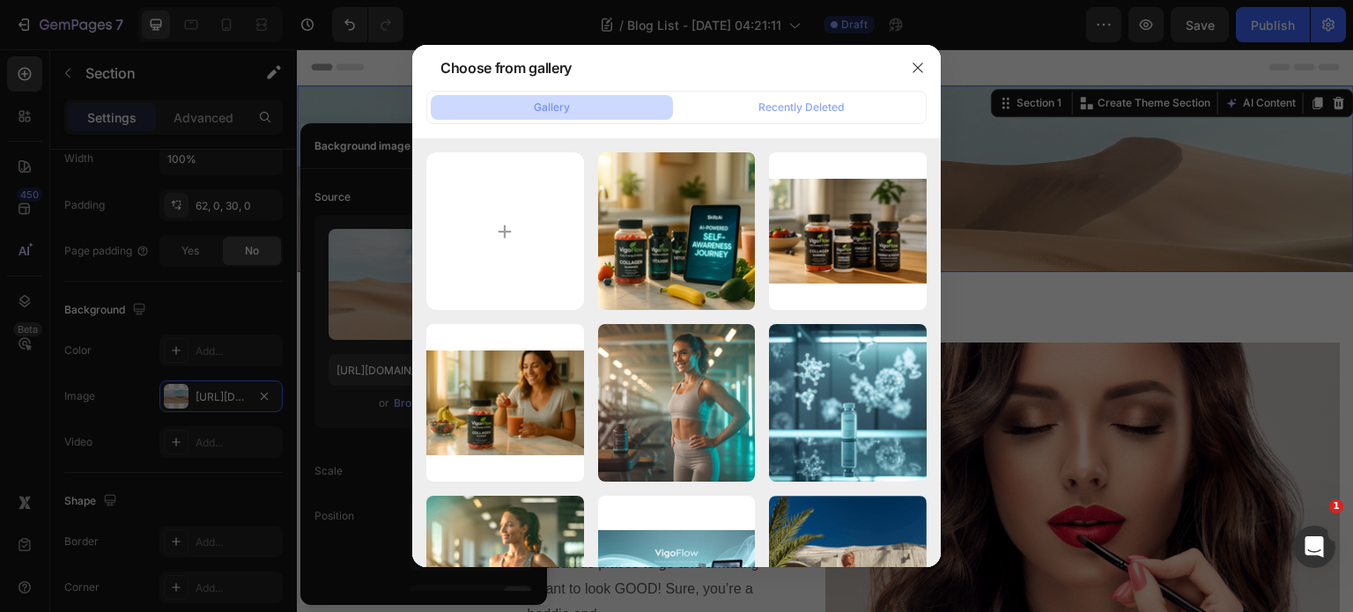
type input "C:\fakepath\Bright modern kitchen, morning light. VigoFlow supplement bottles o…"
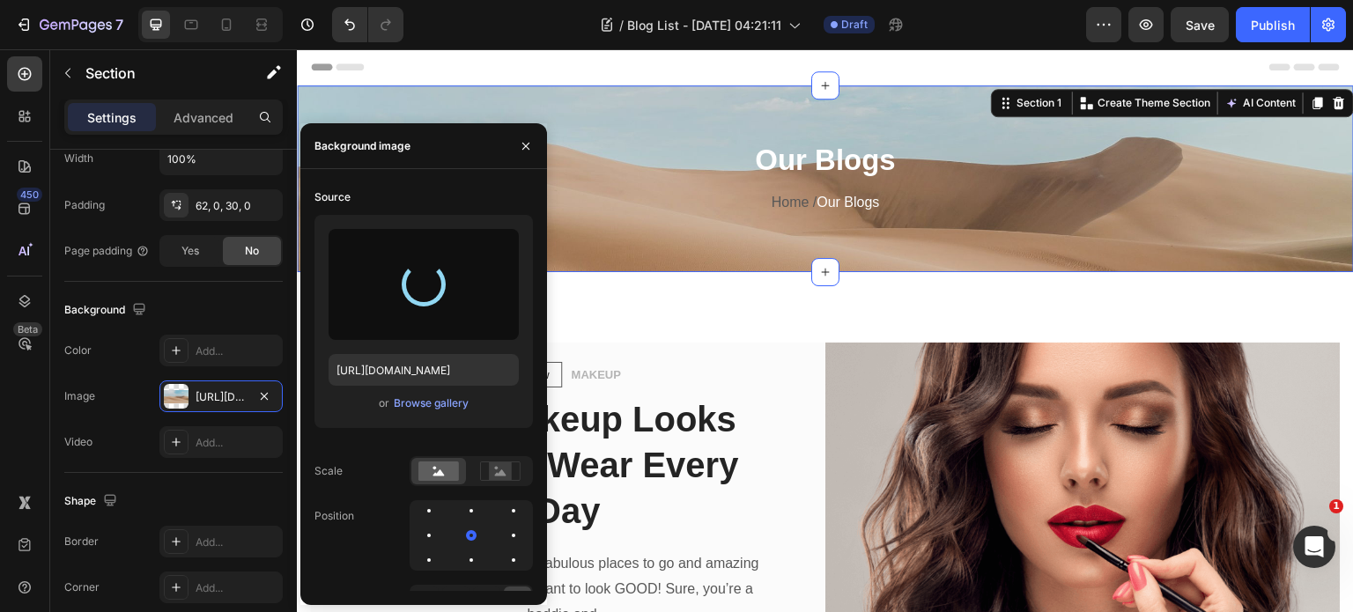
type input "[URL][DOMAIN_NAME]"
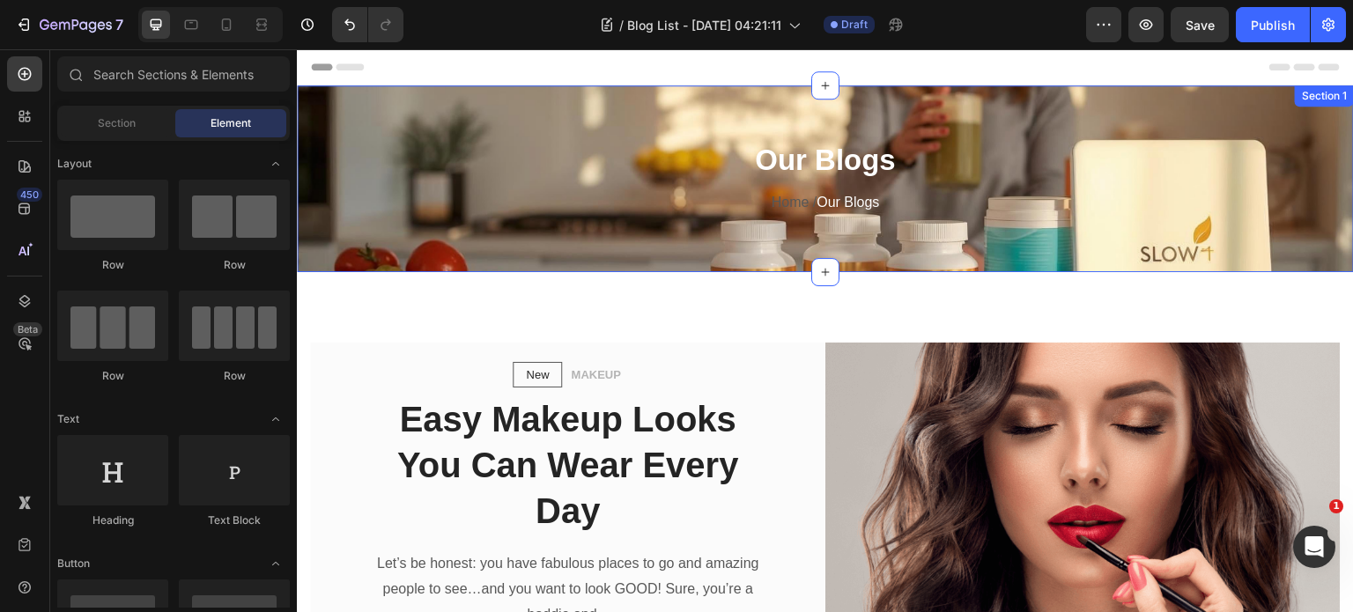
click at [488, 106] on div "Our Blogs Heading Home / Our Blogs Text block Row Section 1" at bounding box center [825, 178] width 1057 height 187
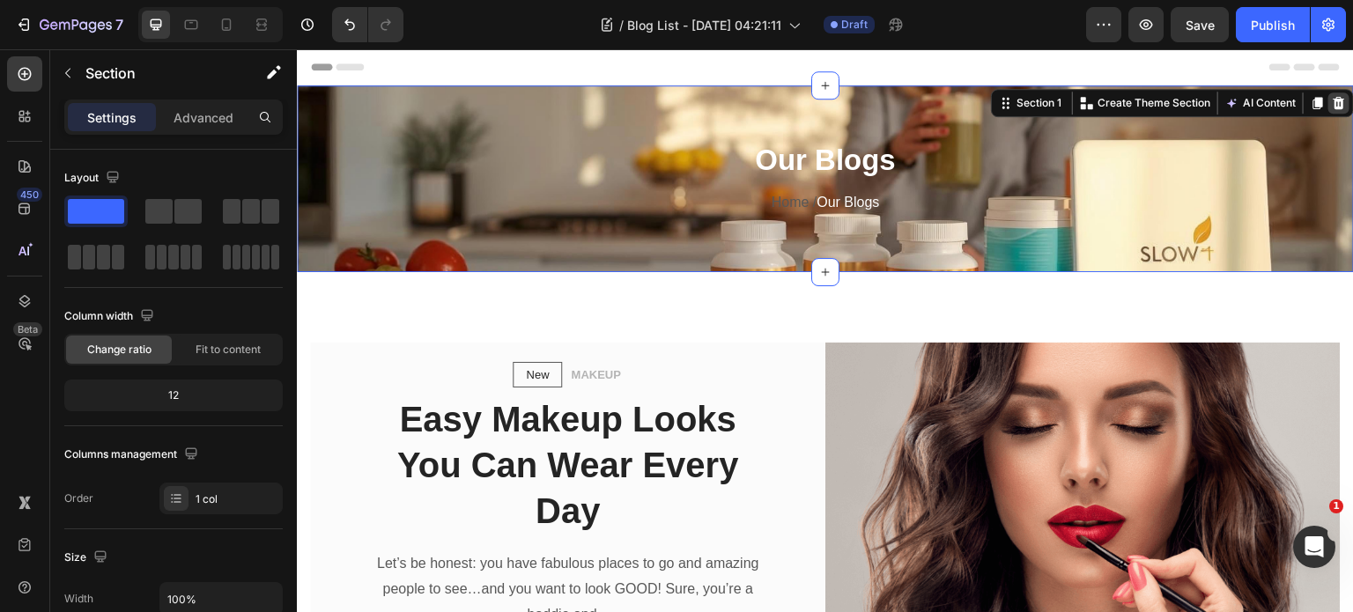
click at [1334, 102] on icon at bounding box center [1339, 103] width 11 height 12
click at [1325, 272] on div "New Text block Row MAKEUP Text block Row Easy Makeup Looks You Can Wear Every D…" at bounding box center [825, 513] width 1057 height 483
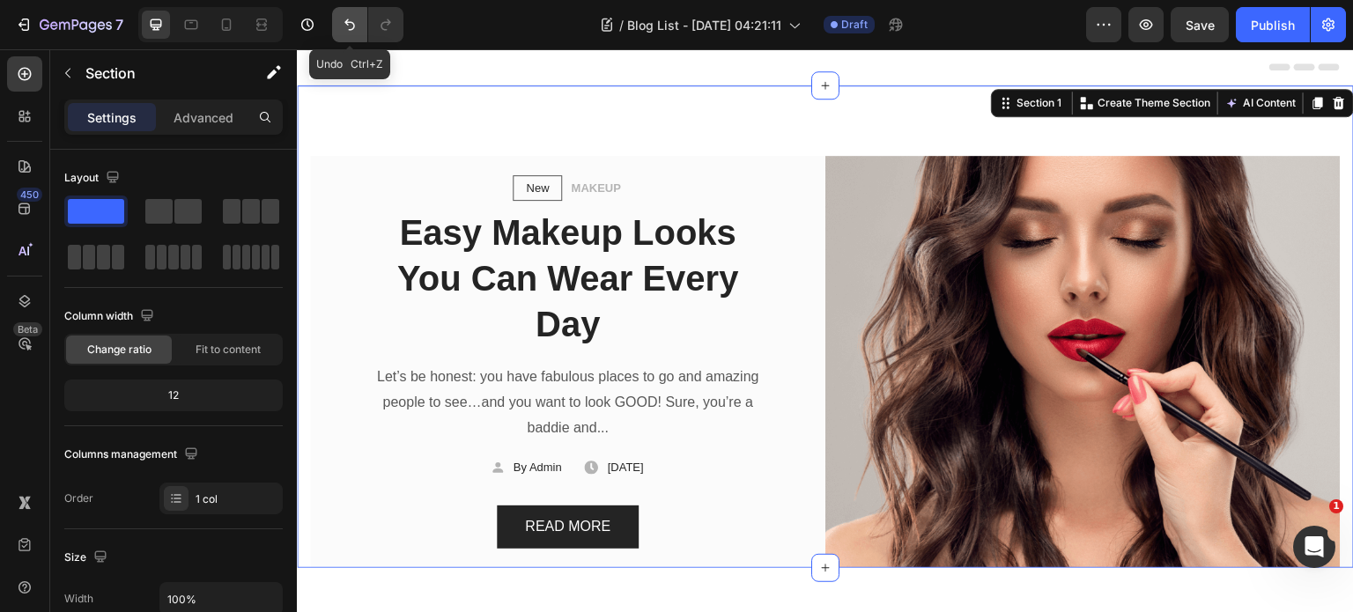
click at [345, 22] on icon "Undo/Redo" at bounding box center [350, 24] width 11 height 11
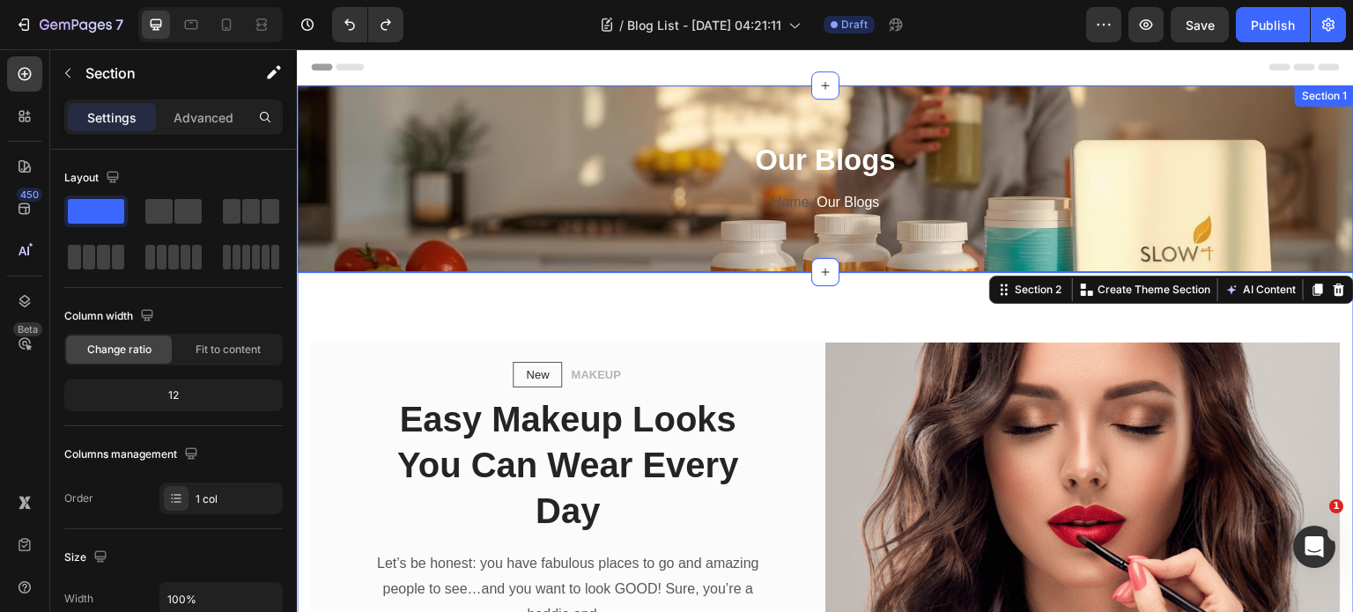
click at [693, 106] on div "Our Blogs Heading Home / Our Blogs Text block Row Section 1" at bounding box center [825, 178] width 1057 height 187
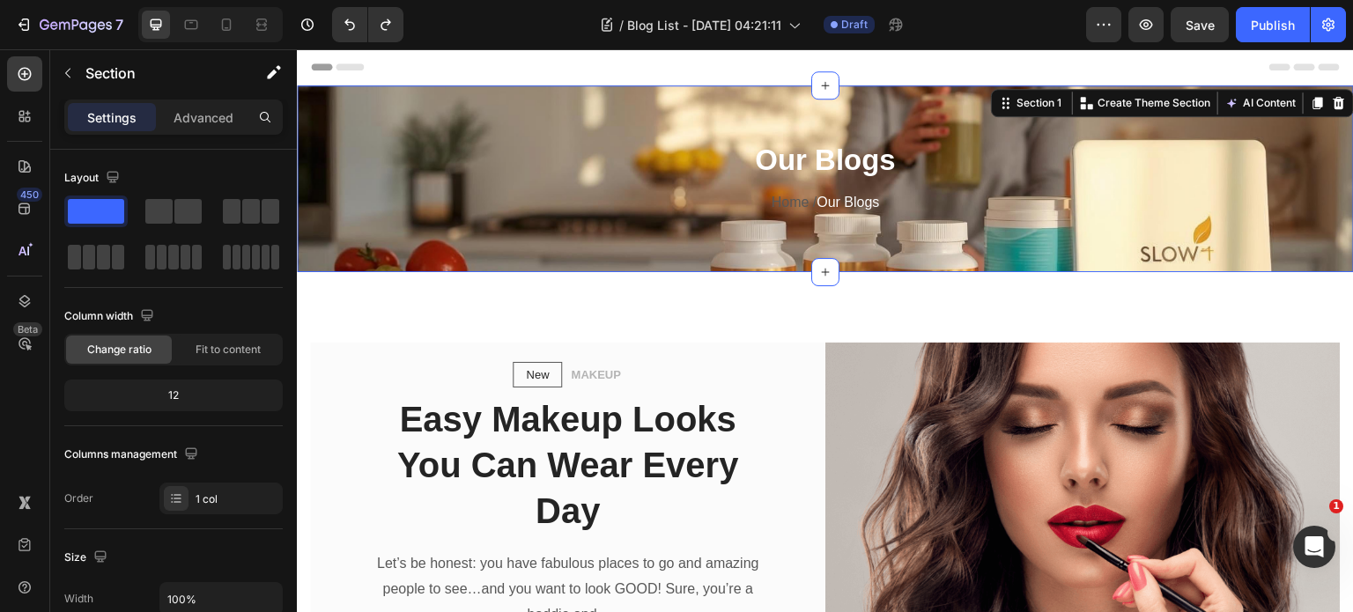
scroll to position [441, 0]
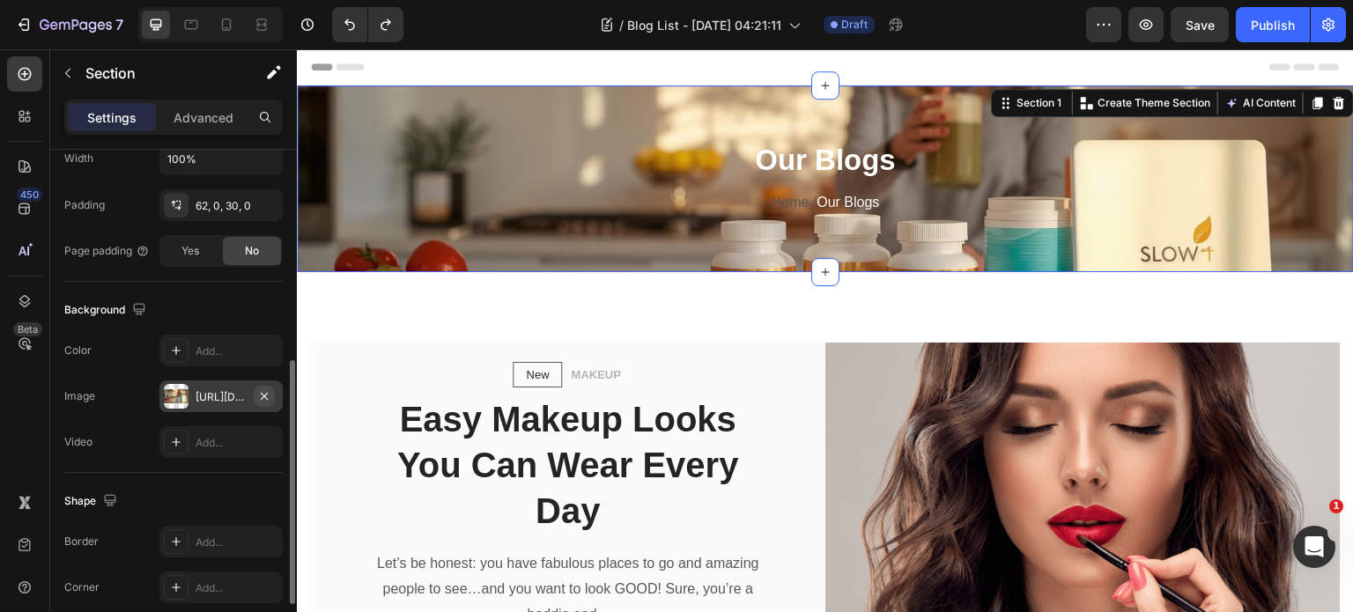
click at [260, 389] on icon "button" at bounding box center [264, 396] width 14 height 14
click at [260, 389] on div "Add..." at bounding box center [237, 397] width 83 height 16
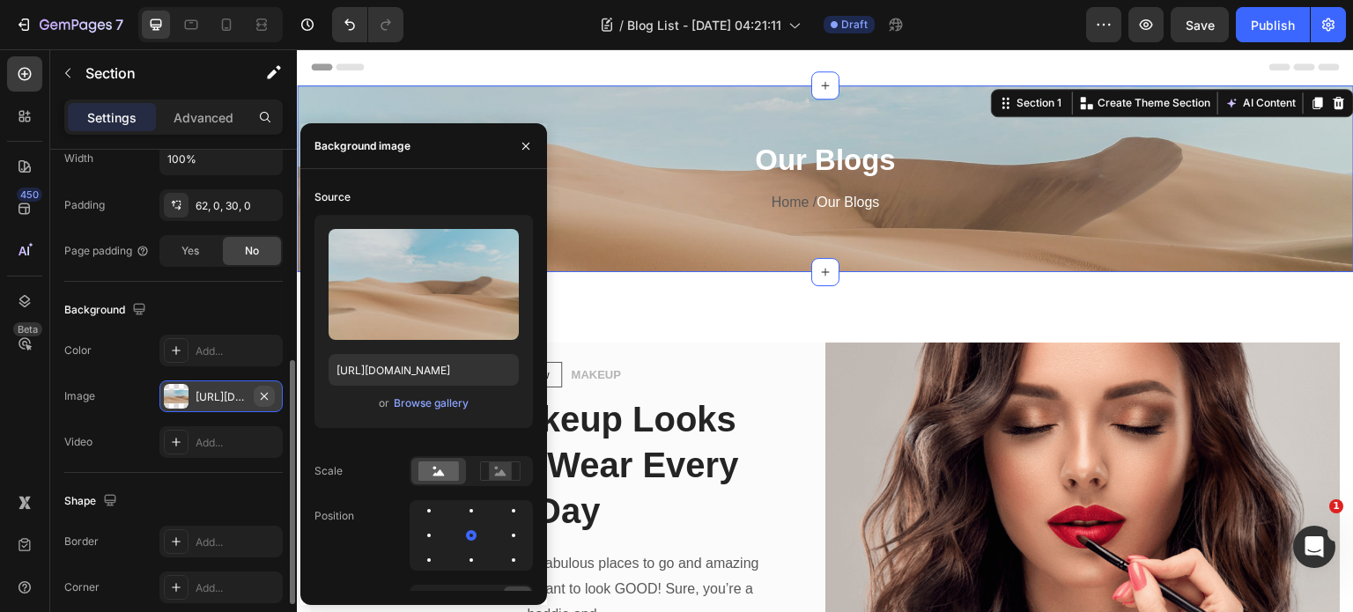
click at [263, 394] on icon "button" at bounding box center [264, 396] width 14 height 14
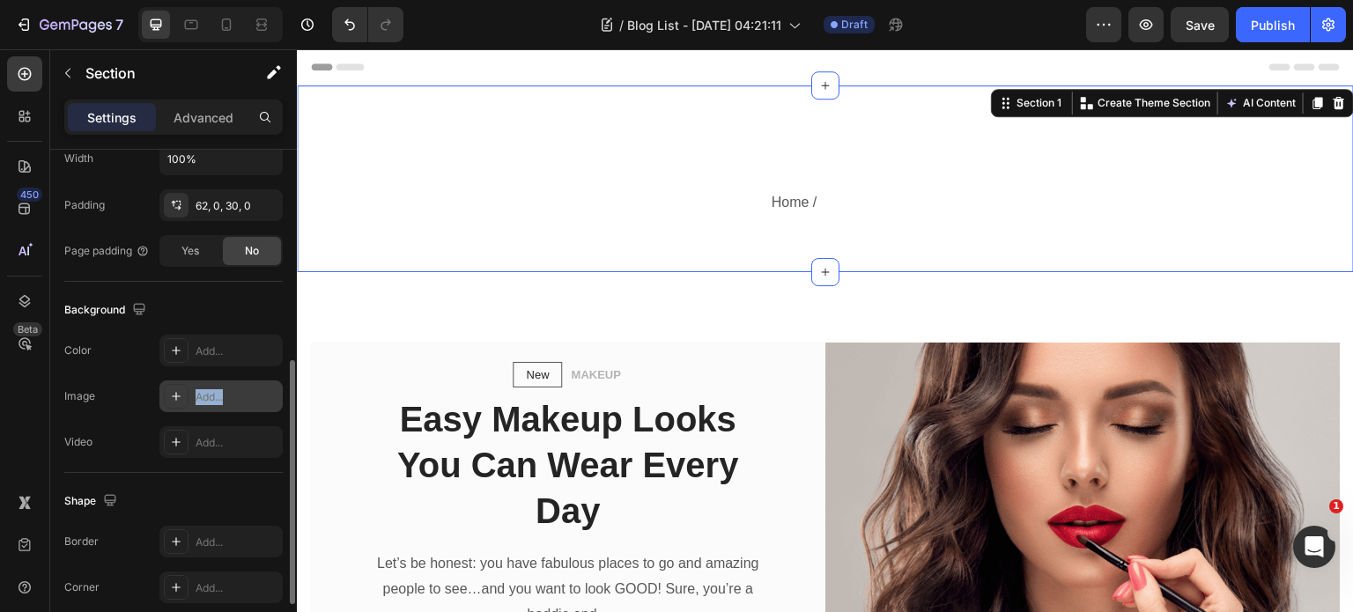
click at [205, 384] on div "Add..." at bounding box center [220, 397] width 123 height 32
type input "[URL][DOMAIN_NAME]"
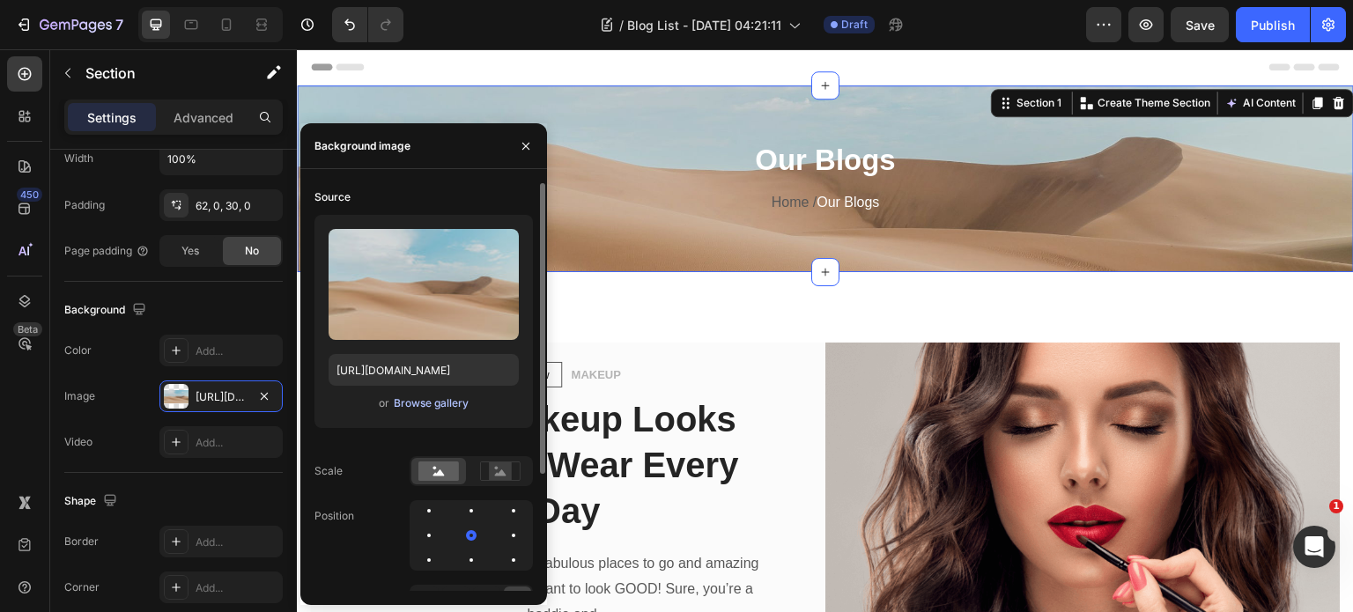
click at [407, 404] on div "Browse gallery" at bounding box center [431, 404] width 75 height 16
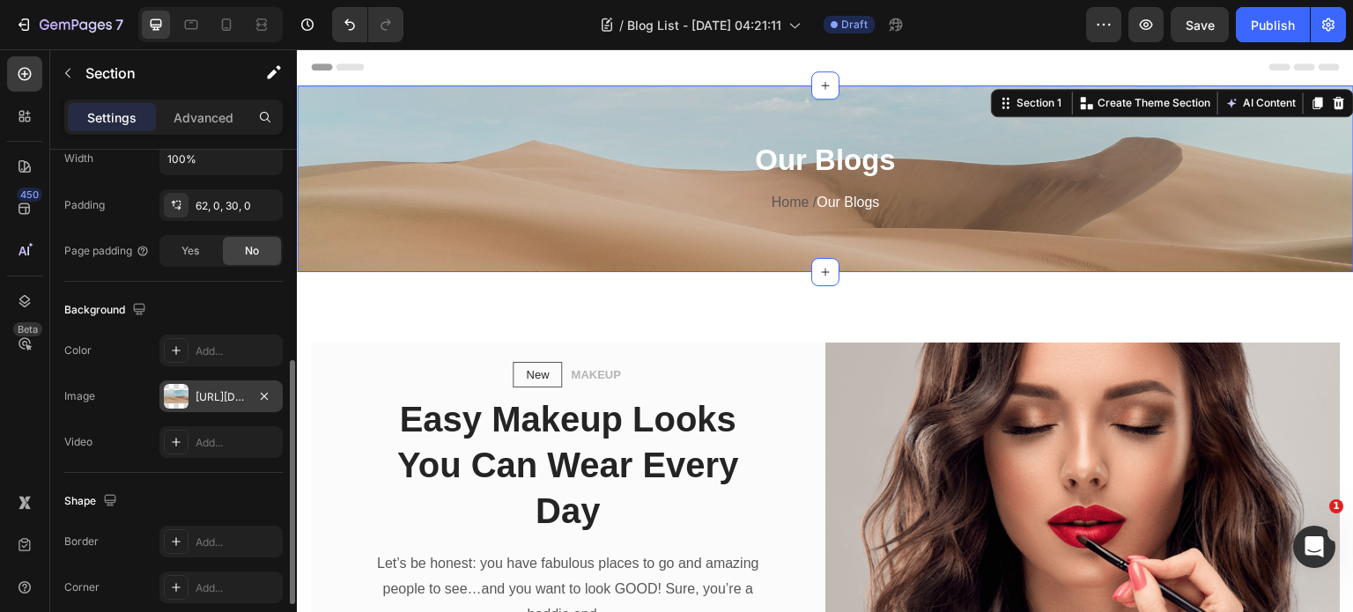
click at [211, 397] on div "[URL][DOMAIN_NAME]" at bounding box center [221, 397] width 51 height 16
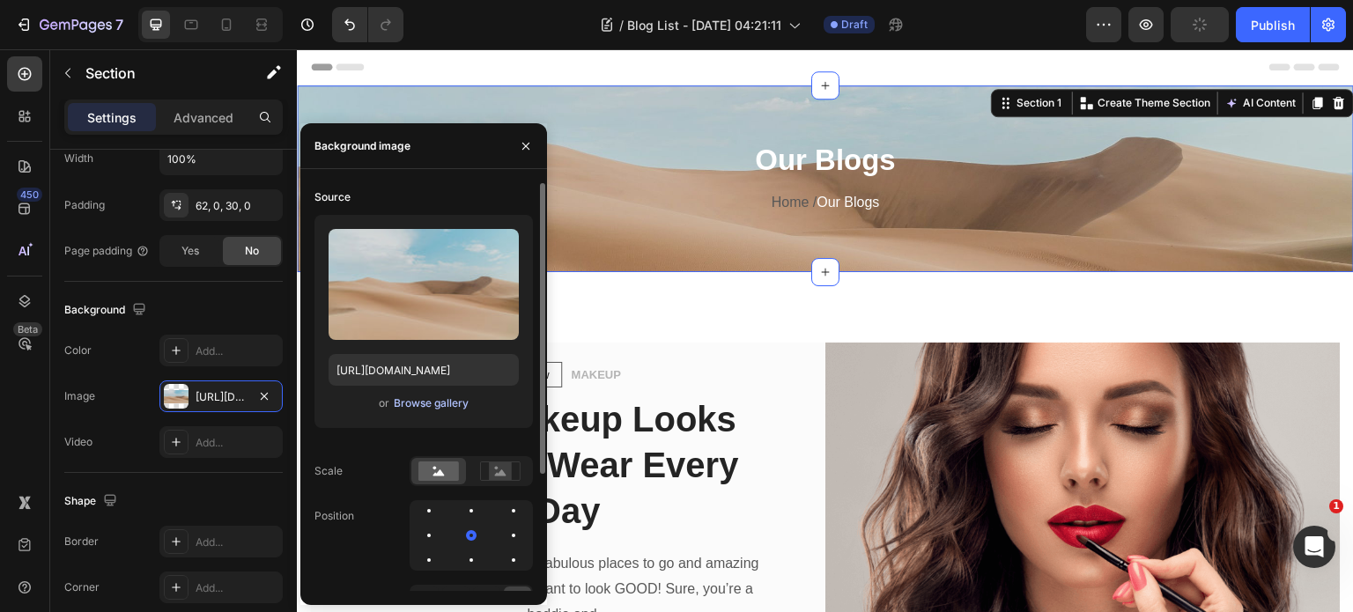
click at [406, 397] on div "Browse gallery" at bounding box center [431, 404] width 75 height 16
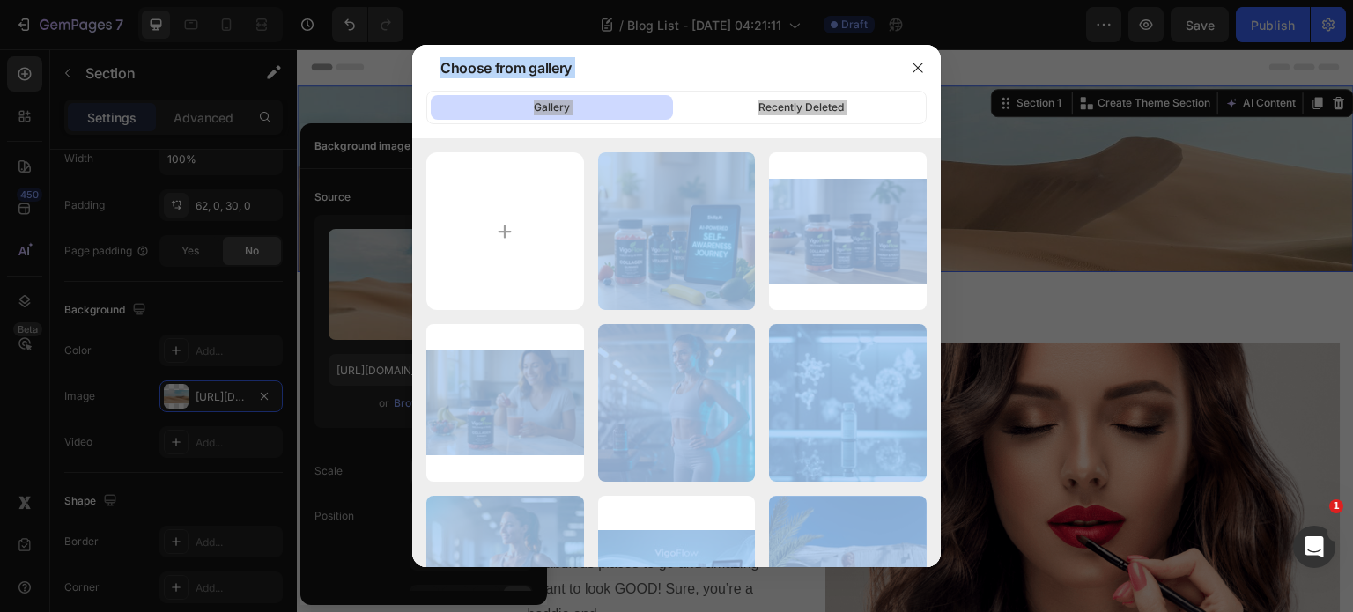
type input "C:\fakepath\A sleek hero banner showcasing [PERSON_NAME], presented as the ulti…"
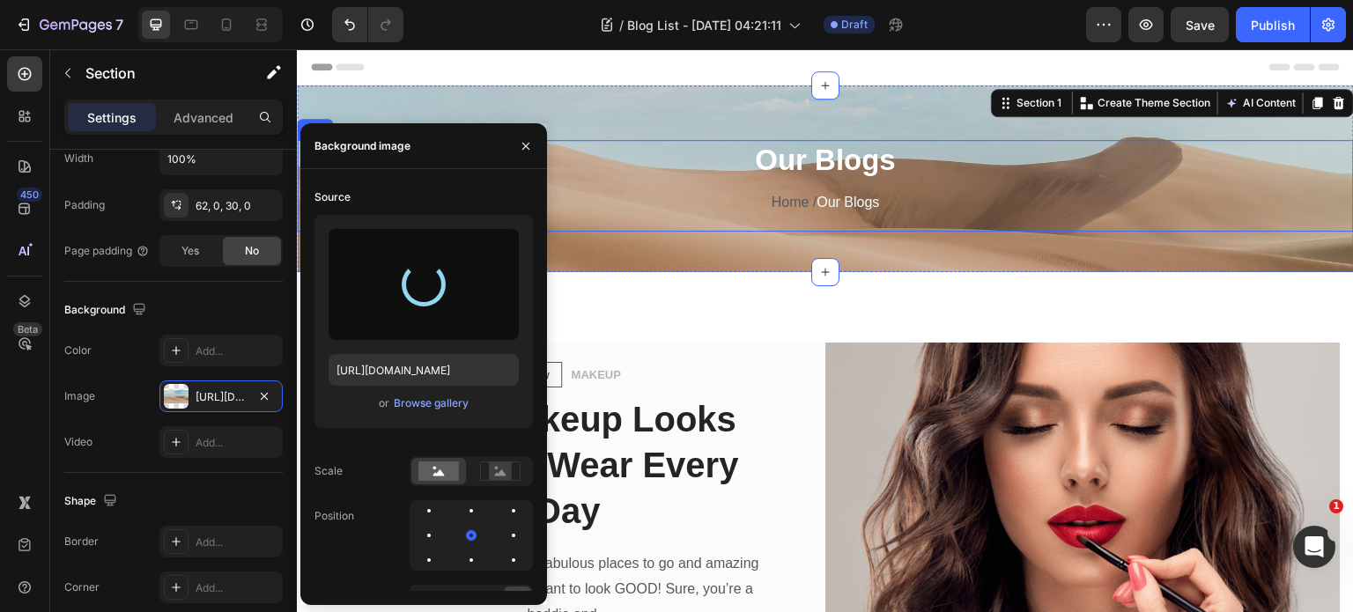
type input "[URL][DOMAIN_NAME]"
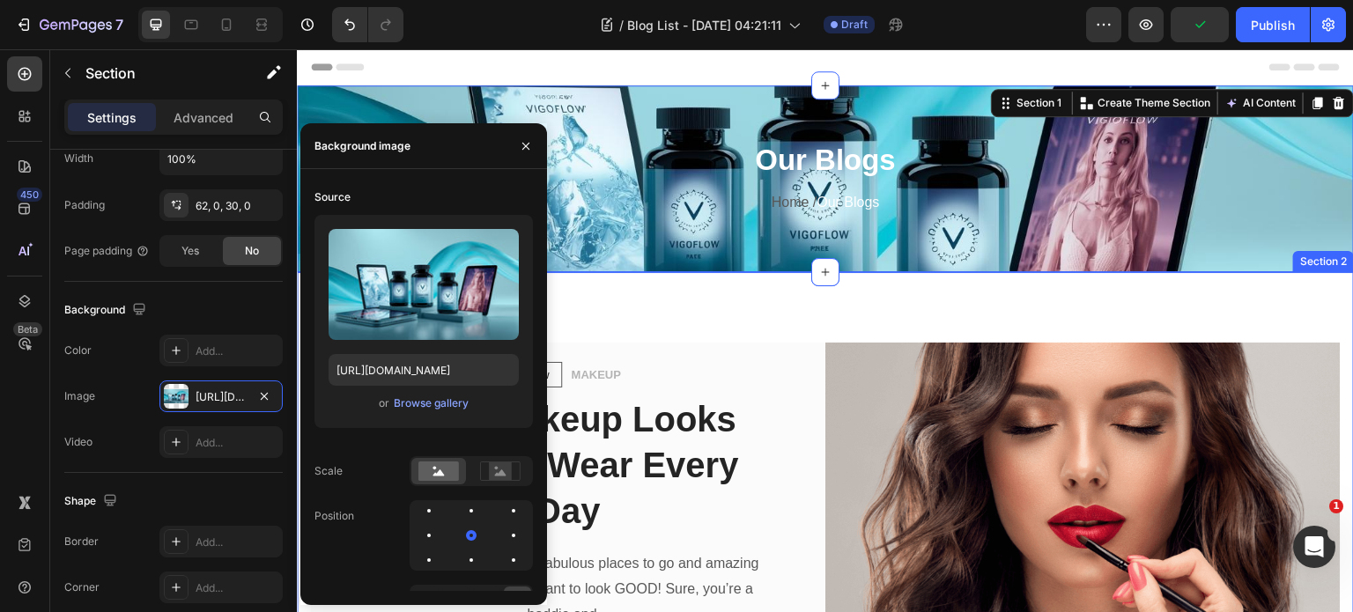
click at [774, 301] on div "New Text block Row MAKEUP Text block Row Easy Makeup Looks You Can Wear Every D…" at bounding box center [825, 513] width 1057 height 483
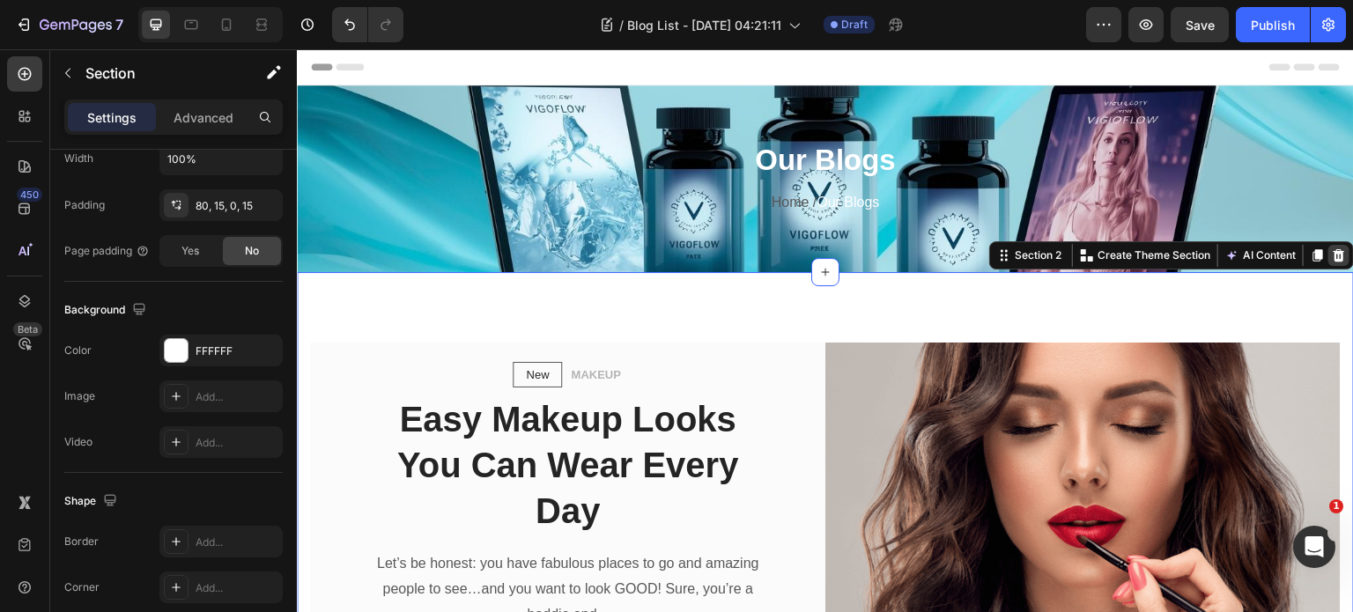
click at [1332, 253] on icon at bounding box center [1339, 255] width 14 height 14
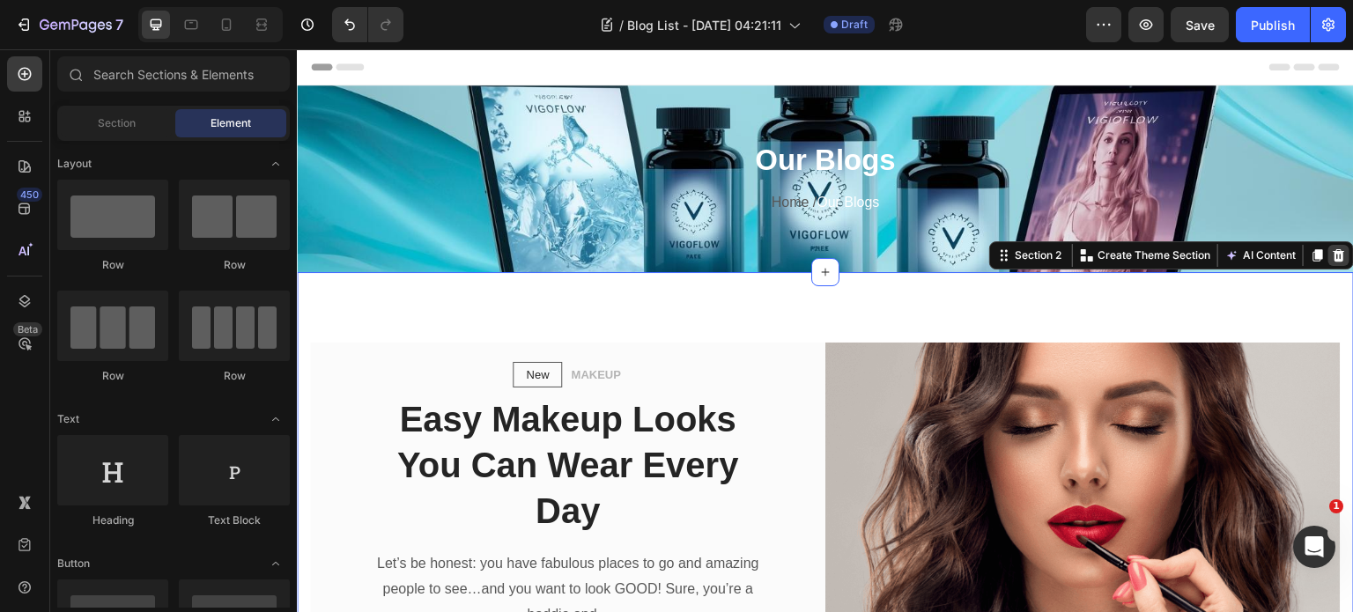
click at [1328, 253] on div "Our Blogs Heading Home / Our Blogs Text block Row Section 1" at bounding box center [825, 178] width 1057 height 187
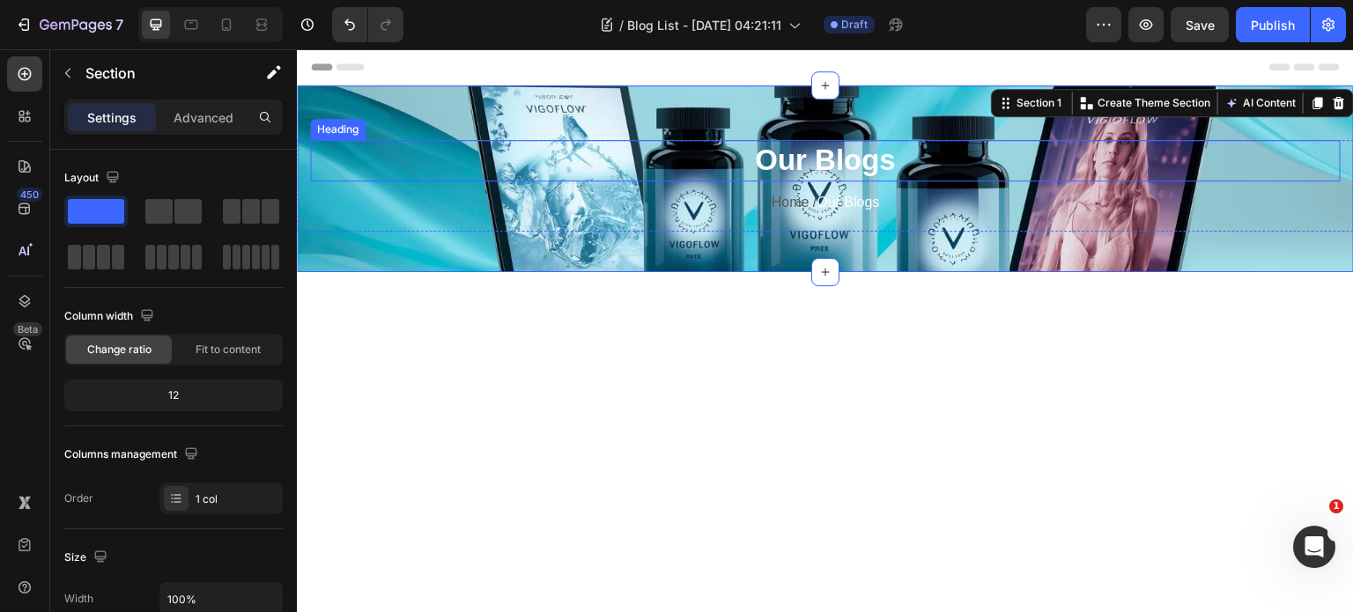
click at [405, 181] on h2 "Our Blogs" at bounding box center [825, 160] width 1031 height 41
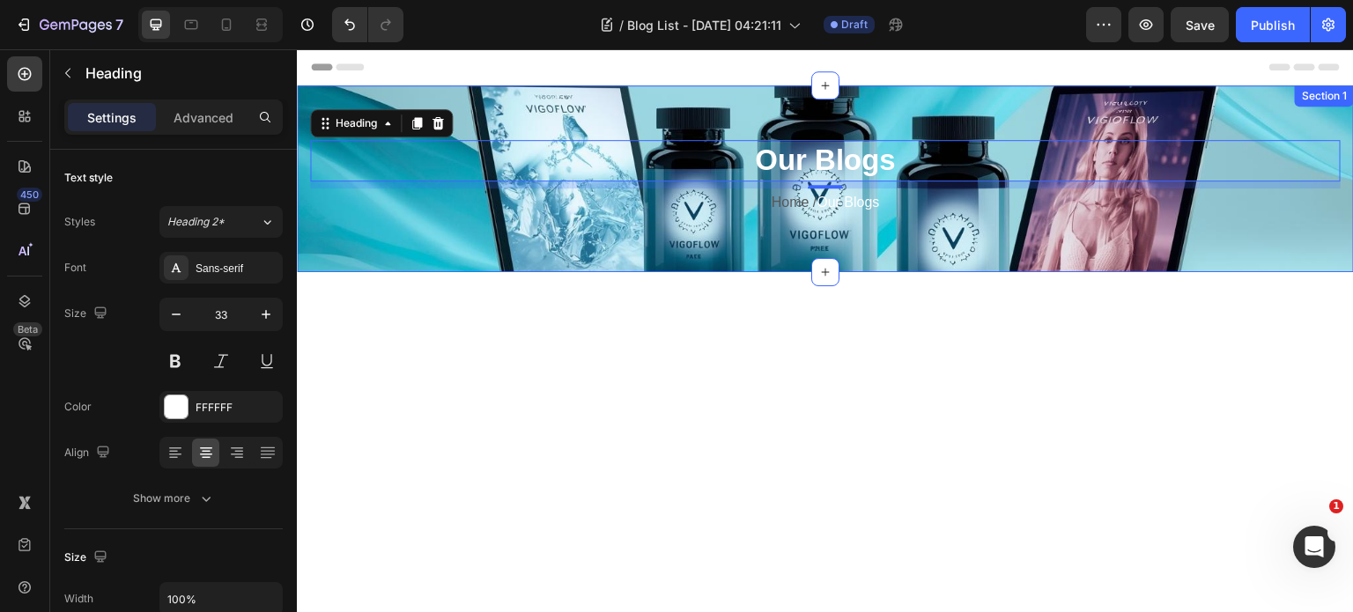
click at [440, 239] on div "Our Blogs Heading 8 Home / Our Blogs Text block Row" at bounding box center [825, 193] width 1057 height 106
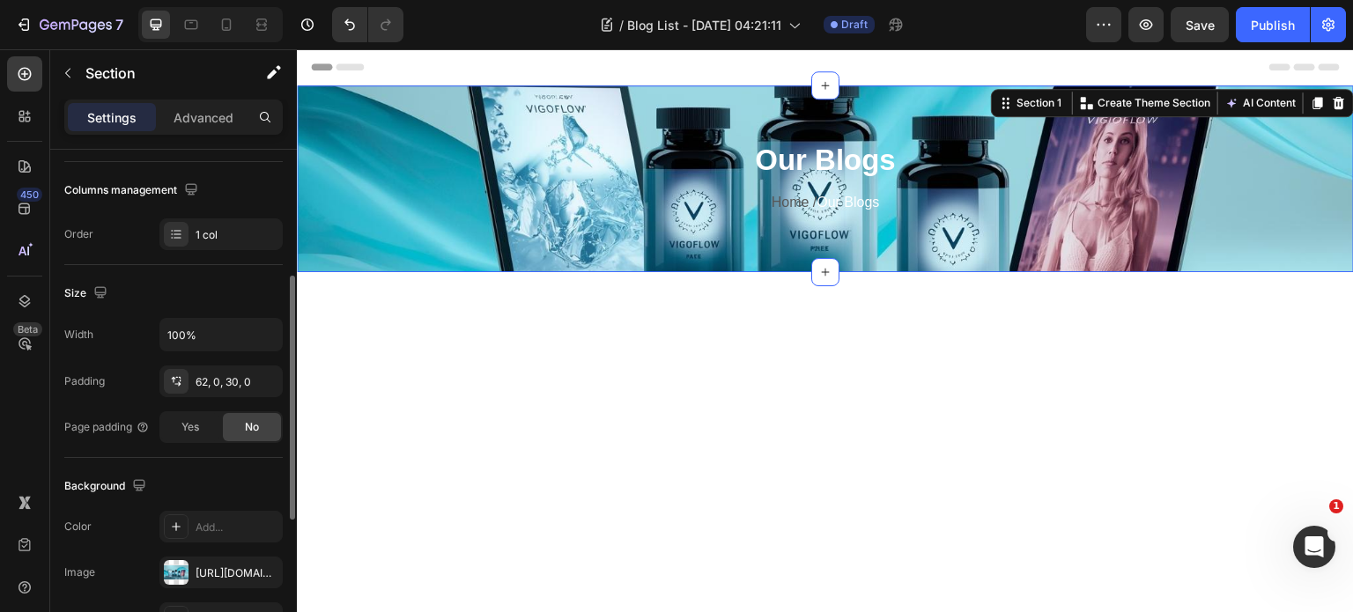
scroll to position [352, 0]
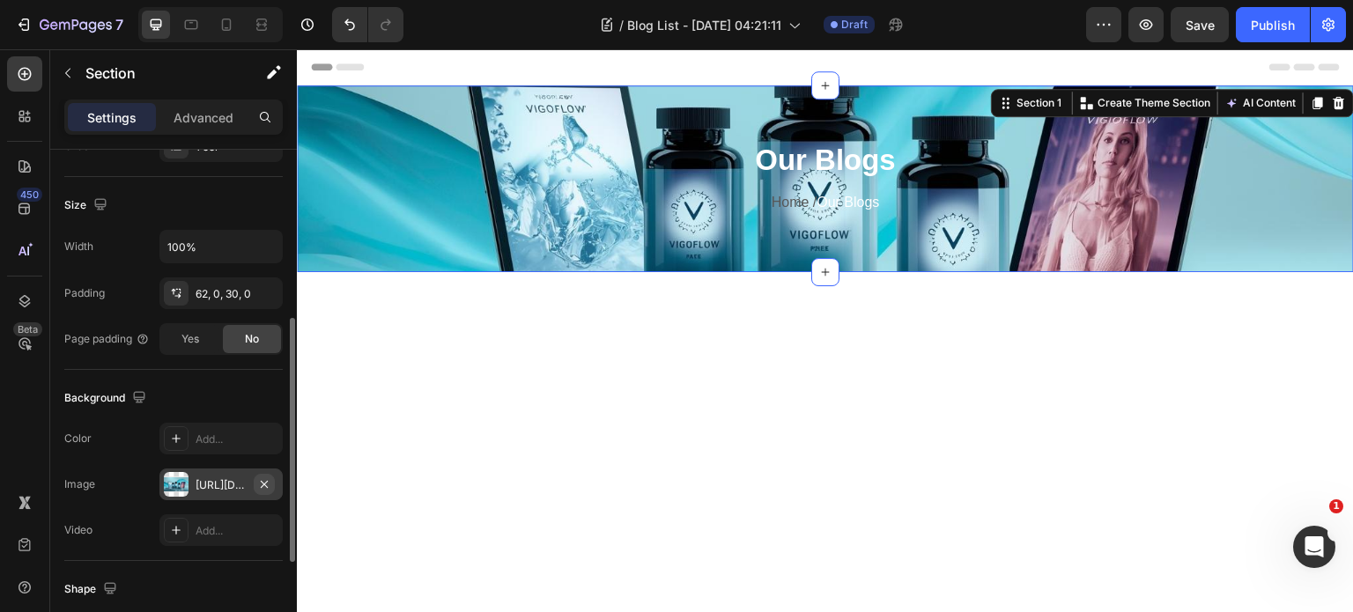
click at [261, 480] on icon "button" at bounding box center [264, 483] width 7 height 7
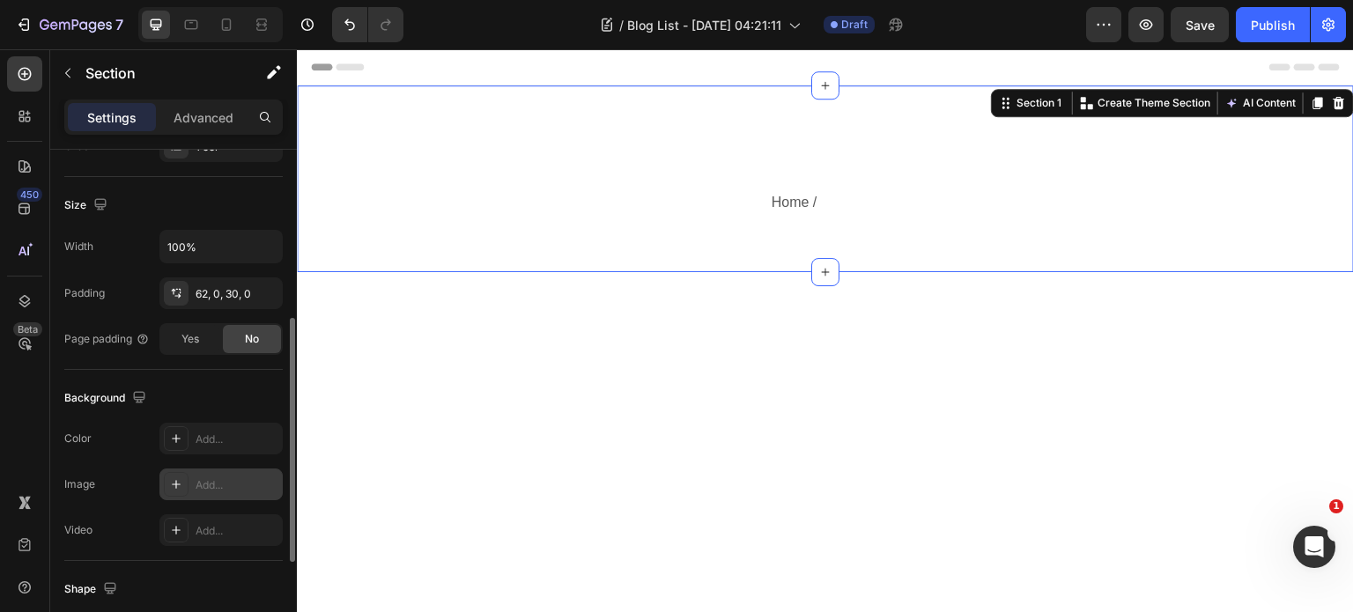
click at [204, 480] on div "Add..." at bounding box center [237, 486] width 83 height 16
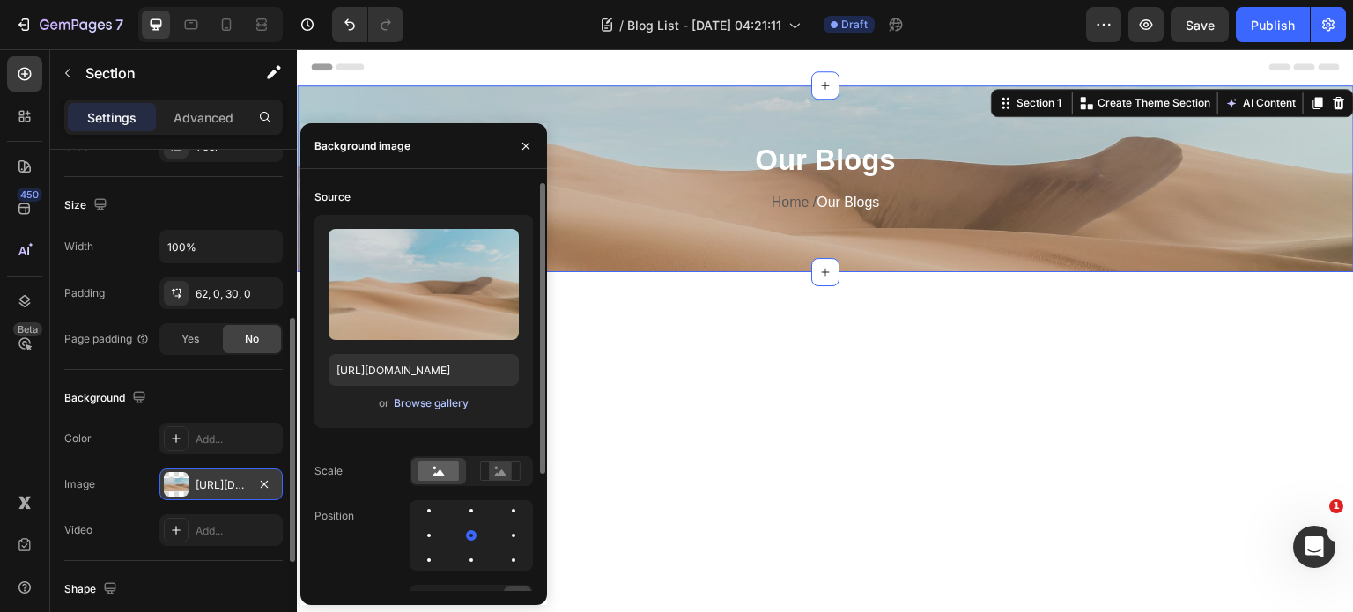
click at [423, 400] on div "Browse gallery" at bounding box center [431, 404] width 75 height 16
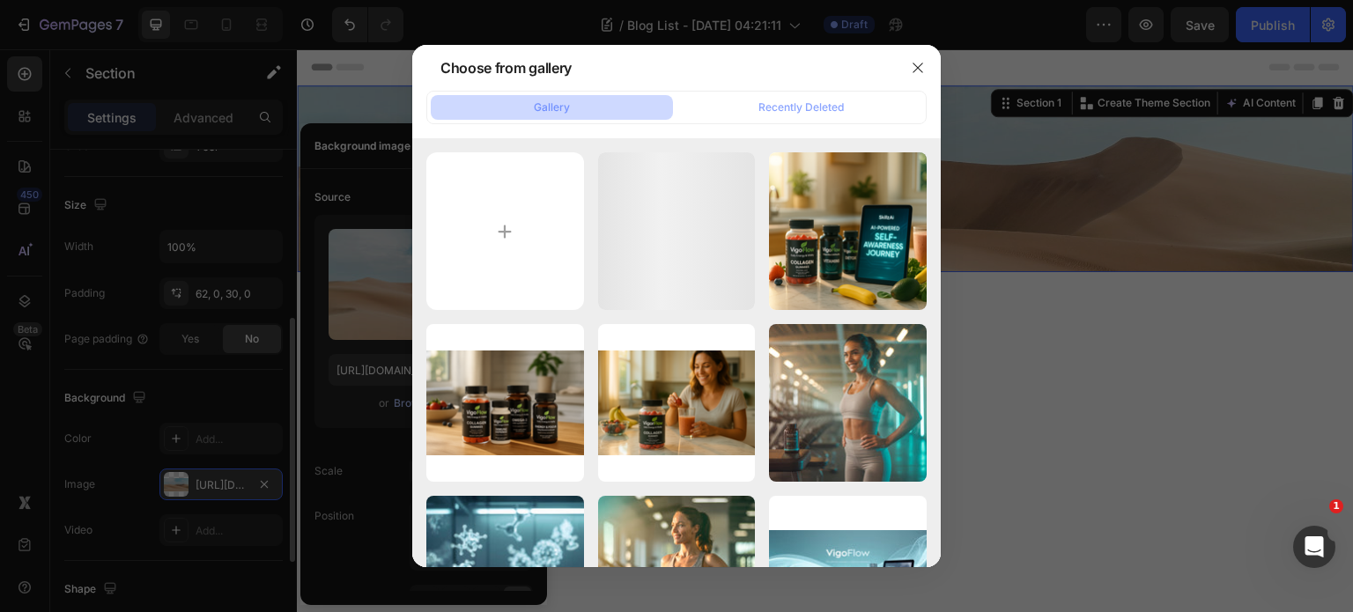
click at [423, 400] on div "A sleek hero banner s...1).jpg 113.77 kb ChatGPT Image [DATE],...AM.png 1564.36…" at bounding box center [676, 352] width 529 height 429
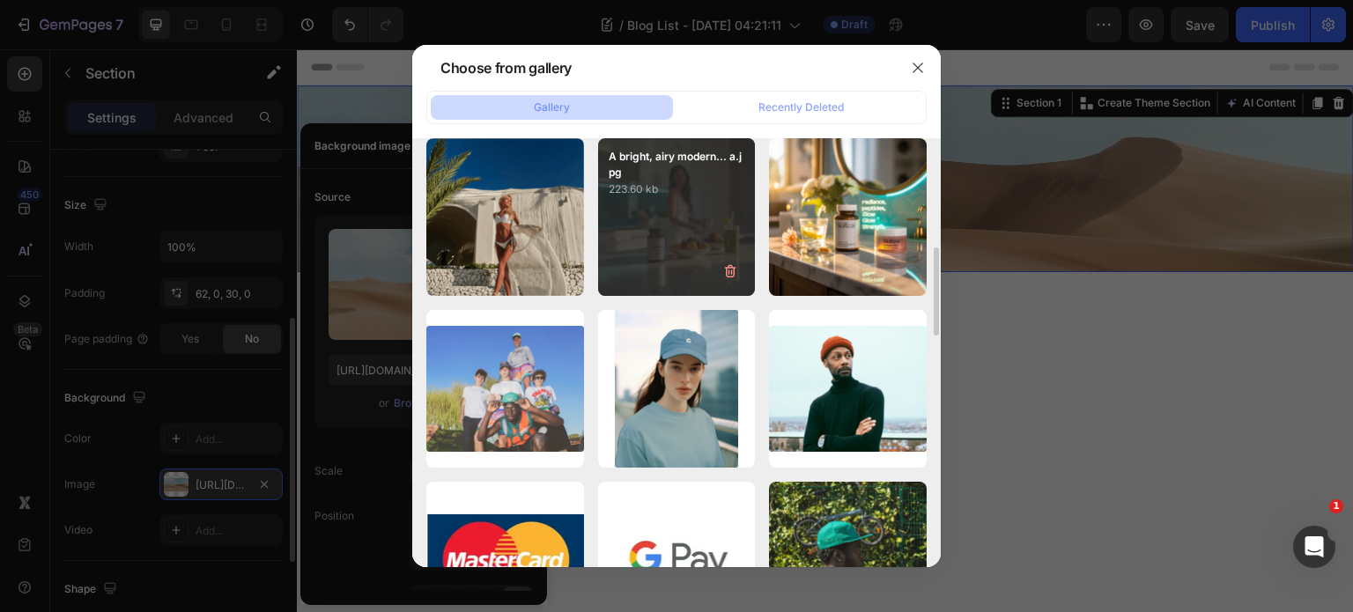
scroll to position [441, 0]
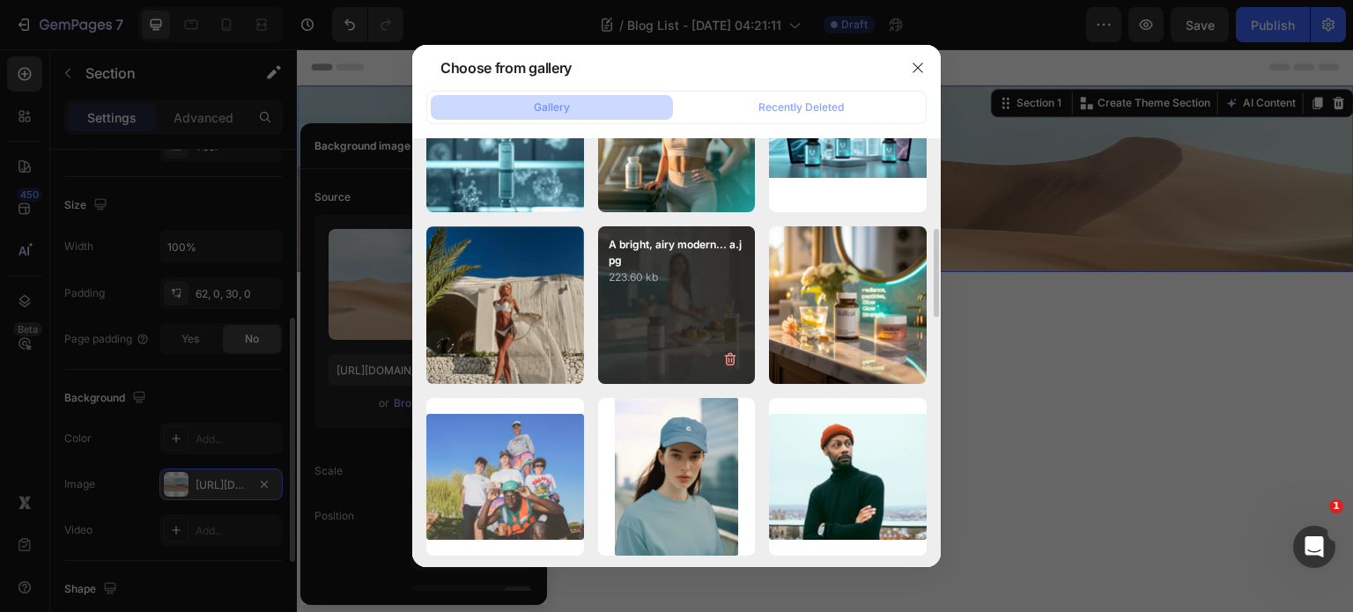
click at [703, 306] on div "A bright, airy modern... a.jpg 223.60 kb" at bounding box center [677, 305] width 158 height 158
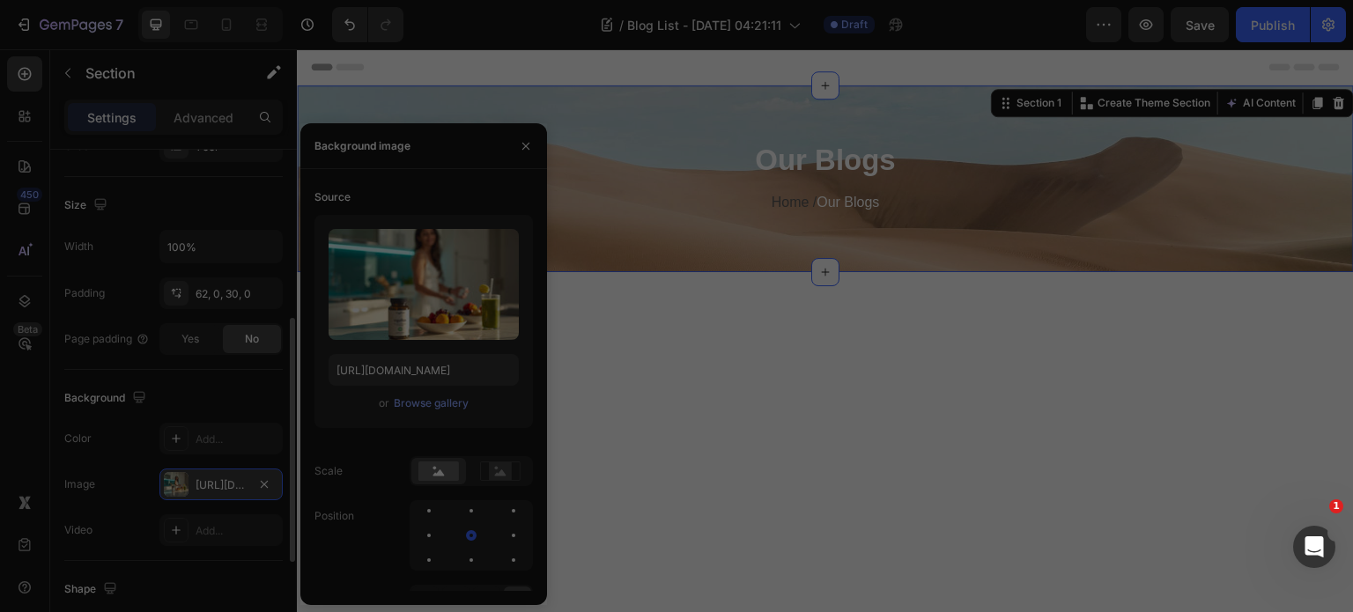
click at [703, 306] on div "A bright, airy modern... a.jpg 223.60 kb" at bounding box center [677, 305] width 158 height 158
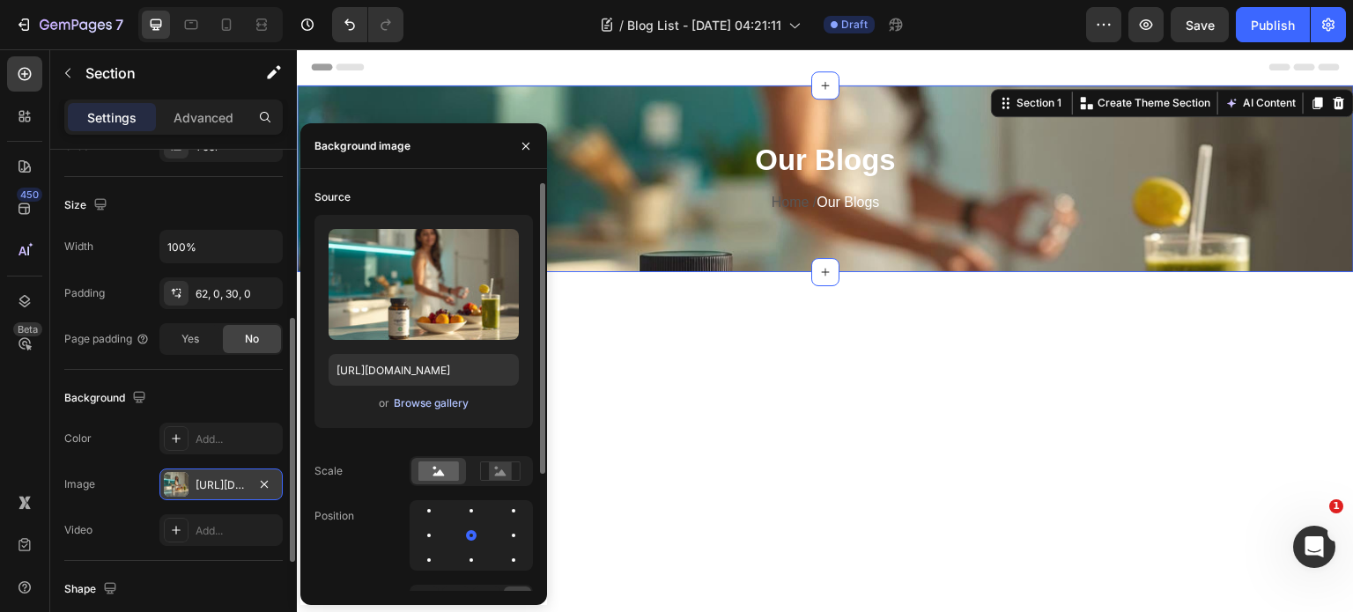
click at [424, 404] on div "Browse gallery" at bounding box center [431, 404] width 75 height 16
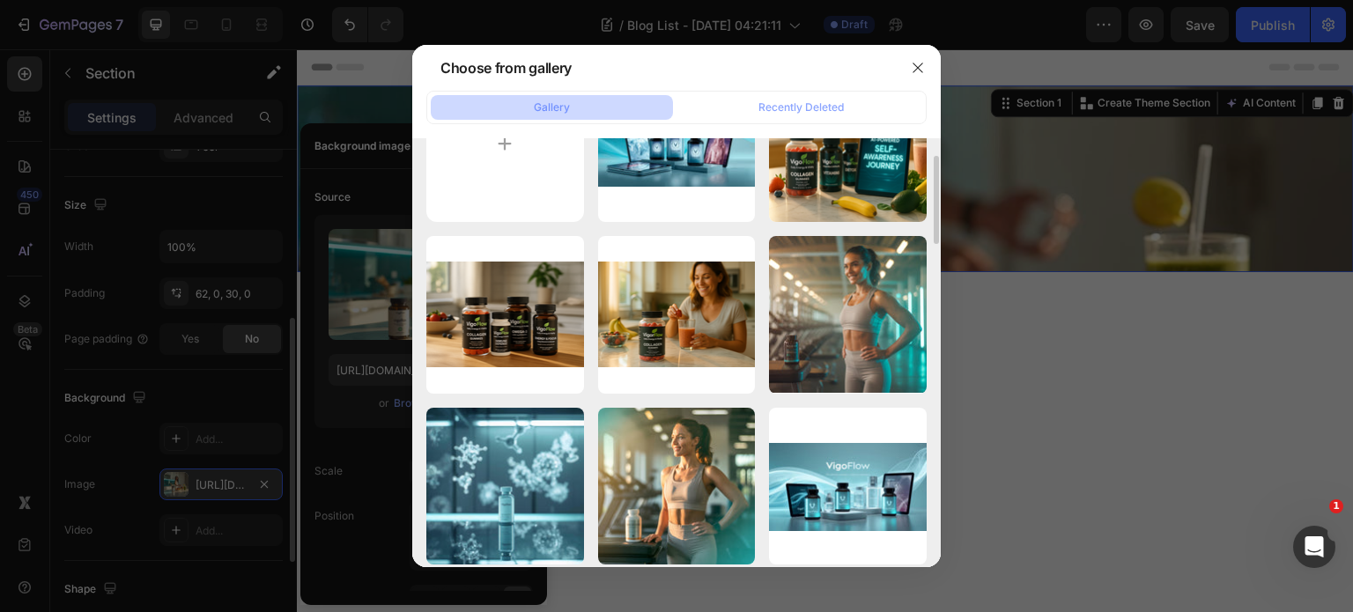
scroll to position [0, 0]
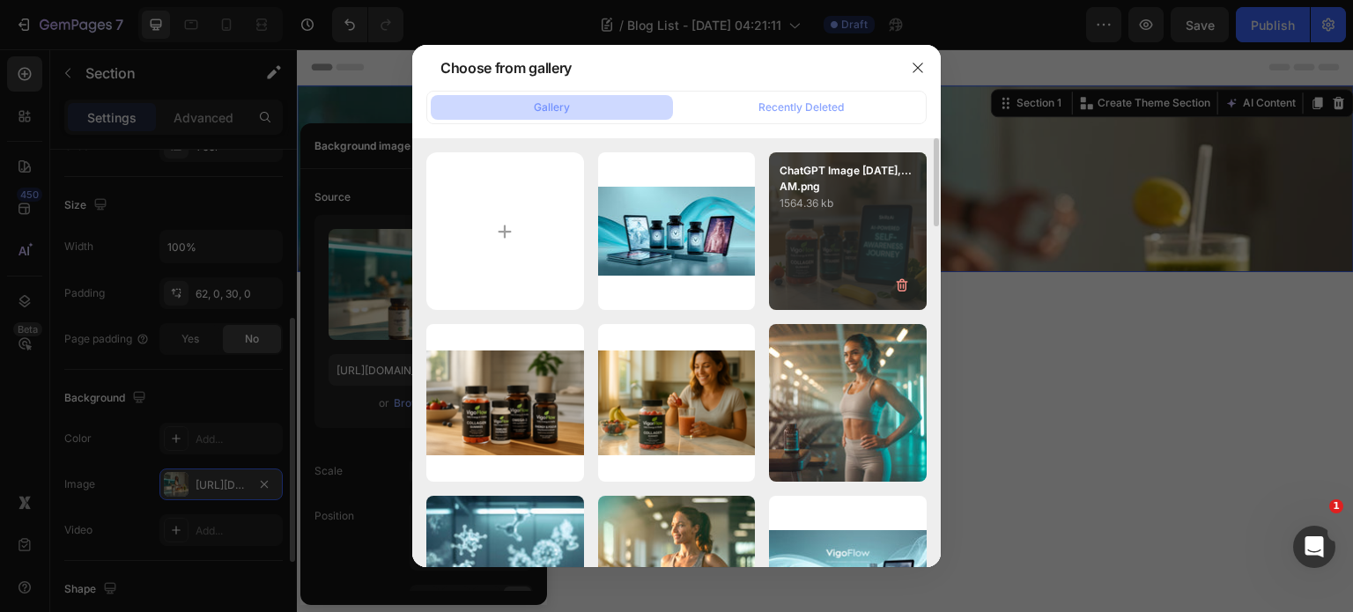
click at [855, 254] on div "ChatGPT Image [DATE],...AM.png 1564.36 kb" at bounding box center [848, 231] width 158 height 158
type input "[URL][DOMAIN_NAME]"
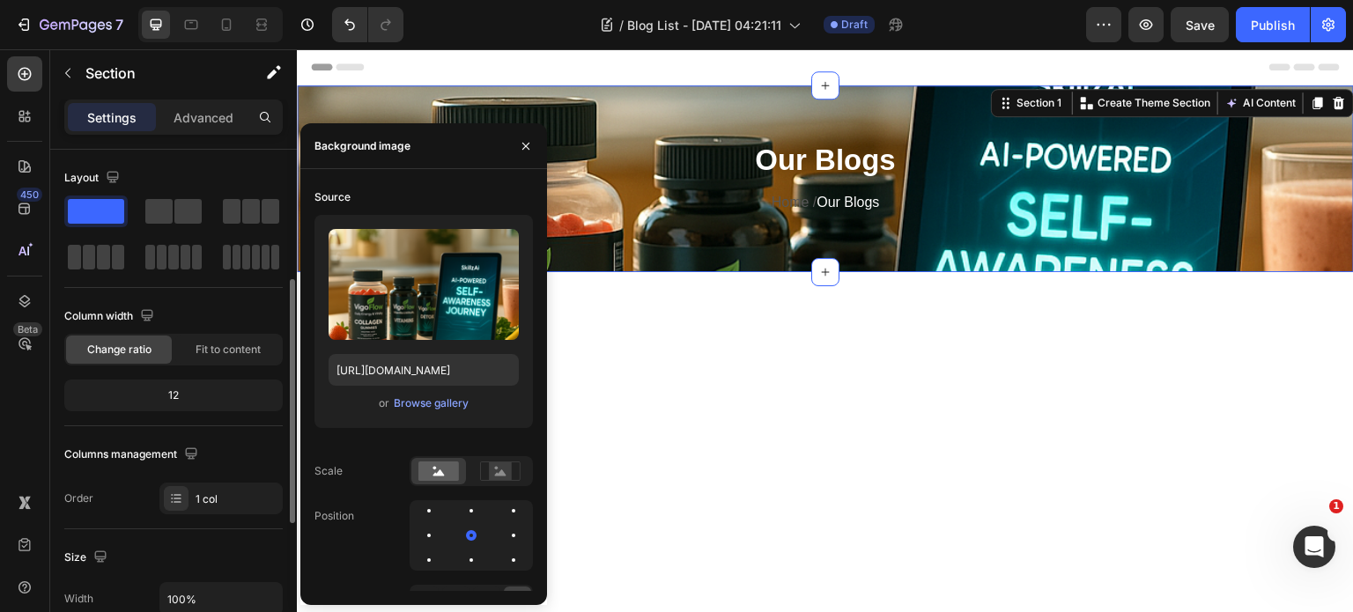
scroll to position [176, 0]
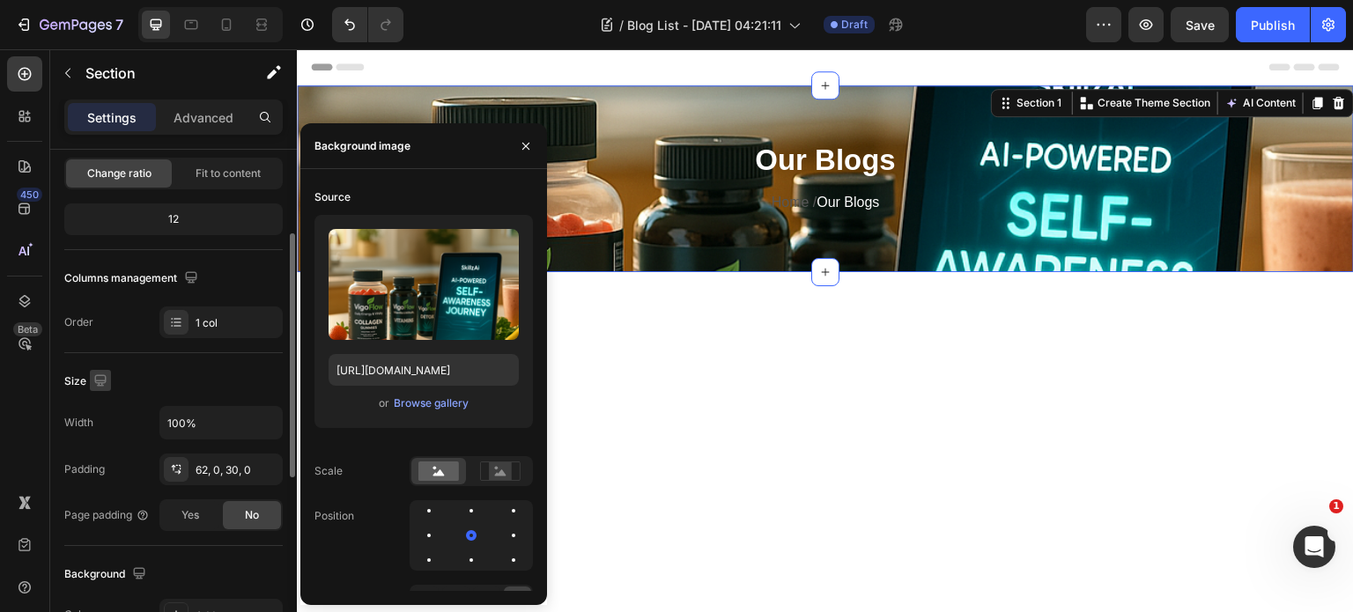
click at [97, 385] on icon "button" at bounding box center [101, 381] width 18 height 18
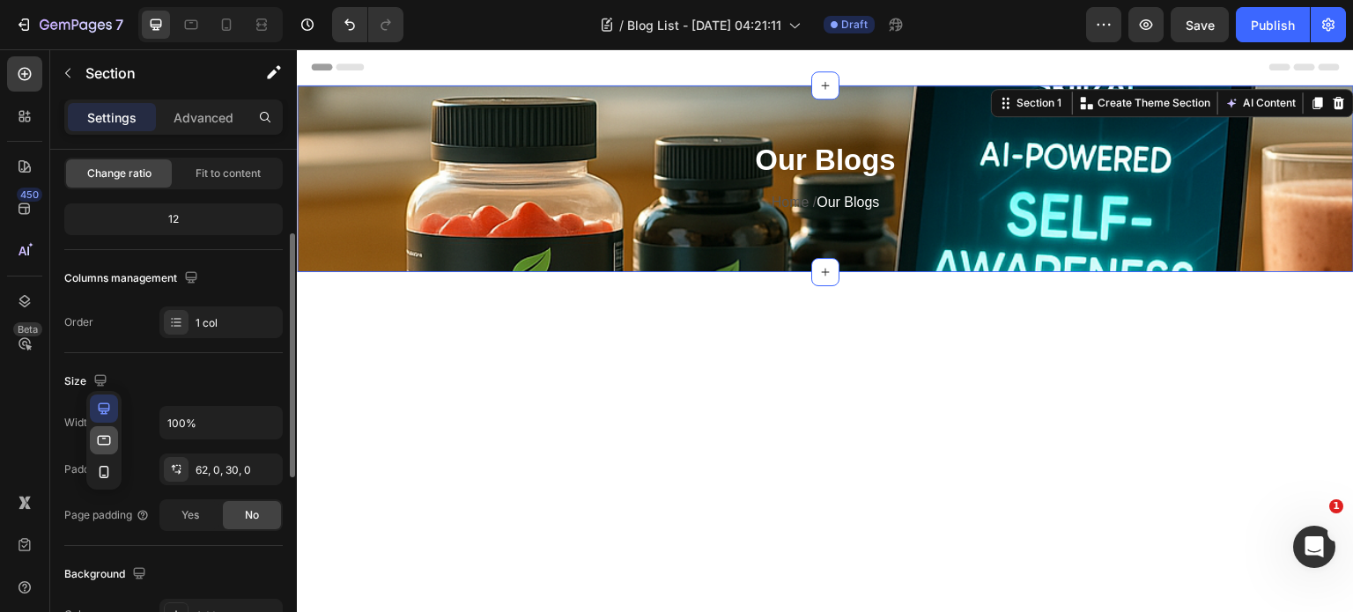
click at [103, 441] on icon "button" at bounding box center [104, 441] width 18 height 18
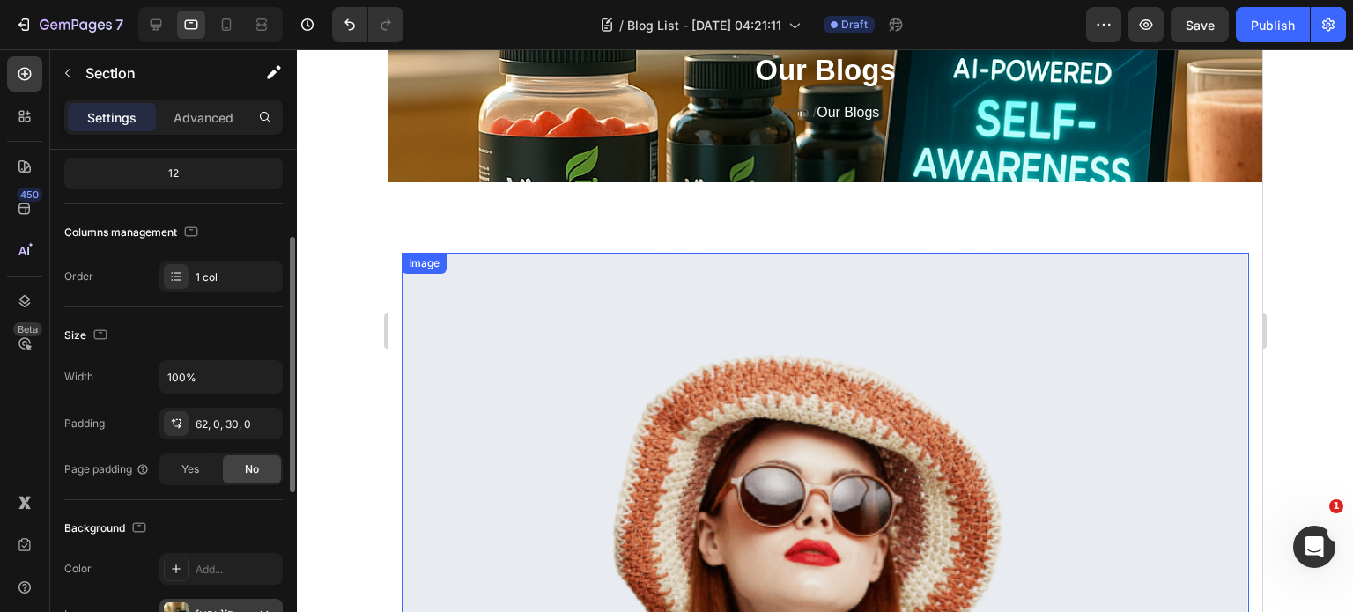
scroll to position [88, 0]
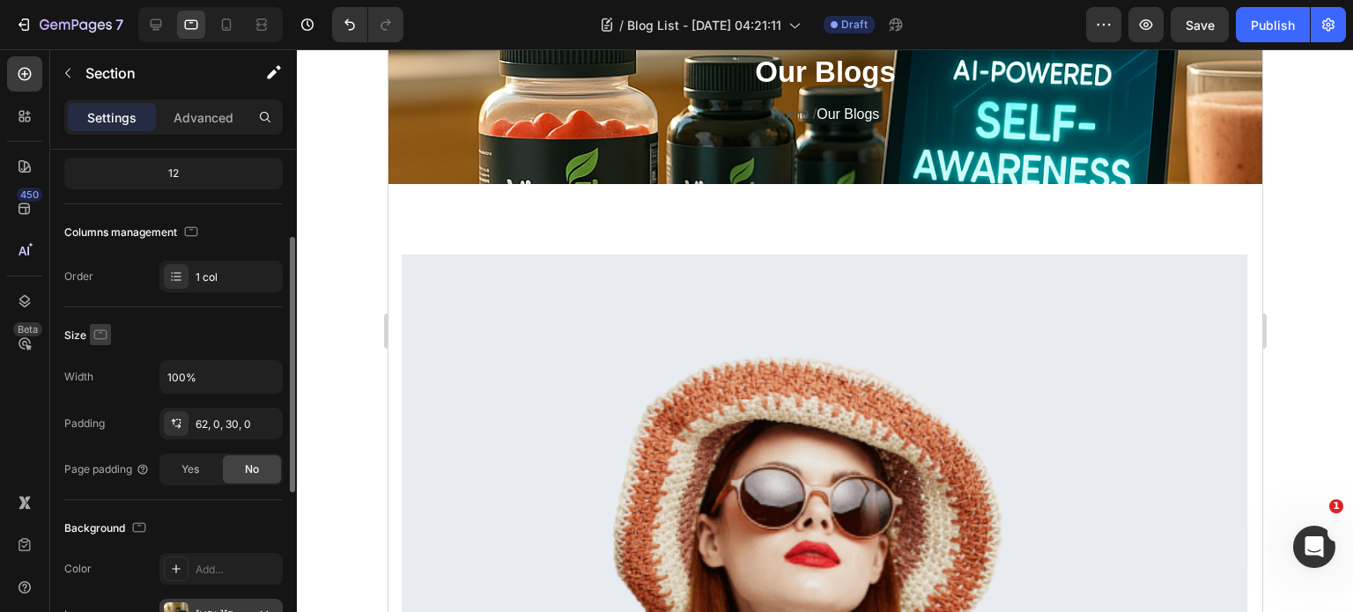
click at [109, 334] on button "button" at bounding box center [100, 334] width 21 height 21
click at [92, 359] on button "button" at bounding box center [104, 363] width 28 height 28
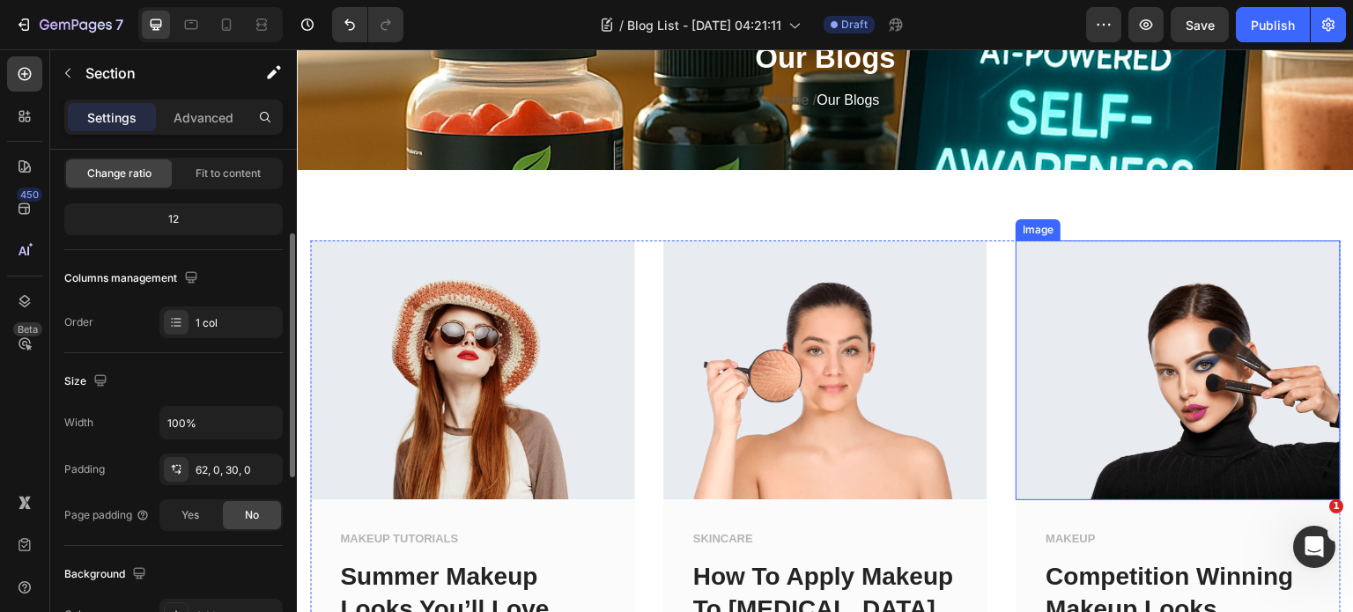
scroll to position [0, 0]
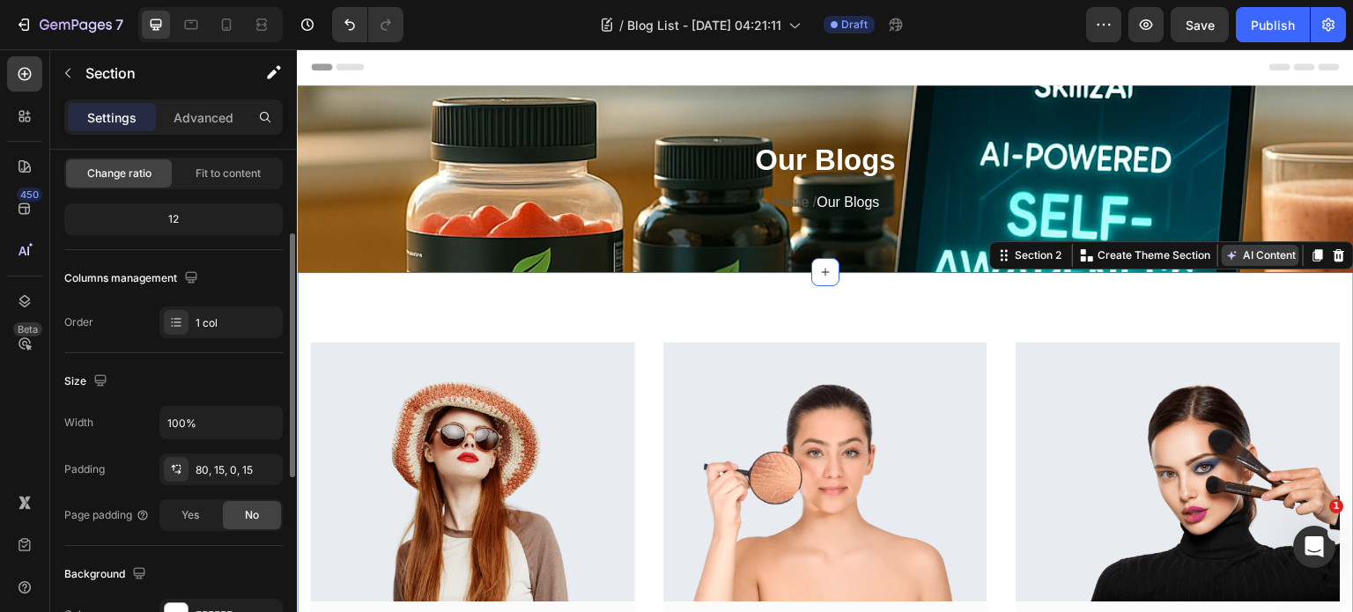
click at [1262, 254] on button "AI Content" at bounding box center [1261, 255] width 78 height 21
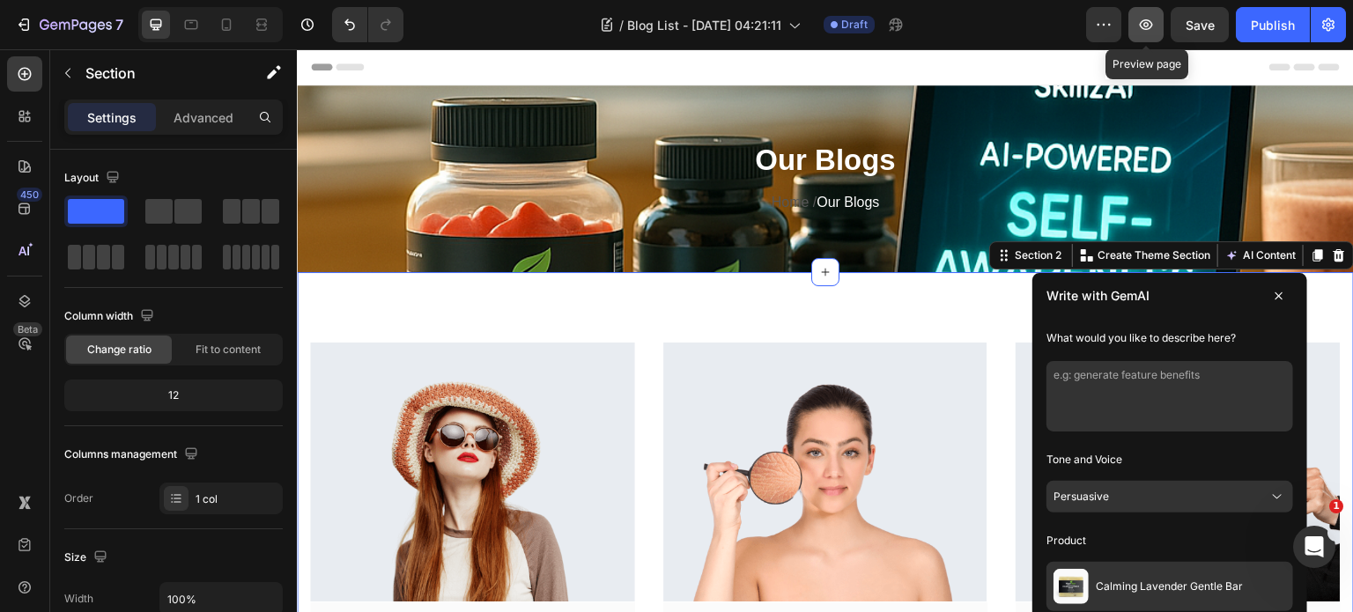
click at [1150, 22] on icon "button" at bounding box center [1146, 25] width 18 height 18
